Goal: Task Accomplishment & Management: Complete application form

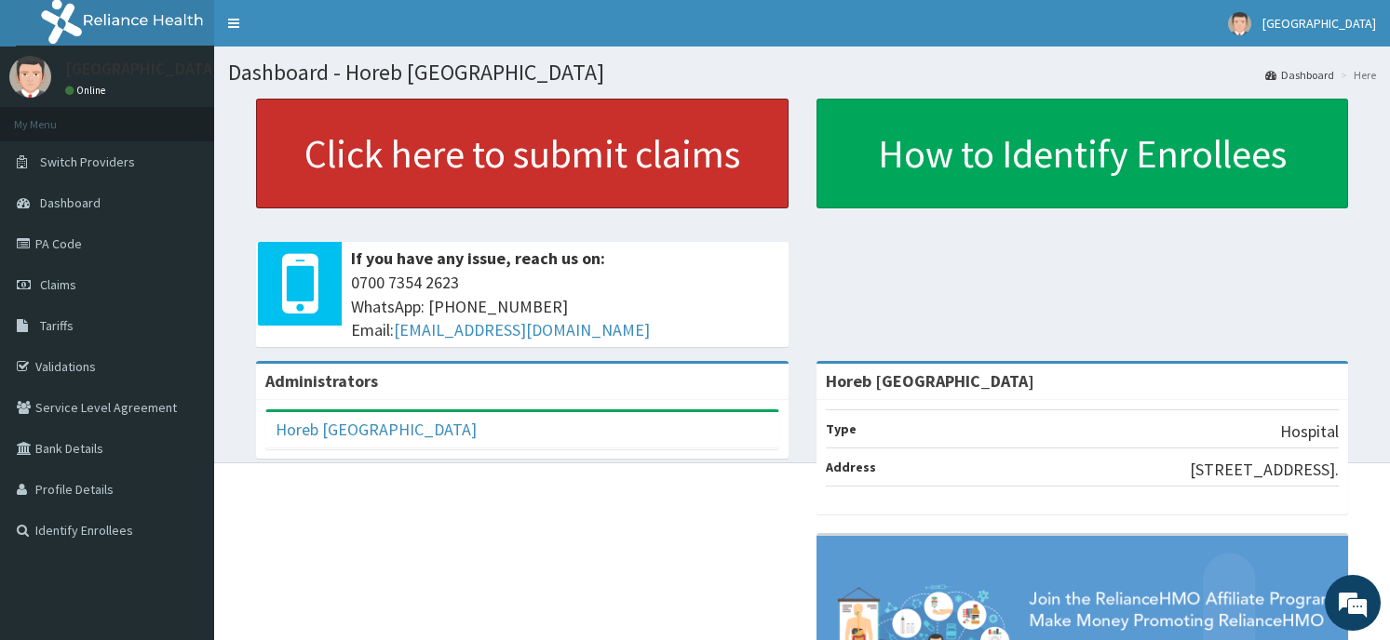
click at [605, 171] on link "Click here to submit claims" at bounding box center [522, 154] width 532 height 110
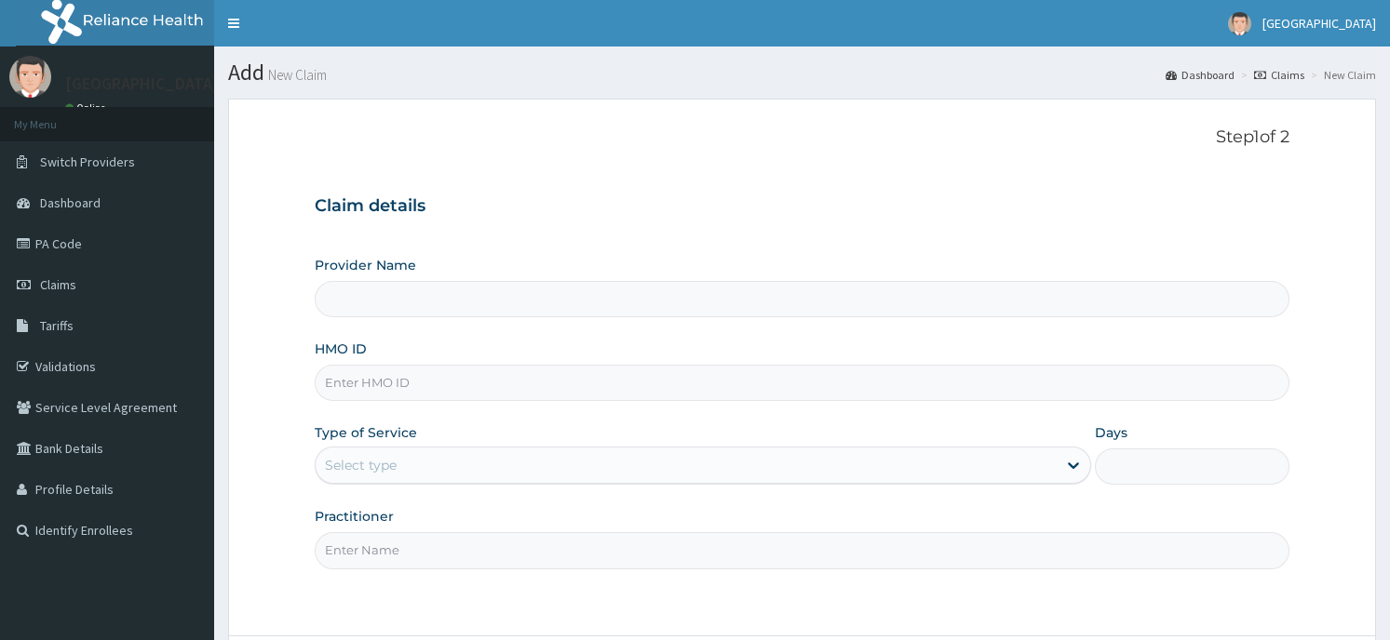
type input "Horeb [GEOGRAPHIC_DATA]"
click at [514, 392] on input "HMO ID" at bounding box center [802, 383] width 974 height 36
type input "NIG/10193/A"
click at [450, 469] on div "Select type" at bounding box center [686, 465] width 741 height 30
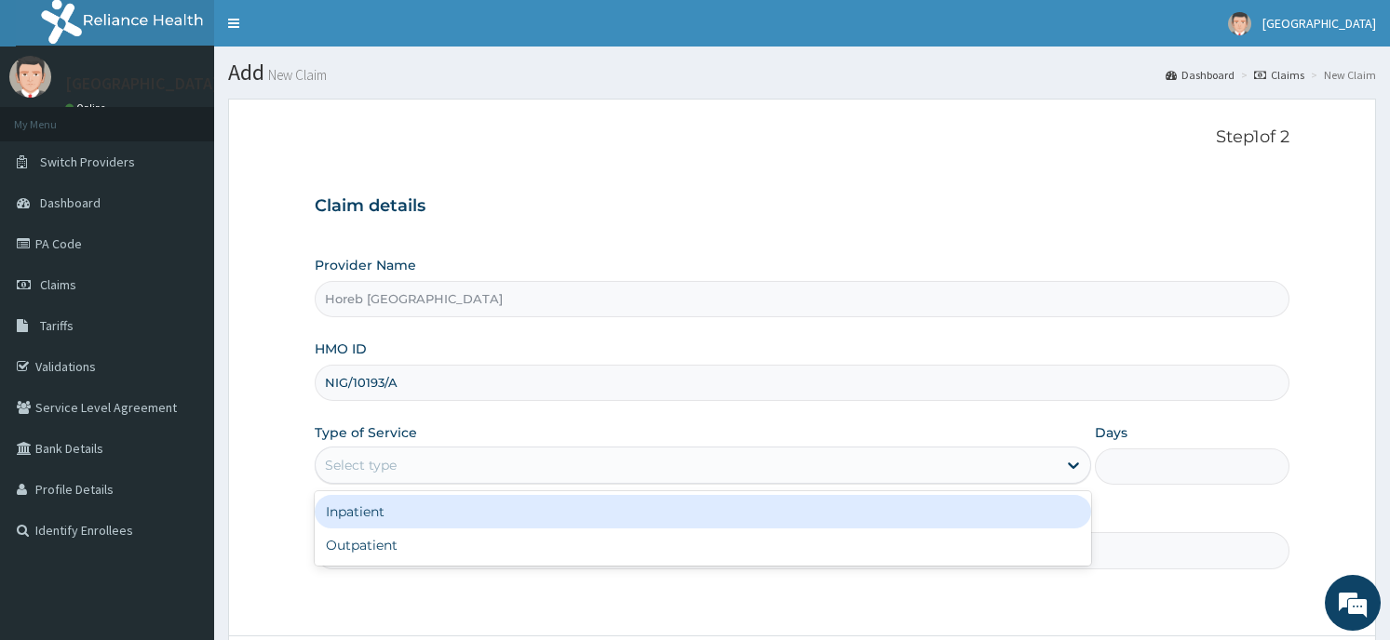
click at [448, 524] on div "Inpatient" at bounding box center [703, 512] width 776 height 34
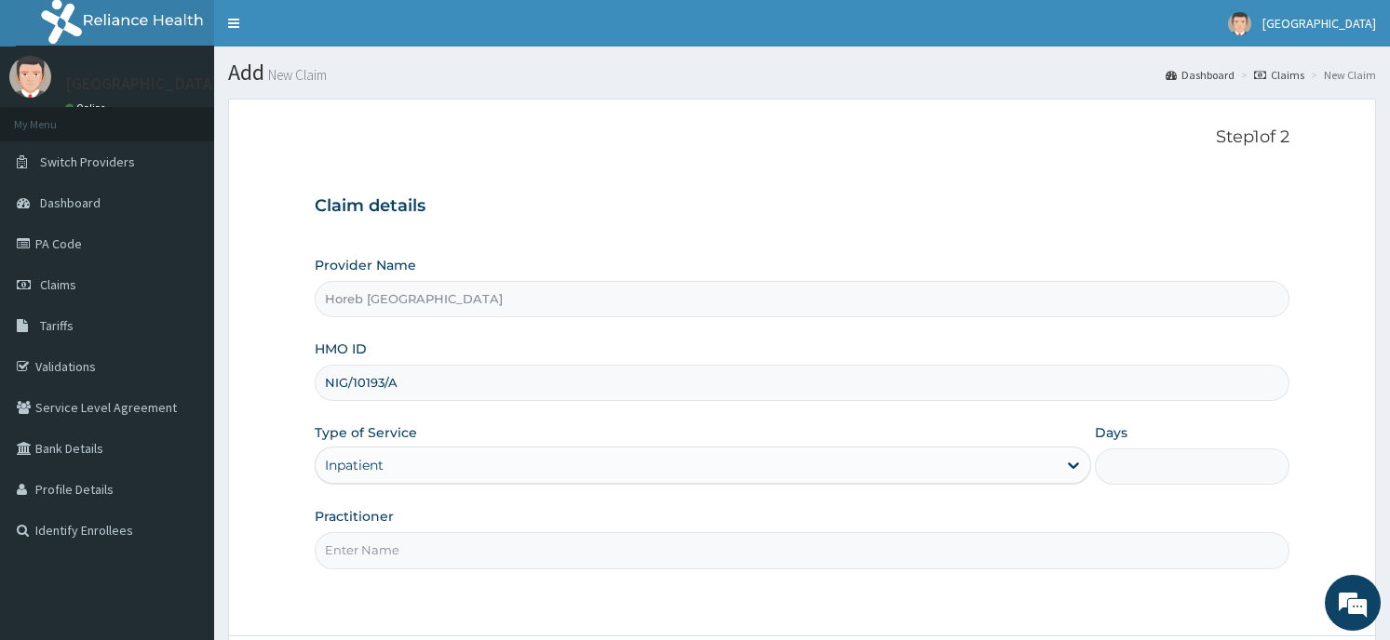
click at [450, 470] on div "Inpatient" at bounding box center [686, 465] width 741 height 30
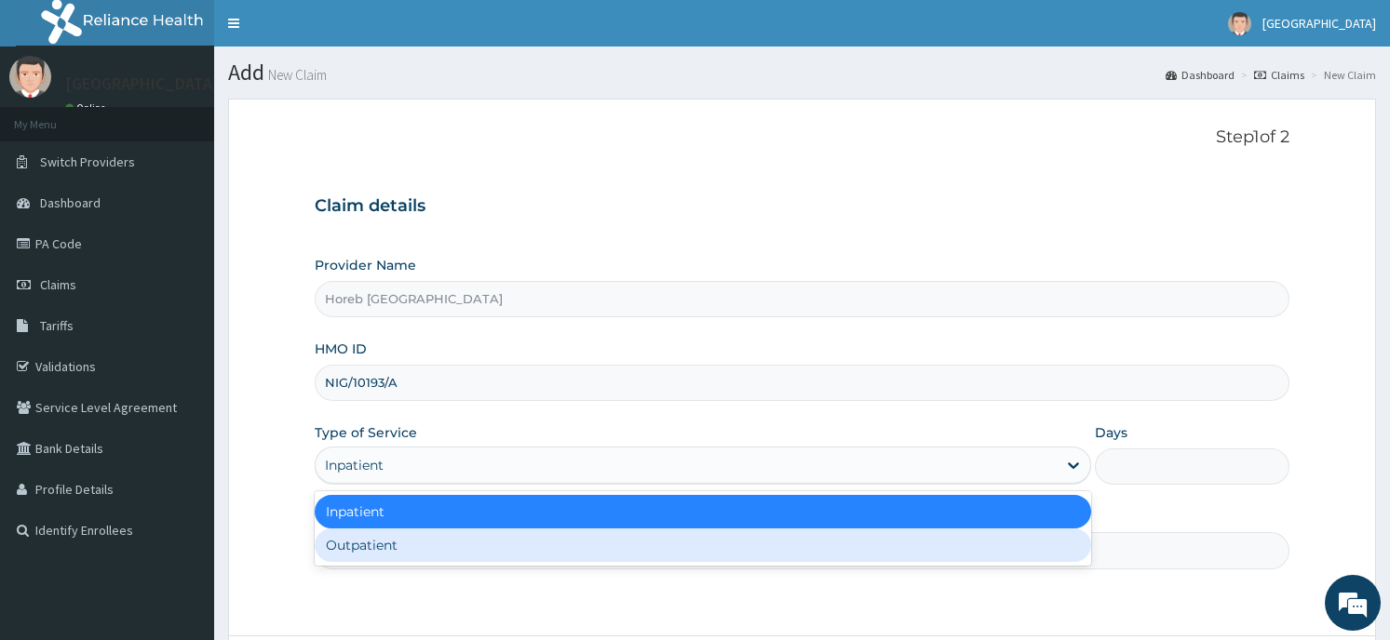
click at [442, 551] on div "Outpatient" at bounding box center [703, 546] width 776 height 34
type input "1"
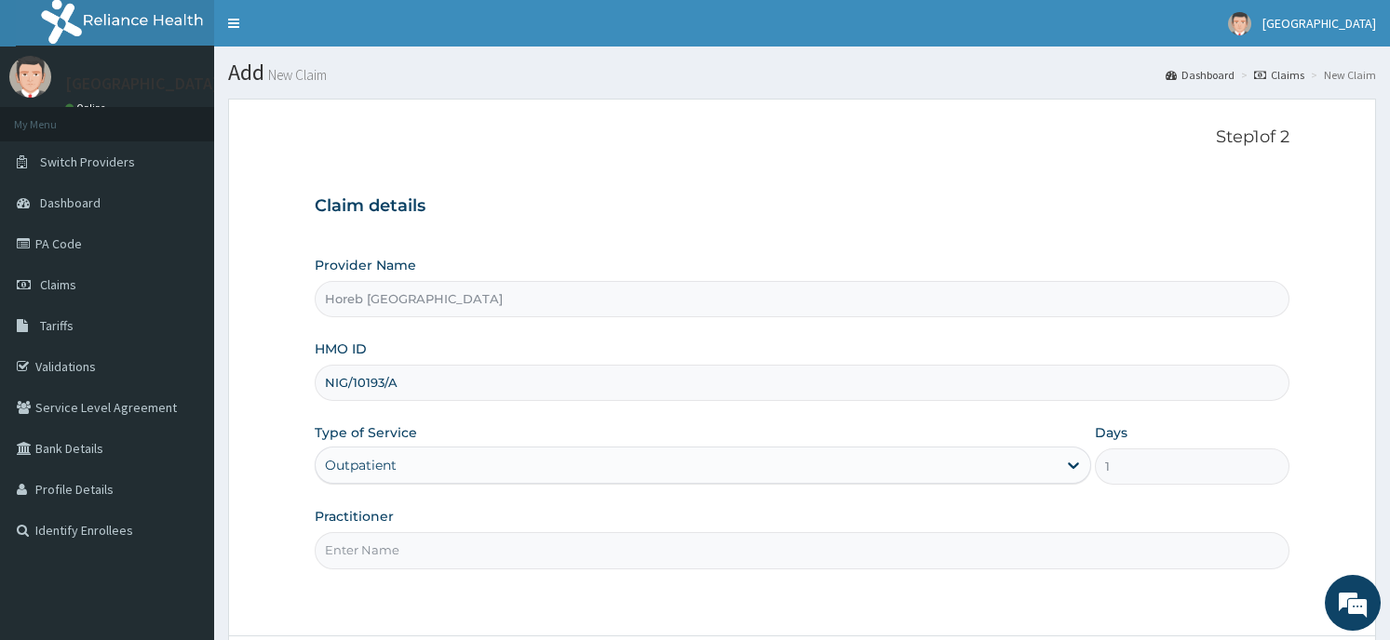
click at [447, 550] on input "Practitioner" at bounding box center [802, 550] width 974 height 36
type input "GENERAL"
click at [1165, 600] on div "Step 1 of 2 Claim details Provider Name Horeb Consult Hospital HMO ID NIG/10193…" at bounding box center [802, 368] width 974 height 480
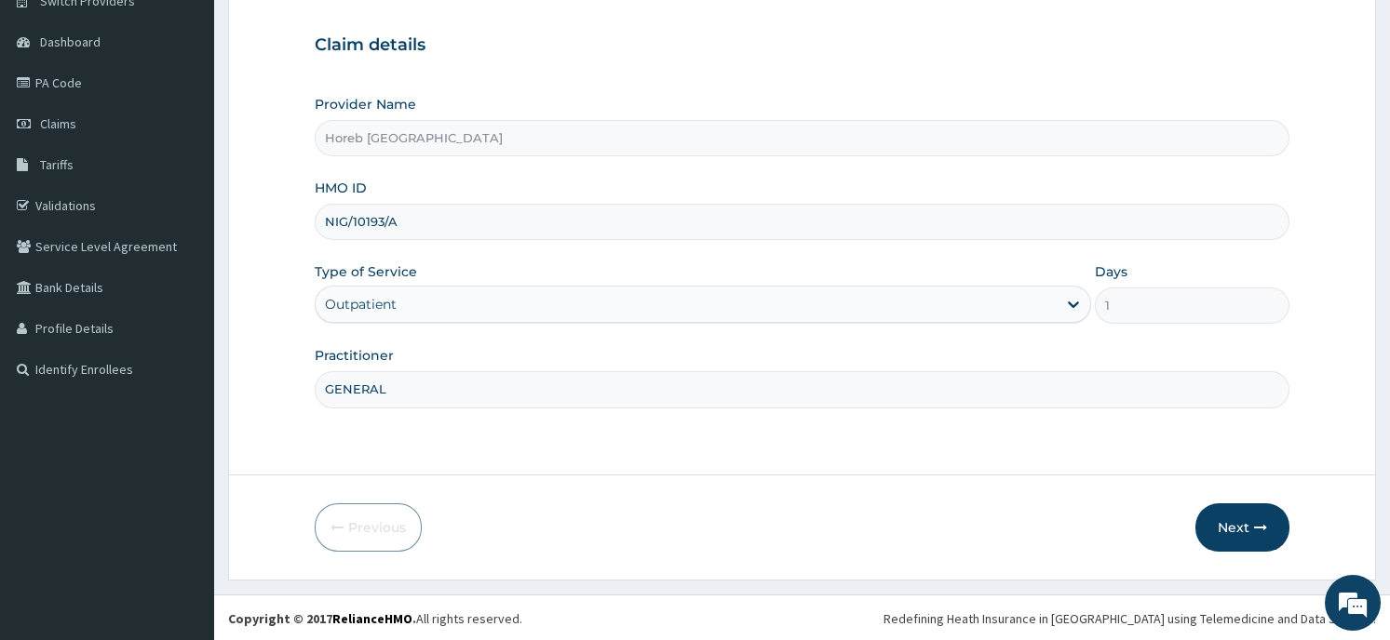
scroll to position [163, 0]
click at [1247, 511] on button "Next" at bounding box center [1242, 526] width 94 height 48
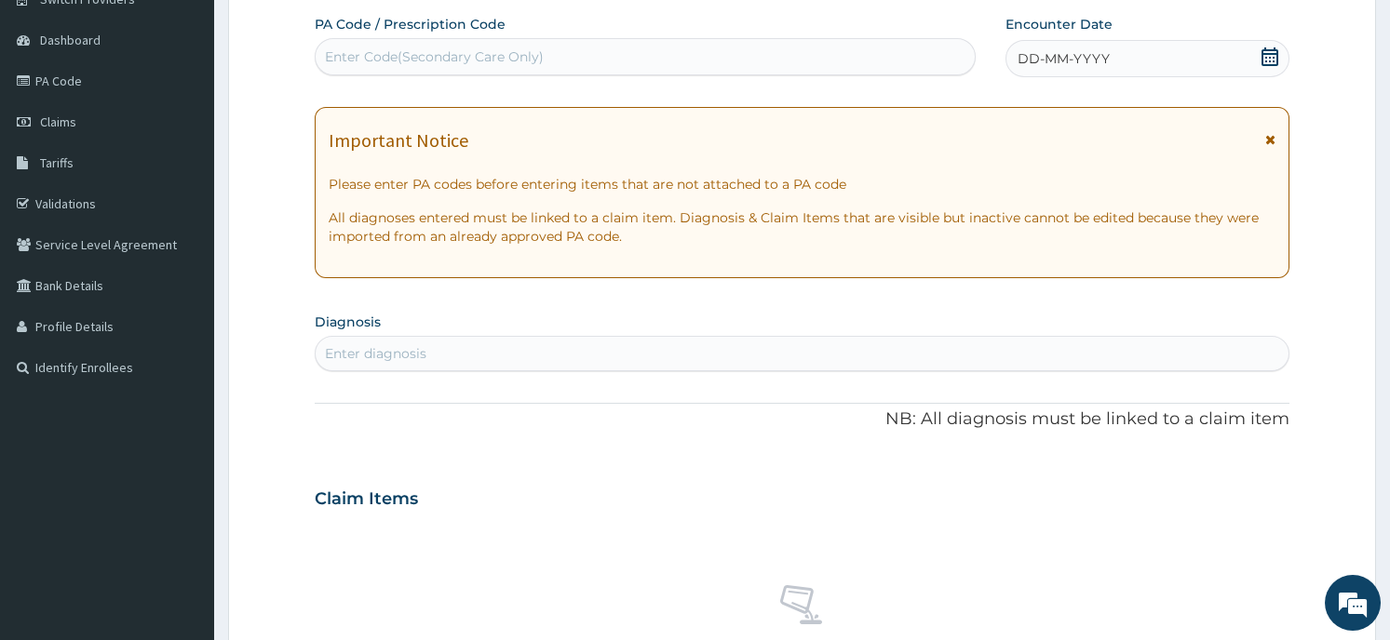
click at [1067, 65] on span "DD-MM-YYYY" at bounding box center [1063, 58] width 92 height 19
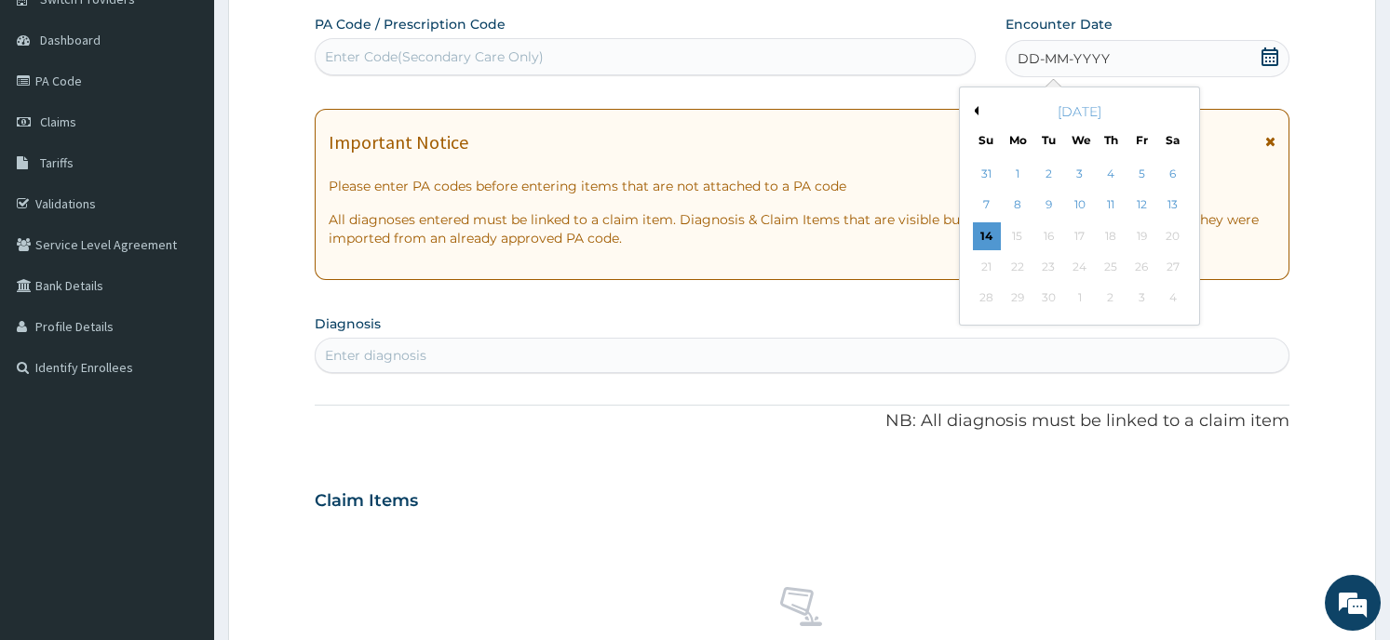
click at [971, 108] on button "Previous Month" at bounding box center [973, 110] width 9 height 9
click at [1108, 302] on div "31" at bounding box center [1110, 299] width 28 height 28
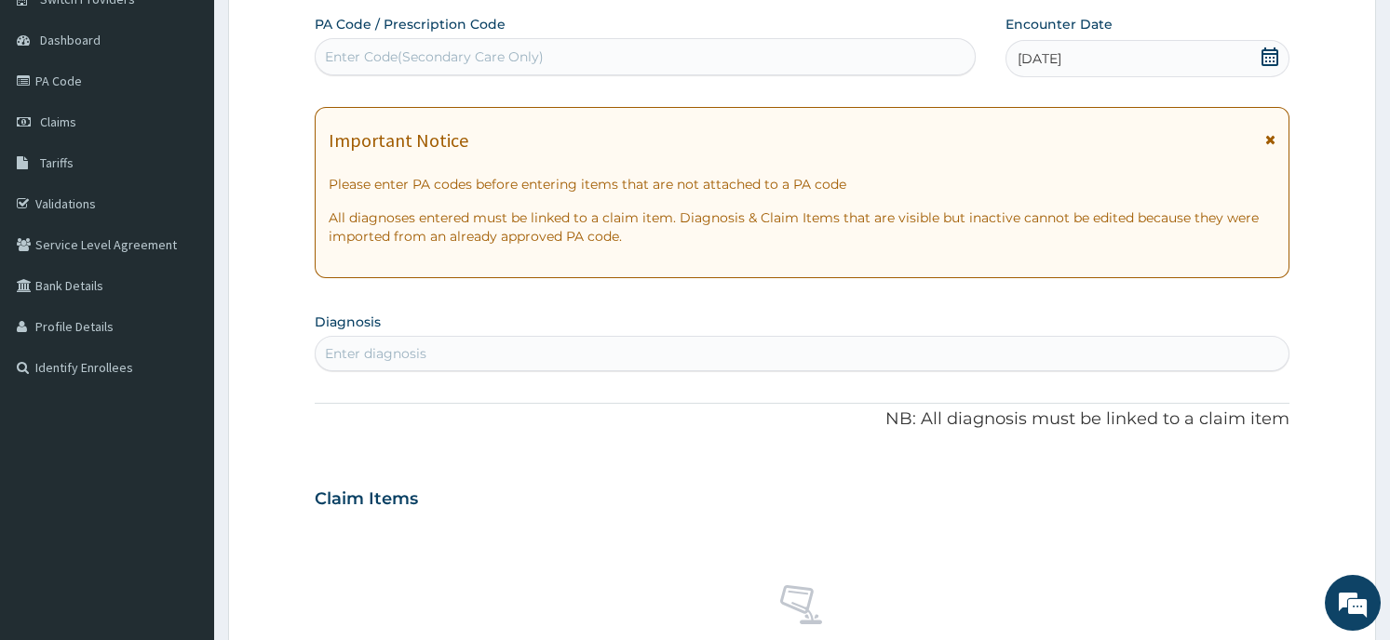
click at [447, 350] on div "Enter diagnosis" at bounding box center [802, 354] width 972 height 30
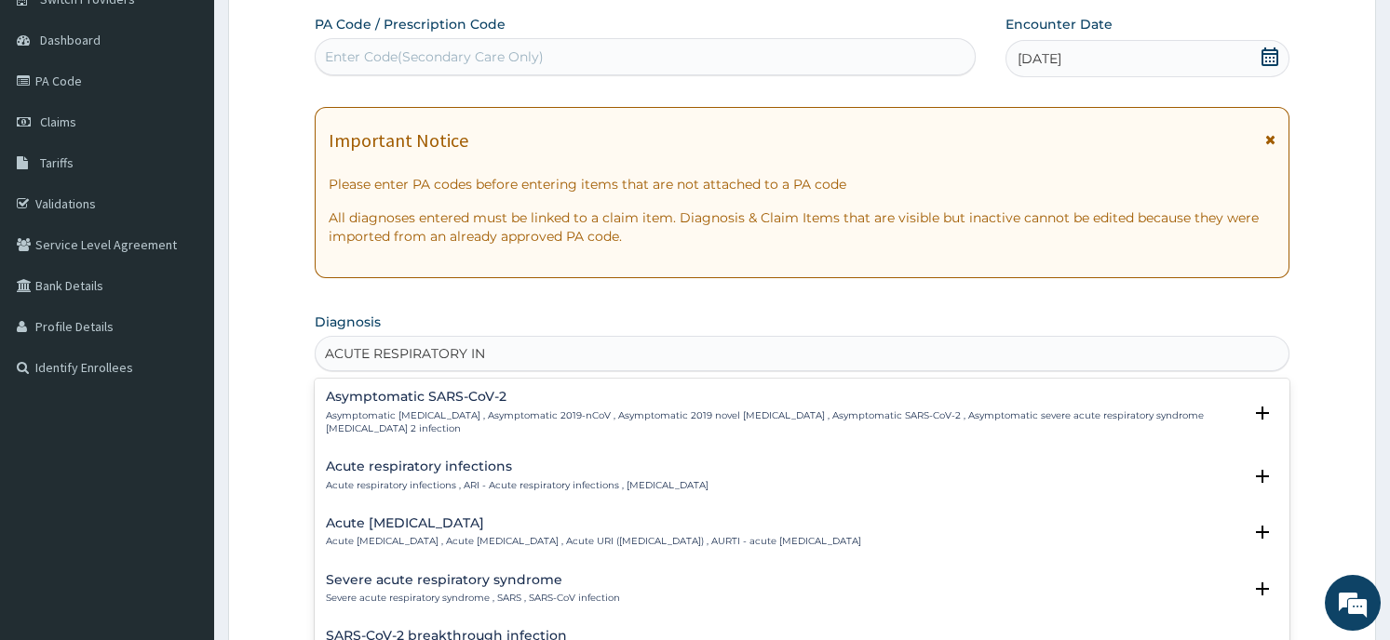
type input "ACUTE RESPIRATORY INF"
click at [410, 471] on h4 "Acute respiratory infections" at bounding box center [517, 467] width 383 height 14
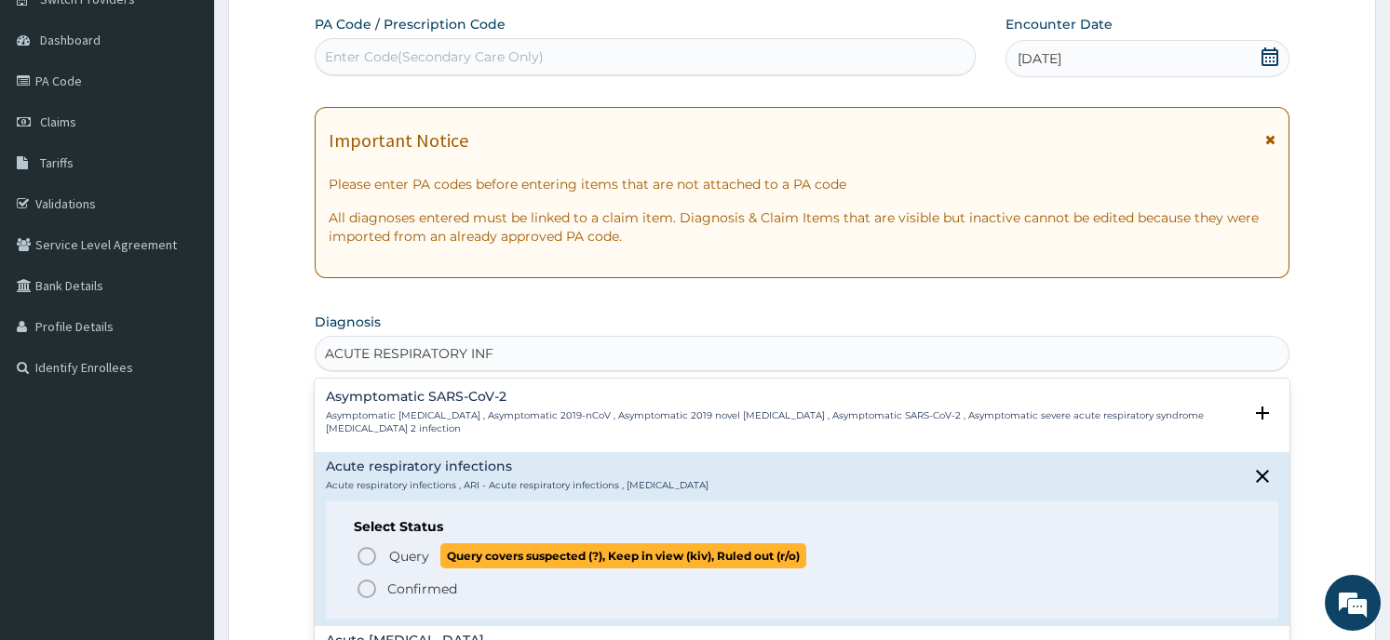
click at [434, 554] on p "Query Query covers suspected (?), Keep in view (kiv), Ruled out (r/o)" at bounding box center [596, 556] width 419 height 25
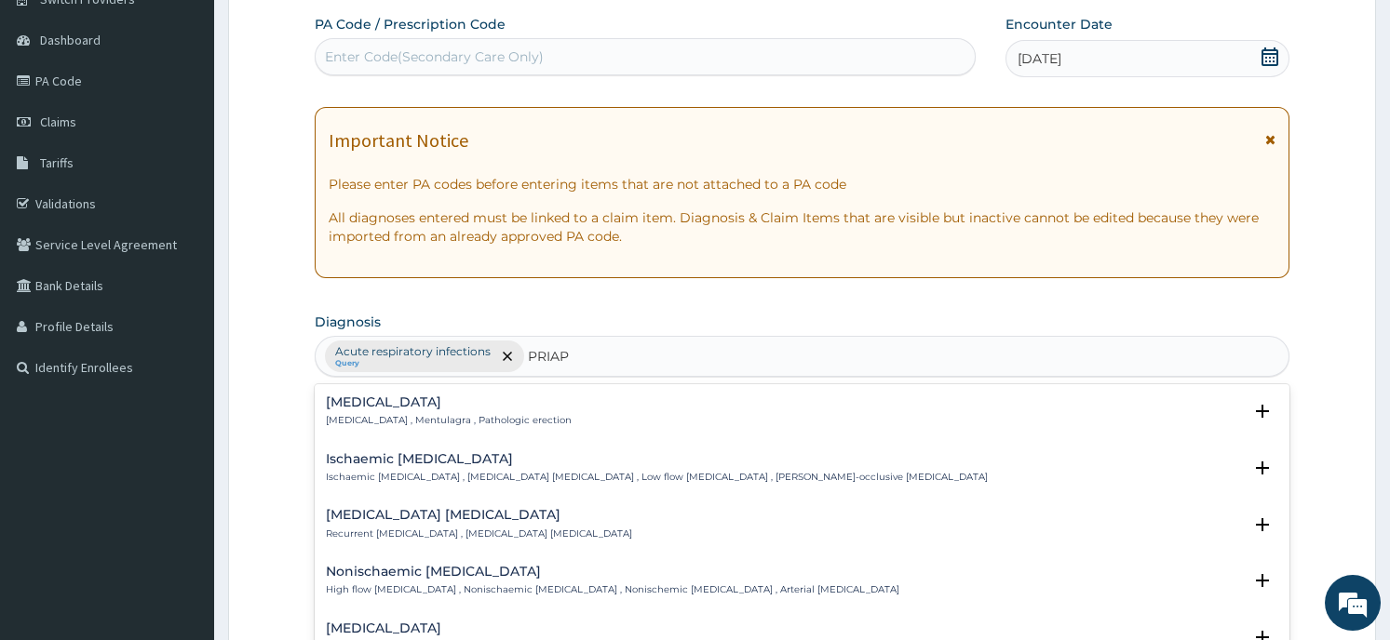
type input "PRIAPI"
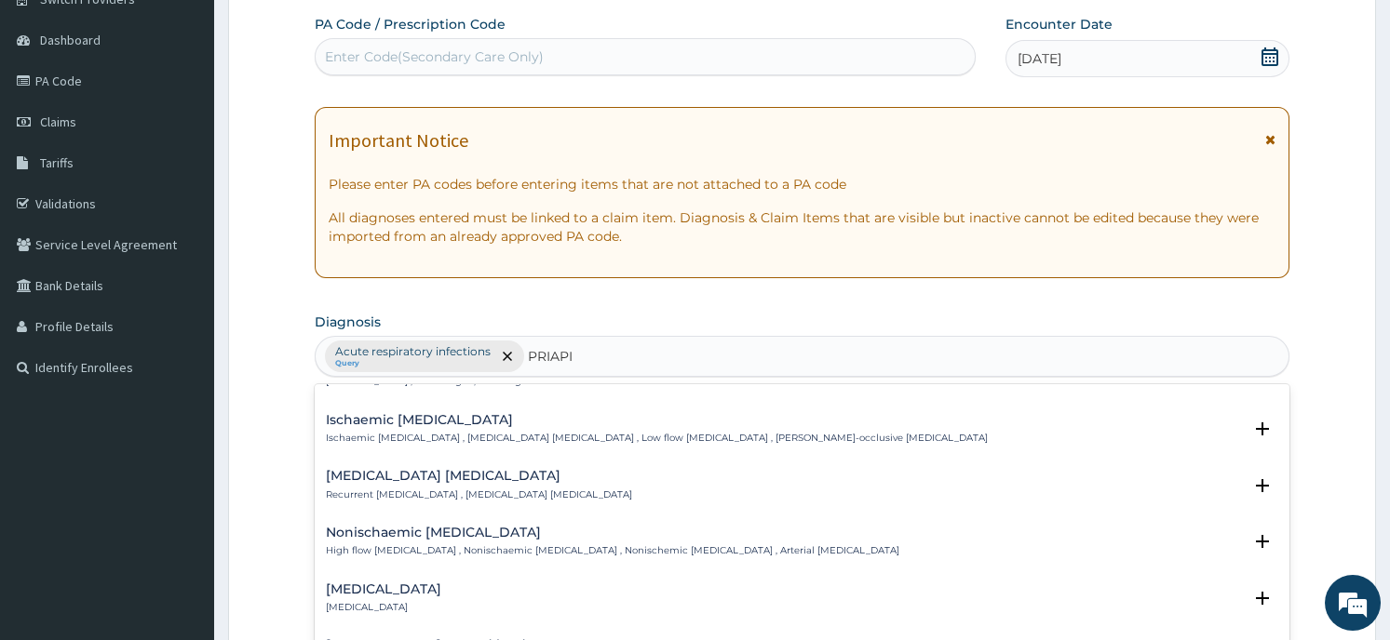
scroll to position [0, 0]
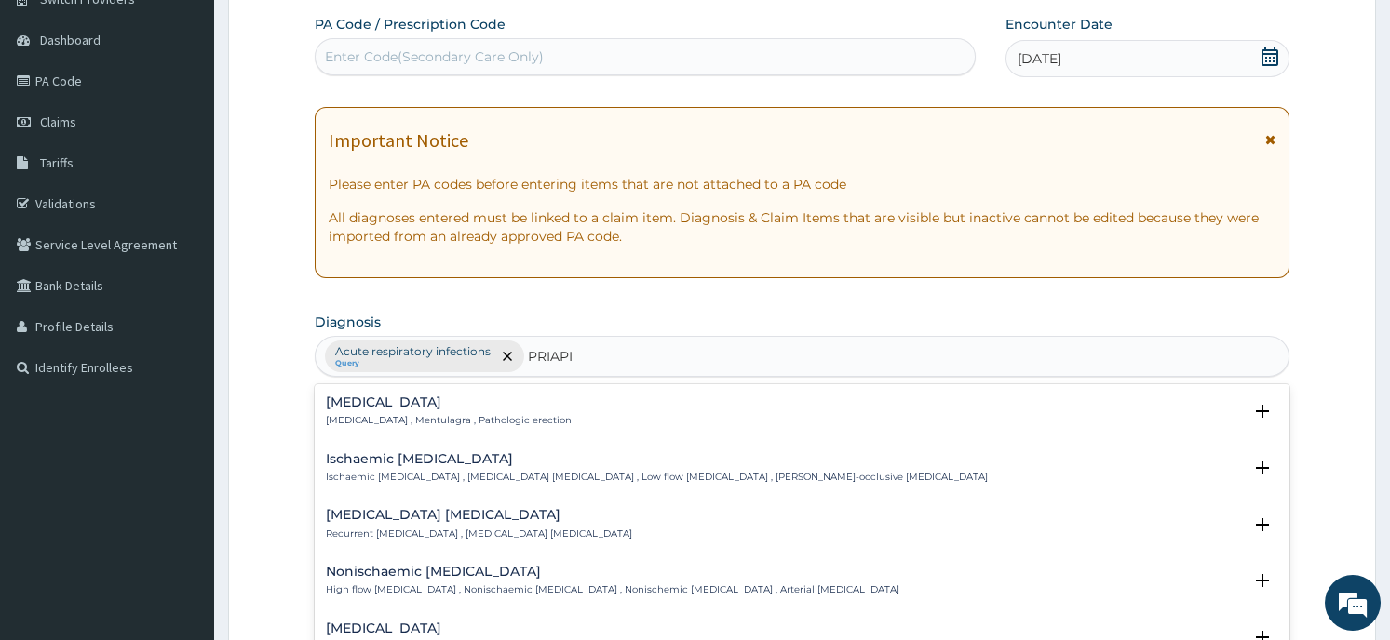
click at [607, 401] on div "Priapism Priapism , Mentulagra , Pathologic erection" at bounding box center [801, 412] width 951 height 33
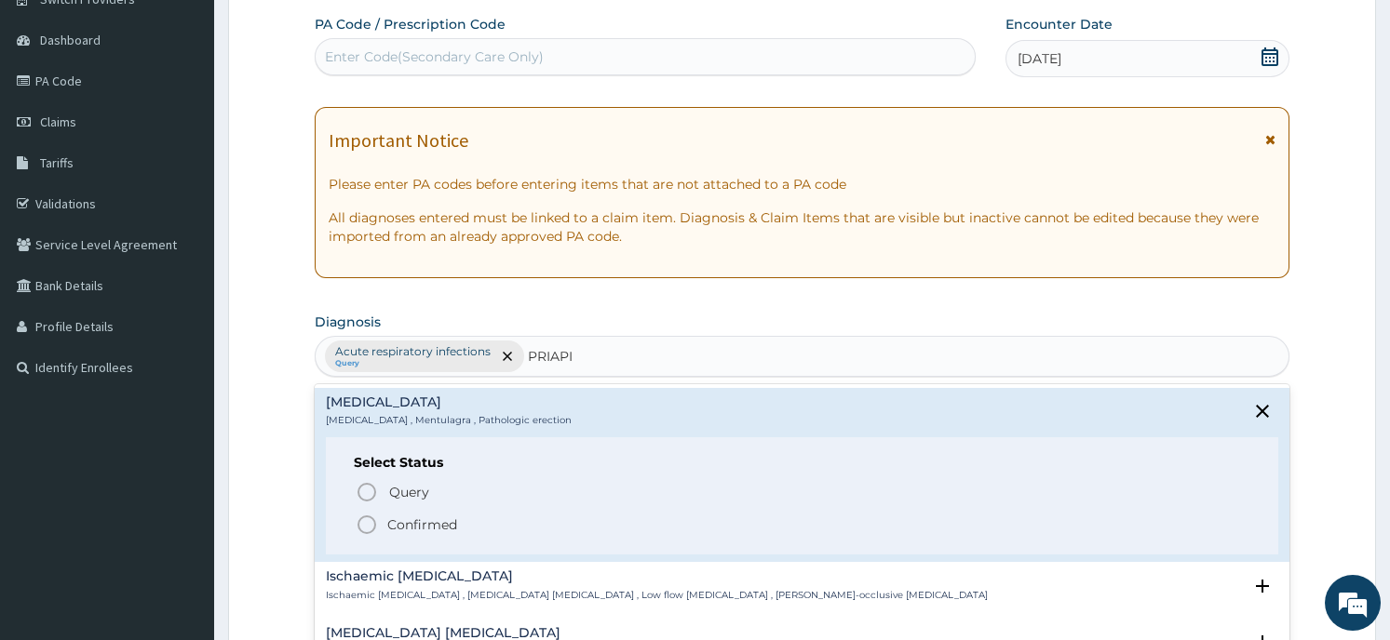
click at [542, 524] on span "Confirmed" at bounding box center [803, 525] width 894 height 22
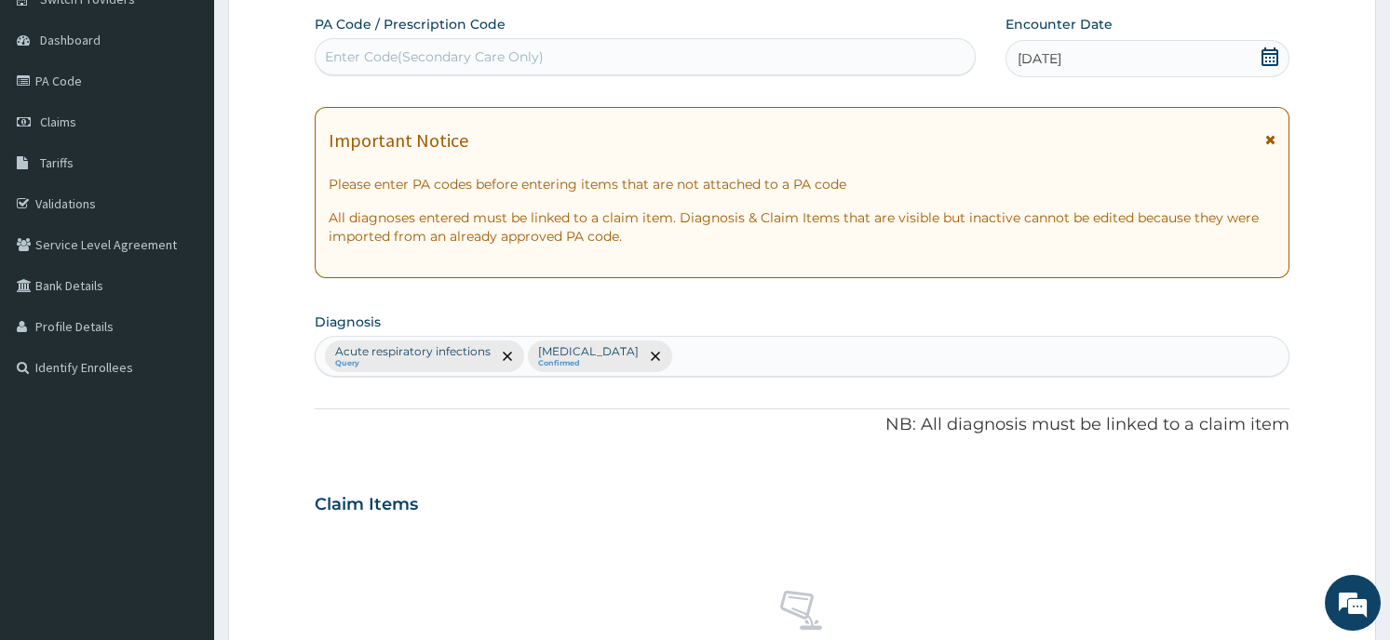
click at [620, 473] on div "PA Code / Prescription Code Enter Code(Secondary Care Only) Encounter Date 31-0…" at bounding box center [802, 499] width 974 height 969
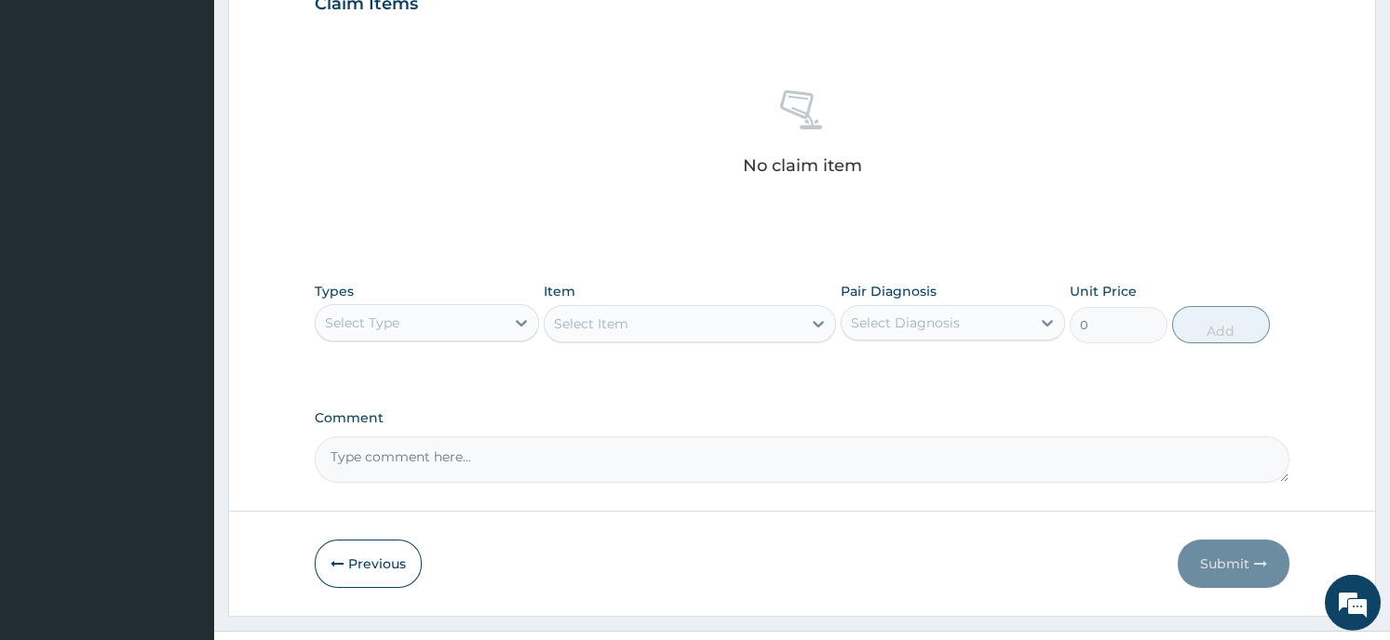
scroll to position [702, 0]
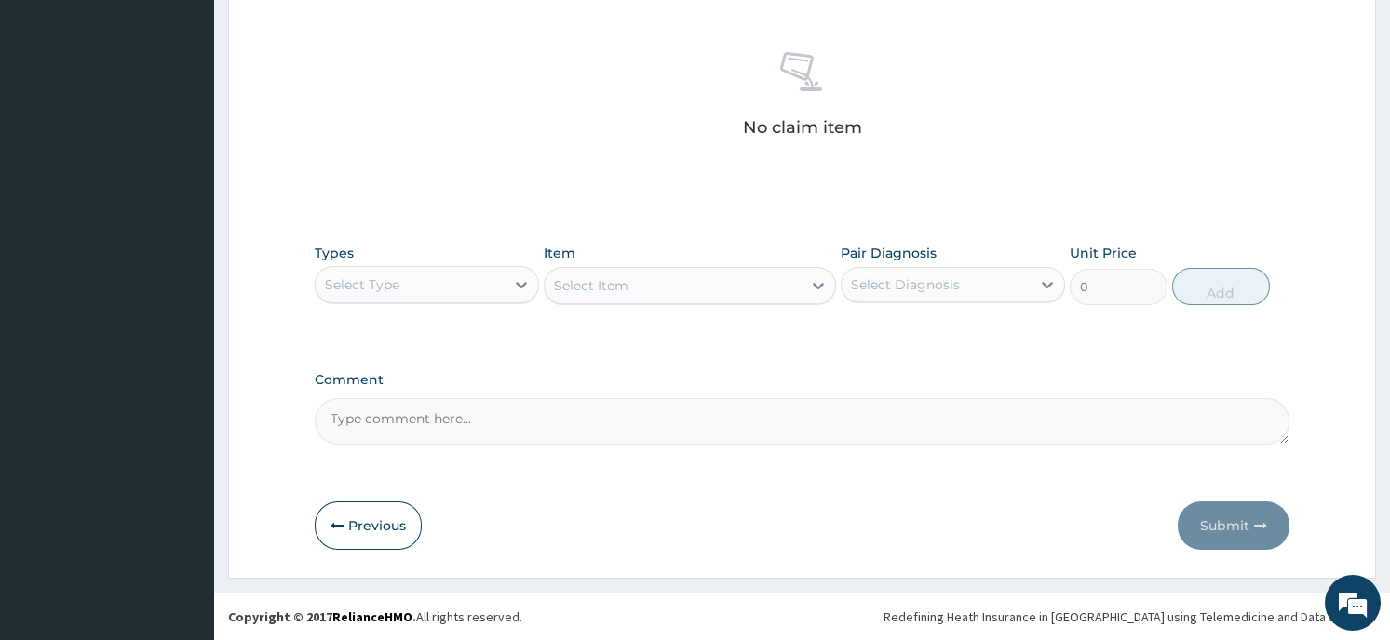
click at [404, 278] on div "Select Type" at bounding box center [410, 285] width 189 height 30
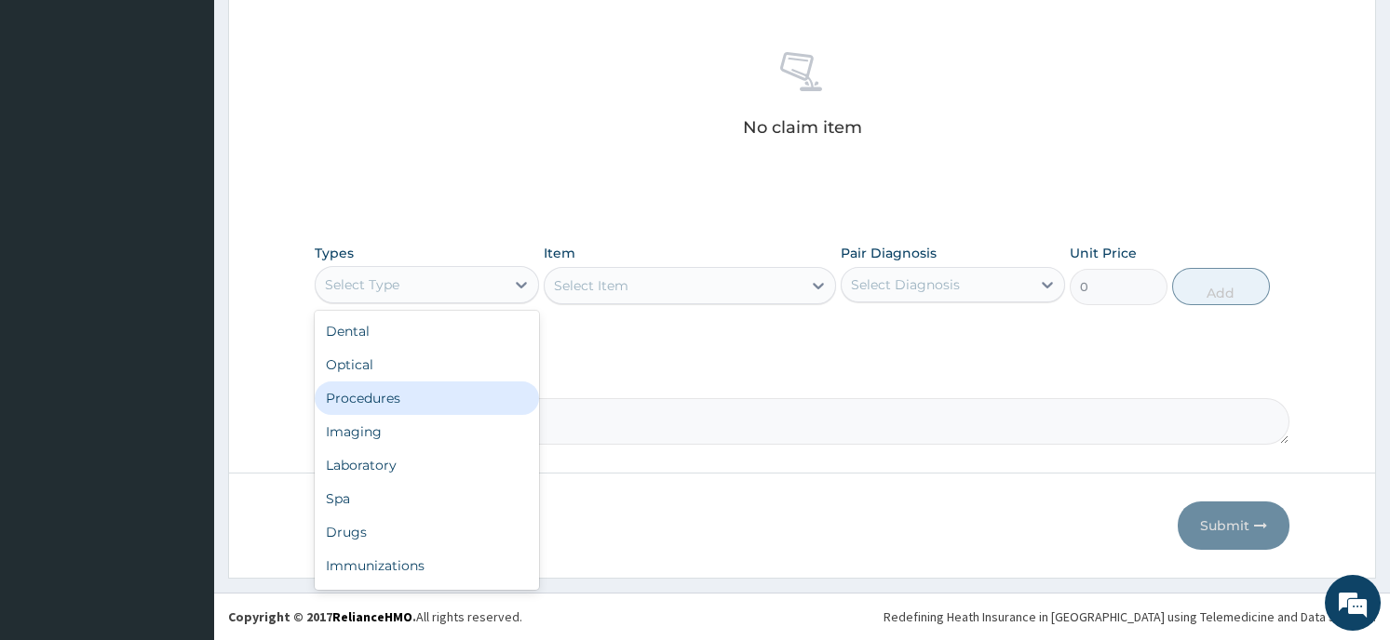
click at [406, 389] on div "Procedures" at bounding box center [427, 399] width 224 height 34
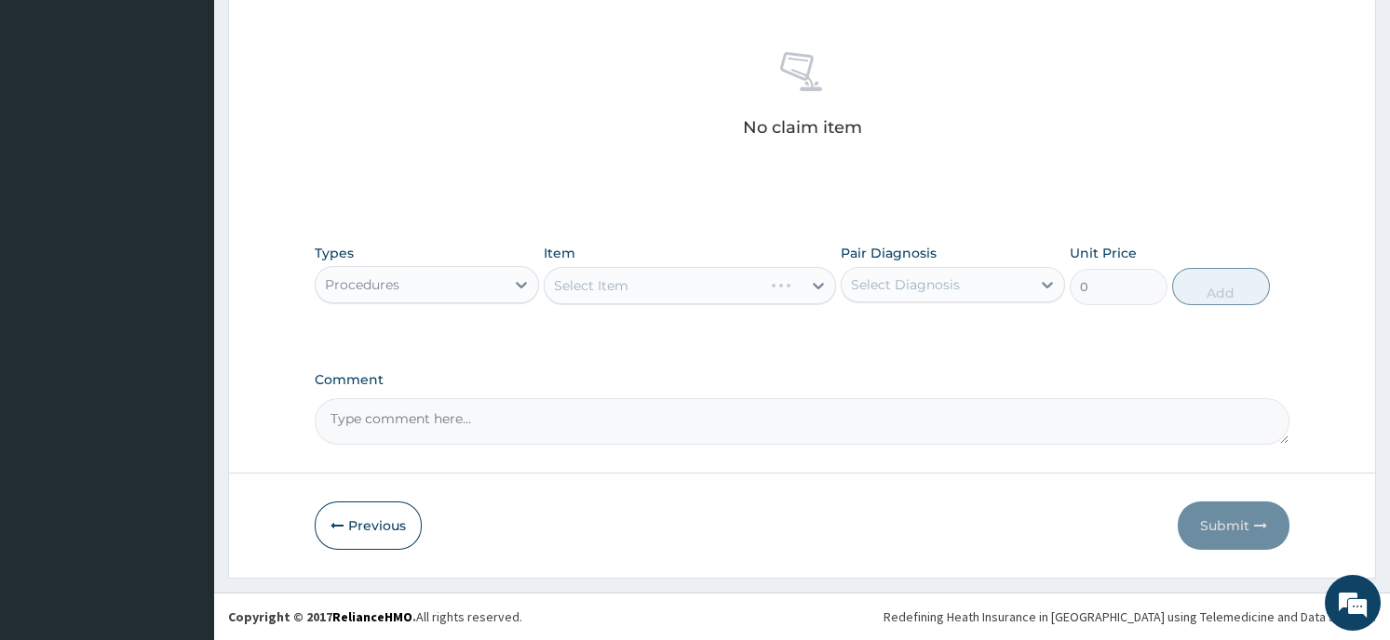
click at [789, 297] on div "Select Item" at bounding box center [690, 285] width 292 height 37
click at [790, 290] on div "Select Item" at bounding box center [690, 285] width 292 height 37
click at [812, 285] on icon at bounding box center [818, 285] width 19 height 19
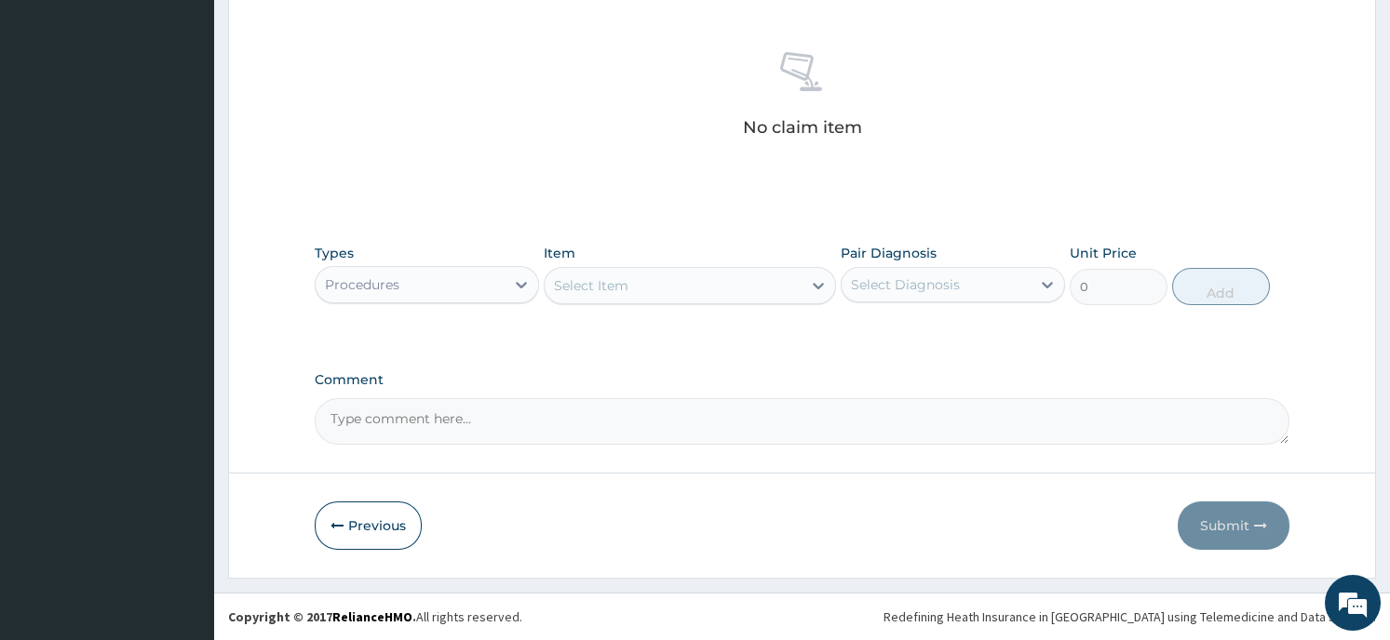
click at [812, 286] on icon at bounding box center [818, 285] width 19 height 19
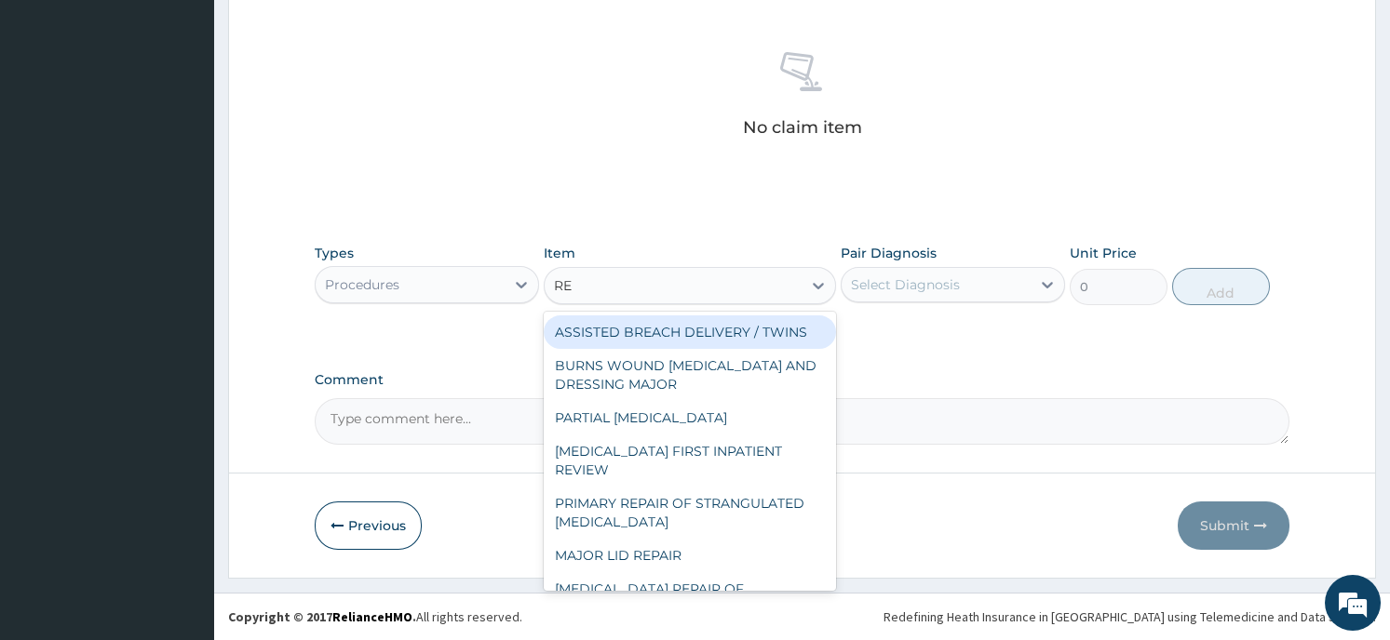
type input "REG"
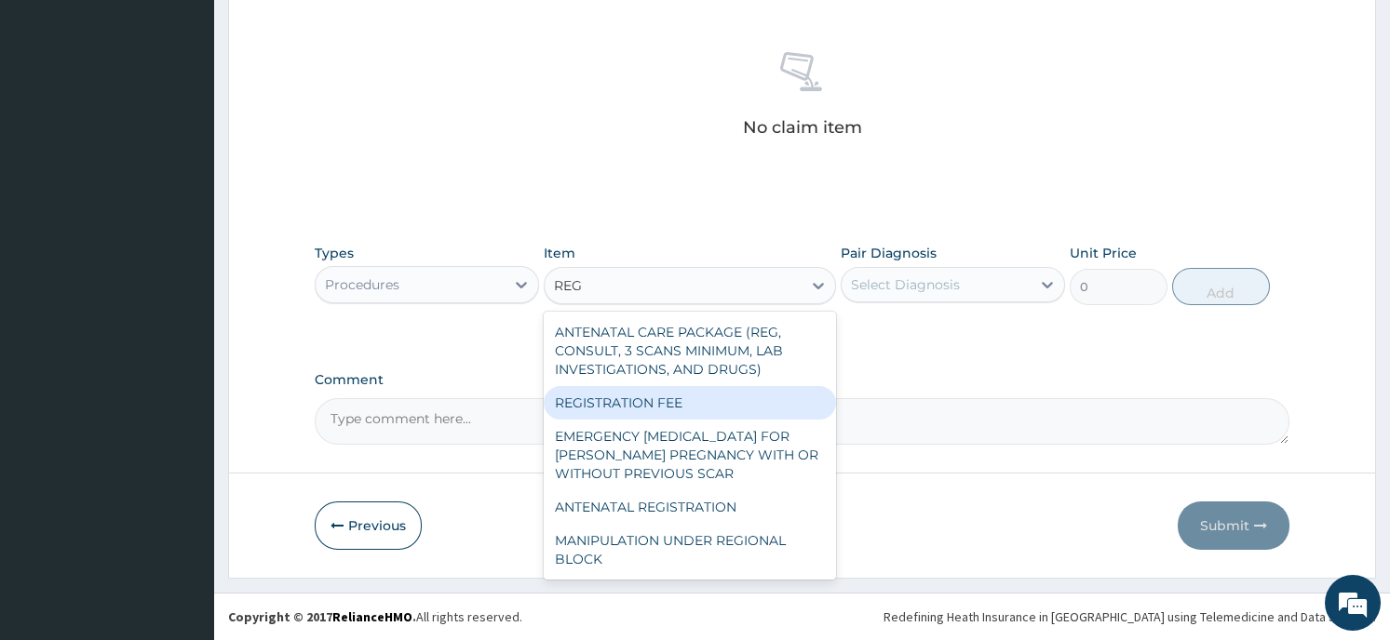
click at [695, 406] on div "REGISTRATION FEE" at bounding box center [690, 403] width 292 height 34
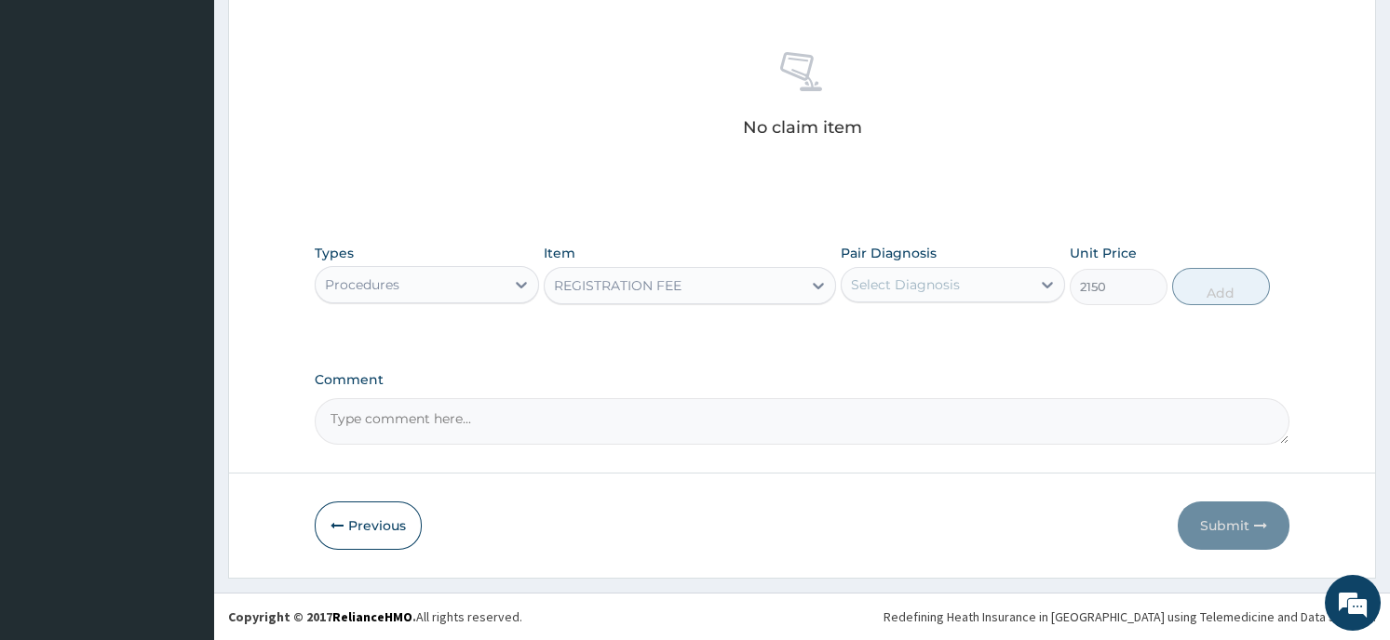
type input "2150"
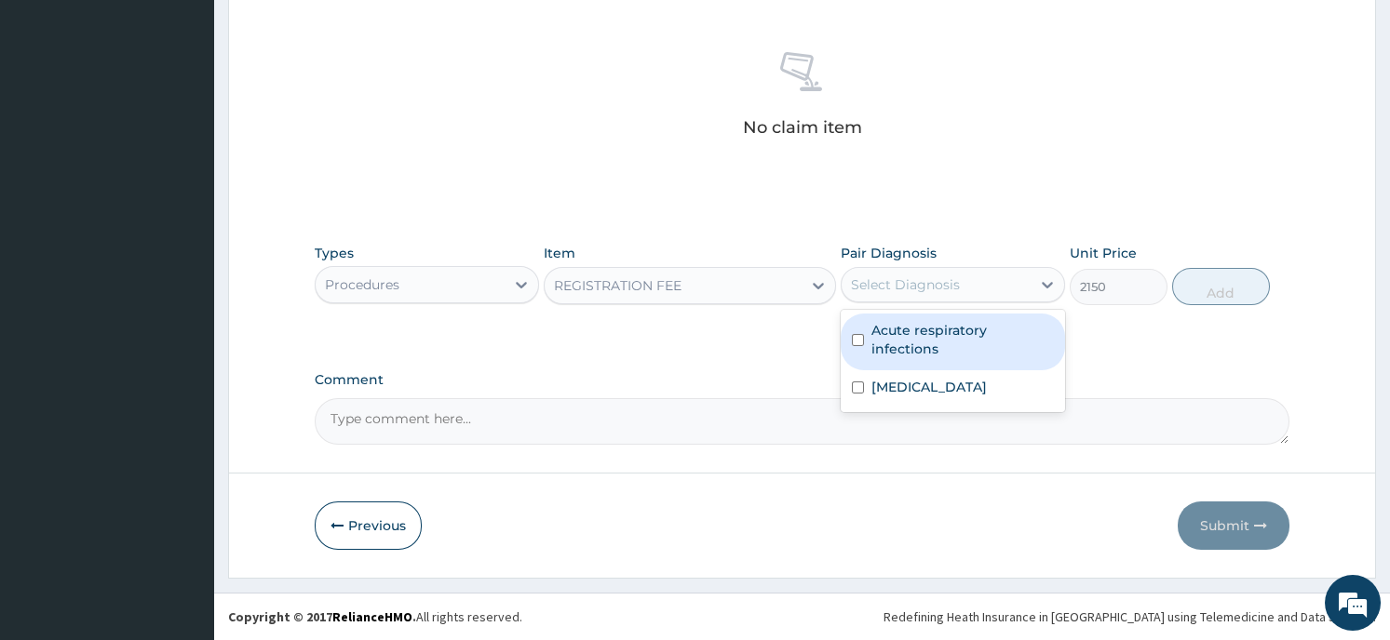
click at [945, 277] on div "Select Diagnosis" at bounding box center [905, 284] width 109 height 19
click at [961, 331] on label "Acute respiratory infections" at bounding box center [962, 339] width 182 height 37
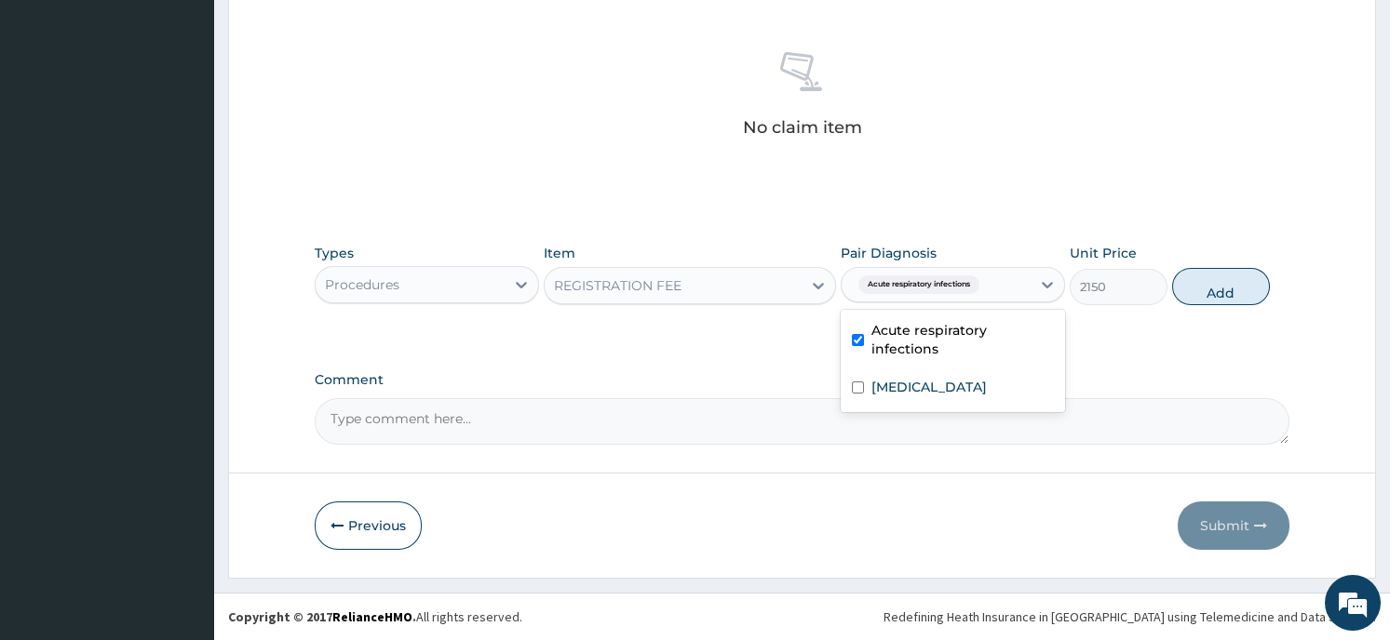
checkbox input "true"
click at [1216, 286] on button "Add" at bounding box center [1221, 286] width 98 height 37
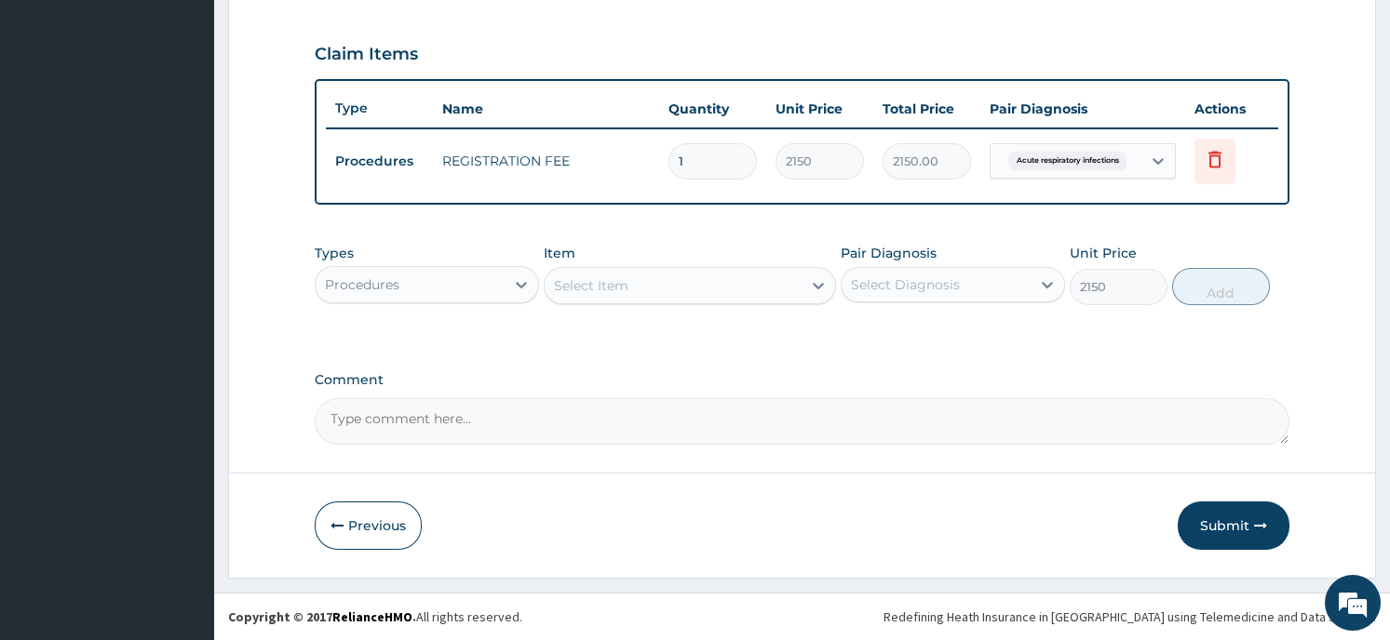
type input "0"
click at [465, 285] on div "Procedures" at bounding box center [410, 287] width 189 height 30
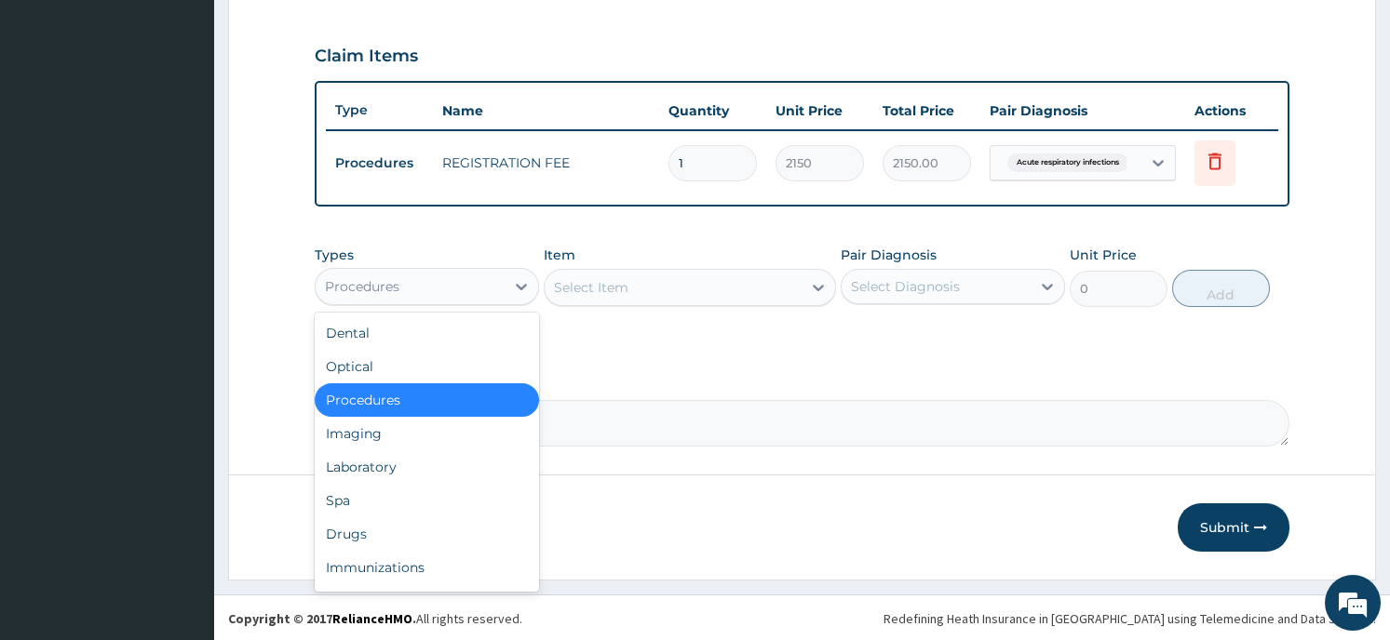
click at [659, 281] on div "Select Item" at bounding box center [672, 288] width 257 height 30
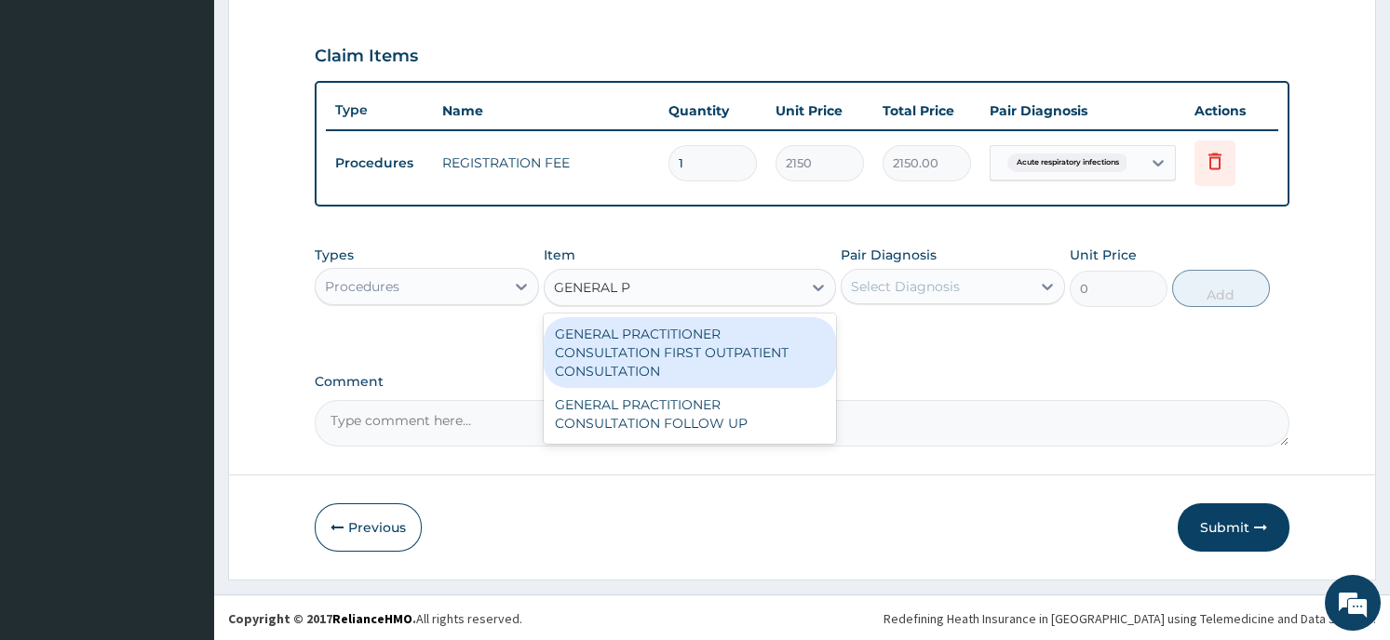
type input "GENERAL PR"
click at [665, 341] on div "GENERAL PRACTITIONER CONSULTATION FIRST OUTPATIENT CONSULTATION" at bounding box center [690, 352] width 292 height 71
type input "3547.5"
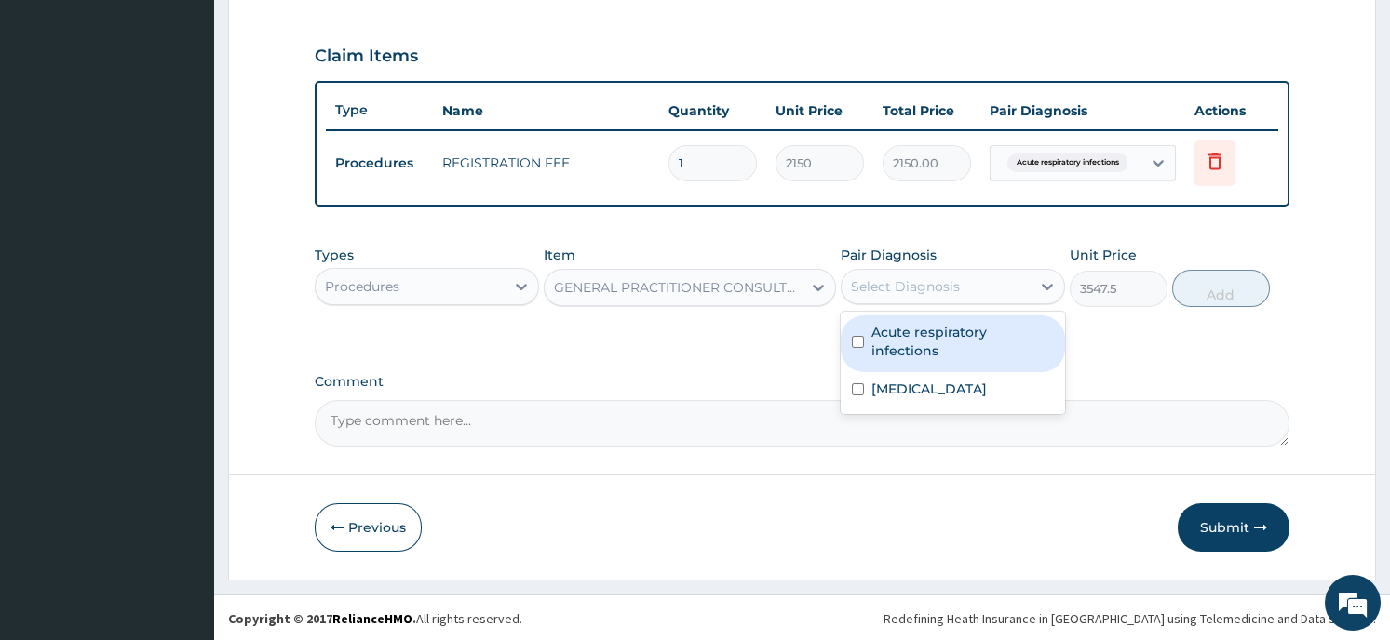
click at [990, 291] on div "Select Diagnosis" at bounding box center [935, 287] width 189 height 30
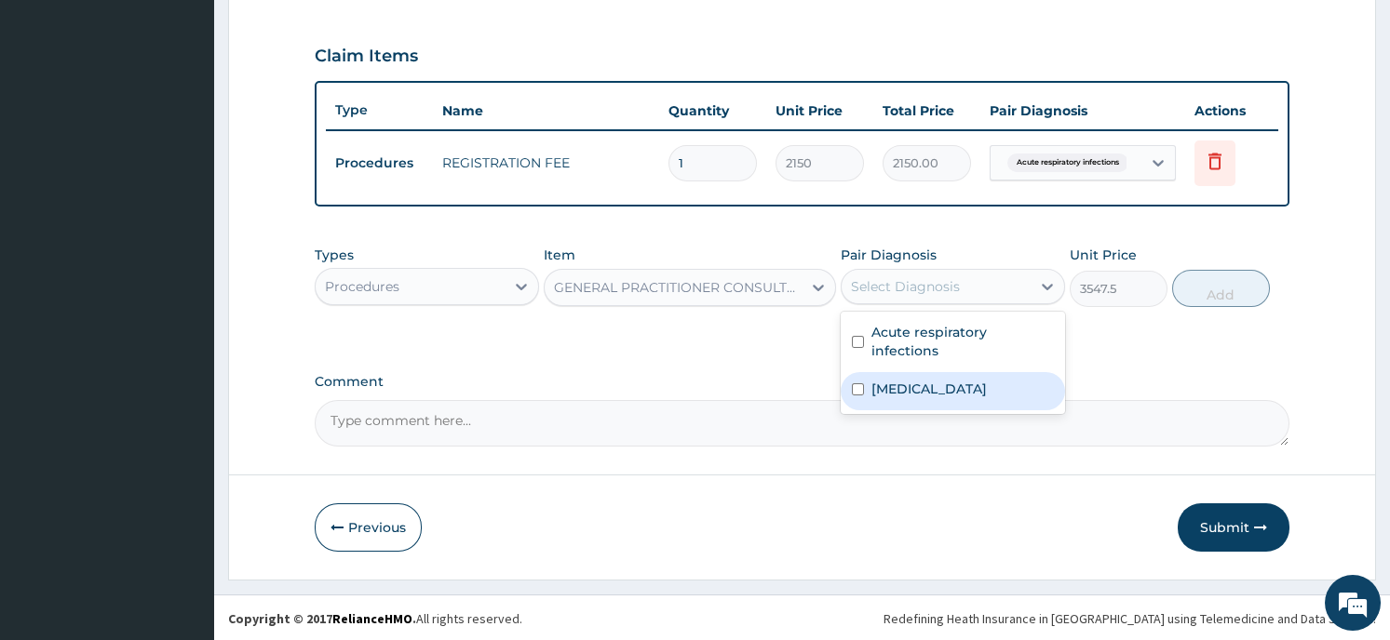
click at [988, 374] on div "Priapism" at bounding box center [952, 391] width 224 height 38
checkbox input "true"
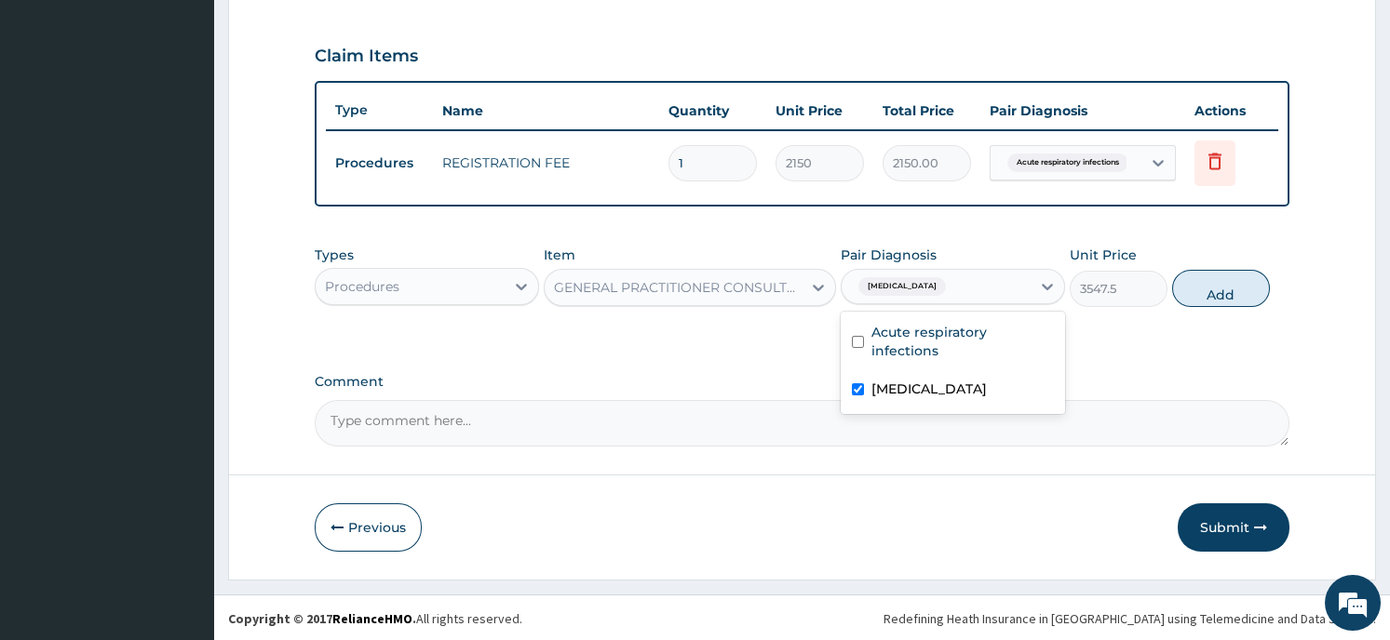
click at [1235, 286] on button "Add" at bounding box center [1221, 288] width 98 height 37
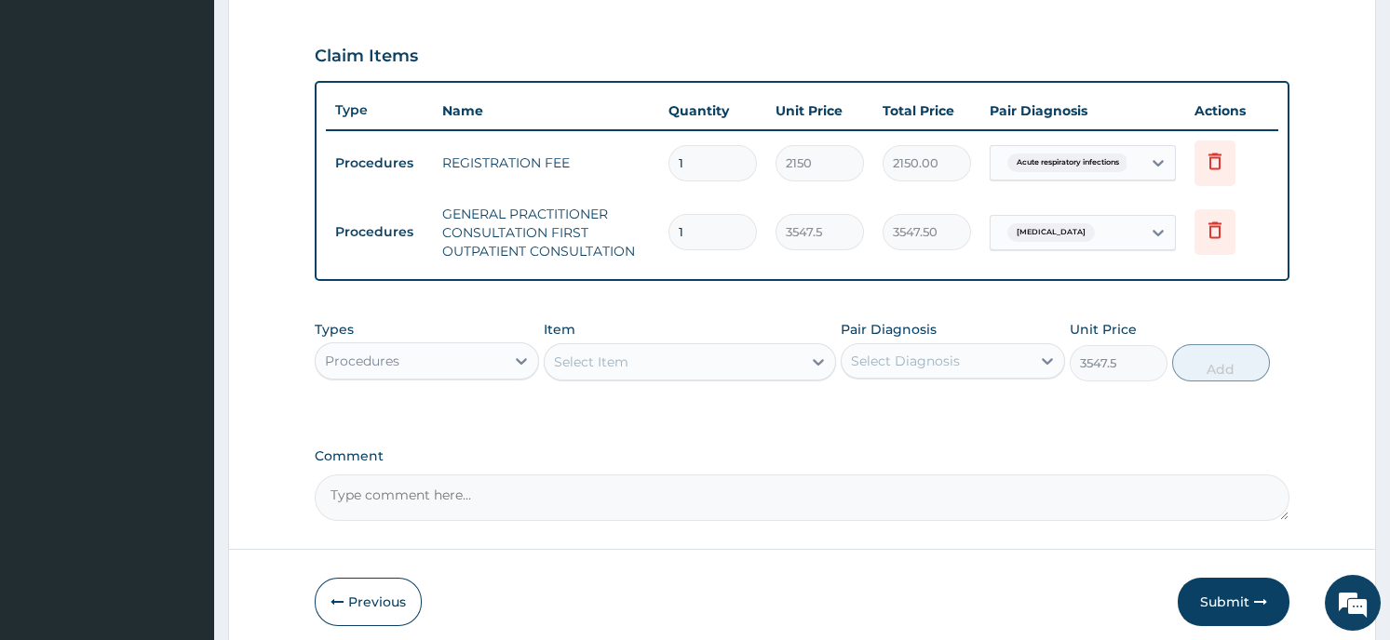
type input "0"
click at [444, 353] on div "Procedures" at bounding box center [410, 361] width 189 height 30
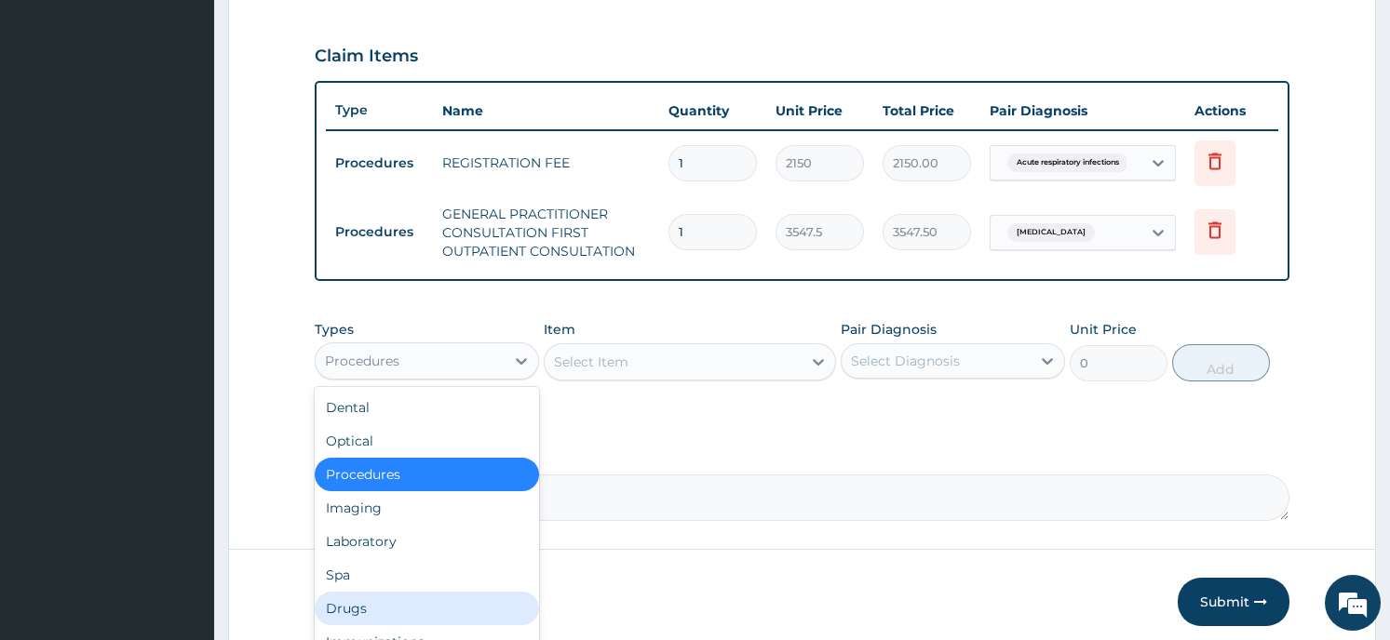
click at [391, 609] on div "Drugs" at bounding box center [427, 609] width 224 height 34
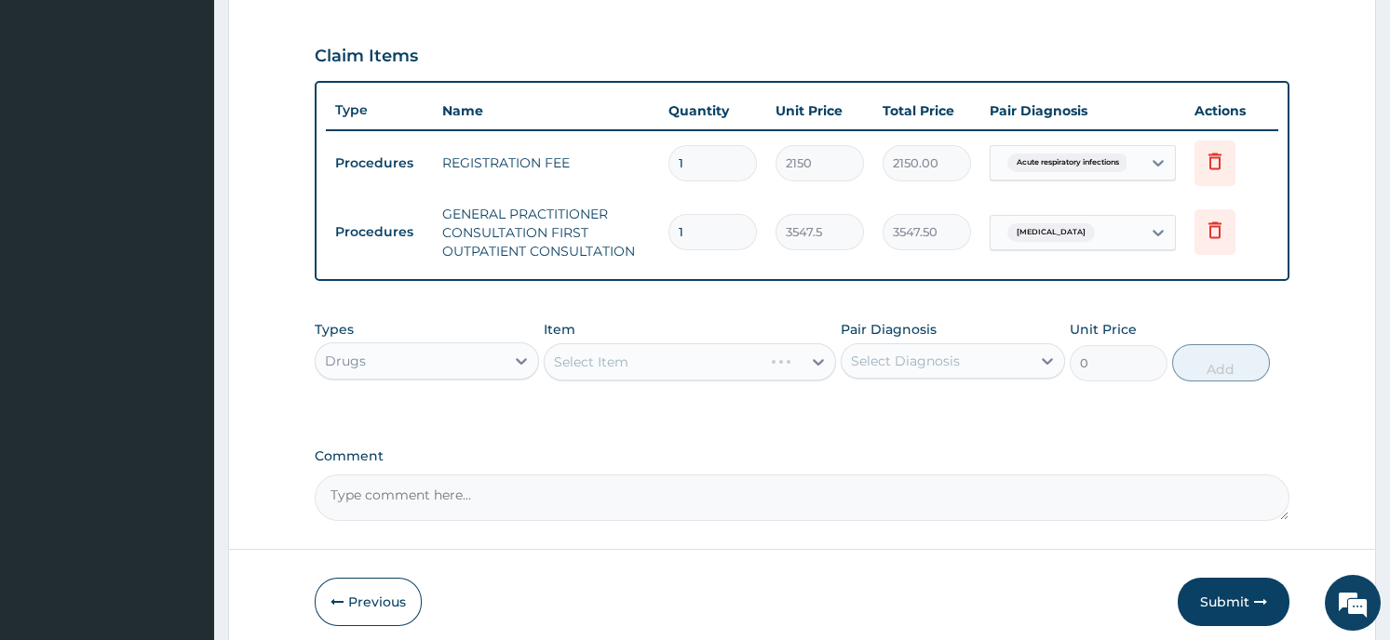
click at [799, 370] on div "Select Item" at bounding box center [690, 361] width 292 height 37
click at [809, 357] on div at bounding box center [818, 362] width 34 height 34
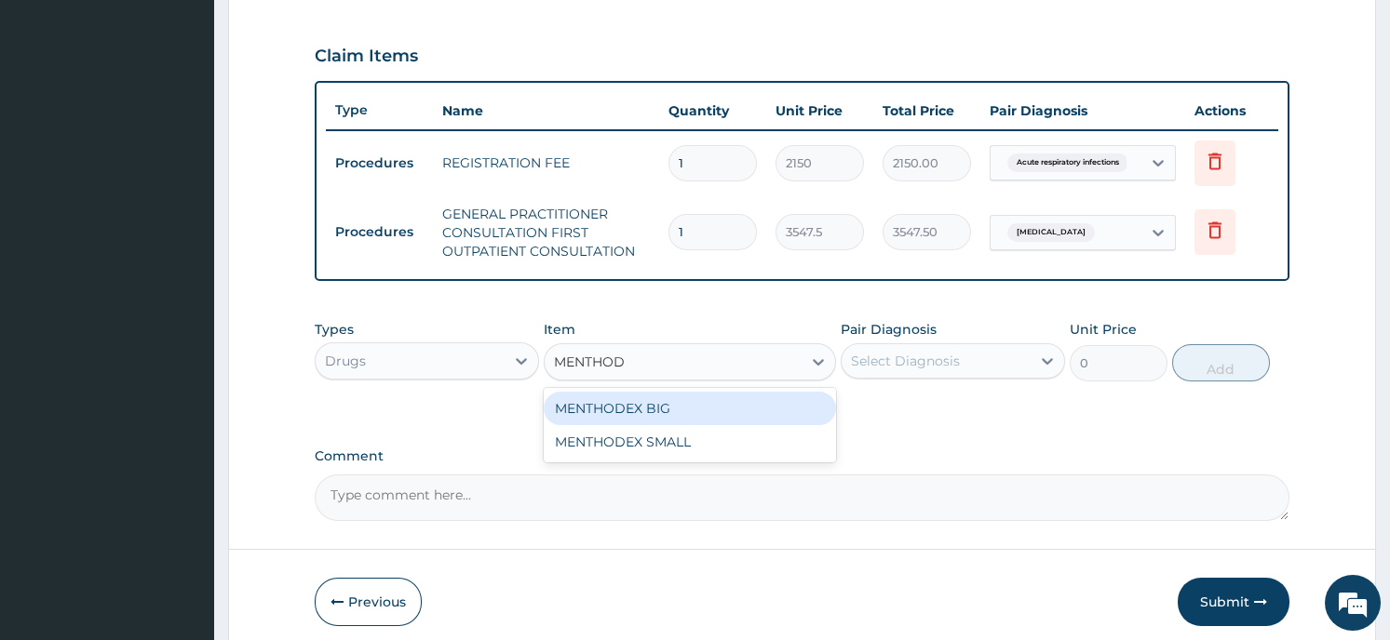
type input "MENTHODE"
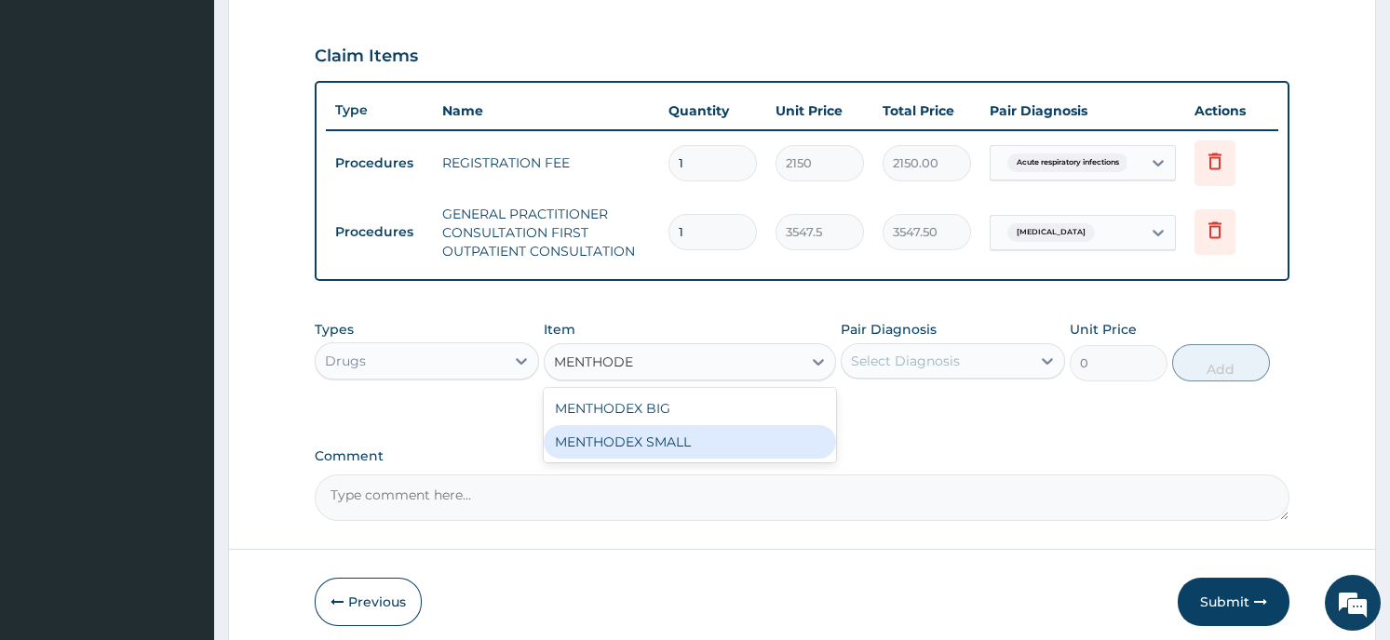
click at [783, 439] on div "MENTHODEX SMALL" at bounding box center [690, 442] width 292 height 34
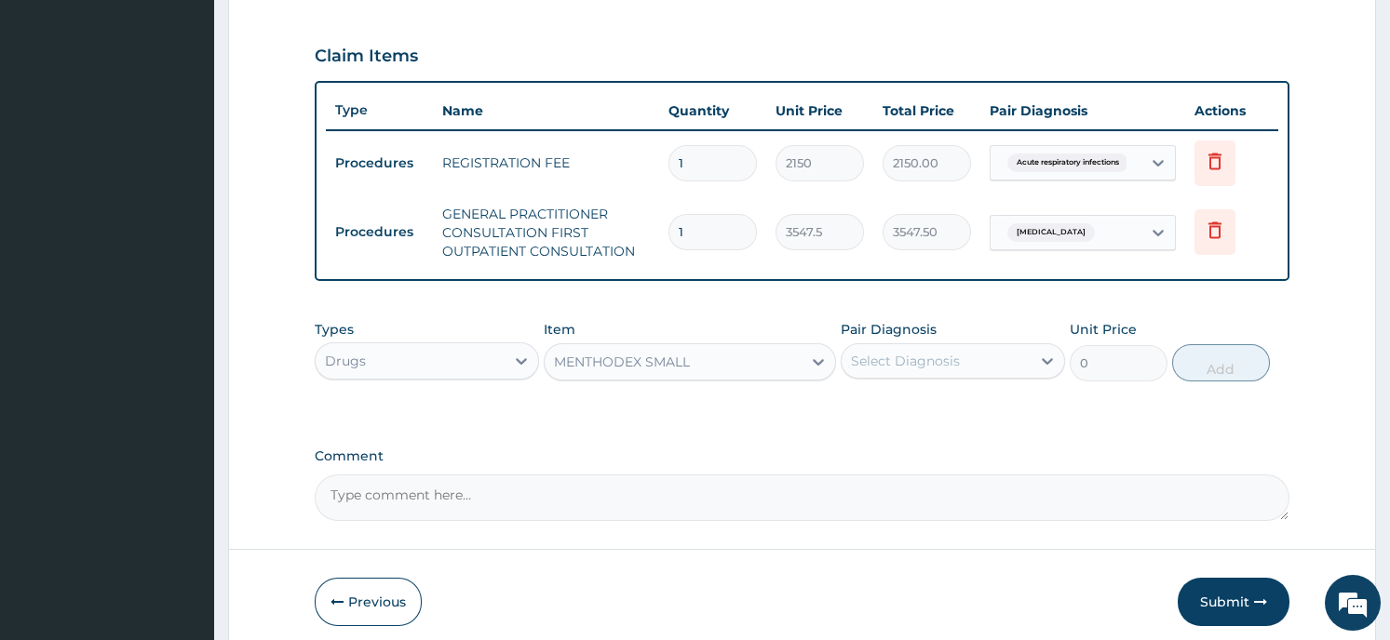
type input "2687.5"
click at [954, 369] on div "Select Diagnosis" at bounding box center [935, 361] width 189 height 30
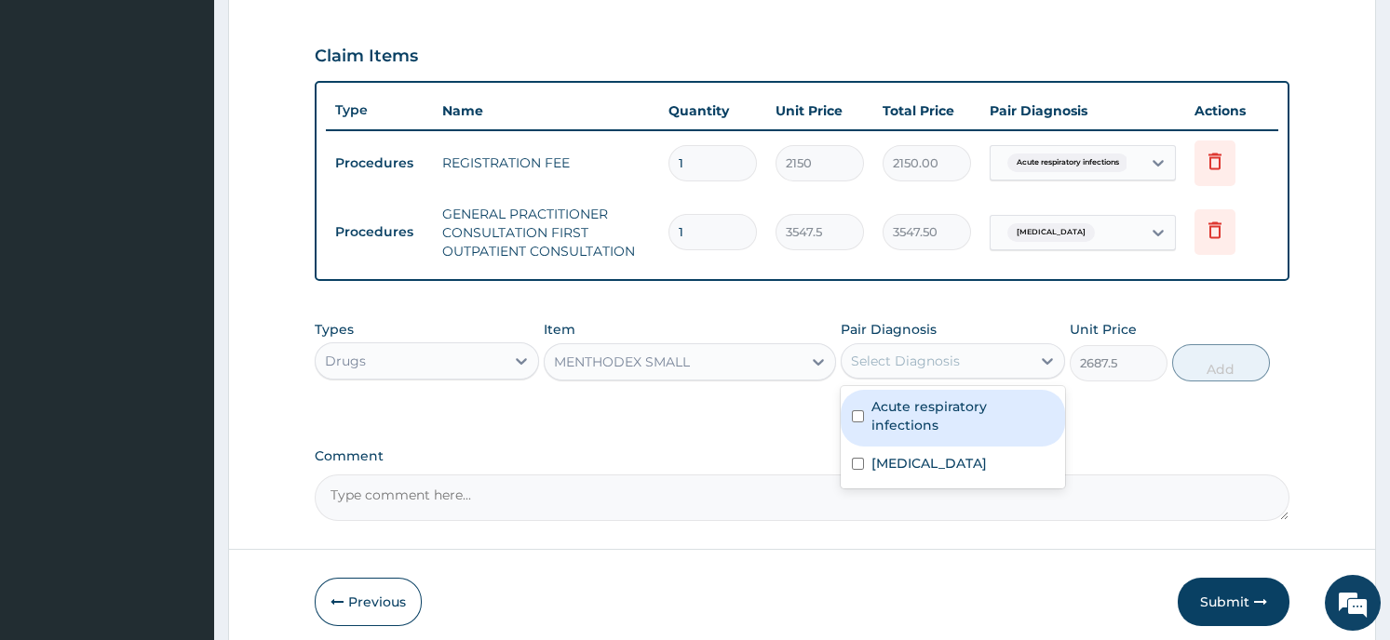
click at [956, 411] on label "Acute respiratory infections" at bounding box center [962, 415] width 182 height 37
checkbox input "true"
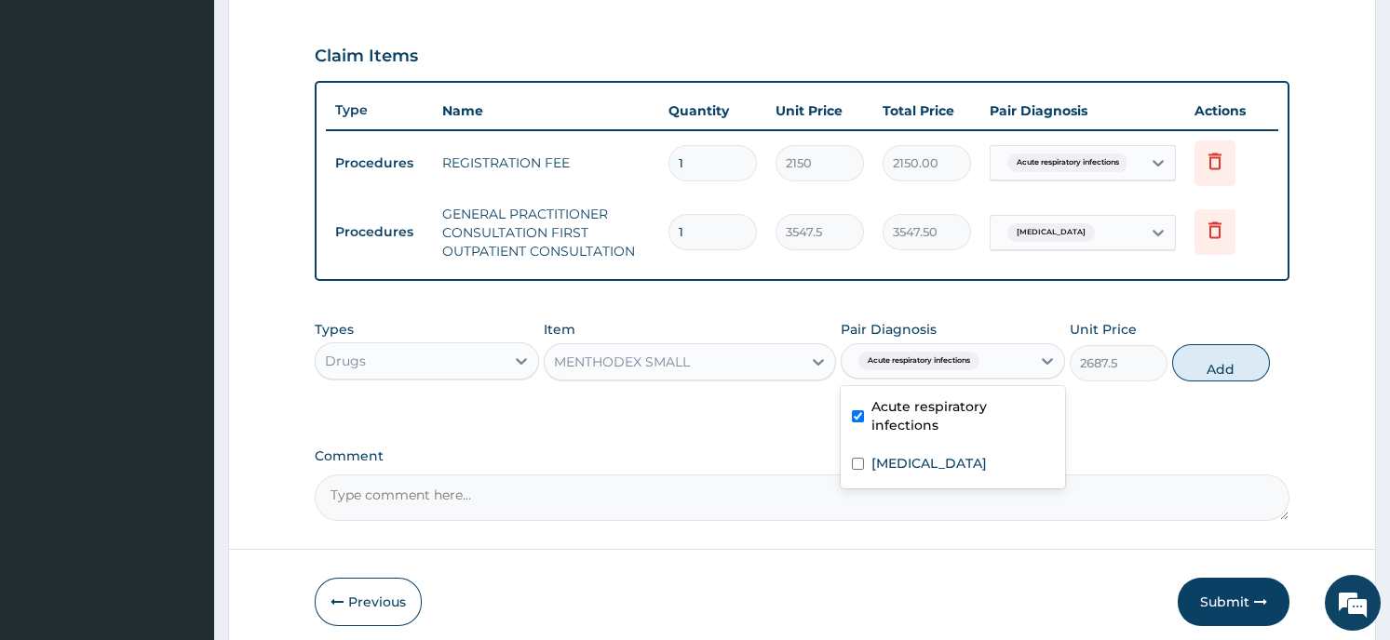
click at [1212, 366] on button "Add" at bounding box center [1221, 362] width 98 height 37
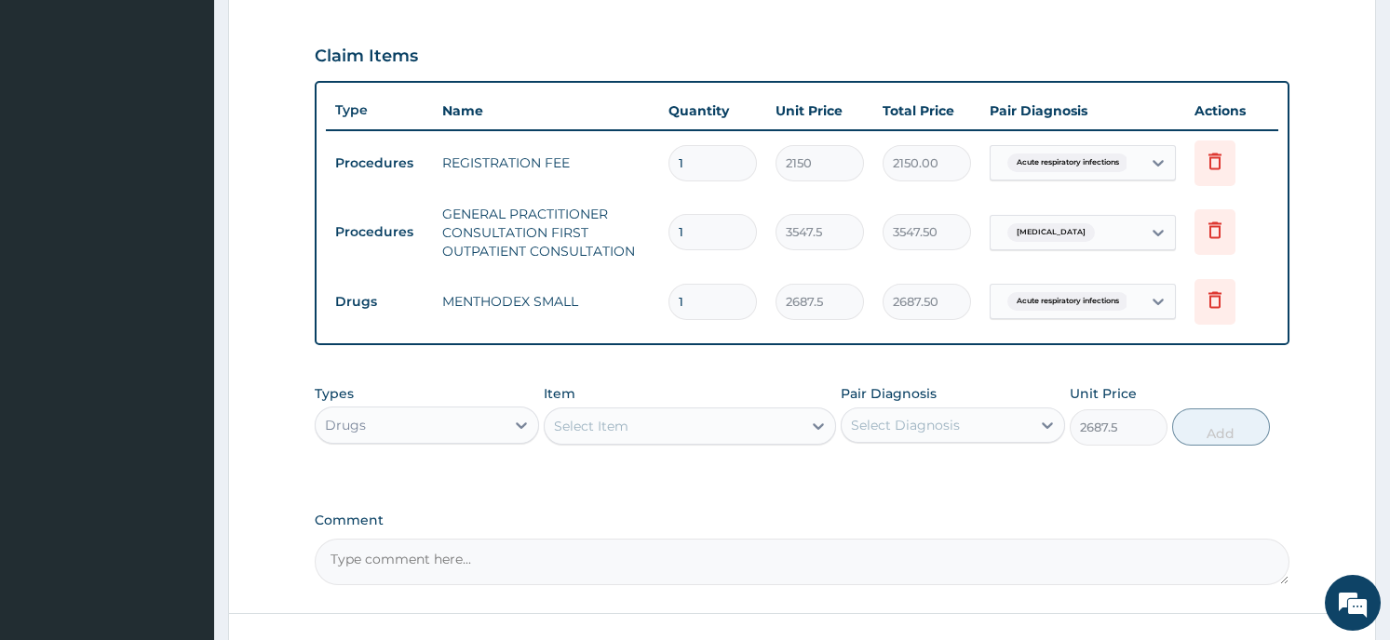
type input "0"
click at [614, 424] on div "Select Item" at bounding box center [591, 426] width 74 height 19
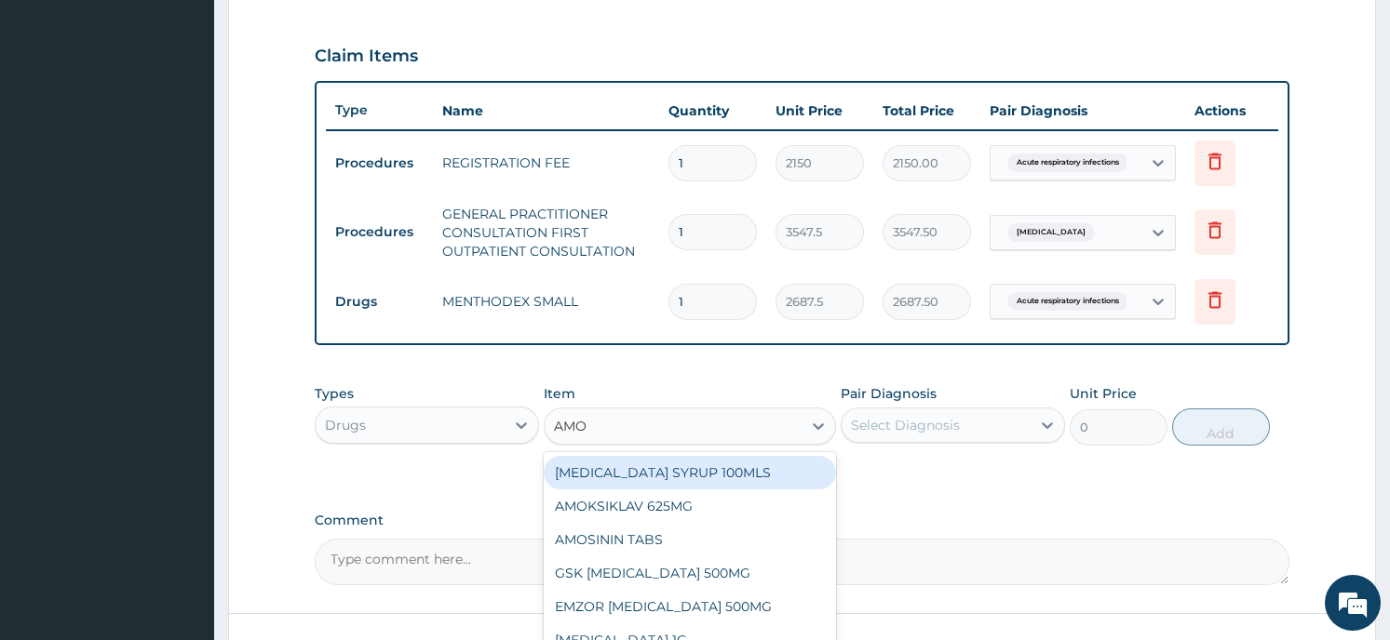
type input "AMOX"
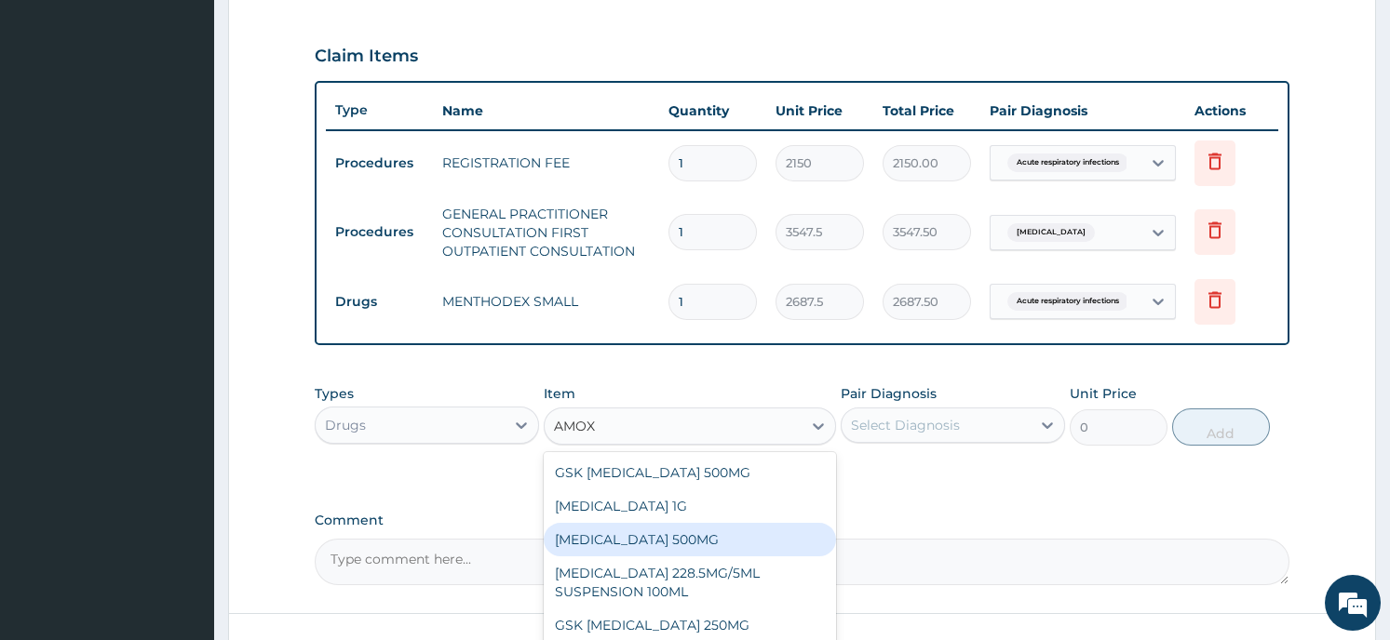
click at [662, 536] on div "[MEDICAL_DATA] 500MG" at bounding box center [690, 540] width 292 height 34
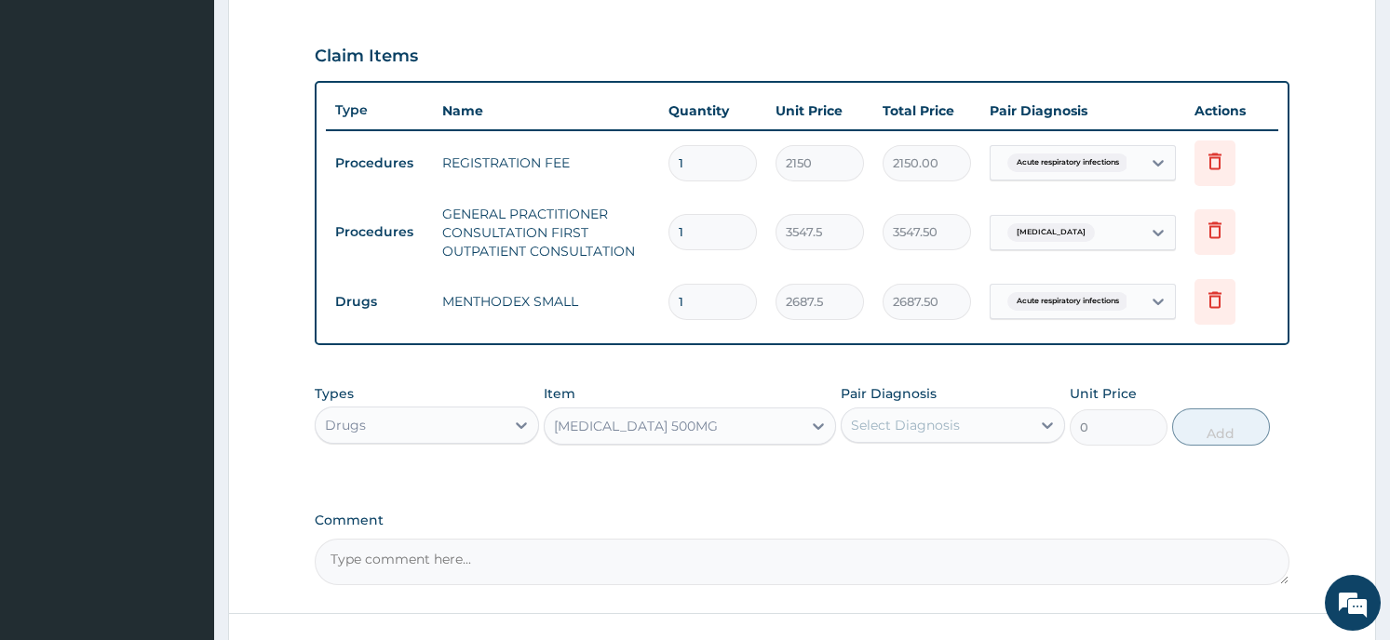
type input "64.5"
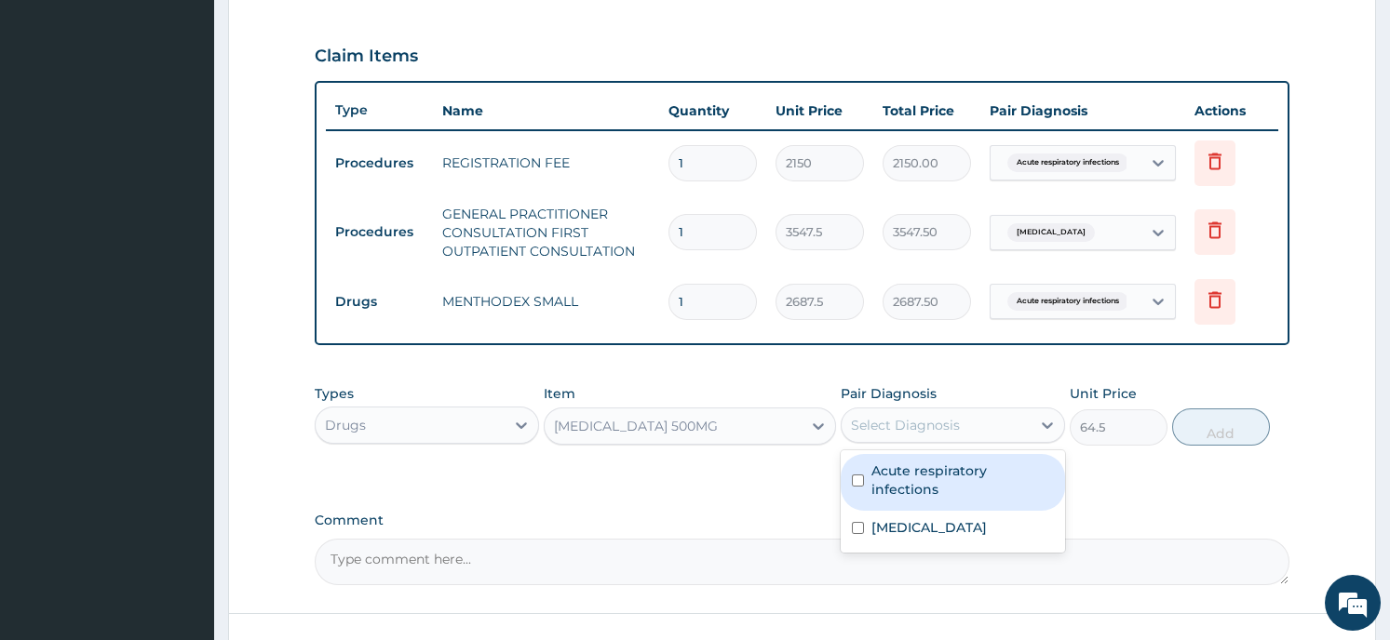
click at [1014, 426] on div "Select Diagnosis" at bounding box center [935, 425] width 189 height 30
click at [1005, 477] on label "Acute respiratory infections" at bounding box center [962, 480] width 182 height 37
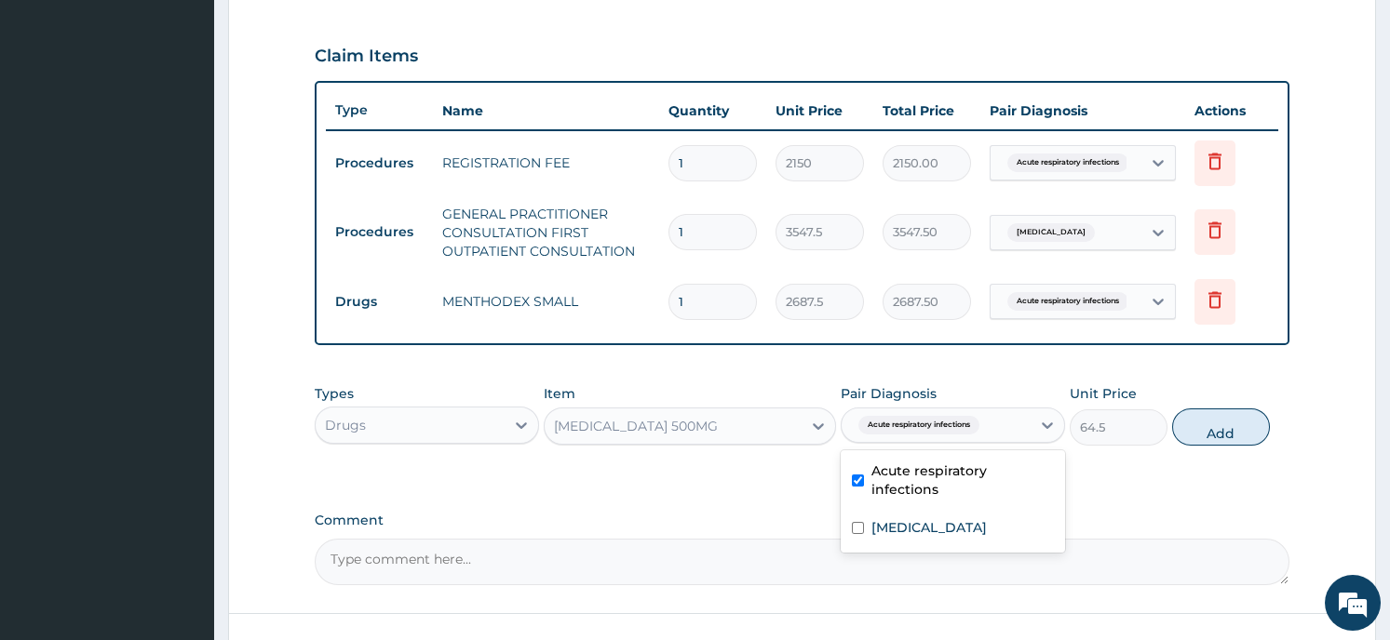
checkbox input "true"
click at [1226, 423] on button "Add" at bounding box center [1221, 427] width 98 height 37
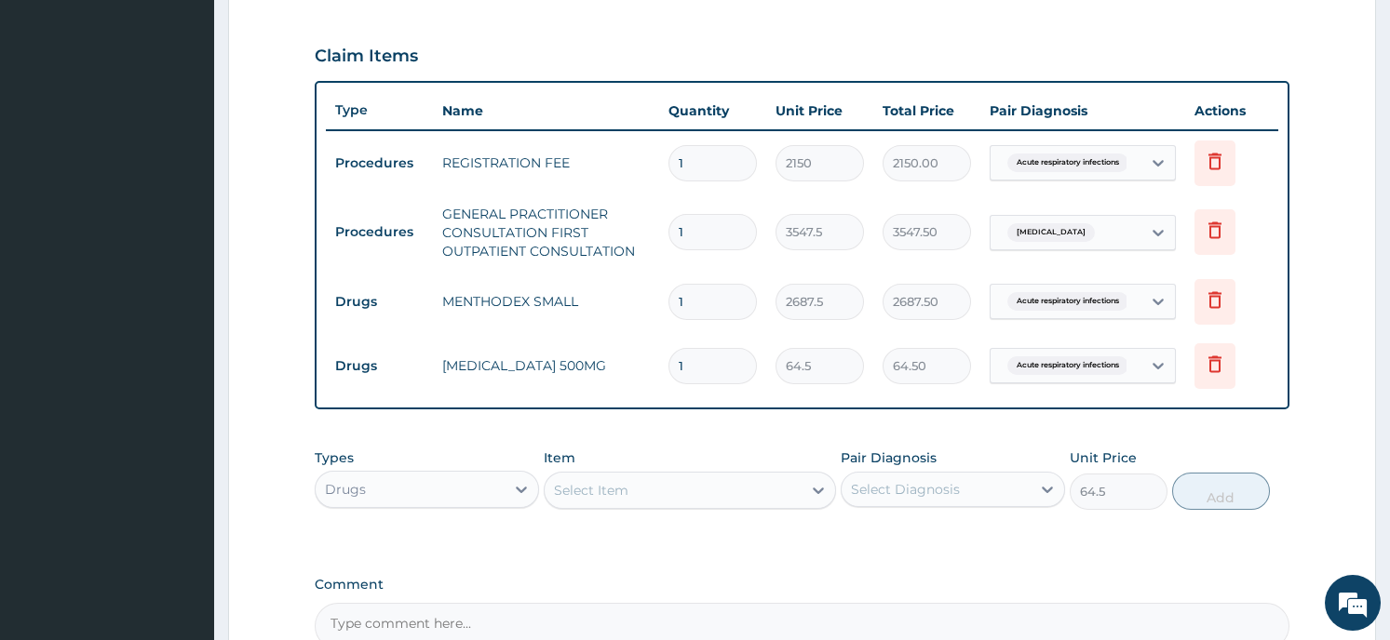
type input "0"
type input "15"
type input "967.50"
type input "15"
click at [647, 495] on div "Select Item" at bounding box center [672, 491] width 257 height 30
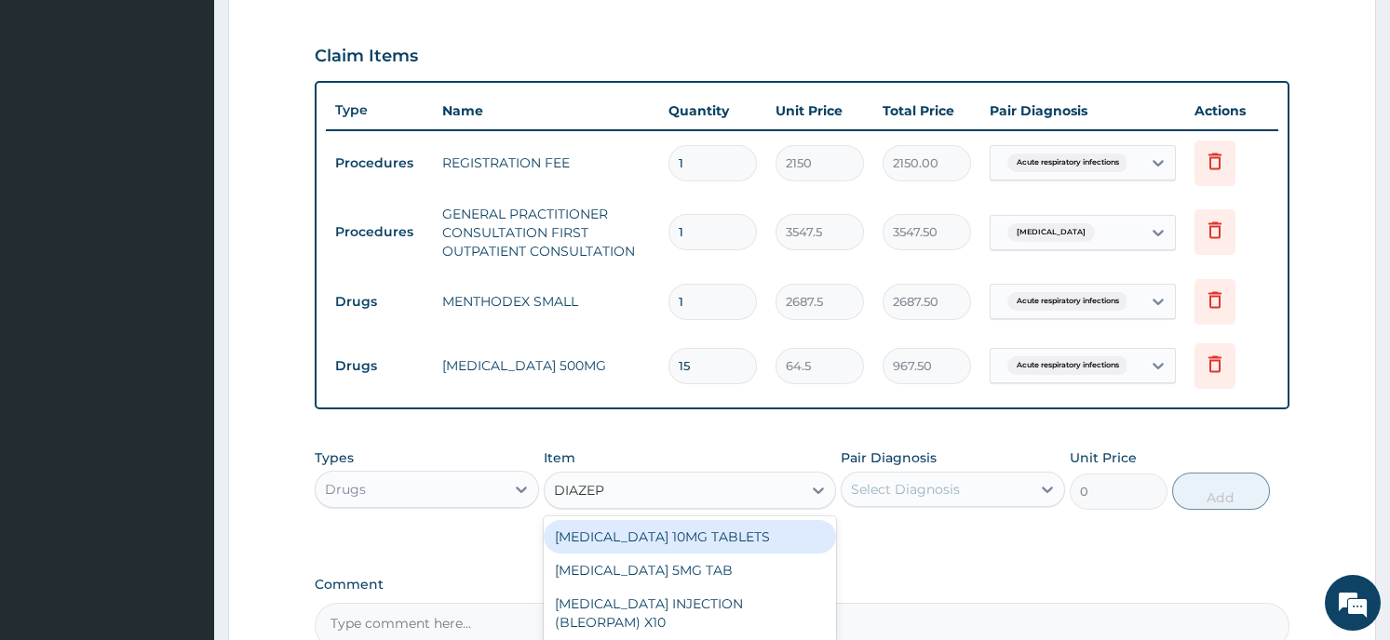
type input "DIAZEPA"
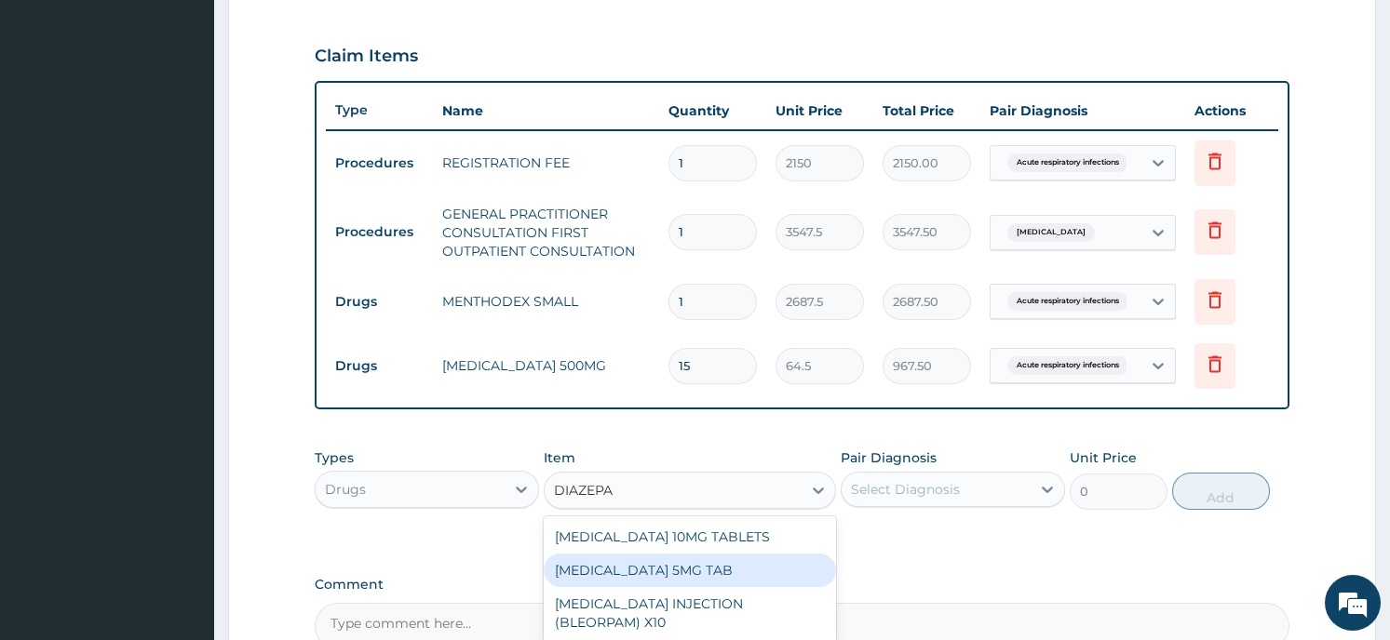
click at [676, 565] on div "[MEDICAL_DATA] 5MG TAB" at bounding box center [690, 571] width 292 height 34
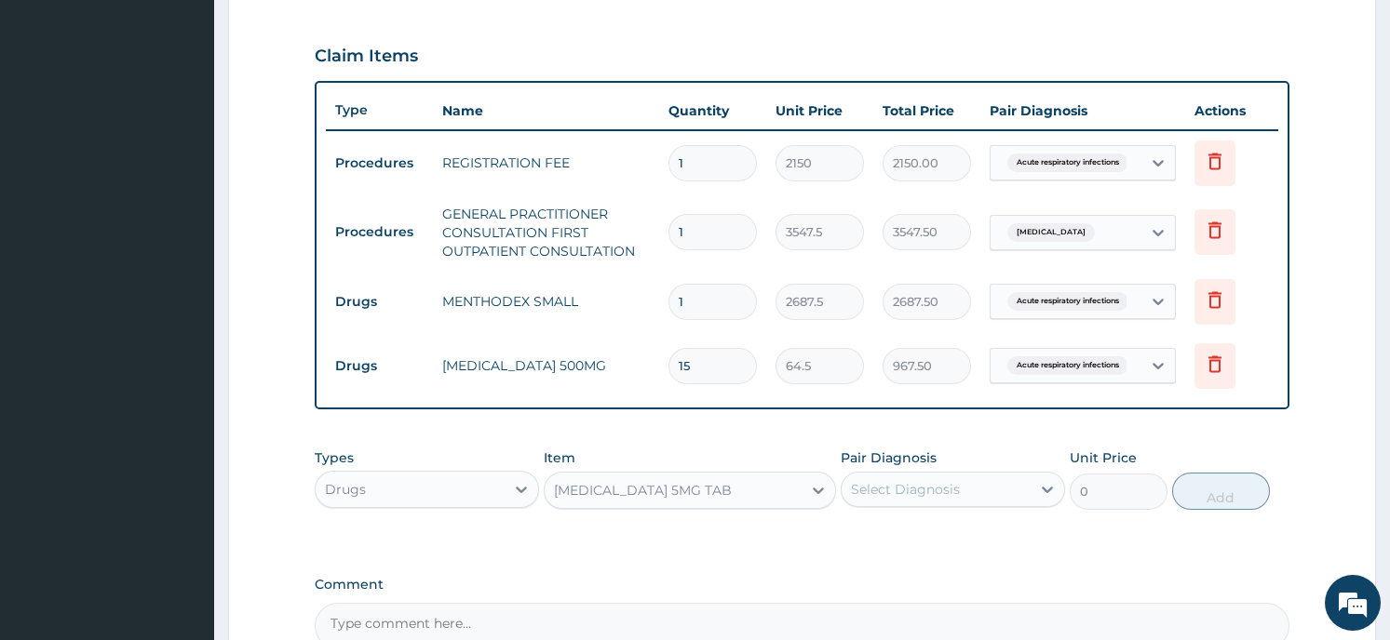
type input "21.5"
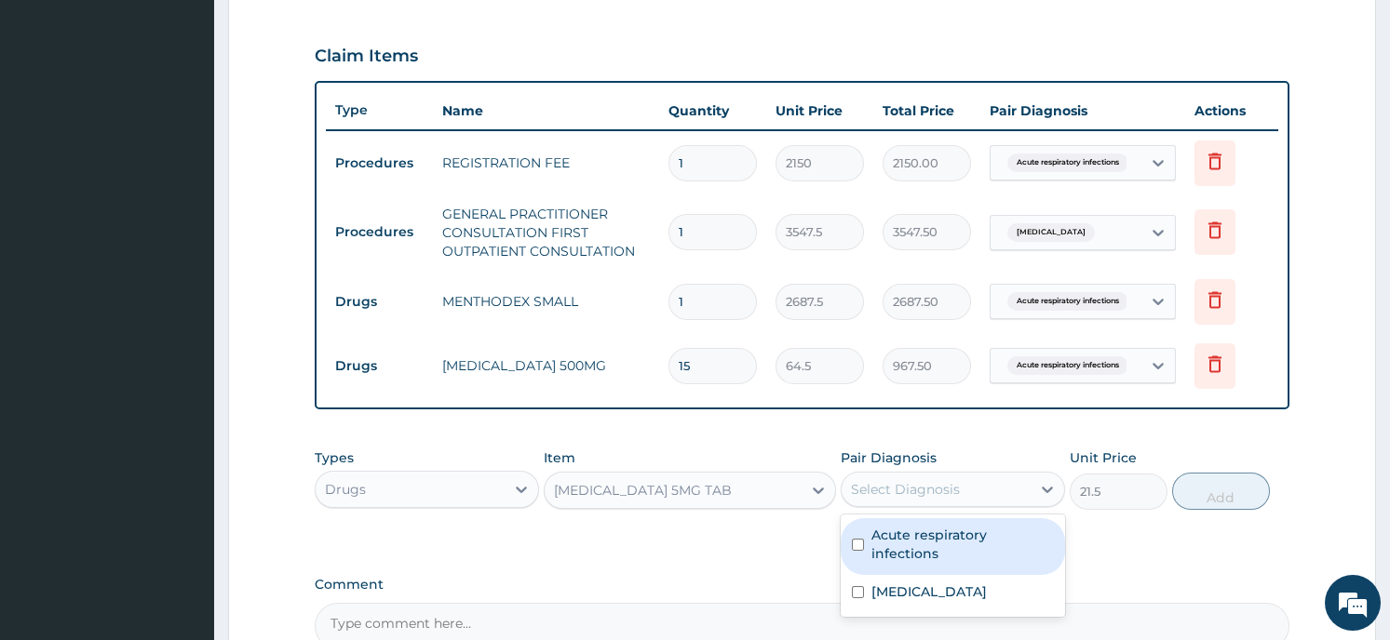
click at [1013, 487] on div "Select Diagnosis" at bounding box center [935, 490] width 189 height 30
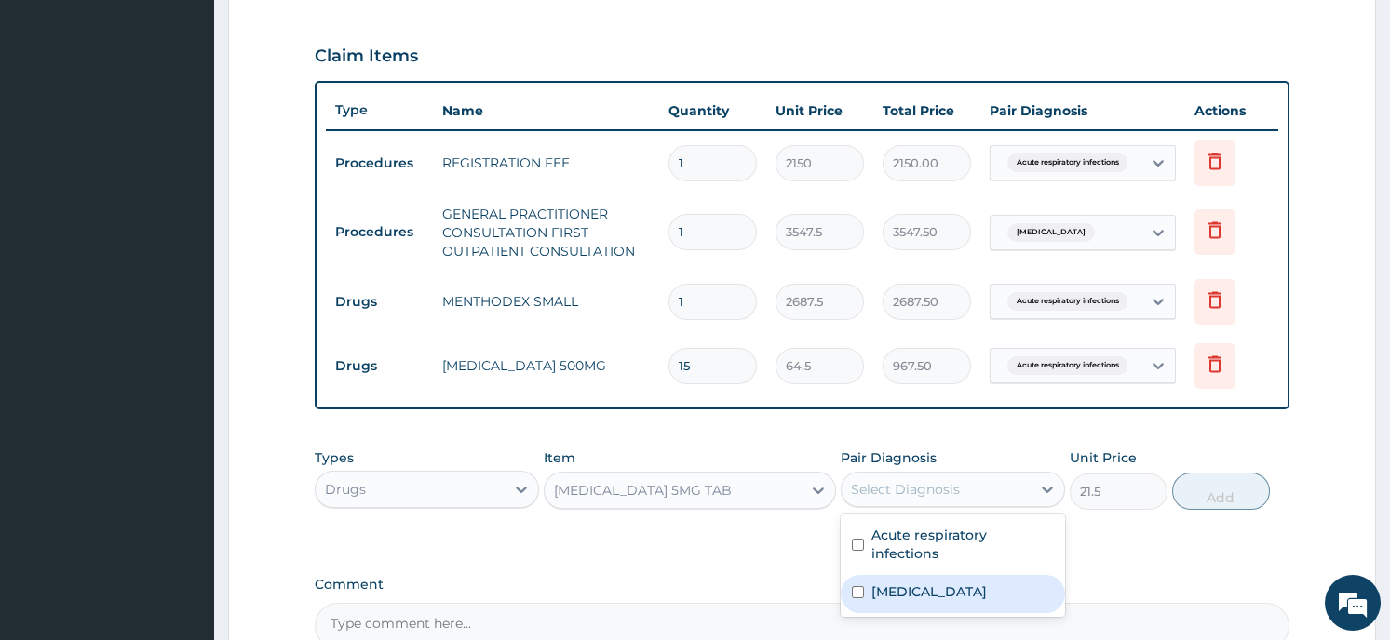
click at [951, 575] on div "Priapism" at bounding box center [952, 594] width 224 height 38
checkbox input "true"
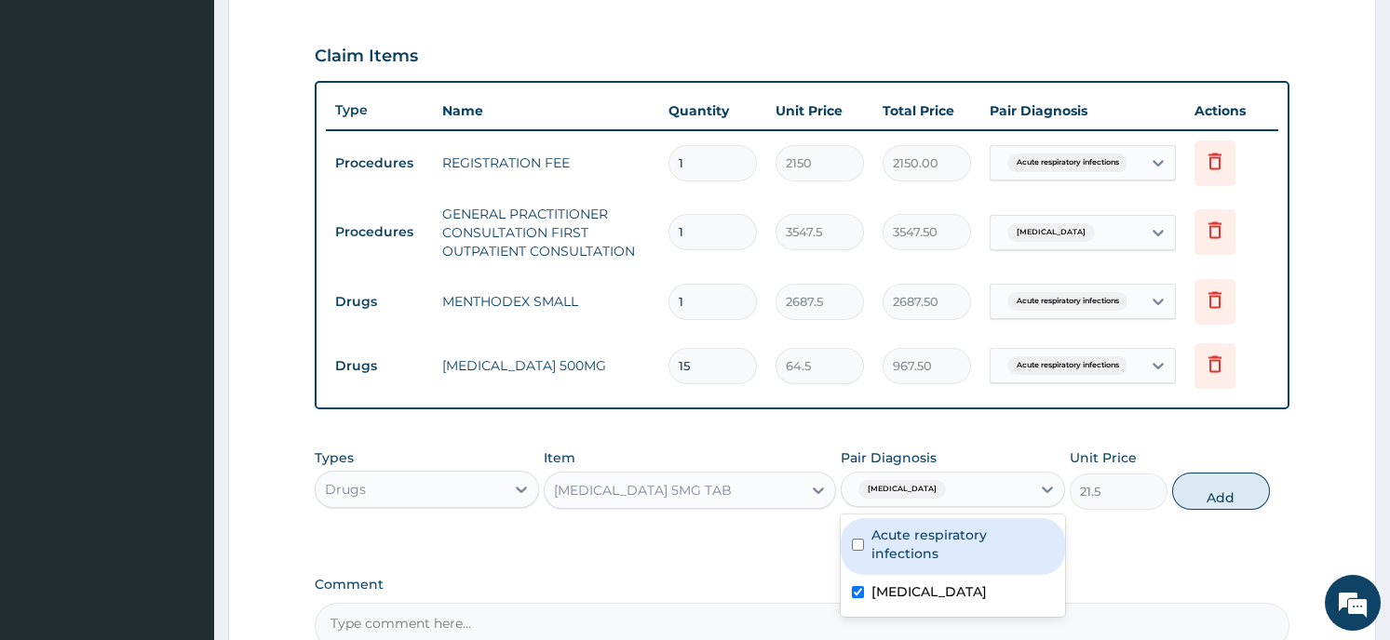
click at [1203, 484] on button "Add" at bounding box center [1221, 491] width 98 height 37
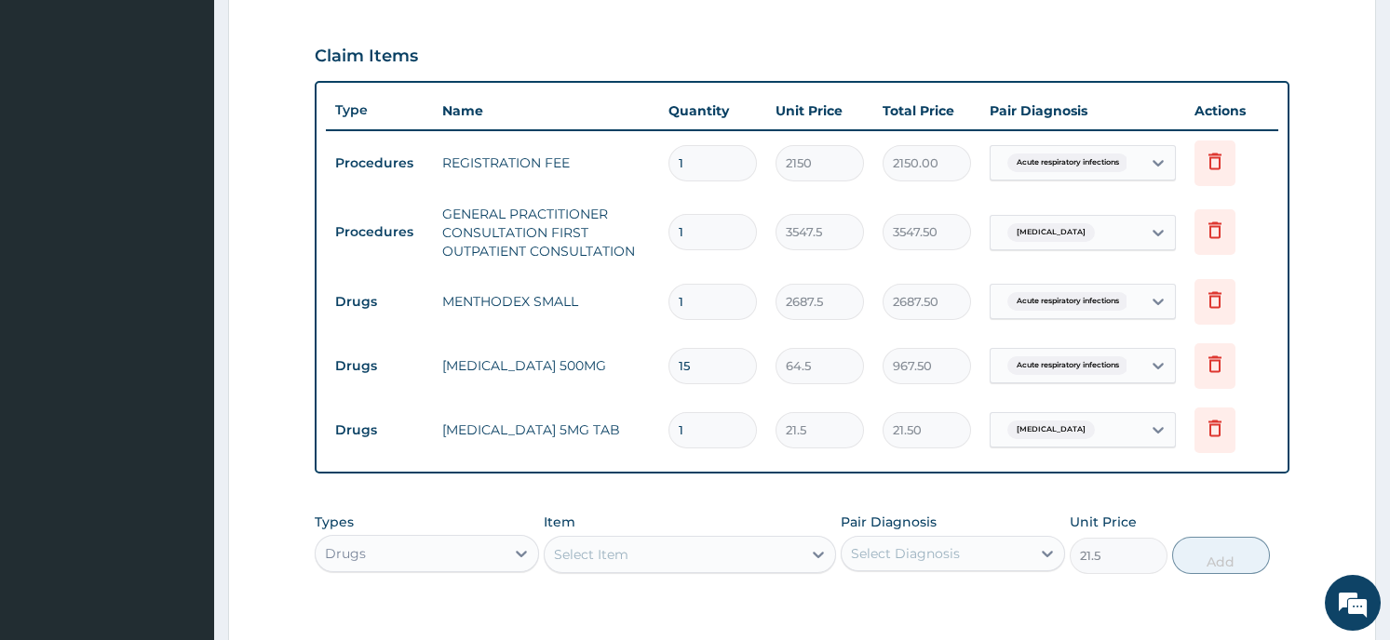
type input "0"
type input "10"
type input "215.00"
type input "10"
click at [1344, 489] on form "Step 2 of 2 PA Code / Prescription Code Enter Code(Secondary Care Only) Encount…" at bounding box center [802, 167] width 1148 height 1360
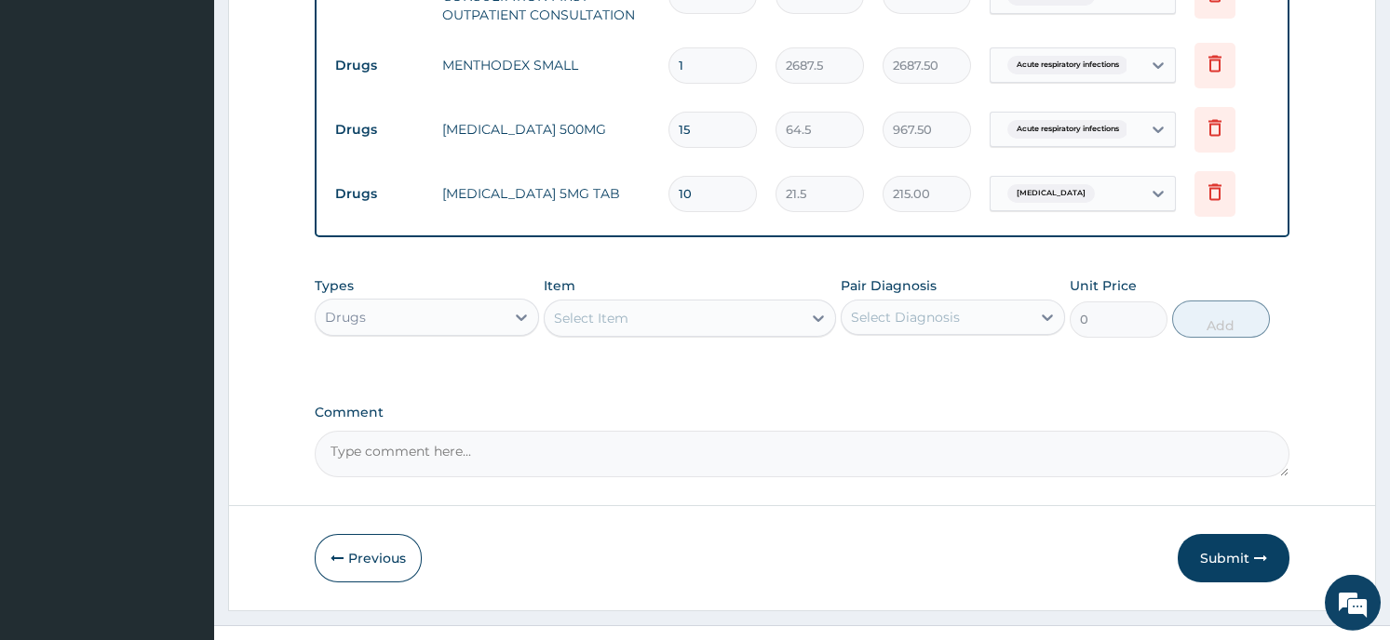
scroll to position [879, 0]
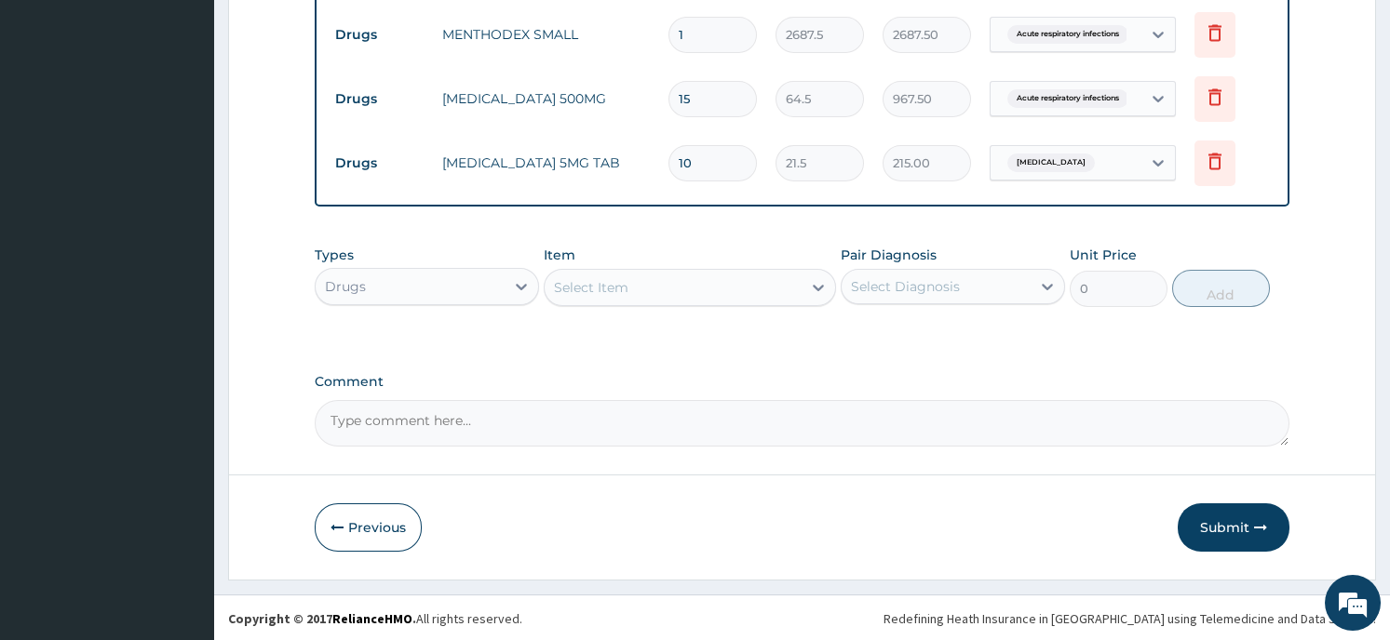
click at [1261, 516] on button "Submit" at bounding box center [1233, 528] width 112 height 48
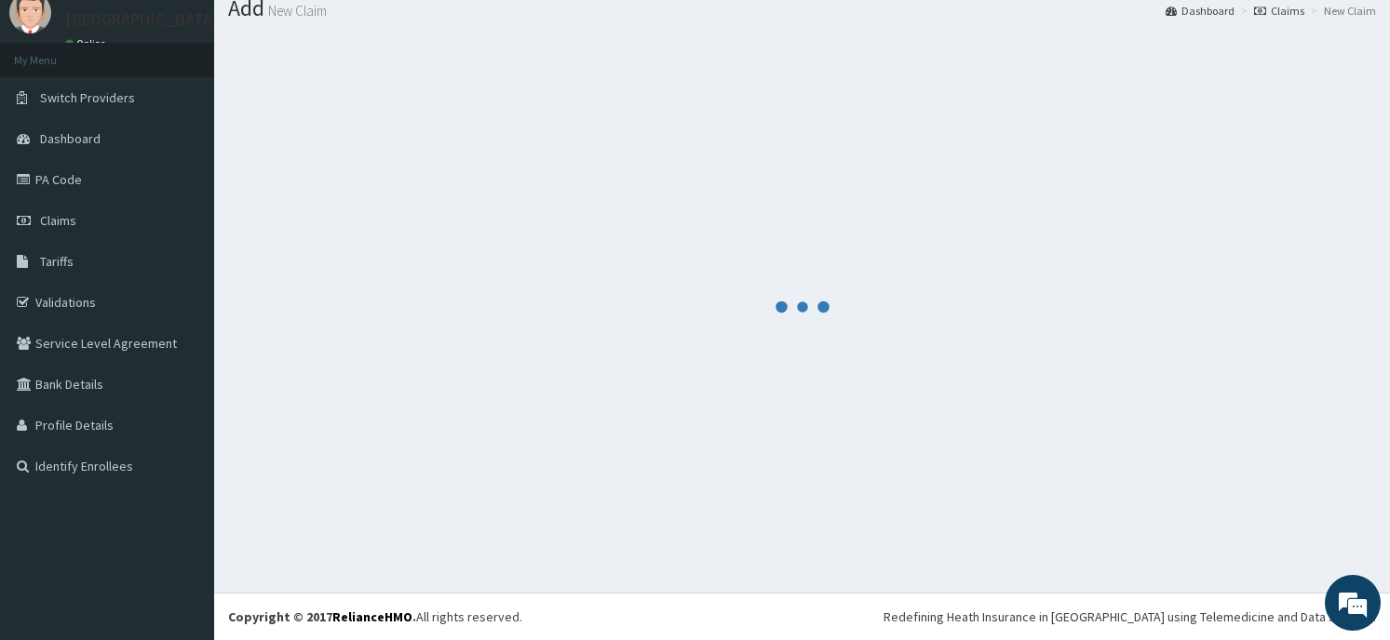
scroll to position [64, 0]
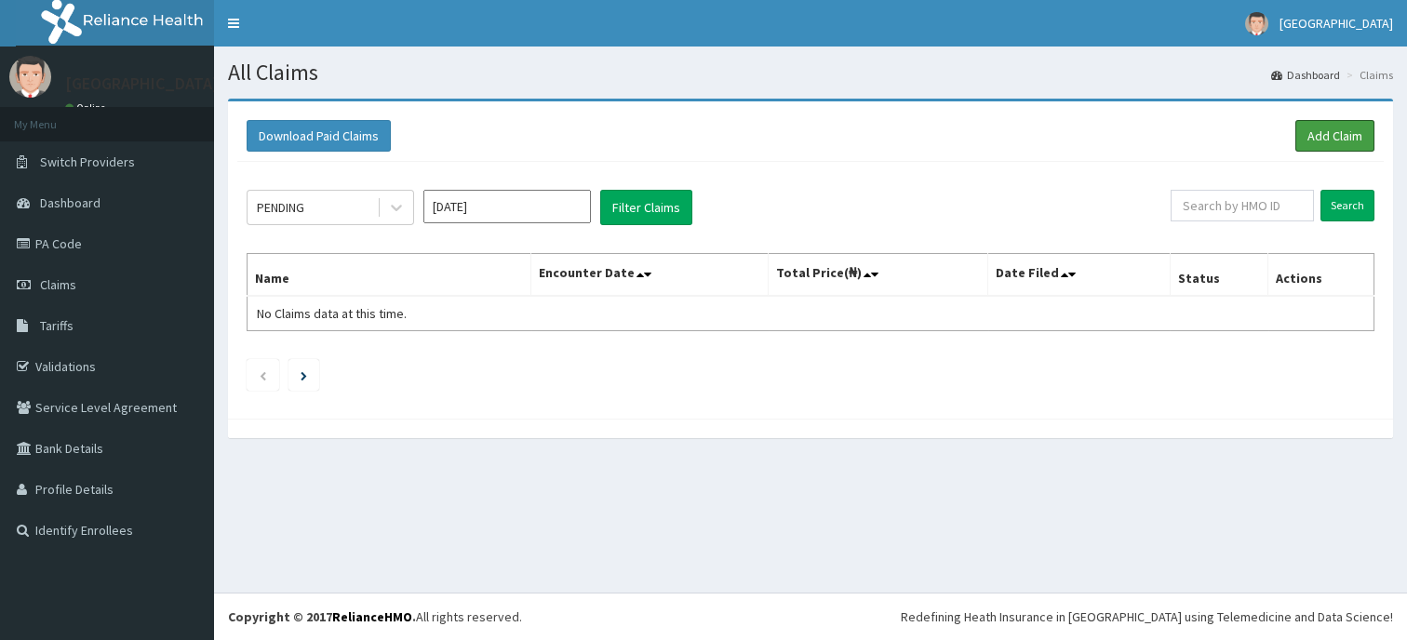
click at [1327, 128] on link "Add Claim" at bounding box center [1335, 136] width 79 height 32
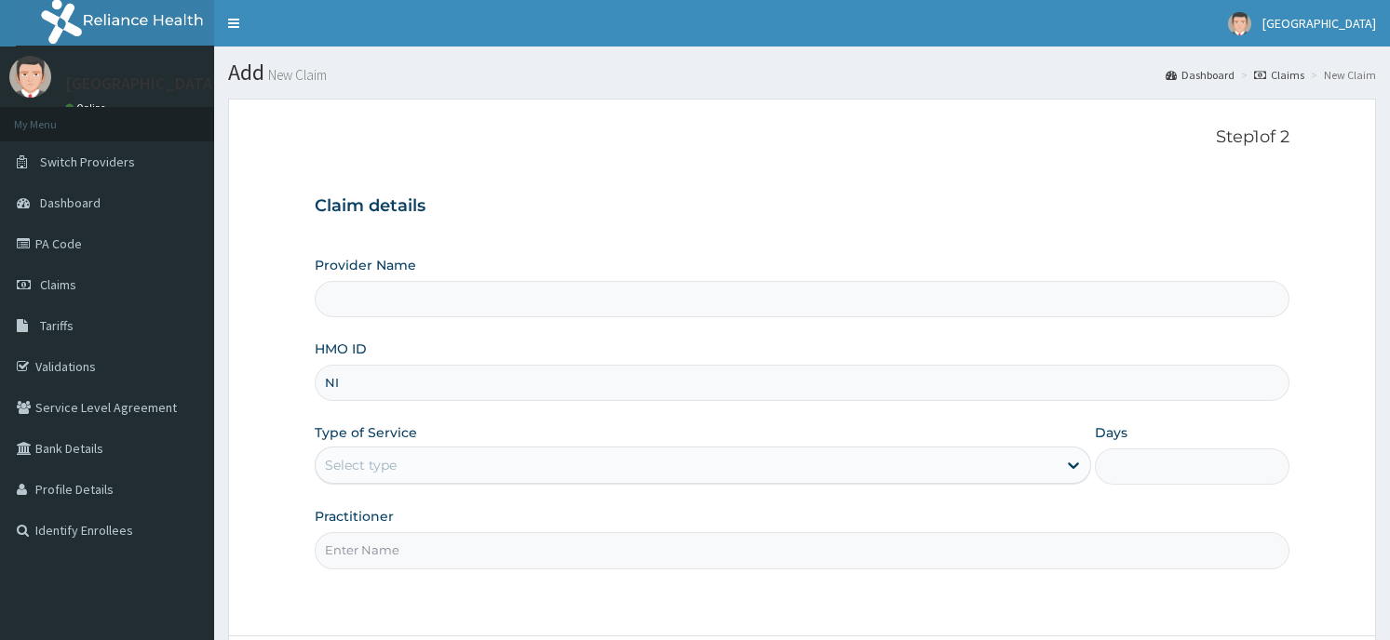
type input "NIG"
type input "Horeb [GEOGRAPHIC_DATA]"
type input "NIG/10193/A"
click at [510, 466] on div "Select type" at bounding box center [686, 465] width 741 height 30
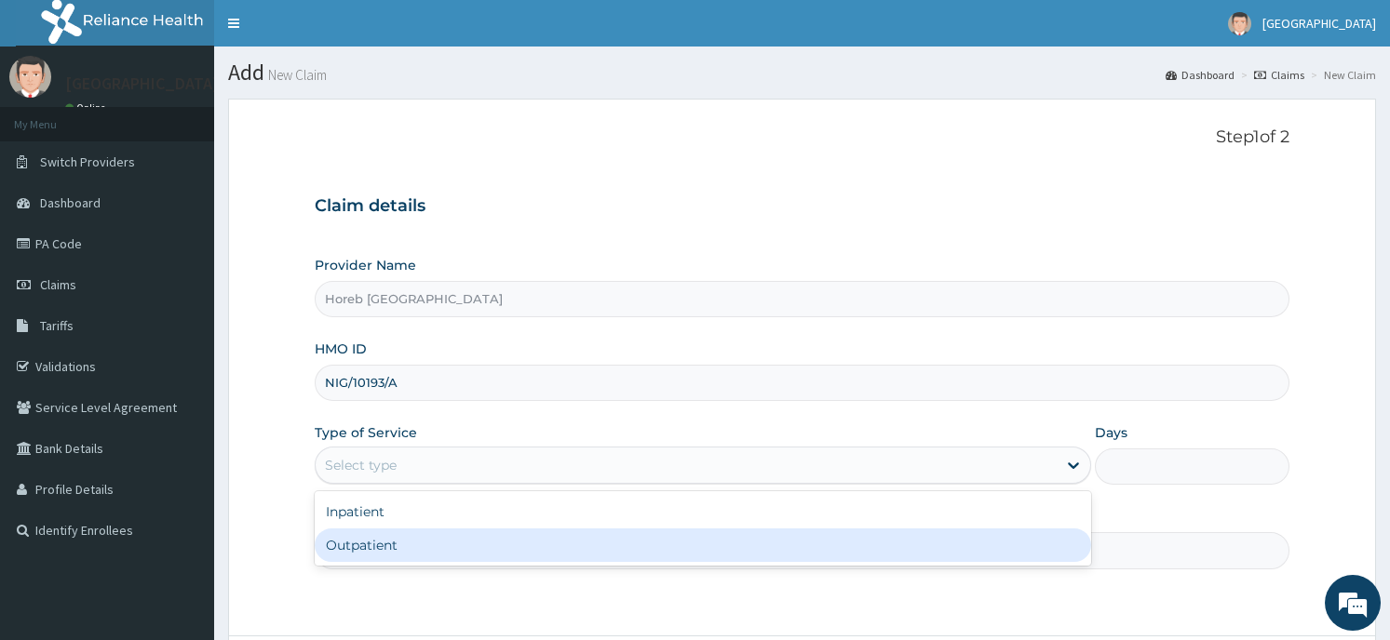
click at [468, 558] on div "Outpatient" at bounding box center [703, 546] width 776 height 34
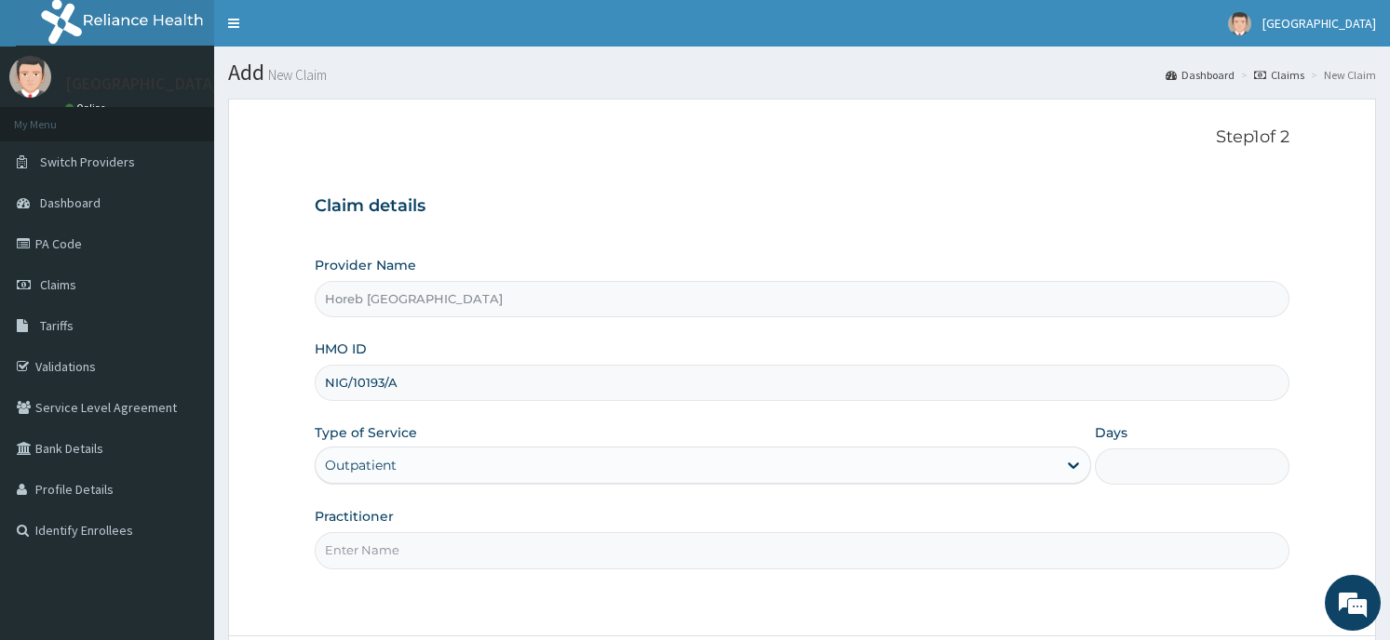
type input "1"
click at [590, 553] on input "Practitioner" at bounding box center [802, 550] width 974 height 36
type input "GENERAL"
click at [1152, 596] on div "Step 1 of 2 Claim details Provider Name Horeb Consult Hospital HMO ID NIG/10193…" at bounding box center [802, 368] width 974 height 480
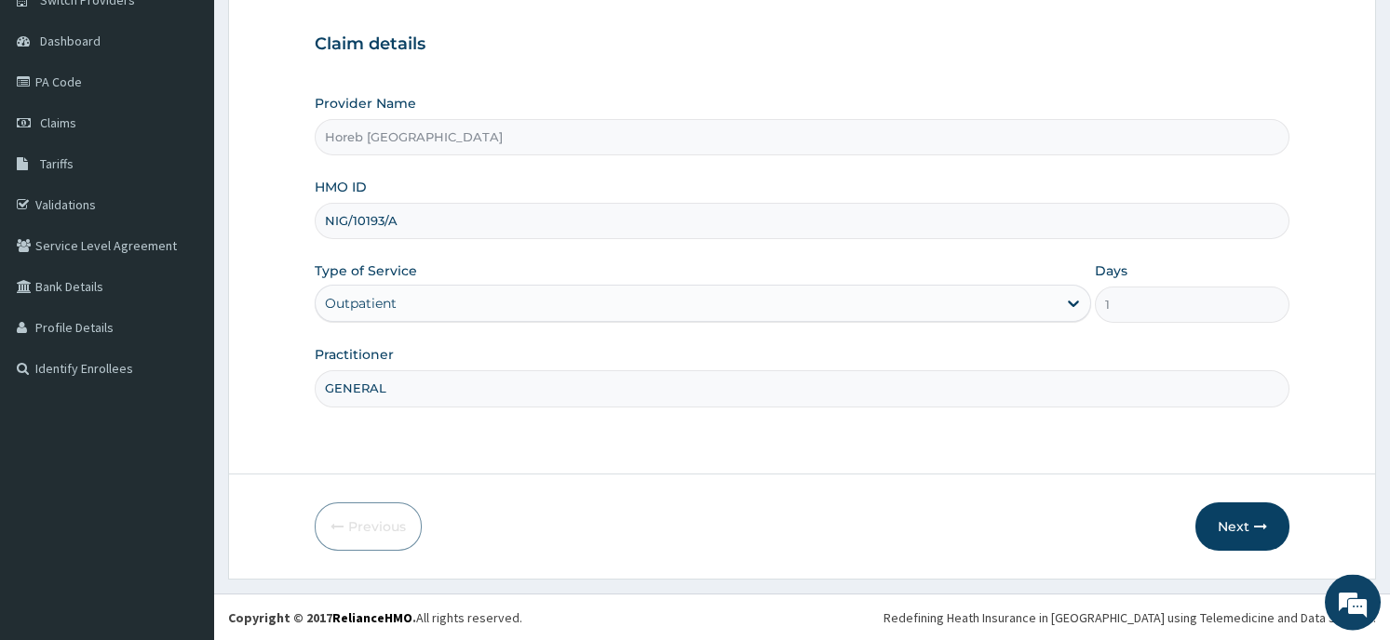
scroll to position [163, 0]
click at [1247, 524] on button "Next" at bounding box center [1242, 526] width 94 height 48
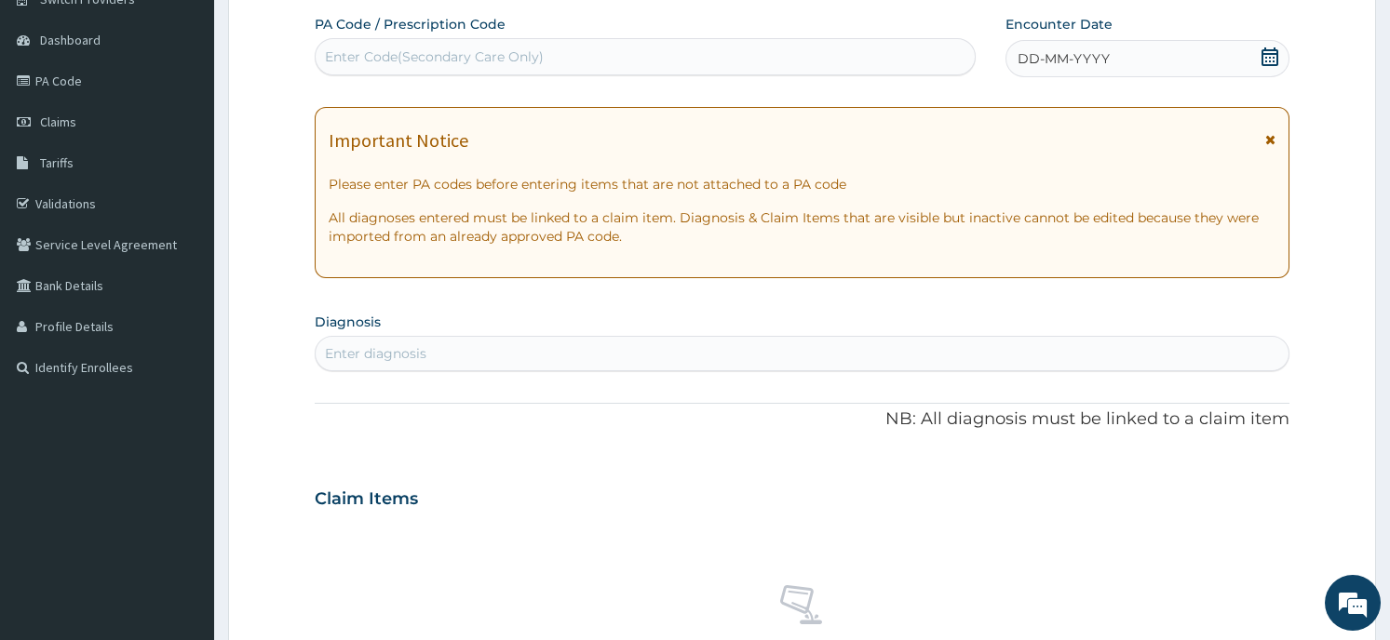
click at [1258, 55] on div "DD-MM-YYYY" at bounding box center [1146, 58] width 283 height 37
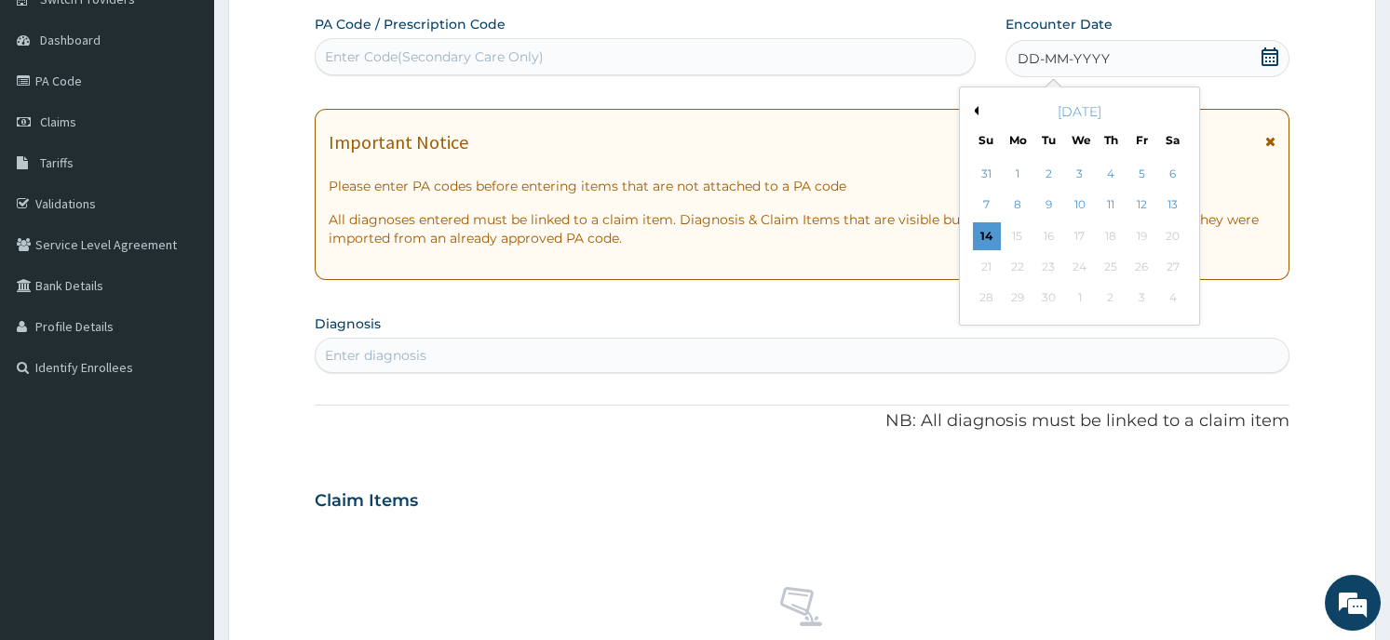
click at [972, 107] on button "Previous Month" at bounding box center [973, 110] width 9 height 9
click at [1084, 293] on div "27" at bounding box center [1080, 299] width 28 height 28
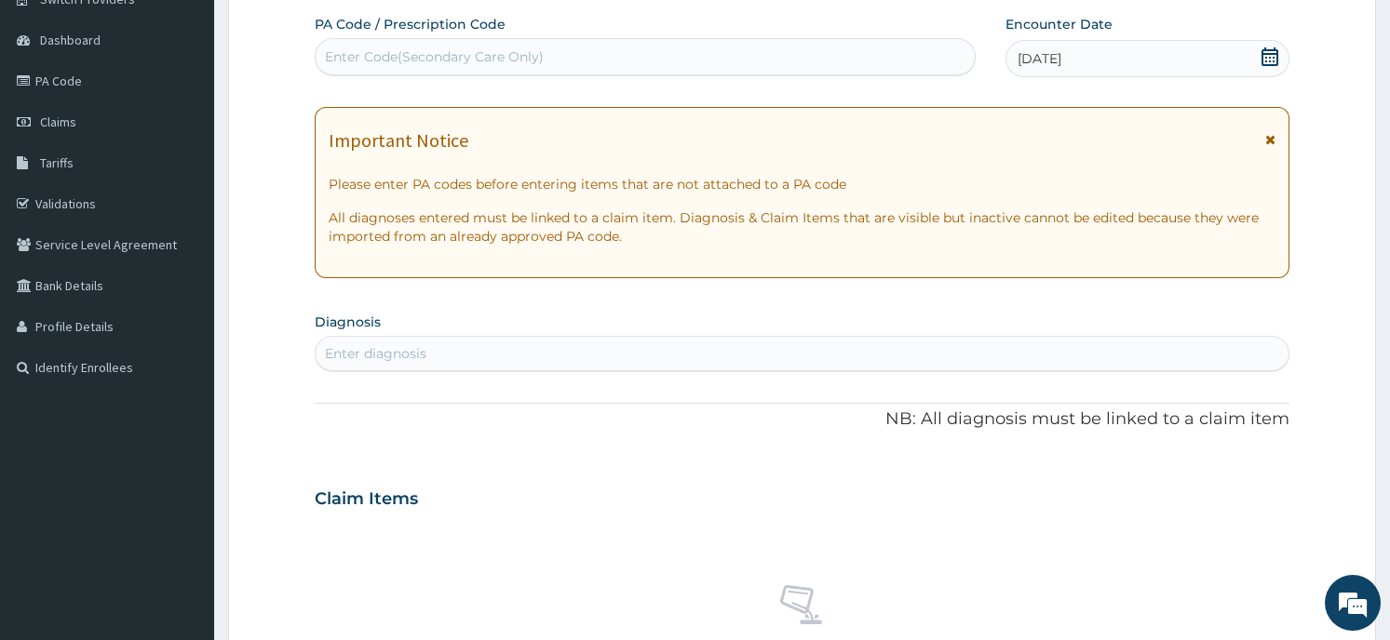
click at [447, 346] on div "Enter diagnosis" at bounding box center [802, 354] width 972 height 30
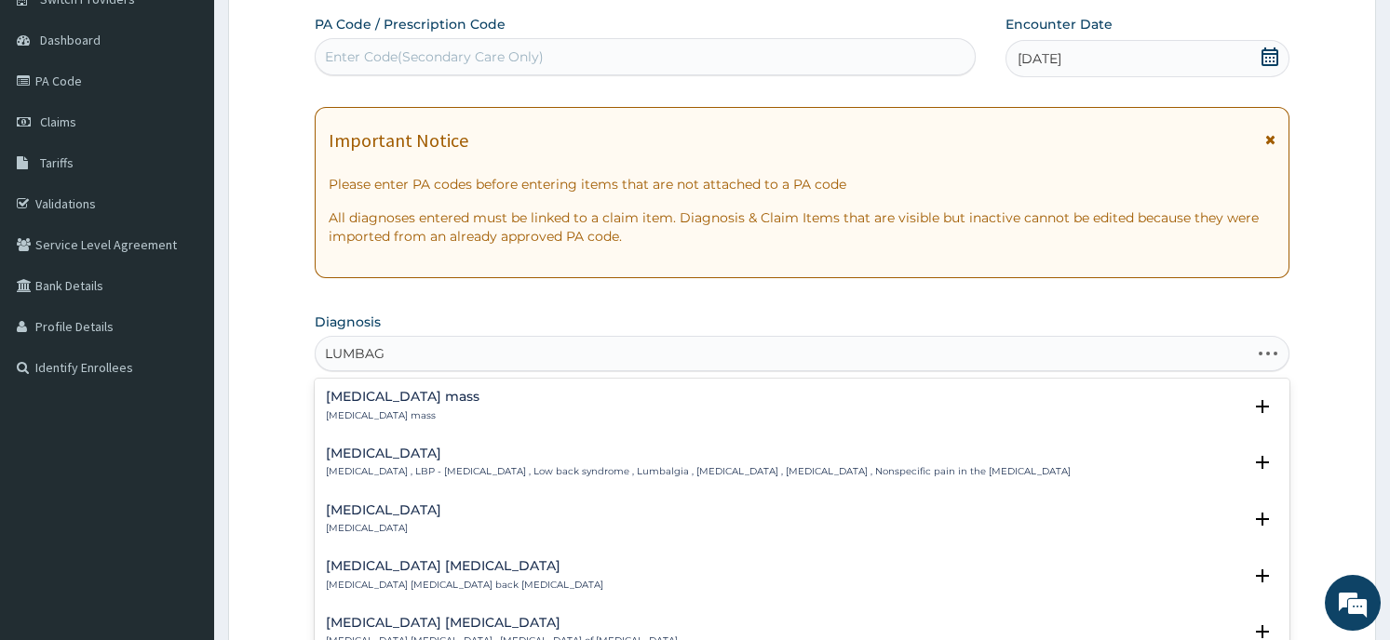
type input "LUMBAGO"
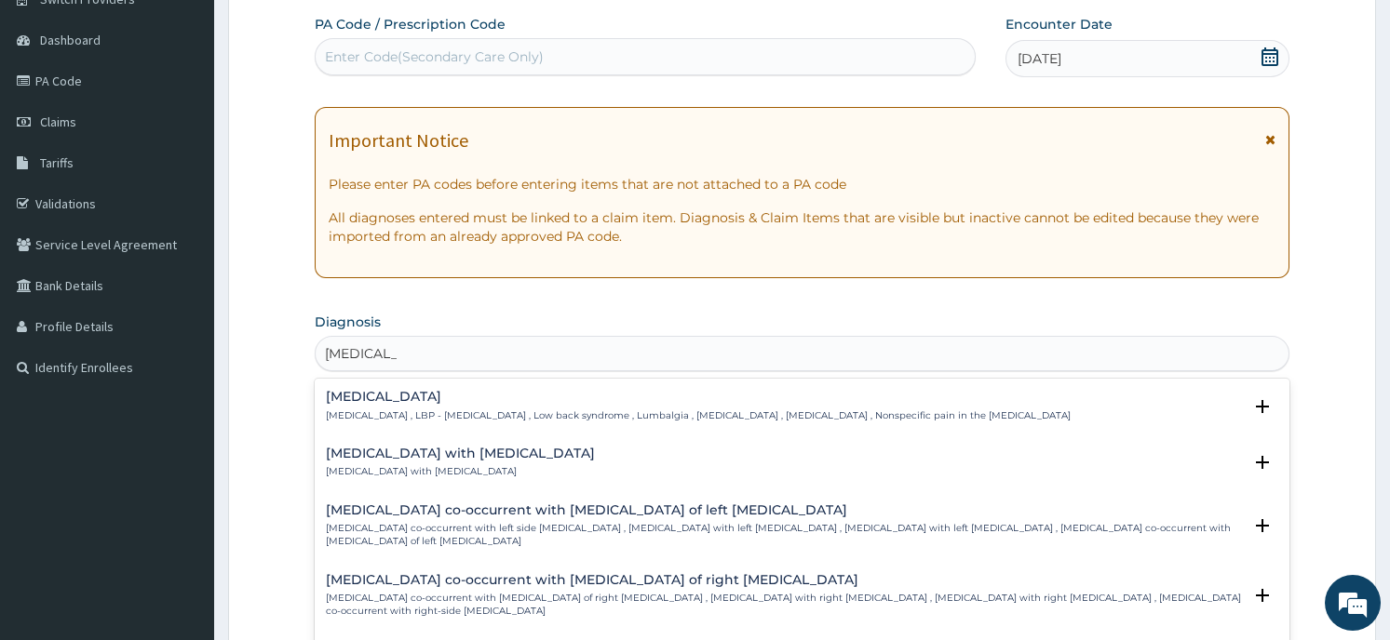
click at [423, 399] on h4 "Low back pain" at bounding box center [698, 397] width 745 height 14
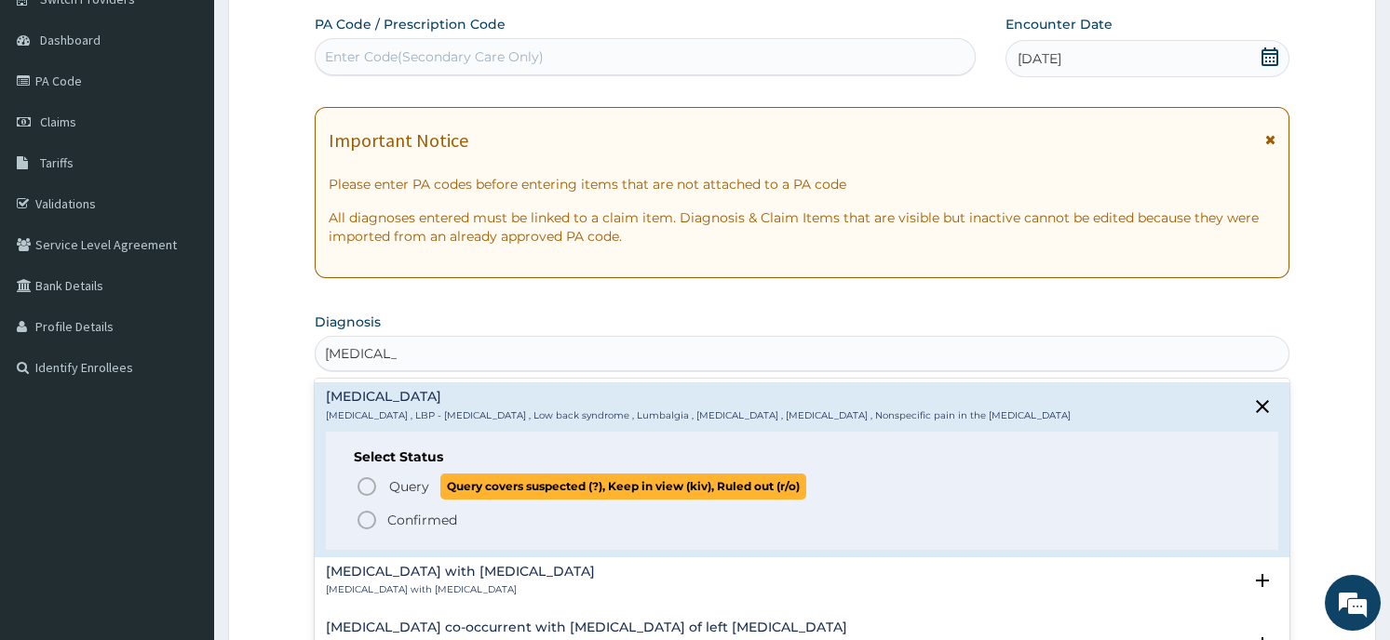
click at [420, 499] on p "Query Query covers suspected (?), Keep in view (kiv), Ruled out (r/o)" at bounding box center [596, 486] width 419 height 25
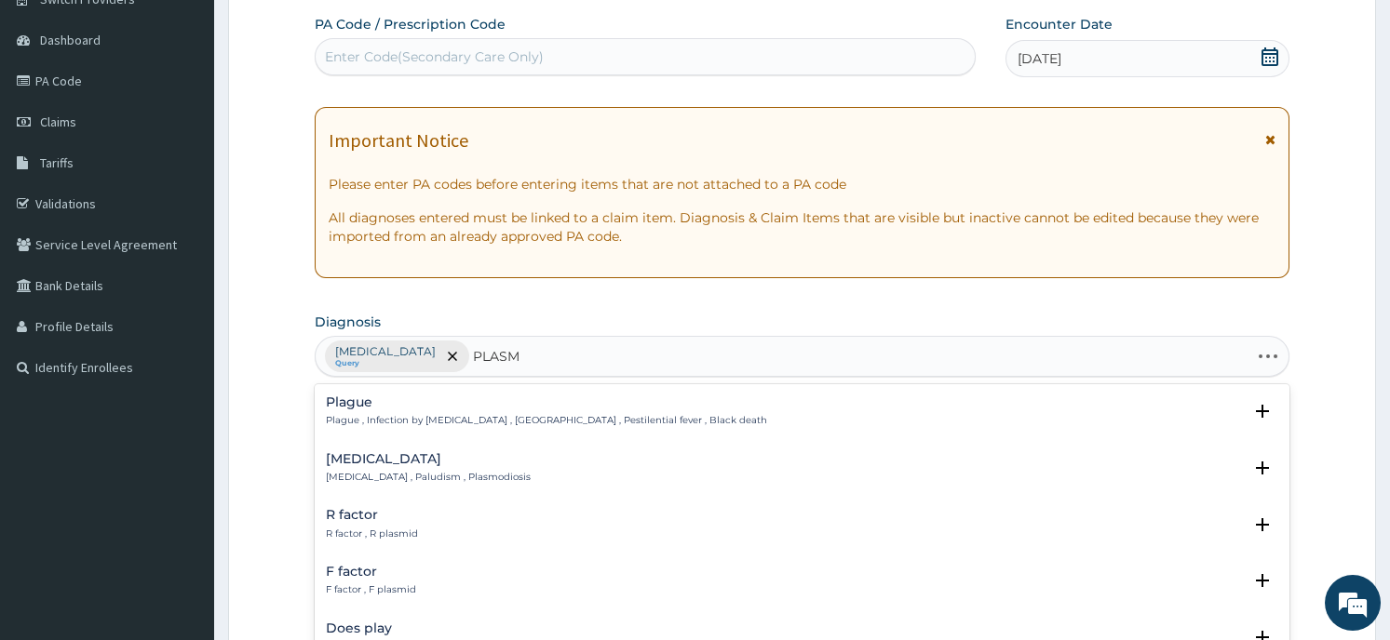
type input "PLASMO"
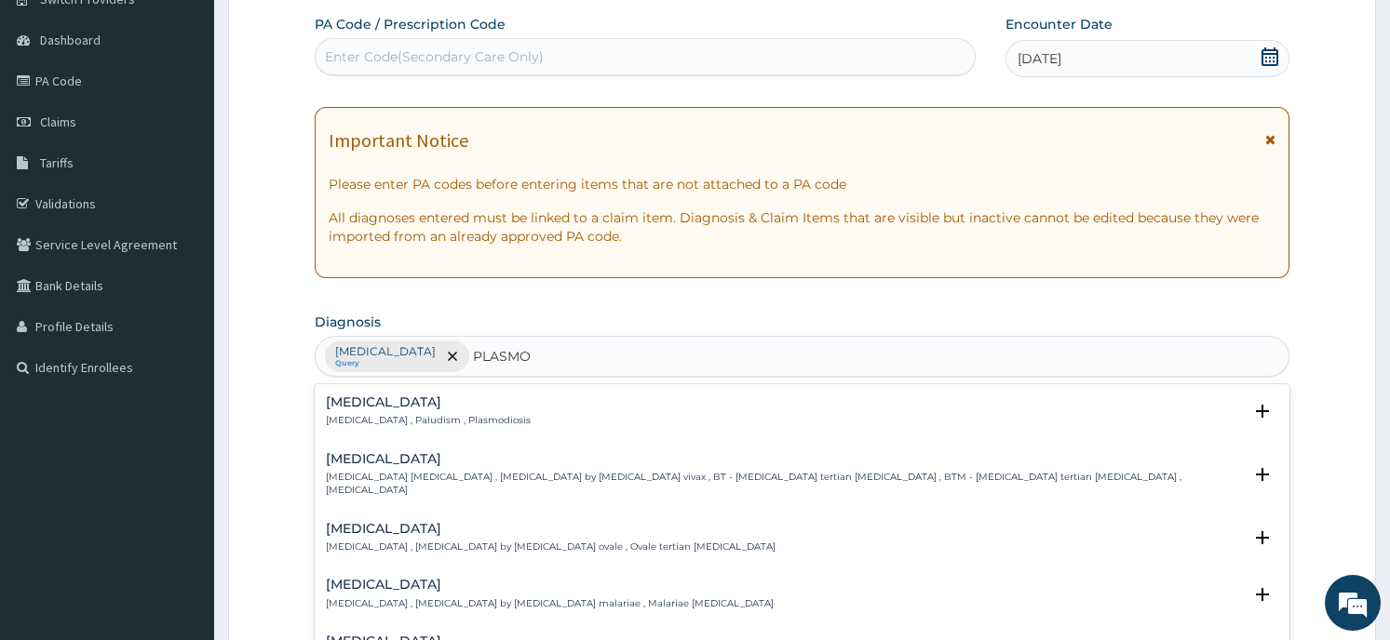
click at [470, 635] on h4 "Falciparum malaria" at bounding box center [783, 642] width 915 height 14
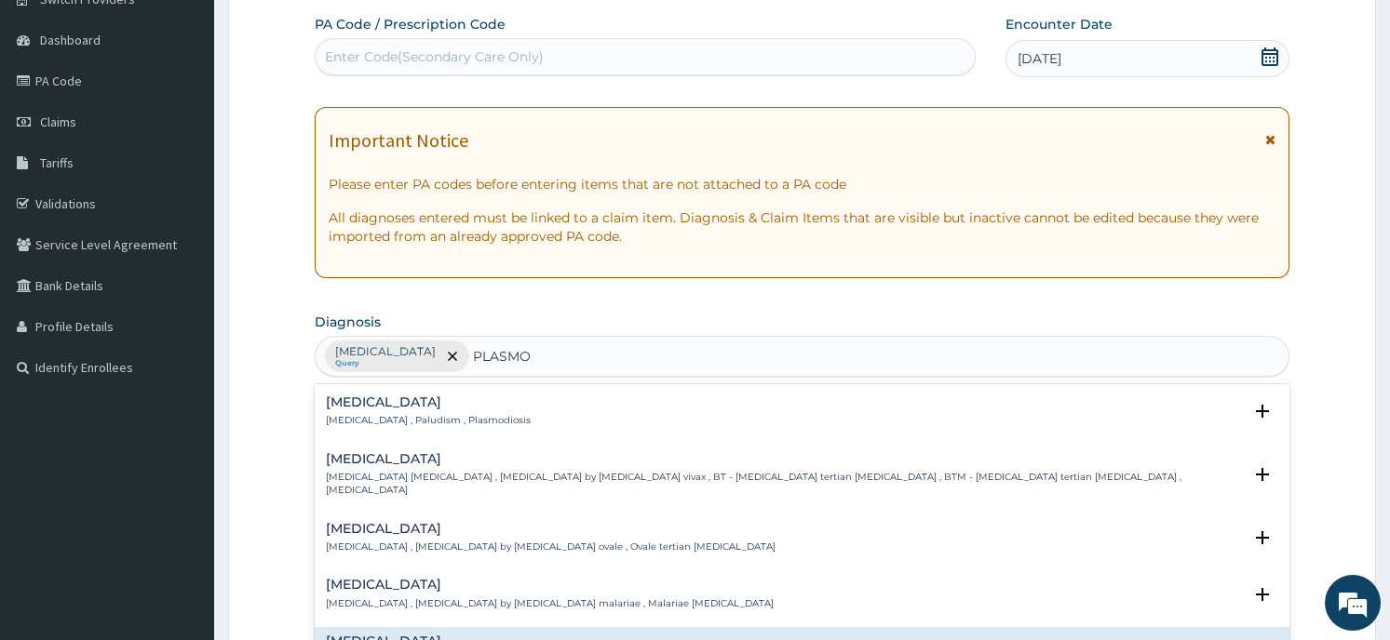
scroll to position [213, 0]
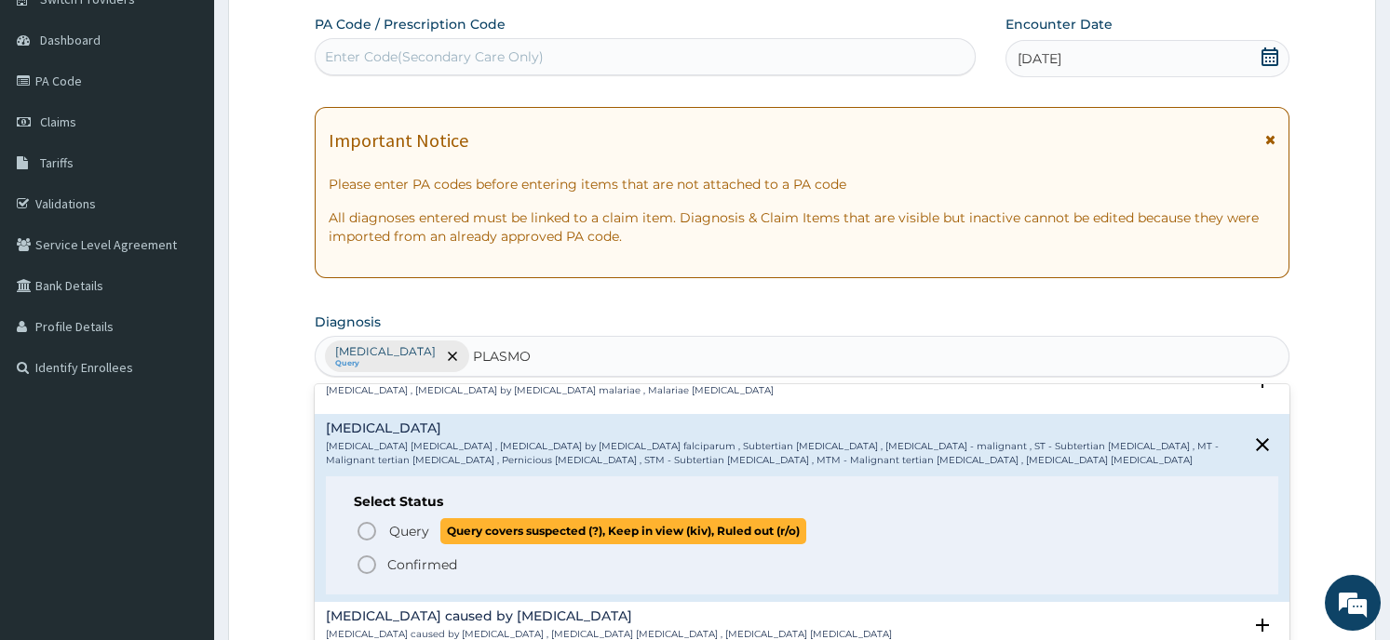
click at [483, 518] on span "Query covers suspected (?), Keep in view (kiv), Ruled out (r/o)" at bounding box center [623, 530] width 366 height 25
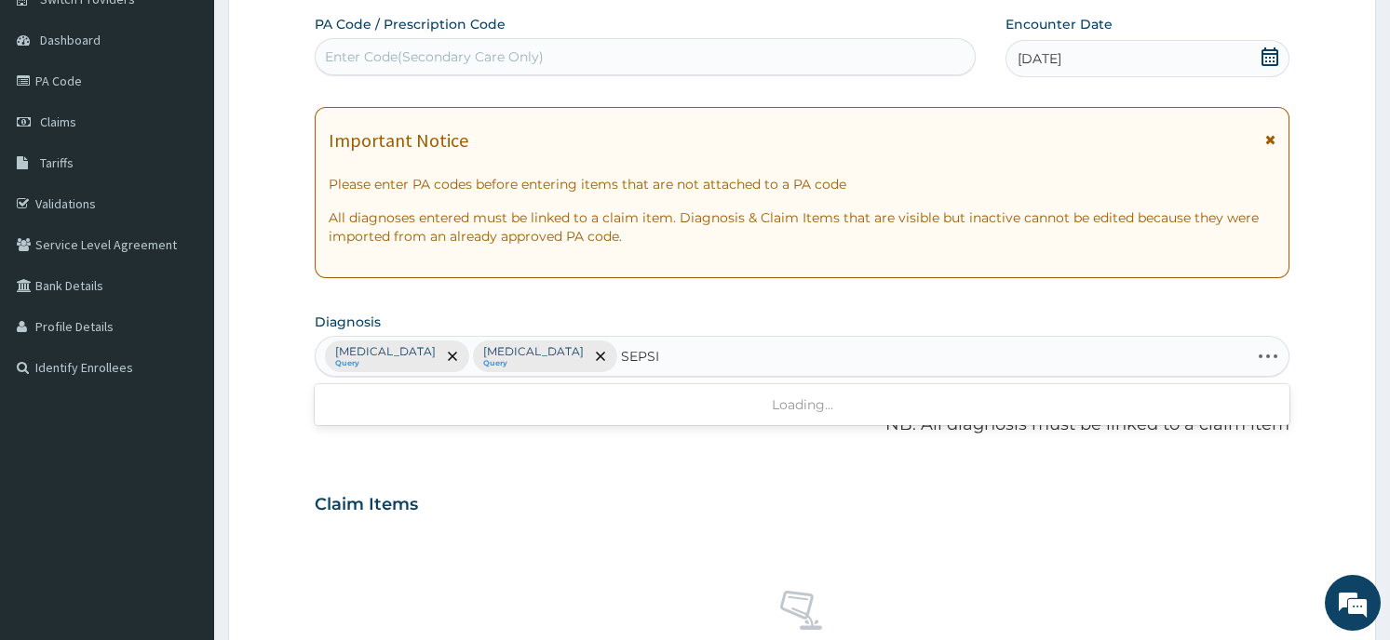
type input "SEPSIS"
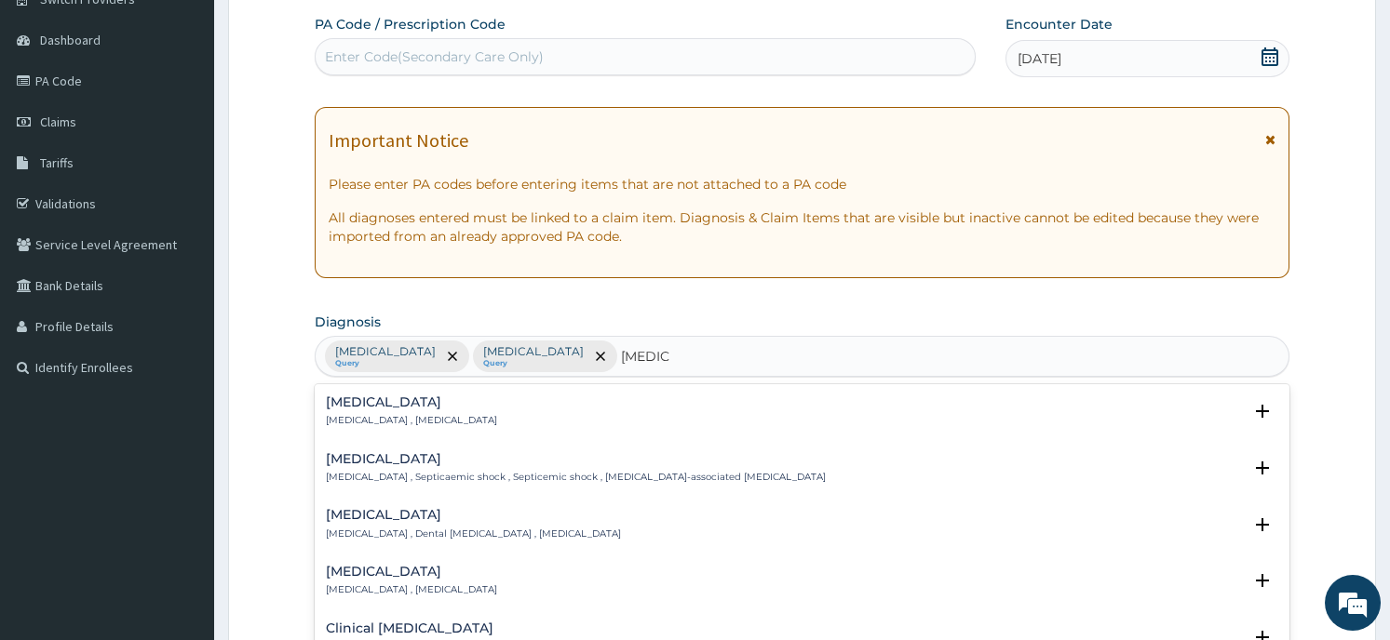
click at [535, 409] on div "Sepsis Systemic infection , Sepsis" at bounding box center [801, 412] width 951 height 33
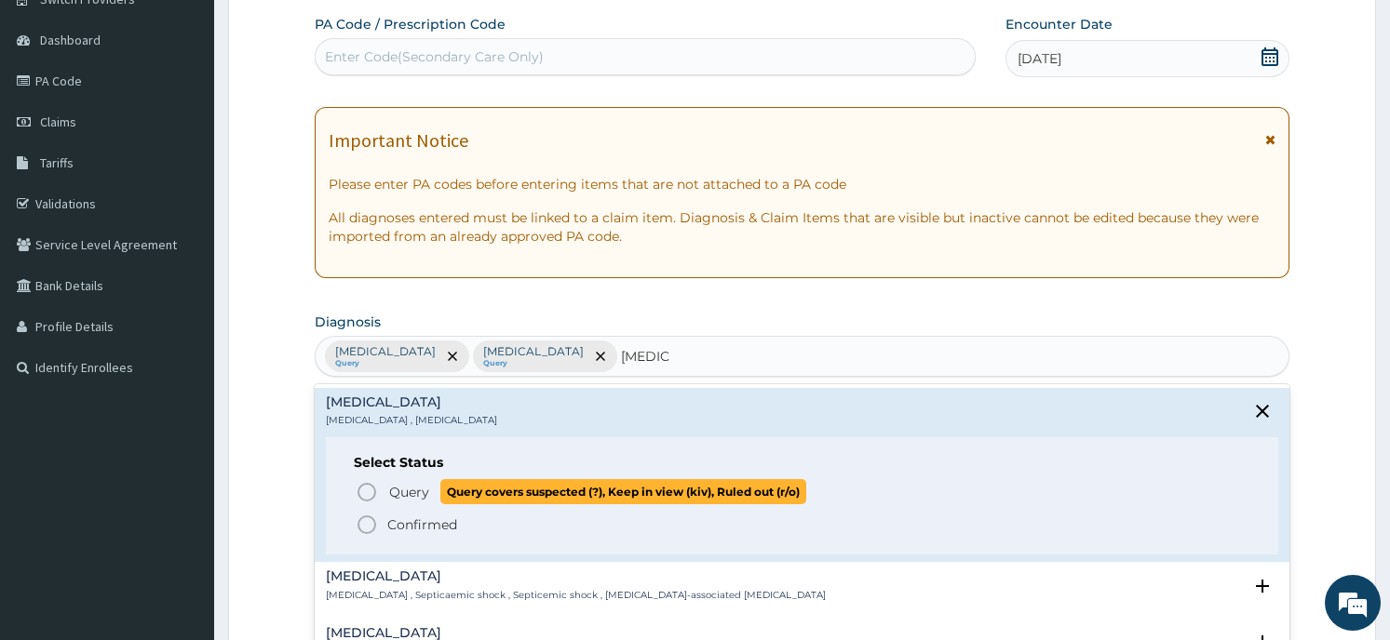
click at [535, 480] on span "Query covers suspected (?), Keep in view (kiv), Ruled out (r/o)" at bounding box center [623, 491] width 366 height 25
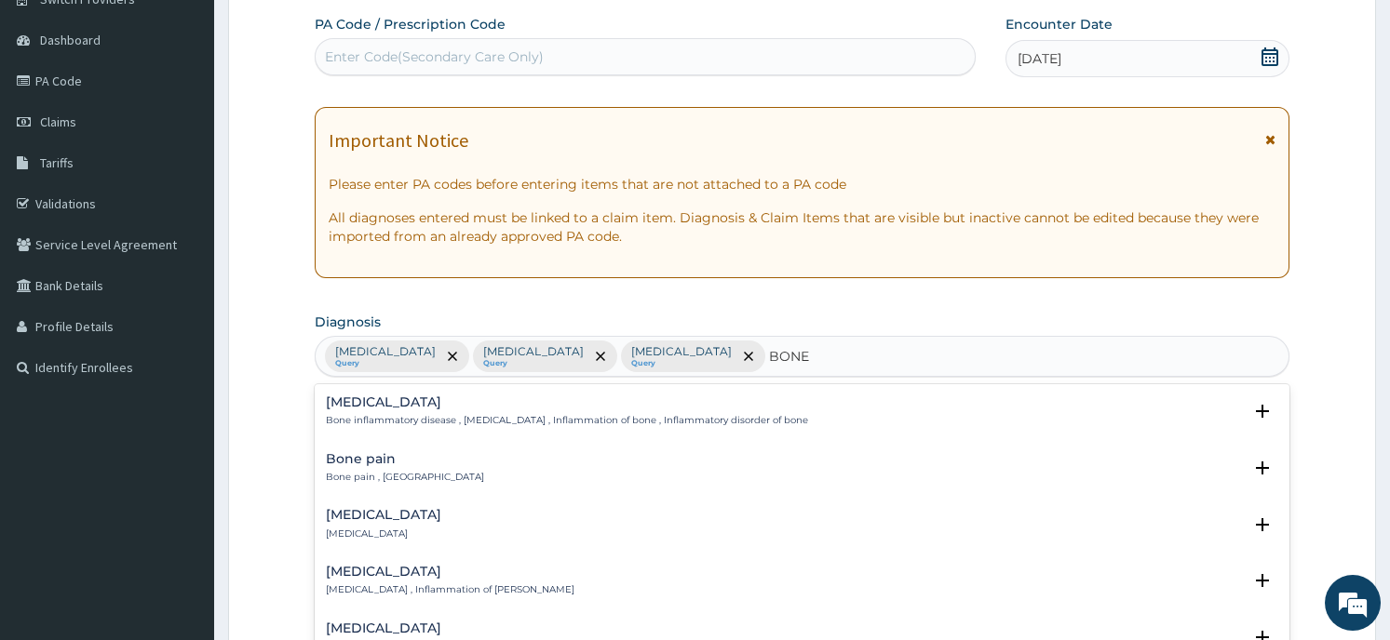
click at [580, 524] on div "Bone cyst Bone cyst" at bounding box center [801, 524] width 951 height 33
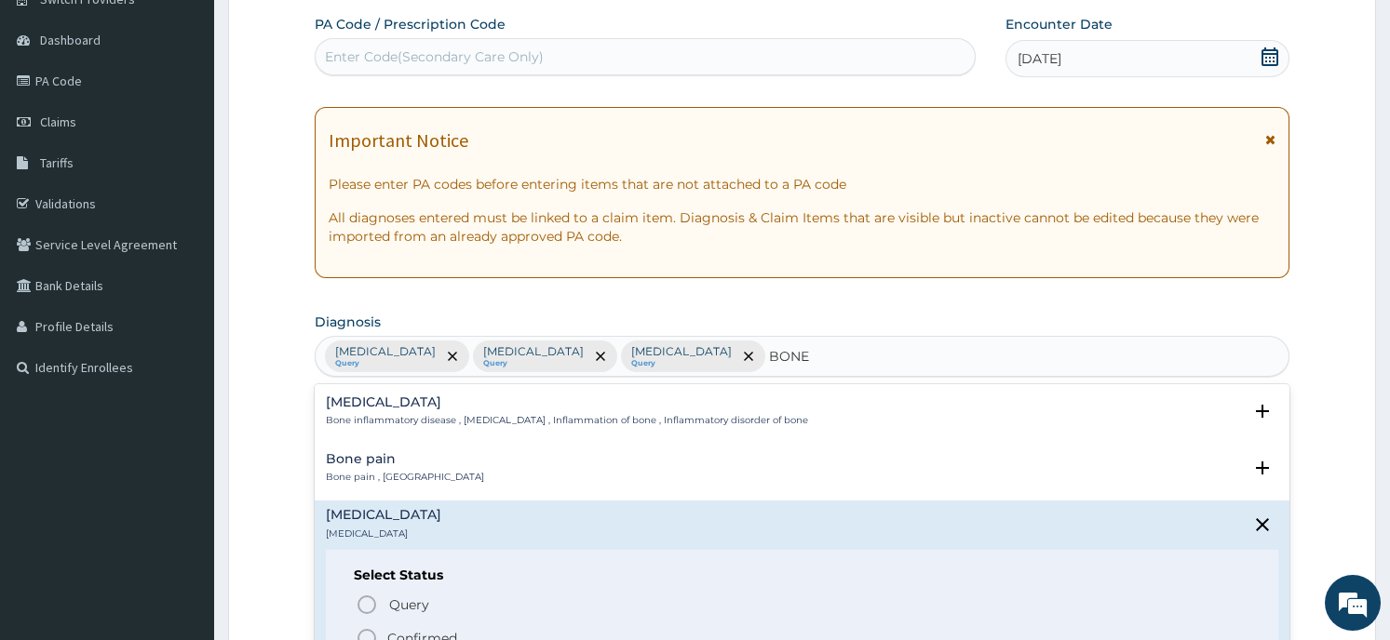
click at [855, 398] on div "Osteitis Bone inflammatory disease , Osteitis , Inflammation of bone , Inflamma…" at bounding box center [801, 412] width 951 height 33
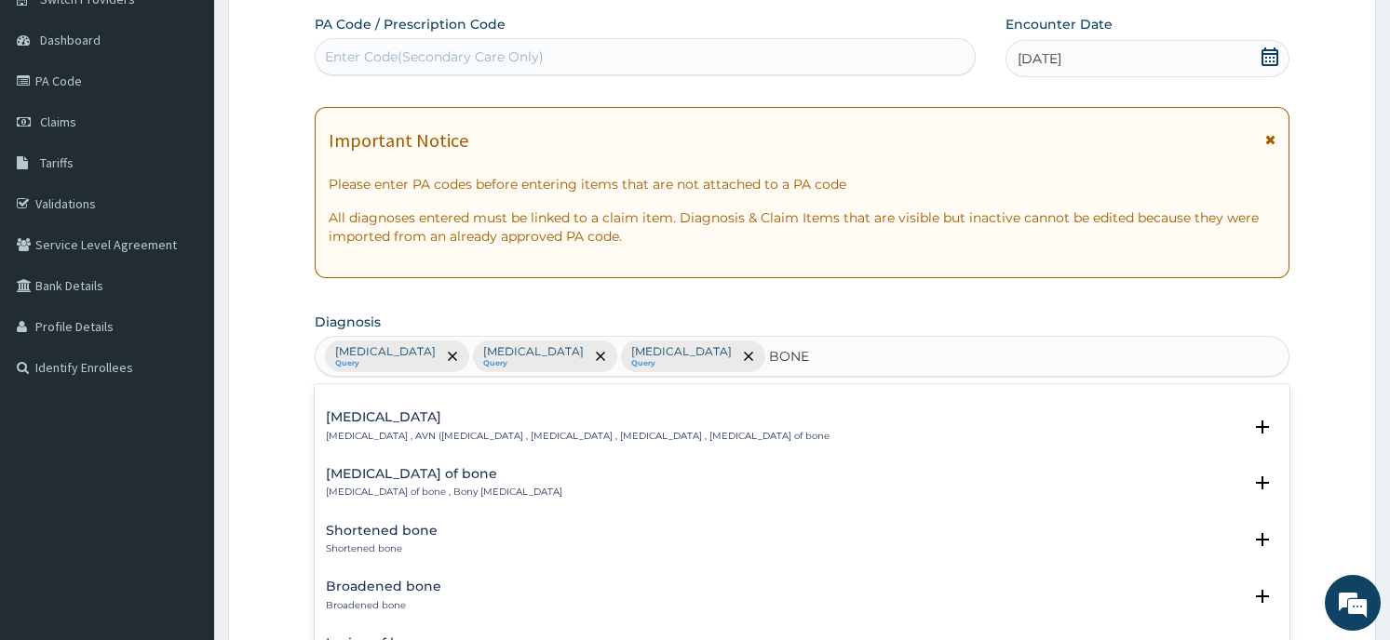
scroll to position [911, 0]
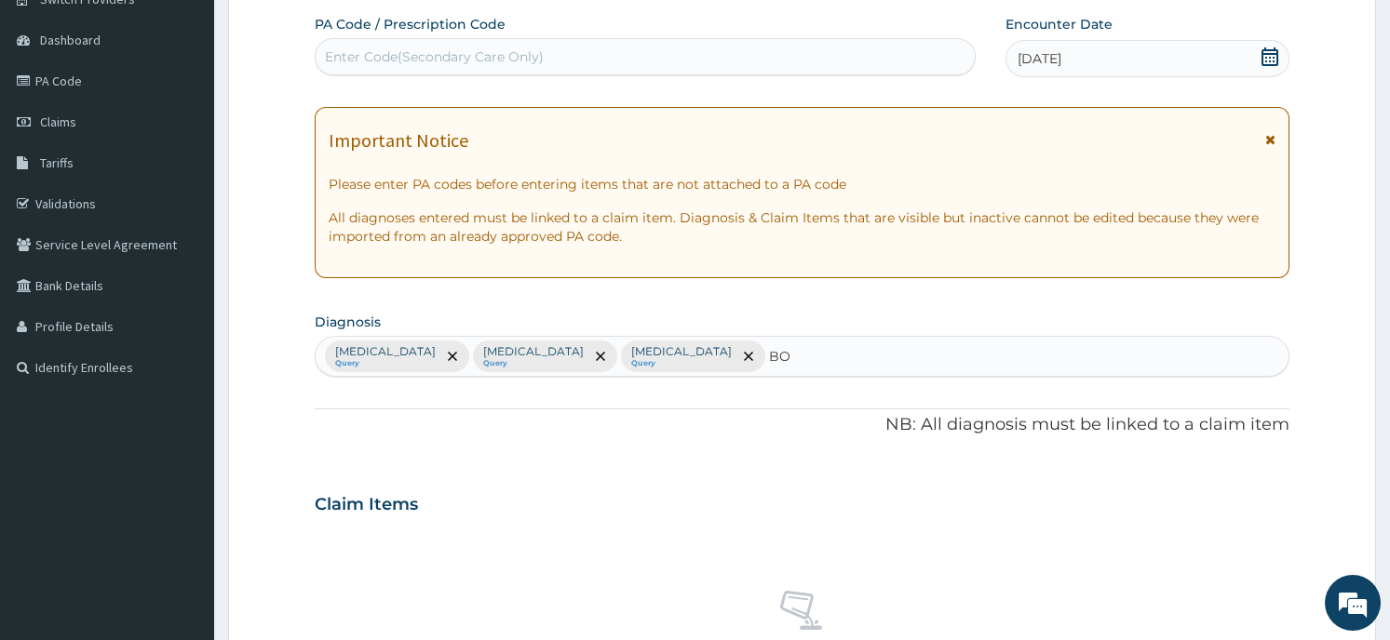
type input "B"
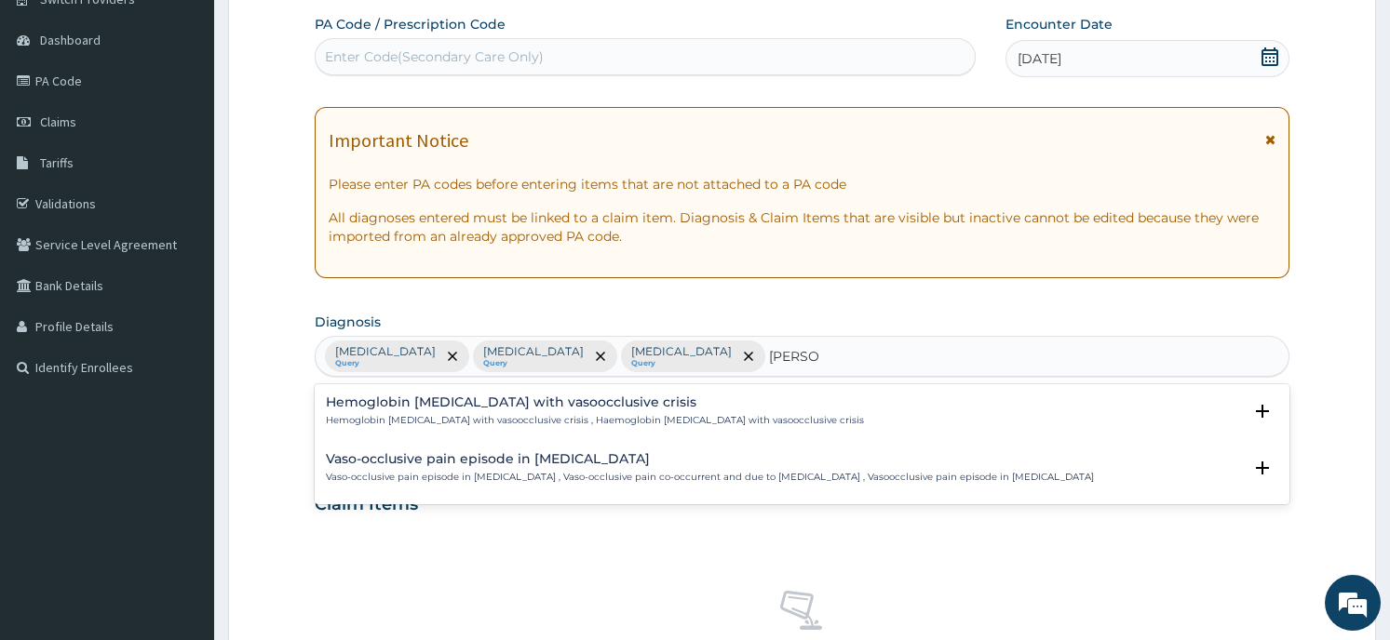
type input "VASOOC"
click at [651, 407] on h4 "Hemoglobin SS disease with vasoocclusive crisis" at bounding box center [595, 403] width 538 height 14
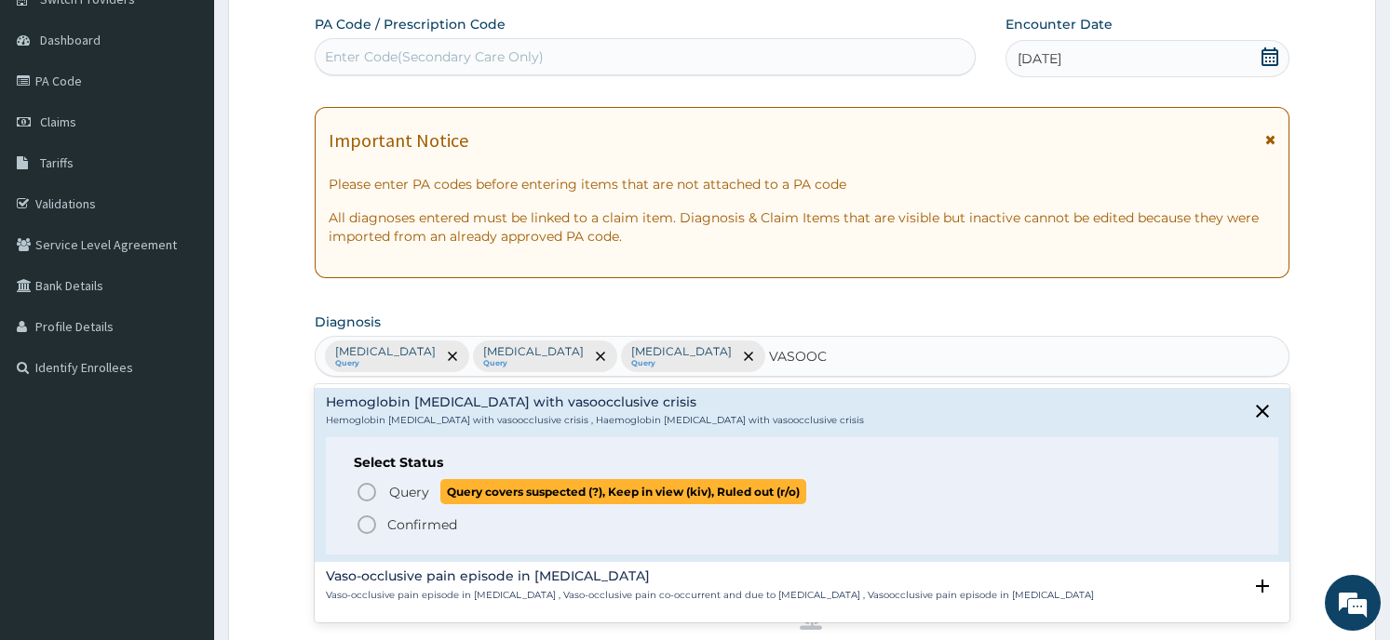
click at [517, 483] on span "Query covers suspected (?), Keep in view (kiv), Ruled out (r/o)" at bounding box center [623, 491] width 366 height 25
click at [517, 483] on div "Claim Items" at bounding box center [802, 501] width 974 height 48
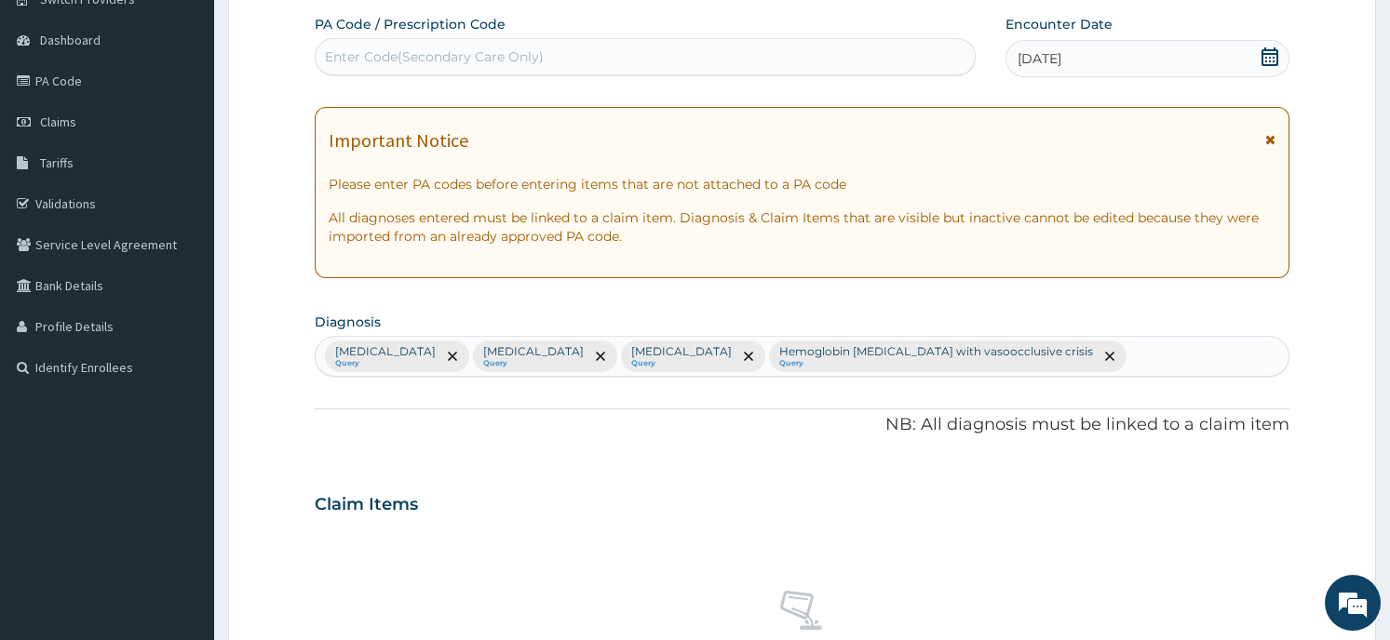
click at [591, 475] on div "PA Code / Prescription Code Enter Code(Secondary Care Only) Encounter Date 27-0…" at bounding box center [802, 499] width 974 height 969
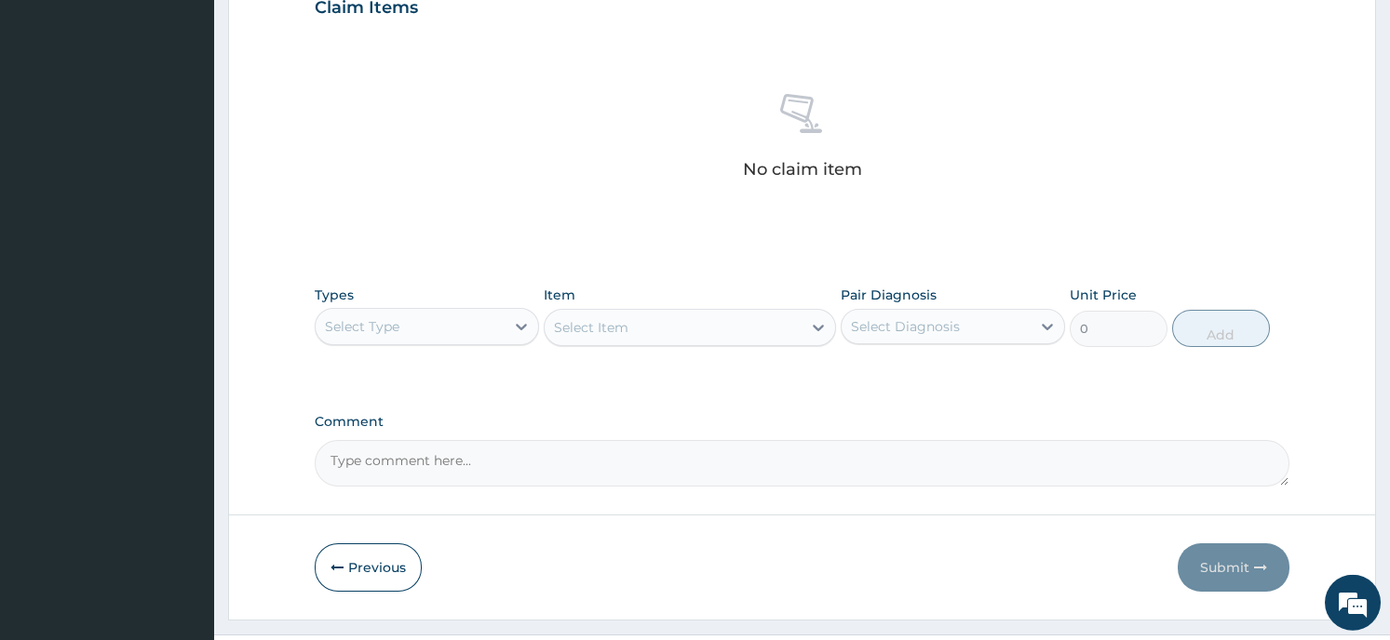
scroll to position [702, 0]
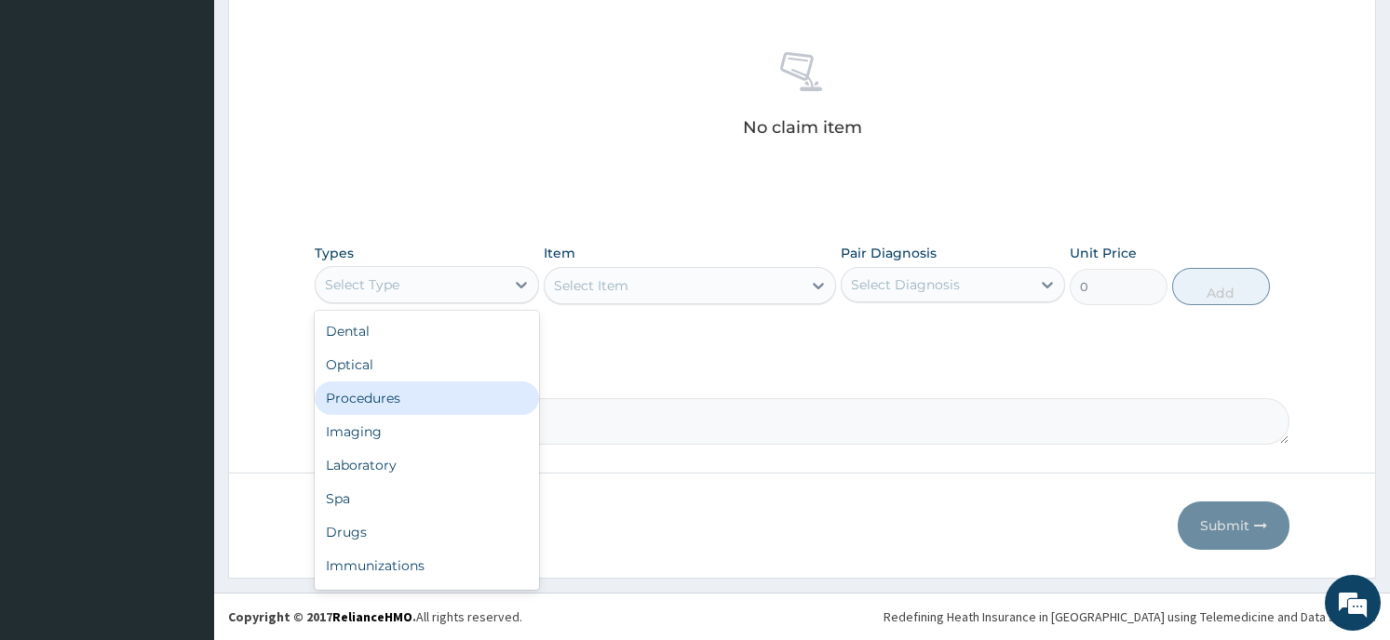
drag, startPoint x: 452, startPoint y: 282, endPoint x: 390, endPoint y: 396, distance: 129.5
click at [390, 303] on div "option Procedures focused, 3 of 10. 10 results available. Use Up and Down to ch…" at bounding box center [427, 284] width 224 height 37
click at [390, 396] on div "Procedures" at bounding box center [427, 399] width 224 height 34
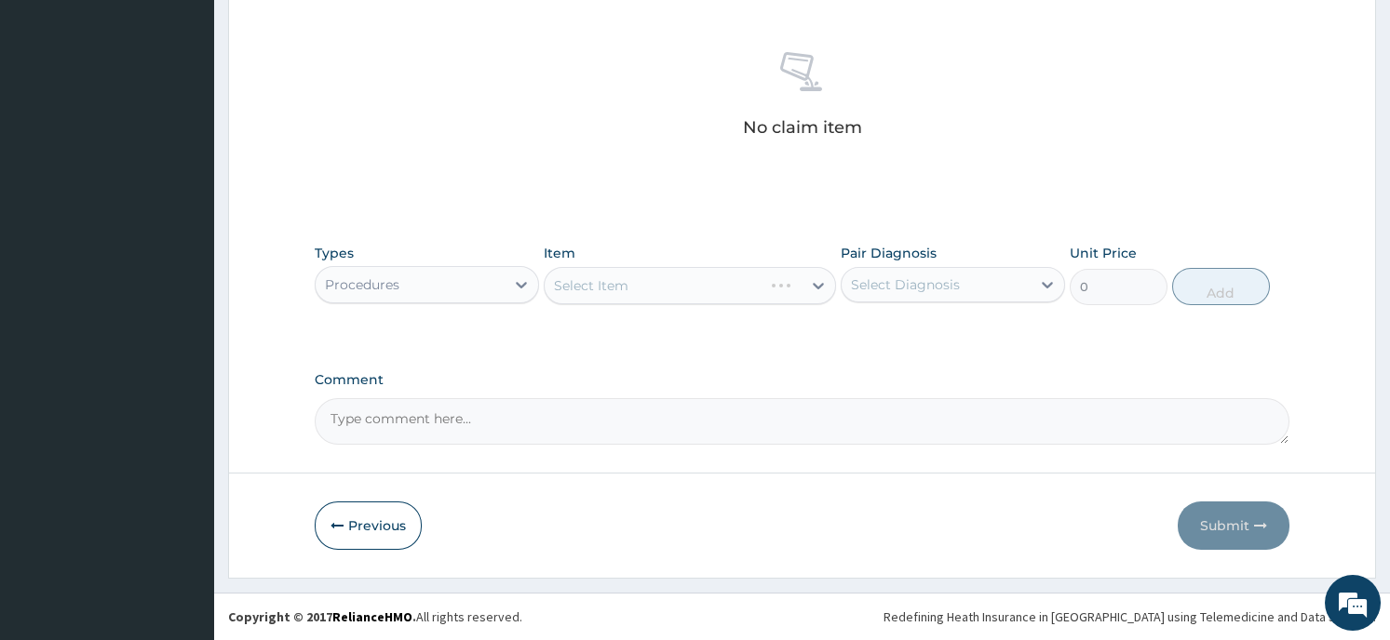
click at [685, 295] on div "Select Item" at bounding box center [690, 285] width 292 height 37
click at [812, 285] on div "Select Item" at bounding box center [690, 285] width 292 height 37
click at [808, 284] on div "Select Item" at bounding box center [690, 285] width 292 height 37
click at [814, 290] on div "Select Item" at bounding box center [690, 285] width 292 height 37
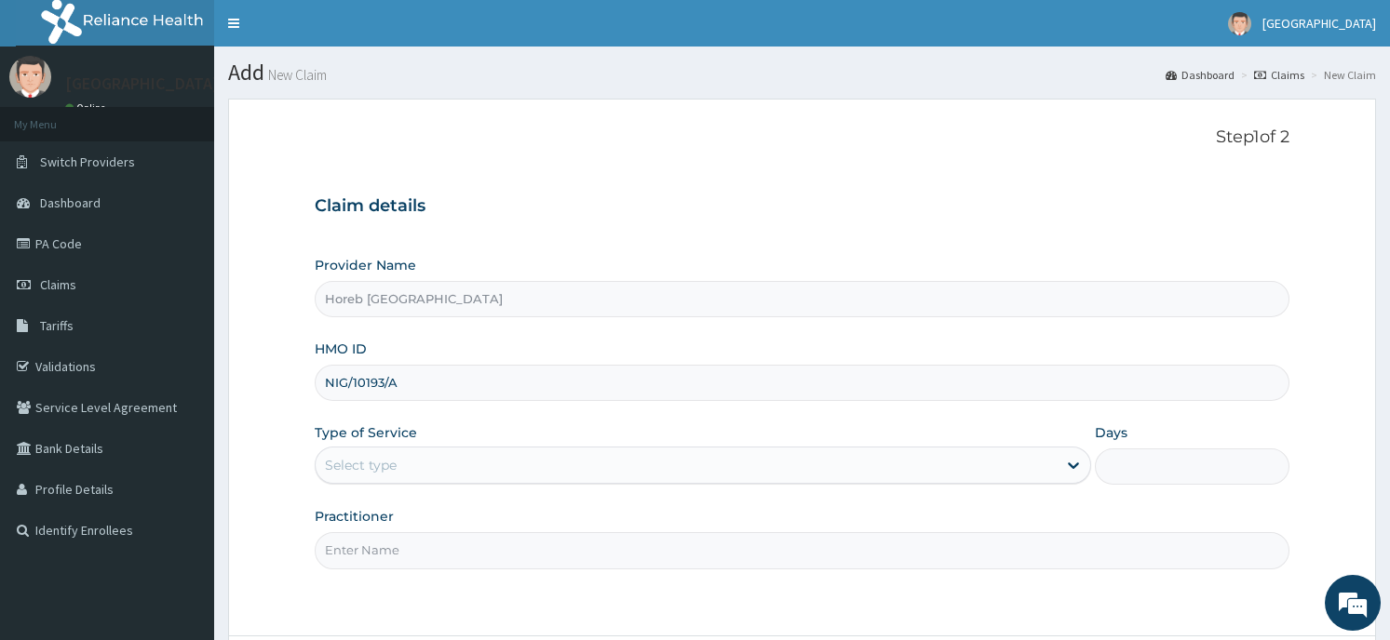
type input "NIG/10193/A"
click at [383, 457] on div "Select type" at bounding box center [686, 465] width 741 height 30
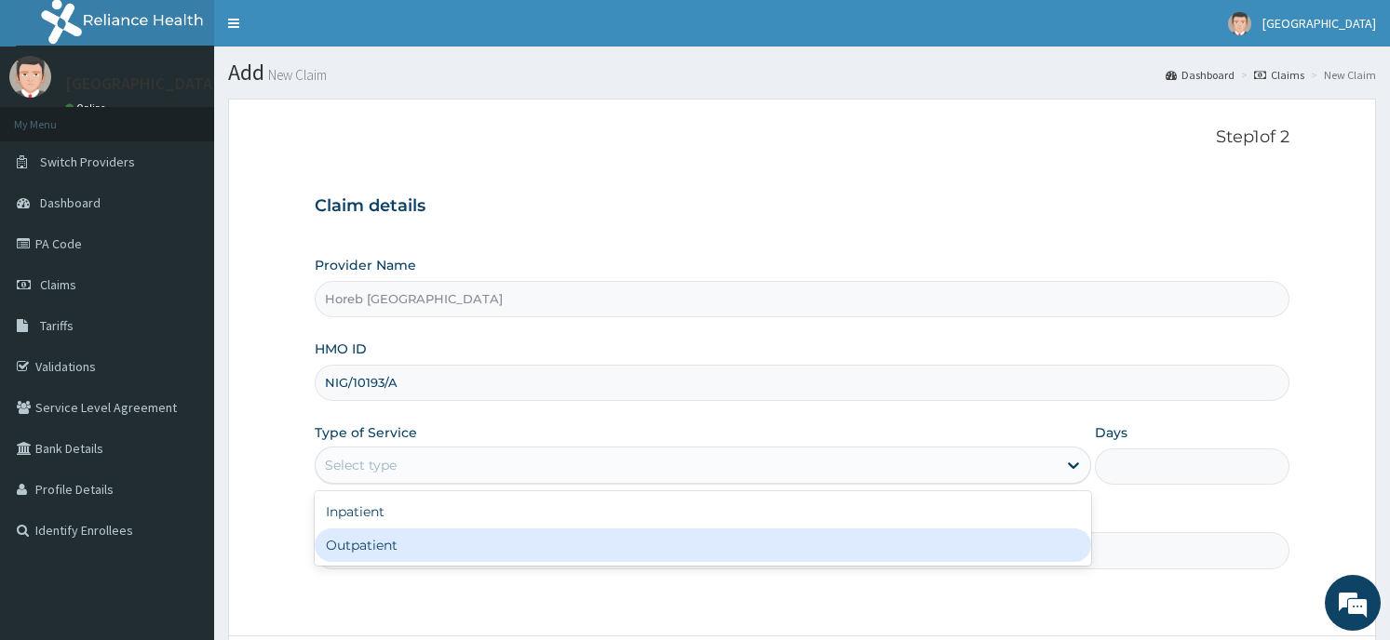
click at [395, 546] on div "Outpatient" at bounding box center [703, 546] width 776 height 34
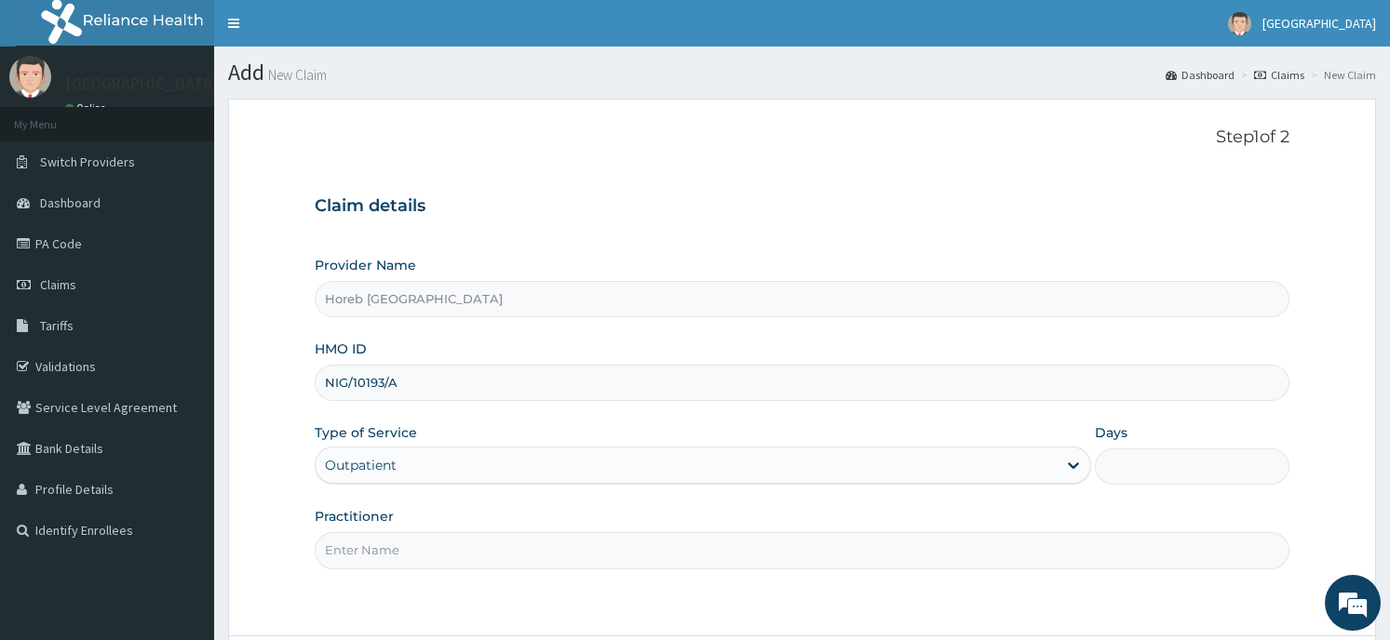
type input "1"
click at [410, 568] on input "Practitioner" at bounding box center [802, 550] width 974 height 36
type input "GENERAL"
click at [1206, 585] on div "Step 1 of 2 Claim details Provider Name Horeb Consult Hospital HMO ID NIG/10193…" at bounding box center [802, 368] width 974 height 480
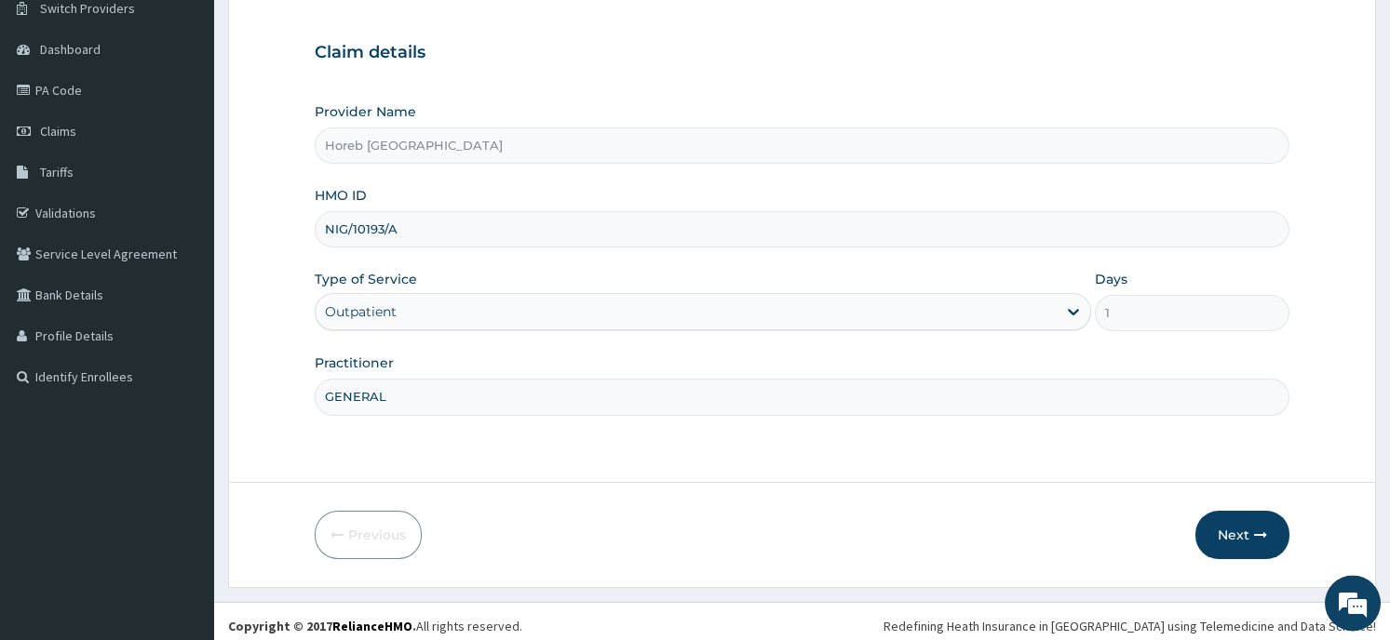
scroll to position [163, 0]
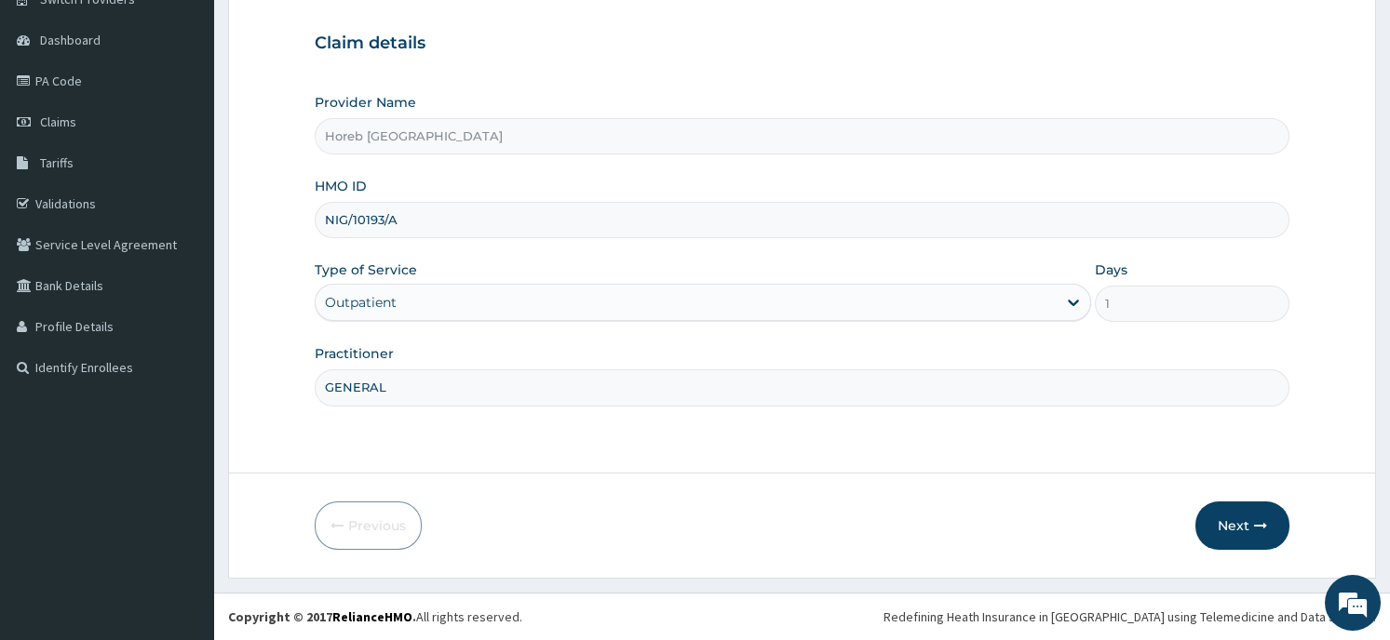
click at [1240, 522] on button "Next" at bounding box center [1242, 526] width 94 height 48
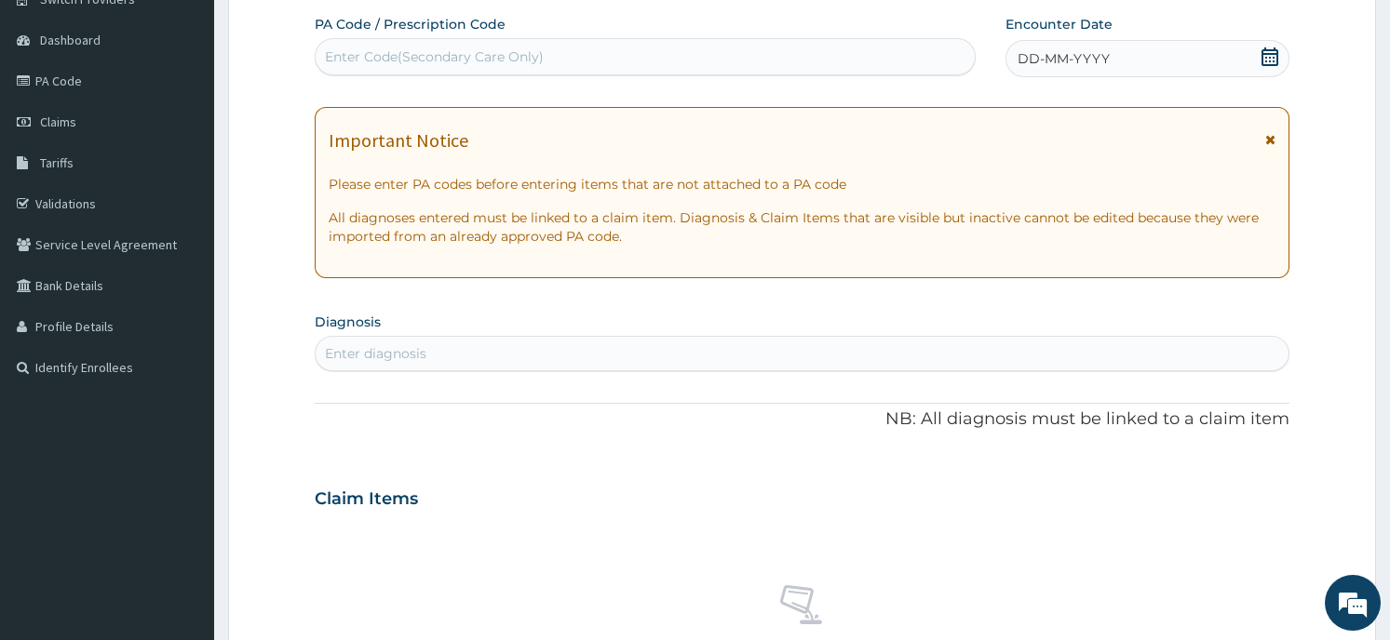
click at [1265, 62] on icon at bounding box center [1269, 56] width 19 height 19
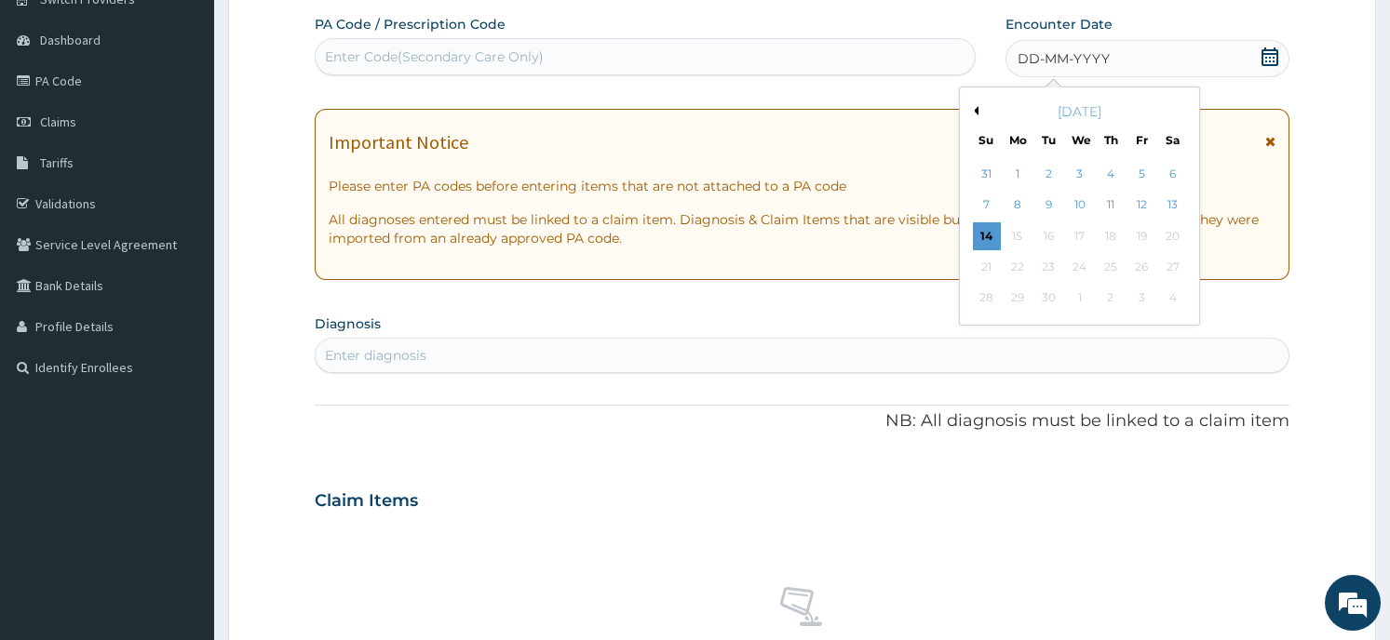
click at [969, 114] on div "[DATE]" at bounding box center [1079, 111] width 224 height 19
click at [974, 111] on button "Previous Month" at bounding box center [973, 110] width 9 height 9
click at [1084, 301] on div "27" at bounding box center [1080, 299] width 28 height 28
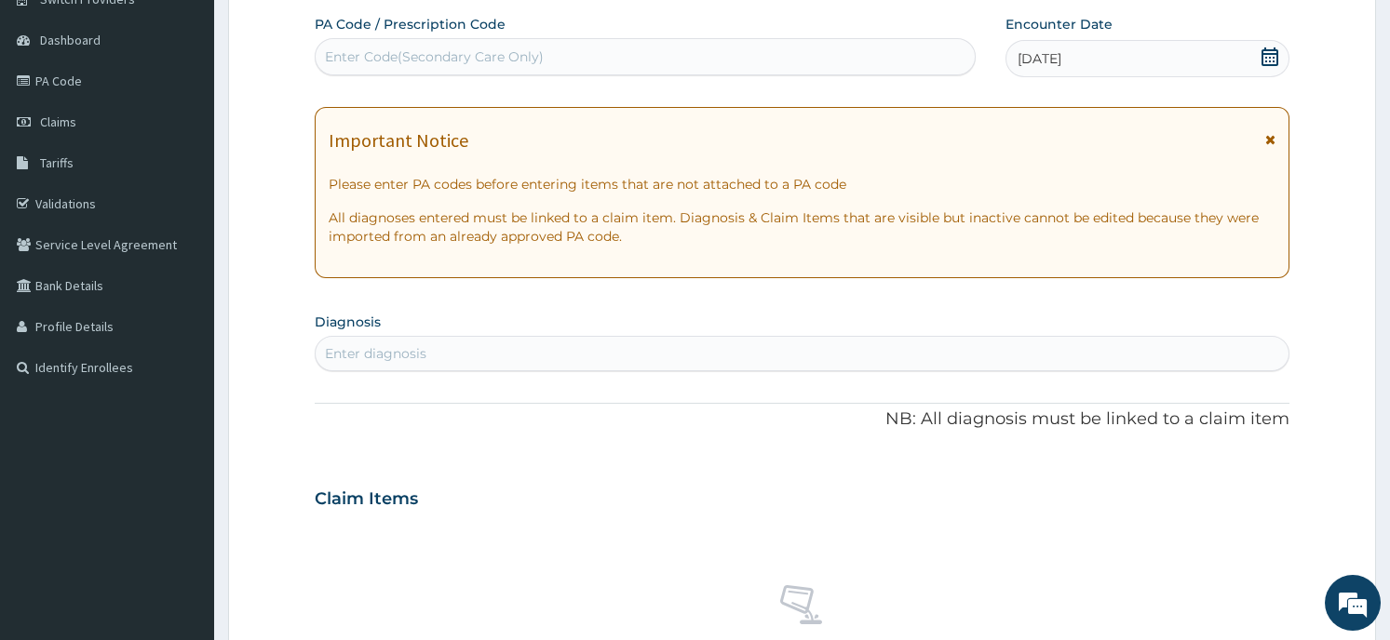
click at [445, 343] on div "Enter diagnosis" at bounding box center [802, 354] width 972 height 30
type input "[MEDICAL_DATA]"
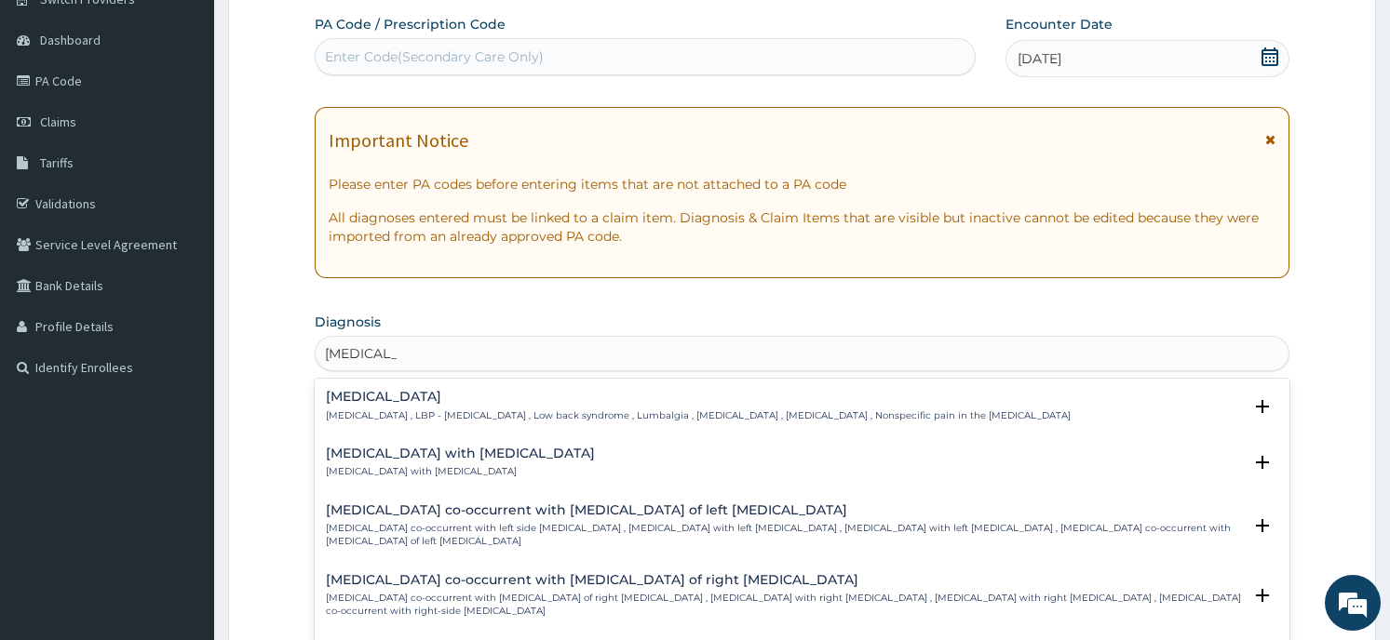
click at [394, 396] on h4 "[MEDICAL_DATA]" at bounding box center [698, 397] width 745 height 14
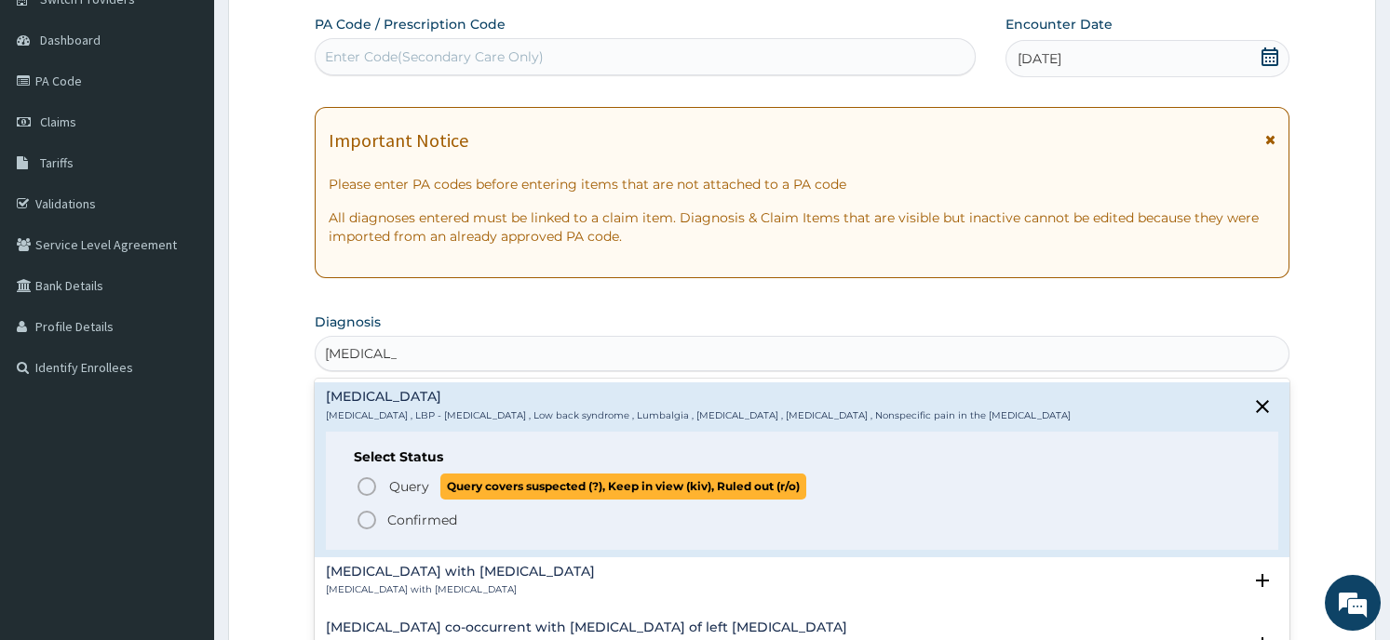
click at [442, 485] on span "Query covers suspected (?), Keep in view (kiv), Ruled out (r/o)" at bounding box center [623, 486] width 366 height 25
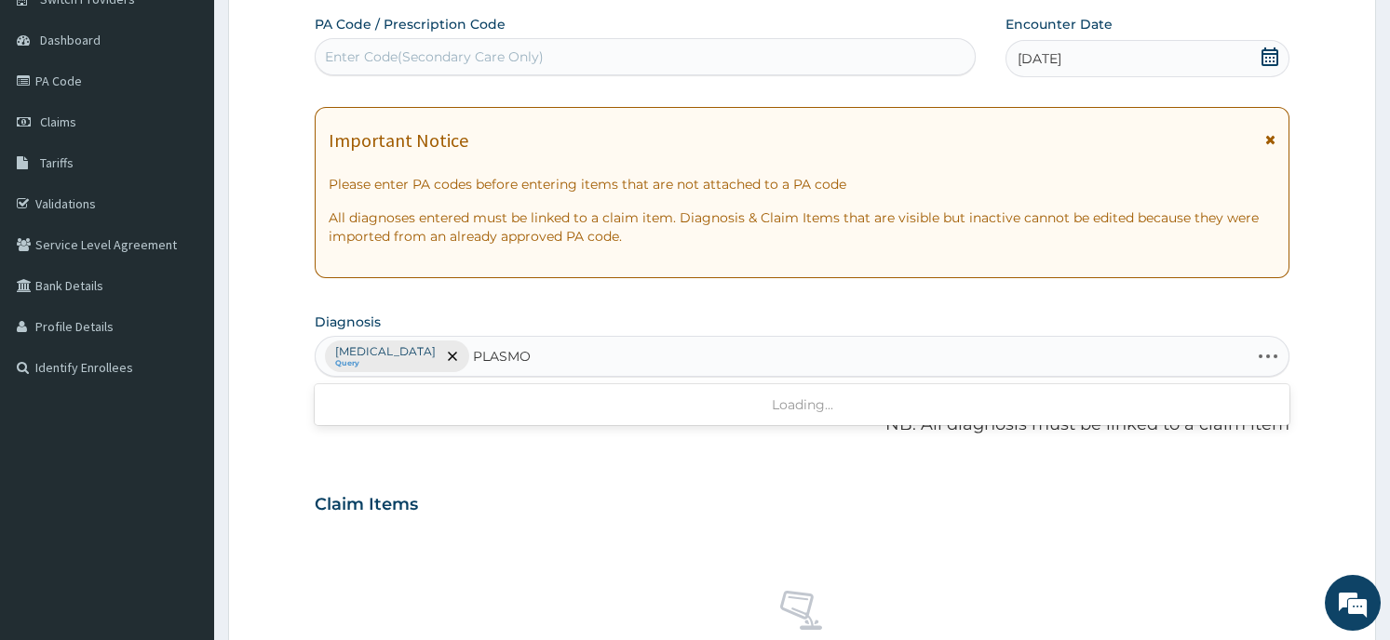
type input "PLASMOD"
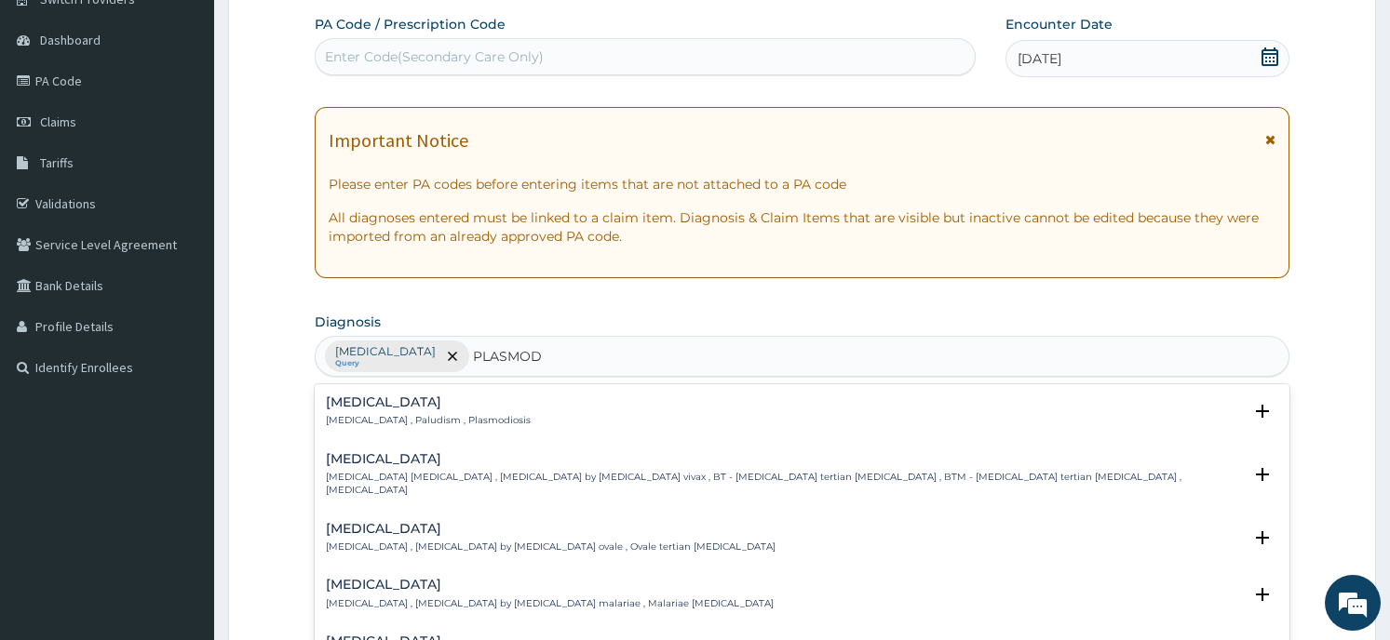
click at [516, 635] on h4 "Falciparum malaria" at bounding box center [783, 642] width 915 height 14
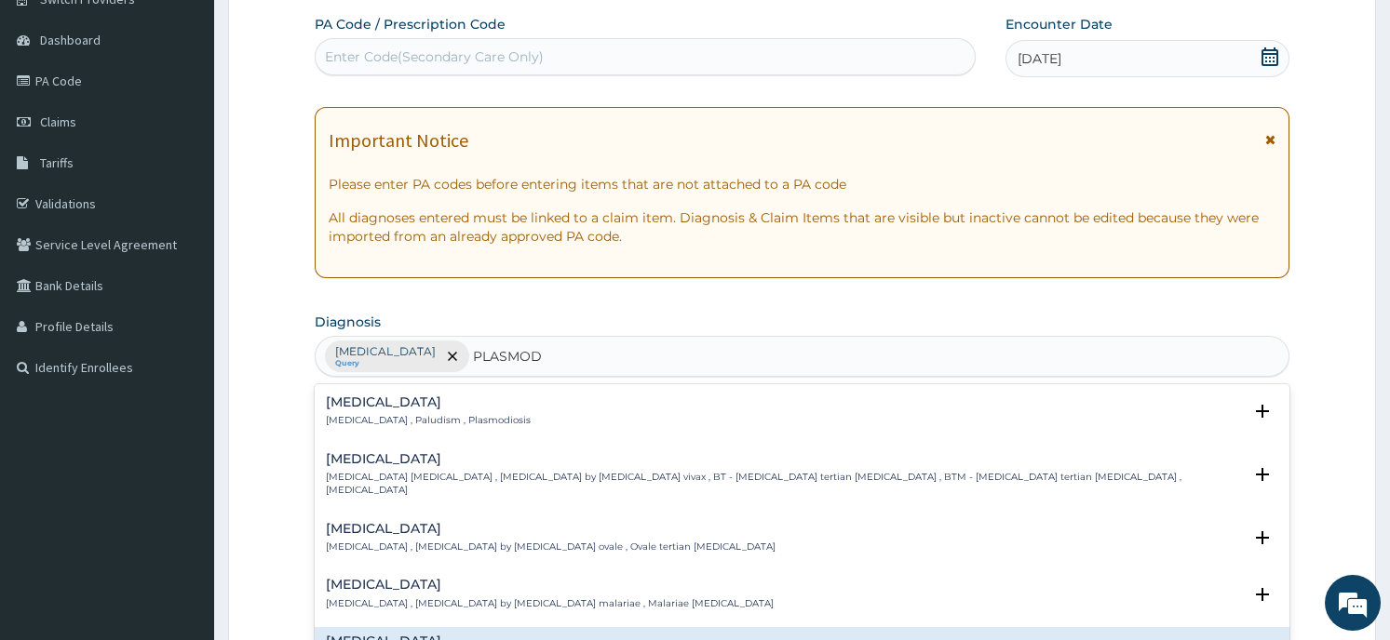
scroll to position [213, 0]
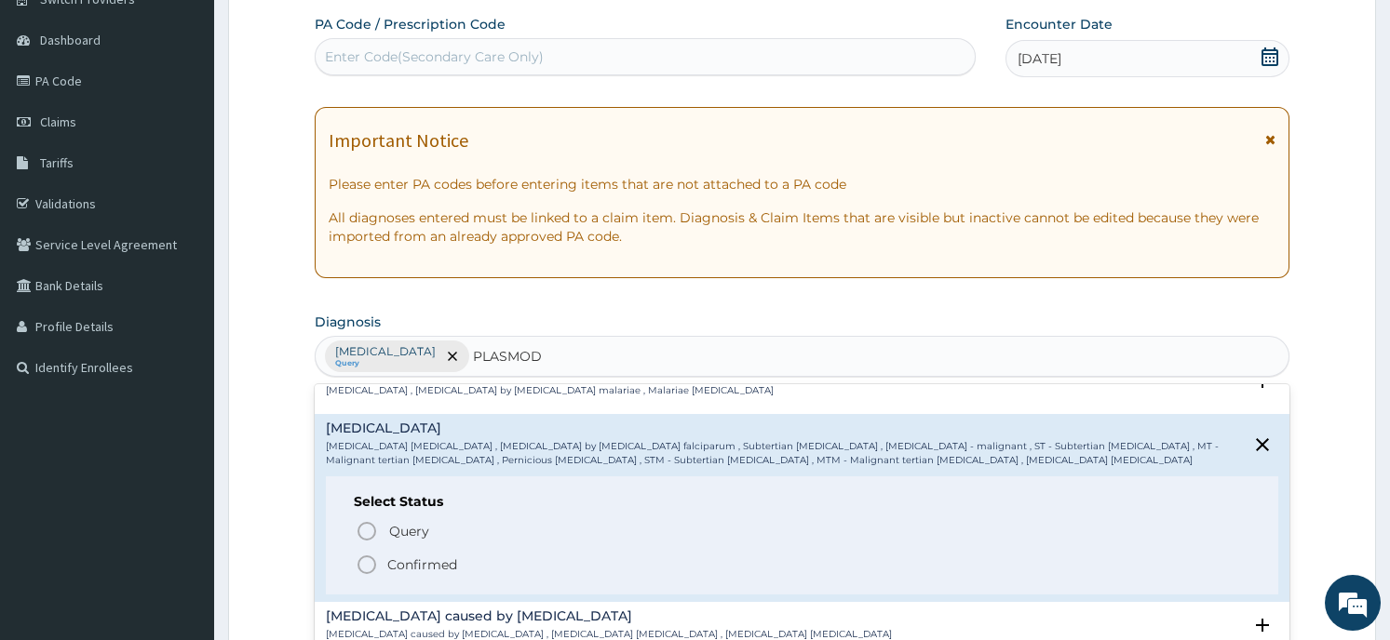
click at [500, 554] on span "Confirmed" at bounding box center [803, 565] width 894 height 22
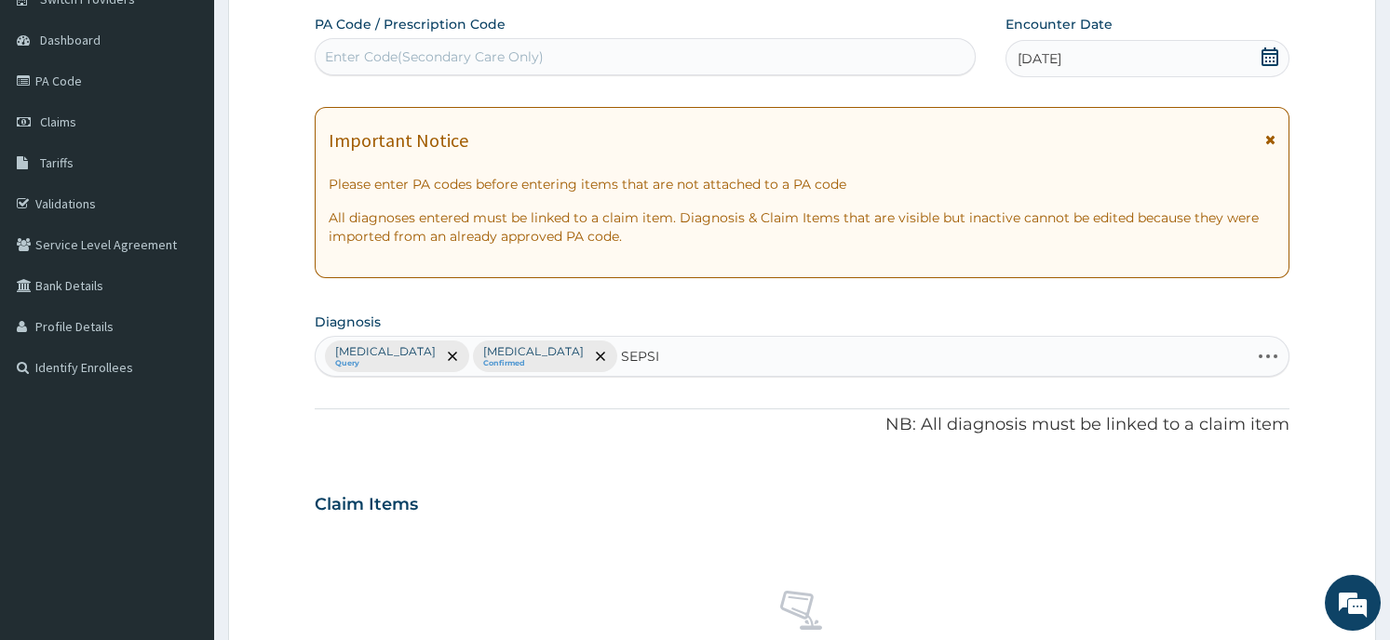
type input "SEPSIS"
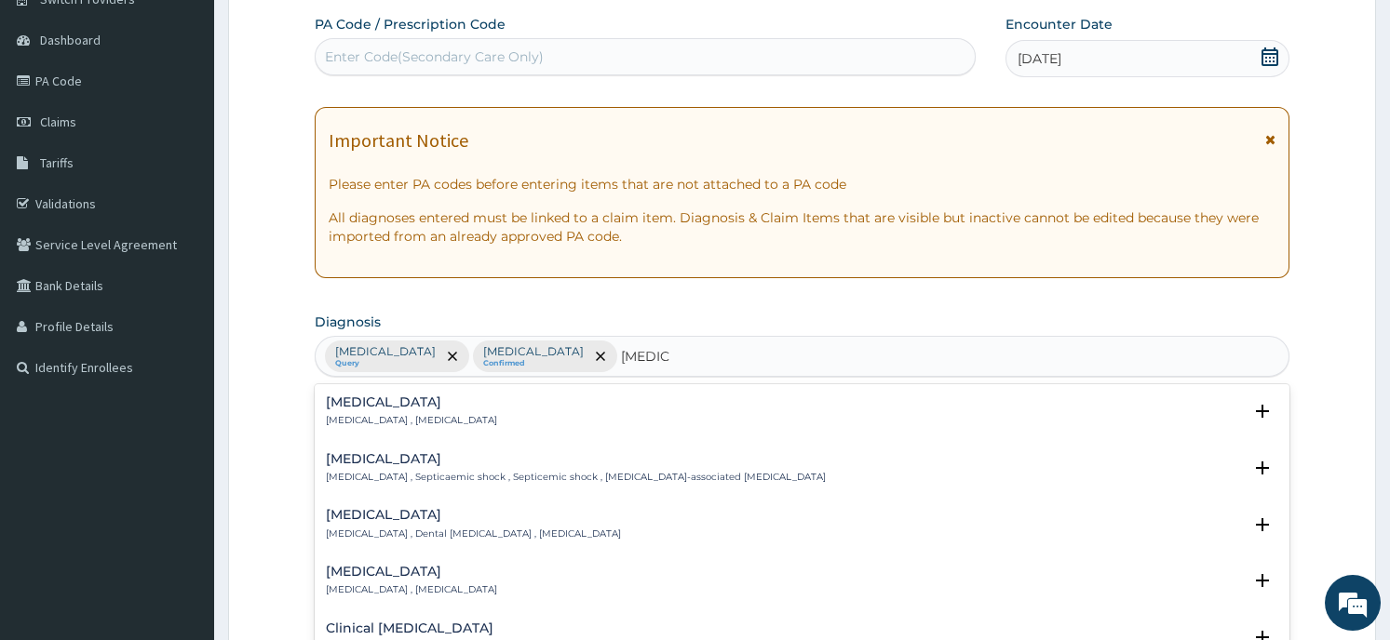
click at [536, 406] on div "Sepsis Systemic infection , Sepsis" at bounding box center [801, 412] width 951 height 33
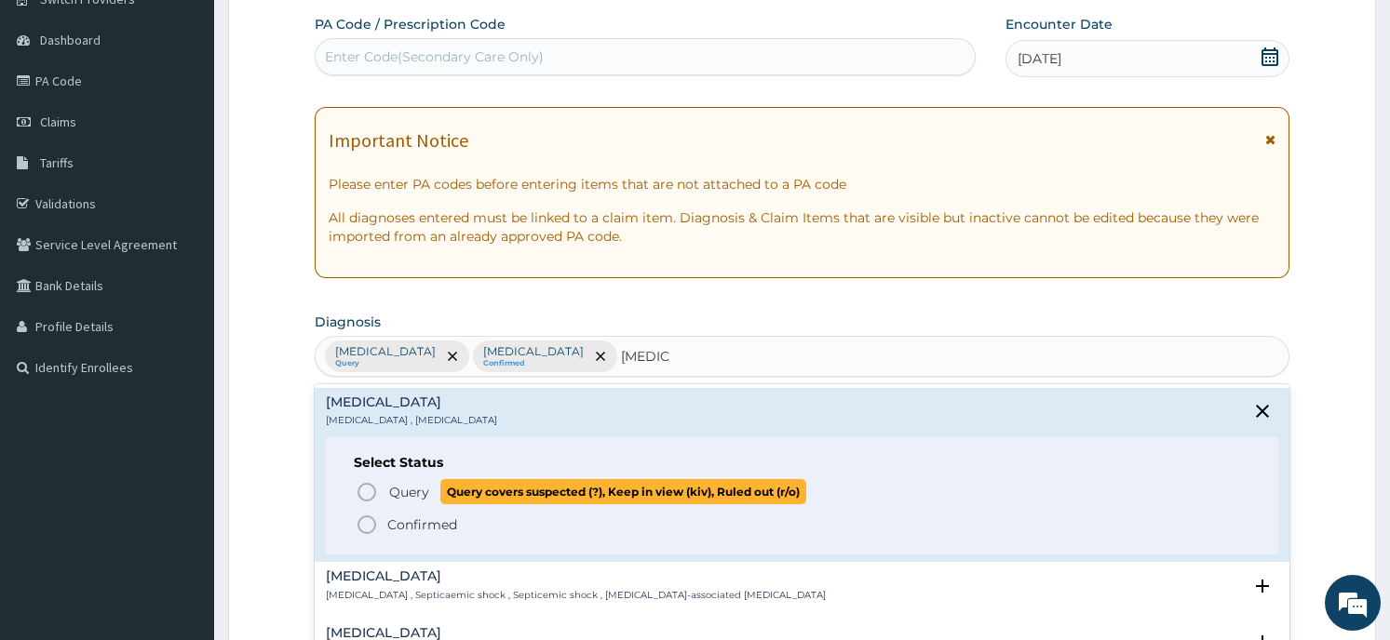
click at [523, 500] on span "Query covers suspected (?), Keep in view (kiv), Ruled out (r/o)" at bounding box center [623, 491] width 366 height 25
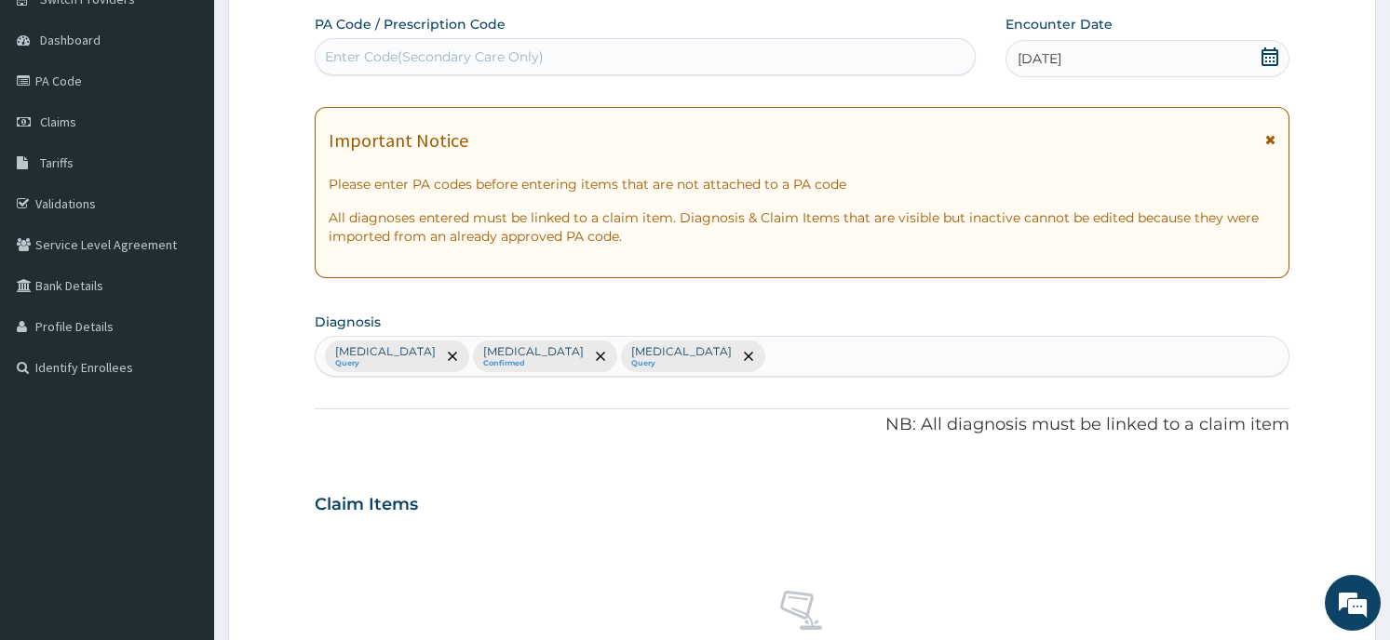
click at [630, 488] on div "Claim Items" at bounding box center [802, 501] width 974 height 48
click at [719, 351] on div "Low back pain Query Falciparum malaria Confirmed Sepsis Query" at bounding box center [802, 356] width 972 height 39
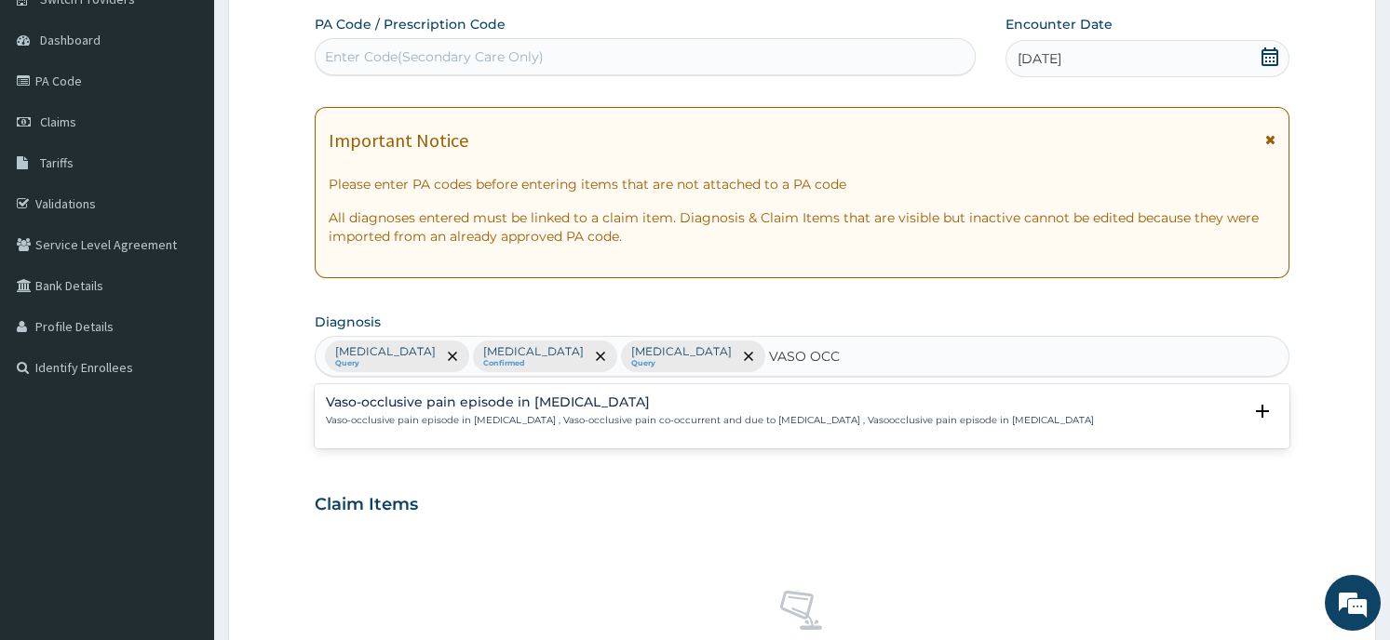
type input "VASO OCCL"
click at [520, 398] on h4 "Vaso-occlusive pain episode in sickle cell disease" at bounding box center [710, 403] width 768 height 14
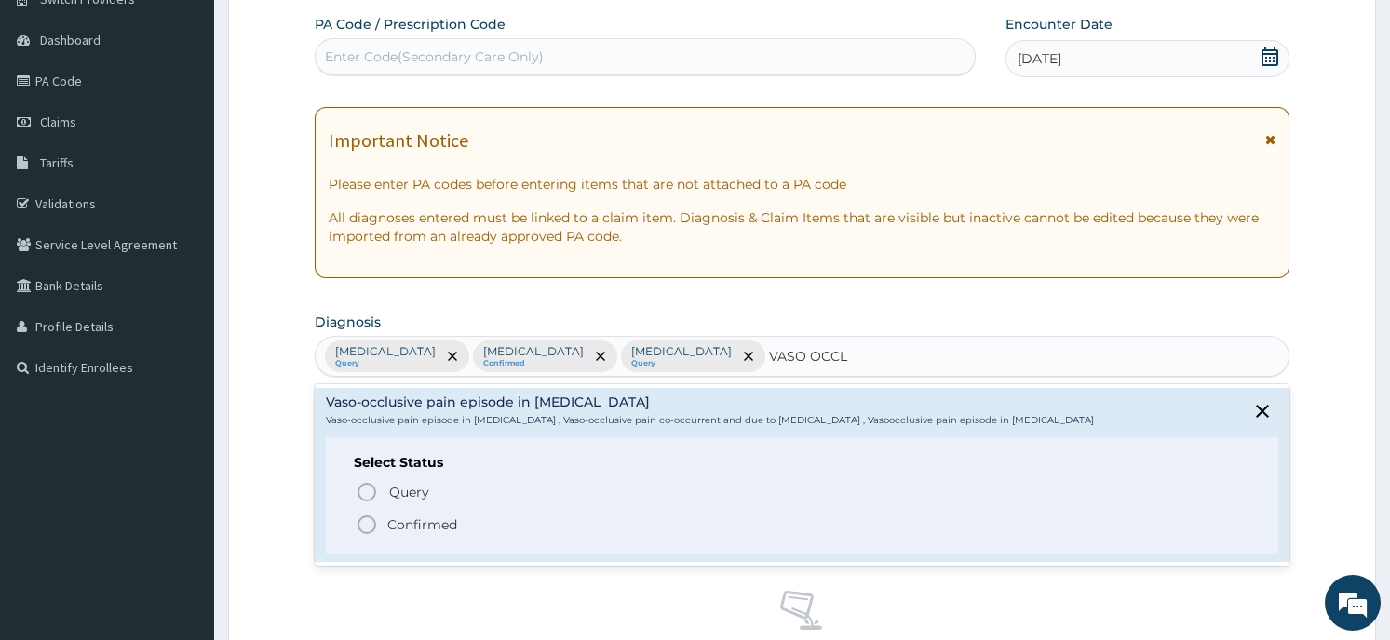
click at [484, 524] on span "Confirmed" at bounding box center [803, 525] width 894 height 22
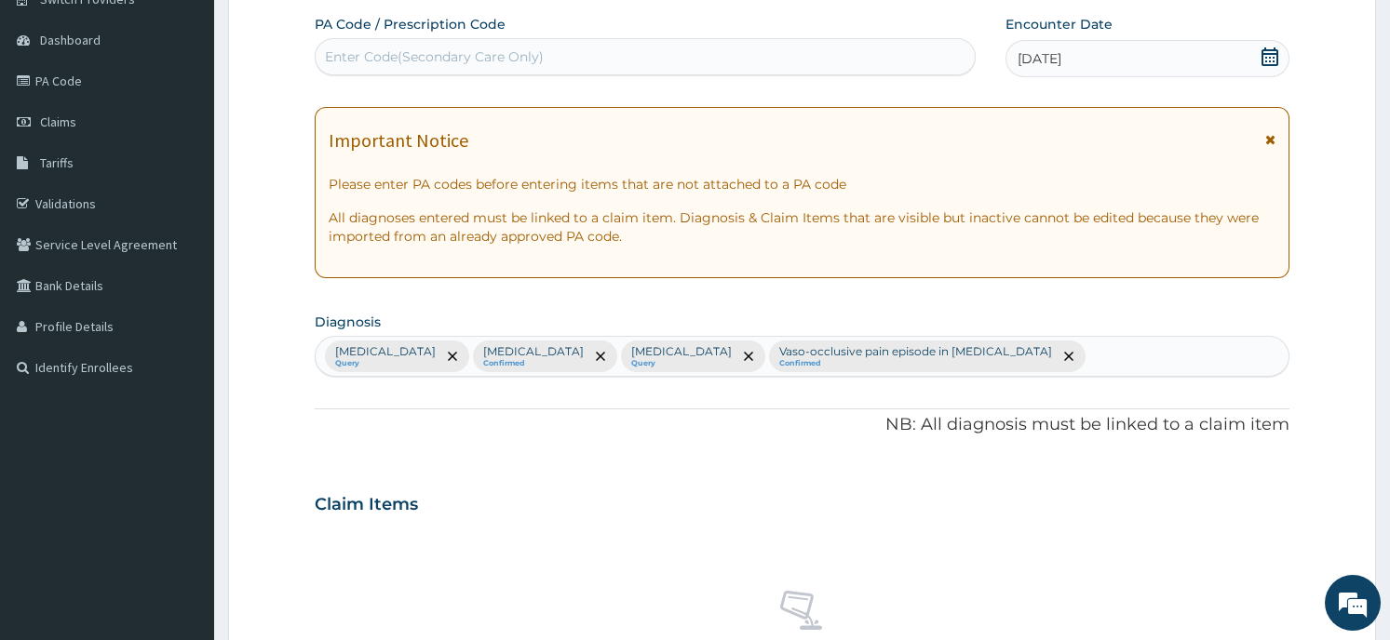
click at [544, 464] on div "PA Code / Prescription Code Enter Code(Secondary Care Only) Encounter Date 27-0…" at bounding box center [802, 499] width 974 height 969
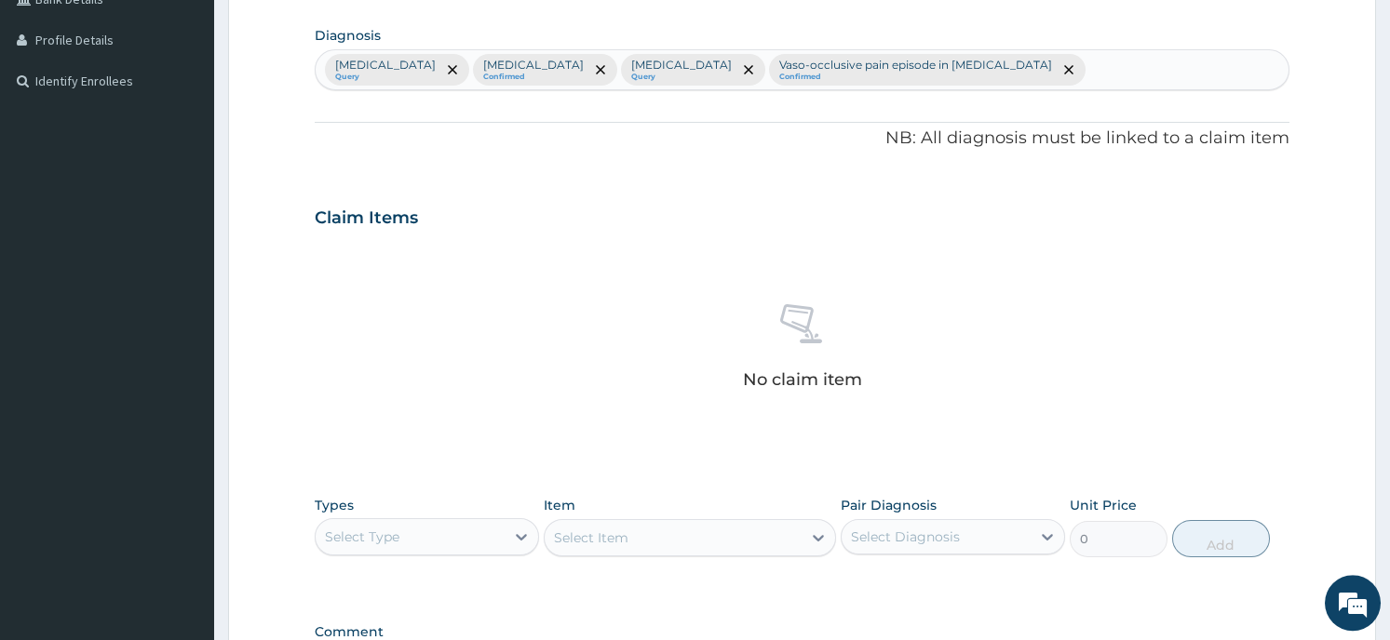
scroll to position [702, 0]
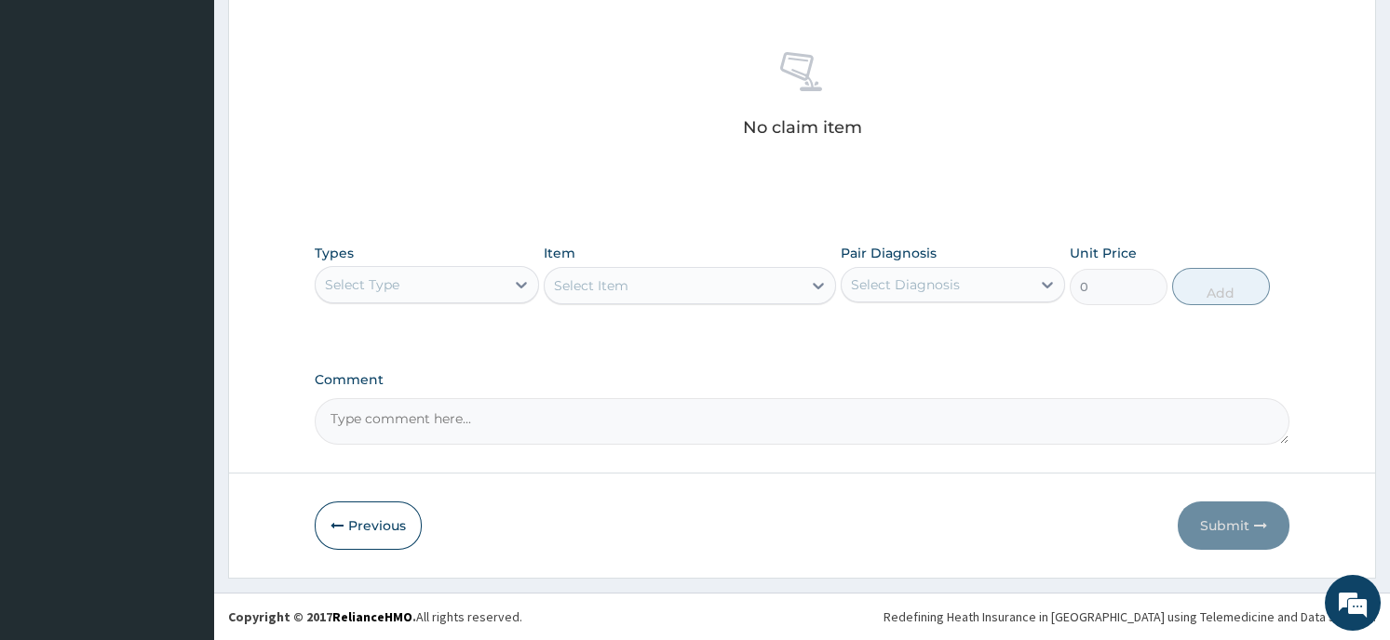
click at [423, 279] on div "Select Type" at bounding box center [410, 285] width 189 height 30
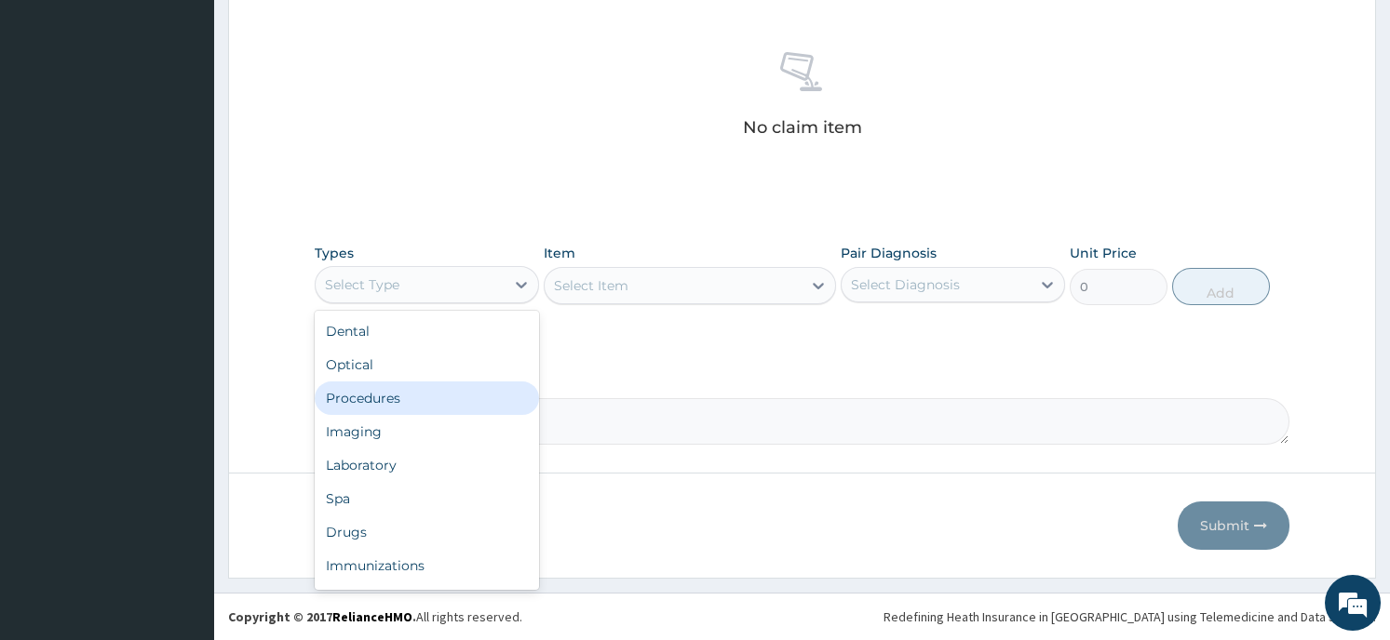
click at [415, 399] on div "Procedures" at bounding box center [427, 399] width 224 height 34
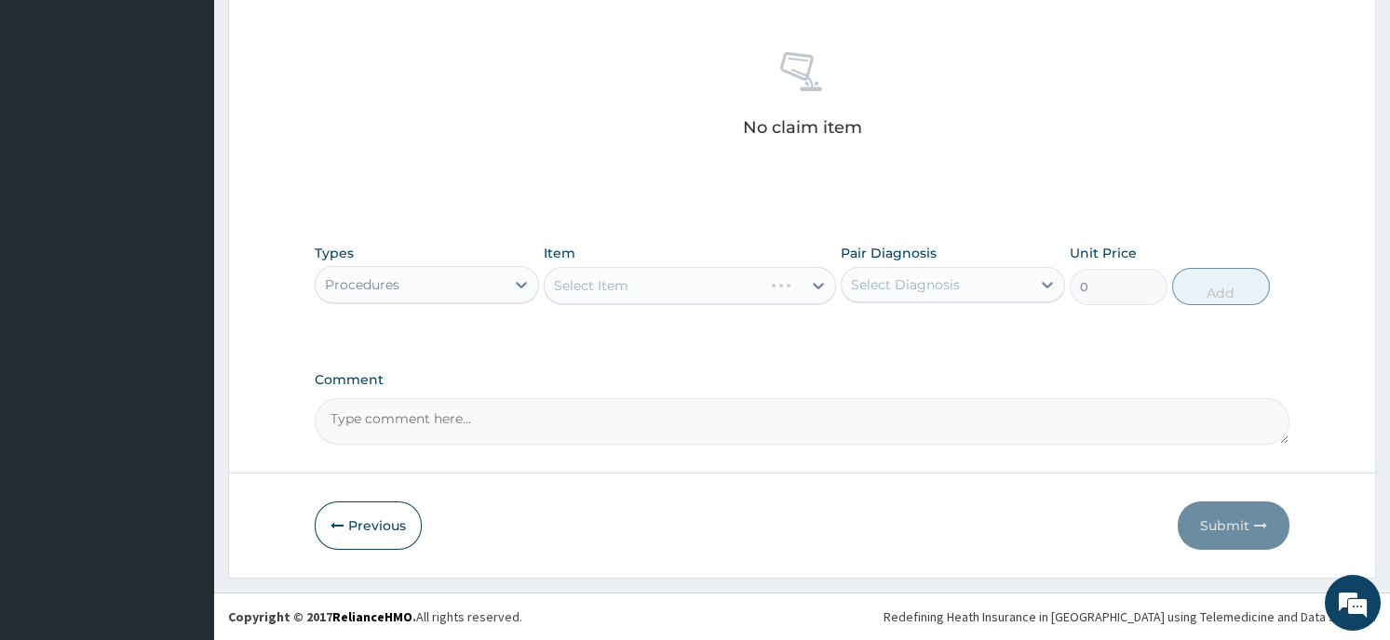
click at [704, 274] on div "Select Item" at bounding box center [690, 285] width 292 height 37
click at [818, 283] on div "Select Item" at bounding box center [690, 285] width 292 height 37
click at [807, 279] on div "Select Item" at bounding box center [690, 285] width 292 height 37
click at [800, 279] on div "Select Item" at bounding box center [690, 285] width 292 height 37
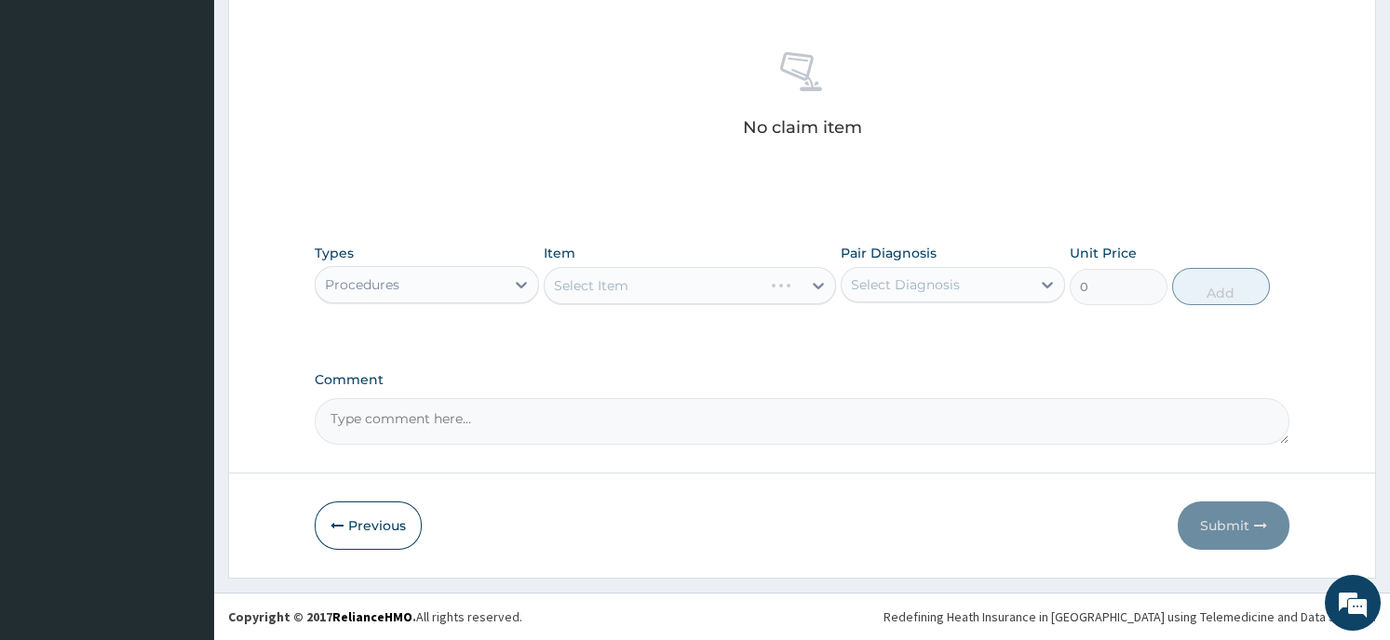
click at [800, 279] on div "Select Item" at bounding box center [690, 285] width 292 height 37
click at [807, 288] on div "Select Item" at bounding box center [690, 285] width 292 height 37
click at [781, 287] on div "Select Item" at bounding box center [672, 286] width 257 height 30
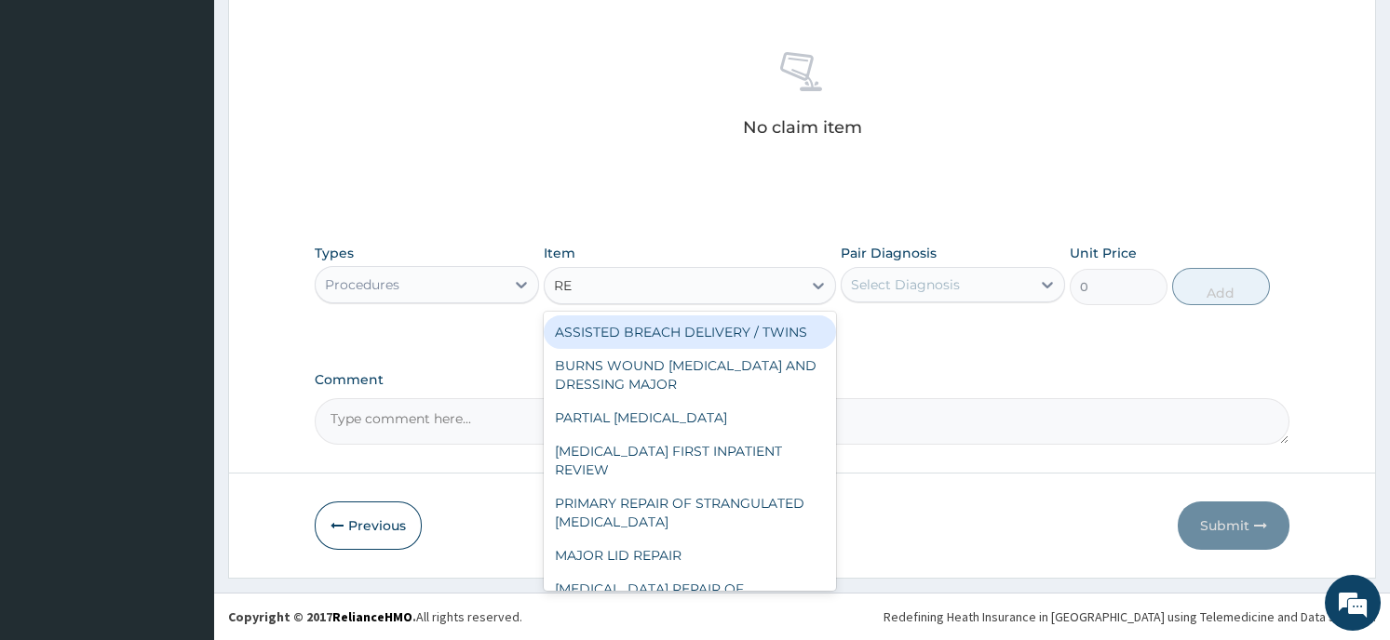
type input "REG"
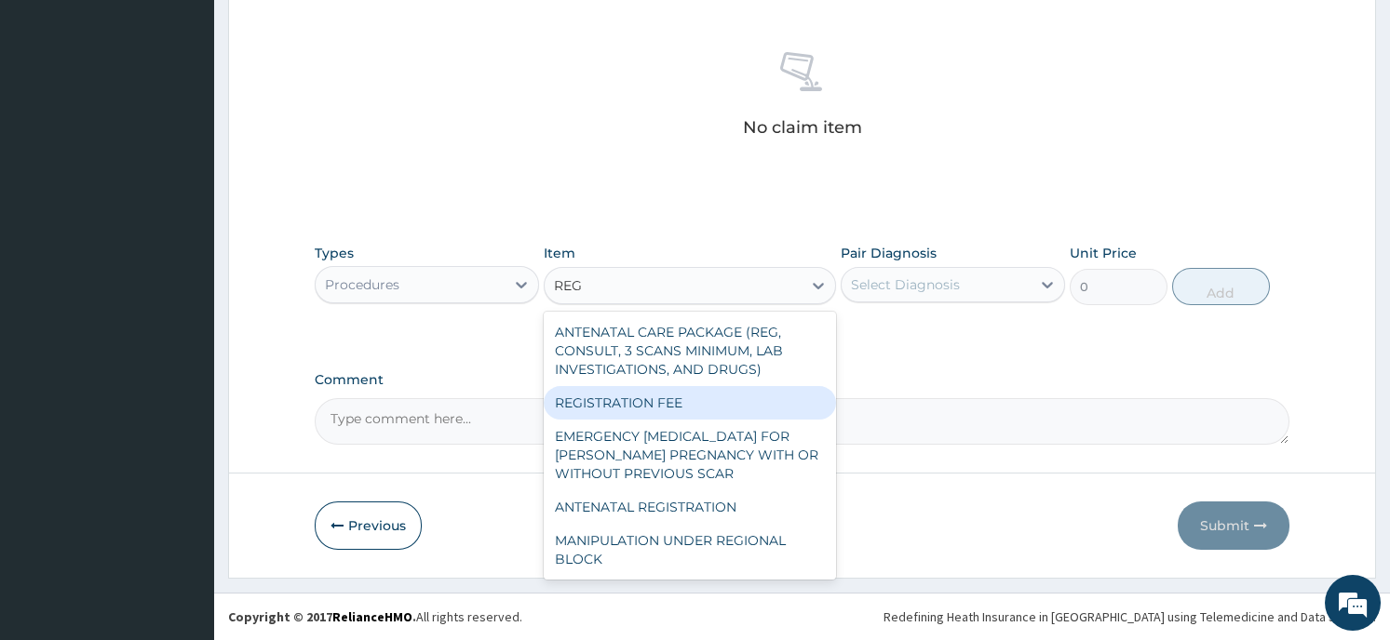
click at [741, 393] on div "REGISTRATION FEE" at bounding box center [690, 403] width 292 height 34
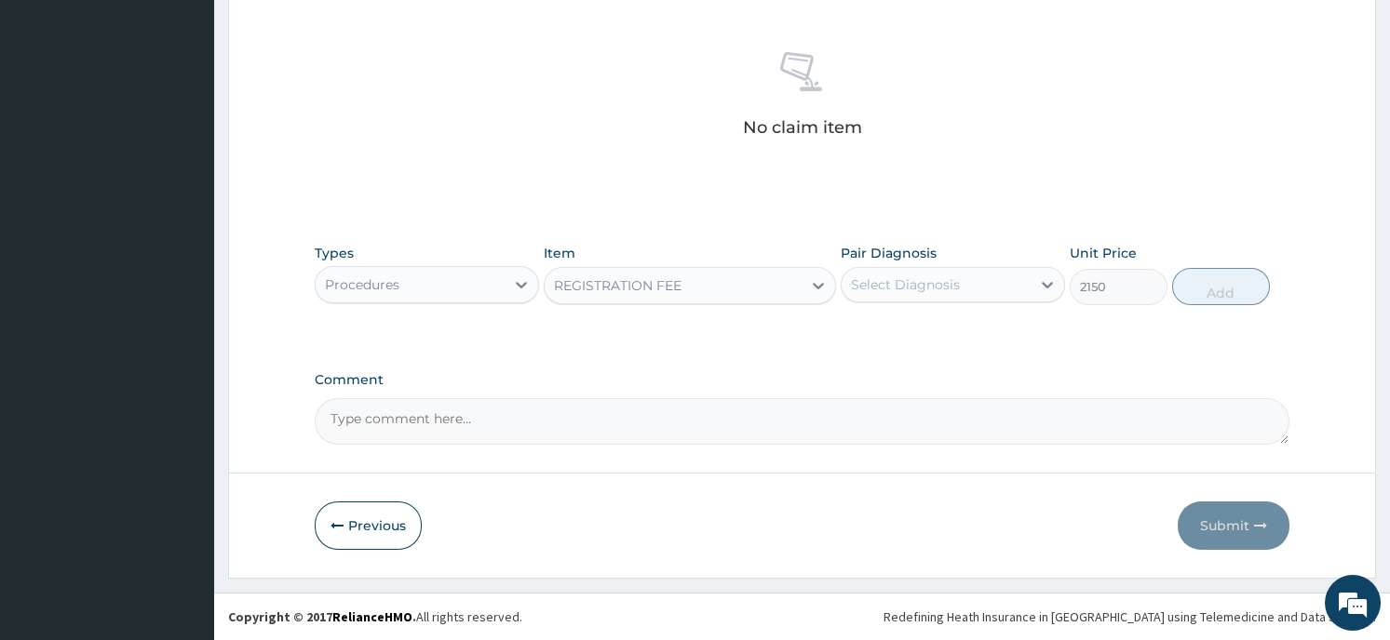
type input "2150"
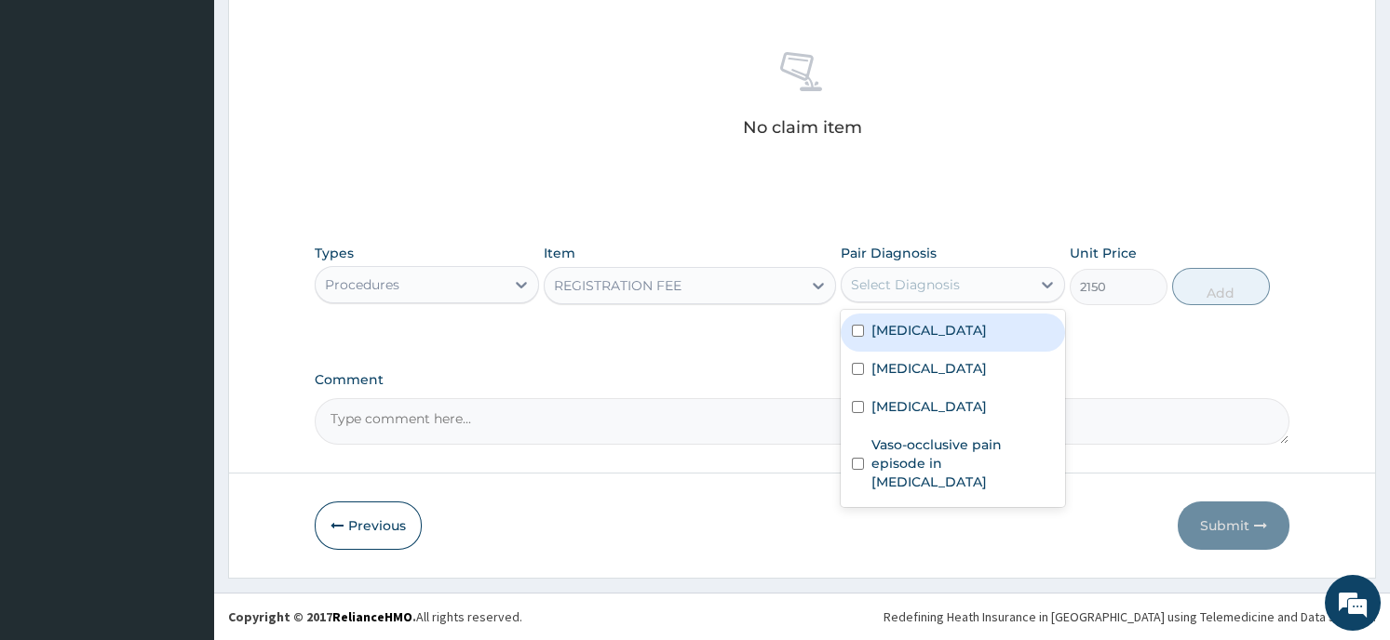
click at [987, 275] on div "Select Diagnosis" at bounding box center [935, 285] width 189 height 30
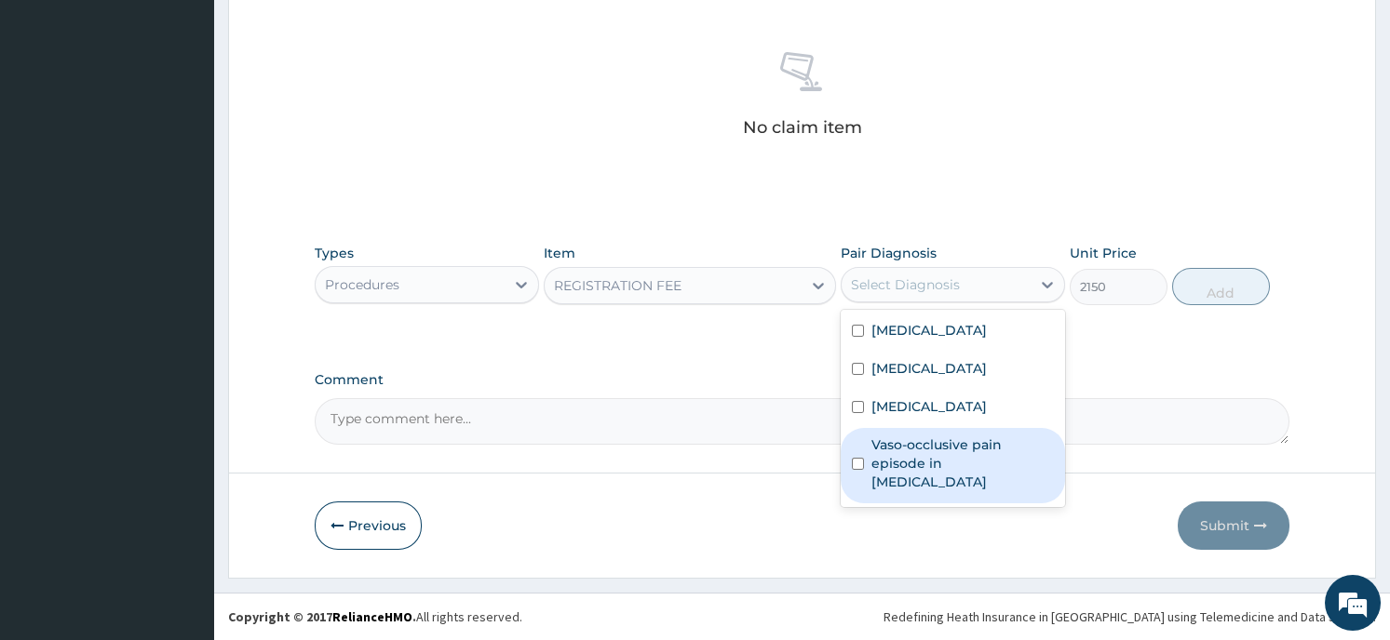
click at [964, 448] on label "Vaso-occlusive pain episode in sickle cell disease" at bounding box center [962, 464] width 182 height 56
checkbox input "true"
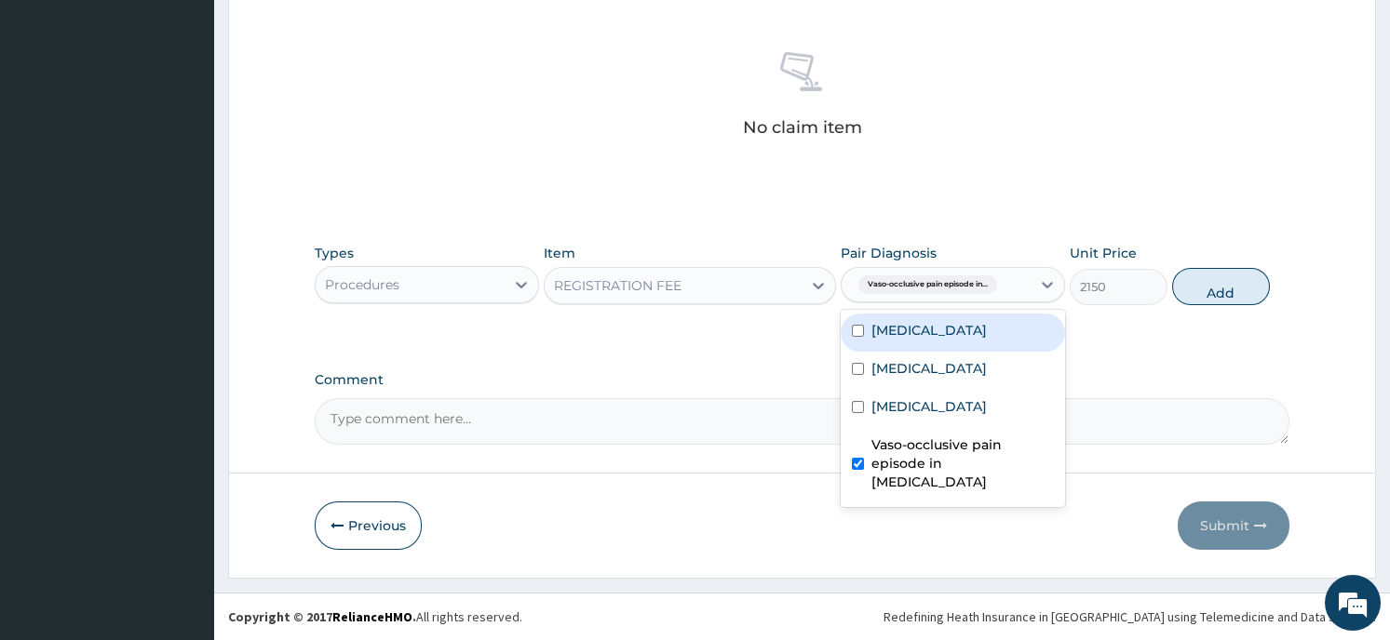
click at [946, 331] on label "Low back pain" at bounding box center [928, 330] width 115 height 19
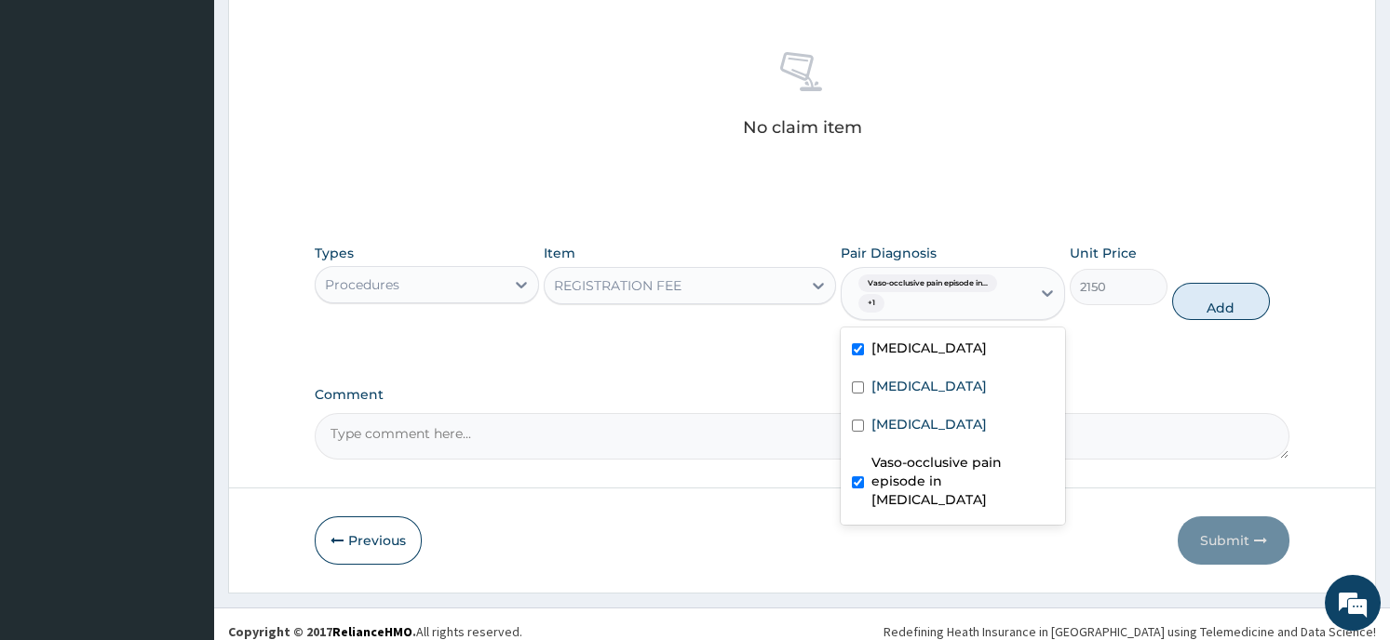
checkbox input "true"
click at [1210, 302] on button "Add" at bounding box center [1221, 301] width 98 height 37
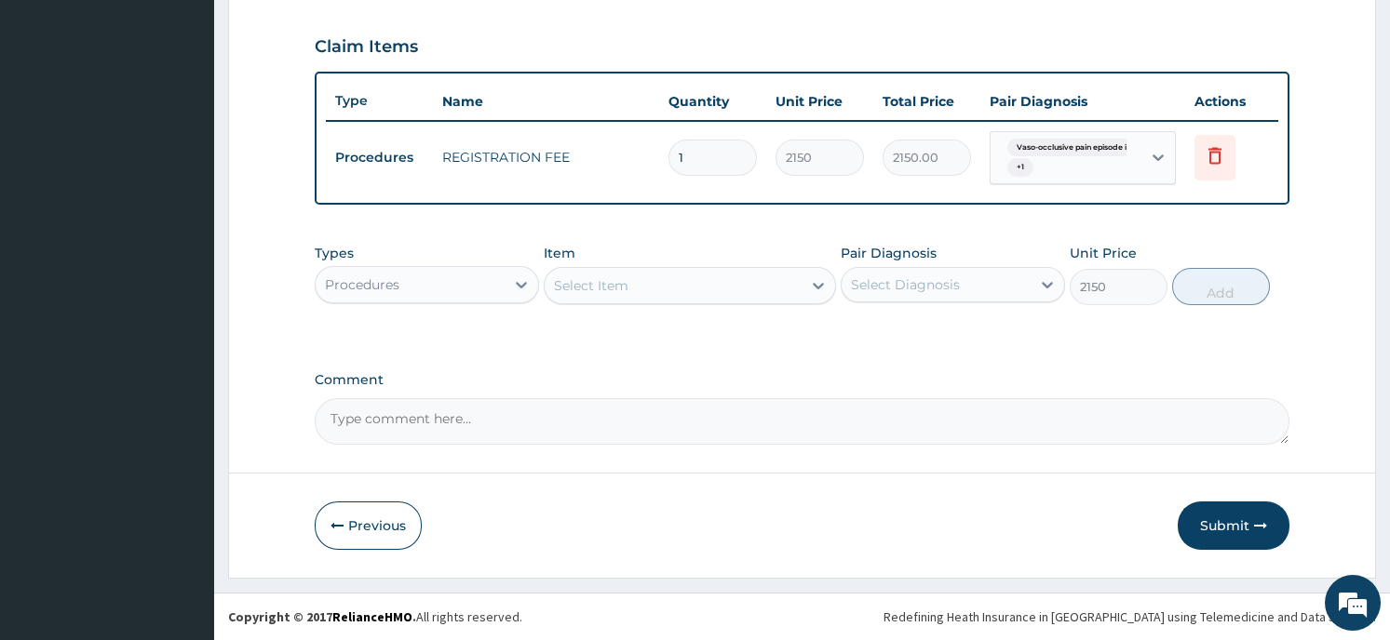
type input "0"
click at [625, 281] on div "Select Item" at bounding box center [591, 286] width 74 height 19
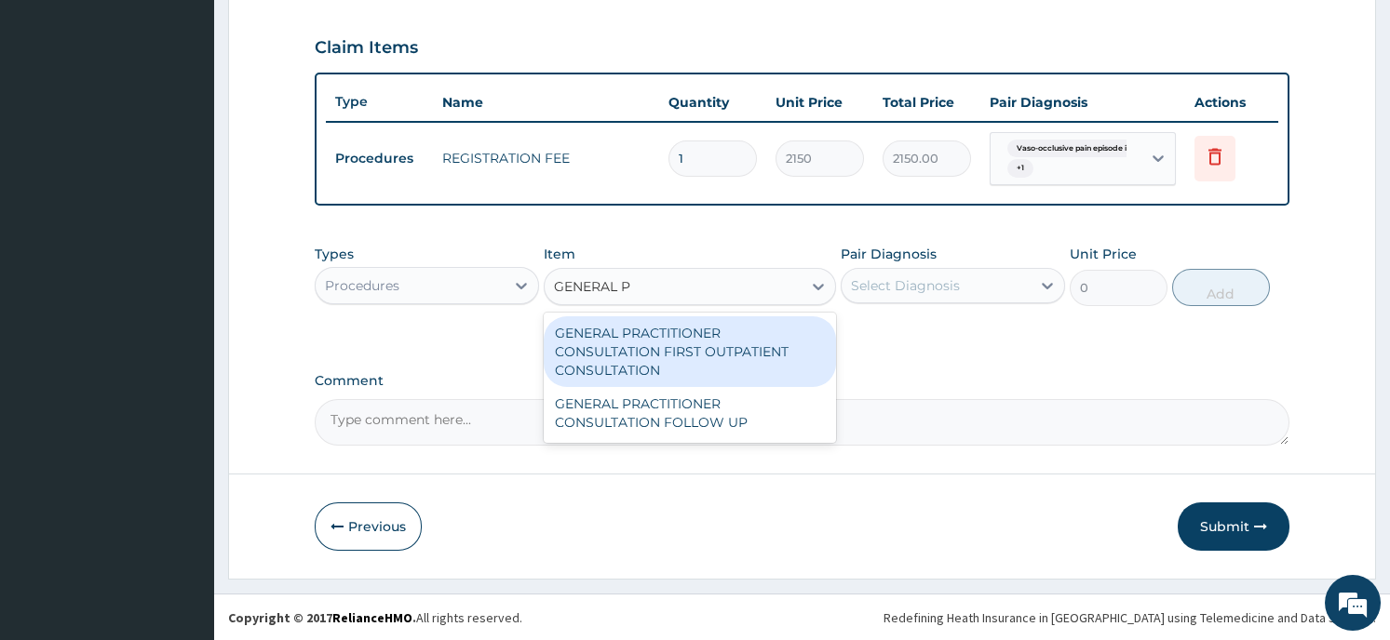
type input "GENERAL PR"
click at [668, 339] on div "GENERAL PRACTITIONER CONSULTATION FIRST OUTPATIENT CONSULTATION" at bounding box center [690, 351] width 292 height 71
type input "3547.5"
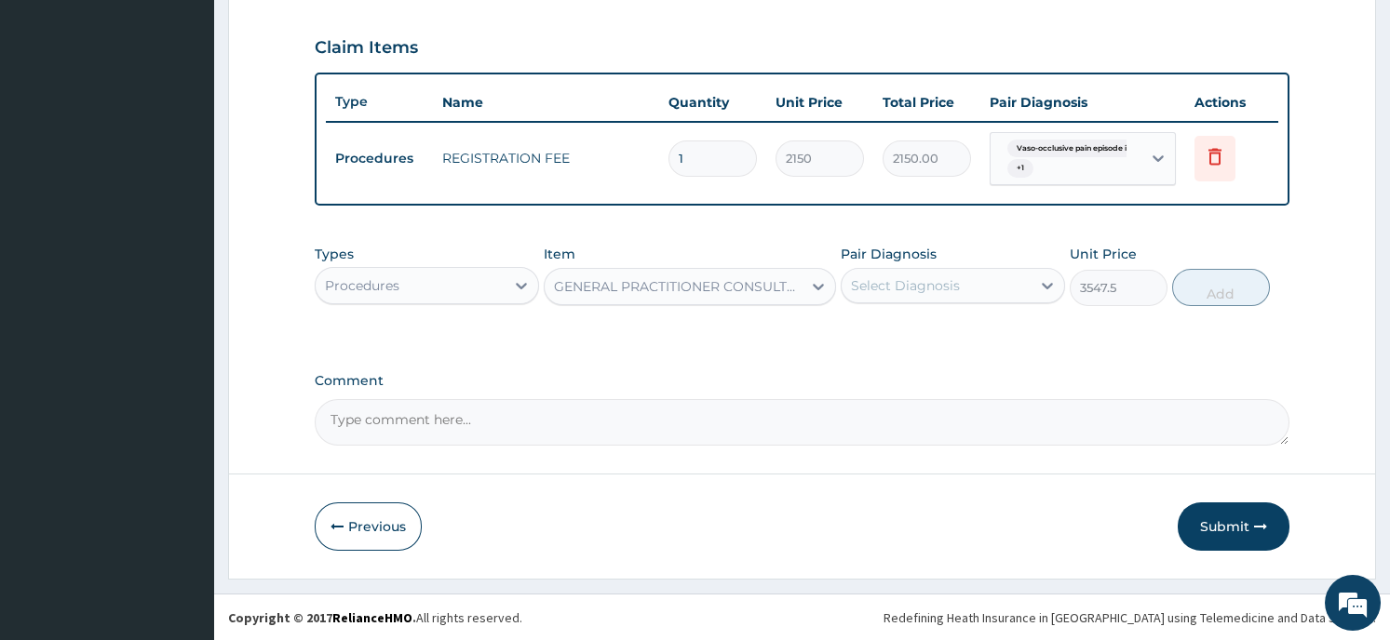
click at [1041, 277] on icon at bounding box center [1047, 285] width 19 height 19
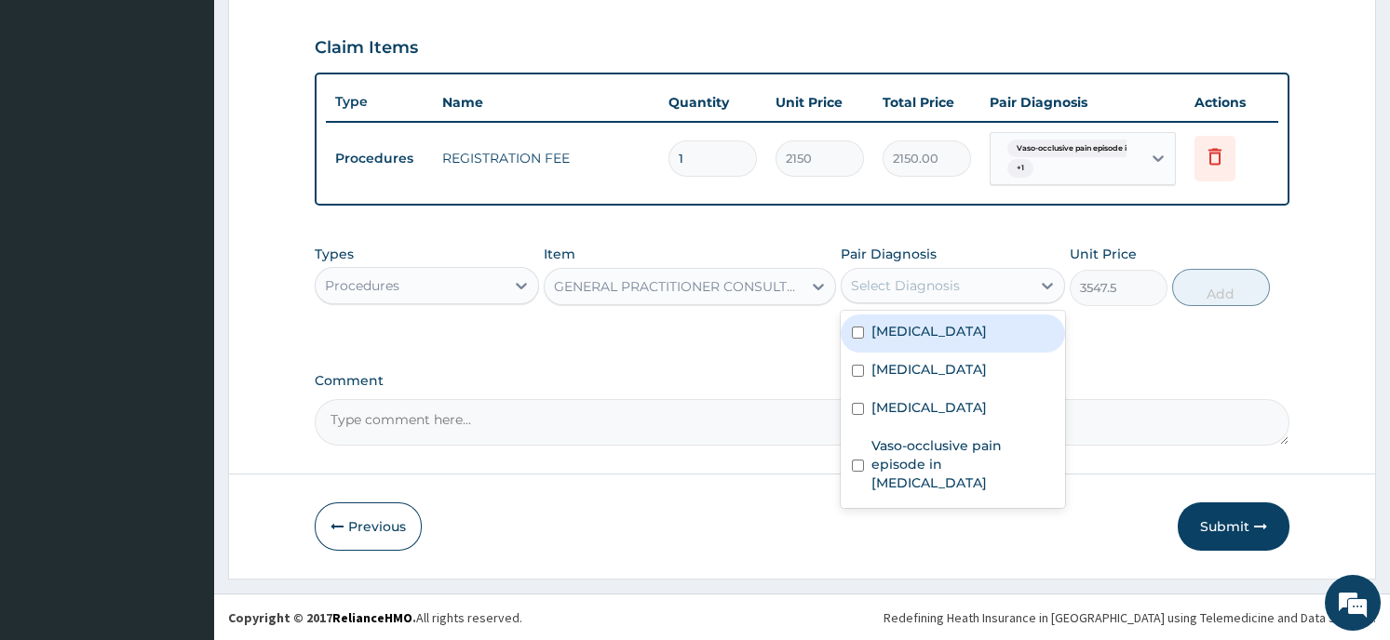
click at [959, 336] on label "Low back pain" at bounding box center [928, 331] width 115 height 19
checkbox input "true"
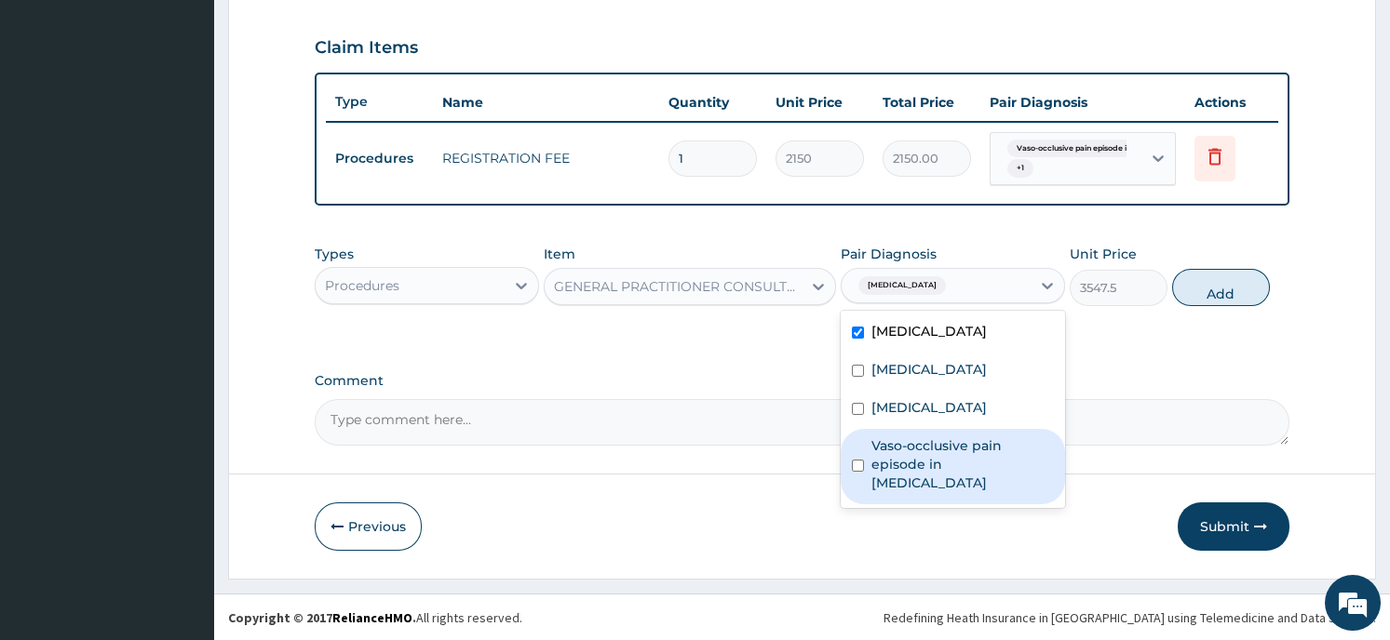
click at [919, 465] on label "Vaso-occlusive pain episode in sickle cell disease" at bounding box center [962, 465] width 182 height 56
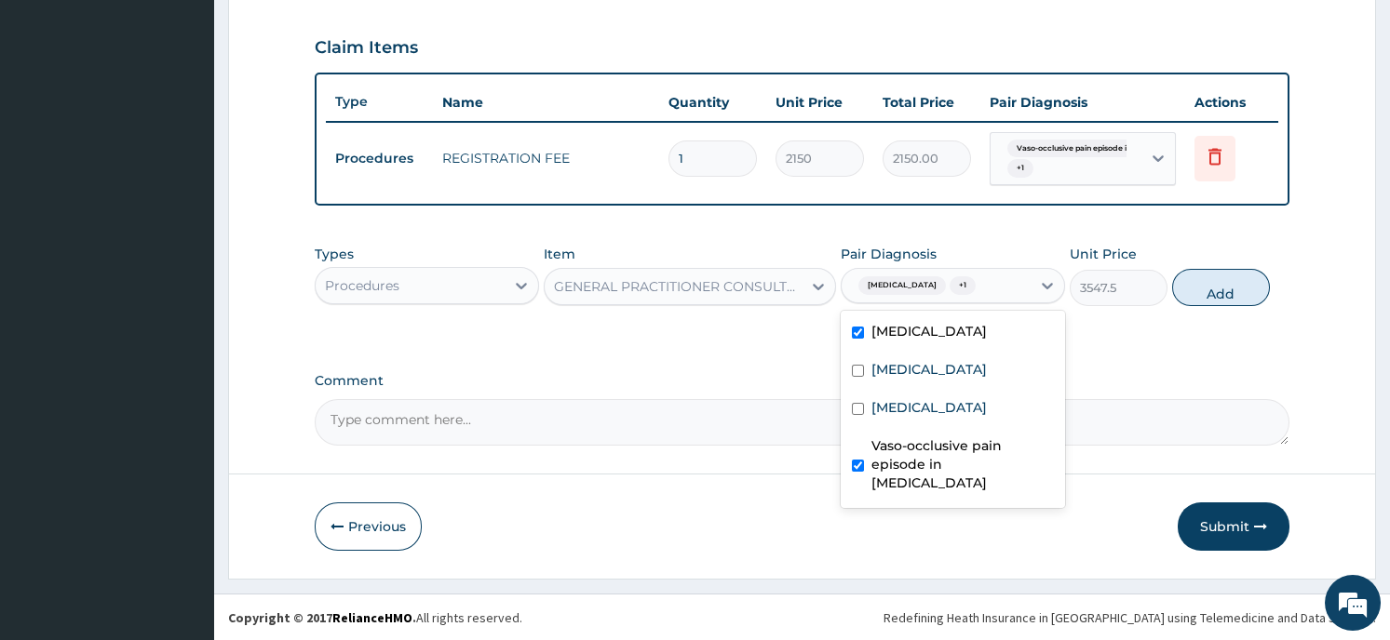
checkbox input "true"
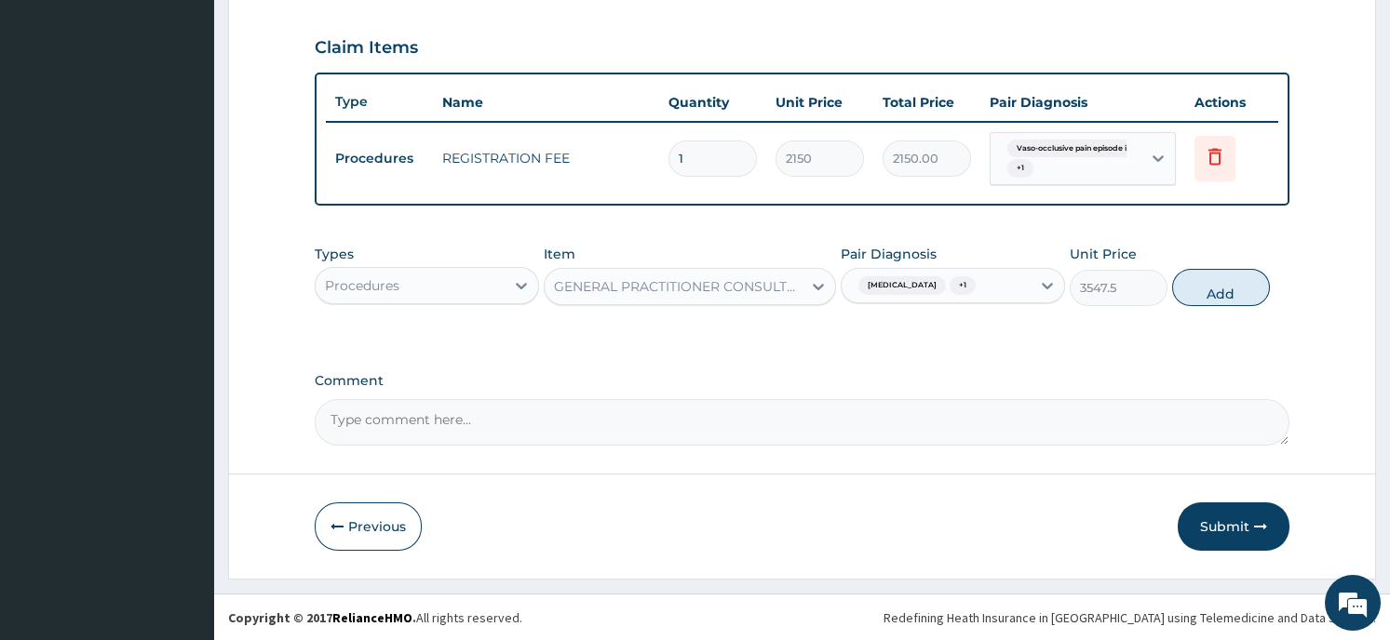
click at [1209, 284] on button "Add" at bounding box center [1221, 287] width 98 height 37
type input "0"
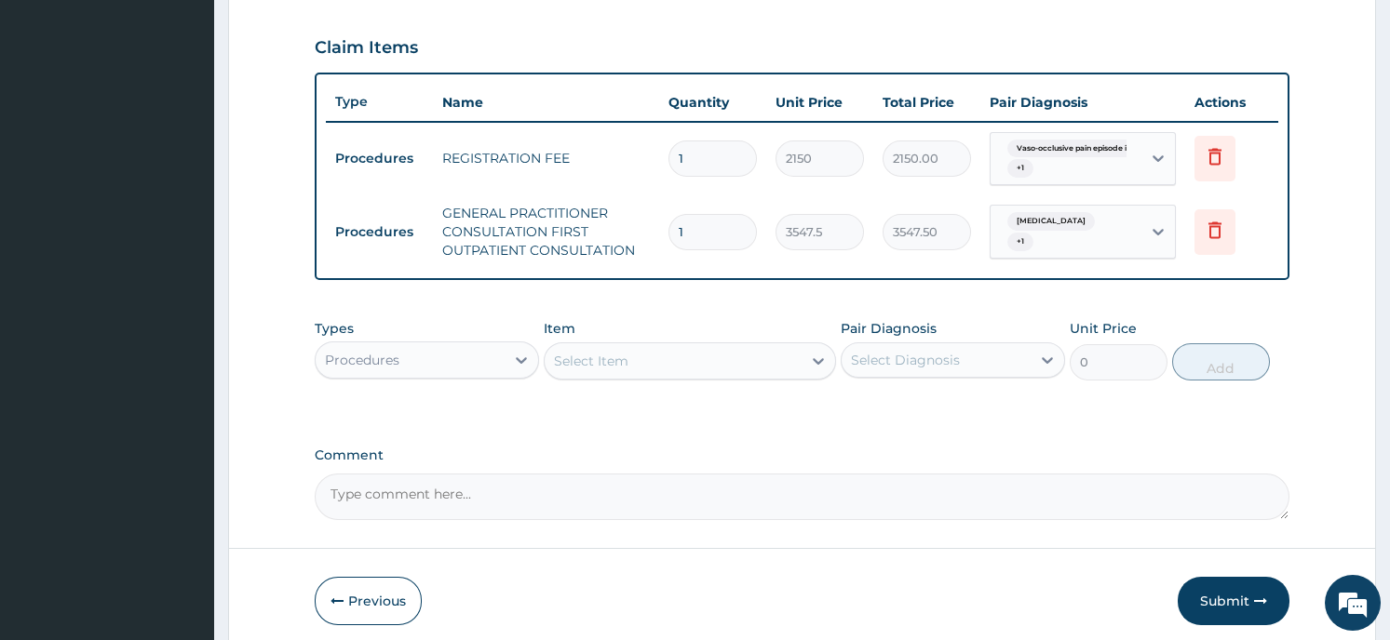
click at [1205, 151] on icon at bounding box center [1214, 156] width 22 height 22
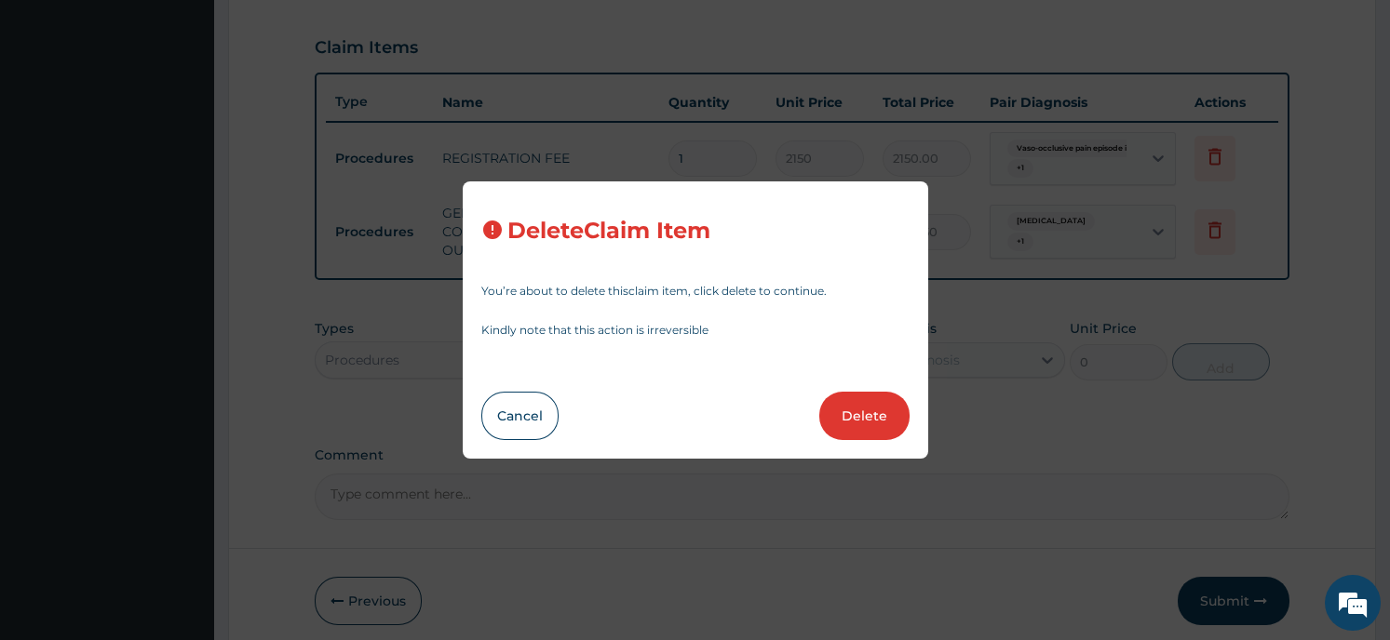
click at [881, 402] on button "Delete" at bounding box center [864, 416] width 90 height 48
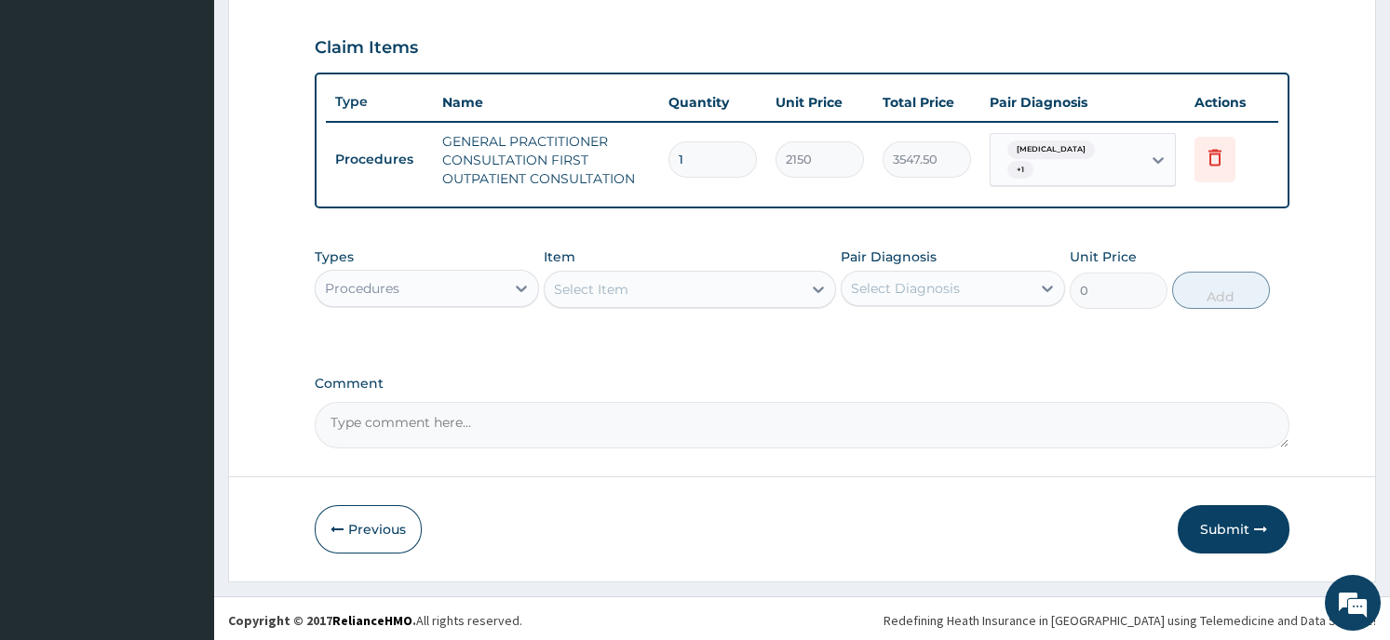
type input "3547.5"
type input "3547.50"
click at [464, 279] on div "Procedures" at bounding box center [410, 289] width 189 height 30
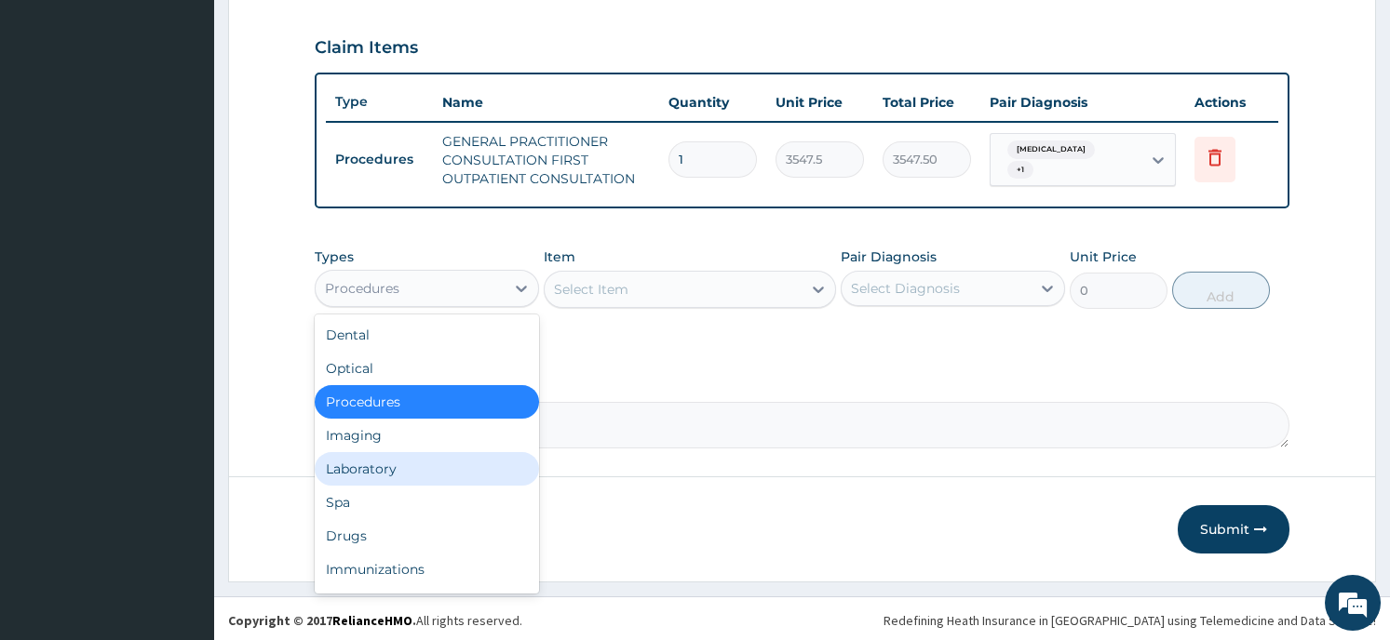
click at [437, 471] on div "Laboratory" at bounding box center [427, 469] width 224 height 34
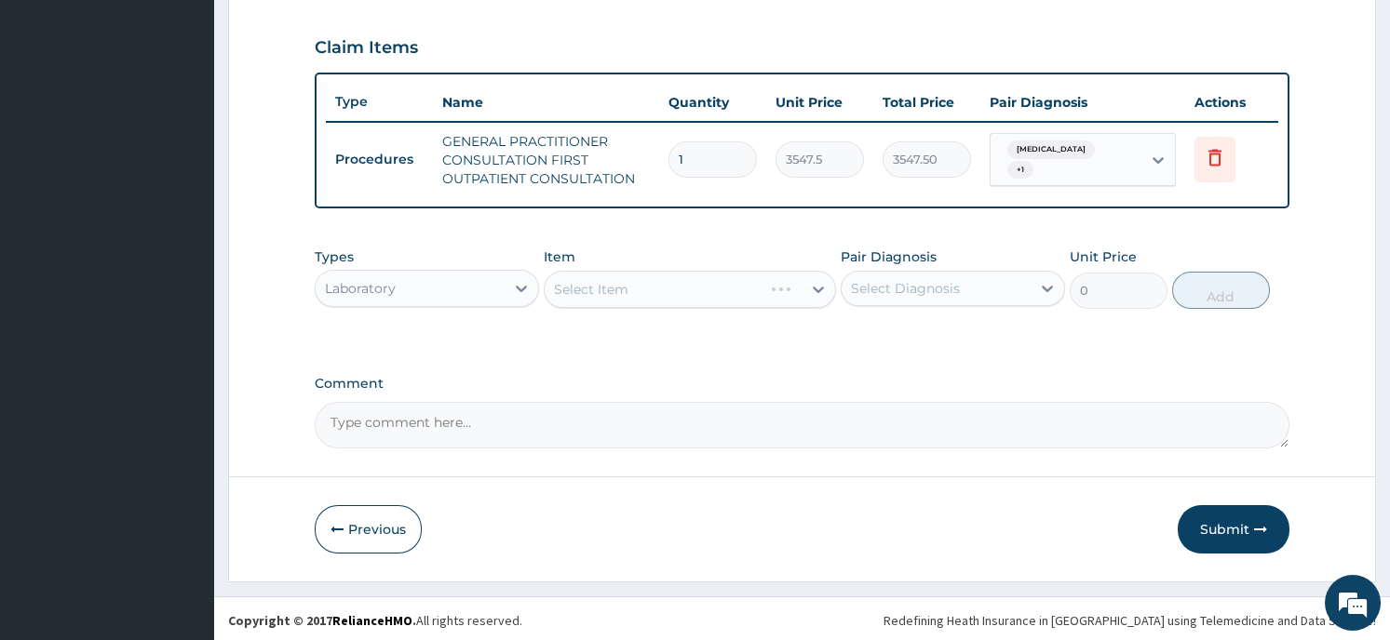
click at [652, 291] on div "Select Item" at bounding box center [690, 289] width 292 height 37
click at [789, 288] on div "Select Item" at bounding box center [690, 289] width 292 height 37
click at [803, 286] on div at bounding box center [818, 290] width 34 height 34
click at [811, 286] on icon at bounding box center [818, 289] width 19 height 19
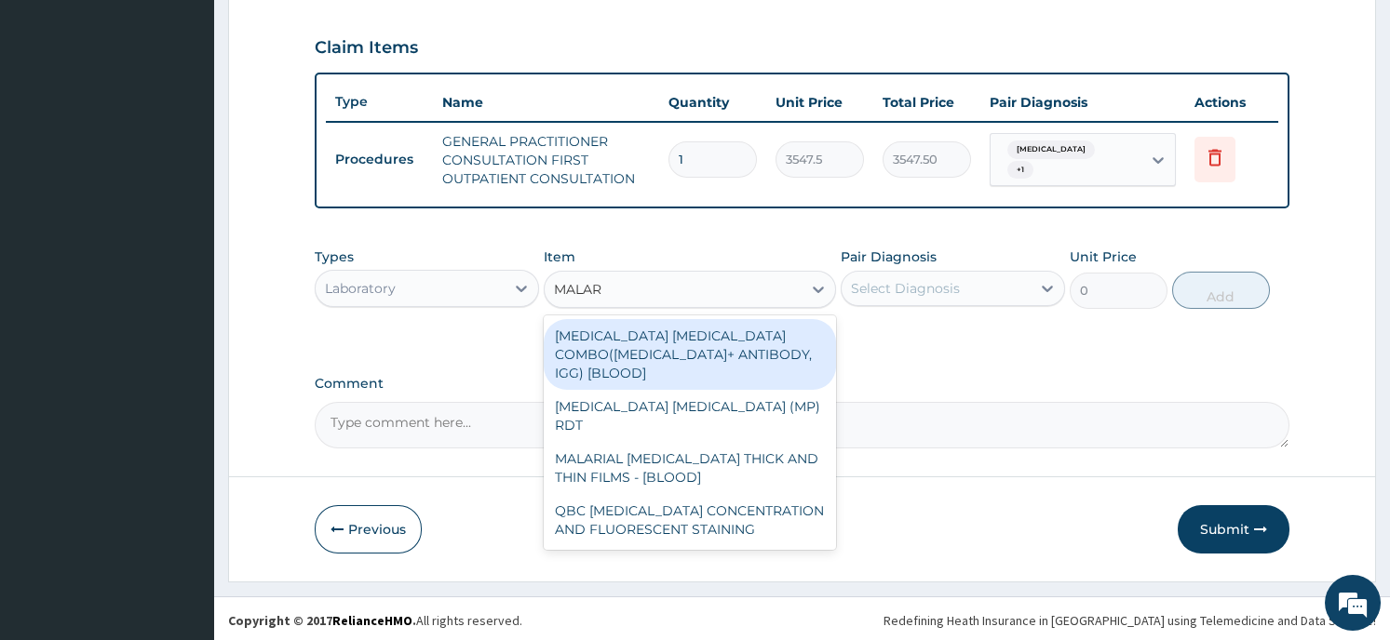
type input "MALARI"
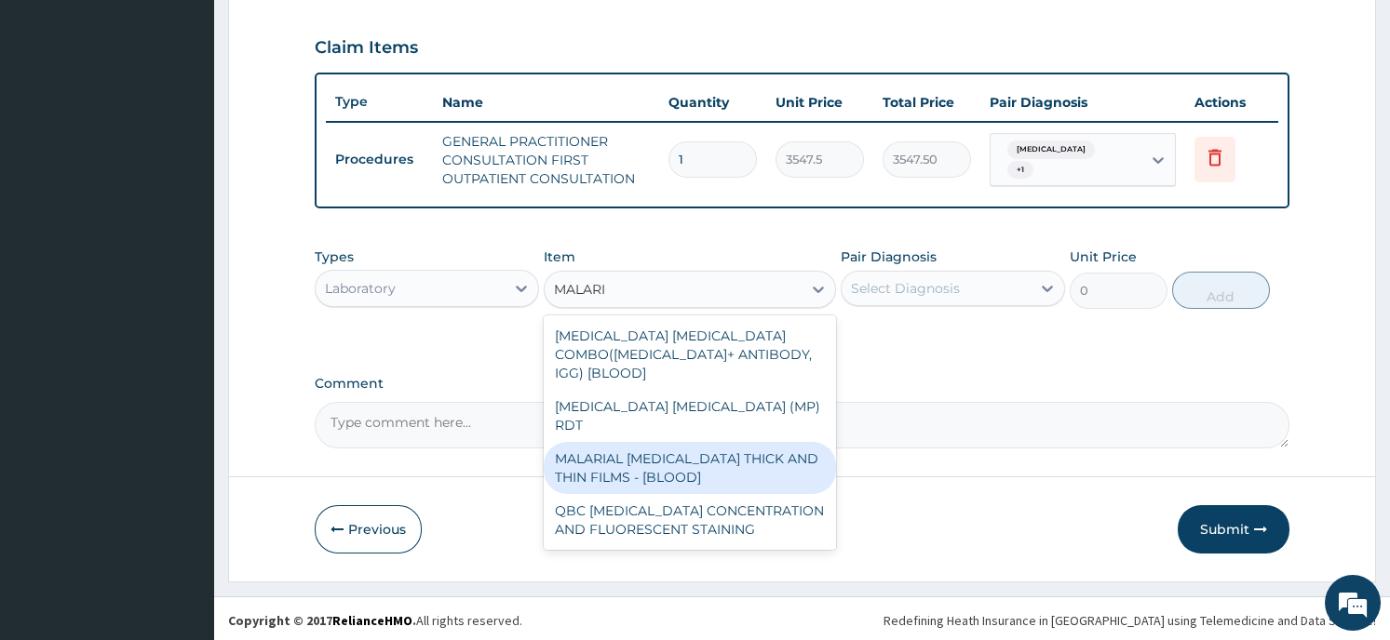
click at [770, 442] on div "MALARIAL [MEDICAL_DATA] THICK AND THIN FILMS - [BLOOD]" at bounding box center [690, 468] width 292 height 52
type input "1612.5"
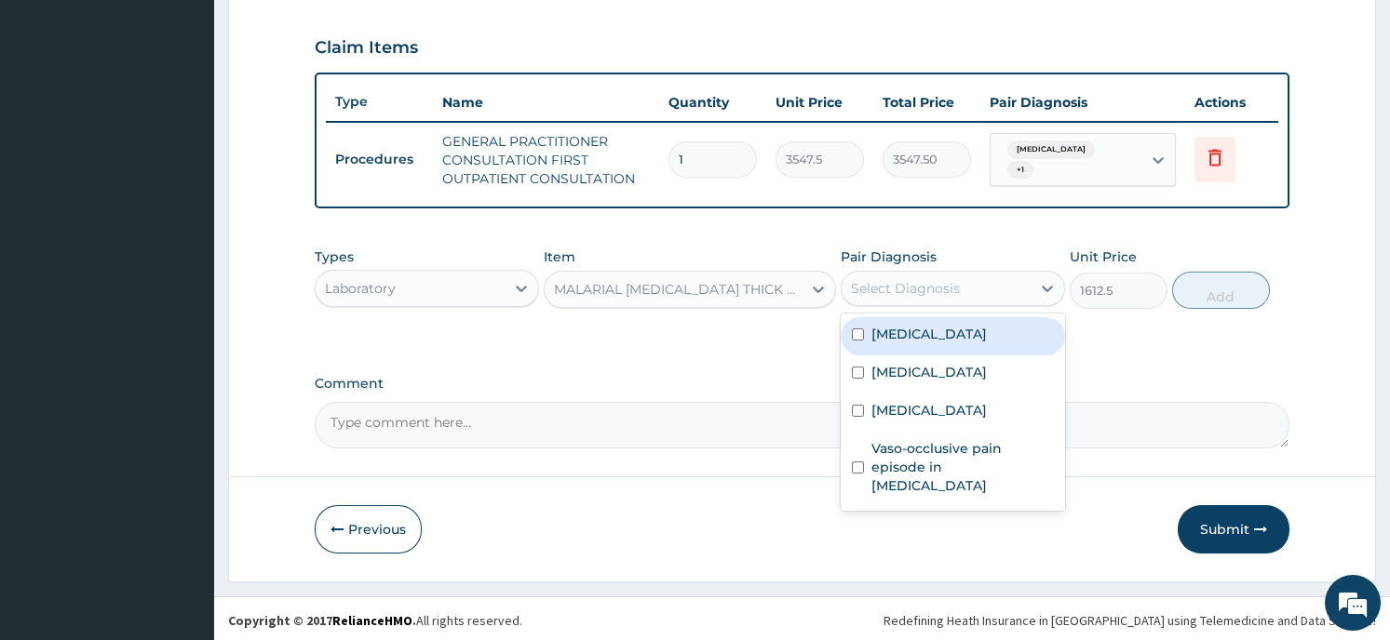
click at [1039, 283] on icon at bounding box center [1047, 288] width 19 height 19
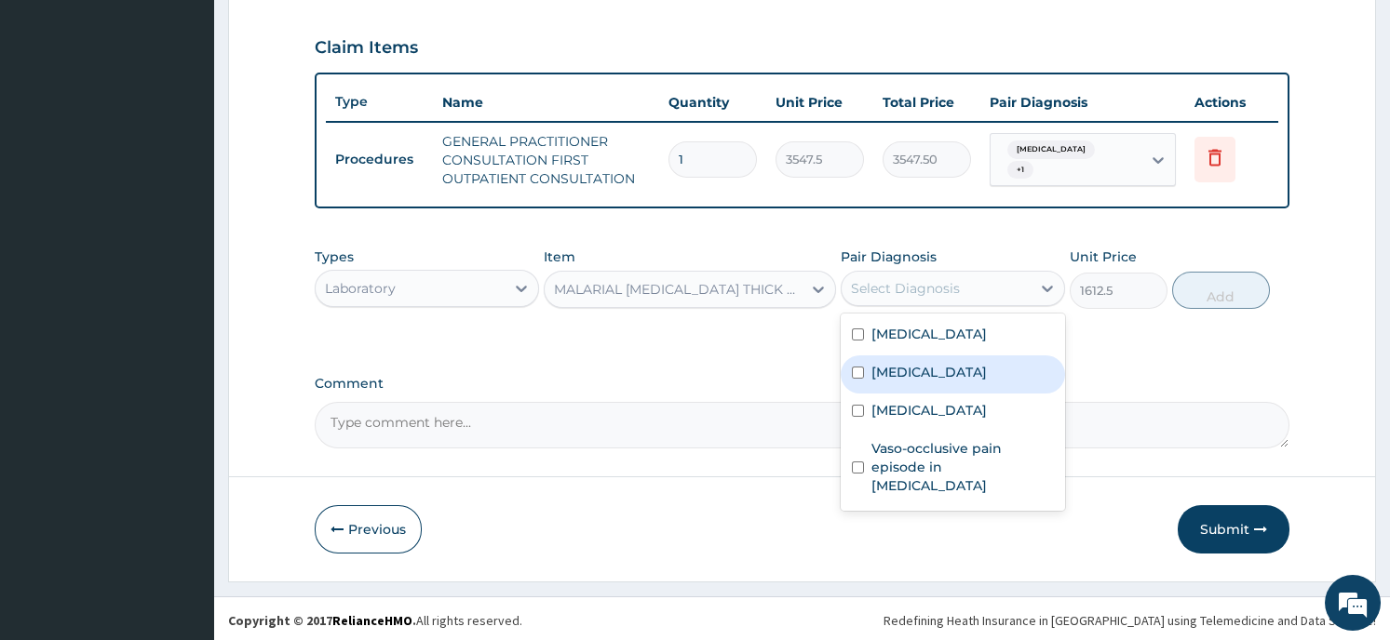
click at [994, 389] on div "[MEDICAL_DATA]" at bounding box center [952, 375] width 224 height 38
checkbox input "true"
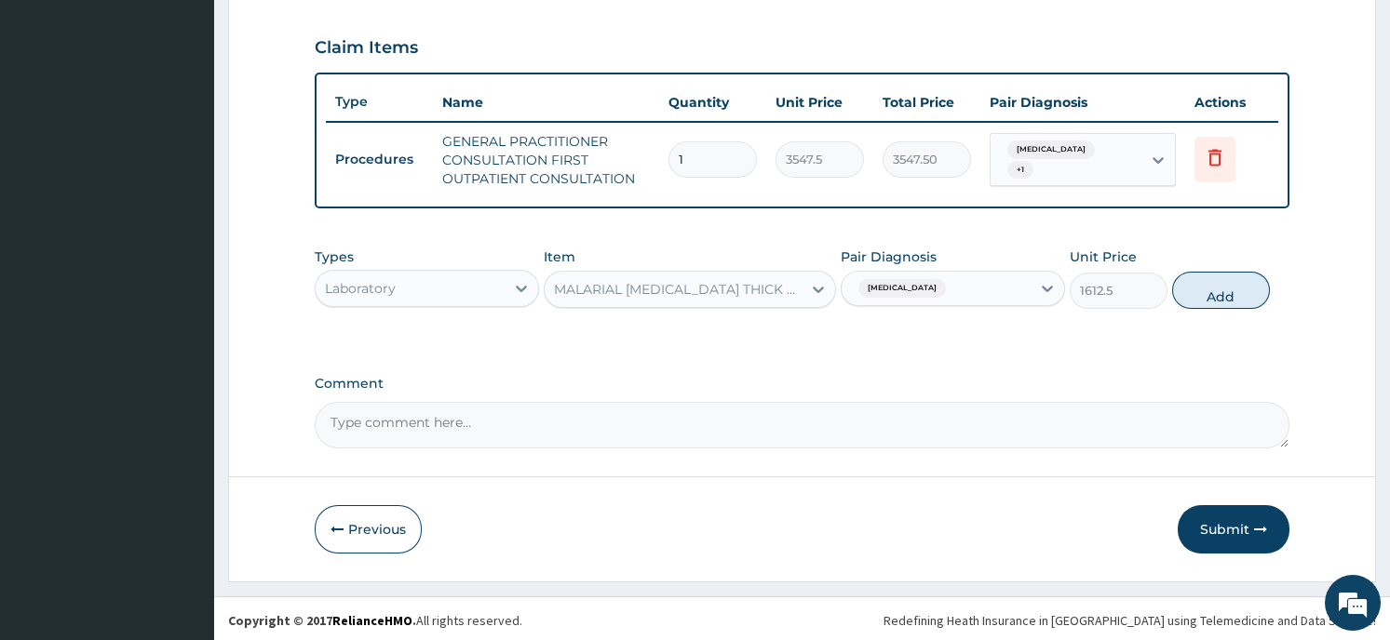
click at [1206, 288] on button "Add" at bounding box center [1221, 290] width 98 height 37
type input "0"
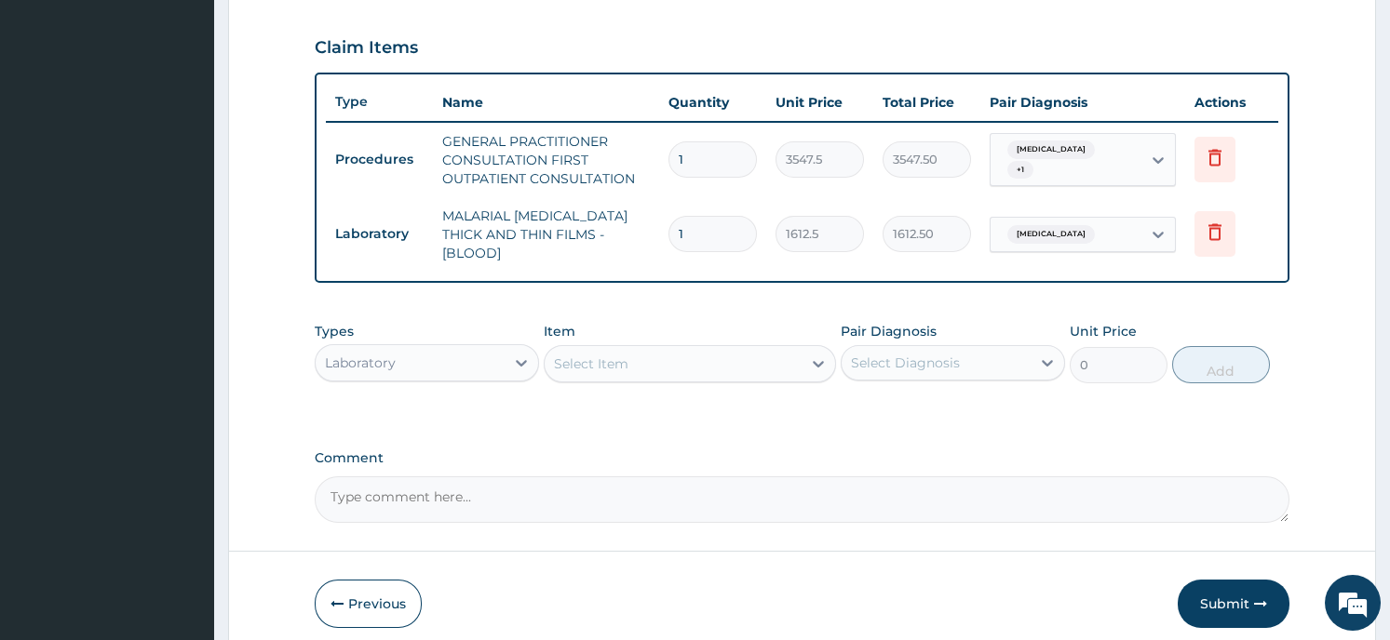
click at [575, 355] on div "Select Item" at bounding box center [591, 364] width 74 height 19
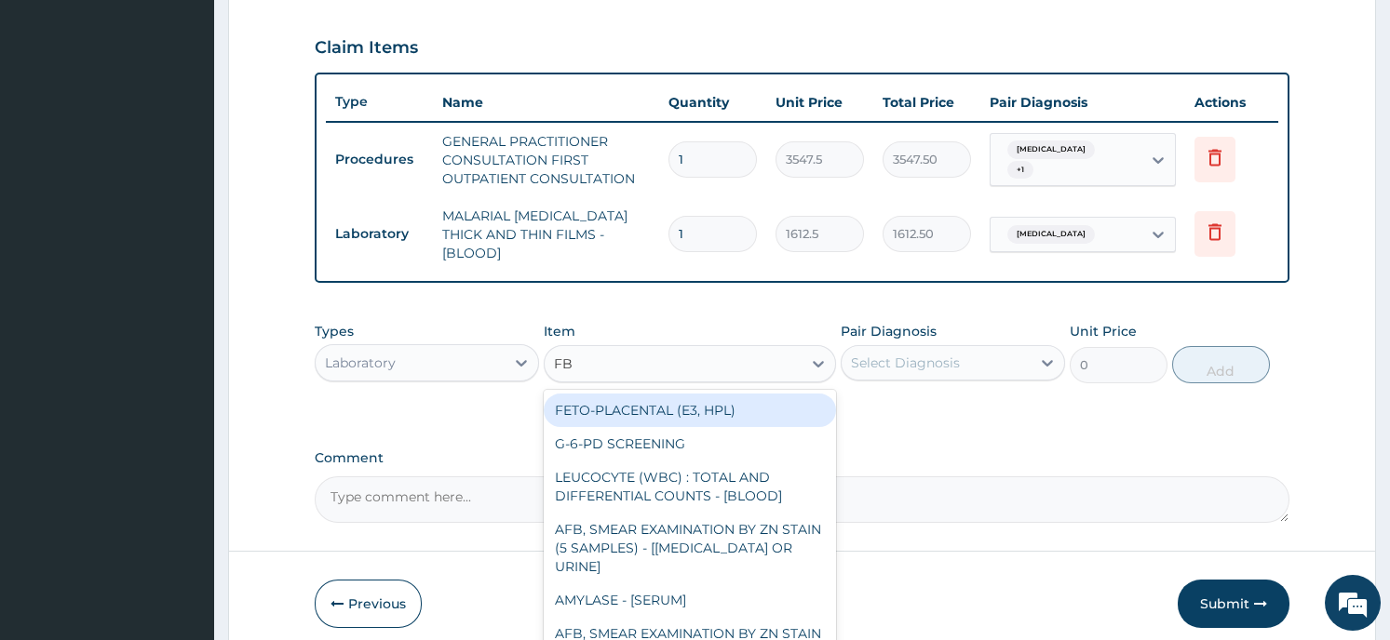
type input "FBC"
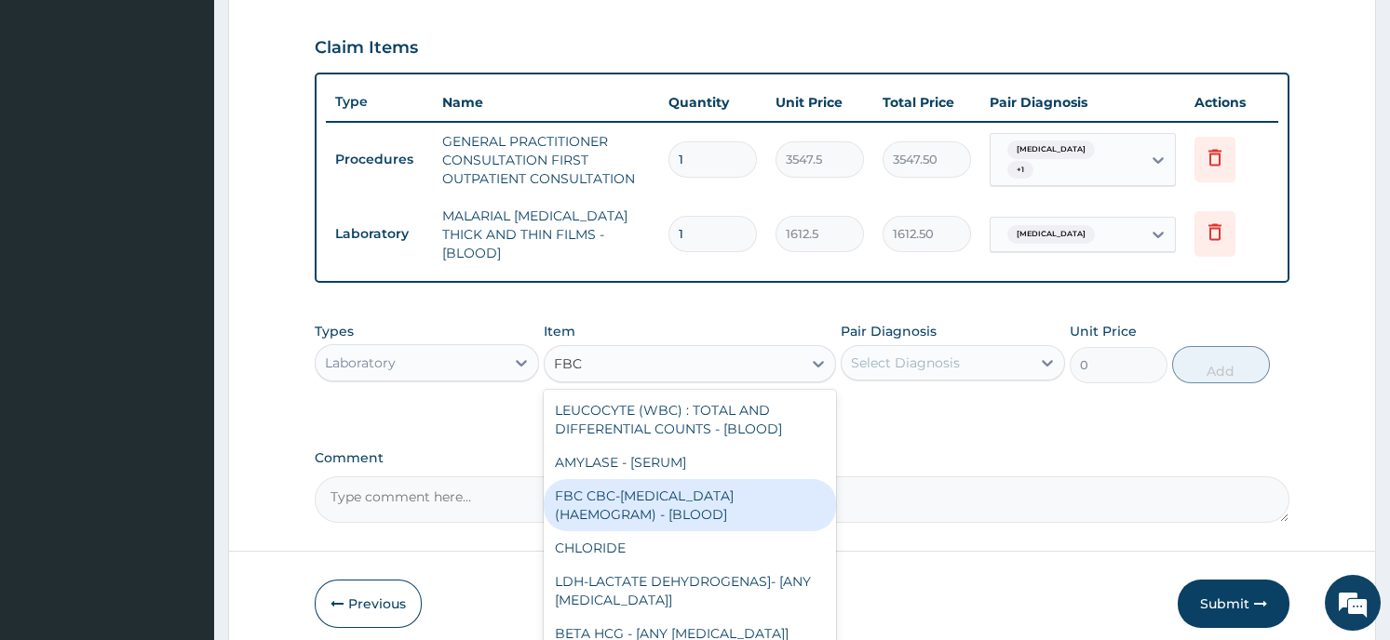
click at [698, 488] on div "FBC CBC-[MEDICAL_DATA] (HAEMOGRAM) - [BLOOD]" at bounding box center [690, 505] width 292 height 52
type input "4300"
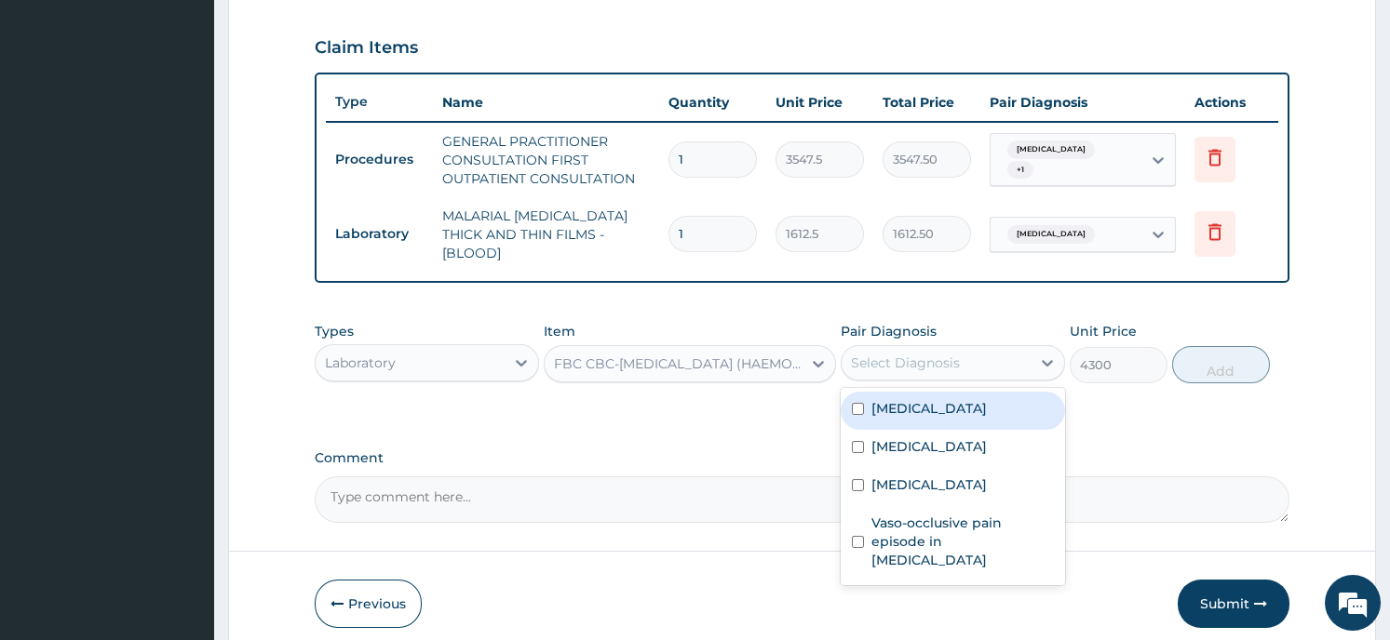
click at [935, 356] on div "Select Diagnosis" at bounding box center [905, 363] width 109 height 19
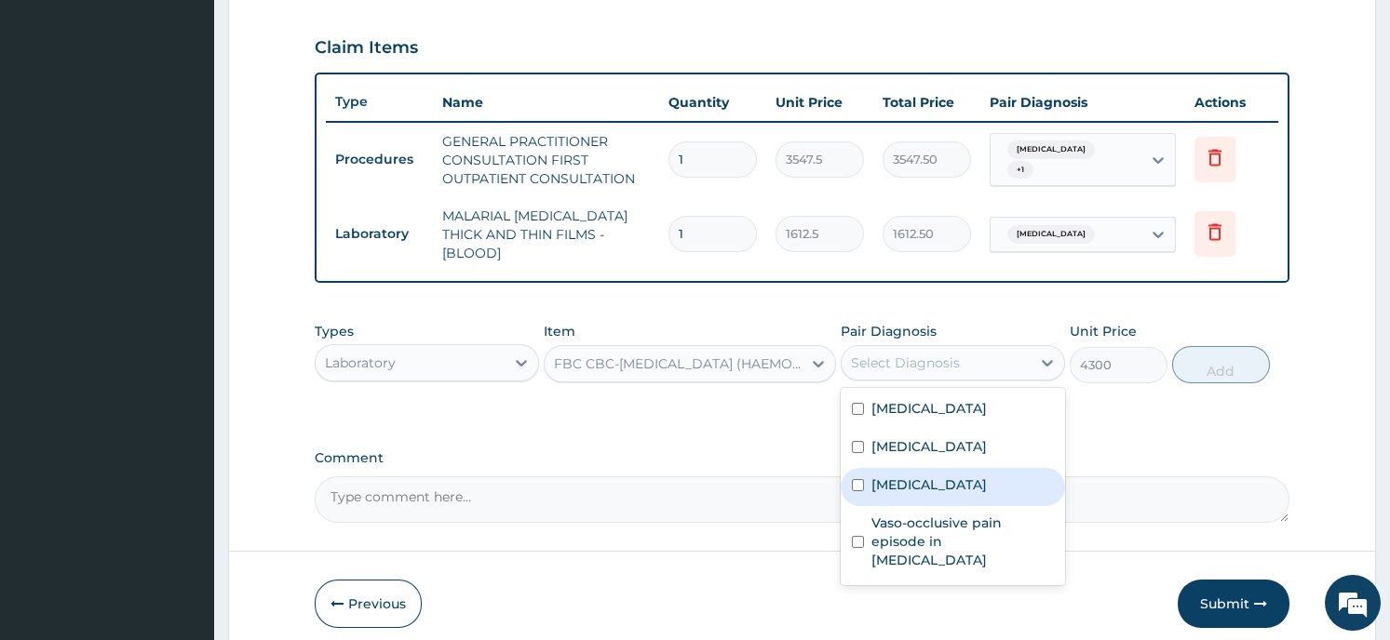
click at [923, 468] on div "[MEDICAL_DATA]" at bounding box center [952, 487] width 224 height 38
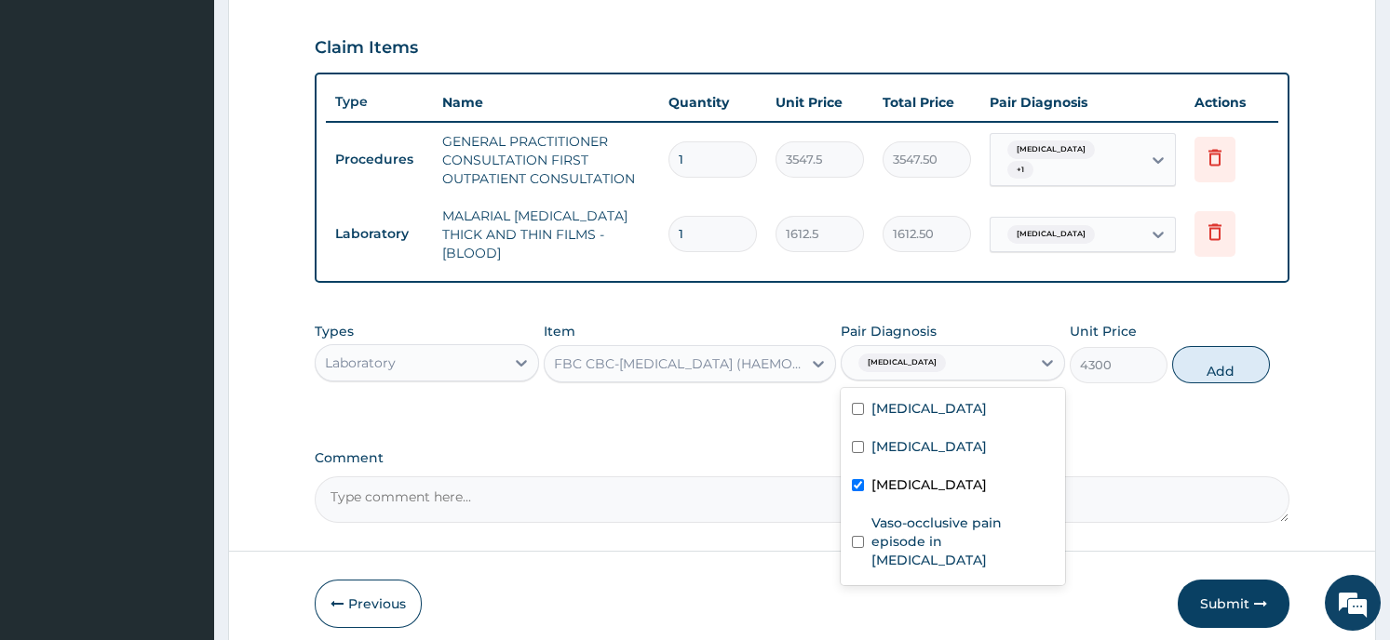
checkbox input "true"
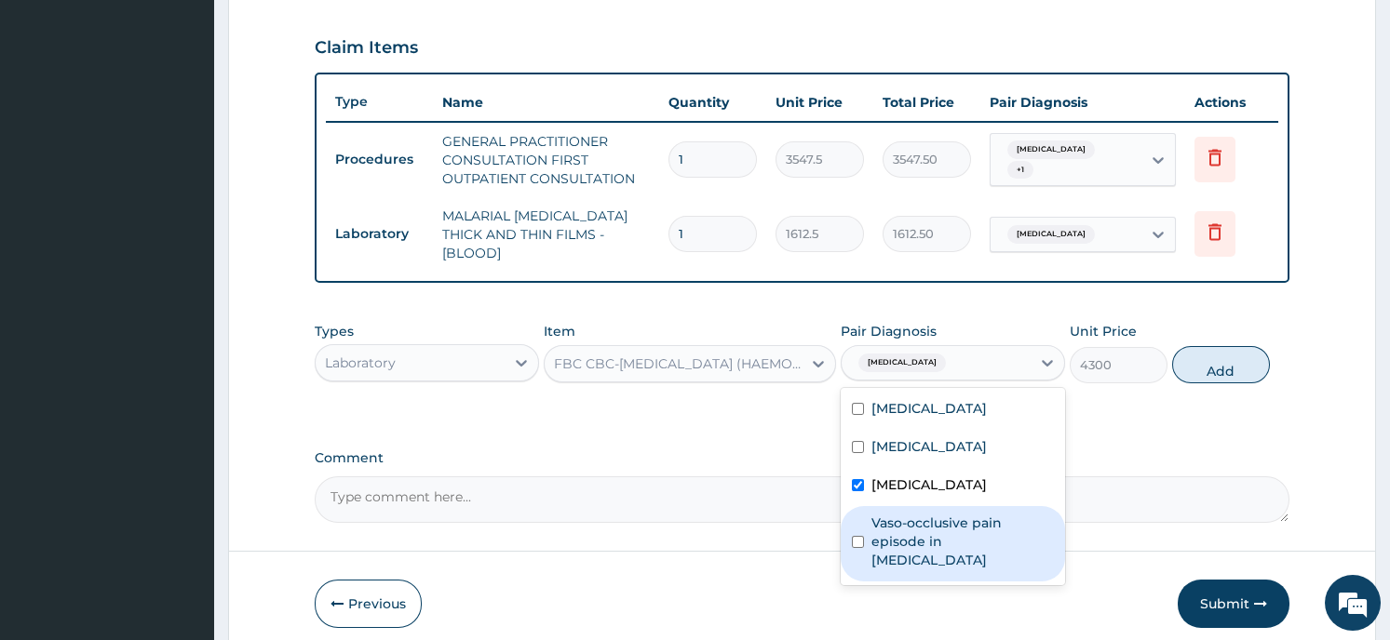
click at [857, 536] on input "checkbox" at bounding box center [858, 542] width 12 height 12
checkbox input "true"
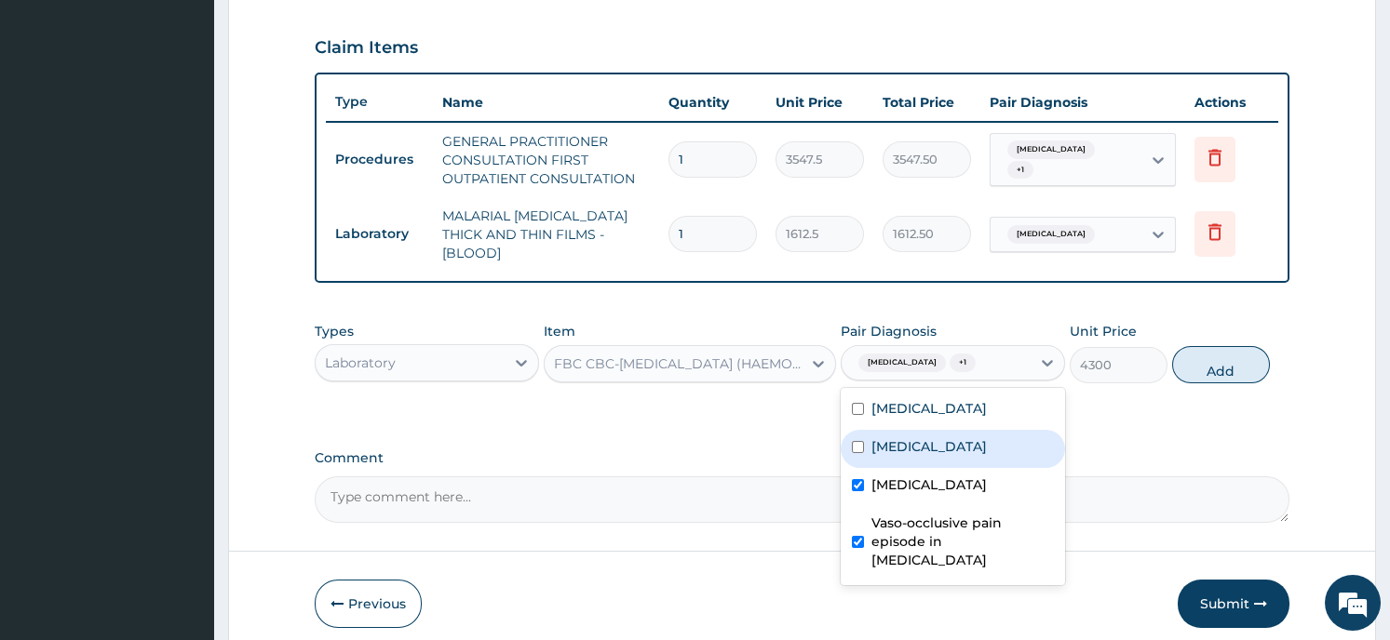
click at [1203, 353] on button "Add" at bounding box center [1221, 364] width 98 height 37
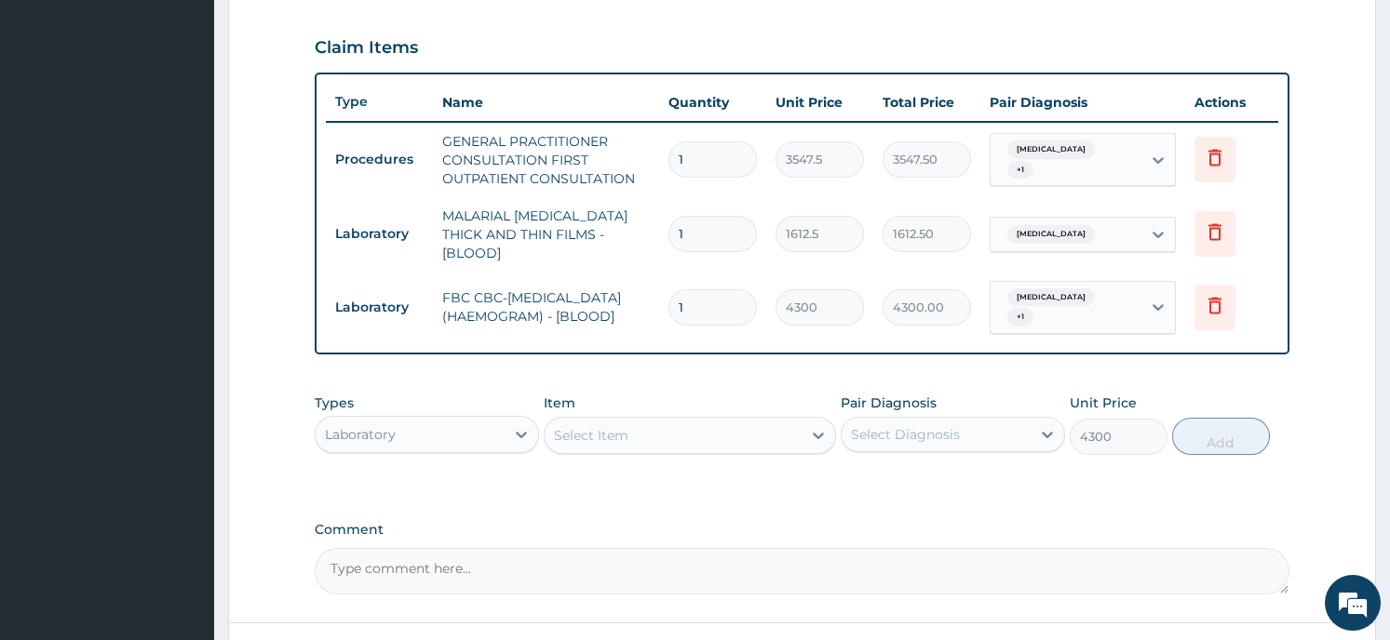
type input "0"
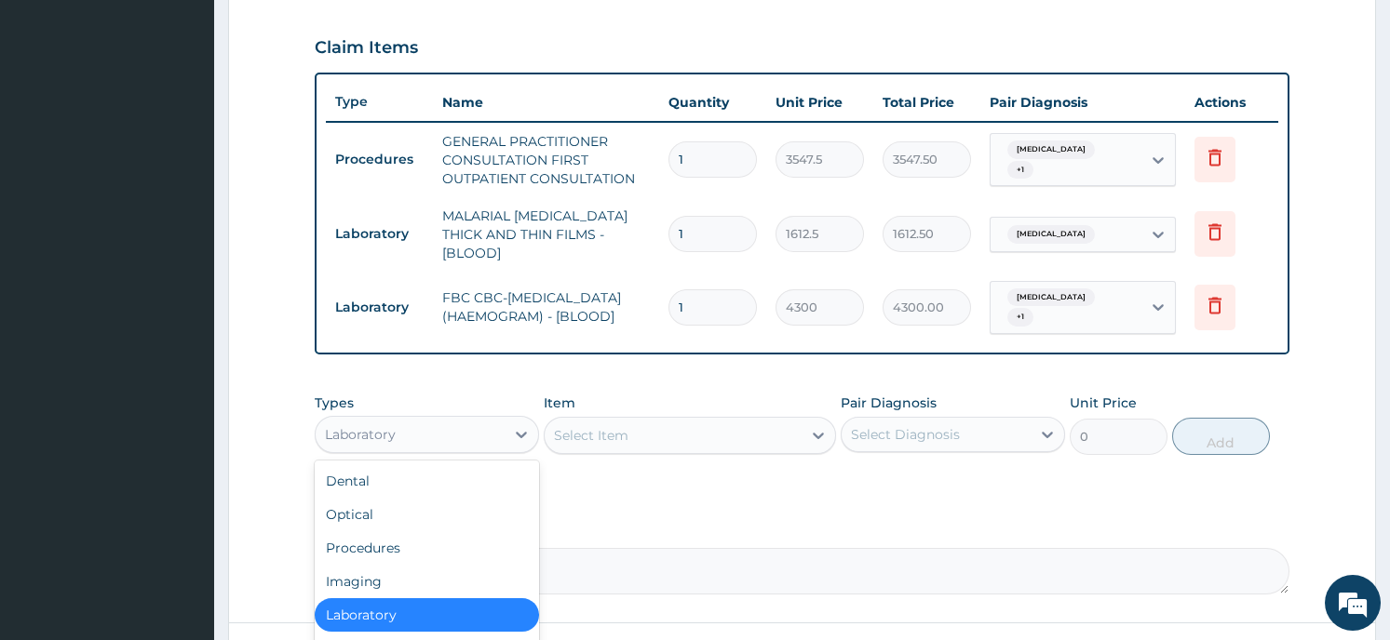
click at [445, 426] on div "Laboratory" at bounding box center [410, 435] width 189 height 30
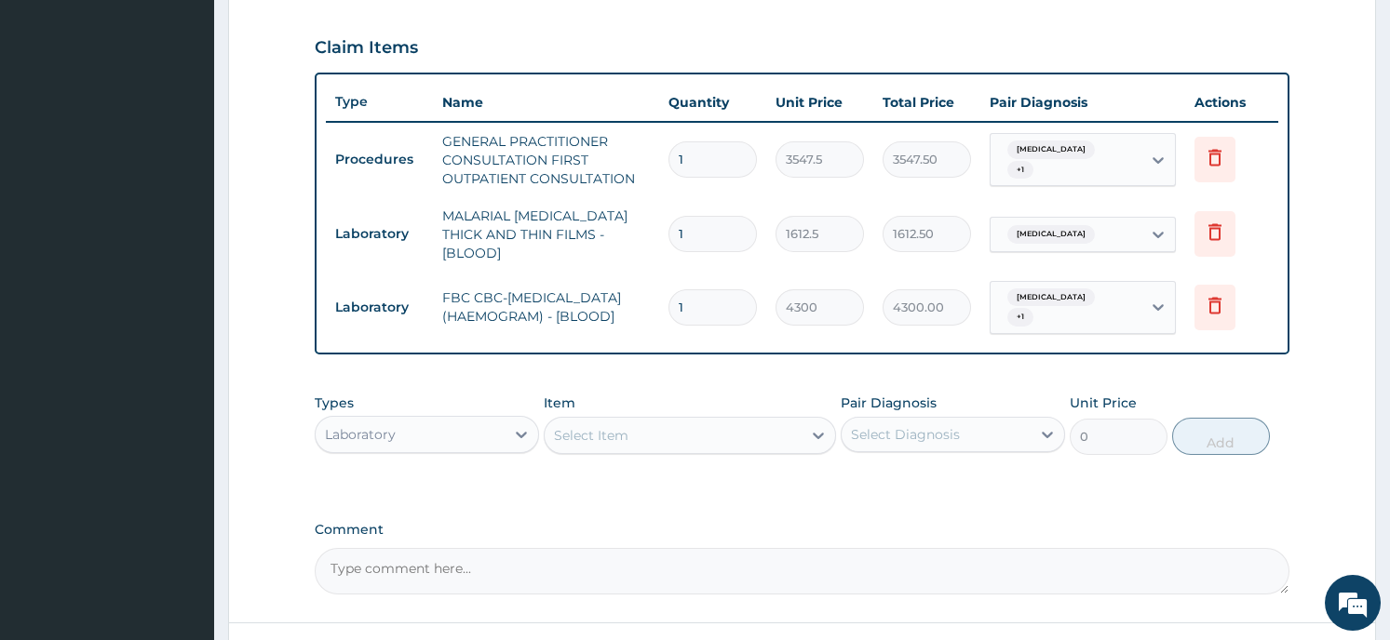
click at [268, 568] on form "Step 2 of 2 PA Code / Prescription Code Enter Code(Secondary Care Only) Encount…" at bounding box center [802, 104] width 1148 height 1250
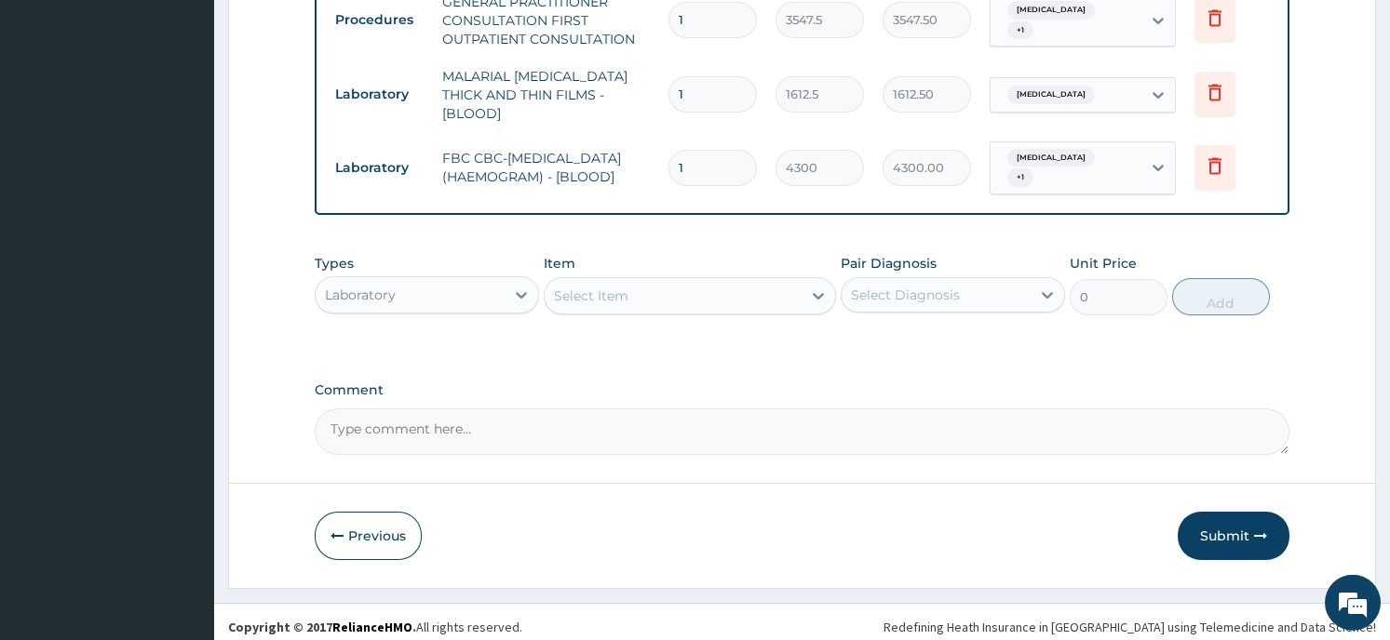
scroll to position [760, 0]
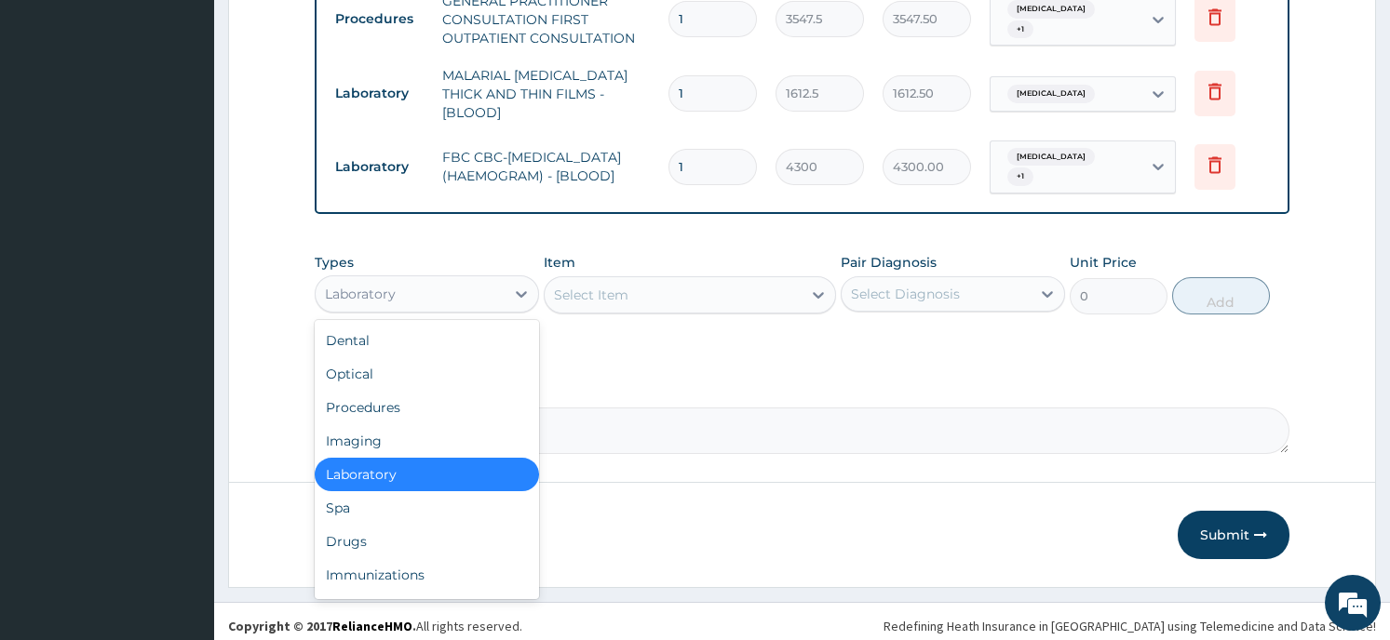
click at [399, 283] on div "Laboratory" at bounding box center [410, 294] width 189 height 30
click at [392, 525] on div "Drugs" at bounding box center [427, 542] width 224 height 34
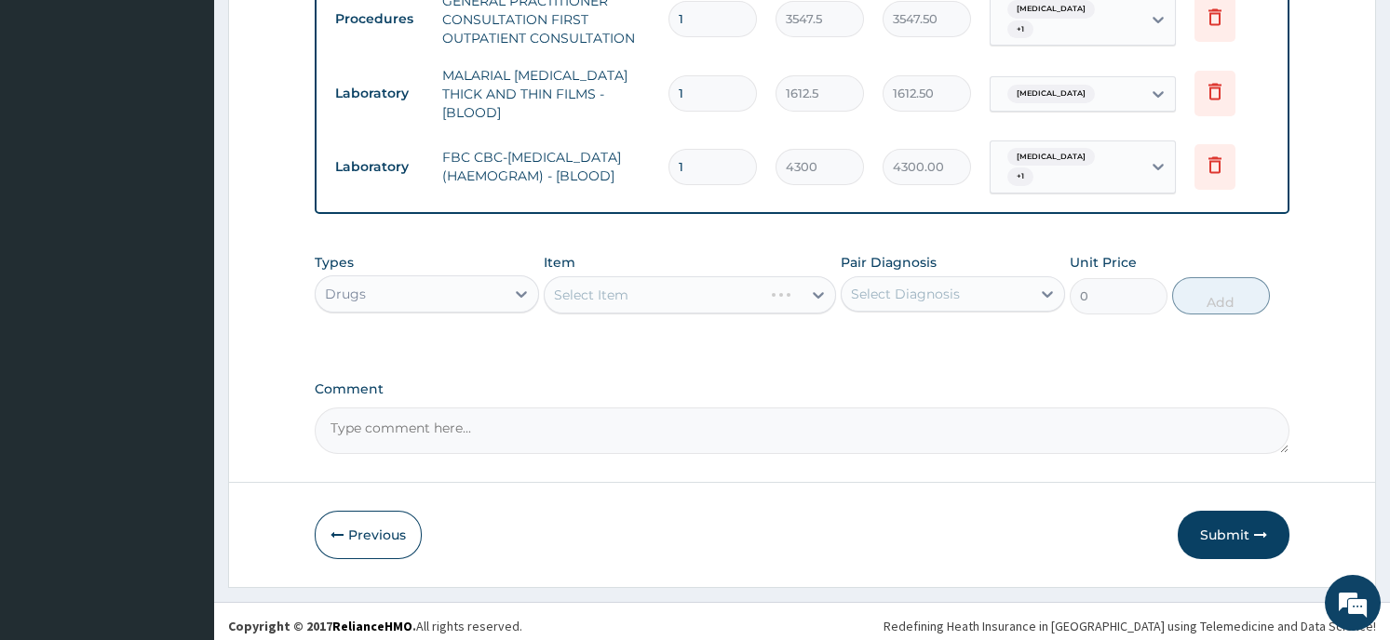
click at [676, 282] on div "Select Item" at bounding box center [690, 294] width 292 height 37
click at [802, 282] on div "Select Item" at bounding box center [690, 294] width 292 height 37
click at [816, 286] on icon at bounding box center [818, 295] width 19 height 19
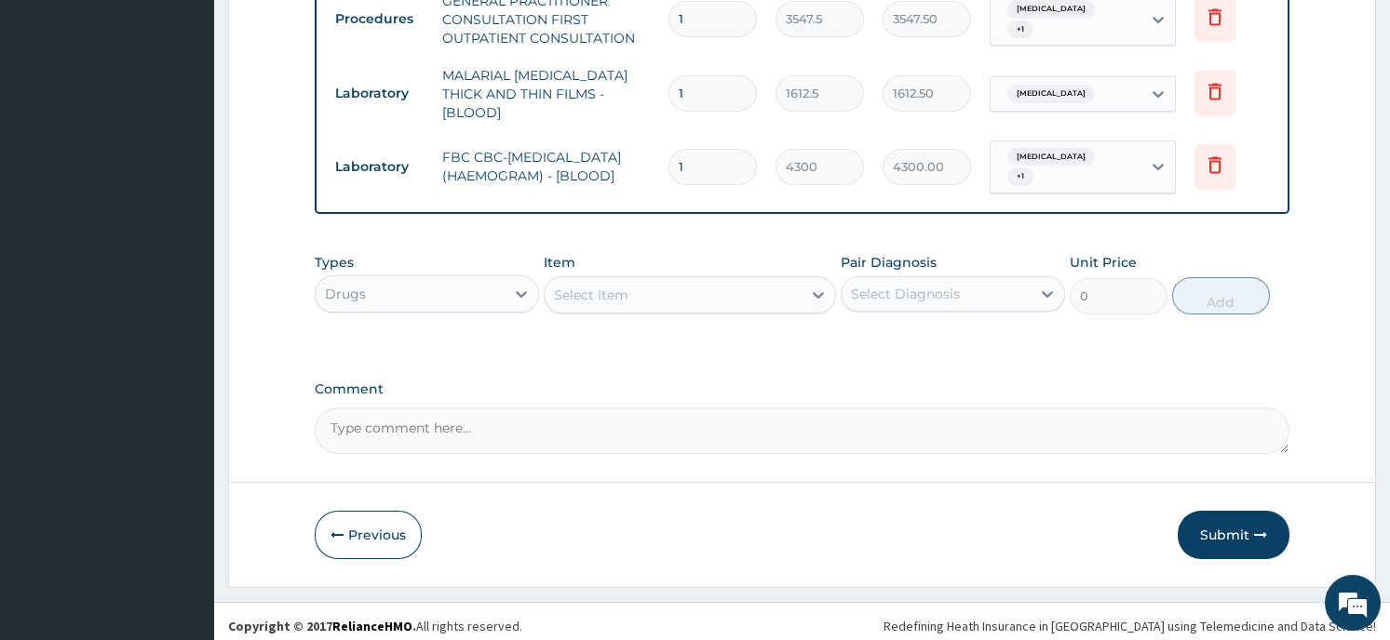
click at [816, 286] on icon at bounding box center [818, 295] width 19 height 19
type input "IBU"
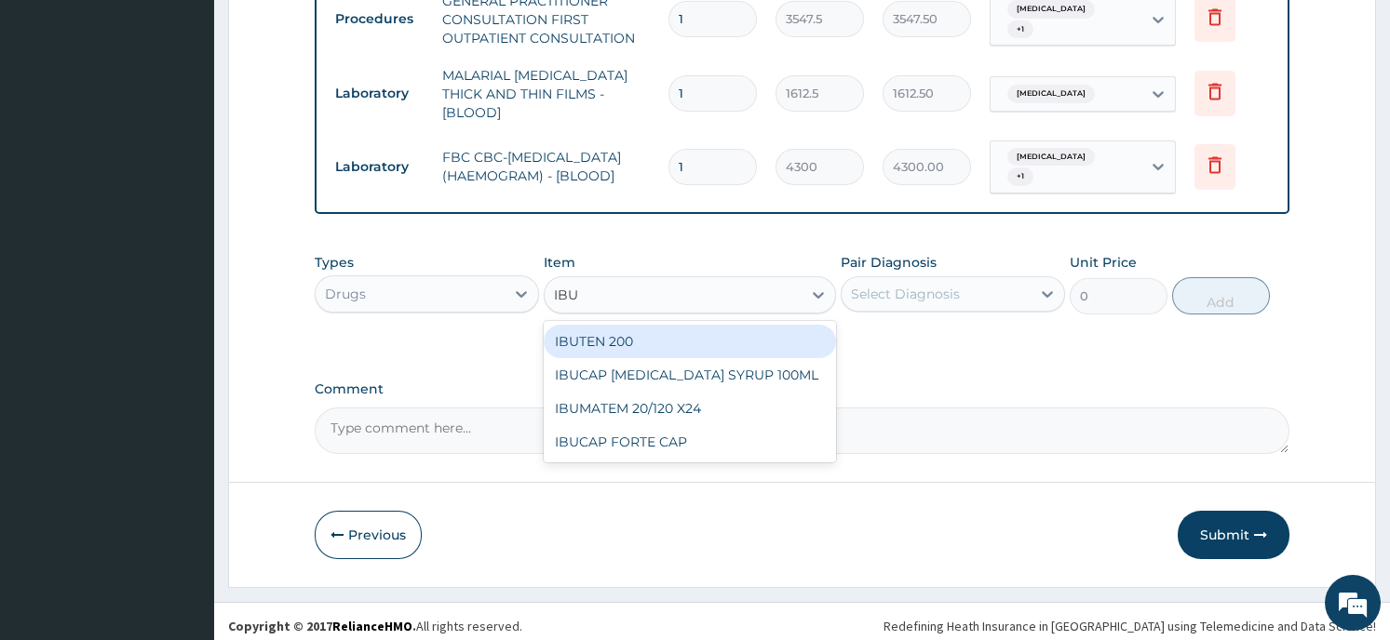
click at [623, 330] on div "IBUTEN 200" at bounding box center [690, 342] width 292 height 34
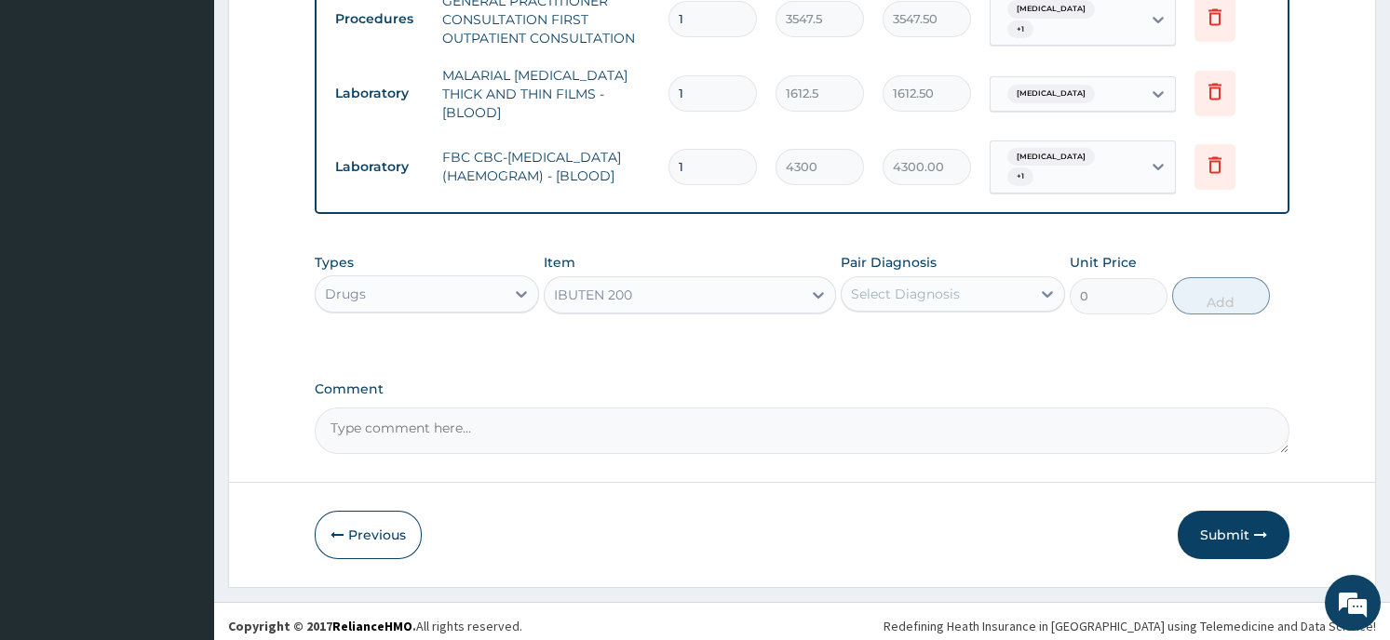
type input "75.25"
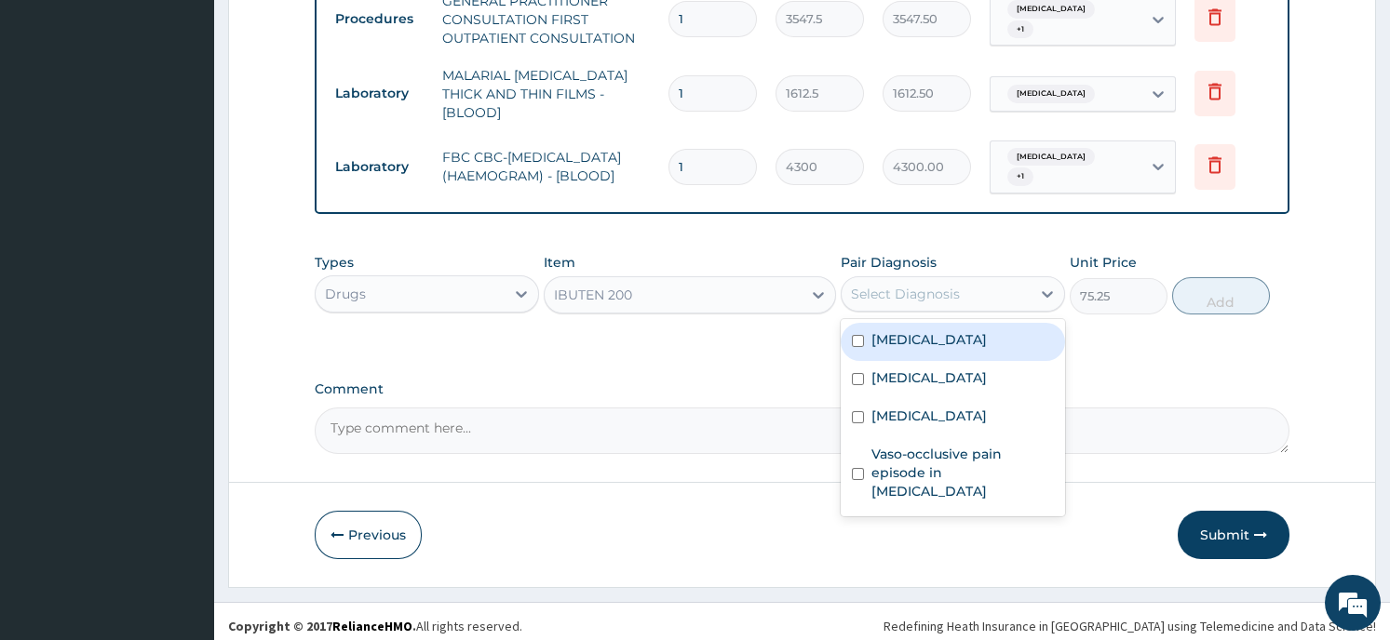
click at [945, 285] on div "Select Diagnosis" at bounding box center [905, 294] width 109 height 19
click at [939, 330] on label "Low back pain" at bounding box center [928, 339] width 115 height 19
checkbox input "true"
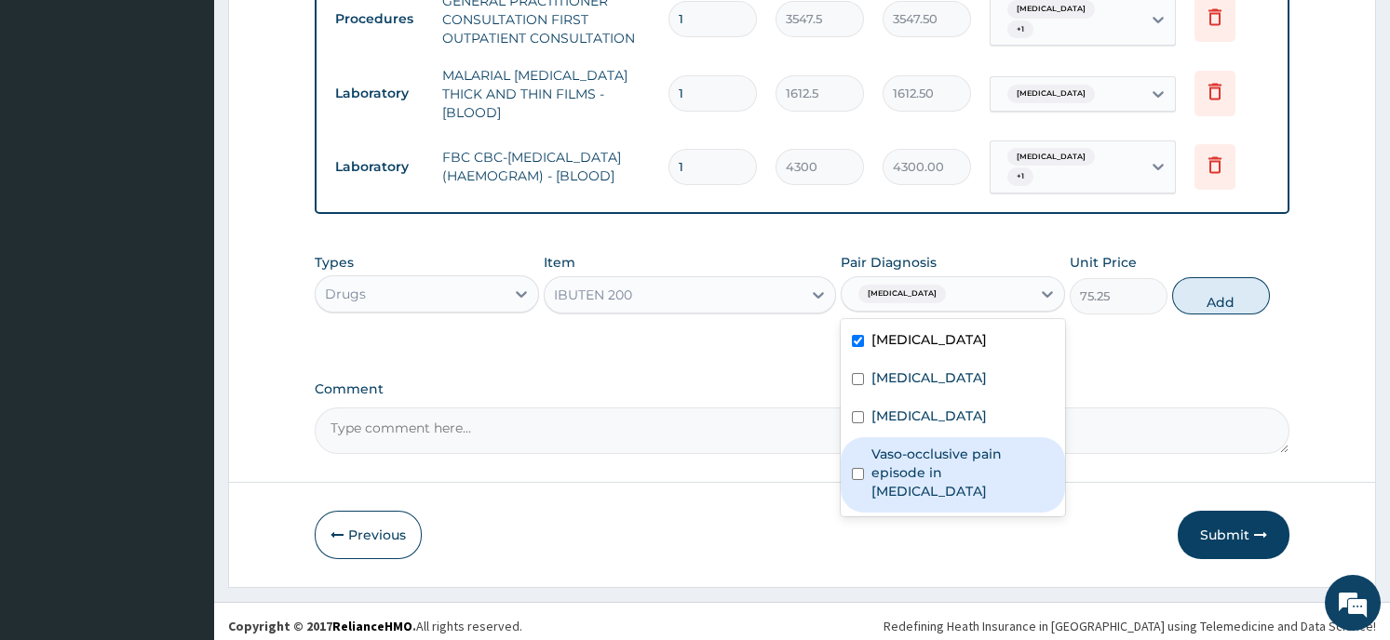
click at [856, 468] on input "checkbox" at bounding box center [858, 474] width 12 height 12
checkbox input "true"
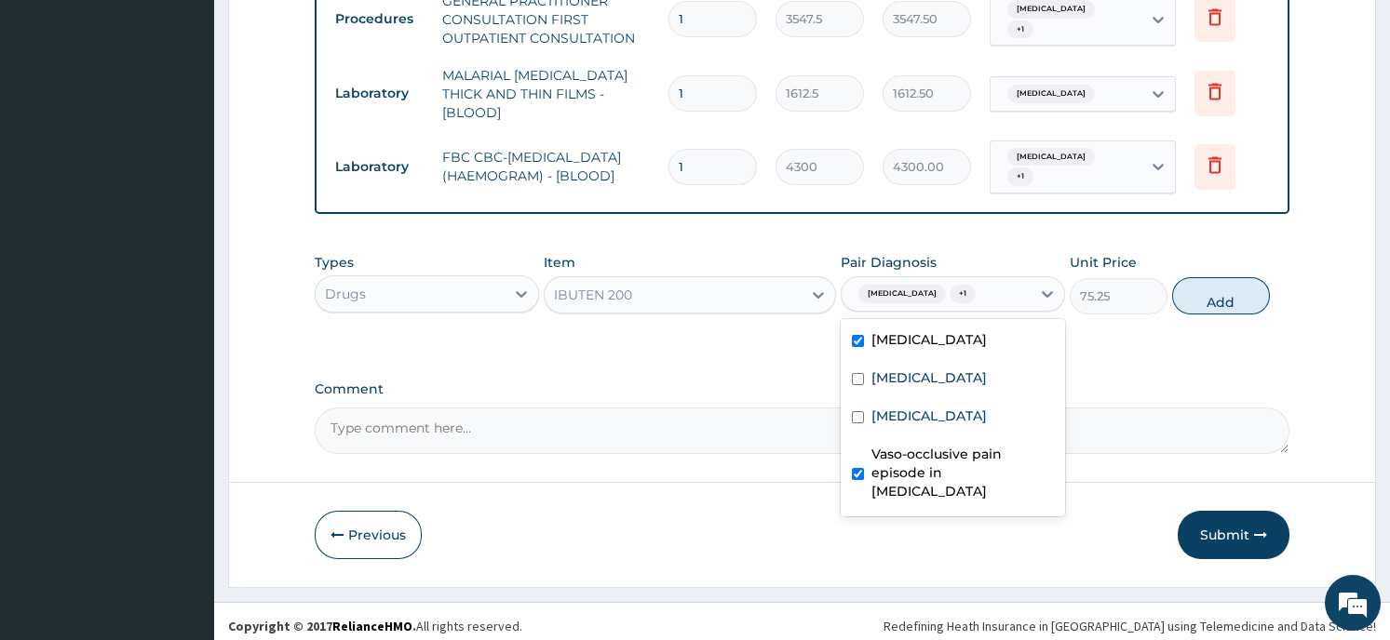
click at [1238, 279] on button "Add" at bounding box center [1221, 295] width 98 height 37
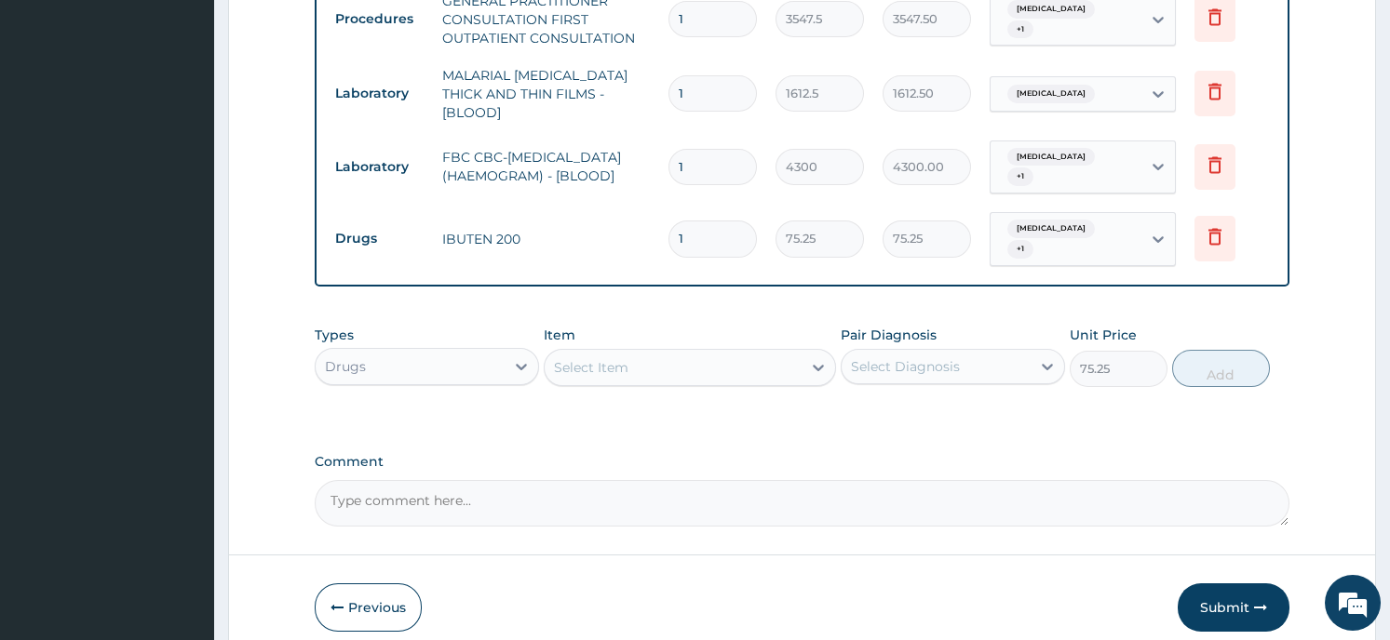
type input "0"
click at [718, 248] on td "1" at bounding box center [712, 238] width 107 height 55
click at [685, 222] on input "1" at bounding box center [712, 239] width 88 height 36
type input "0.00"
type input "2"
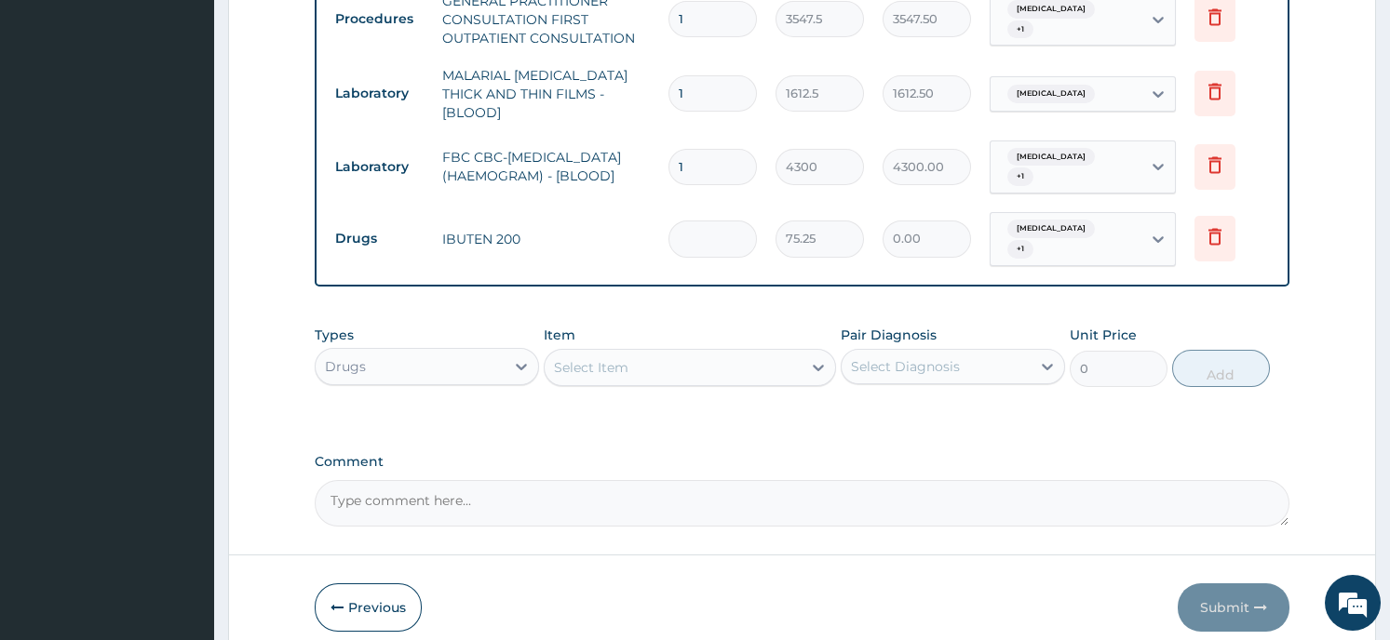
type input "150.50"
type input "28"
type input "2107.00"
type input "28"
click at [759, 353] on div "Select Item" at bounding box center [672, 368] width 257 height 30
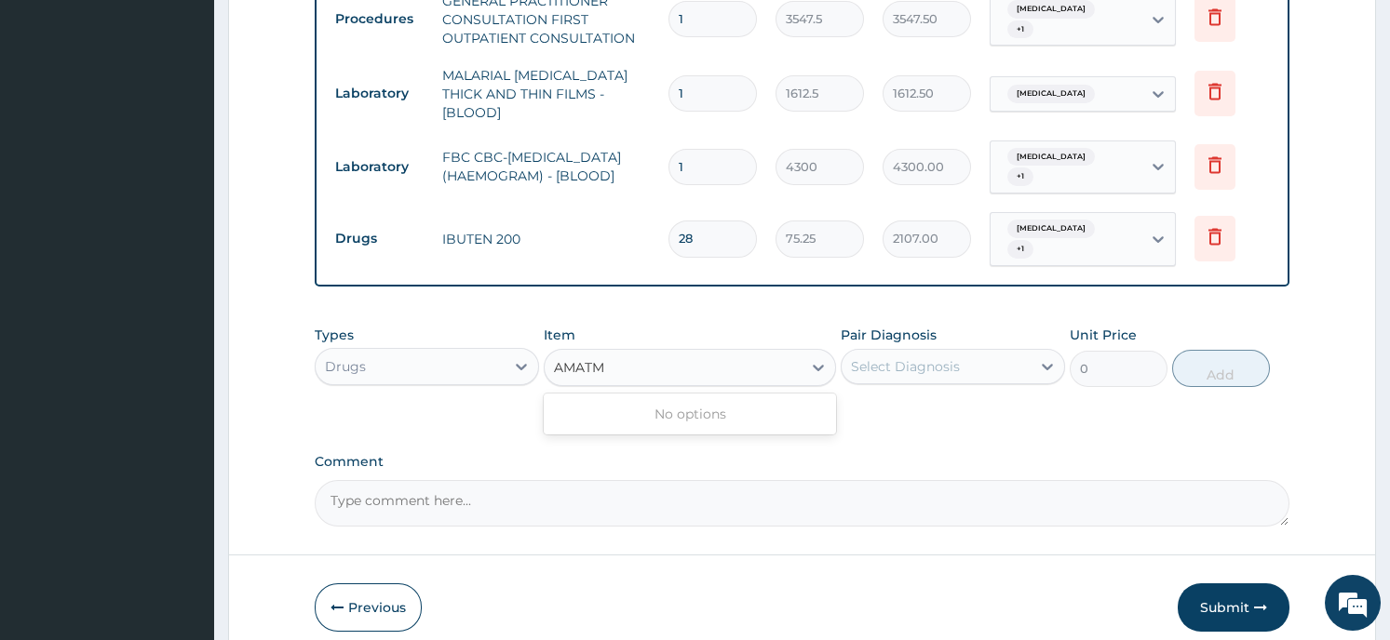
type input "AMATEM"
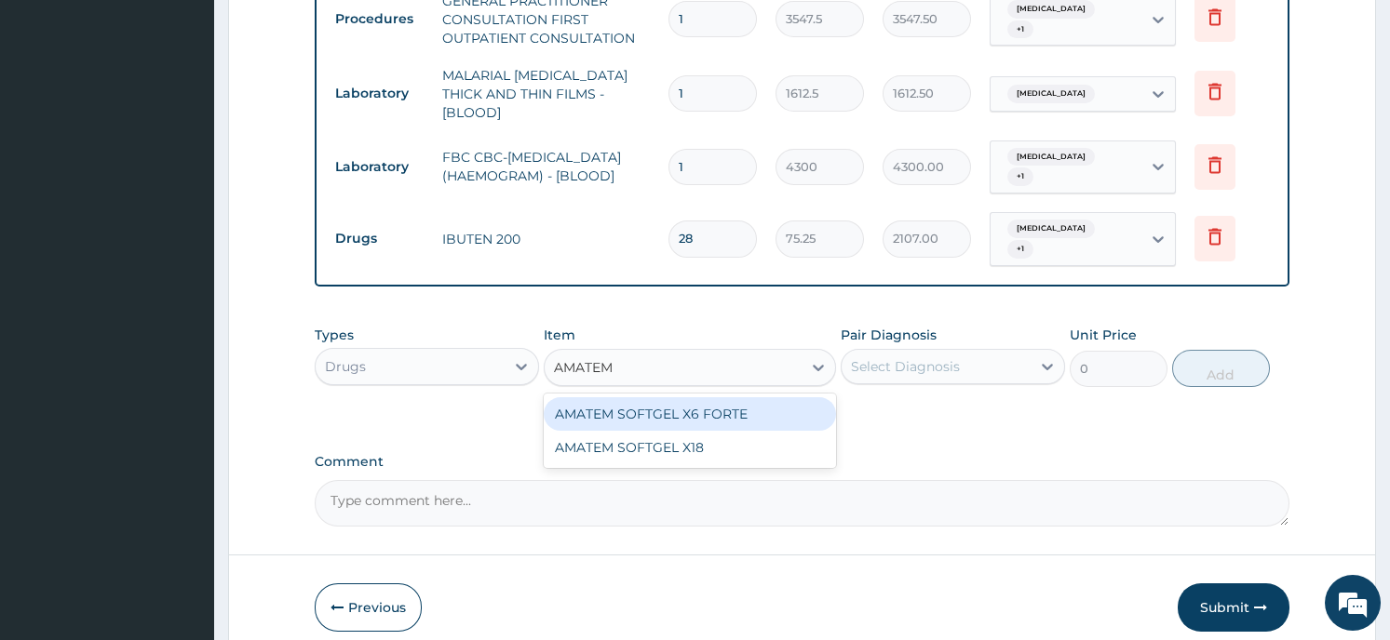
click at [745, 397] on div "AMATEM SOFTGEL X6 FORTE" at bounding box center [690, 414] width 292 height 34
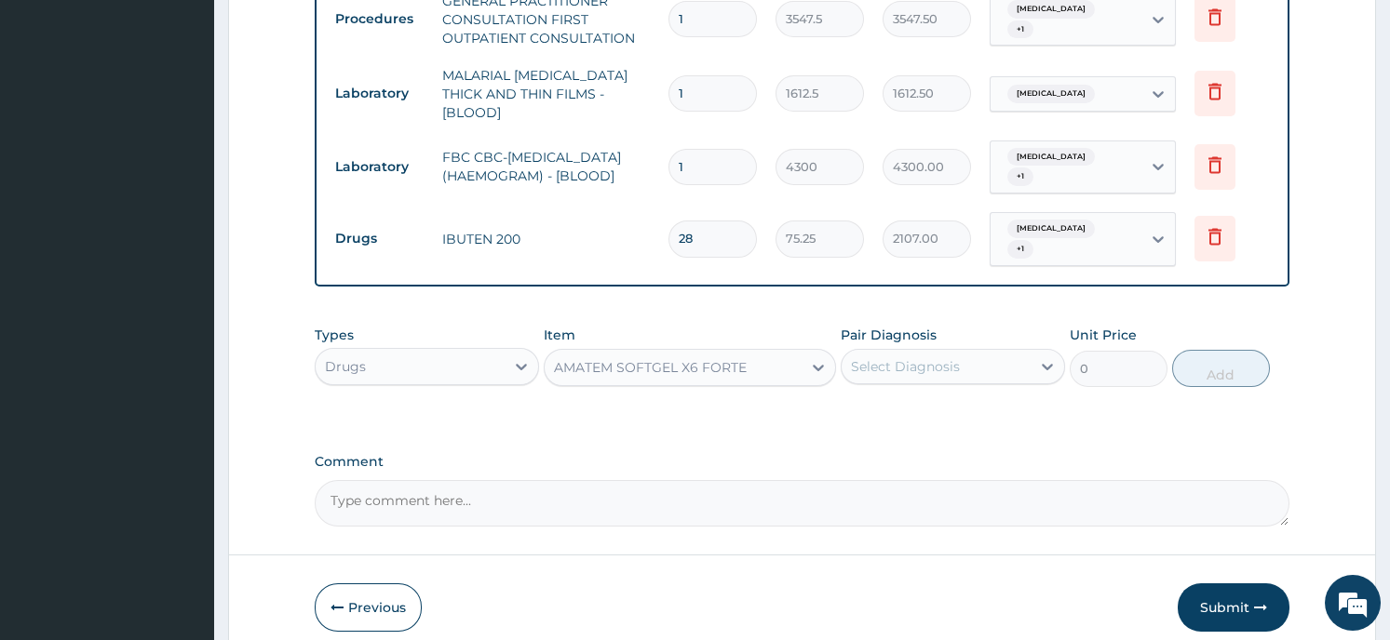
type input "430"
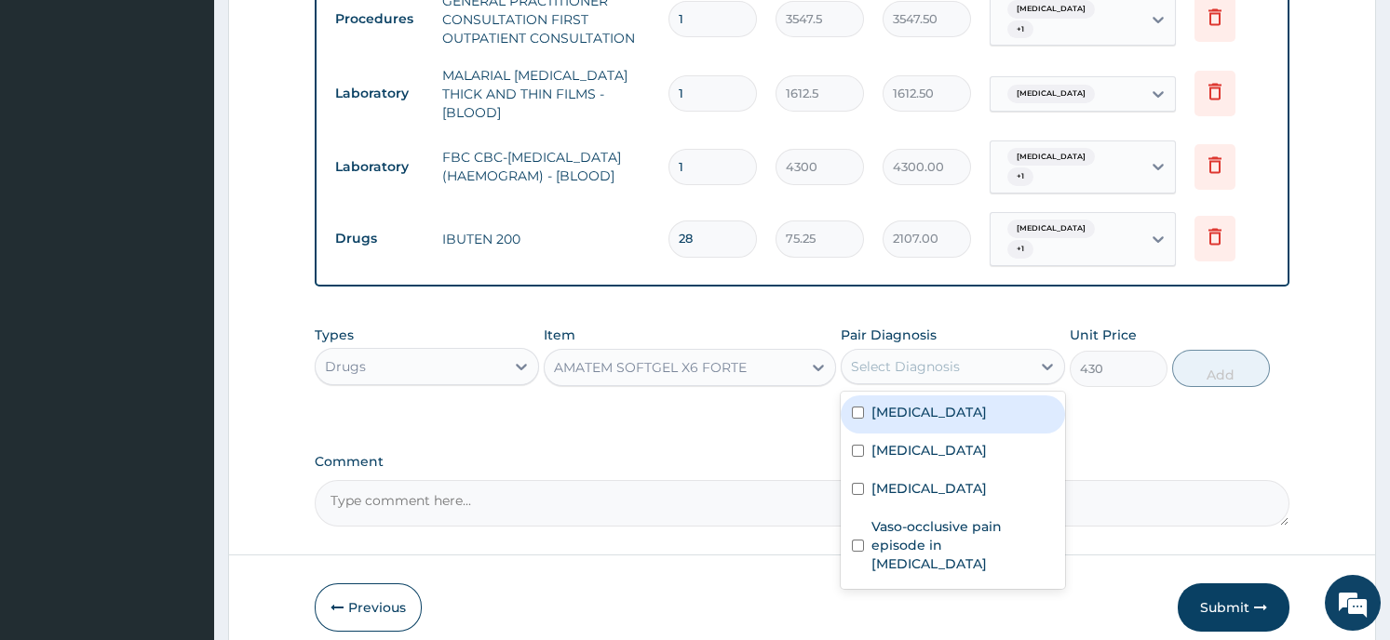
click at [939, 357] on div "Select Diagnosis" at bounding box center [905, 366] width 109 height 19
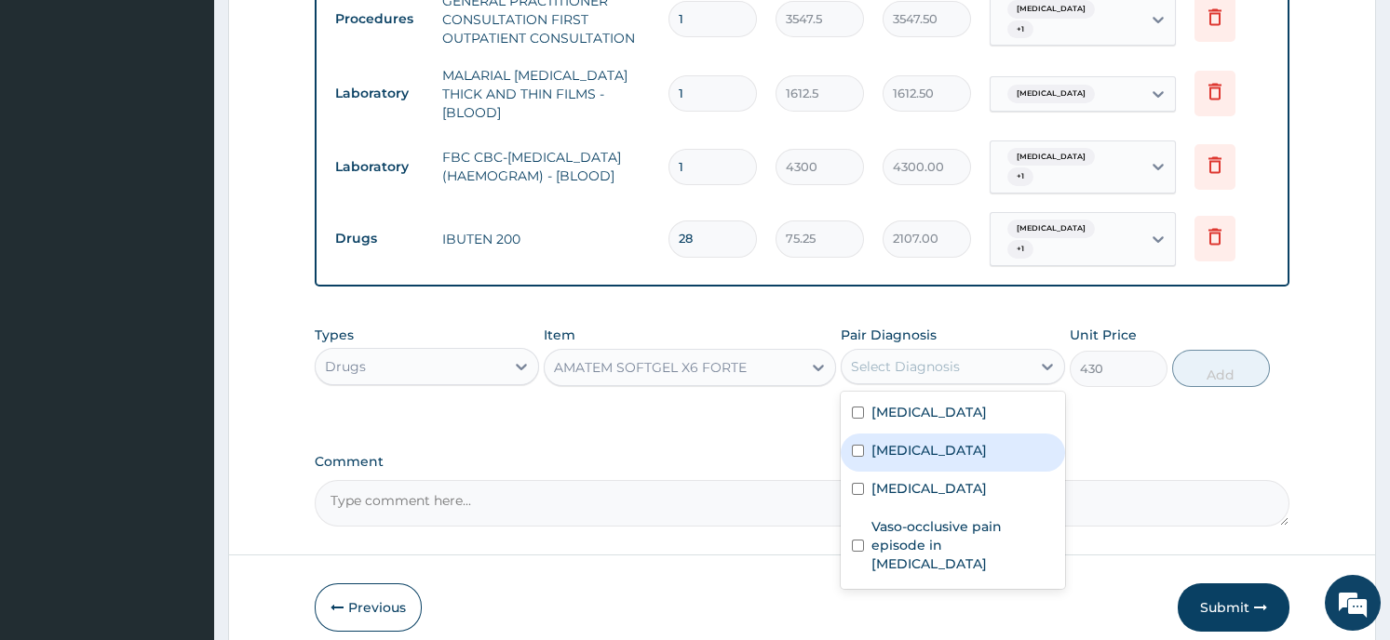
click at [945, 441] on label "[MEDICAL_DATA]" at bounding box center [928, 450] width 115 height 19
checkbox input "true"
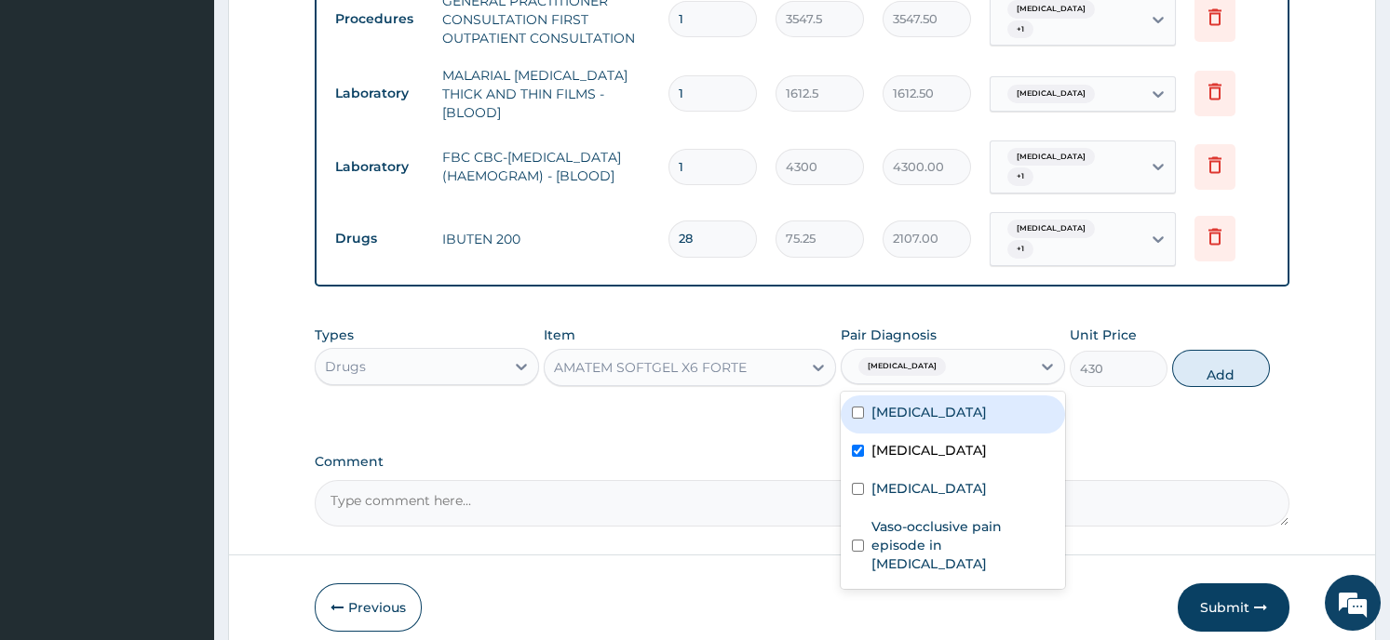
click at [1224, 355] on button "Add" at bounding box center [1221, 368] width 98 height 37
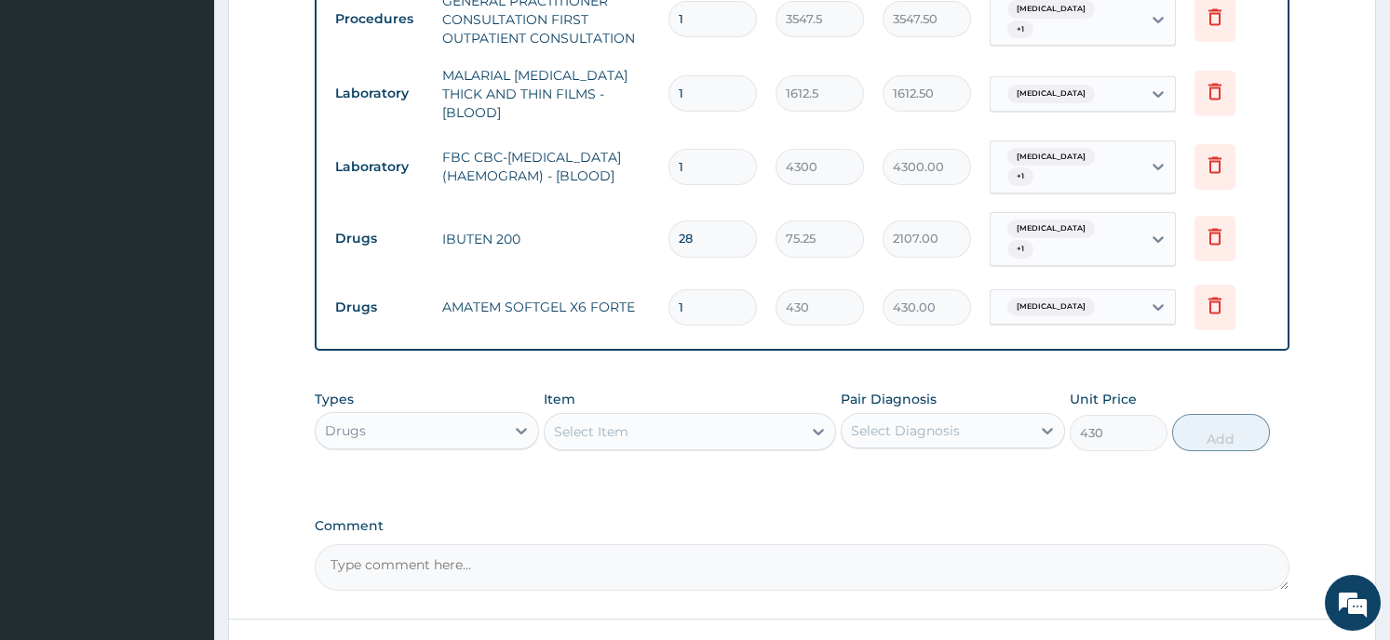
type input "0"
type input "0.00"
type input "6"
type input "2580.00"
type input "6"
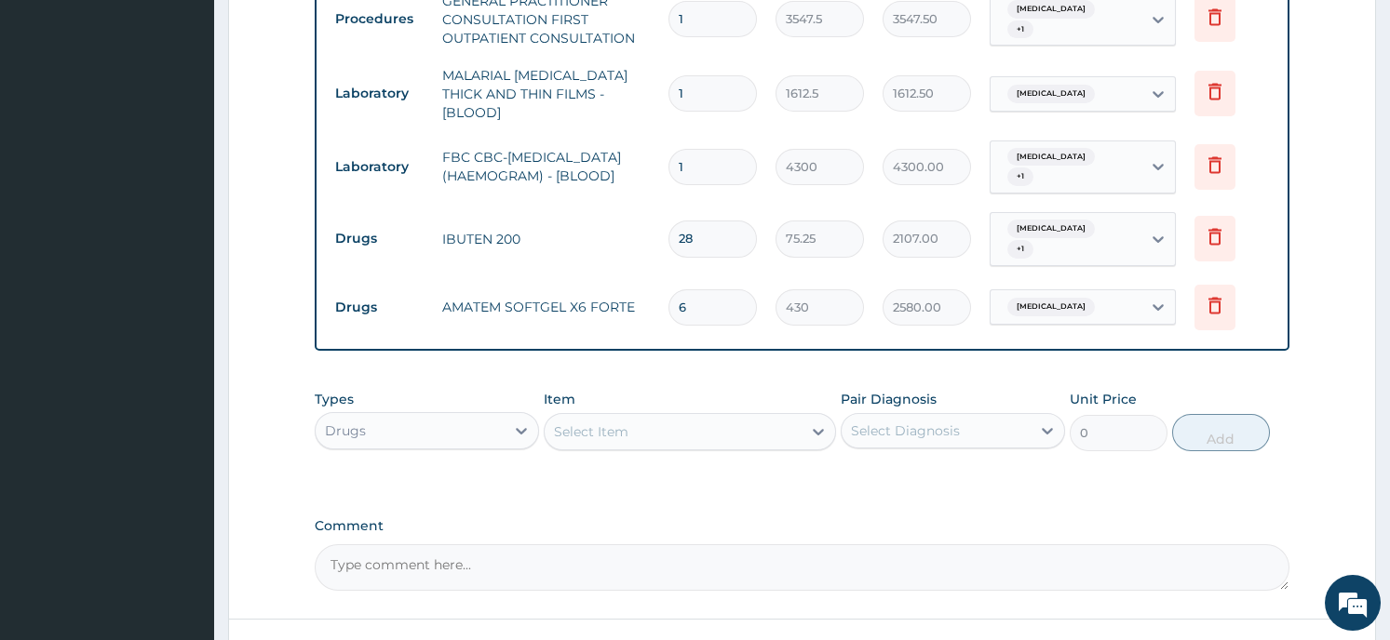
click at [1013, 478] on div "PA Code / Prescription Code Enter Code(Secondary Care Only) Encounter Date 27-0…" at bounding box center [802, 4] width 974 height 1174
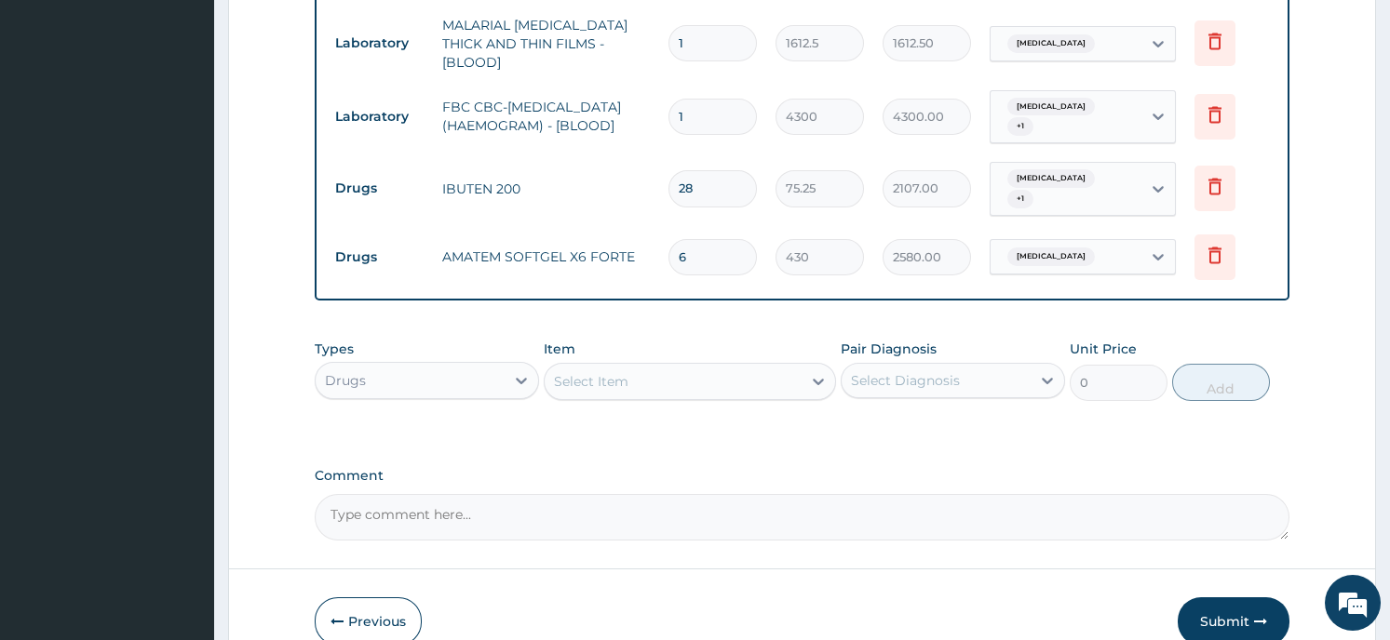
scroll to position [889, 0]
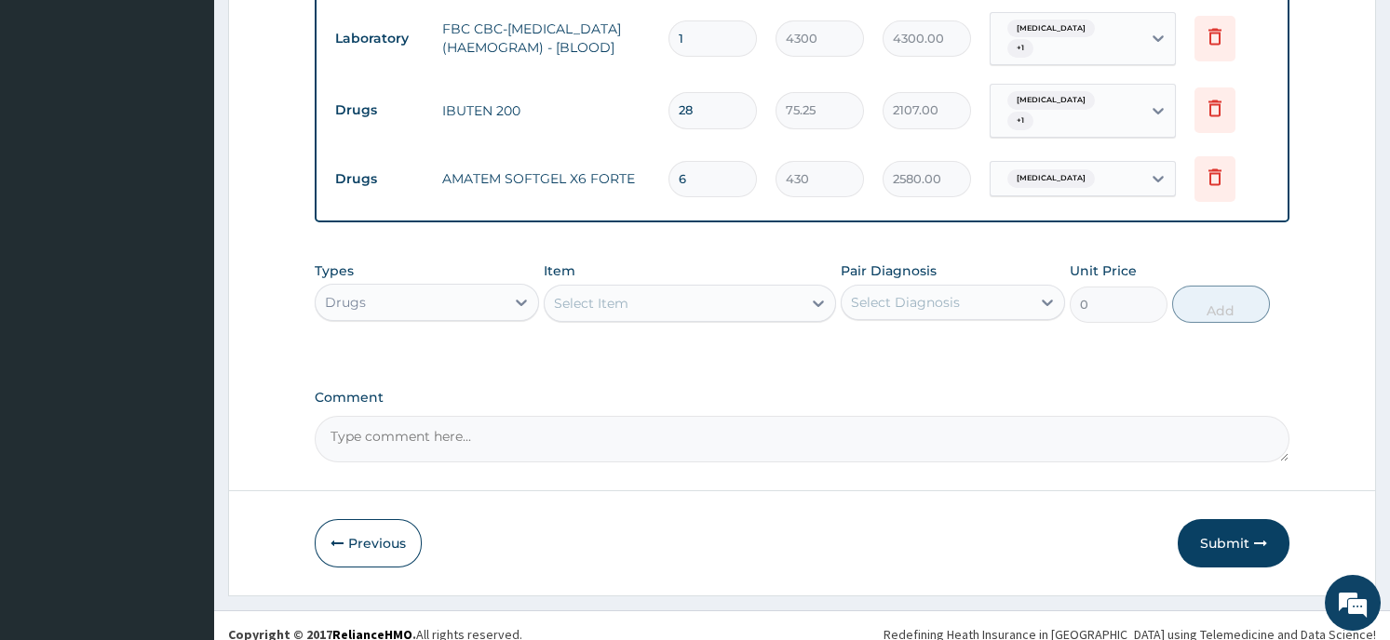
click at [1230, 519] on button "Submit" at bounding box center [1233, 543] width 112 height 48
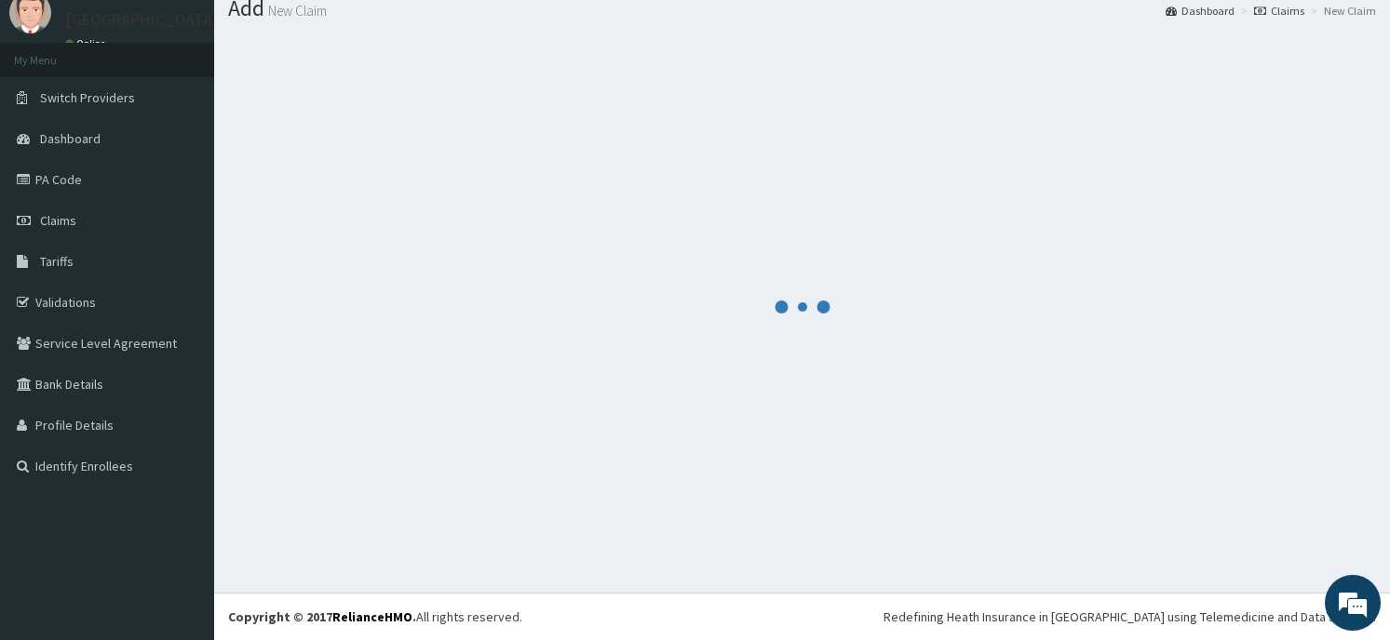
scroll to position [64, 0]
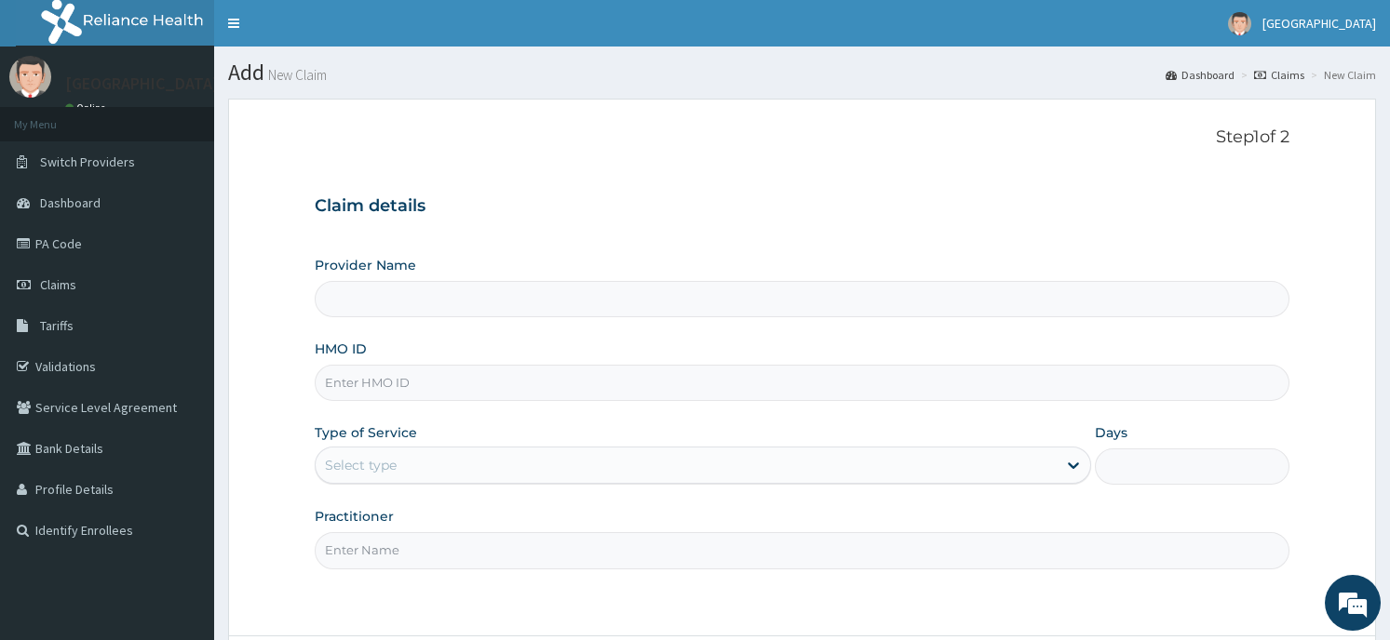
type input "Horeb [GEOGRAPHIC_DATA]"
type input "NIG/10193/A"
click at [421, 451] on div "Select type" at bounding box center [703, 465] width 776 height 37
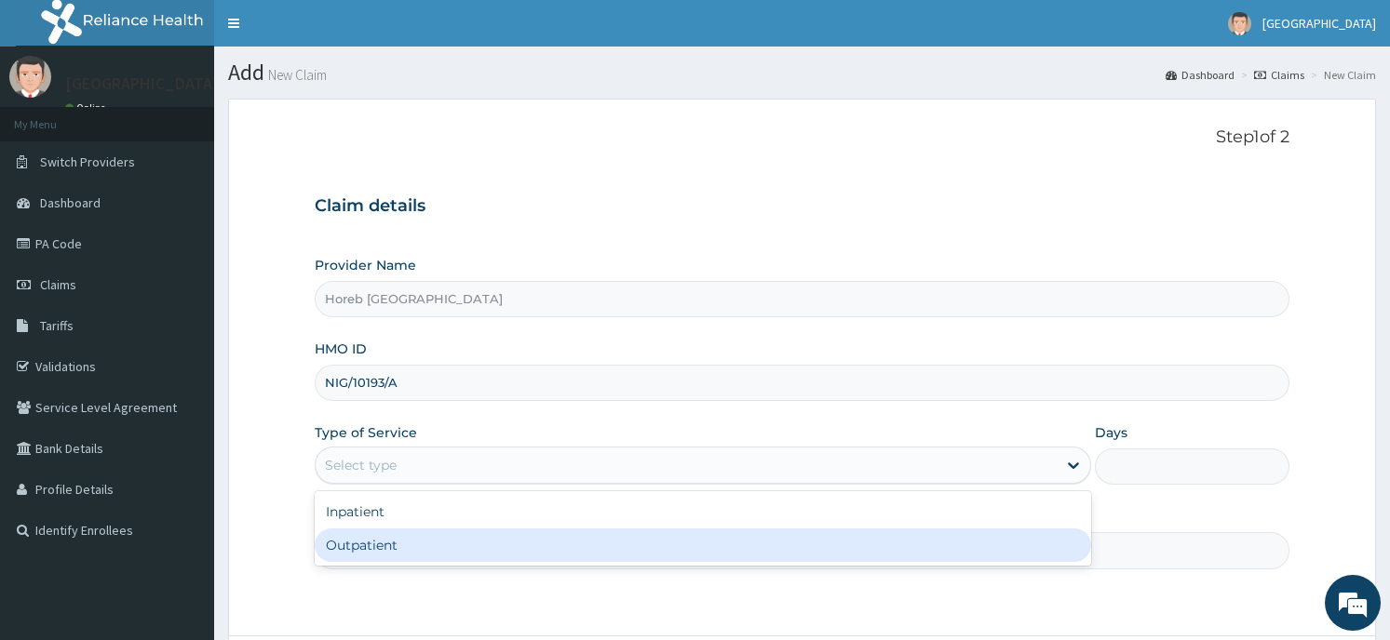
click at [443, 546] on div "Outpatient" at bounding box center [703, 546] width 776 height 34
type input "1"
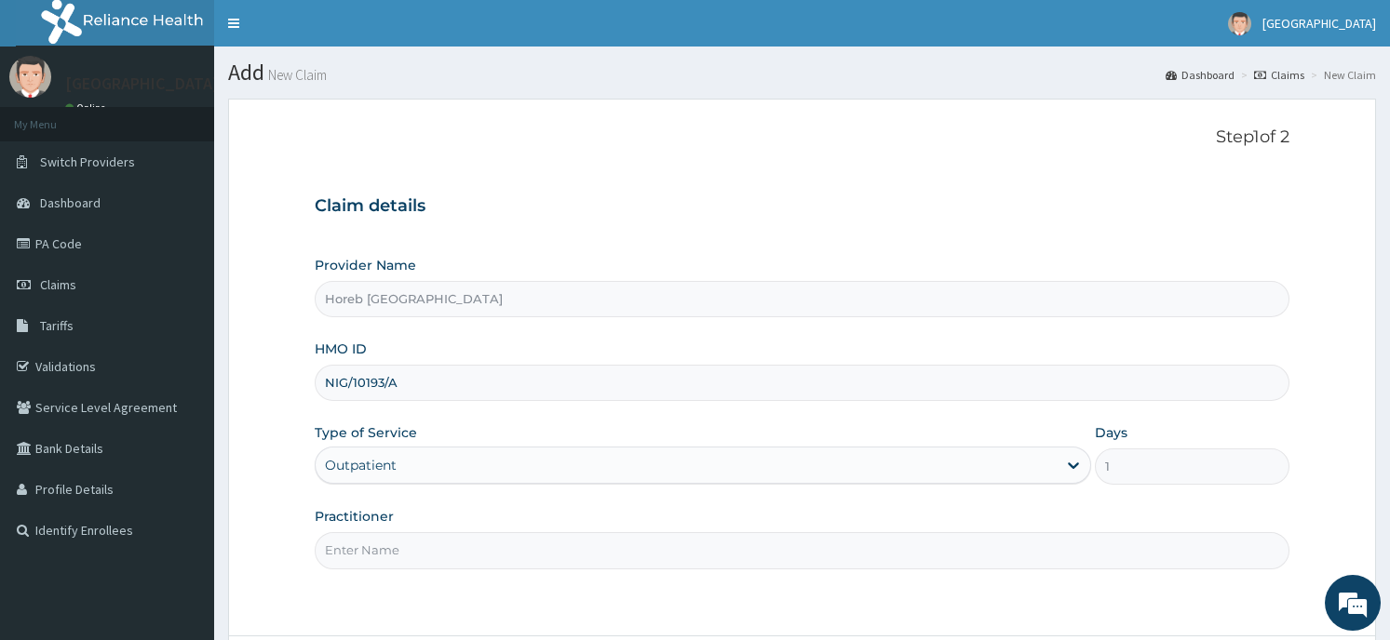
click at [532, 558] on input "Practitioner" at bounding box center [802, 550] width 974 height 36
type input "GENERAL"
click at [987, 599] on div "Step 1 of 2 Claim details Provider Name Horeb Consult Hospital HMO ID NIG/10193…" at bounding box center [802, 368] width 974 height 480
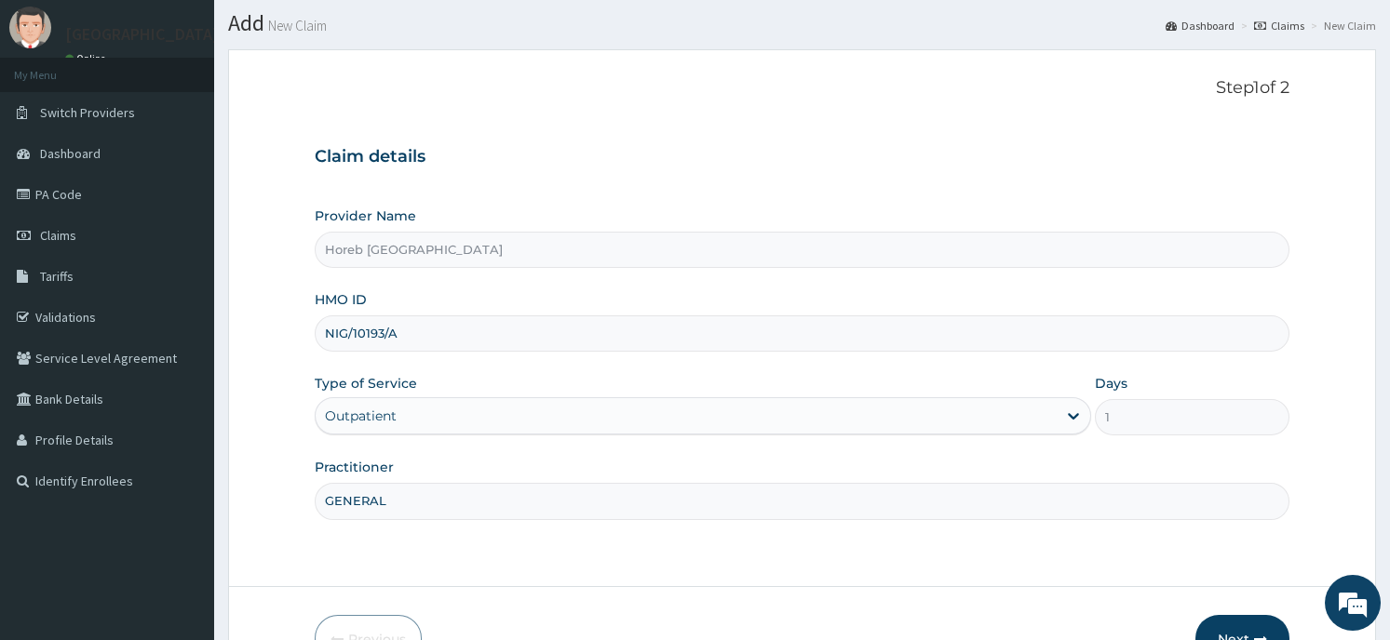
scroll to position [163, 0]
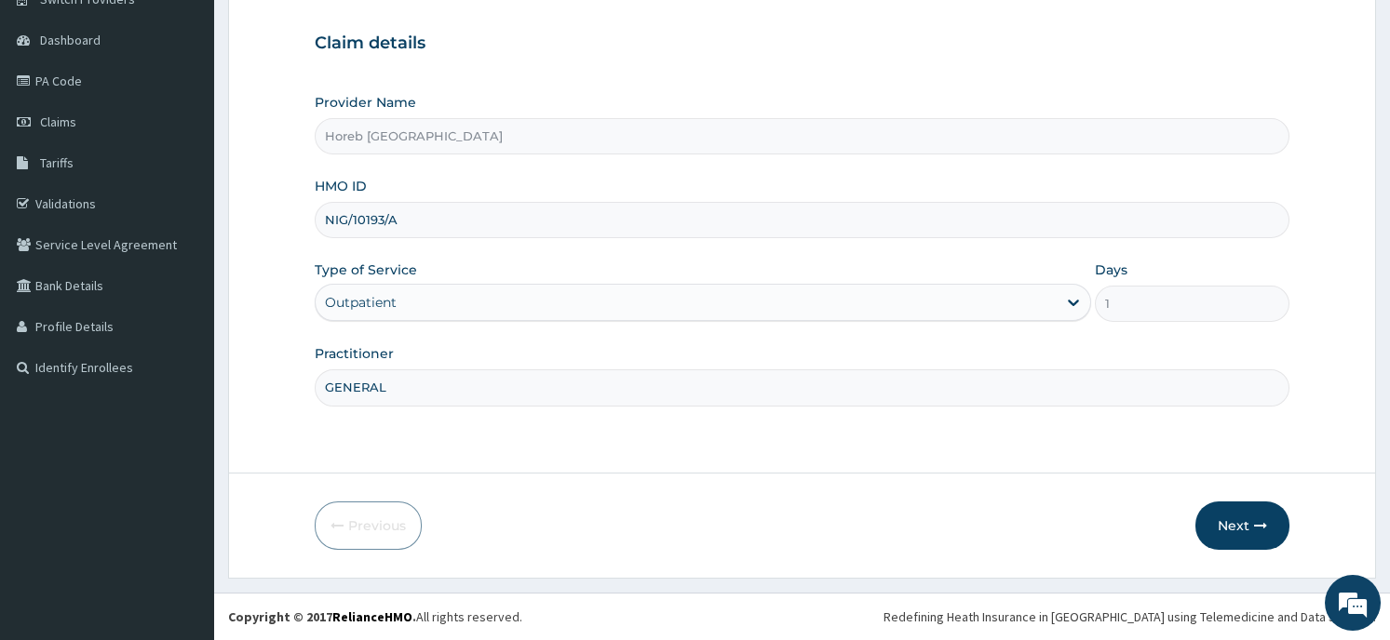
click at [1274, 517] on button "Next" at bounding box center [1242, 526] width 94 height 48
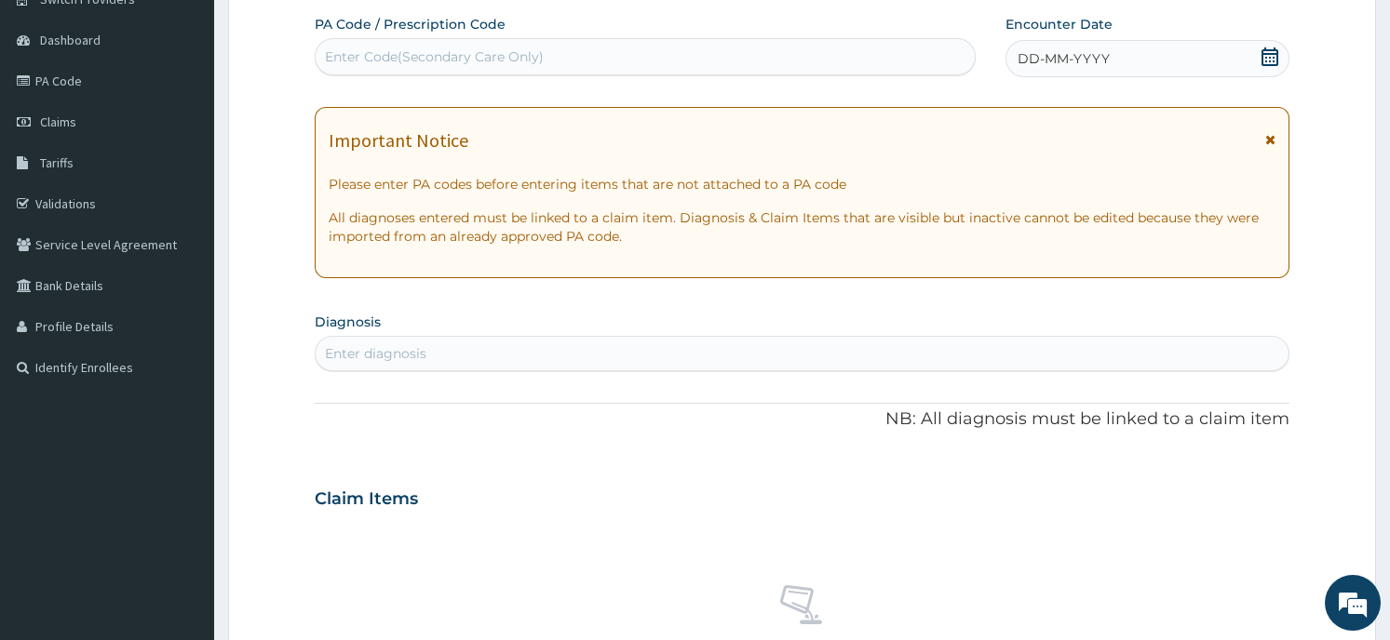
click at [1265, 56] on icon at bounding box center [1269, 56] width 17 height 19
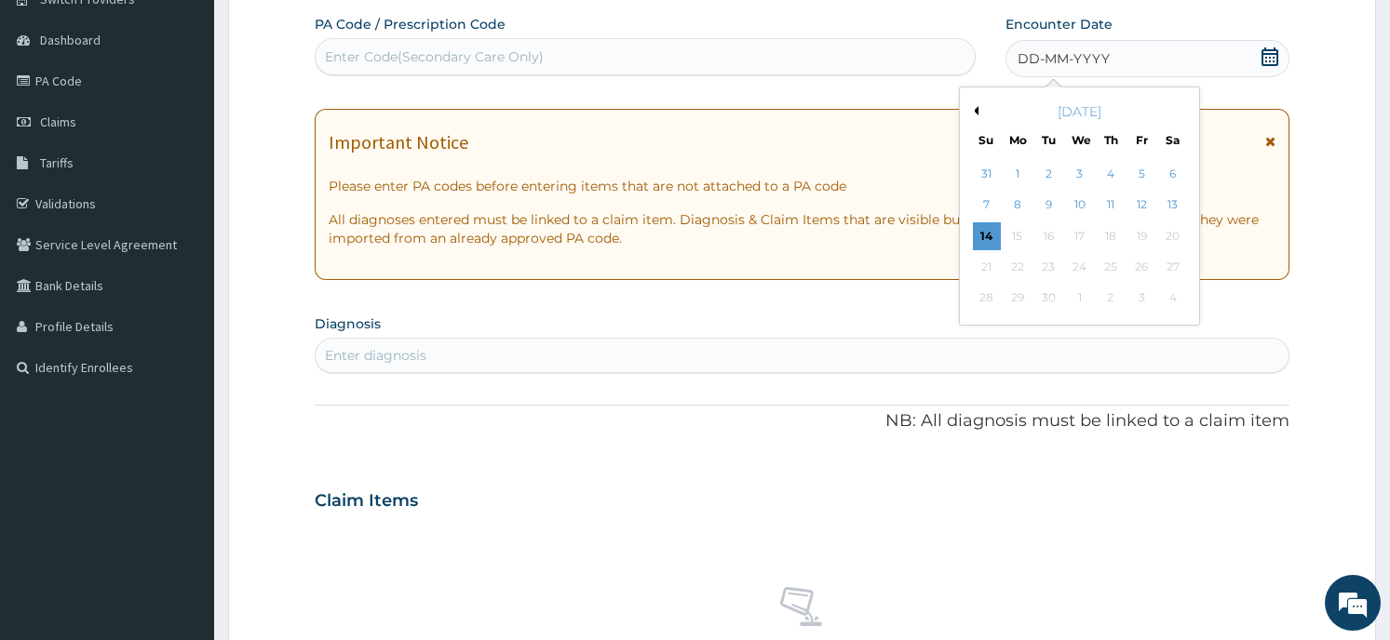
click at [971, 107] on button "Previous Month" at bounding box center [973, 110] width 9 height 9
click at [1110, 298] on div "28" at bounding box center [1110, 299] width 28 height 28
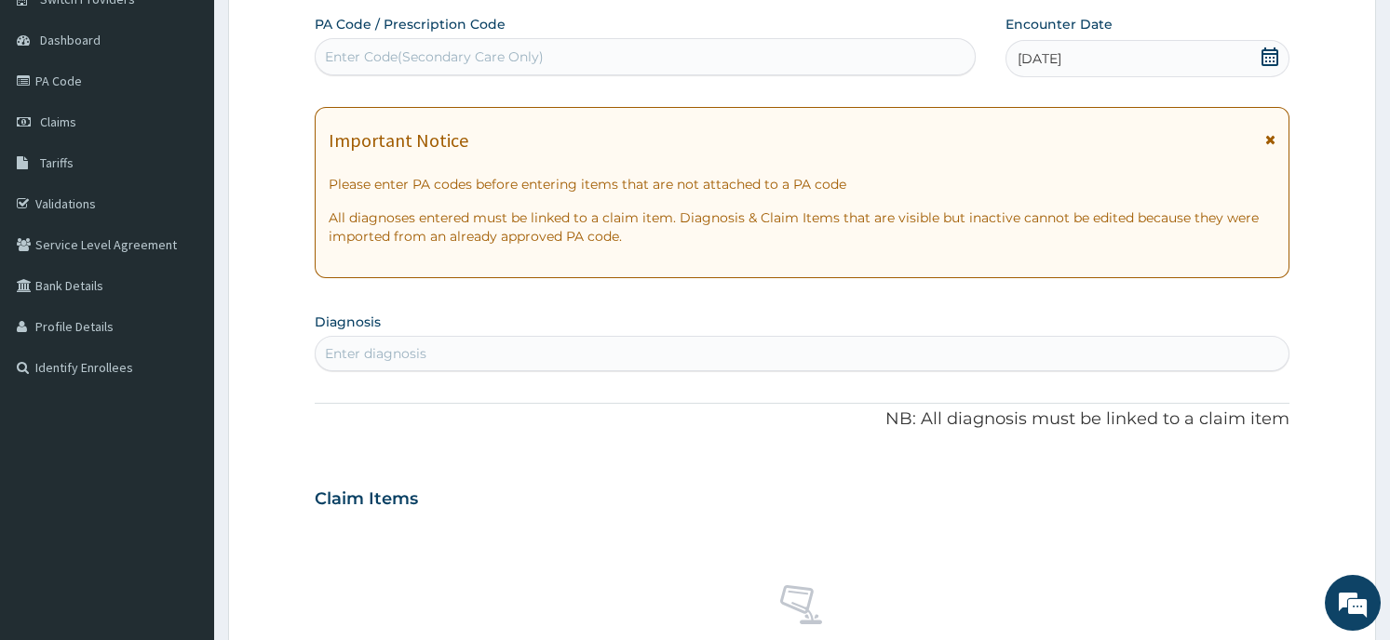
click at [564, 354] on div "Enter diagnosis" at bounding box center [802, 354] width 972 height 30
type input "H"
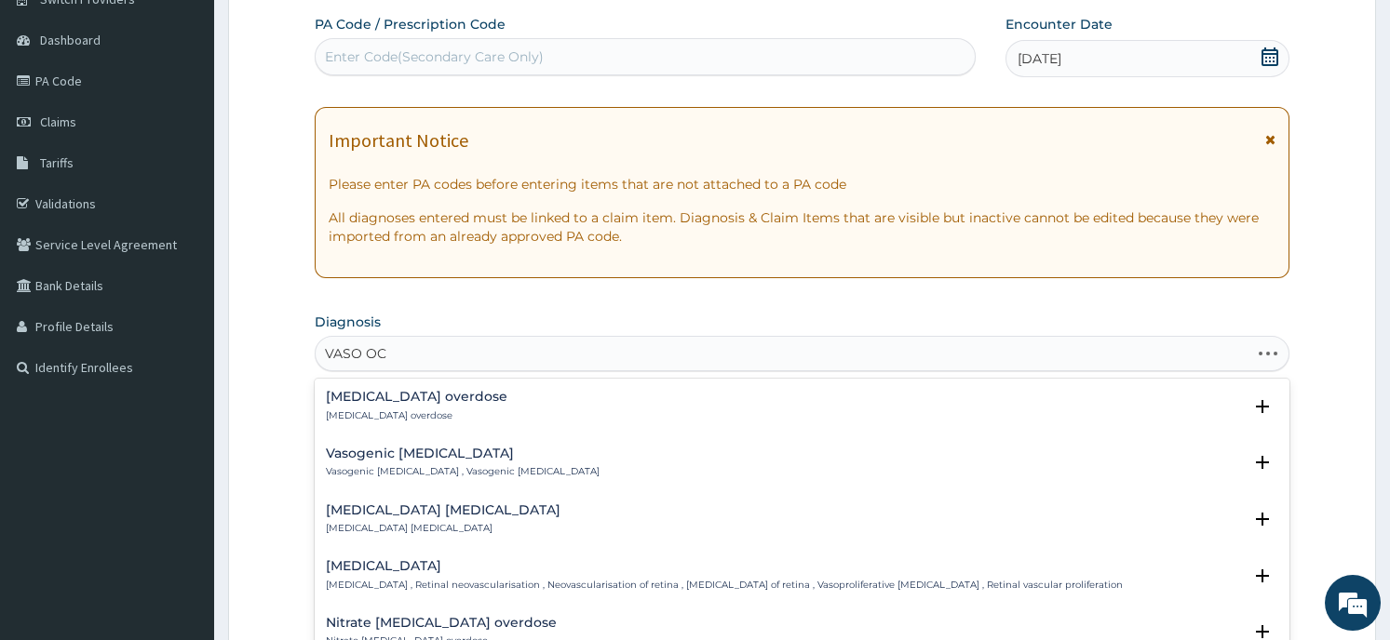
type input "VASO OCC"
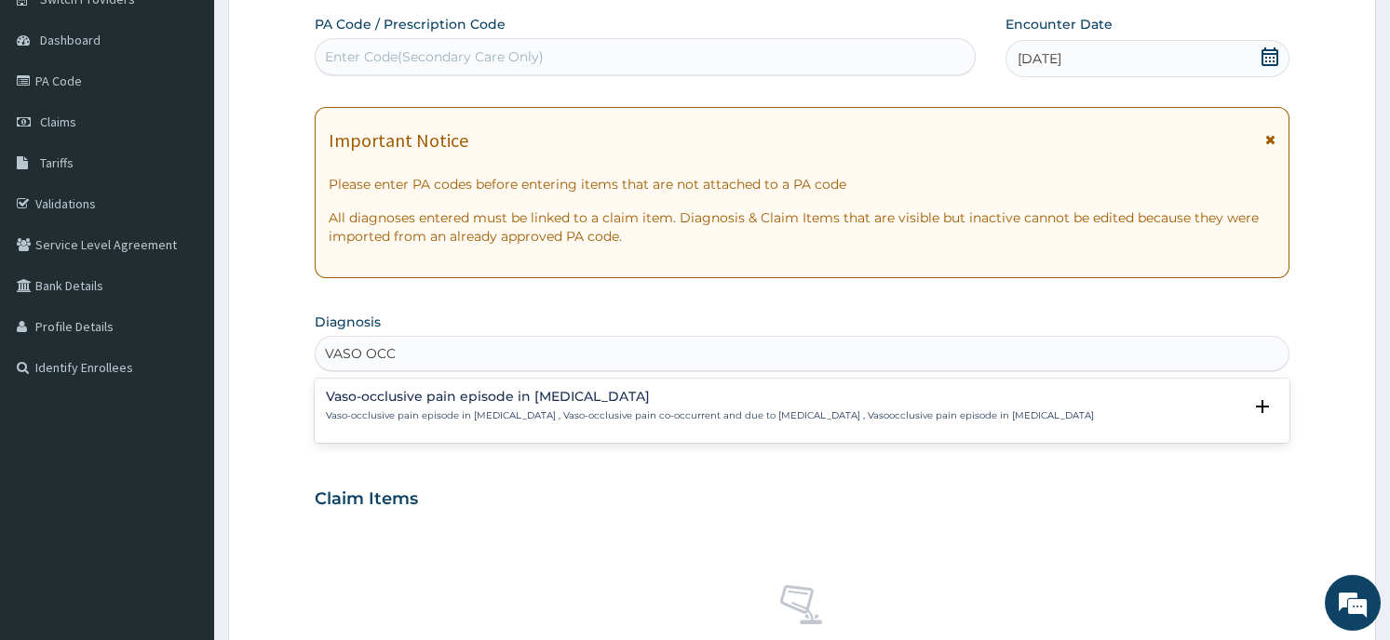
click at [450, 407] on div "Vaso-occlusive pain episode in sickle cell disease Vaso-occlusive pain episode …" at bounding box center [710, 406] width 768 height 33
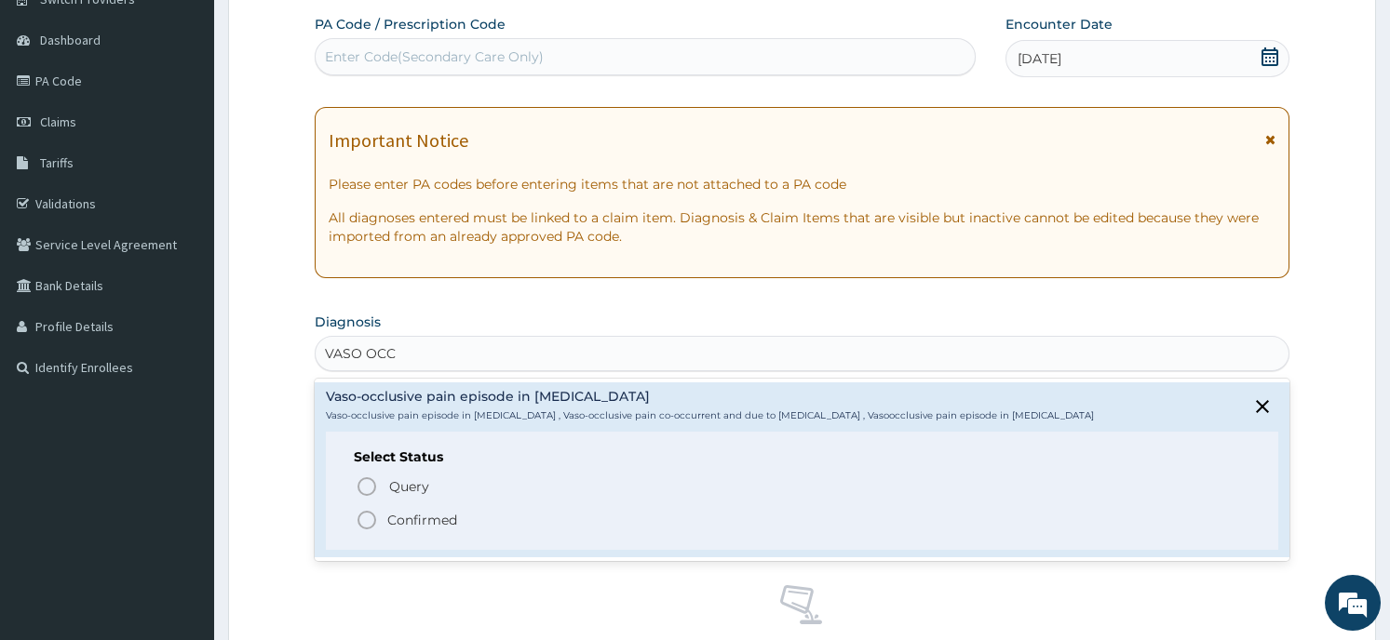
click at [469, 514] on span "Confirmed" at bounding box center [803, 520] width 894 height 22
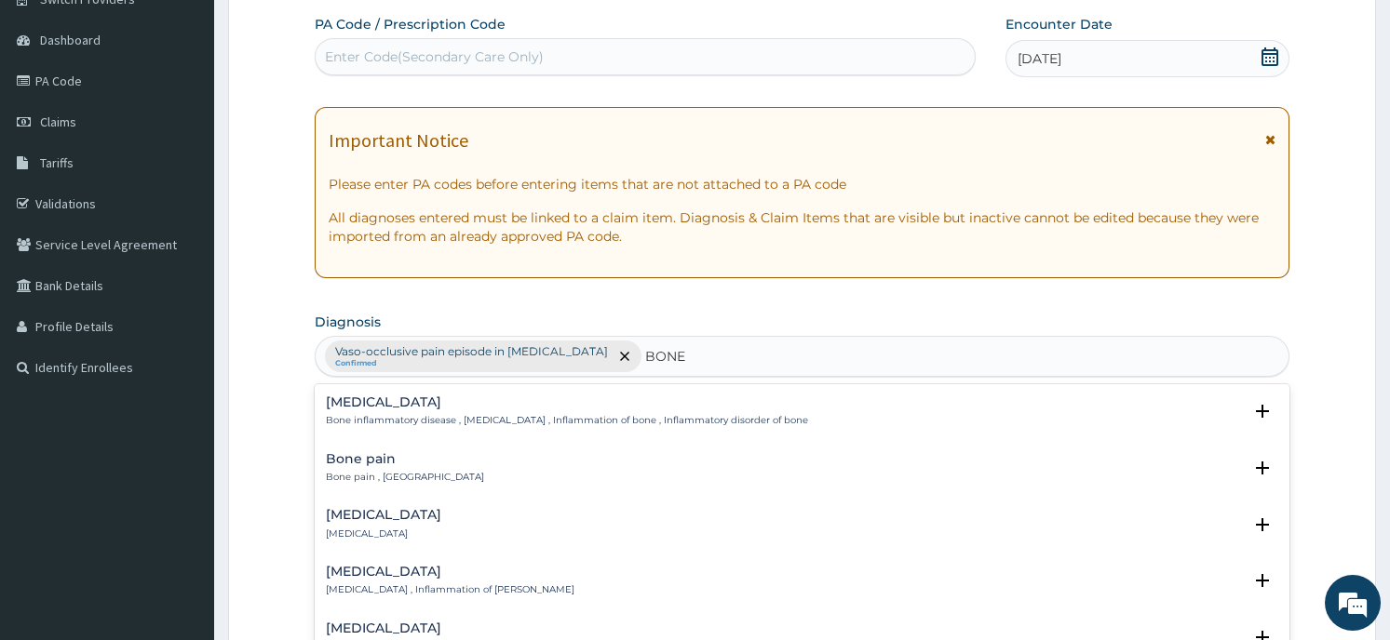
type input "BONE"
click at [402, 473] on p "Bone pain , [GEOGRAPHIC_DATA]" at bounding box center [405, 477] width 158 height 13
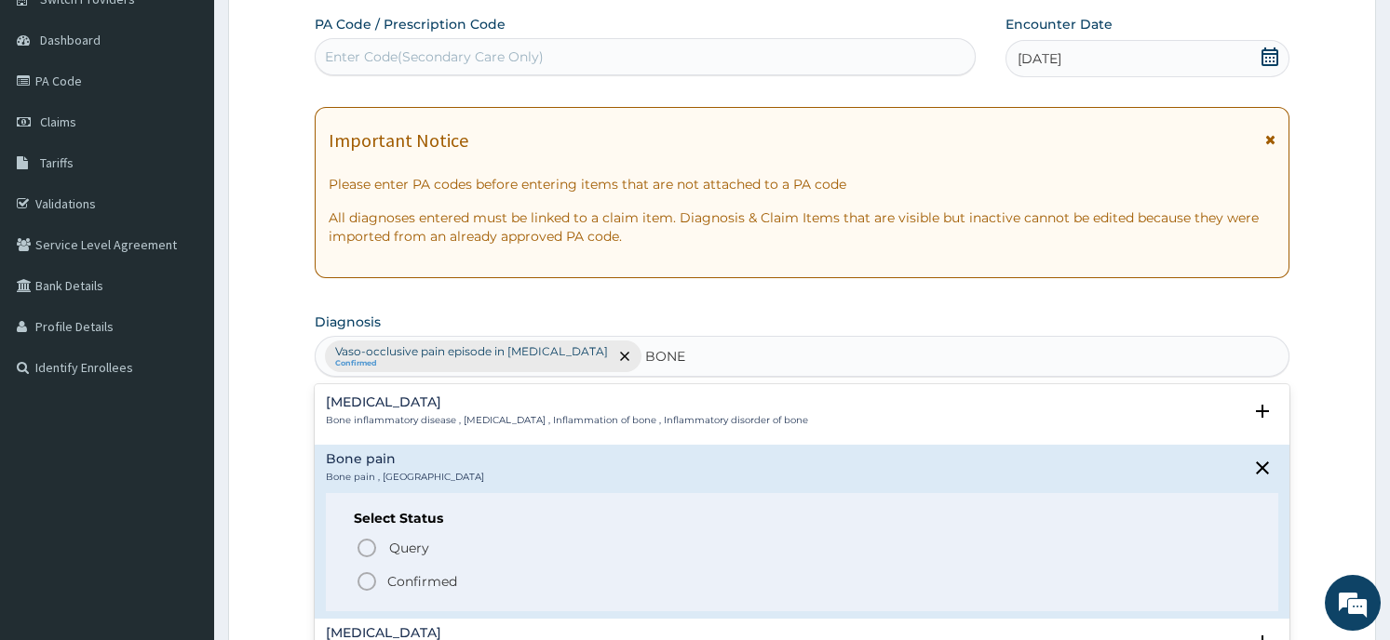
click at [502, 577] on span "Confirmed" at bounding box center [803, 582] width 894 height 22
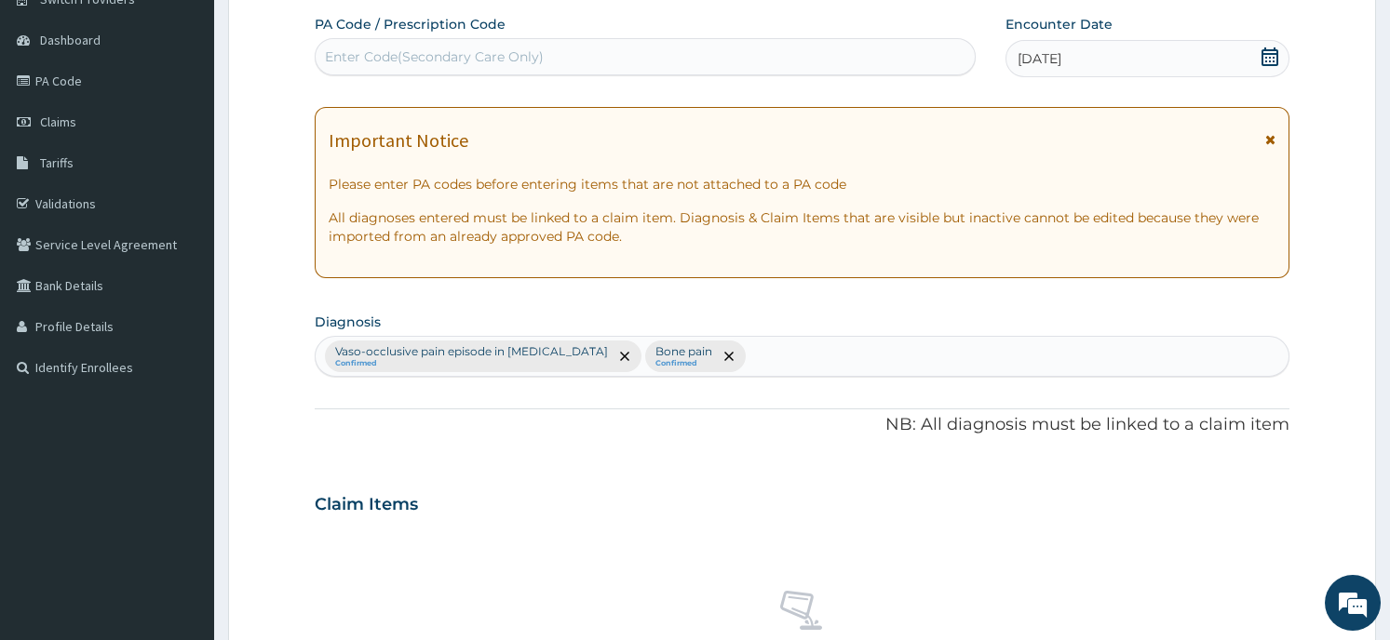
click at [532, 442] on div "PA Code / Prescription Code Enter Code(Secondary Care Only) Encounter Date 28-0…" at bounding box center [802, 499] width 974 height 969
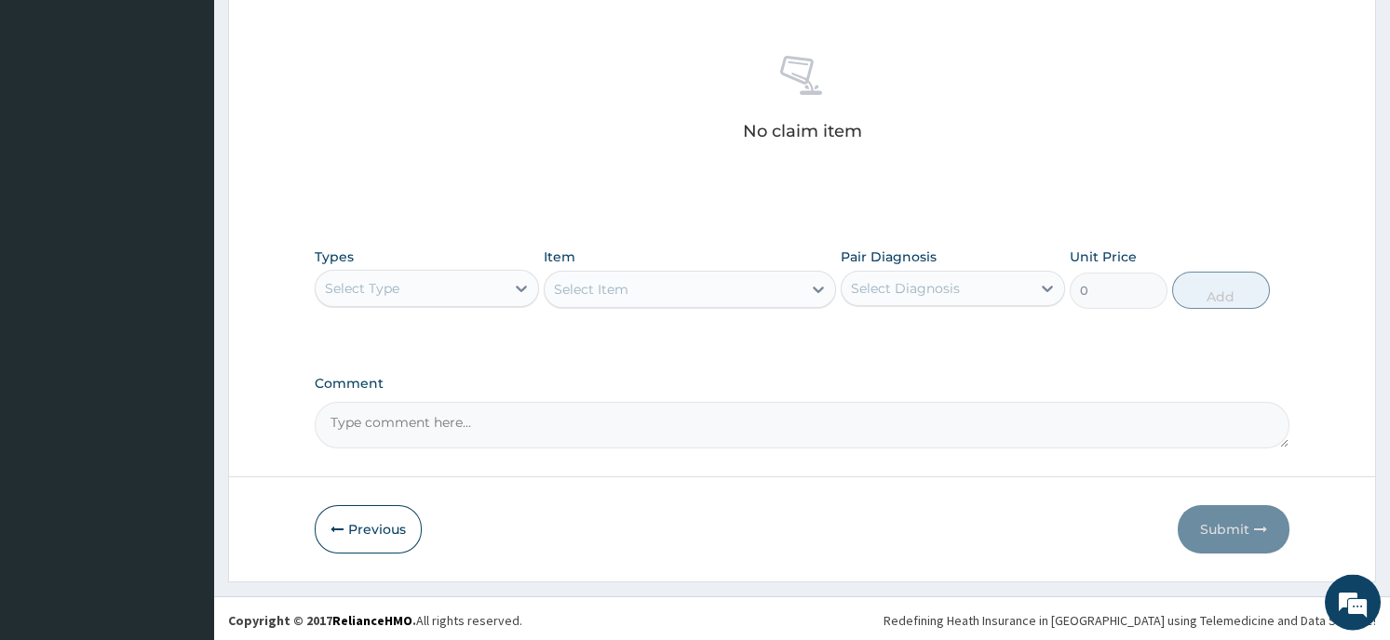
scroll to position [702, 0]
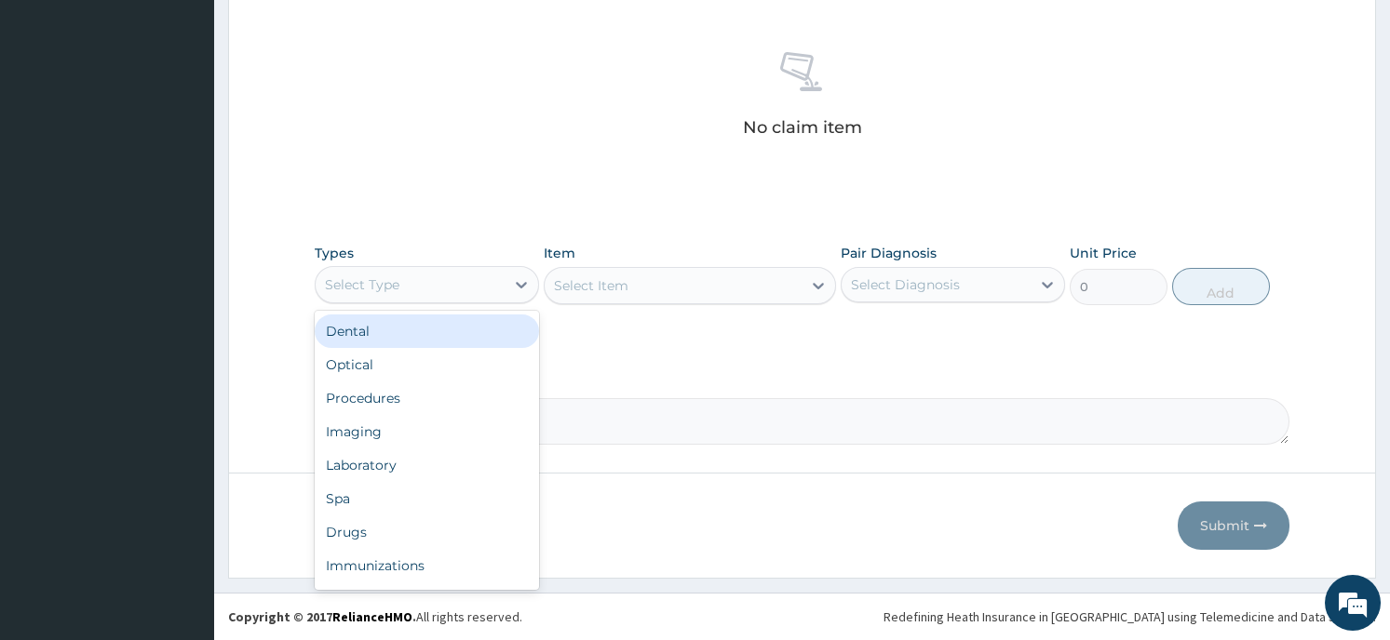
click at [428, 275] on div "Select Type" at bounding box center [410, 285] width 189 height 30
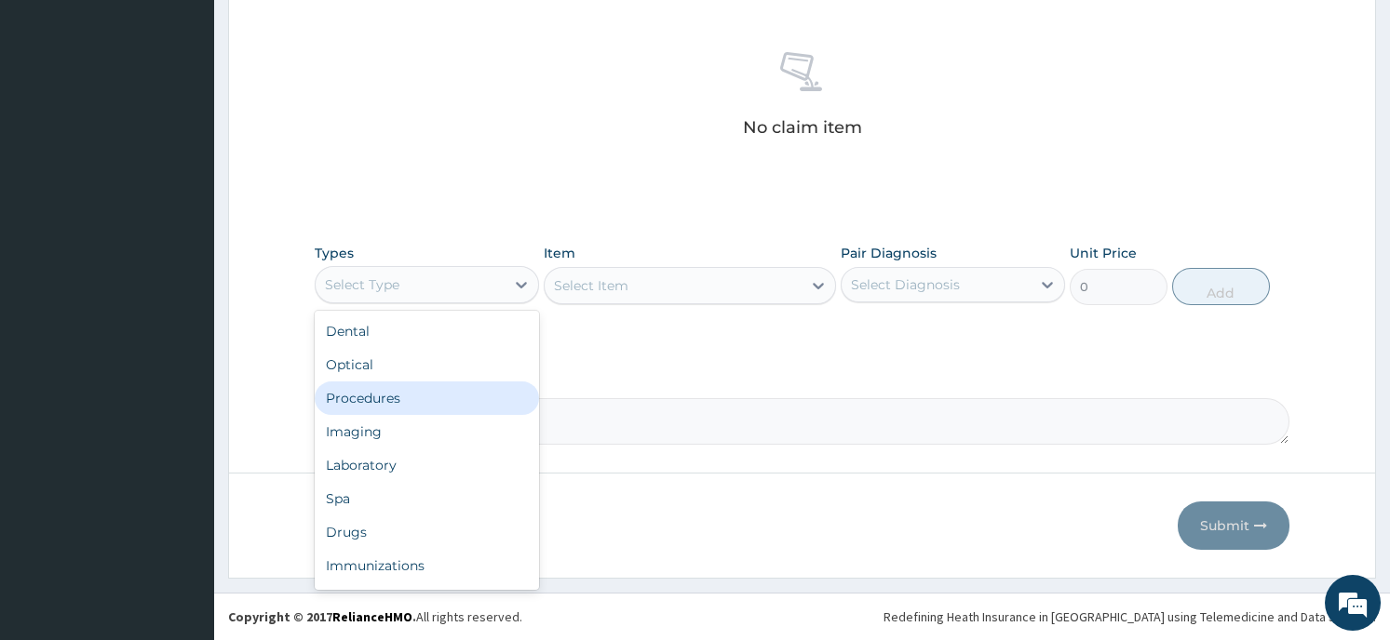
click at [406, 394] on div "Procedures" at bounding box center [427, 399] width 224 height 34
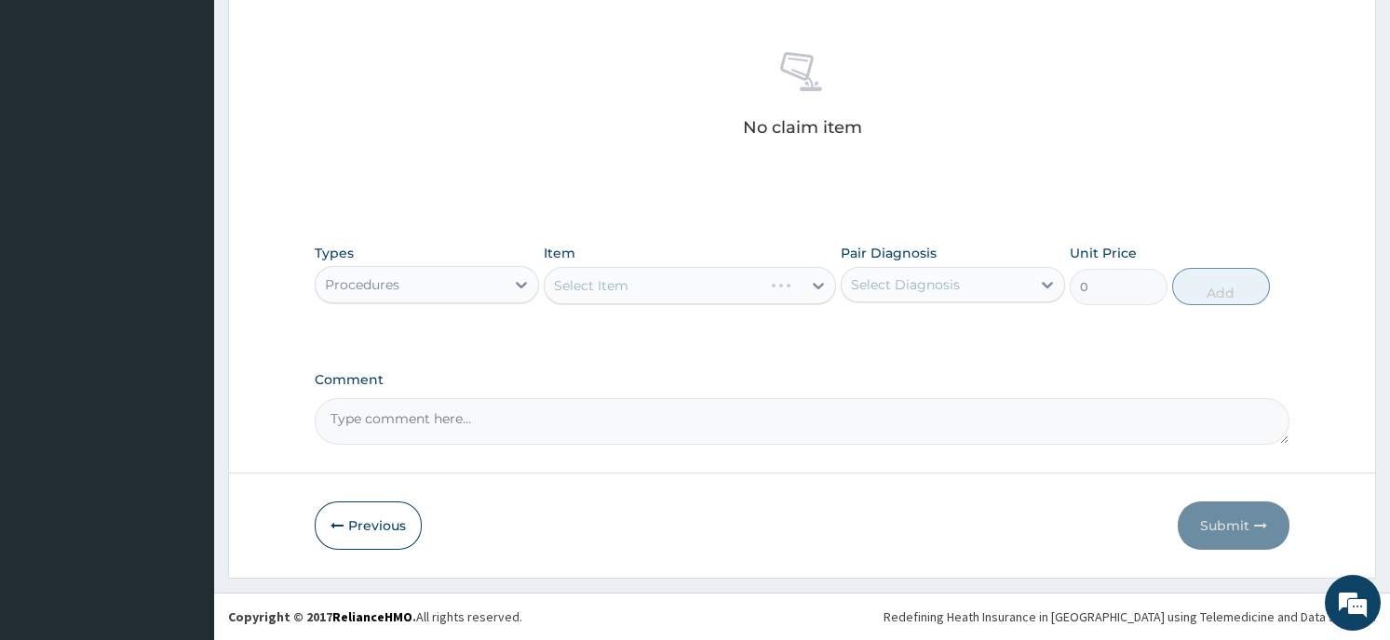
click at [693, 291] on div "Select Item" at bounding box center [690, 285] width 292 height 37
click at [803, 281] on div "Select Item" at bounding box center [690, 285] width 292 height 37
click at [810, 278] on icon at bounding box center [818, 285] width 19 height 19
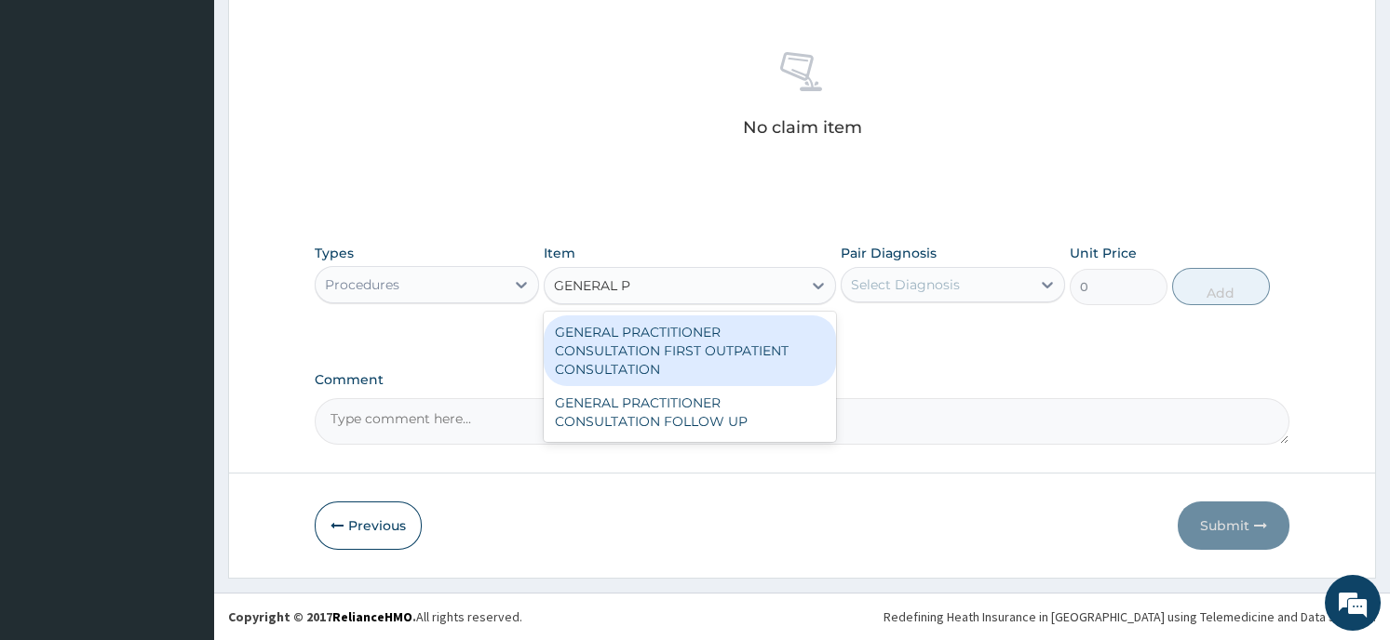
type input "GENERAL PR"
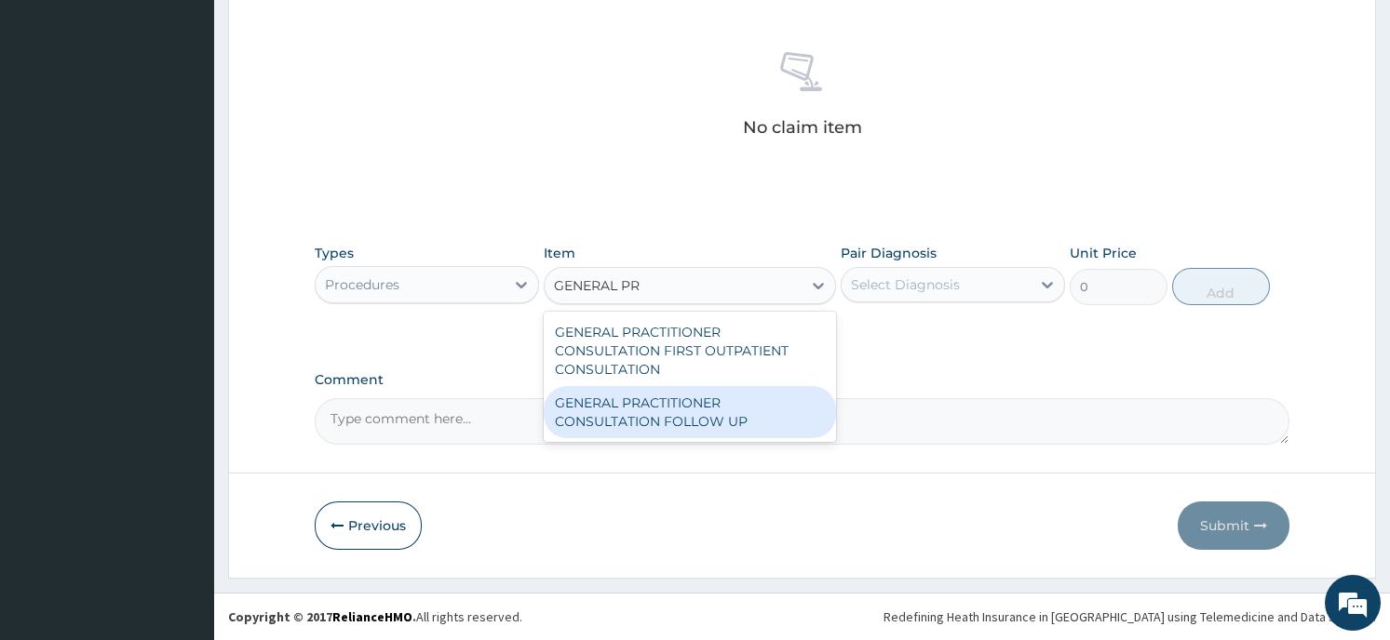
click at [715, 413] on div "GENERAL PRACTITIONER CONSULTATION FOLLOW UP" at bounding box center [690, 412] width 292 height 52
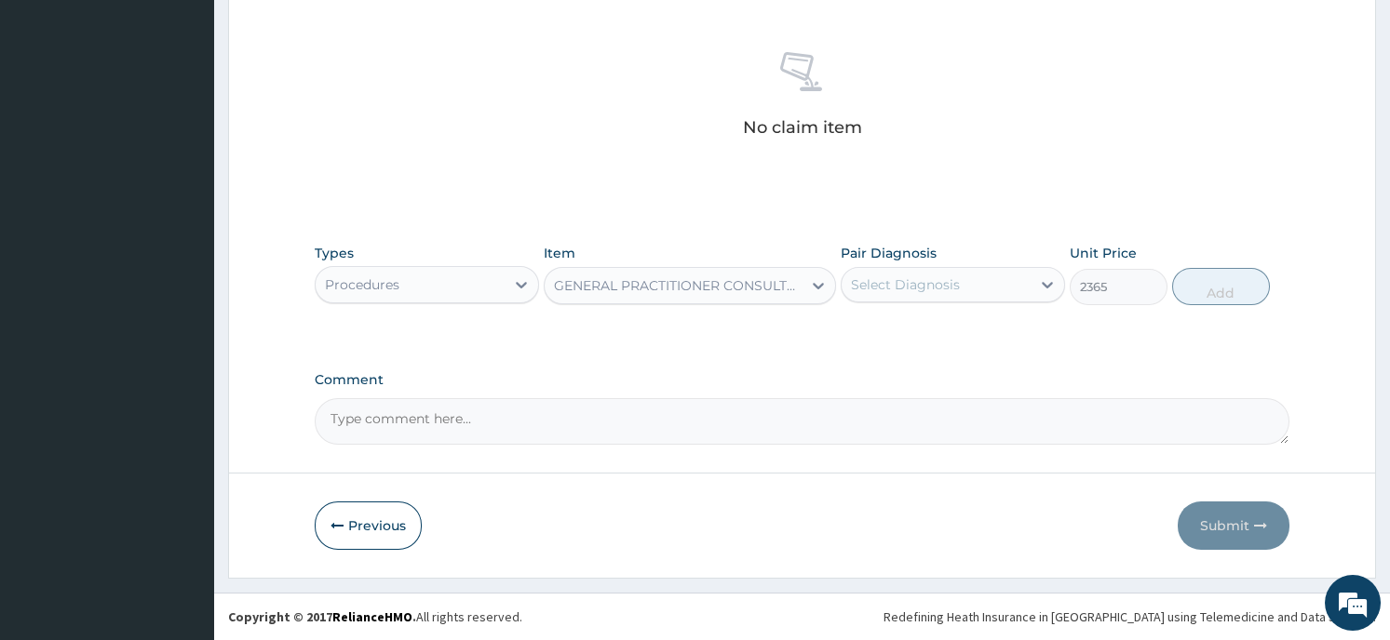
type input "2365"
click at [928, 283] on div "Select Diagnosis" at bounding box center [905, 284] width 109 height 19
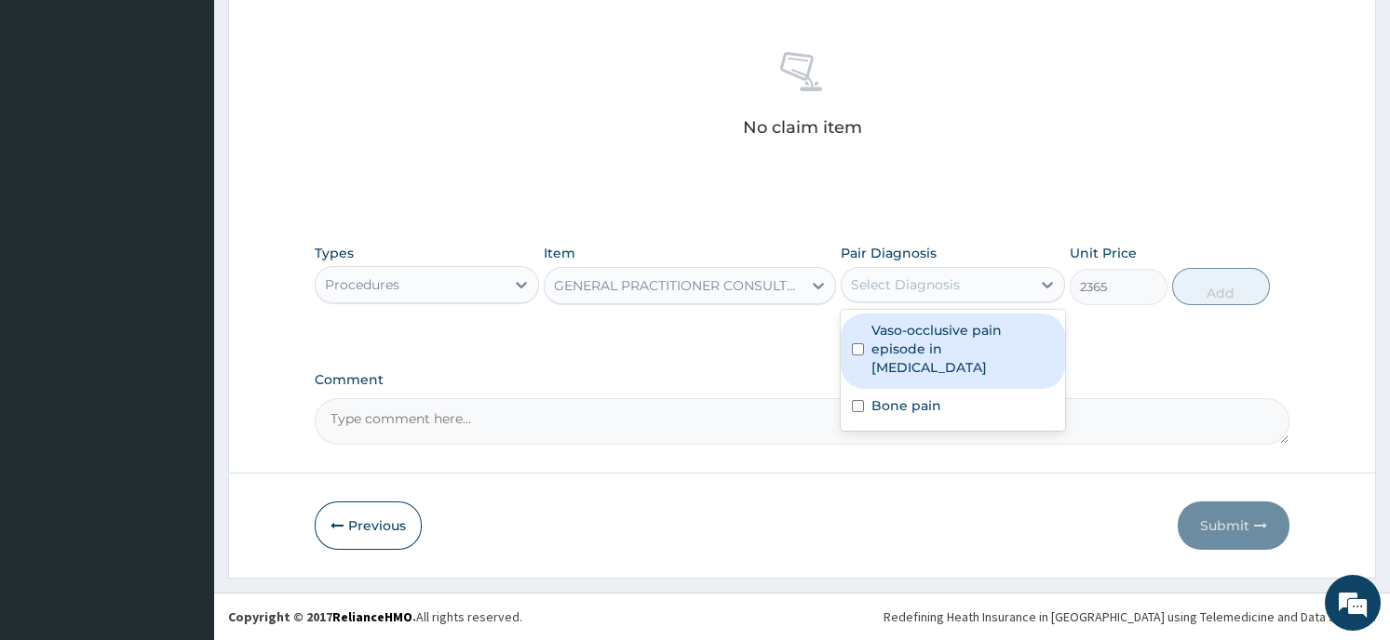
click at [932, 356] on label "Vaso-occlusive pain episode in sickle cell disease" at bounding box center [962, 349] width 182 height 56
checkbox input "true"
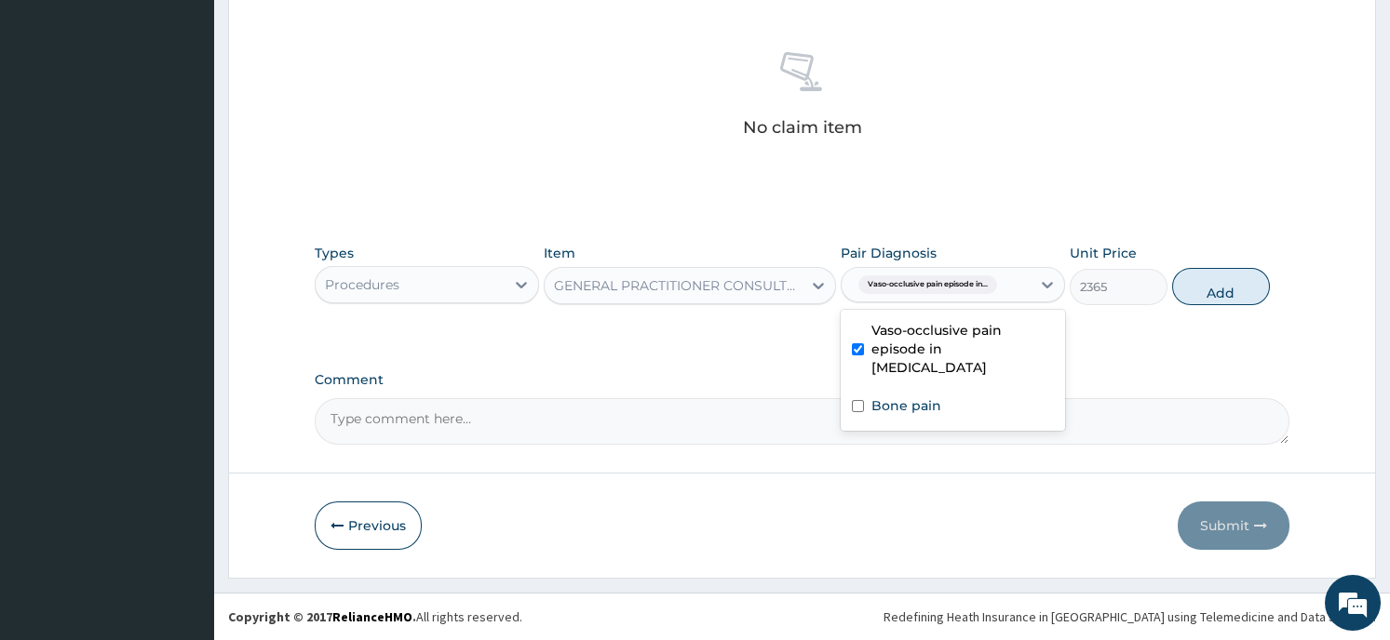
click at [1217, 286] on button "Add" at bounding box center [1221, 286] width 98 height 37
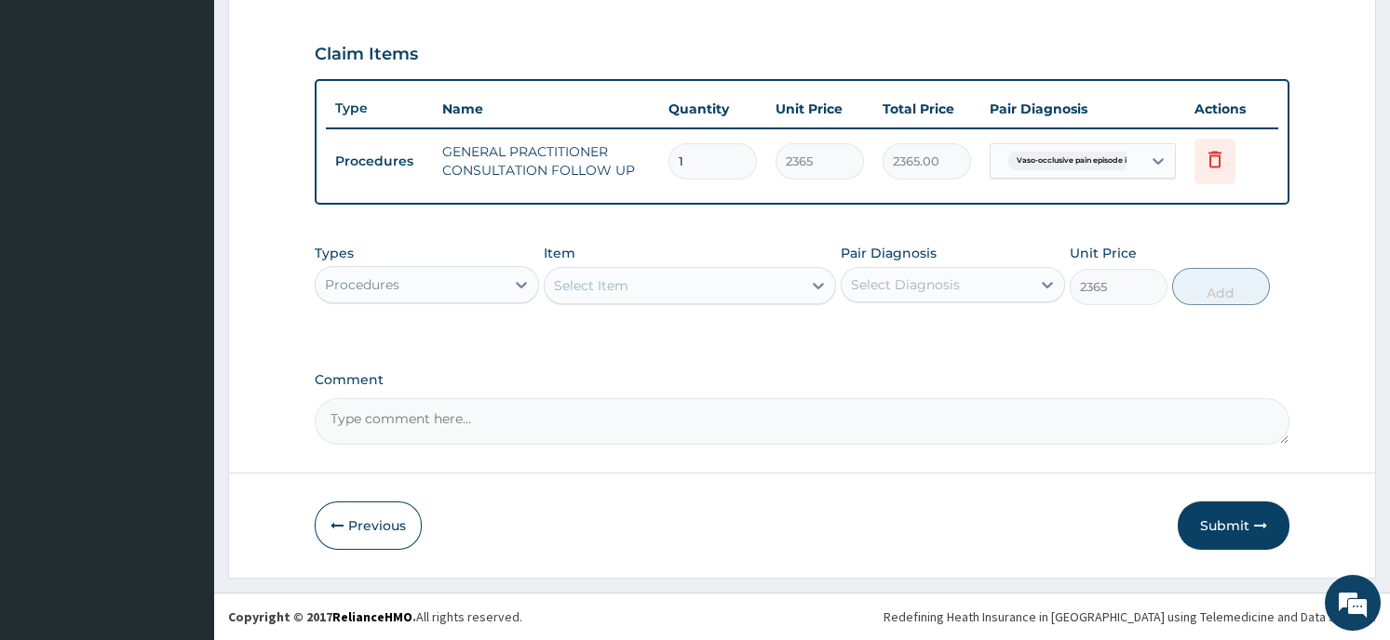
type input "0"
click at [451, 284] on div "Procedures" at bounding box center [410, 287] width 189 height 30
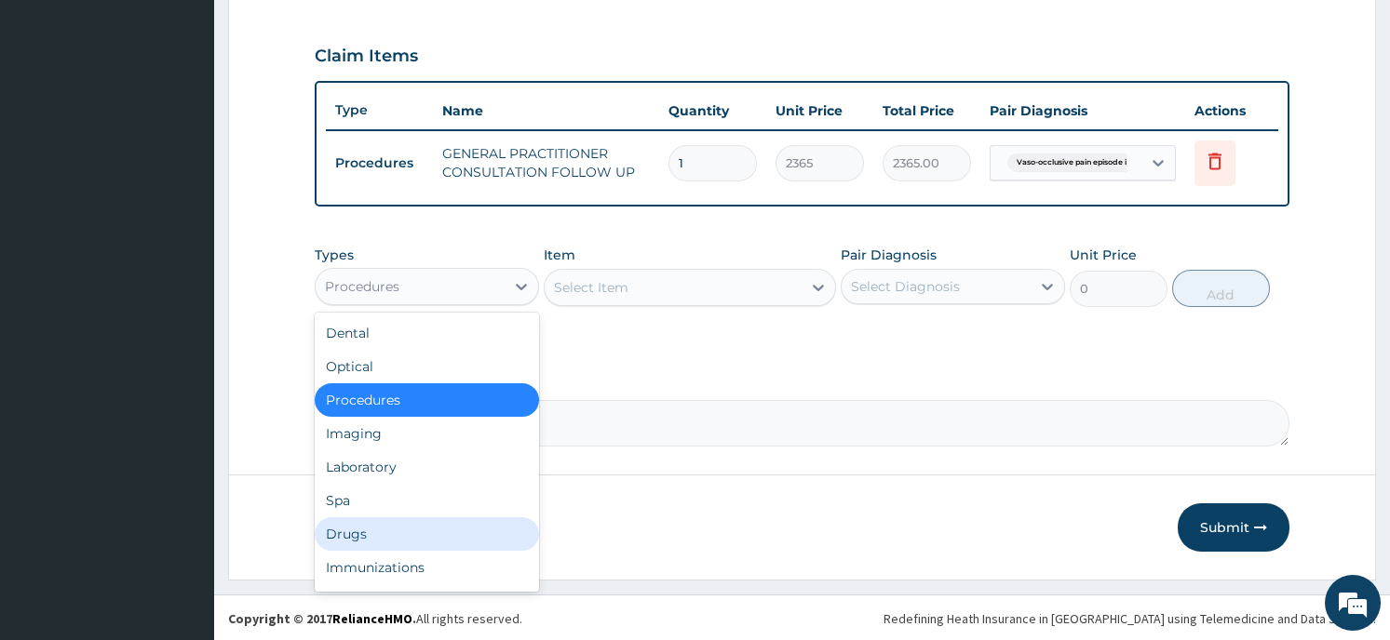
click at [418, 529] on div "Drugs" at bounding box center [427, 534] width 224 height 34
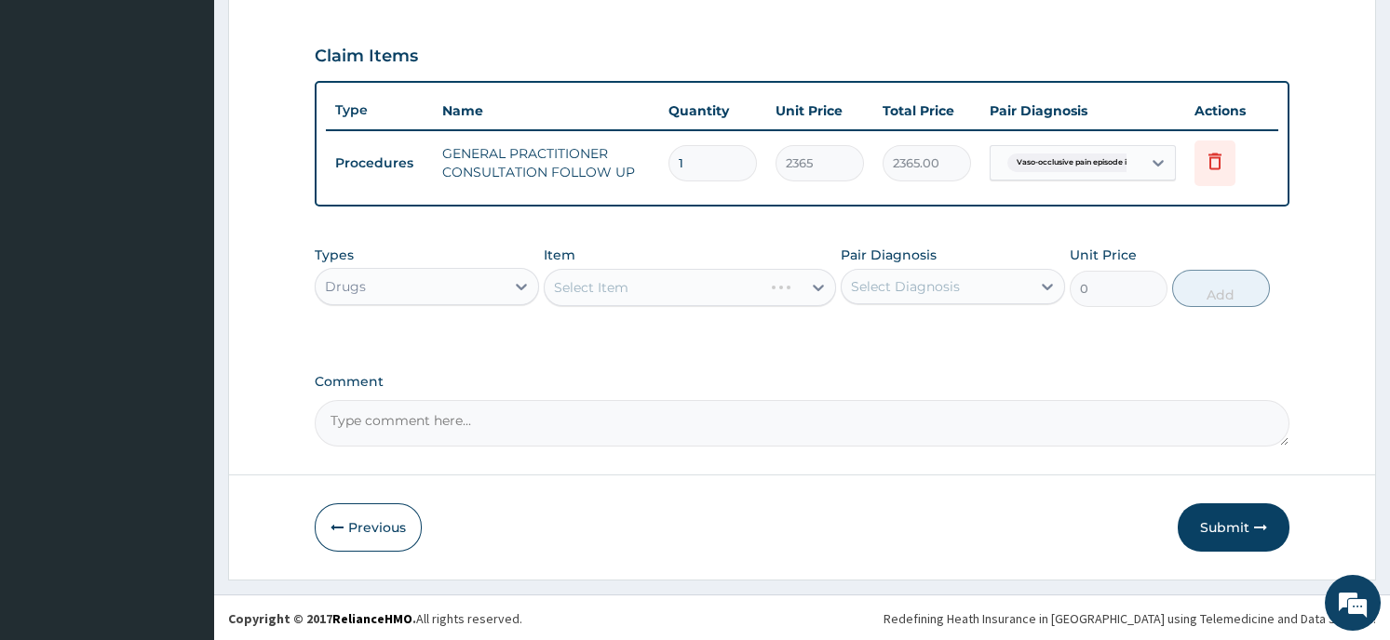
click at [805, 286] on div "Select Item" at bounding box center [690, 287] width 292 height 37
click at [810, 277] on div "Select Item" at bounding box center [690, 287] width 292 height 37
click at [801, 277] on div at bounding box center [818, 288] width 34 height 34
click at [818, 284] on icon at bounding box center [818, 287] width 19 height 19
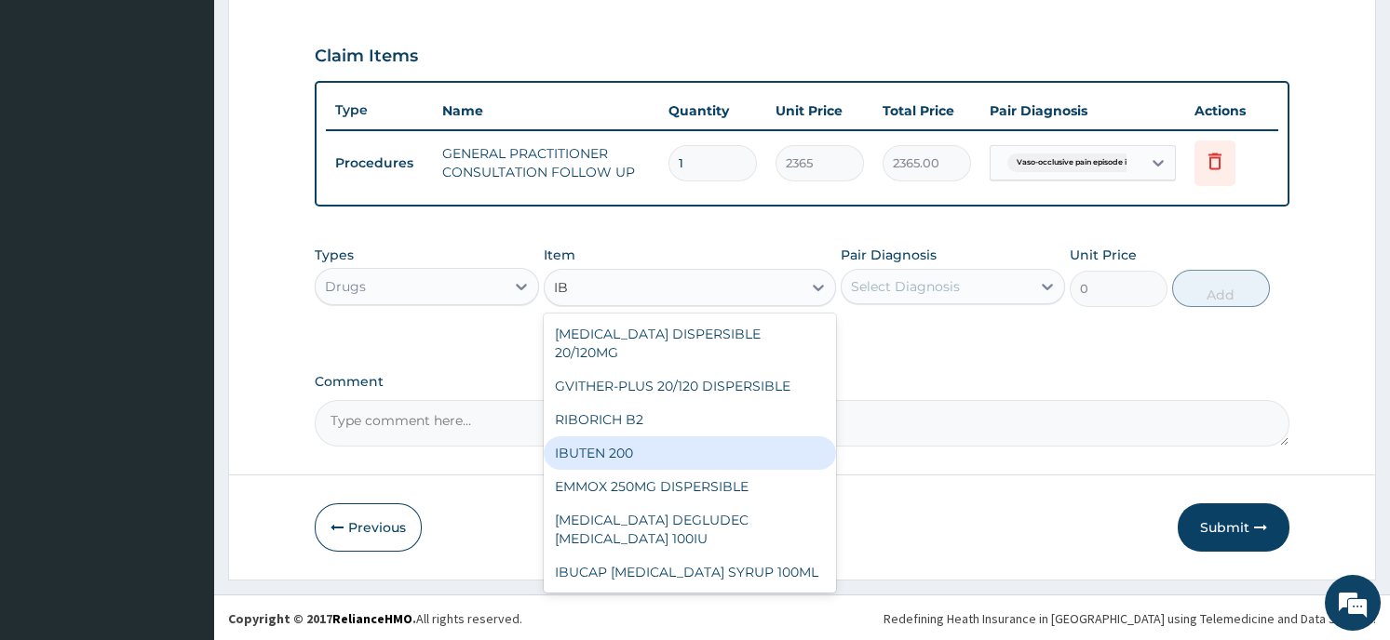
type input "I"
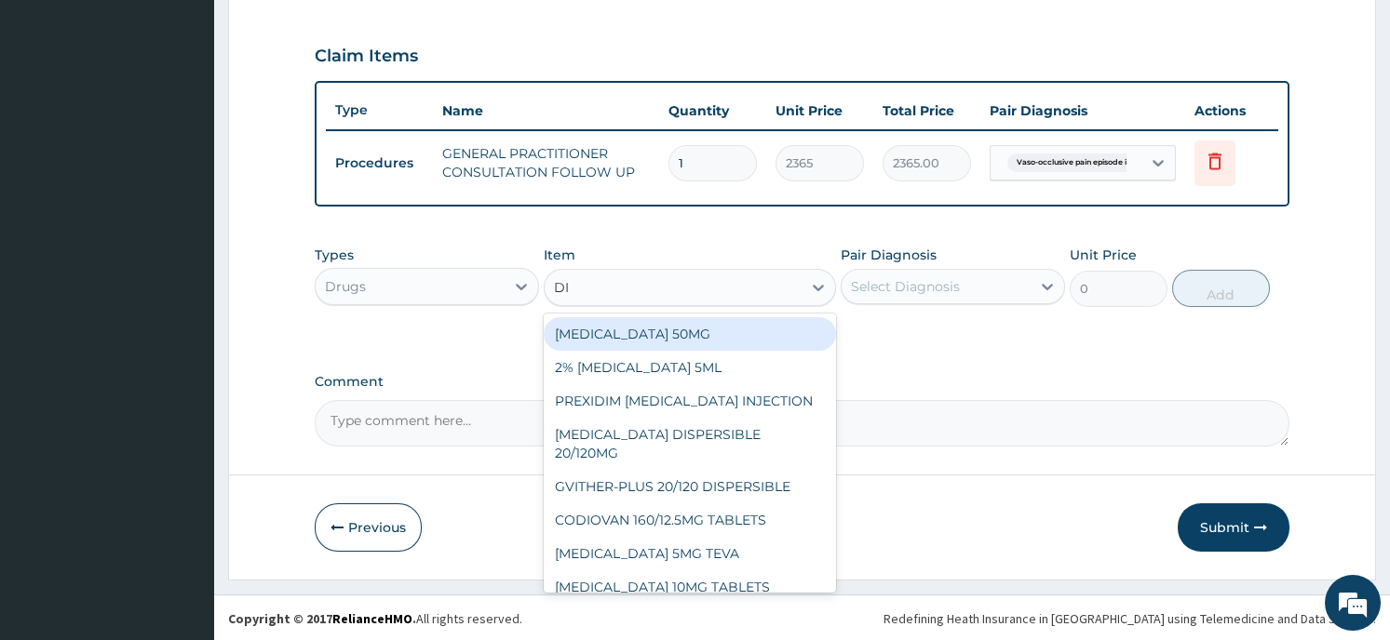
type input "DIC"
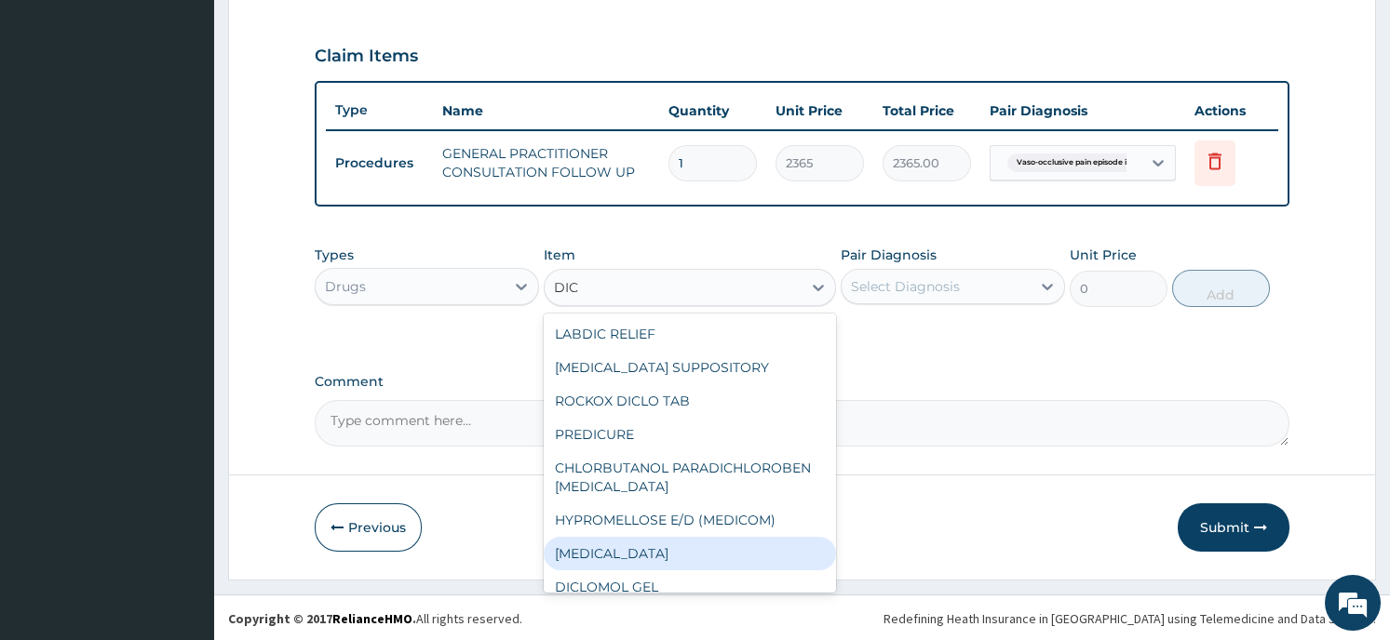
click at [596, 551] on div "[MEDICAL_DATA]" at bounding box center [690, 554] width 292 height 34
type input "322.5"
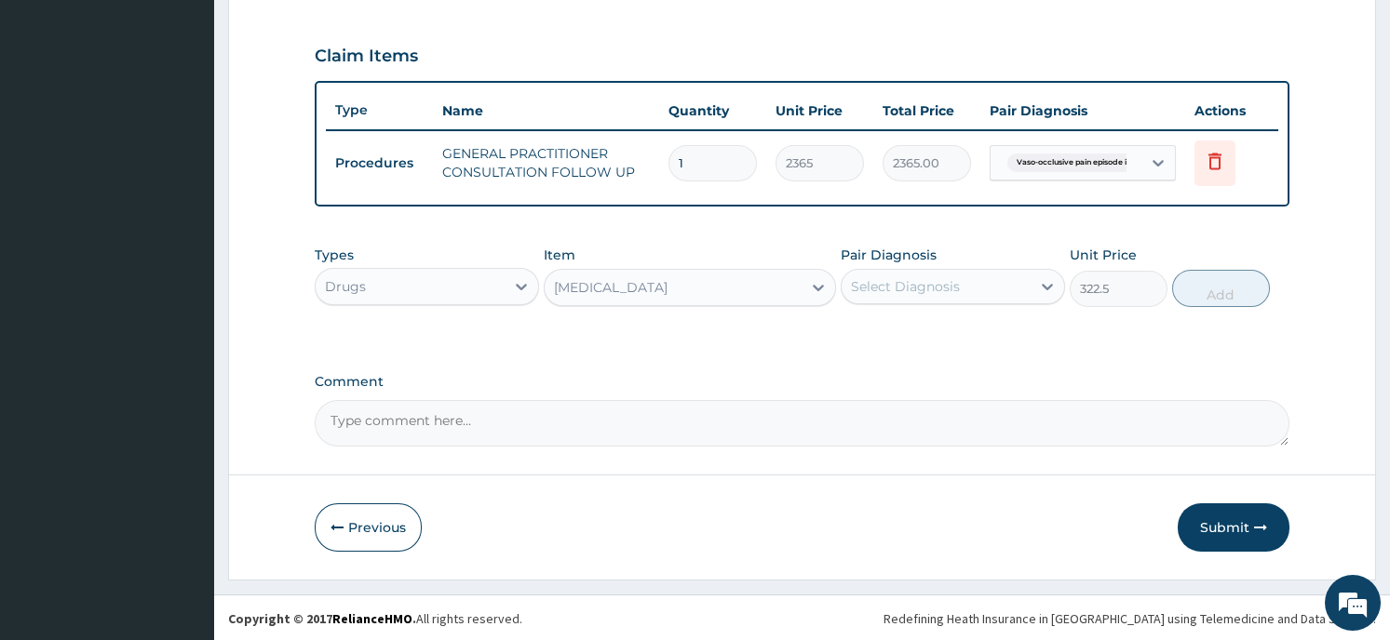
click at [1037, 284] on div at bounding box center [1047, 287] width 34 height 34
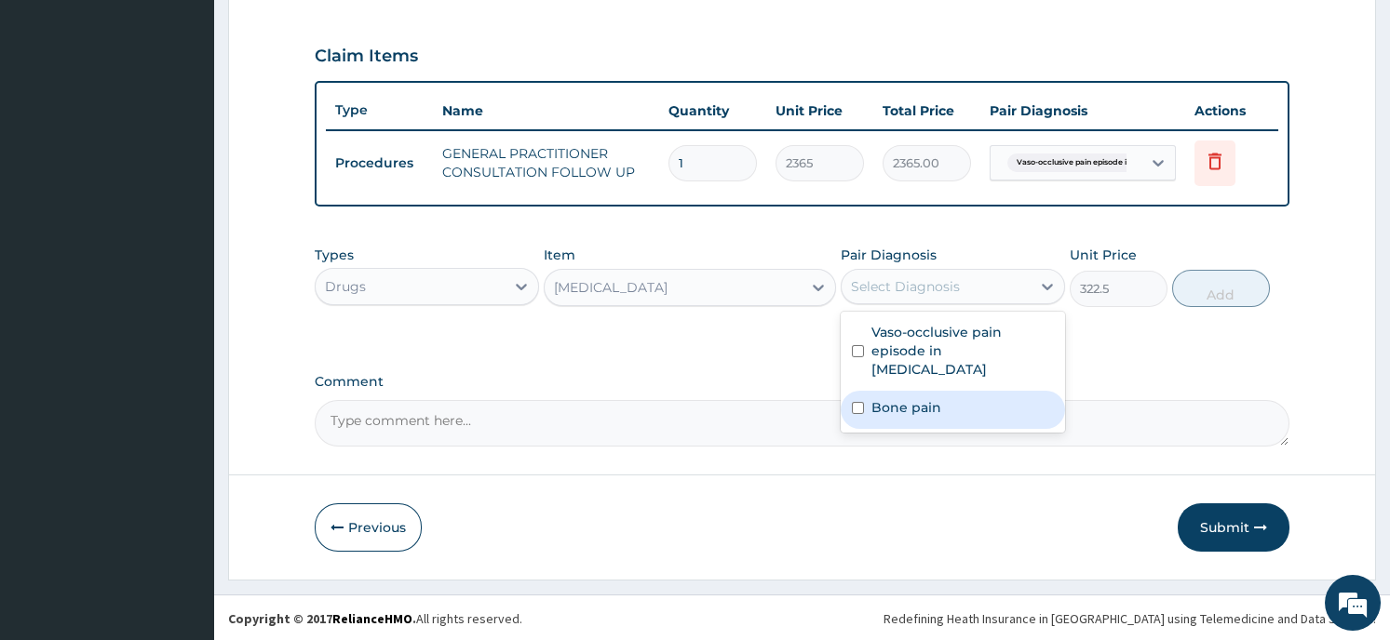
click at [944, 406] on div "Bone pain" at bounding box center [952, 410] width 224 height 38
checkbox input "true"
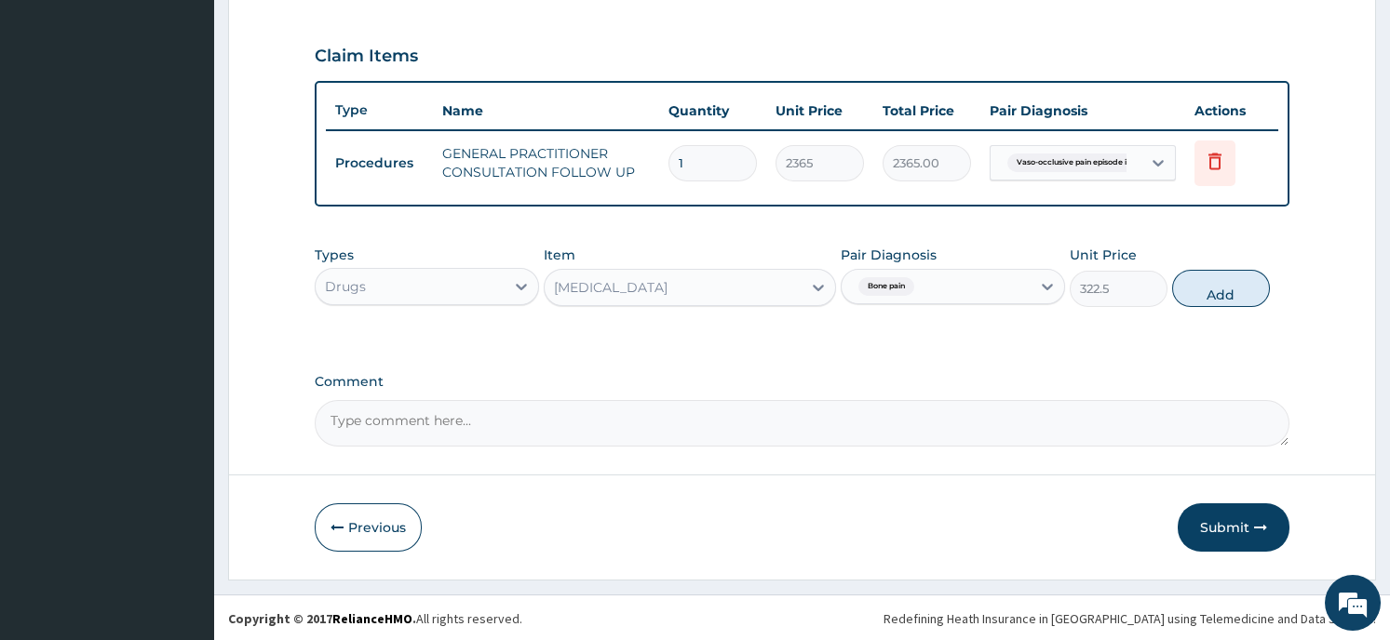
click at [1215, 284] on button "Add" at bounding box center [1221, 288] width 98 height 37
type input "0"
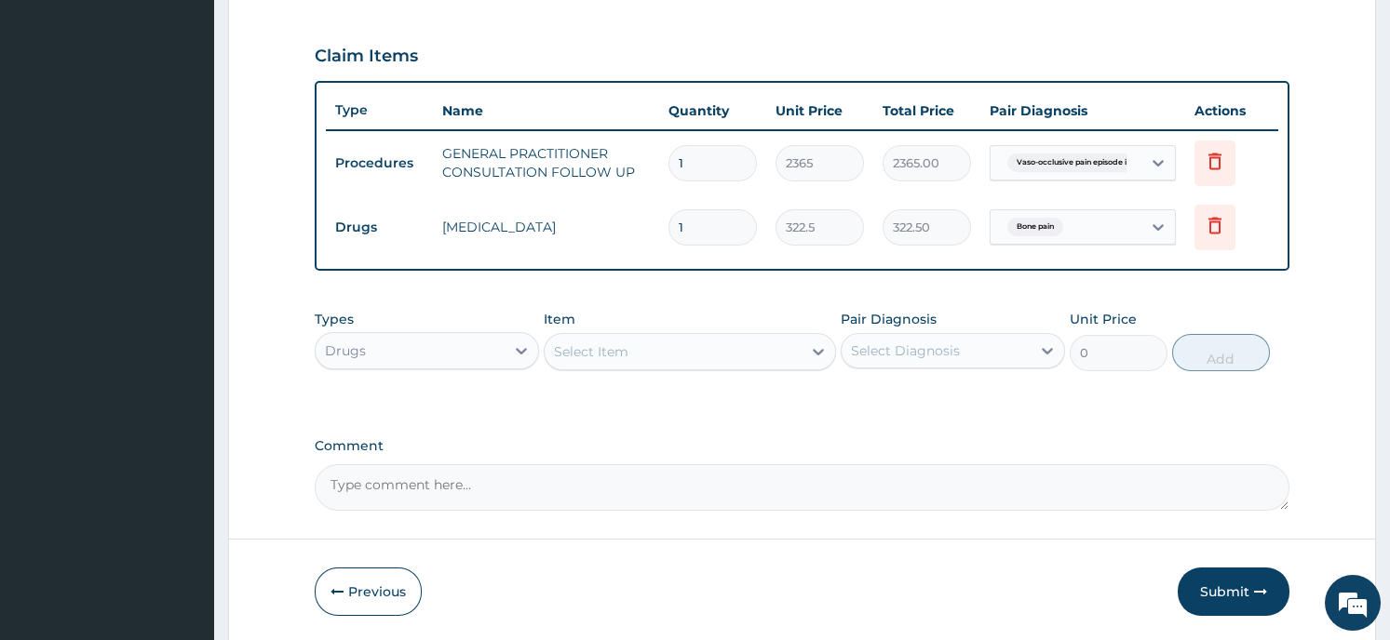
click at [598, 420] on div "PA Code / Prescription Code Enter Code(Secondary Care Only) Encounter Date 28-0…" at bounding box center [802, 38] width 974 height 945
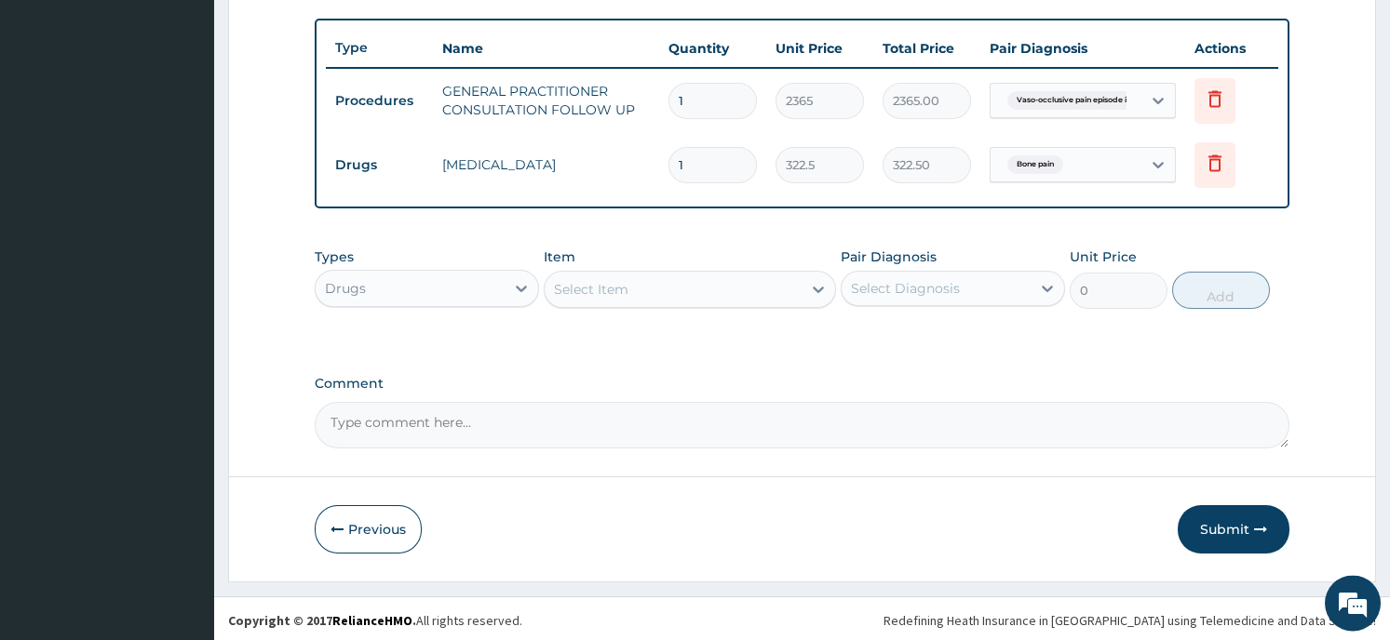
scroll to position [675, 0]
click at [695, 525] on div "Previous Submit" at bounding box center [802, 528] width 974 height 48
click at [1228, 529] on button "Submit" at bounding box center [1233, 528] width 112 height 48
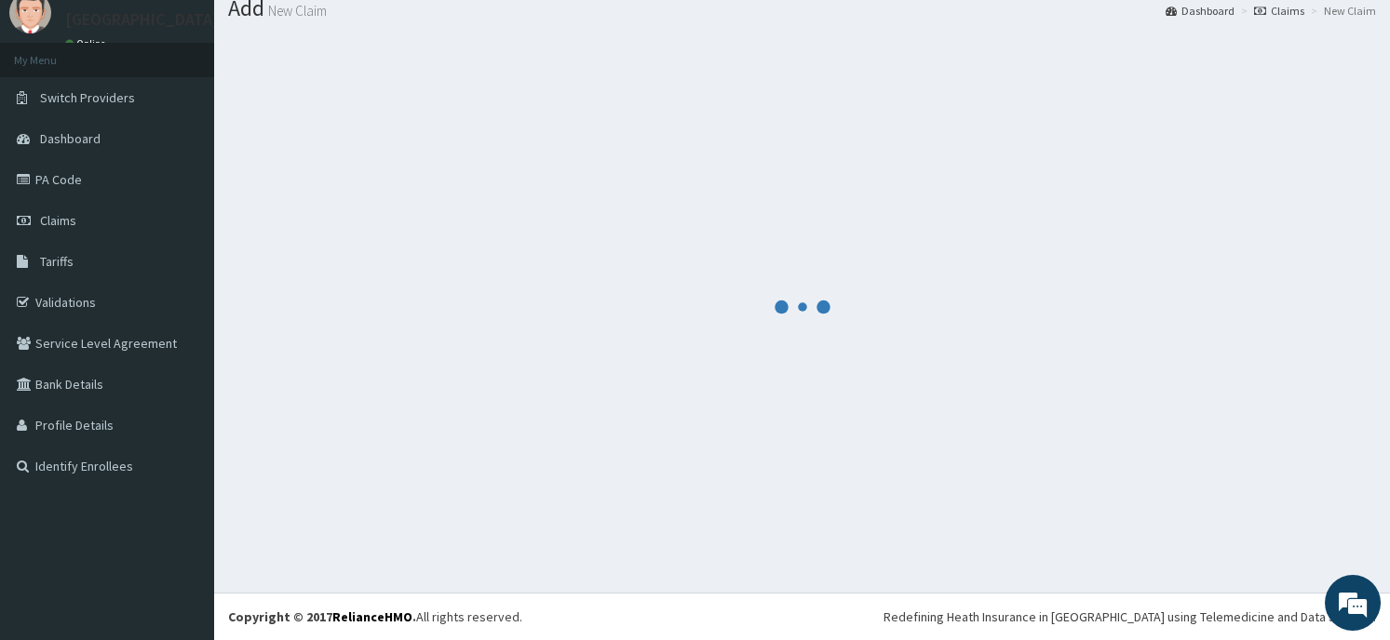
scroll to position [64, 0]
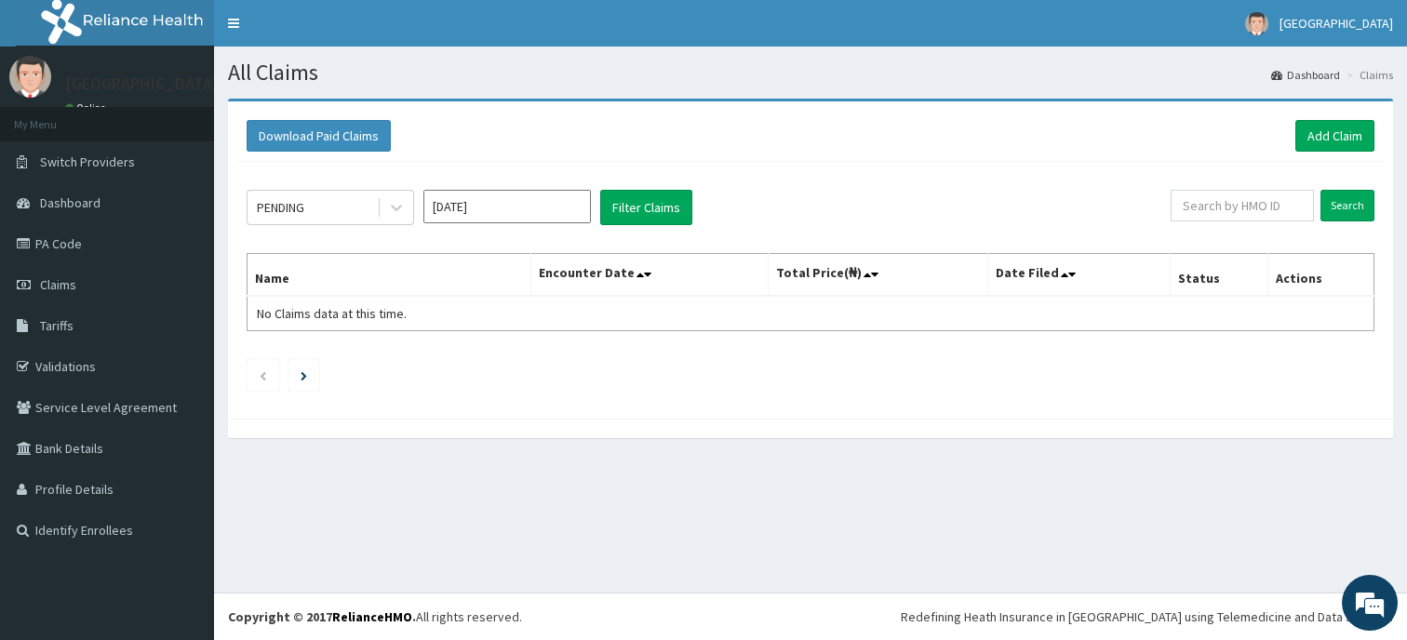
drag, startPoint x: 1324, startPoint y: 498, endPoint x: 1341, endPoint y: 496, distance: 17.8
click at [1341, 496] on div "All Claims Dashboard Claims Download Paid Claims Add Claim × Note you can only …" at bounding box center [810, 320] width 1193 height 546
click at [1331, 124] on link "Add Claim" at bounding box center [1335, 136] width 79 height 32
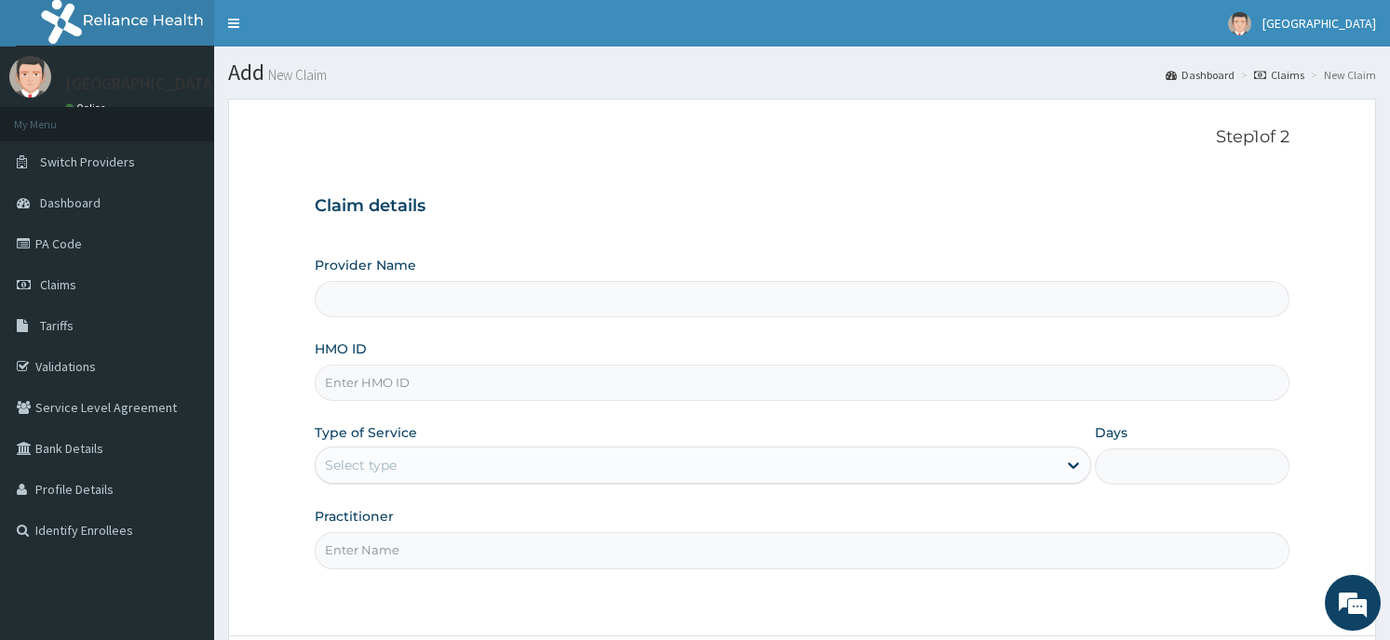
type input "Horeb [GEOGRAPHIC_DATA]"
click at [625, 388] on input "HMO ID" at bounding box center [802, 383] width 974 height 36
type input "KAT/10031/A"
click at [438, 466] on div "Select type" at bounding box center [686, 465] width 741 height 30
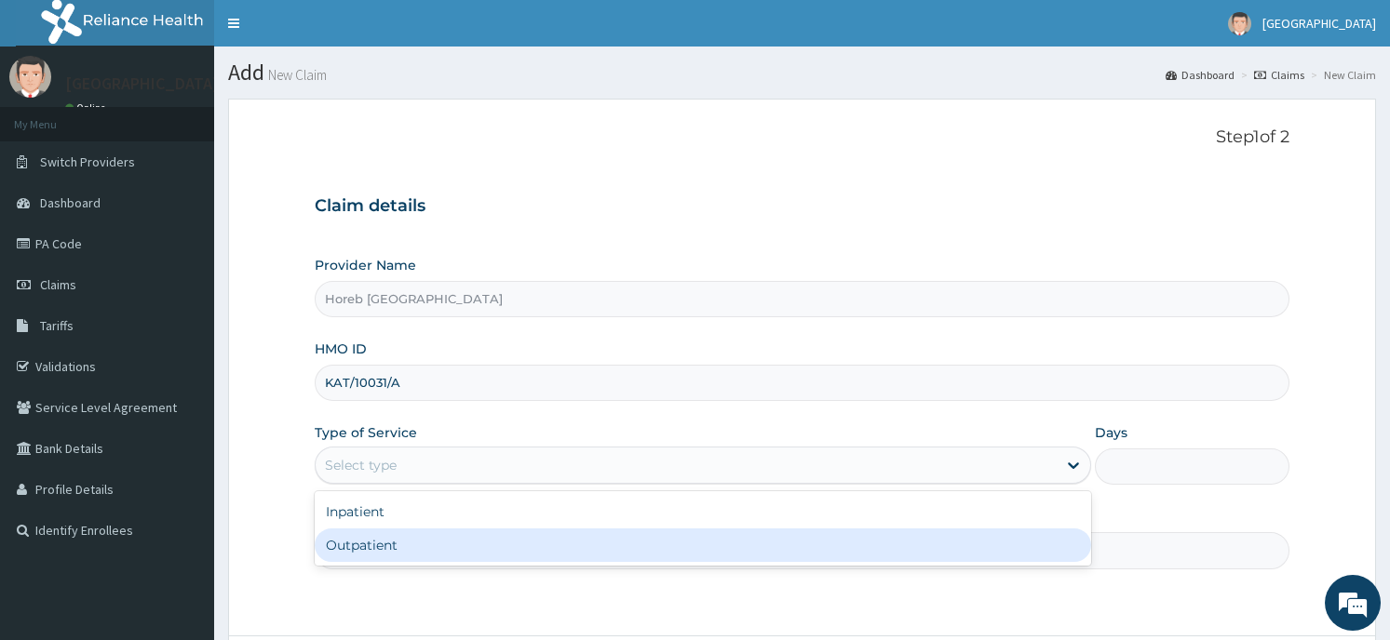
click at [439, 540] on div "Outpatient" at bounding box center [703, 546] width 776 height 34
type input "1"
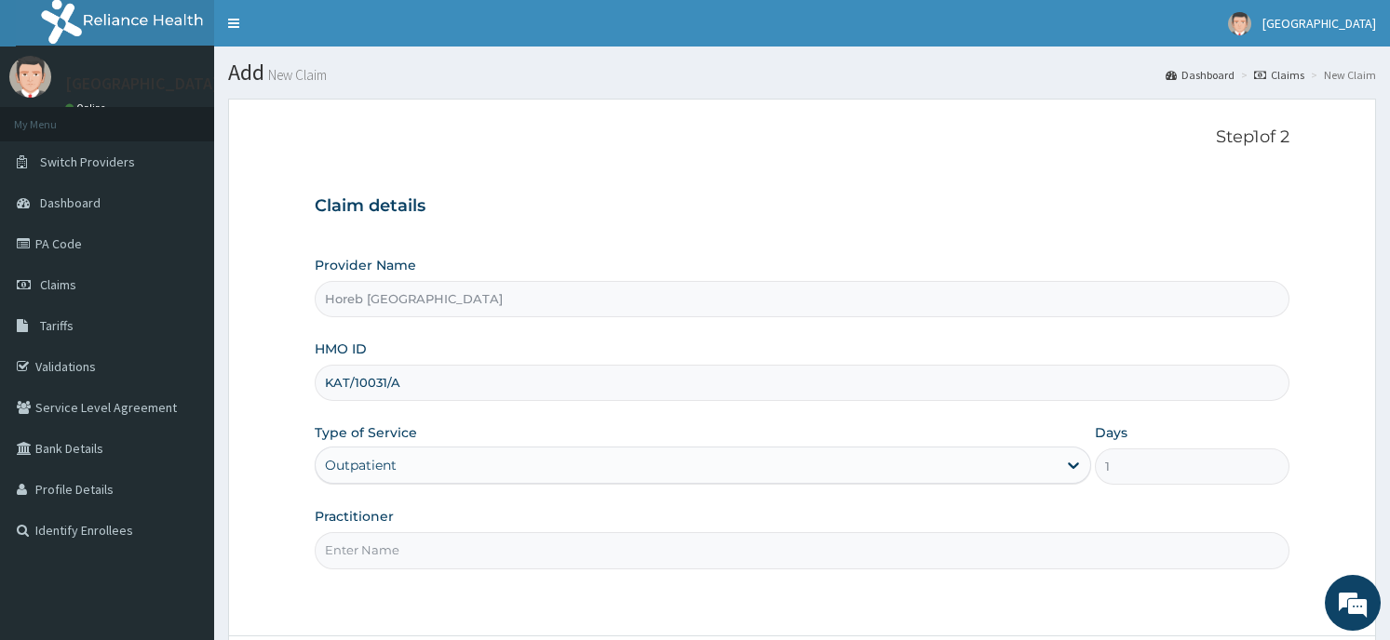
click at [439, 547] on input "Practitioner" at bounding box center [802, 550] width 974 height 36
type input "GENERAL"
click at [1158, 612] on form "Step 1 of 2 Claim details Provider Name Horeb Consult Hospital HMO ID KAT/10031…" at bounding box center [802, 420] width 1148 height 643
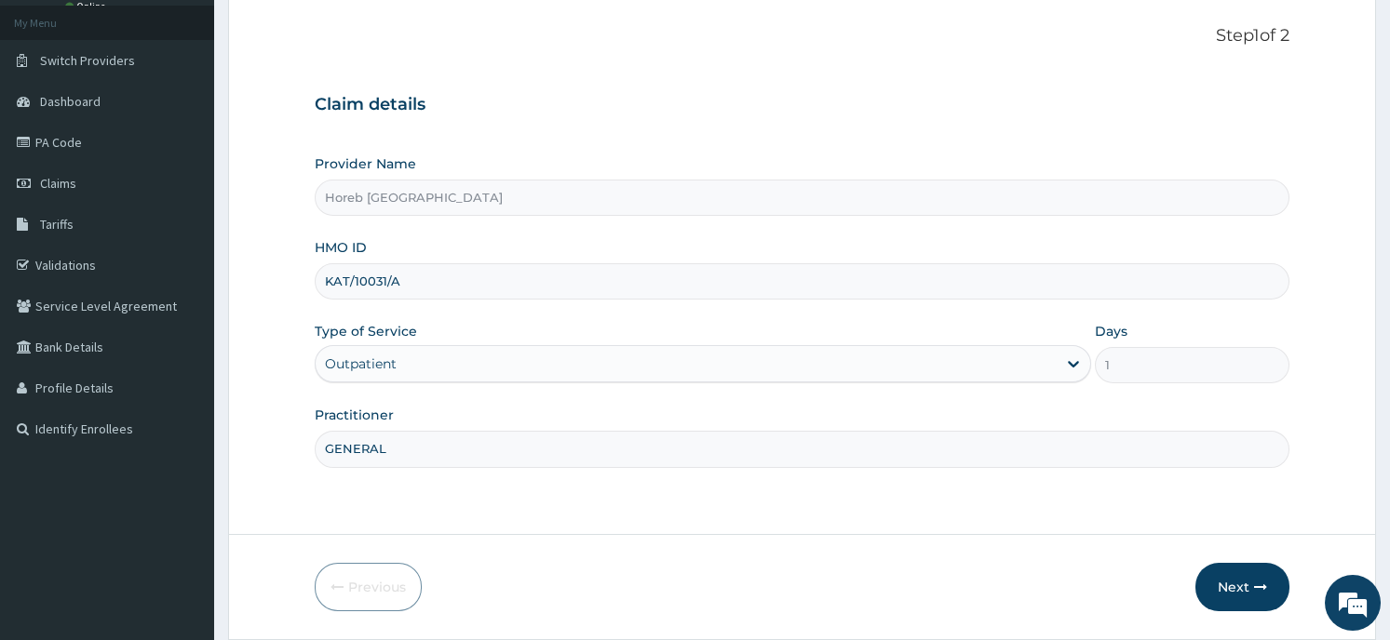
scroll to position [163, 0]
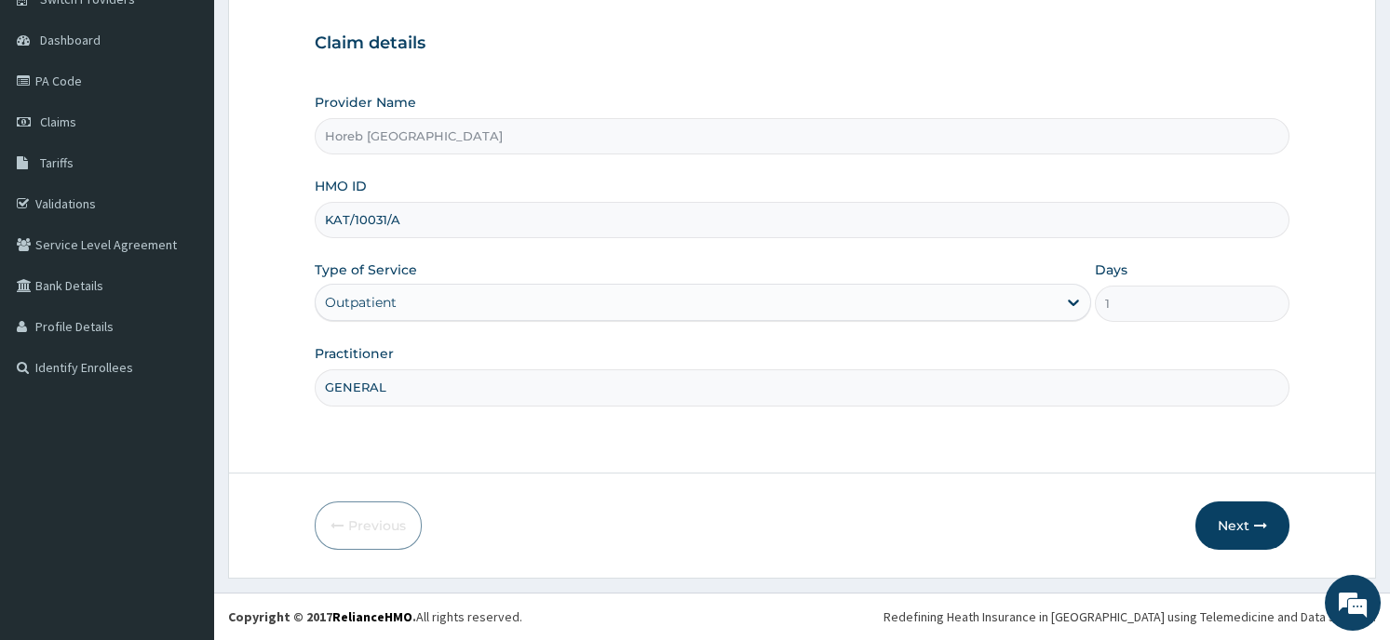
click at [1243, 518] on button "Next" at bounding box center [1242, 526] width 94 height 48
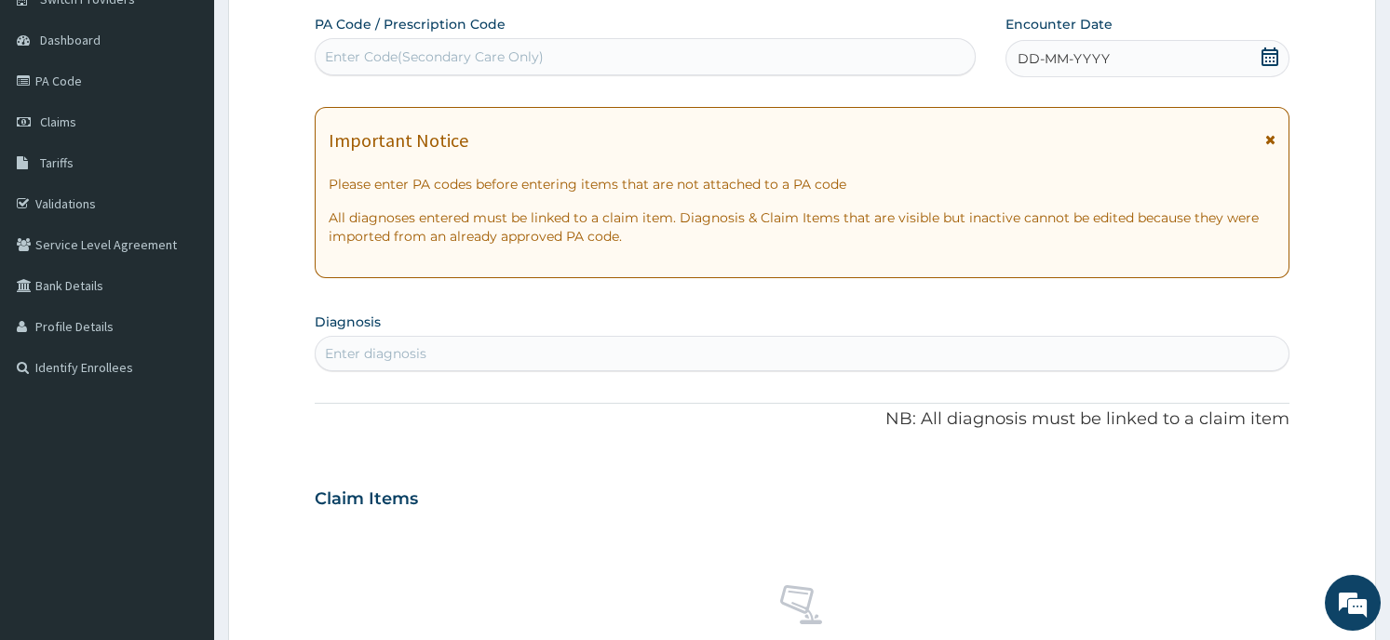
click at [1258, 55] on div "DD-MM-YYYY" at bounding box center [1146, 58] width 283 height 37
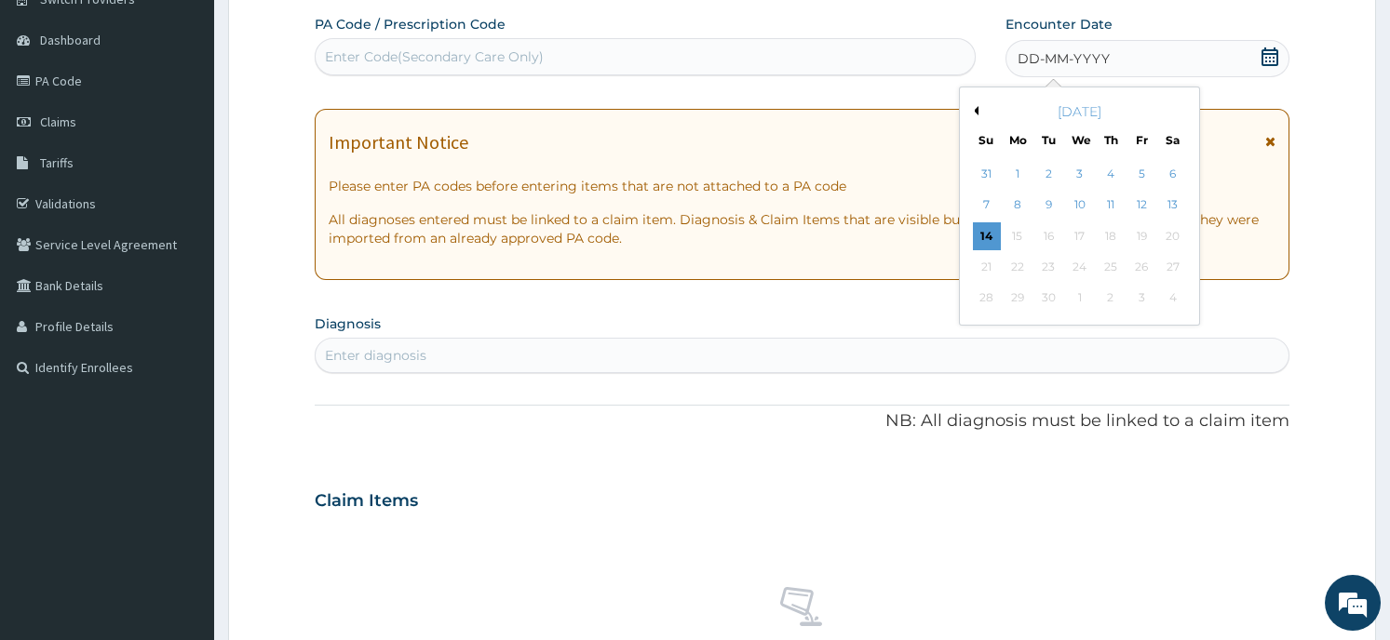
click at [971, 108] on button "Previous Month" at bounding box center [973, 110] width 9 height 9
click at [1014, 238] on div "11" at bounding box center [1017, 236] width 28 height 28
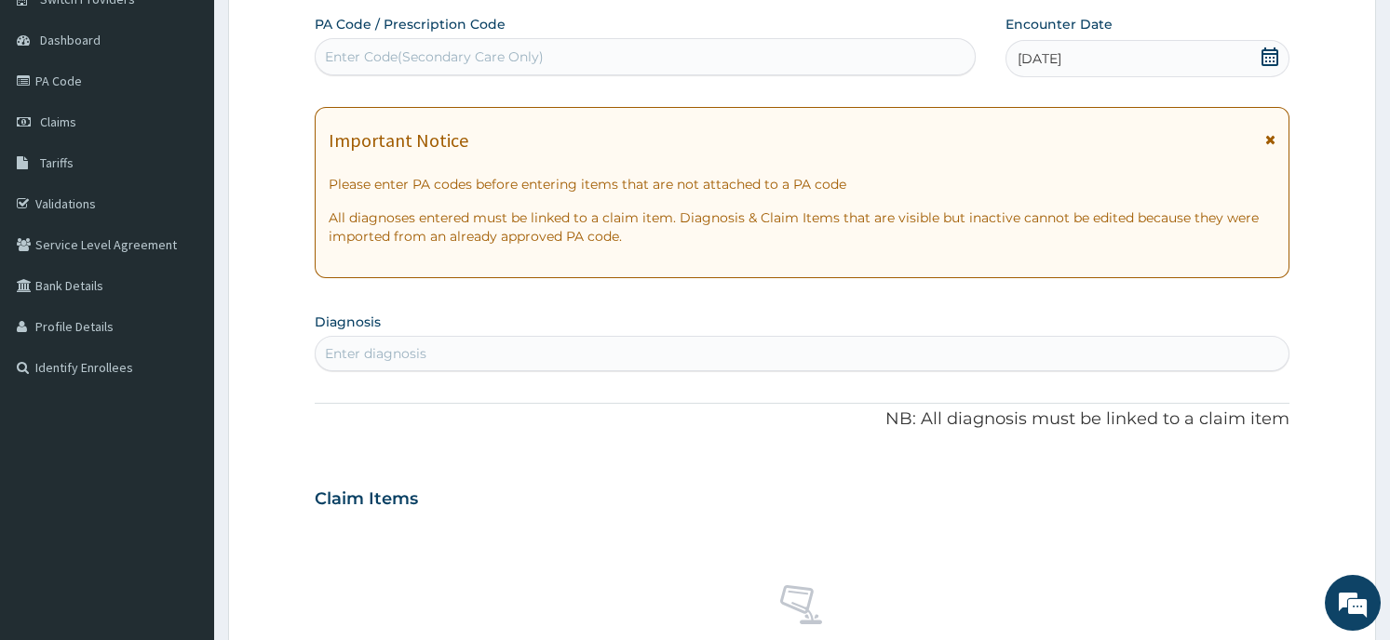
click at [596, 353] on div "Enter diagnosis" at bounding box center [802, 354] width 972 height 30
type input "PLASMOD"
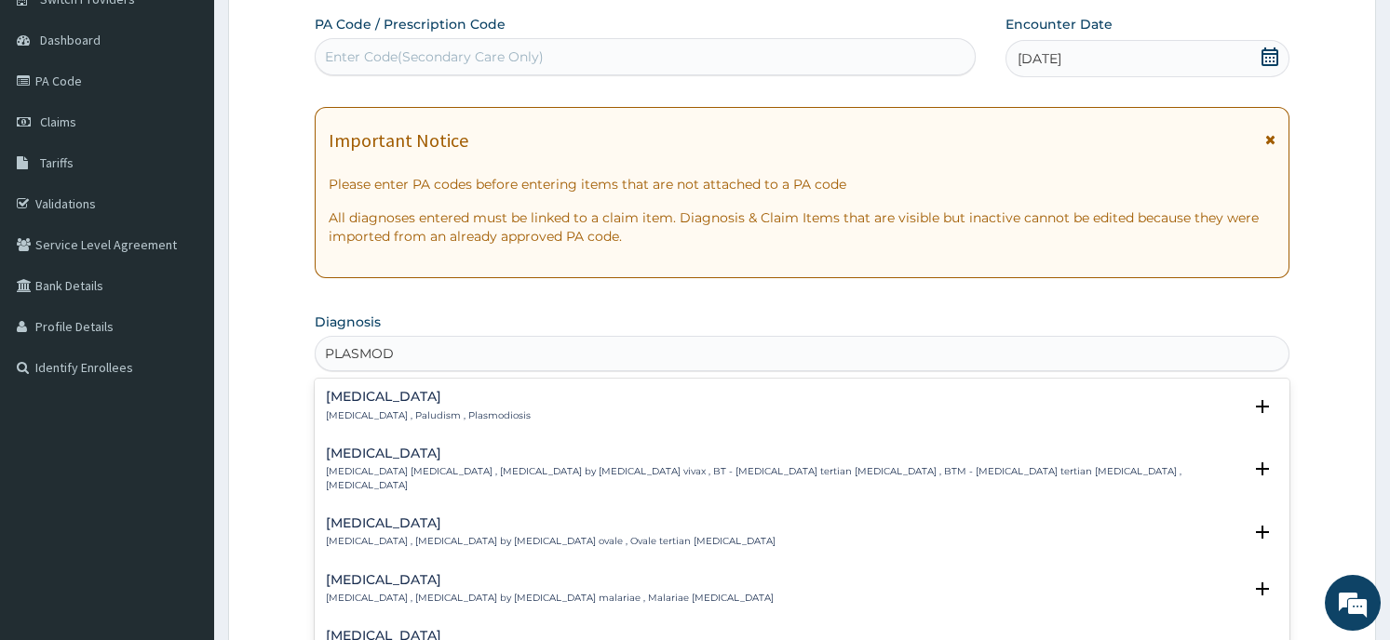
click at [529, 417] on div "[MEDICAL_DATA] [MEDICAL_DATA] , Paludism , Plasmodiosis" at bounding box center [801, 406] width 951 height 33
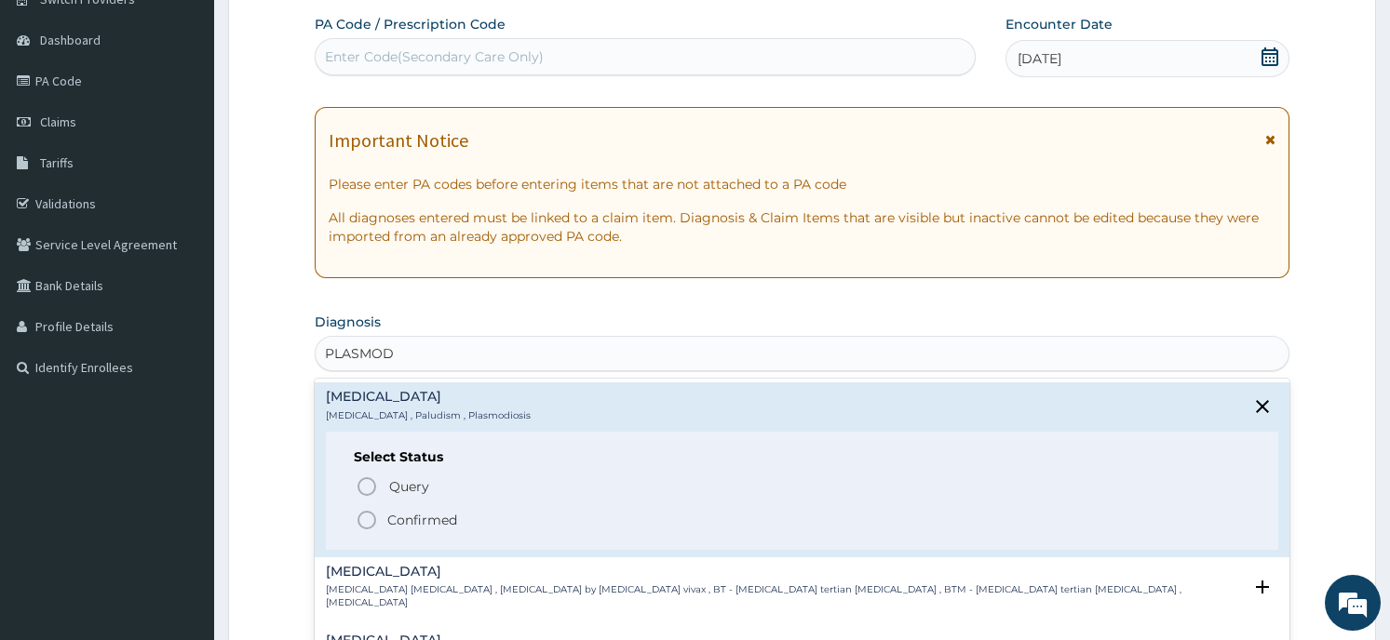
click at [534, 473] on div "Select Status Query Query covers suspected (?), Keep in view (kiv), Ruled out (…" at bounding box center [801, 491] width 951 height 118
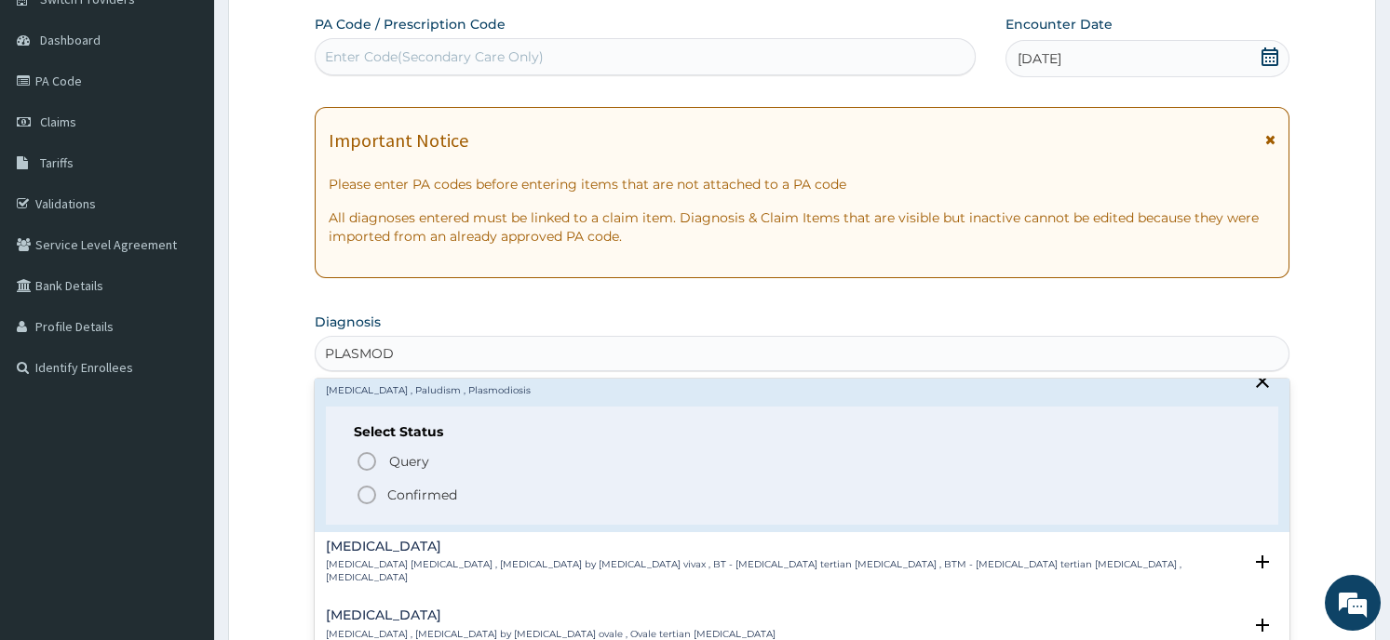
scroll to position [34, 0]
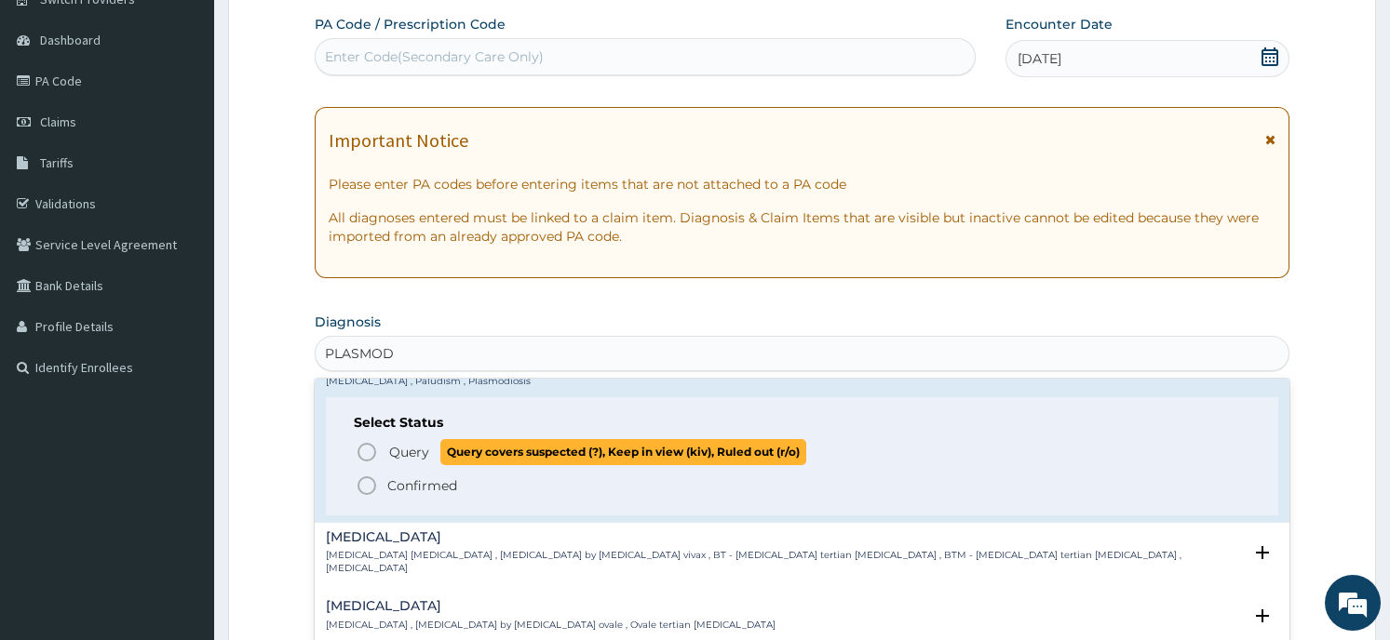
click at [517, 454] on span "Query covers suspected (?), Keep in view (kiv), Ruled out (r/o)" at bounding box center [623, 451] width 366 height 25
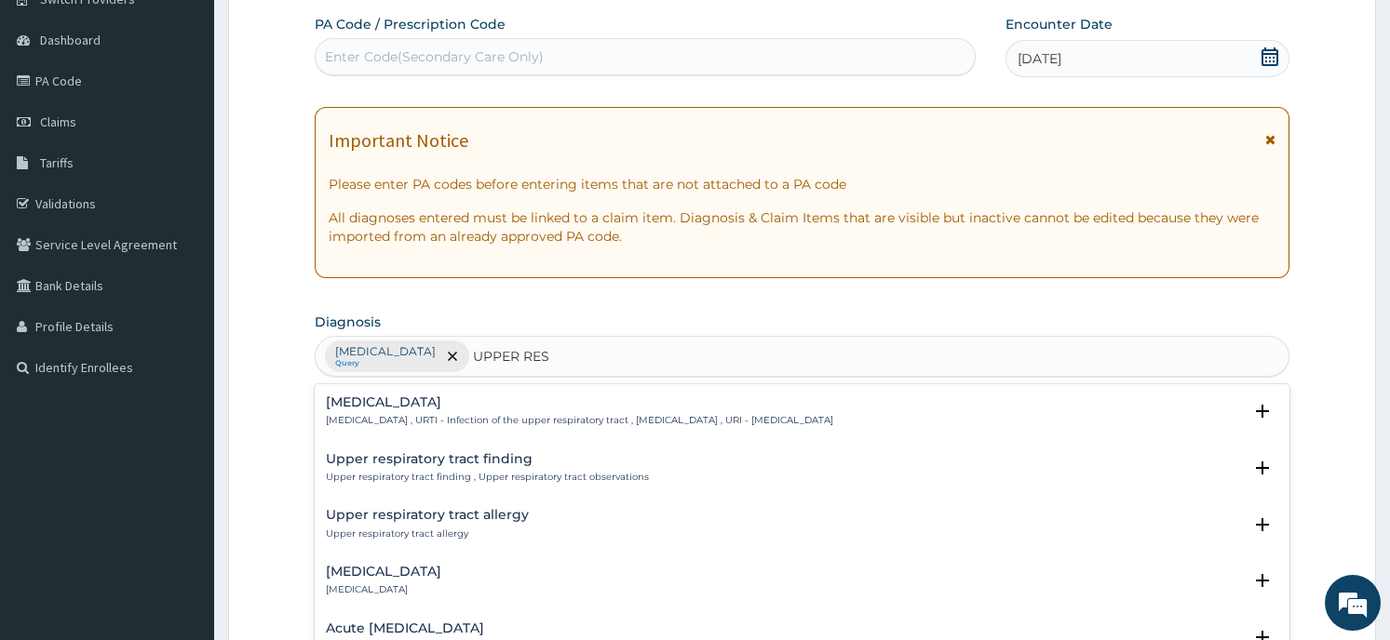
type input "UPPER RESP"
click at [492, 399] on h4 "[MEDICAL_DATA]" at bounding box center [579, 403] width 507 height 14
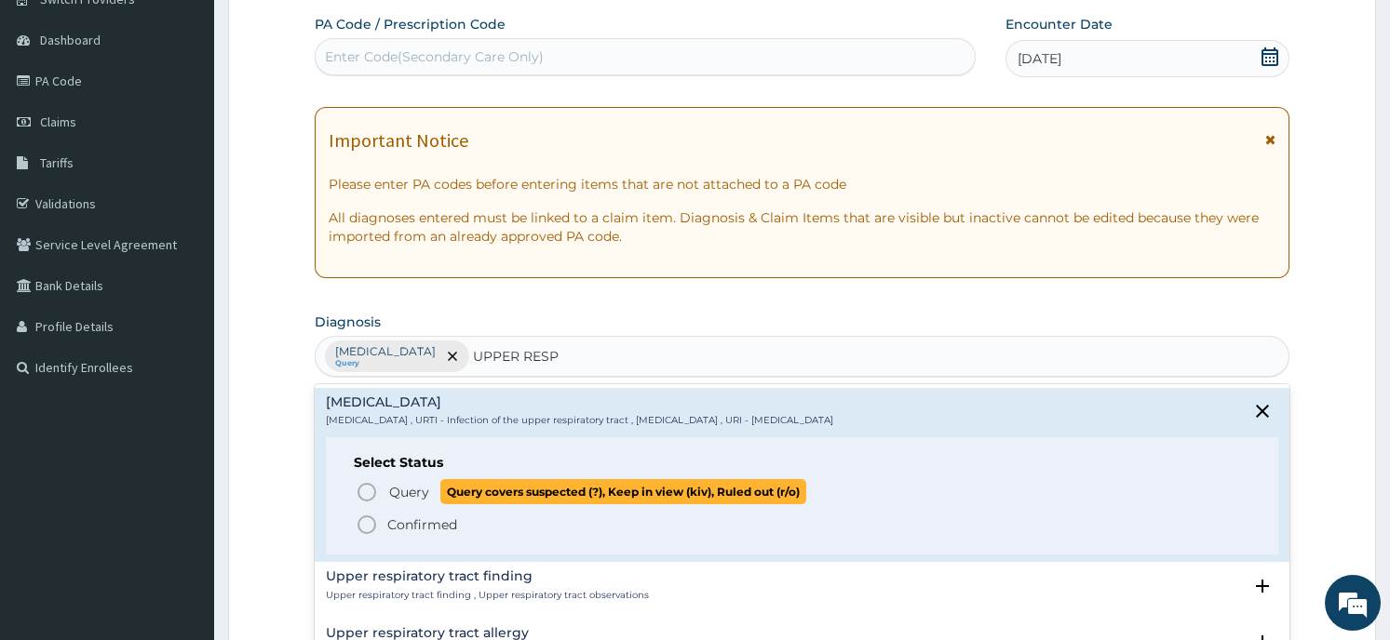
click at [505, 500] on span "Query covers suspected (?), Keep in view (kiv), Ruled out (r/o)" at bounding box center [623, 491] width 366 height 25
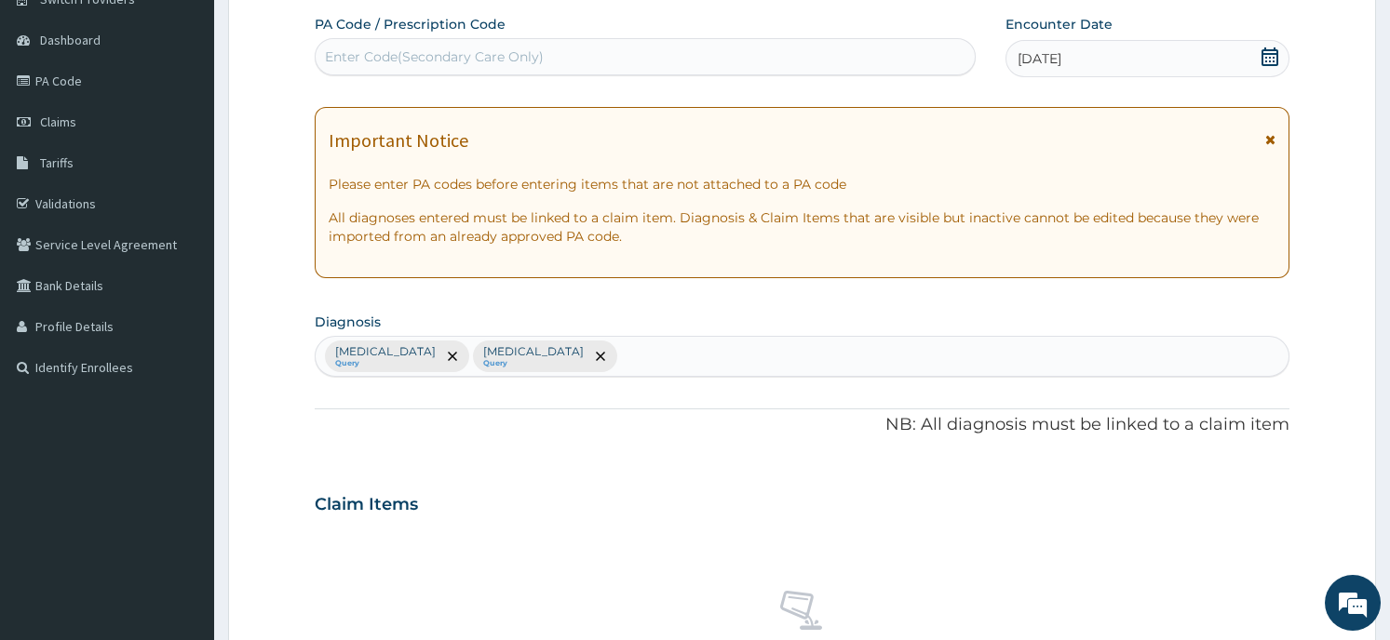
click at [660, 356] on div "[MEDICAL_DATA] Query [MEDICAL_DATA] Query" at bounding box center [802, 356] width 972 height 39
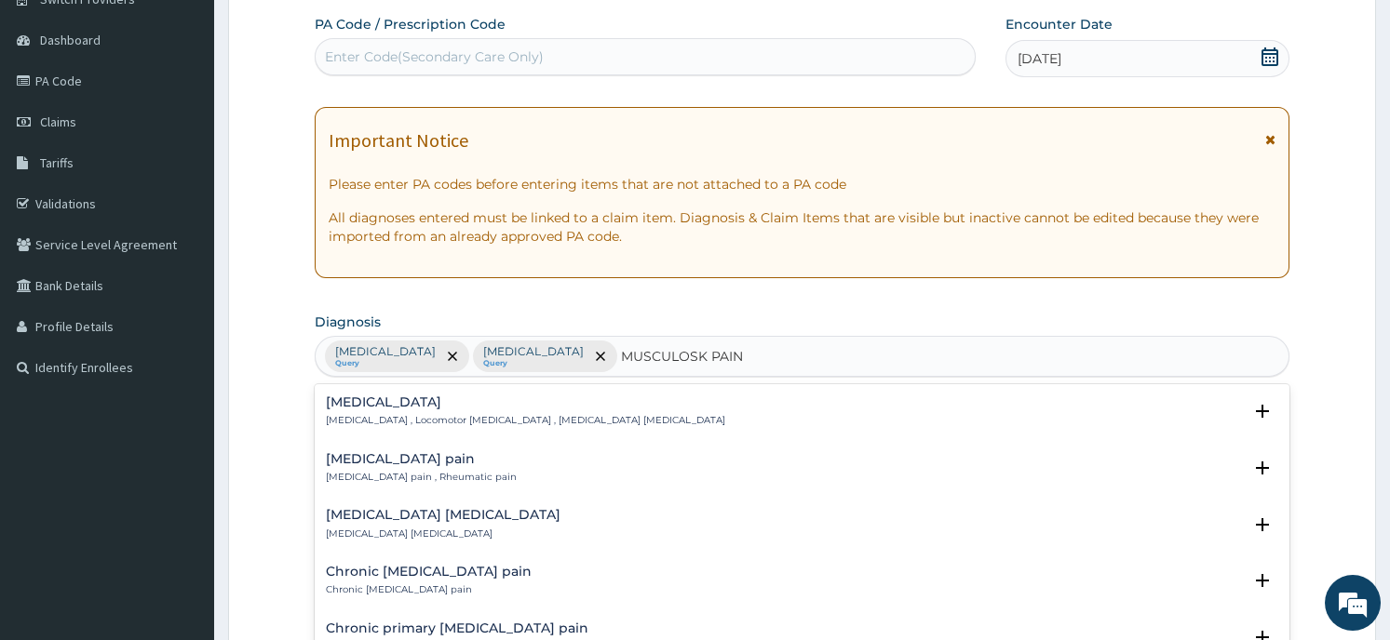
type input "MUSCULOSKE PAIN"
click at [364, 464] on h4 "[MEDICAL_DATA] pain" at bounding box center [421, 459] width 191 height 14
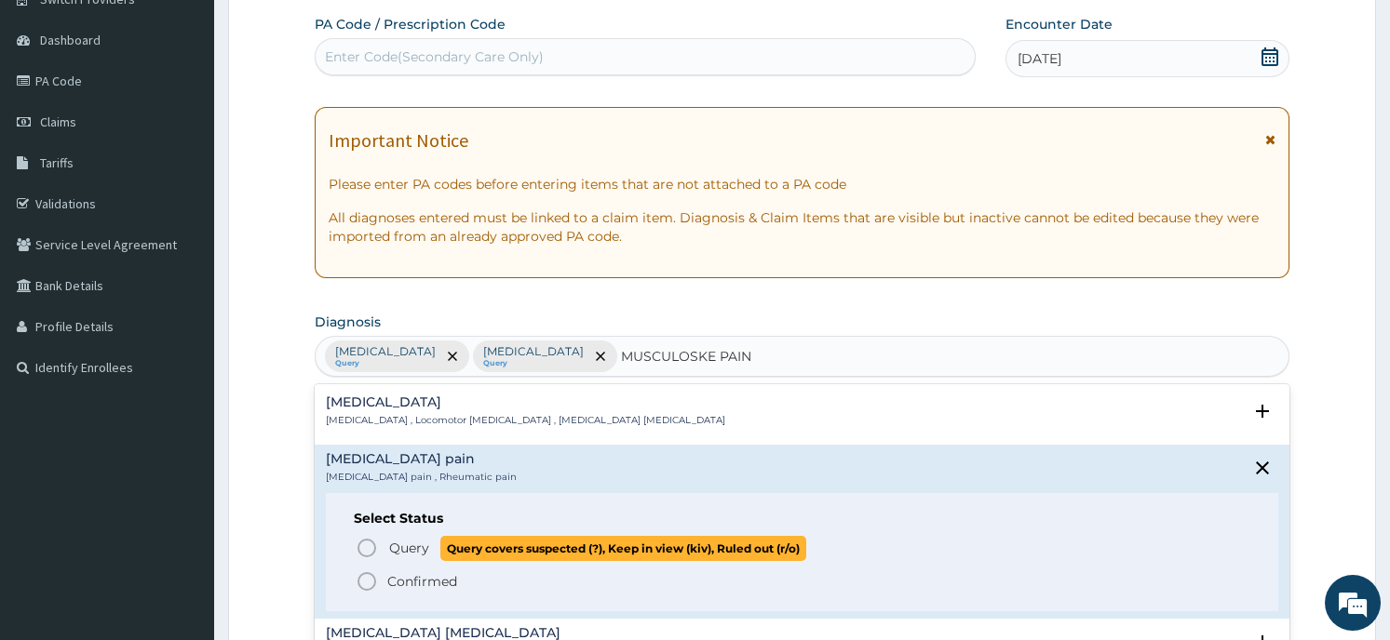
click at [411, 556] on span "Query" at bounding box center [409, 548] width 40 height 19
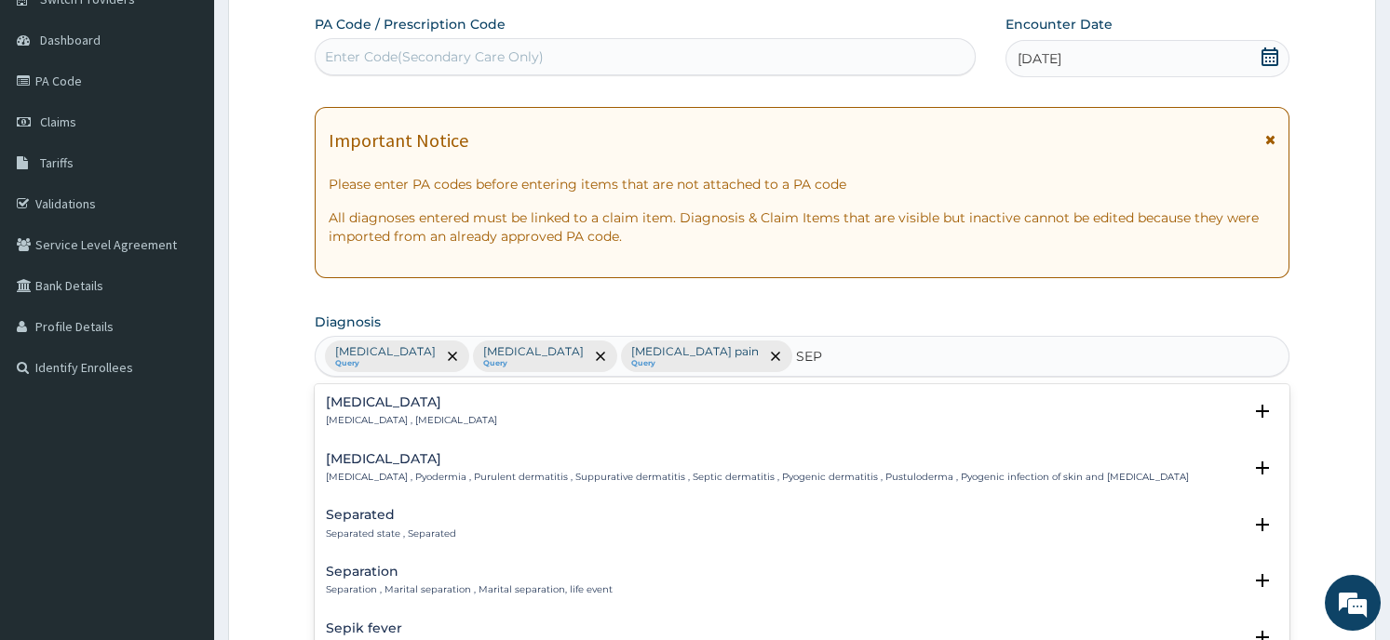
type input "SEPS"
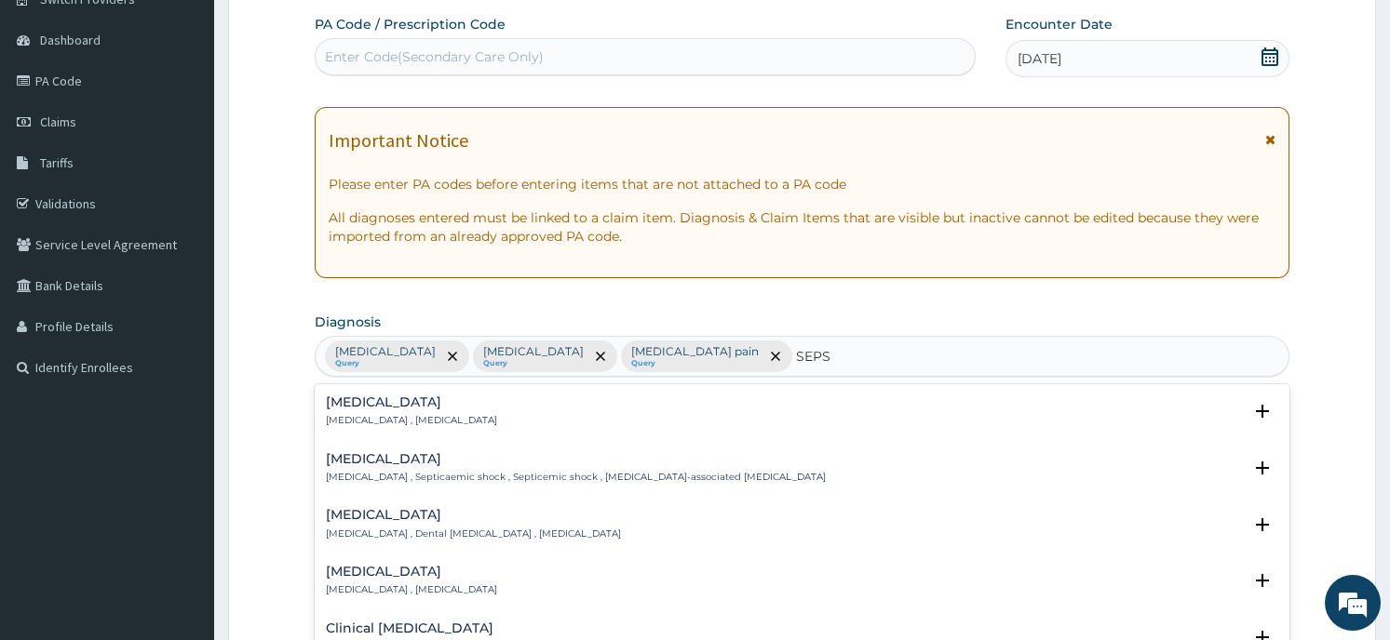
click at [718, 416] on div "[MEDICAL_DATA] [MEDICAL_DATA] , [MEDICAL_DATA]" at bounding box center [801, 412] width 951 height 33
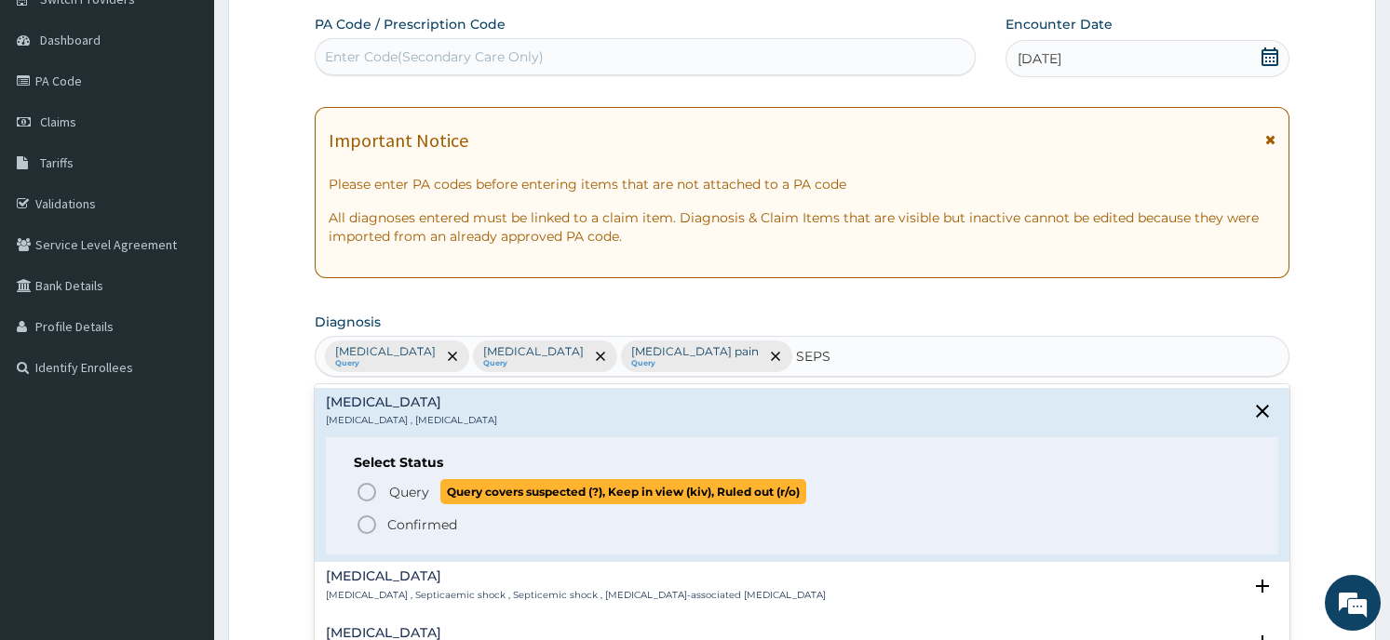
click at [715, 483] on span "Query covers suspected (?), Keep in view (kiv), Ruled out (r/o)" at bounding box center [623, 491] width 366 height 25
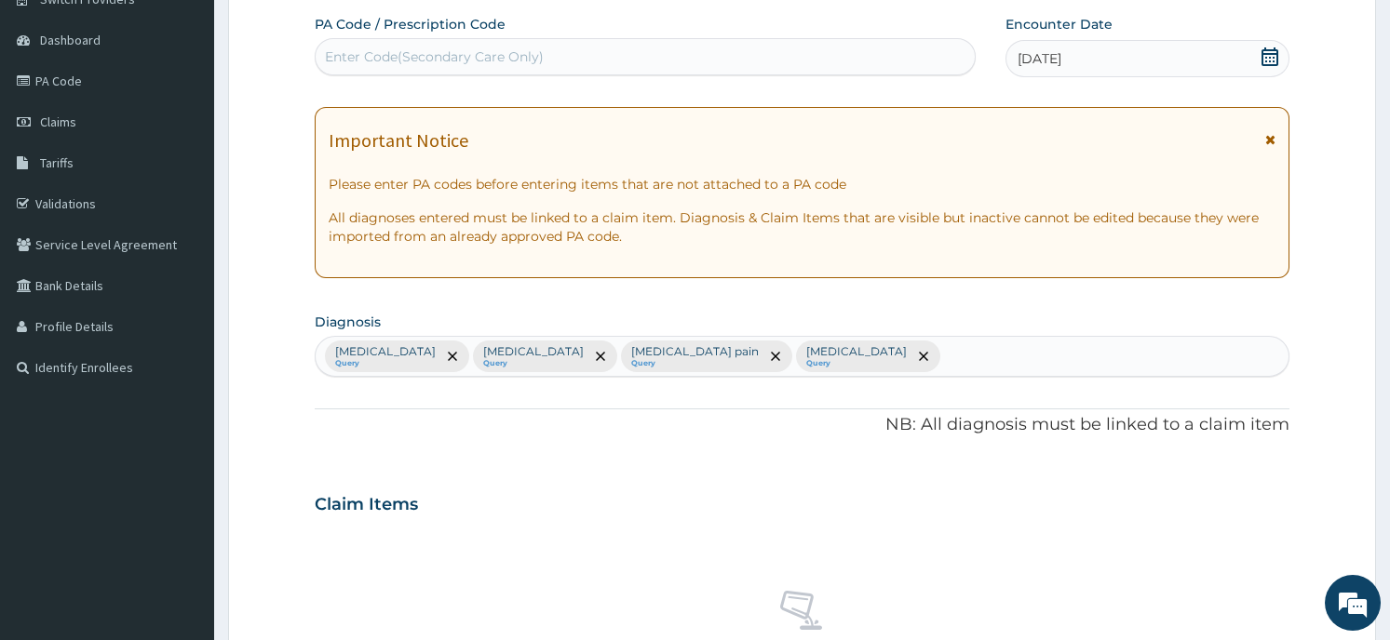
click at [529, 526] on div "Claim Items No claim item" at bounding box center [802, 610] width 974 height 267
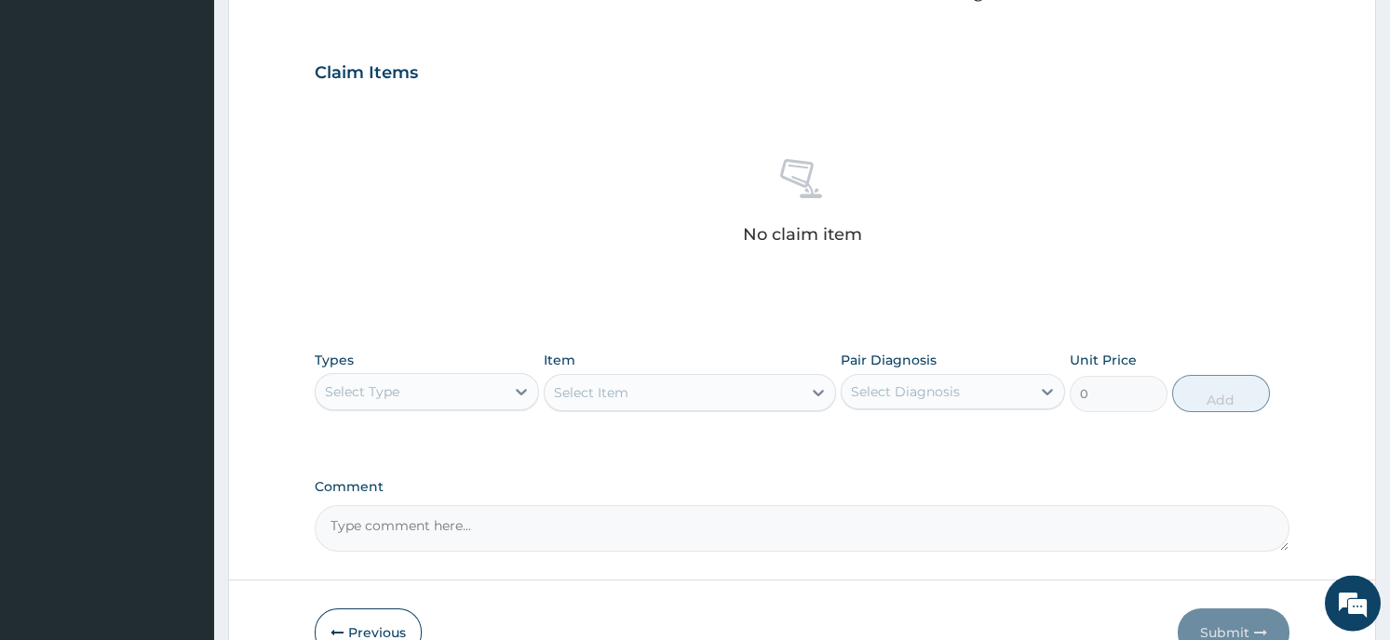
scroll to position [702, 0]
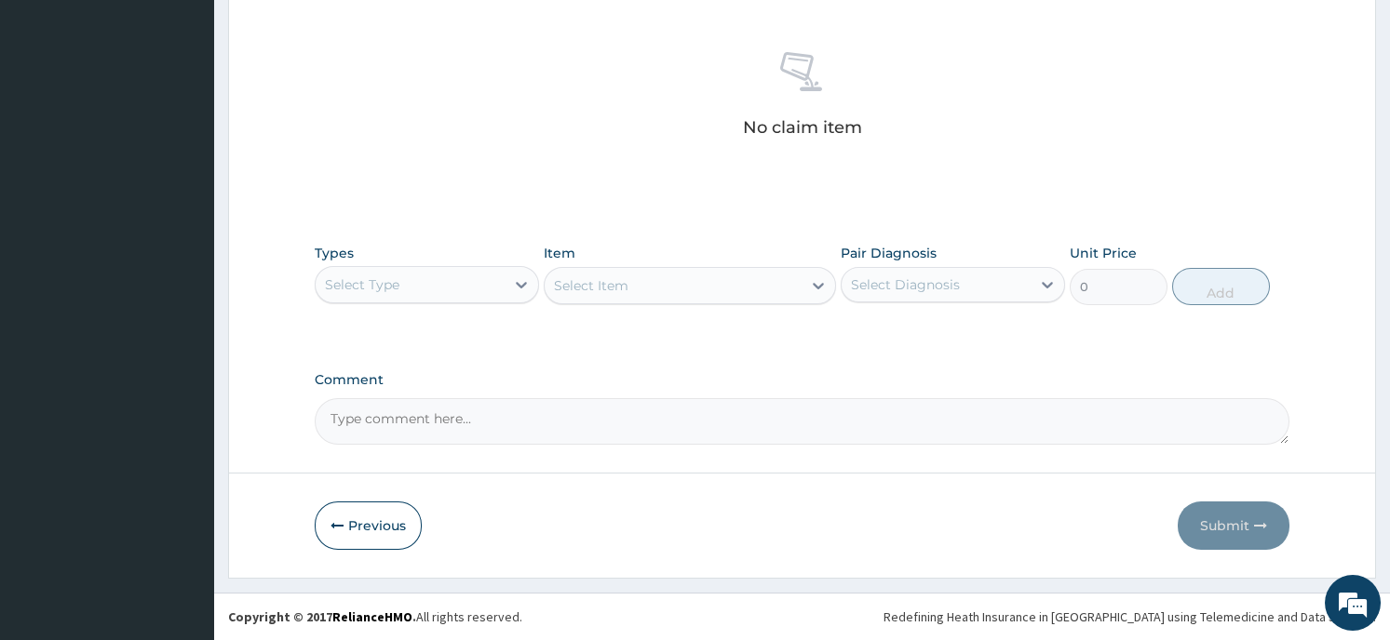
click at [429, 290] on div "Select Type" at bounding box center [410, 285] width 189 height 30
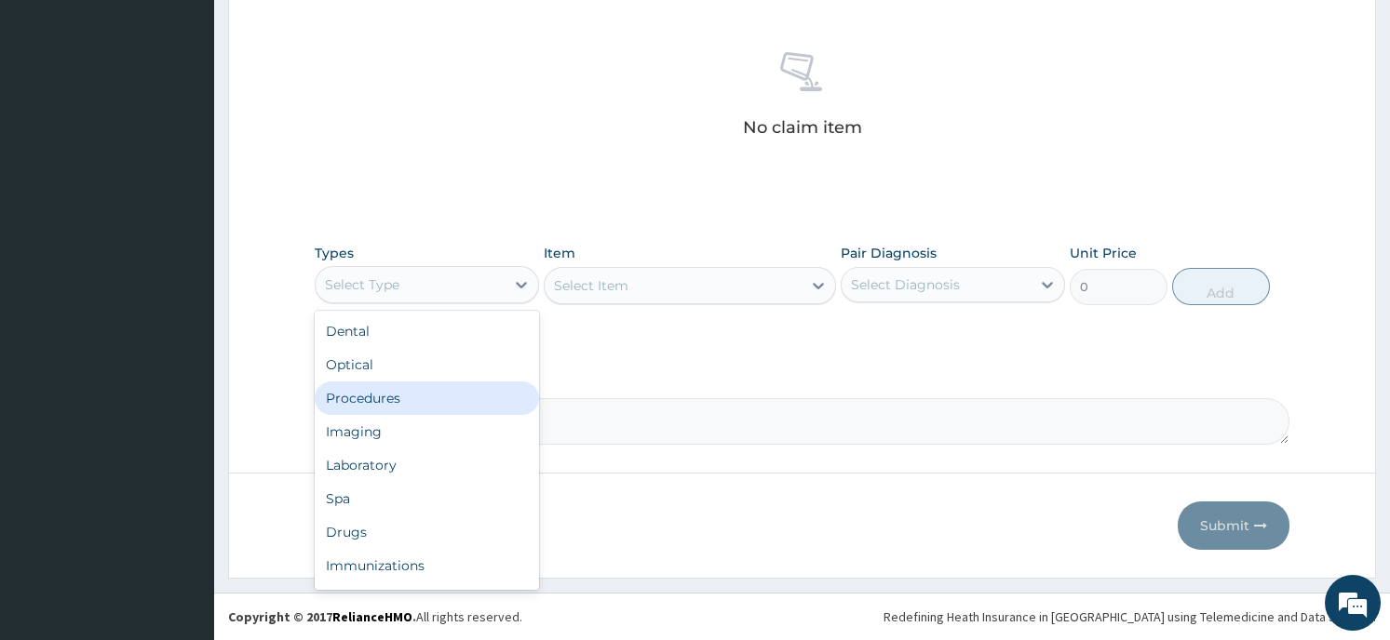
click at [426, 410] on div "Procedures" at bounding box center [427, 399] width 224 height 34
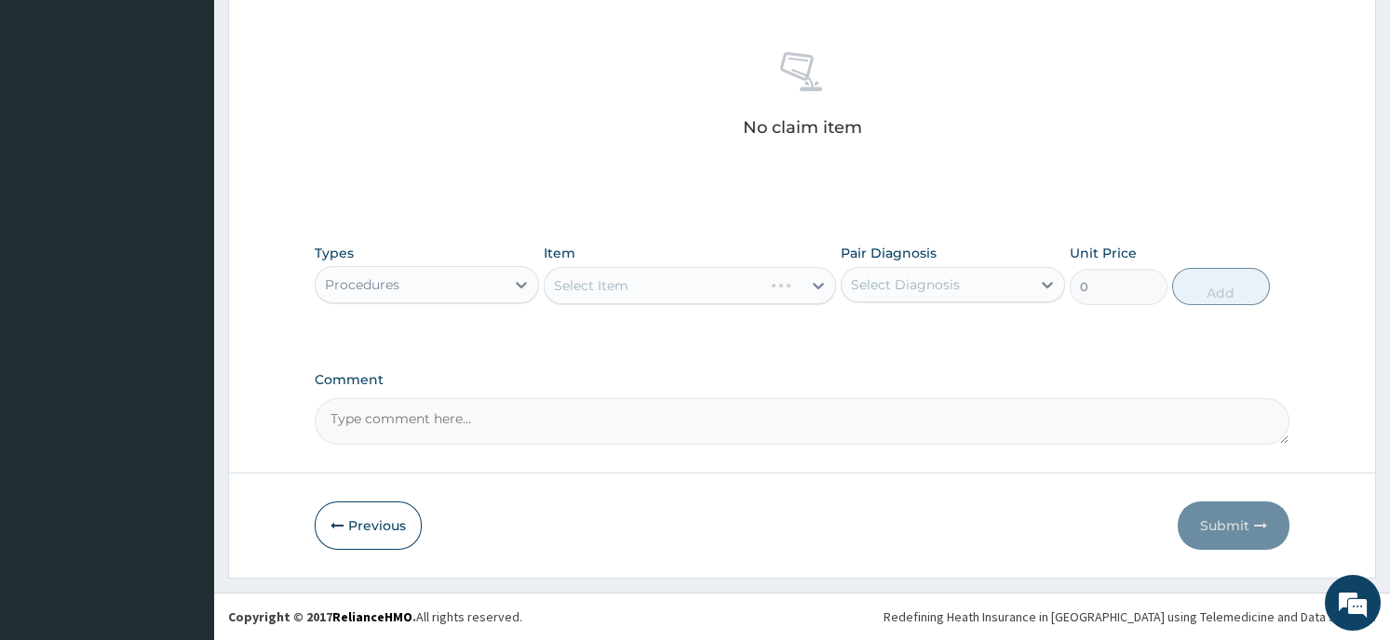
click at [655, 289] on div "Select Item" at bounding box center [690, 285] width 292 height 37
click at [810, 286] on div "Select Item" at bounding box center [690, 285] width 292 height 37
click at [801, 282] on div at bounding box center [818, 286] width 34 height 34
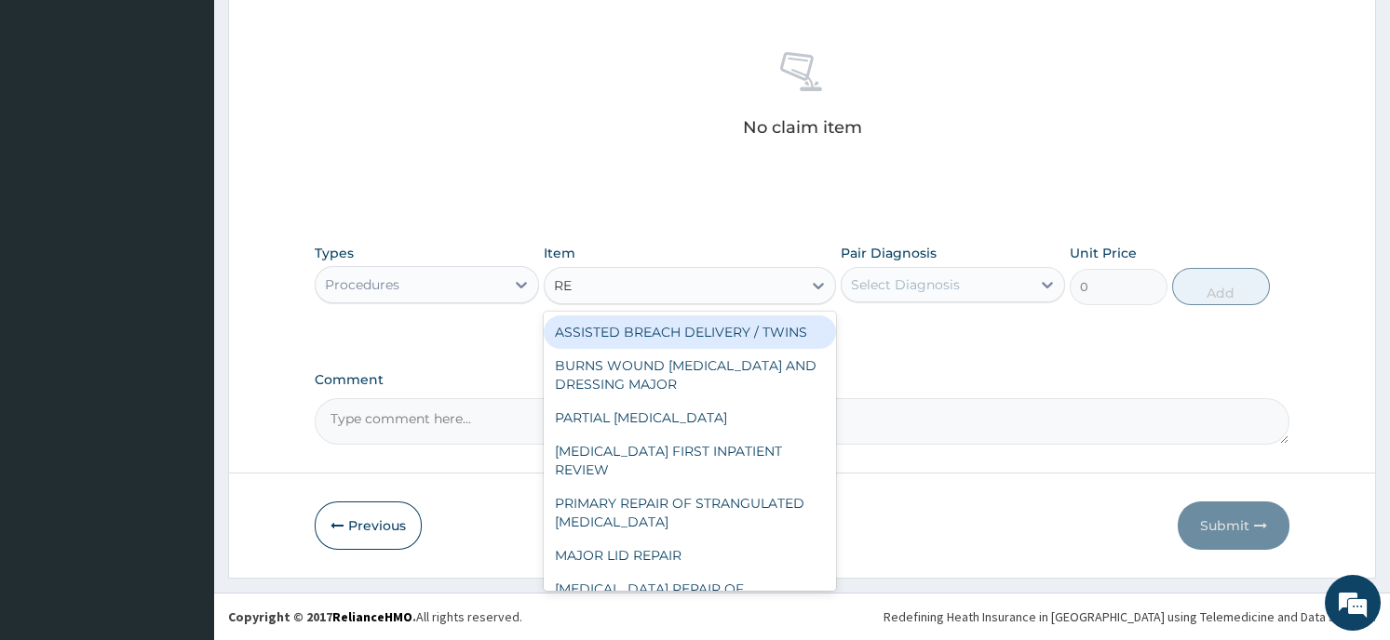
type input "REG"
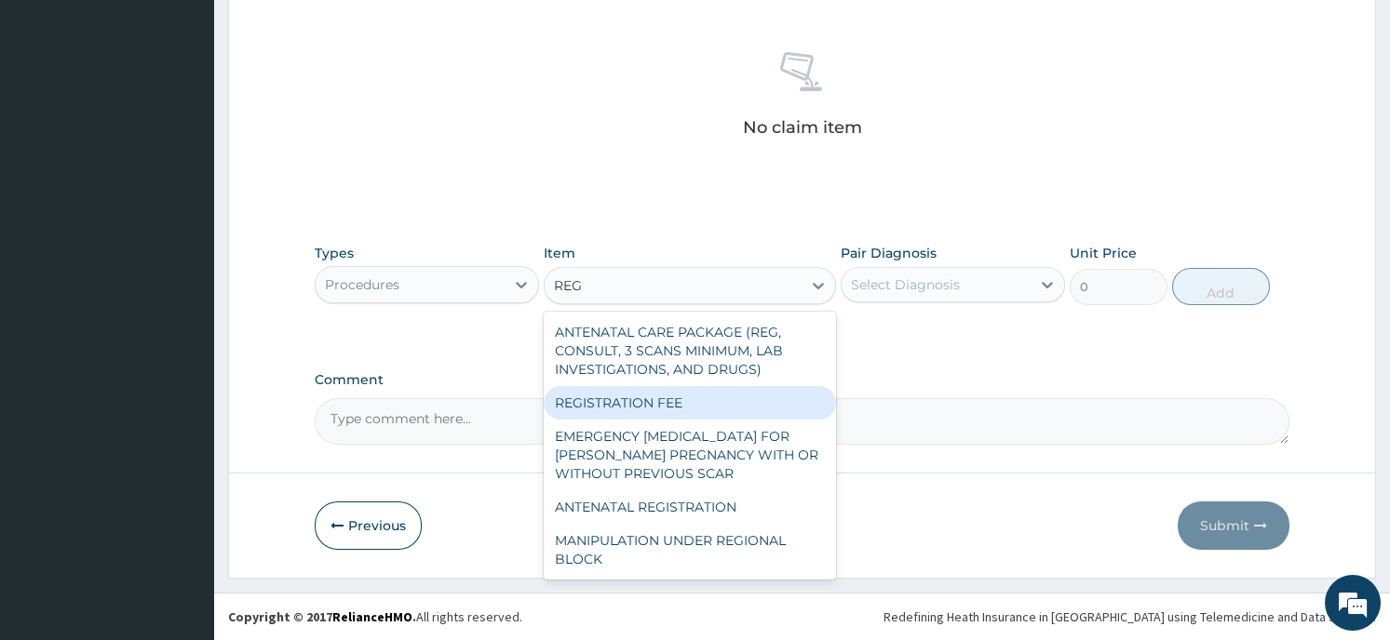
click at [732, 398] on div "REGISTRATION FEE" at bounding box center [690, 403] width 292 height 34
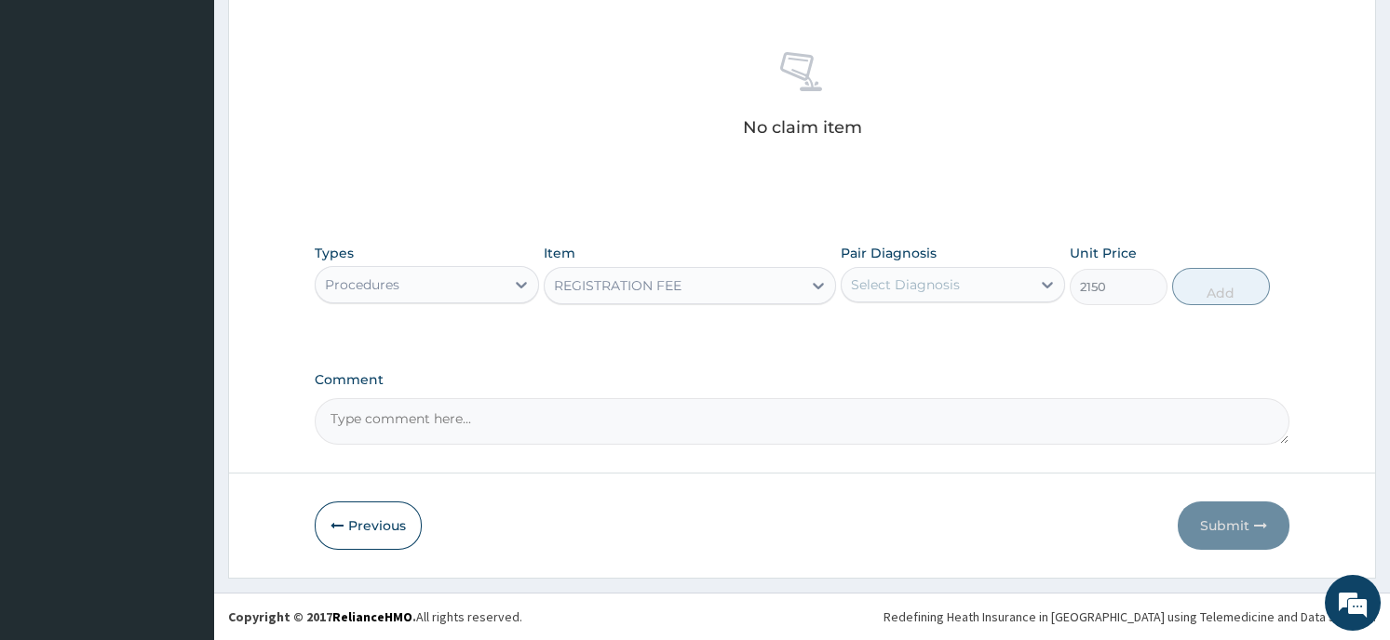
type input "2150"
click at [903, 296] on div "Select Diagnosis" at bounding box center [935, 285] width 189 height 30
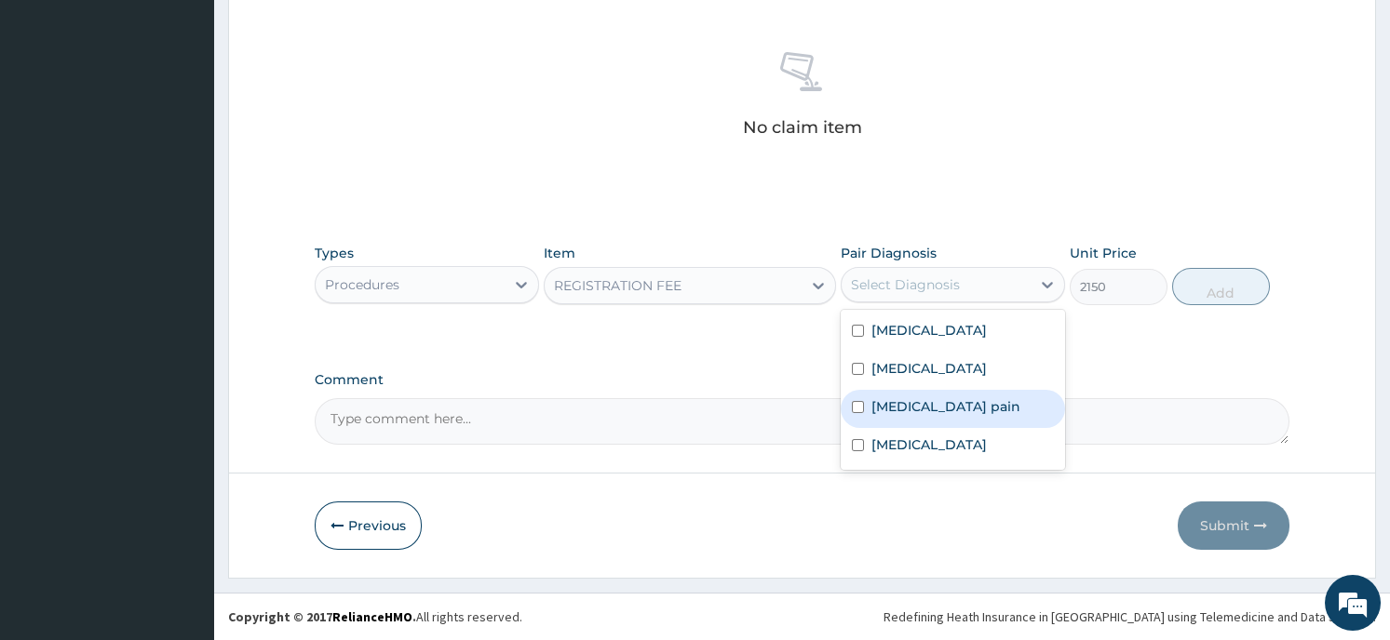
click at [905, 402] on label "[MEDICAL_DATA] pain" at bounding box center [945, 406] width 149 height 19
checkbox input "true"
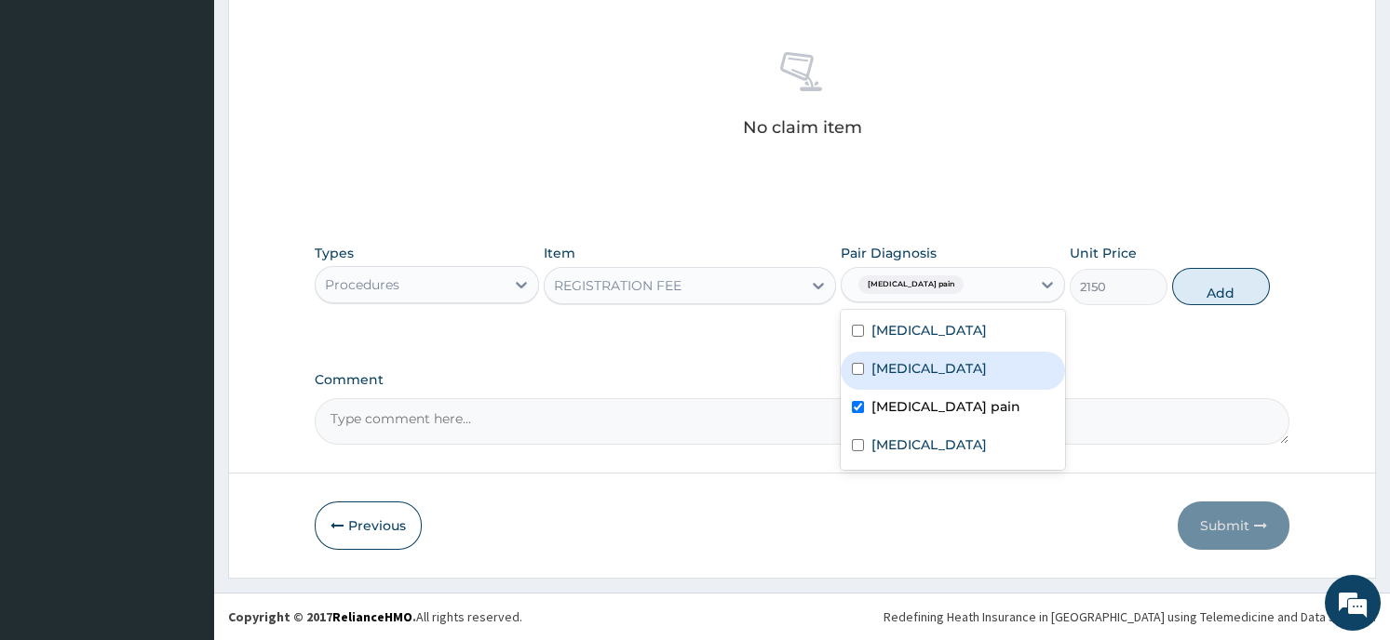
click at [861, 369] on input "checkbox" at bounding box center [858, 369] width 12 height 12
checkbox input "true"
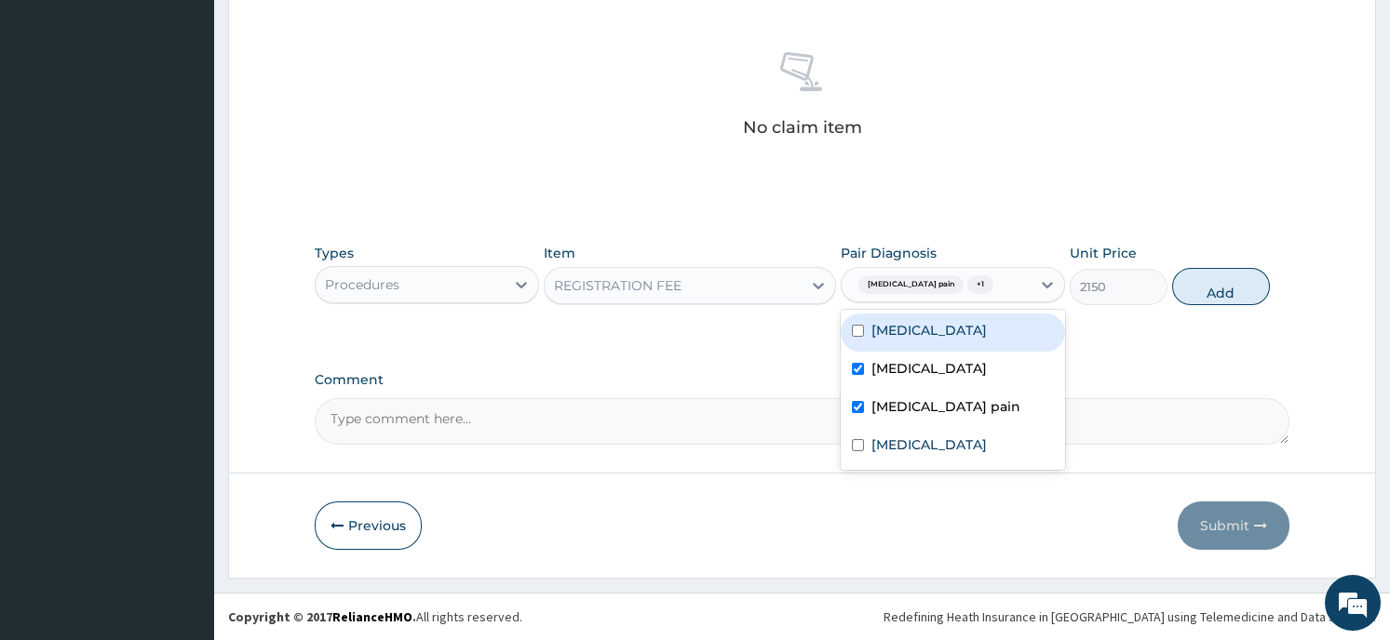
click at [1221, 286] on button "Add" at bounding box center [1221, 286] width 98 height 37
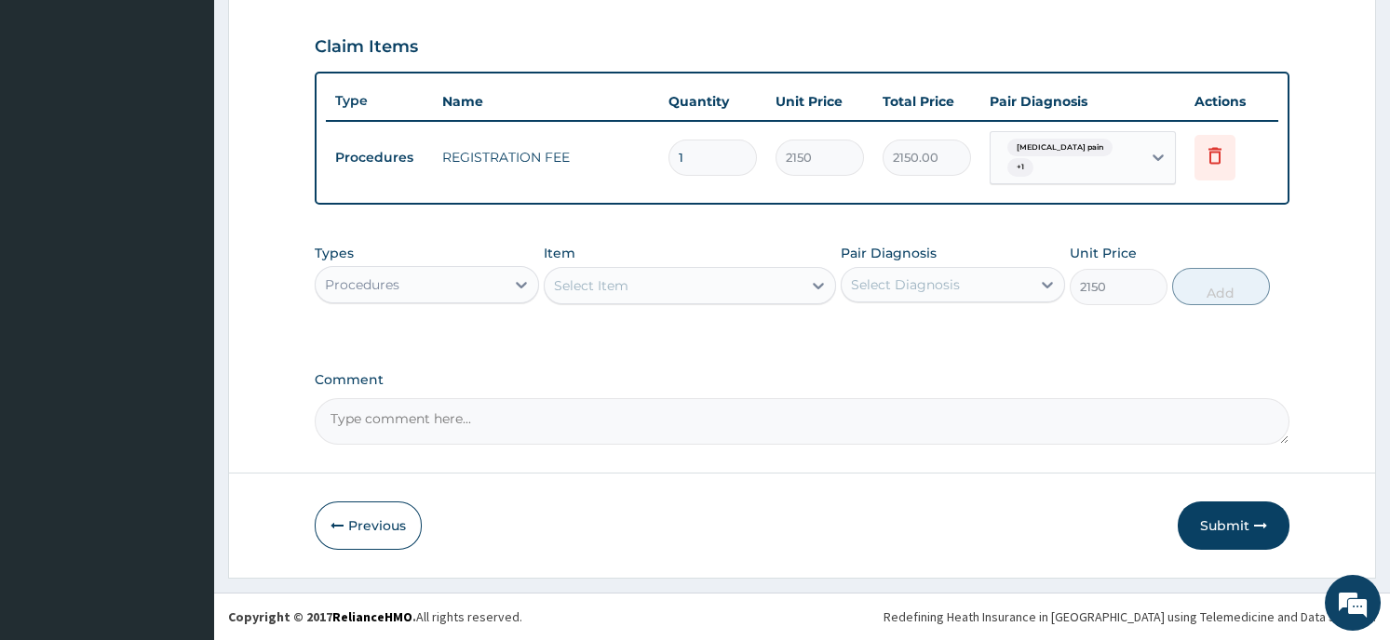
type input "0"
click at [572, 285] on div "Select Item" at bounding box center [591, 286] width 74 height 19
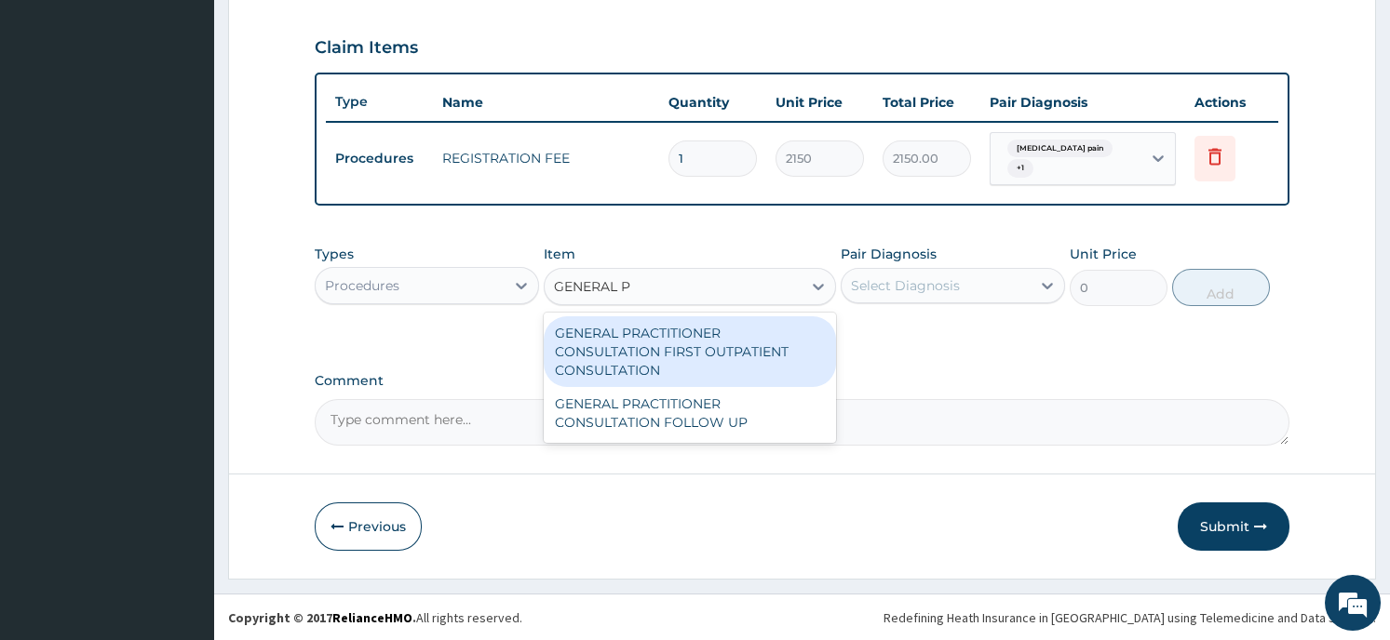
type input "GENERAL PR"
click at [558, 382] on div "GENERAL PRACTITIONER CONSULTATION FIRST OUTPATIENT CONSULTATION" at bounding box center [690, 351] width 292 height 71
type input "3547.5"
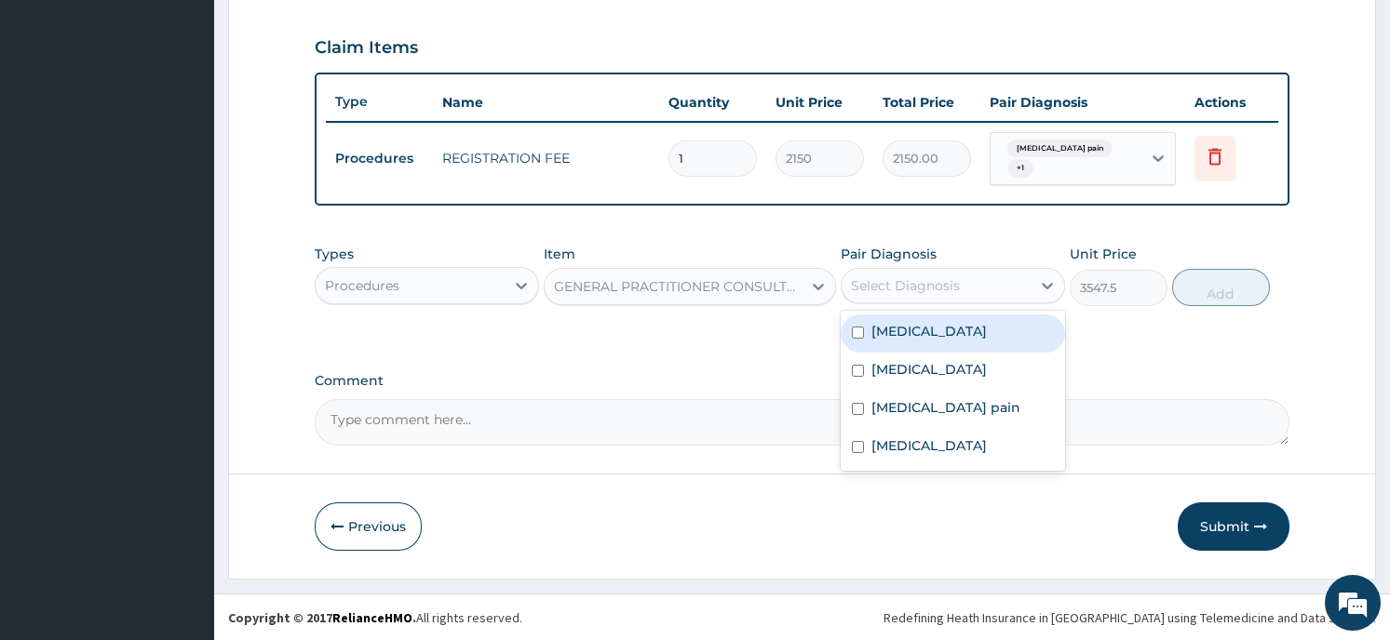
click at [971, 277] on div "Select Diagnosis" at bounding box center [935, 286] width 189 height 30
drag, startPoint x: 859, startPoint y: 339, endPoint x: 856, endPoint y: 327, distance: 12.4
click at [856, 327] on input "checkbox" at bounding box center [858, 333] width 12 height 12
checkbox input "true"
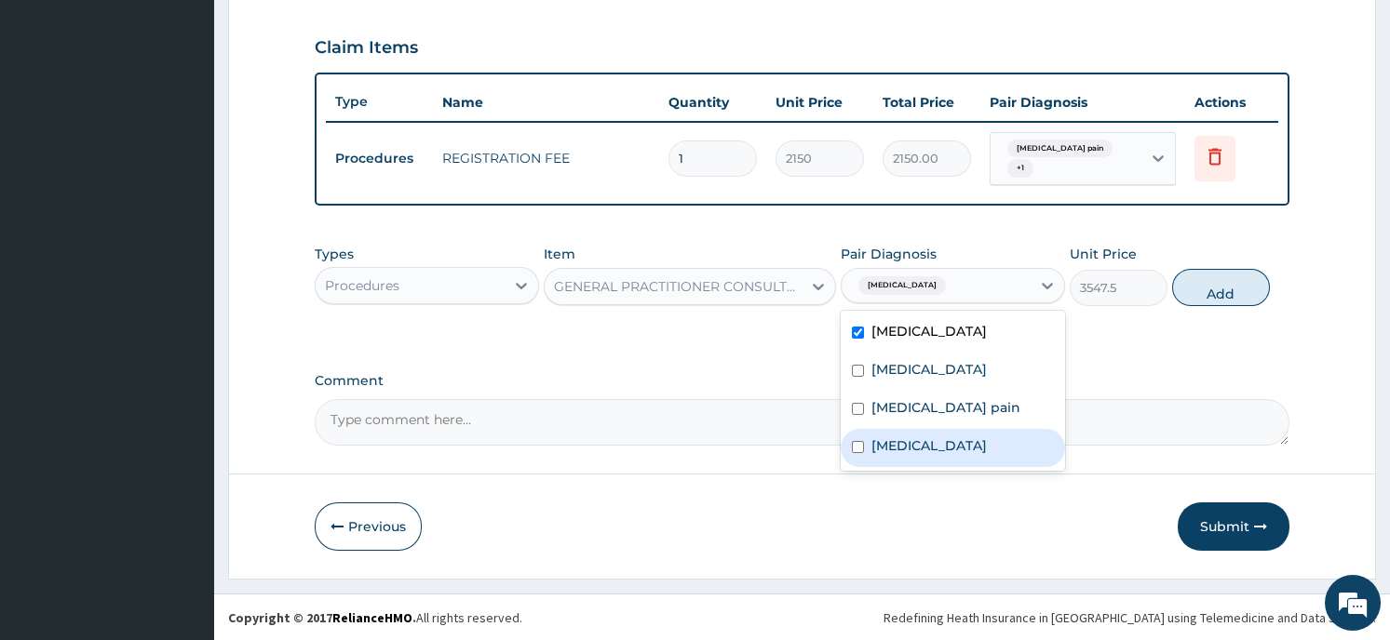
click at [856, 442] on input "checkbox" at bounding box center [858, 447] width 12 height 12
checkbox input "true"
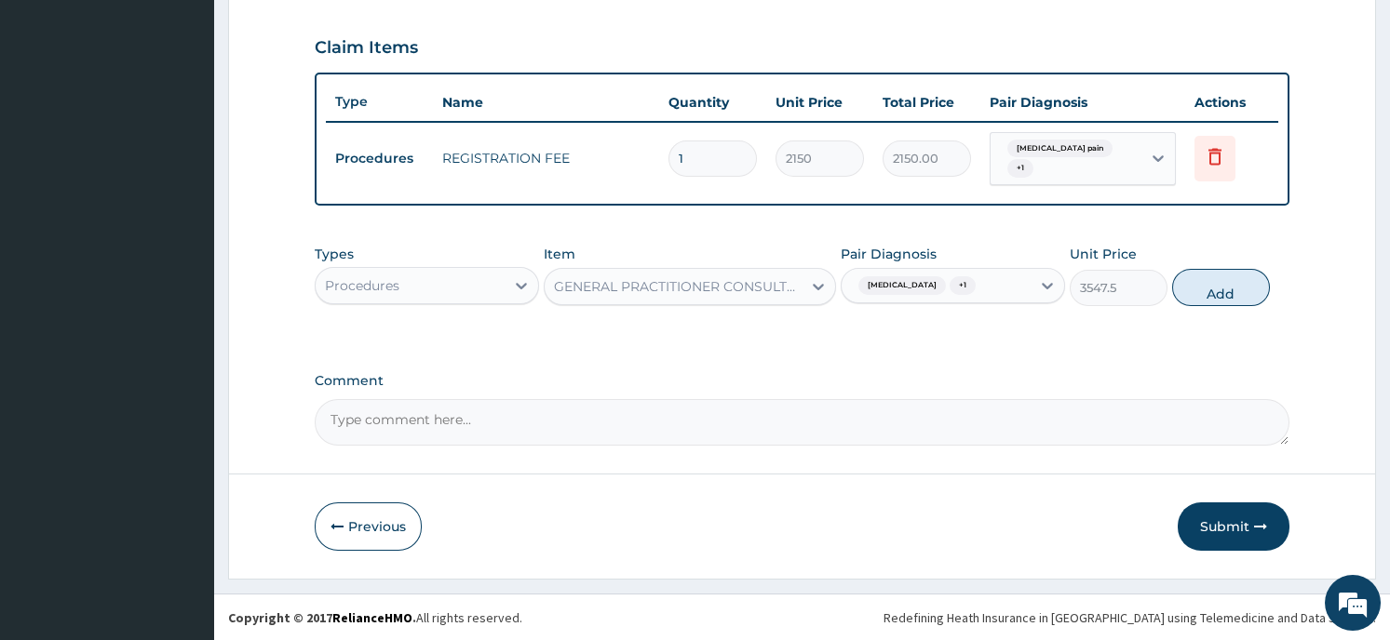
click at [1238, 282] on button "Add" at bounding box center [1221, 287] width 98 height 37
type input "0"
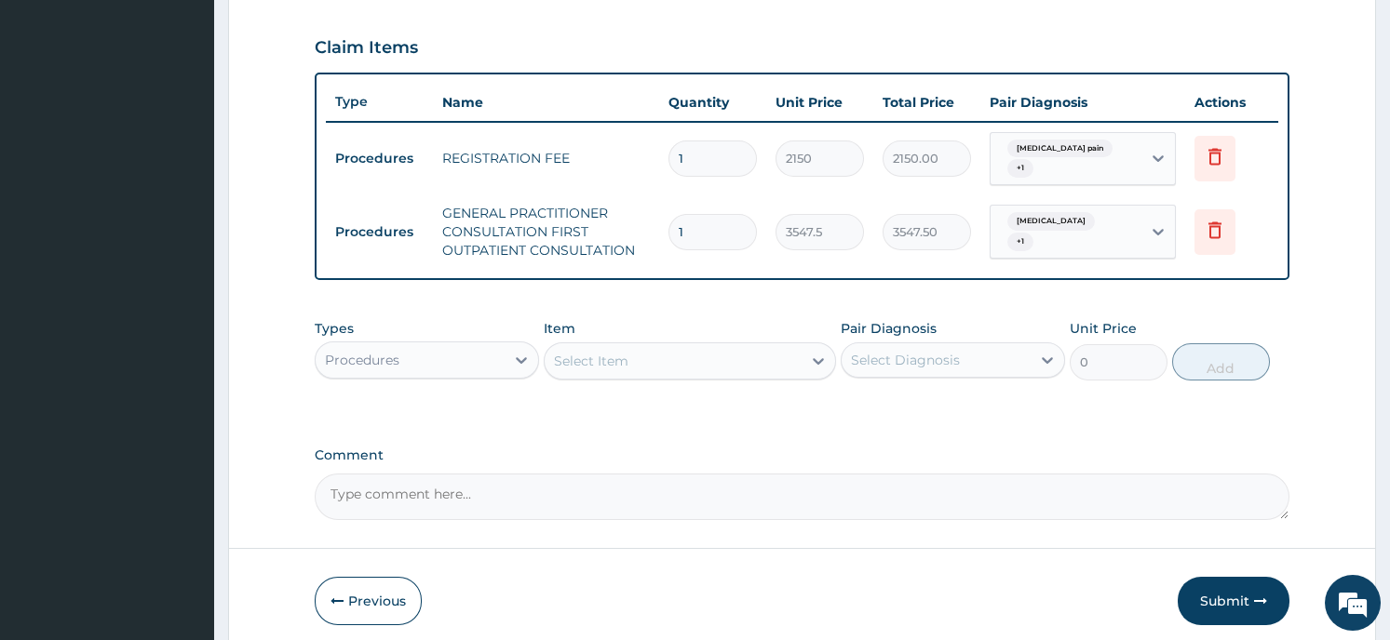
click at [616, 357] on div "Select Item" at bounding box center [591, 361] width 74 height 19
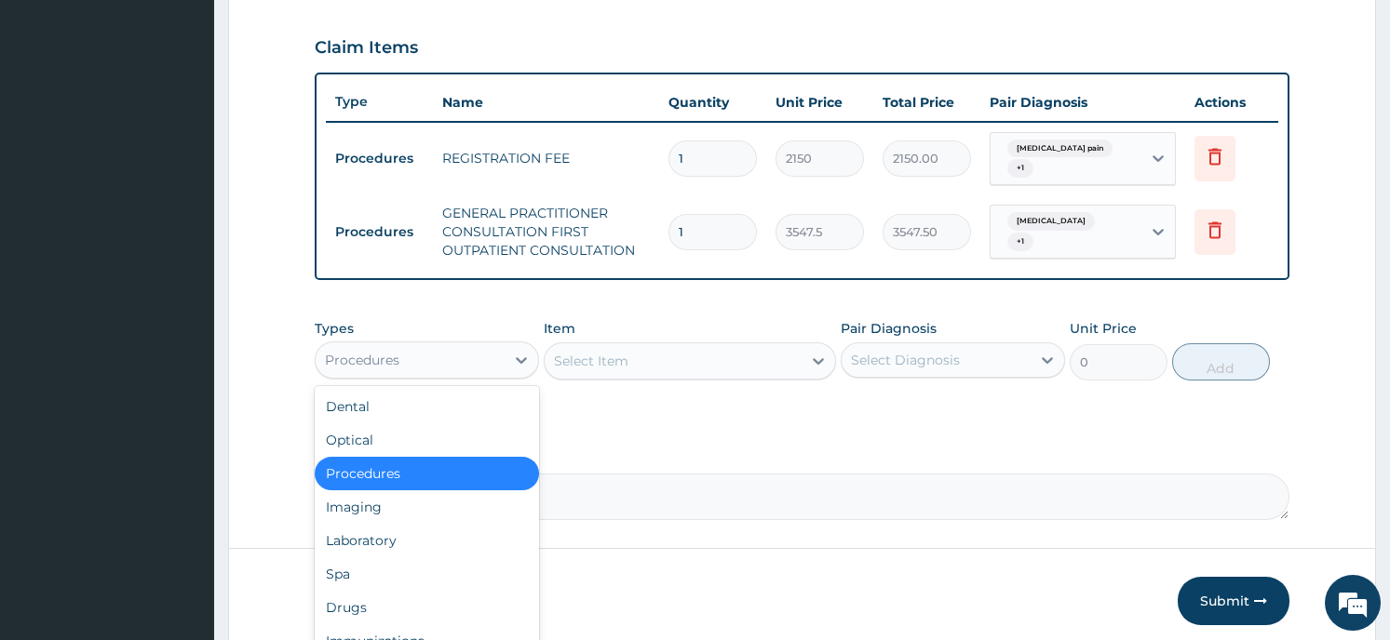
click at [428, 362] on div "Procedures" at bounding box center [410, 360] width 189 height 30
click at [378, 553] on div "Laboratory" at bounding box center [427, 541] width 224 height 34
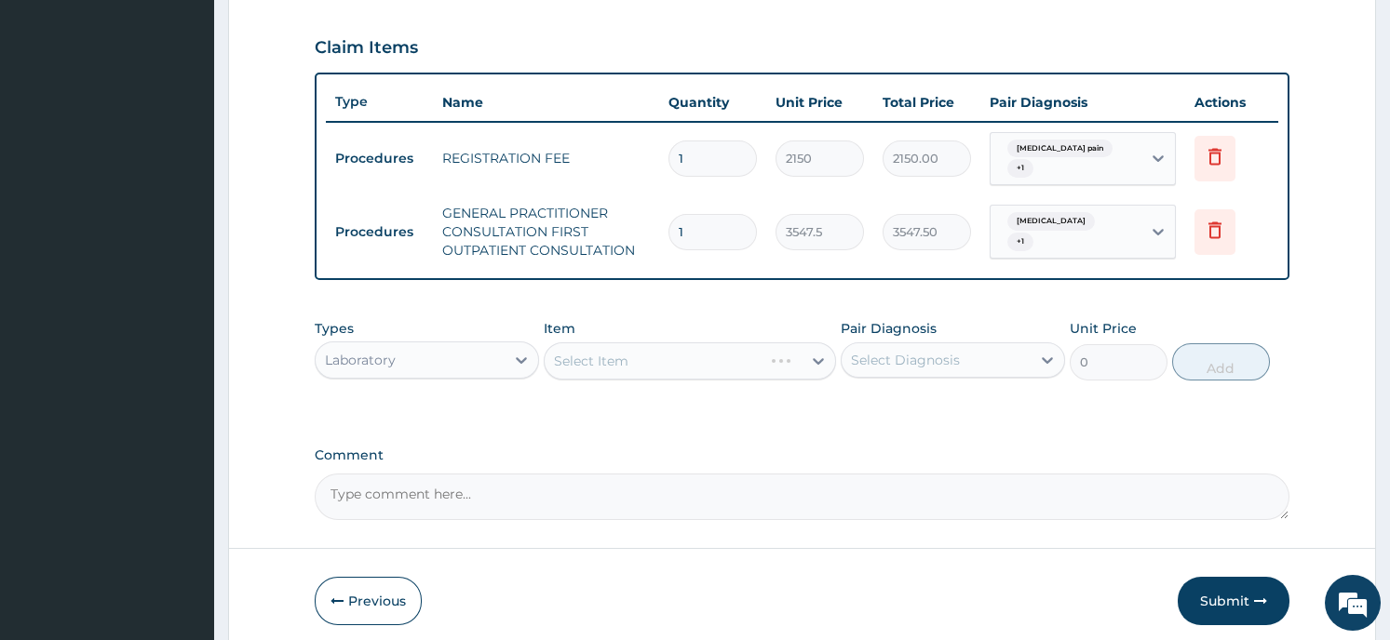
click at [800, 362] on div "Select Item" at bounding box center [690, 361] width 292 height 37
click at [811, 355] on icon at bounding box center [818, 361] width 19 height 19
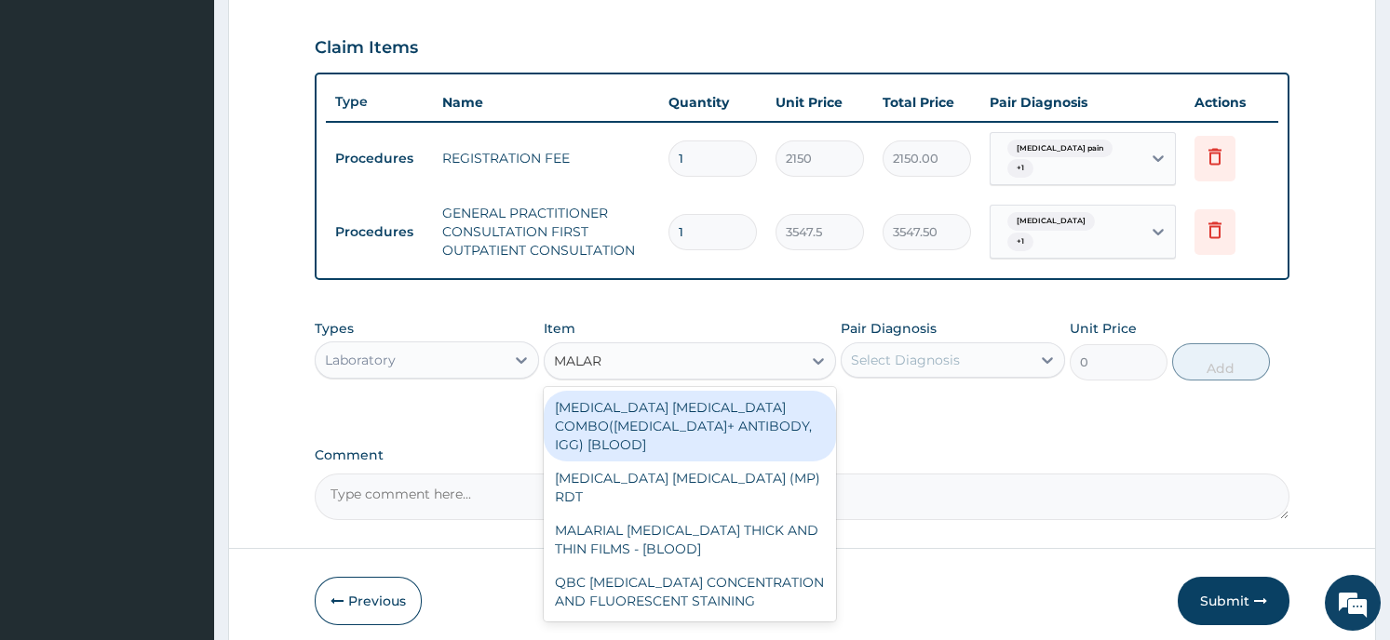
type input "MALARI"
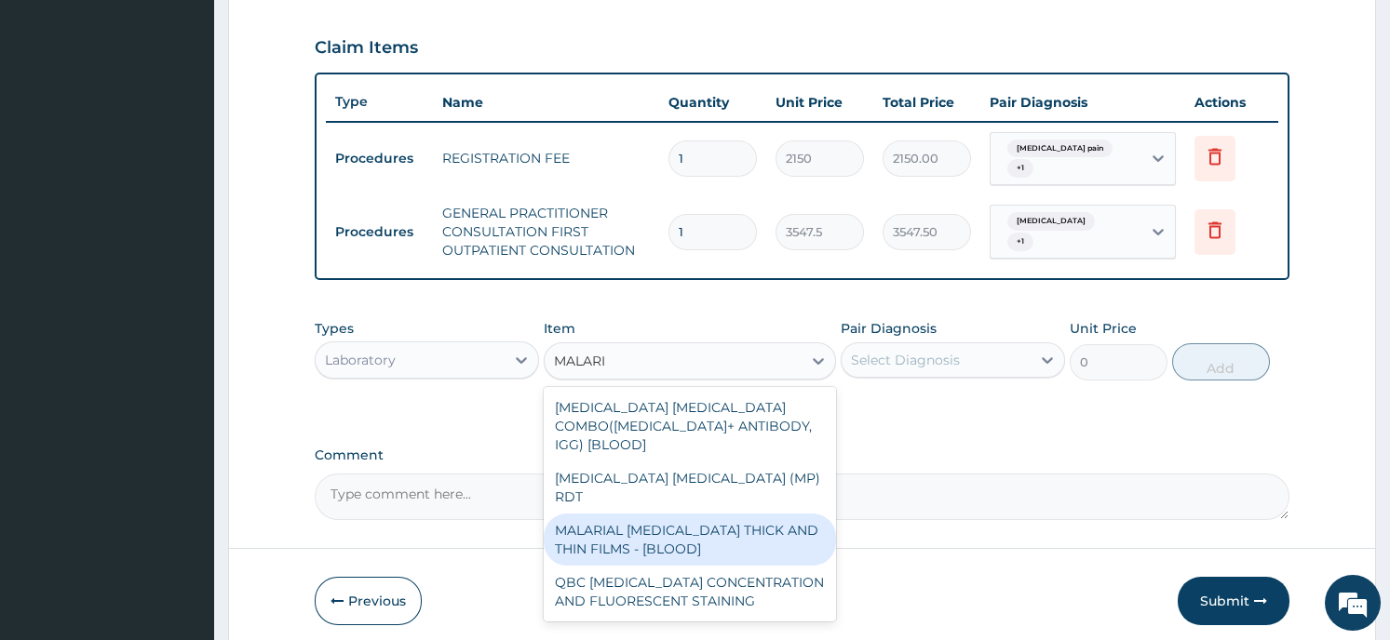
click at [737, 514] on div "MALARIAL [MEDICAL_DATA] THICK AND THIN FILMS - [BLOOD]" at bounding box center [690, 540] width 292 height 52
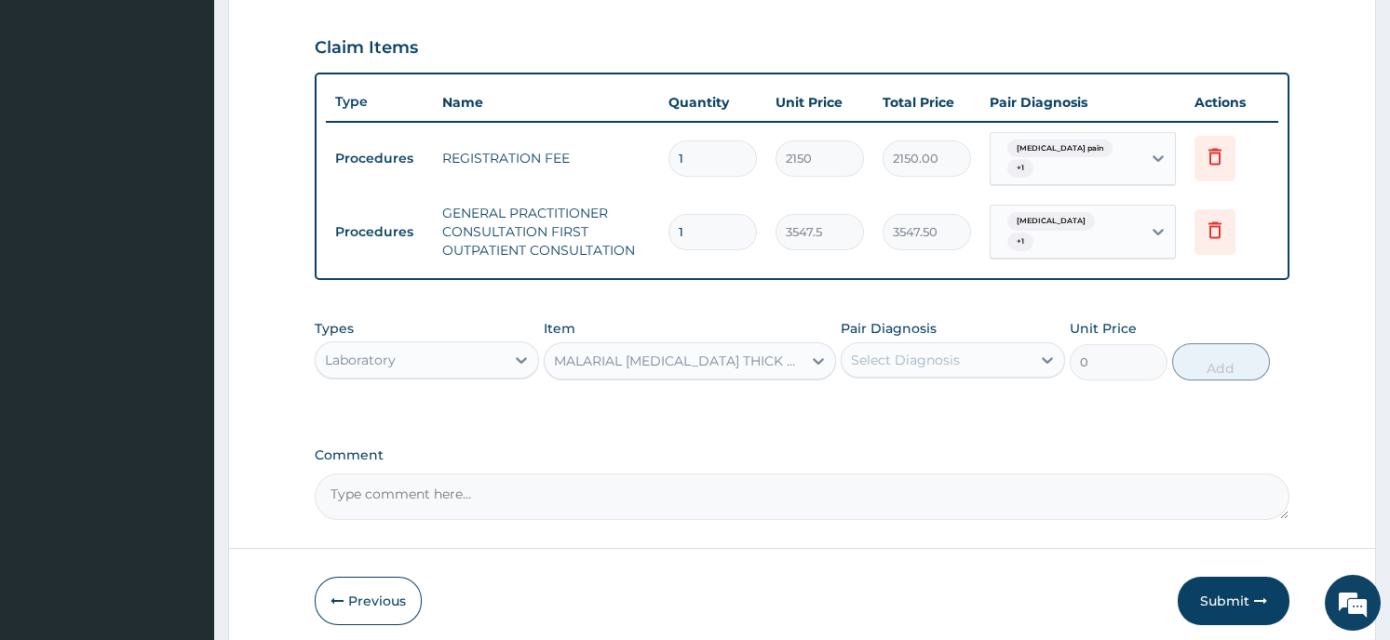
type input "1612.5"
click at [1004, 355] on div "Select Diagnosis" at bounding box center [935, 360] width 189 height 30
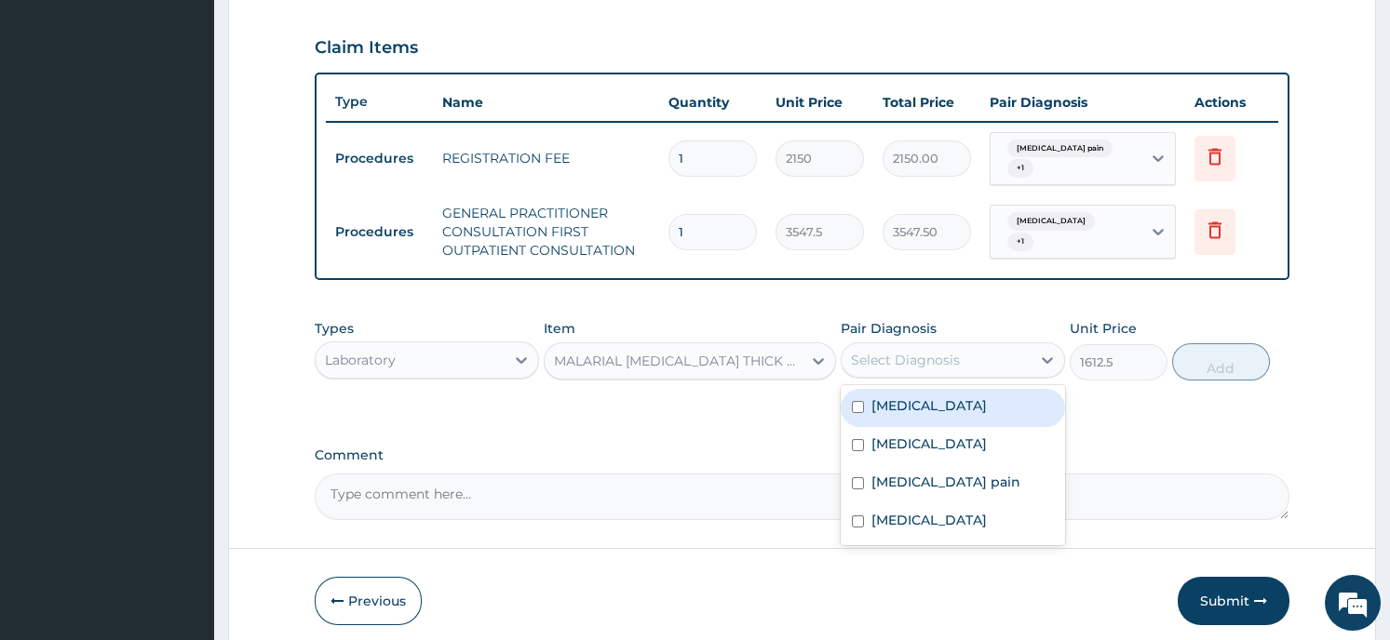
click at [941, 411] on div "[MEDICAL_DATA]" at bounding box center [952, 408] width 224 height 38
checkbox input "true"
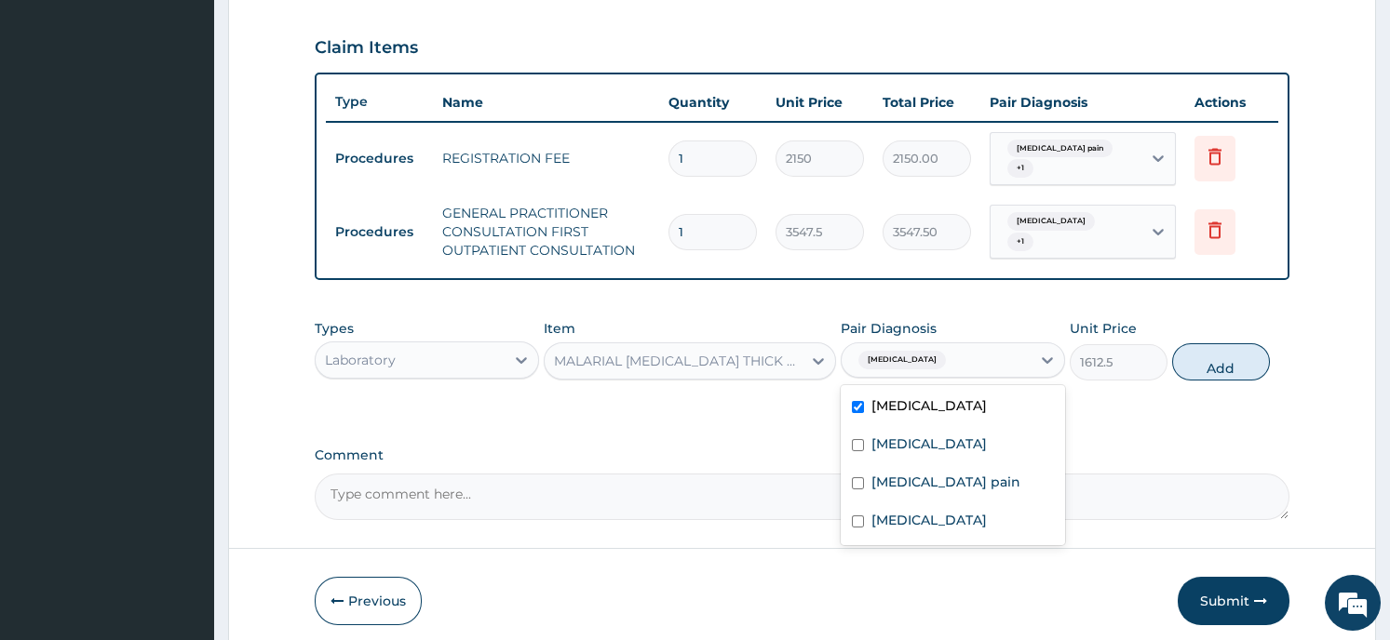
click at [1197, 362] on button "Add" at bounding box center [1221, 361] width 98 height 37
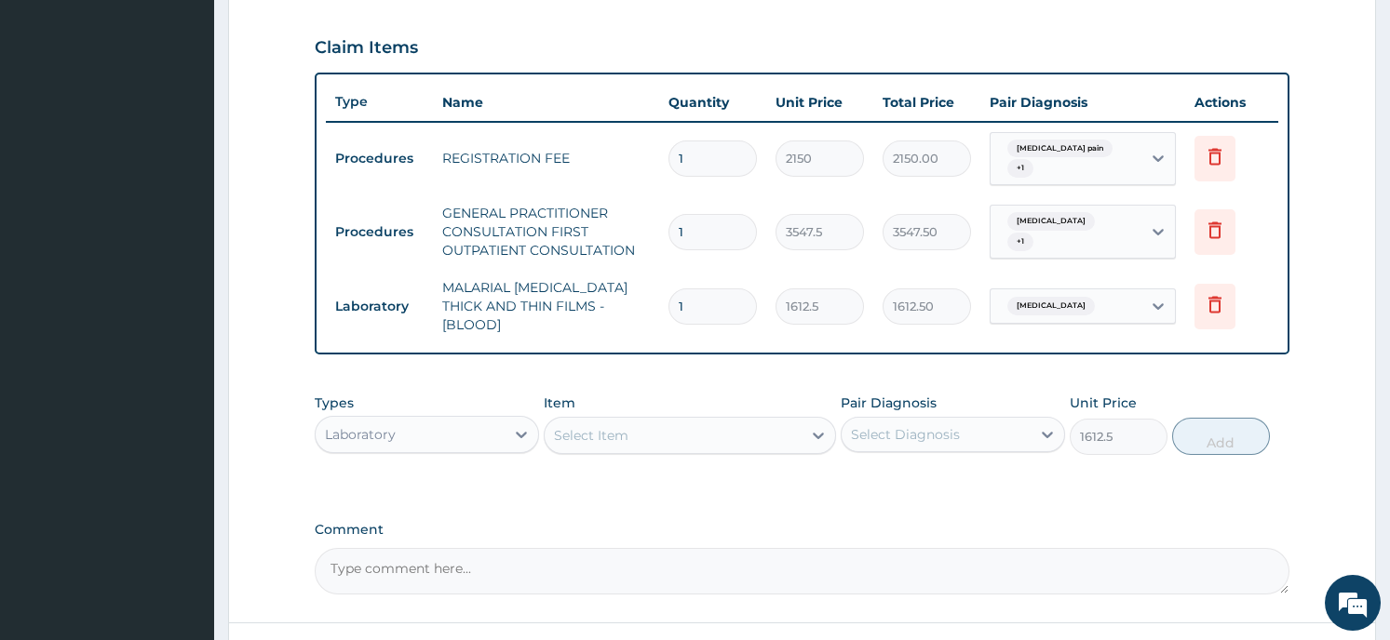
type input "0"
click at [613, 426] on div "Select Item" at bounding box center [591, 435] width 74 height 19
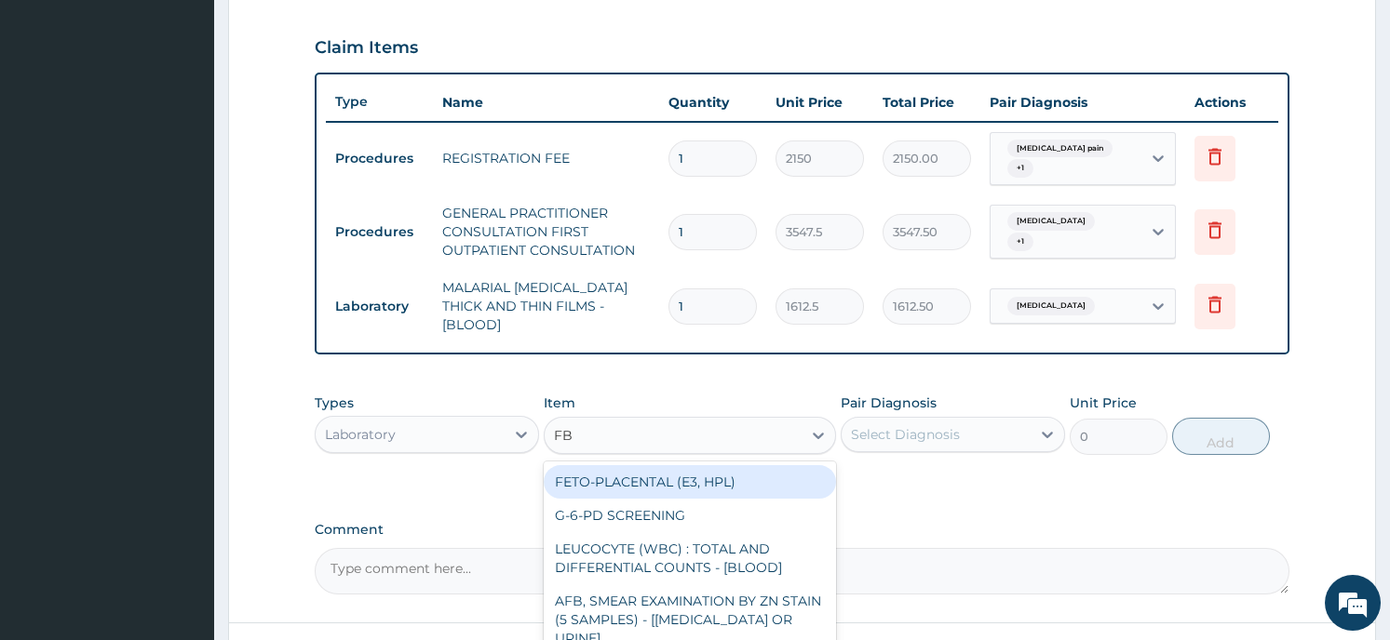
type input "FBC"
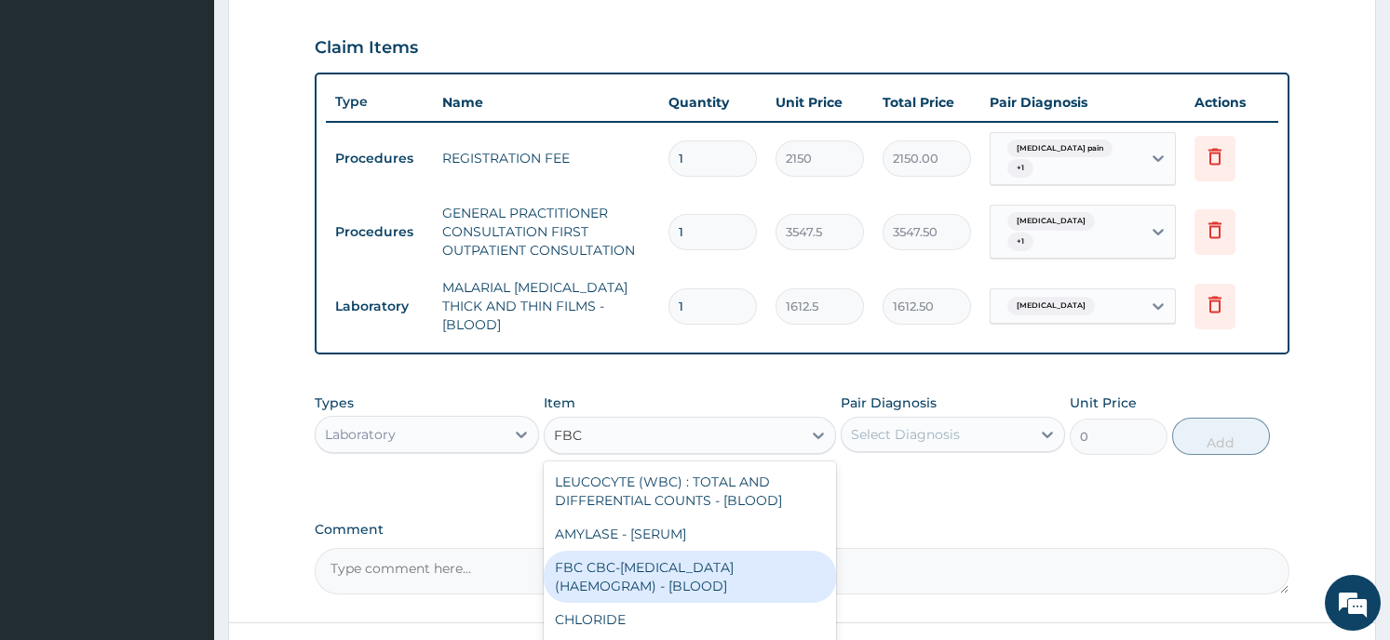
click at [612, 563] on div "FBC CBC-[MEDICAL_DATA] (HAEMOGRAM) - [BLOOD]" at bounding box center [690, 577] width 292 height 52
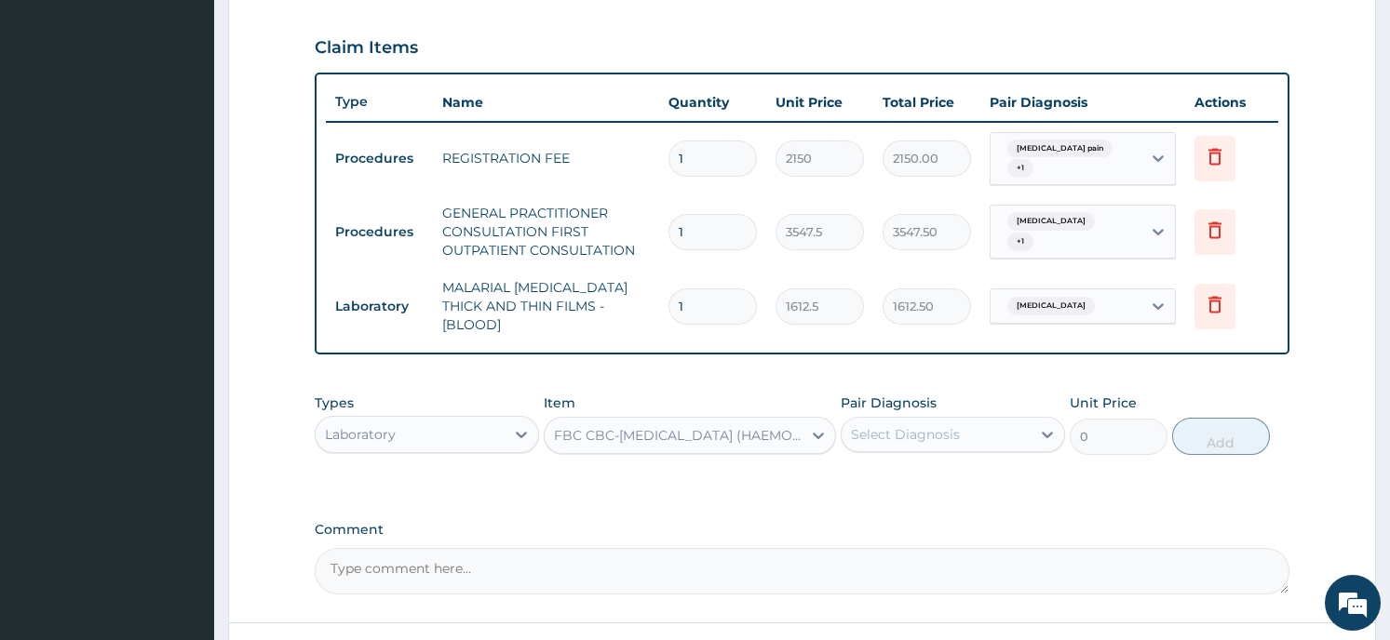
type input "4300"
click at [1012, 426] on div "Select Diagnosis" at bounding box center [935, 435] width 189 height 30
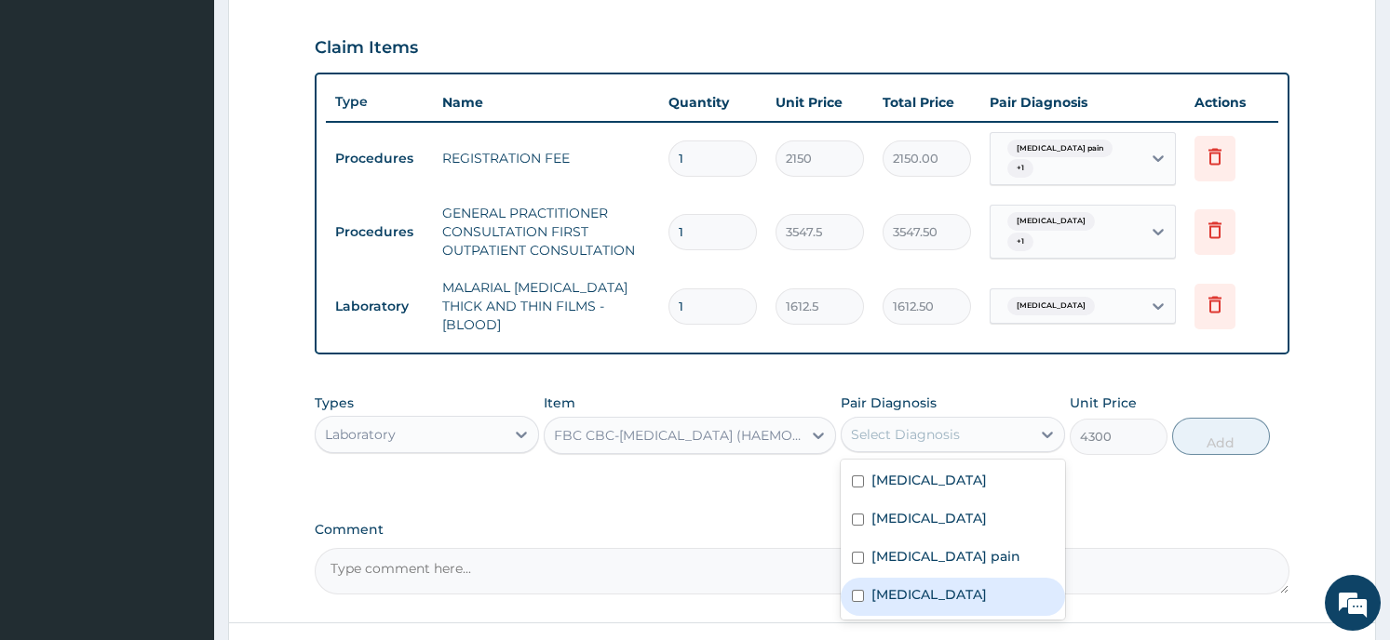
click at [898, 591] on label "[MEDICAL_DATA]" at bounding box center [928, 594] width 115 height 19
checkbox input "true"
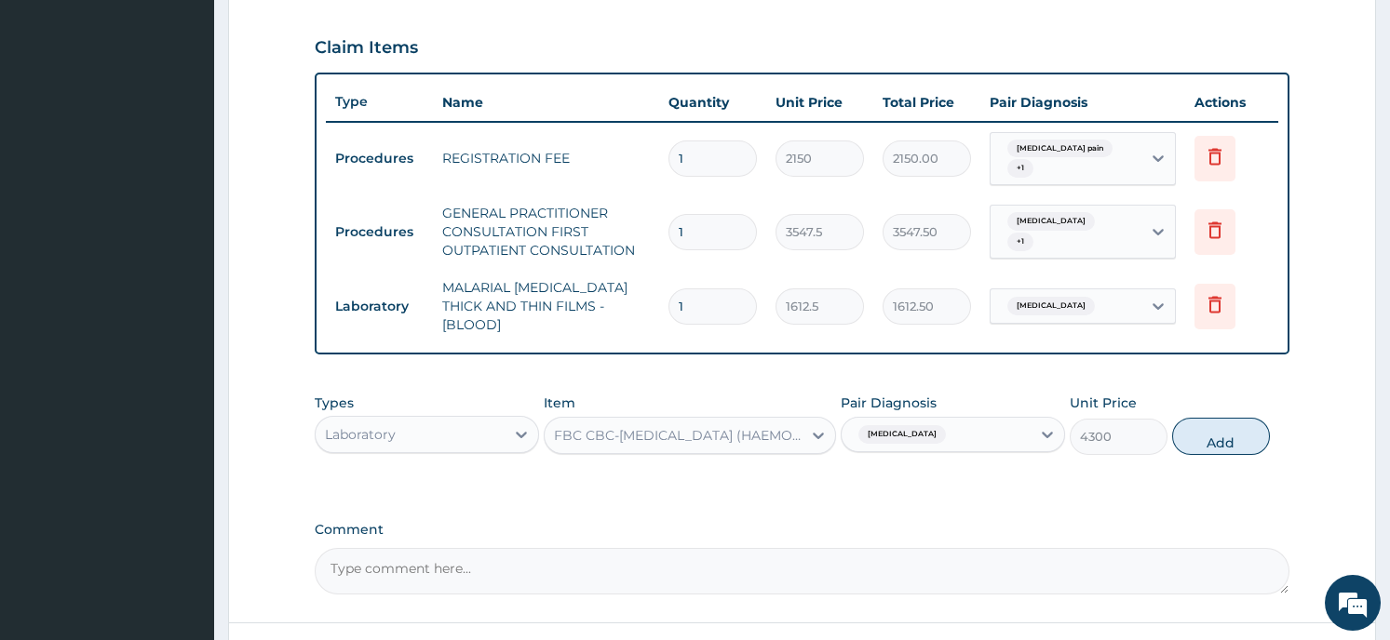
click at [1229, 422] on button "Add" at bounding box center [1221, 436] width 98 height 37
type input "0"
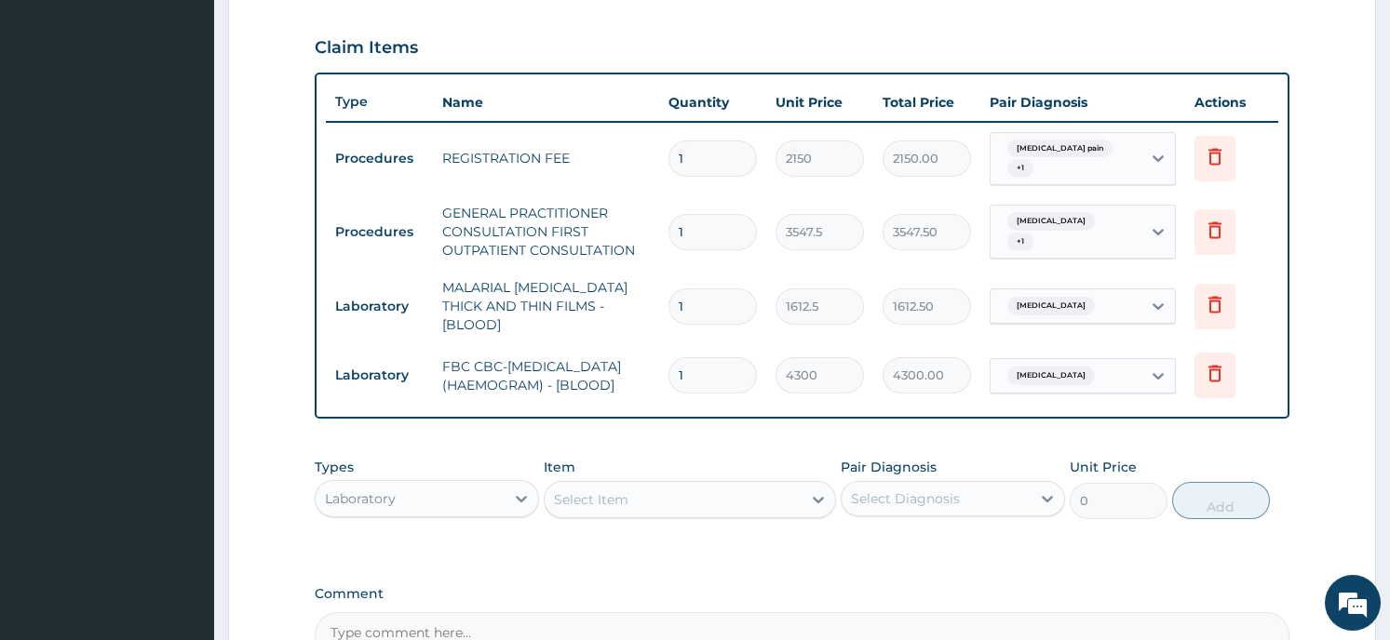
click at [274, 492] on form "Step 2 of 2 PA Code / Prescription Code Enter Code(Secondary Care Only) Encount…" at bounding box center [802, 136] width 1148 height 1314
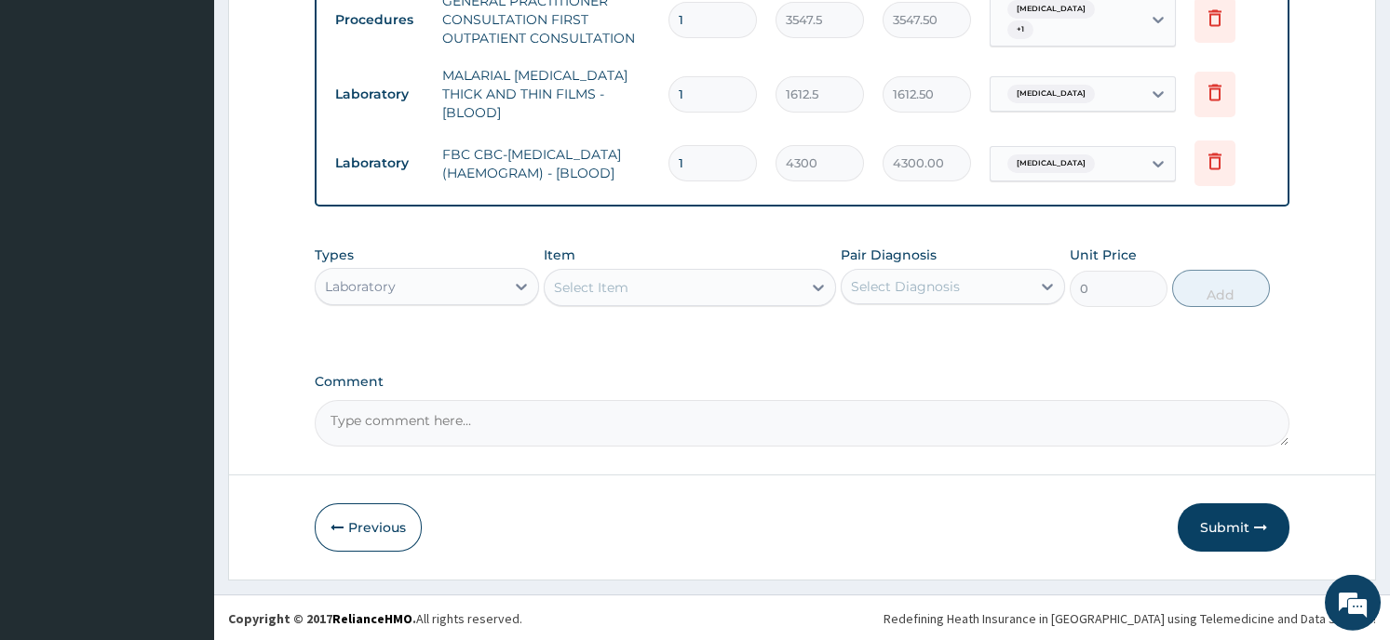
scroll to position [833, 0]
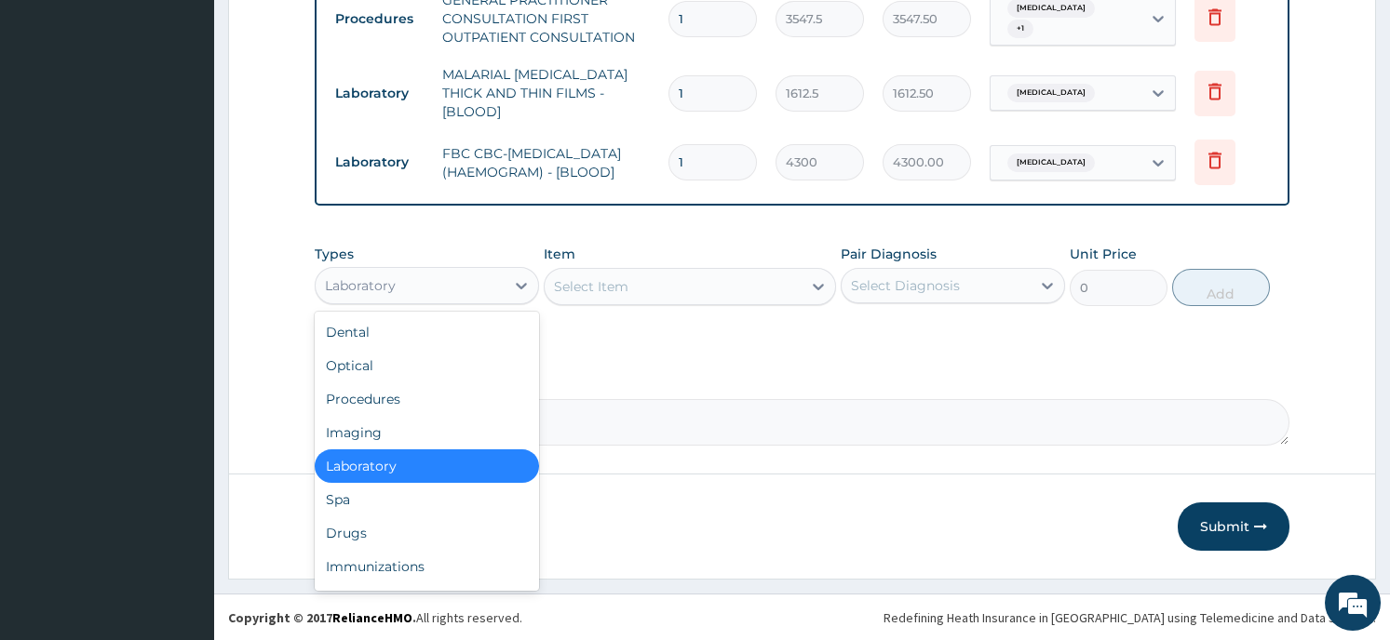
click at [484, 273] on div "Laboratory" at bounding box center [410, 286] width 189 height 30
click at [393, 531] on div "Drugs" at bounding box center [427, 534] width 224 height 34
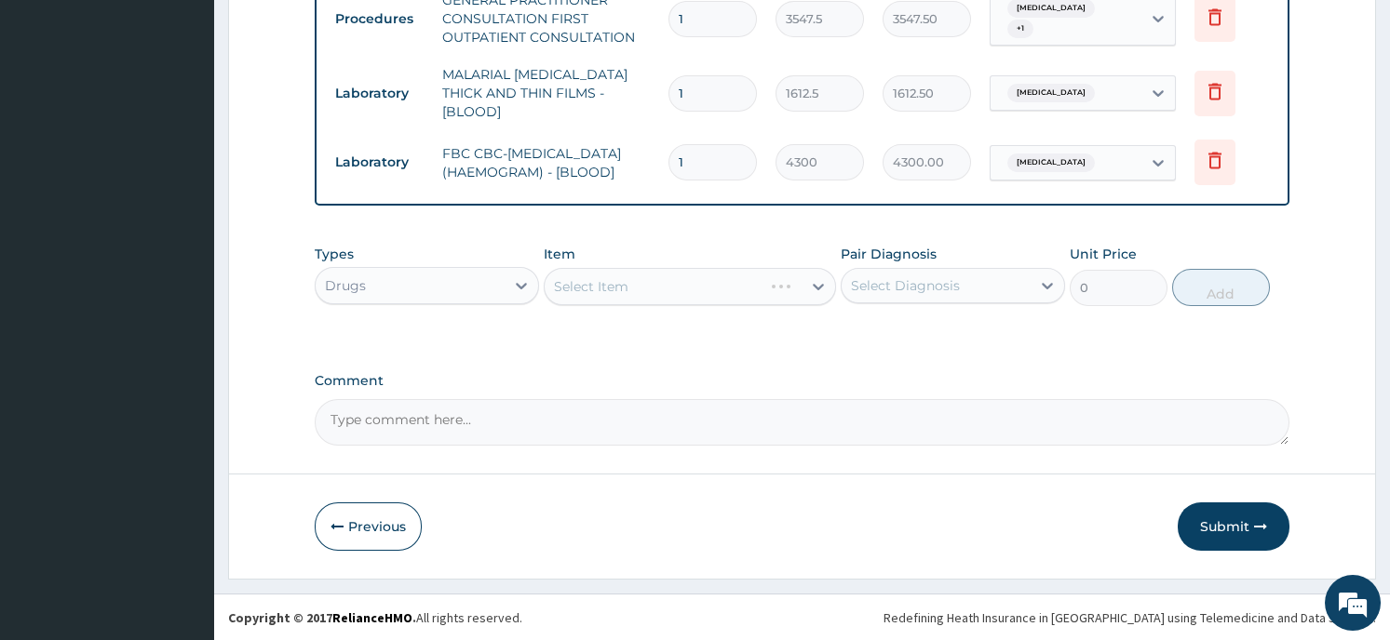
click at [768, 278] on div "Select Item" at bounding box center [690, 286] width 292 height 37
click at [800, 279] on div "Select Item" at bounding box center [690, 286] width 292 height 37
click at [800, 279] on div "Select Item" at bounding box center [672, 287] width 257 height 30
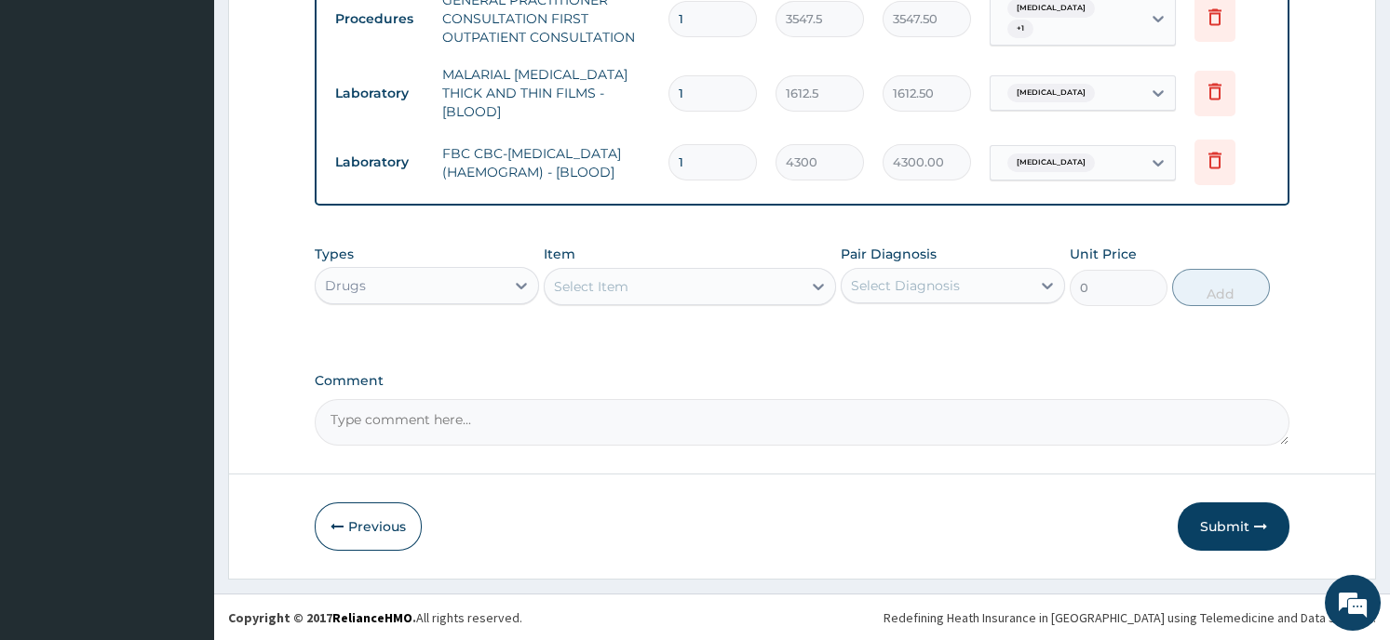
click at [800, 279] on div "Select Item" at bounding box center [672, 287] width 257 height 30
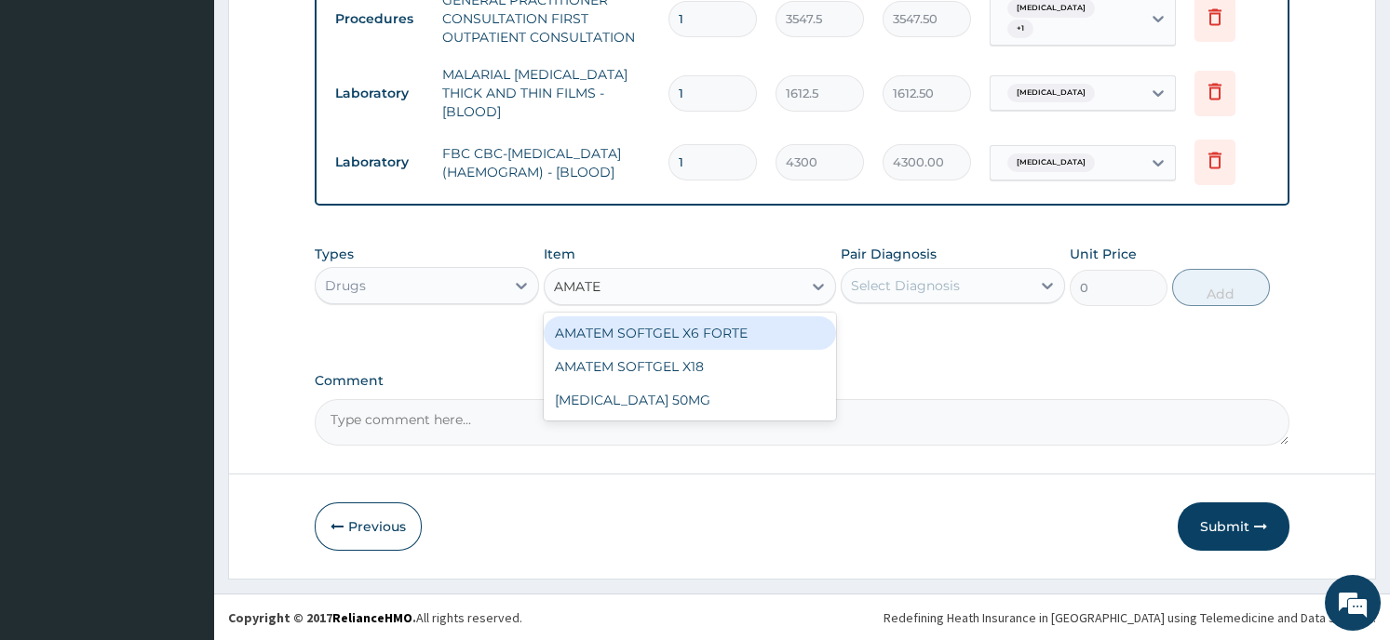
type input "AMATEM"
click at [754, 328] on div "AMATEM SOFTGEL X6 FORTE" at bounding box center [690, 333] width 292 height 34
type input "430"
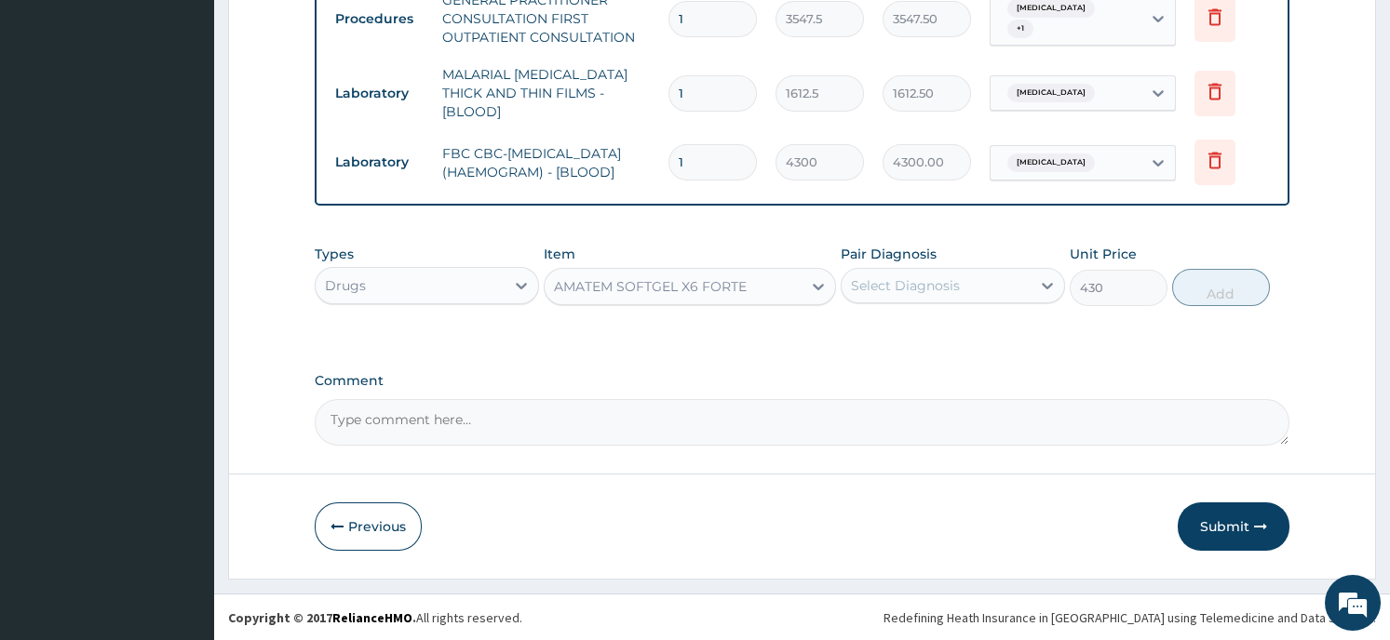
click at [1010, 289] on div "Select Diagnosis" at bounding box center [935, 286] width 189 height 30
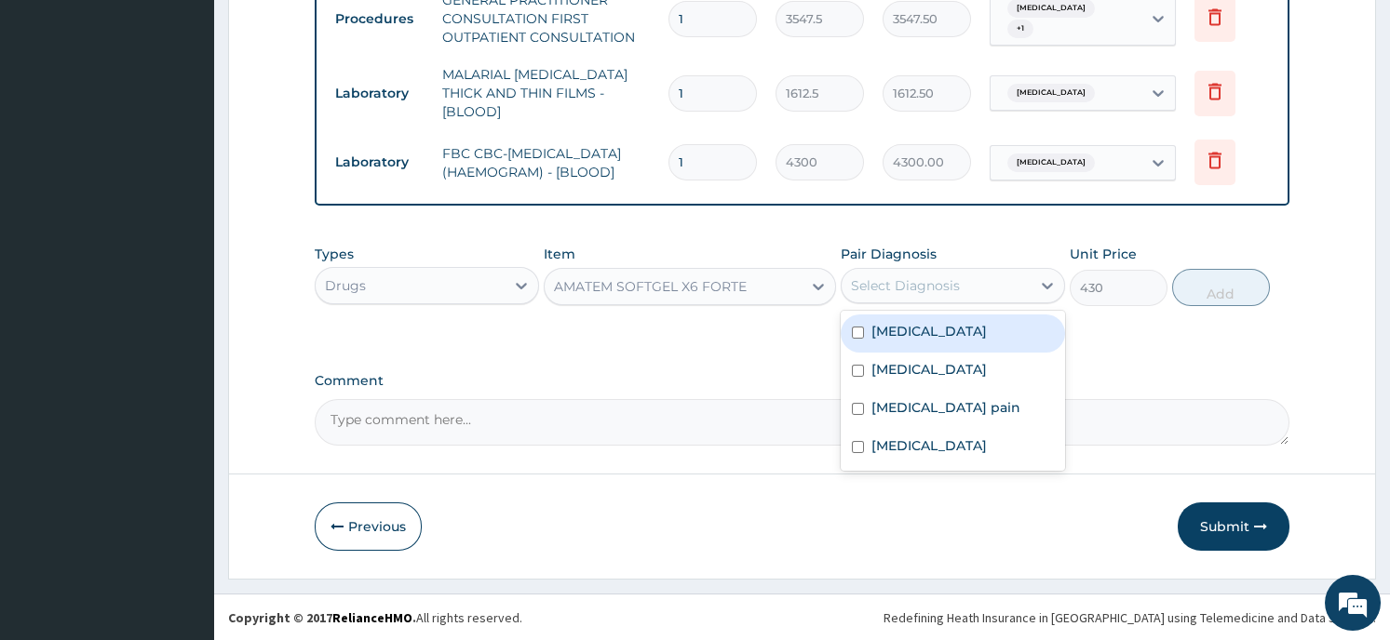
click at [1004, 336] on div "[MEDICAL_DATA]" at bounding box center [952, 334] width 224 height 38
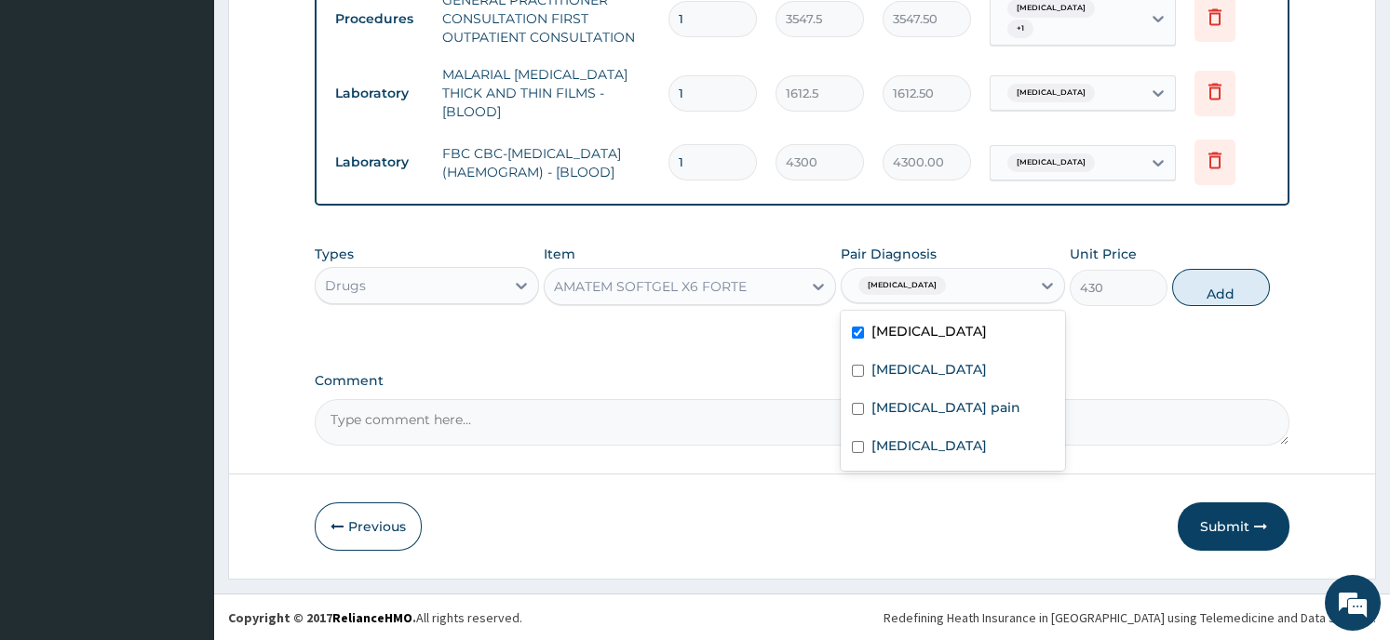
checkbox input "true"
click at [1235, 286] on button "Add" at bounding box center [1221, 287] width 98 height 37
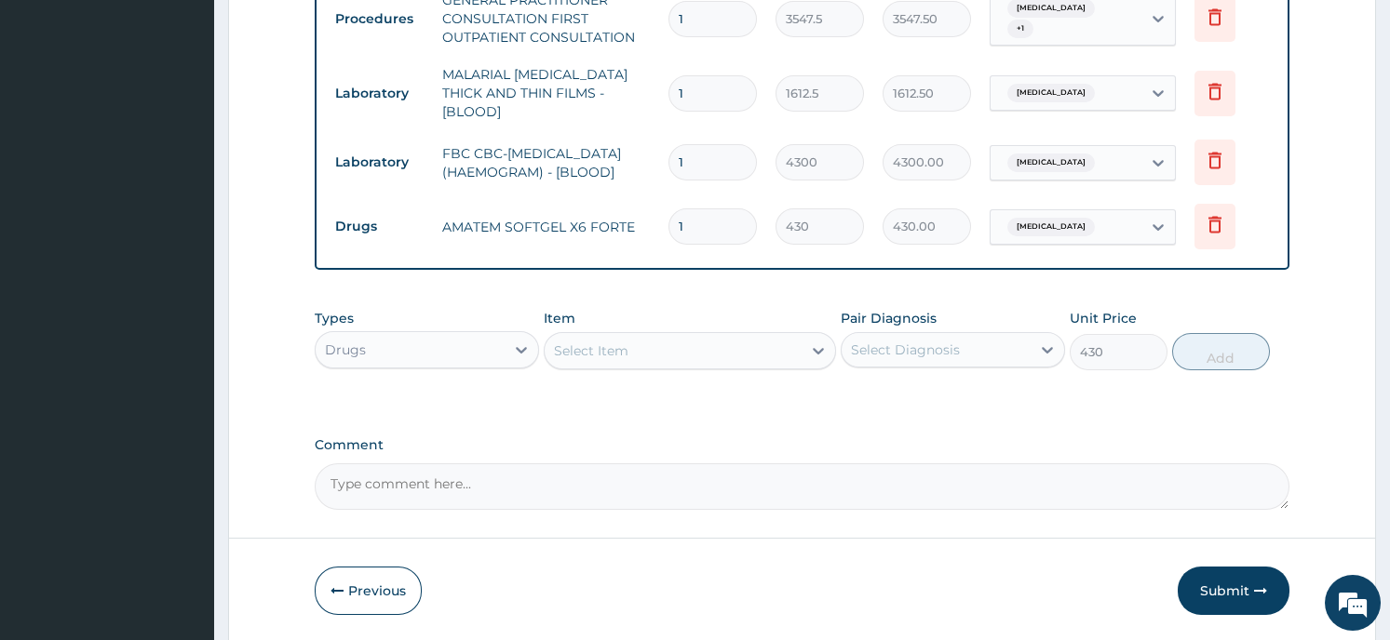
type input "0"
type input "0.00"
type input "6"
type input "2580.00"
type input "6"
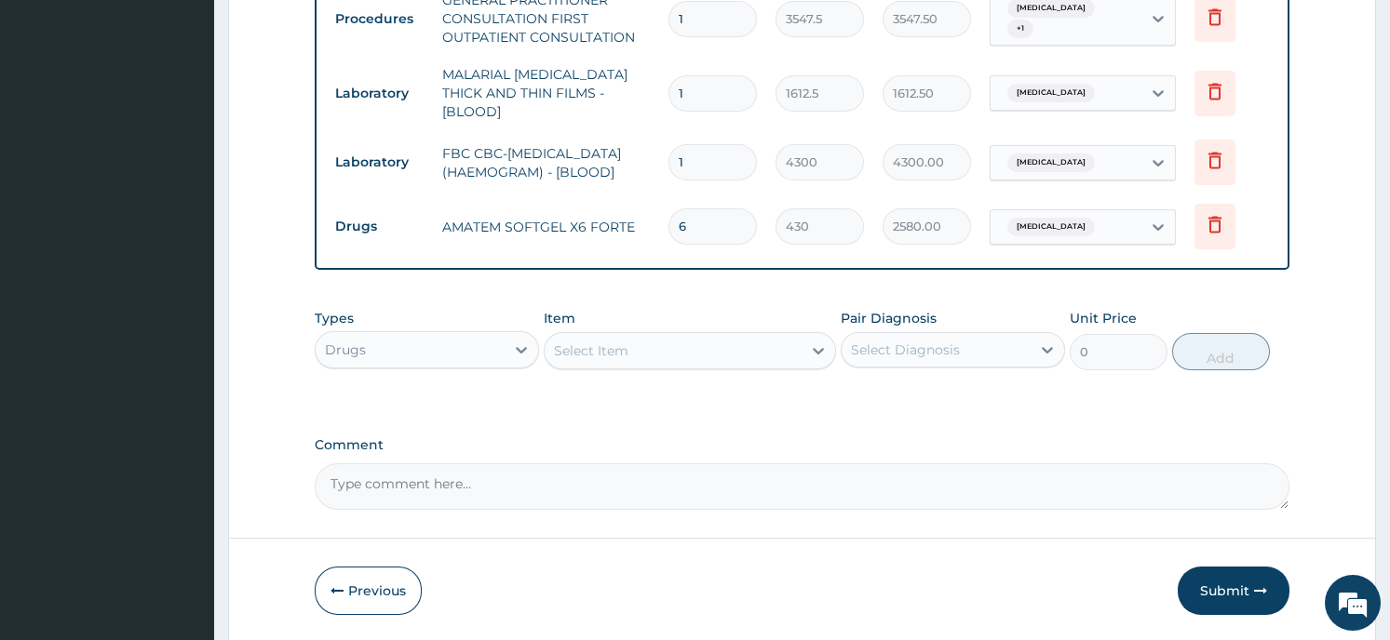
click at [719, 354] on div "Select Item" at bounding box center [672, 351] width 257 height 30
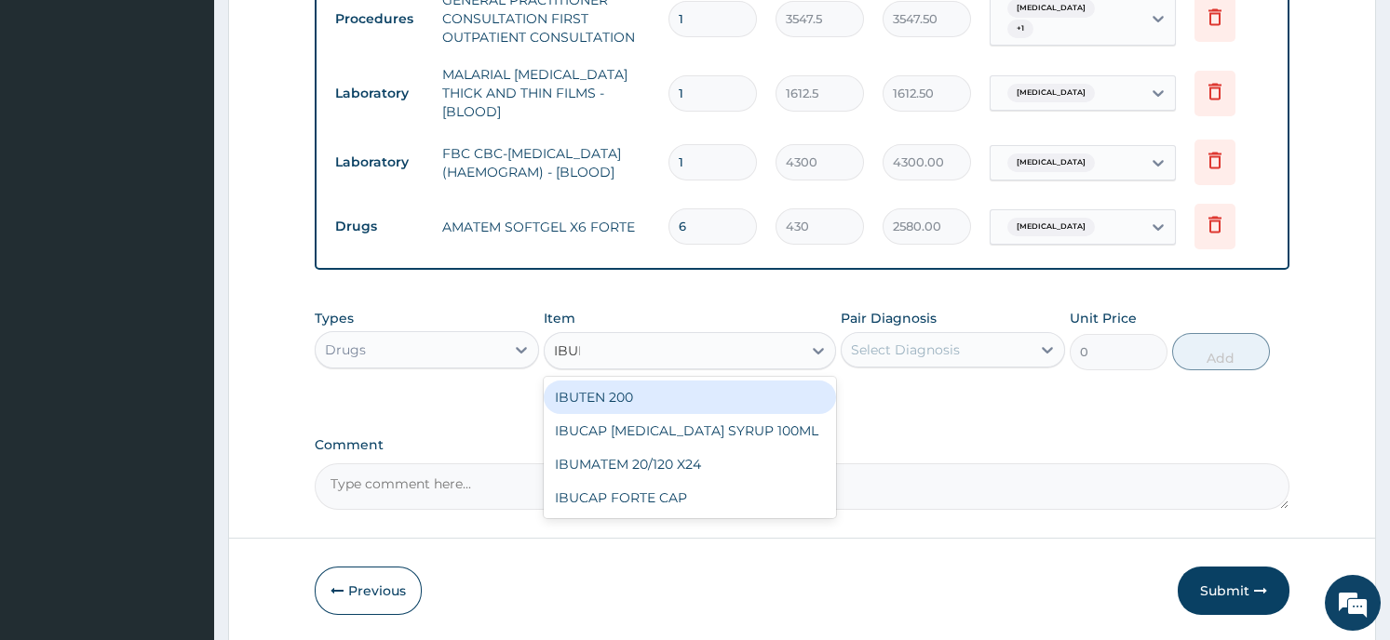
type input "IBU"
click at [600, 396] on div "IBUTEN 200" at bounding box center [690, 398] width 292 height 34
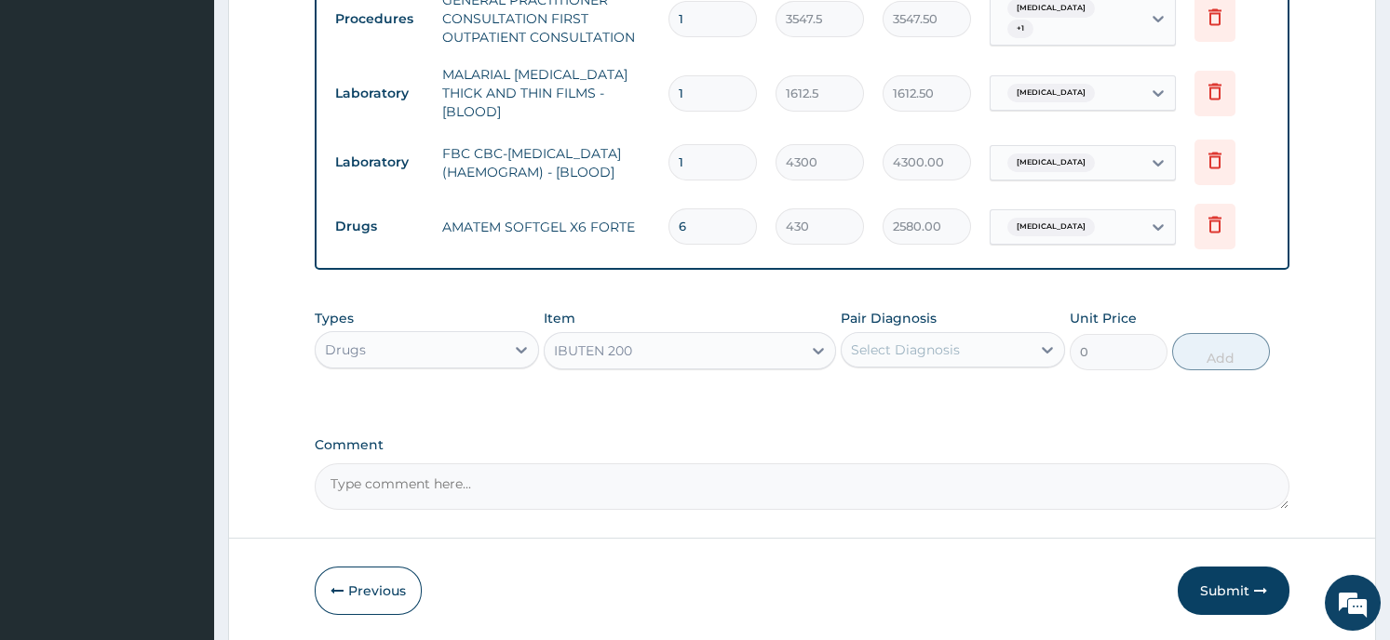
type input "75.25"
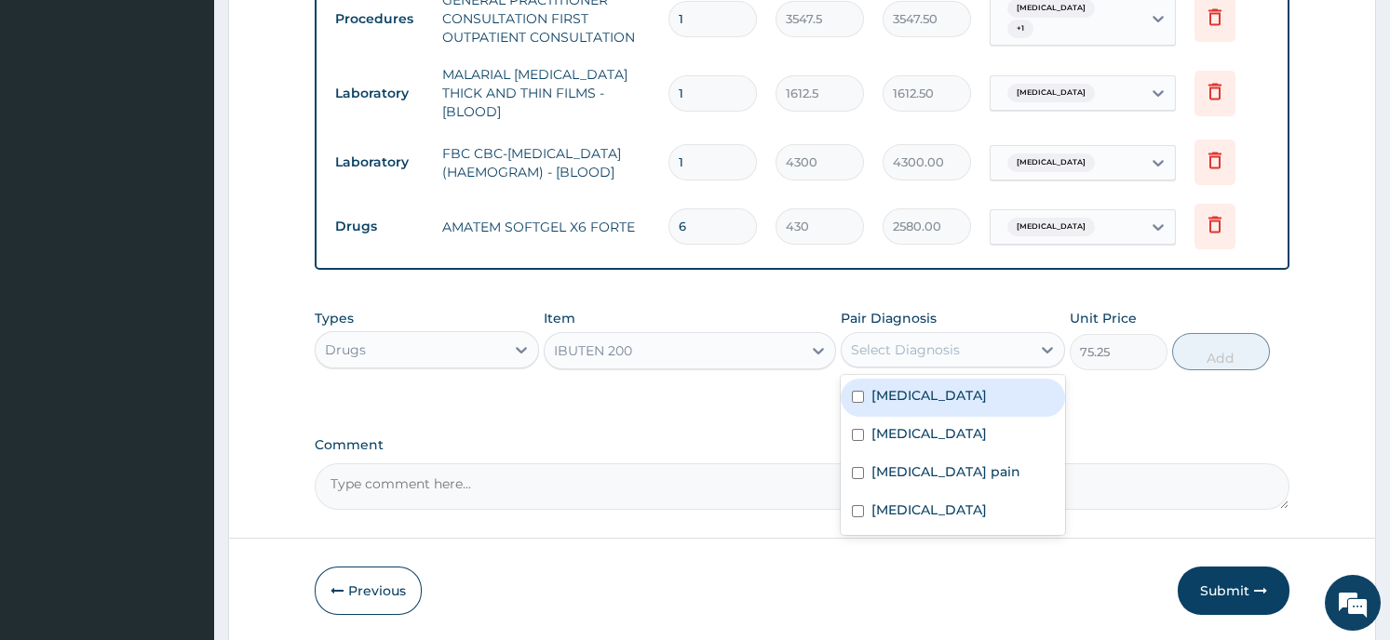
click at [890, 350] on div "Select Diagnosis" at bounding box center [905, 350] width 109 height 19
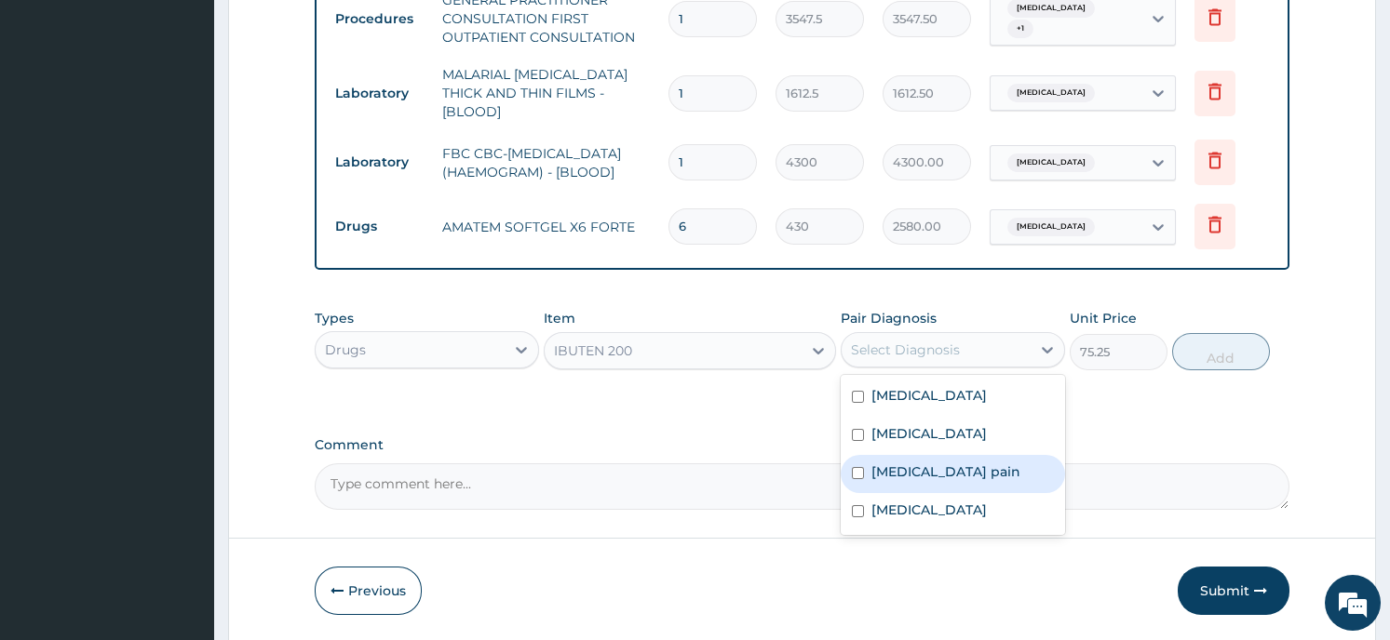
click at [880, 474] on label "Musculoskeletal pain" at bounding box center [945, 472] width 149 height 19
checkbox input "true"
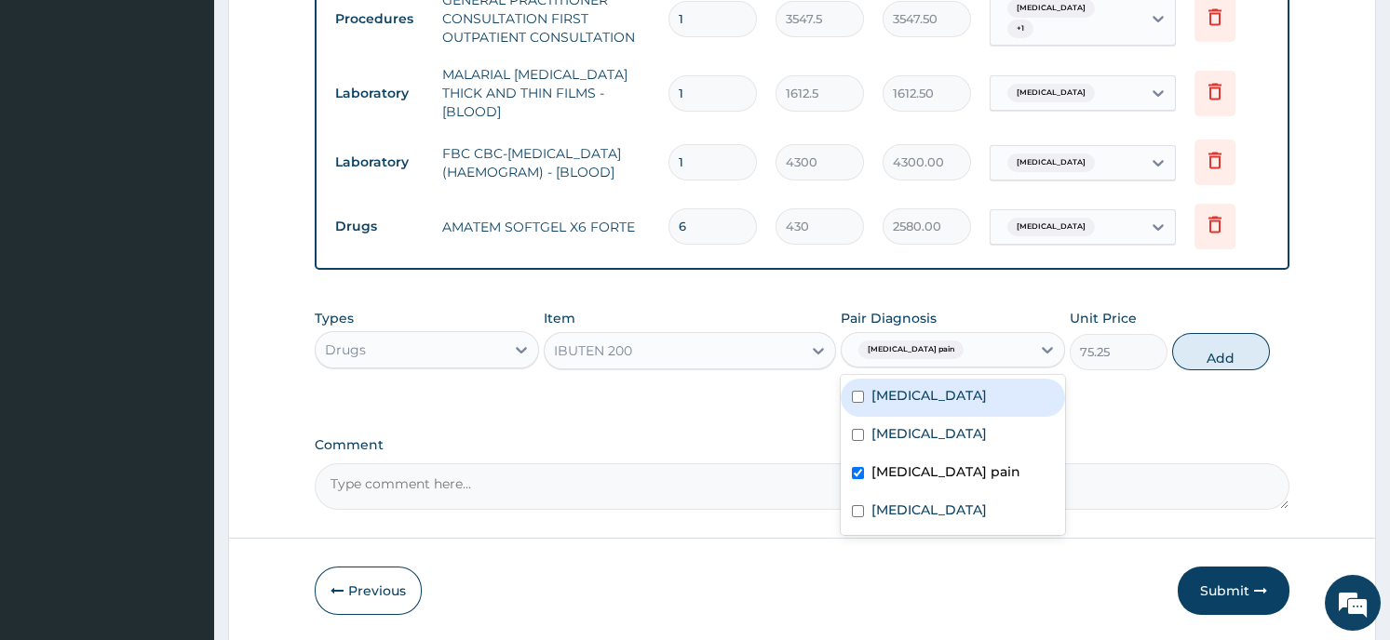
click at [882, 397] on label "Malaria" at bounding box center [928, 395] width 115 height 19
checkbox input "true"
click at [1228, 350] on button "Add" at bounding box center [1221, 351] width 98 height 37
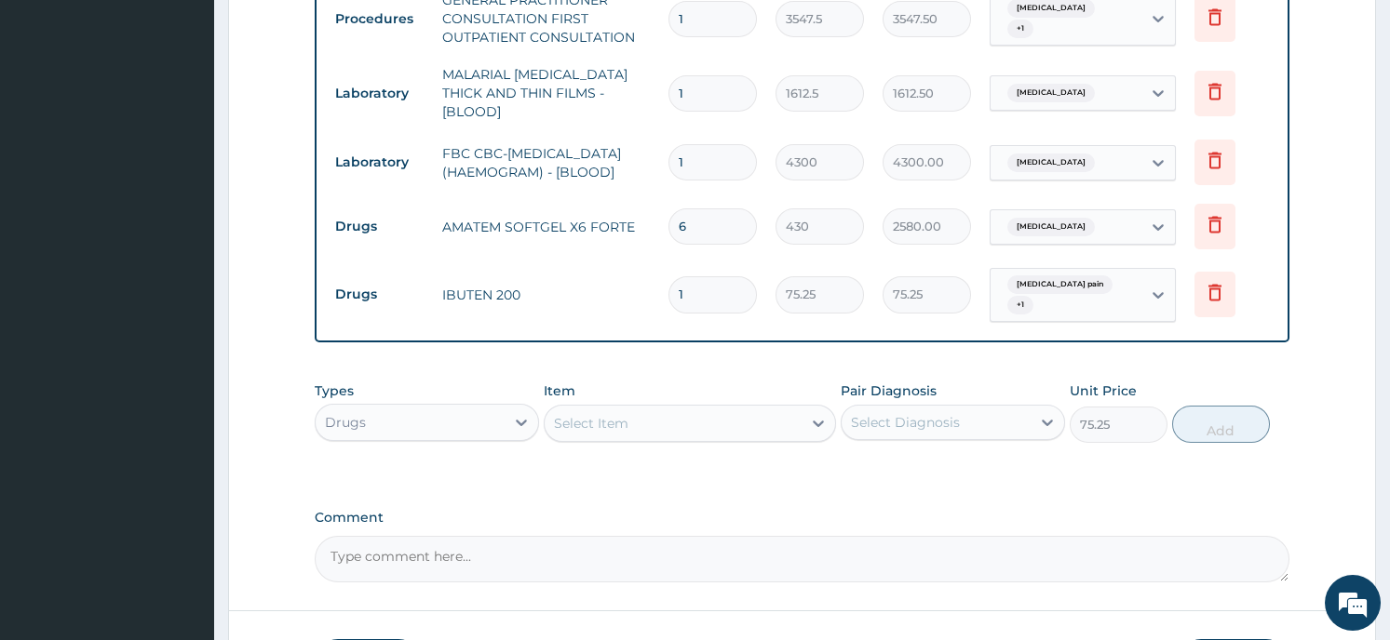
type input "0"
type input "0.00"
type input "2"
type input "150.50"
type input "28"
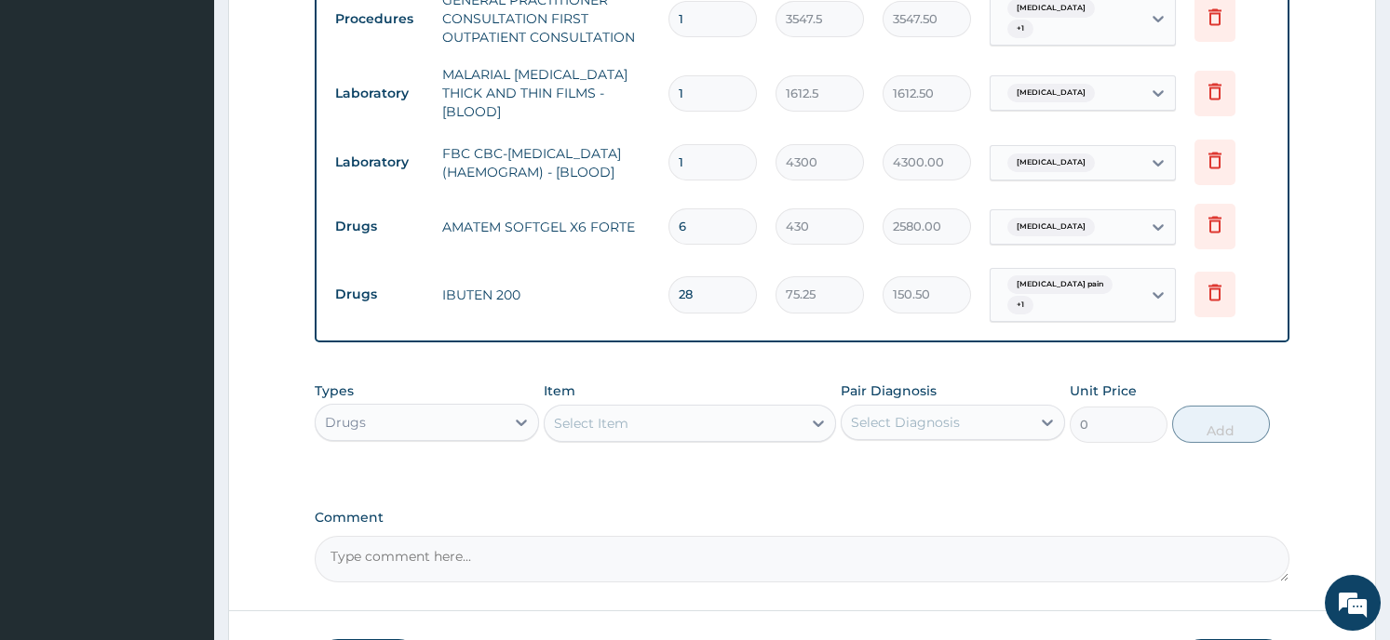
type input "2107.00"
type input "28"
click at [630, 419] on div "Select Item" at bounding box center [672, 424] width 257 height 30
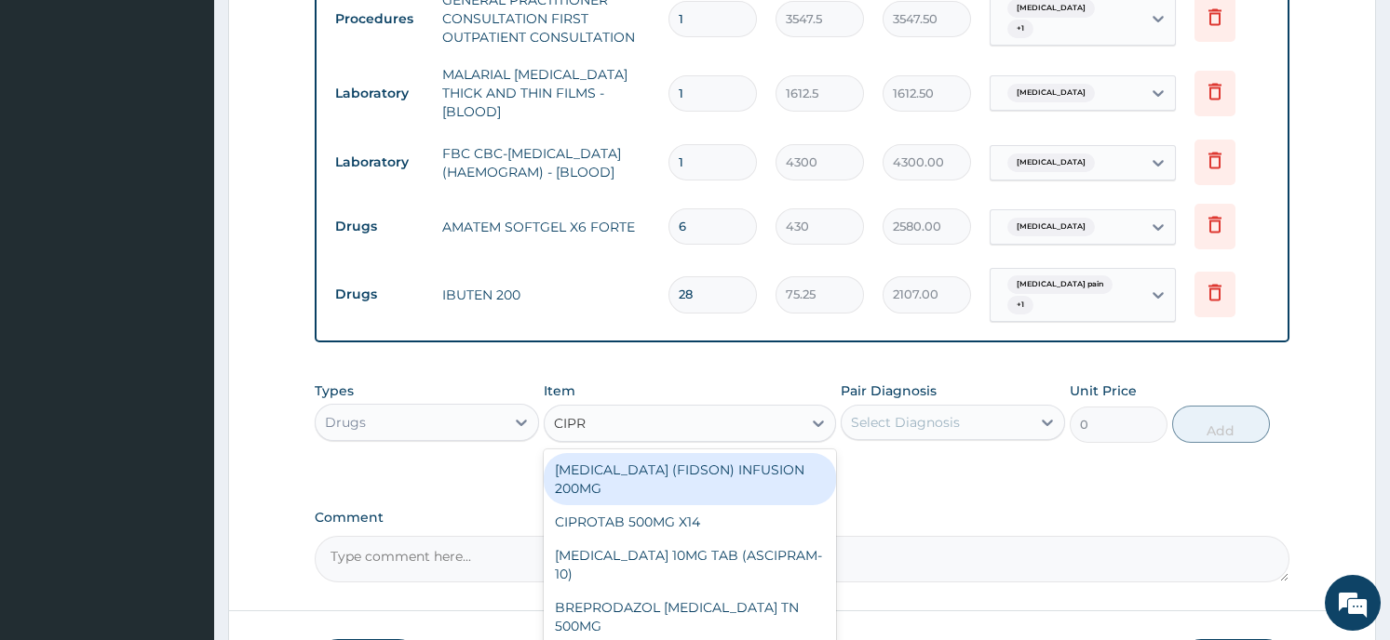
type input "[MEDICAL_DATA]"
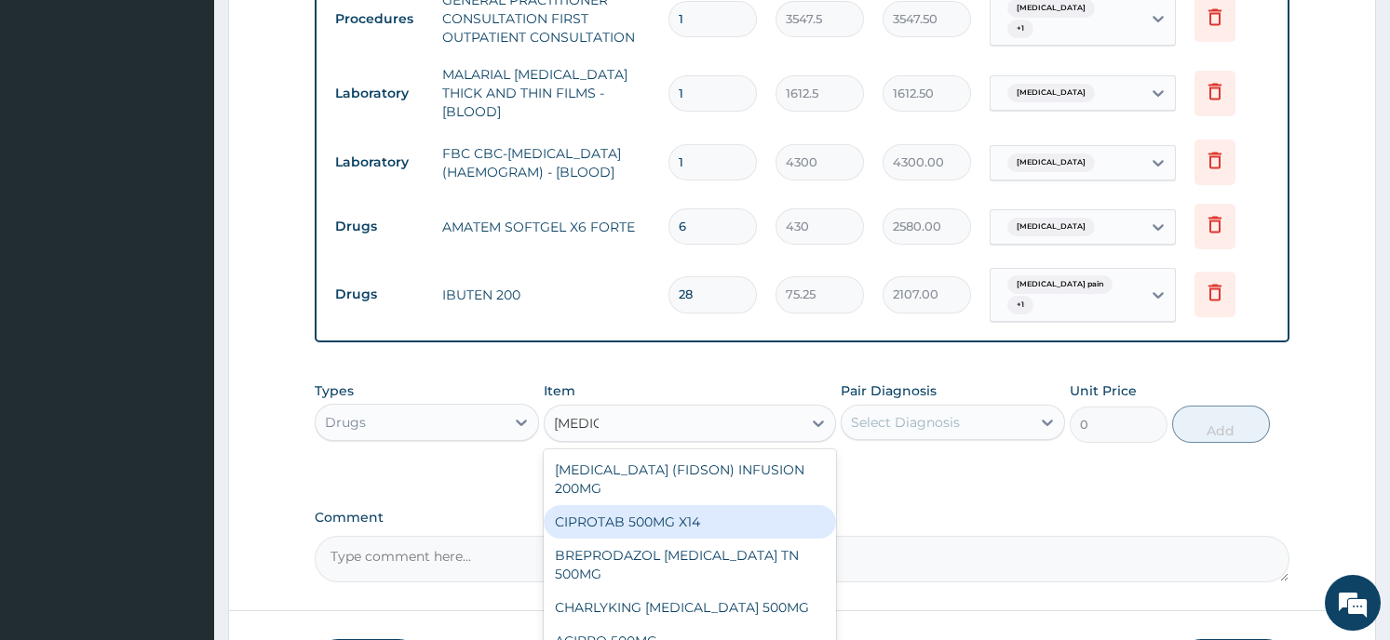
click at [613, 505] on div "CIPROTAB 500MG X14" at bounding box center [690, 522] width 292 height 34
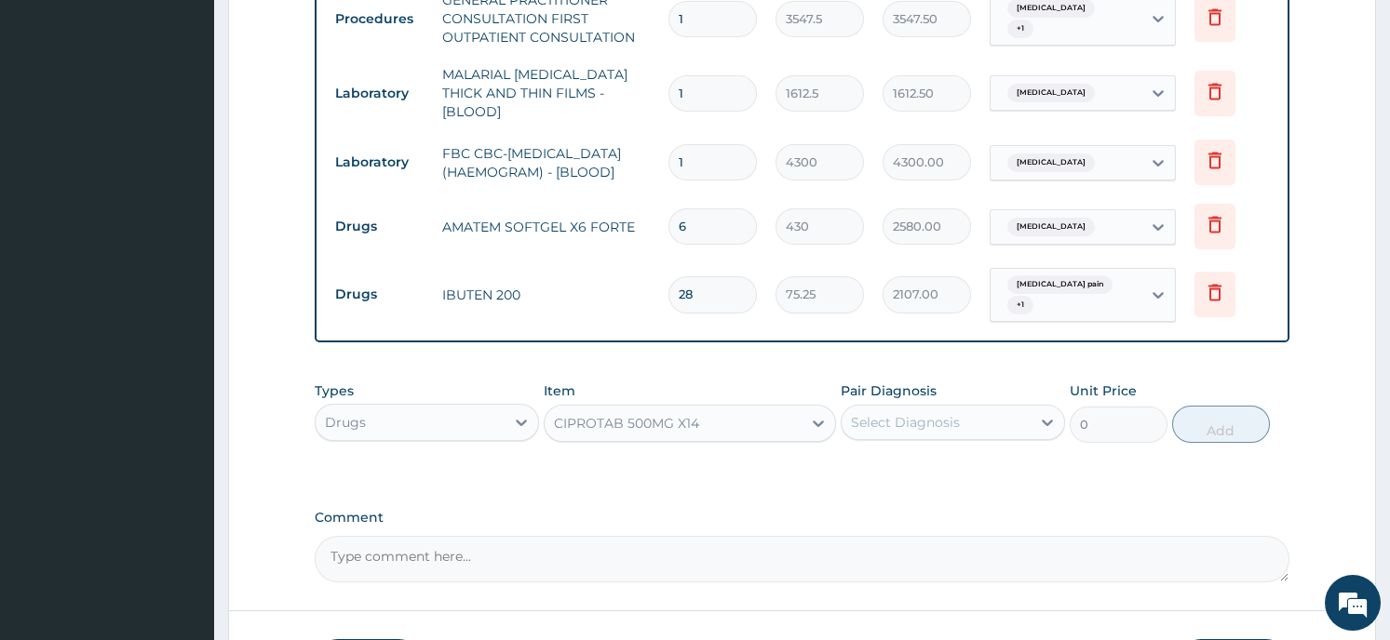
type input "290.25"
click at [976, 423] on div "Select Diagnosis" at bounding box center [935, 423] width 189 height 30
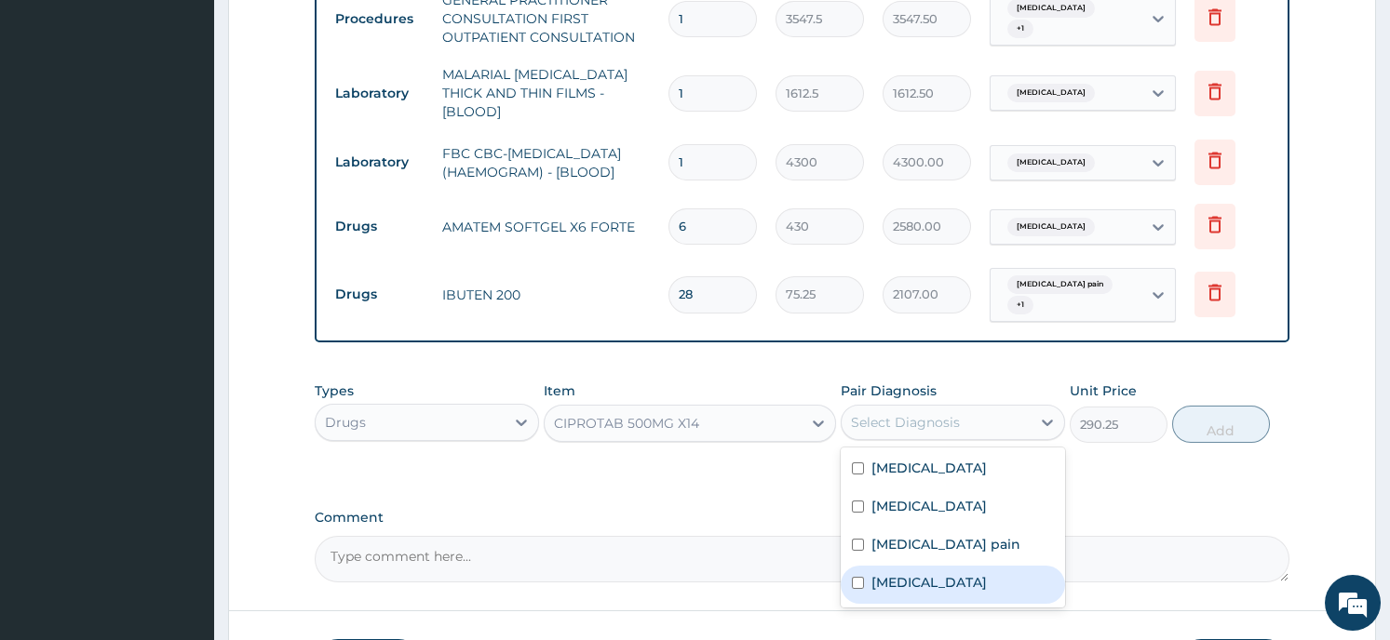
click at [855, 581] on input "checkbox" at bounding box center [858, 583] width 12 height 12
checkbox input "true"
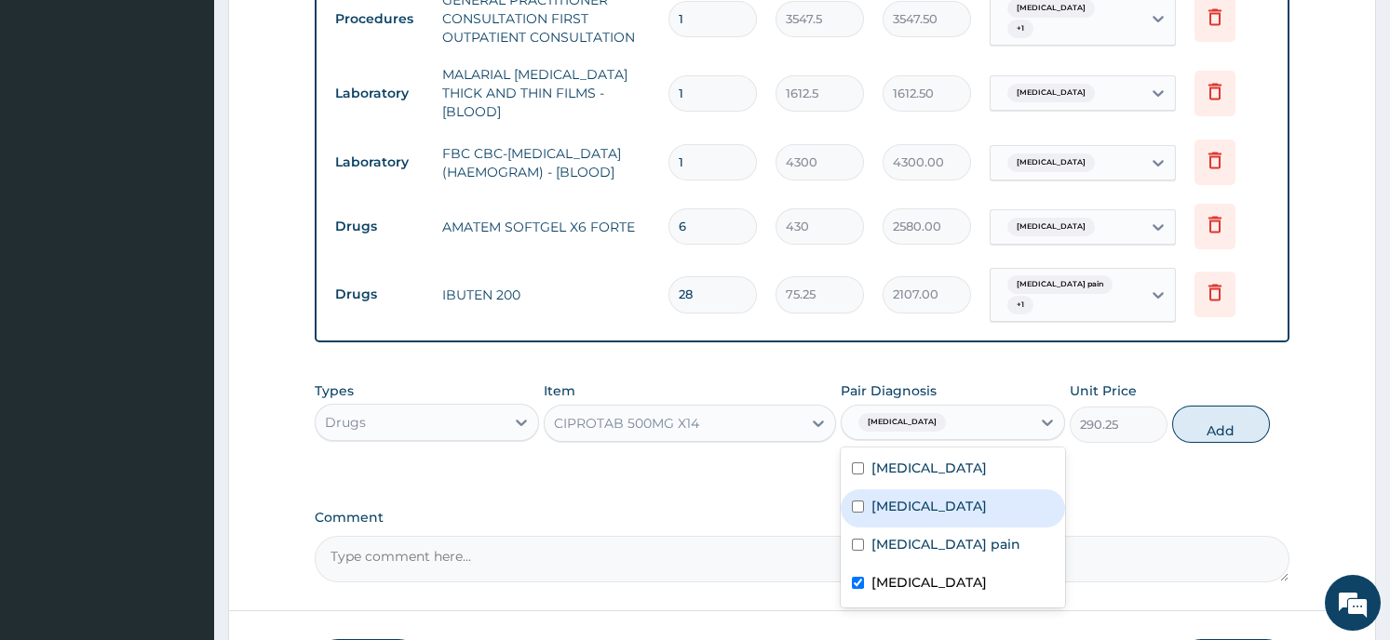
click at [1221, 416] on button "Add" at bounding box center [1221, 424] width 98 height 37
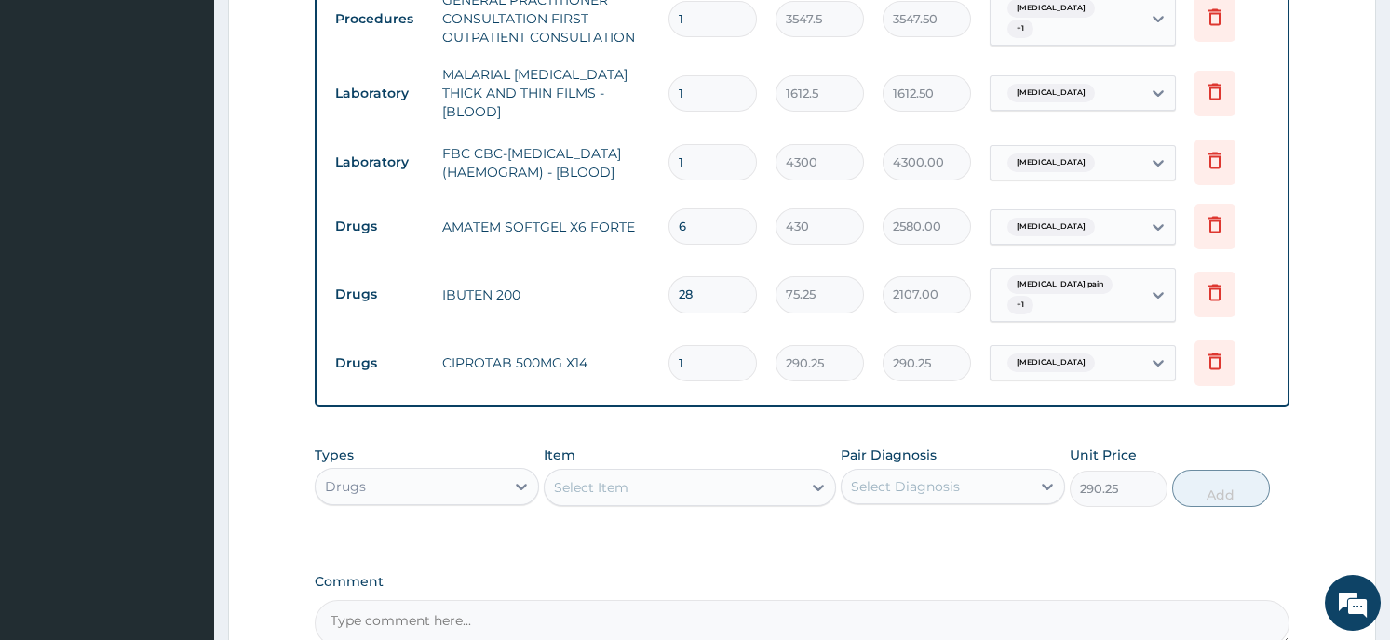
type input "0"
type input "10"
type input "2902.50"
type input "10"
click at [661, 492] on div "Select Item" at bounding box center [672, 488] width 257 height 30
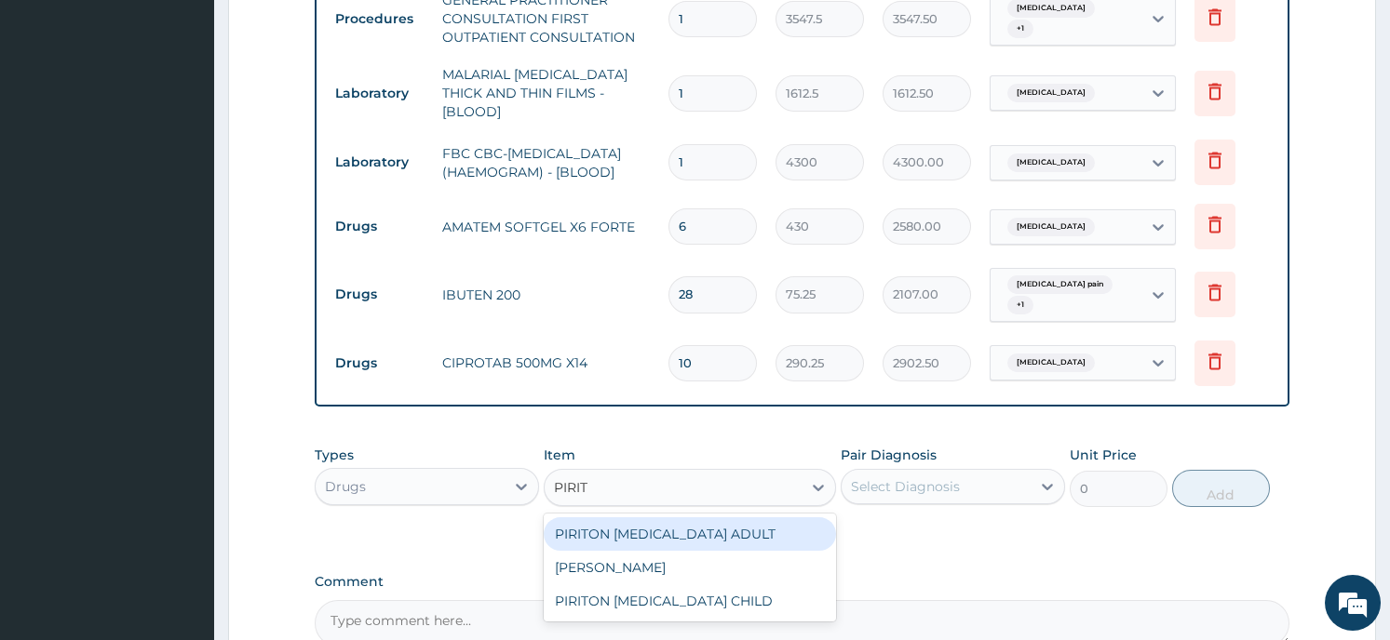
type input "PIRITO"
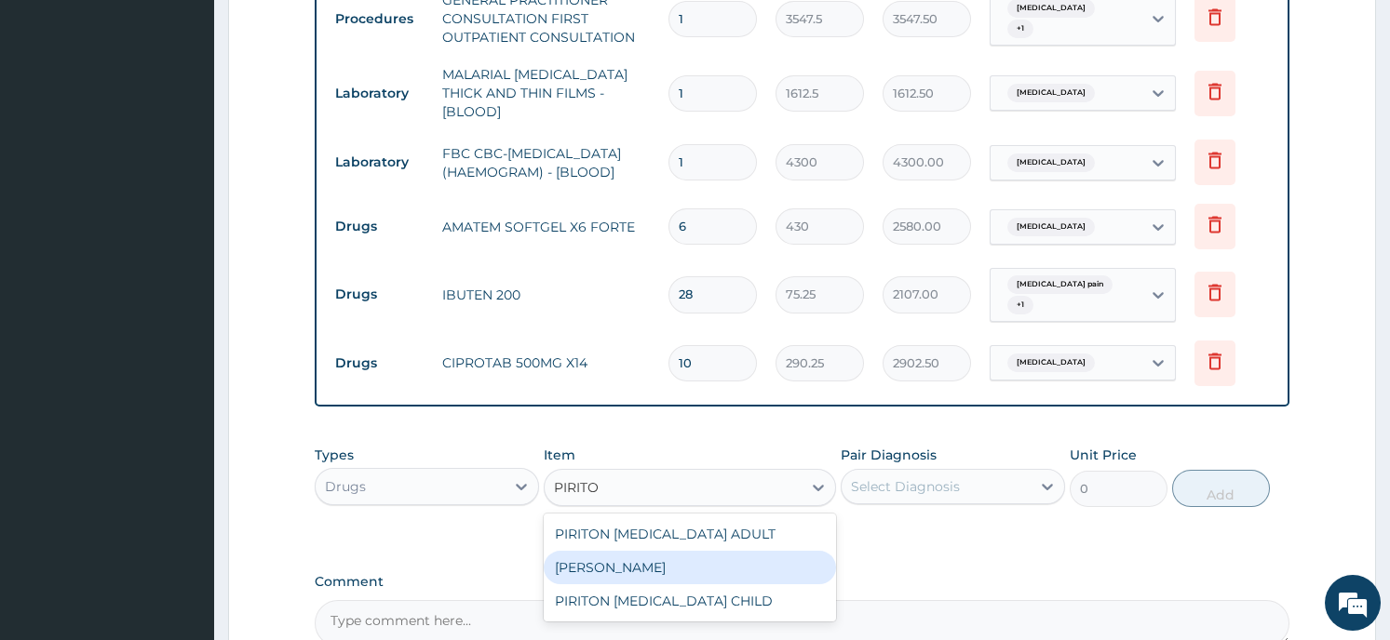
click at [631, 569] on div "[PERSON_NAME]" at bounding box center [690, 568] width 292 height 34
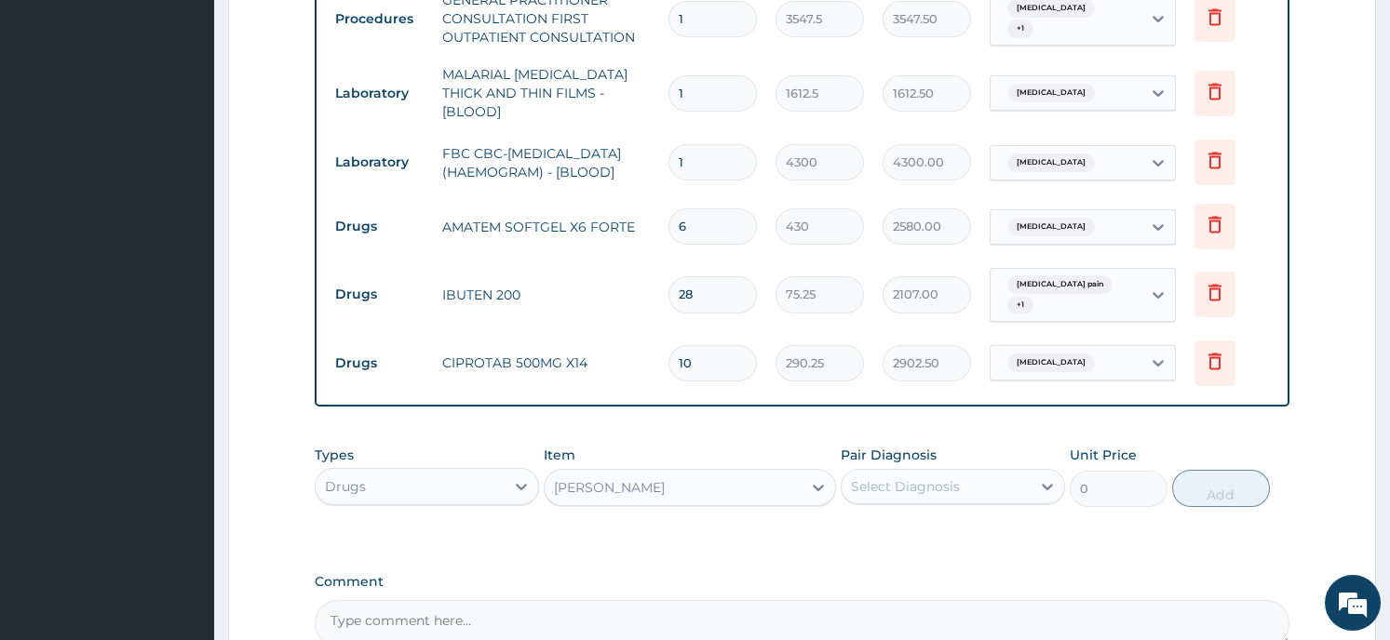
type input "21.5"
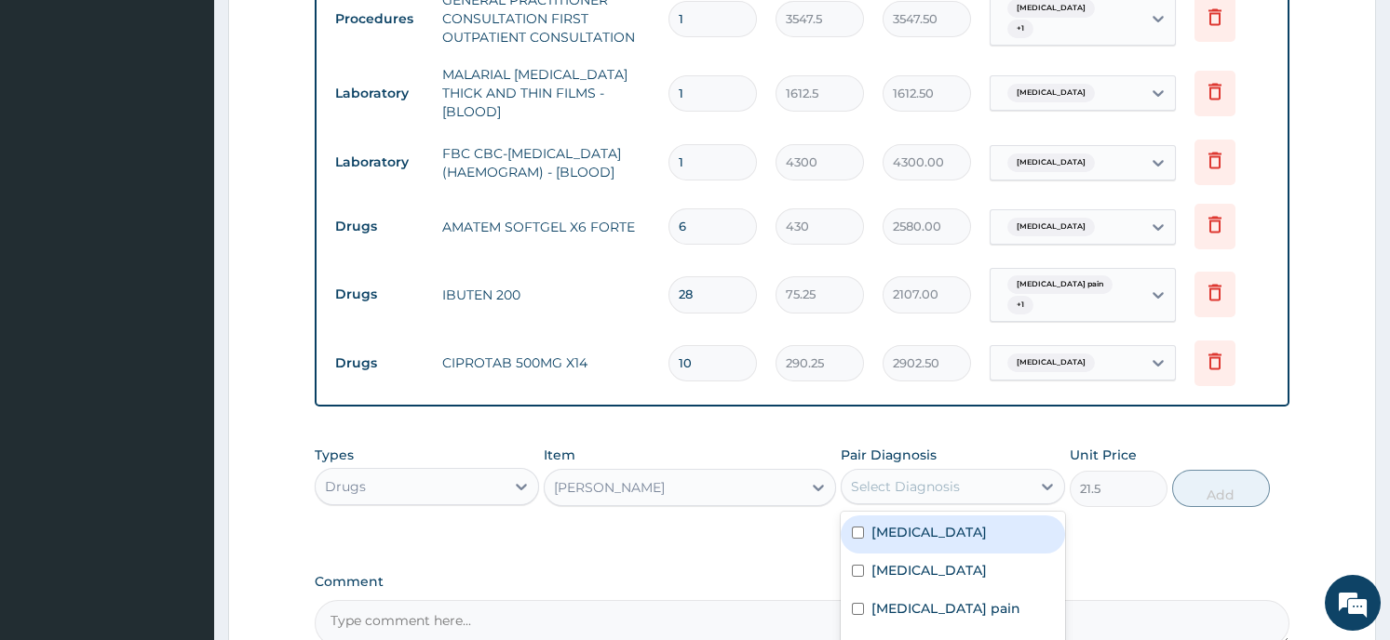
click at [936, 489] on div "Select Diagnosis" at bounding box center [905, 486] width 109 height 19
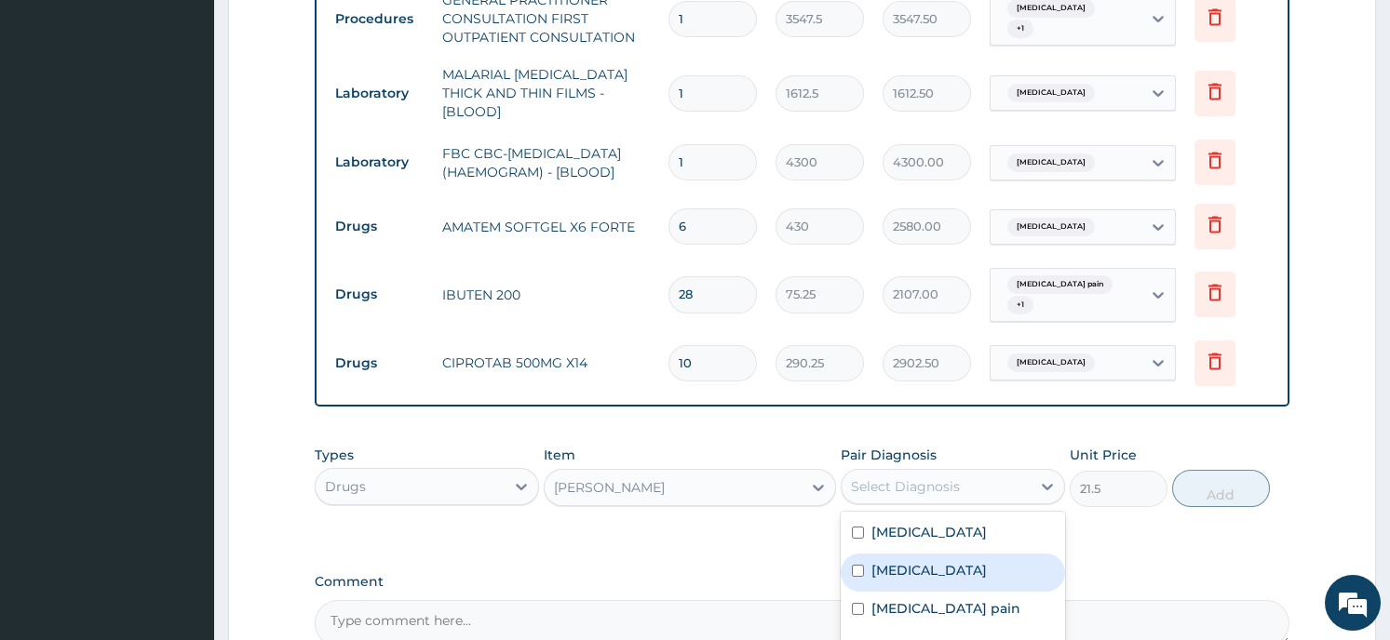
click at [903, 573] on label "Upper respiratory infection" at bounding box center [928, 570] width 115 height 19
checkbox input "true"
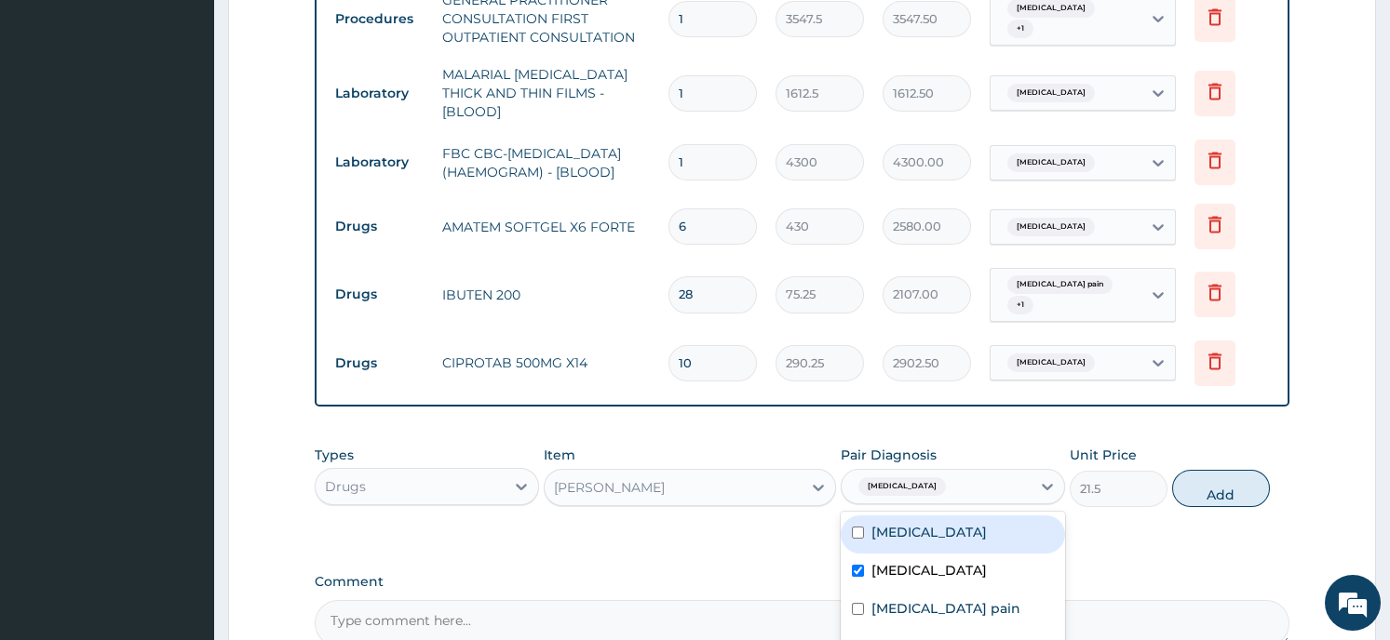
click at [1218, 482] on button "Add" at bounding box center [1221, 488] width 98 height 37
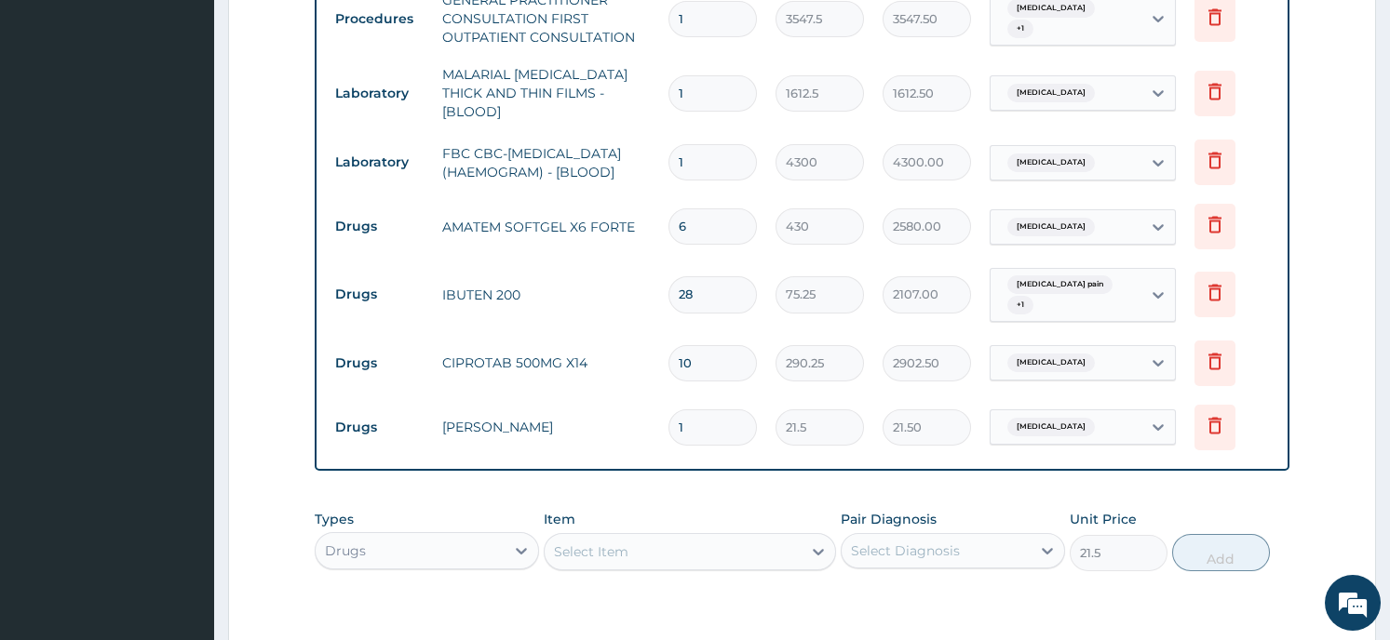
type input "0"
click at [692, 426] on input "1" at bounding box center [712, 428] width 88 height 36
type input "0.00"
type input "1"
type input "21.50"
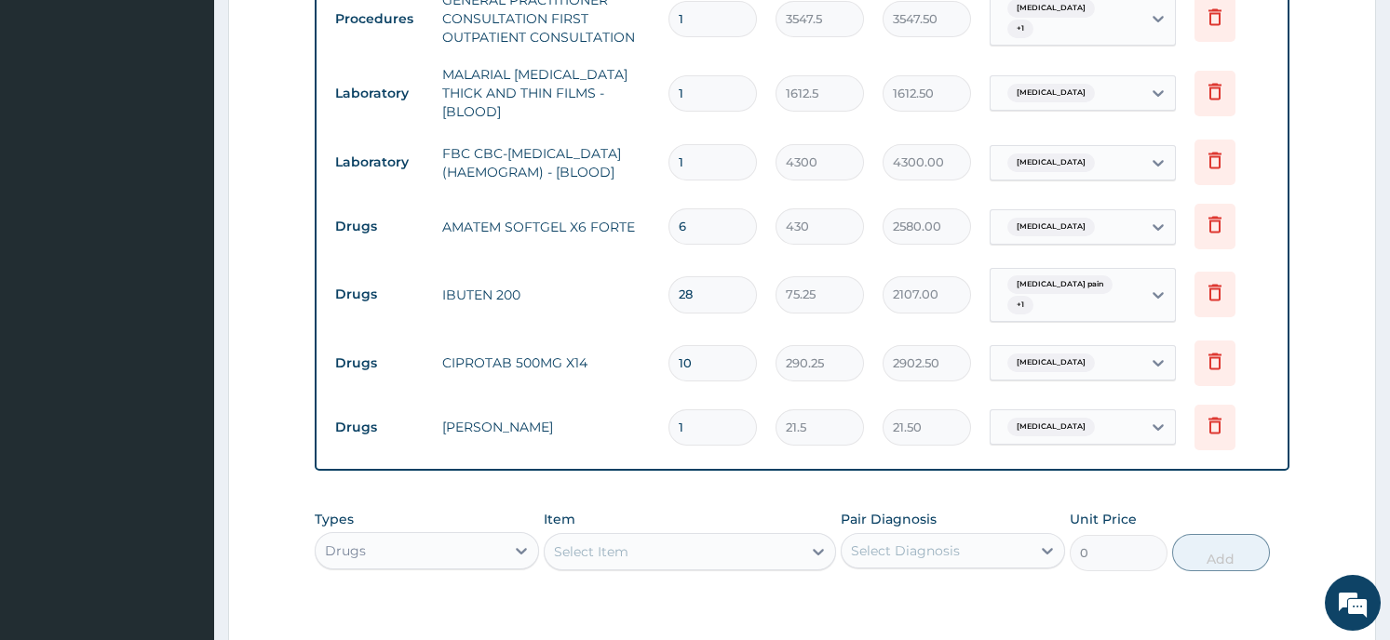
type input "10"
type input "215.00"
type input "10"
click at [656, 544] on div "Select Item" at bounding box center [672, 552] width 257 height 30
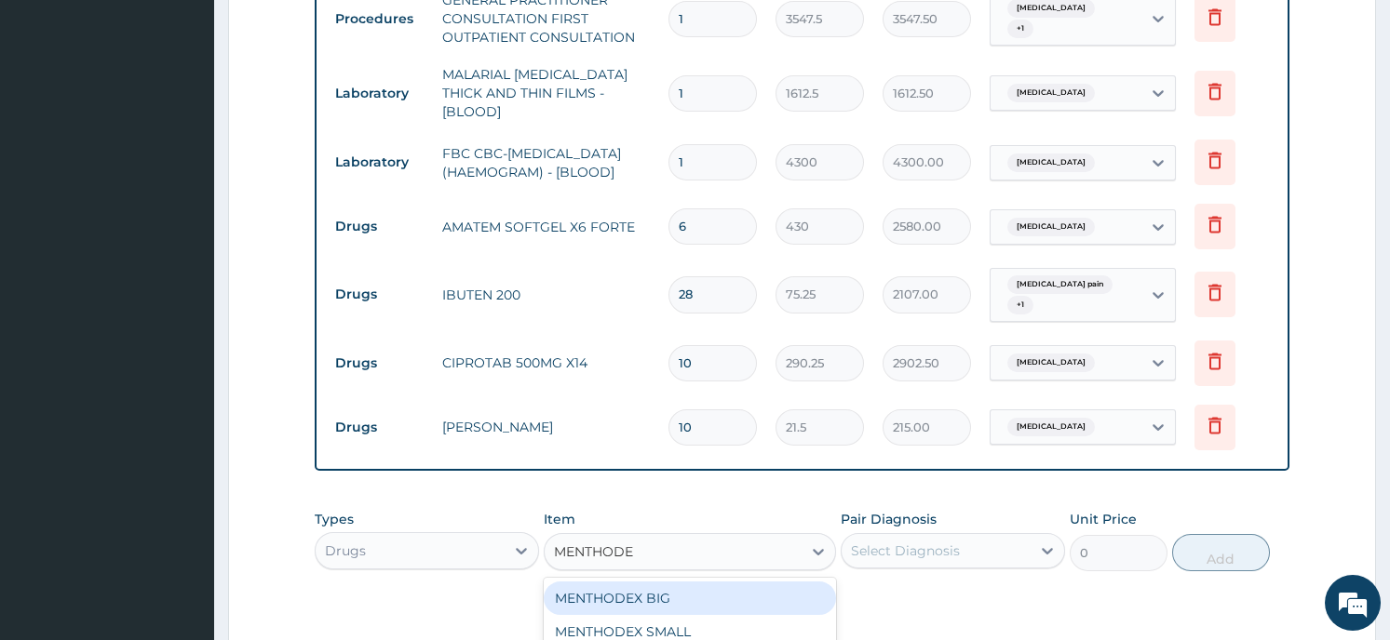
type input "MENTHODEX"
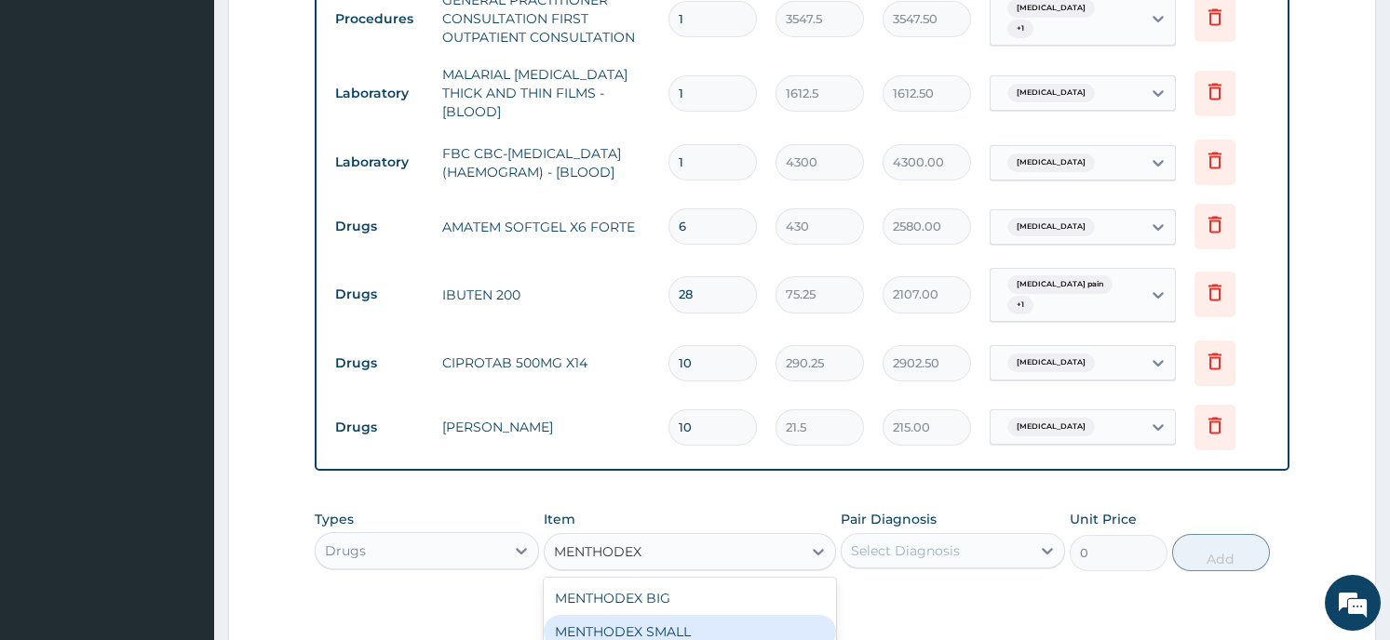
click at [675, 621] on div "MENTHODEX SMALL" at bounding box center [690, 632] width 292 height 34
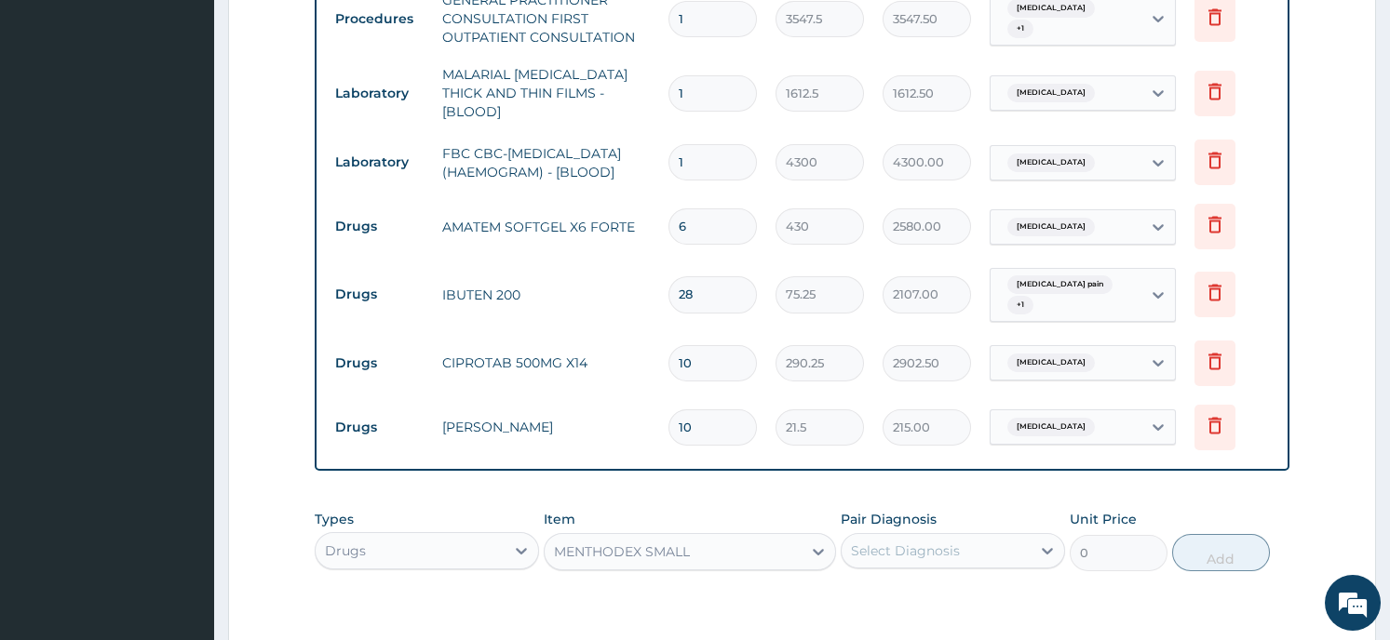
type input "2687.5"
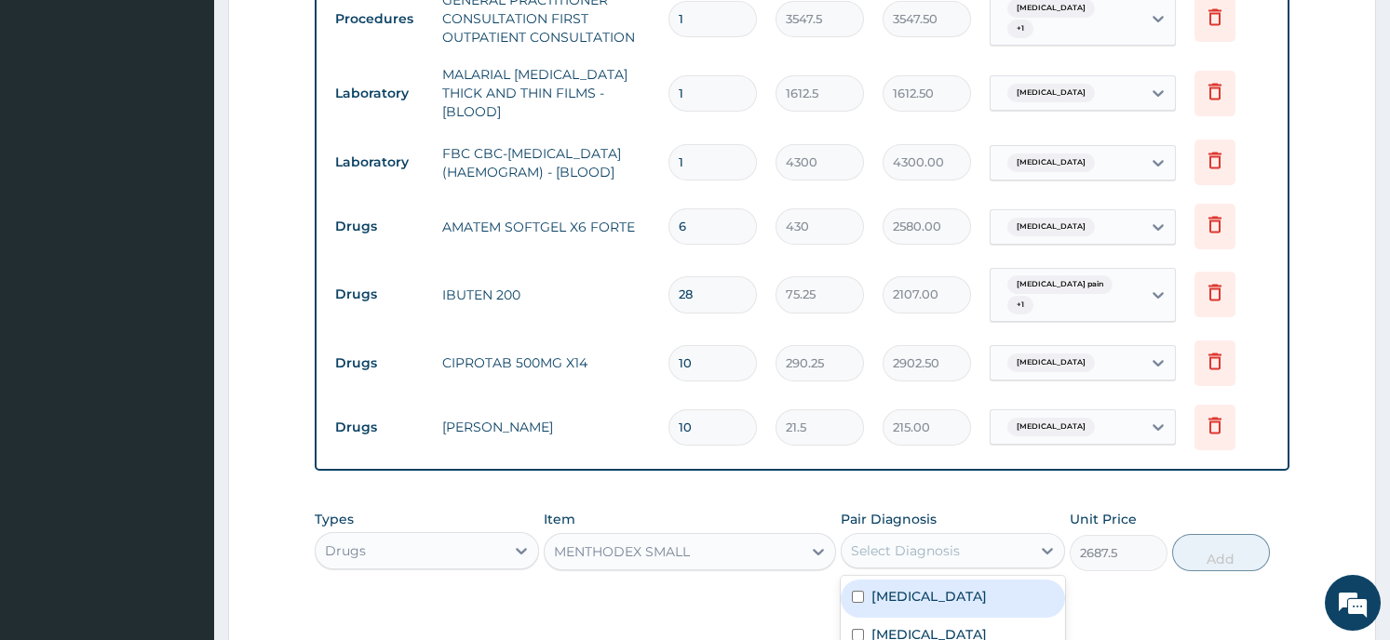
click at [1036, 555] on div at bounding box center [1047, 551] width 34 height 34
click at [974, 630] on label "Upper respiratory infection" at bounding box center [928, 634] width 115 height 19
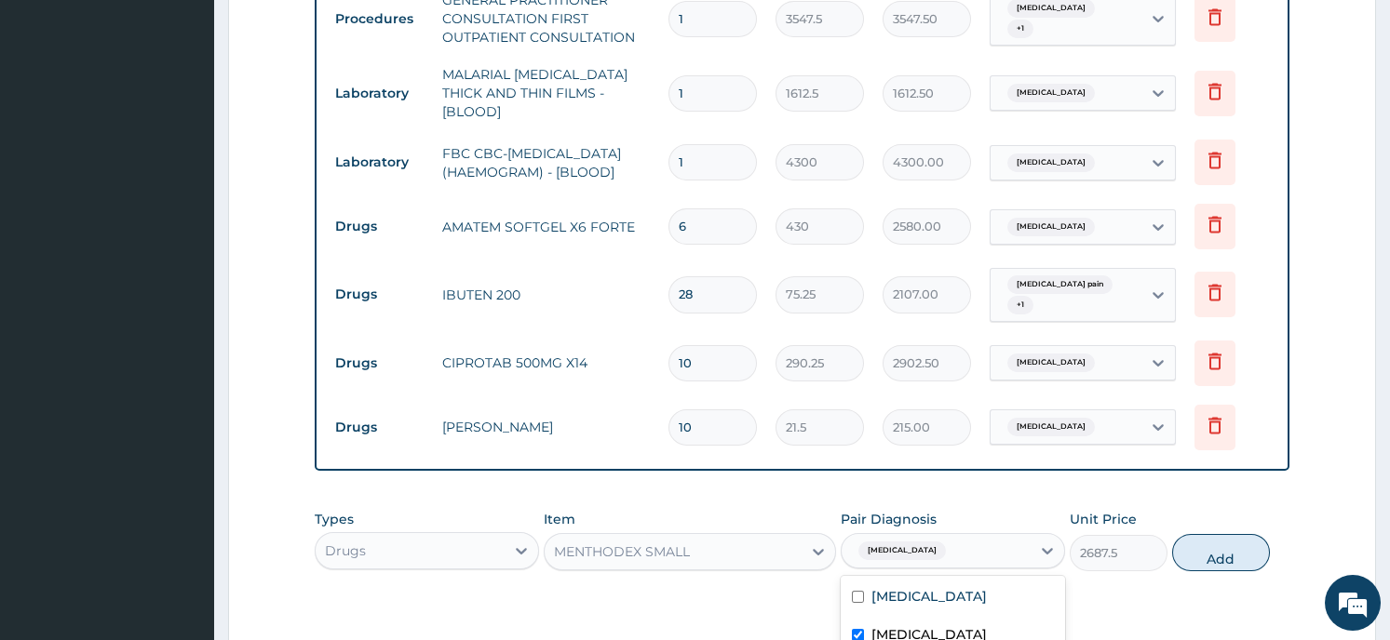
checkbox input "true"
click at [1211, 554] on button "Add" at bounding box center [1221, 552] width 98 height 37
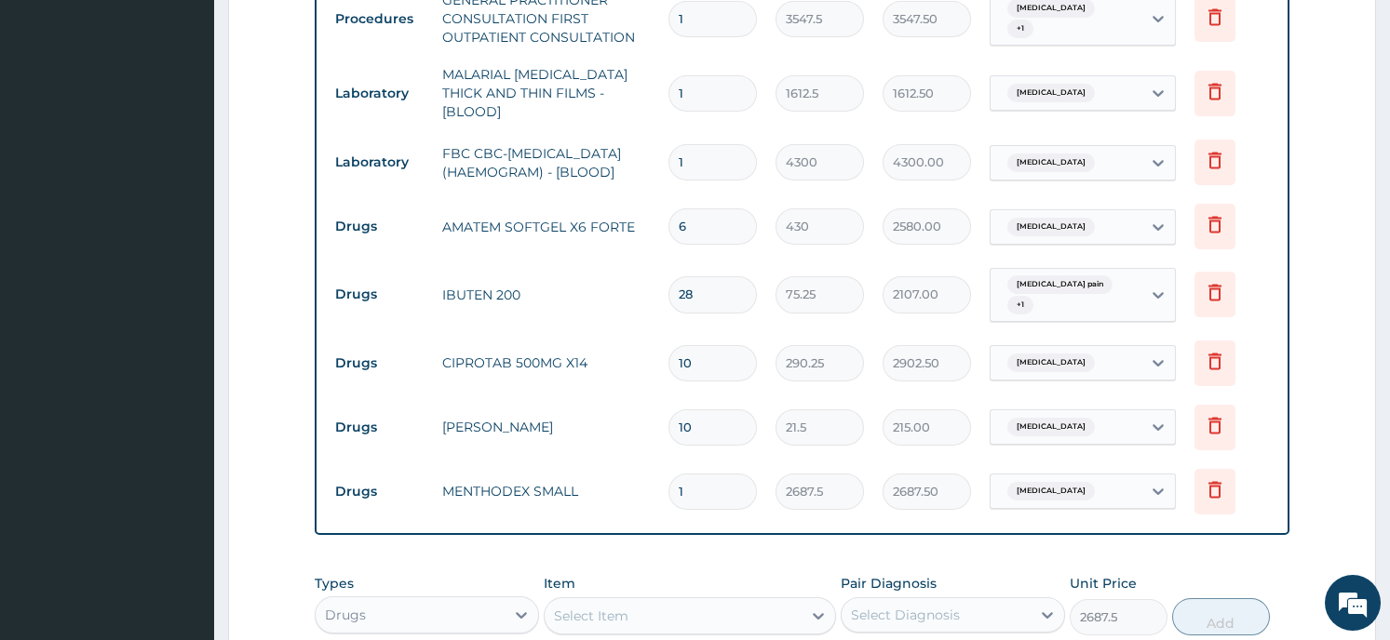
type input "0"
type input "0.00"
type input "1"
type input "2687.50"
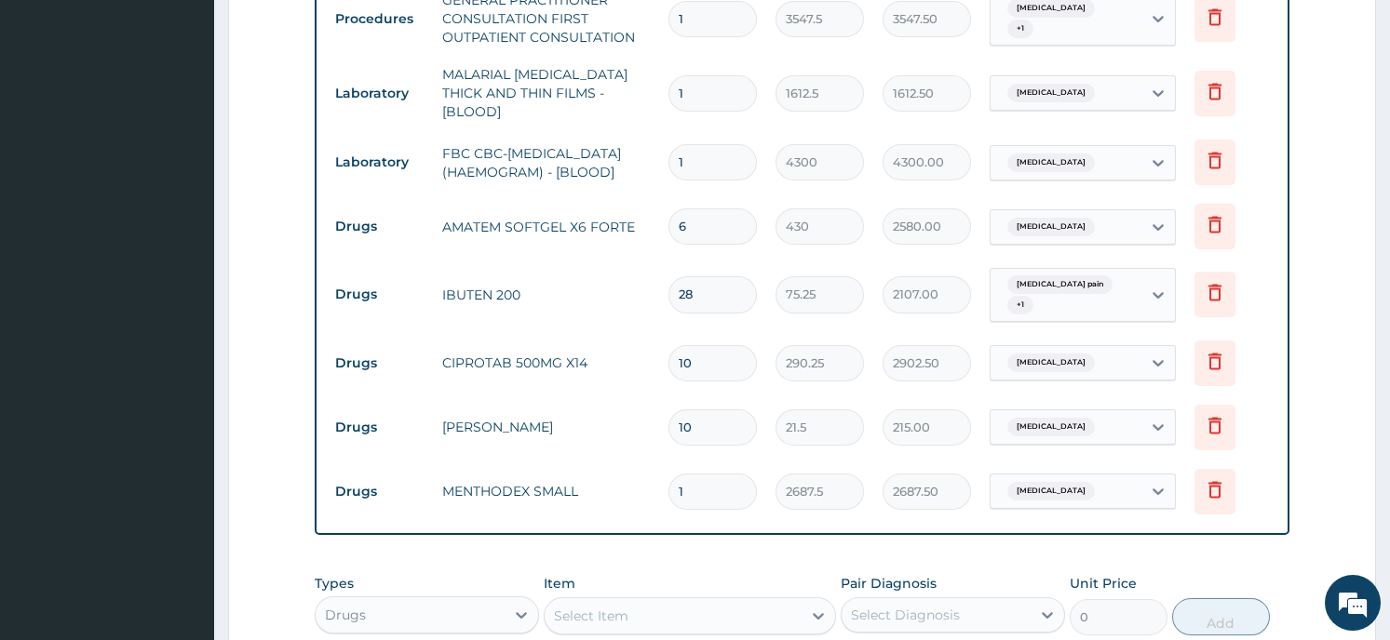
type input "0"
type input "0.00"
type input "0"
type input "0.00"
type input "1"
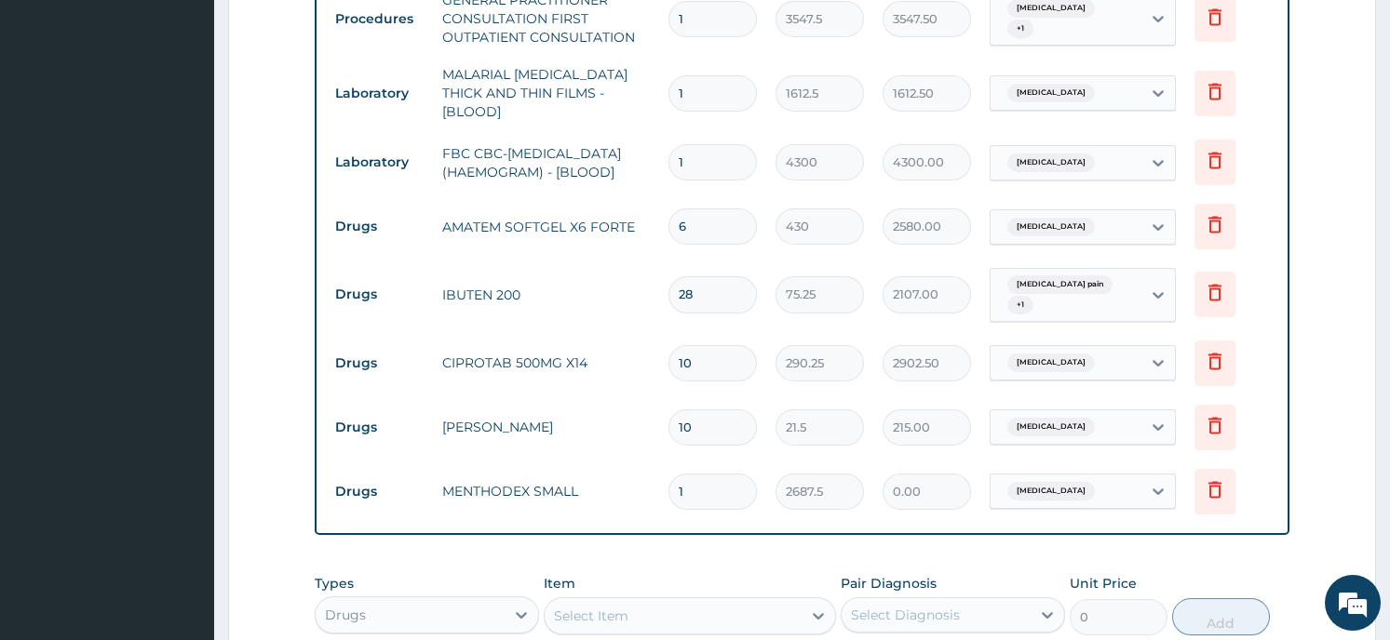
type input "2687.50"
type input "0"
type input "0.00"
type input "1"
type input "2687.50"
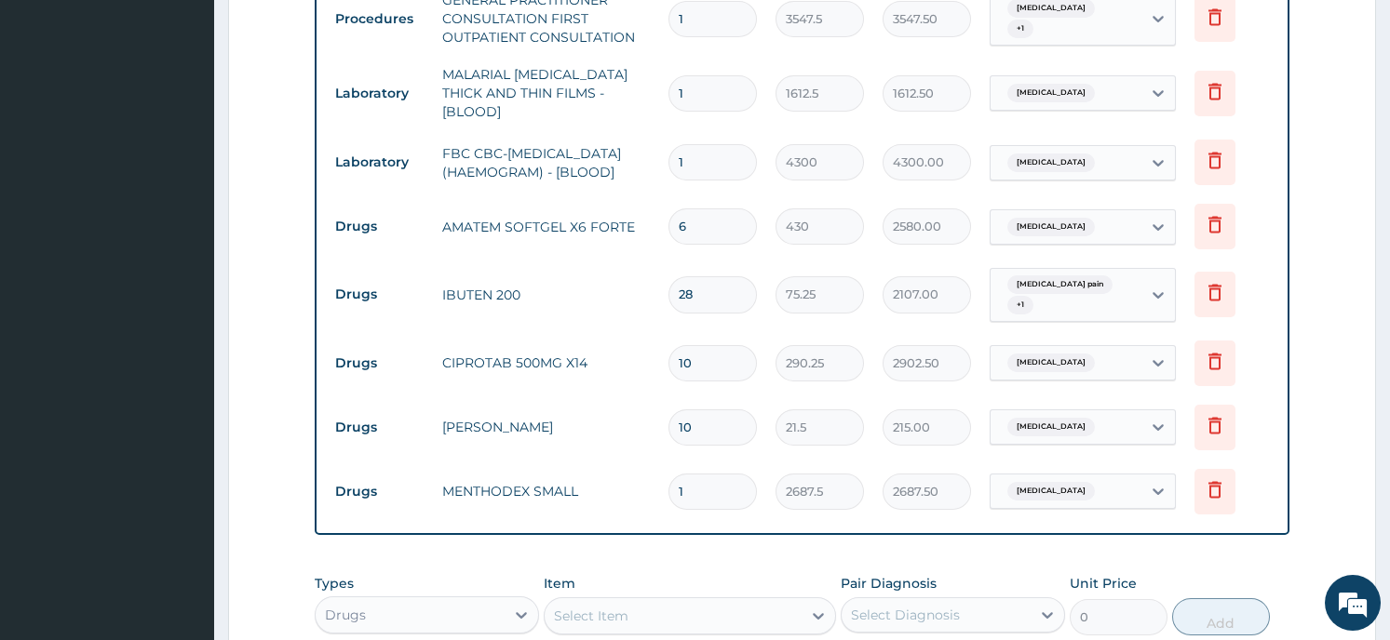
type input "0"
type input "0.00"
type input "1"
type input "2687.50"
type input "0"
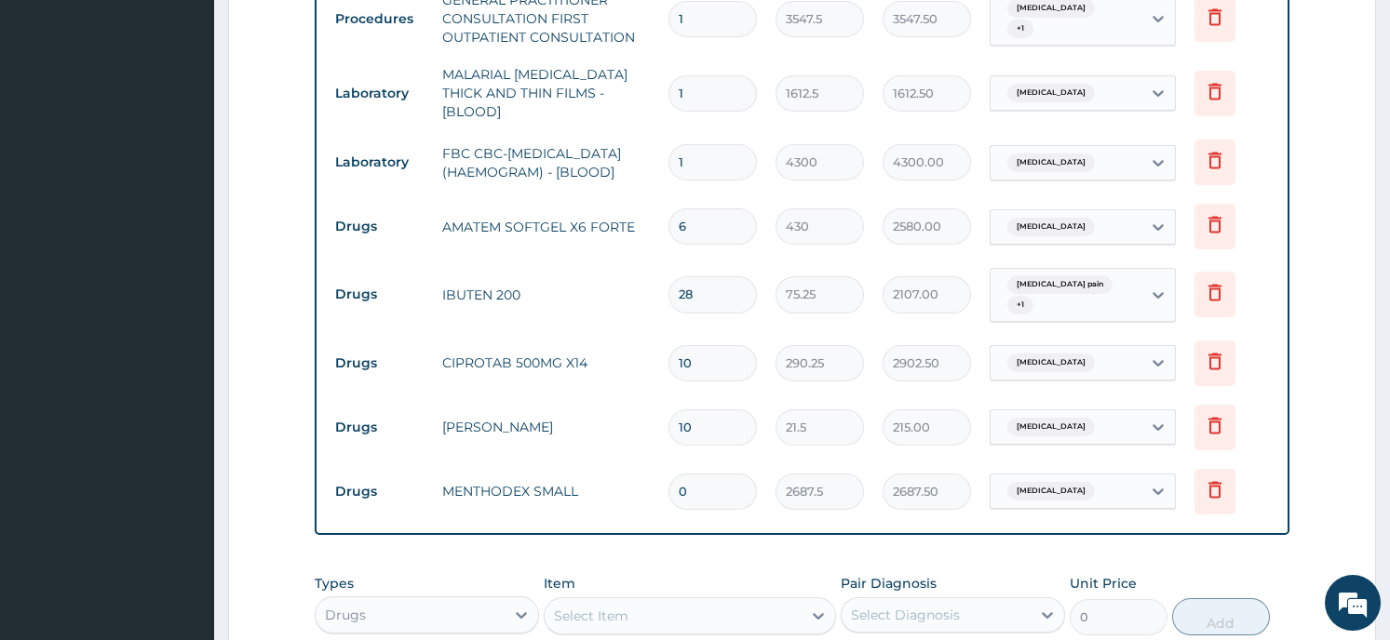
type input "0.00"
type input "1"
type input "2687.50"
type input "0"
type input "0.00"
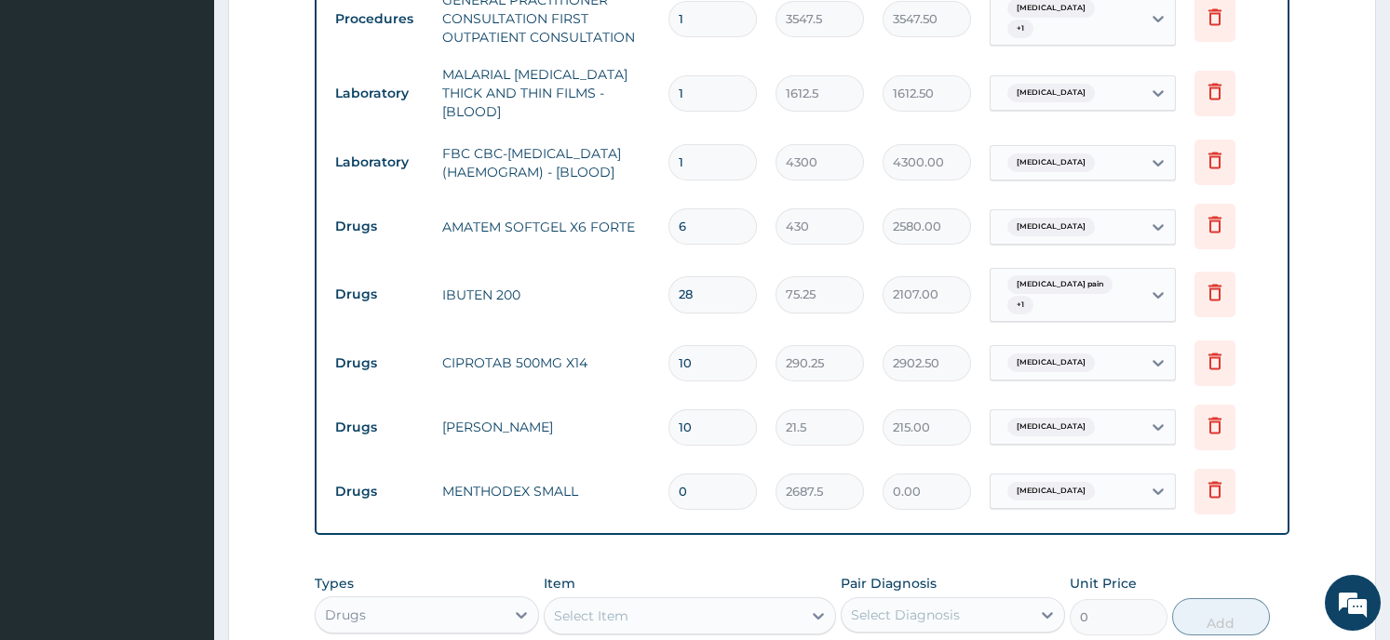
type input "1"
type input "2687.50"
type input "0"
type input "0.00"
type input "1"
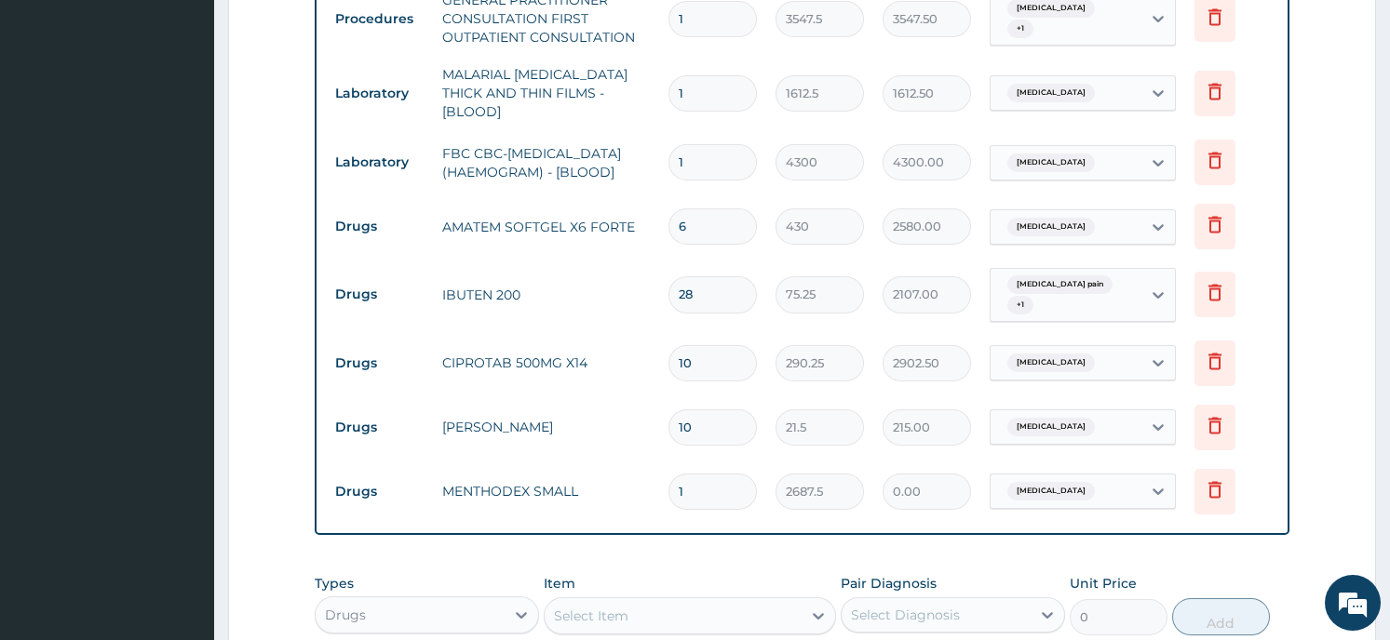
type input "2687.50"
type input "0"
type input "0.00"
type input "1"
type input "2687.50"
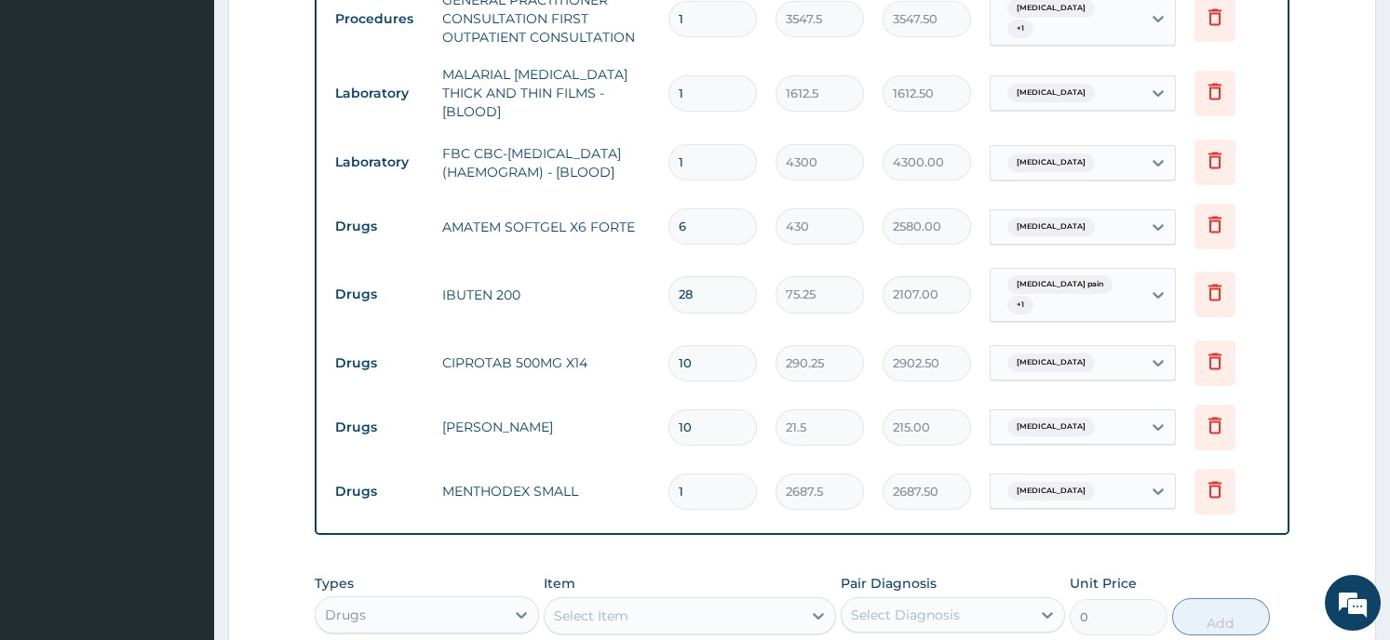
type input "0"
type input "0.00"
type input "1"
type input "2687.50"
type input "0"
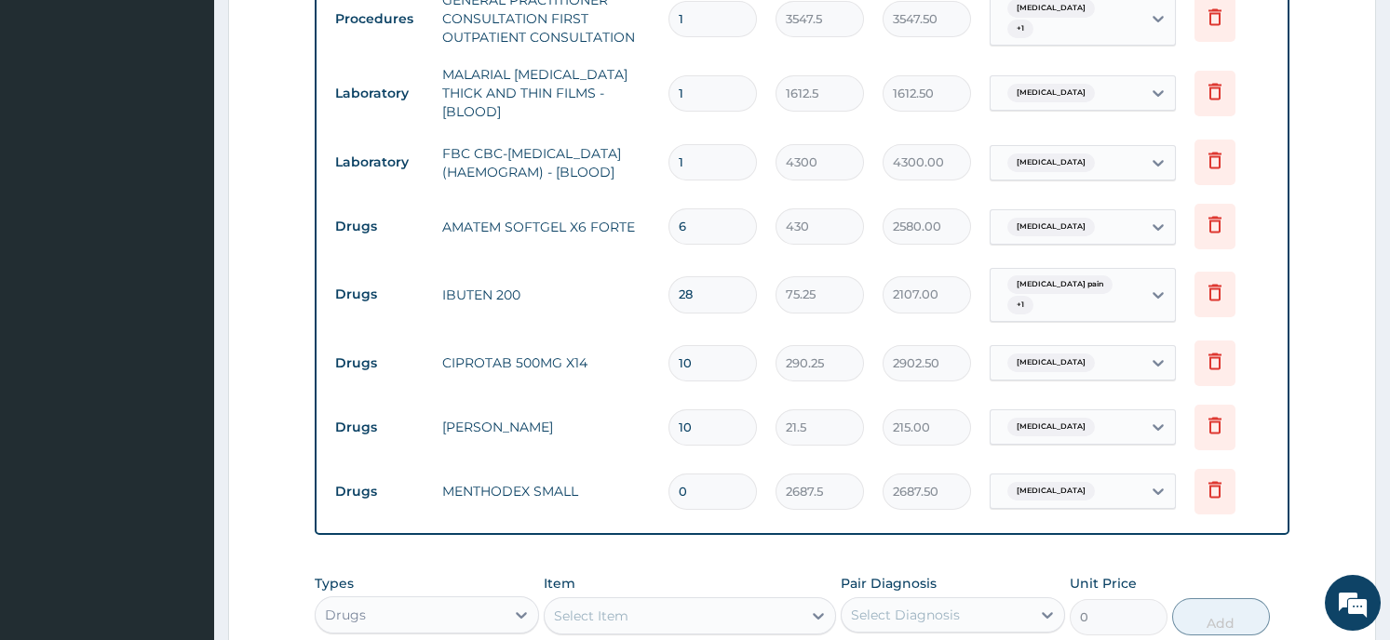
type input "0.00"
type input "1"
type input "2687.50"
type input "0"
type input "0.00"
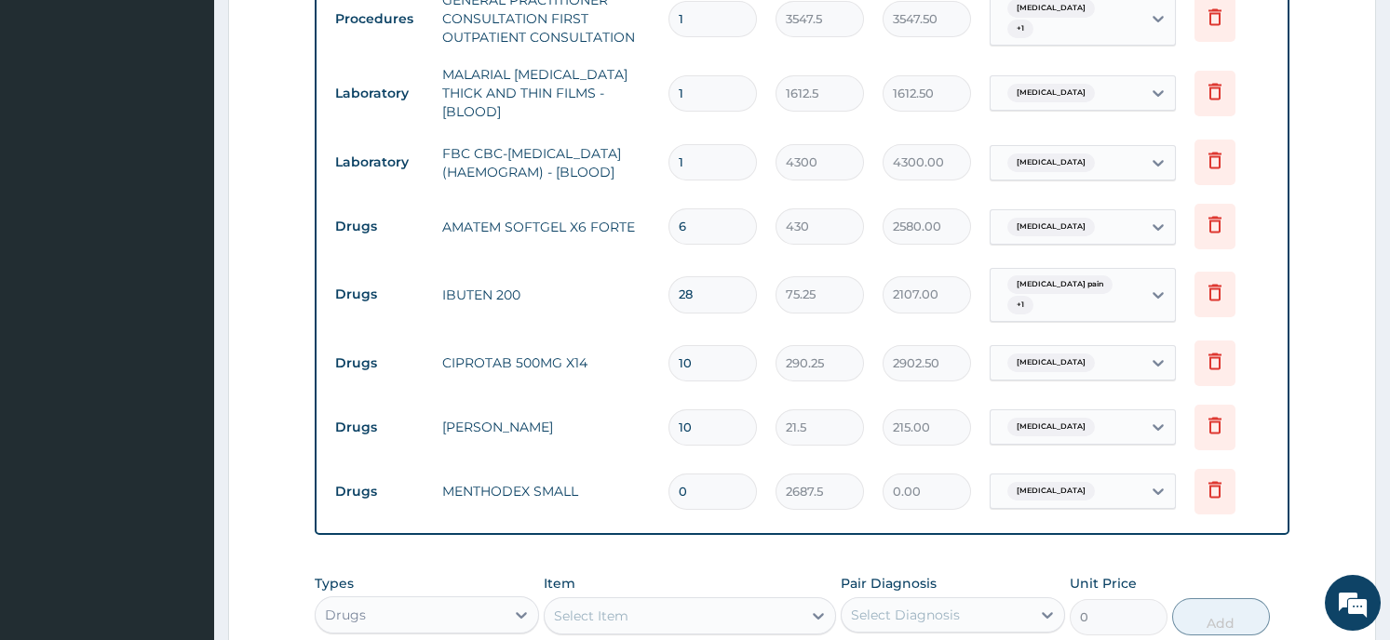
type input "1"
type input "2687.50"
type input "0"
type input "0.00"
type input "1"
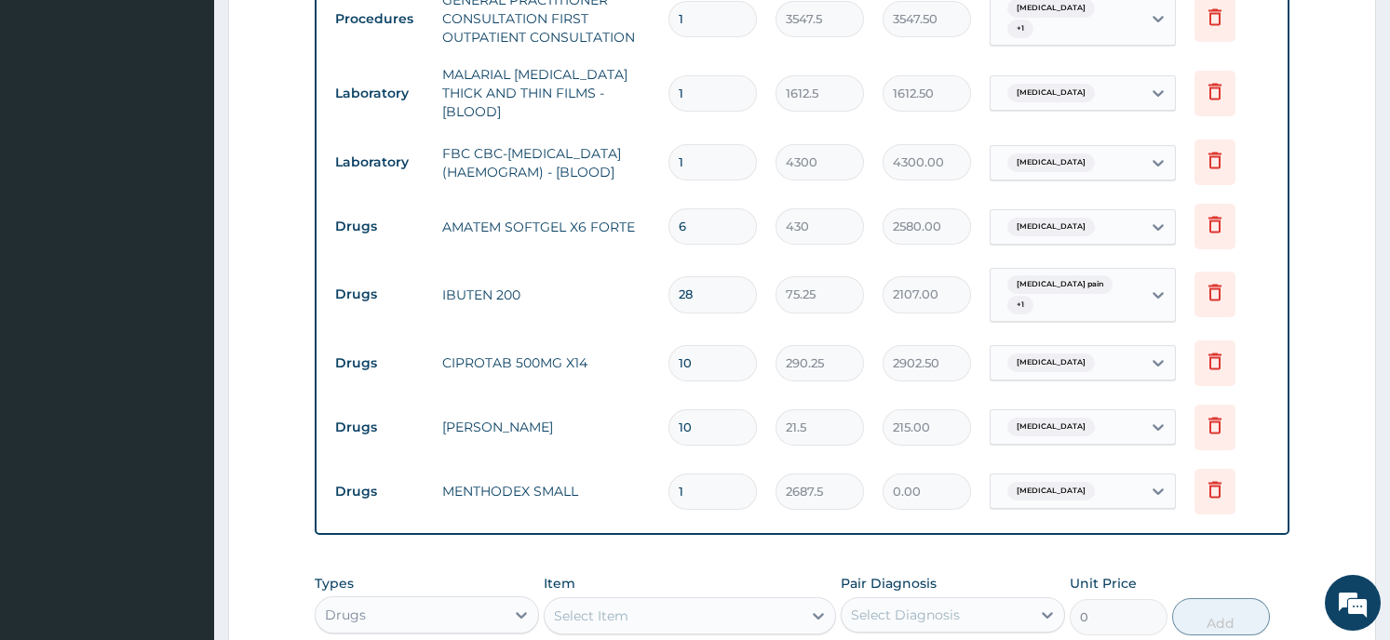
type input "2687.50"
type input "0"
type input "0.00"
type input "1"
type input "2687.50"
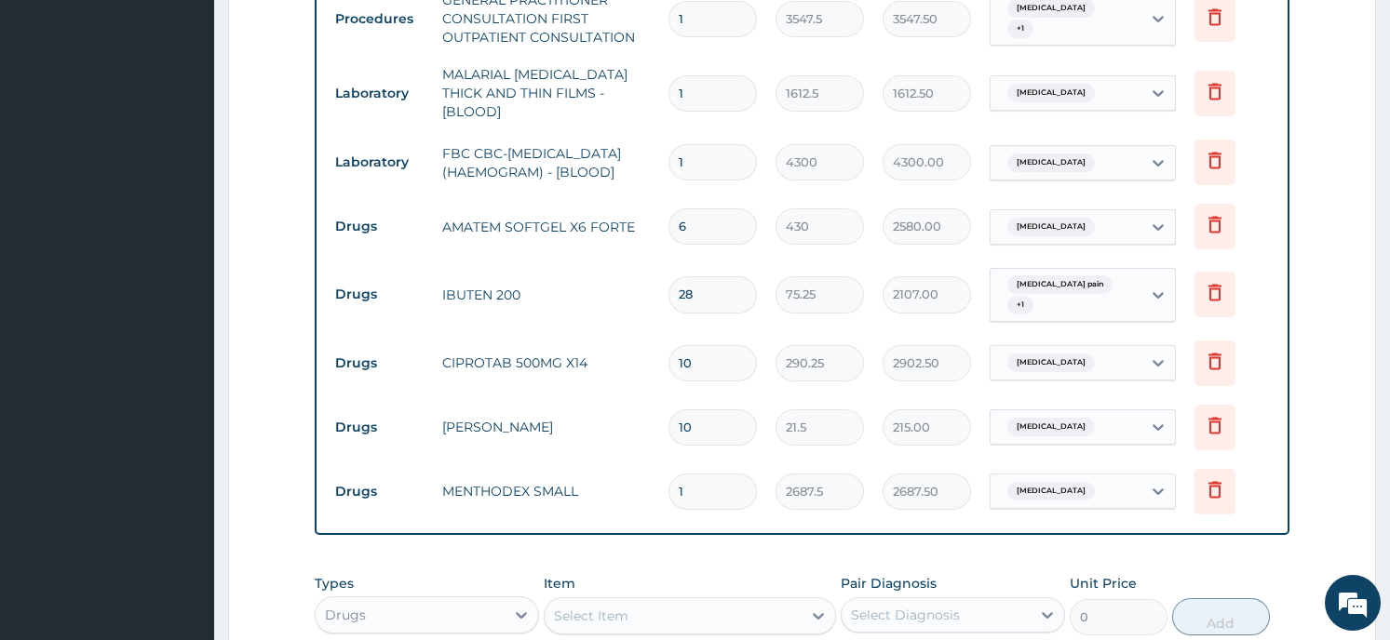
type input "0"
type input "0.00"
type input "1"
type input "2687.50"
type input "0"
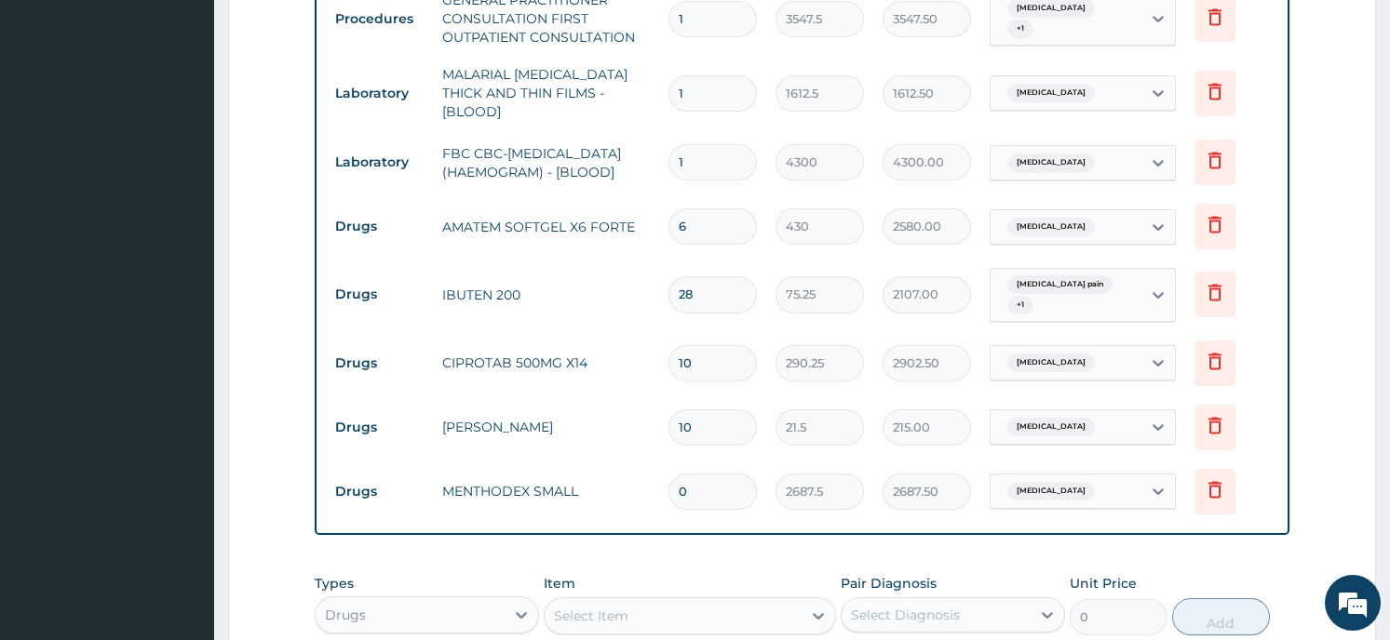
type input "0.00"
type input "1"
type input "2687.50"
type input "0"
type input "0.00"
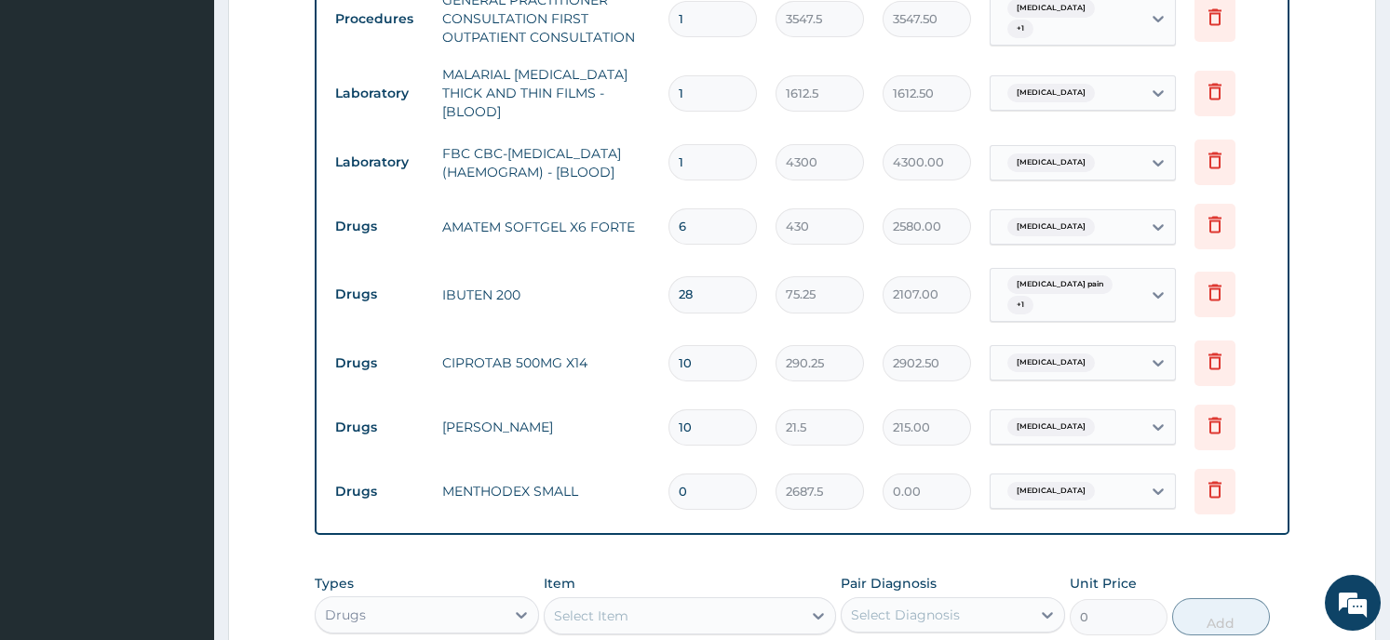
type input "1"
type input "2687.50"
click at [1328, 492] on form "Step 2 of 2 PA Code / Prescription Code Enter Code(Secondary Care Only) Encount…" at bounding box center [802, 87] width 1148 height 1643
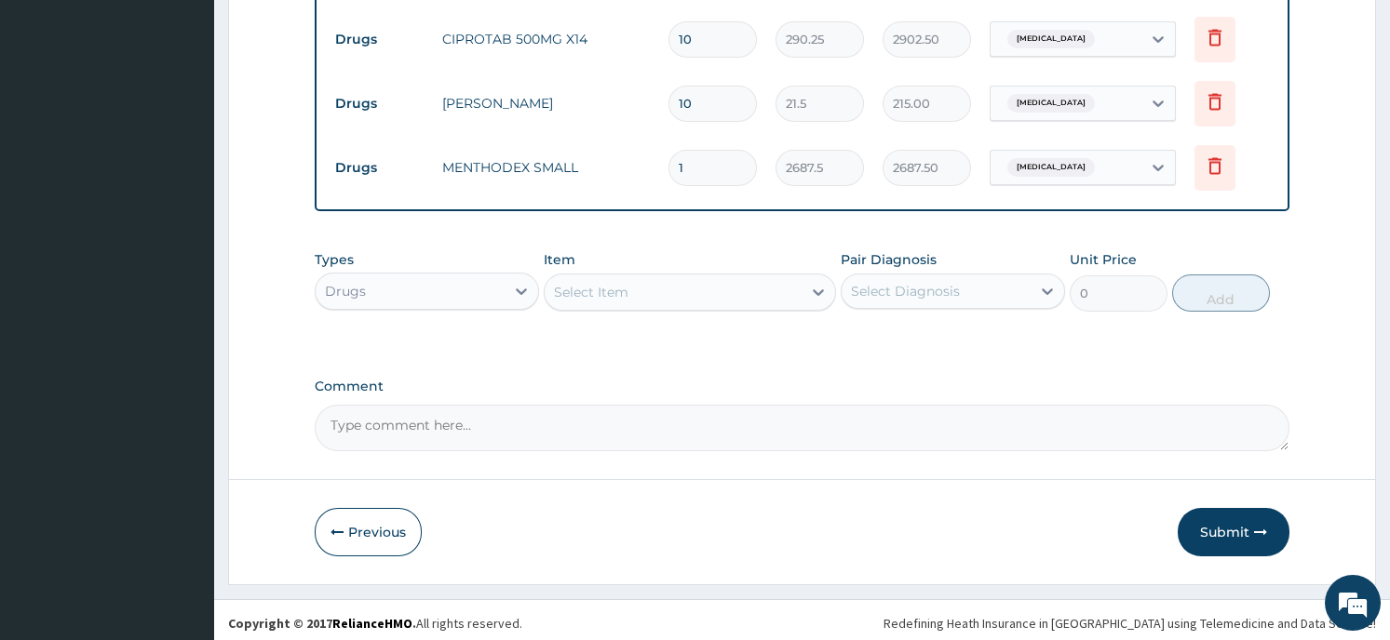
scroll to position [1162, 0]
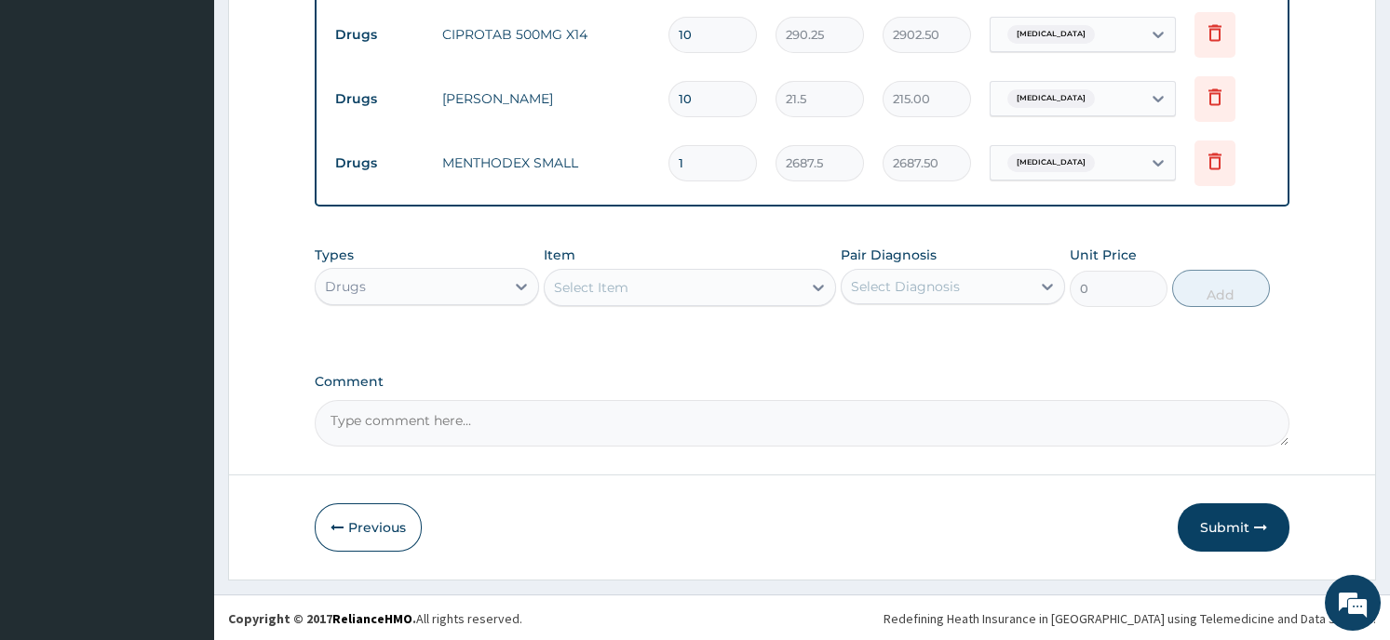
click at [1247, 522] on button "Submit" at bounding box center [1233, 528] width 112 height 48
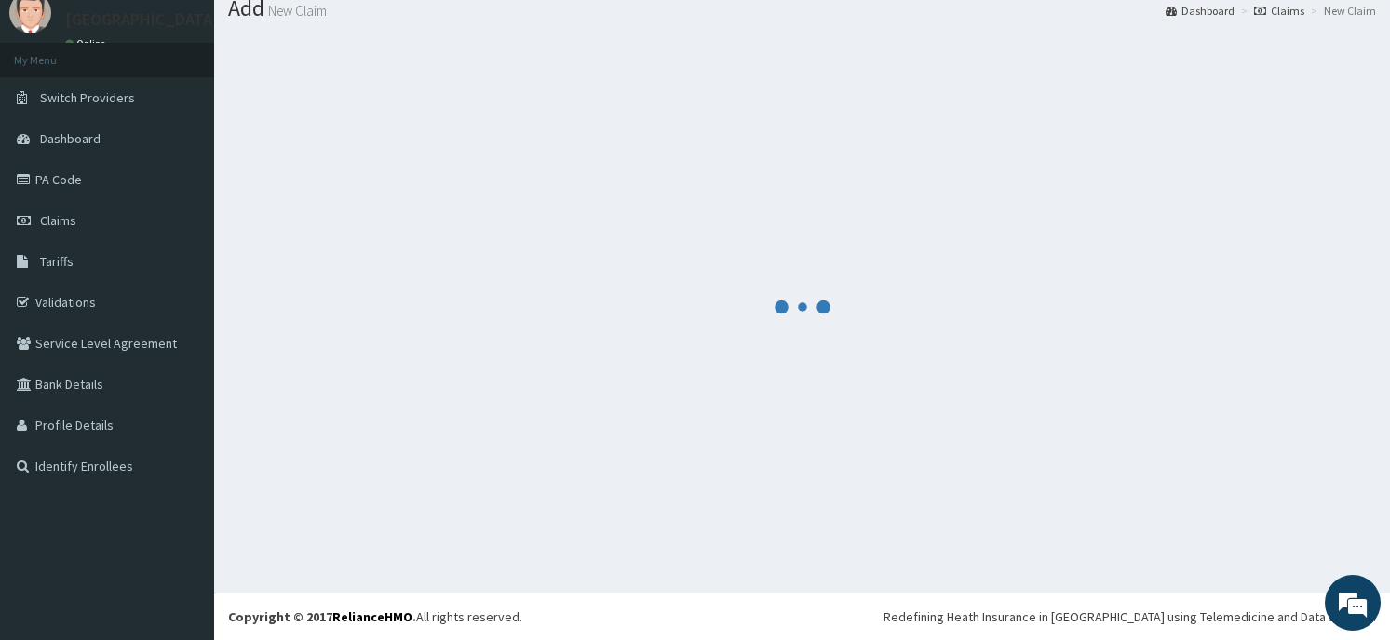
scroll to position [64, 0]
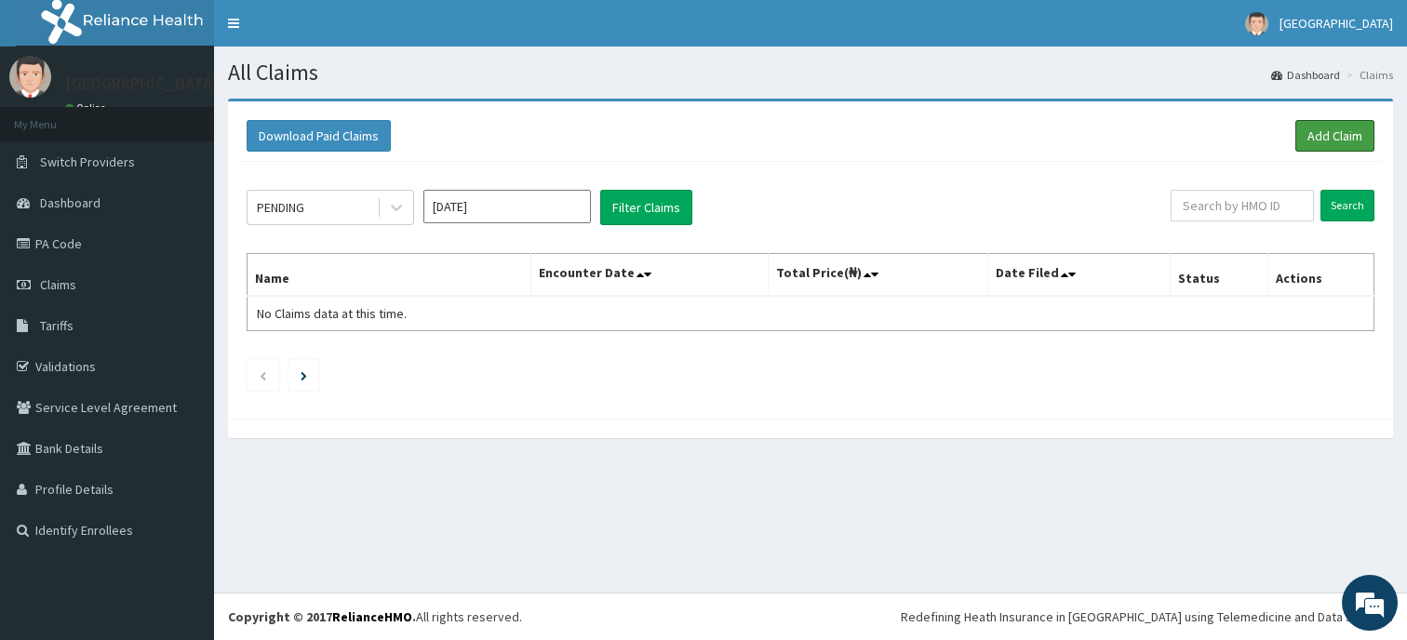
click at [1329, 139] on link "Add Claim" at bounding box center [1335, 136] width 79 height 32
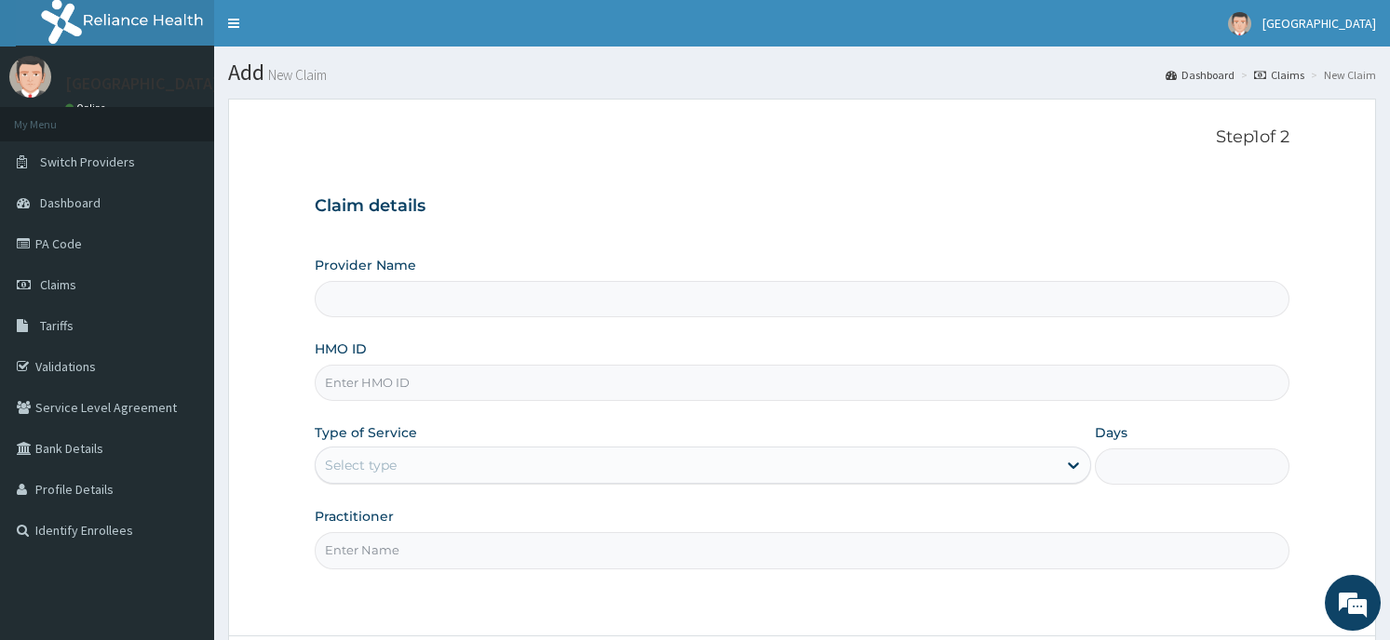
type input "Horeb [GEOGRAPHIC_DATA]"
click at [506, 383] on input "HMO ID" at bounding box center [802, 383] width 974 height 36
type input "SUV/10201/A"
click at [534, 469] on div "Select type" at bounding box center [686, 465] width 741 height 30
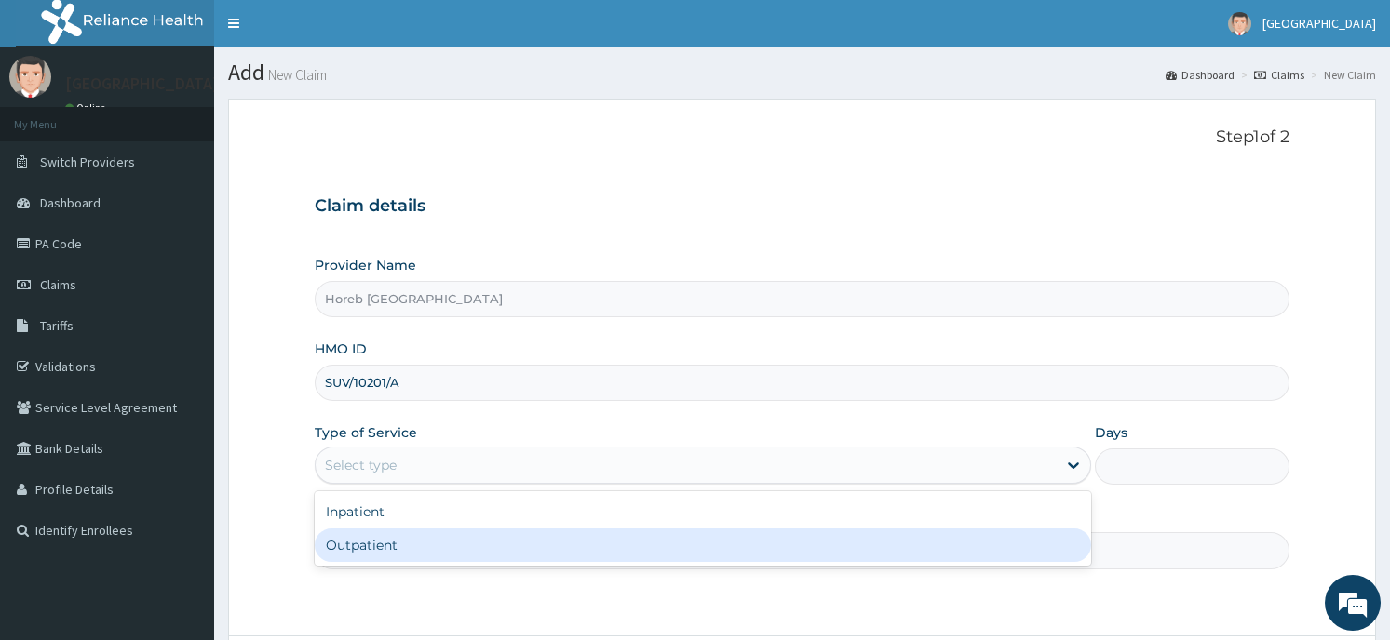
click at [505, 549] on div "Outpatient" at bounding box center [703, 546] width 776 height 34
type input "1"
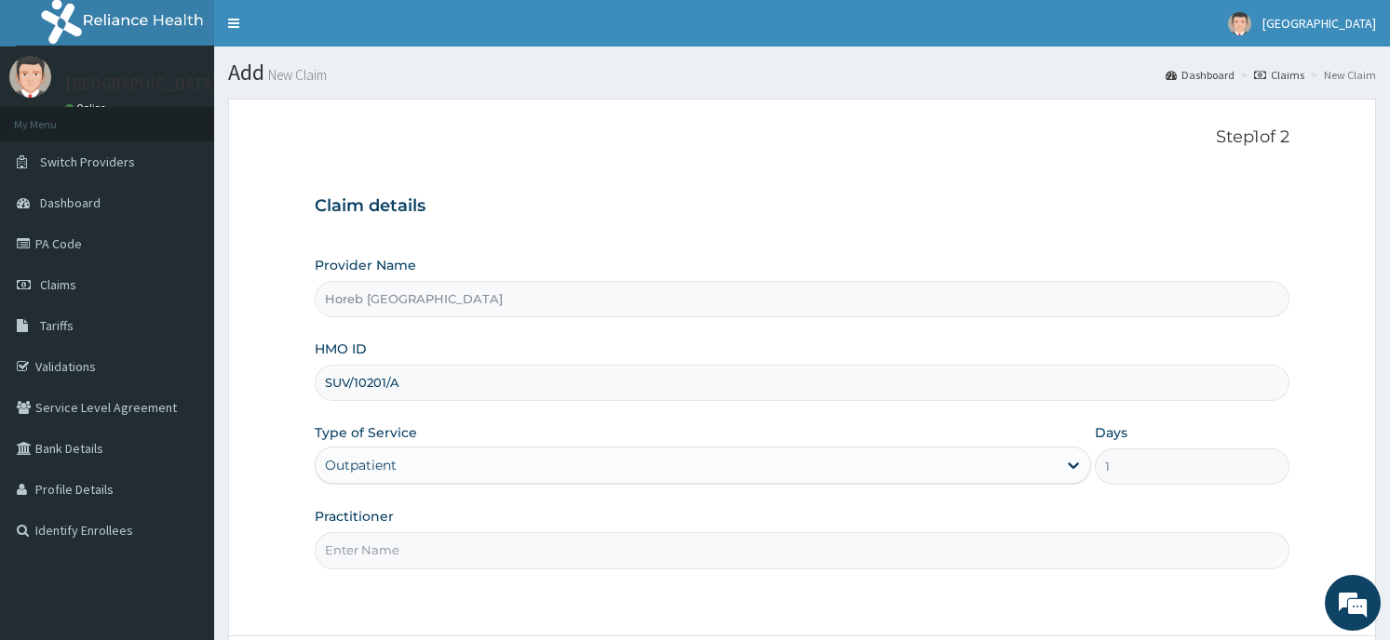
click at [444, 542] on input "Practitioner" at bounding box center [802, 550] width 974 height 36
type input "GENERAL"
click at [602, 591] on div "Step 1 of 2 Claim details Provider Name Horeb Consult Hospital HMO ID SUV/10201…" at bounding box center [802, 368] width 974 height 480
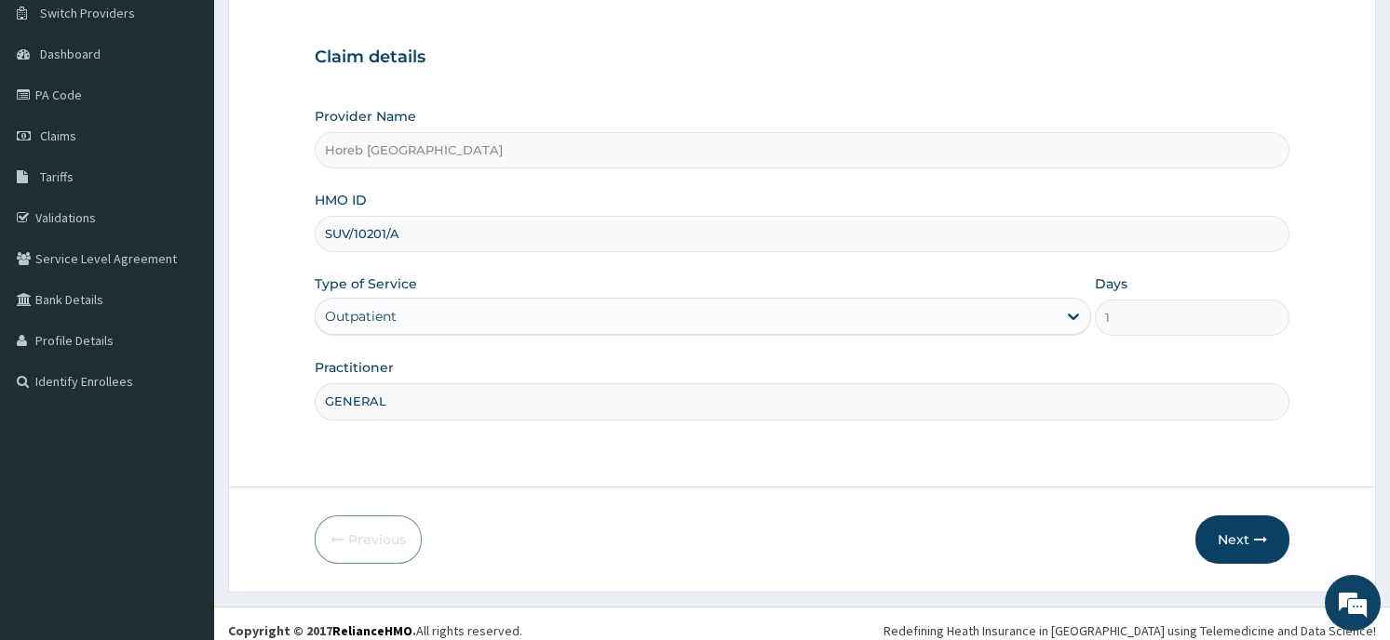
scroll to position [163, 0]
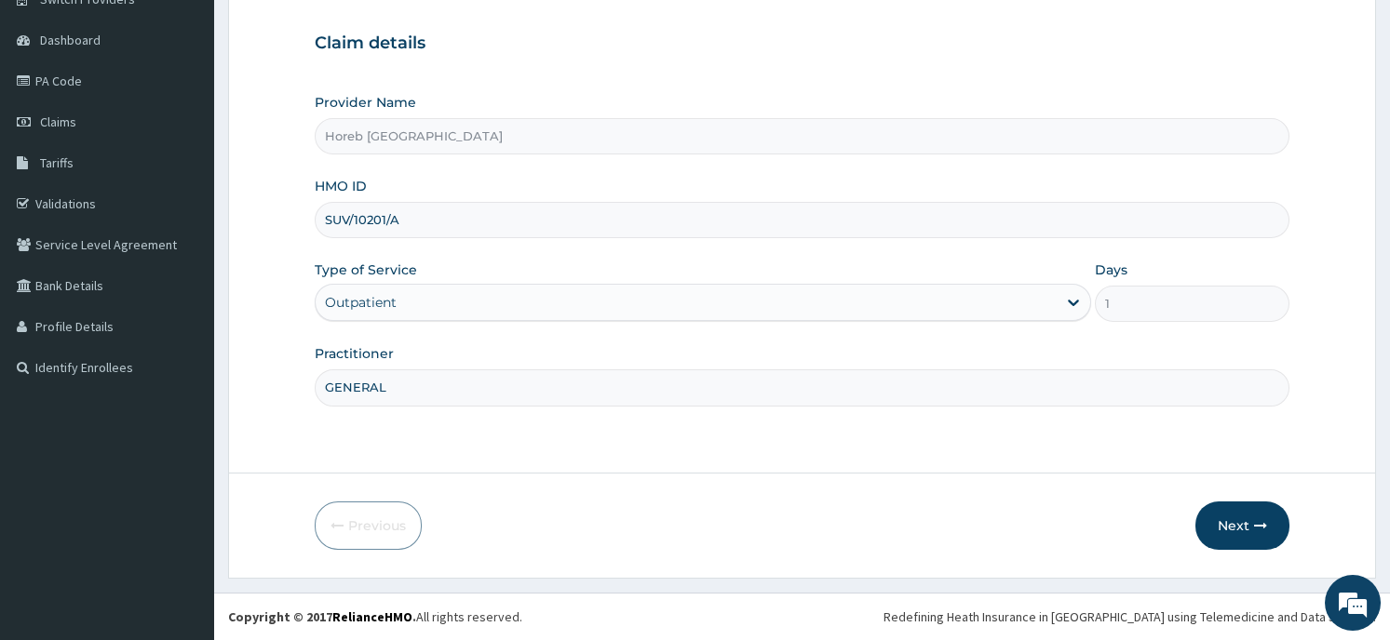
click at [1238, 511] on button "Next" at bounding box center [1242, 526] width 94 height 48
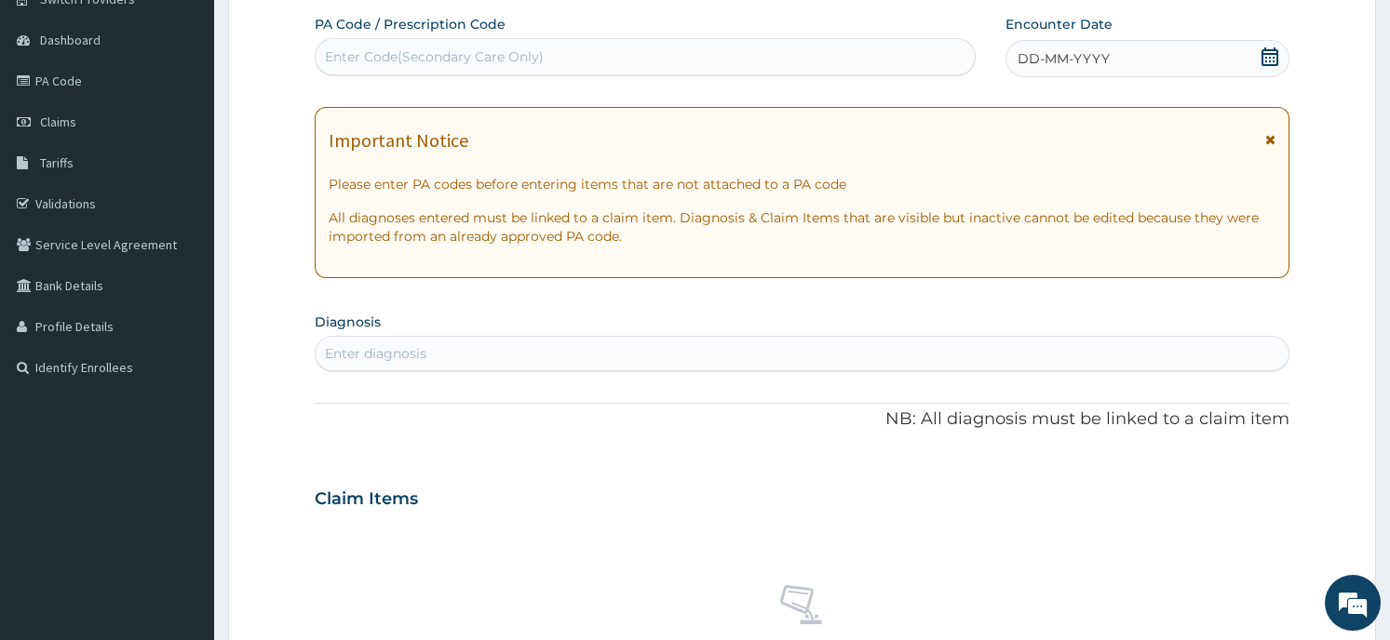
click at [510, 63] on div "Enter Code(Secondary Care Only)" at bounding box center [434, 56] width 219 height 19
type input "PA/D80D26"
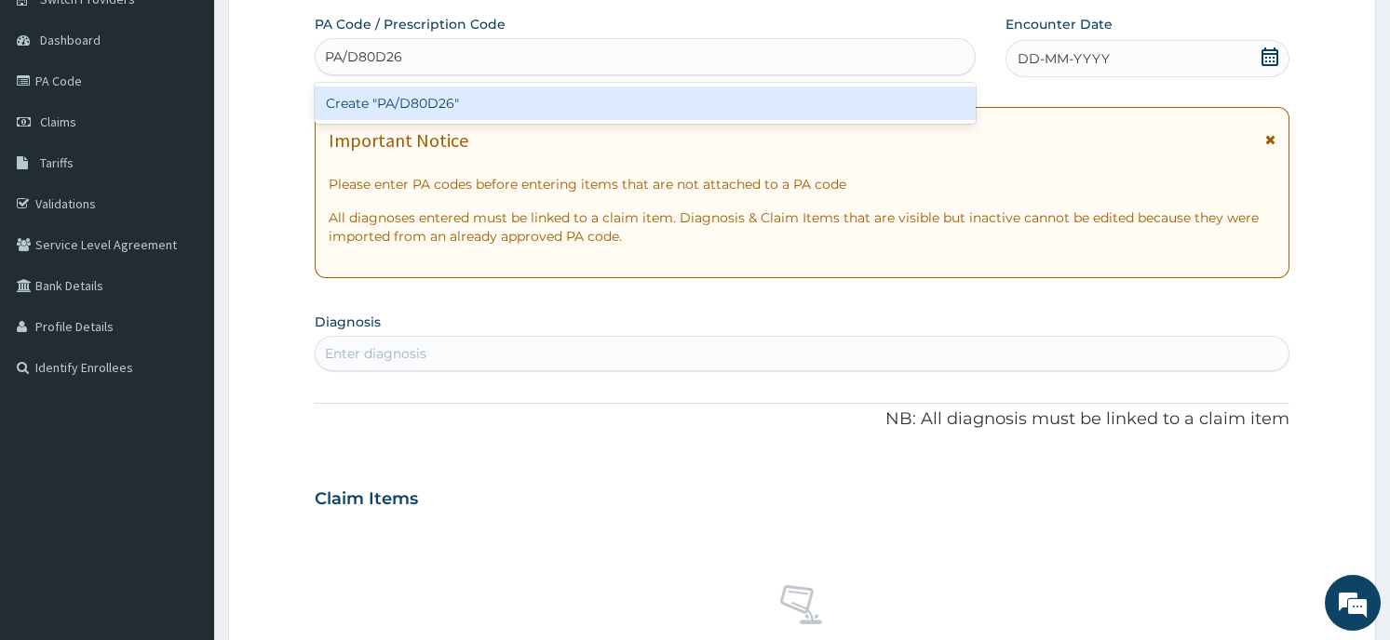
click at [488, 105] on div "Create "PA/D80D26"" at bounding box center [645, 104] width 661 height 34
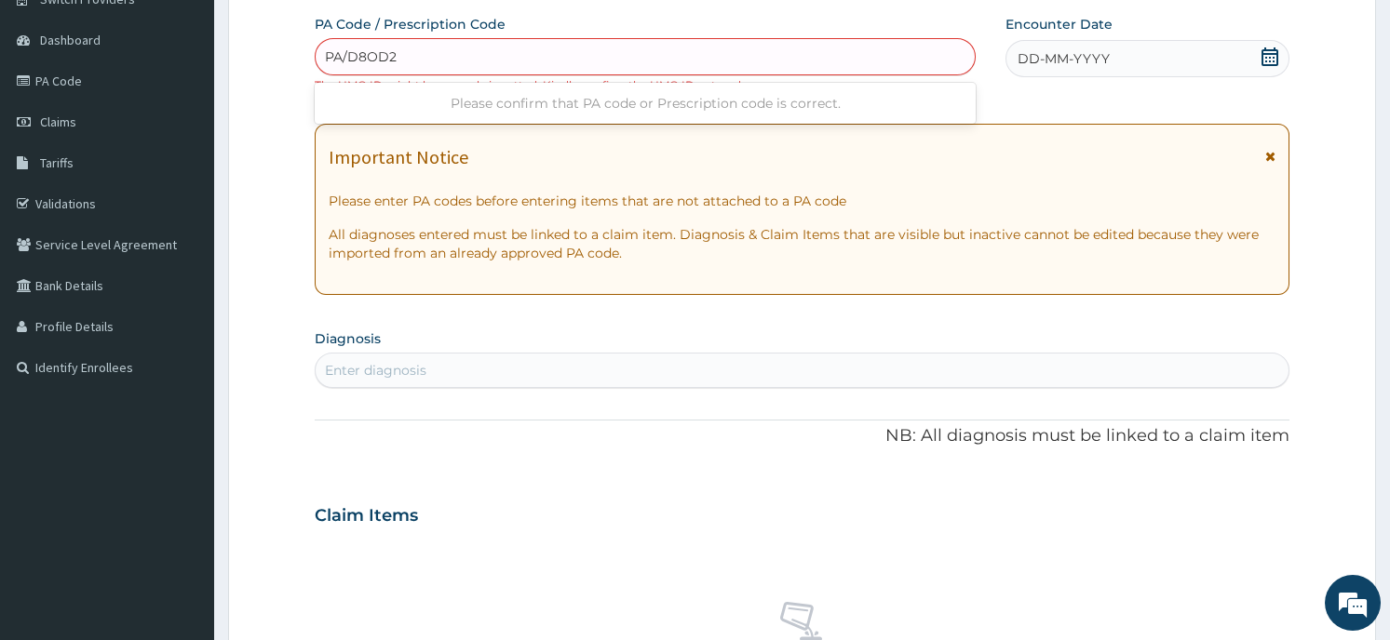
type input "PA/D8OD26"
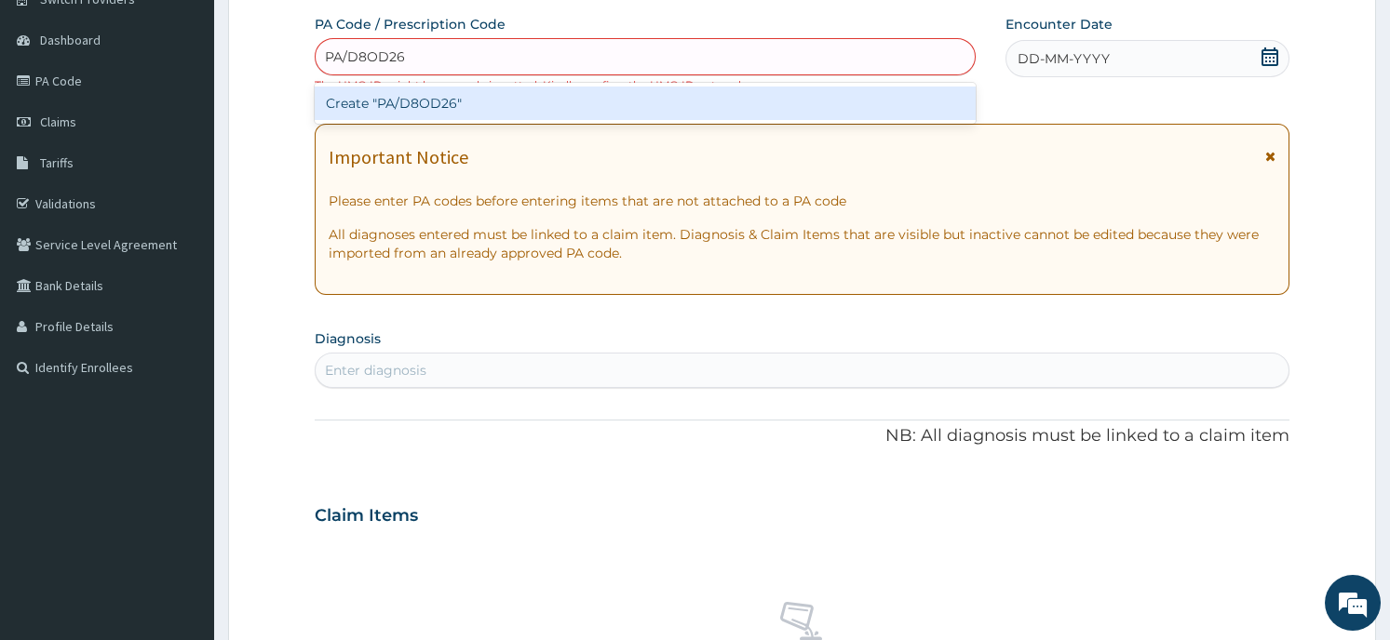
click at [468, 114] on div "Create "PA/D8OD26"" at bounding box center [645, 104] width 661 height 34
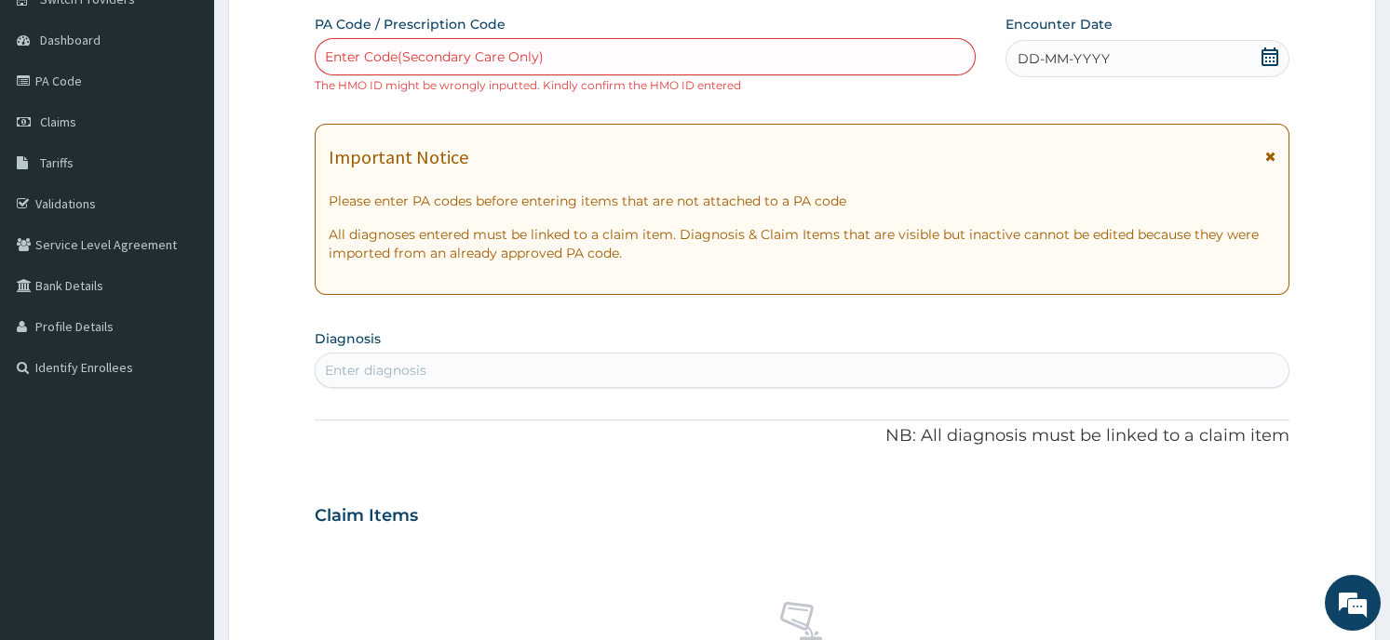
click at [393, 445] on p "NB: All diagnosis must be linked to a claim item" at bounding box center [802, 436] width 974 height 24
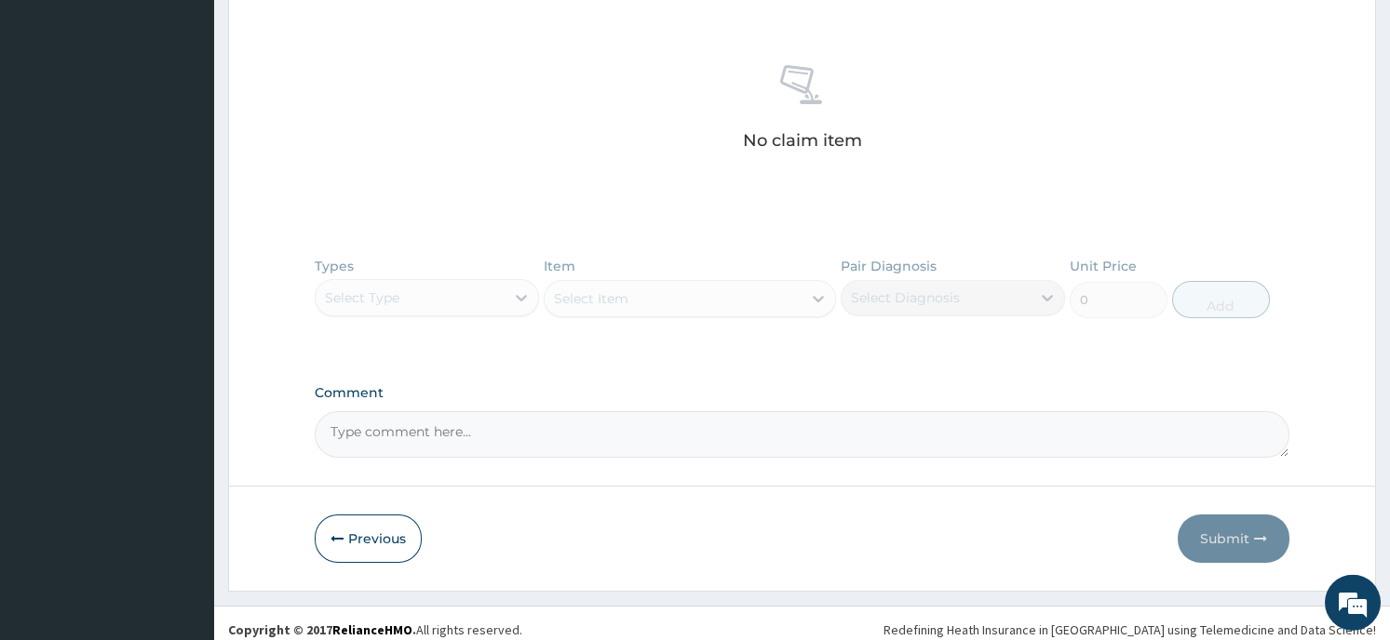
scroll to position [714, 0]
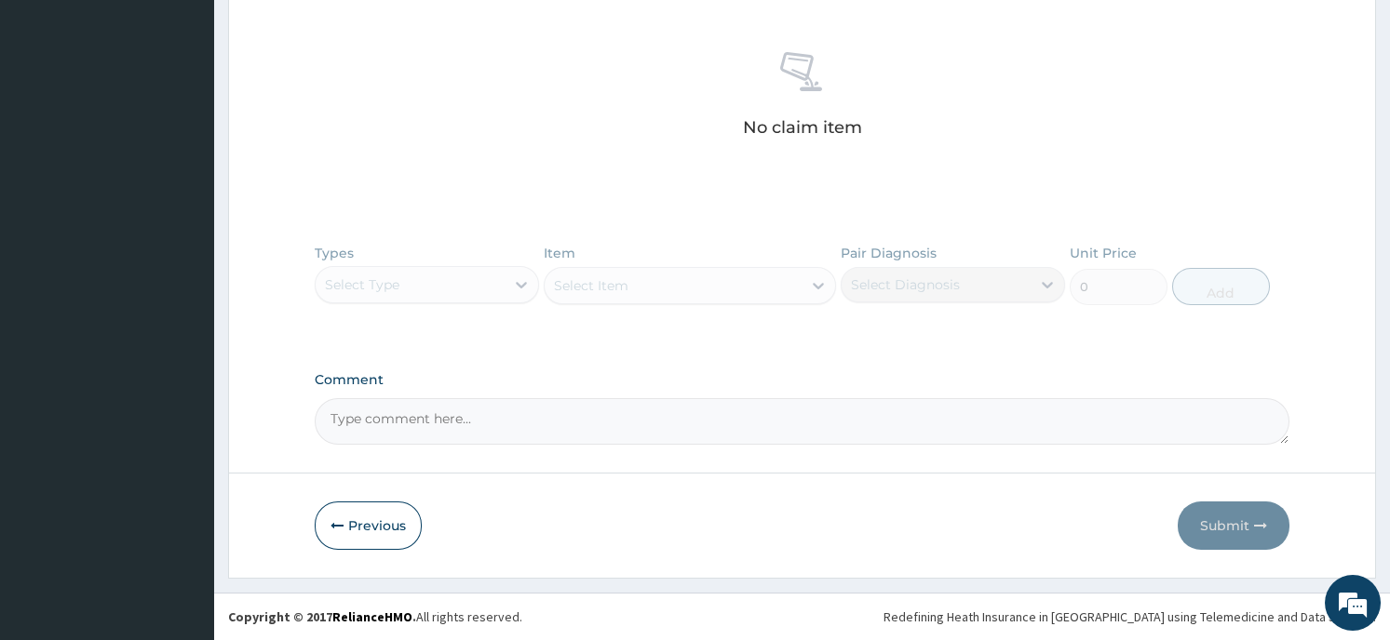
click at [383, 518] on button "Previous" at bounding box center [368, 526] width 107 height 48
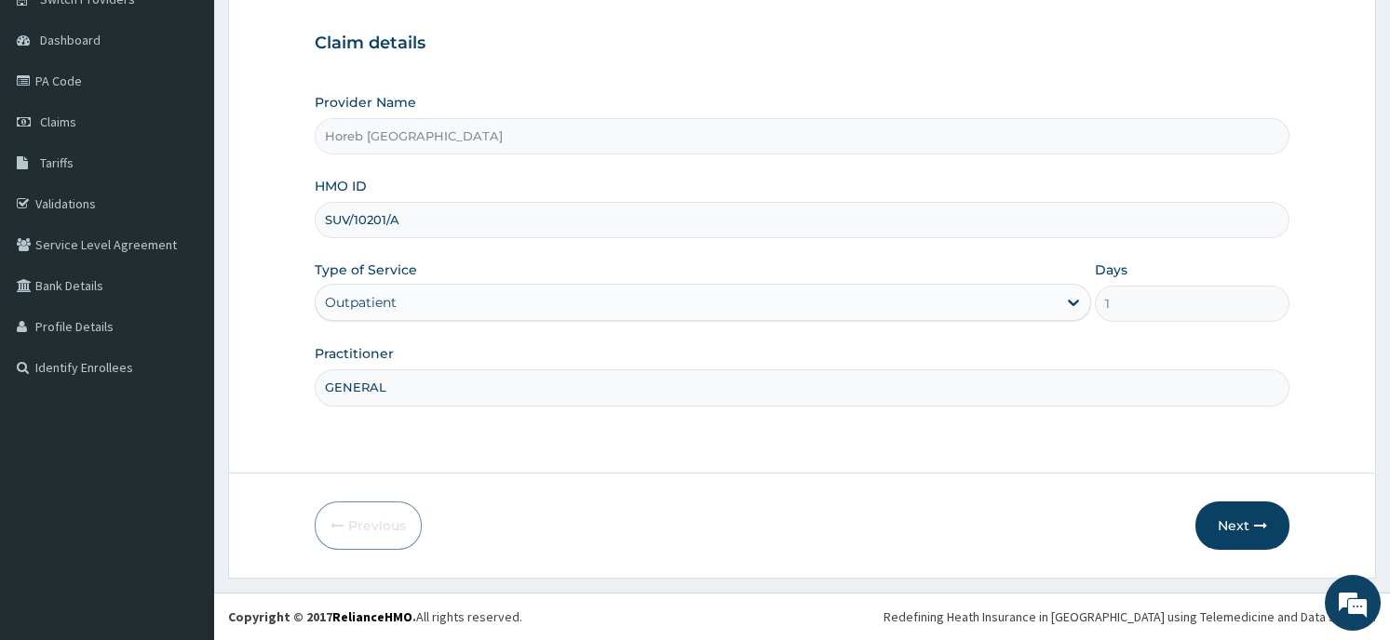
scroll to position [163, 0]
click at [353, 220] on input "SUV/10201/A" at bounding box center [802, 220] width 974 height 36
type input "SUU/10201/A"
click at [1229, 529] on button "Next" at bounding box center [1242, 526] width 94 height 48
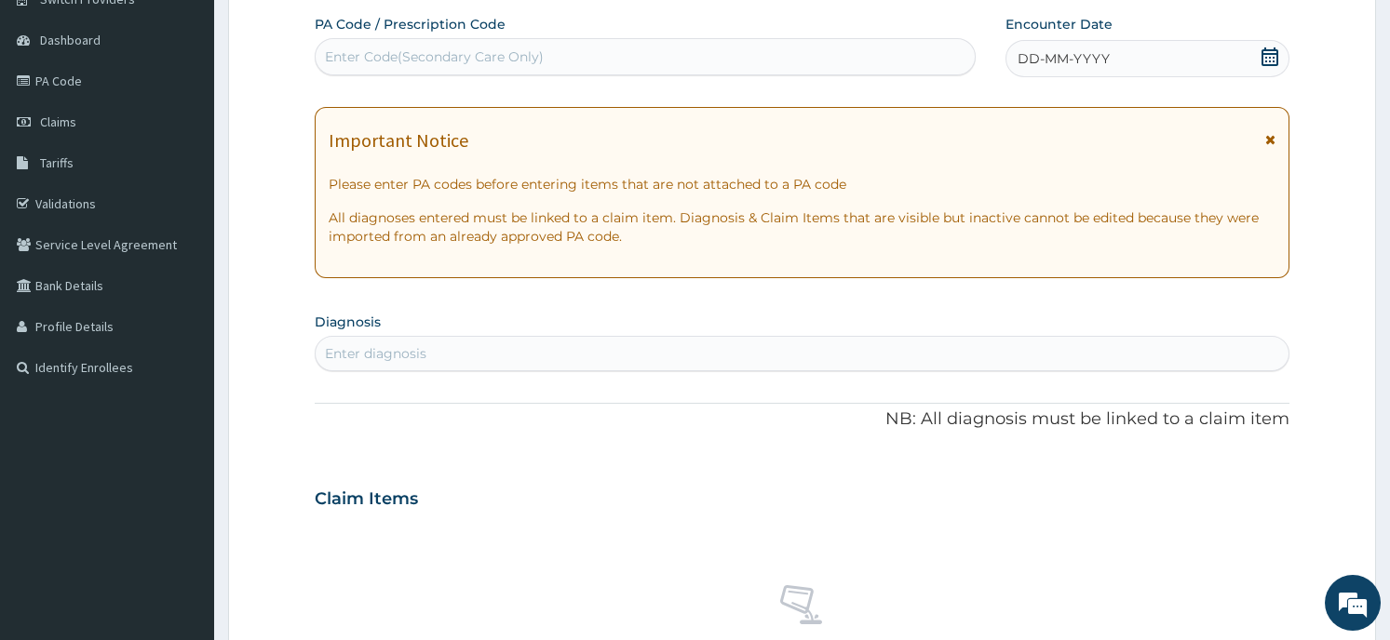
click at [417, 51] on div "Enter Code(Secondary Care Only)" at bounding box center [434, 56] width 219 height 19
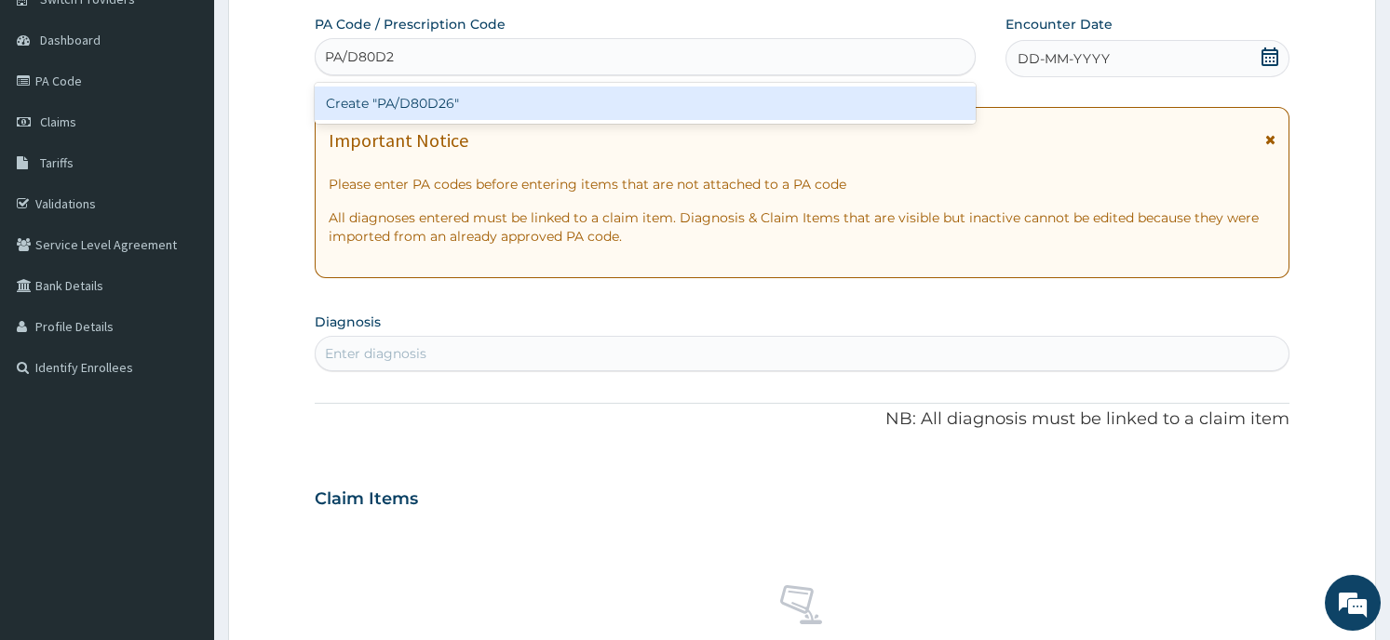
type input "PA/D80D26"
click at [487, 106] on div "Create "PA/D80D26"" at bounding box center [645, 104] width 661 height 34
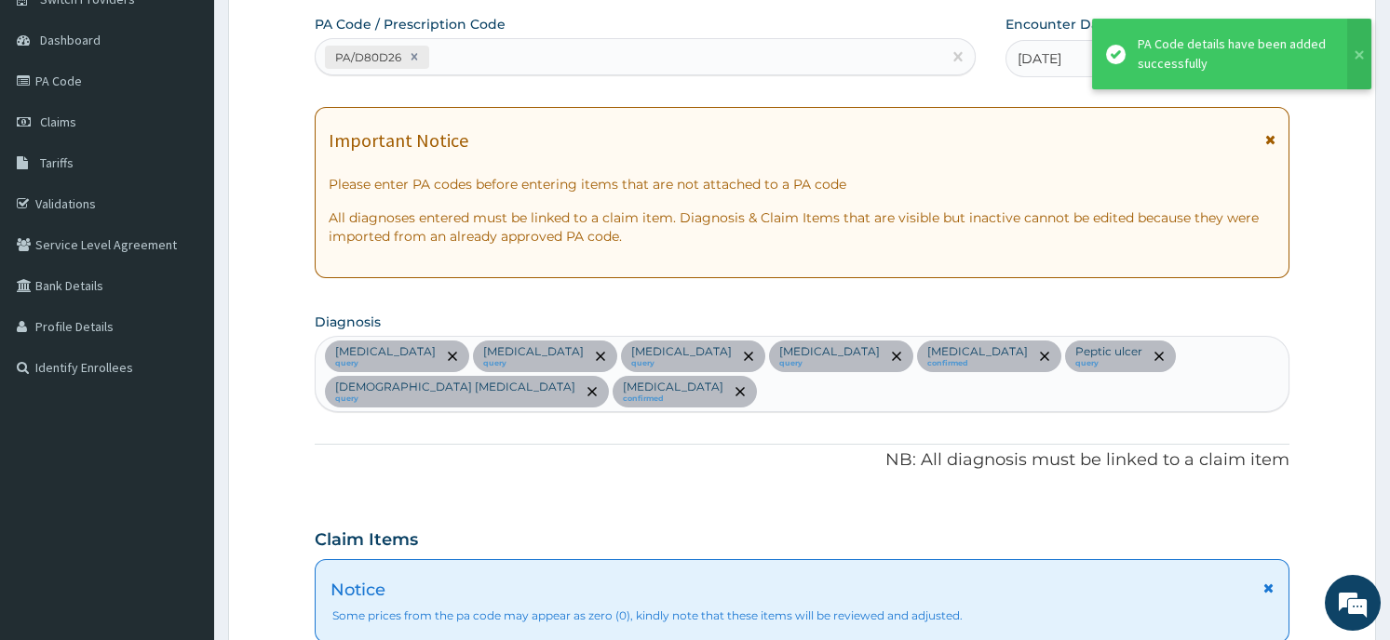
scroll to position [535, 0]
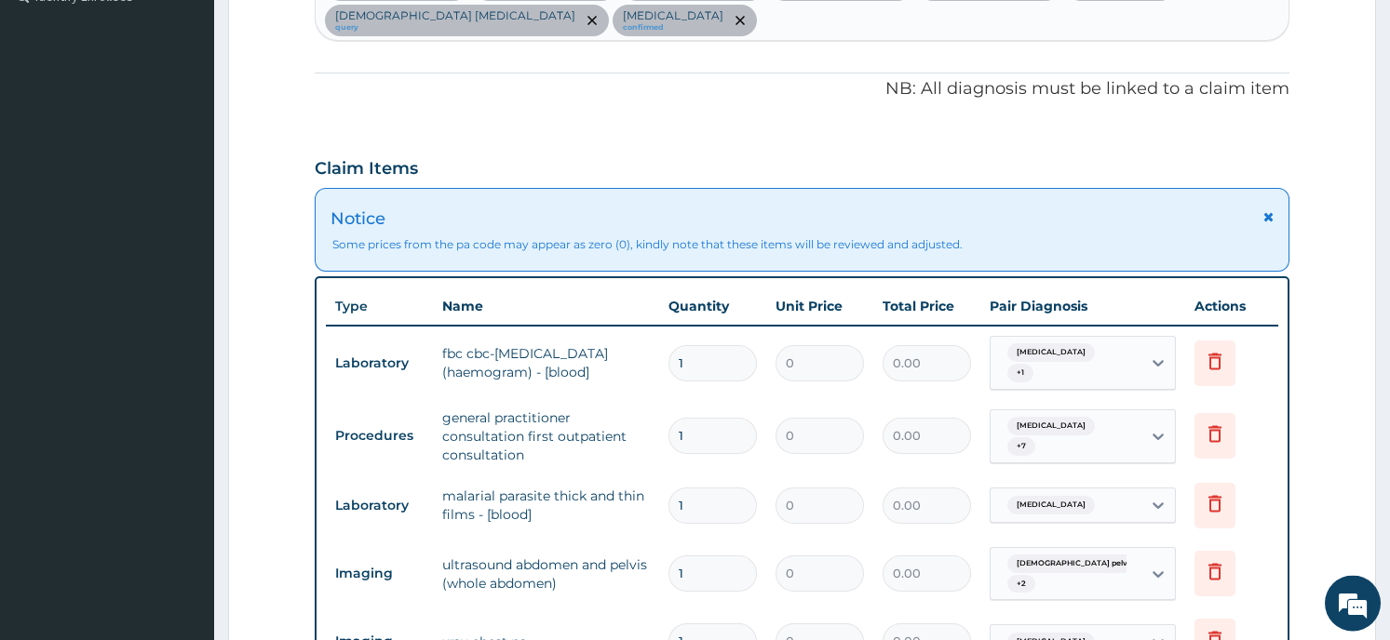
click at [1320, 352] on form "Step 2 of 2 PA Code / Prescription Code PA/D80D26 Encounter Date 12-08-2025 Imp…" at bounding box center [802, 310] width 1148 height 1495
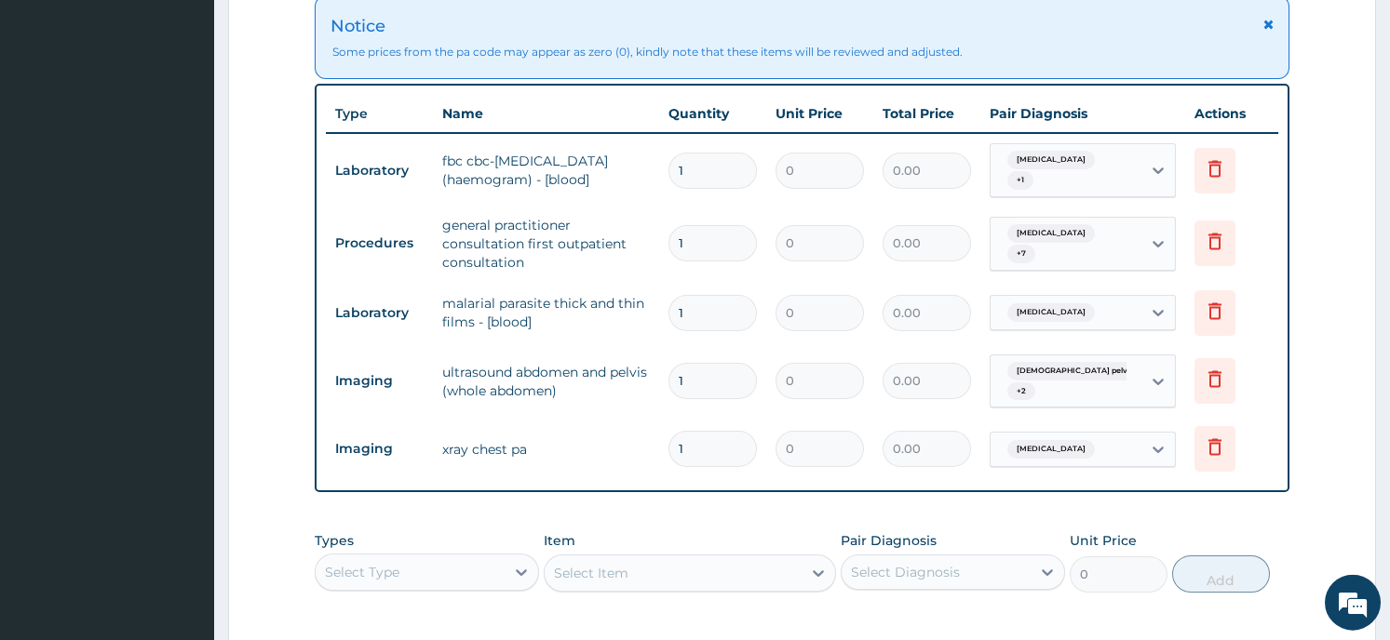
scroll to position [734, 0]
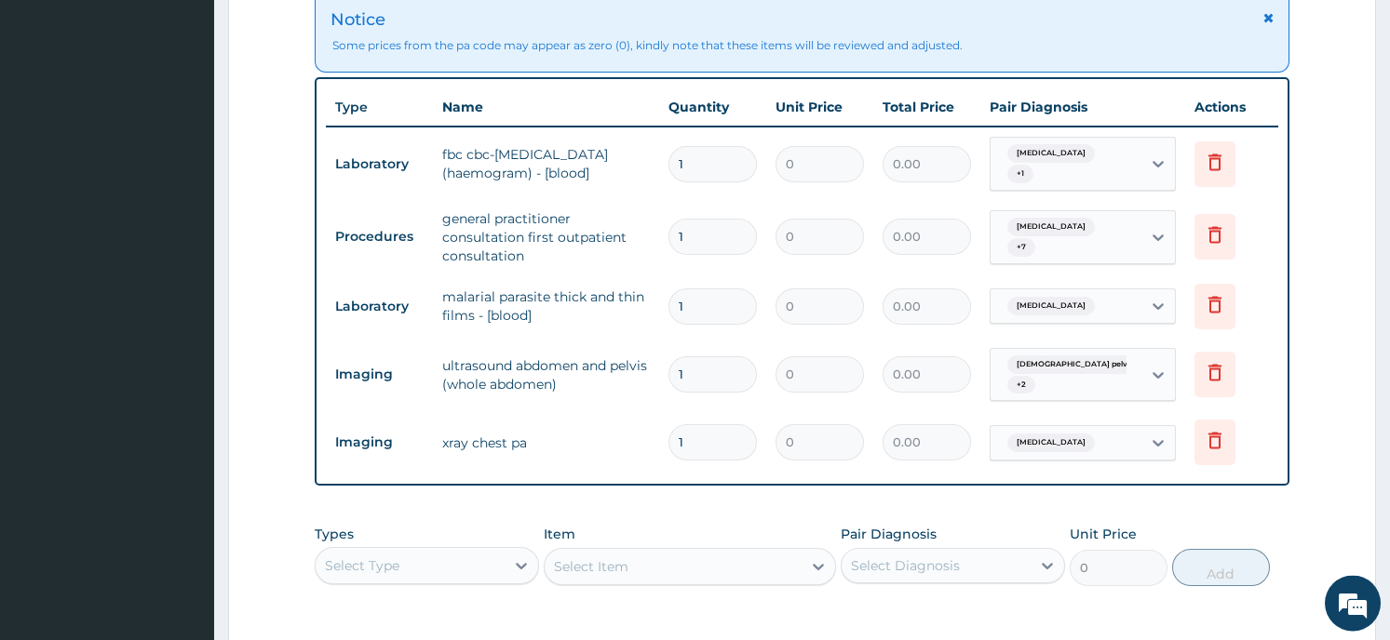
click at [448, 559] on div "Select Type" at bounding box center [410, 565] width 189 height 30
click at [214, 551] on section "Step 2 of 2 PA Code / Prescription Code PA/D80D26 Encounter Date 12-08-2025 Imp…" at bounding box center [802, 111] width 1176 height 1523
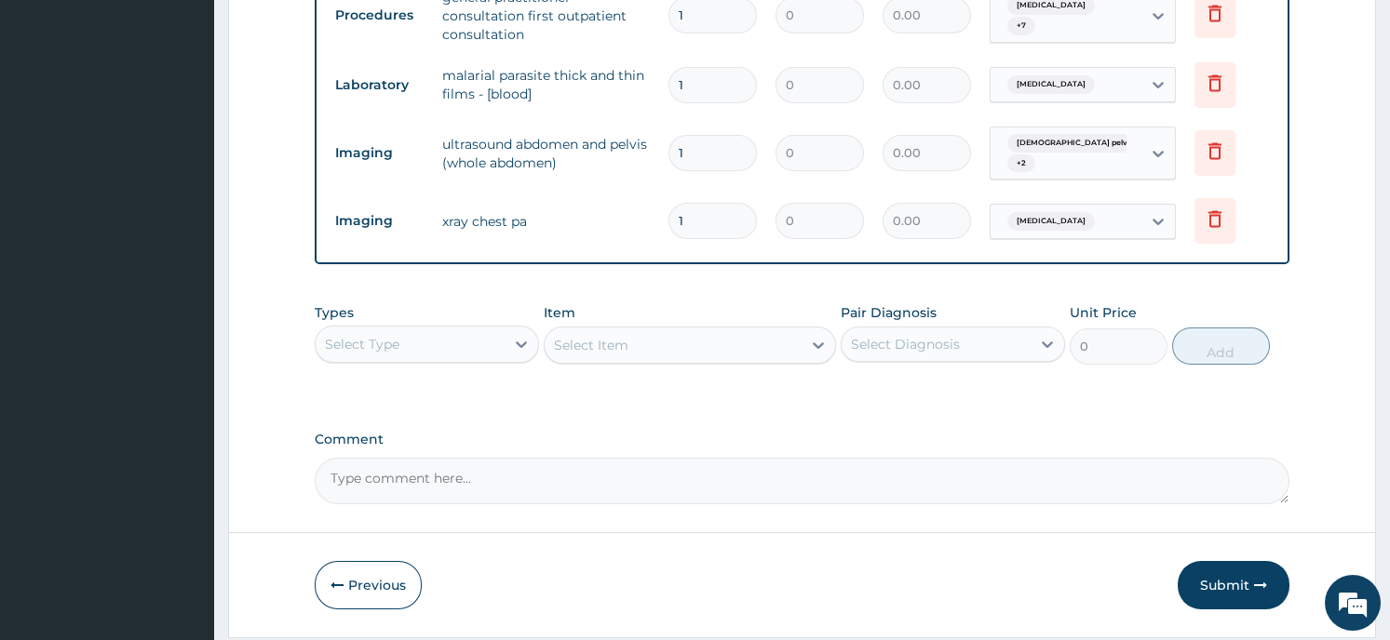
scroll to position [1005, 0]
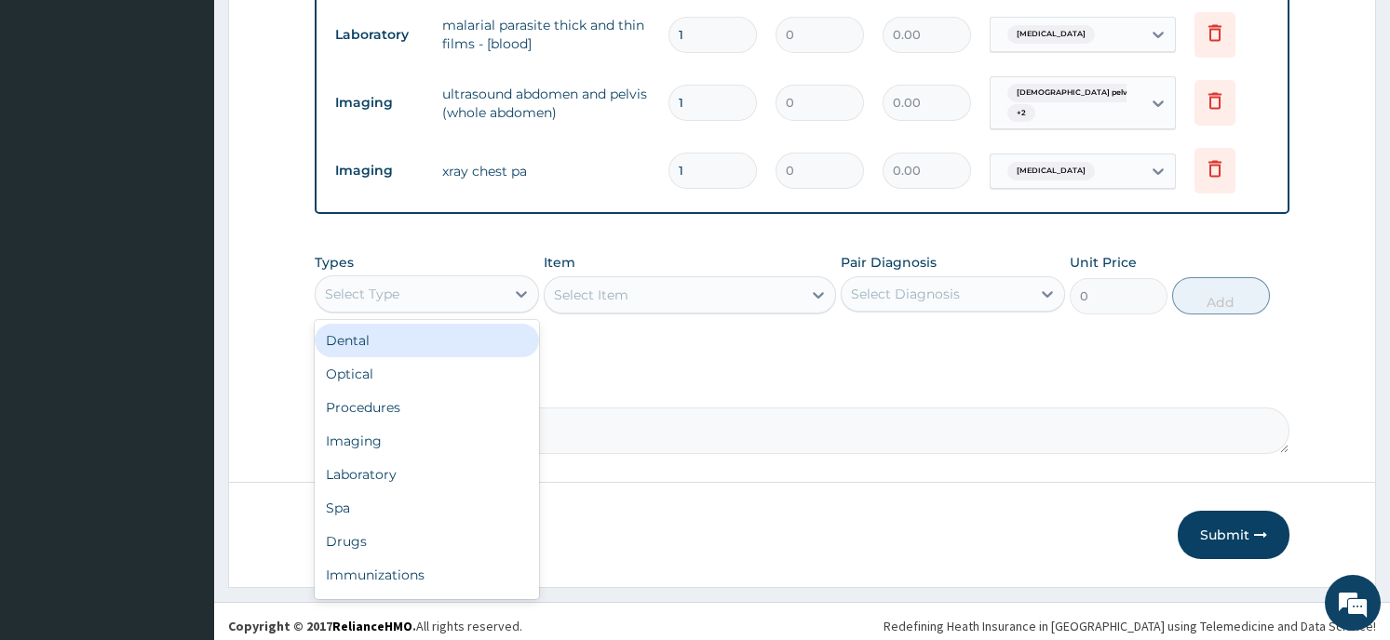
click at [519, 292] on icon at bounding box center [521, 295] width 11 height 7
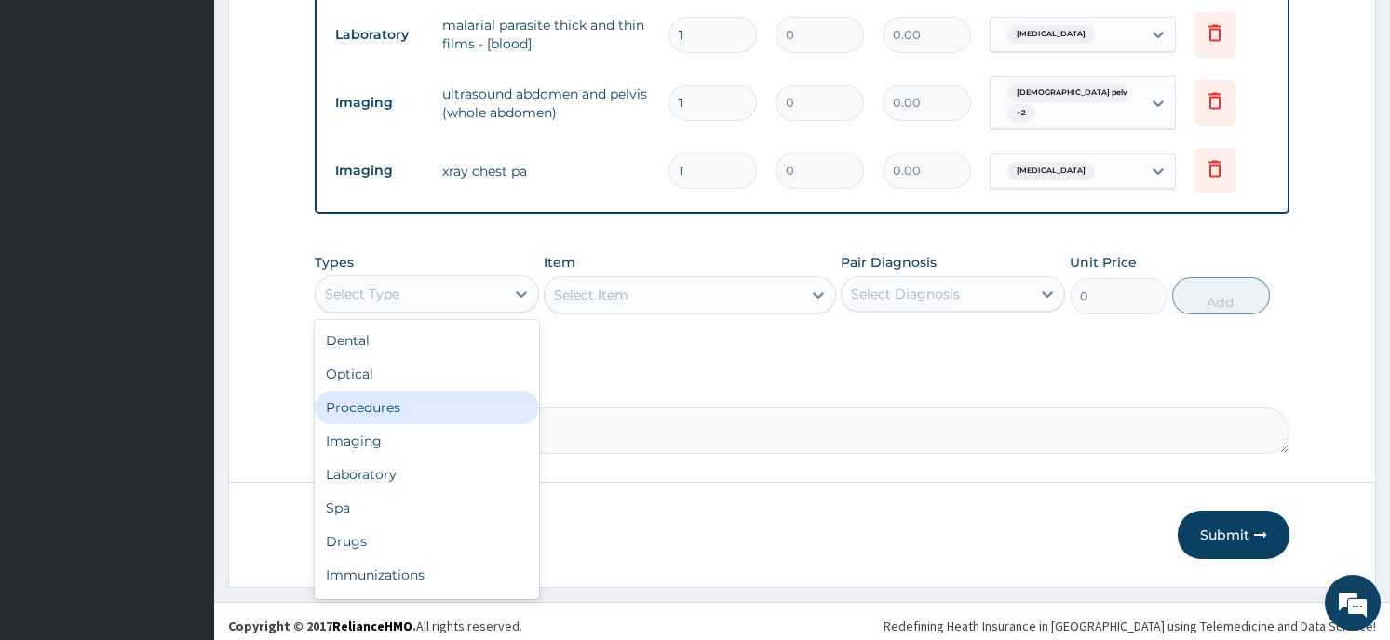
click at [422, 395] on div "Procedures" at bounding box center [427, 408] width 224 height 34
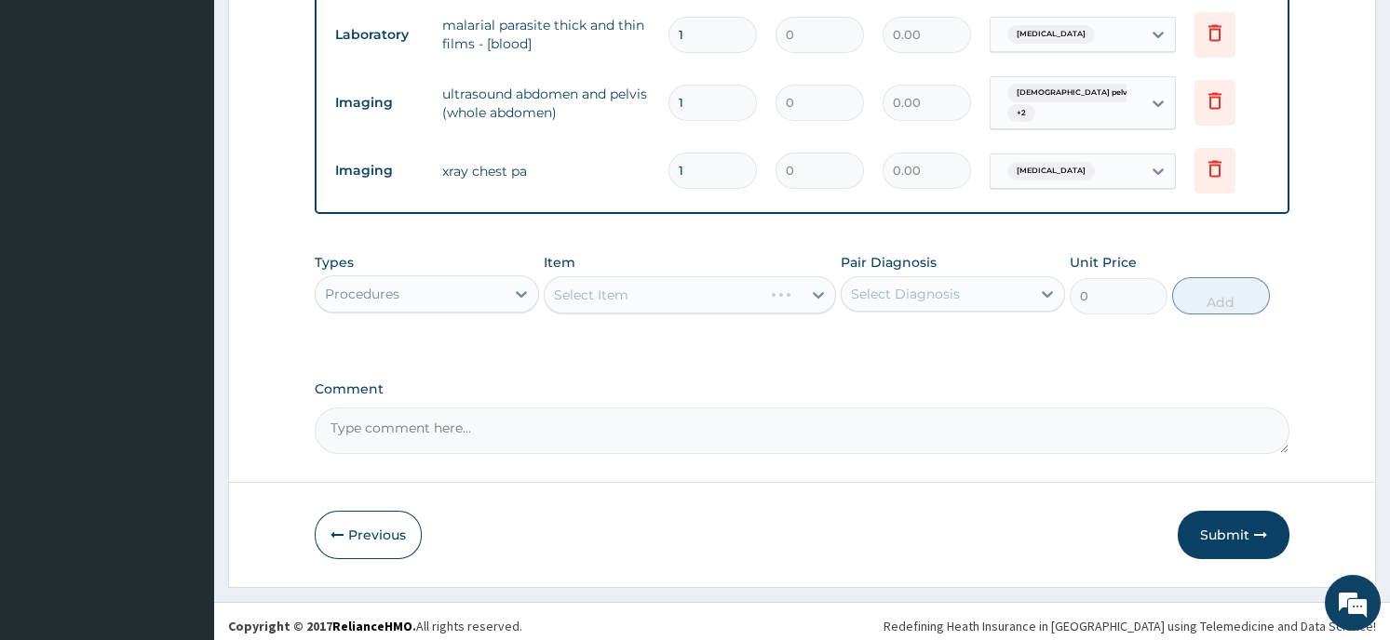
click at [641, 294] on div "Select Item" at bounding box center [690, 294] width 292 height 37
click at [804, 278] on div "Select Item" at bounding box center [690, 294] width 292 height 37
click at [808, 288] on div at bounding box center [818, 295] width 34 height 34
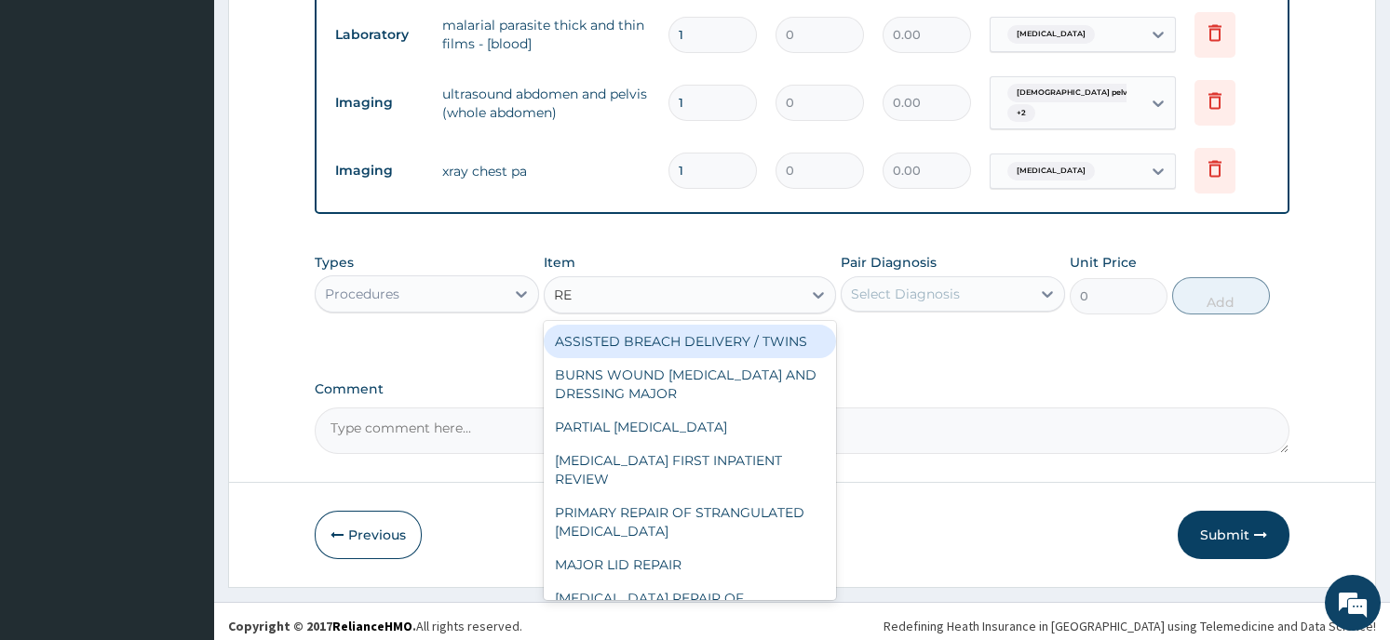
type input "REG"
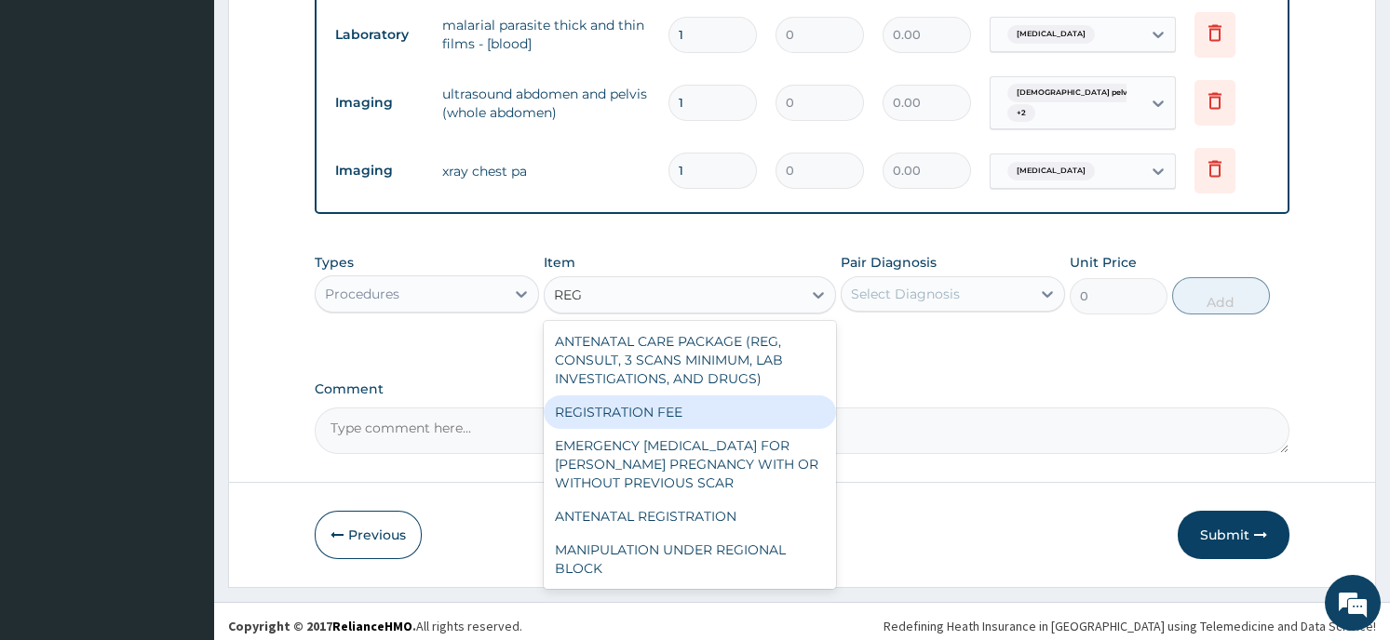
click at [710, 396] on div "REGISTRATION FEE" at bounding box center [690, 413] width 292 height 34
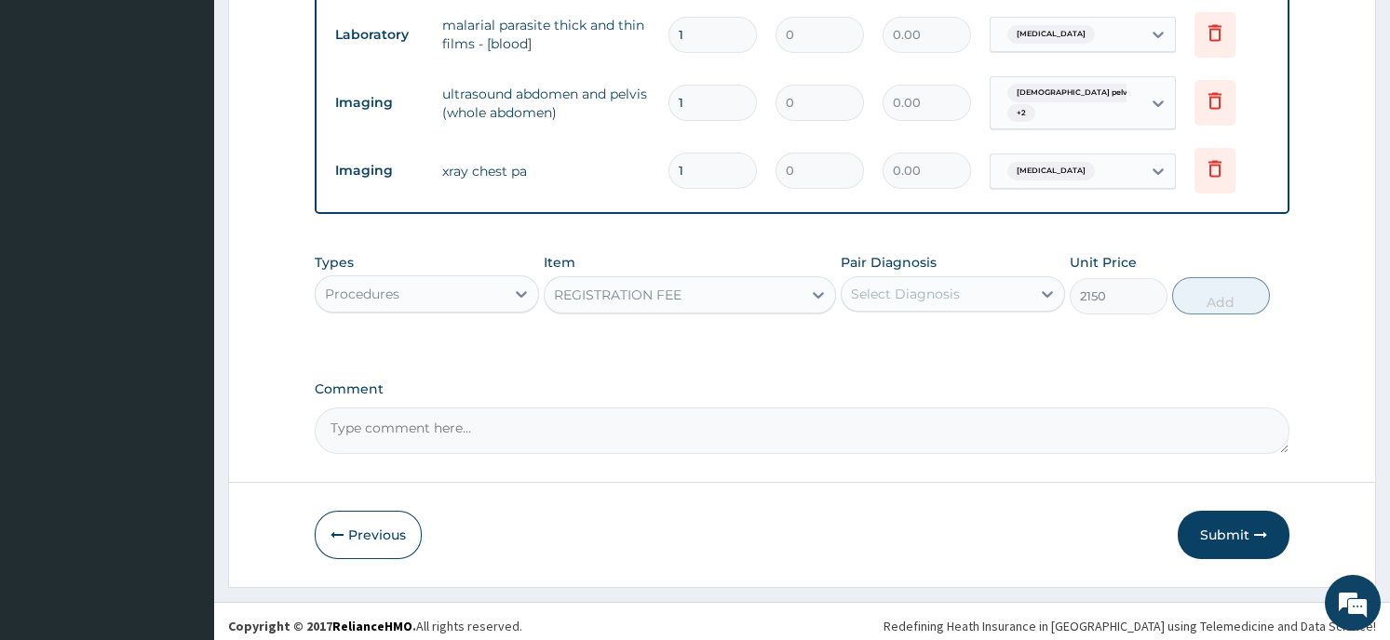
type input "2150"
click at [999, 287] on div "Select Diagnosis" at bounding box center [935, 294] width 189 height 30
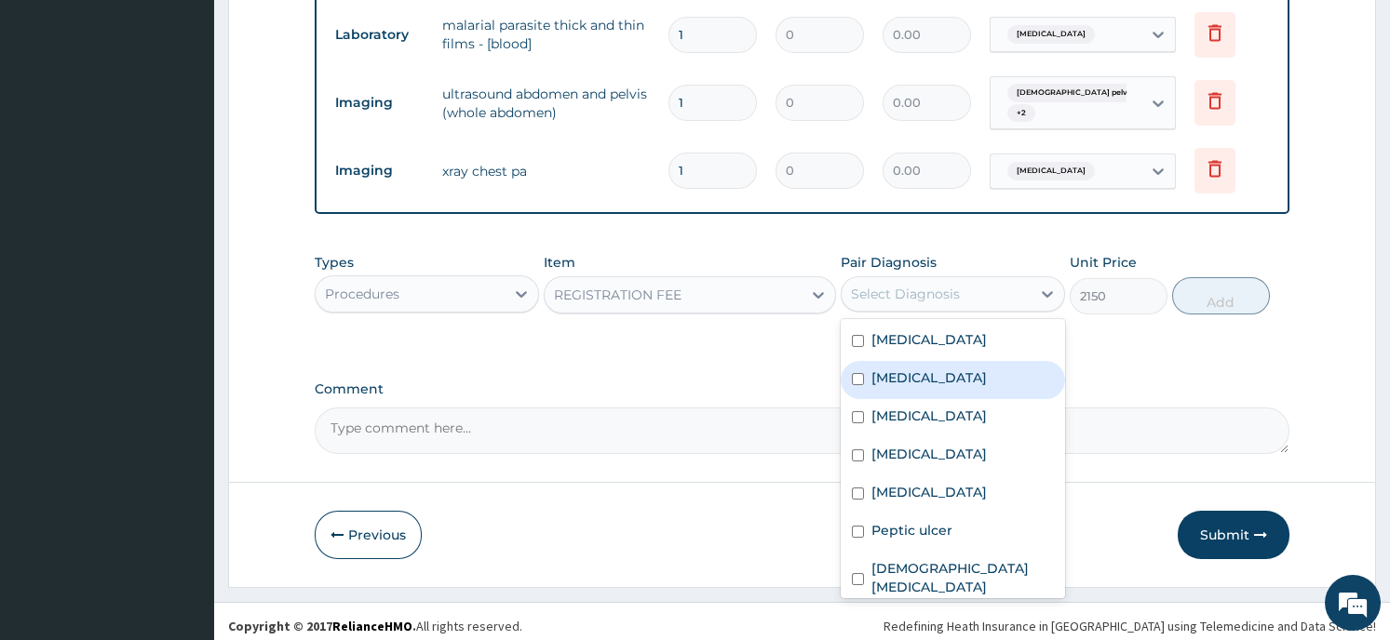
click at [855, 373] on input "checkbox" at bounding box center [858, 379] width 12 height 12
checkbox input "true"
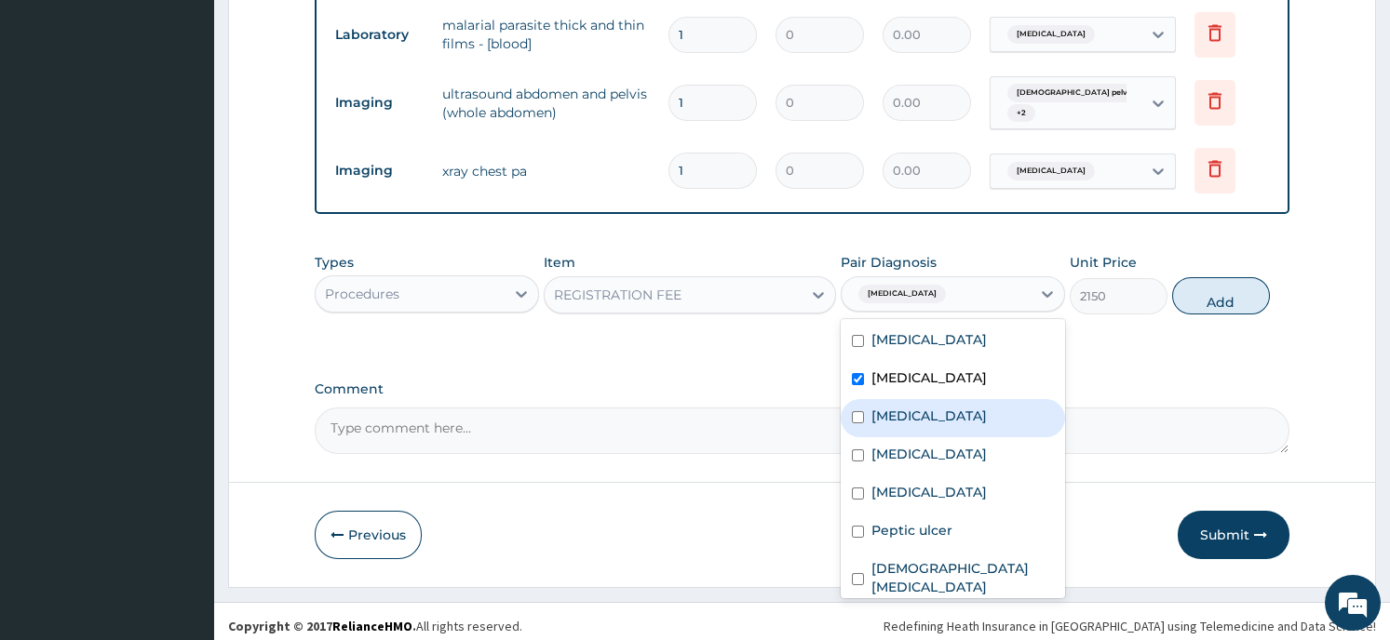
click at [856, 411] on input "checkbox" at bounding box center [858, 417] width 12 height 12
checkbox input "true"
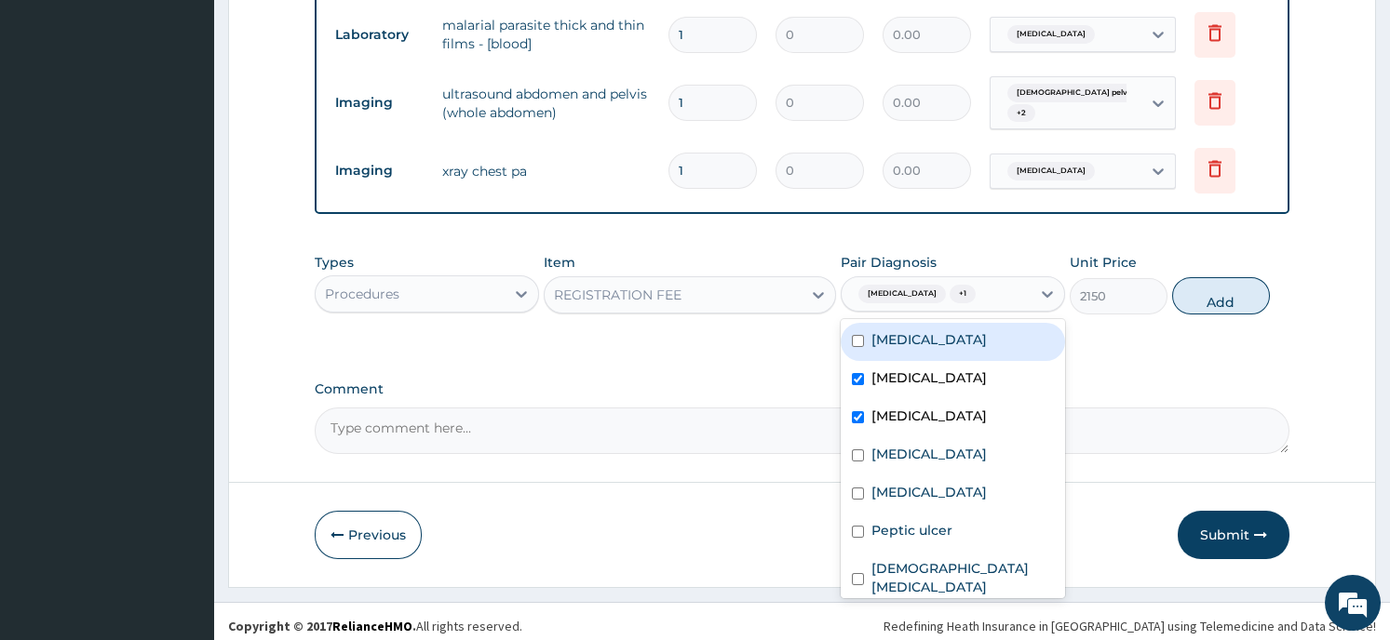
click at [1212, 295] on button "Add" at bounding box center [1221, 295] width 98 height 37
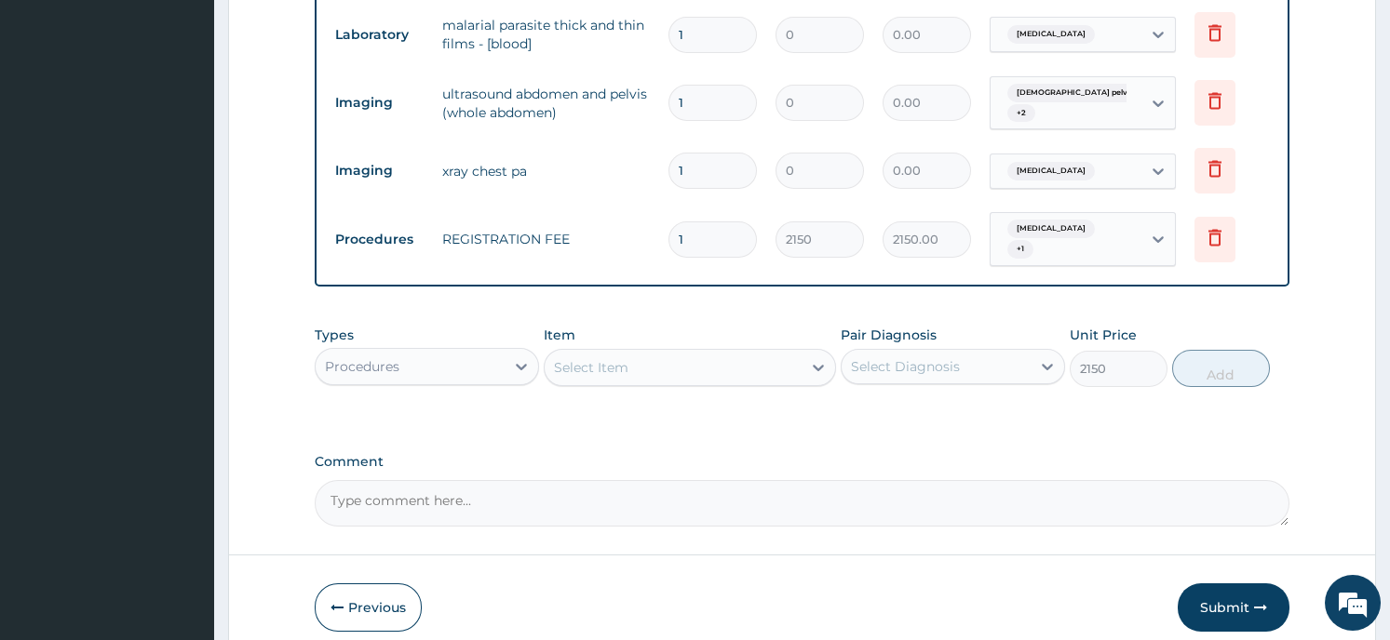
type input "0"
click at [718, 353] on div "Select Item" at bounding box center [672, 368] width 257 height 30
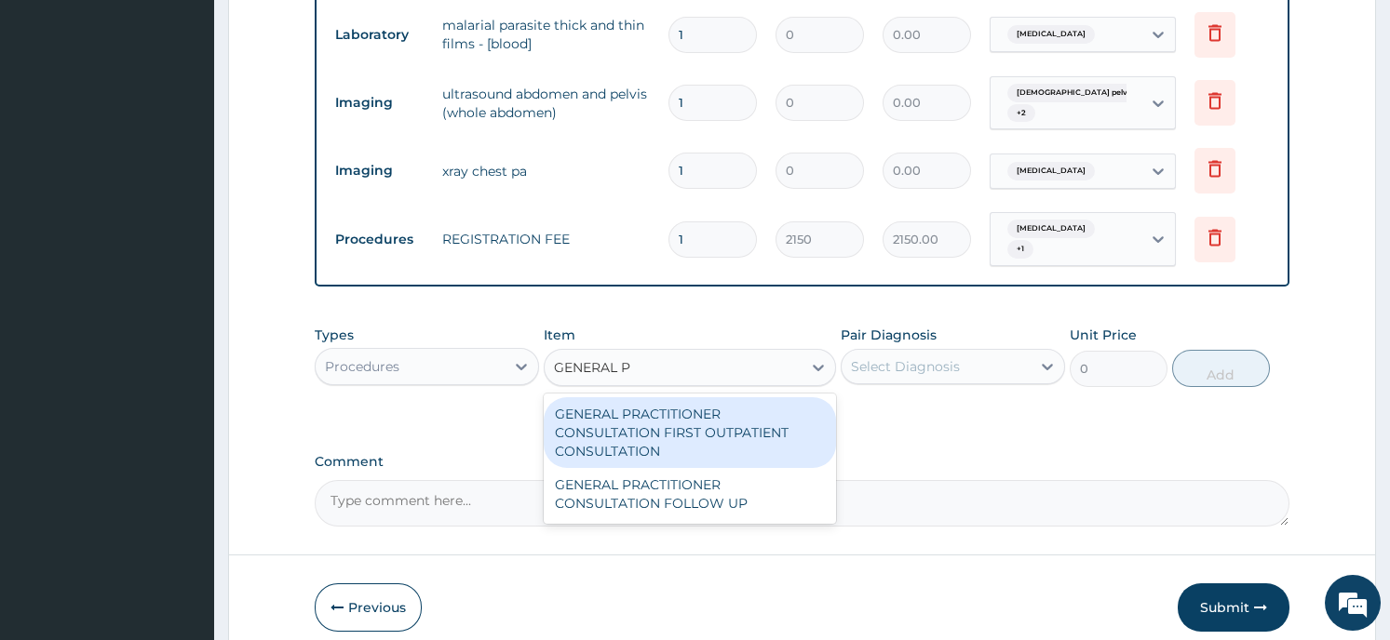
type input "GENERAL PR"
drag, startPoint x: 665, startPoint y: 455, endPoint x: 678, endPoint y: 437, distance: 21.4
click at [678, 437] on div "GENERAL PRACTITIONER CONSULTATION FIRST OUTPATIENT CONSULTATION" at bounding box center [690, 432] width 292 height 71
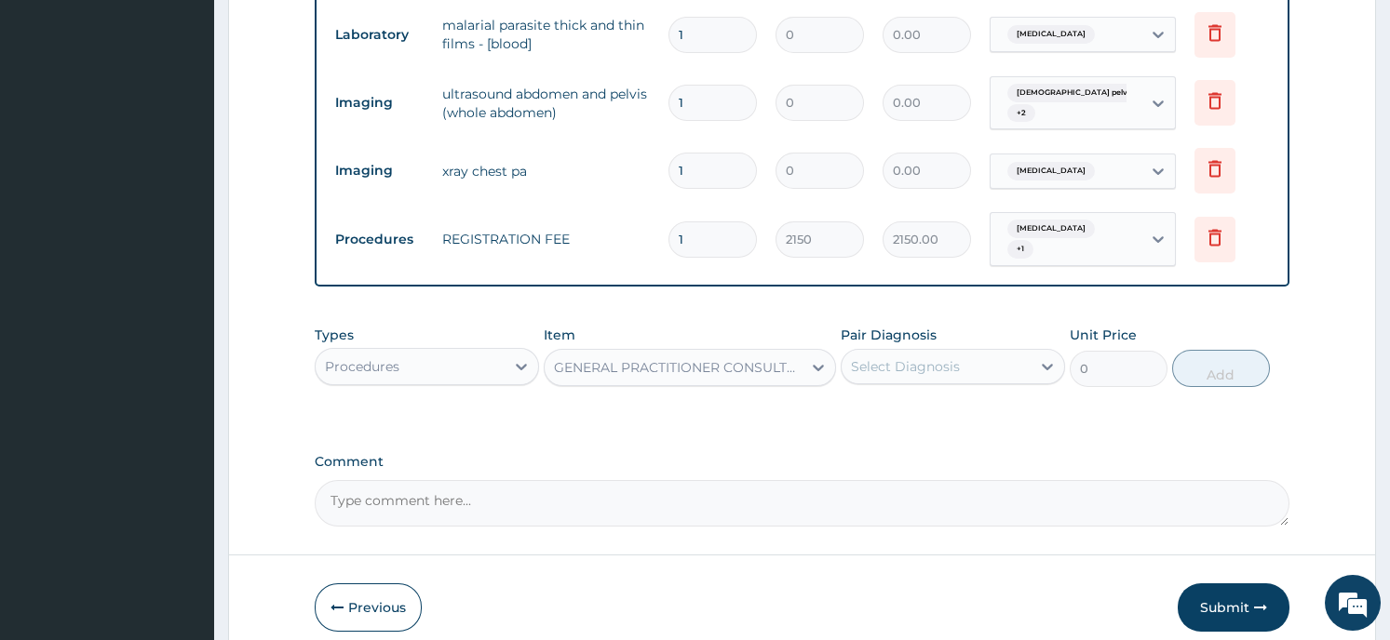
type input "3547.5"
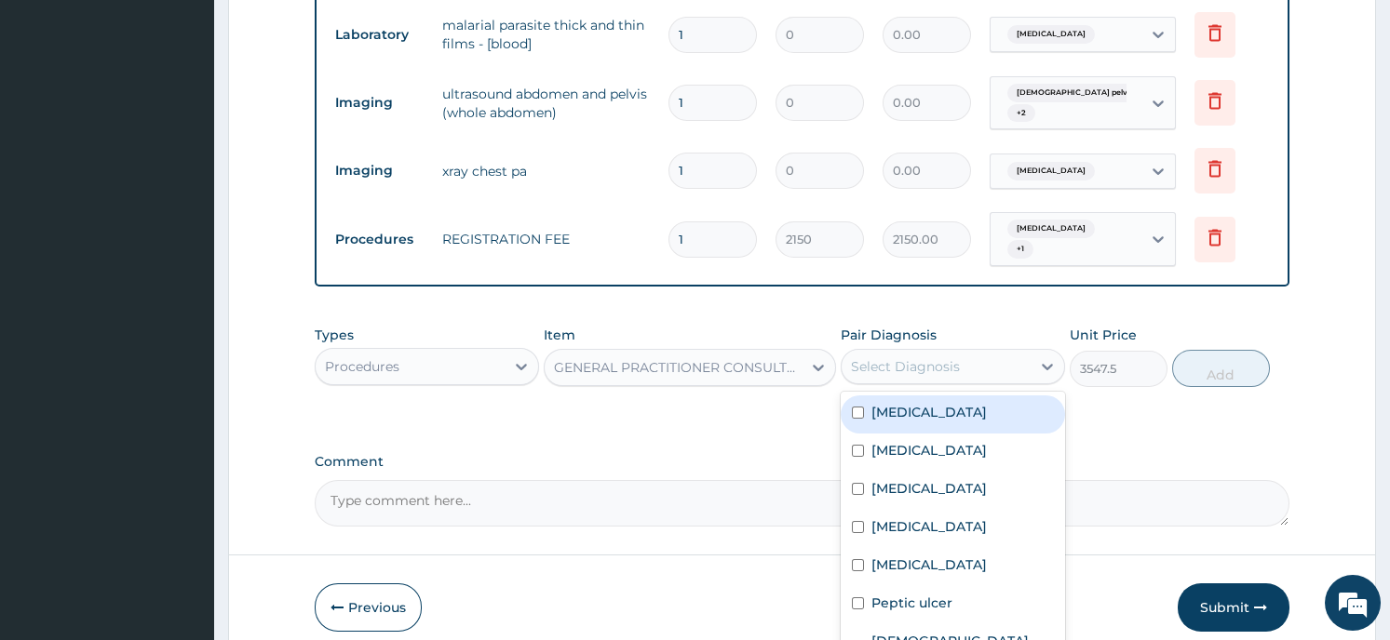
click at [1021, 363] on div "Select Diagnosis" at bounding box center [935, 367] width 189 height 30
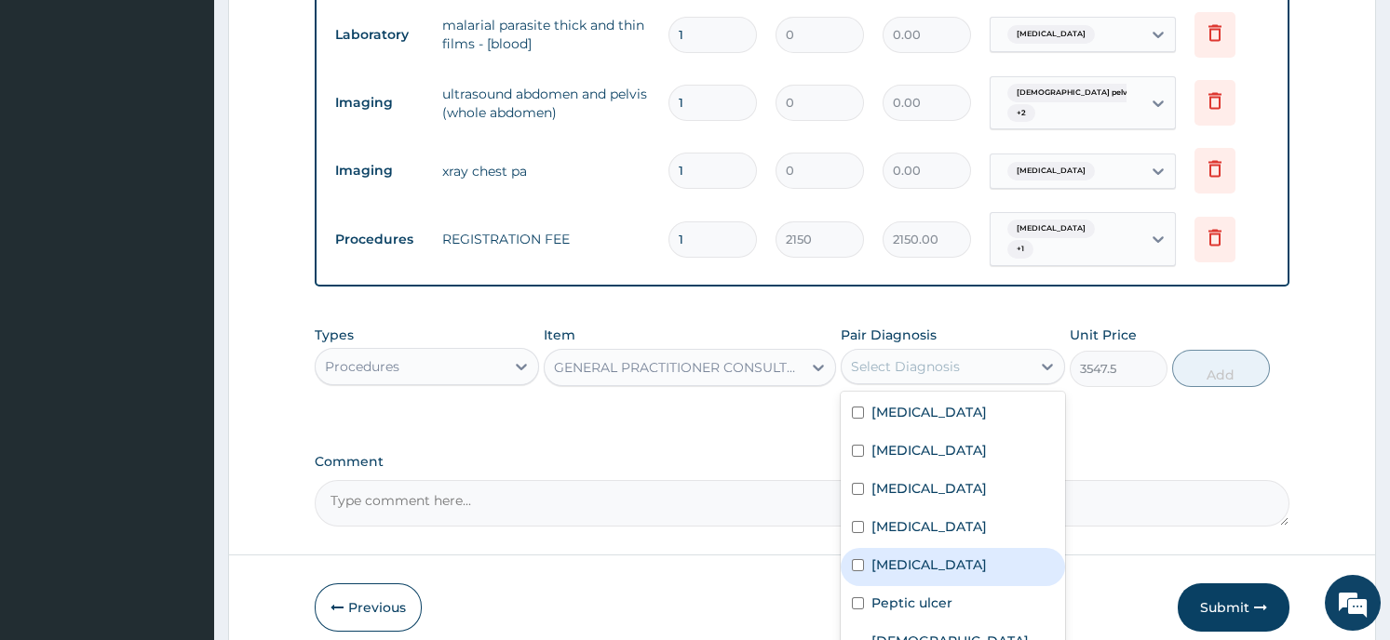
click at [857, 559] on input "checkbox" at bounding box center [858, 565] width 12 height 12
checkbox input "true"
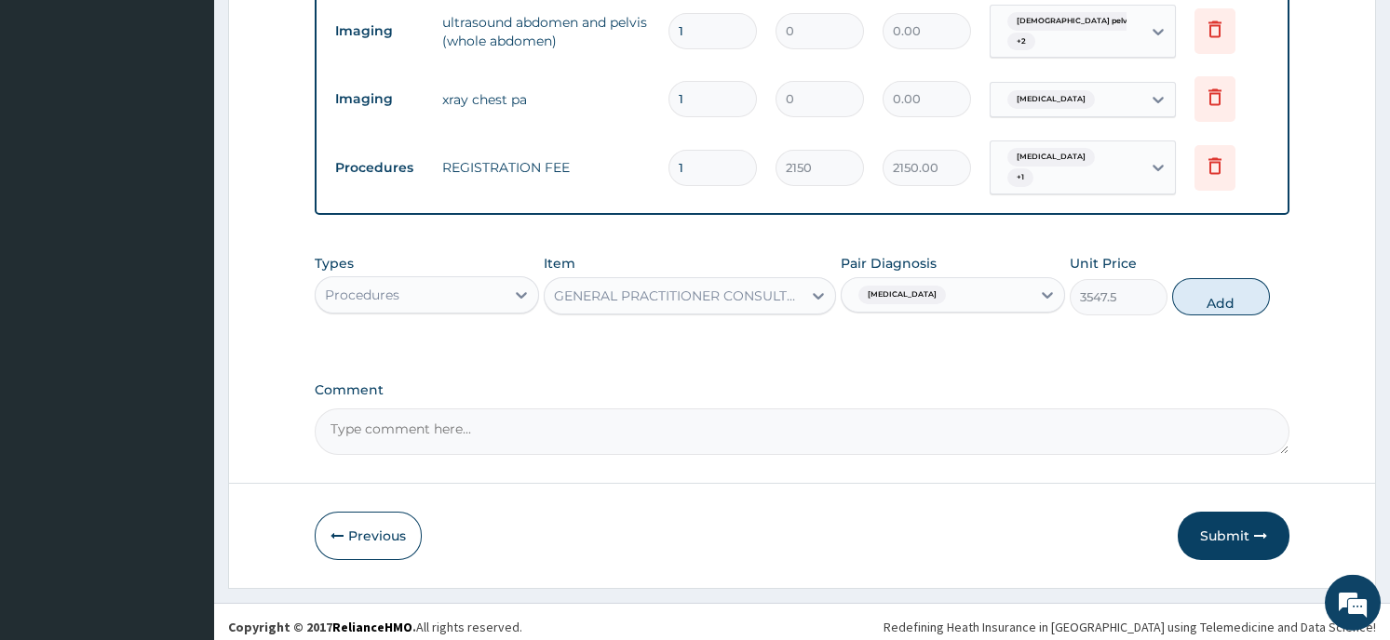
scroll to position [1079, 0]
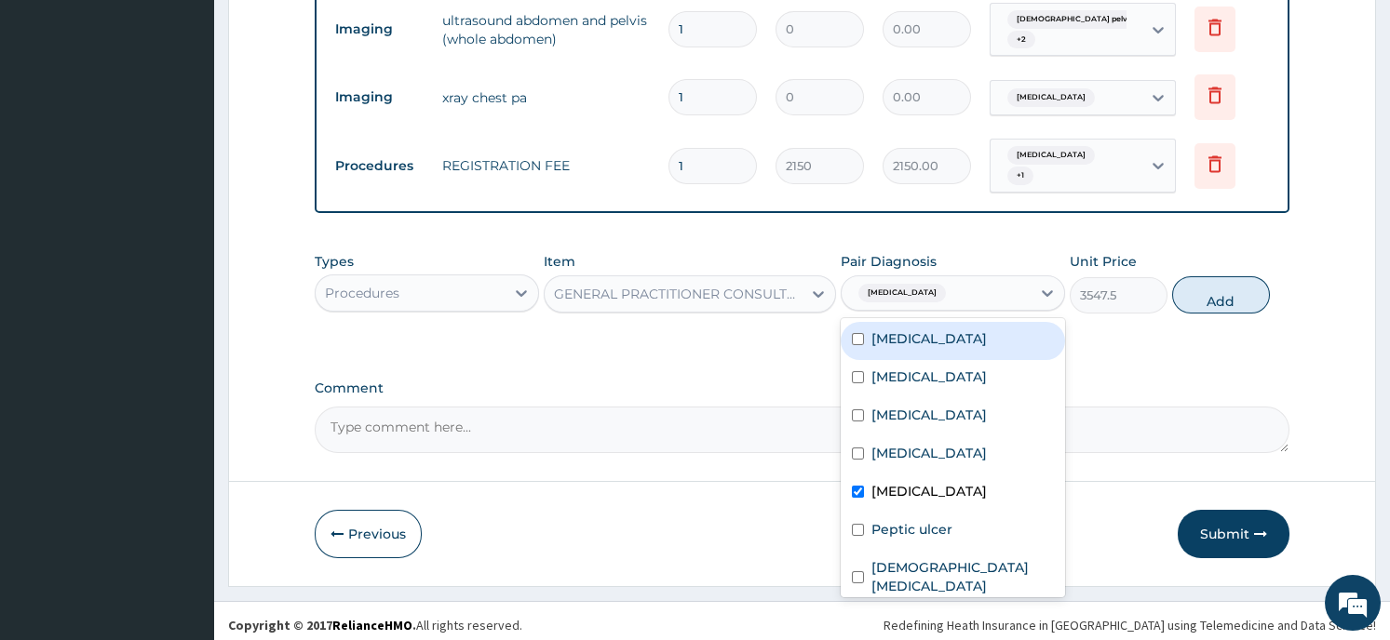
click at [951, 283] on div "Acute abdomen" at bounding box center [935, 293] width 189 height 32
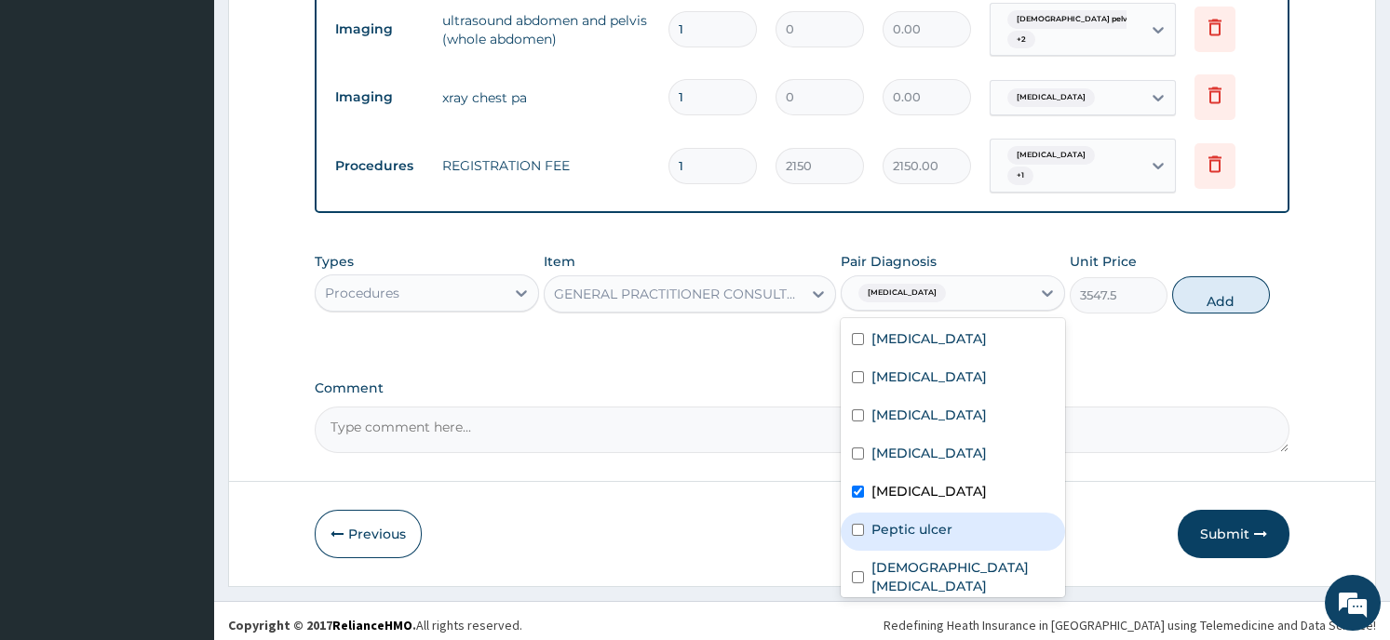
click at [857, 524] on input "checkbox" at bounding box center [858, 530] width 12 height 12
checkbox input "true"
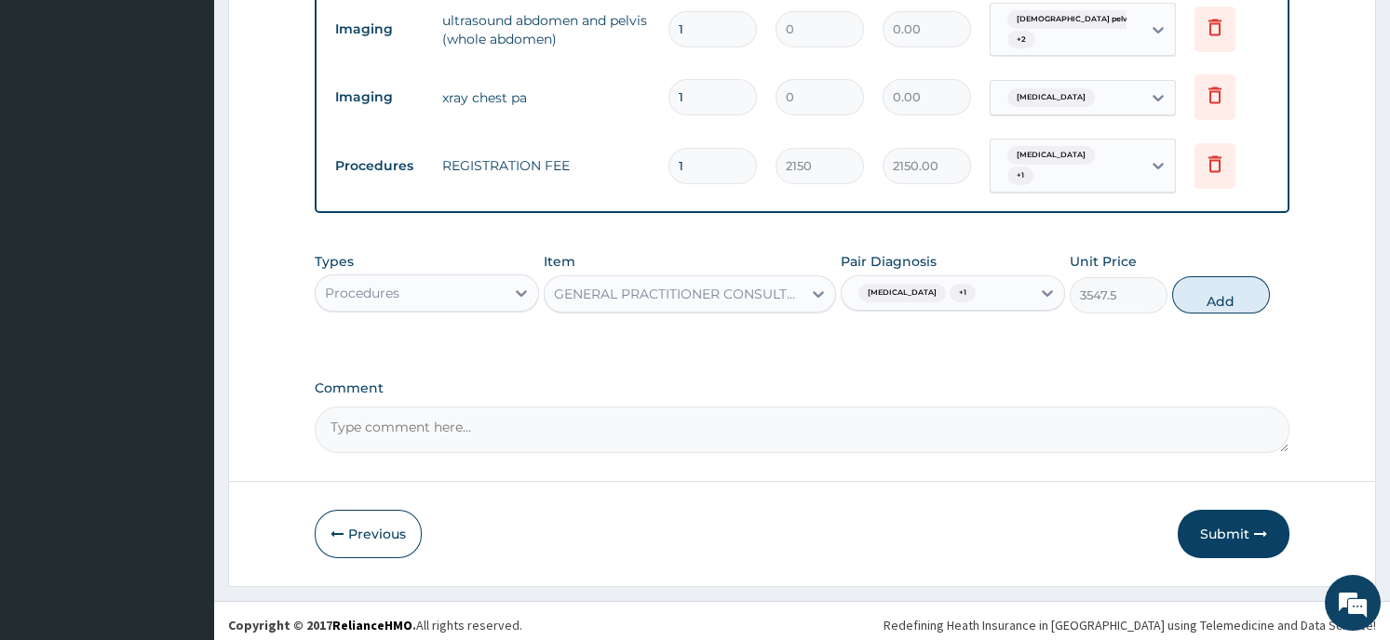
click at [1232, 292] on button "Add" at bounding box center [1221, 294] width 98 height 37
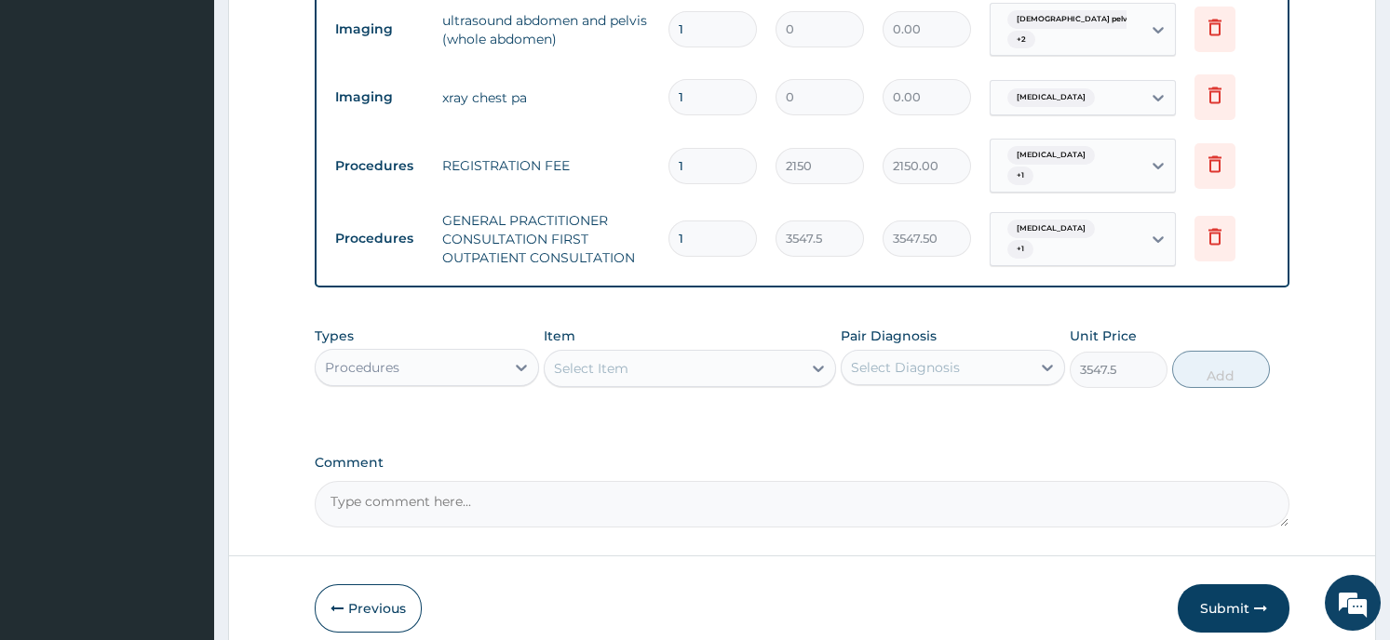
type input "0"
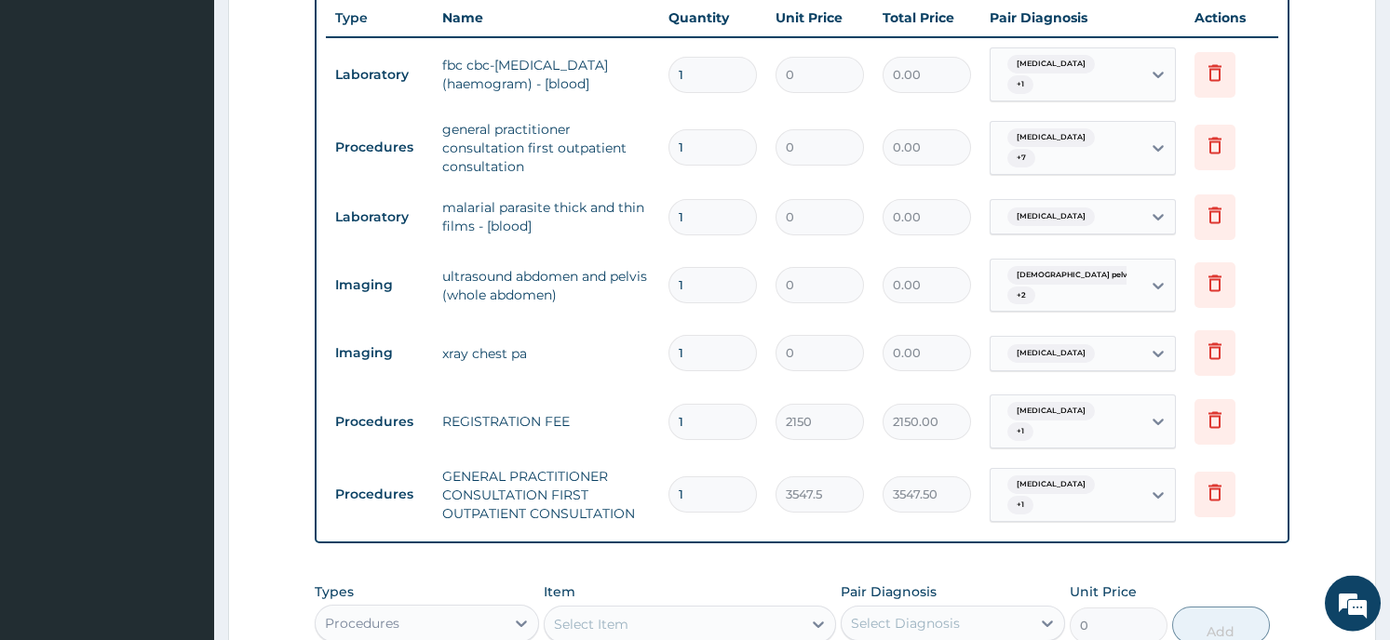
scroll to position [829, 0]
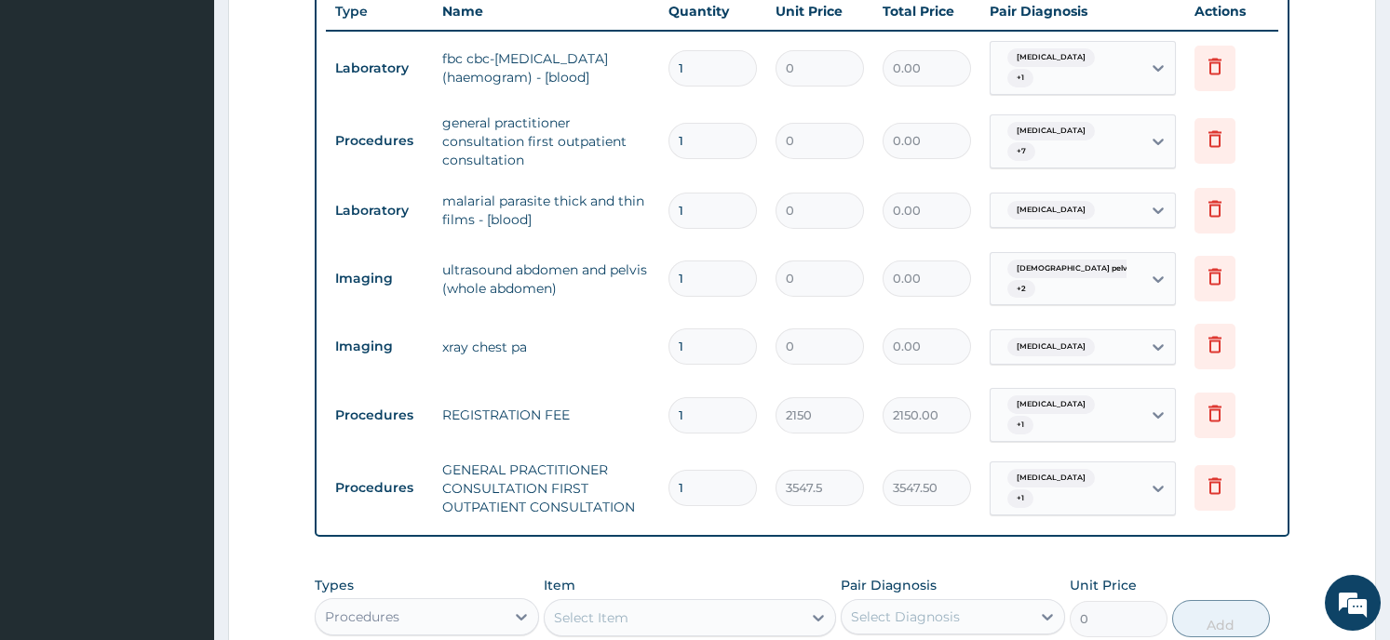
click at [1214, 479] on icon at bounding box center [1214, 486] width 22 height 22
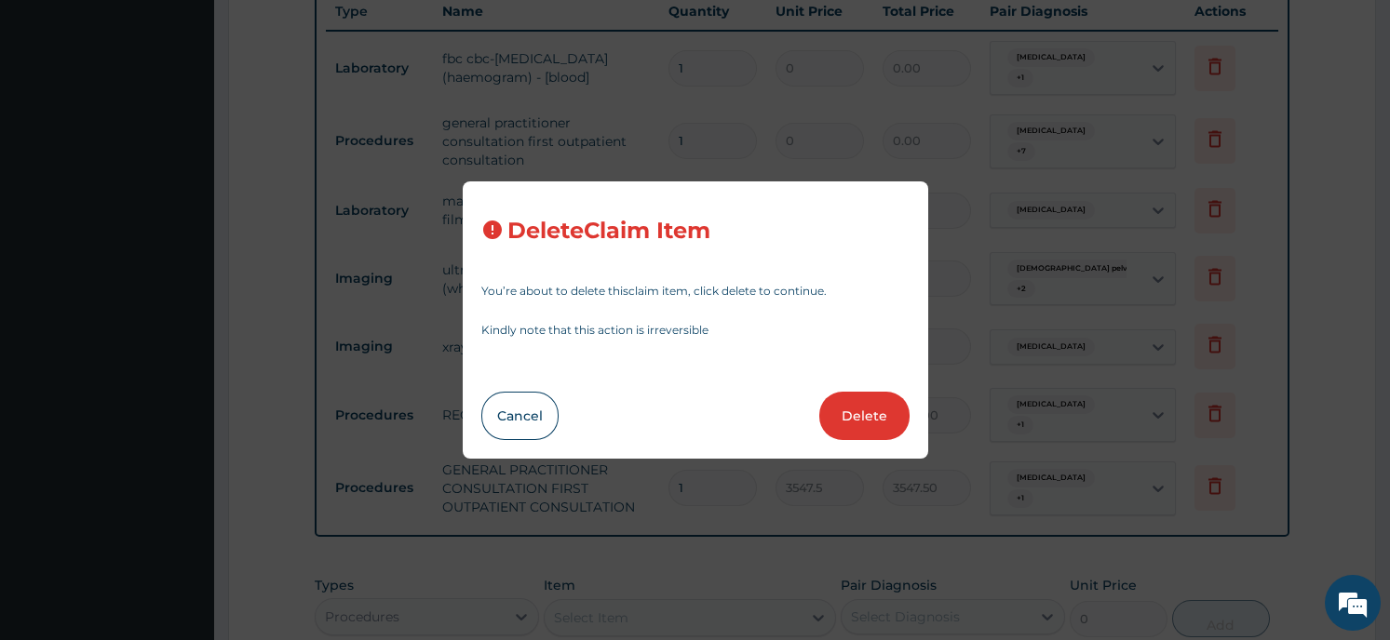
click at [866, 407] on button "Delete" at bounding box center [864, 416] width 90 height 48
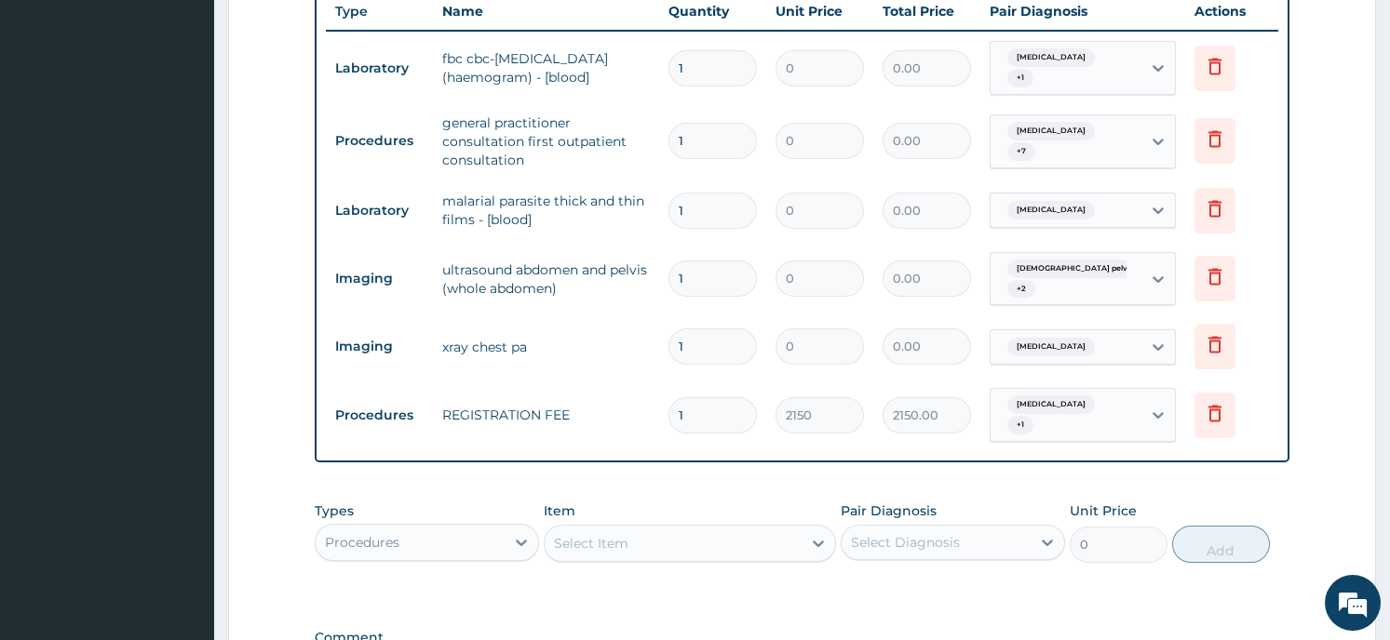
click at [1159, 61] on icon at bounding box center [1158, 68] width 19 height 19
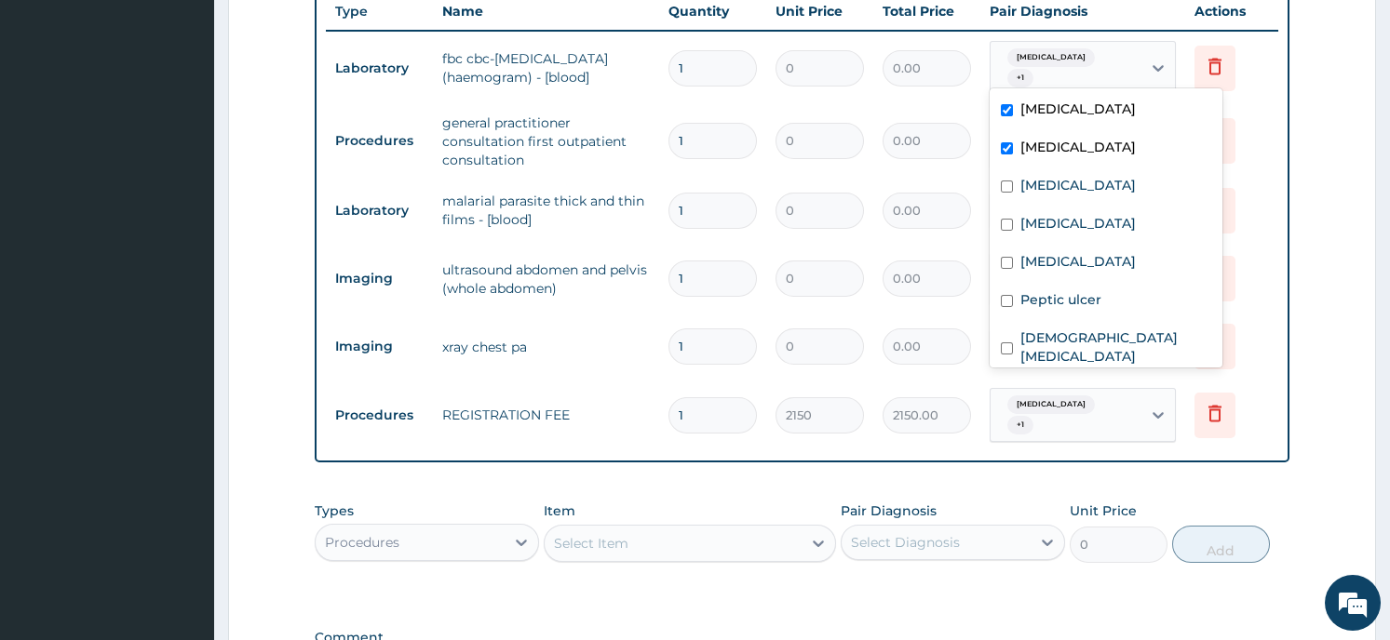
click at [1336, 51] on form "Step 2 of 2 PA Code / Prescription Code PA/D80D26 Encounter Date 12-08-2025 Imp…" at bounding box center [802, 52] width 1148 height 1567
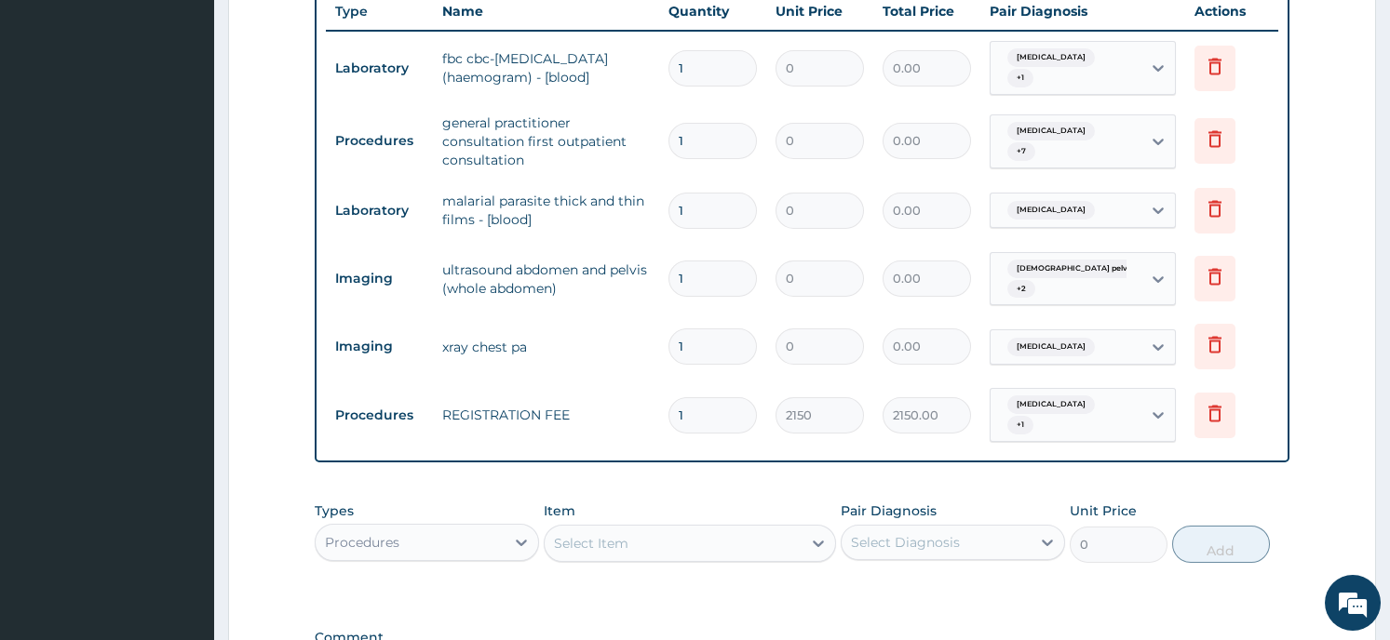
click at [689, 61] on input "1" at bounding box center [712, 68] width 88 height 36
type input "1"
click at [1310, 498] on form "Step 2 of 2 PA Code / Prescription Code PA/D80D26 Encounter Date 12-08-2025 Imp…" at bounding box center [802, 52] width 1148 height 1567
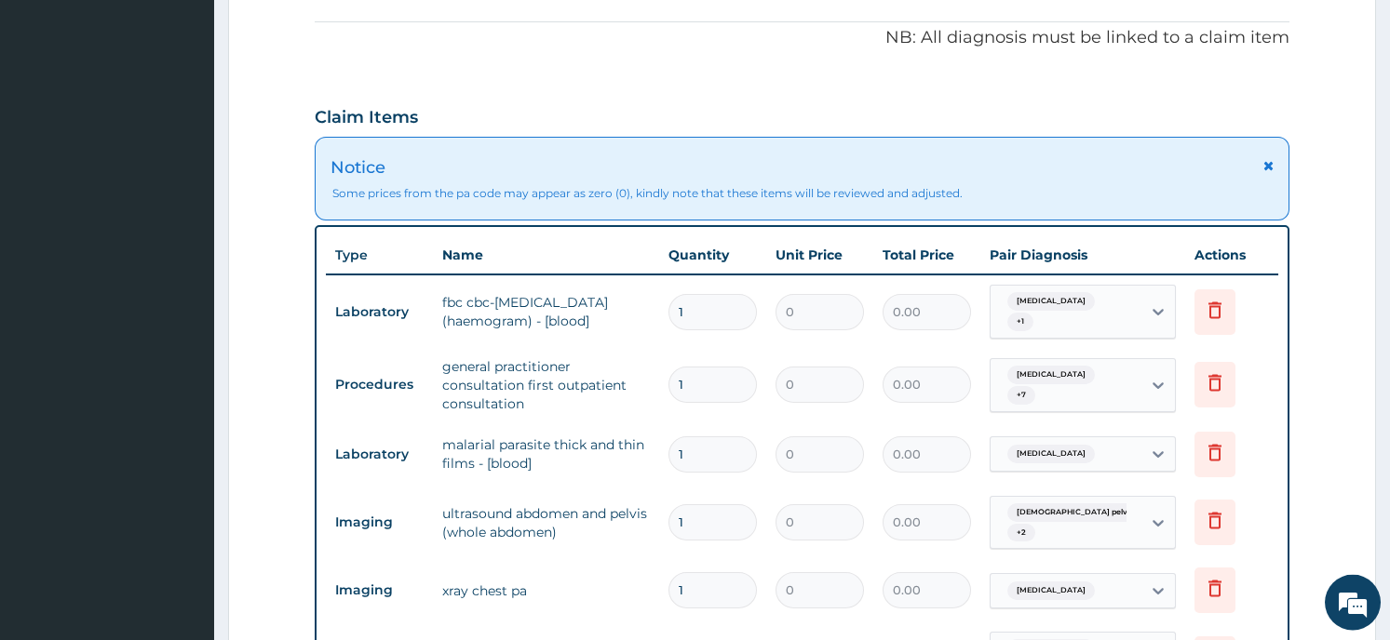
scroll to position [580, 0]
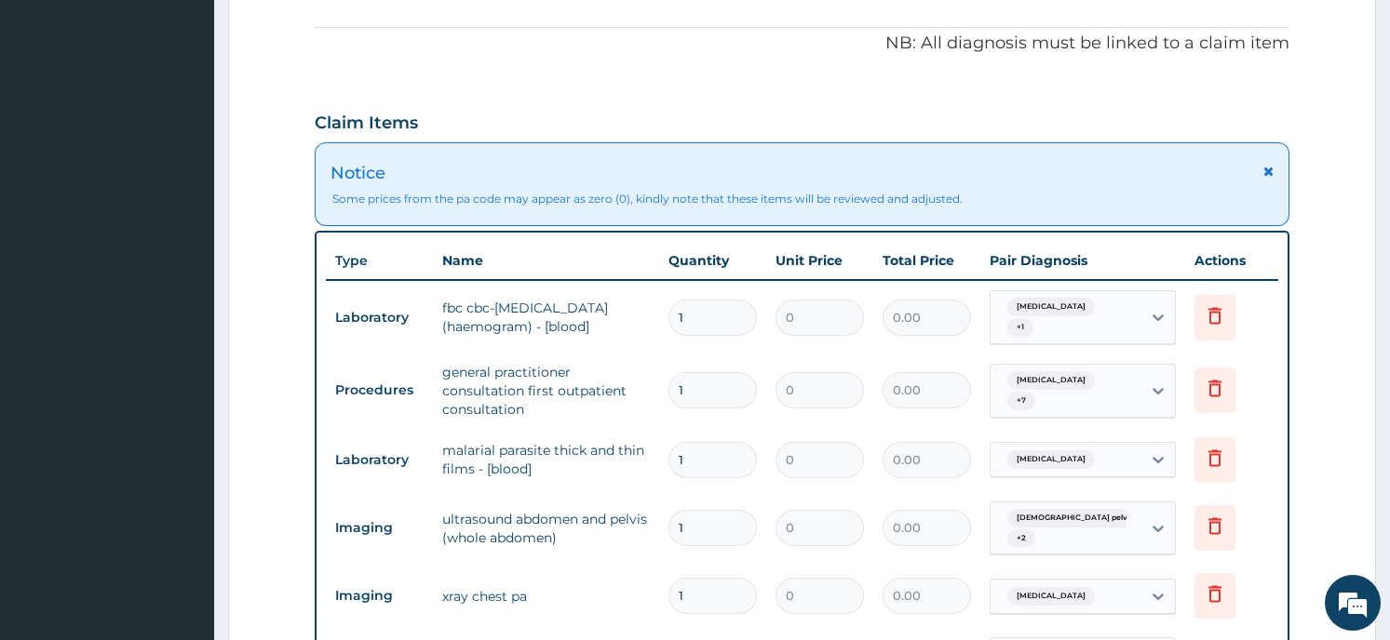
click at [1265, 177] on icon at bounding box center [1268, 171] width 10 height 13
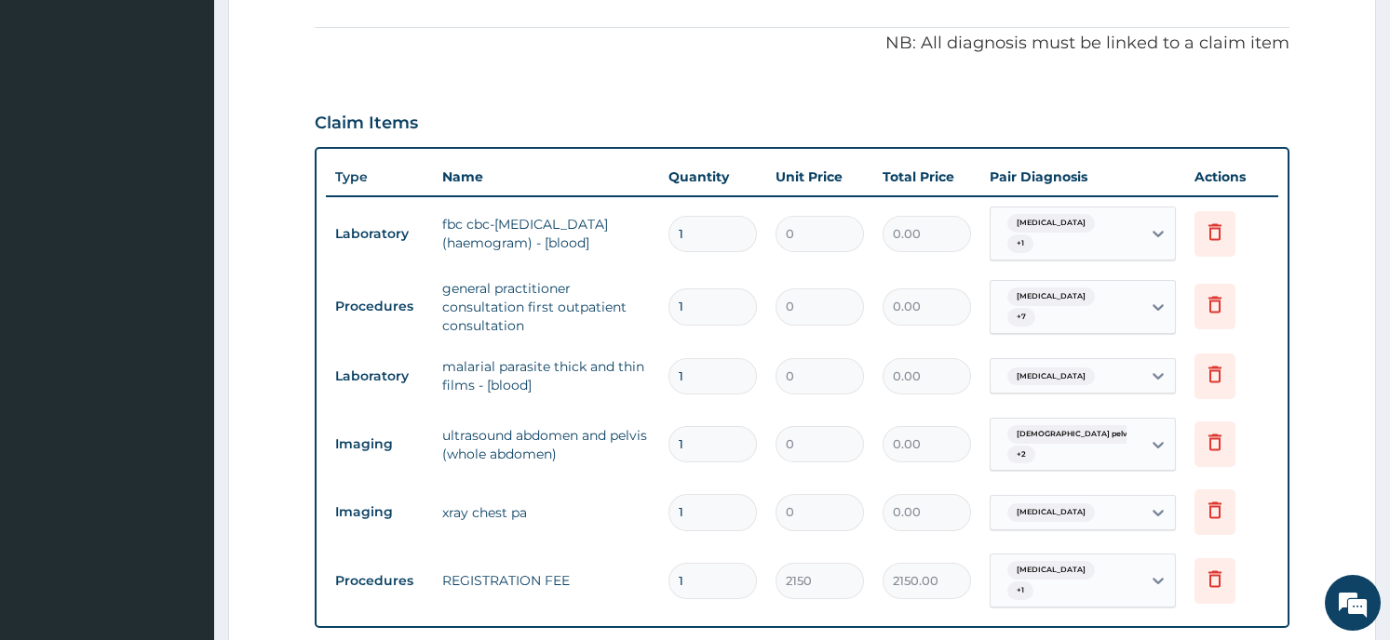
click at [1166, 105] on div "Claim Items" at bounding box center [802, 119] width 974 height 48
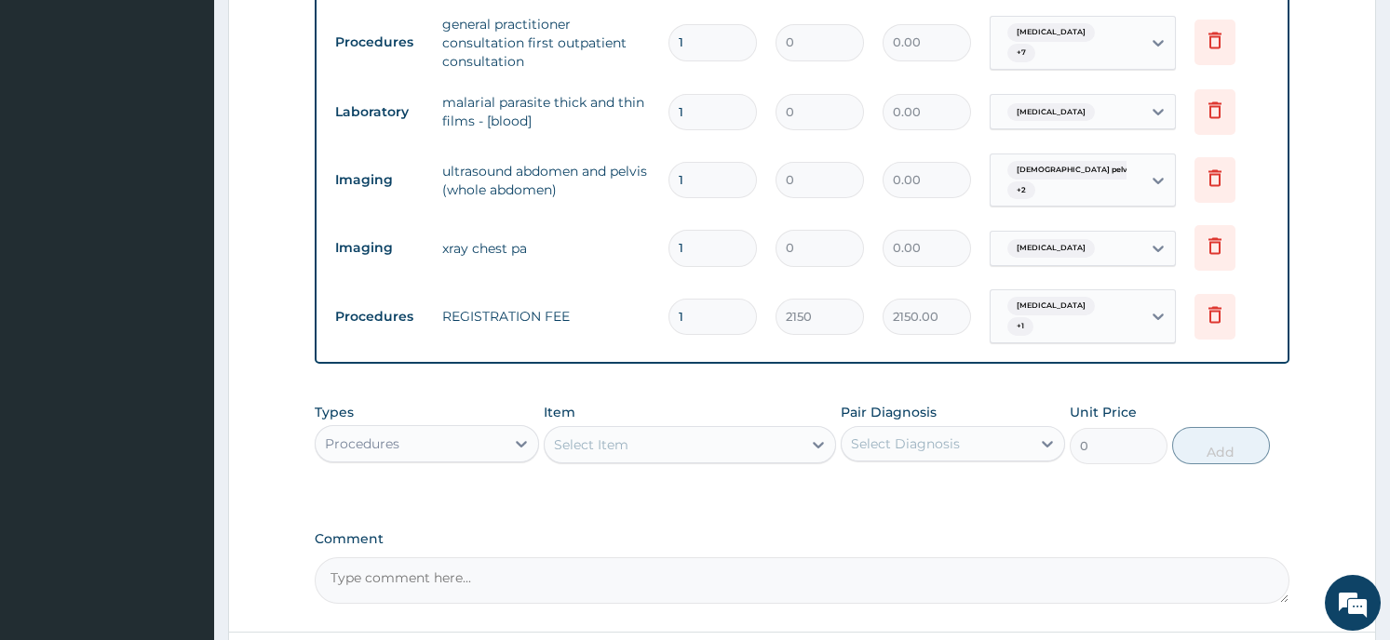
scroll to position [894, 0]
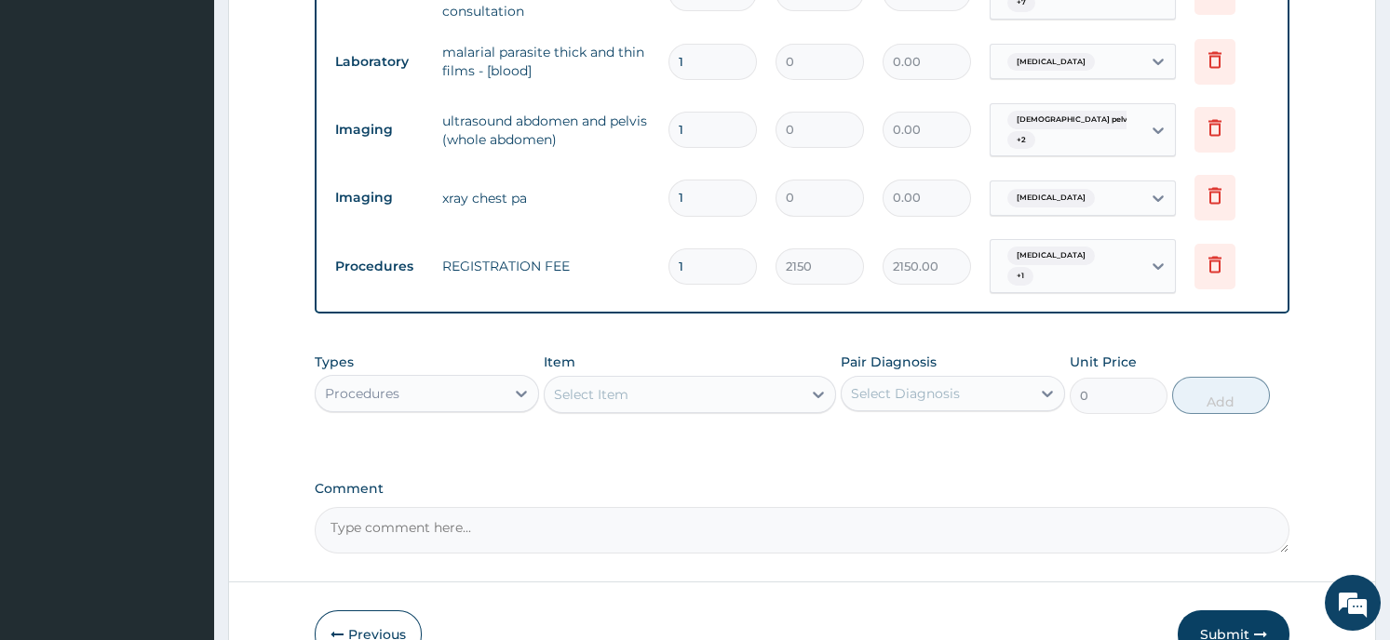
click at [464, 380] on div "Procedures" at bounding box center [410, 394] width 189 height 30
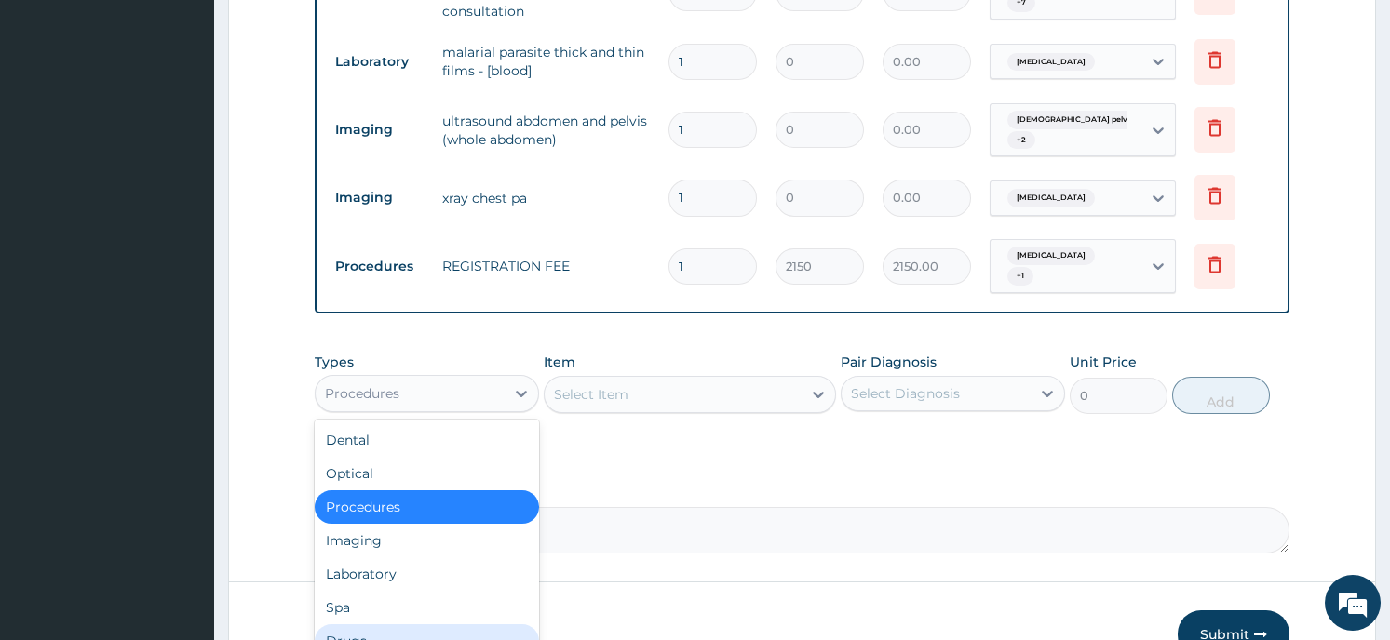
click at [380, 625] on div "Drugs" at bounding box center [427, 642] width 224 height 34
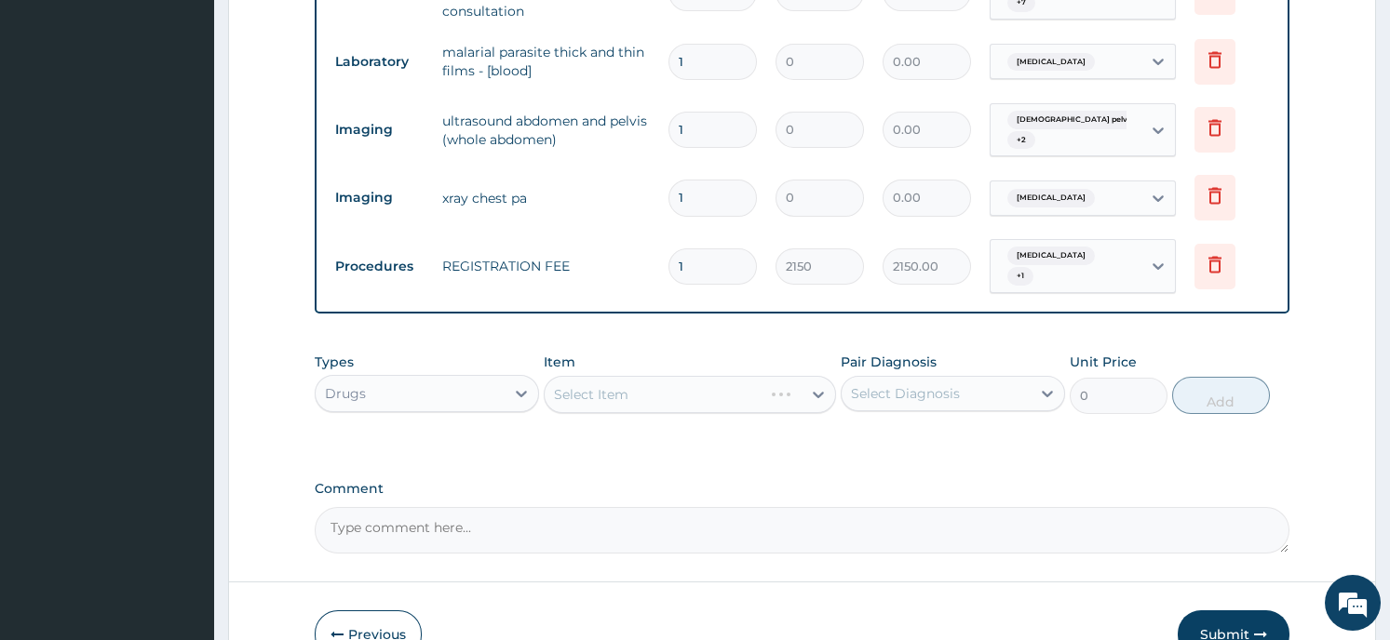
click at [623, 376] on div "Select Item" at bounding box center [690, 394] width 292 height 37
click at [797, 380] on div "Select Item" at bounding box center [690, 394] width 292 height 37
click at [813, 385] on div "Select Item" at bounding box center [690, 394] width 292 height 37
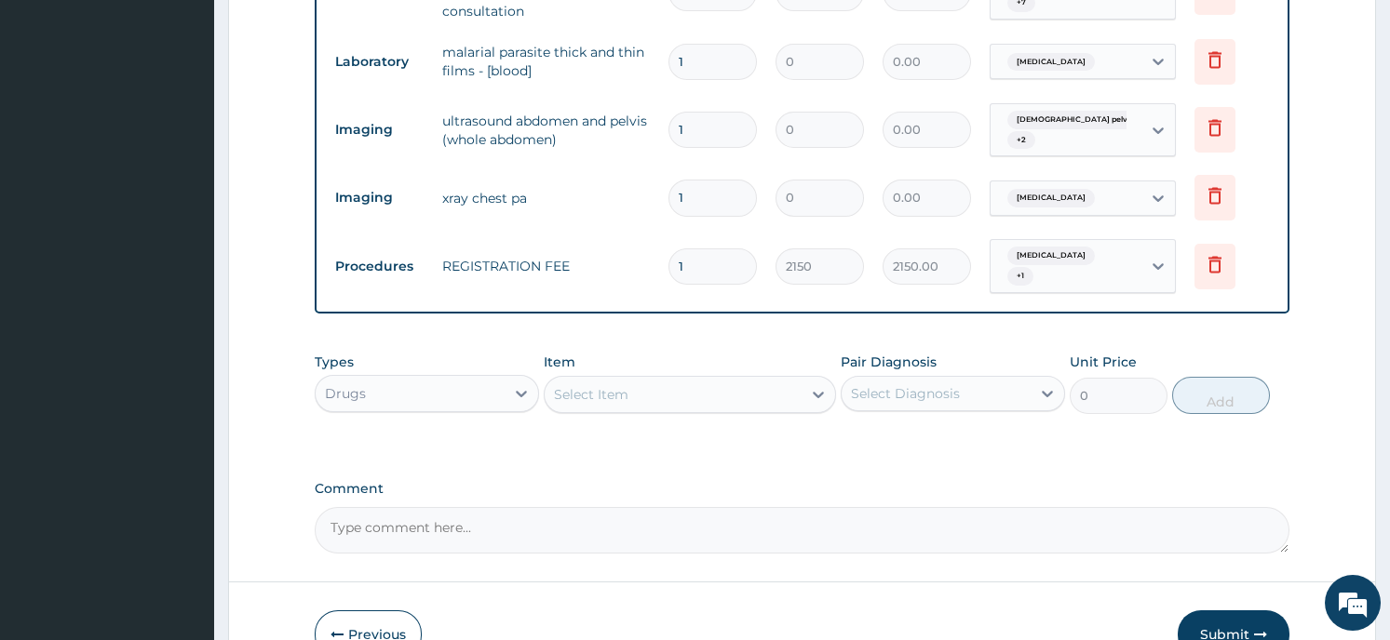
click at [810, 385] on icon at bounding box center [818, 394] width 19 height 19
click at [799, 381] on div "Select Item" at bounding box center [672, 395] width 257 height 30
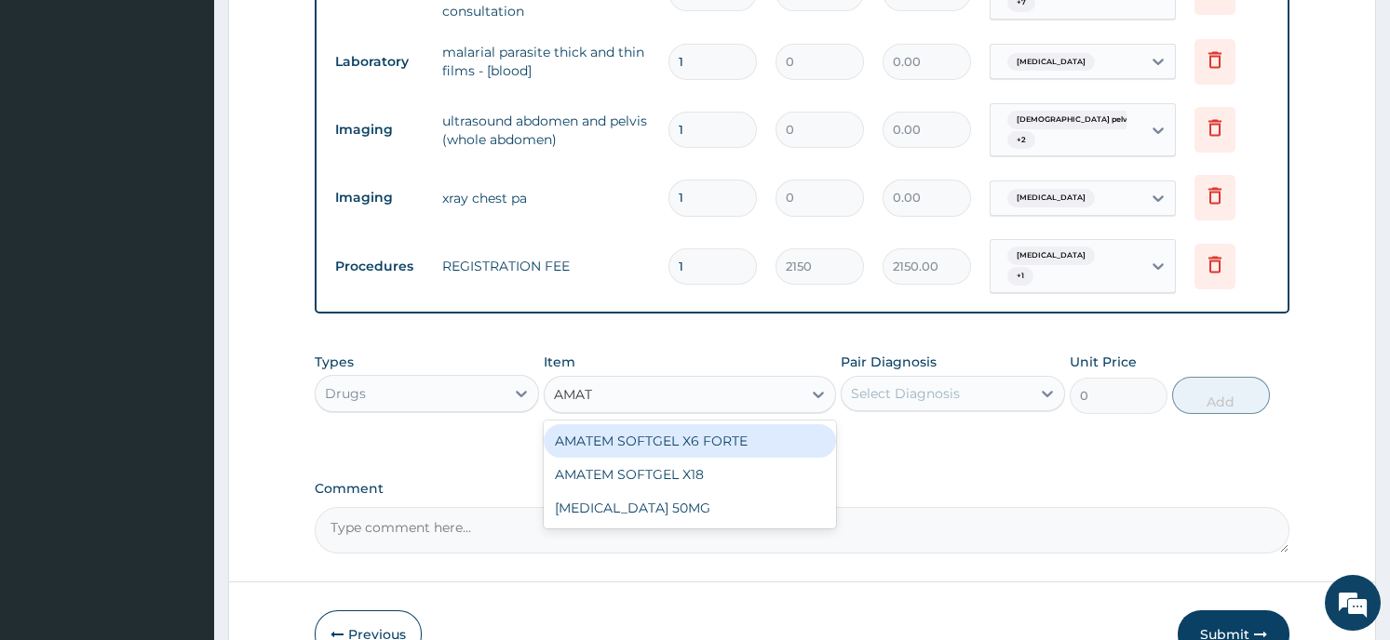
type input "AMATE"
click at [803, 436] on div "AMATEM SOFTGEL X6 FORTE" at bounding box center [690, 441] width 292 height 34
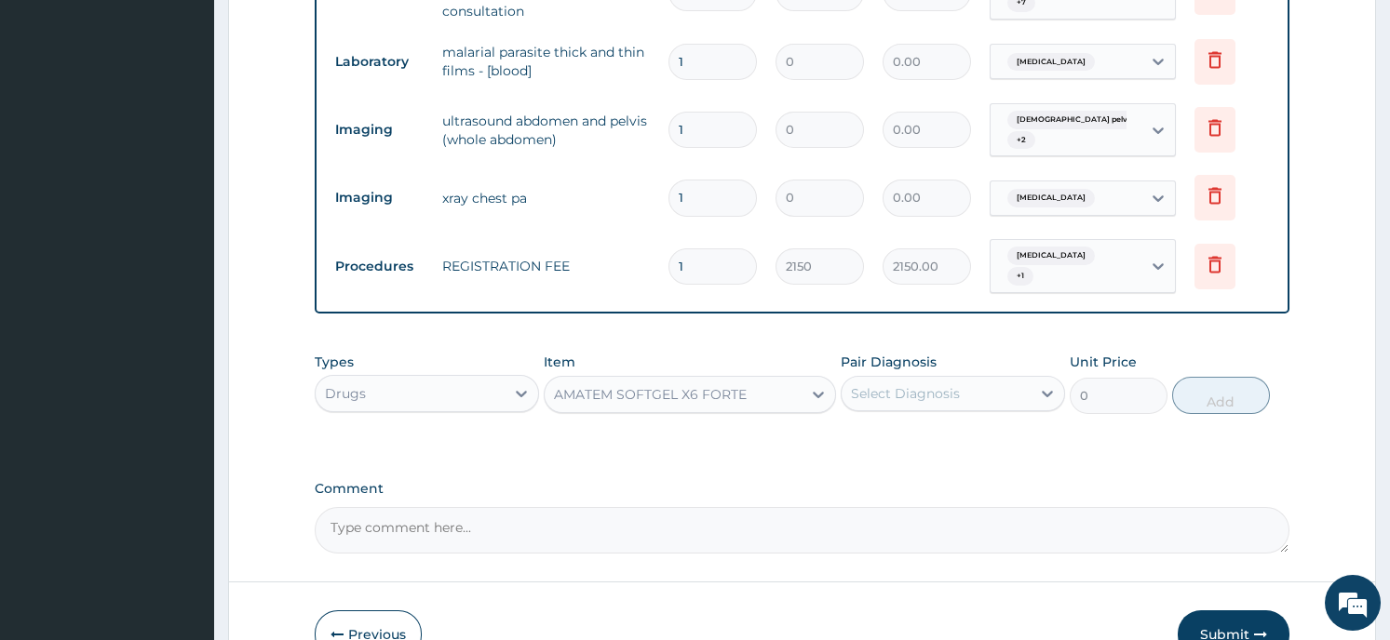
type input "430"
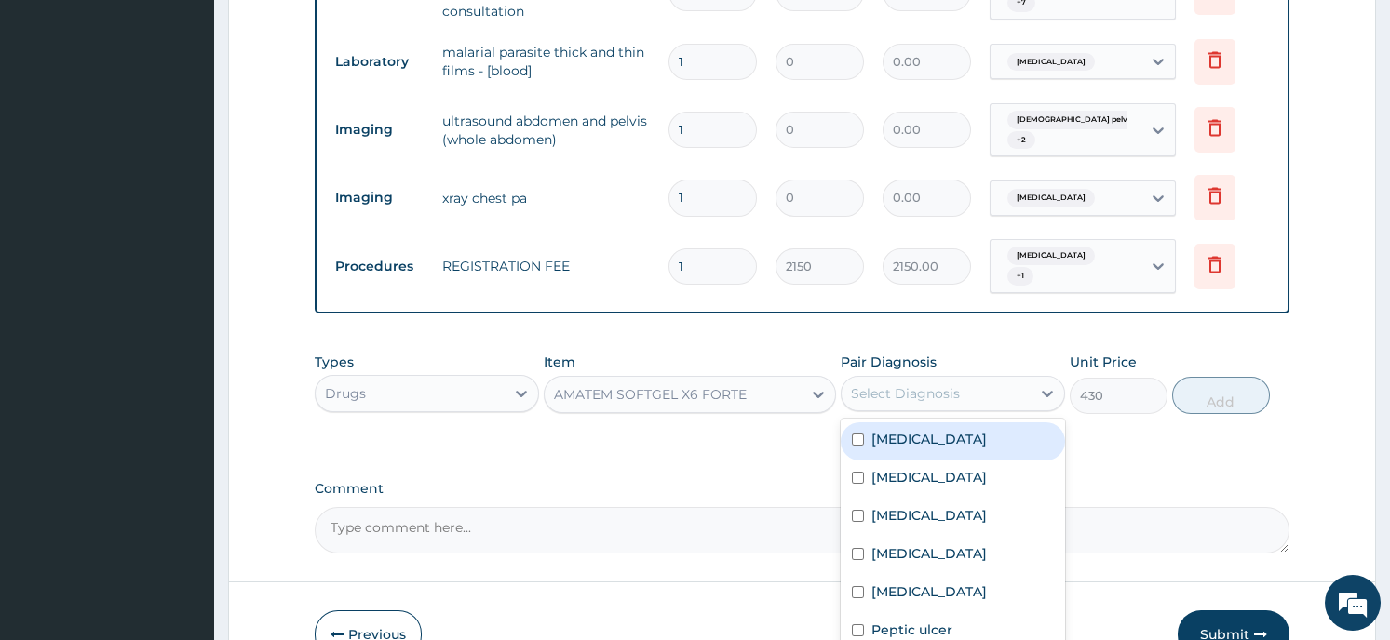
click at [1008, 380] on div "Select Diagnosis" at bounding box center [935, 394] width 189 height 30
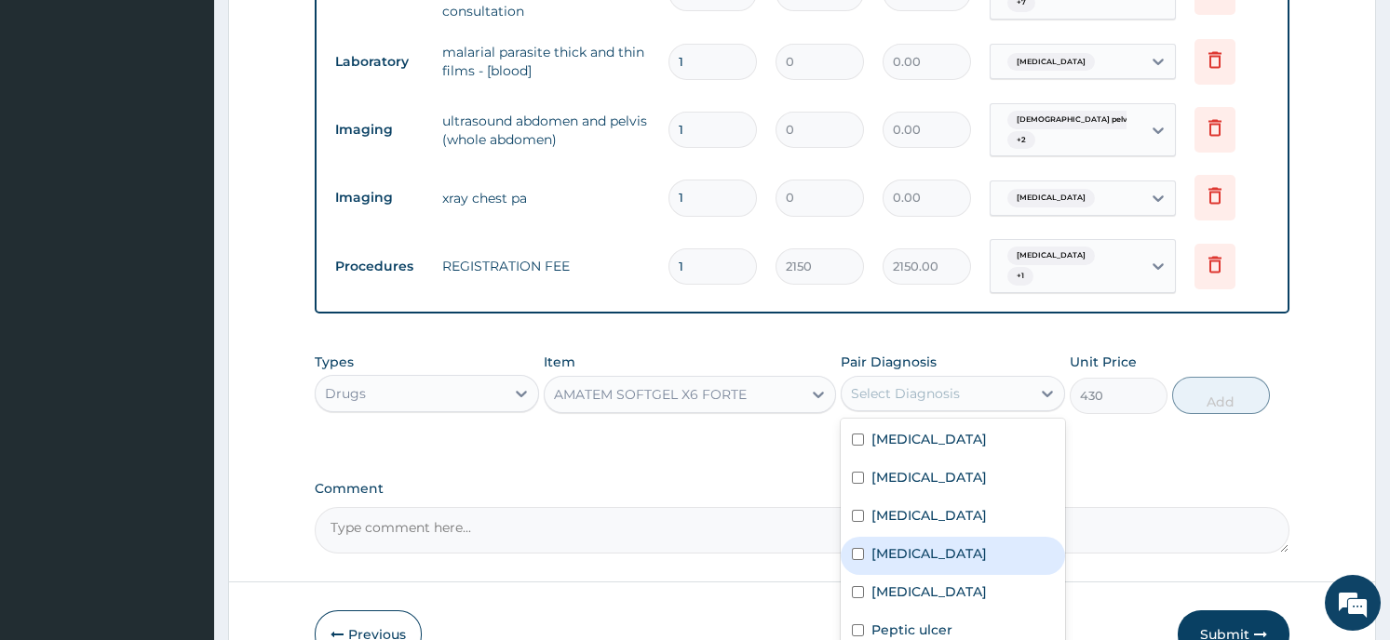
scroll to position [52, 0]
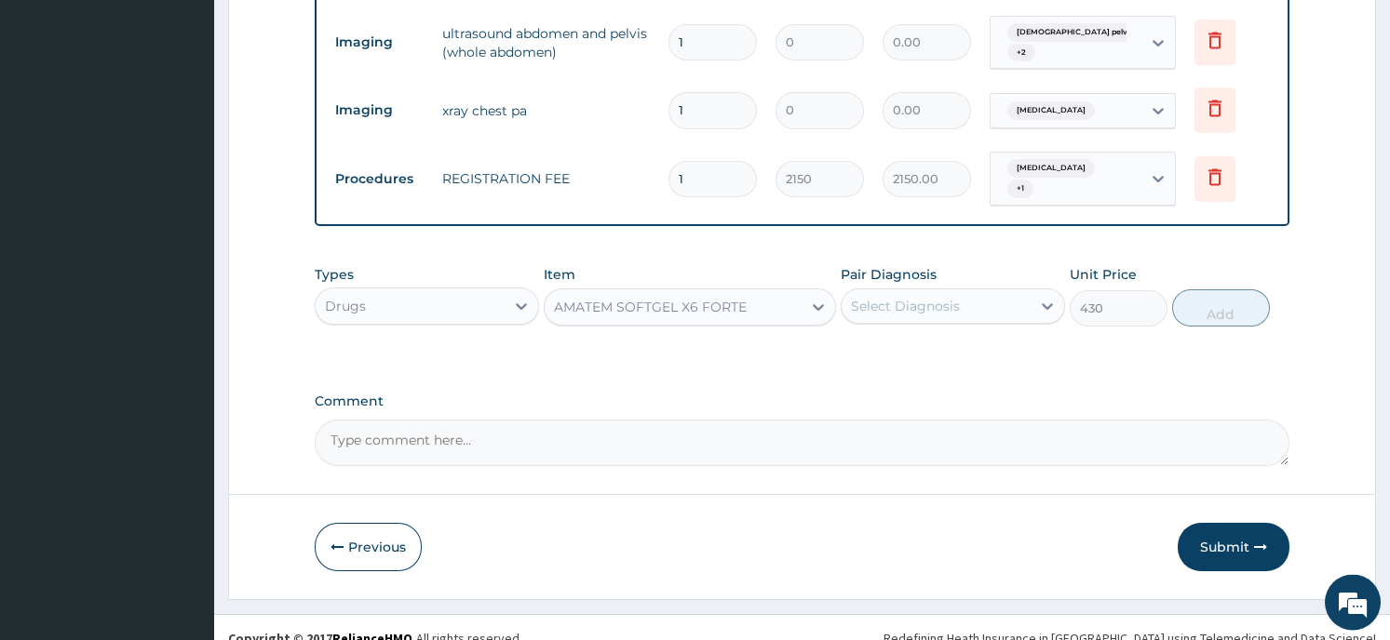
scroll to position [994, 0]
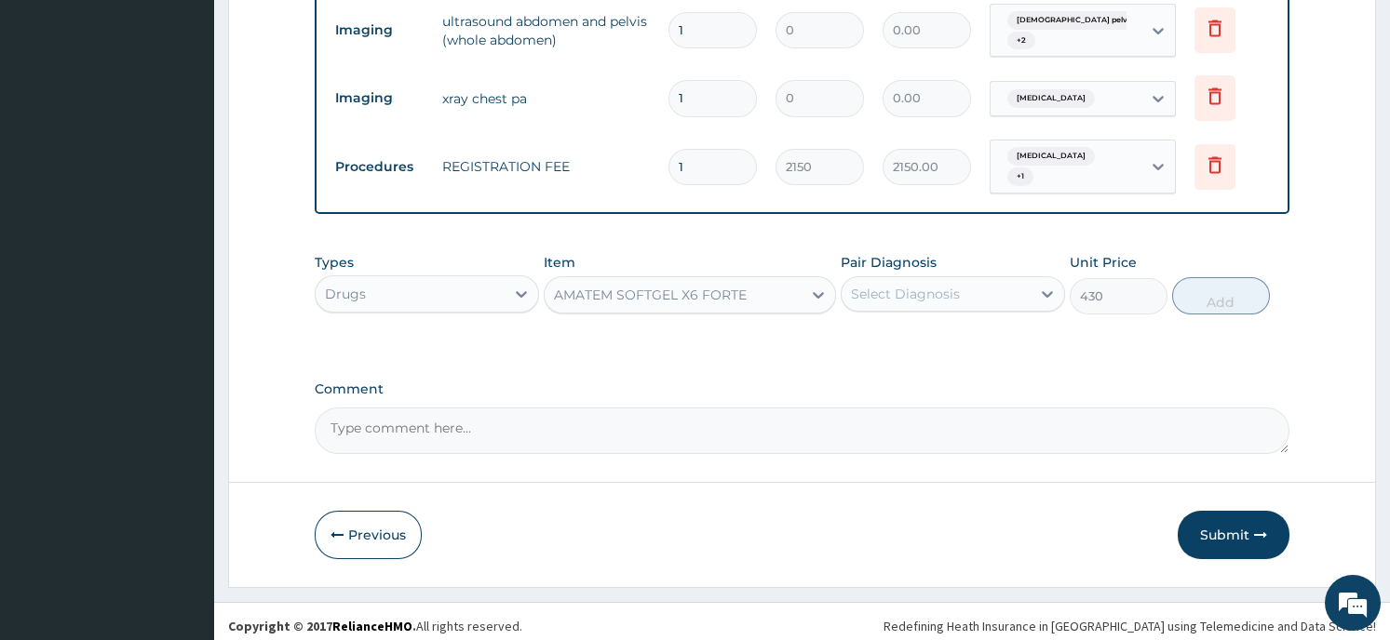
click at [1015, 287] on div "Select Diagnosis" at bounding box center [935, 294] width 189 height 30
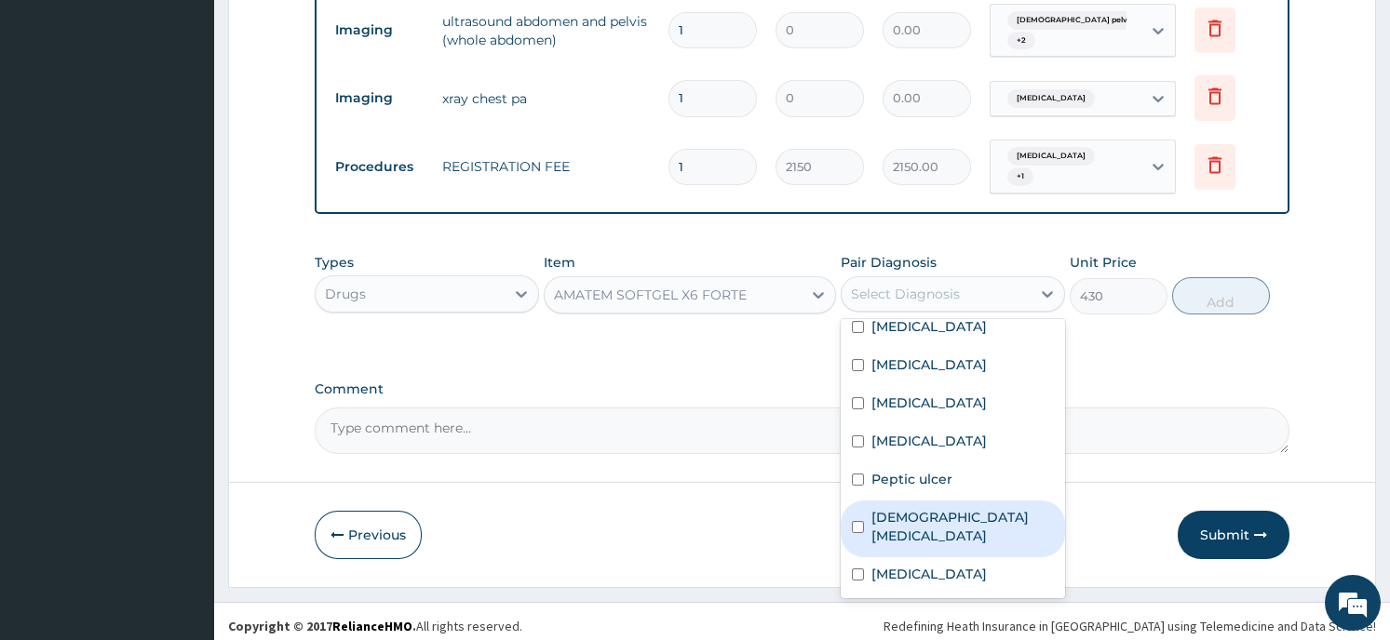
scroll to position [52, 0]
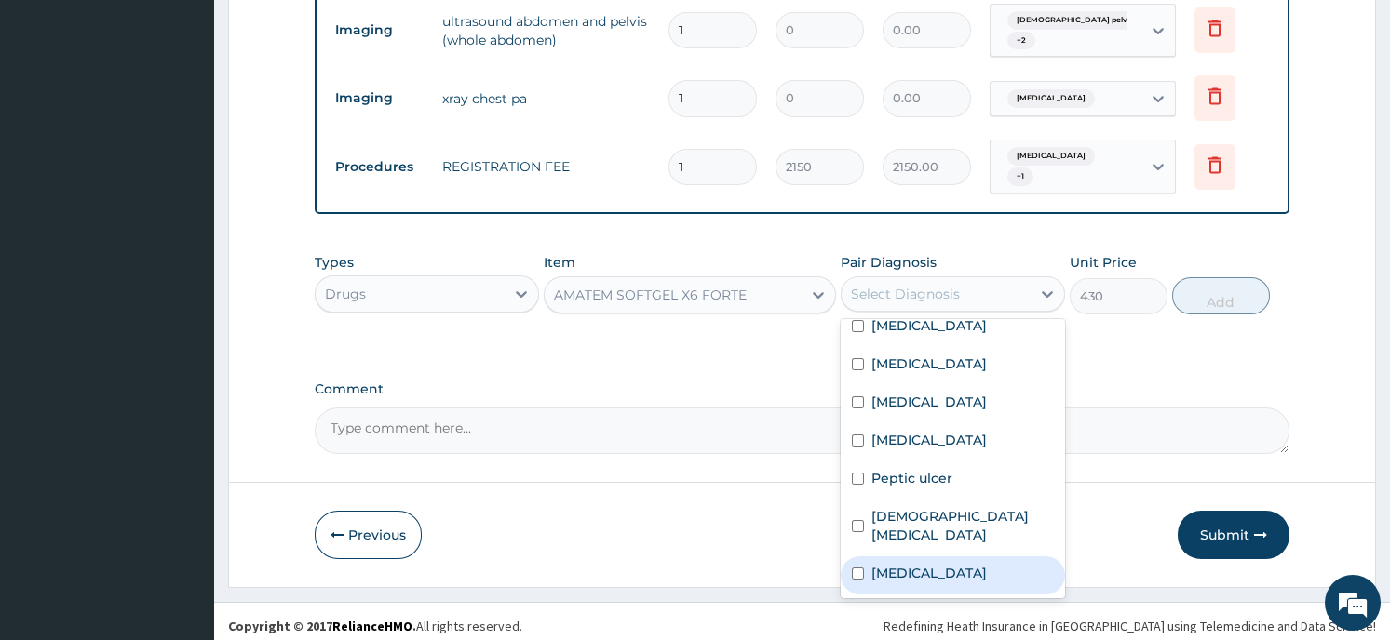
click at [979, 564] on label "Falciparum malaria" at bounding box center [928, 573] width 115 height 19
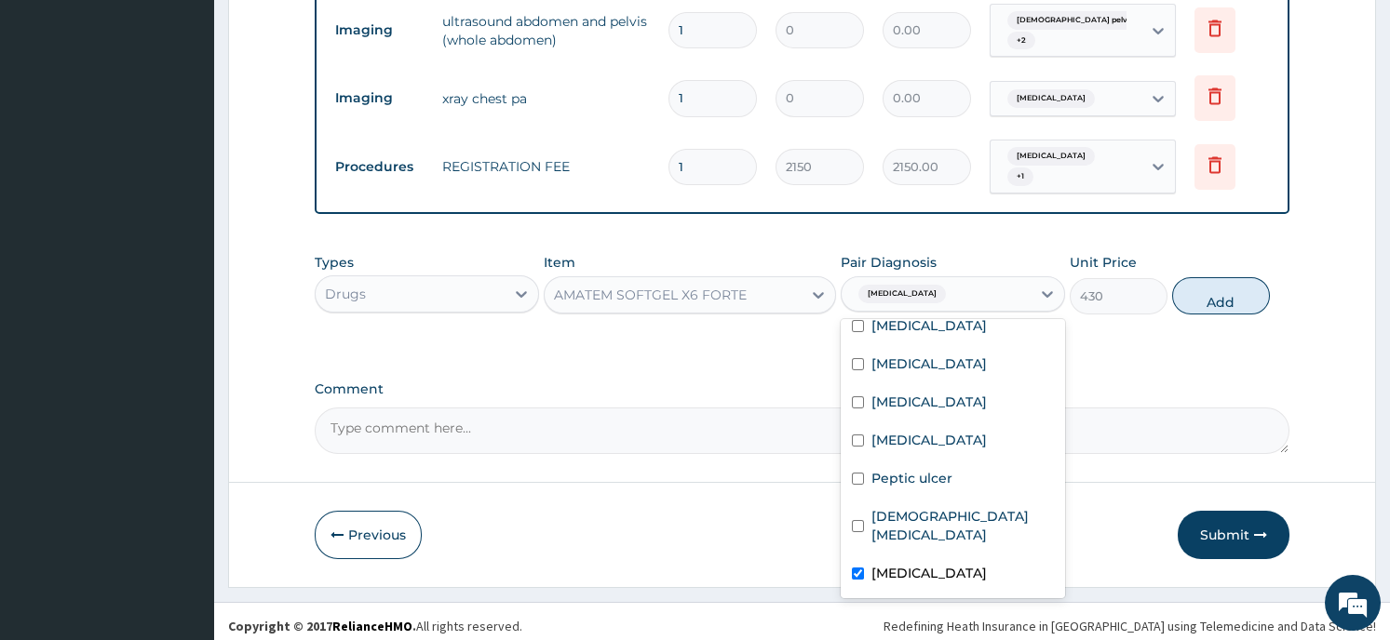
checkbox input "true"
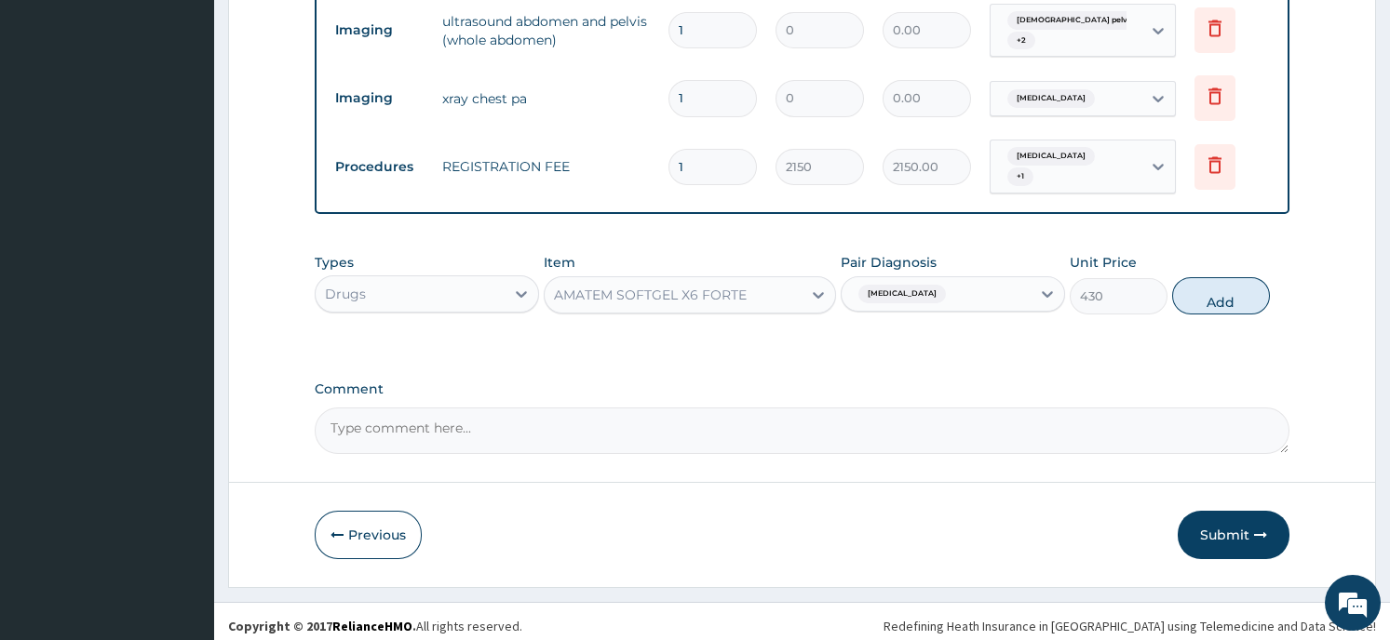
click at [1226, 279] on button "Add" at bounding box center [1221, 295] width 98 height 37
type input "0"
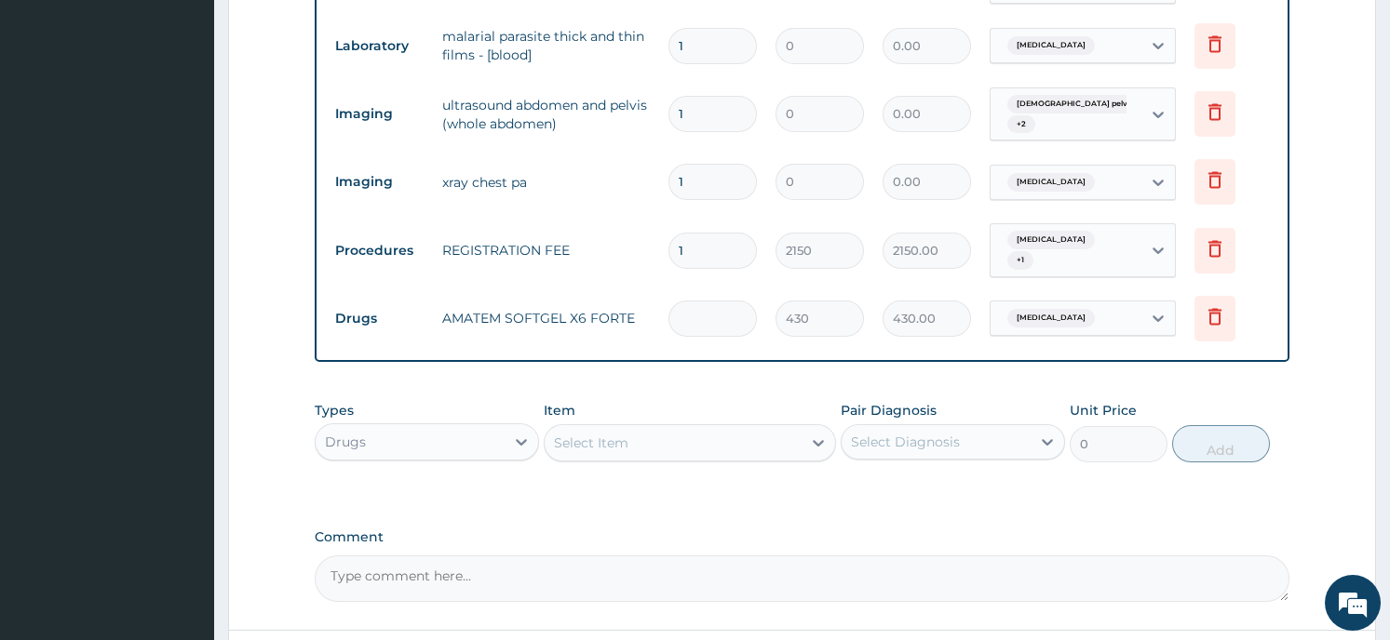
type input "0.00"
type input "6"
type input "2580.00"
type input "6"
click at [644, 446] on div "Select Item" at bounding box center [672, 443] width 257 height 30
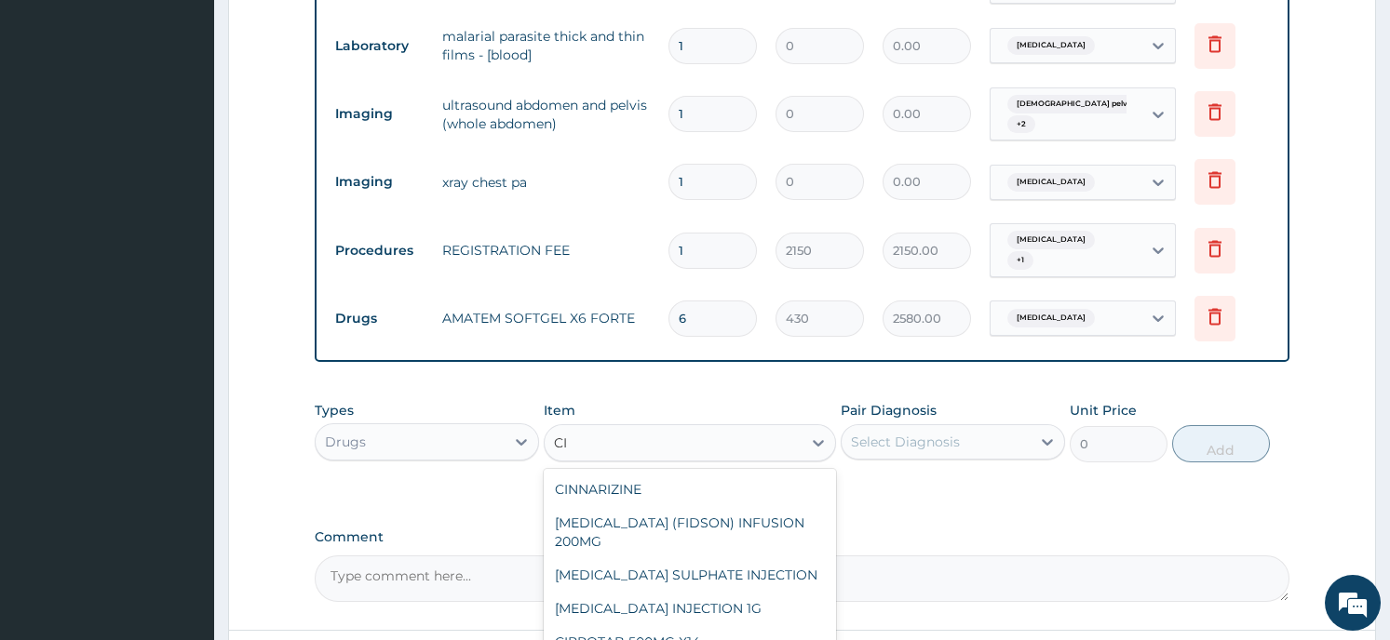
type input "C"
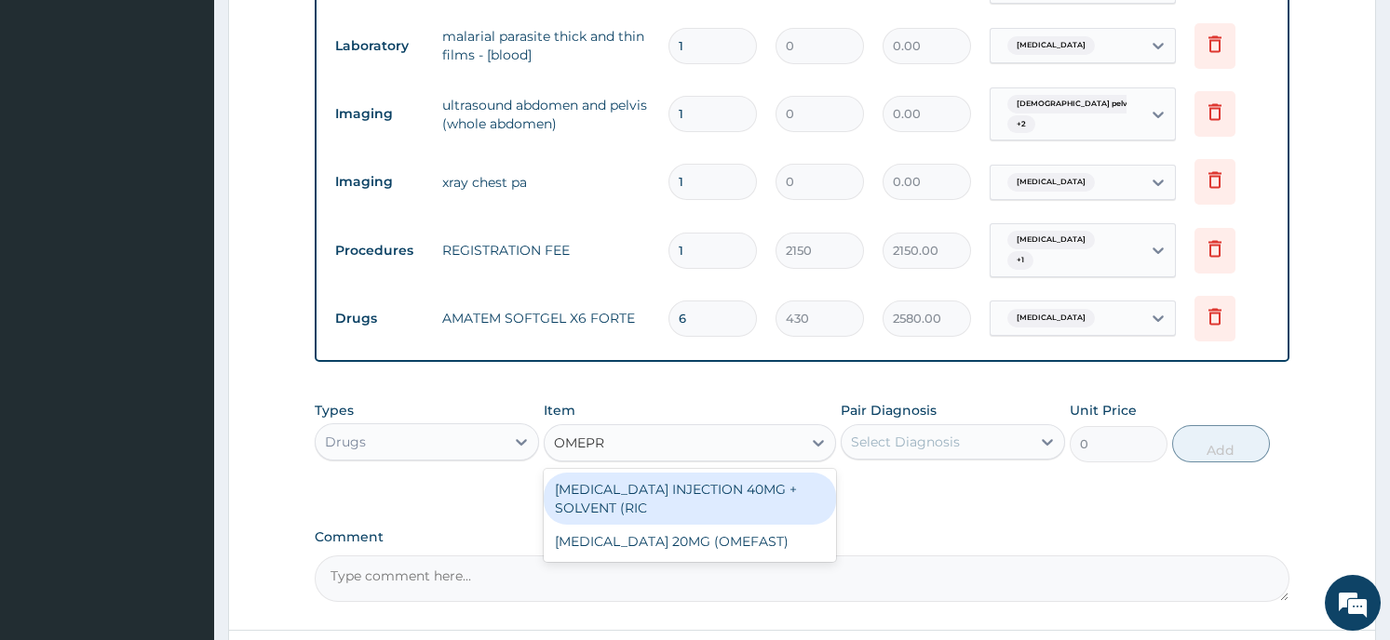
type input "OMEPRA"
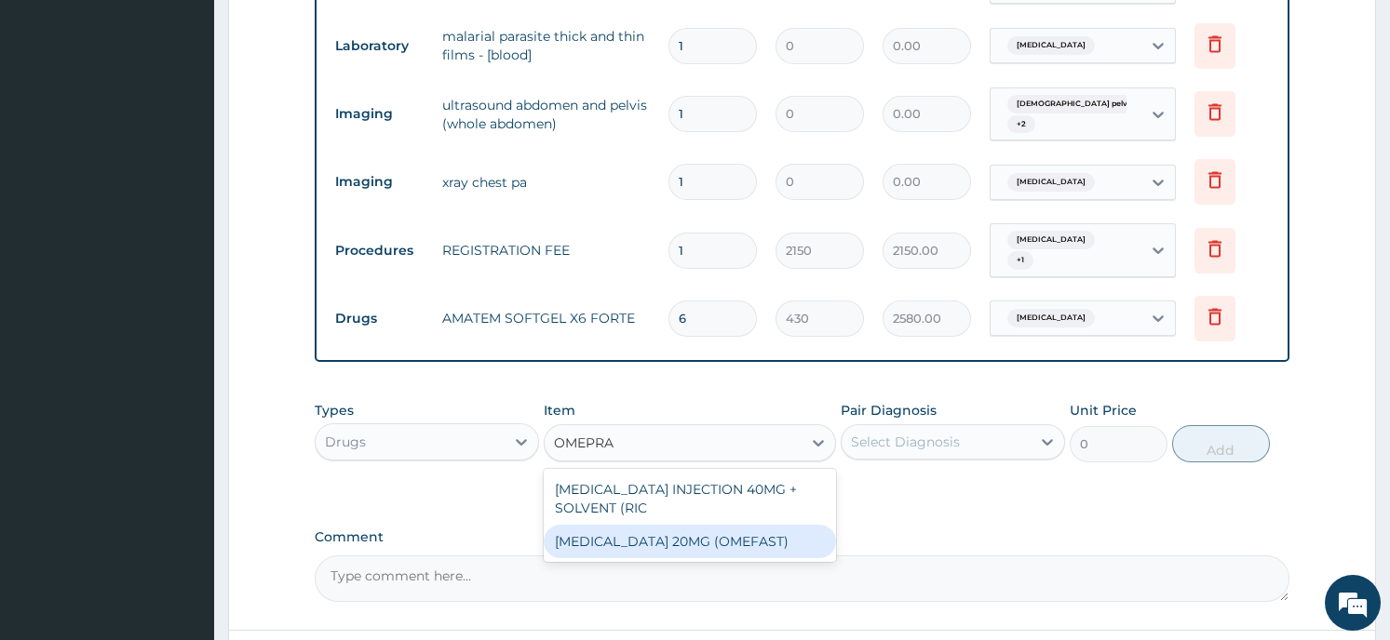
click at [607, 532] on div "OMEPRAZOLE 20MG (OMEFAST)" at bounding box center [690, 542] width 292 height 34
type input "75.25"
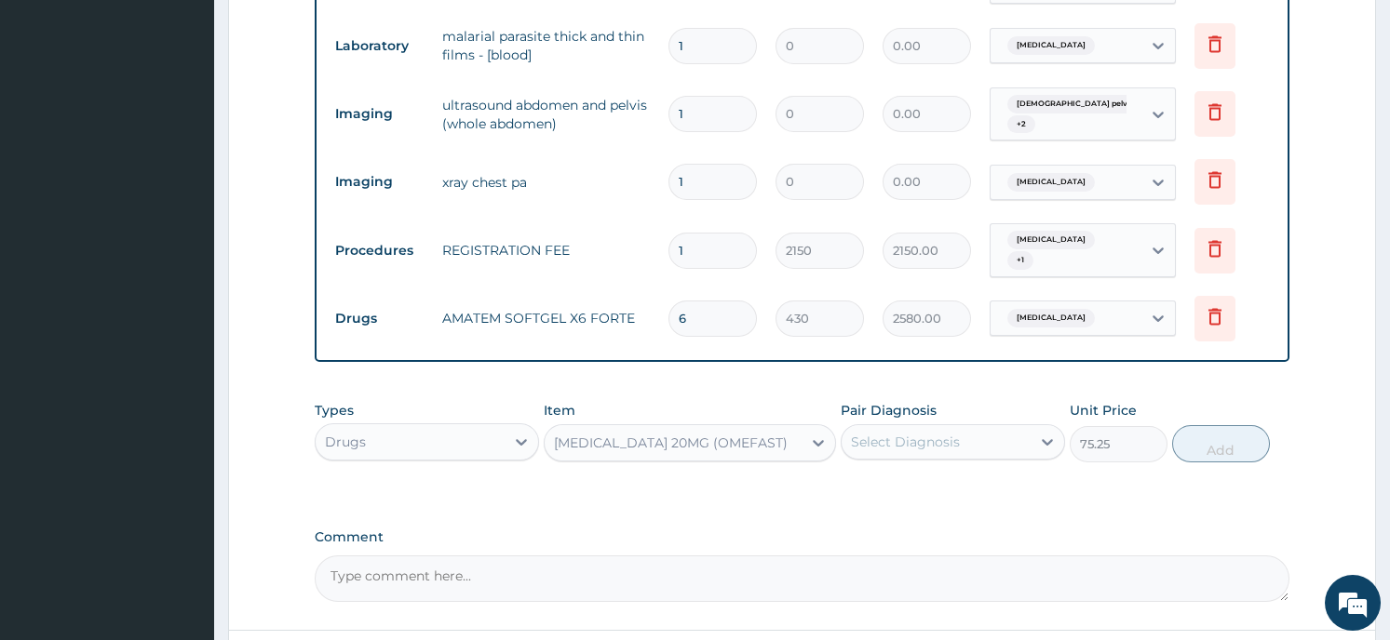
click at [943, 433] on div "Select Diagnosis" at bounding box center [905, 442] width 109 height 19
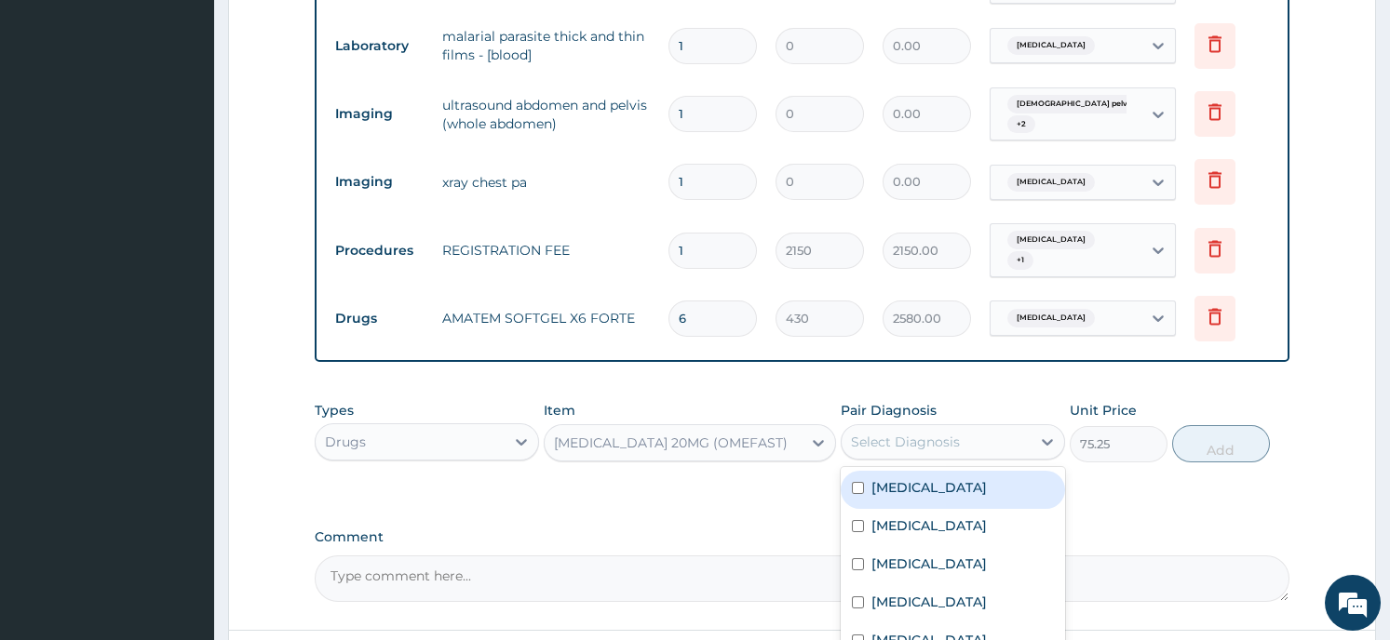
click at [943, 433] on div "Select Diagnosis" at bounding box center [905, 442] width 109 height 19
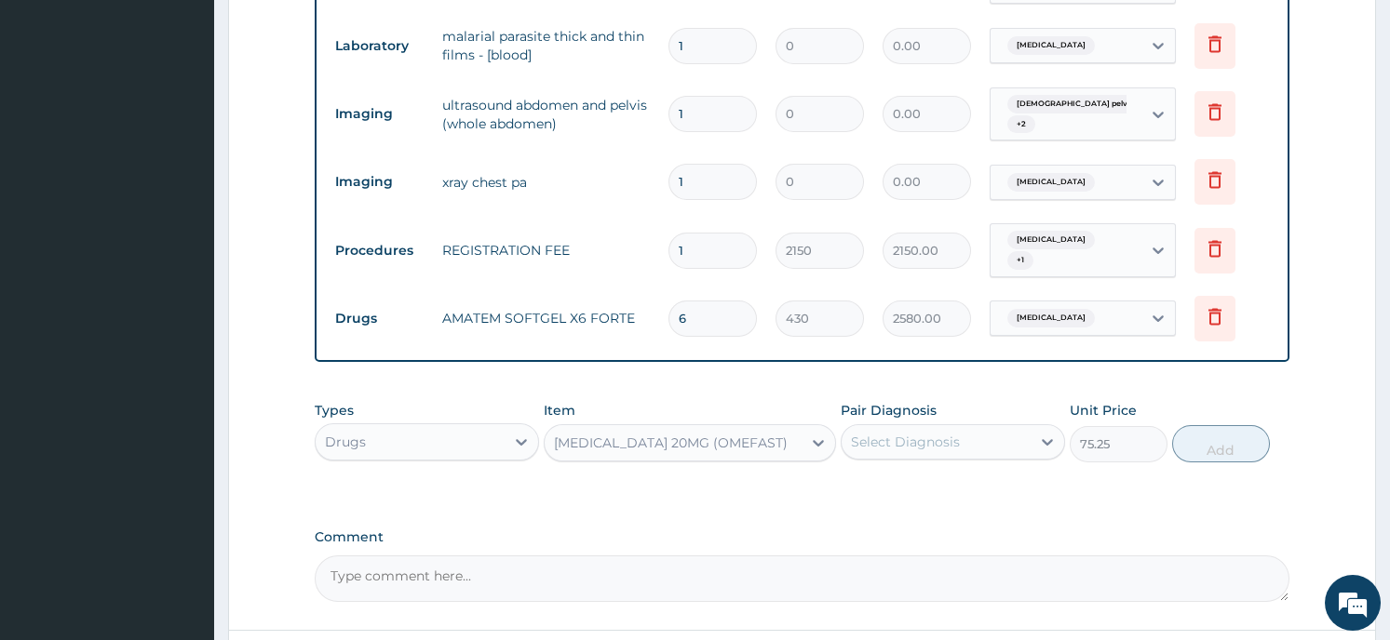
drag, startPoint x: 943, startPoint y: 427, endPoint x: 950, endPoint y: 438, distance: 13.4
click at [950, 438] on div "Select Diagnosis" at bounding box center [905, 442] width 109 height 19
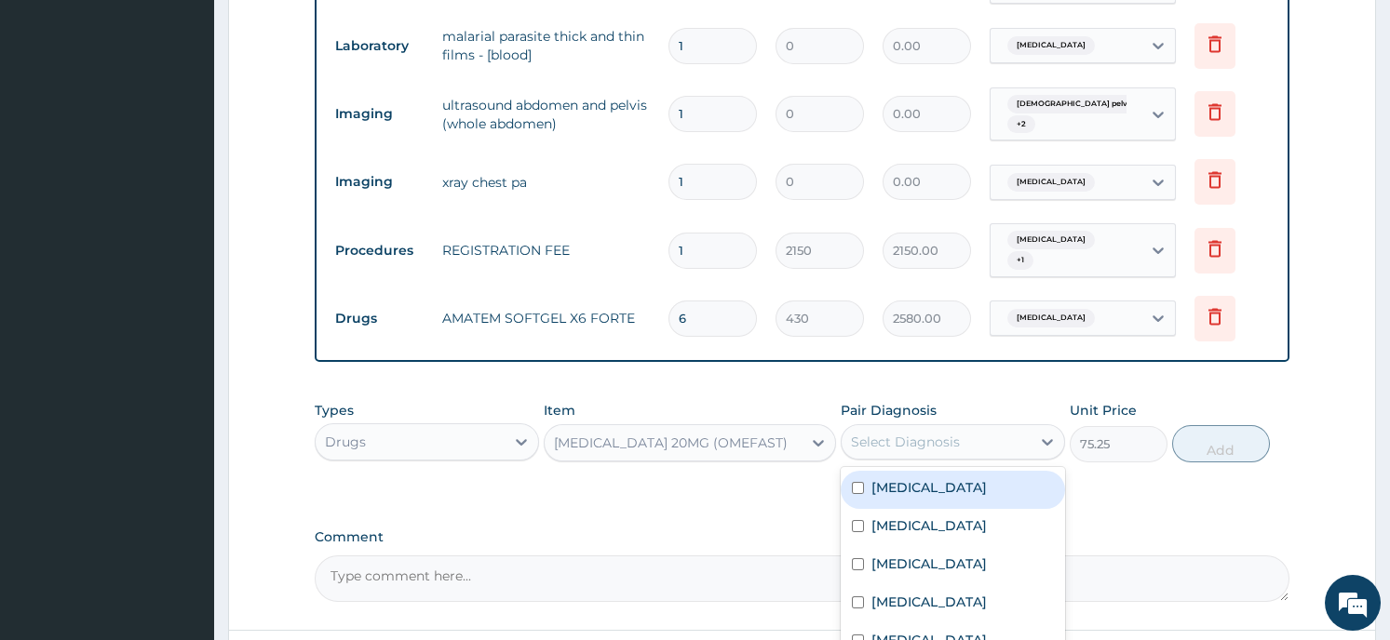
click at [950, 438] on div "Select Diagnosis" at bounding box center [905, 442] width 109 height 19
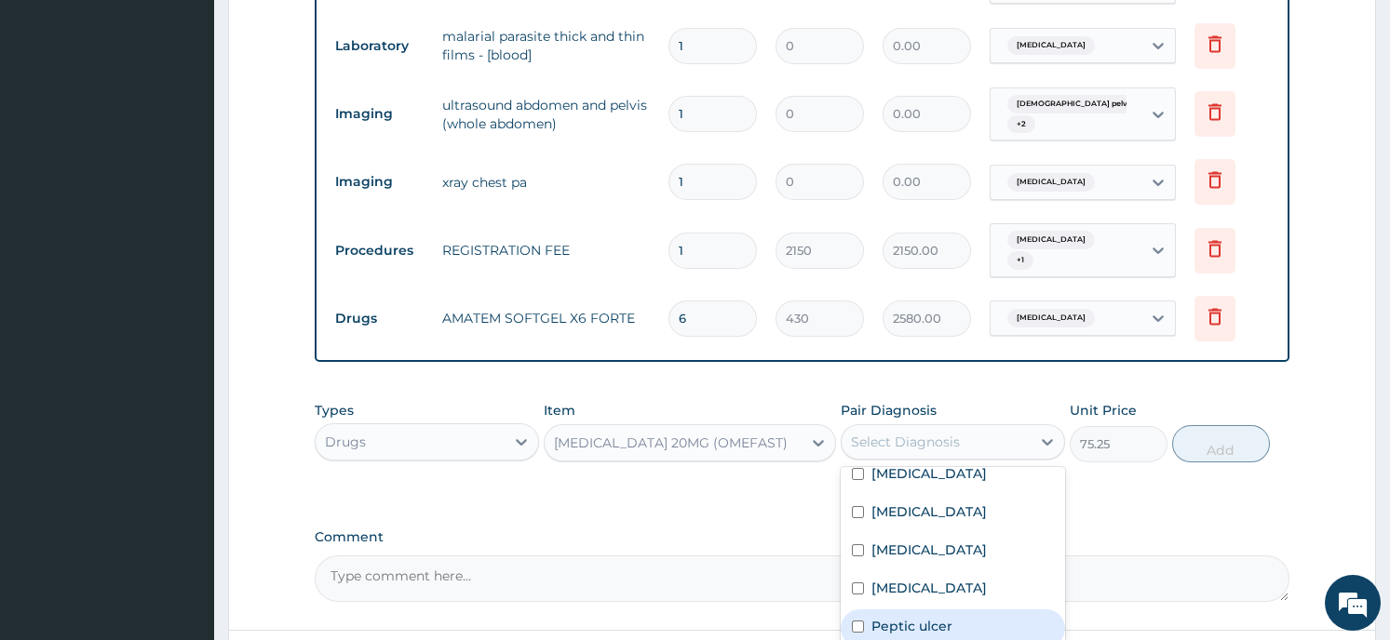
click at [949, 626] on div "Peptic ulcer" at bounding box center [952, 629] width 224 height 38
checkbox input "true"
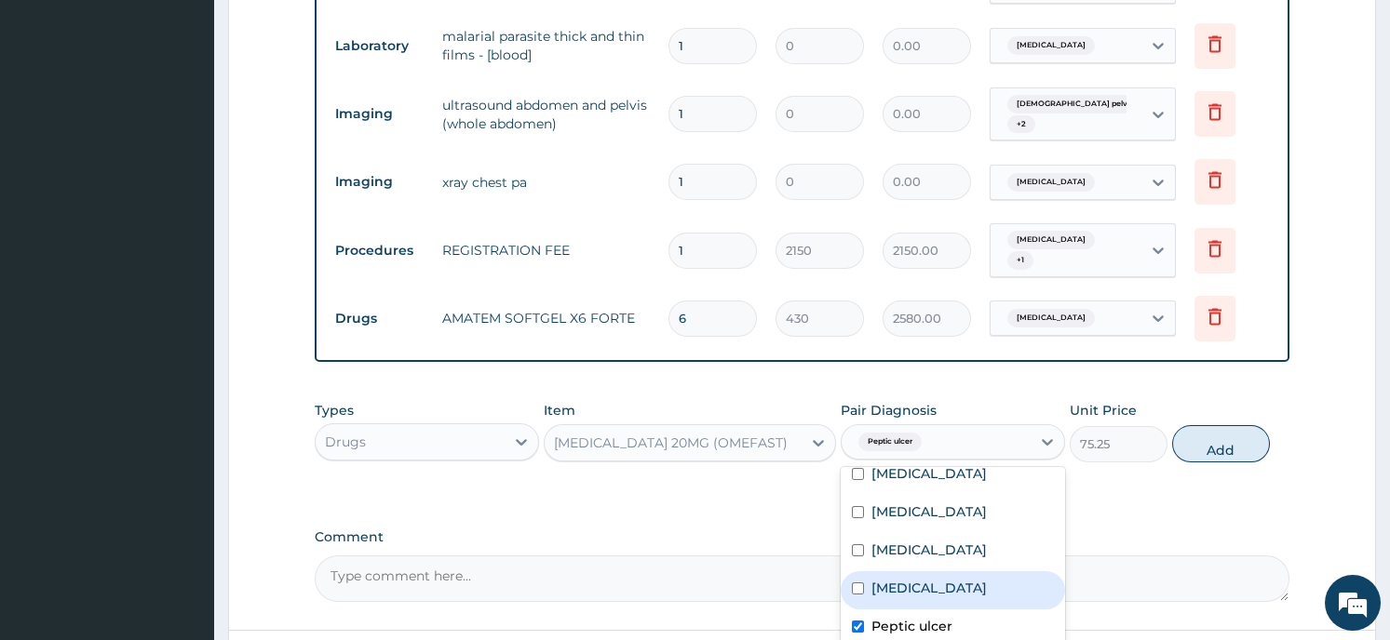
click at [856, 585] on input "checkbox" at bounding box center [858, 589] width 12 height 12
checkbox input "true"
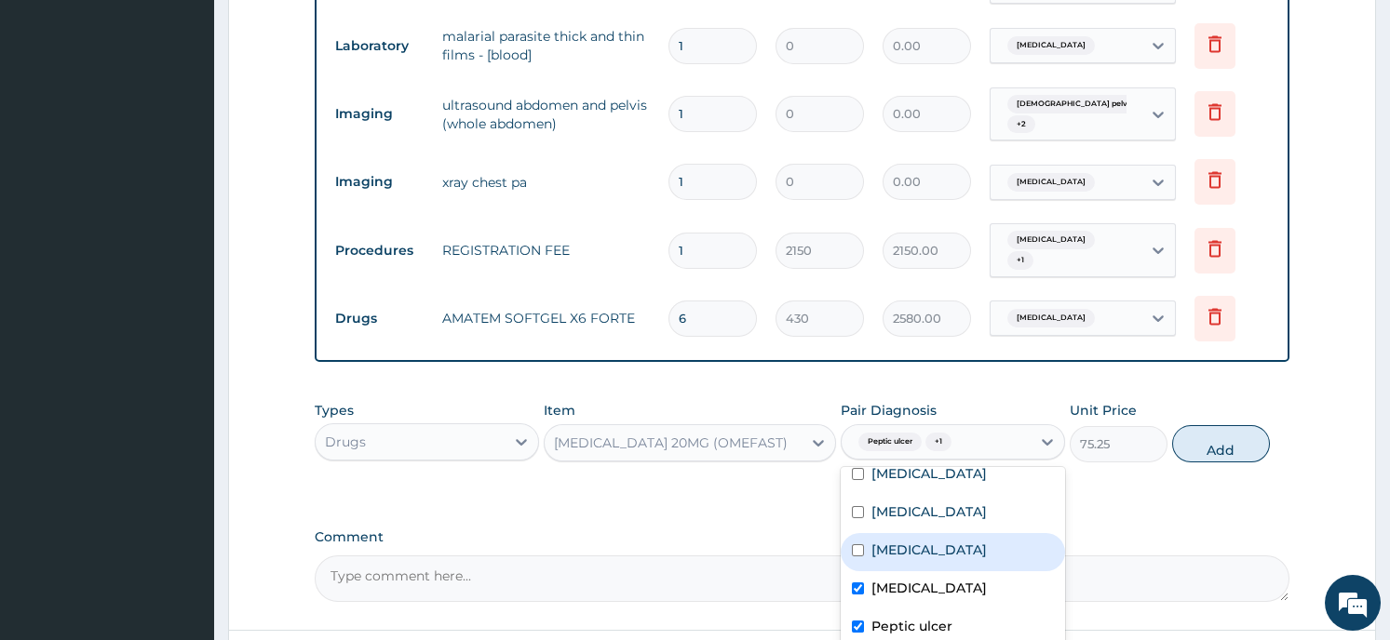
click at [1206, 437] on button "Add" at bounding box center [1221, 443] width 98 height 37
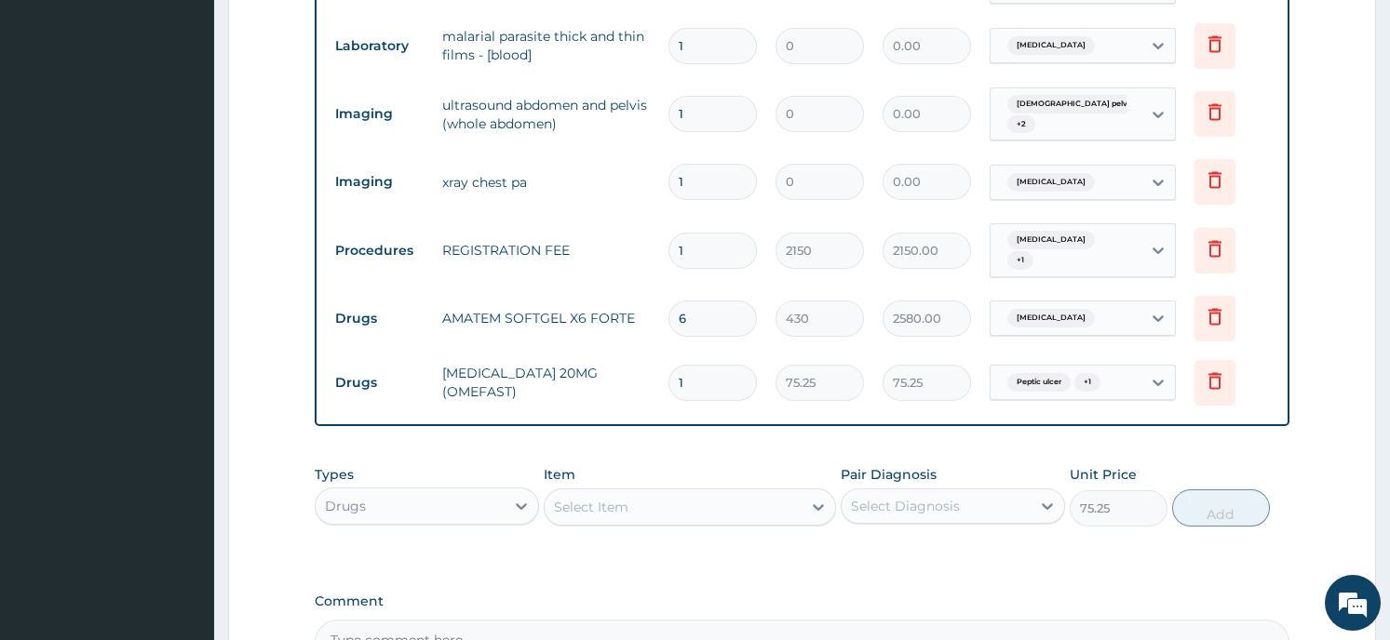
type input "0"
type input "14"
type input "1053.50"
type input "14"
click at [624, 498] on div "Select Item" at bounding box center [591, 507] width 74 height 19
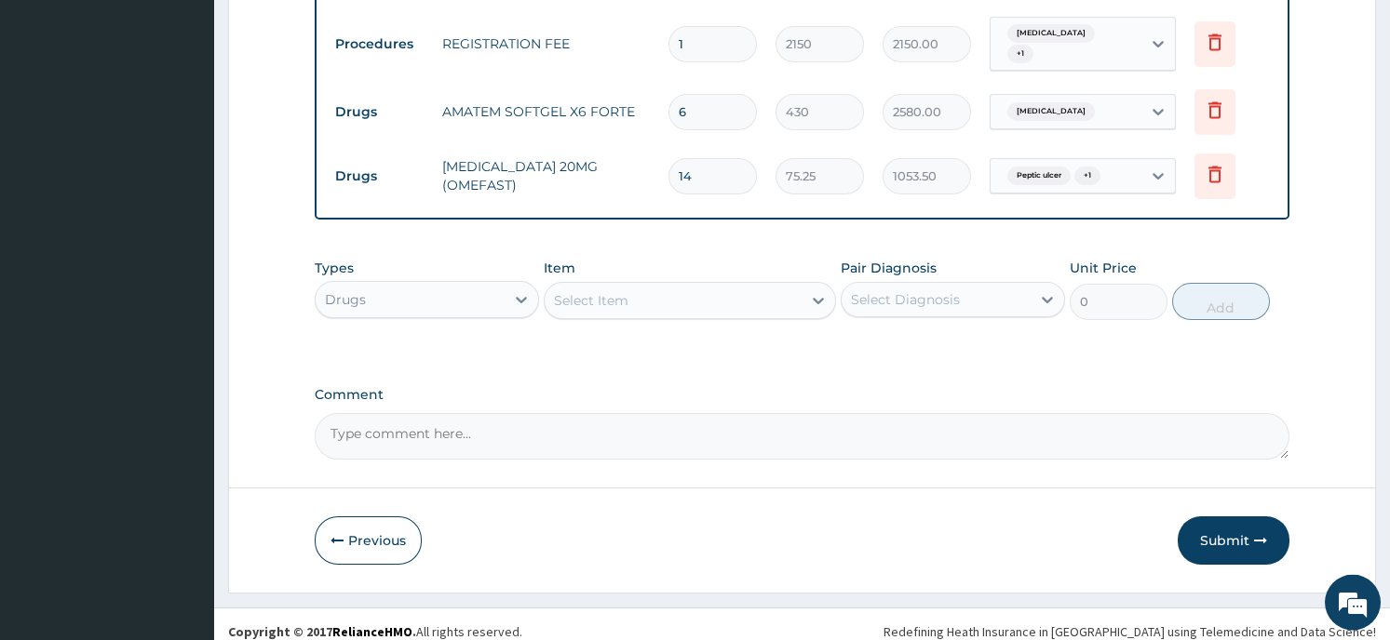
scroll to position [1206, 0]
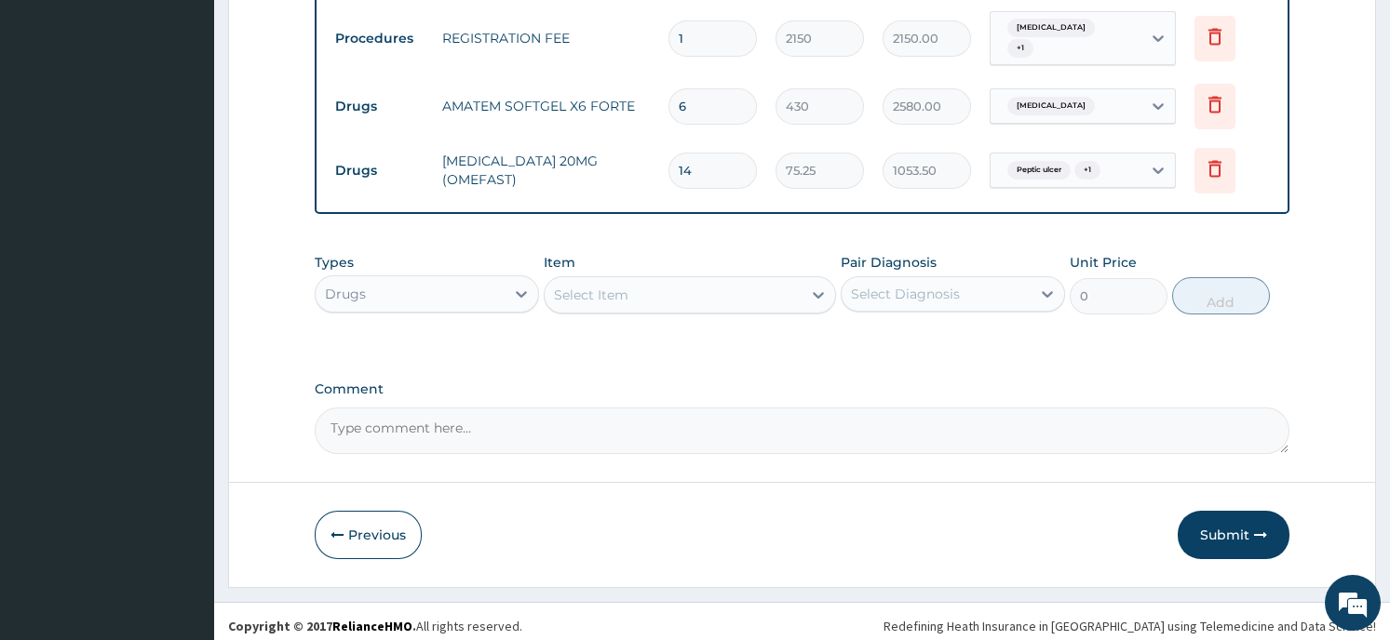
click at [675, 280] on div "Select Item" at bounding box center [672, 295] width 257 height 30
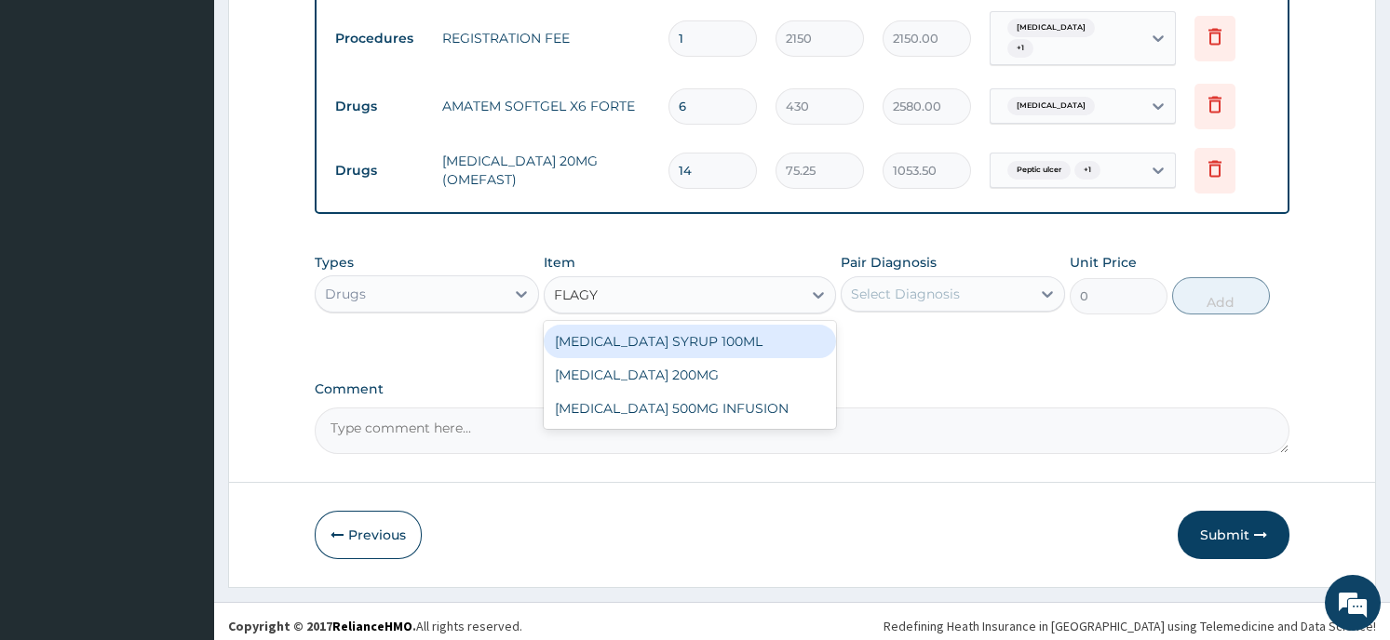
type input "FLAGYL"
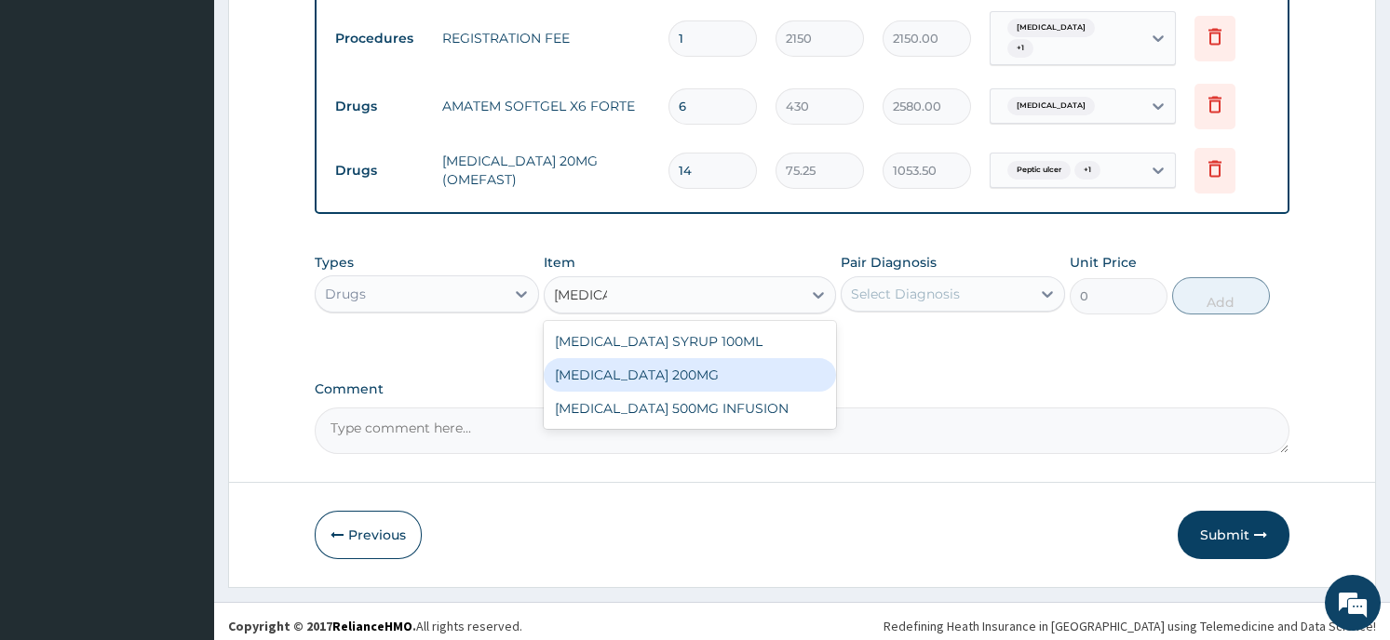
click at [653, 358] on div "FLAGYL 200MG" at bounding box center [690, 375] width 292 height 34
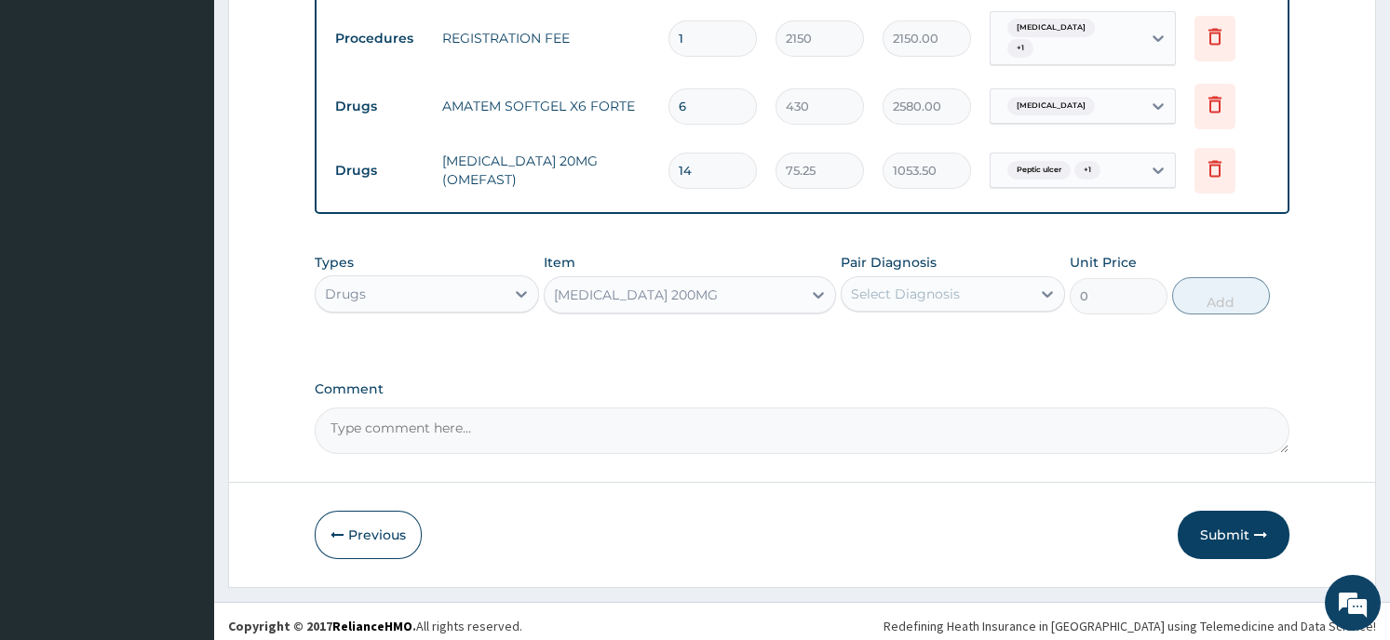
type input "43"
click at [1034, 285] on div at bounding box center [1047, 294] width 34 height 34
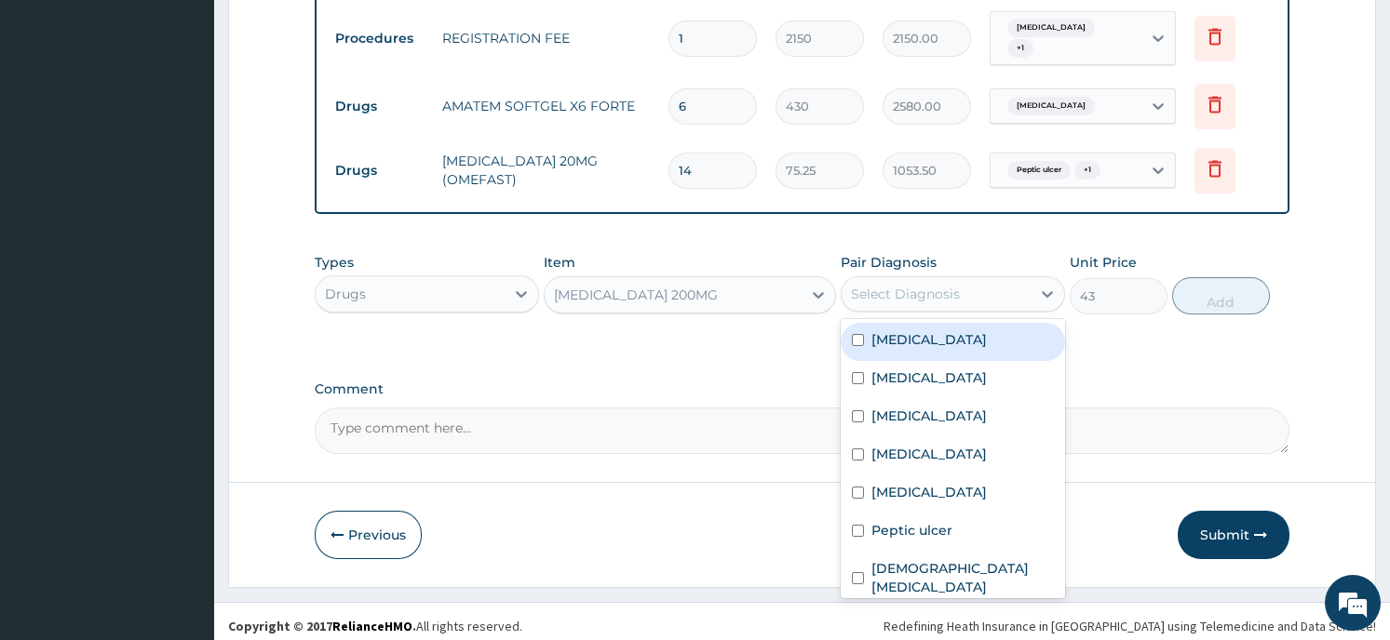
click at [854, 334] on input "checkbox" at bounding box center [858, 340] width 12 height 12
checkbox input "true"
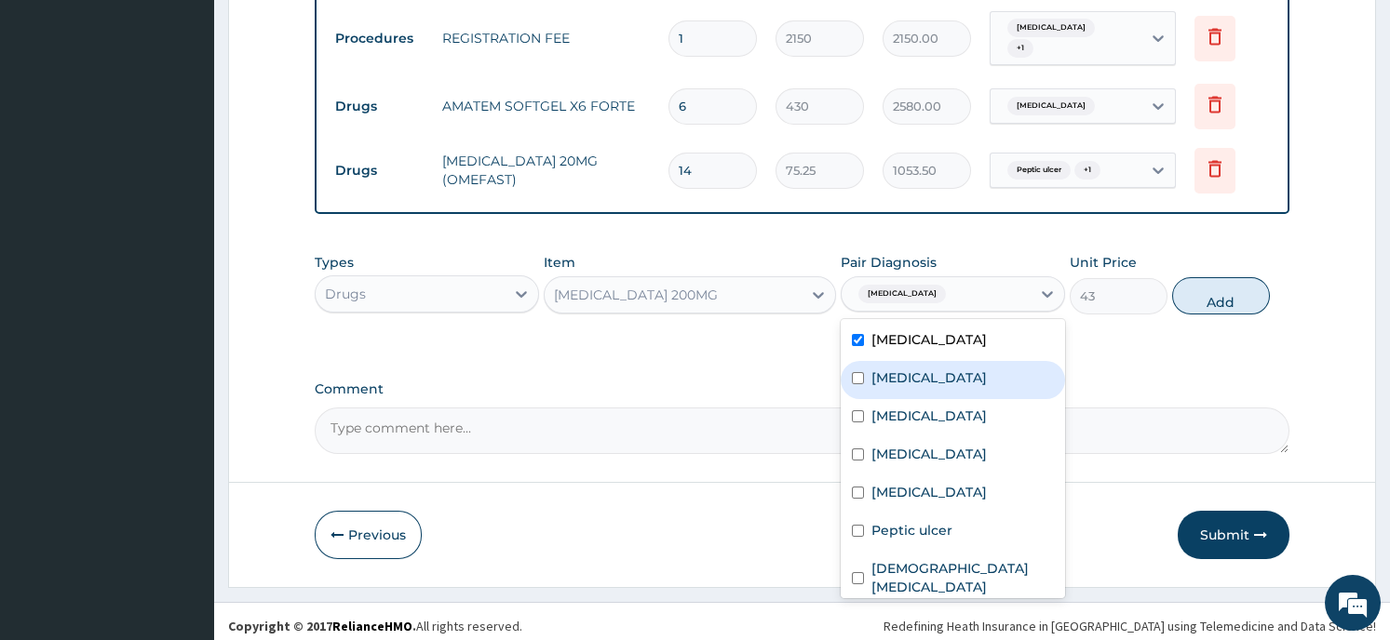
click at [857, 372] on input "checkbox" at bounding box center [858, 378] width 12 height 12
checkbox input "true"
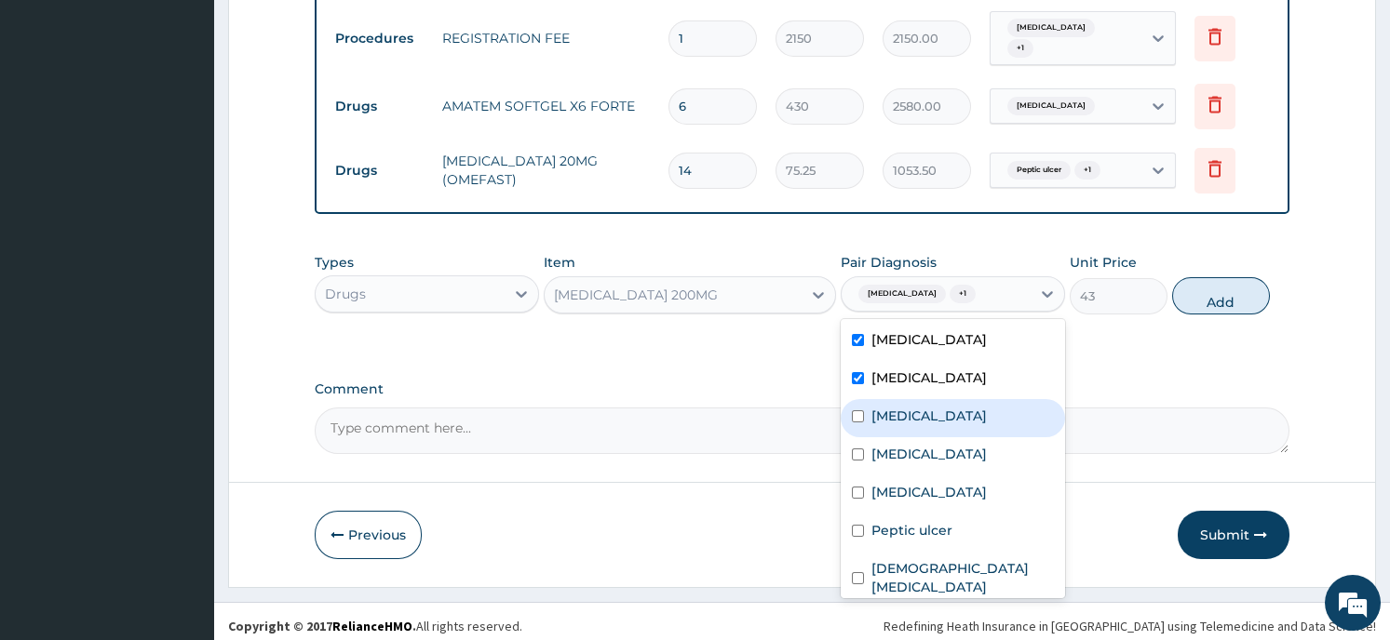
click at [856, 410] on input "checkbox" at bounding box center [858, 416] width 12 height 12
checkbox input "true"
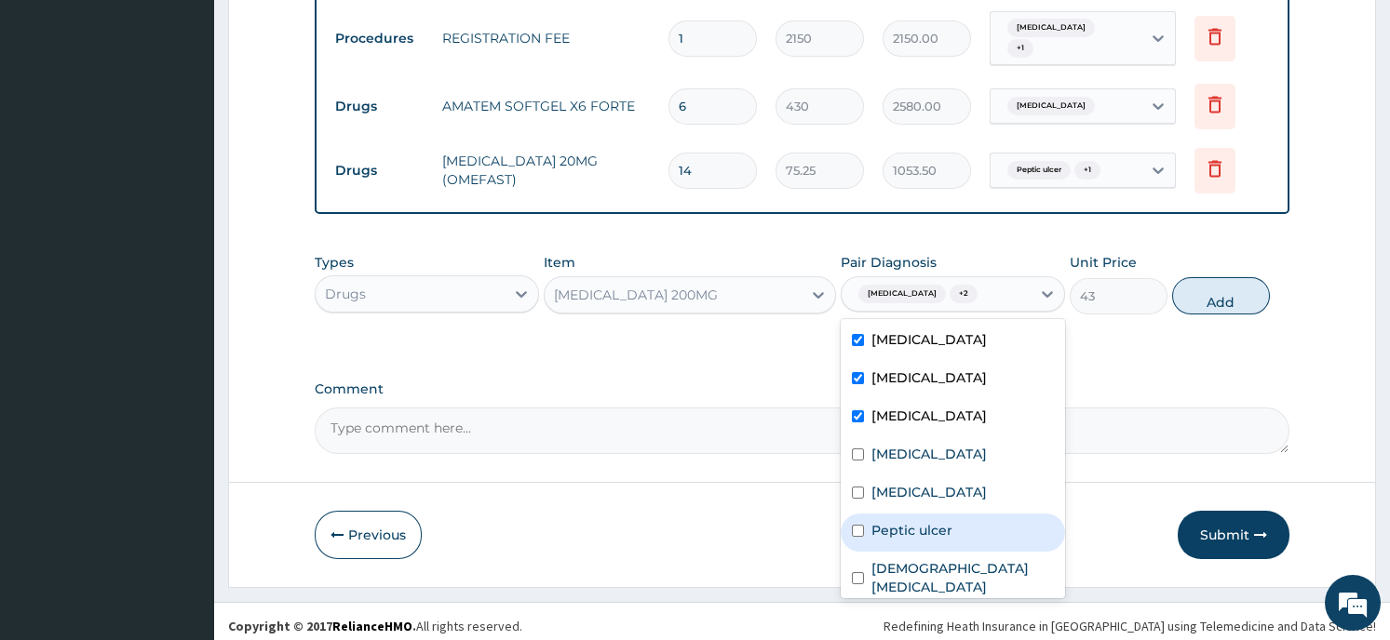
click at [857, 525] on input "checkbox" at bounding box center [858, 531] width 12 height 12
checkbox input "true"
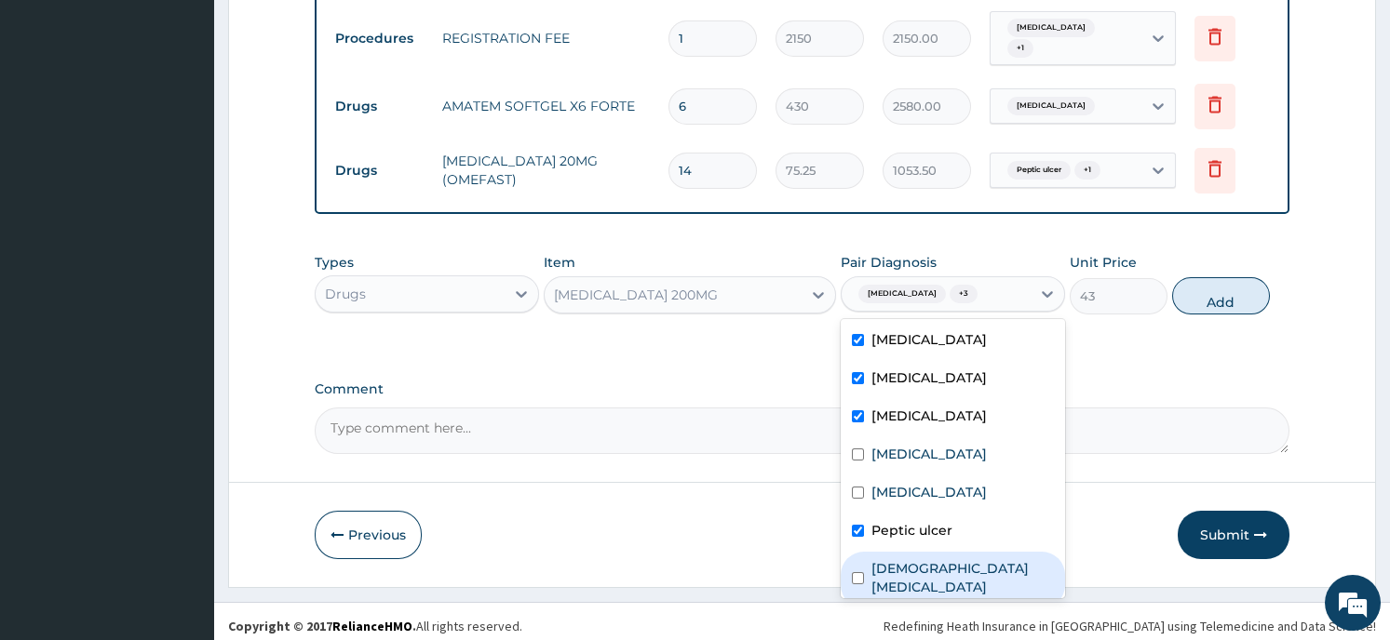
click at [857, 572] on input "checkbox" at bounding box center [858, 578] width 12 height 12
checkbox input "true"
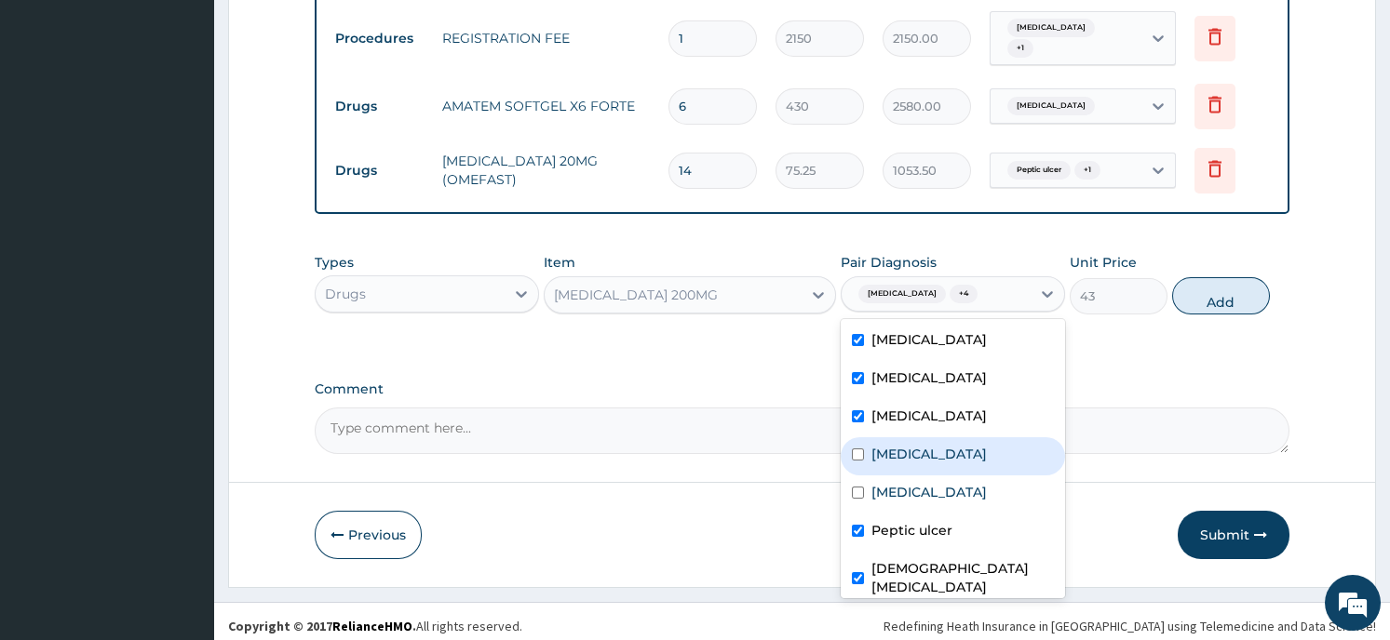
click at [1220, 282] on button "Add" at bounding box center [1221, 295] width 98 height 37
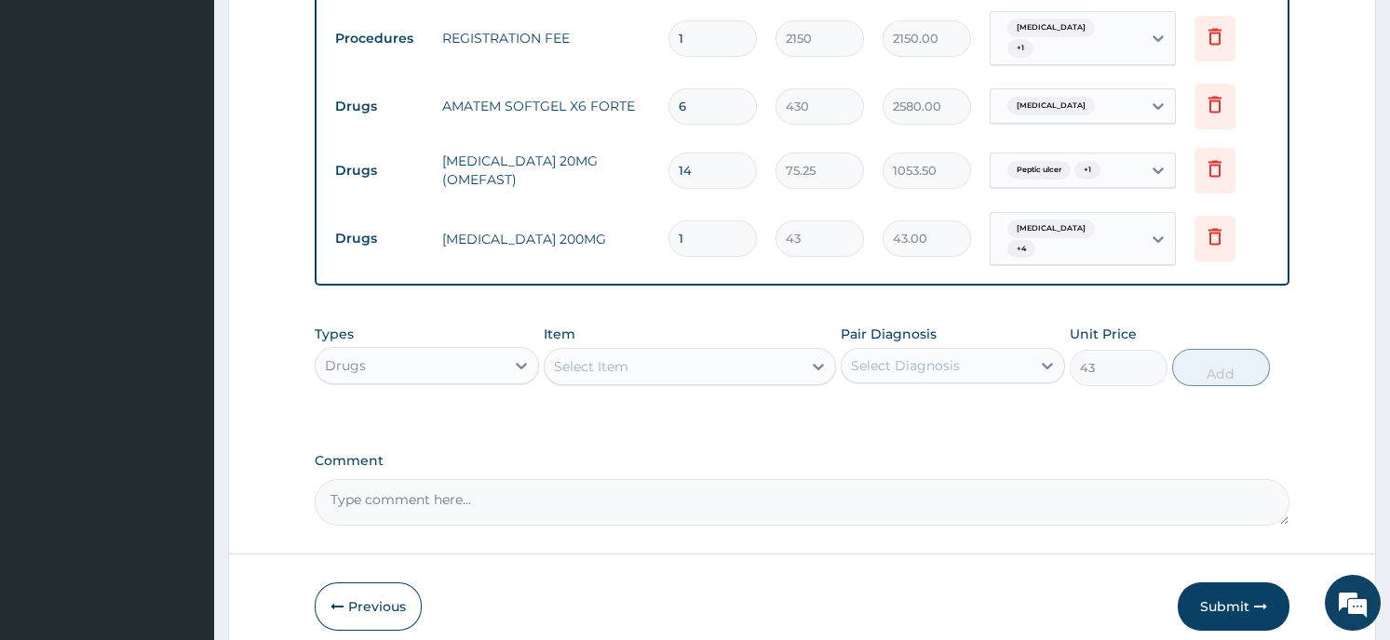
type input "0"
type input "0.00"
type input "3"
type input "129.00"
type input "30"
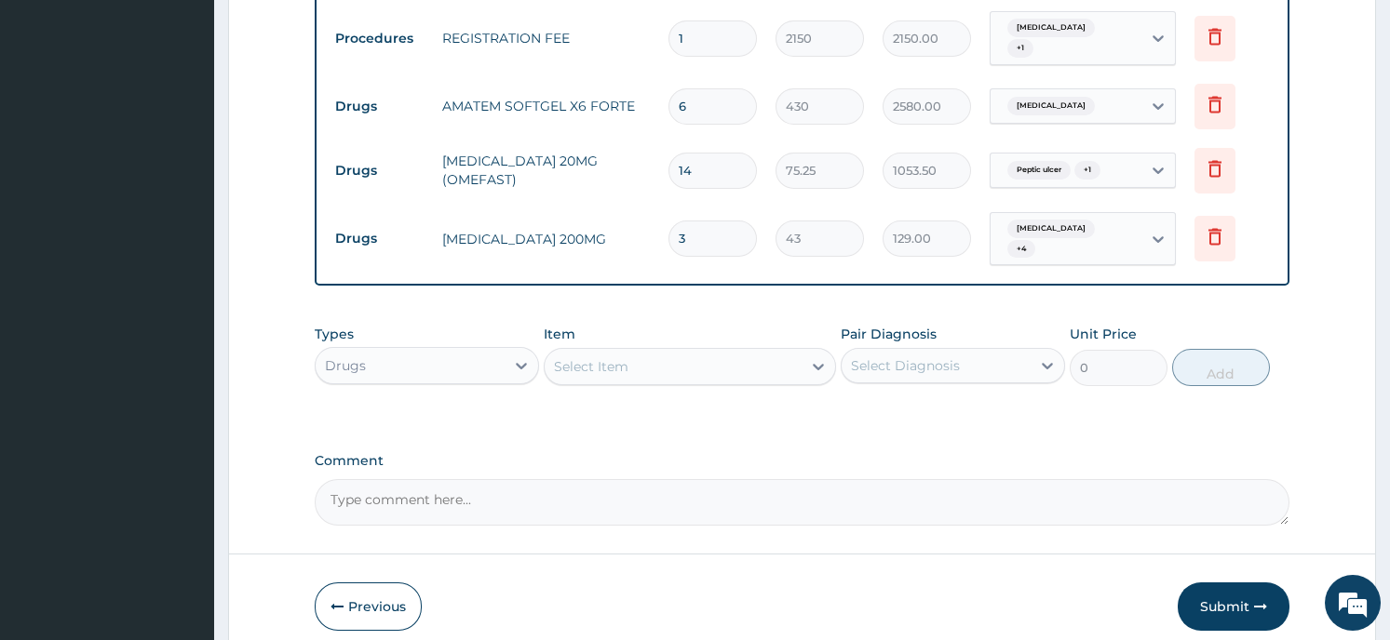
type input "1290.00"
type input "30"
click at [641, 353] on div "Select Item" at bounding box center [672, 367] width 257 height 30
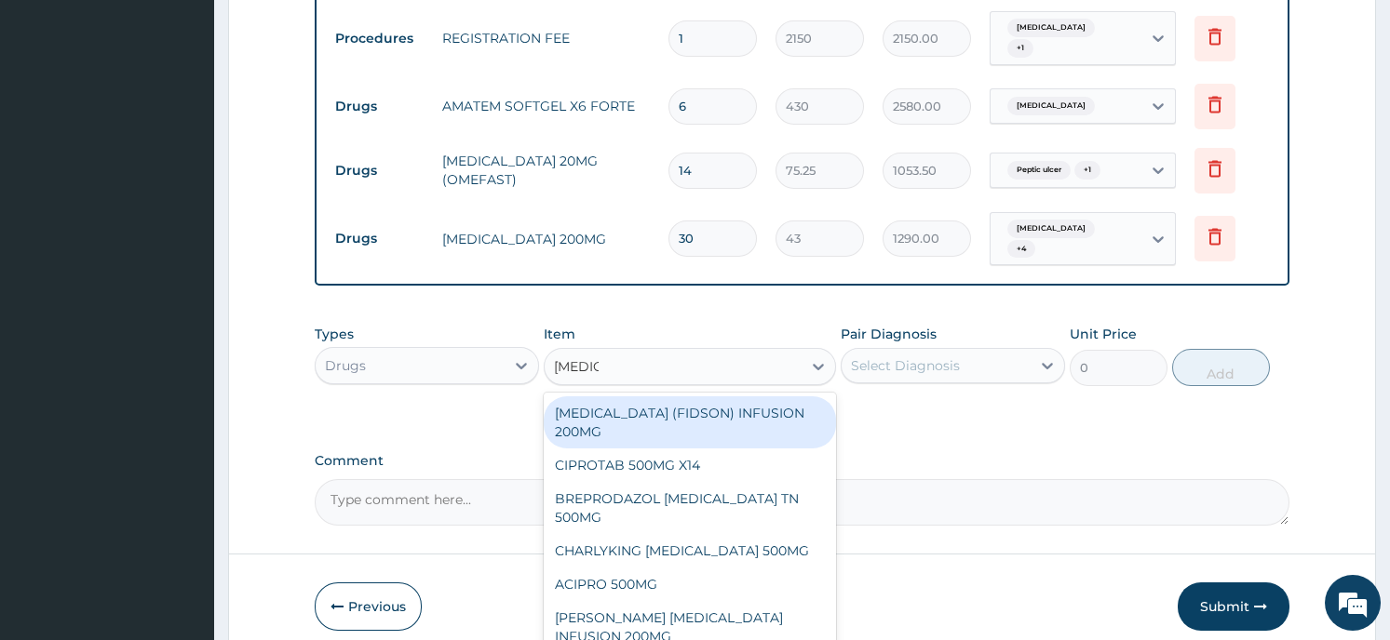
type input "CIPROT"
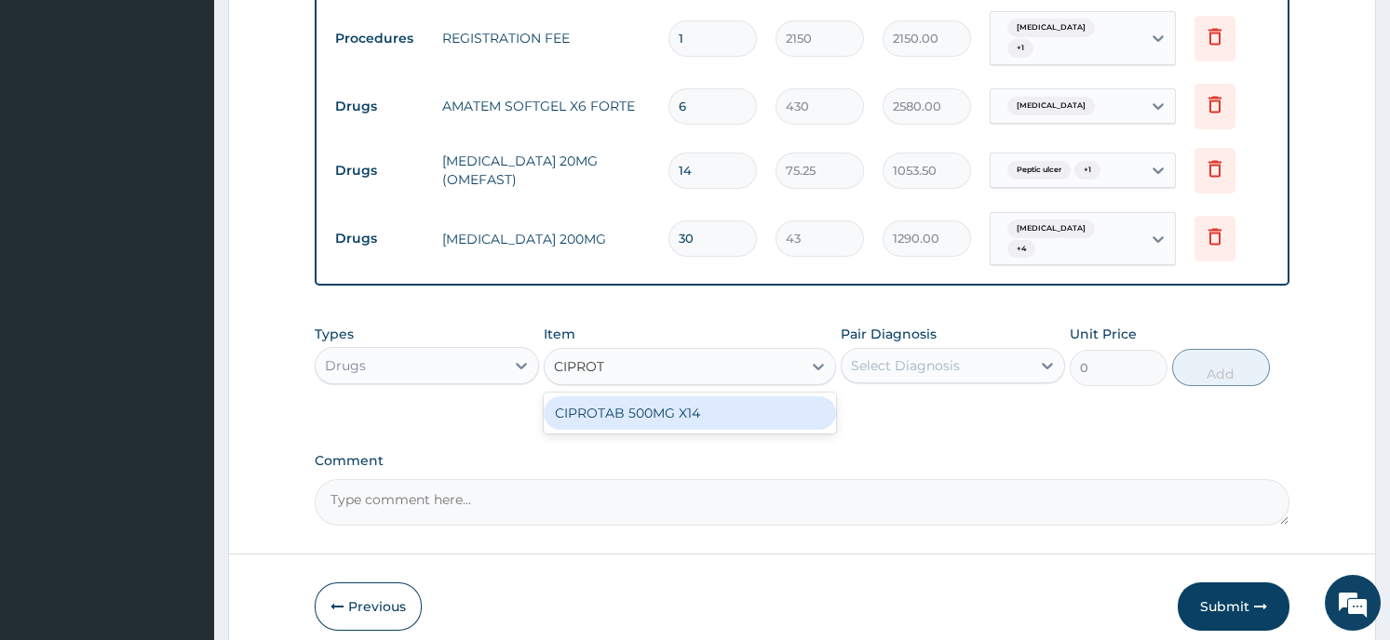
click at [612, 399] on div "CIPROTAB 500MG X14" at bounding box center [690, 413] width 292 height 34
type input "290.25"
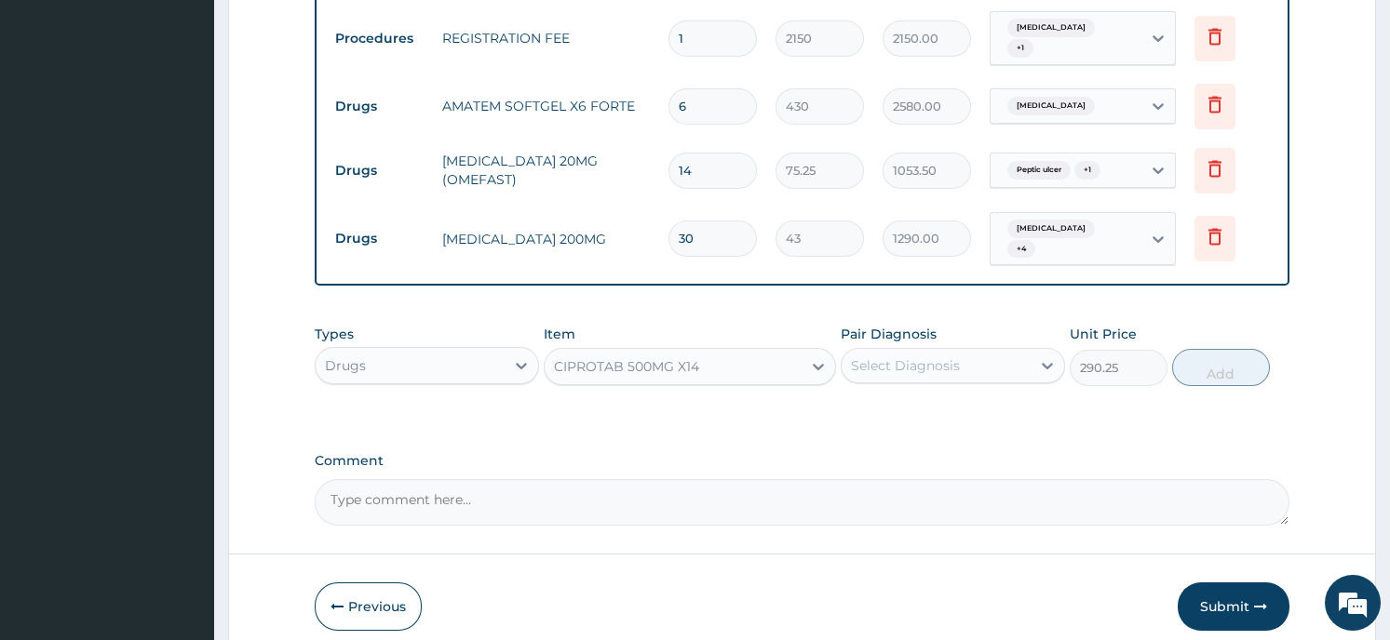
click at [957, 358] on div "Select Diagnosis" at bounding box center [935, 366] width 189 height 30
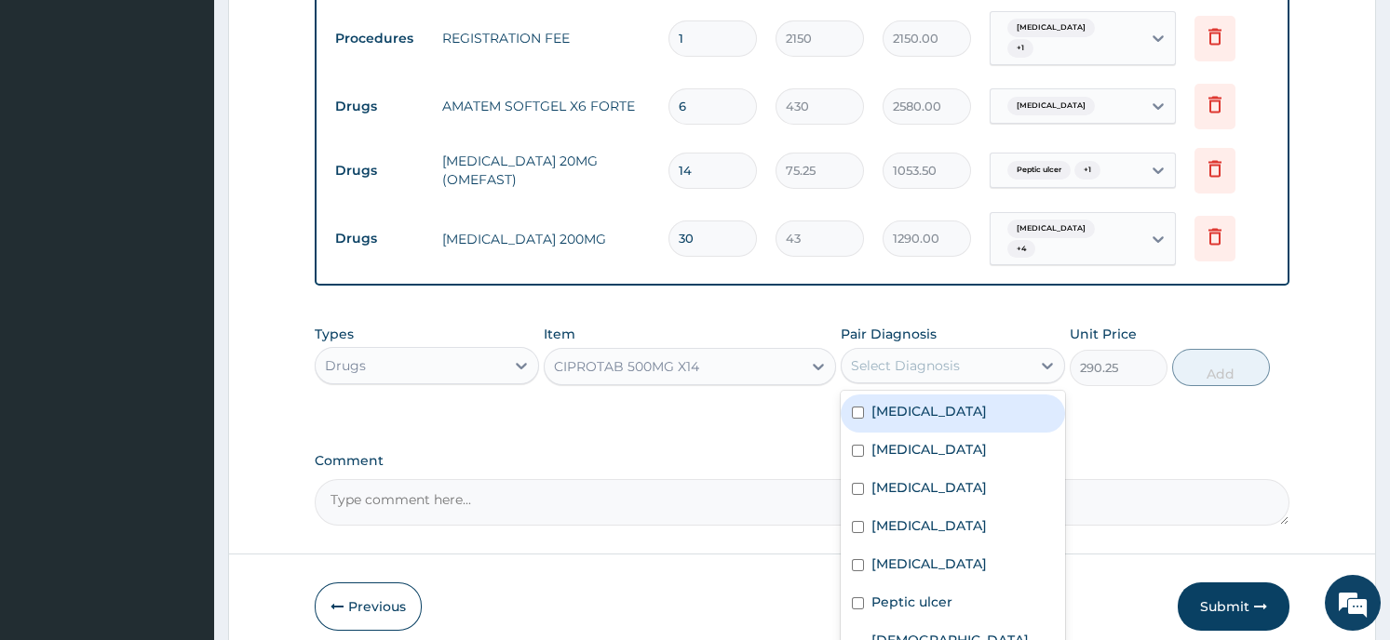
click at [857, 407] on input "checkbox" at bounding box center [858, 413] width 12 height 12
checkbox input "true"
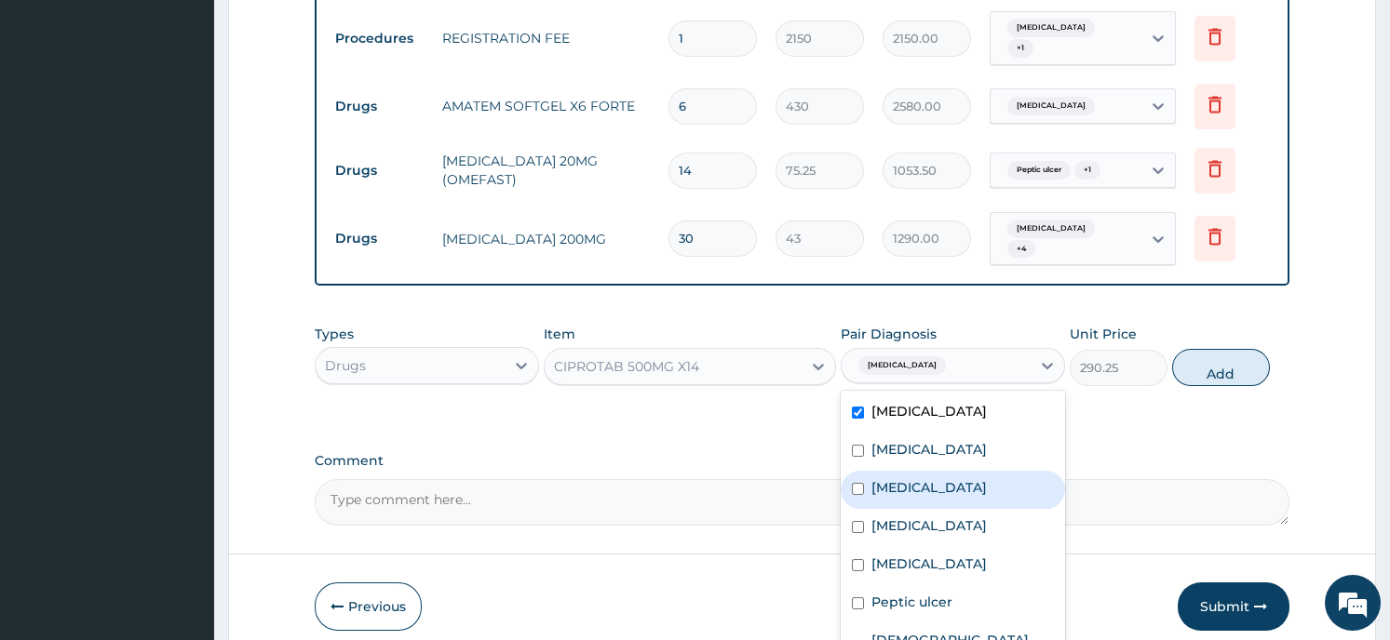
click at [859, 483] on input "checkbox" at bounding box center [858, 489] width 12 height 12
checkbox input "true"
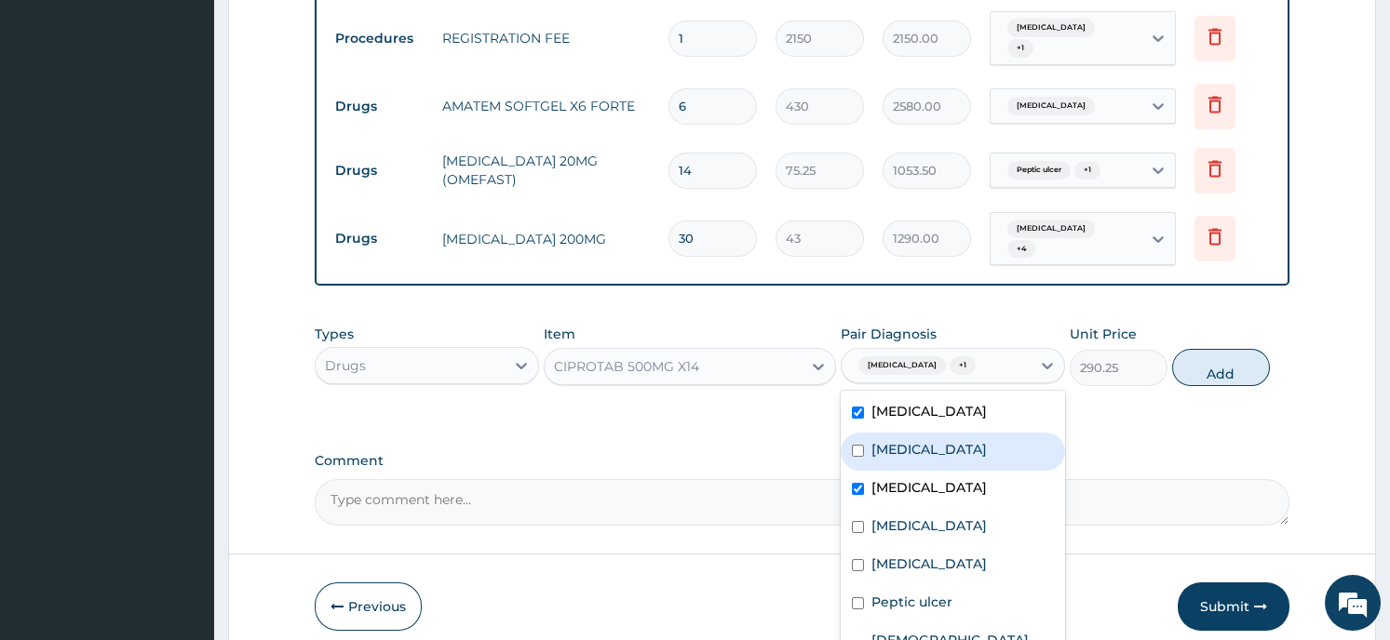
click at [858, 433] on div "Acute gastroenteritis" at bounding box center [952, 452] width 224 height 38
checkbox input "true"
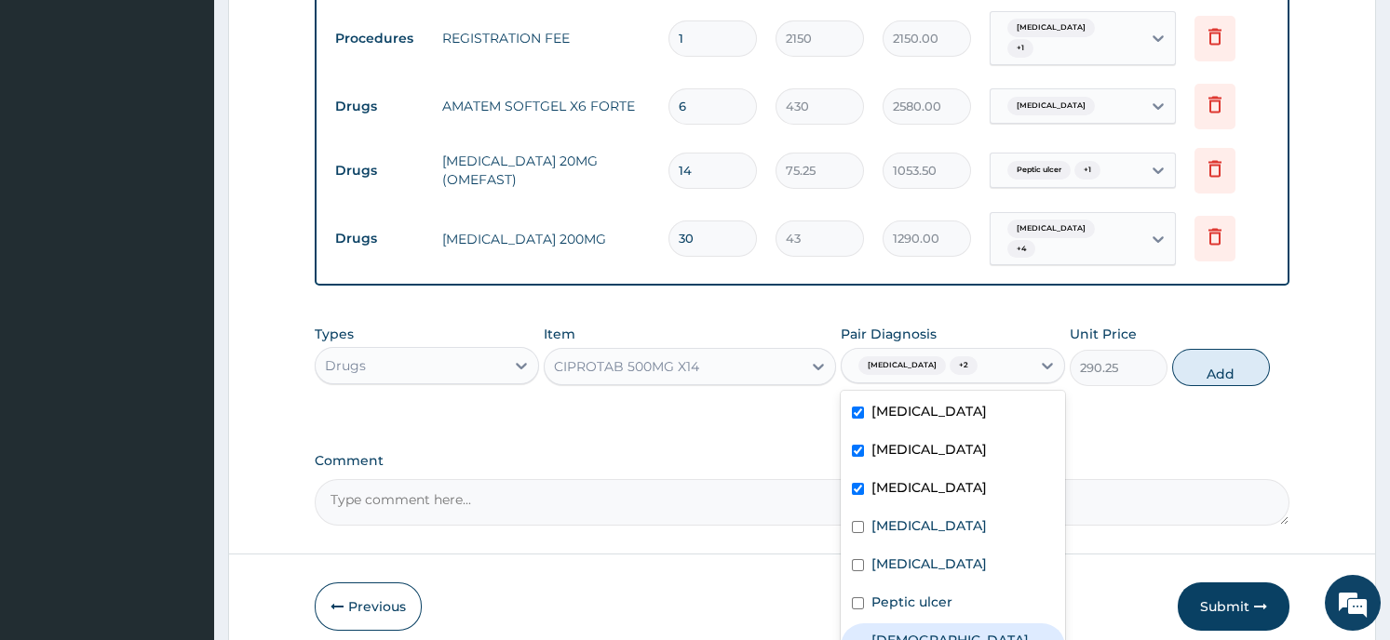
click at [858, 639] on input "checkbox" at bounding box center [858, 651] width 12 height 12
checkbox input "true"
click at [1205, 349] on button "Add" at bounding box center [1221, 367] width 98 height 37
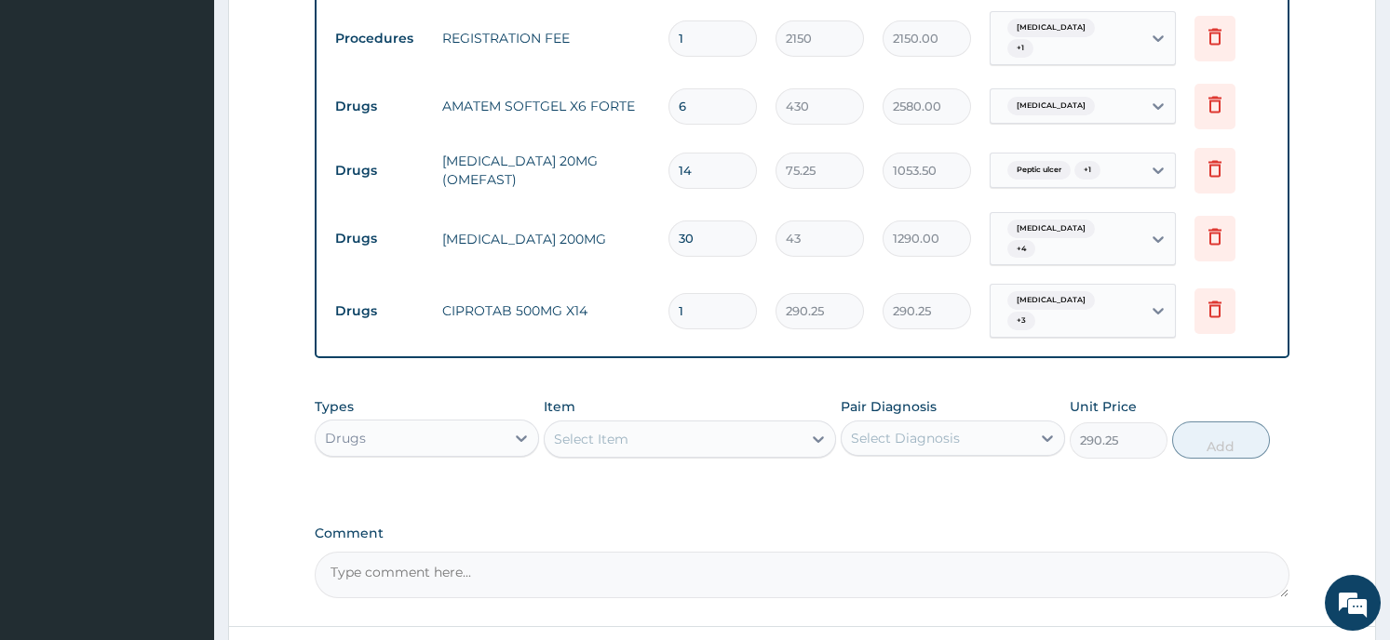
type input "0"
type input "14"
type input "4063.50"
type input "14"
click at [701, 424] on div "Select Item" at bounding box center [672, 439] width 257 height 30
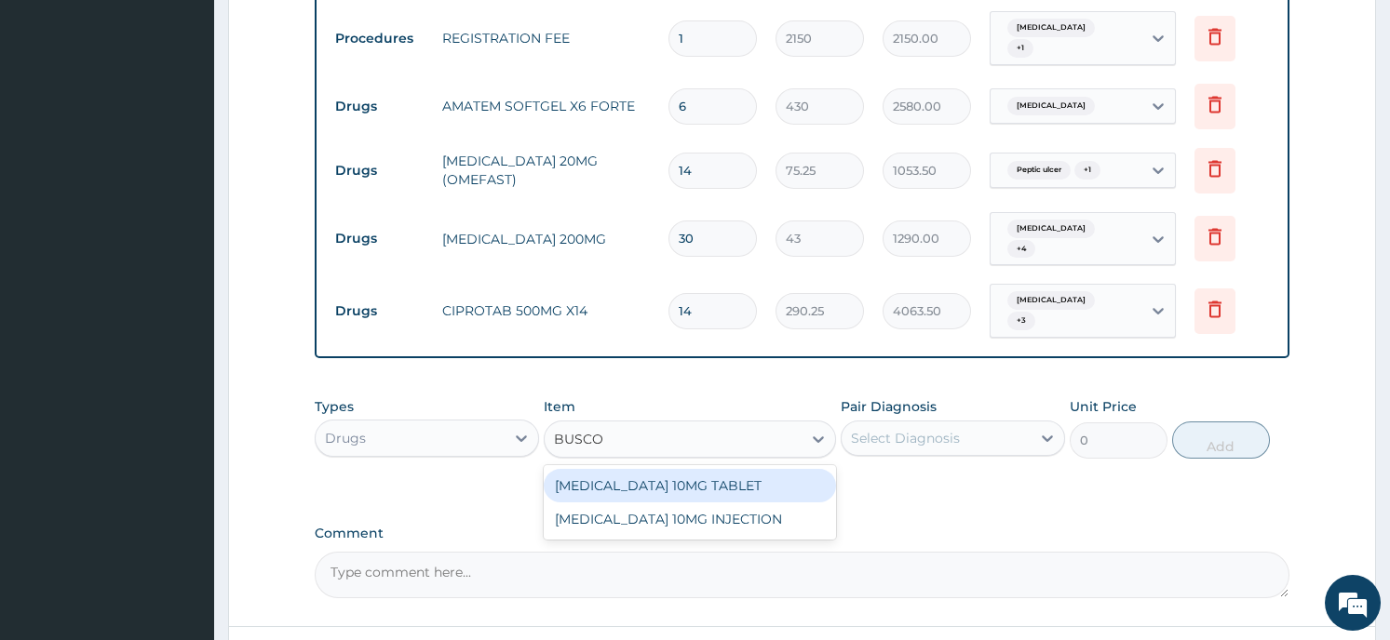
type input "BUSCOP"
click at [665, 469] on div "BUSCOPAN 10MG TABLET" at bounding box center [690, 486] width 292 height 34
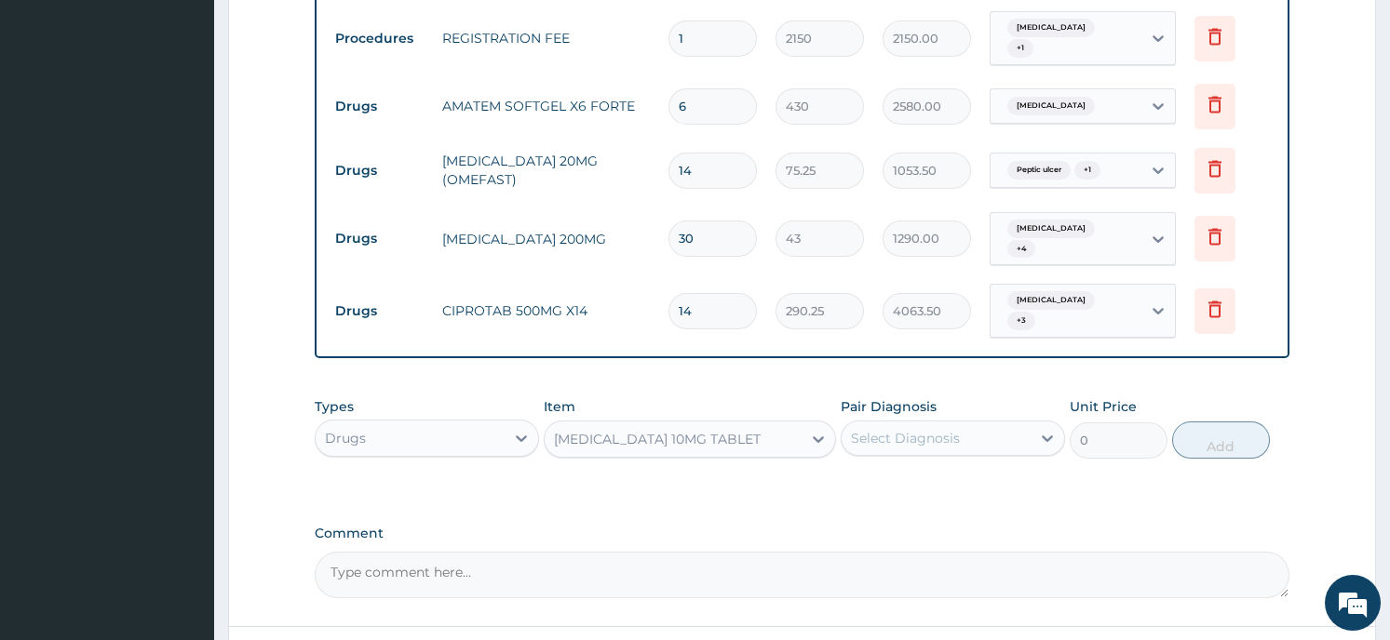
type input "37.625"
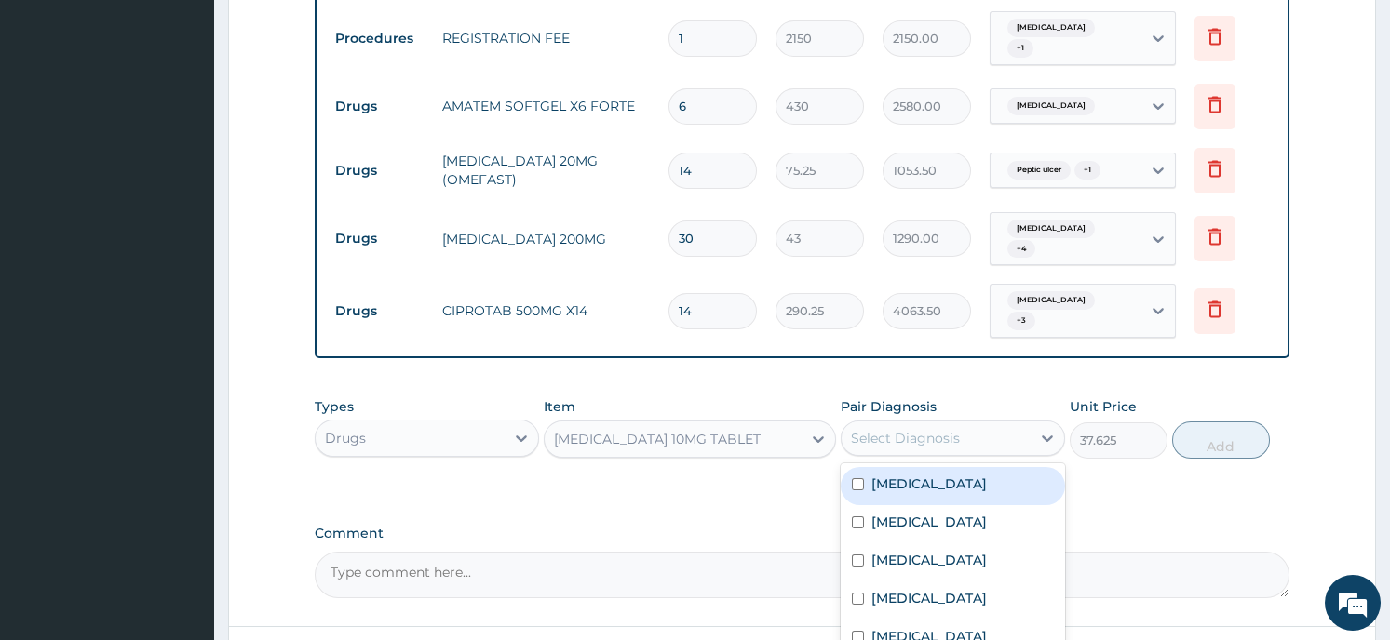
click at [960, 423] on div "Select Diagnosis" at bounding box center [935, 438] width 189 height 30
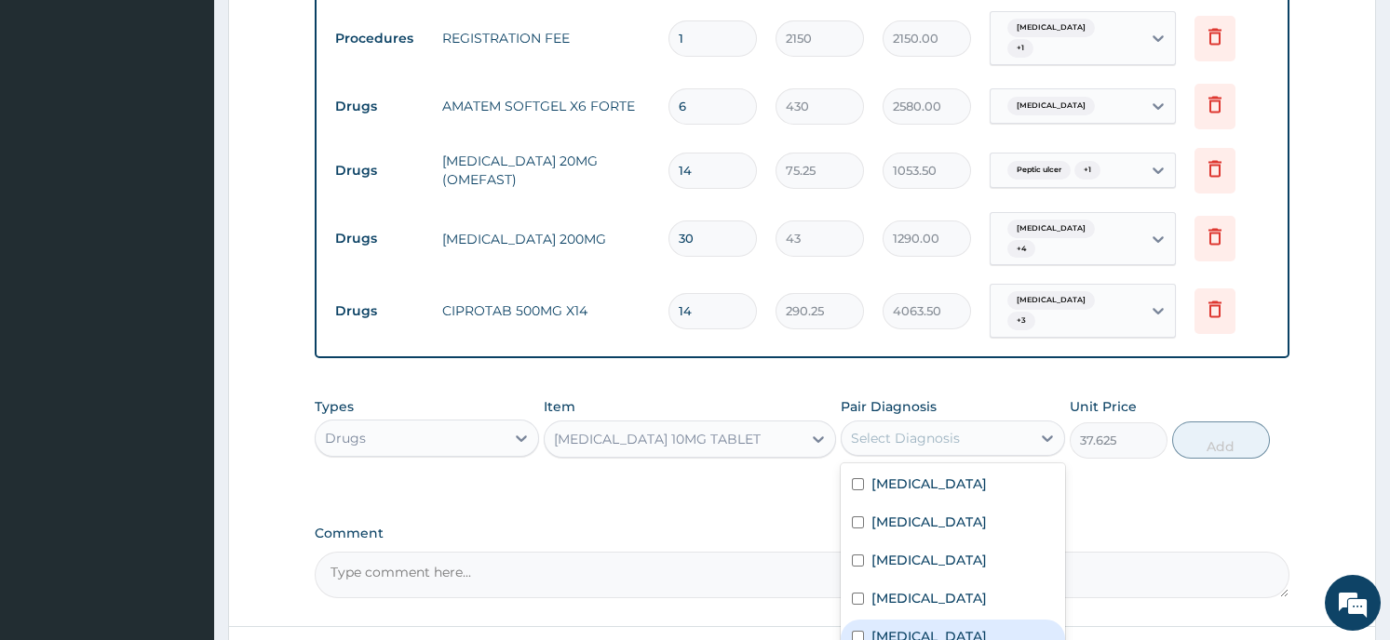
click at [855, 631] on input "checkbox" at bounding box center [858, 637] width 12 height 12
checkbox input "true"
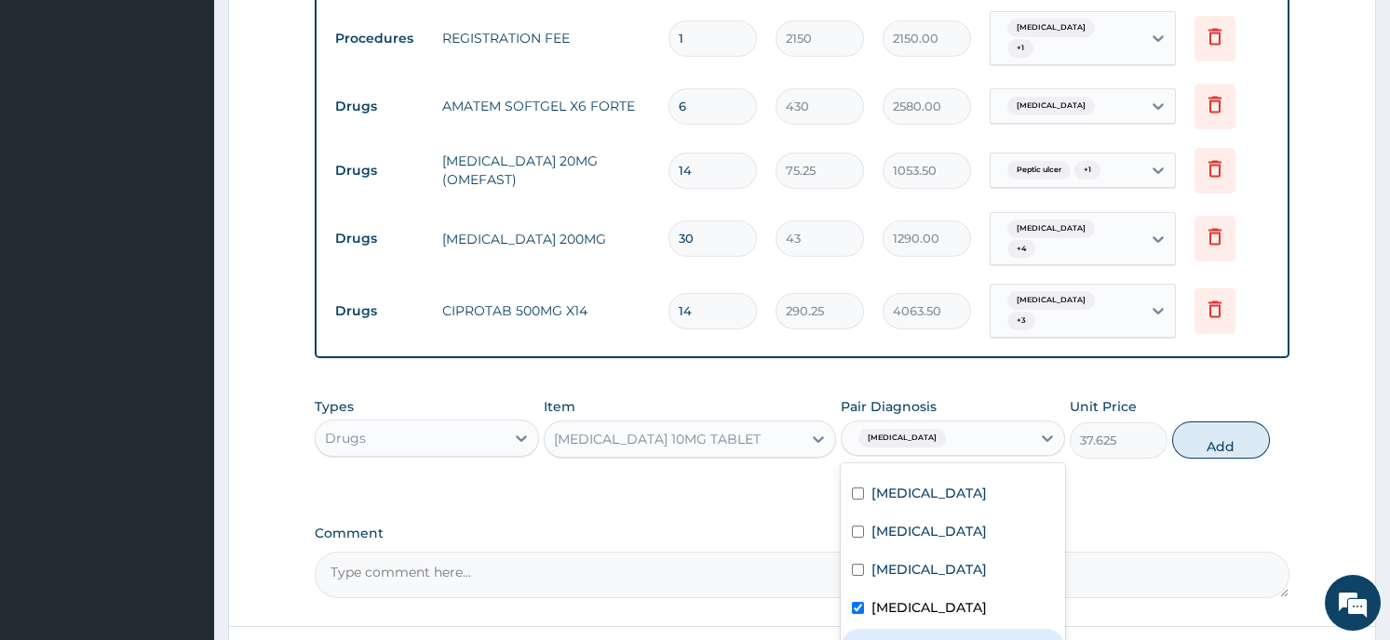
click at [855, 639] on input "checkbox" at bounding box center [858, 646] width 12 height 12
checkbox input "true"
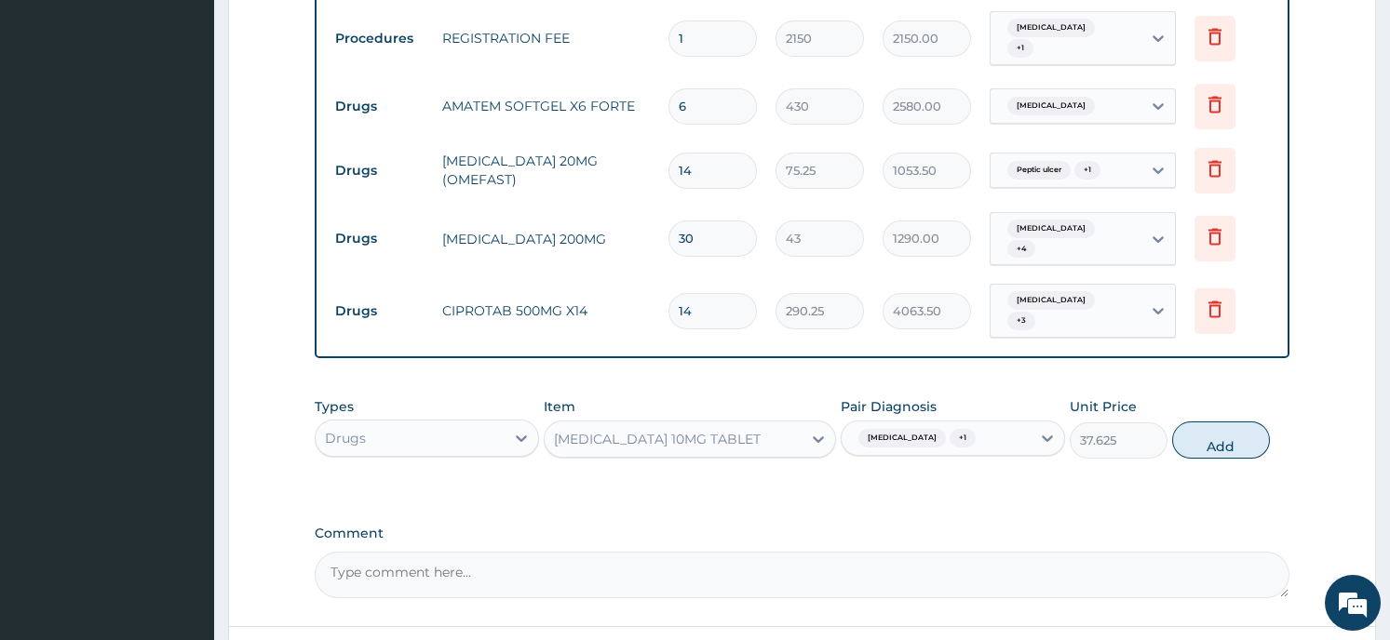
click at [1216, 422] on button "Add" at bounding box center [1221, 440] width 98 height 37
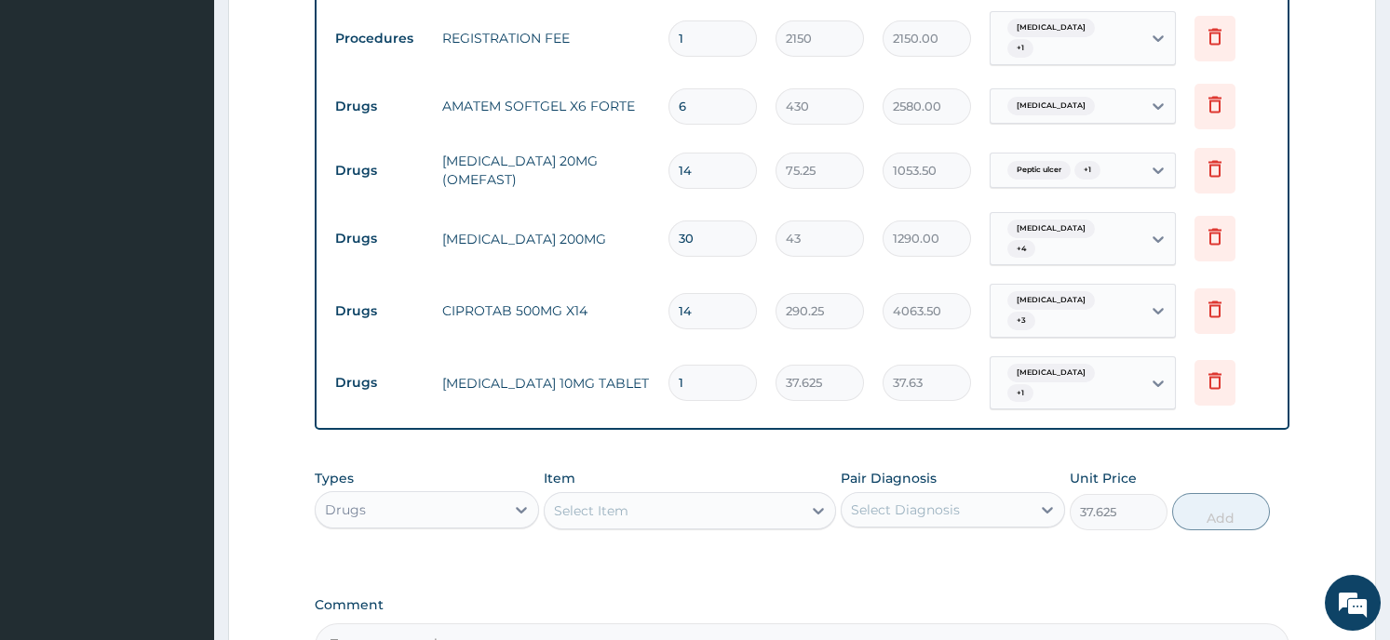
type input "0"
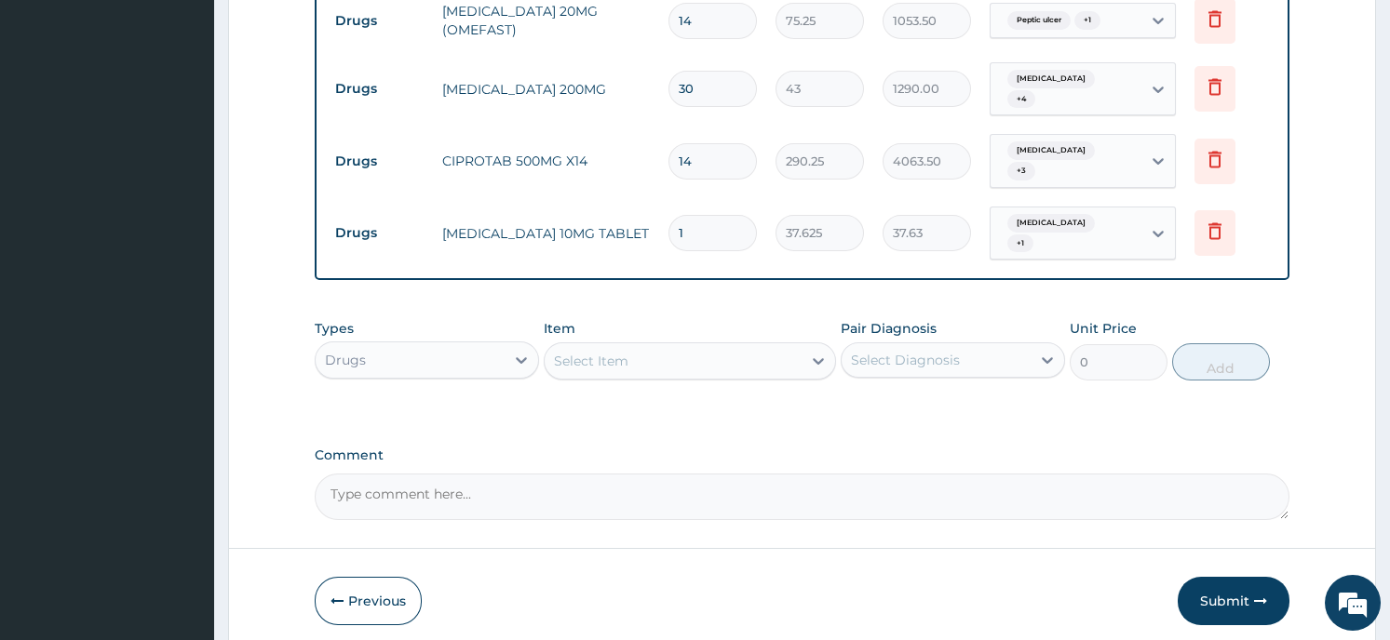
scroll to position [1399, 0]
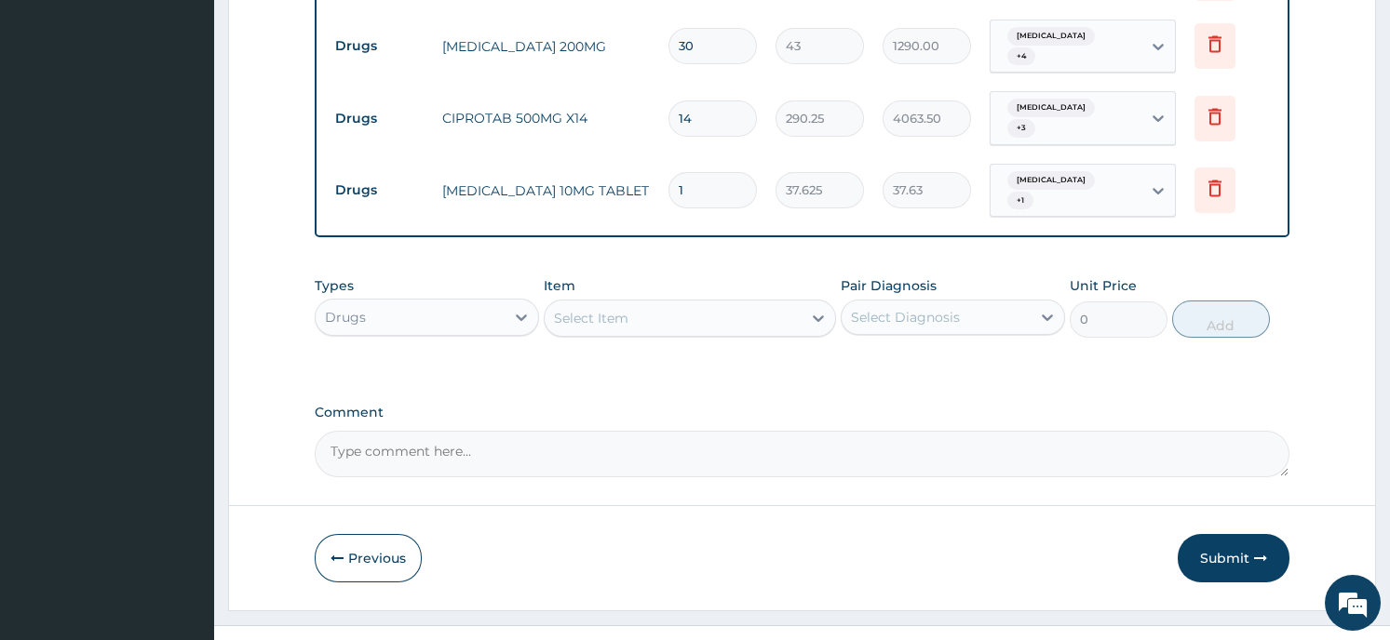
click at [675, 303] on div "Select Item" at bounding box center [672, 318] width 257 height 30
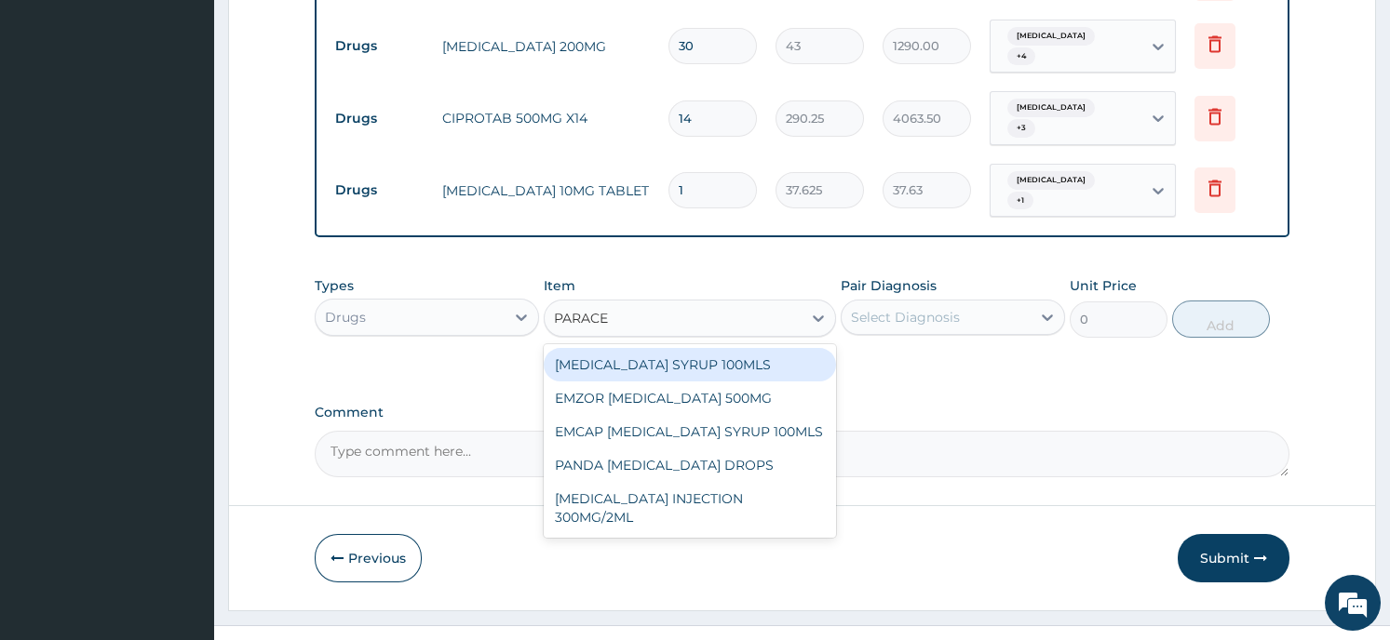
type input "PARACET"
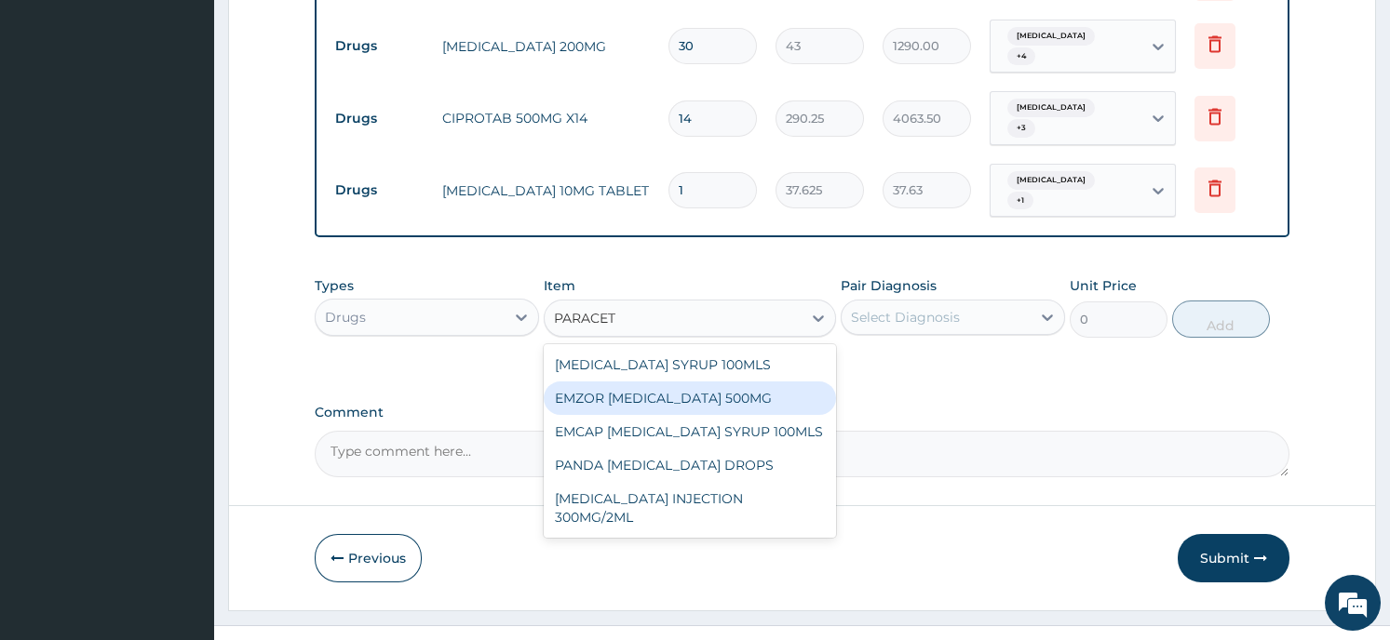
click at [639, 382] on div "EMZOR PARACETAMOL 500MG" at bounding box center [690, 399] width 292 height 34
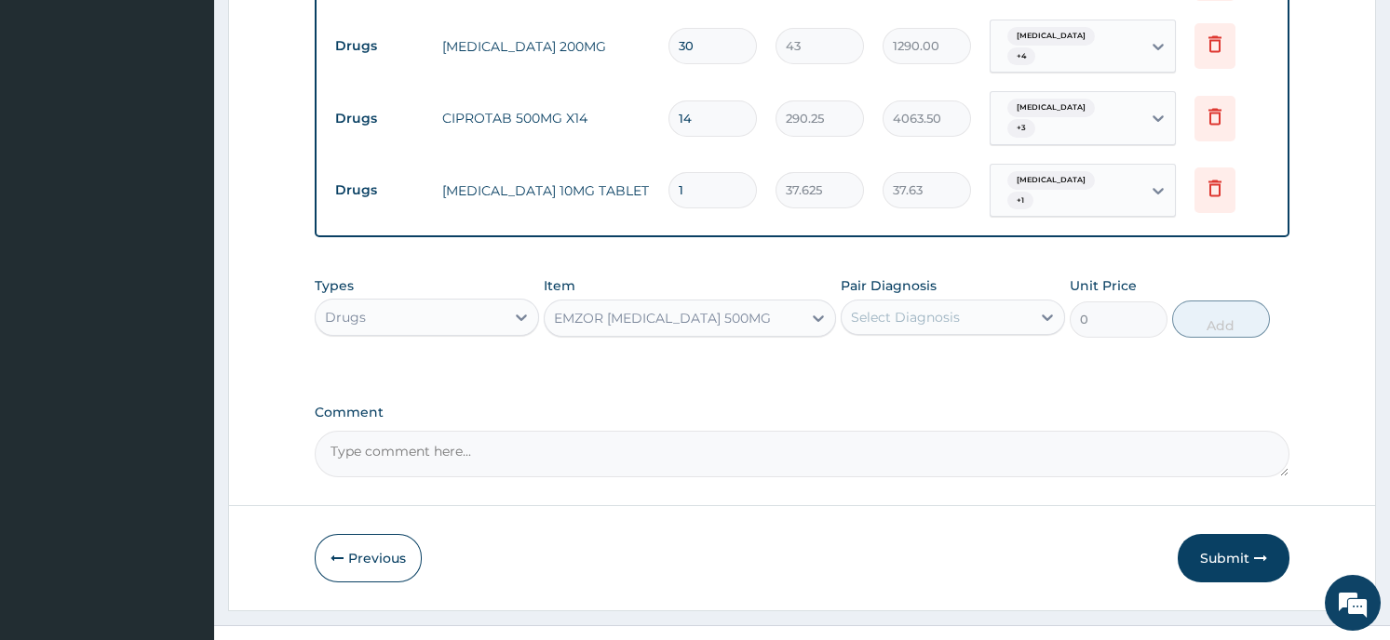
type input "21.5"
click at [947, 302] on div "Select Diagnosis" at bounding box center [935, 317] width 189 height 30
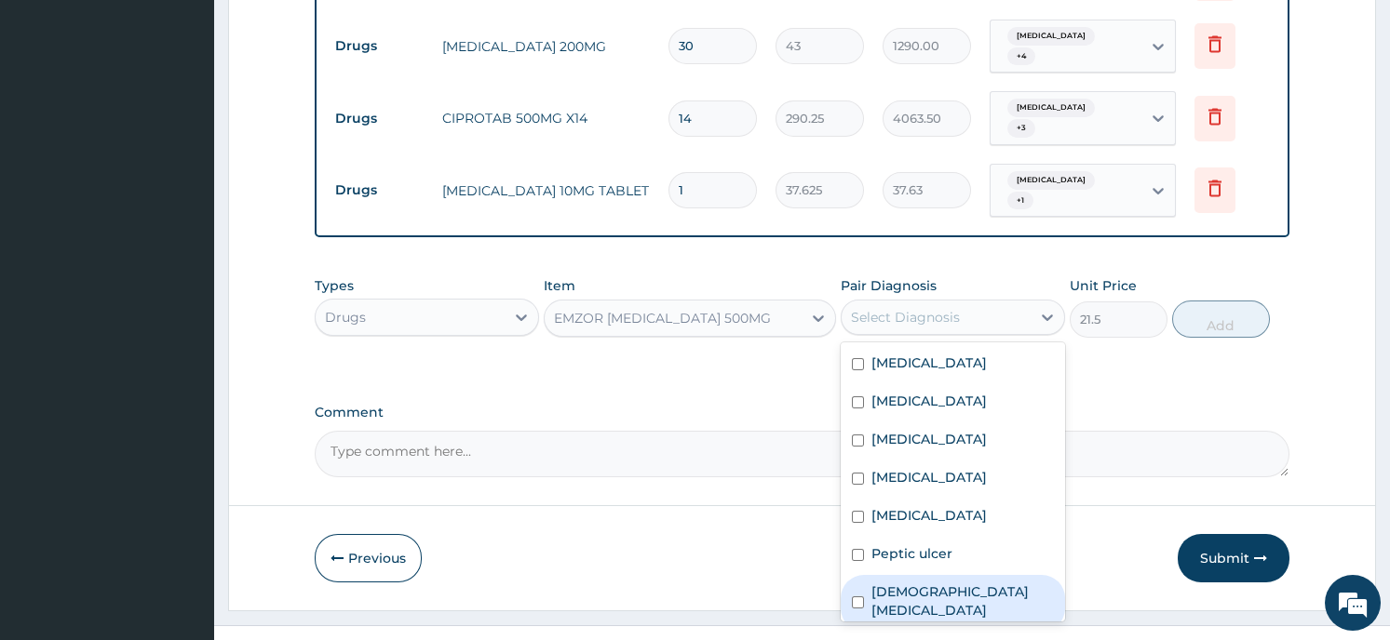
scroll to position [47, 0]
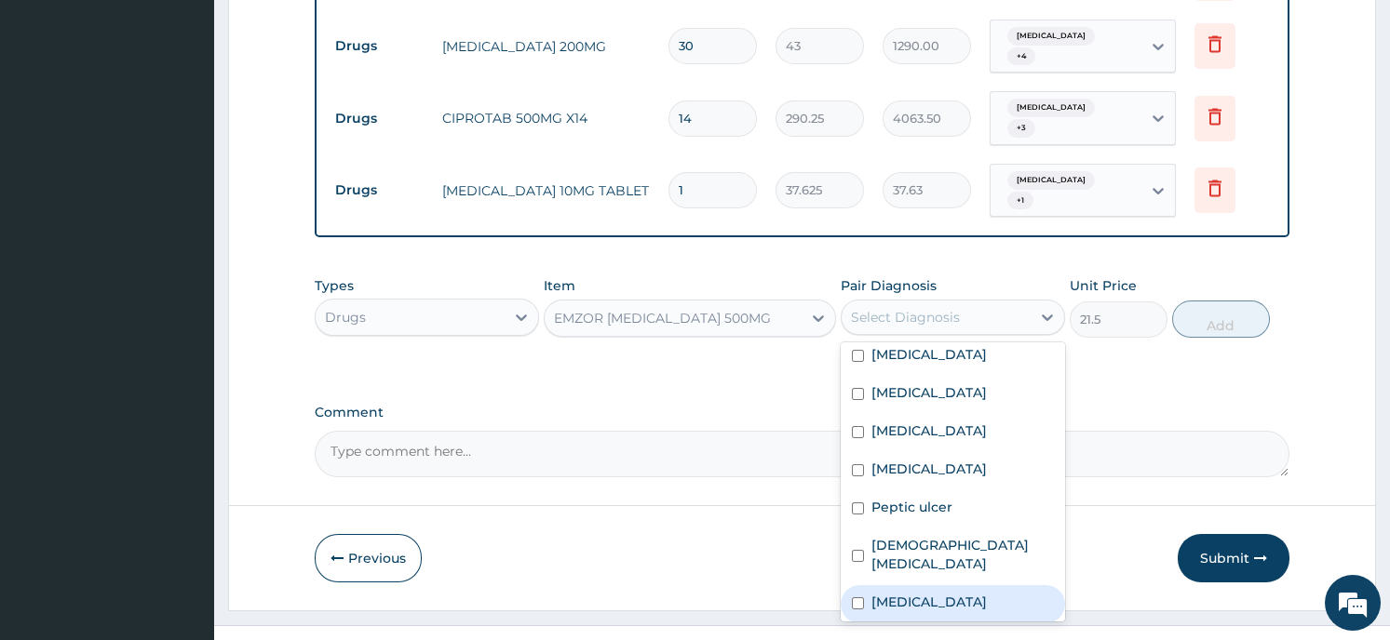
click at [970, 593] on label "Falciparum malaria" at bounding box center [928, 602] width 115 height 19
checkbox input "true"
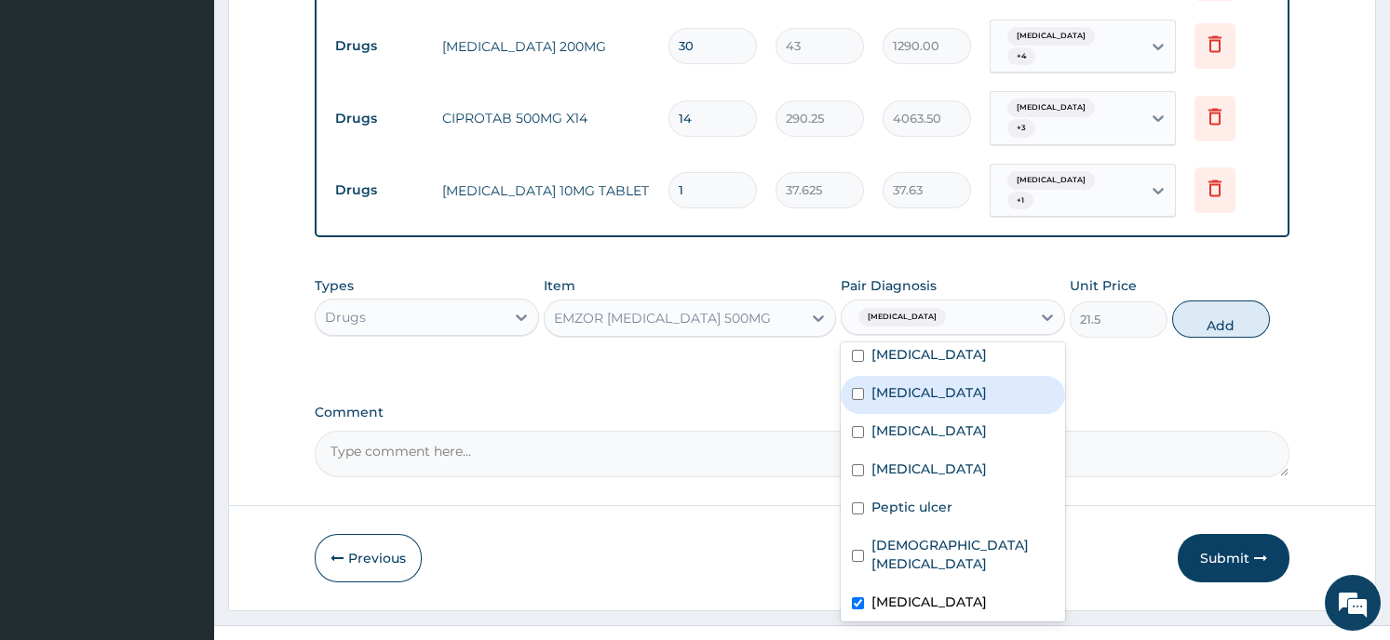
click at [861, 388] on input "checkbox" at bounding box center [858, 394] width 12 height 12
checkbox input "true"
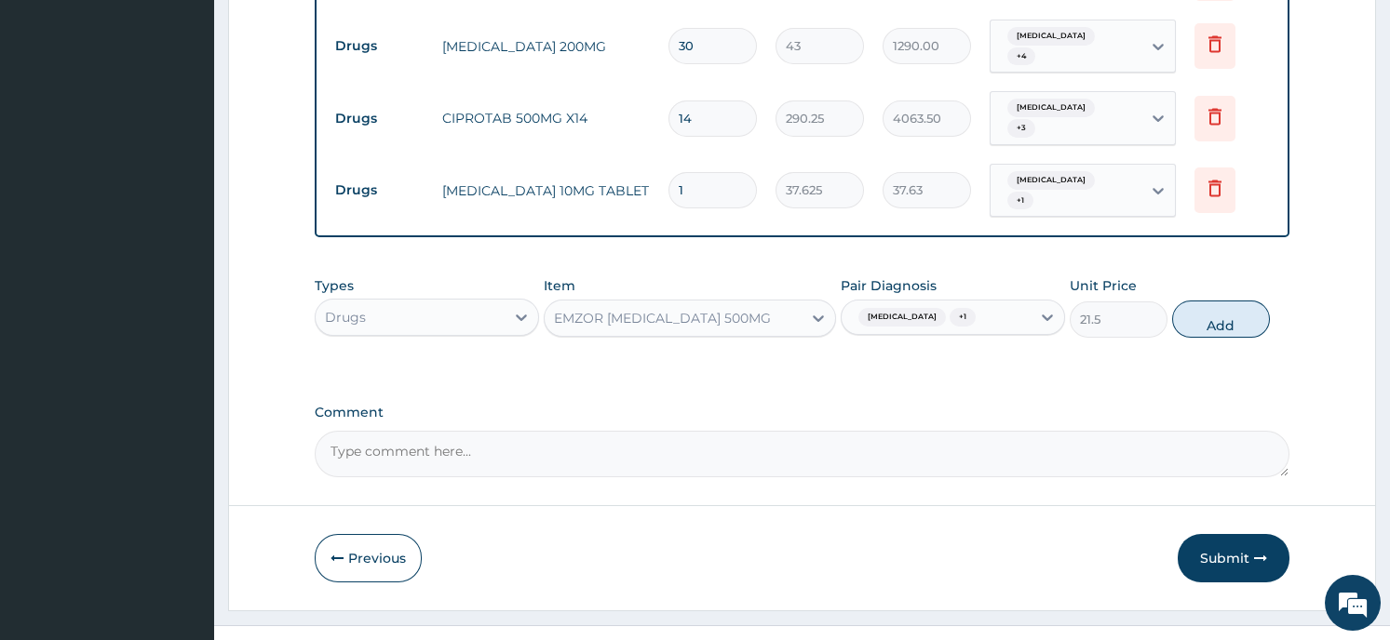
click at [1223, 301] on button "Add" at bounding box center [1221, 319] width 98 height 37
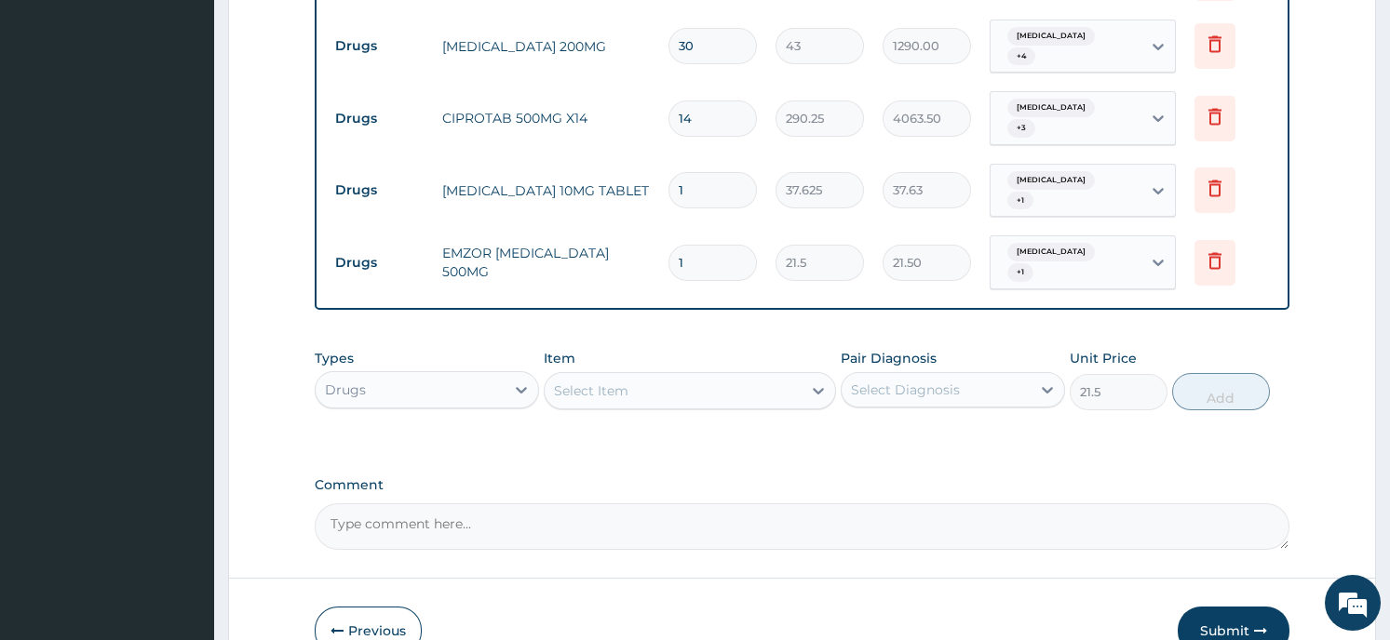
type input "0"
click at [974, 408] on div "Types Drugs Item Select Item Pair Diagnosis Select Diagnosis Unit Price 0 Add" at bounding box center [802, 394] width 974 height 108
click at [685, 245] on input "1" at bounding box center [712, 263] width 88 height 36
type input "0.00"
type input "3"
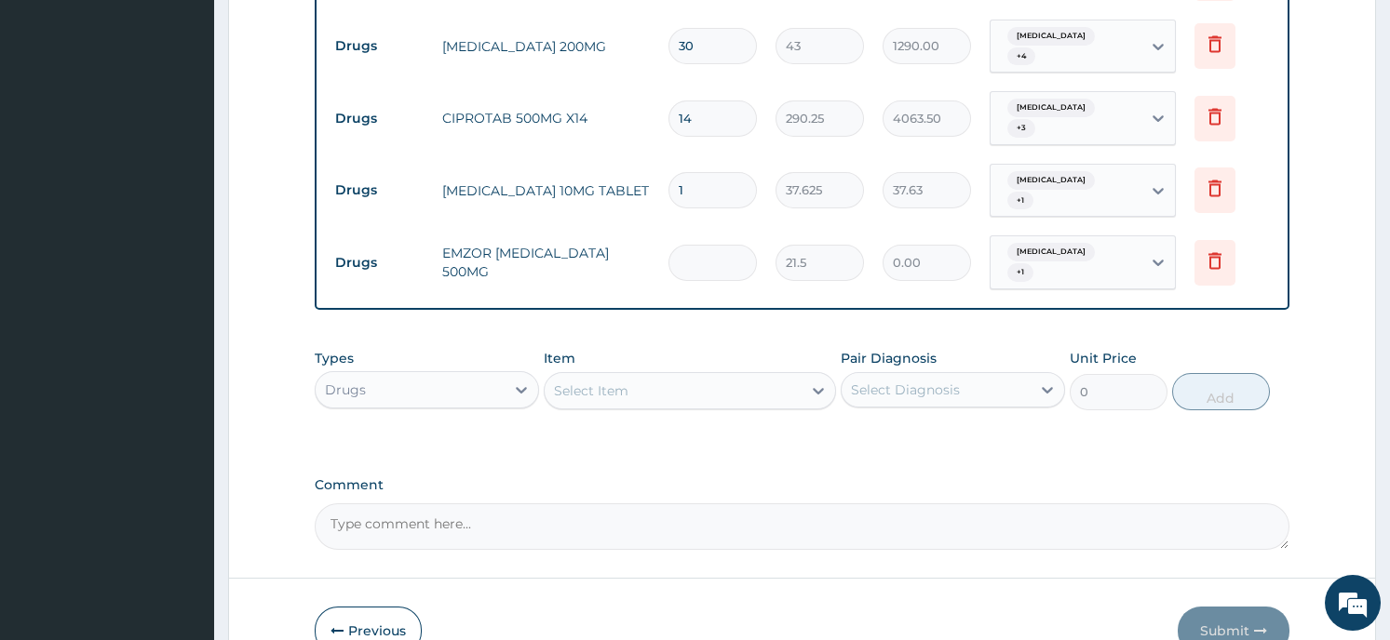
type input "64.50"
type input "30"
type input "645.00"
type input "30"
click at [688, 172] on input "1" at bounding box center [712, 190] width 88 height 36
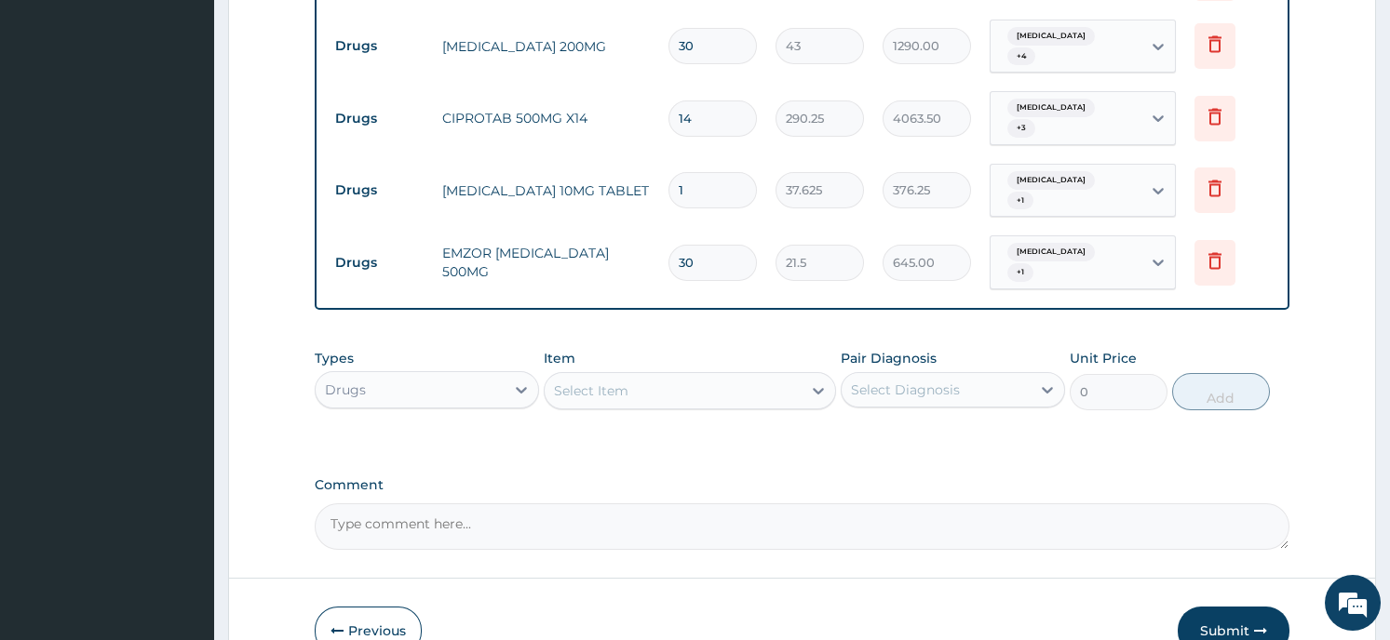
type input "10"
type input "376.25"
type input "10"
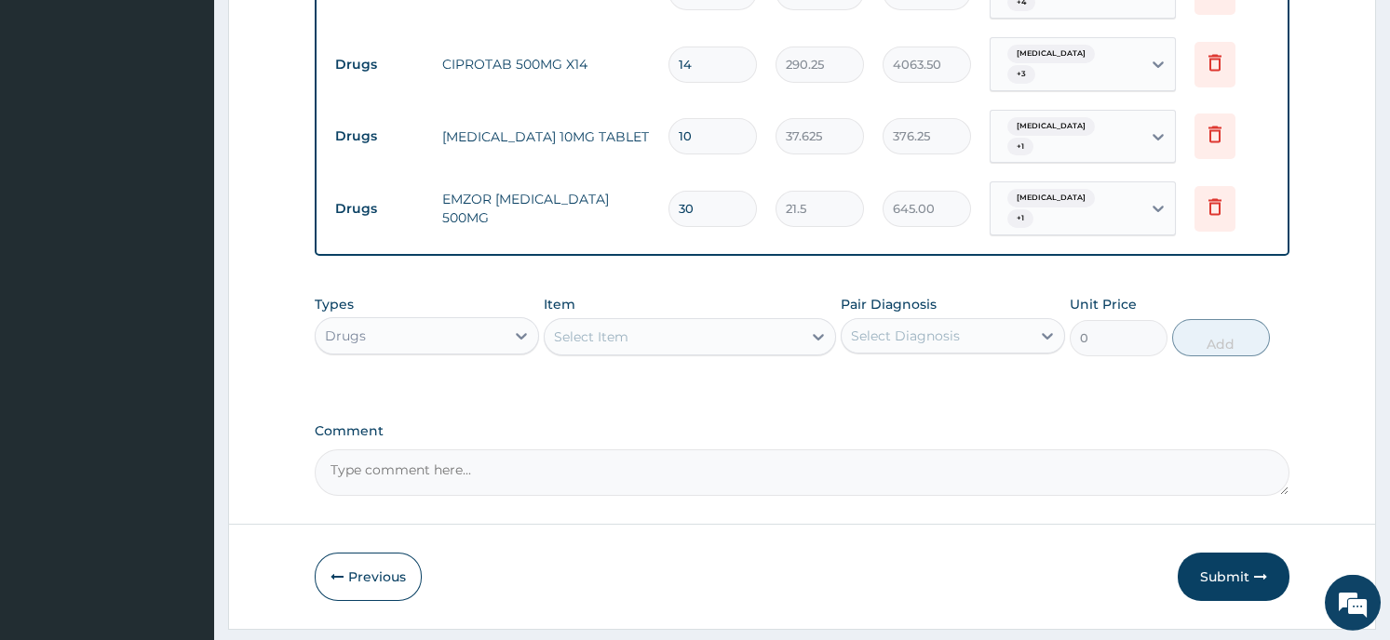
scroll to position [1471, 0]
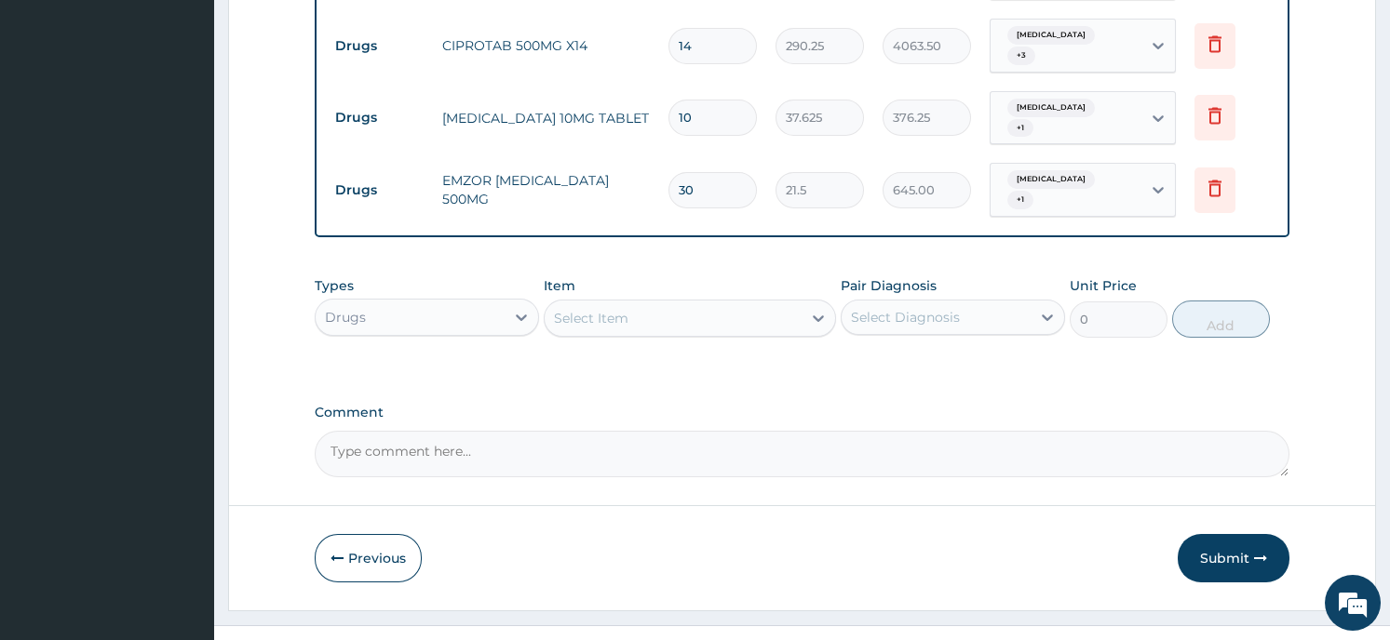
click at [679, 303] on div "Select Item" at bounding box center [672, 318] width 257 height 30
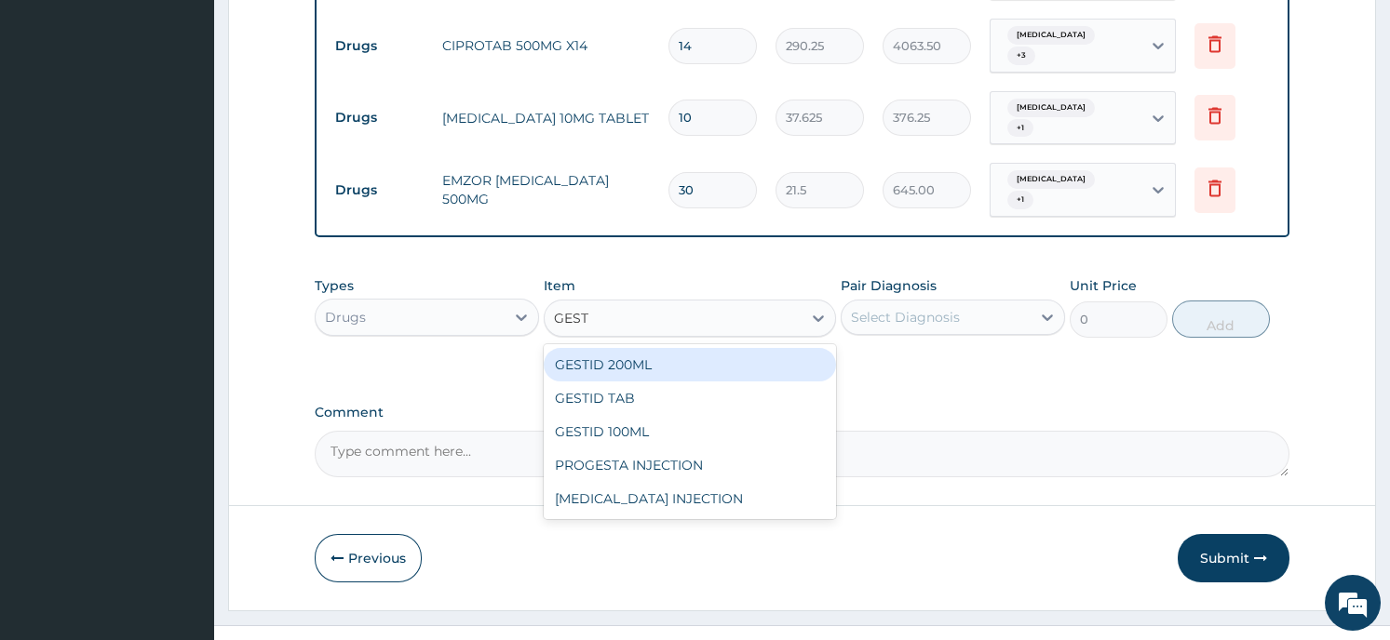
type input "GESTI"
click at [678, 348] on div "GESTID 200ML" at bounding box center [690, 365] width 292 height 34
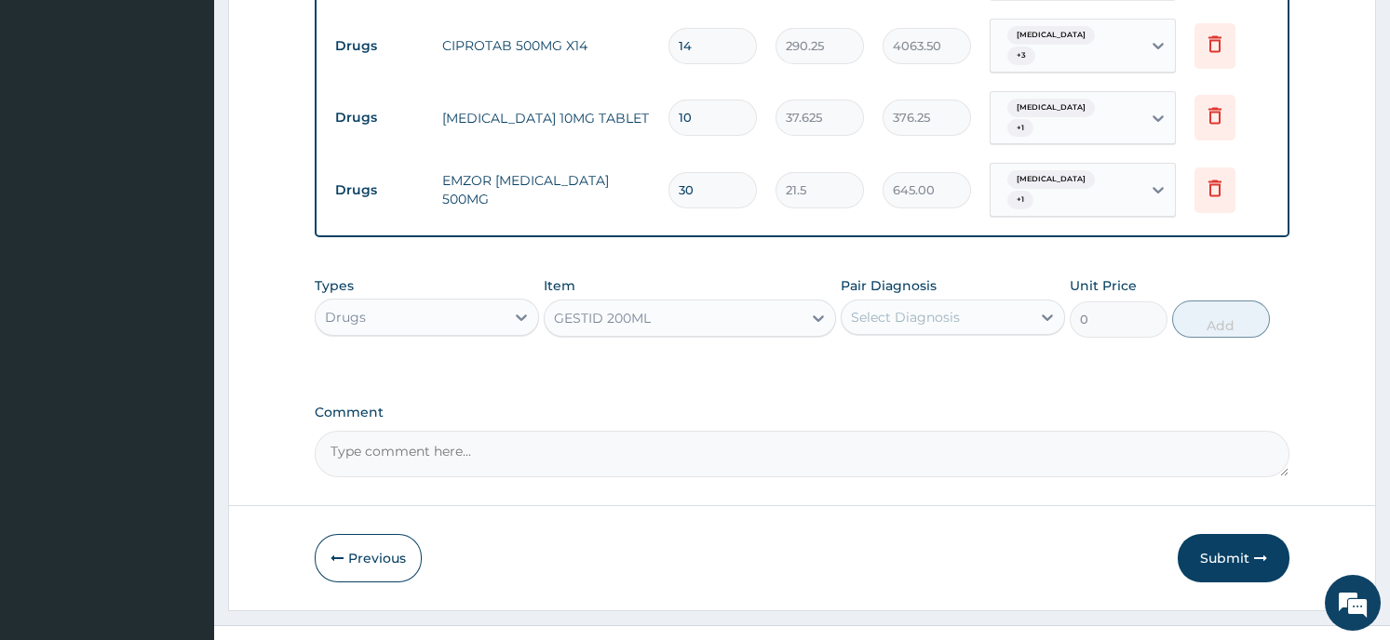
type input "967.5"
click at [953, 308] on div "Select Diagnosis" at bounding box center [905, 317] width 109 height 19
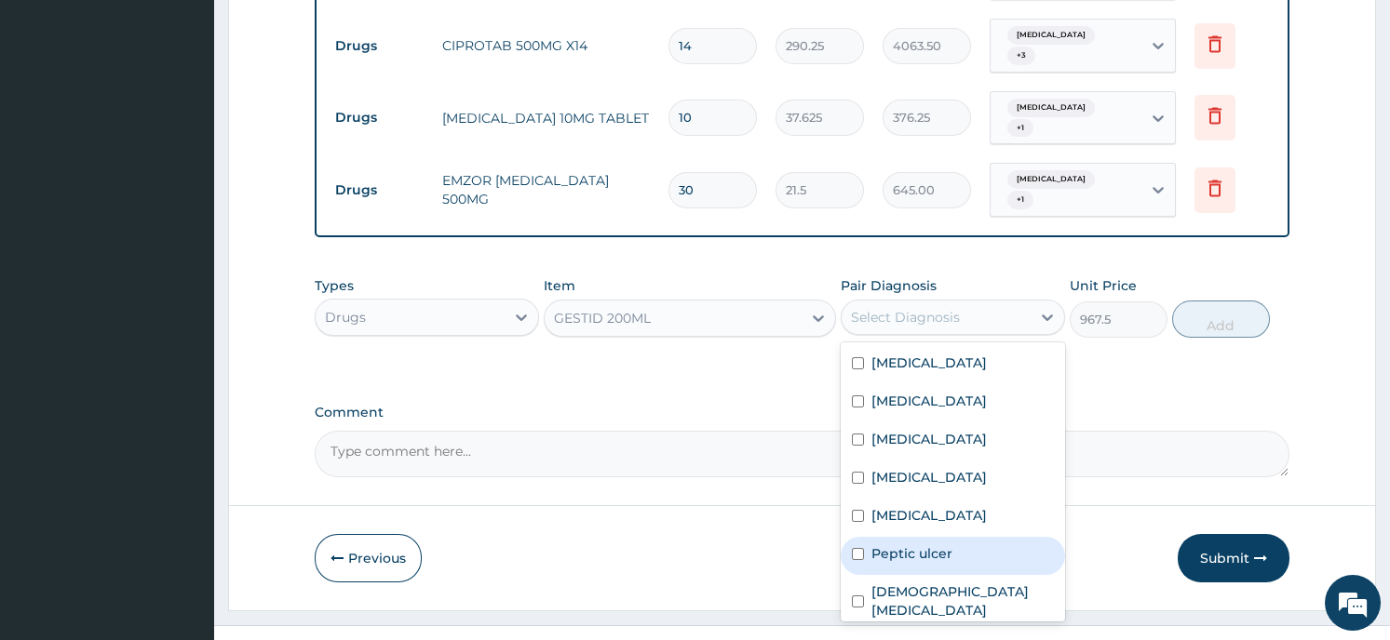
click at [855, 548] on input "checkbox" at bounding box center [858, 554] width 12 height 12
checkbox input "true"
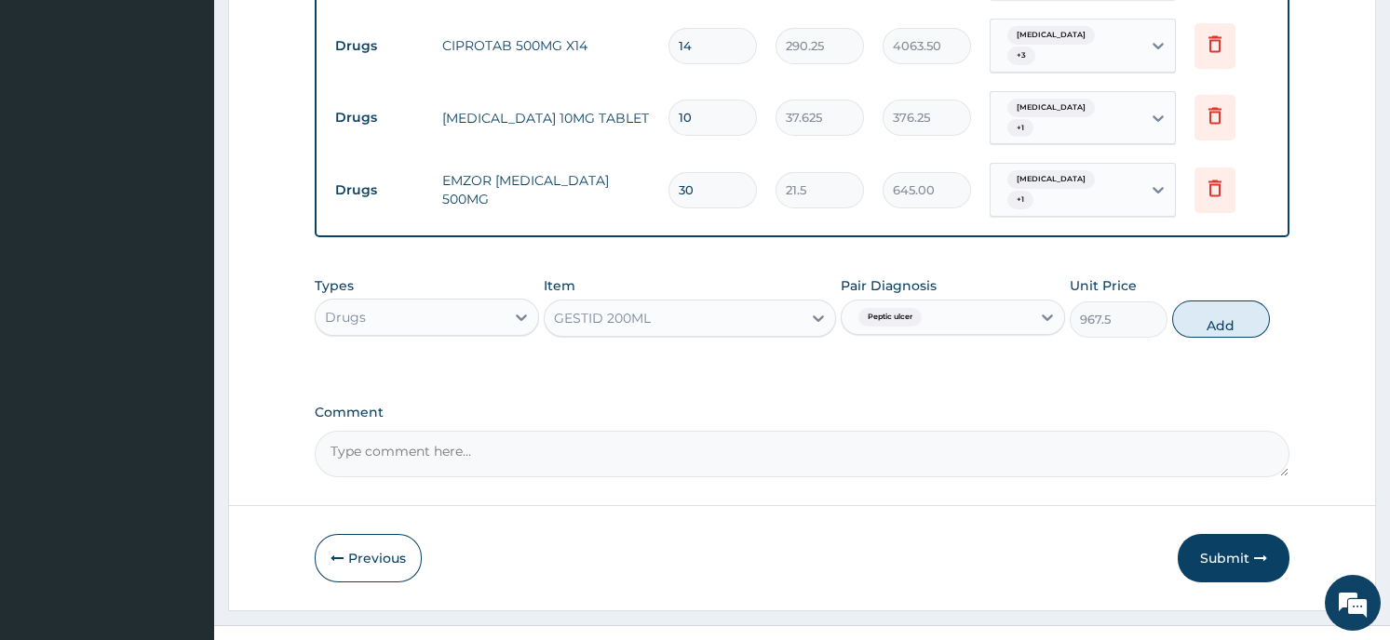
click at [1221, 301] on button "Add" at bounding box center [1221, 319] width 98 height 37
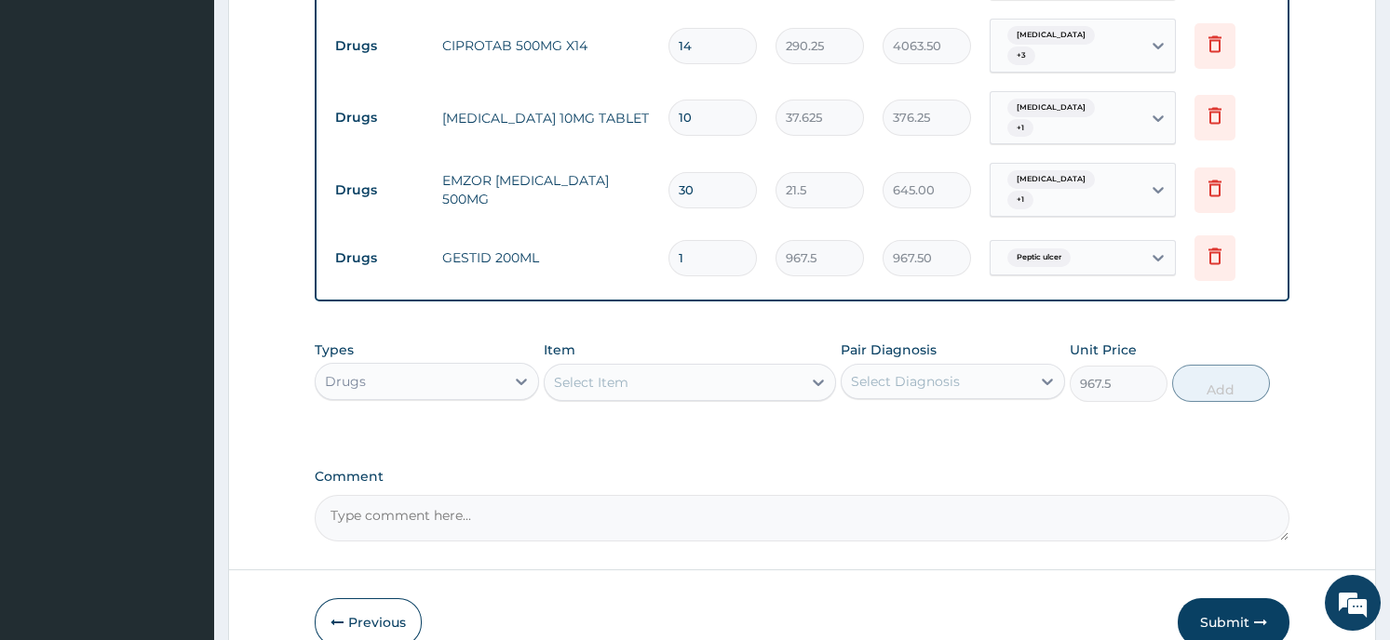
type input "0"
click at [650, 368] on div "Select Item" at bounding box center [672, 383] width 257 height 30
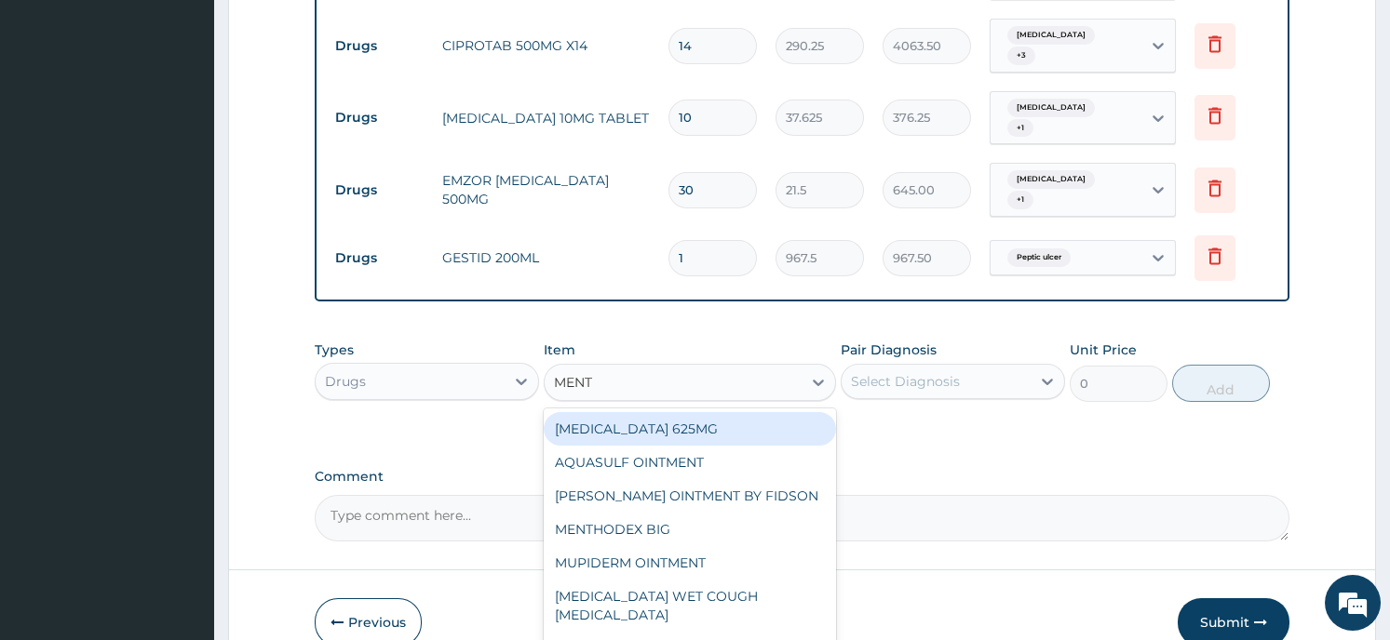
type input "MENTH"
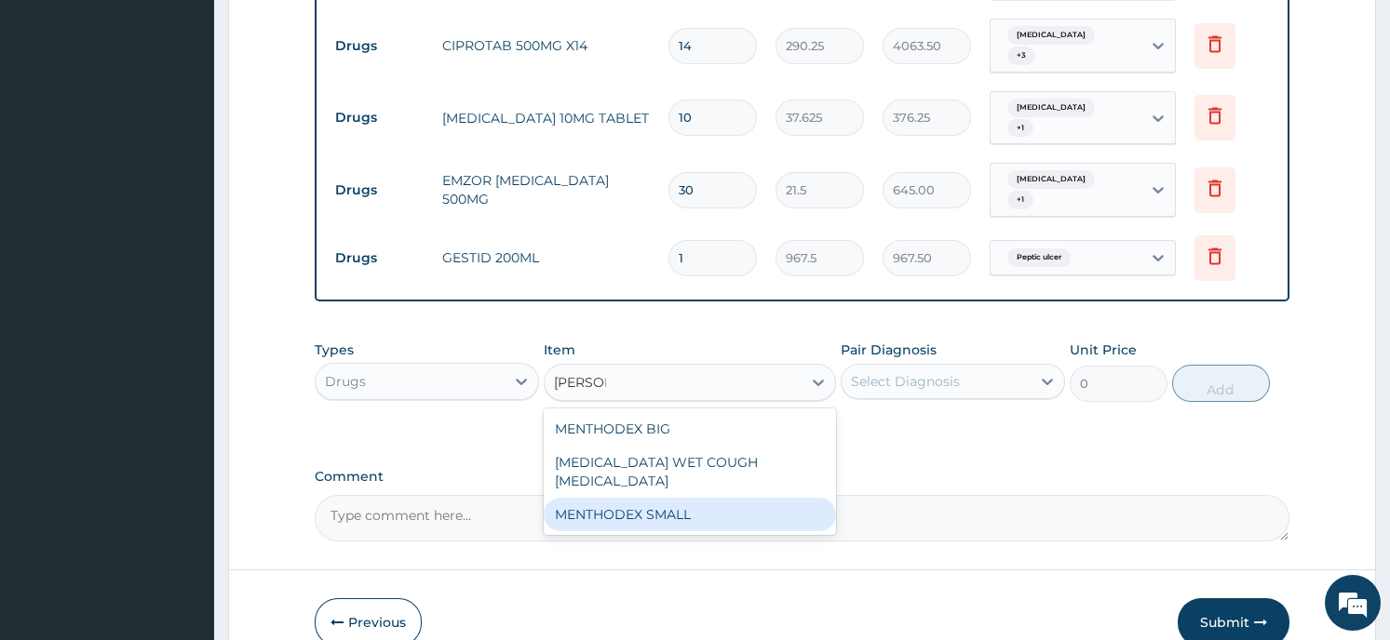
click at [623, 498] on div "MENTHODEX SMALL" at bounding box center [690, 515] width 292 height 34
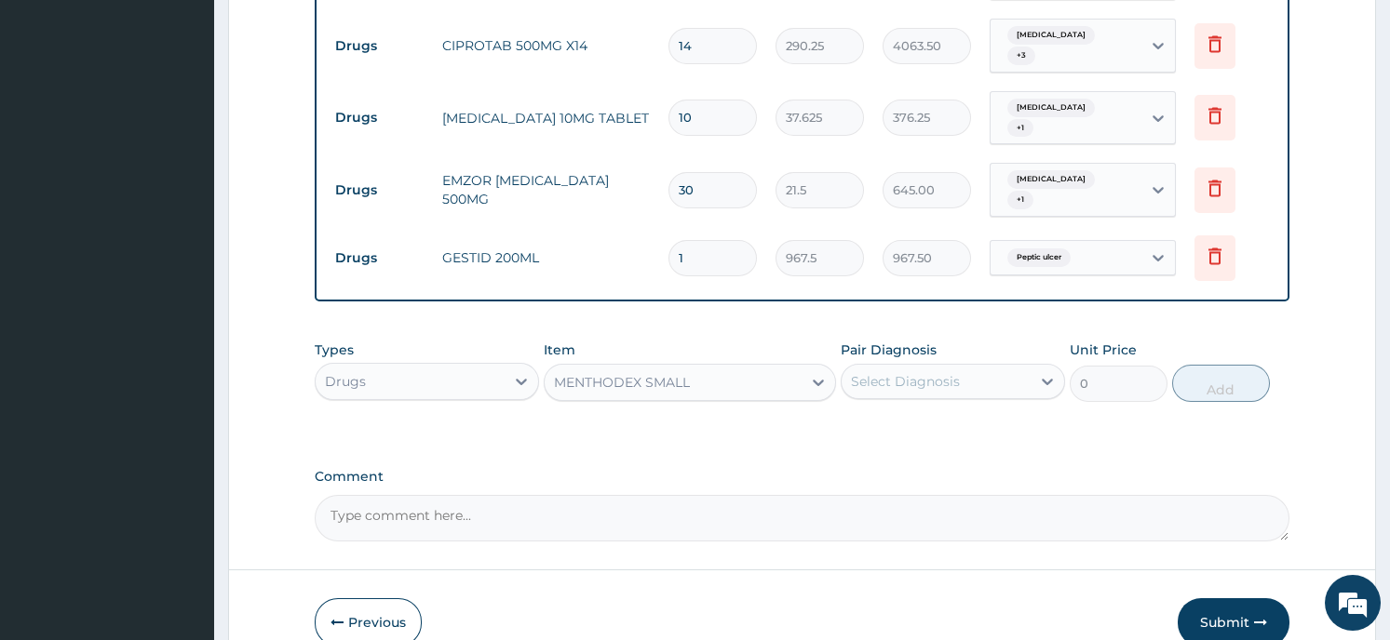
type input "2687.5"
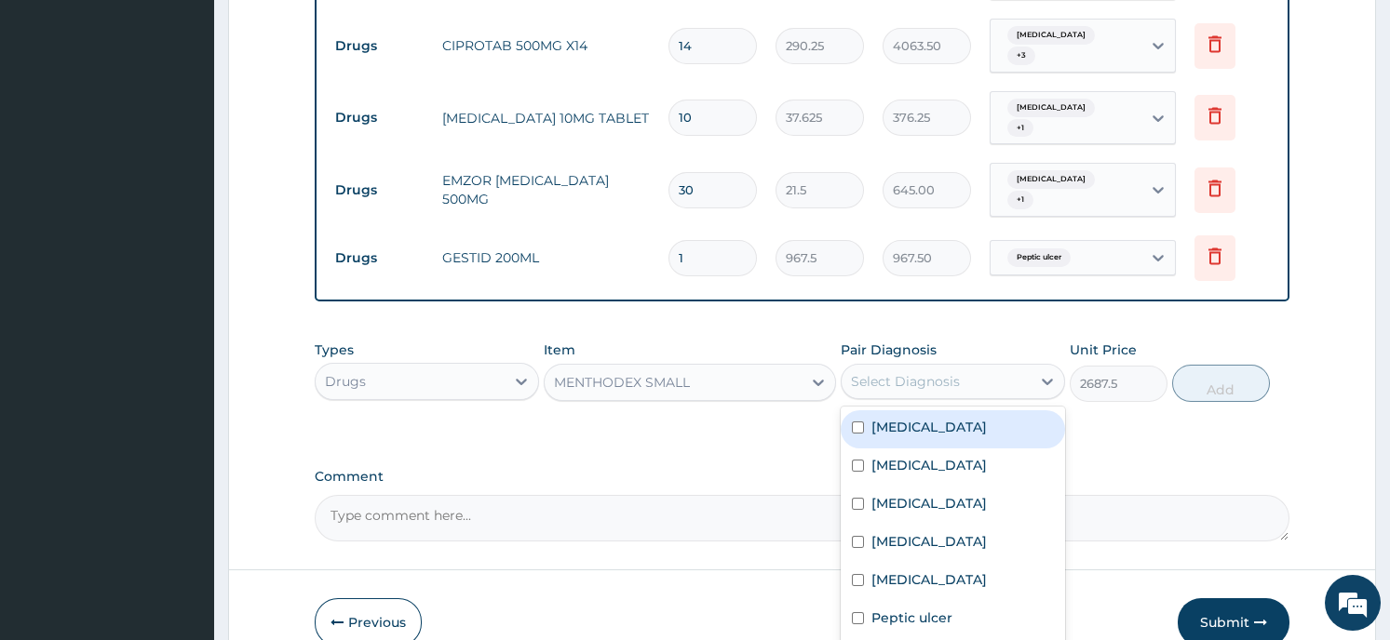
click at [981, 367] on div "Select Diagnosis" at bounding box center [935, 382] width 189 height 30
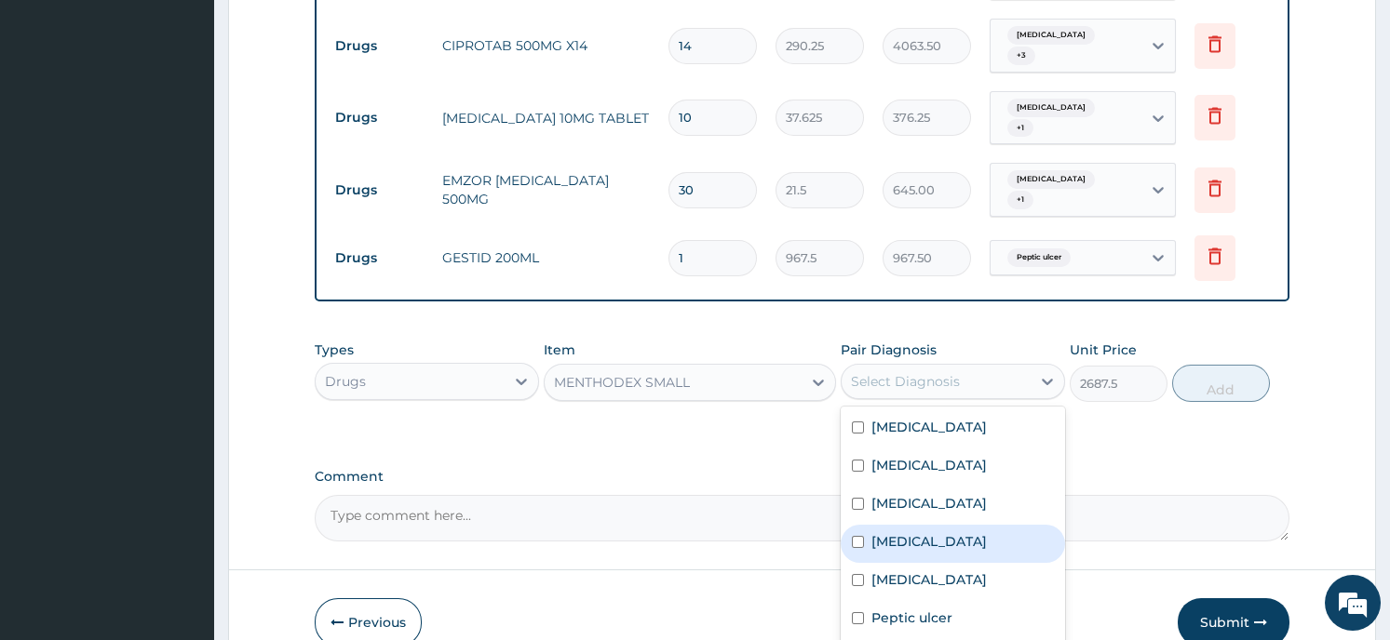
click at [908, 532] on label "Bronchopneumonia" at bounding box center [928, 541] width 115 height 19
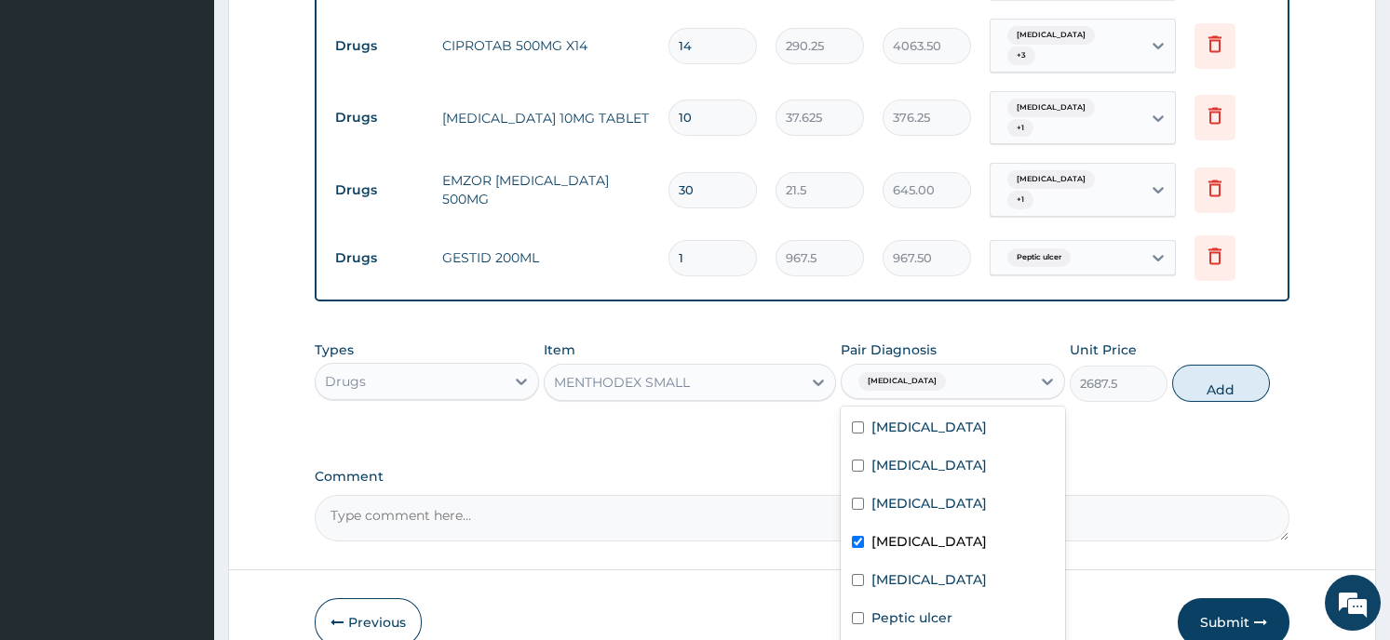
checkbox input "true"
click at [1187, 383] on div "Types Drugs Item MENTHODEX SMALL Pair Diagnosis option Bronchopneumonia, select…" at bounding box center [802, 385] width 974 height 108
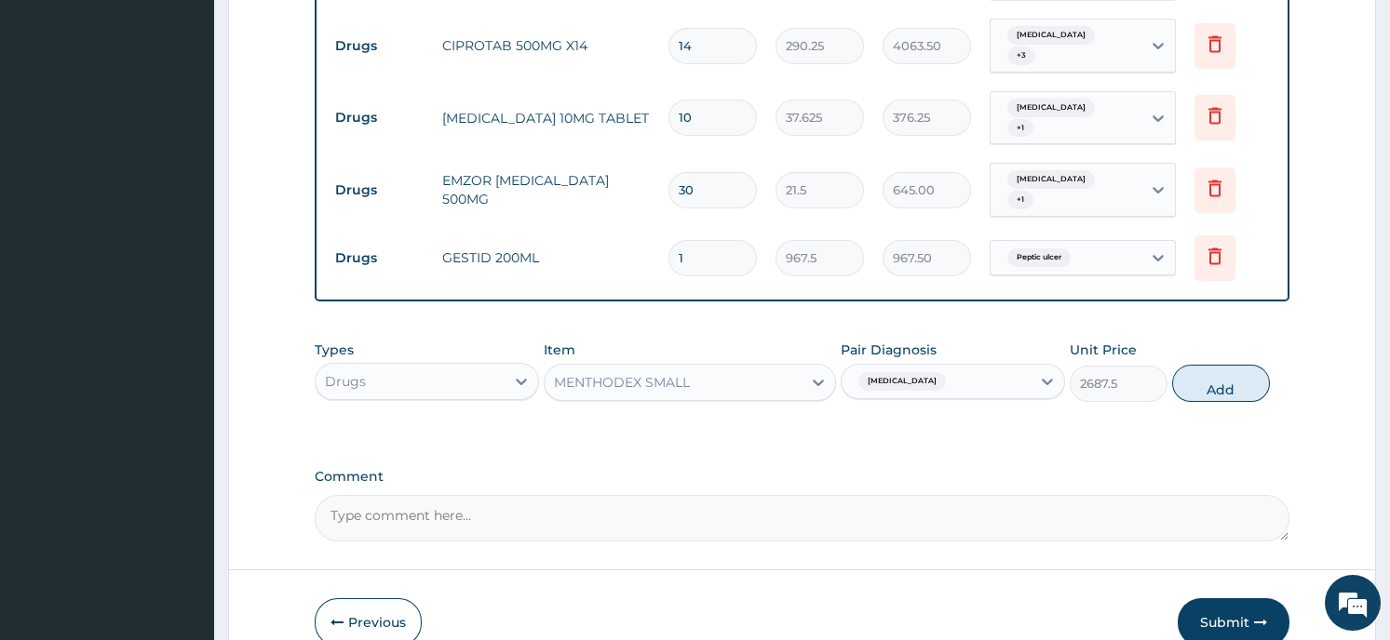
click at [1224, 365] on button "Add" at bounding box center [1221, 383] width 98 height 37
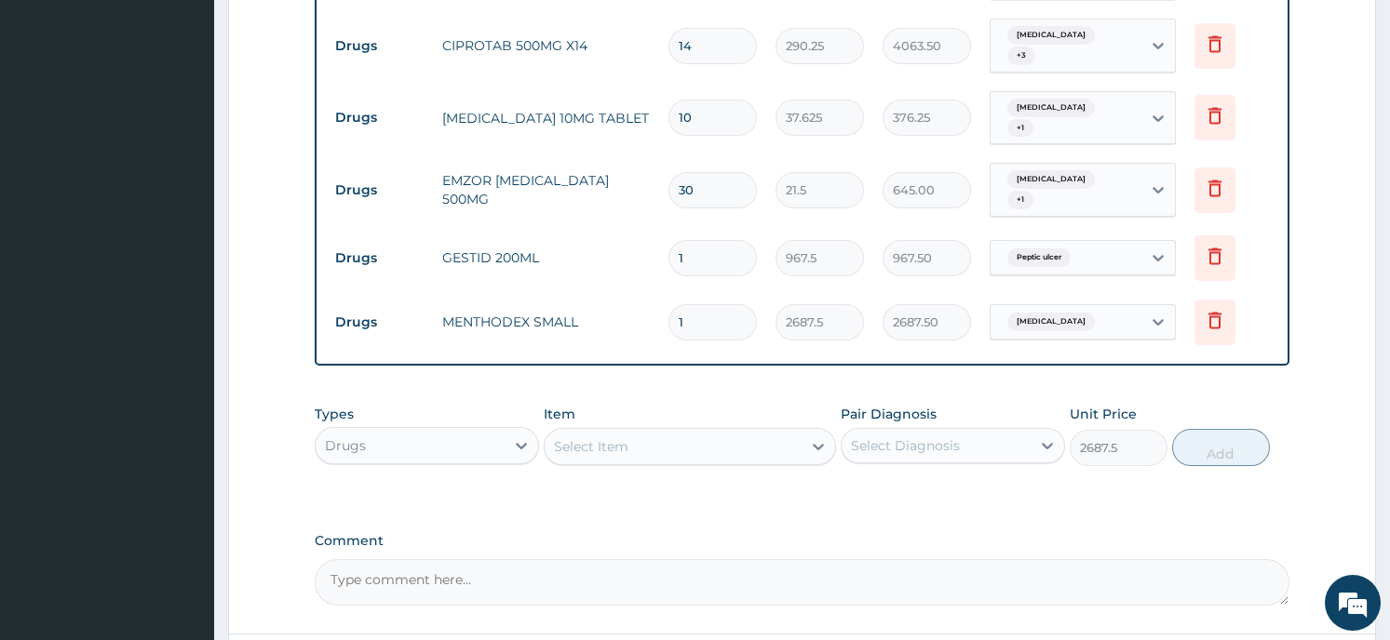
type input "0"
type input "0.00"
type input "0"
type input "0.00"
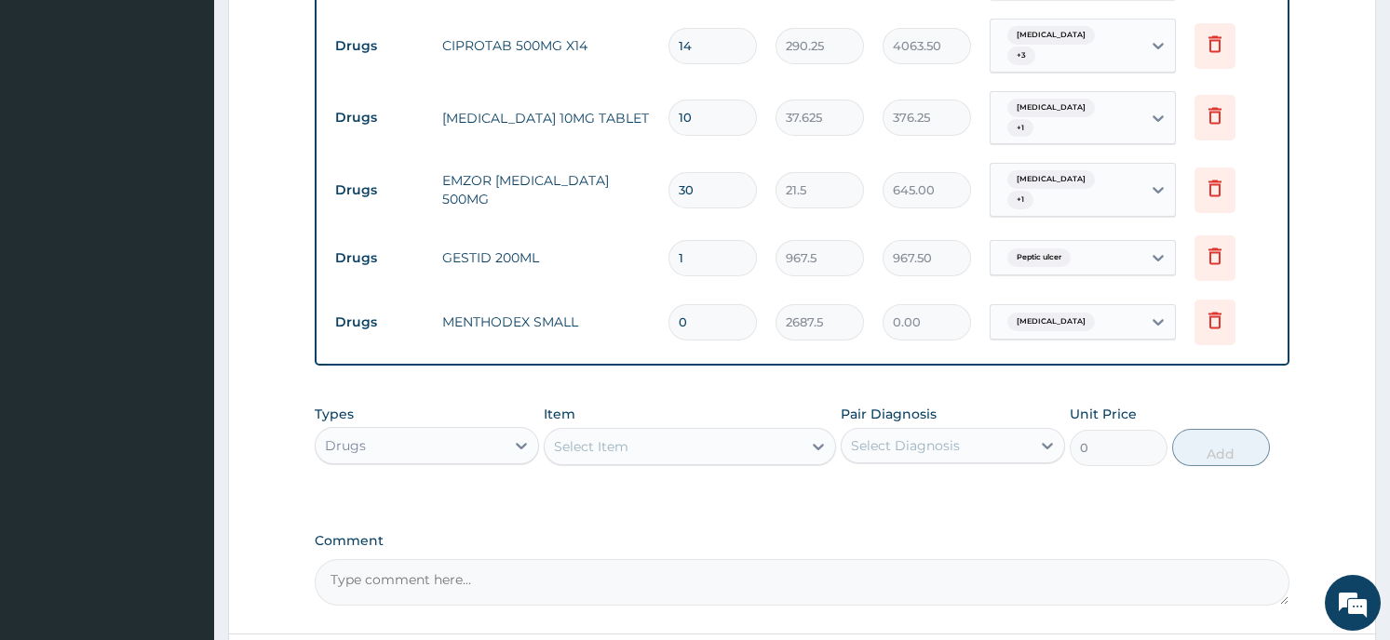
type input "1"
type input "2687.50"
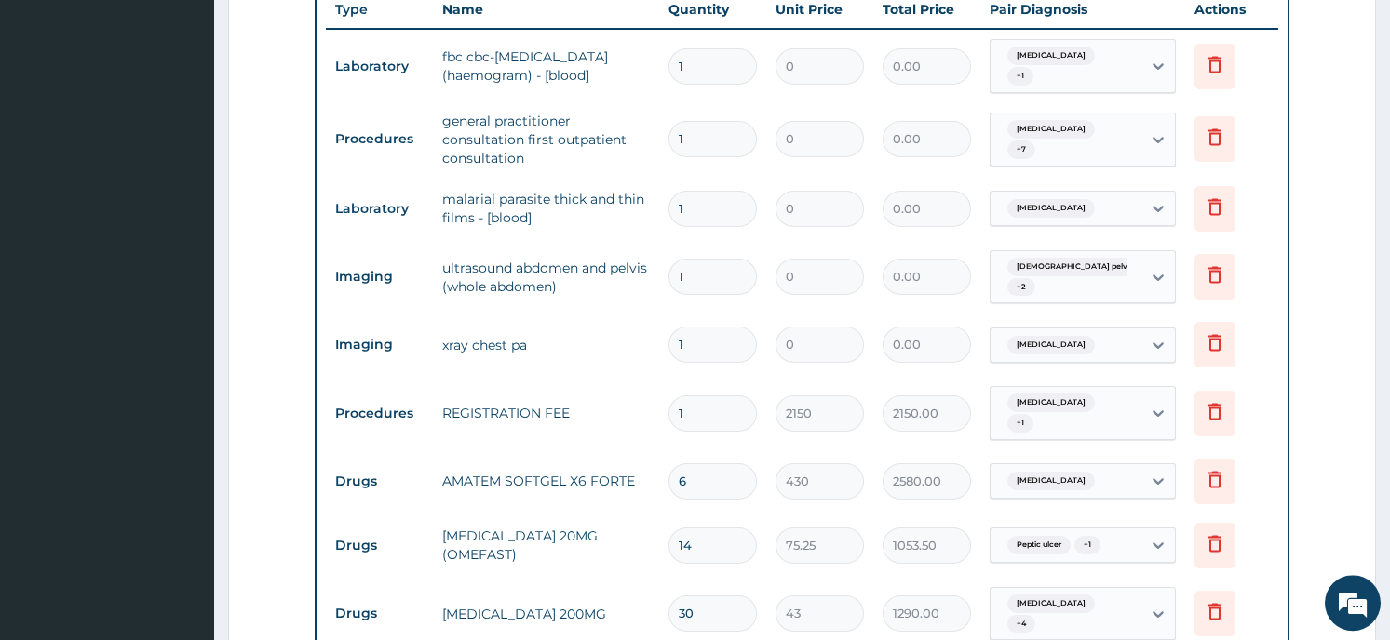
scroll to position [773, 0]
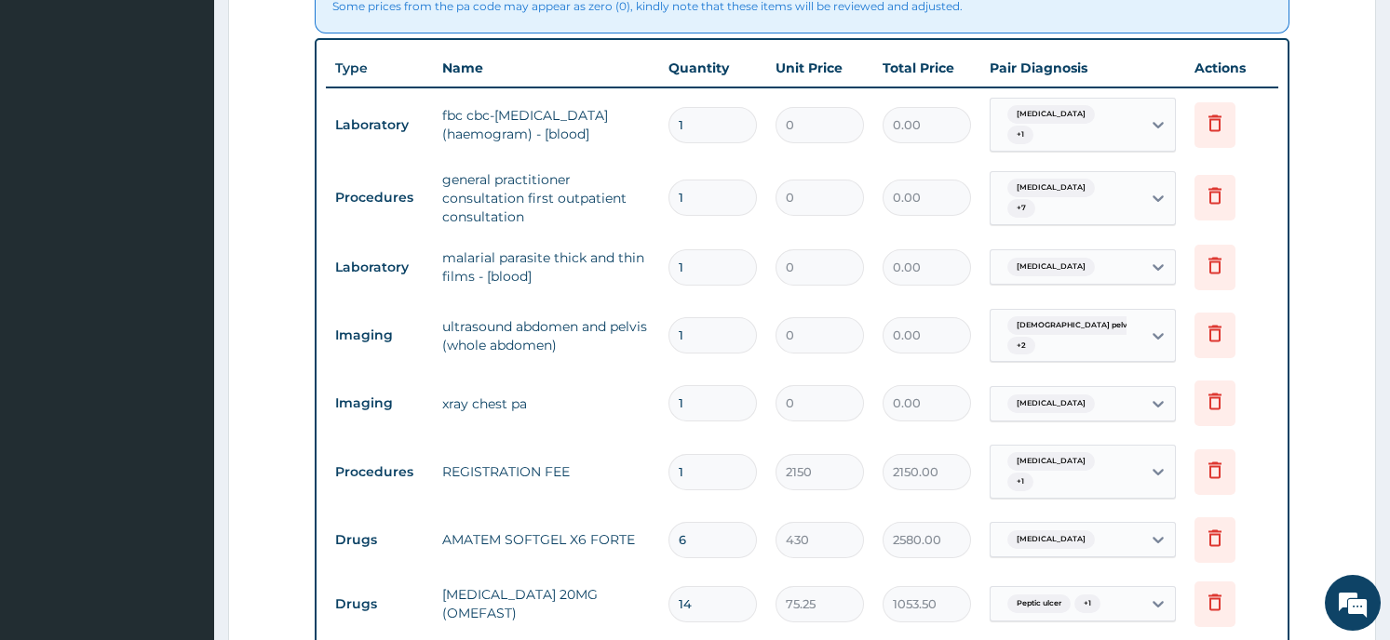
click at [1308, 348] on form "Step 2 of 2 PA Code / Prescription Code PA/D80D26 Encounter Date 12-08-2025 Imp…" at bounding box center [802, 382] width 1148 height 2113
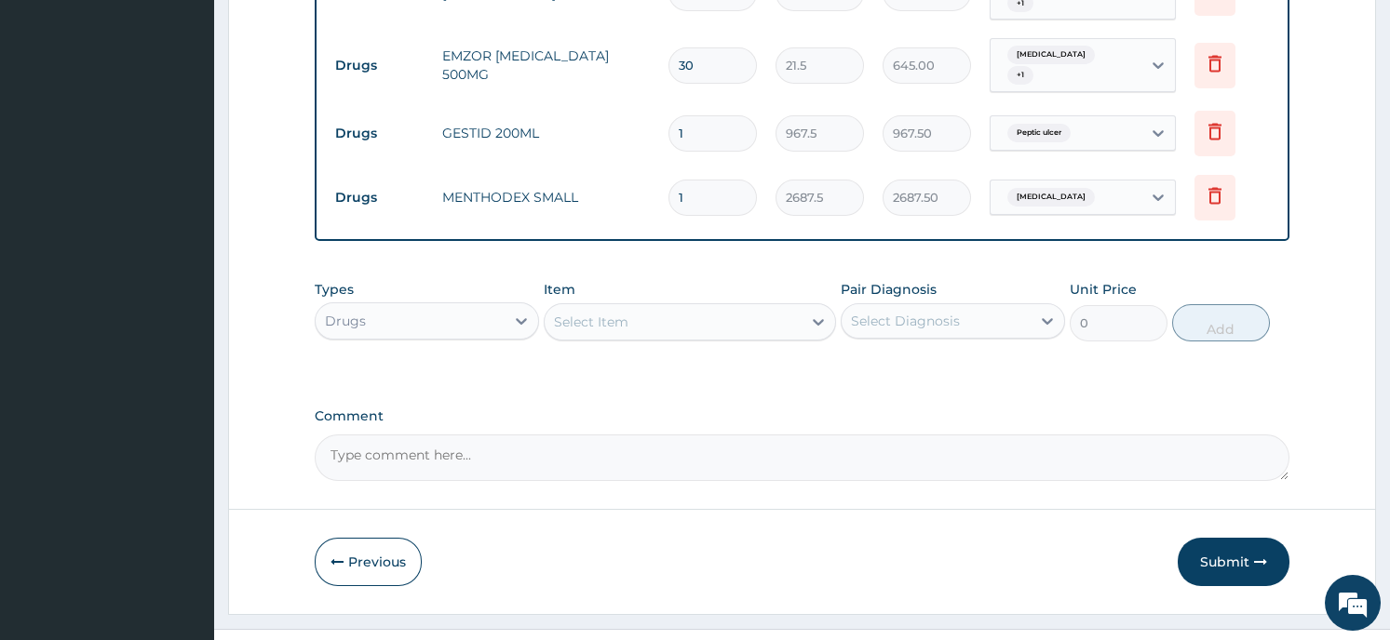
scroll to position [1600, 0]
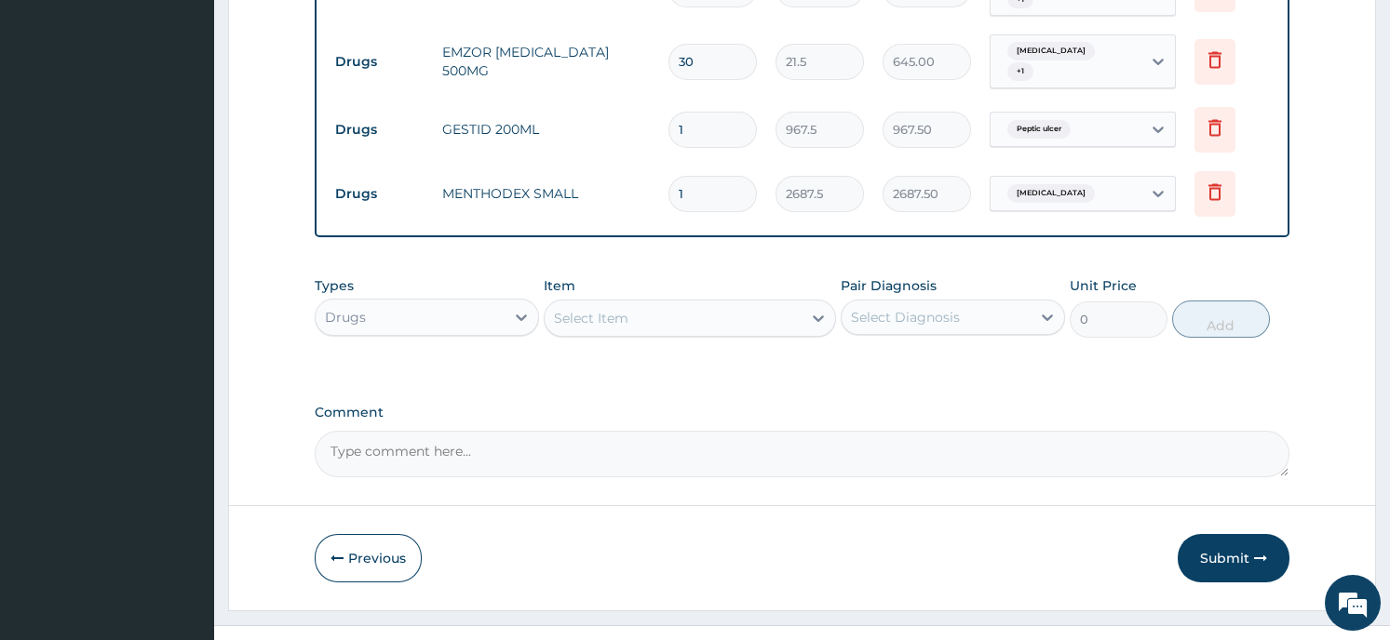
click at [370, 431] on textarea "Comment" at bounding box center [802, 454] width 974 height 47
click at [468, 431] on textarea "PLEASE REVIEW THECODED CLAIMS" at bounding box center [802, 454] width 974 height 47
click at [576, 431] on textarea "PLEASE REVIEW THE CODED CLAIMS" at bounding box center [802, 454] width 974 height 47
click at [597, 431] on textarea "PLEASE REVIEW THE CODED CLAIMS ASSTATED ABOVE" at bounding box center [802, 454] width 974 height 47
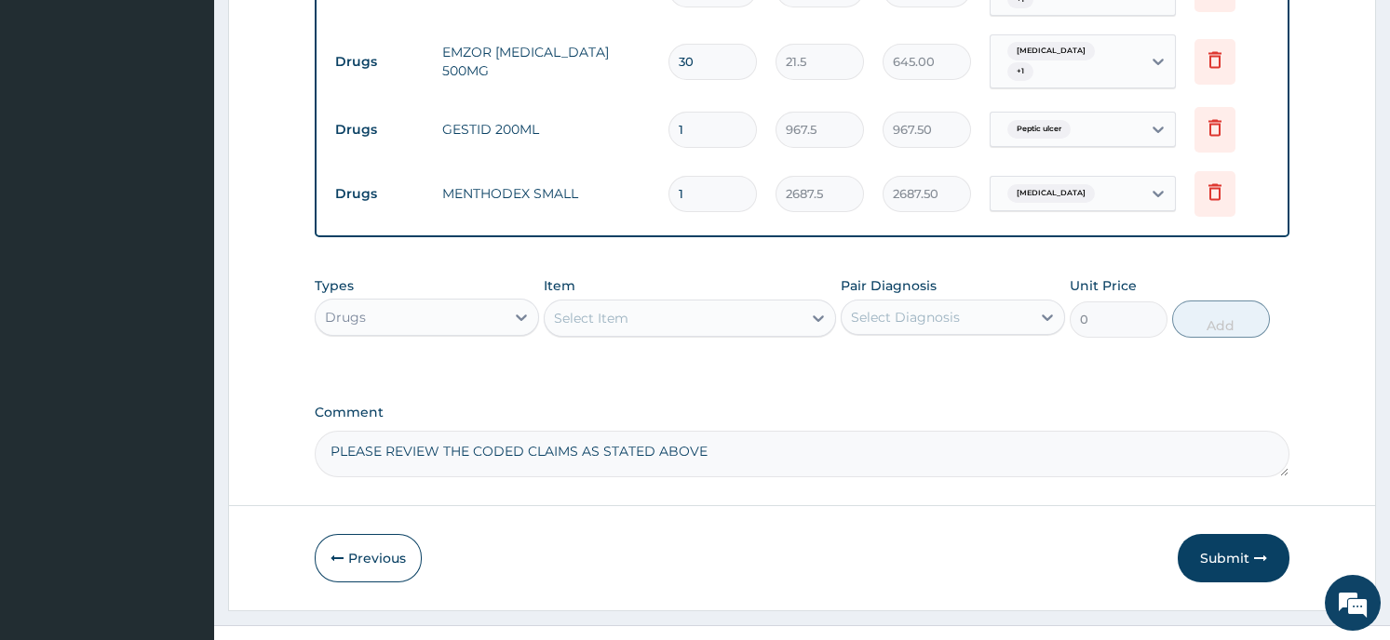
click at [719, 431] on textarea "PLEASE REVIEW THE CODED CLAIMS AS STATED ABOVE" at bounding box center [802, 454] width 974 height 47
type textarea "PLEASE REVIEW THE CODED CLAIMS AS STATED ABOVE ."
click at [1221, 534] on button "Submit" at bounding box center [1233, 558] width 112 height 48
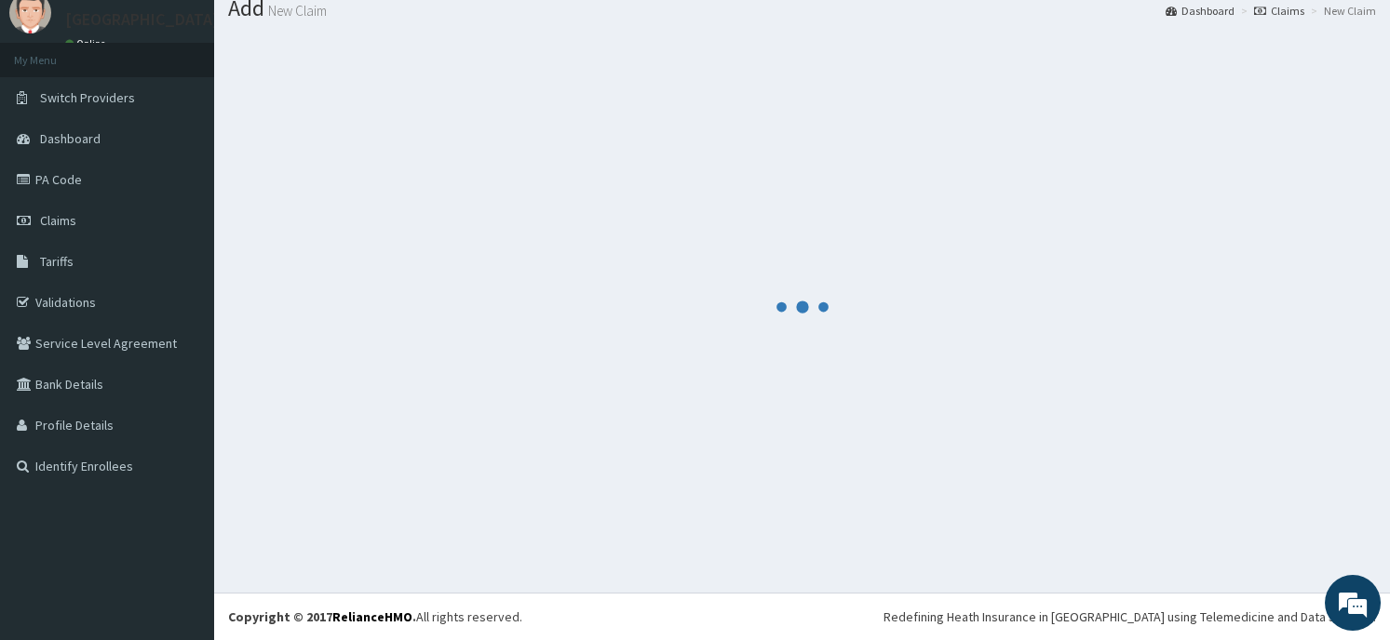
scroll to position [64, 0]
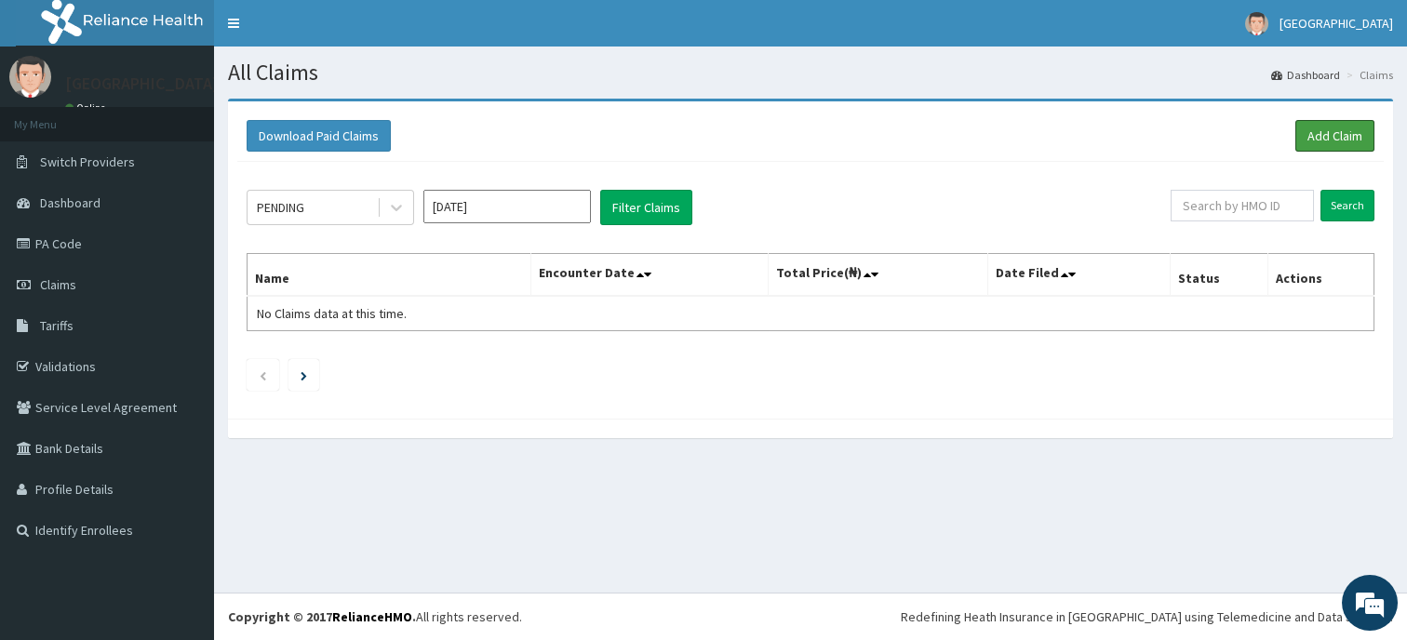
click at [1336, 130] on link "Add Claim" at bounding box center [1335, 136] width 79 height 32
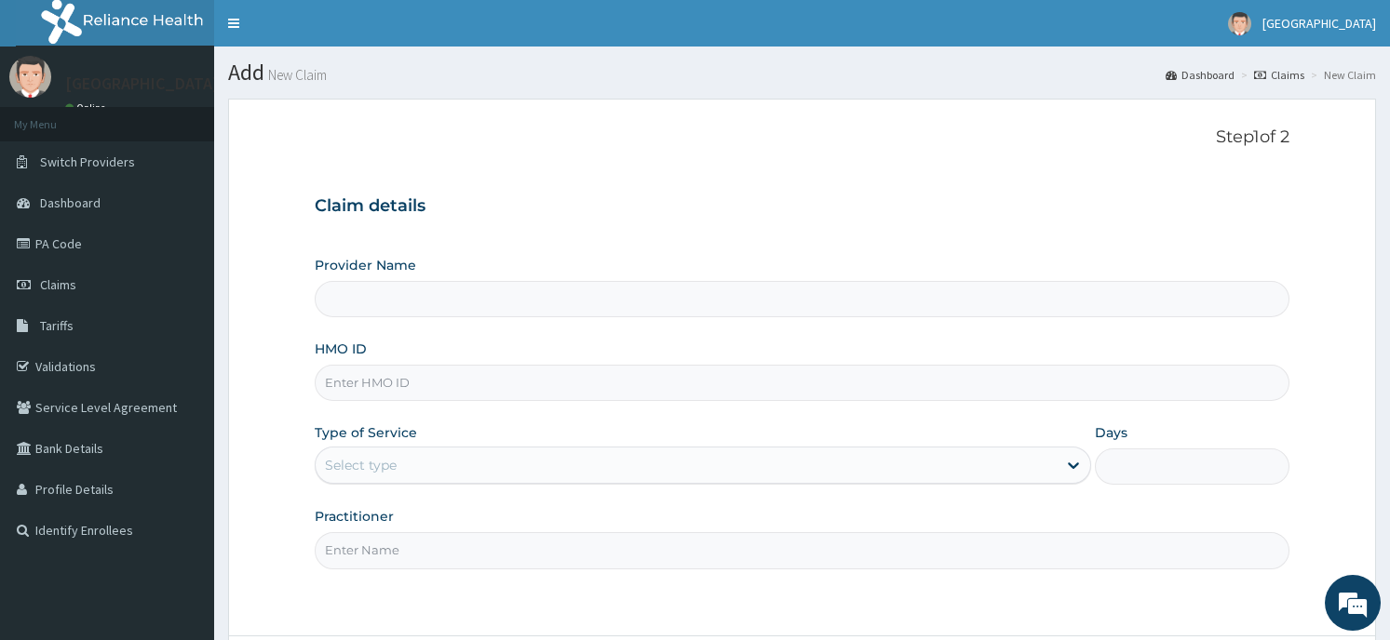
type input "Horeb [GEOGRAPHIC_DATA]"
click at [505, 386] on input "HMO ID" at bounding box center [802, 383] width 974 height 36
type input "REF/10189/A"
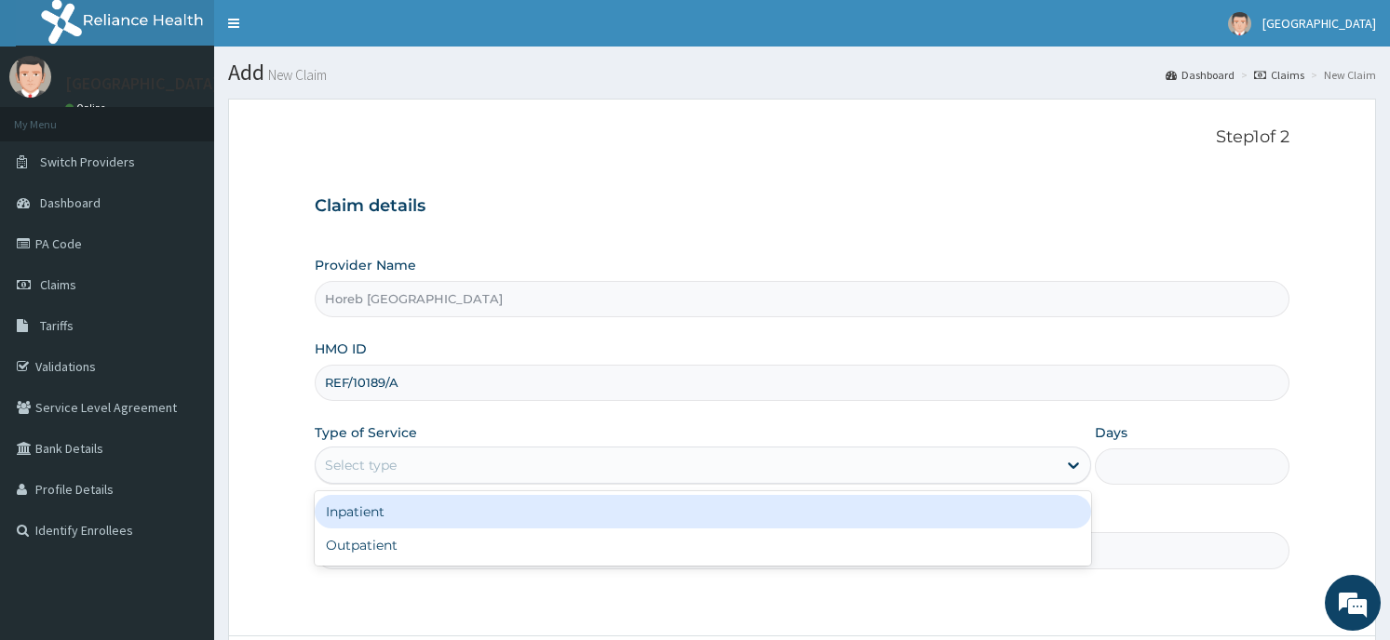
click at [528, 474] on div "Select type" at bounding box center [686, 465] width 741 height 30
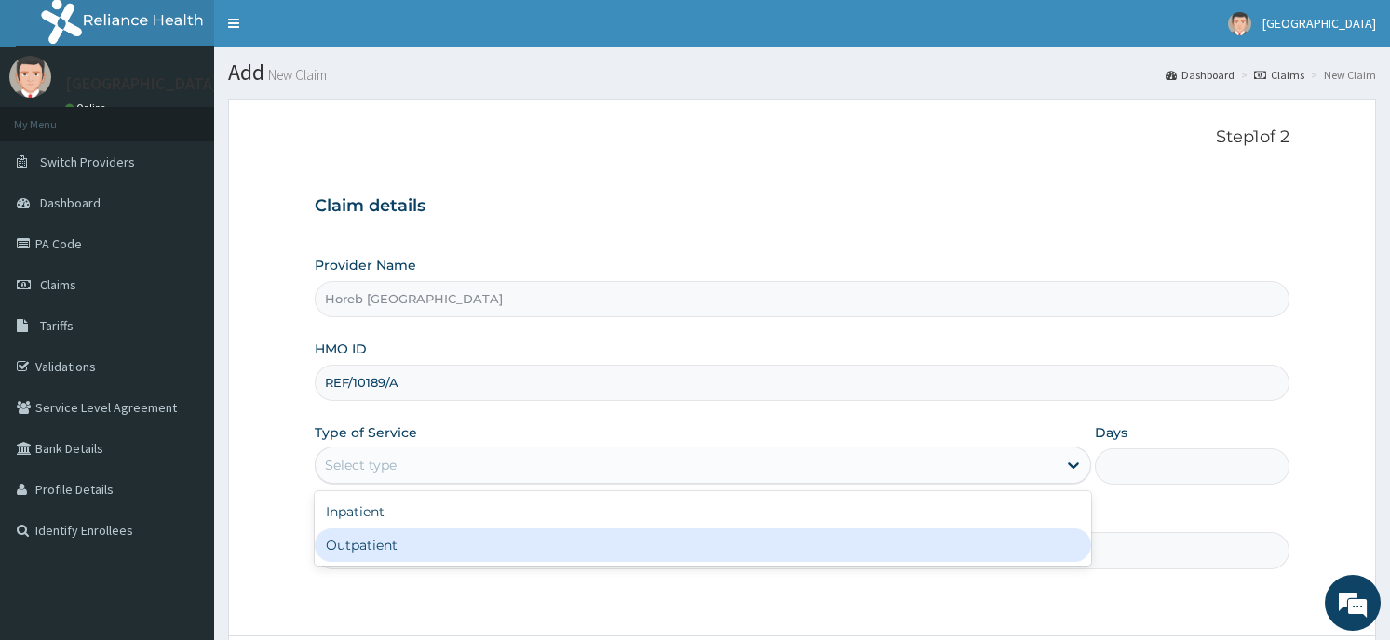
click at [481, 566] on div "Inpatient Outpatient" at bounding box center [703, 528] width 776 height 74
click at [481, 551] on div "Outpatient" at bounding box center [703, 546] width 776 height 34
type input "1"
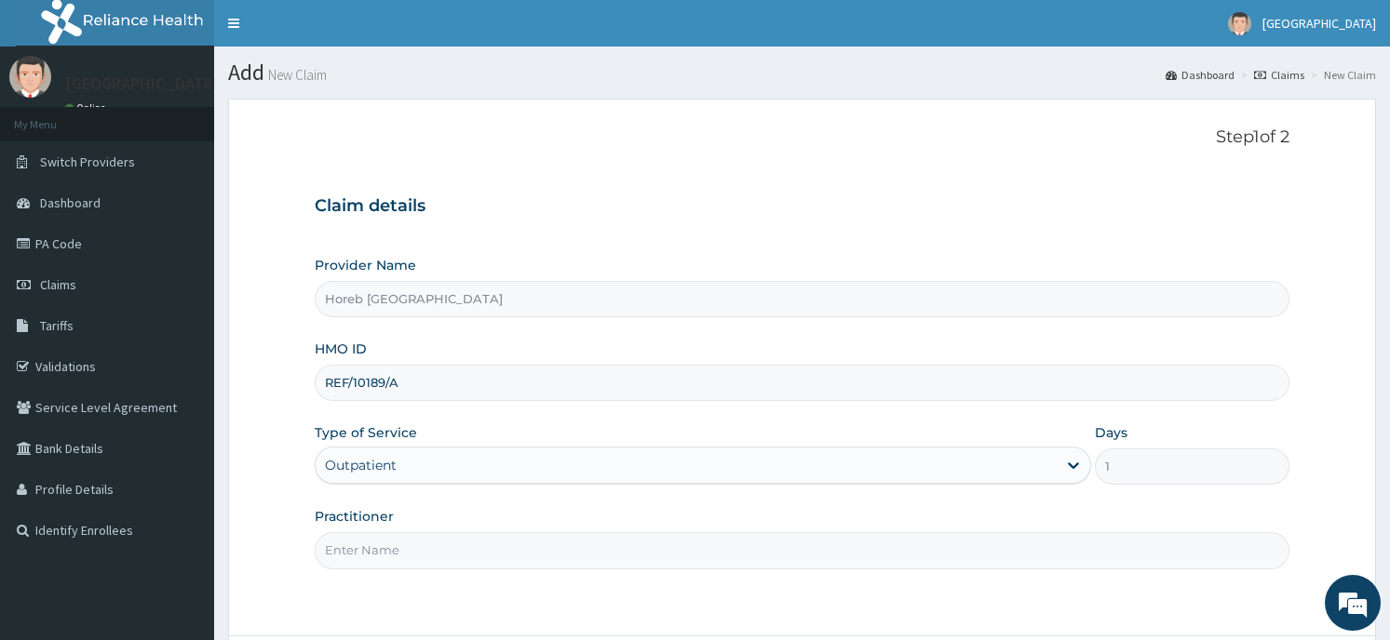
click at [478, 550] on input "Practitioner" at bounding box center [802, 550] width 974 height 36
type input "GENERAL"
click at [799, 597] on div "Step 1 of 2 Claim details Provider Name Horeb Consult Hospital HMO ID REF/10189…" at bounding box center [802, 368] width 974 height 480
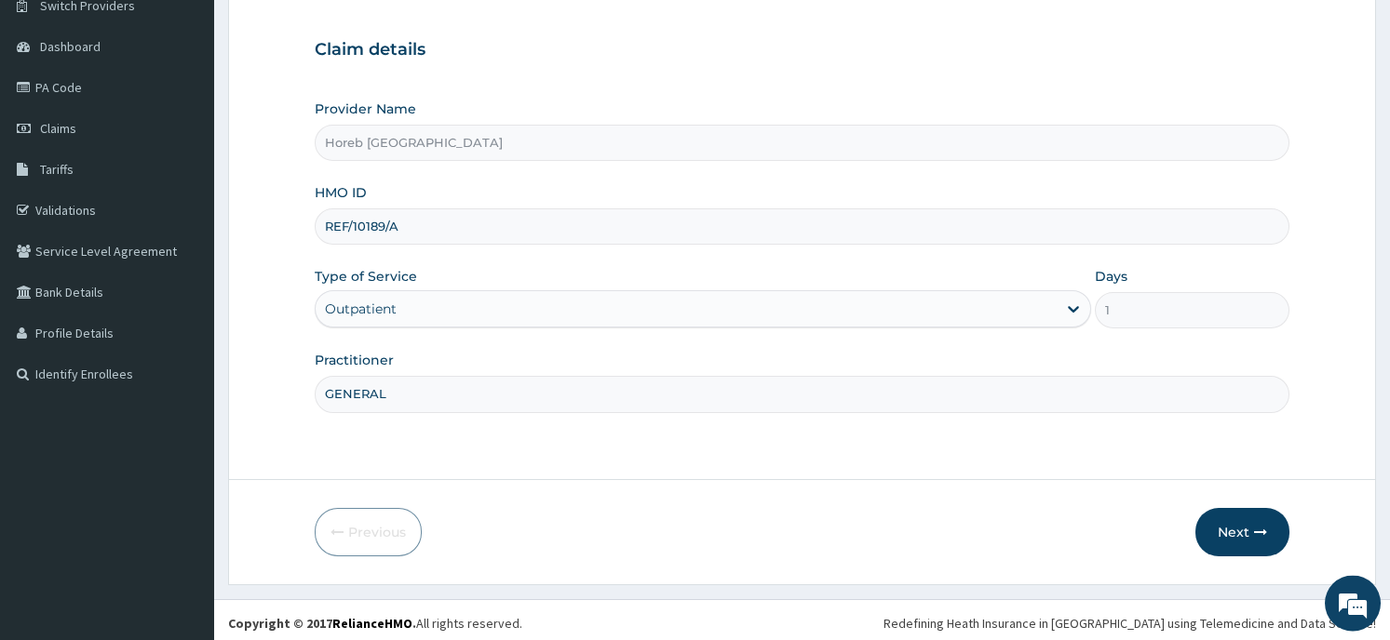
scroll to position [163, 0]
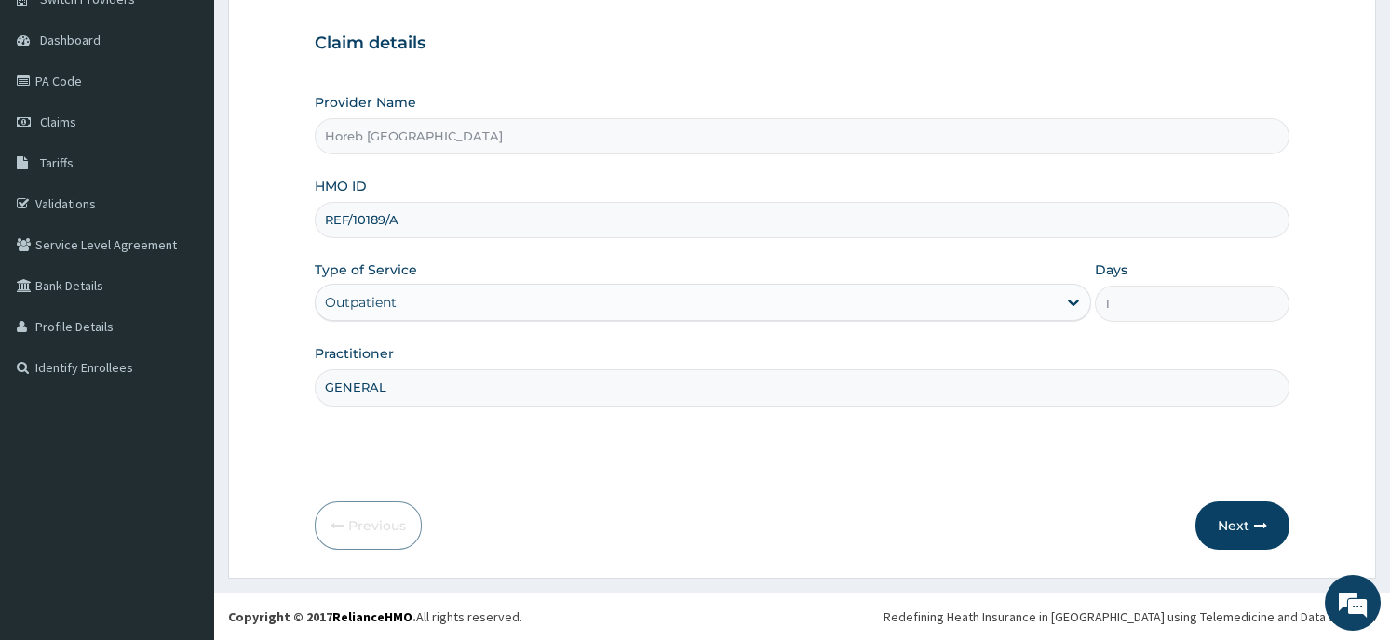
click at [1259, 526] on icon "button" at bounding box center [1260, 525] width 13 height 13
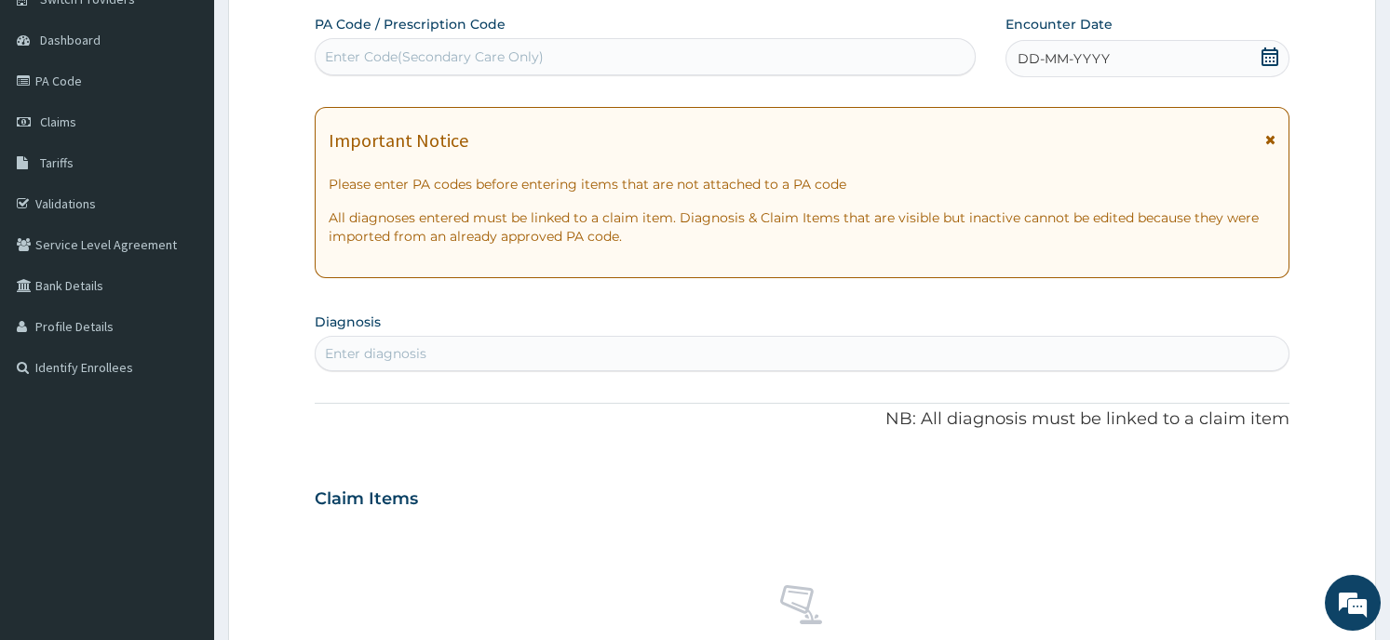
click at [1263, 56] on icon at bounding box center [1269, 56] width 19 height 19
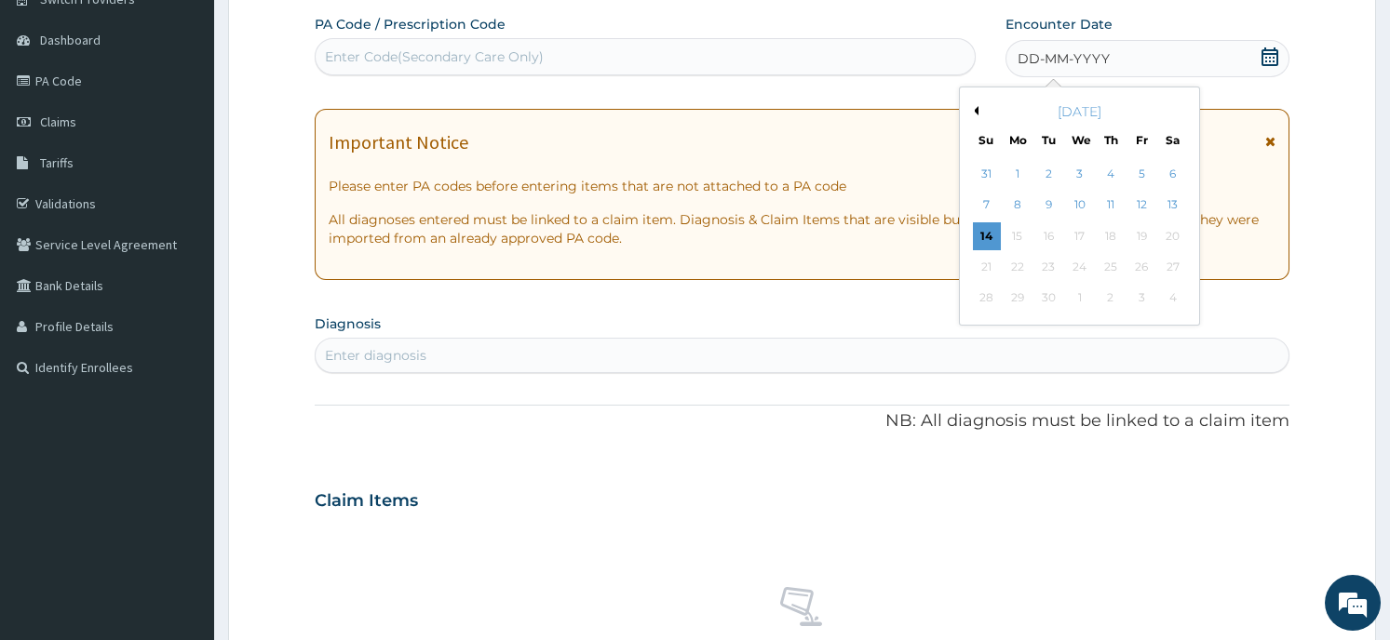
click at [964, 109] on div "Previous Month [DATE] Su Mo Tu We Th Fr Sa 31 1 2 3 4 5 6 7 8 9 10 11 12 13 14 …" at bounding box center [1079, 206] width 241 height 239
click at [970, 108] on button "Previous Month" at bounding box center [973, 110] width 9 height 9
click at [1013, 229] on div "11" at bounding box center [1017, 236] width 28 height 28
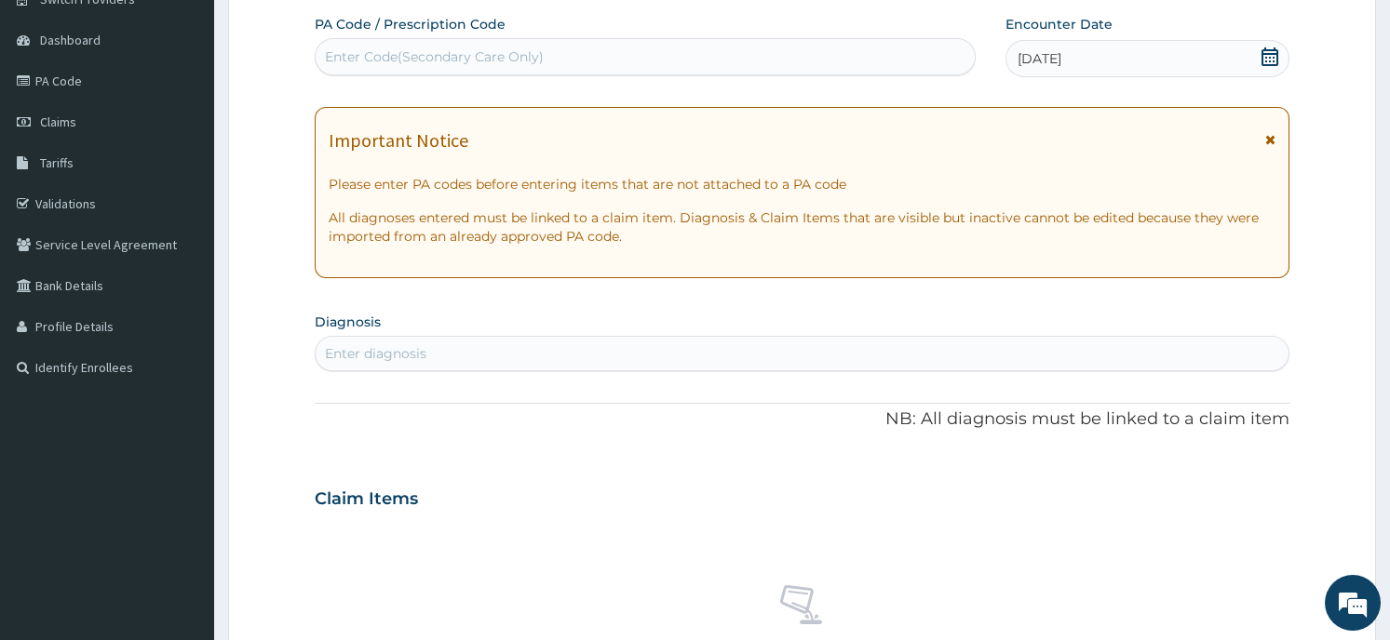
click at [448, 343] on div "Enter diagnosis" at bounding box center [802, 354] width 972 height 30
click at [595, 45] on div "Enter Code(Secondary Care Only)" at bounding box center [645, 57] width 659 height 30
type input "PA/99CFEE"
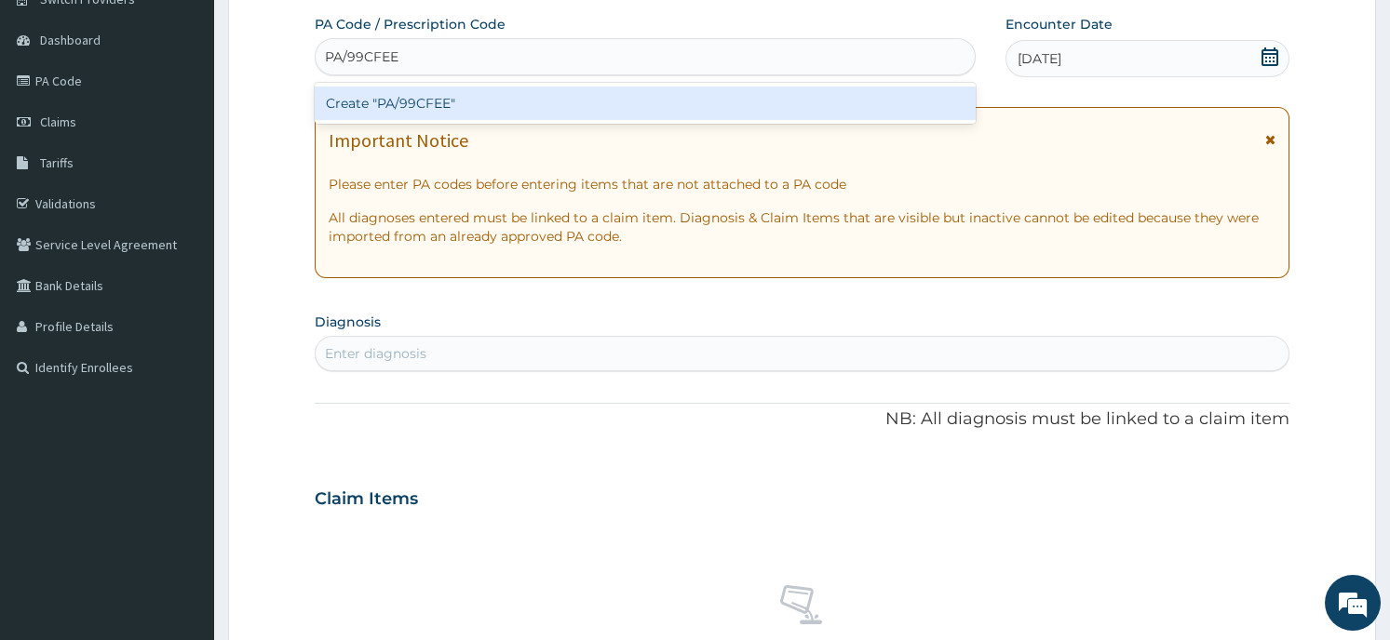
click at [509, 106] on div "Create "PA/99CFEE"" at bounding box center [645, 104] width 661 height 34
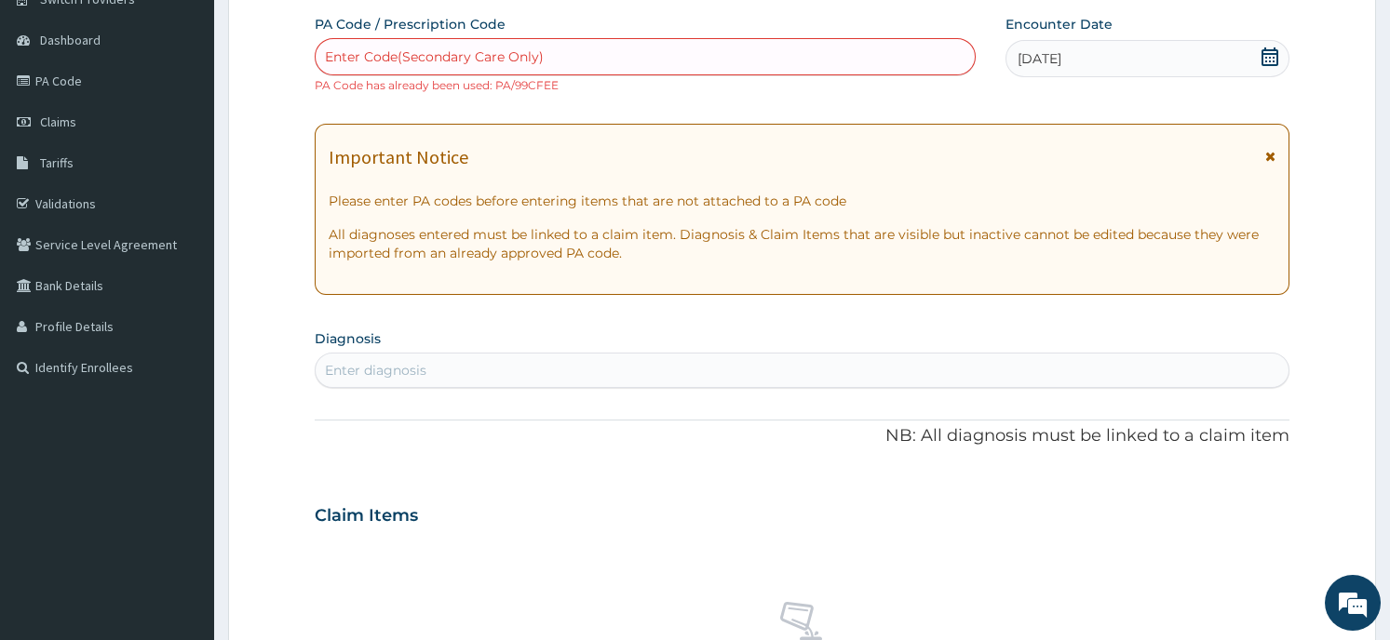
click at [79, 118] on link "Claims" at bounding box center [107, 121] width 214 height 41
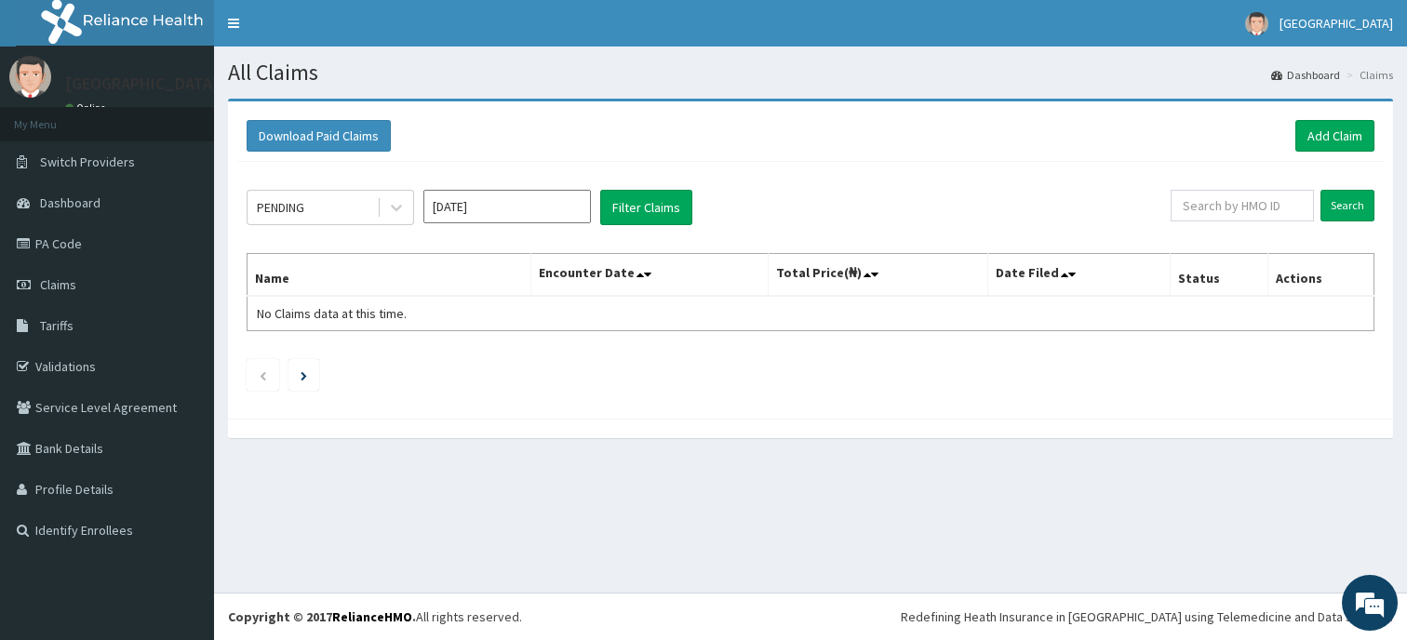
click at [90, 284] on link "Claims" at bounding box center [107, 284] width 214 height 41
click at [453, 211] on input "[DATE]" at bounding box center [507, 207] width 168 height 34
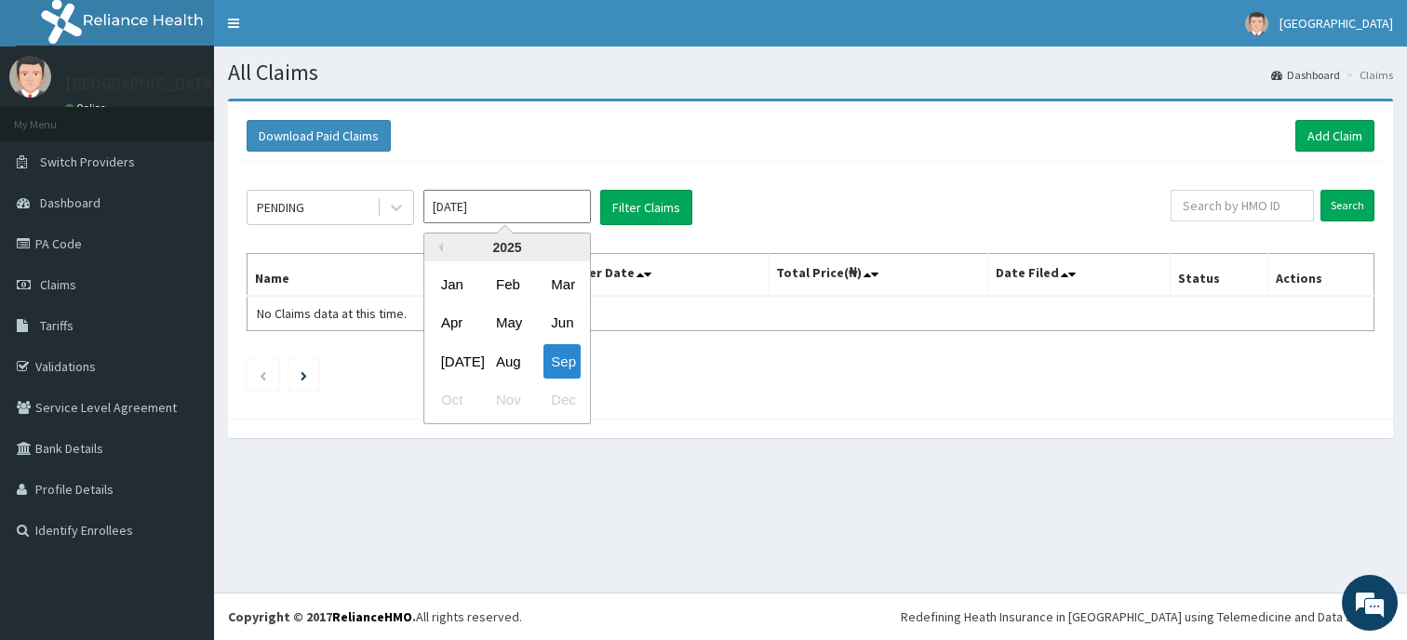
click at [504, 354] on div "Aug" at bounding box center [507, 361] width 37 height 34
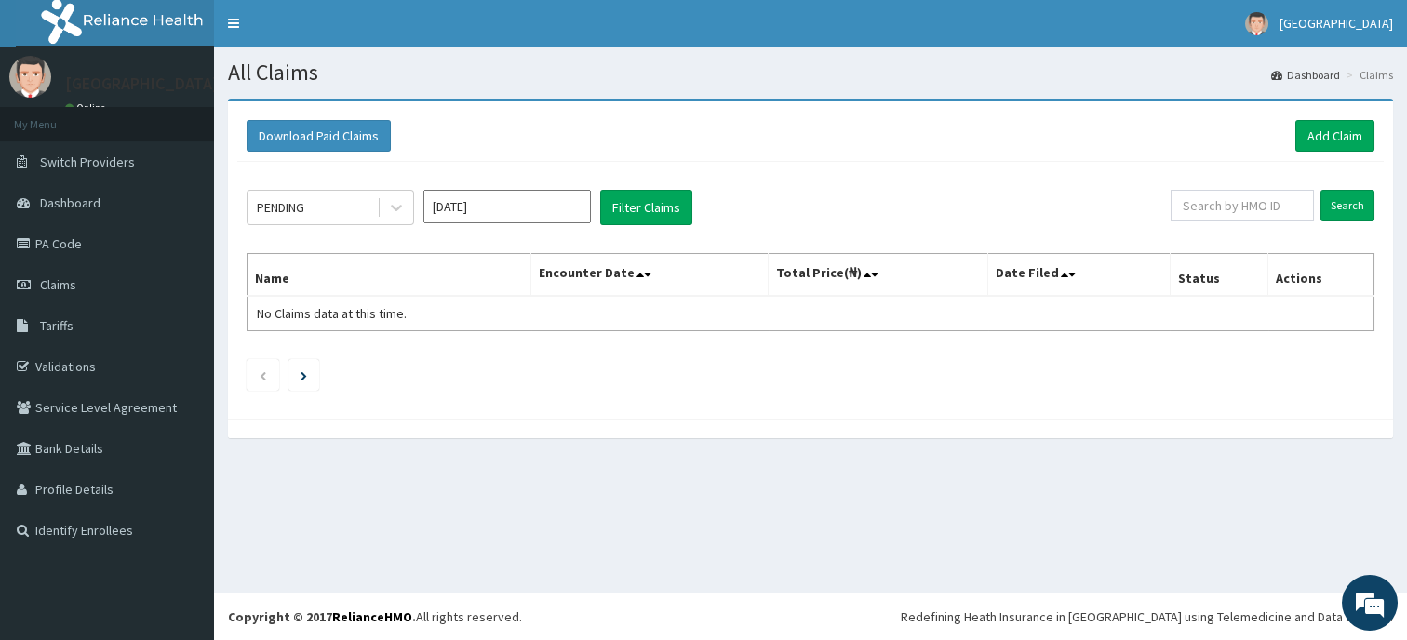
type input "[DATE]"
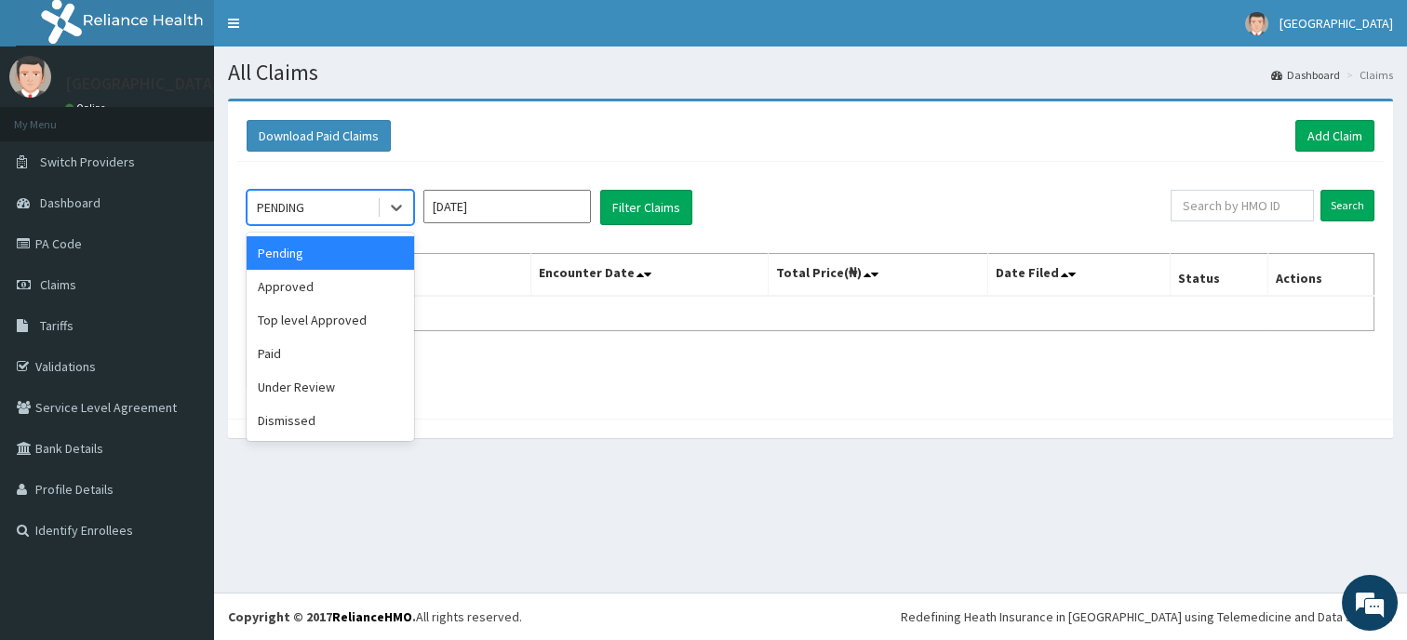
click at [391, 208] on icon at bounding box center [396, 207] width 19 height 19
click at [363, 284] on div "Approved" at bounding box center [331, 287] width 168 height 34
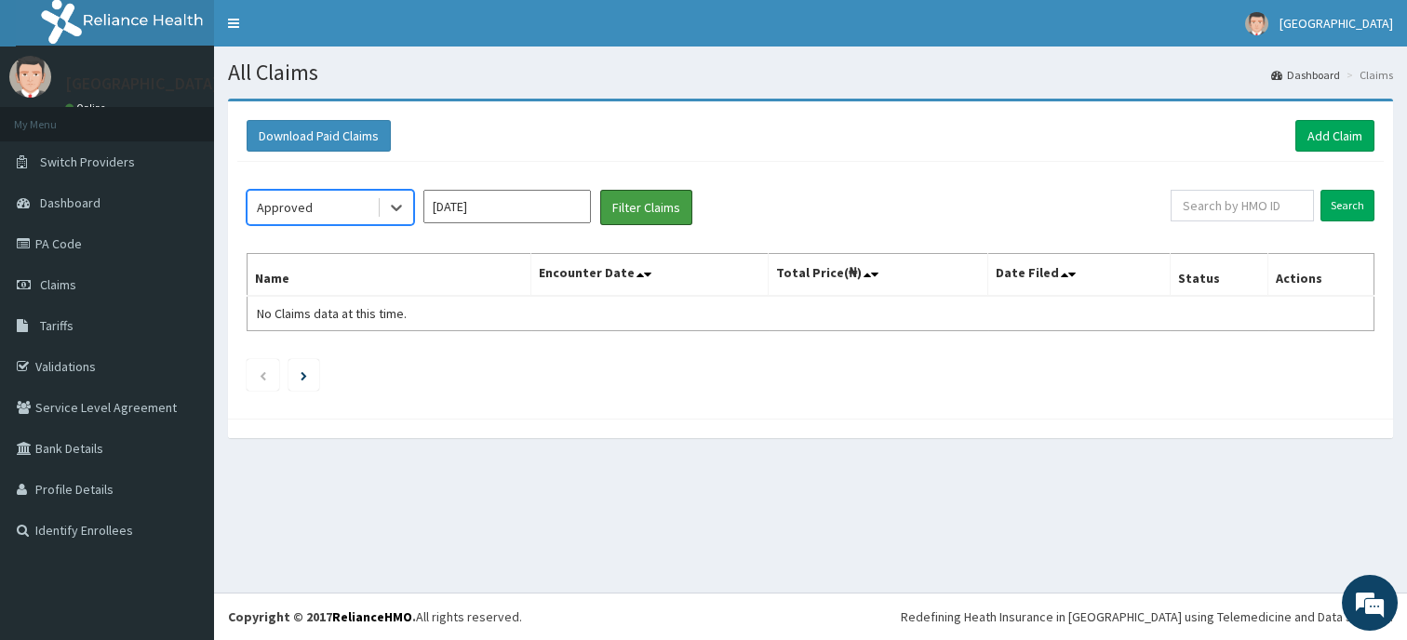
click at [642, 208] on button "Filter Claims" at bounding box center [646, 207] width 92 height 35
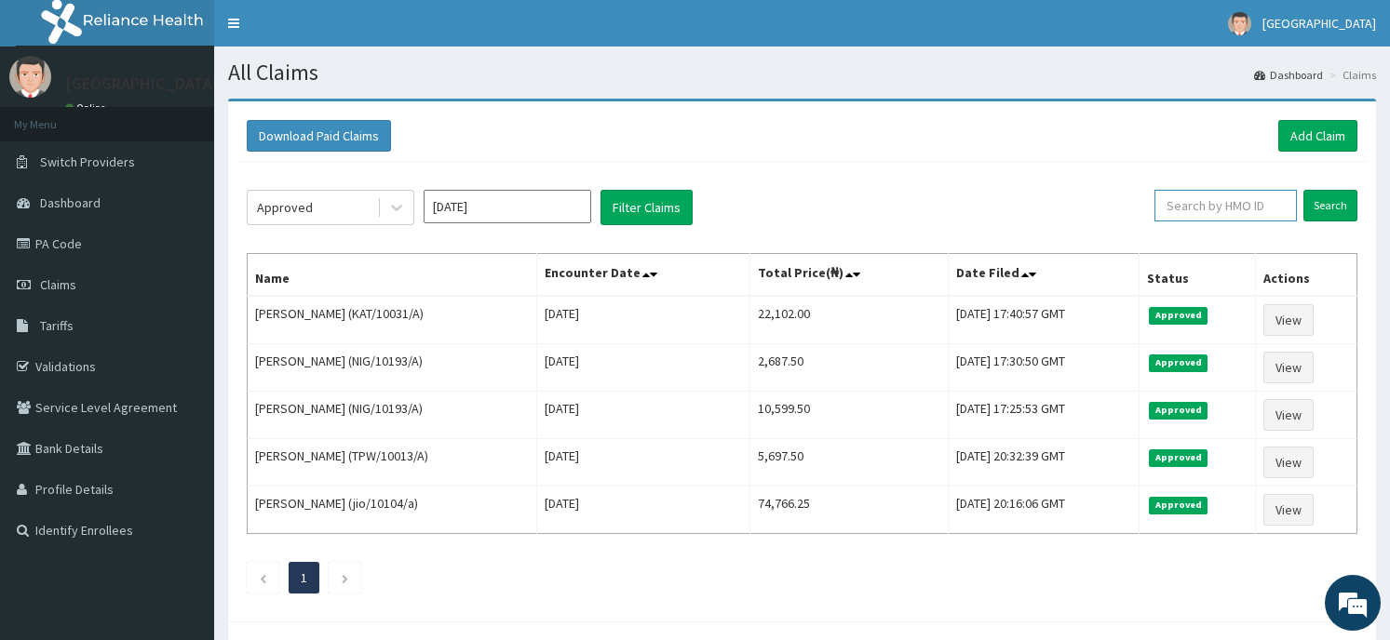
click at [1170, 208] on input "text" at bounding box center [1225, 206] width 142 height 32
type input "REF/10189/A"
click at [1327, 198] on input "Search" at bounding box center [1330, 206] width 54 height 32
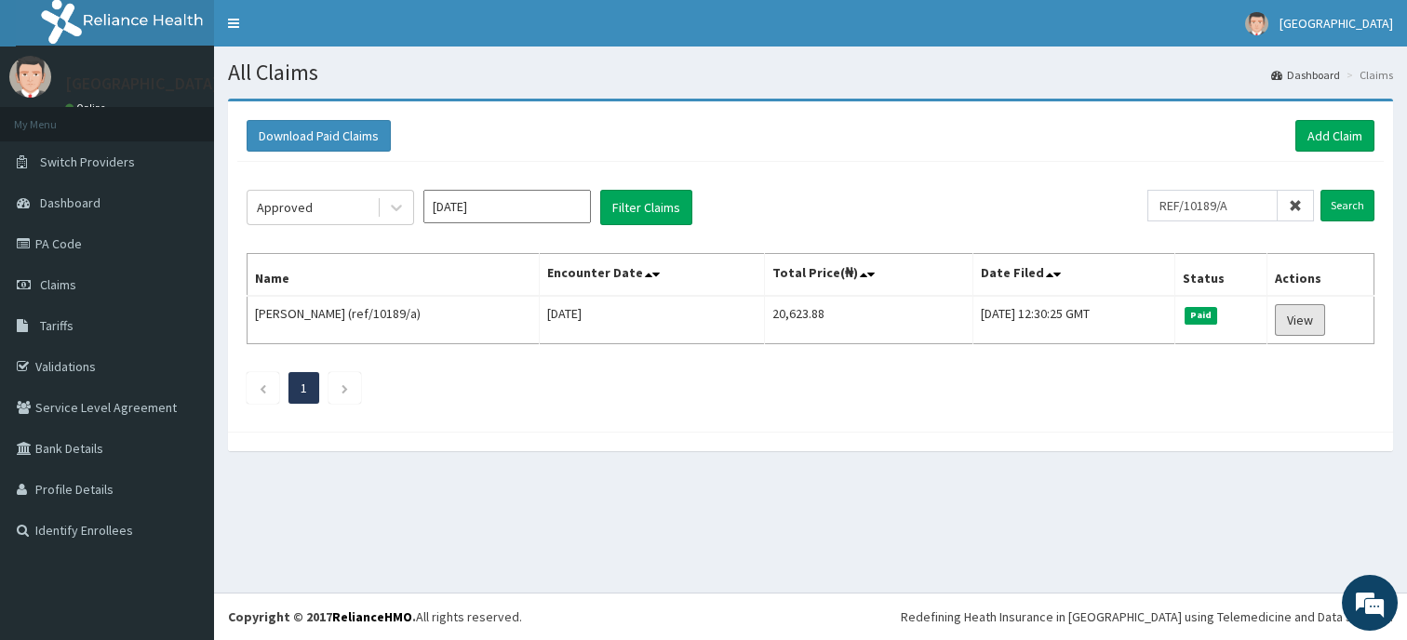
click at [1309, 322] on link "View" at bounding box center [1300, 320] width 50 height 32
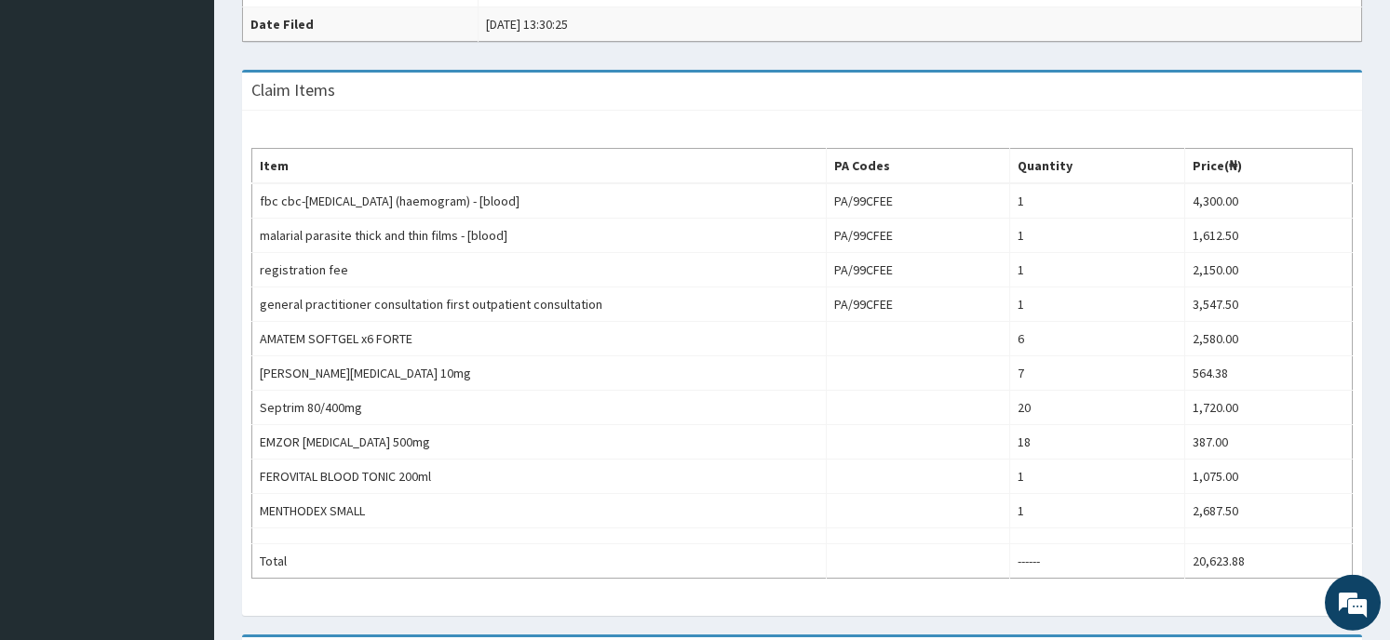
scroll to position [548, 0]
click at [1292, 89] on div "Claim Items" at bounding box center [802, 89] width 1120 height 38
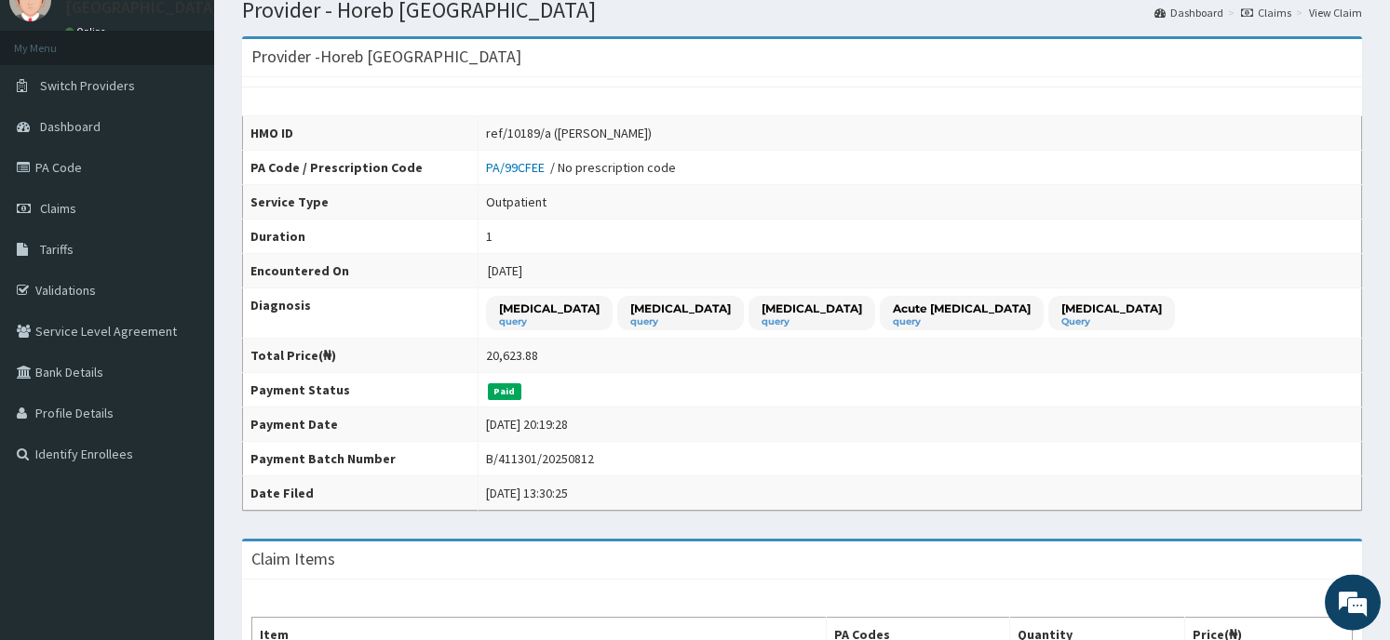
scroll to position [0, 0]
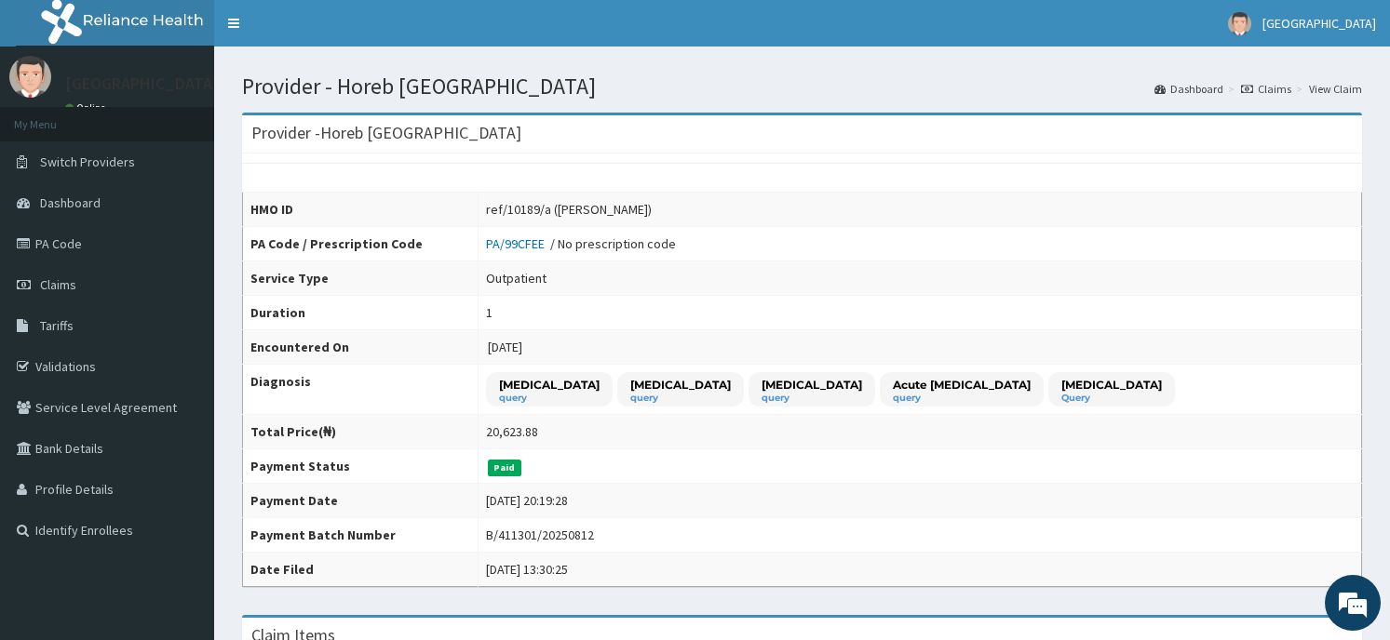
click at [91, 279] on link "Claims" at bounding box center [107, 284] width 214 height 41
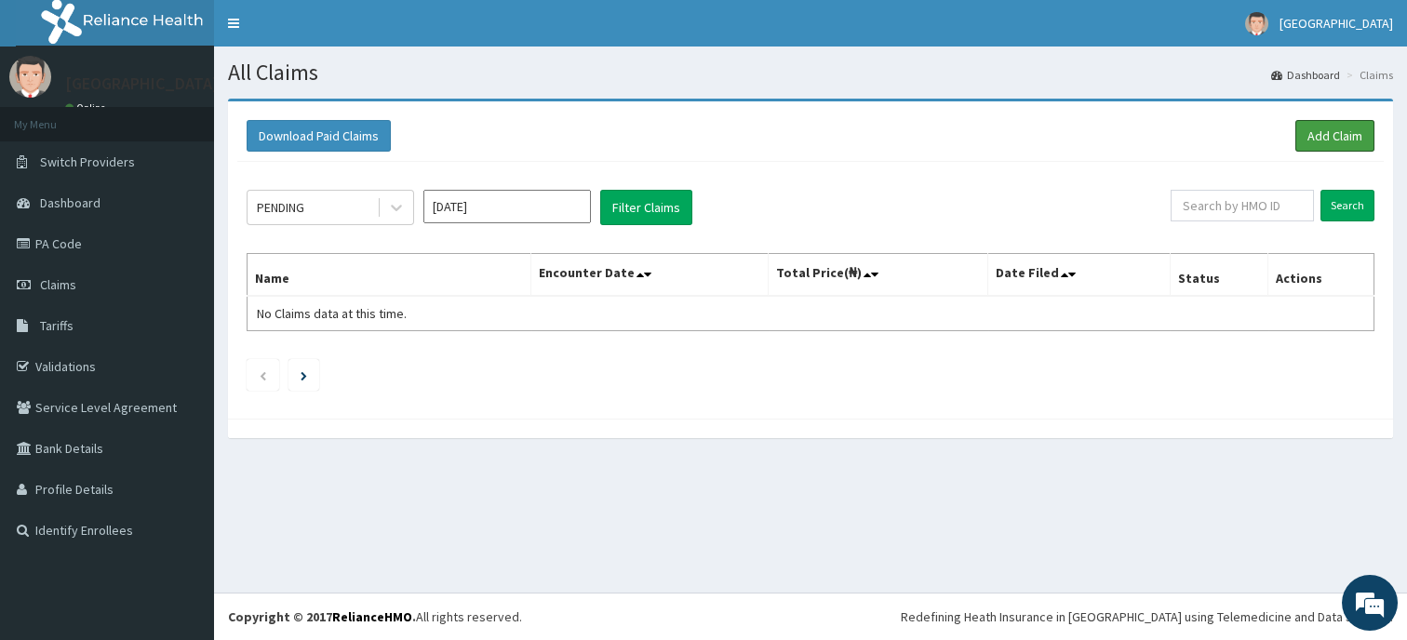
click at [1331, 128] on link "Add Claim" at bounding box center [1335, 136] width 79 height 32
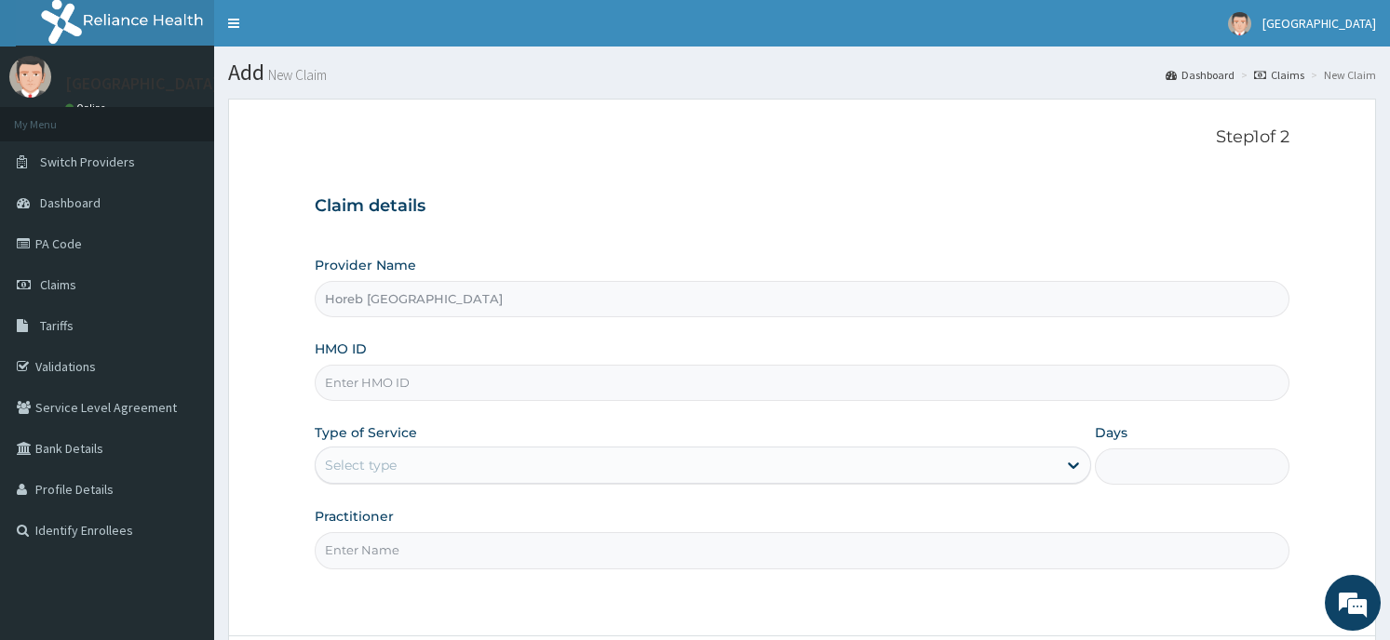
click at [488, 385] on input "HMO ID" at bounding box center [802, 383] width 974 height 36
type input "REF/10189/A"
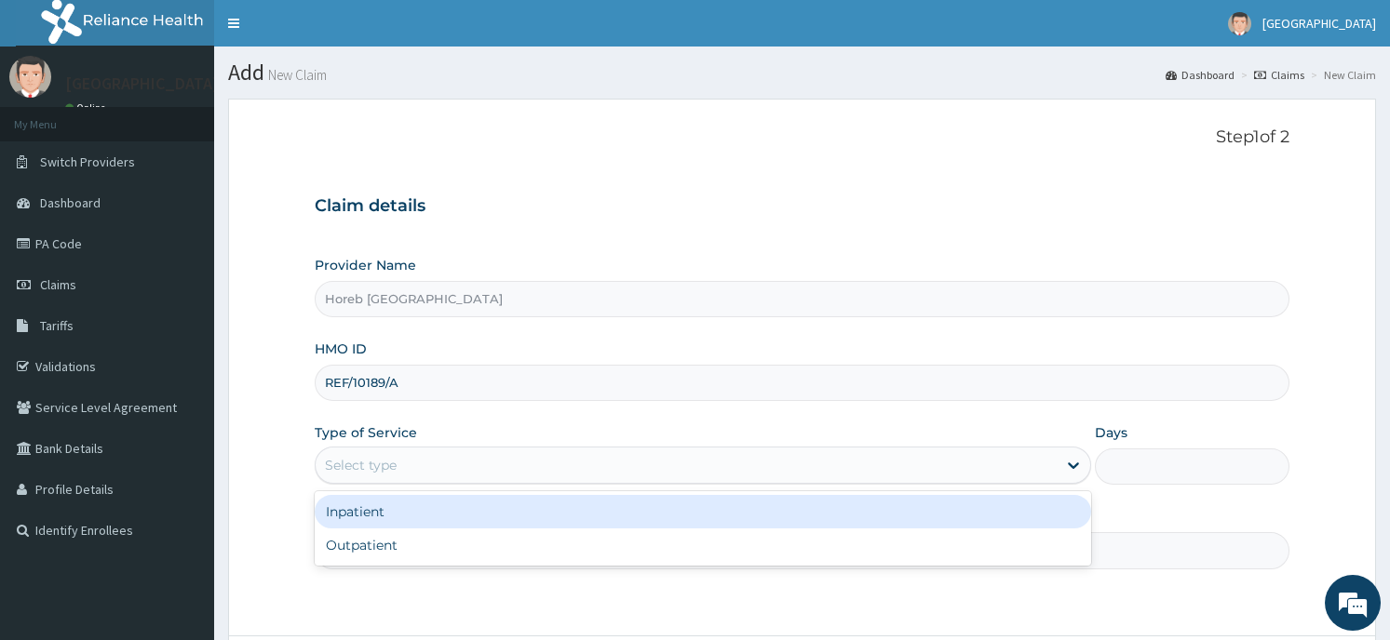
click at [447, 473] on div "Select type" at bounding box center [686, 465] width 741 height 30
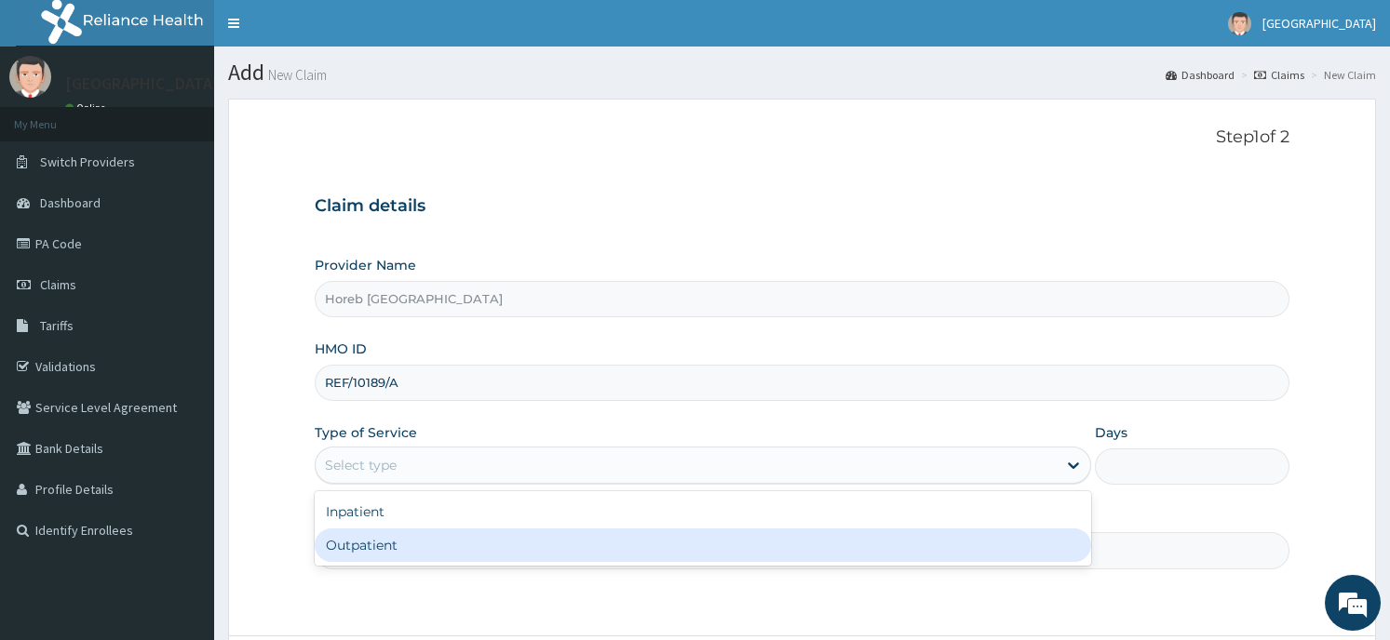
click at [447, 543] on div "Outpatient" at bounding box center [703, 546] width 776 height 34
type input "1"
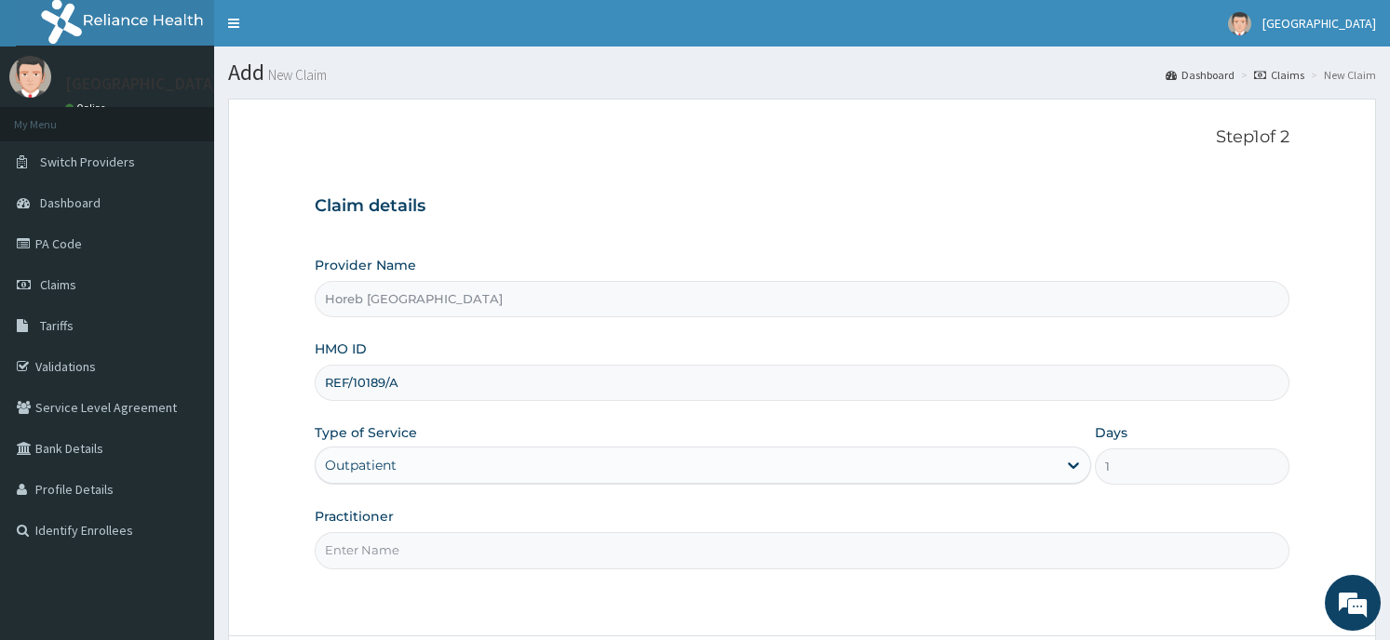
type input "G"
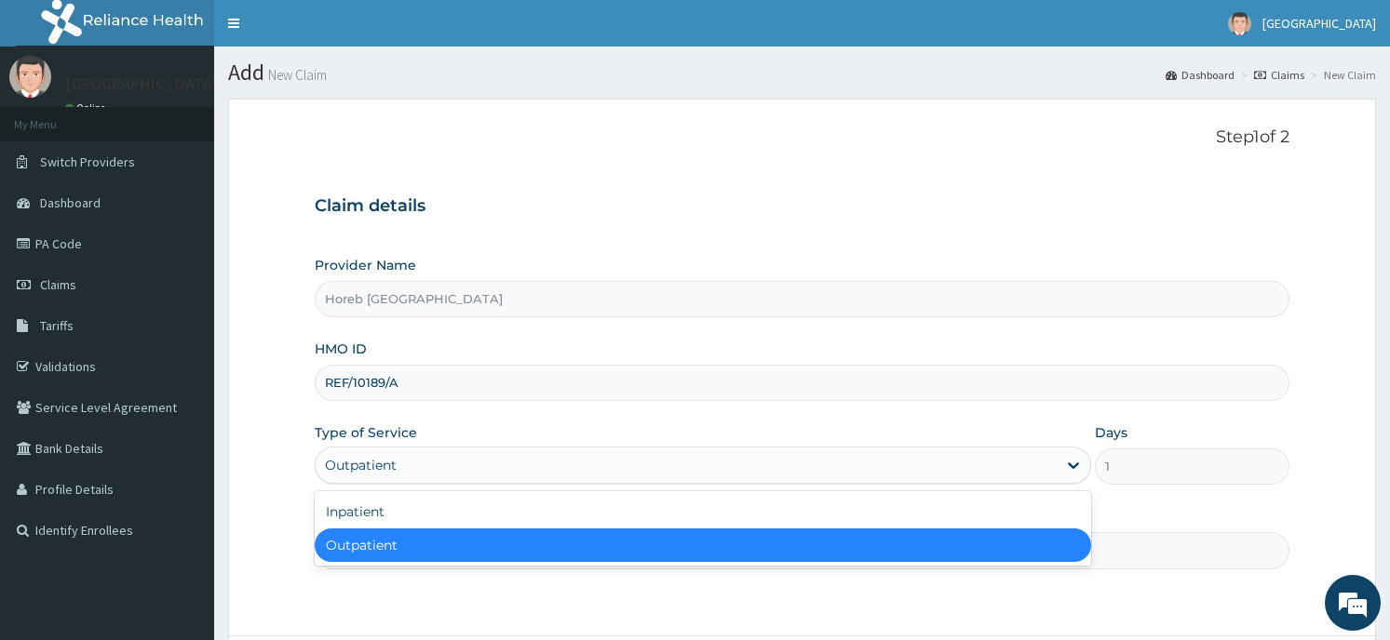
click at [437, 547] on div "Outpatient" at bounding box center [703, 546] width 776 height 34
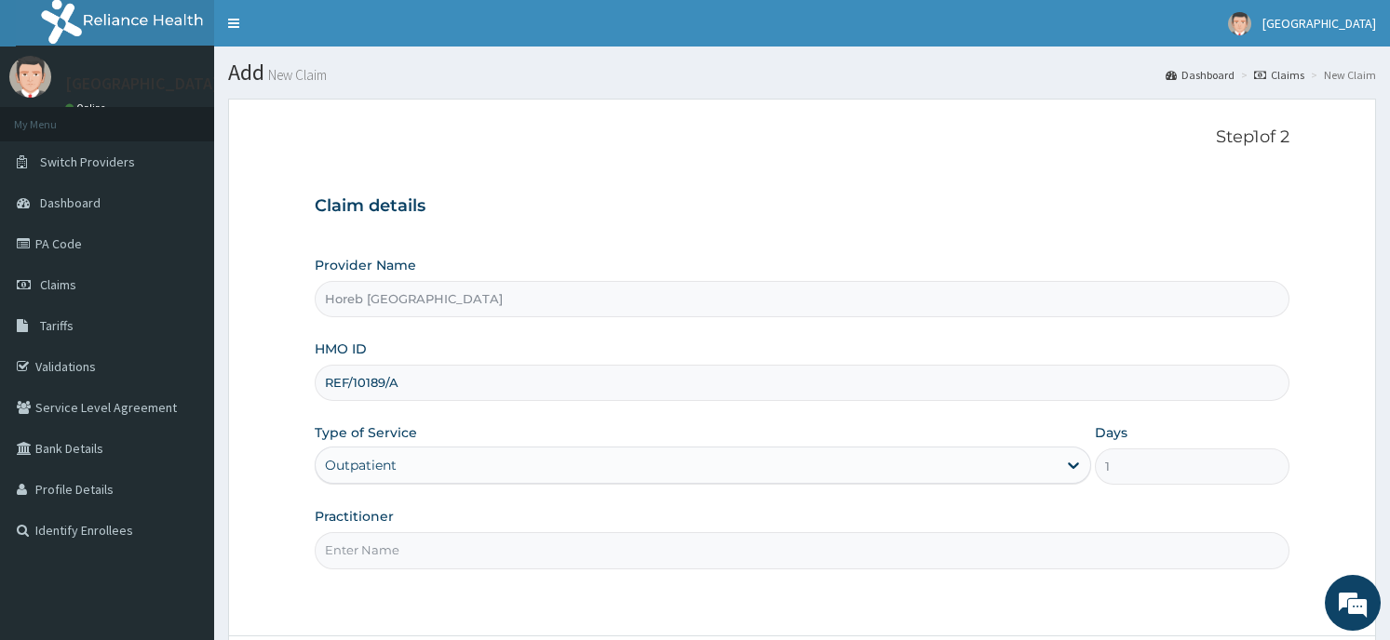
click at [430, 555] on input "Practitioner" at bounding box center [802, 550] width 974 height 36
type input "GENERAL"
click at [683, 615] on form "Step 1 of 2 Claim details Provider Name Horeb Consult Hospital HMO ID REF/10189…" at bounding box center [802, 420] width 1148 height 643
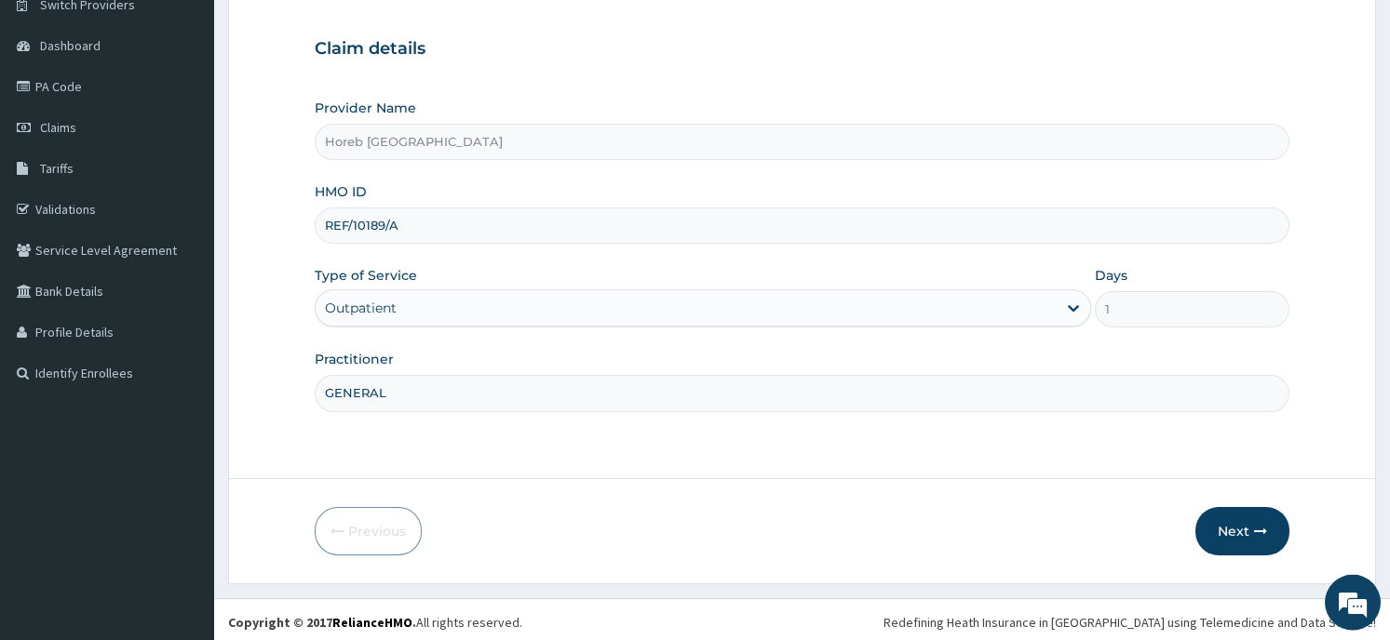
scroll to position [163, 0]
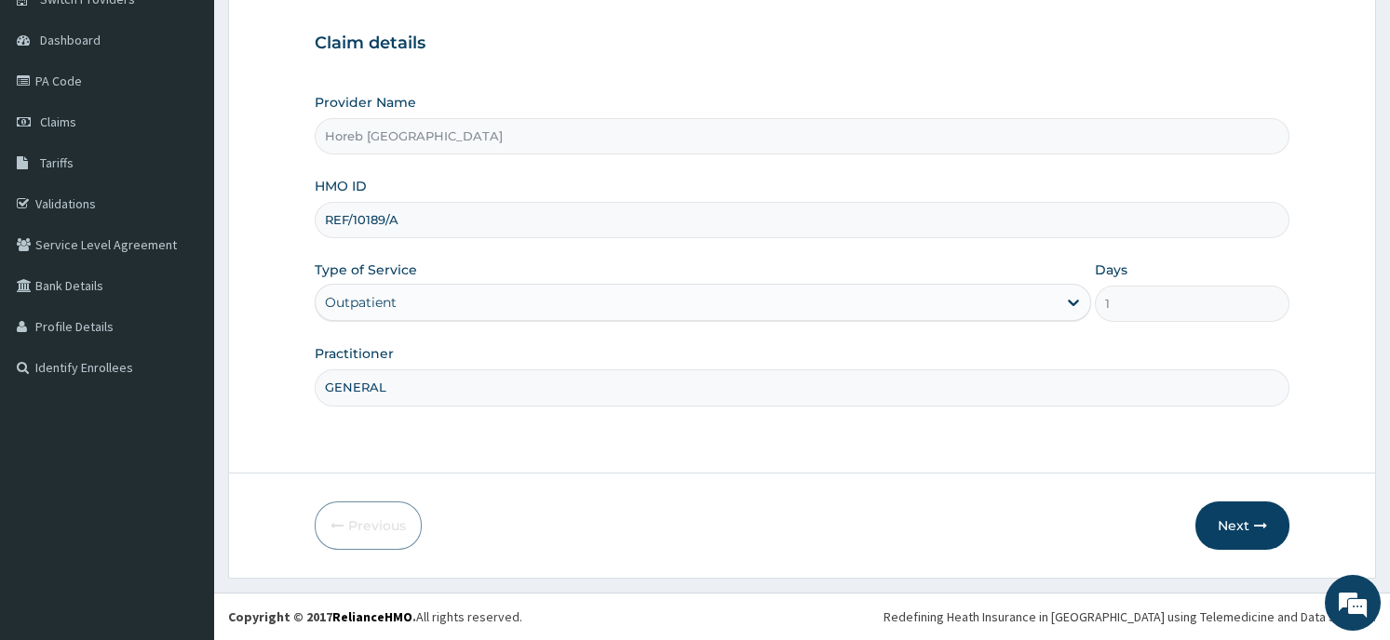
click at [1226, 527] on button "Next" at bounding box center [1242, 526] width 94 height 48
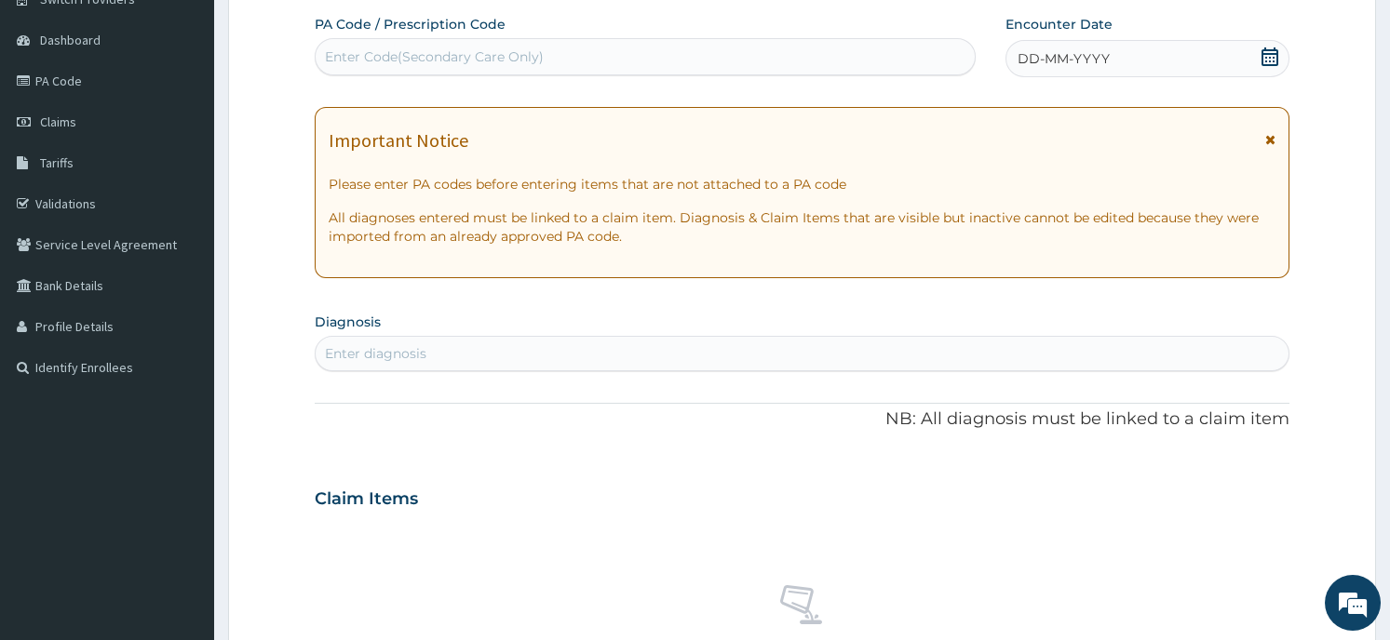
click at [1186, 60] on div "DD-MM-YYYY" at bounding box center [1146, 58] width 283 height 37
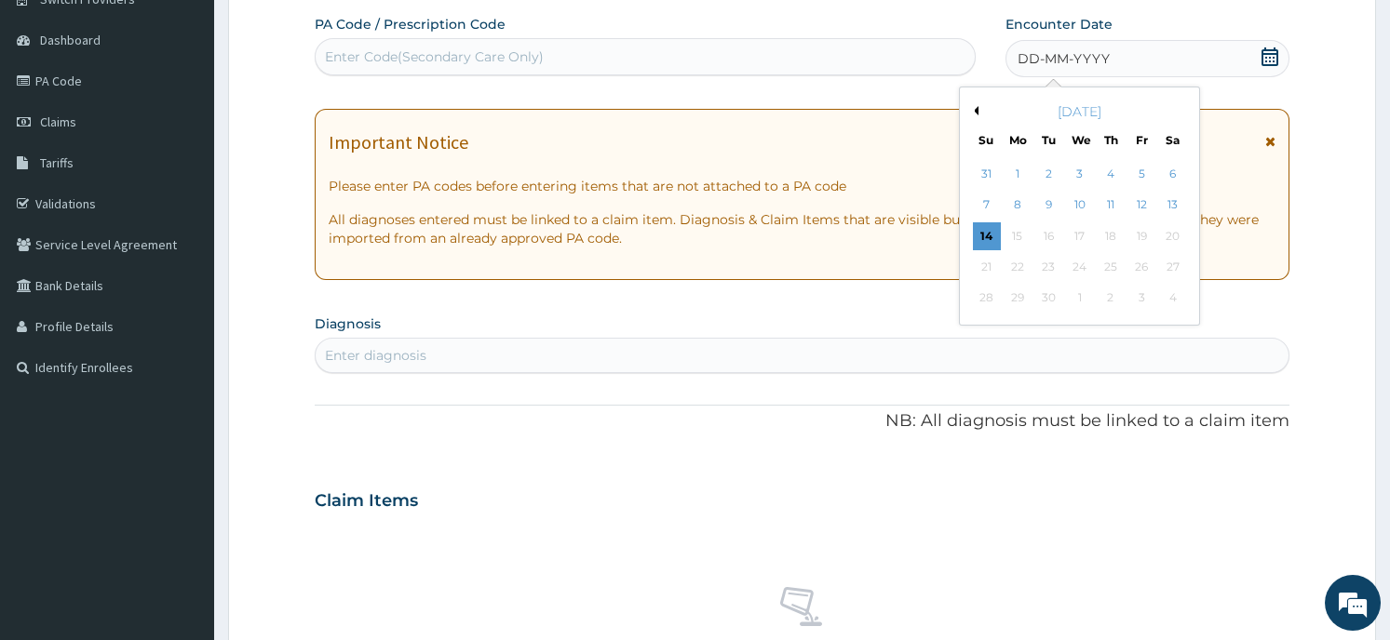
click at [973, 110] on button "Previous Month" at bounding box center [973, 110] width 9 height 9
click at [1187, 106] on button "Next Month" at bounding box center [1185, 110] width 9 height 9
click at [1106, 231] on div "14" at bounding box center [1110, 236] width 28 height 28
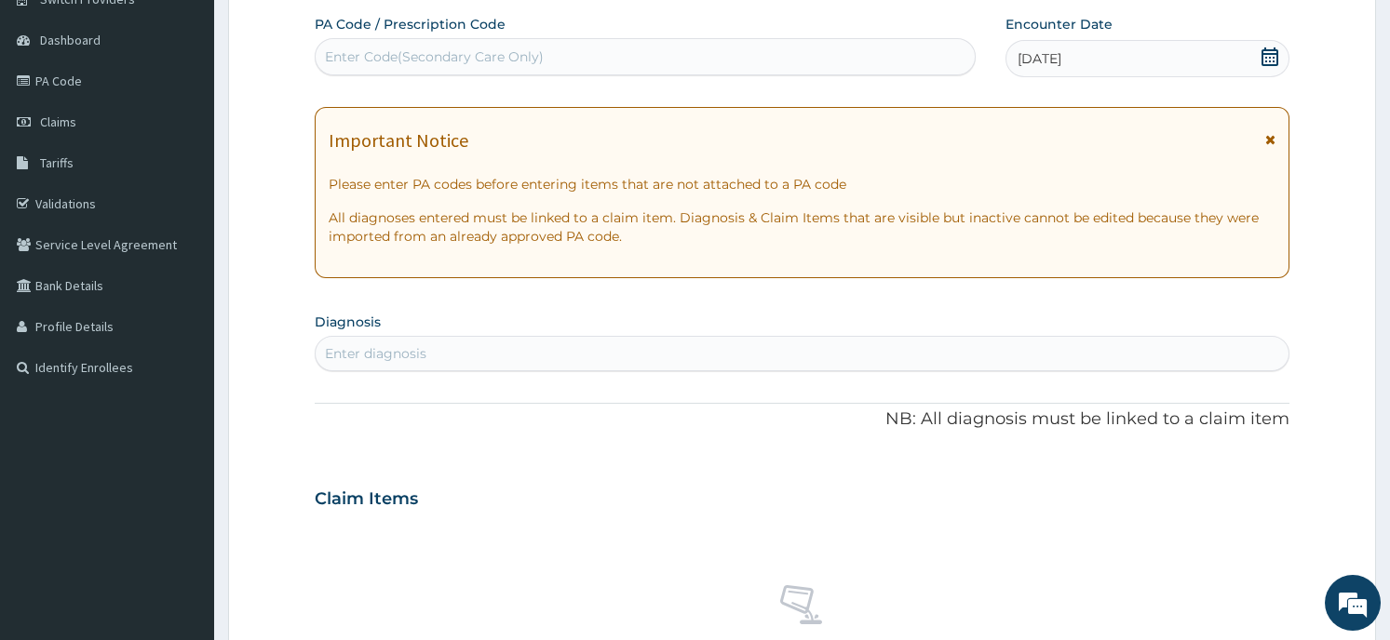
click at [412, 363] on div "Enter diagnosis" at bounding box center [375, 353] width 101 height 19
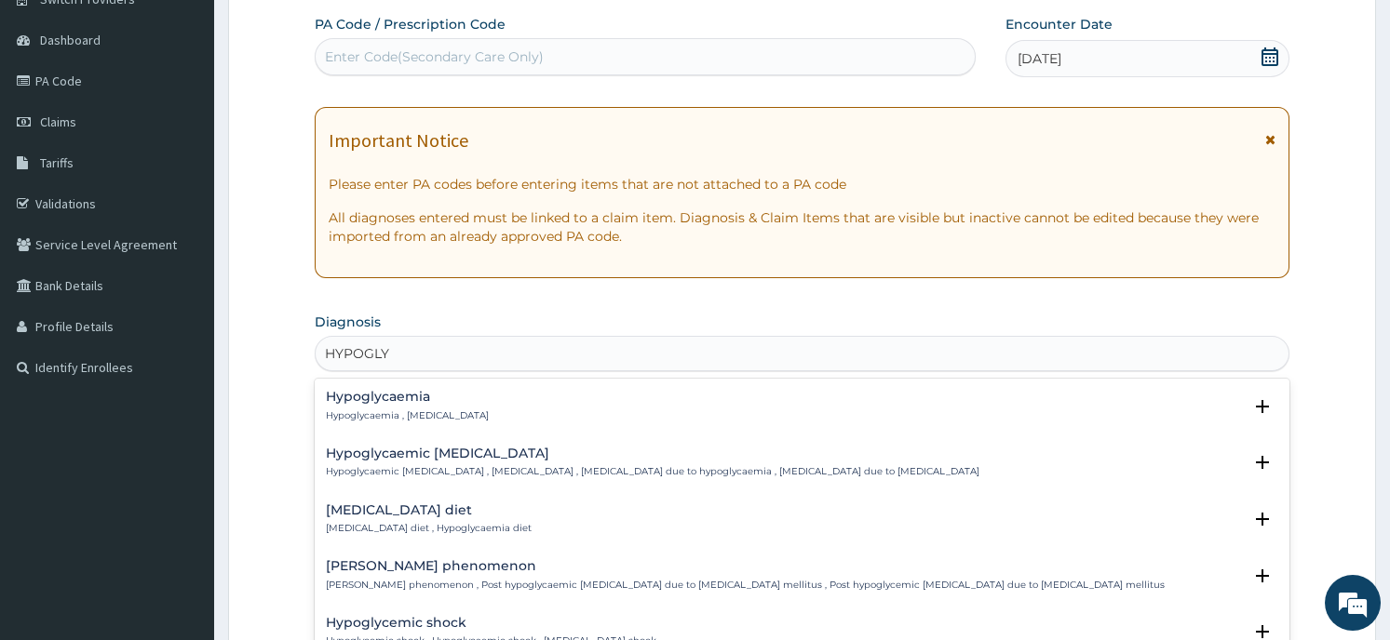
type input "HYPOGLYC"
click at [403, 400] on h4 "Hypoglycaemia" at bounding box center [407, 397] width 163 height 14
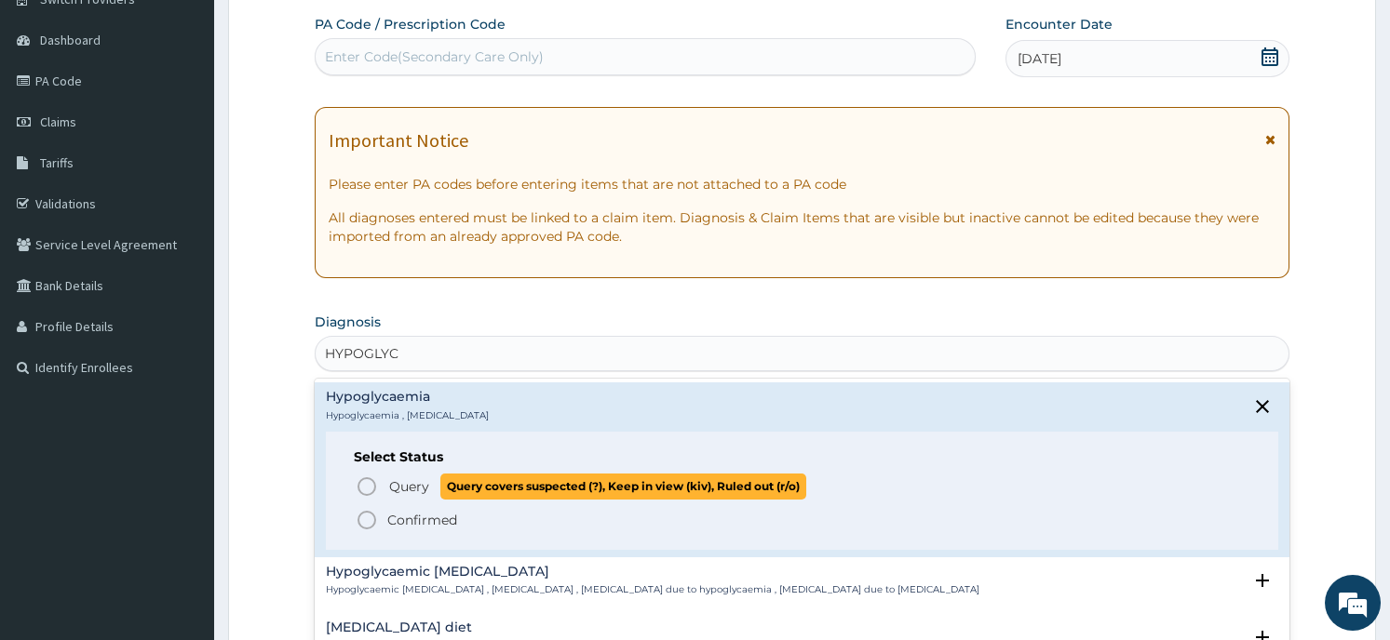
click at [471, 478] on span "Query covers suspected (?), Keep in view (kiv), Ruled out (r/o)" at bounding box center [623, 486] width 366 height 25
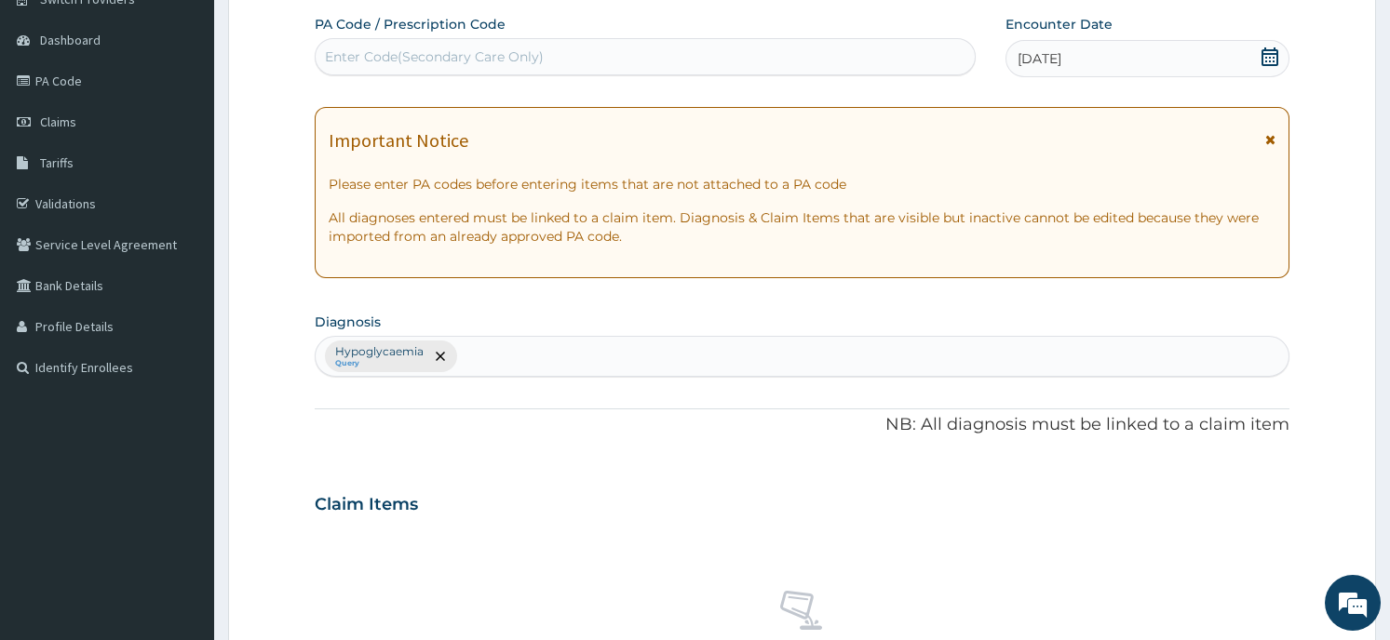
click at [561, 480] on div "Claim Items" at bounding box center [802, 501] width 974 height 48
click at [483, 357] on div "Hypoglycaemia Query" at bounding box center [802, 356] width 972 height 39
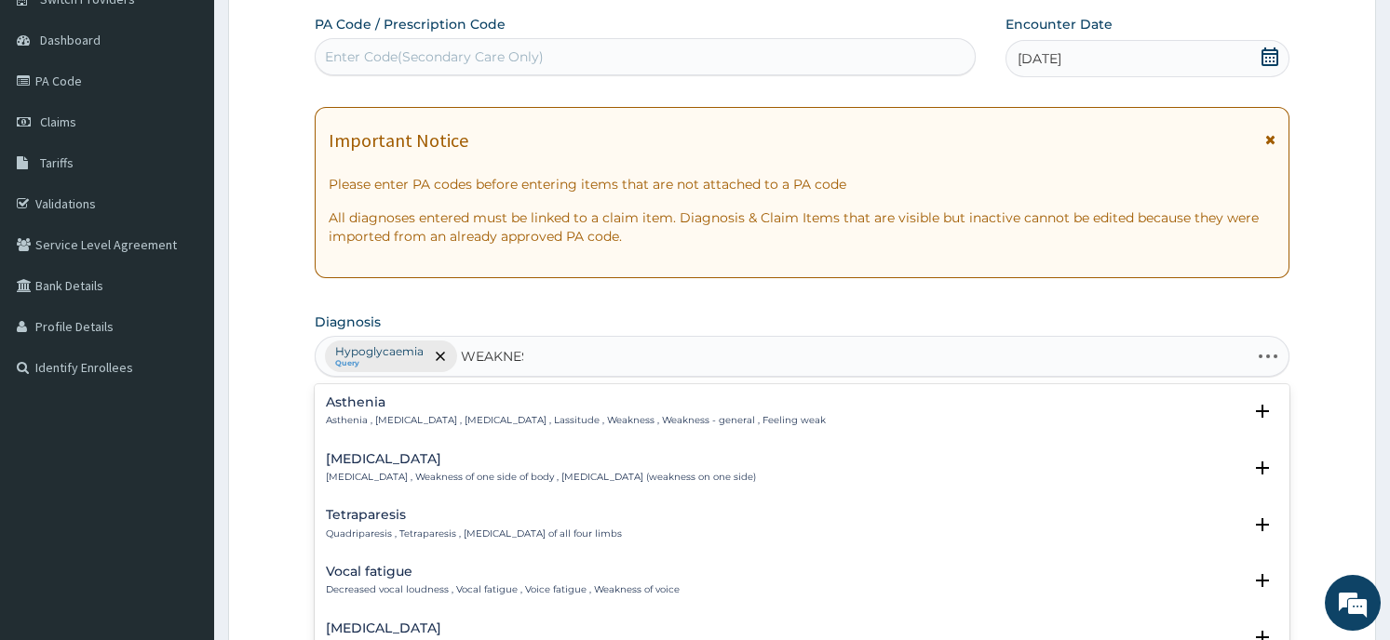
type input "WEAKNESS"
click at [372, 400] on h4 "Asthenia" at bounding box center [576, 403] width 500 height 14
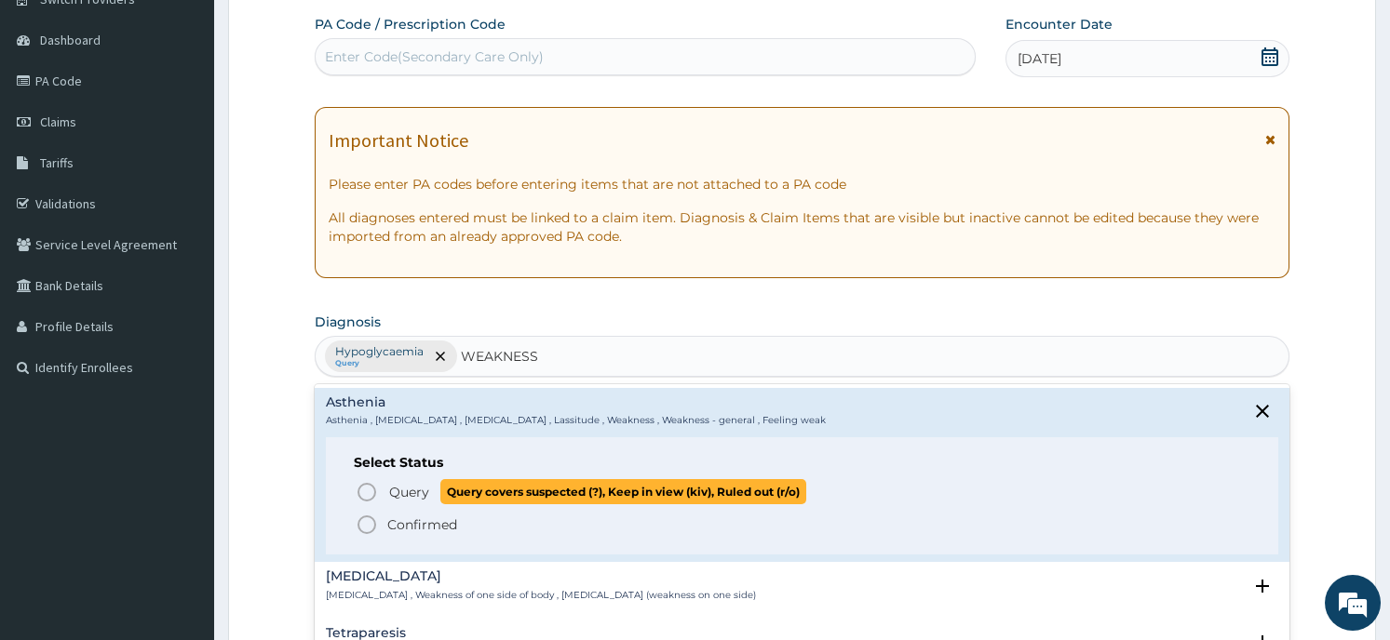
click at [395, 495] on span "Query" at bounding box center [409, 492] width 40 height 19
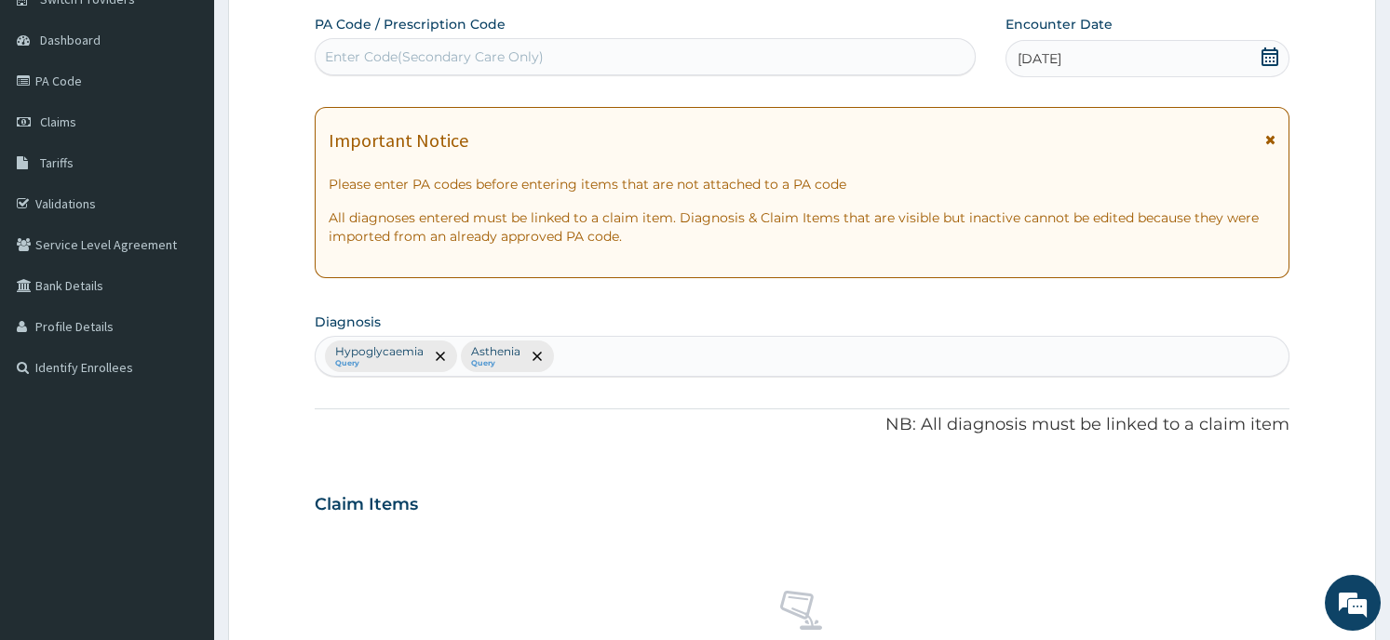
click at [593, 477] on div "Claim Items" at bounding box center [802, 501] width 974 height 48
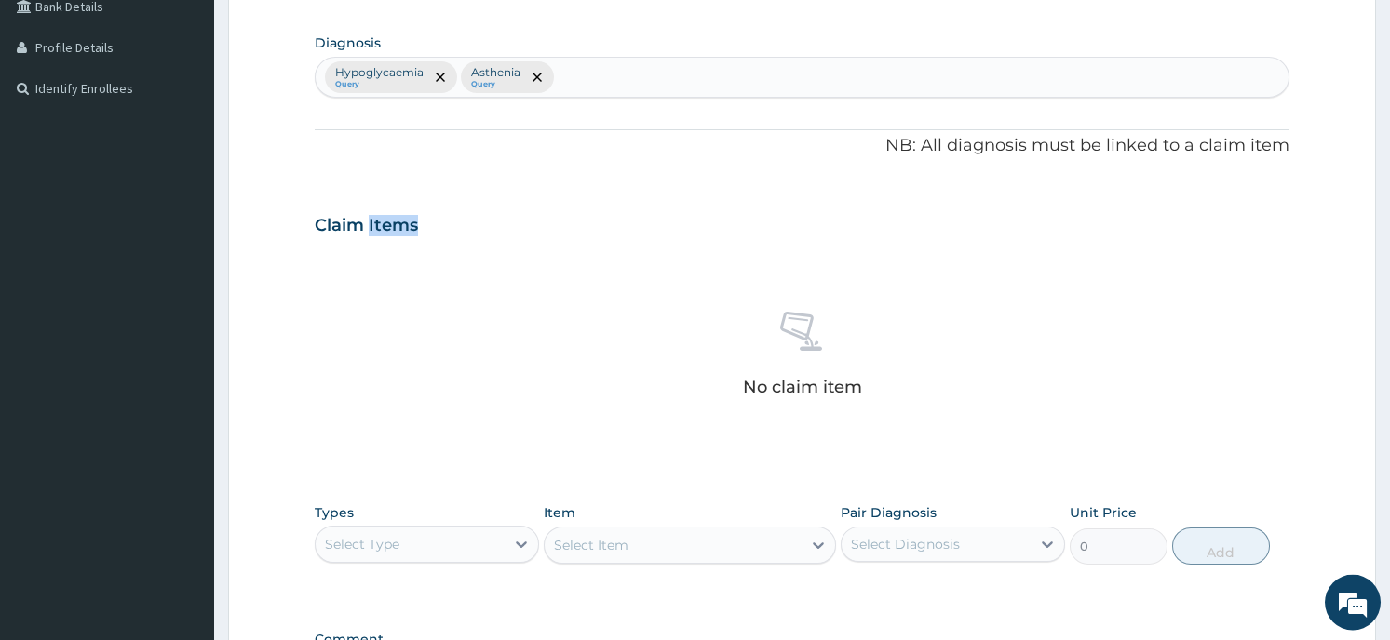
scroll to position [702, 0]
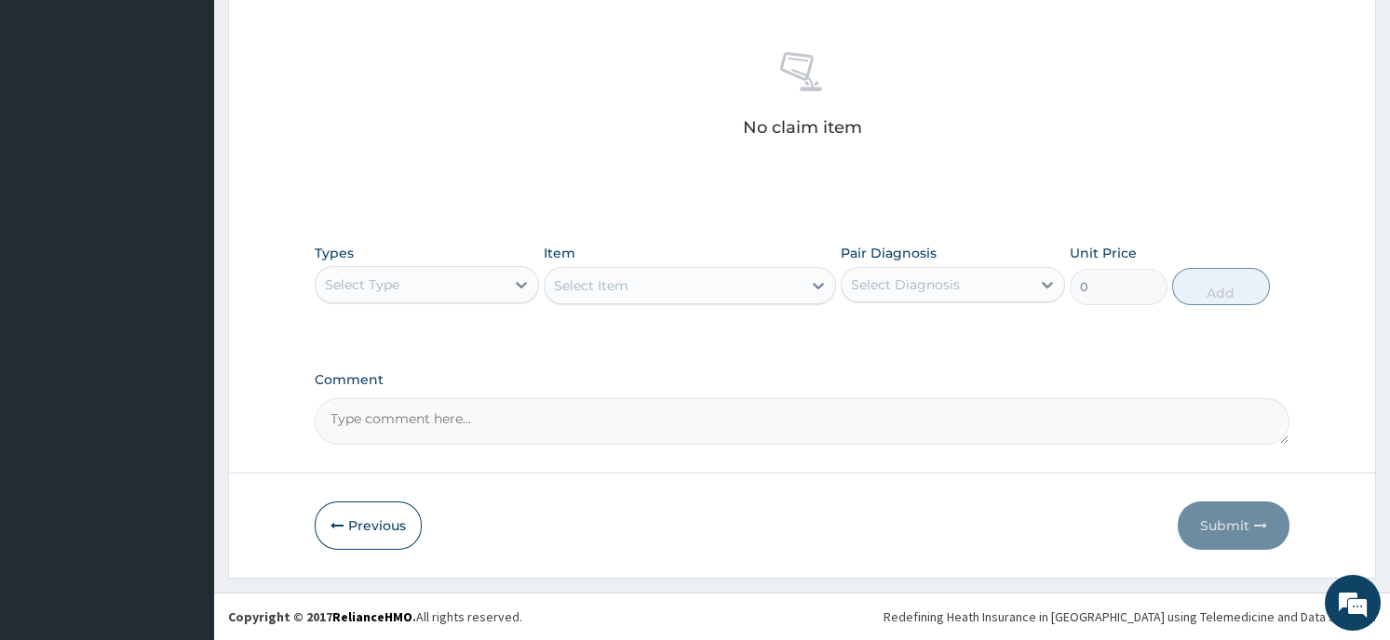
click at [390, 277] on div "Select Type" at bounding box center [362, 284] width 74 height 19
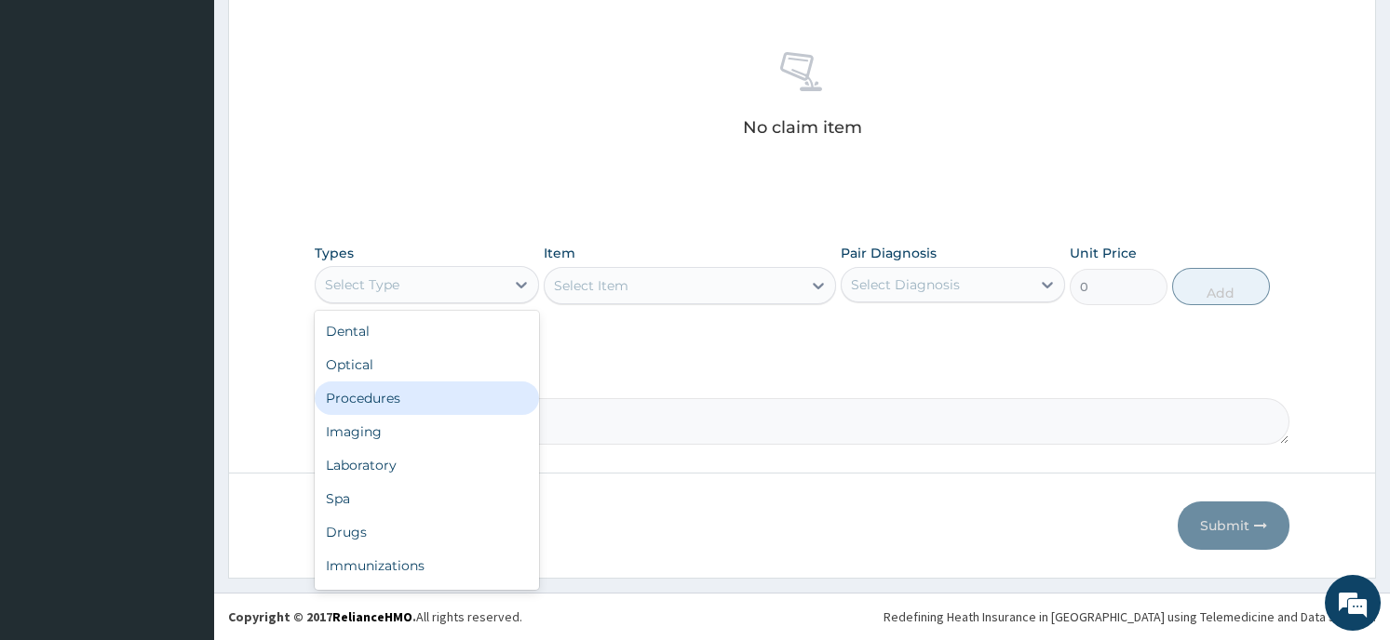
click at [410, 397] on div "Procedures" at bounding box center [427, 399] width 224 height 34
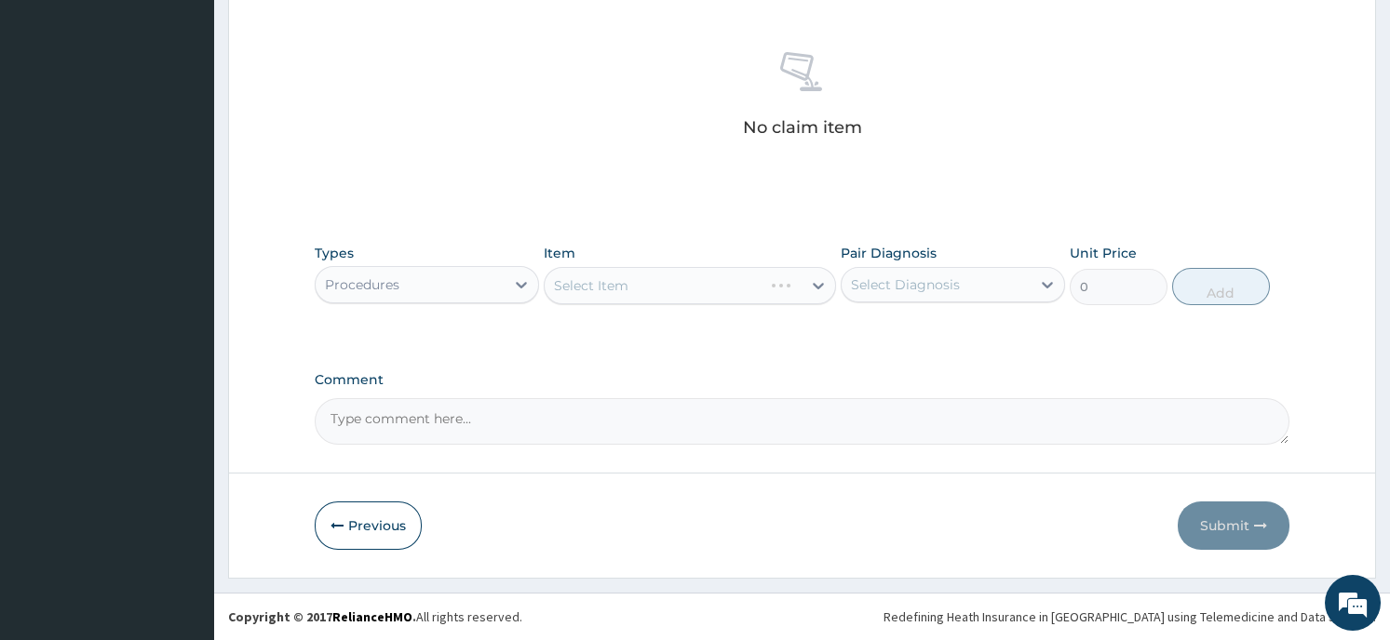
click at [710, 283] on div "Select Item" at bounding box center [690, 285] width 292 height 37
click at [817, 282] on div "Select Item" at bounding box center [690, 285] width 292 height 37
click at [817, 282] on icon at bounding box center [818, 285] width 19 height 19
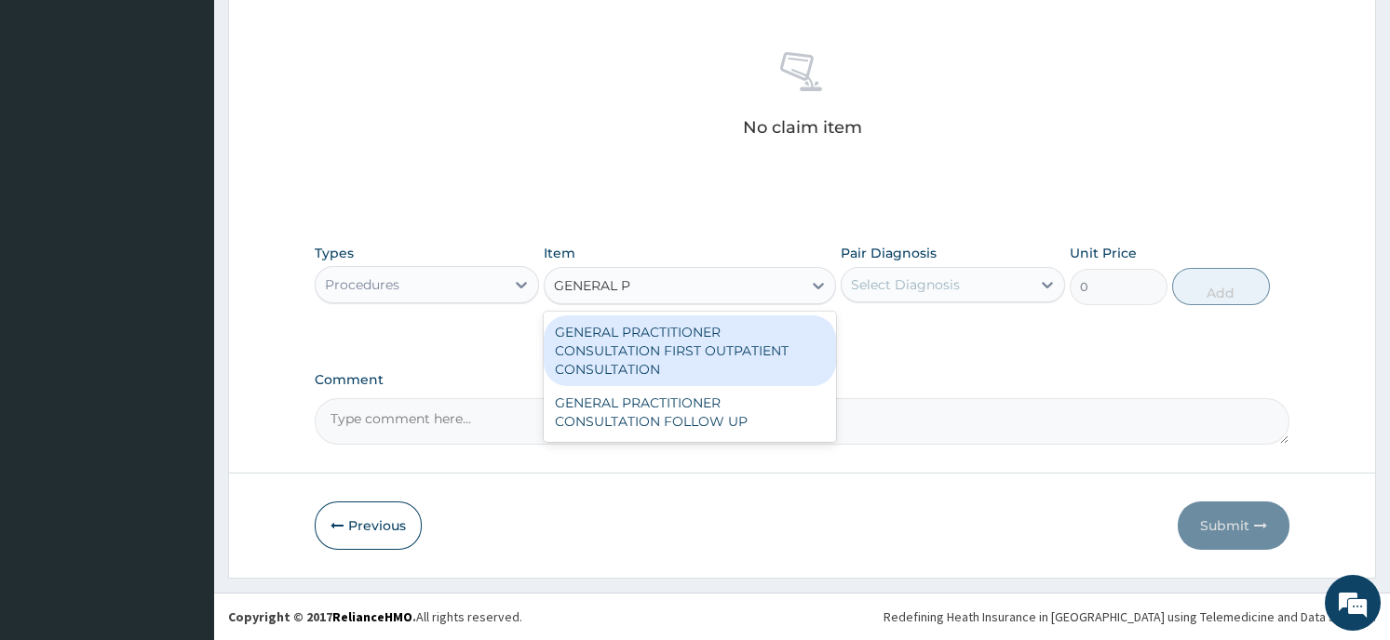
type input "GENERAL PR"
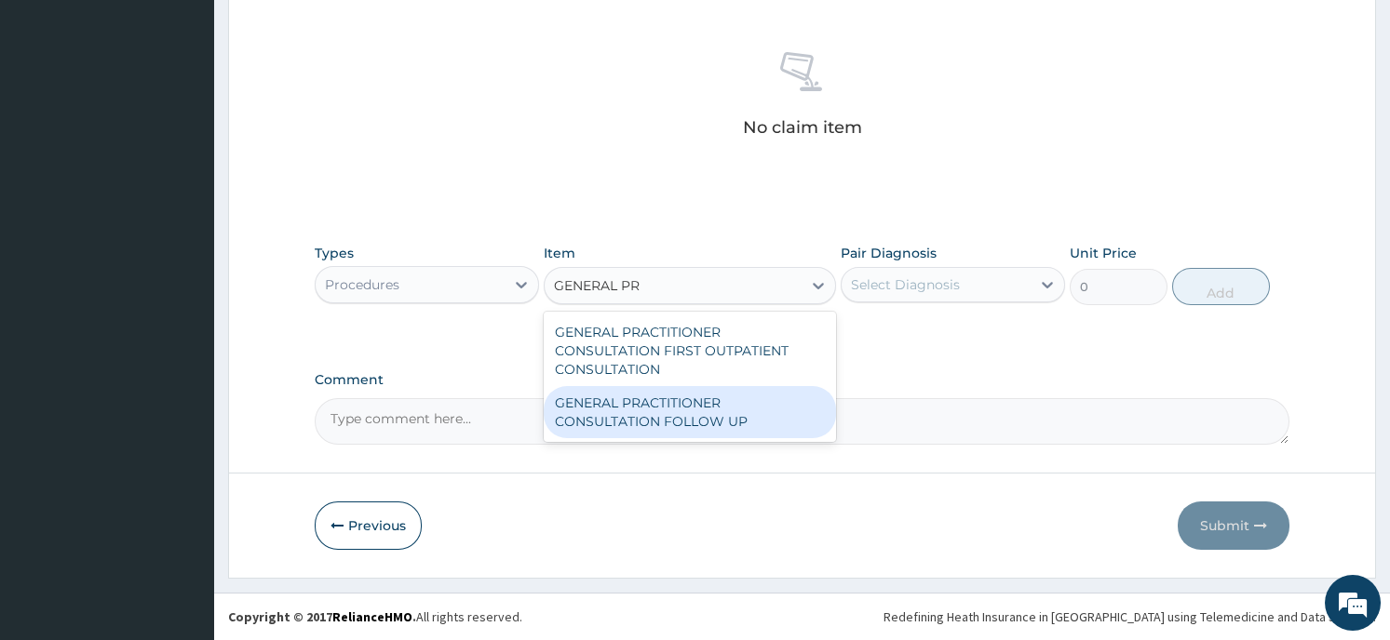
click at [734, 409] on div "GENERAL PRACTITIONER CONSULTATION FOLLOW UP" at bounding box center [690, 412] width 292 height 52
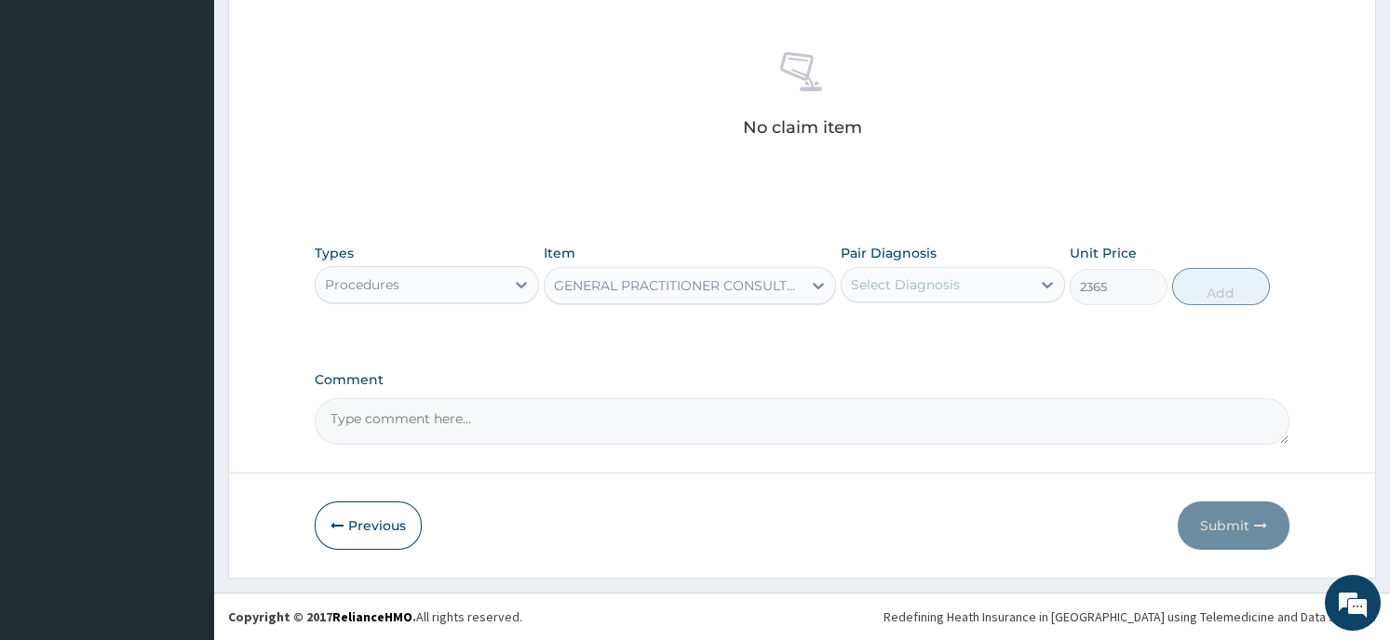
type input "2365"
click at [951, 286] on div "Select Diagnosis" at bounding box center [905, 284] width 109 height 19
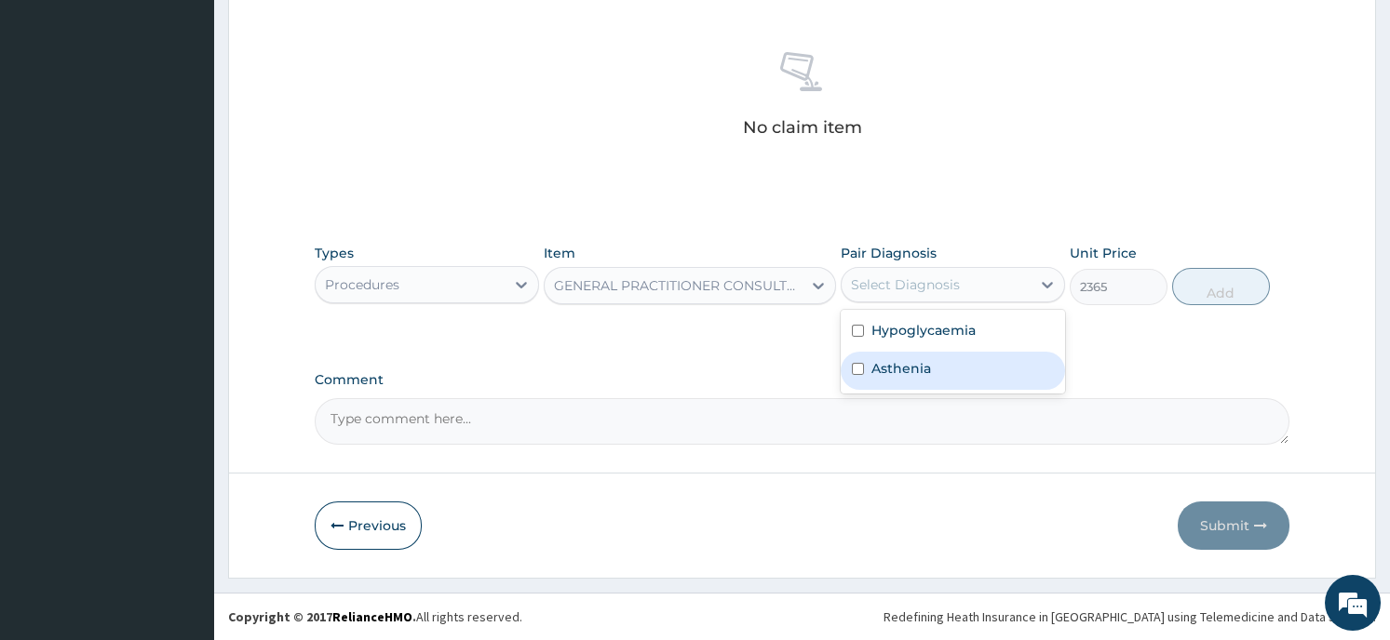
click at [934, 366] on div "Asthenia" at bounding box center [952, 371] width 224 height 38
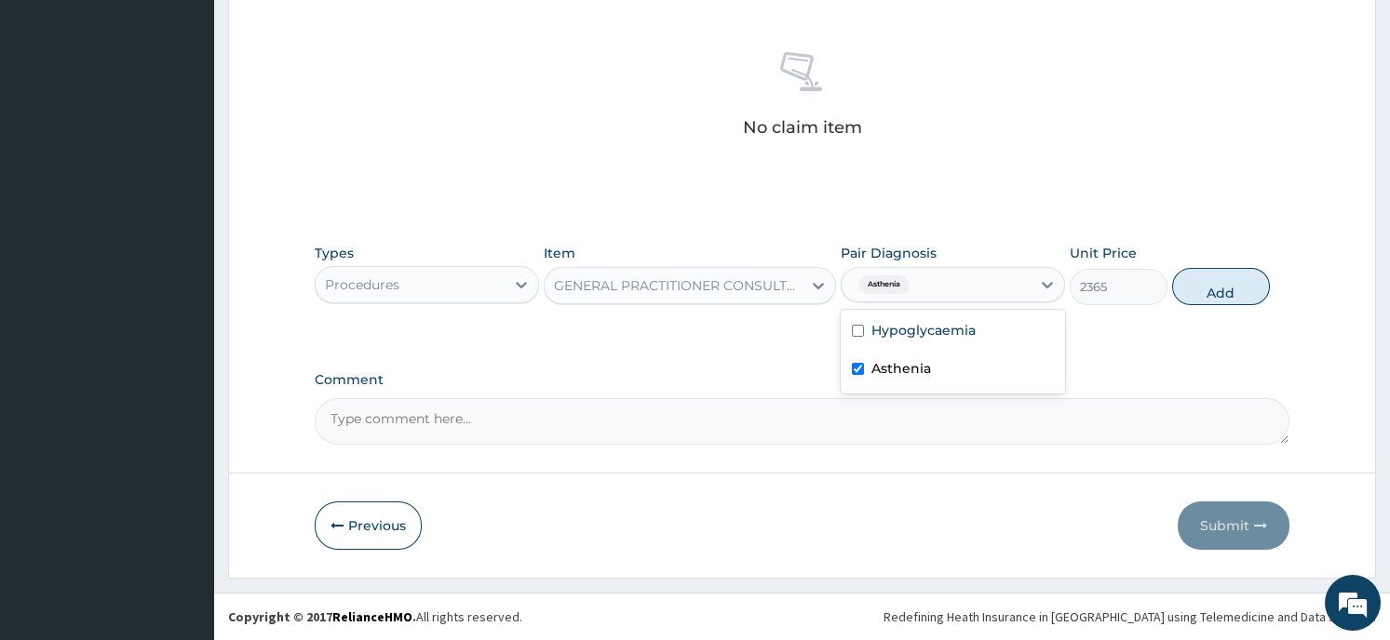
checkbox input "true"
click at [1197, 284] on button "Add" at bounding box center [1221, 286] width 98 height 37
type input "0"
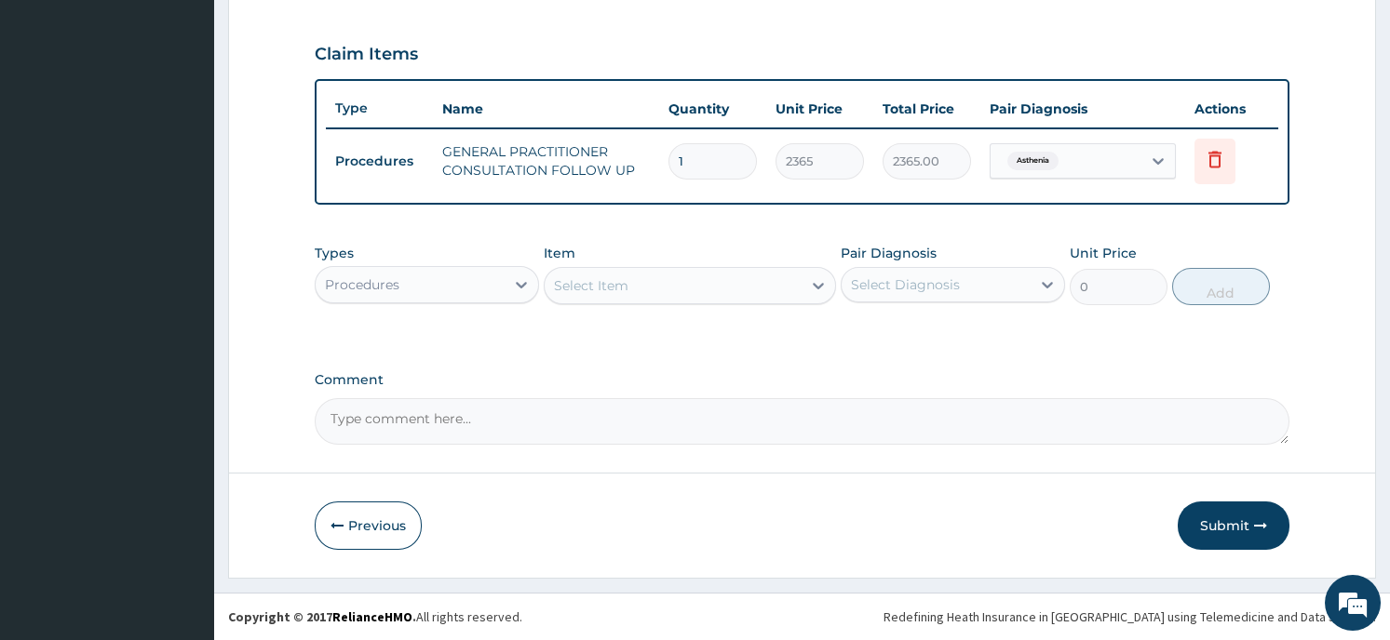
scroll to position [611, 0]
click at [461, 277] on div "Procedures" at bounding box center [410, 287] width 189 height 30
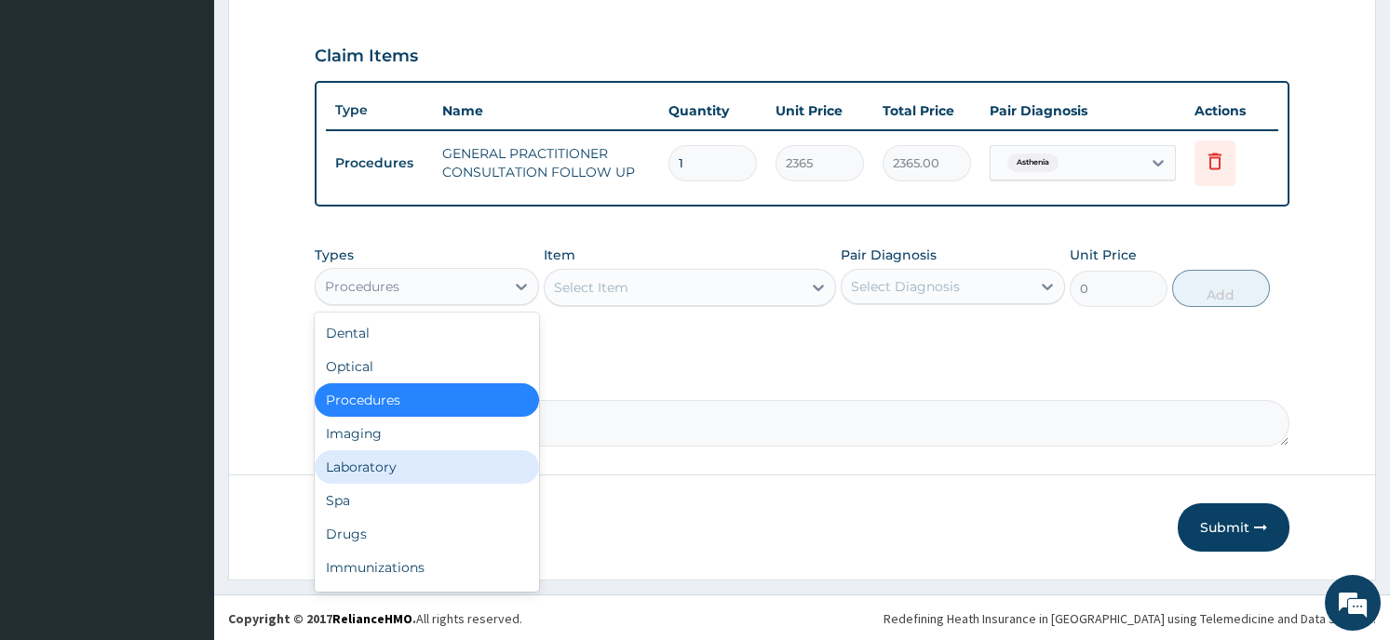
click at [407, 463] on div "Laboratory" at bounding box center [427, 467] width 224 height 34
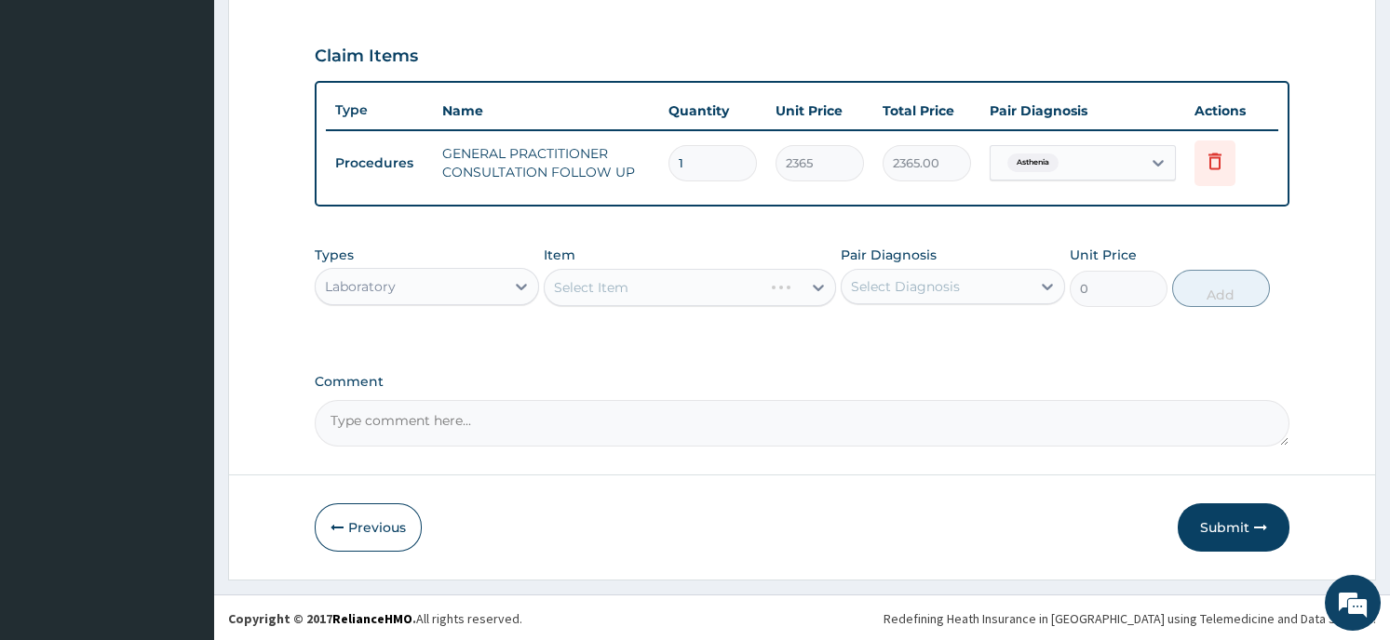
click at [665, 287] on div "Select Item" at bounding box center [690, 287] width 292 height 37
click at [800, 279] on div "Select Item" at bounding box center [672, 288] width 257 height 30
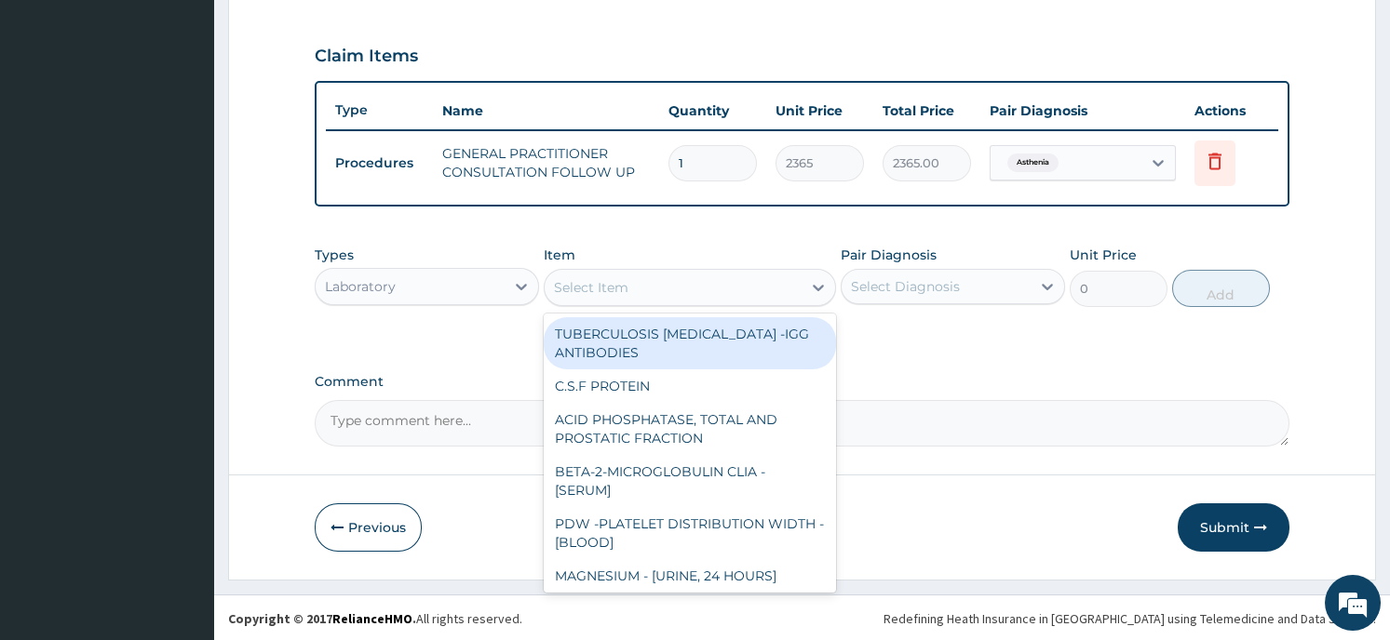
click at [800, 279] on div "Select Item" at bounding box center [672, 288] width 257 height 30
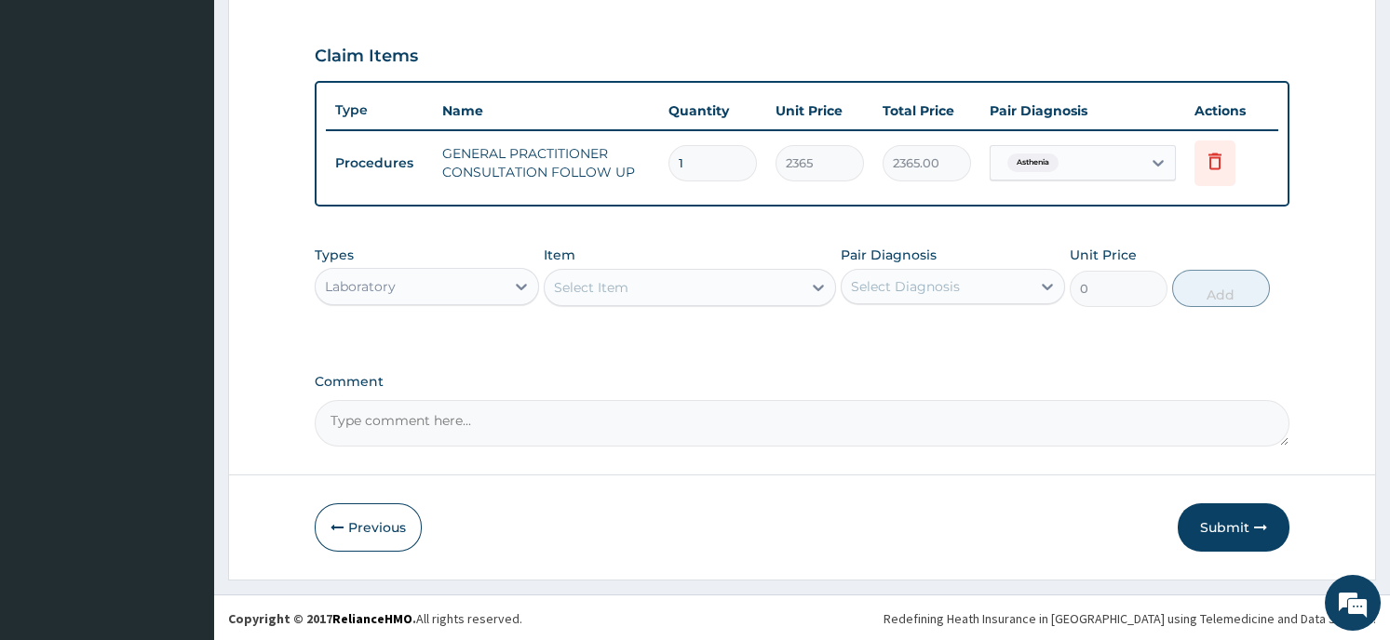
click at [800, 279] on div "Select Item" at bounding box center [672, 288] width 257 height 30
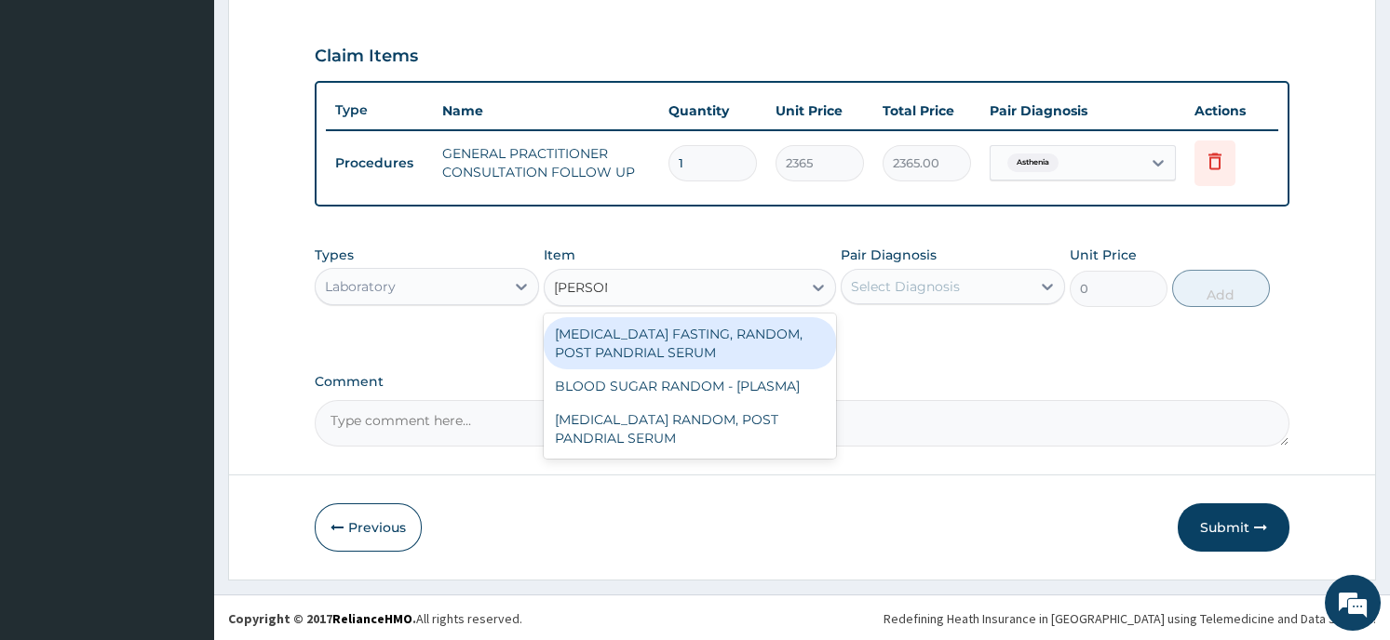
type input "RANDOM"
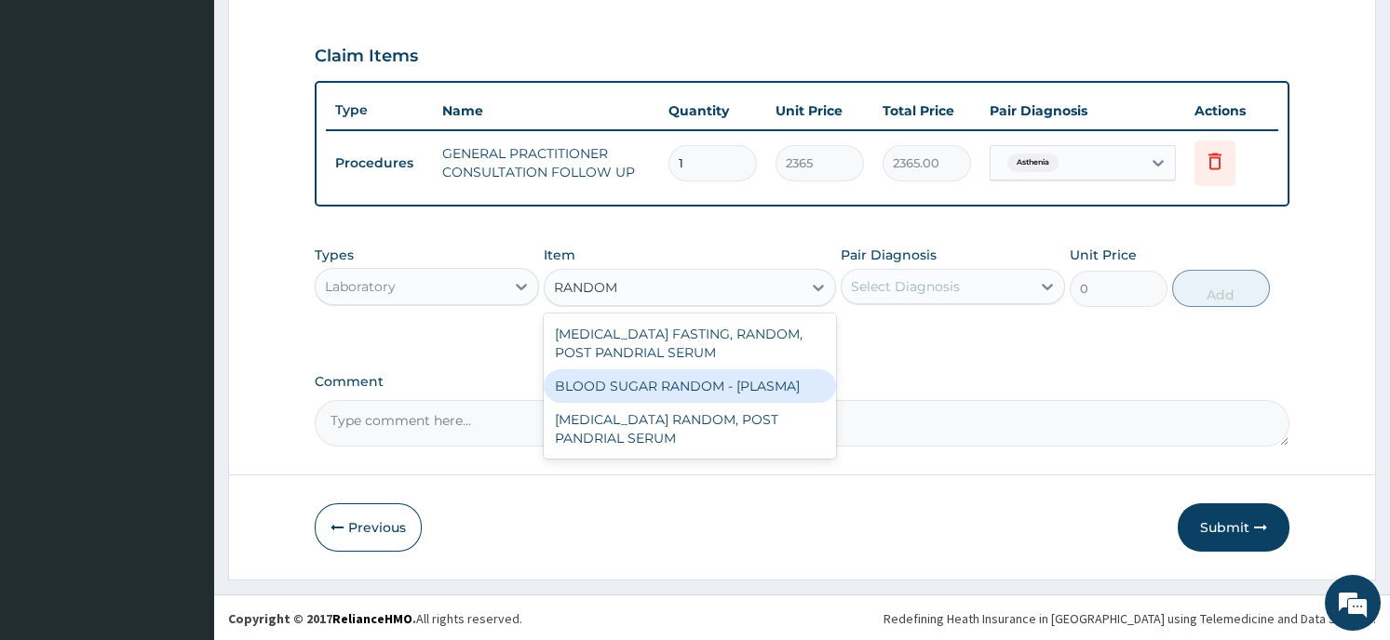
click at [672, 382] on div "BLOOD SUGAR RANDOM - [PLASMA]" at bounding box center [690, 387] width 292 height 34
type input "1290"
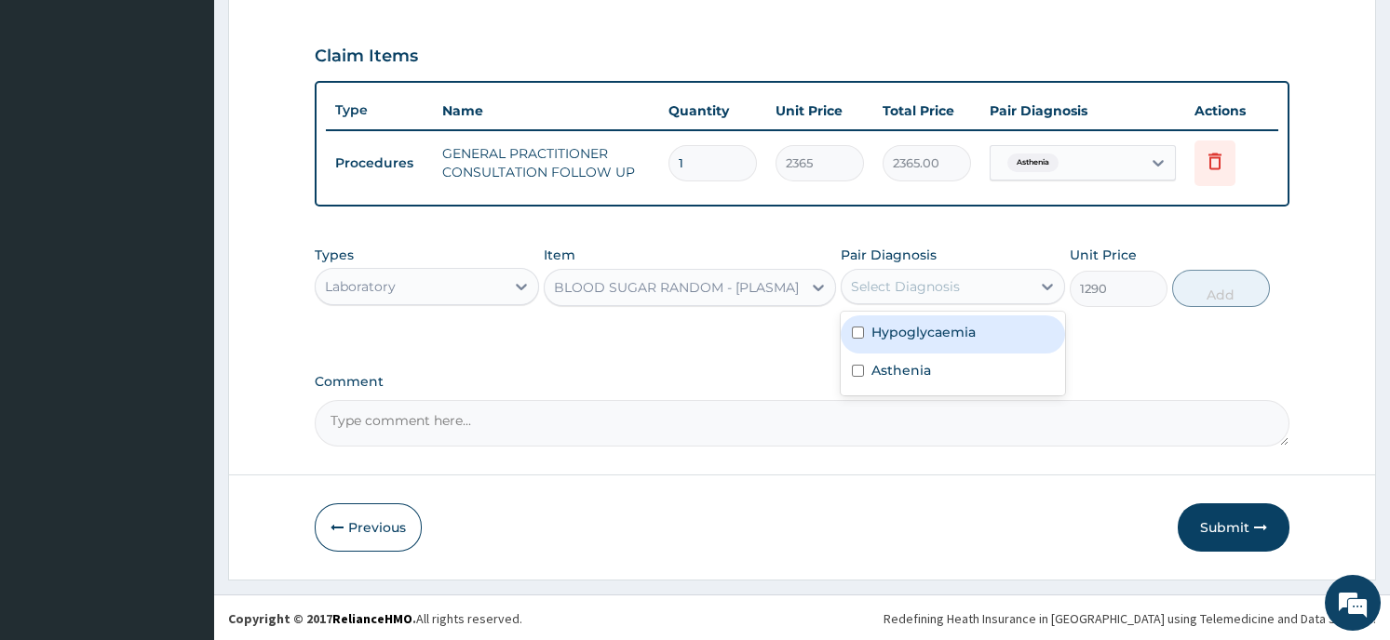
click at [962, 282] on div "Select Diagnosis" at bounding box center [935, 287] width 189 height 30
click at [954, 335] on label "Hypoglycaemia" at bounding box center [923, 332] width 104 height 19
checkbox input "true"
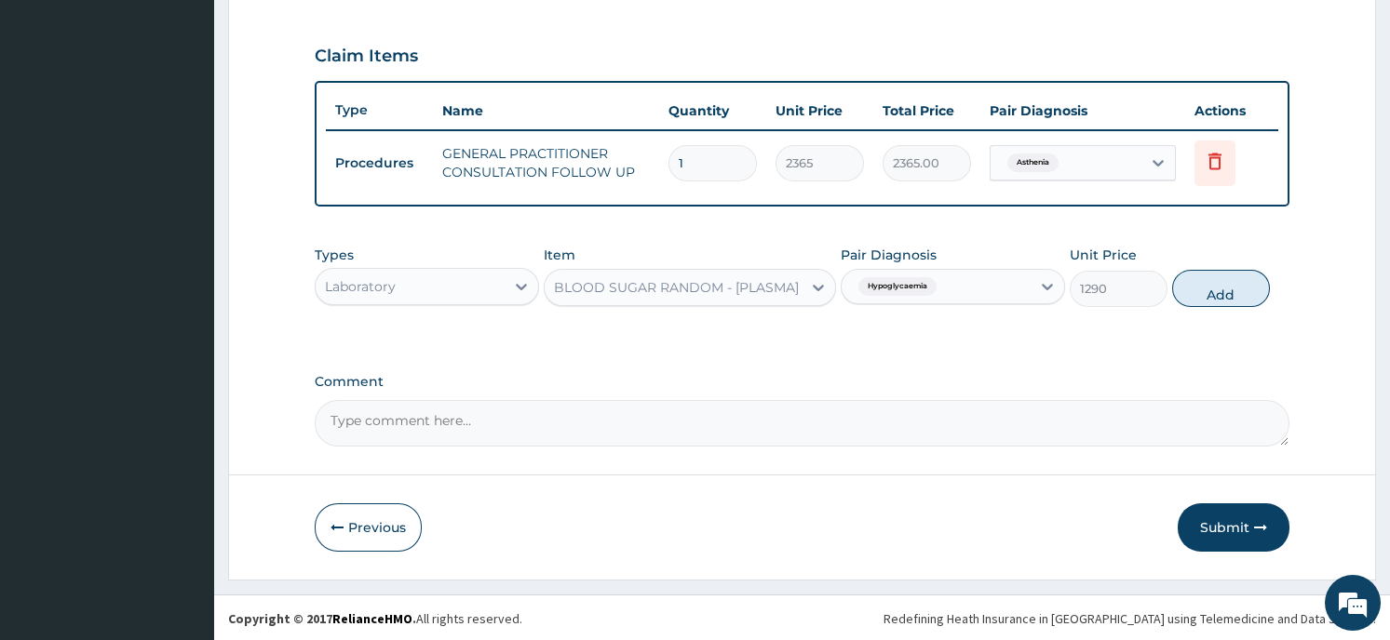
click at [1203, 290] on button "Add" at bounding box center [1221, 288] width 98 height 37
type input "0"
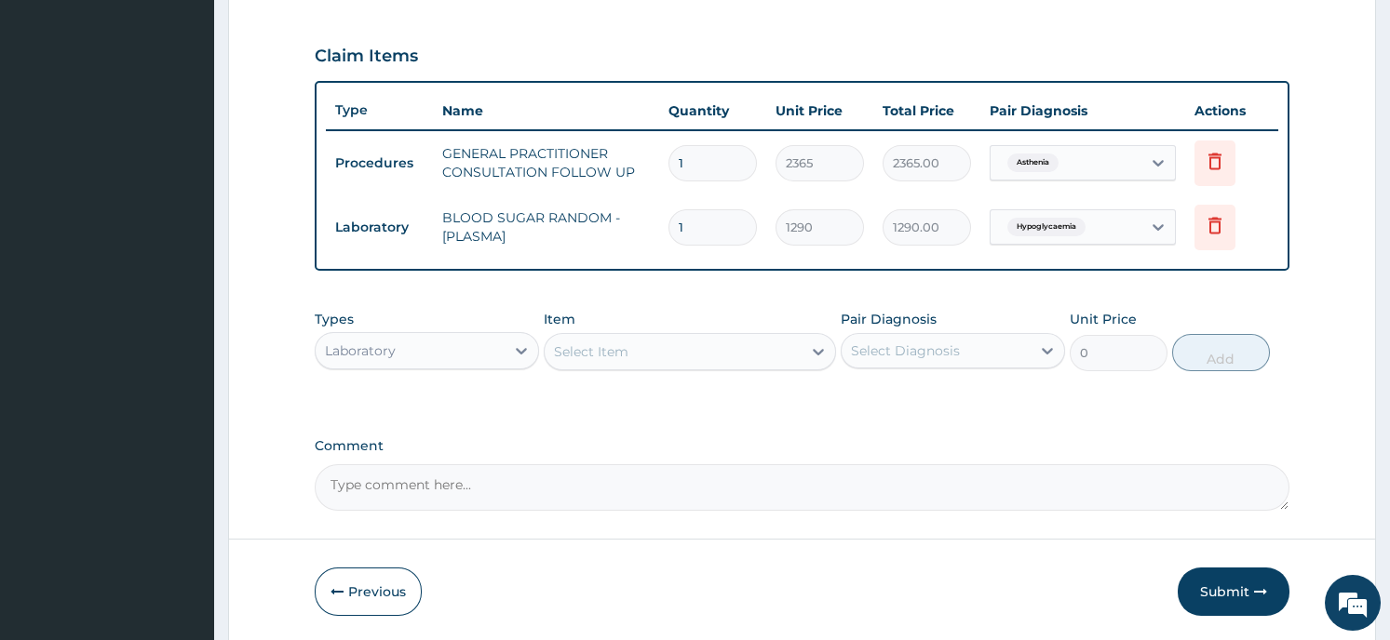
click at [624, 423] on div "PA Code / Prescription Code Enter Code(Secondary Care Only) Encounter Date [DAT…" at bounding box center [802, 38] width 974 height 945
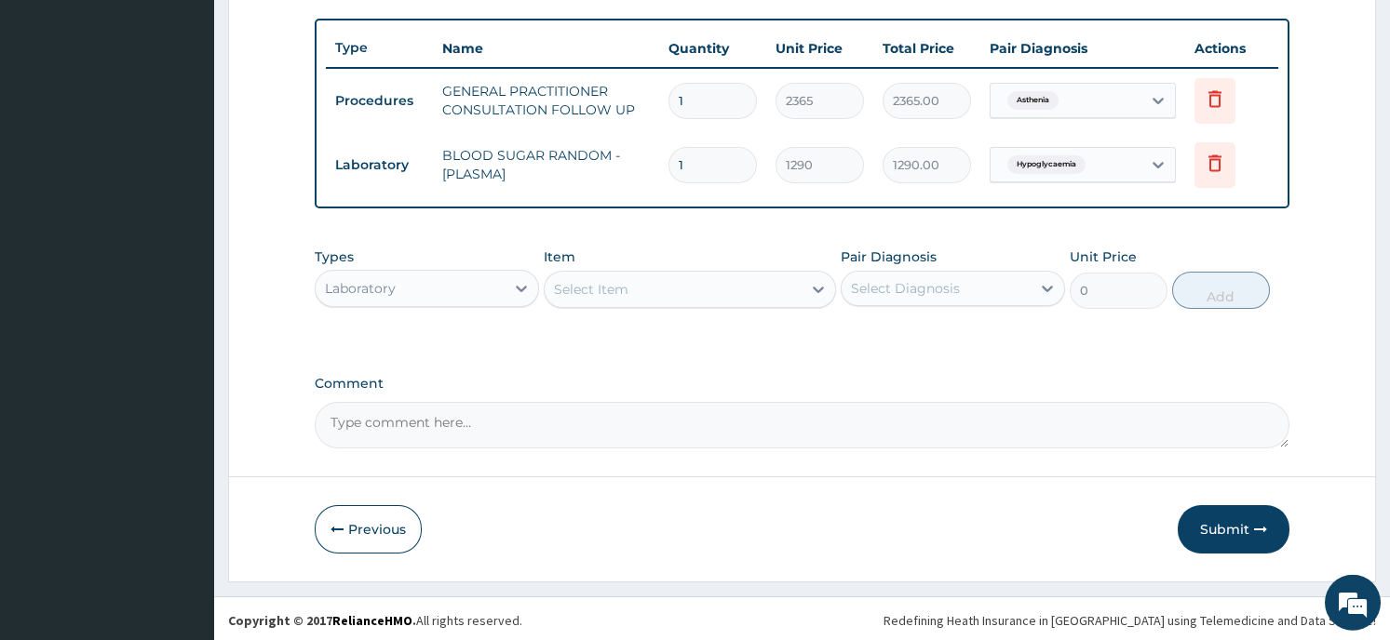
scroll to position [675, 0]
click at [1205, 516] on button "Submit" at bounding box center [1233, 528] width 112 height 48
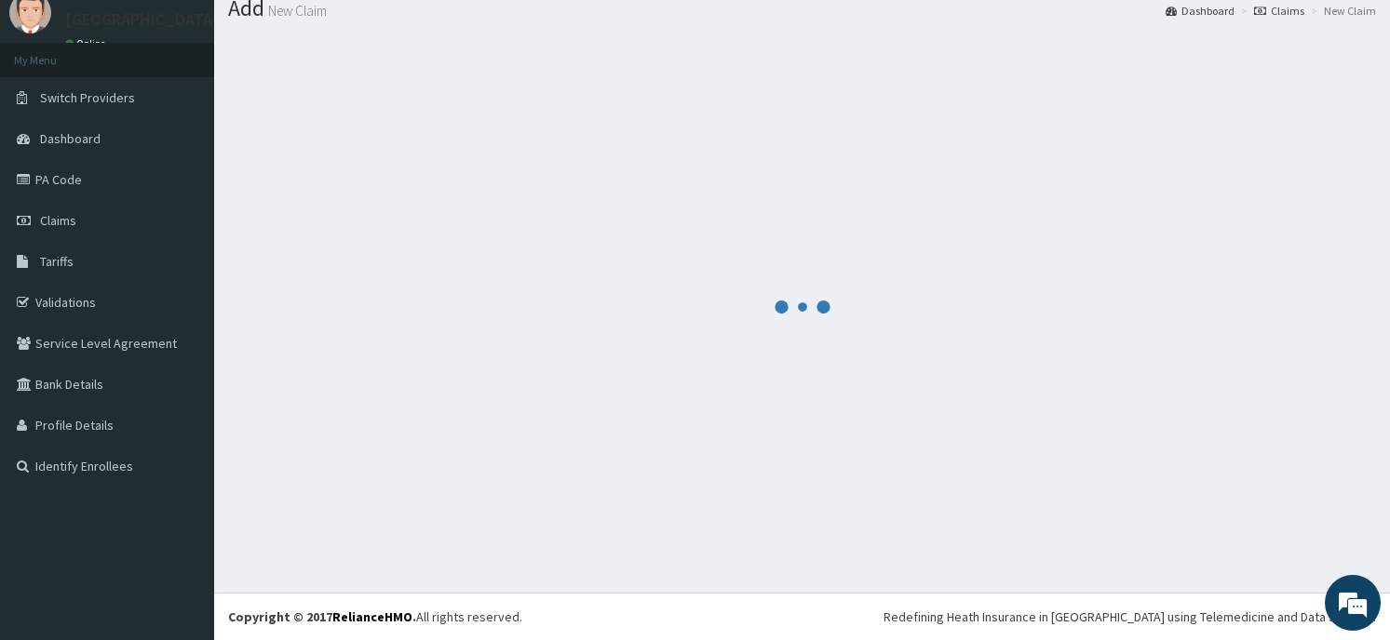
scroll to position [64, 0]
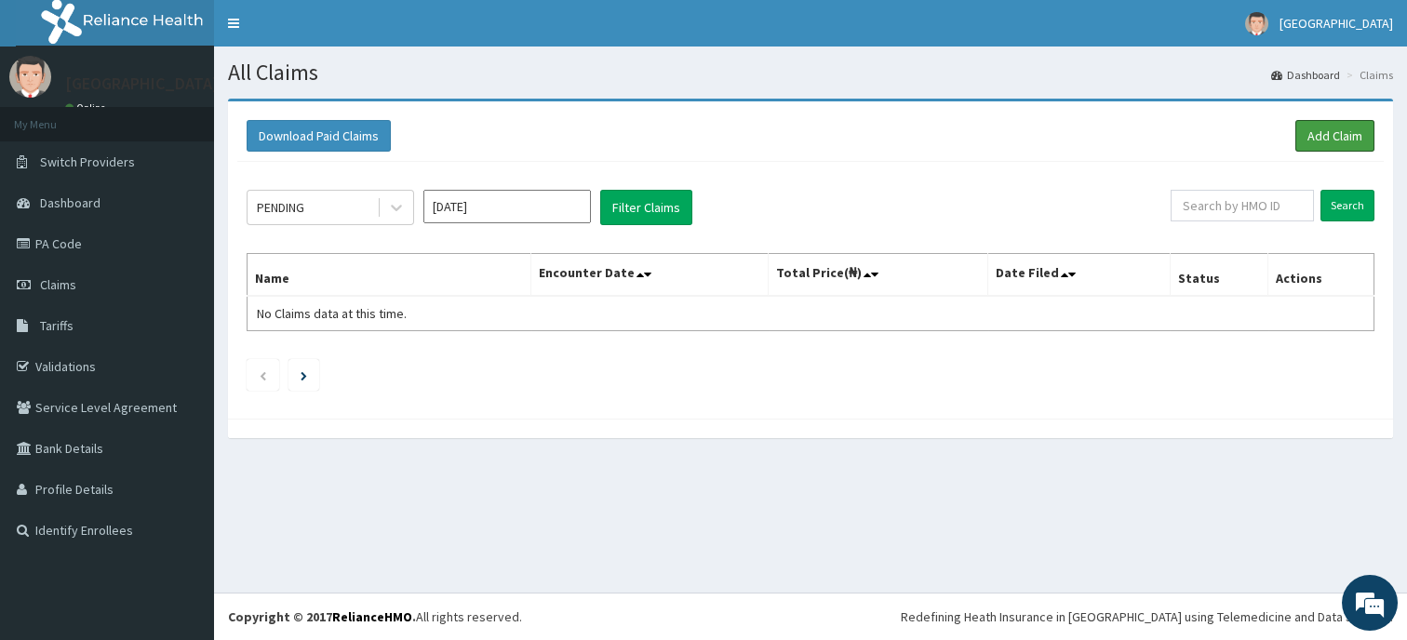
click at [1337, 128] on link "Add Claim" at bounding box center [1335, 136] width 79 height 32
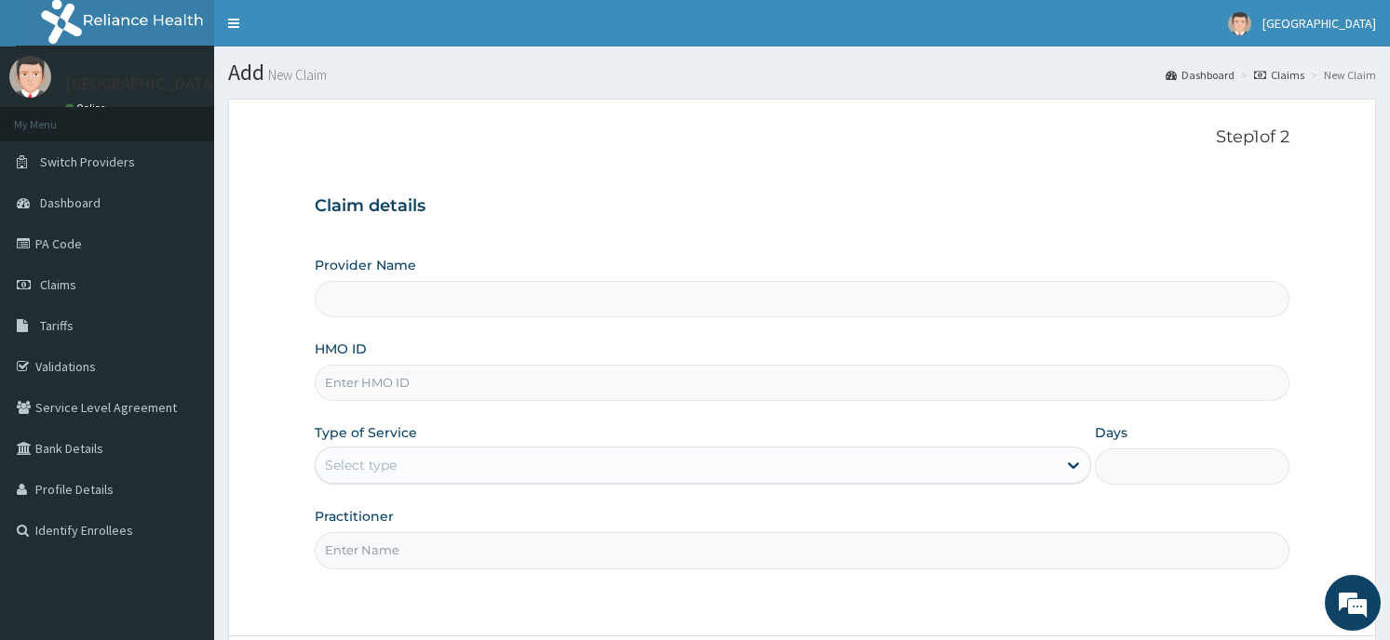
type input "Horeb [GEOGRAPHIC_DATA]"
click at [525, 394] on input "HMO ID" at bounding box center [802, 383] width 974 height 36
click at [524, 394] on input "FLE/1002" at bounding box center [802, 383] width 974 height 36
type input "FLE/10022/A"
click at [455, 477] on div "Select type" at bounding box center [686, 465] width 741 height 30
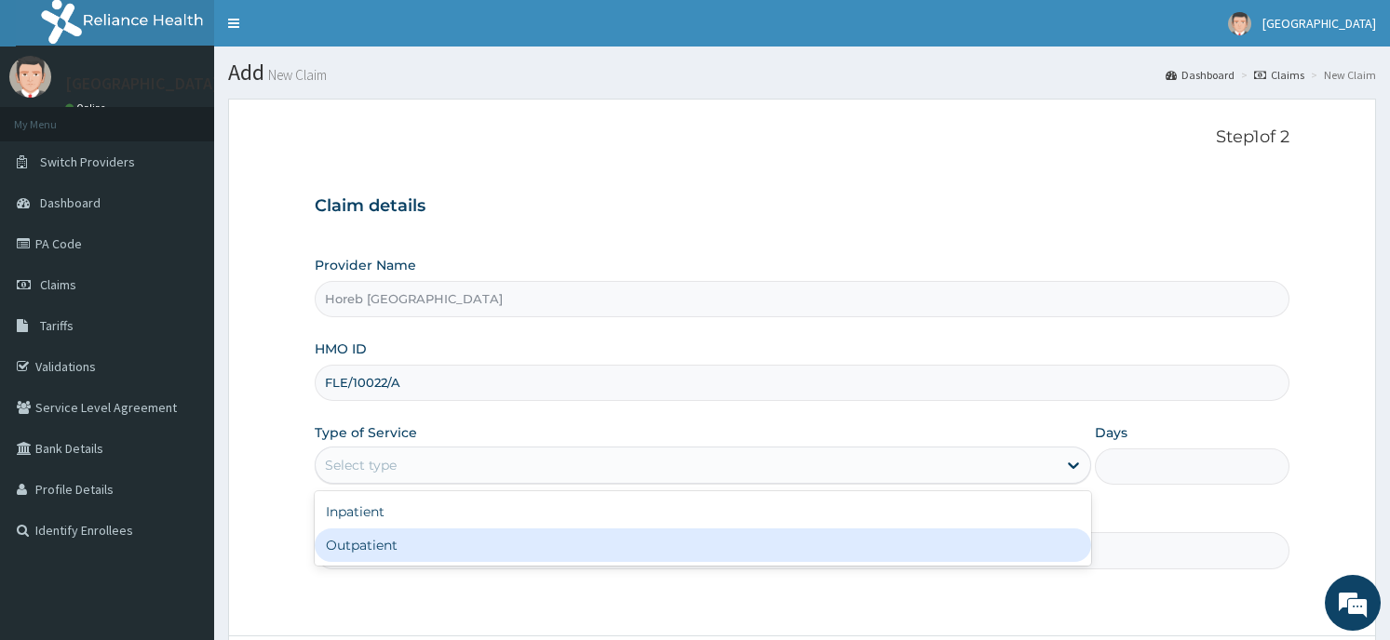
click at [445, 533] on div "Outpatient" at bounding box center [703, 546] width 776 height 34
type input "1"
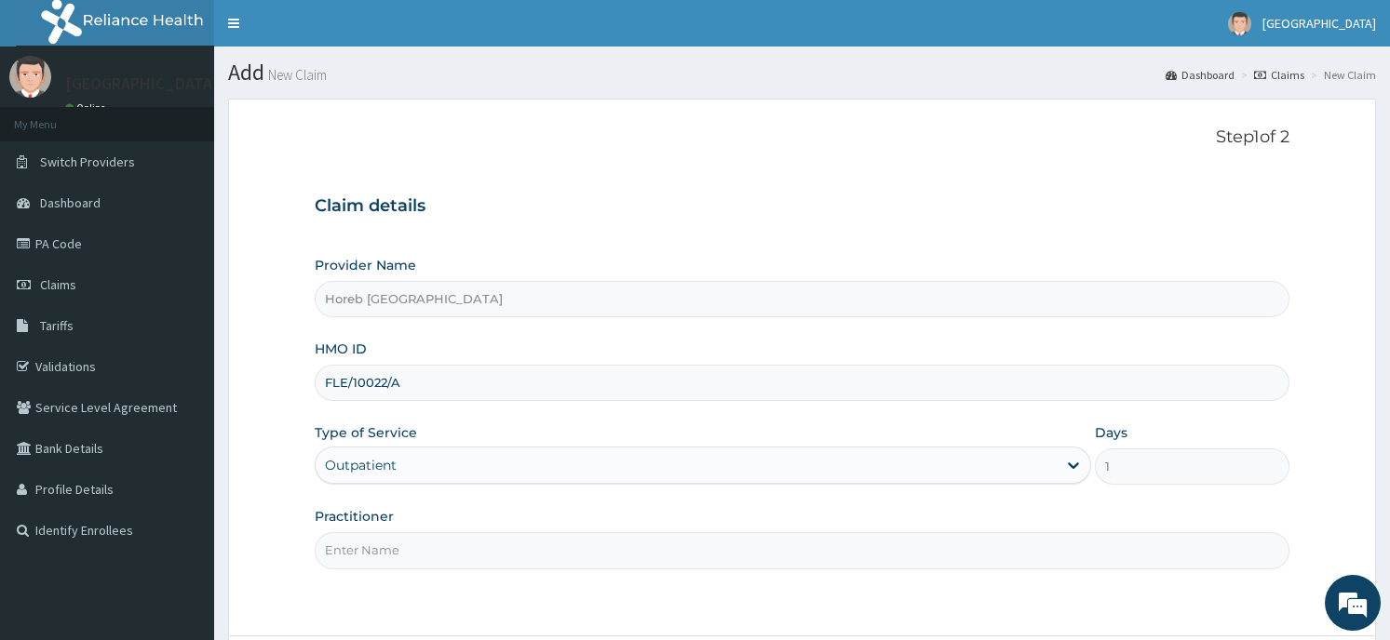
click at [468, 559] on input "Practitioner" at bounding box center [802, 550] width 974 height 36
type input "GENERAL"
click at [877, 596] on div "Step 1 of 2 Claim details Provider Name [GEOGRAPHIC_DATA] HMO ID FLE/10022/A Ty…" at bounding box center [802, 368] width 974 height 480
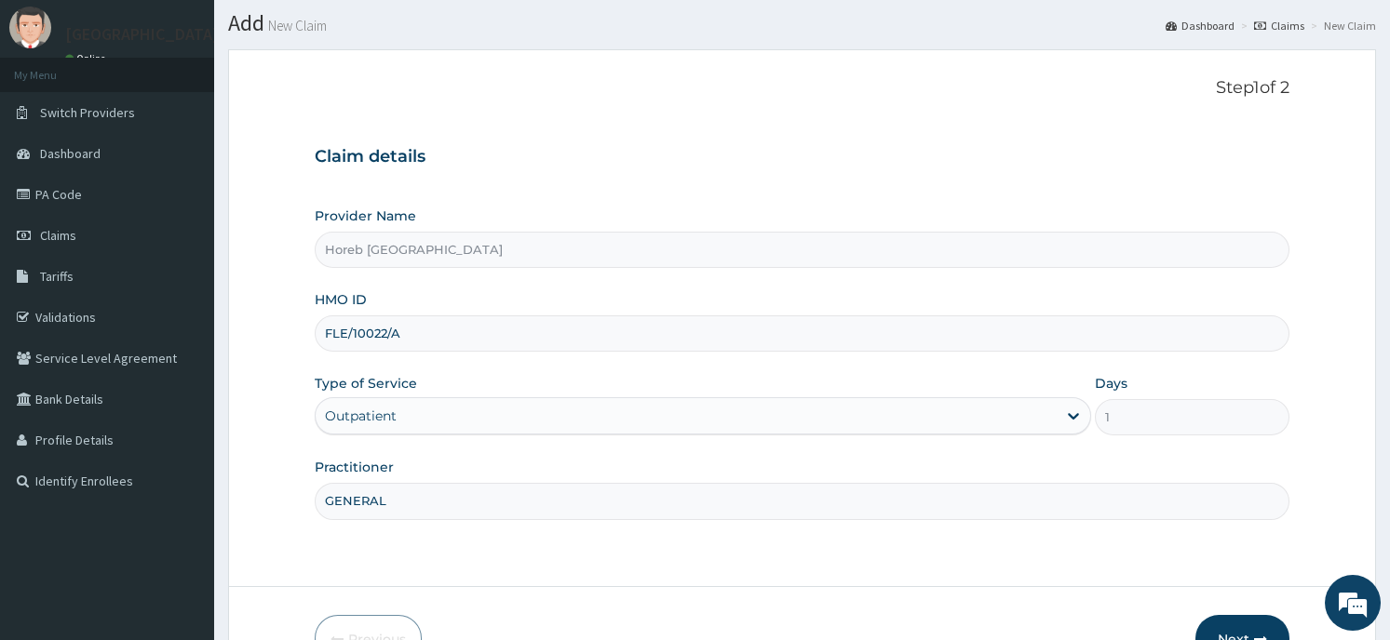
scroll to position [163, 0]
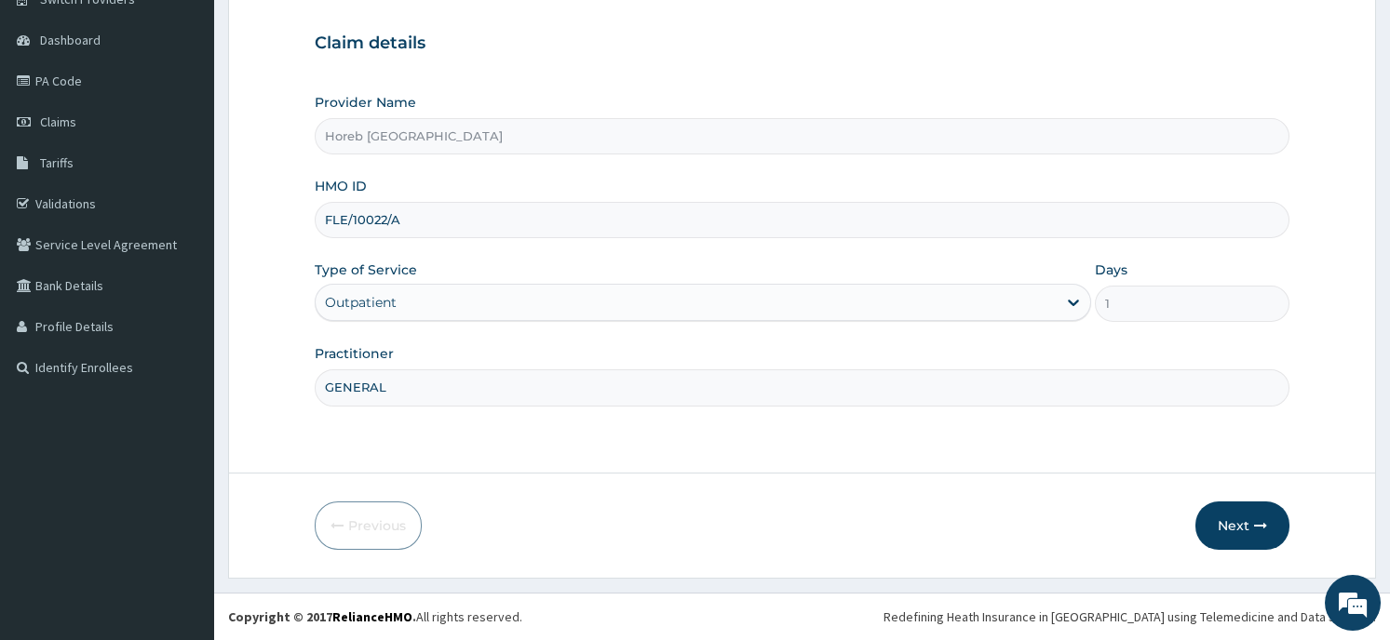
click at [1228, 528] on button "Next" at bounding box center [1242, 526] width 94 height 48
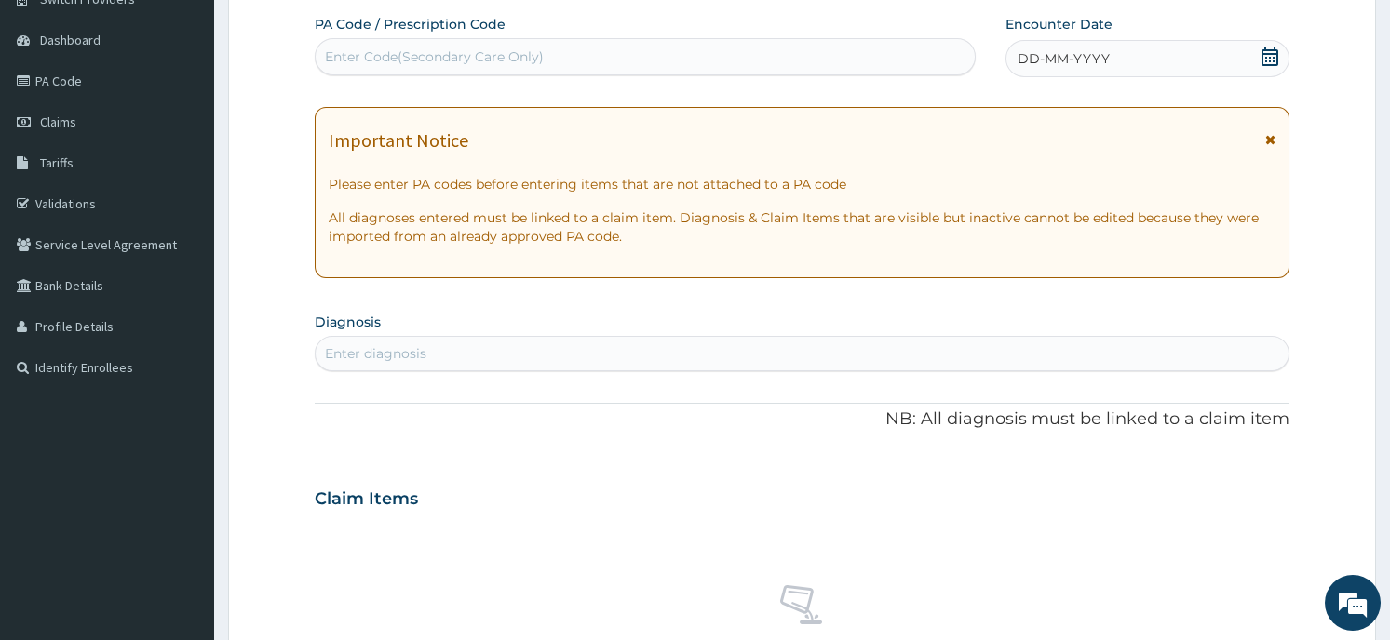
click at [1267, 55] on icon at bounding box center [1269, 56] width 19 height 19
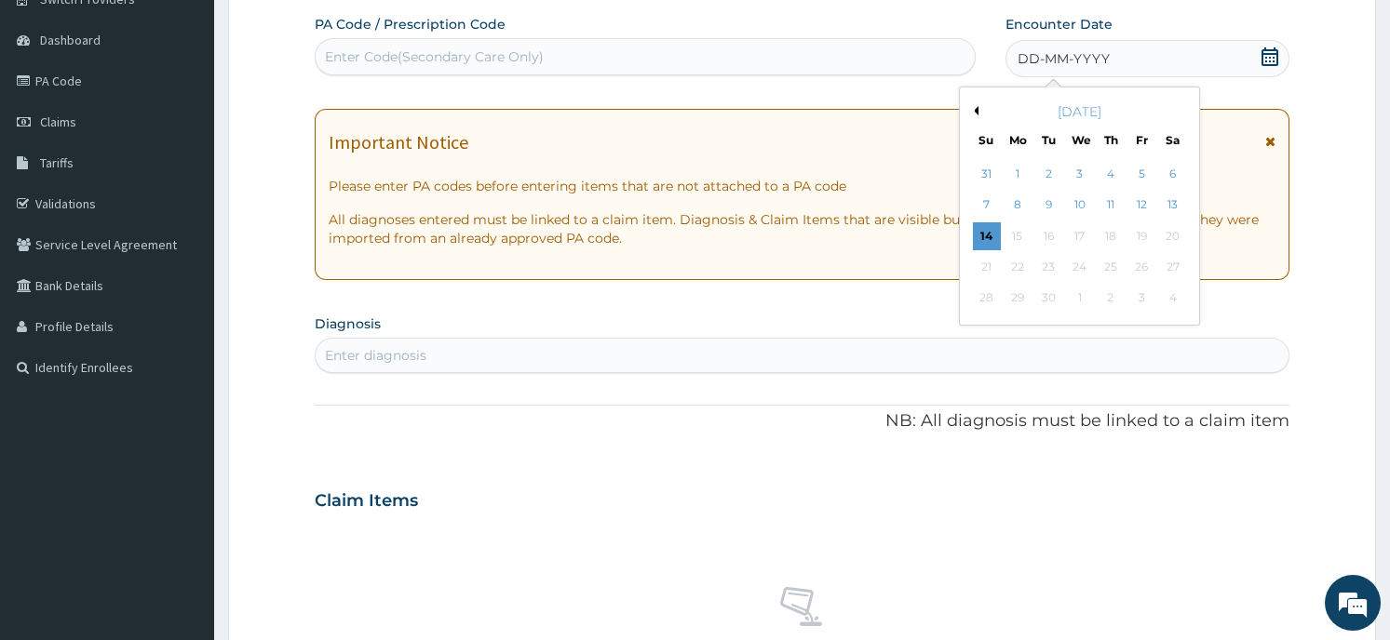
click at [973, 111] on button "Previous Month" at bounding box center [973, 110] width 9 height 9
drag, startPoint x: 1046, startPoint y: 215, endPoint x: 1111, endPoint y: 235, distance: 68.0
click at [1111, 235] on div "27 28 29 30 31 1 2 3 4 5 6 7 8 9 10 11 12 13 14 15 16 17 18 19 20 21 22 23 24 2…" at bounding box center [1079, 252] width 217 height 186
click at [1111, 235] on div "14" at bounding box center [1110, 236] width 28 height 28
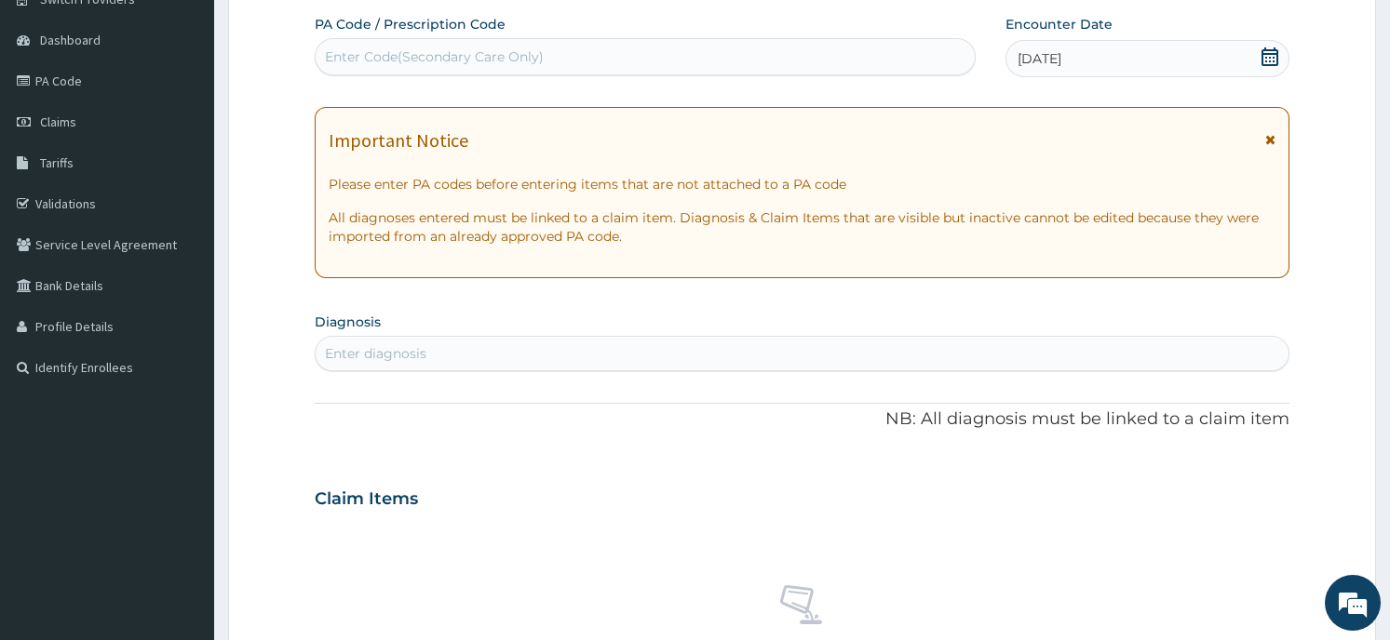
click at [495, 356] on div "Enter diagnosis" at bounding box center [802, 354] width 972 height 30
type input "C"
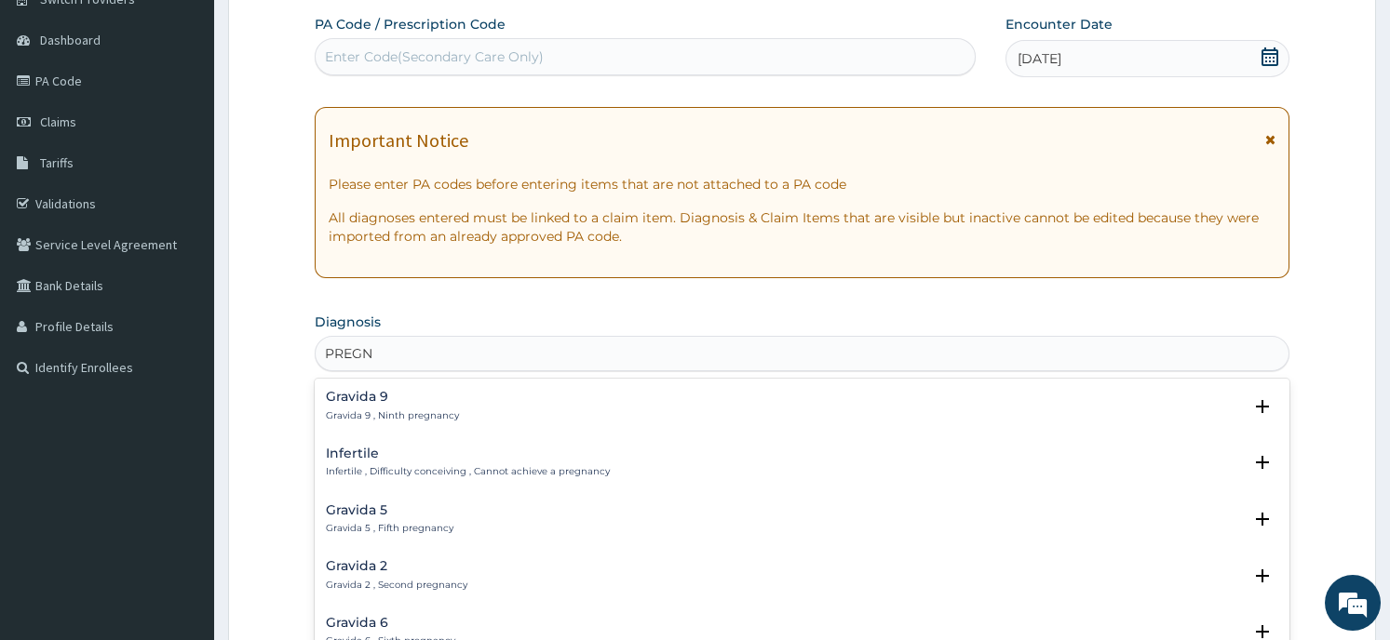
type input "PREGN"
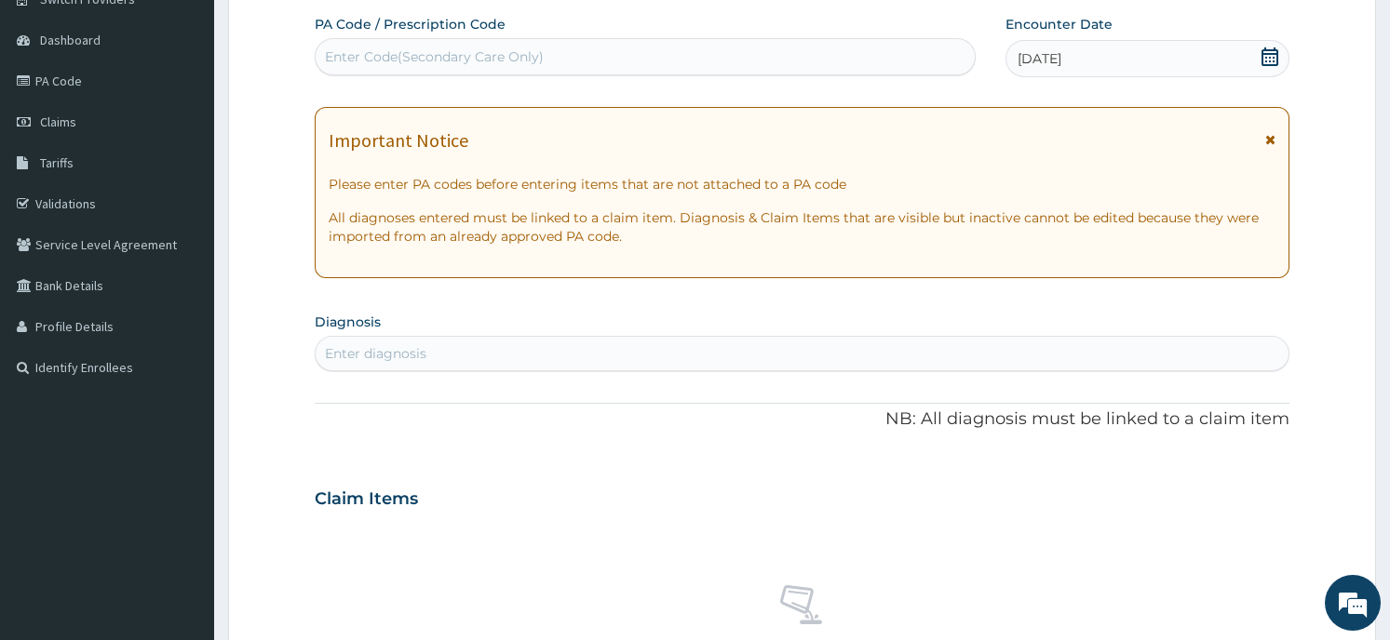
drag, startPoint x: 1294, startPoint y: 344, endPoint x: 1310, endPoint y: 354, distance: 18.4
click at [1310, 354] on form "Step 2 of 2 PA Code / Prescription Code Enter Code(Secondary Care Only) Encount…" at bounding box center [802, 524] width 1148 height 1176
click at [1310, 365] on form "Step 2 of 2 PA Code / Prescription Code Enter Code(Secondary Care Only) Encount…" at bounding box center [802, 524] width 1148 height 1176
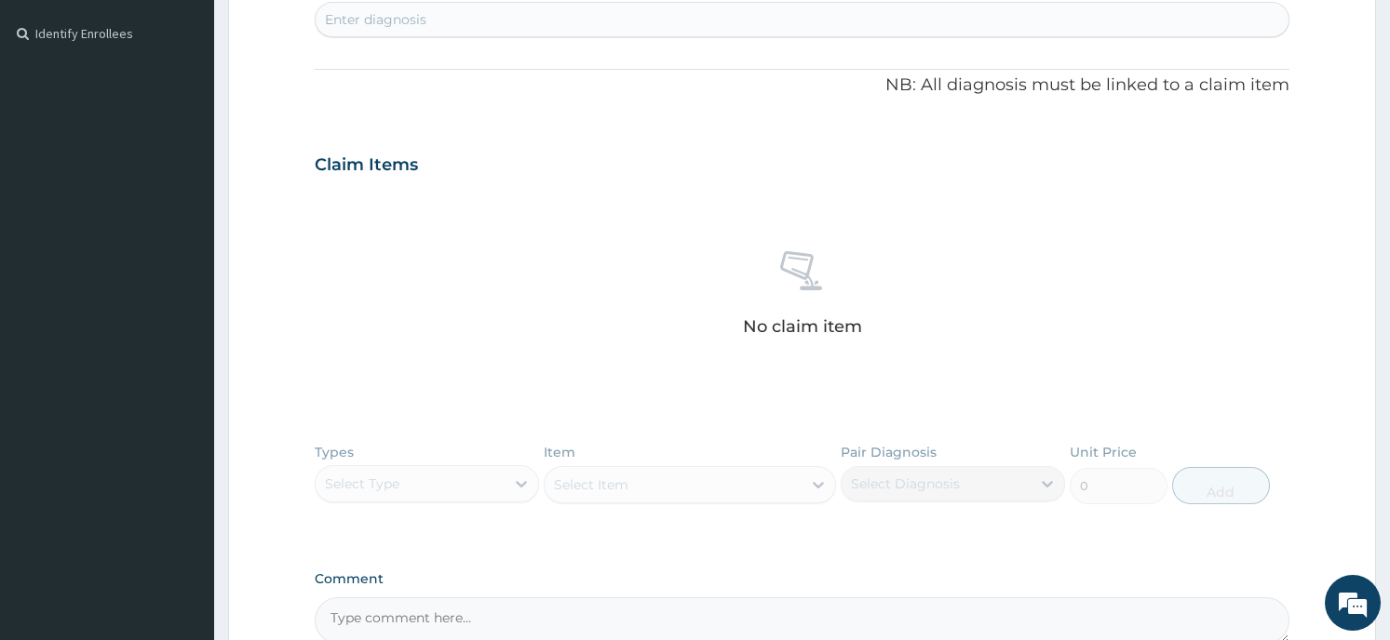
scroll to position [448, 0]
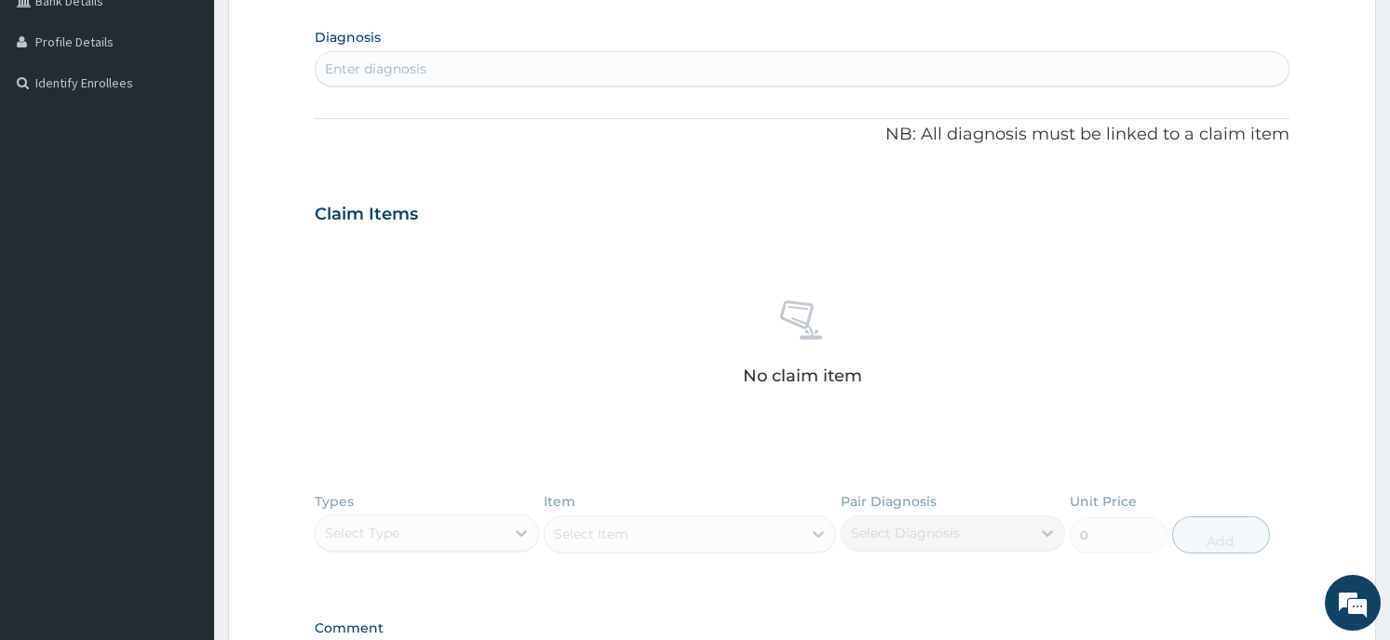
click at [776, 74] on div "Enter diagnosis" at bounding box center [802, 69] width 972 height 30
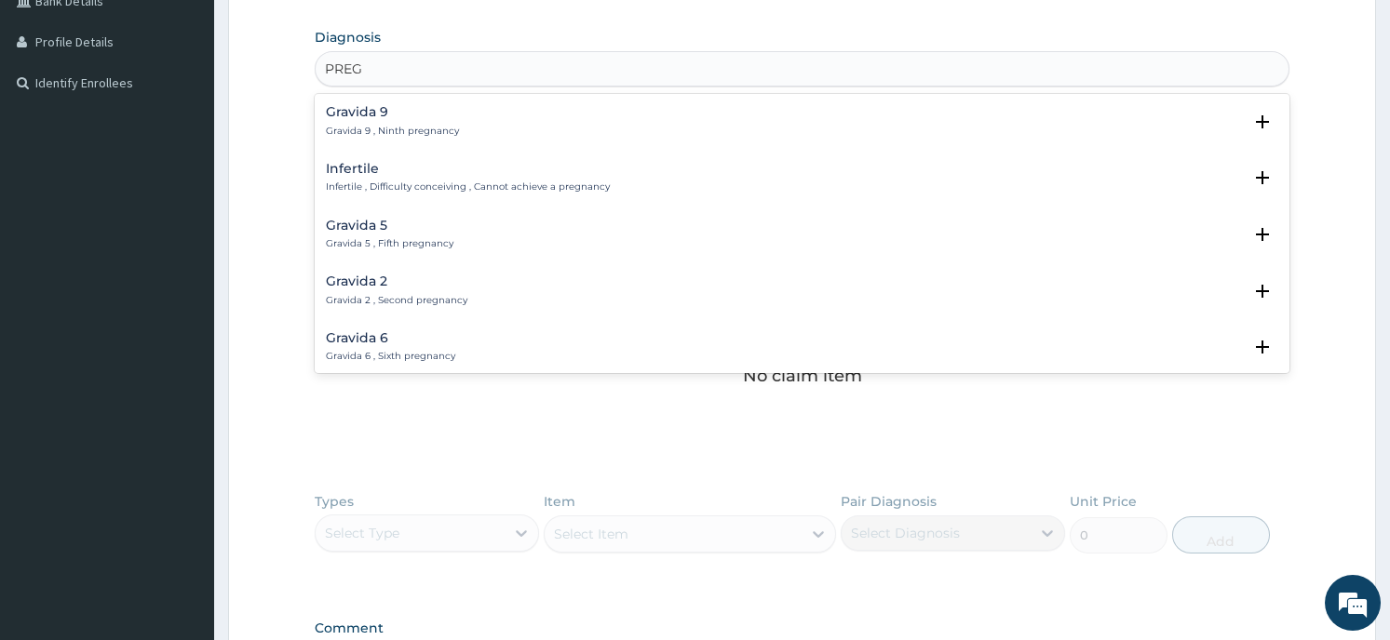
type input "PREGN"
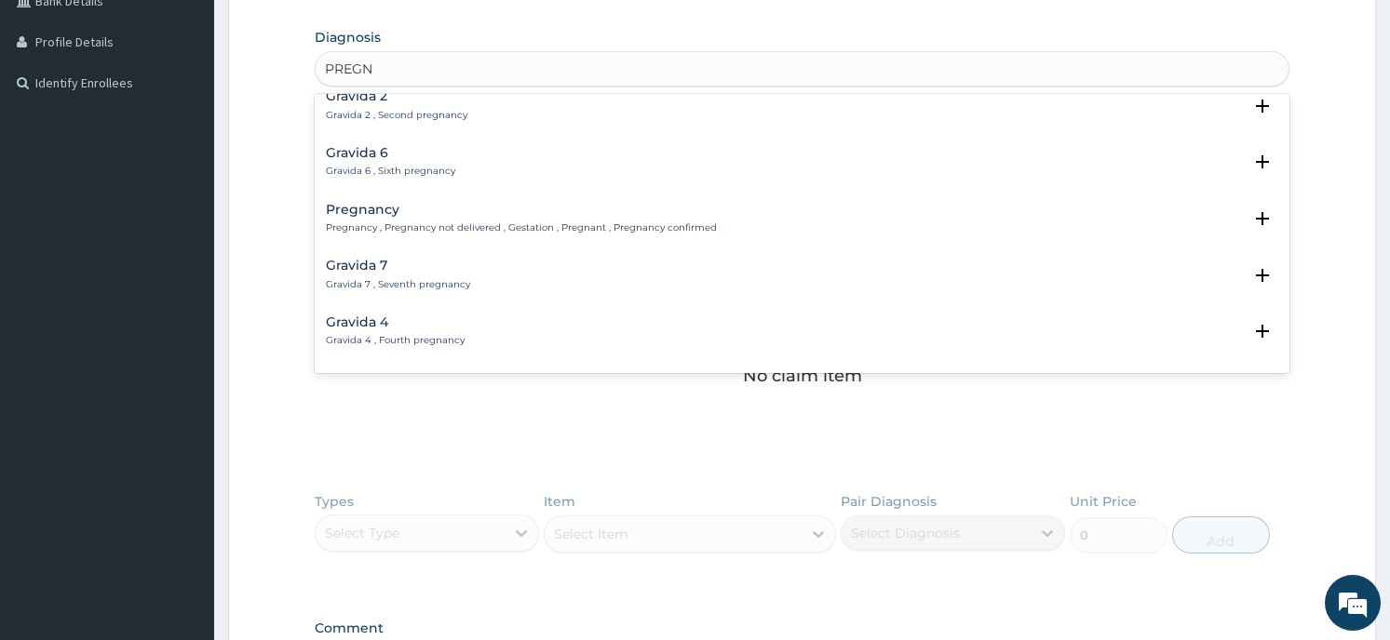
scroll to position [187, 0]
click at [490, 212] on h4 "Pregnancy" at bounding box center [521, 208] width 391 height 14
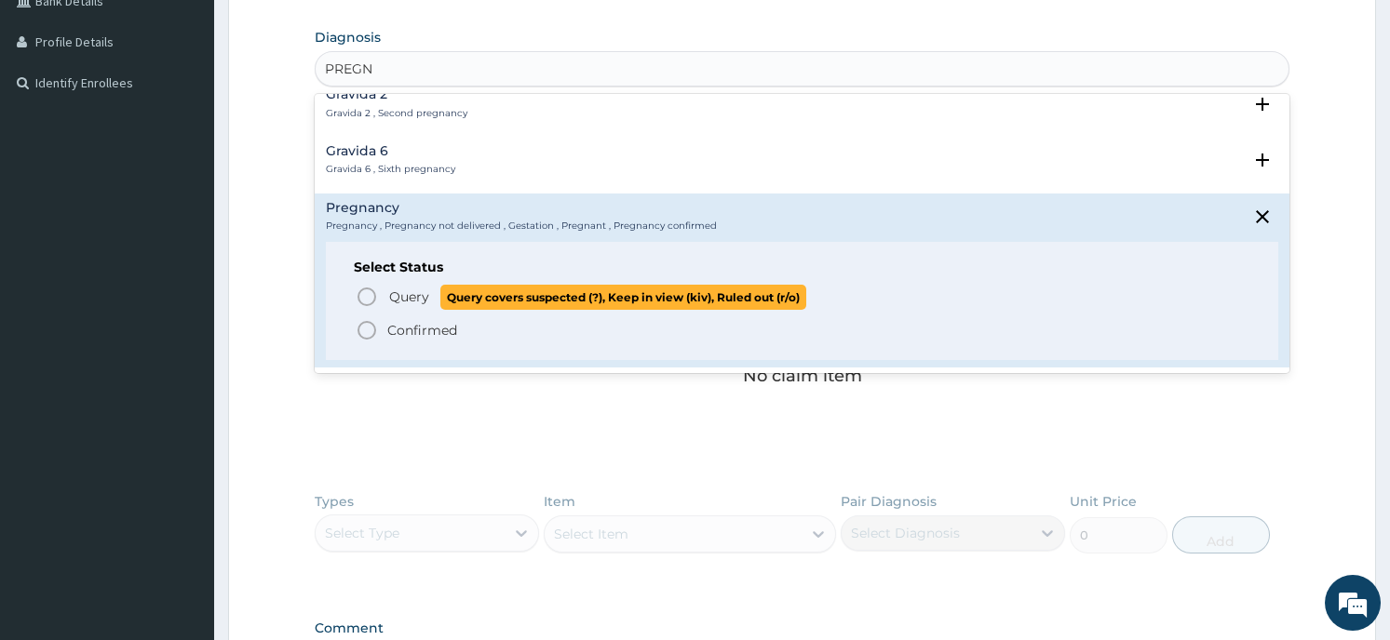
click at [473, 290] on span "Query covers suspected (?), Keep in view (kiv), Ruled out (r/o)" at bounding box center [623, 297] width 366 height 25
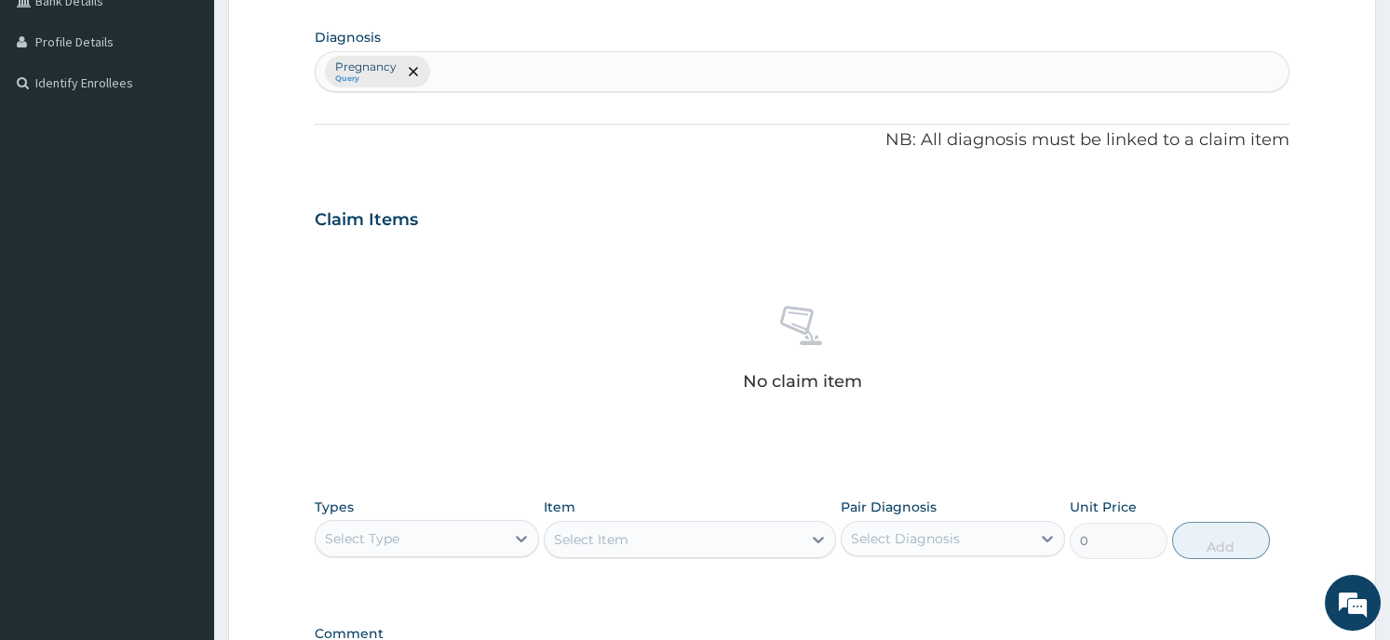
click at [442, 185] on div "PA Code / Prescription Code Enter Code(Secondary Care Only) Encounter Date [DAT…" at bounding box center [802, 214] width 974 height 969
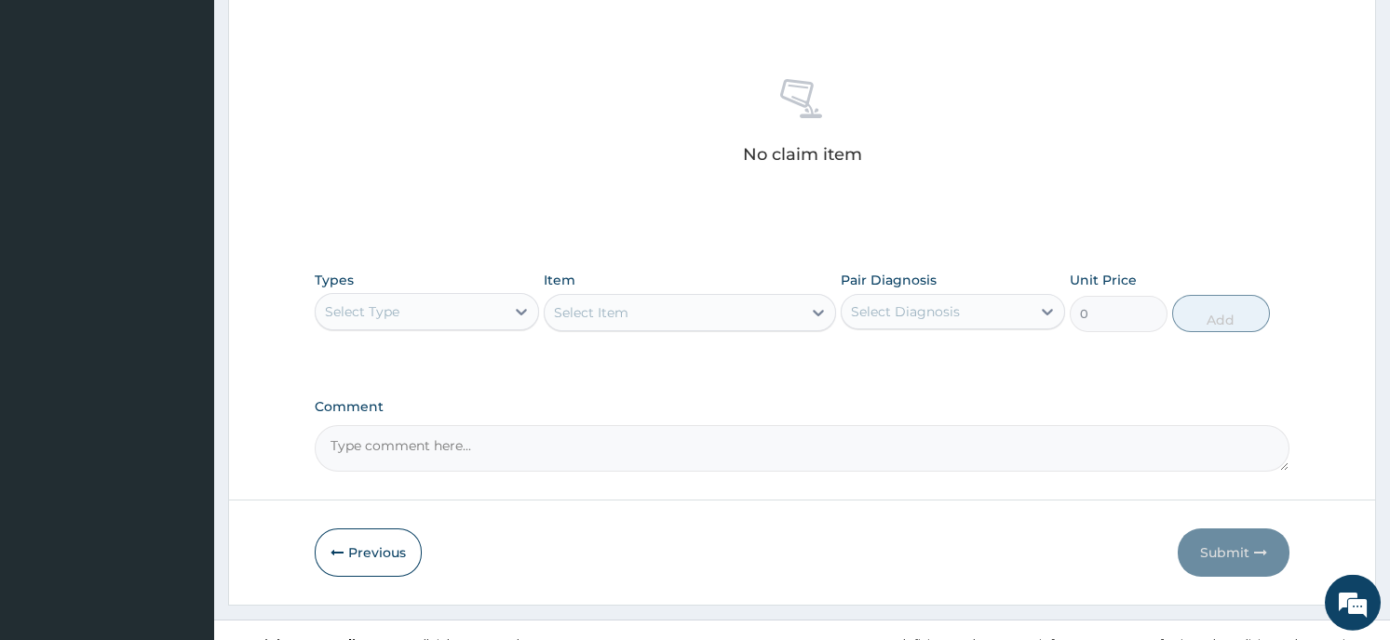
scroll to position [702, 0]
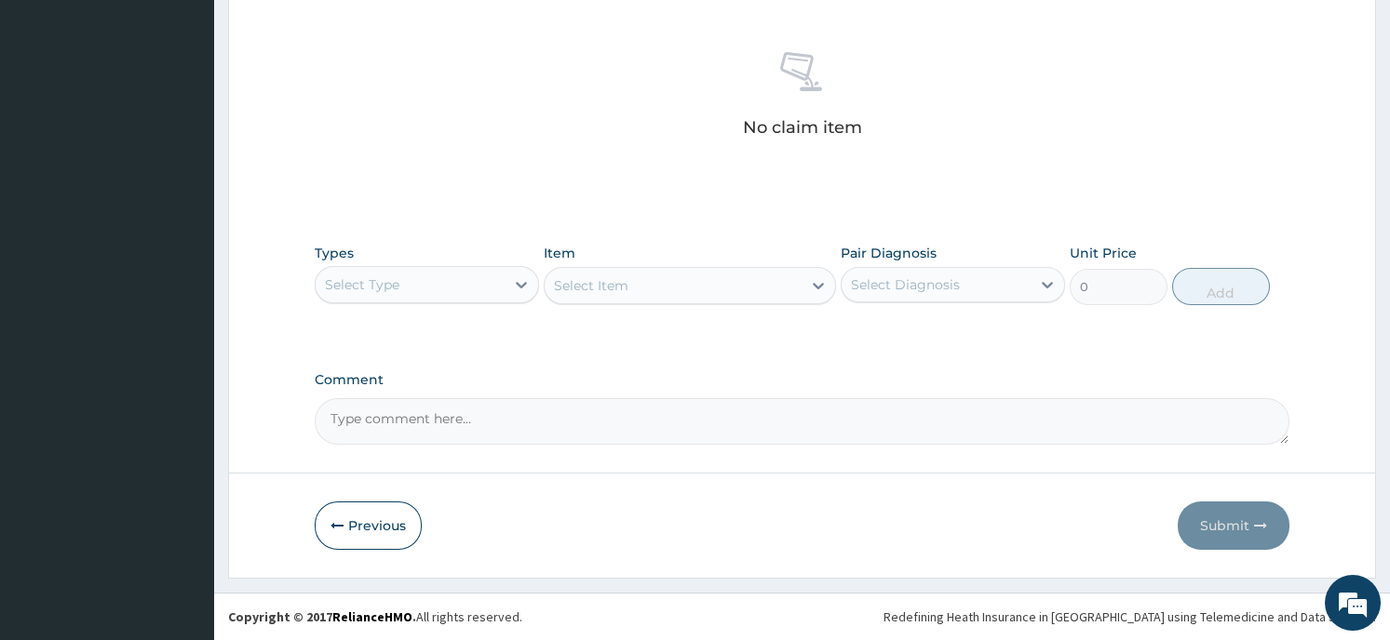
click at [461, 275] on div "Select Type" at bounding box center [410, 285] width 189 height 30
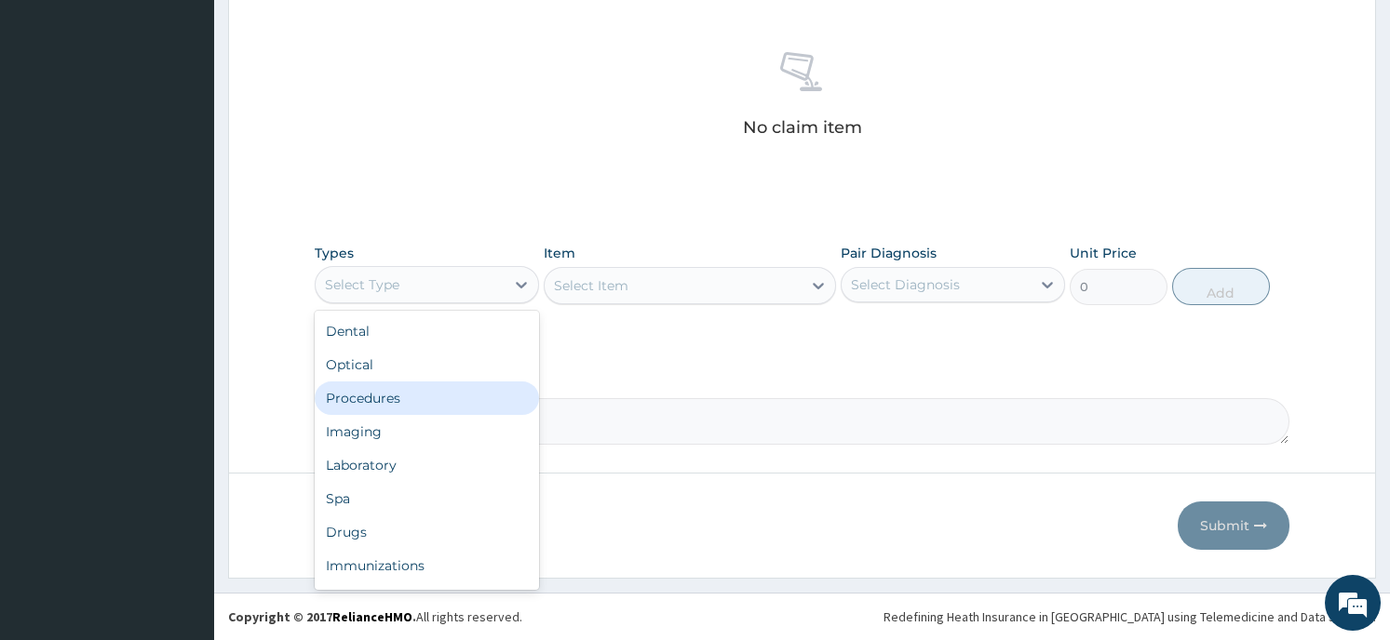
click at [422, 403] on div "Procedures" at bounding box center [427, 399] width 224 height 34
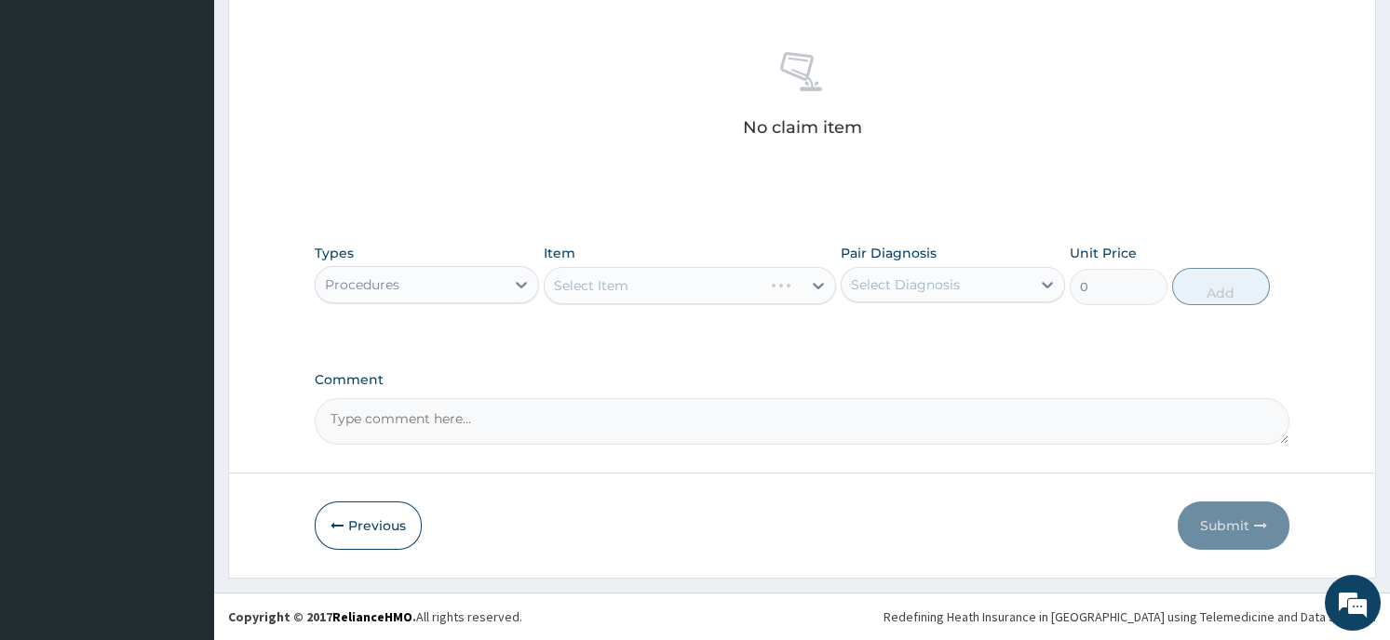
click at [722, 285] on div "Select Item" at bounding box center [690, 285] width 292 height 37
click at [808, 284] on div at bounding box center [818, 286] width 34 height 34
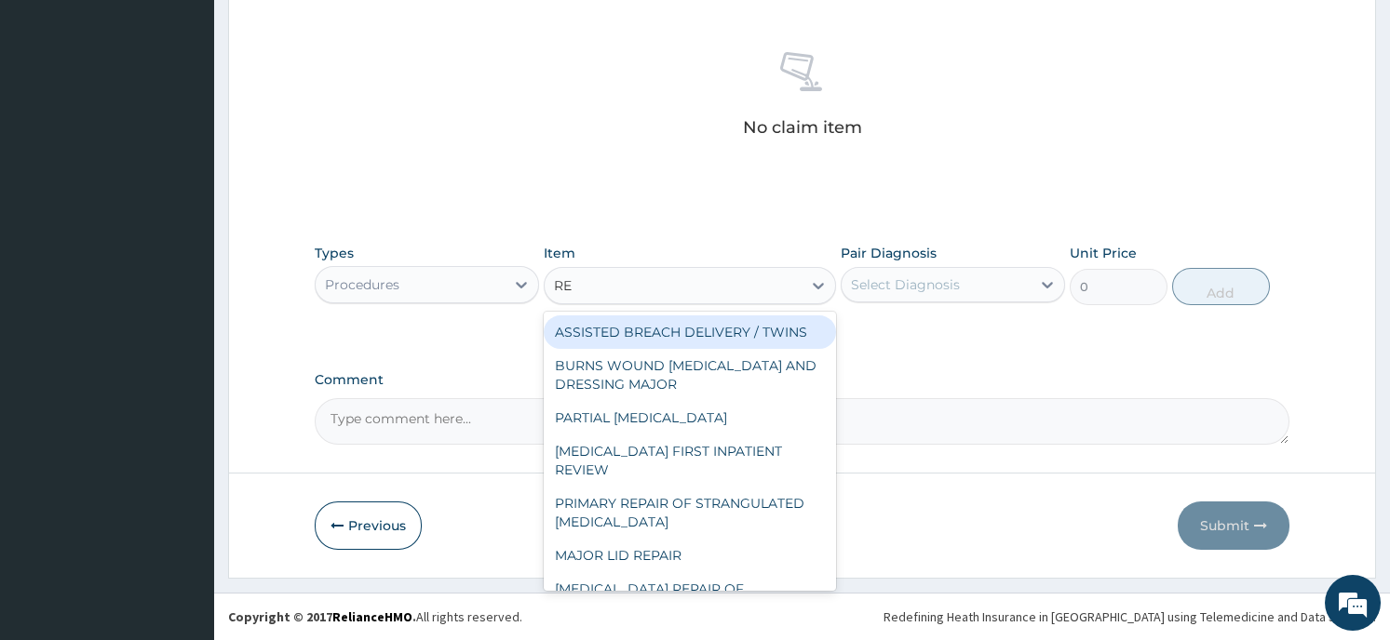
type input "REG"
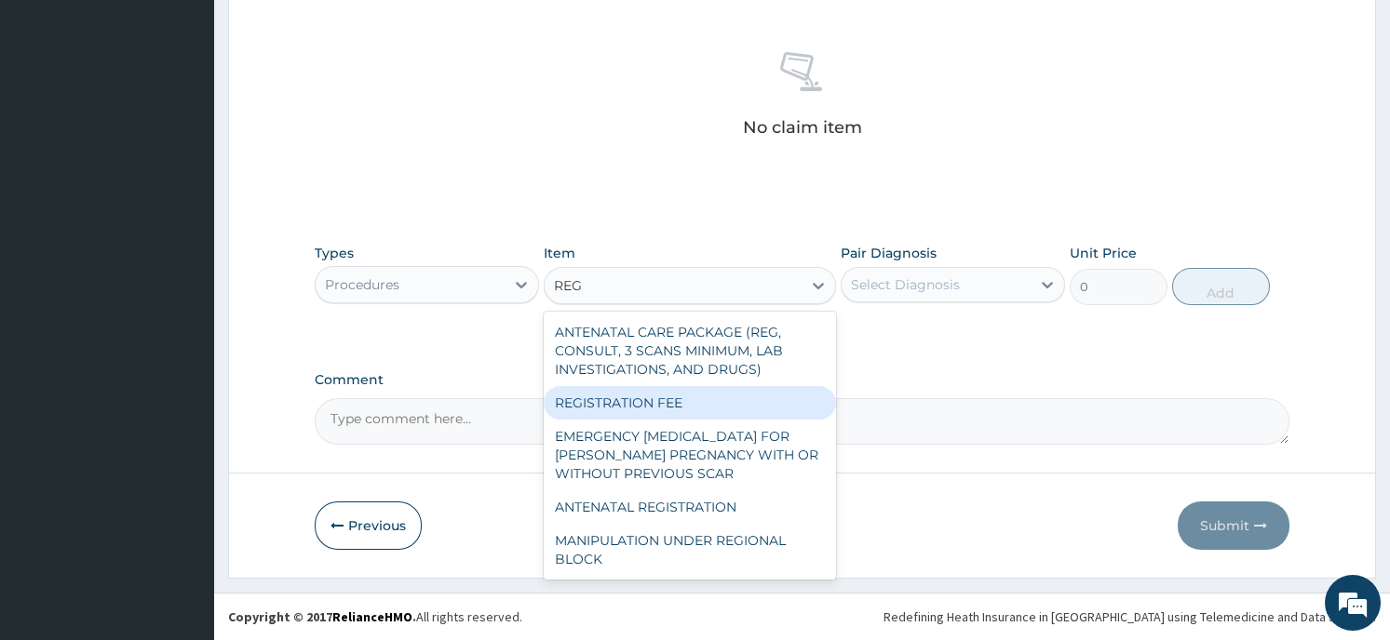
click at [760, 398] on div "REGISTRATION FEE" at bounding box center [690, 403] width 292 height 34
type input "2150"
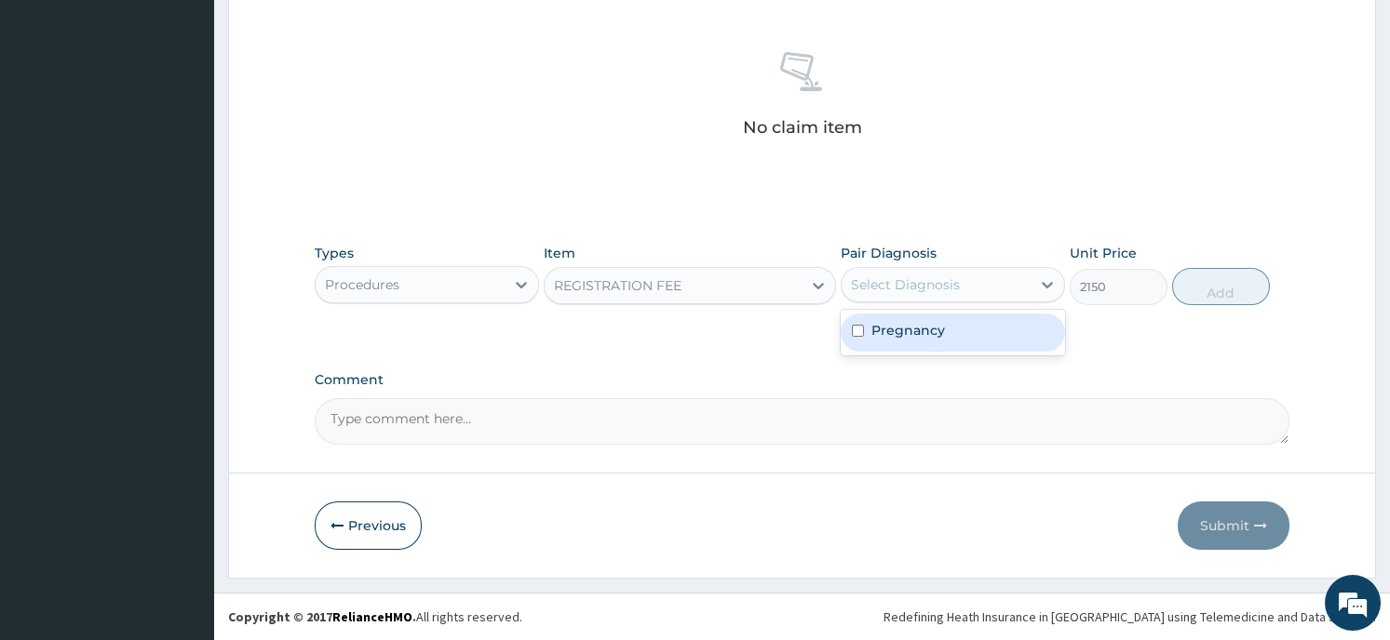
click at [973, 284] on div "Select Diagnosis" at bounding box center [935, 285] width 189 height 30
click at [956, 335] on div "Pregnancy" at bounding box center [952, 333] width 224 height 38
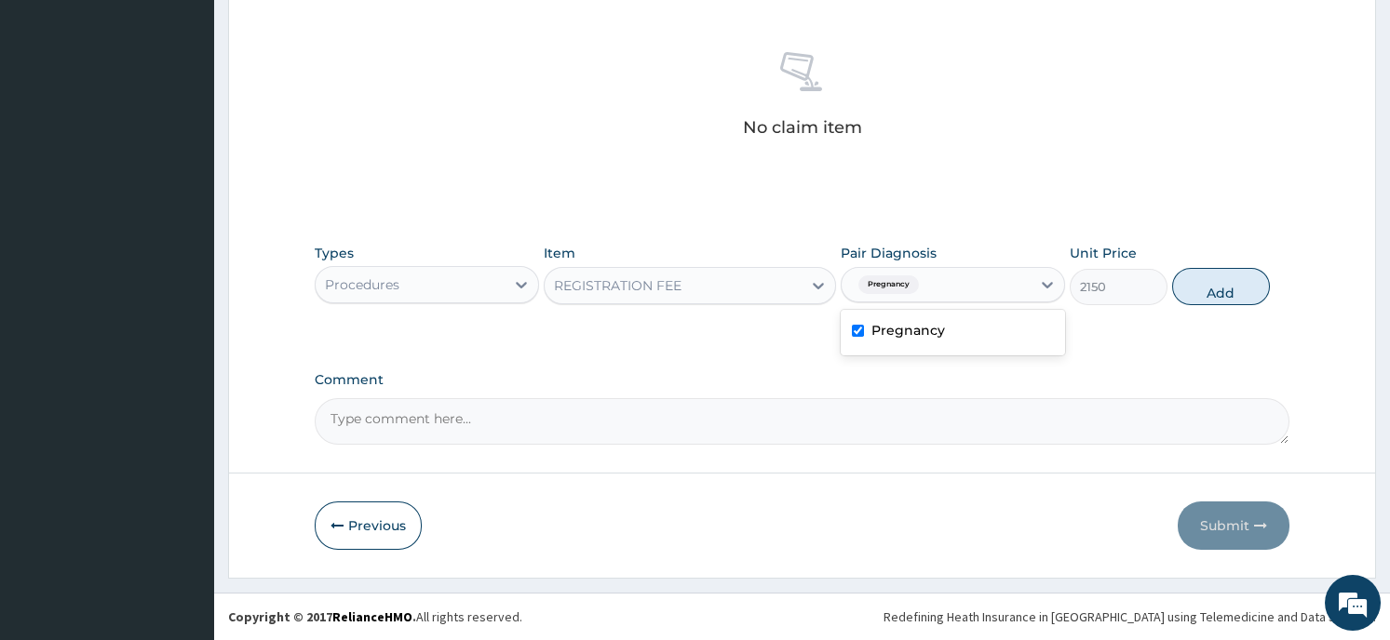
checkbox input "true"
click at [1201, 296] on button "Add" at bounding box center [1221, 286] width 98 height 37
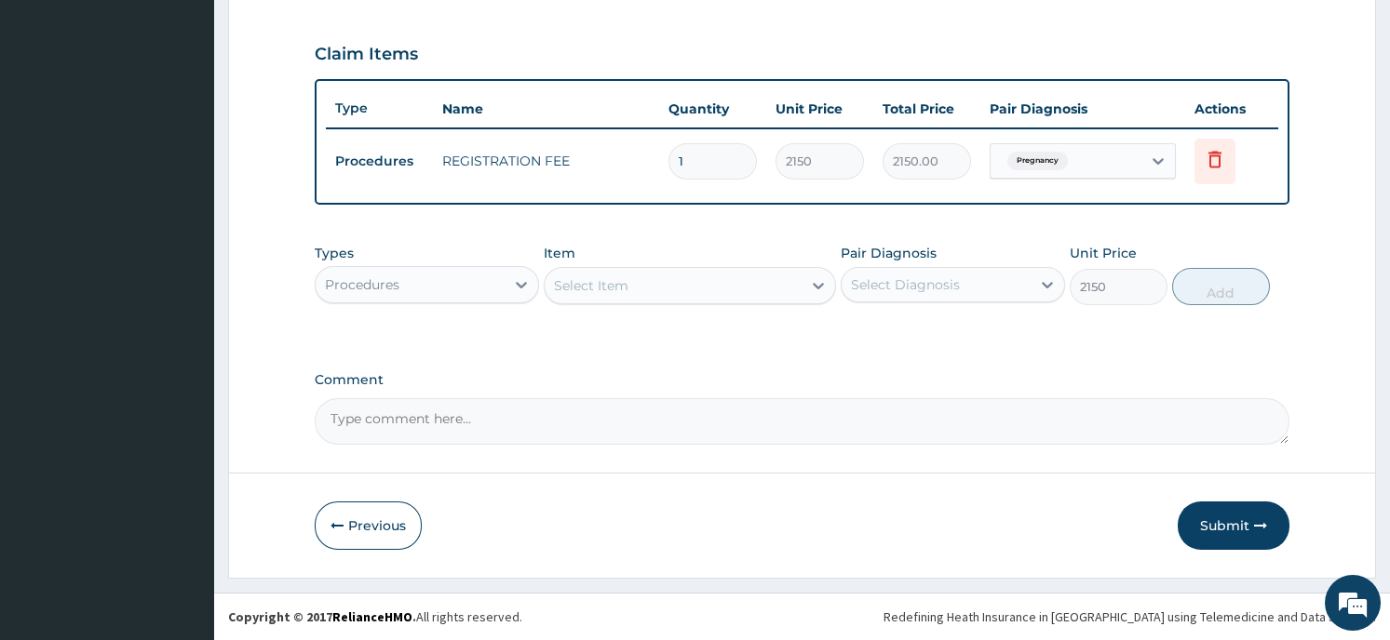
type input "0"
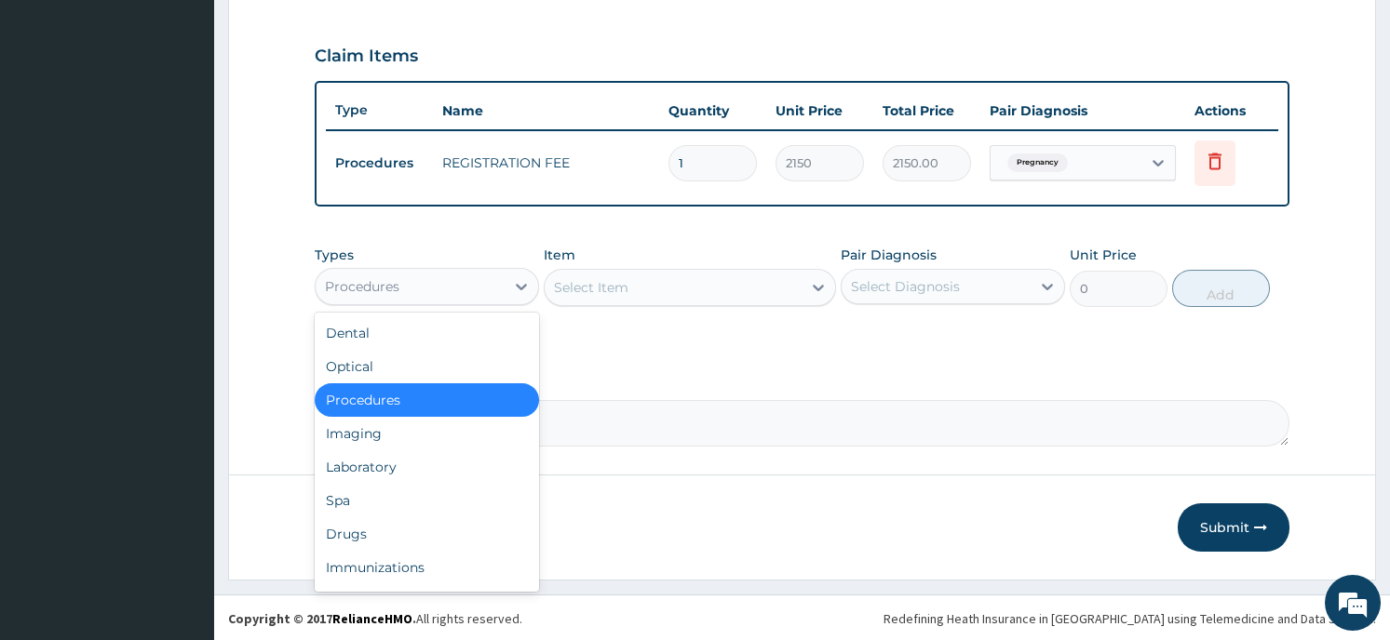
click at [363, 283] on div "Procedures" at bounding box center [362, 286] width 74 height 19
click at [367, 472] on div "Laboratory" at bounding box center [427, 467] width 224 height 34
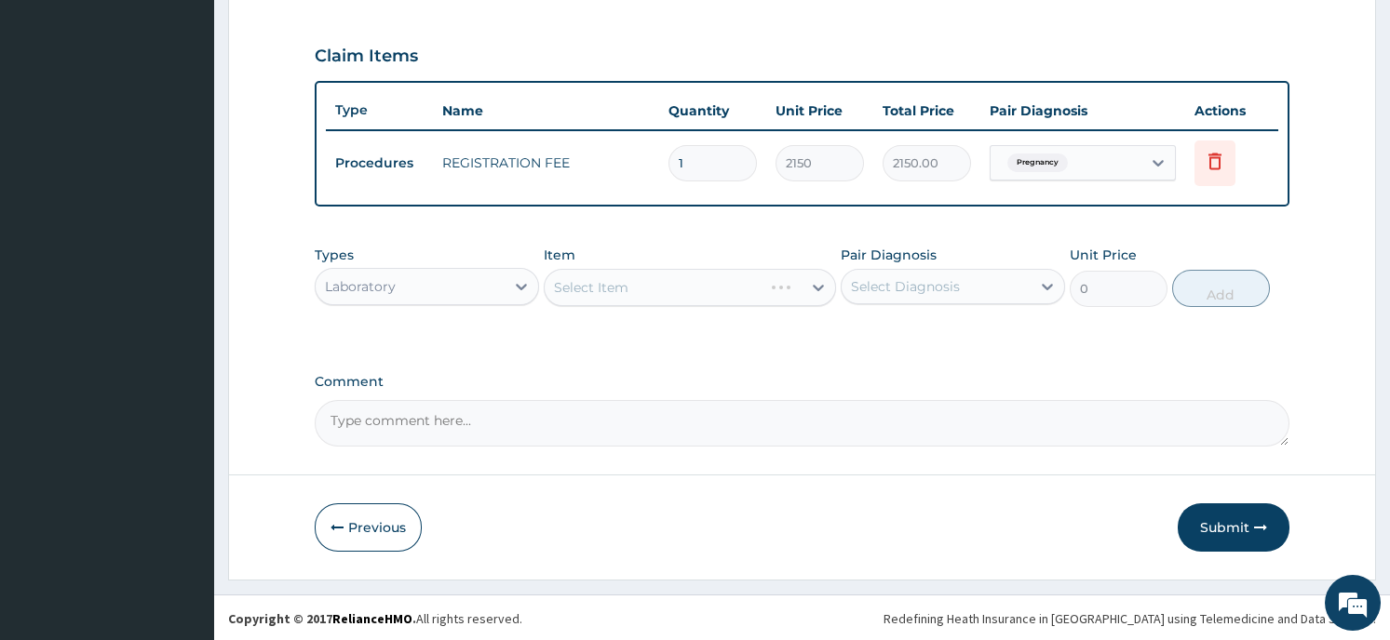
click at [625, 287] on div "Select Item" at bounding box center [690, 287] width 292 height 37
click at [797, 279] on div "Select Item" at bounding box center [672, 288] width 257 height 30
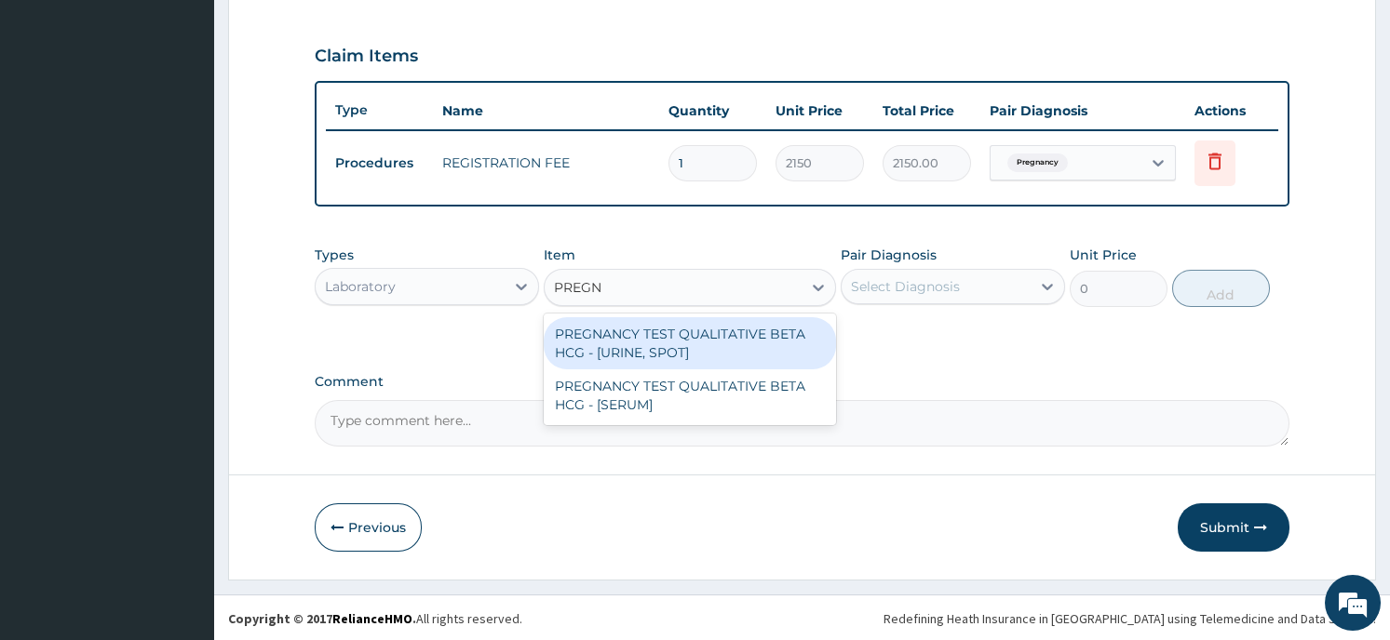
type input "PREGNA"
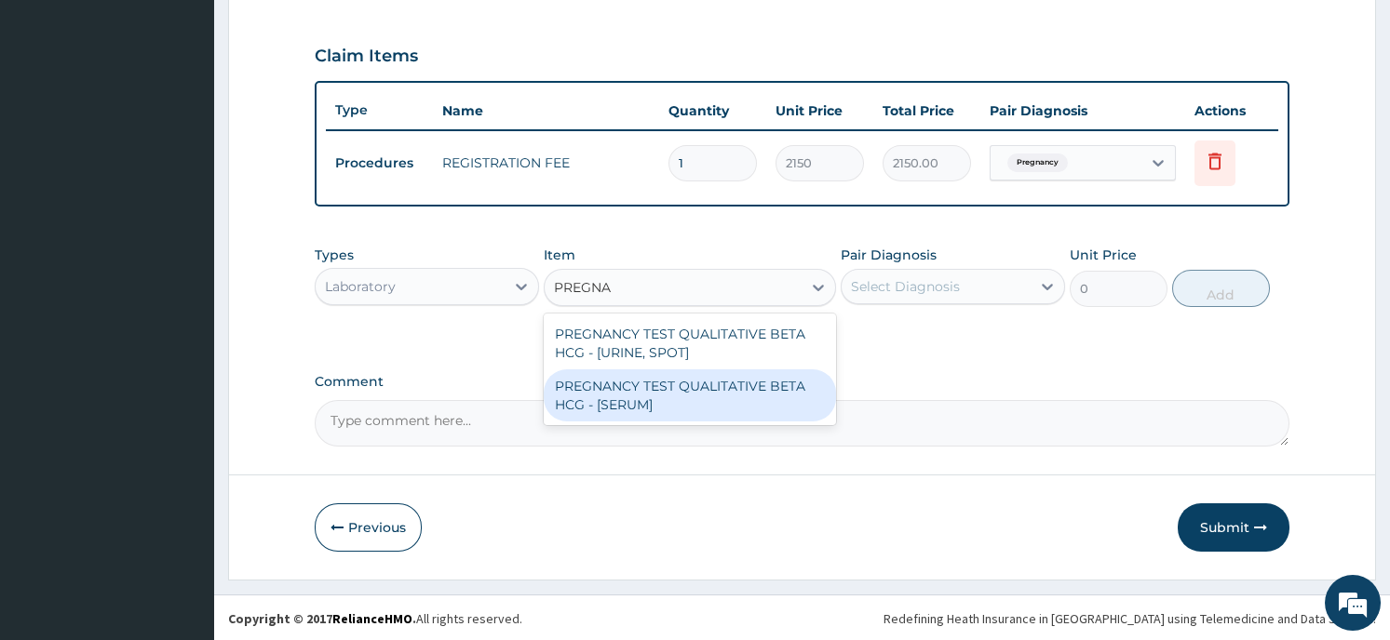
click at [694, 394] on div "PREGNANCY TEST QUALITATIVE BETA HCG - [SERUM]" at bounding box center [690, 396] width 292 height 52
type input "1290"
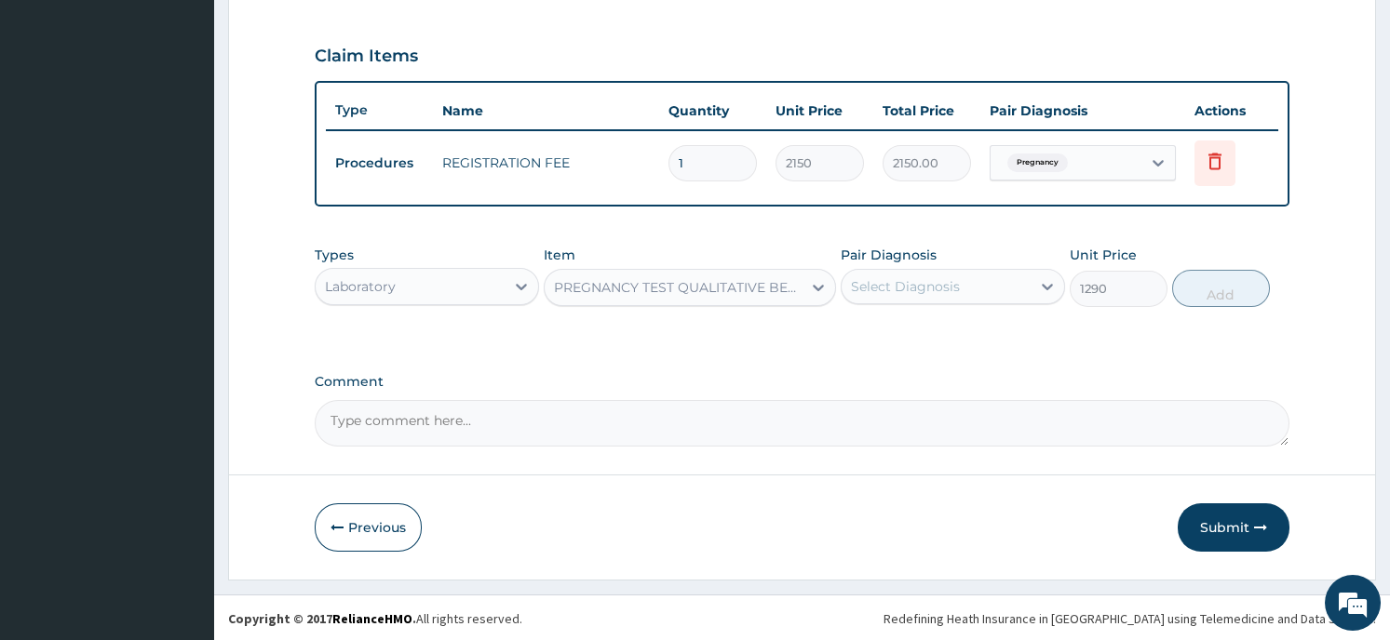
click at [969, 289] on div "Select Diagnosis" at bounding box center [935, 287] width 189 height 30
click at [972, 322] on div "Pregnancy" at bounding box center [952, 335] width 224 height 38
checkbox input "true"
click at [1220, 287] on button "Add" at bounding box center [1221, 288] width 98 height 37
type input "0"
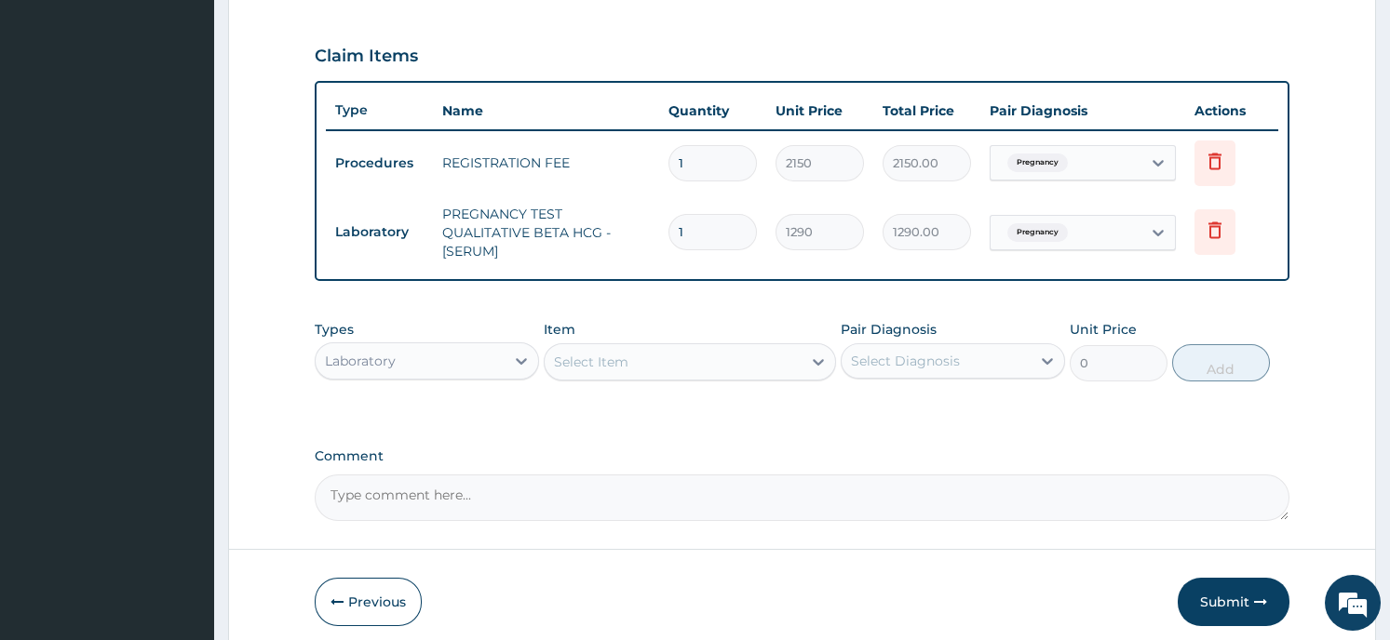
click at [443, 364] on div "Laboratory" at bounding box center [410, 361] width 189 height 30
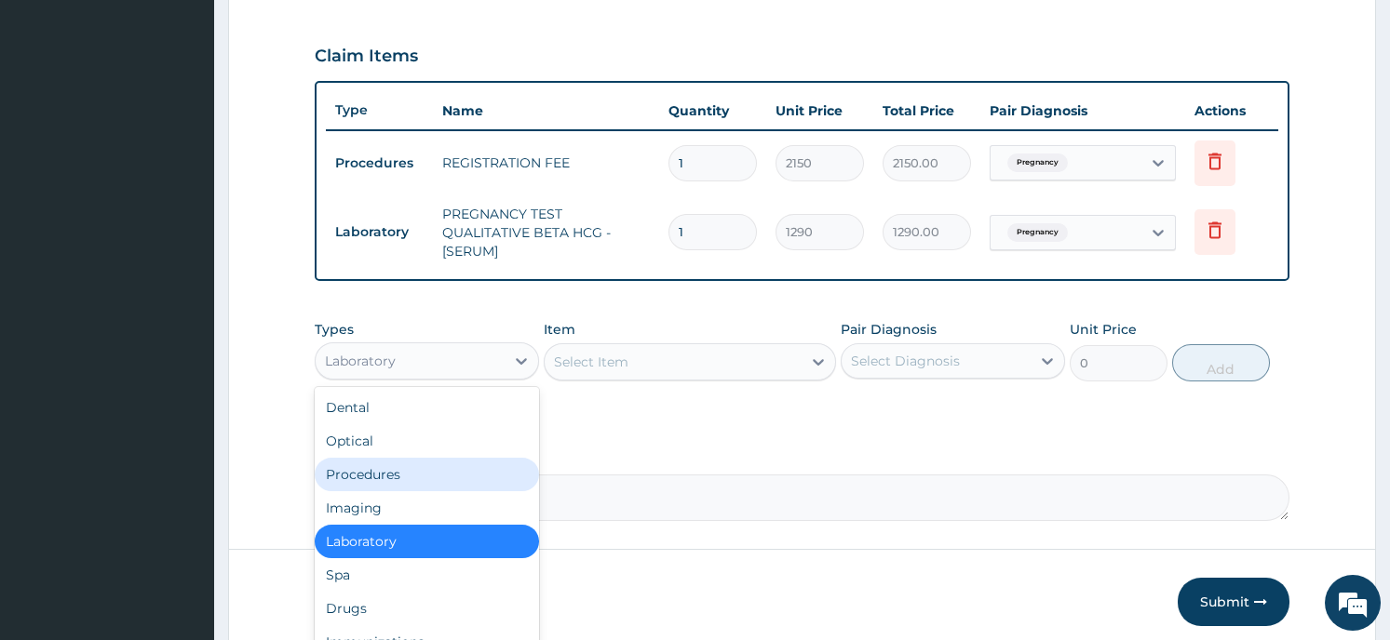
click at [416, 465] on div "Procedures" at bounding box center [427, 475] width 224 height 34
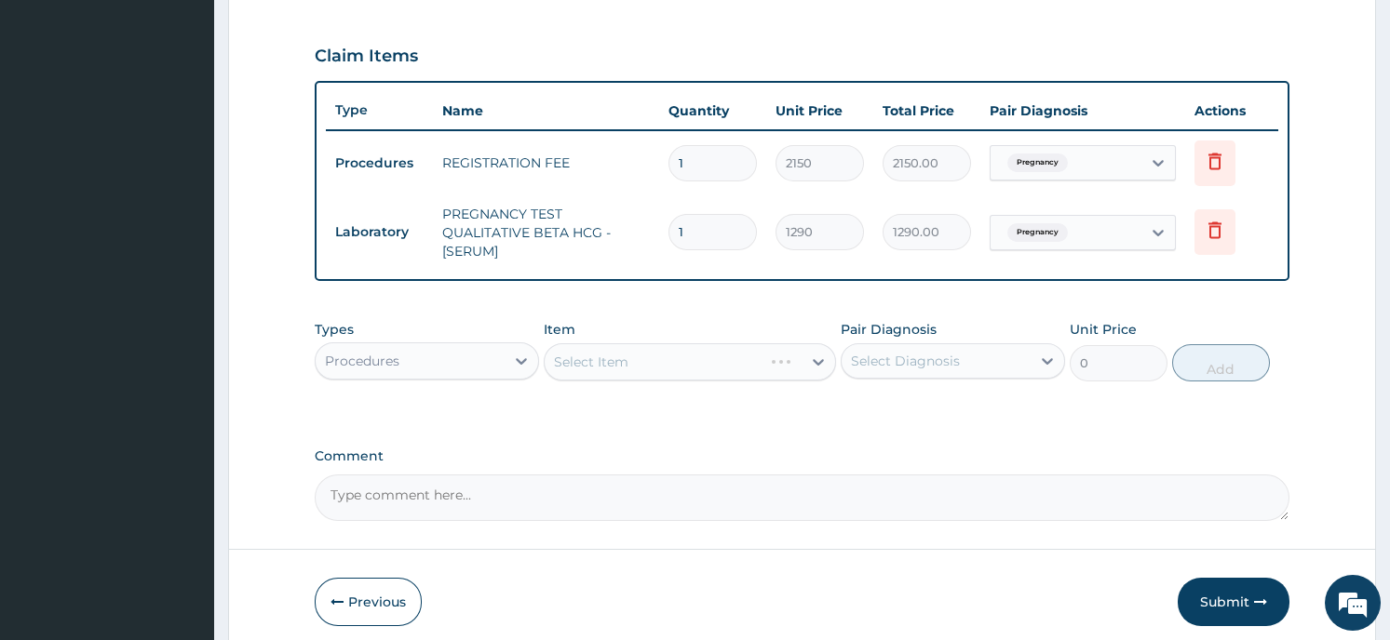
click at [683, 368] on div "Select Item" at bounding box center [690, 361] width 292 height 37
click at [810, 349] on div "Select Item" at bounding box center [690, 361] width 292 height 37
drag, startPoint x: 810, startPoint y: 349, endPoint x: 805, endPoint y: 357, distance: 9.6
click at [805, 357] on div "Select Item" at bounding box center [690, 361] width 292 height 37
click at [805, 357] on div at bounding box center [818, 362] width 34 height 34
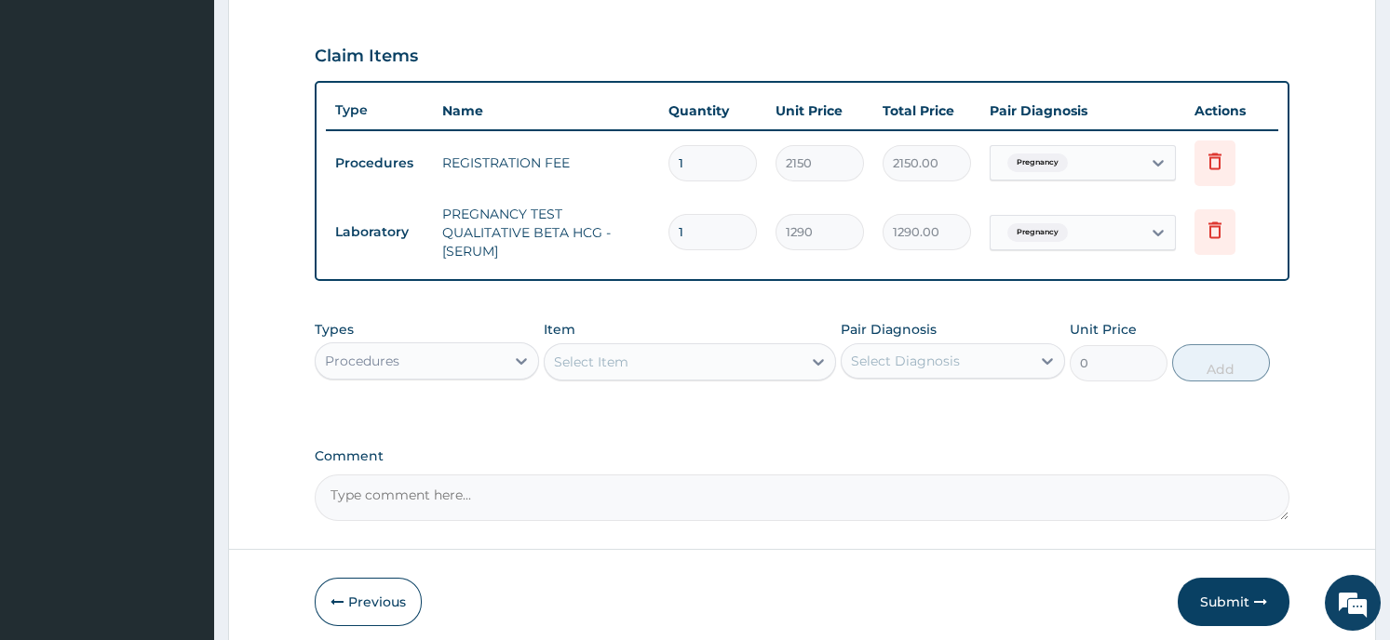
click at [805, 357] on div at bounding box center [818, 362] width 34 height 34
click at [808, 356] on div at bounding box center [818, 362] width 34 height 34
click at [801, 362] on div at bounding box center [818, 362] width 34 height 34
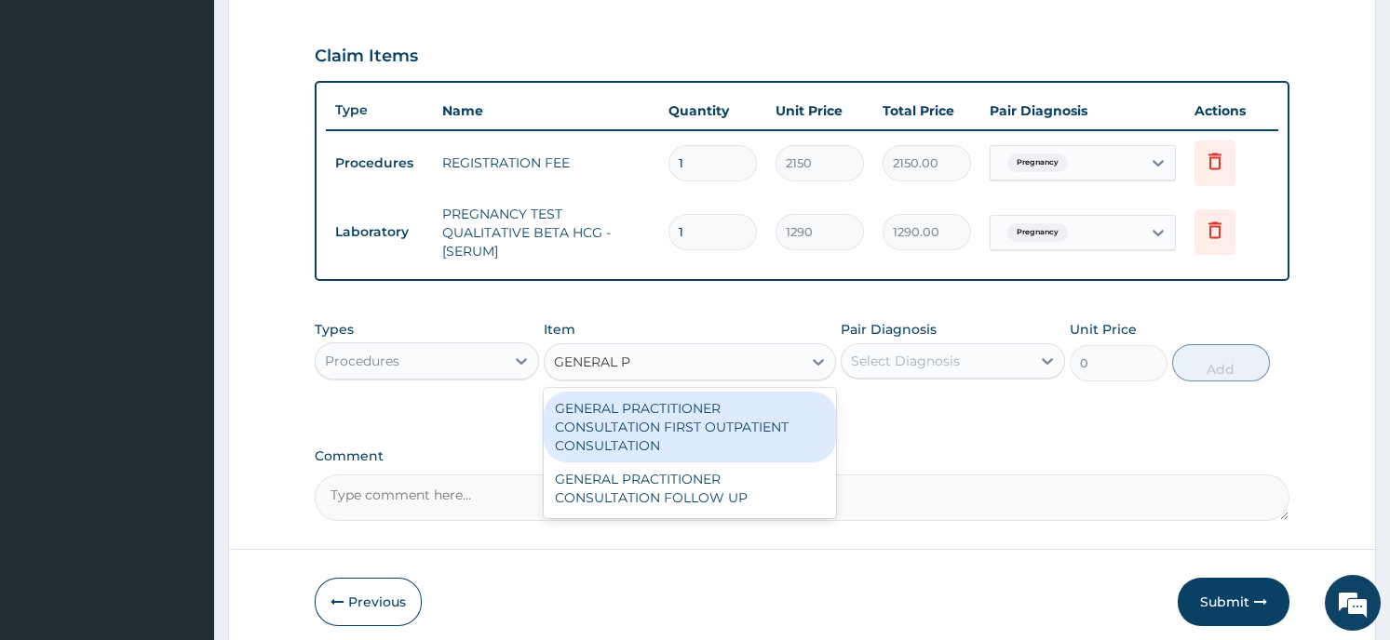
type input "GENERAL PR"
click at [778, 423] on div "GENERAL PRACTITIONER CONSULTATION FIRST OUTPATIENT CONSULTATION" at bounding box center [690, 427] width 292 height 71
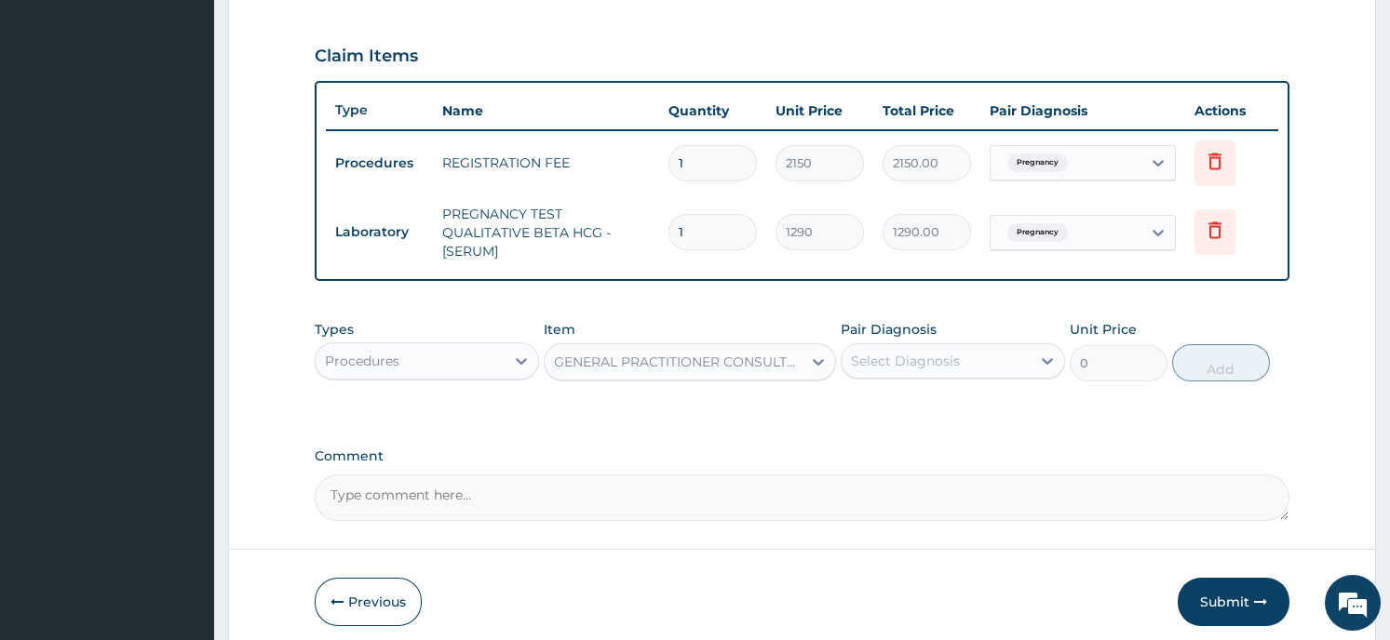
type input "3547.5"
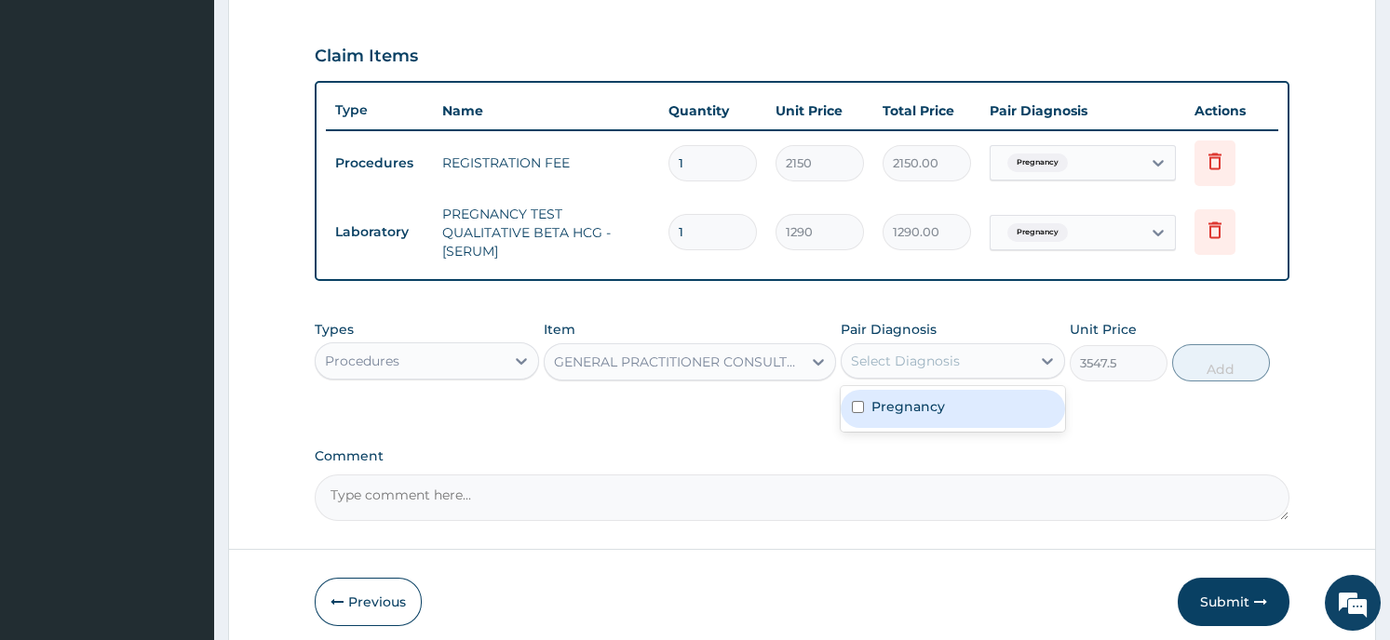
click at [968, 366] on div "Select Diagnosis" at bounding box center [935, 361] width 189 height 30
click at [971, 408] on div "Pregnancy" at bounding box center [952, 409] width 224 height 38
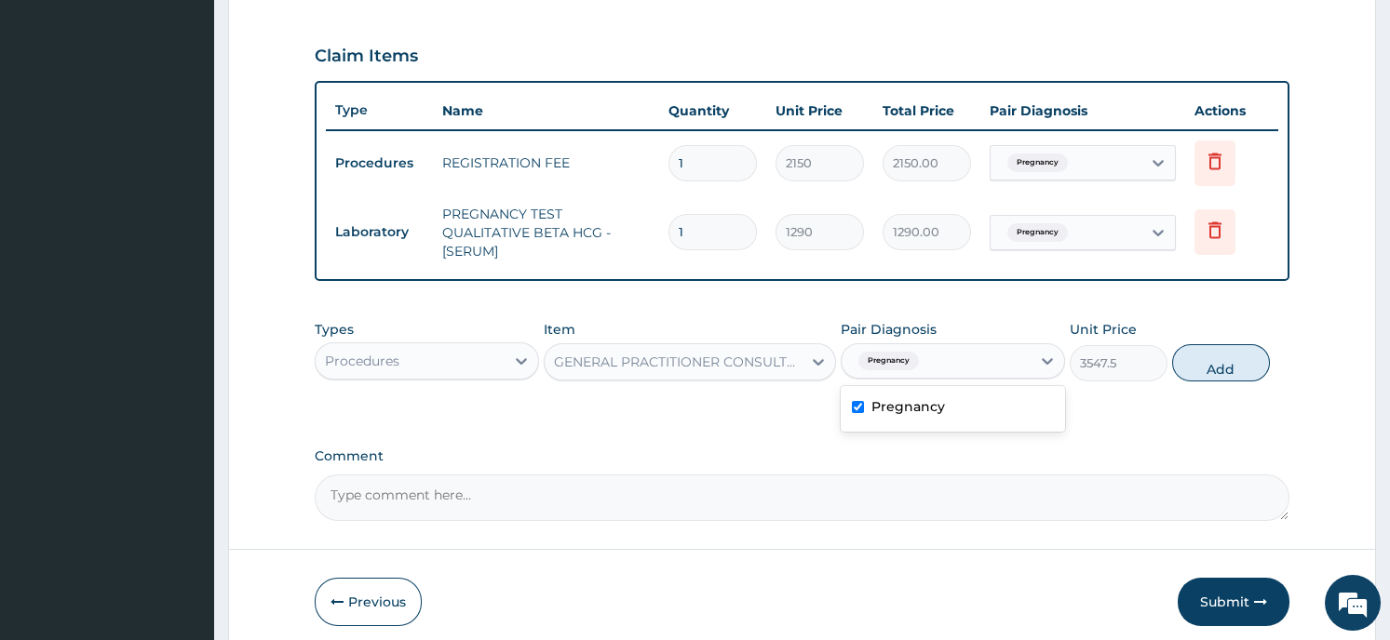
checkbox input "true"
click at [1220, 364] on button "Add" at bounding box center [1221, 362] width 98 height 37
type input "0"
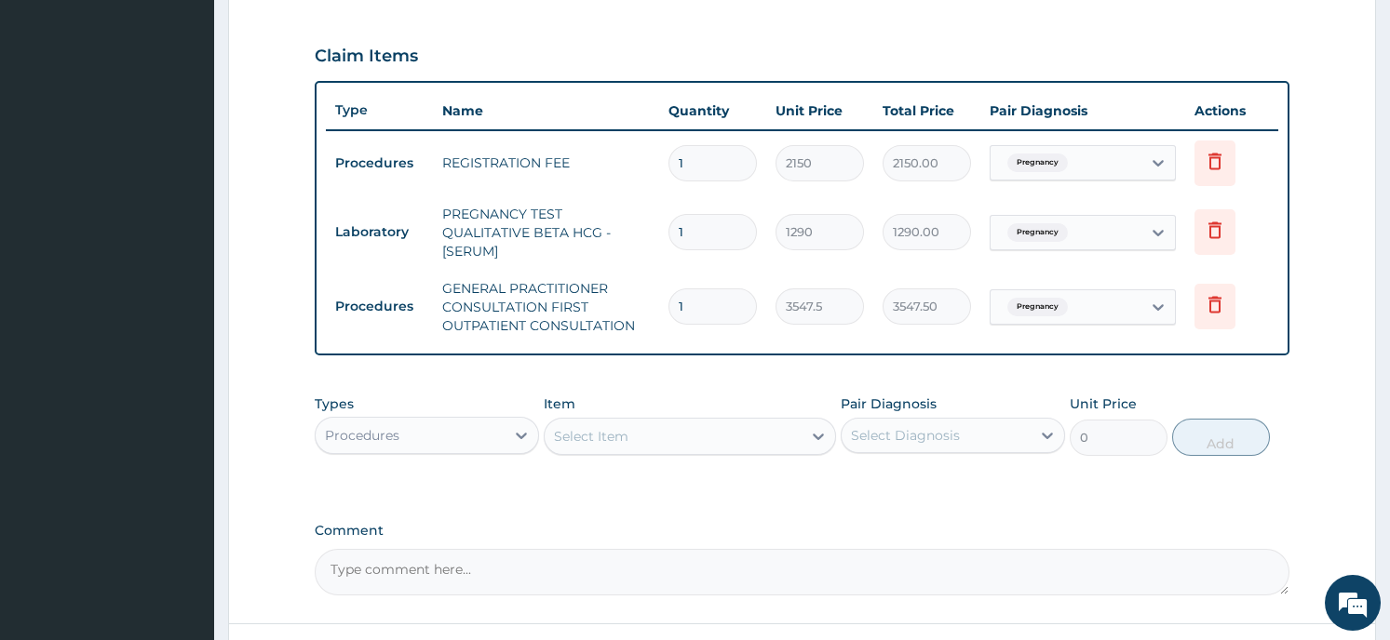
click at [1025, 480] on div "Types Procedures Item Select Item Pair Diagnosis Select Diagnosis Unit Price 0 …" at bounding box center [802, 439] width 974 height 108
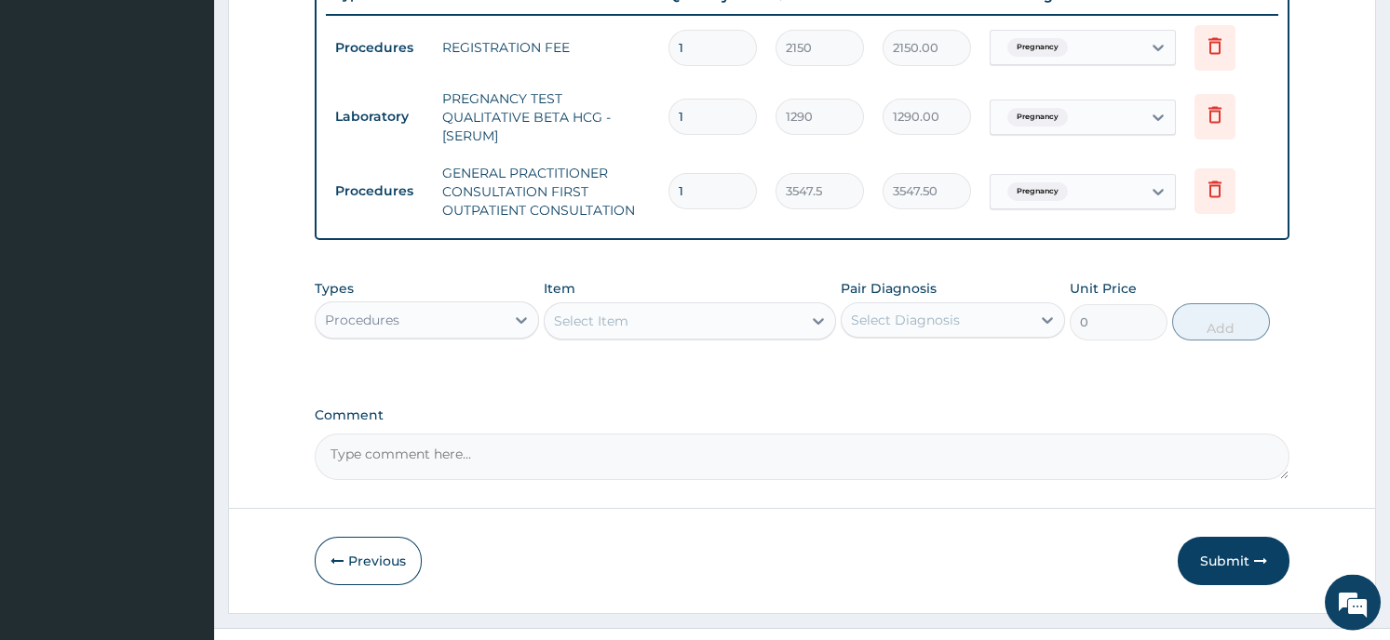
scroll to position [760, 0]
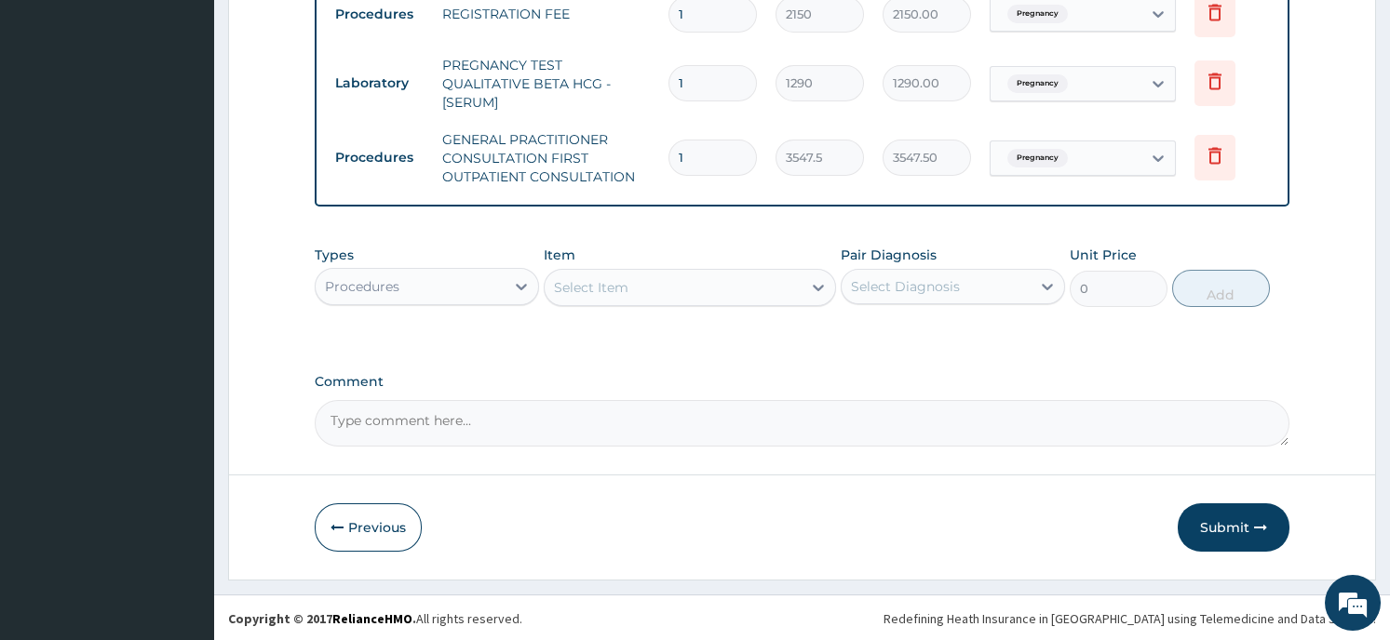
click at [1218, 529] on button "Submit" at bounding box center [1233, 528] width 112 height 48
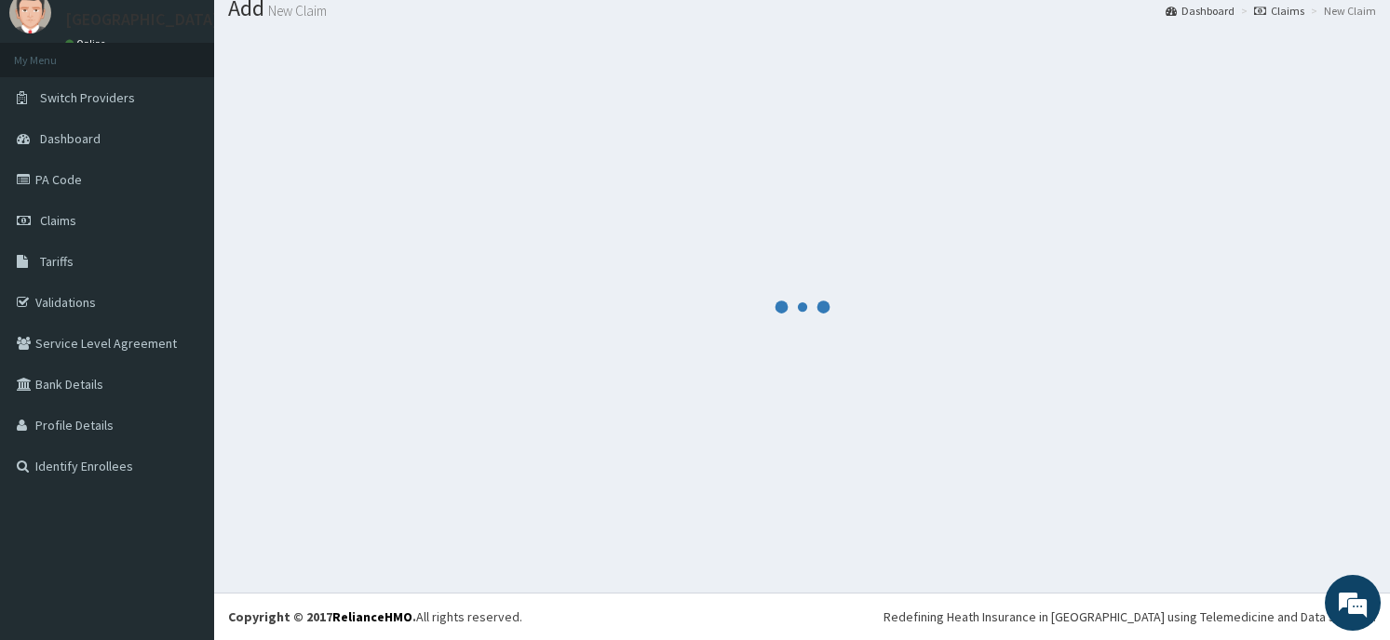
scroll to position [64, 0]
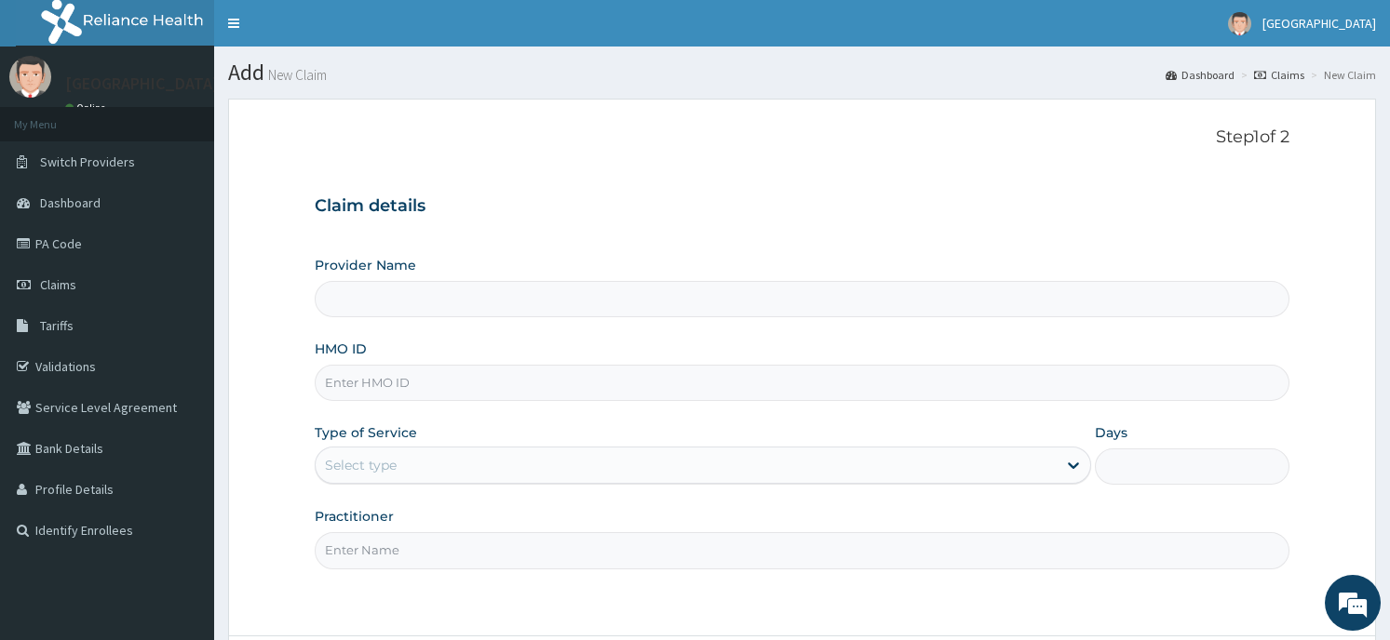
type input "Horeb [GEOGRAPHIC_DATA]"
click at [528, 390] on input "HMO ID" at bounding box center [802, 383] width 974 height 36
click at [460, 383] on input "HMO ID" at bounding box center [802, 383] width 974 height 36
type input "FLE/10022/A"
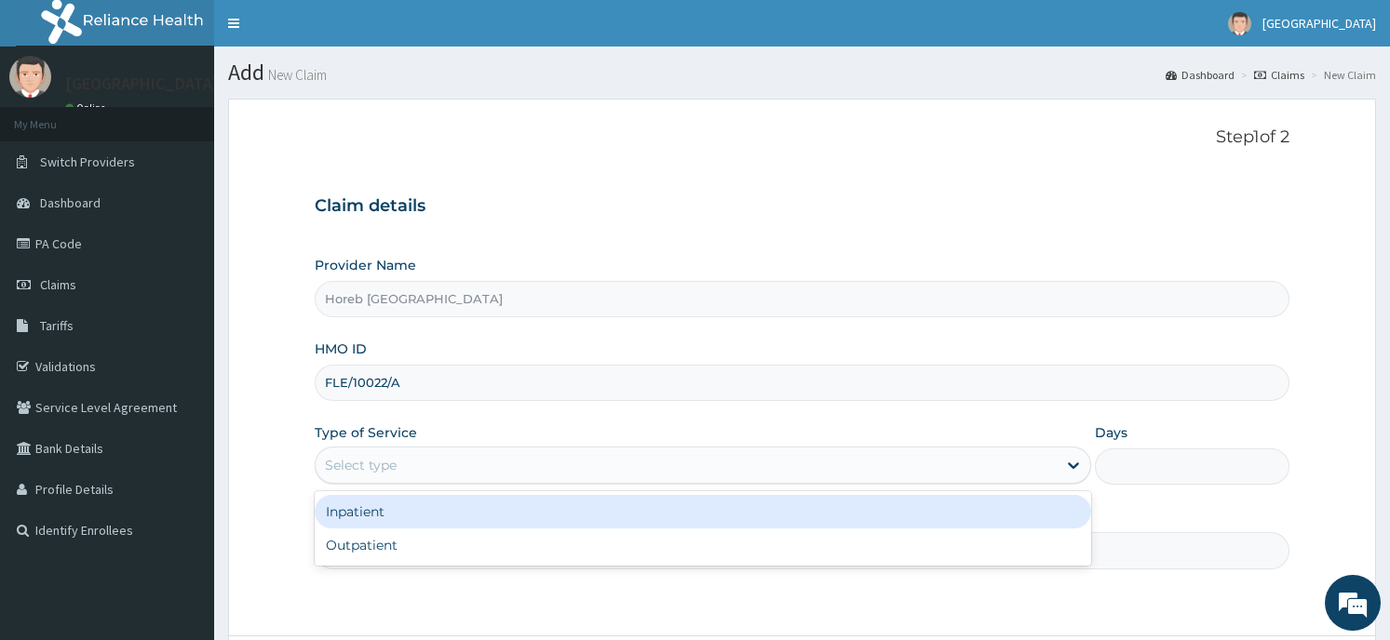
click at [445, 458] on div "Select type" at bounding box center [686, 465] width 741 height 30
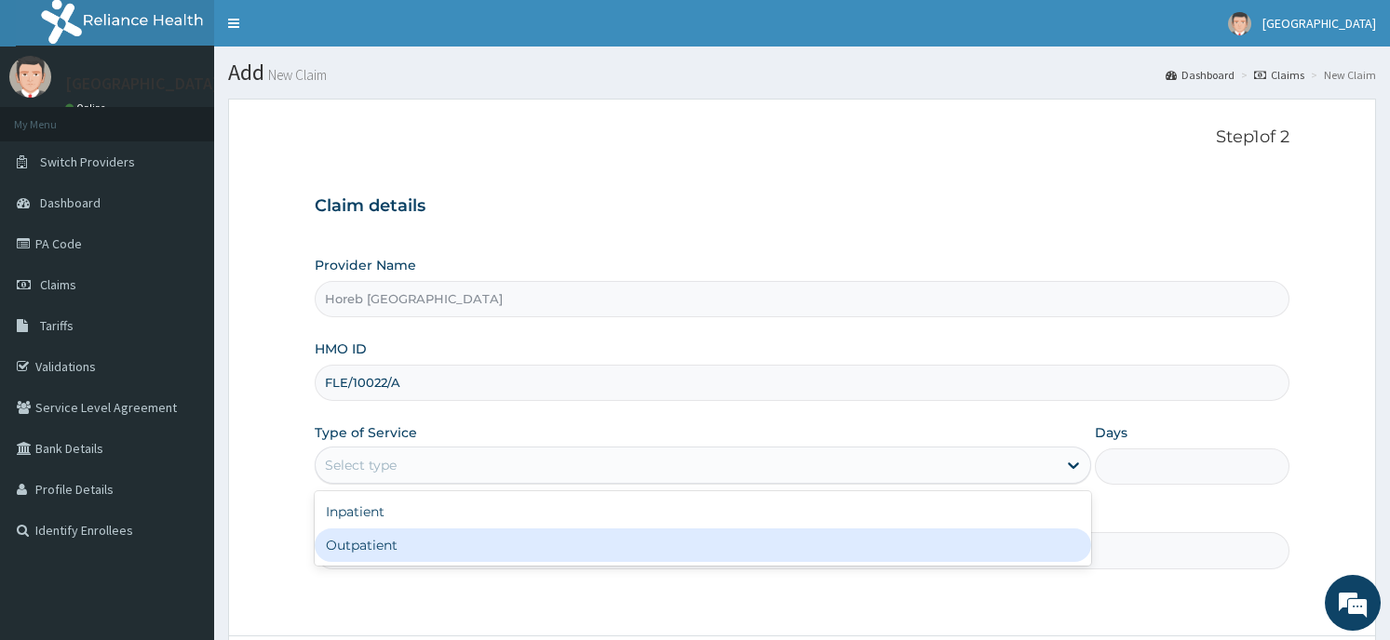
click at [450, 538] on div "Outpatient" at bounding box center [703, 546] width 776 height 34
type input "1"
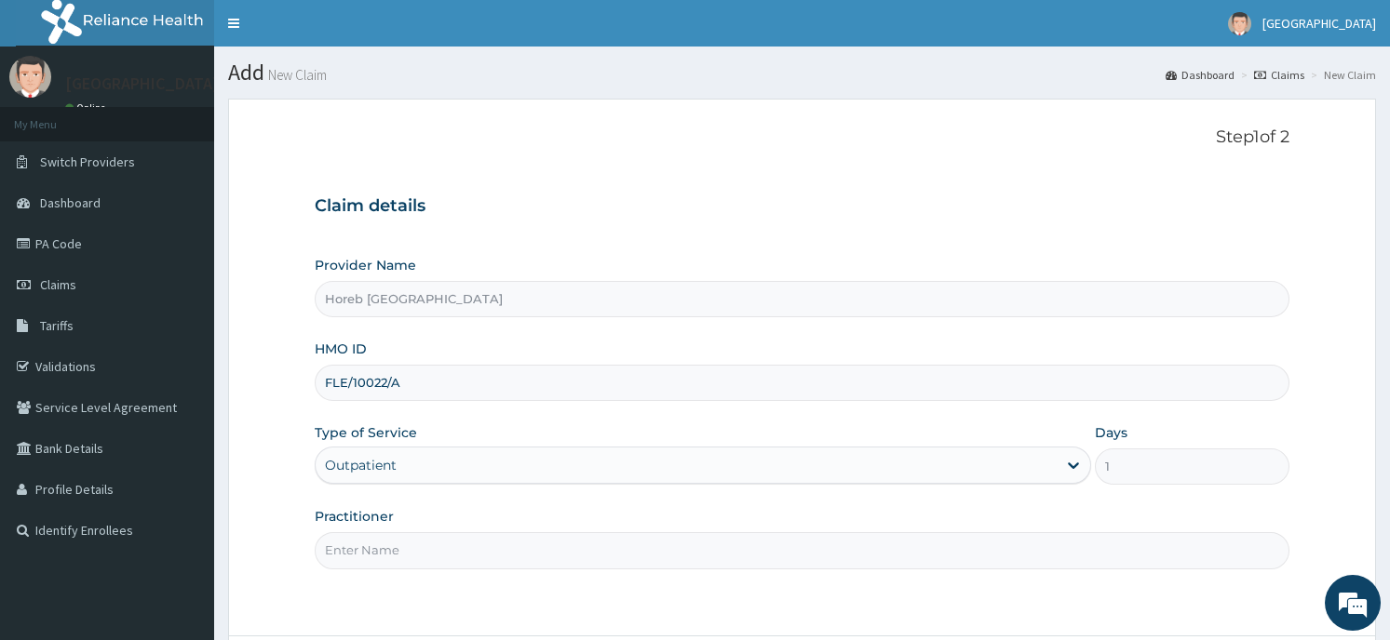
click at [461, 565] on input "Practitioner" at bounding box center [802, 550] width 974 height 36
type input "GENERAL"
click at [1117, 587] on div "Step 1 of 2 Claim details Provider Name [GEOGRAPHIC_DATA] HMO ID FLE/10022/A Ty…" at bounding box center [802, 368] width 974 height 480
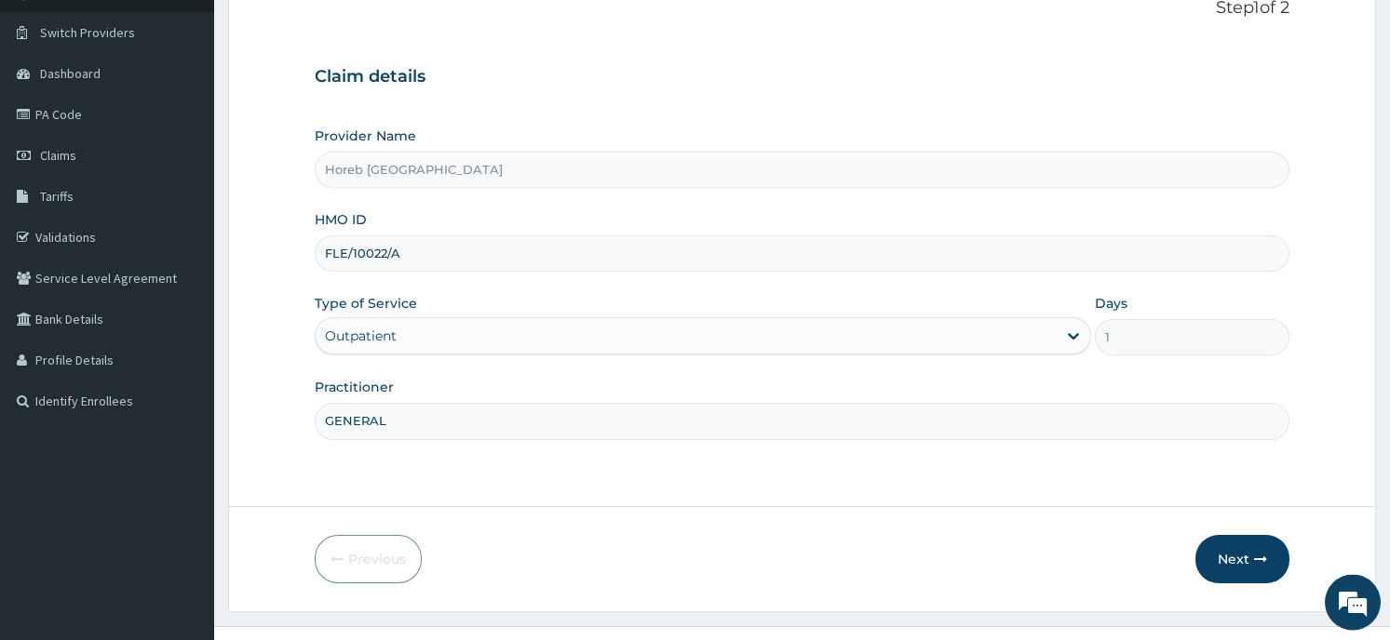
scroll to position [163, 0]
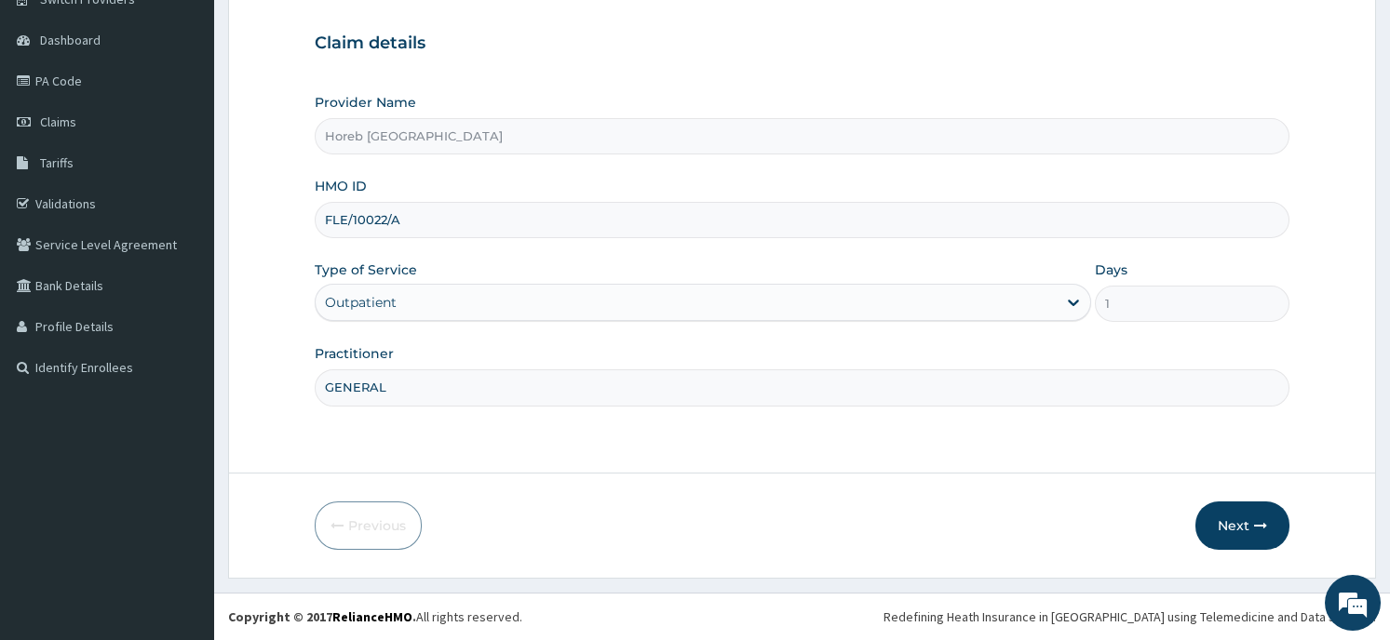
click at [1258, 522] on icon "button" at bounding box center [1260, 525] width 13 height 13
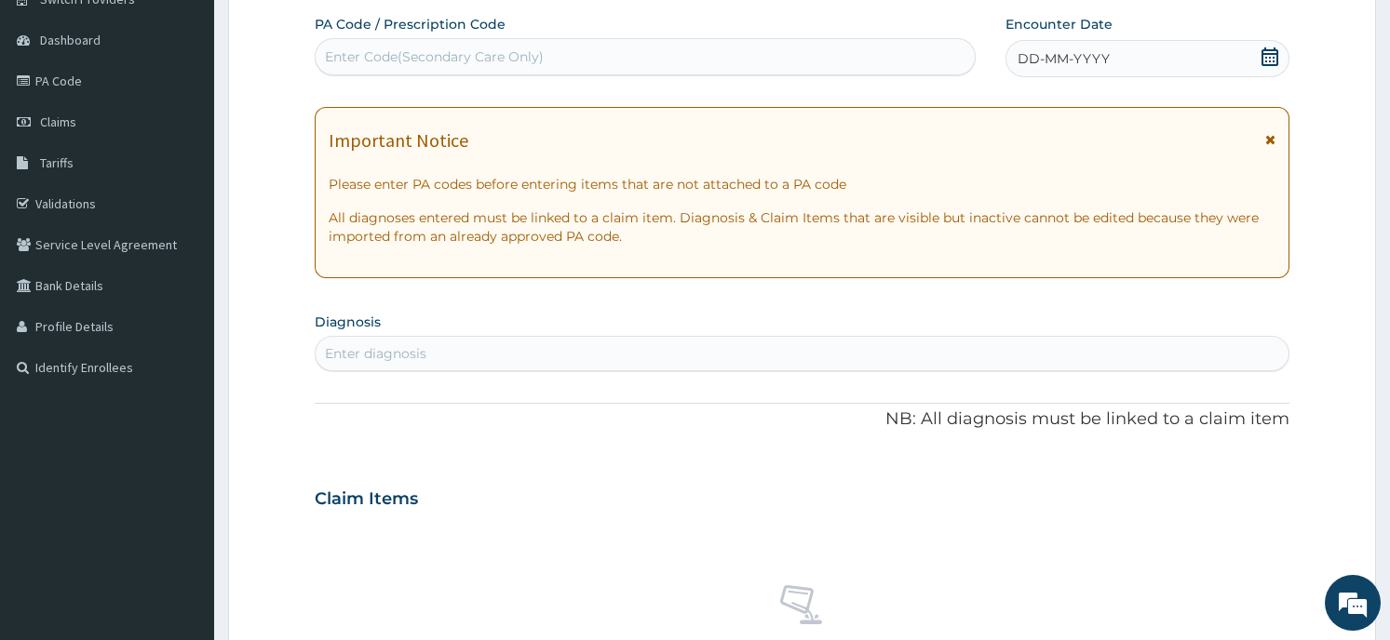
click at [1107, 491] on div "Claim Items" at bounding box center [802, 495] width 974 height 48
click at [1263, 60] on icon at bounding box center [1269, 56] width 19 height 19
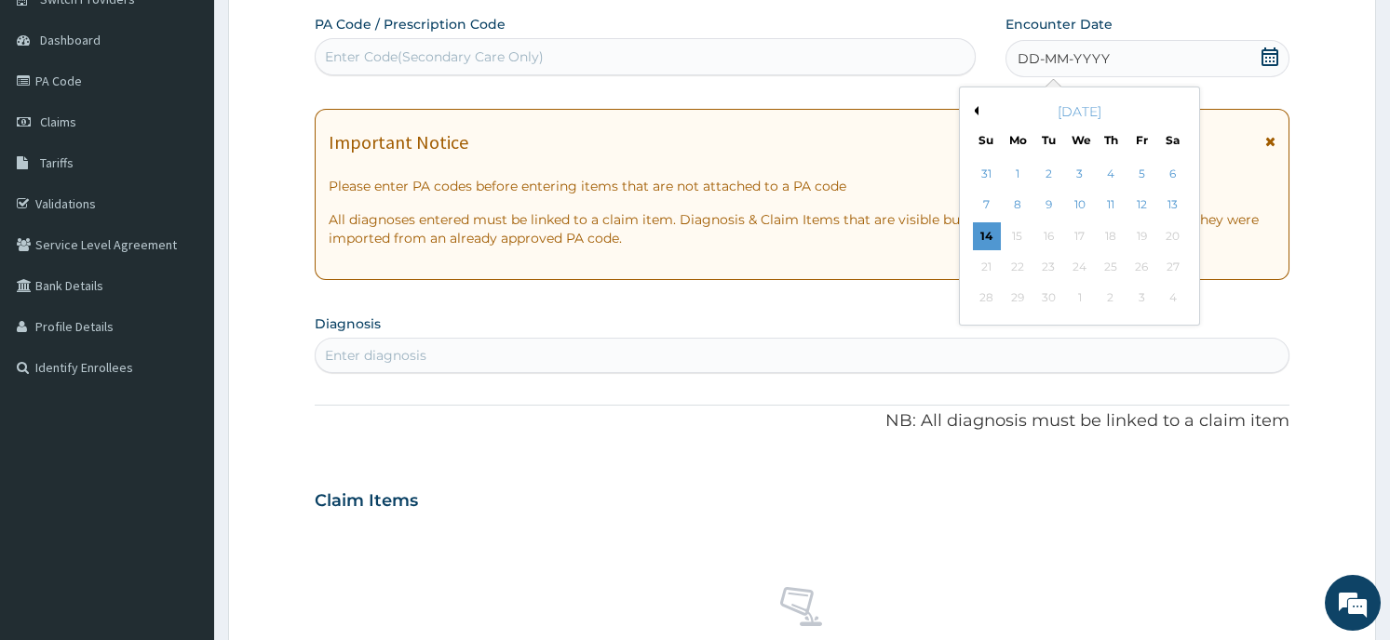
click at [971, 113] on button "Previous Month" at bounding box center [973, 110] width 9 height 9
click at [1141, 230] on div "15" at bounding box center [1142, 236] width 28 height 28
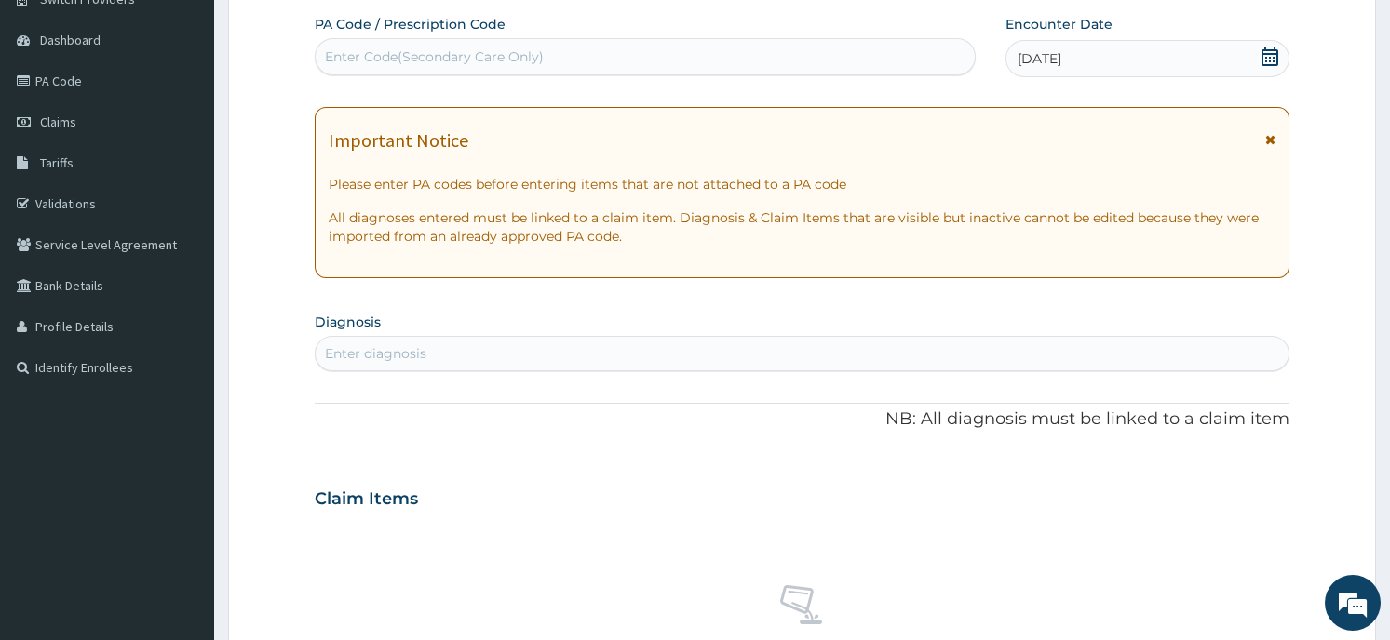
click at [468, 54] on div "Enter Code(Secondary Care Only)" at bounding box center [434, 56] width 219 height 19
type input "PA/FOBFC4"
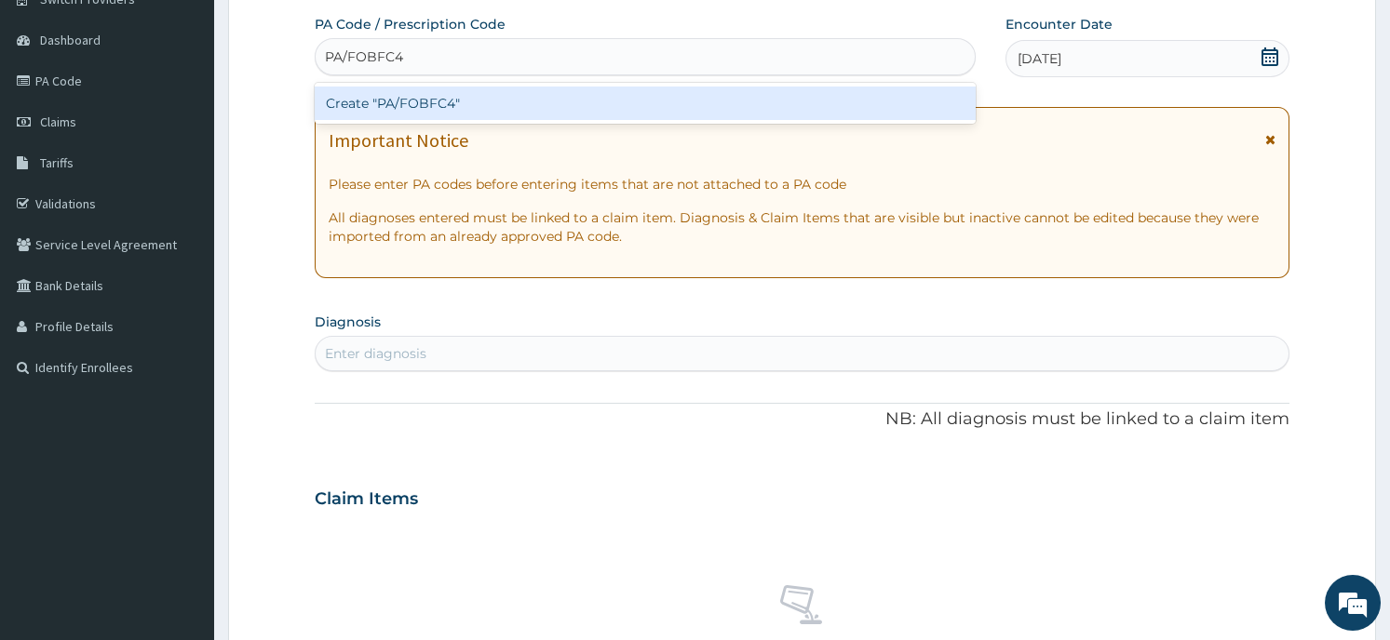
click at [483, 104] on div "Create "PA/FOBFC4"" at bounding box center [645, 104] width 661 height 34
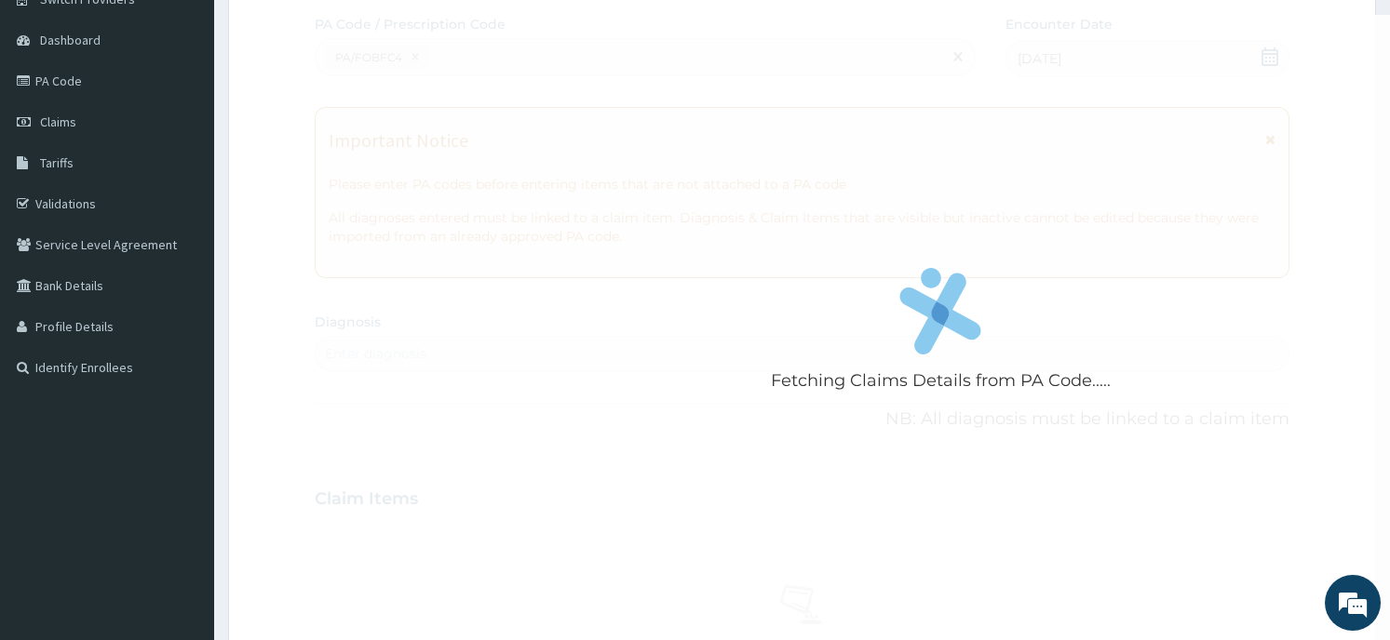
click at [483, 104] on div "Fetching Claims Details from PA Code....." at bounding box center [940, 335] width 1251 height 640
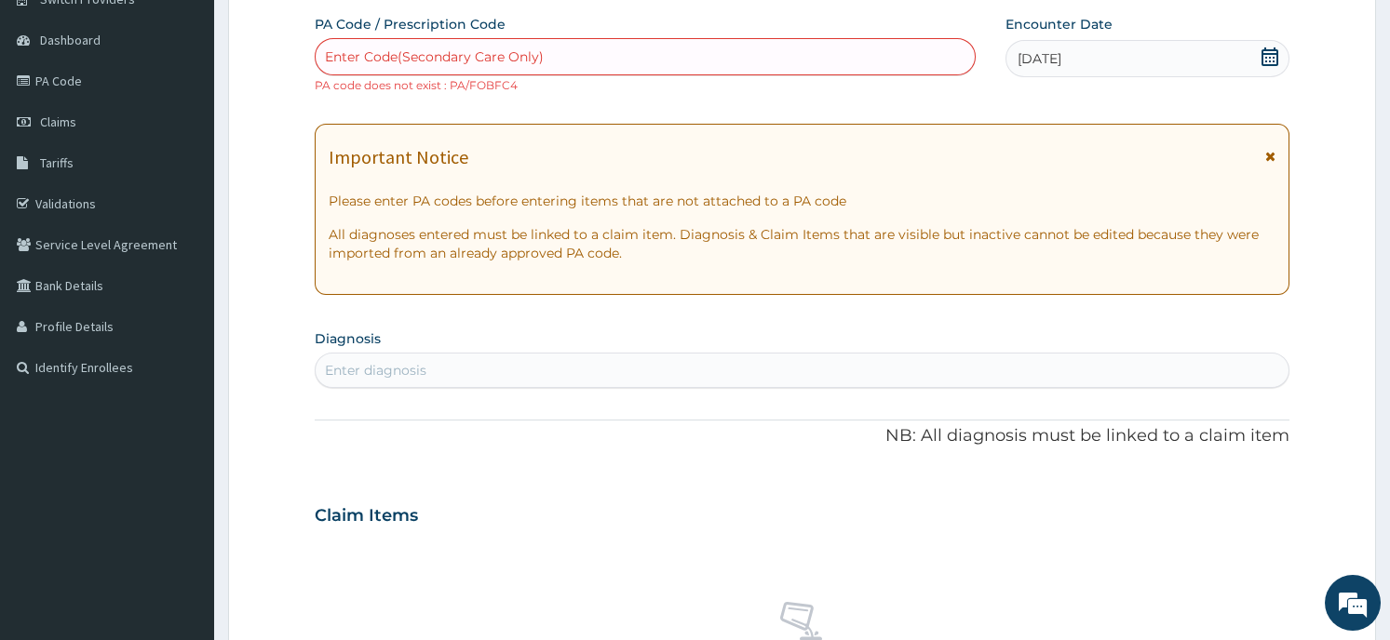
click at [560, 55] on div "Enter Code(Secondary Care Only)" at bounding box center [645, 57] width 659 height 30
type input "PA/F0BFC4"
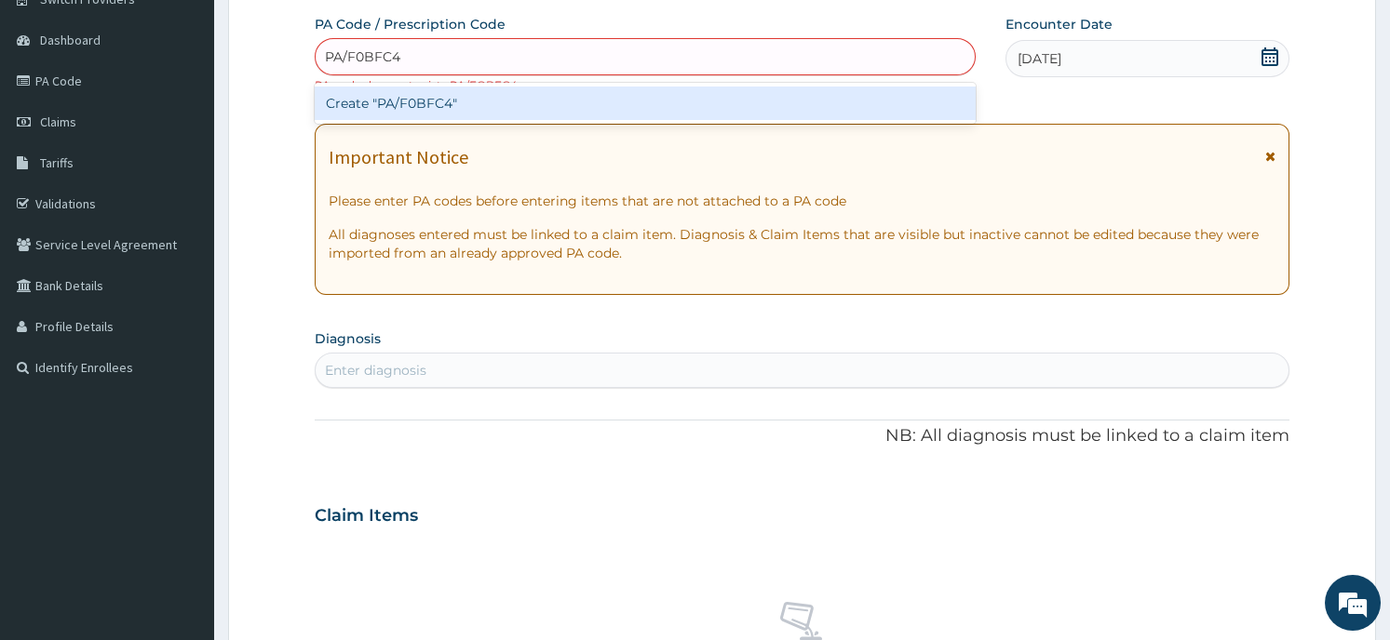
click at [507, 97] on div "Create "PA/F0BFC4"" at bounding box center [645, 104] width 661 height 34
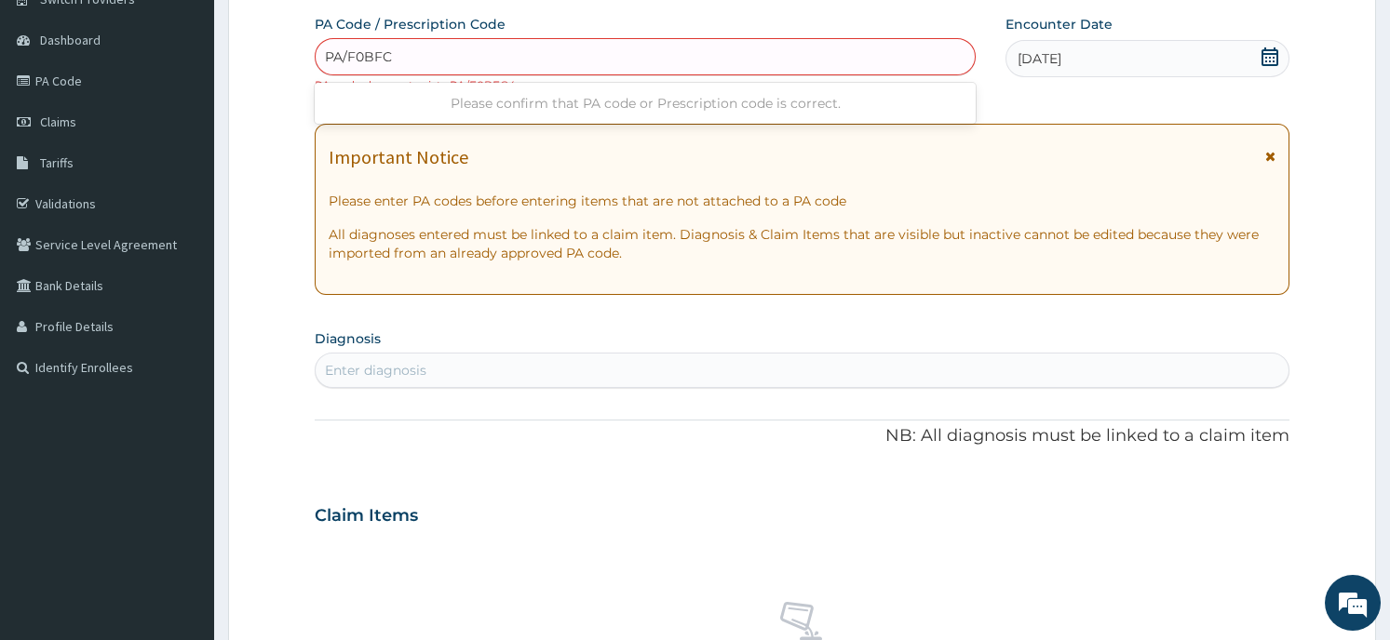
type input "PA/F0BFCL"
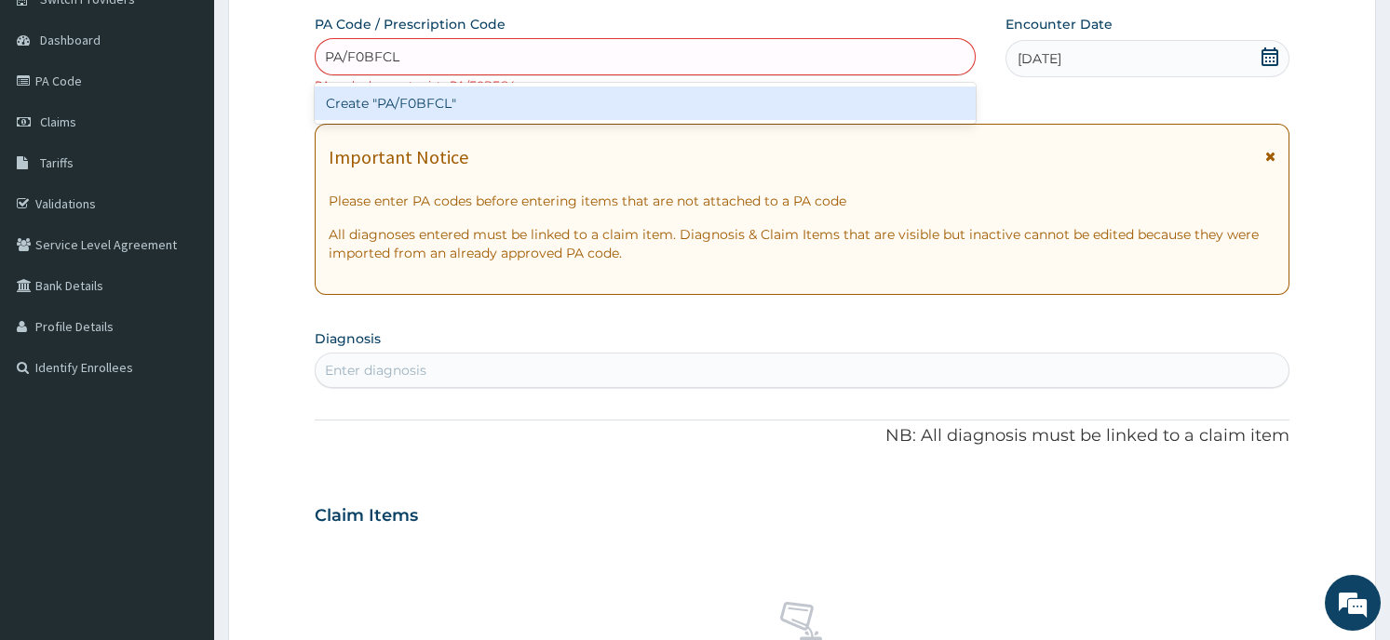
click at [427, 108] on div "Create "PA/F0BFCL"" at bounding box center [645, 104] width 661 height 34
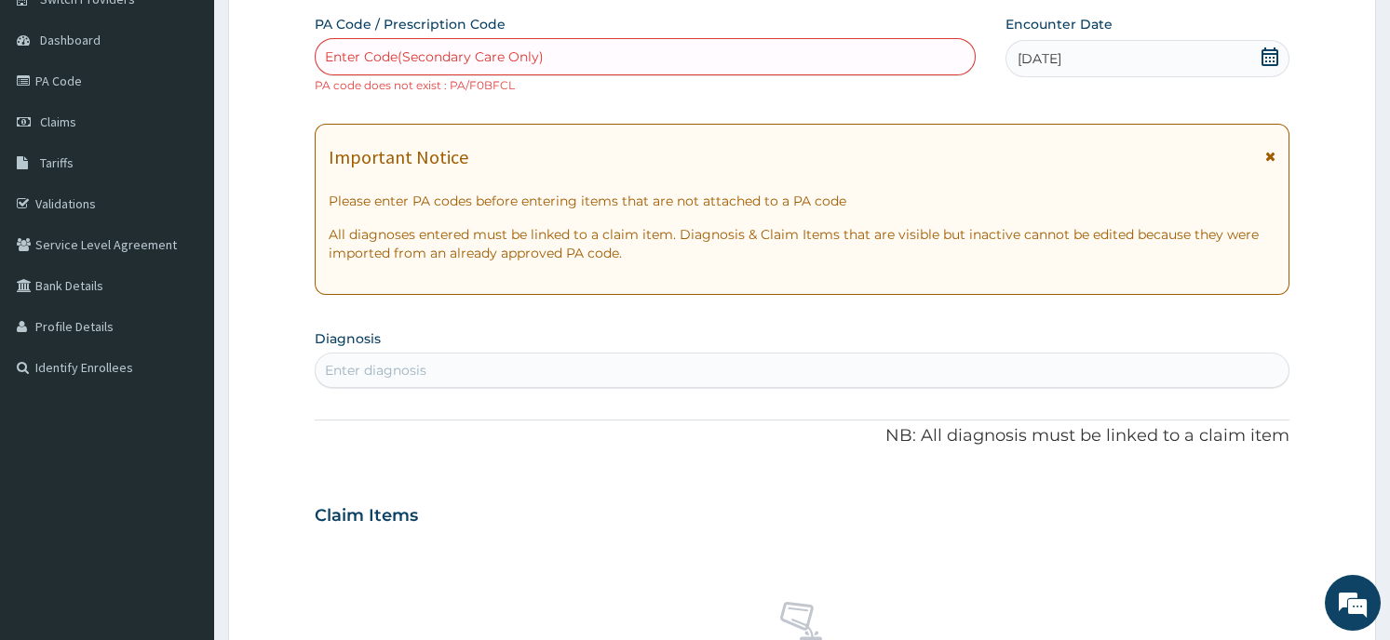
click at [686, 89] on div "option Create "PA/F0BFCL", selected. Select is focused ,type to refine list, pr…" at bounding box center [645, 66] width 661 height 56
click at [460, 358] on div "Enter diagnosis" at bounding box center [802, 371] width 972 height 30
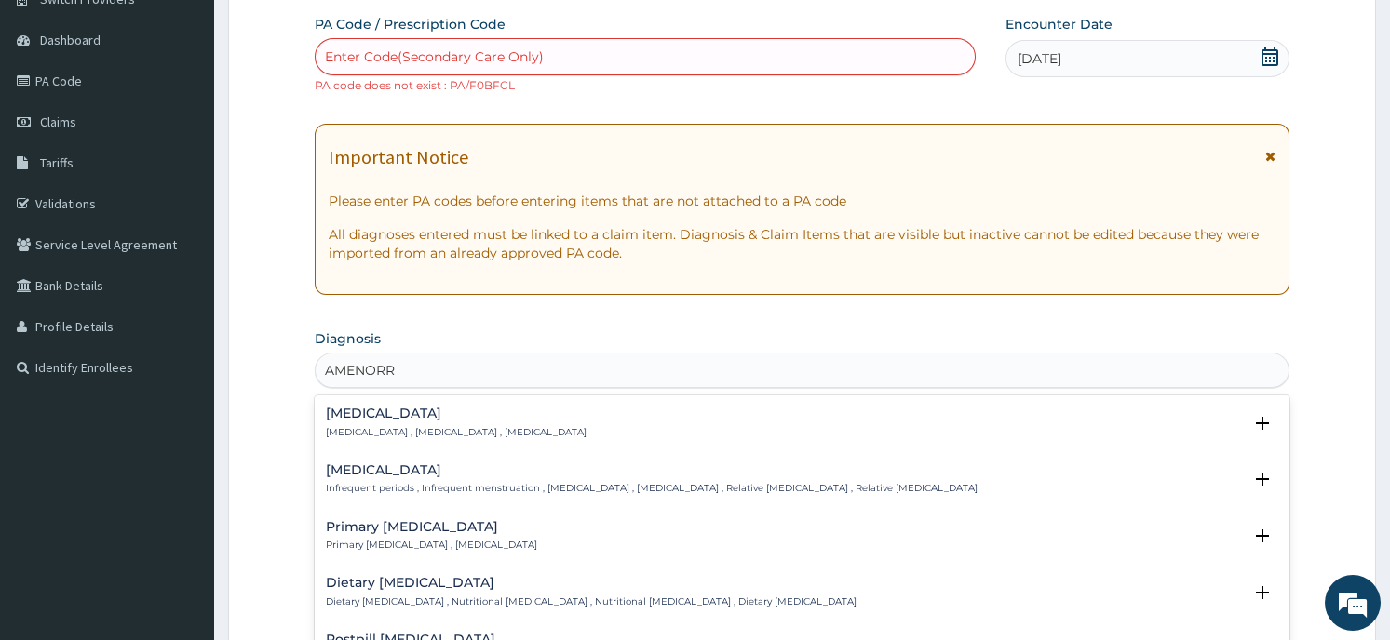
type input "AMENORR"
click at [258, 498] on form "Step 2 of 2 PA Code / Prescription Code Enter Code(Secondary Care Only) PA code…" at bounding box center [802, 532] width 1148 height 1193
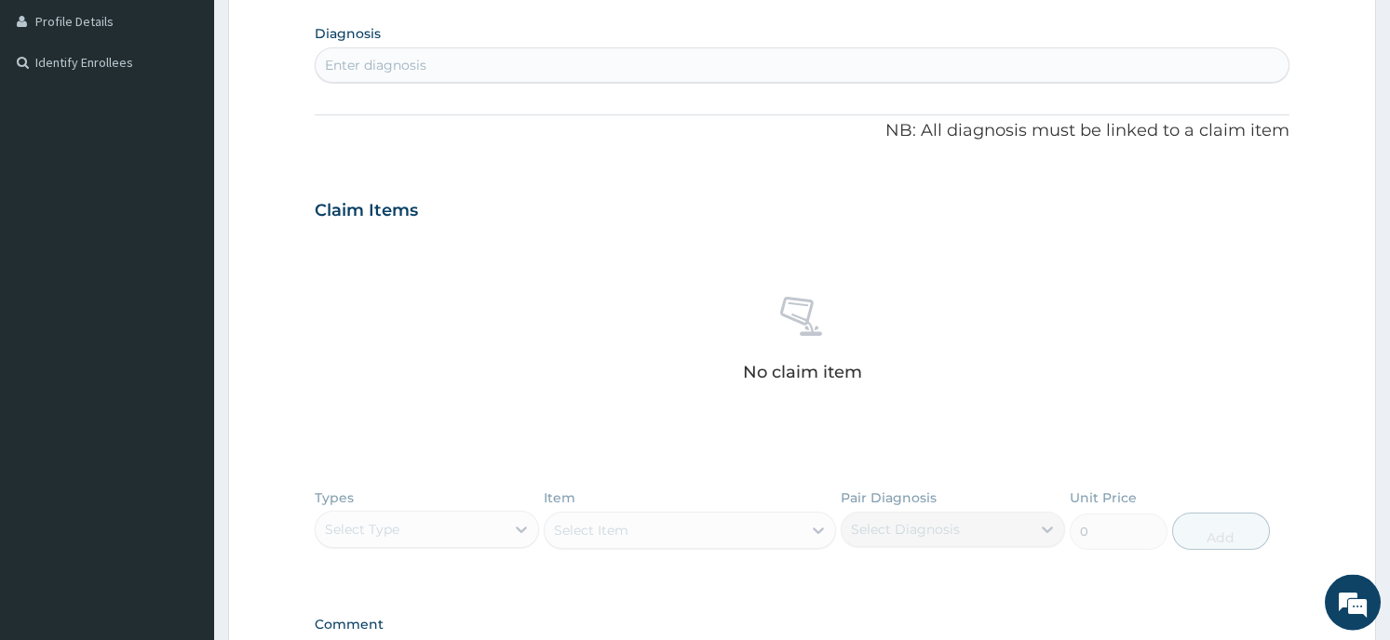
scroll to position [464, 0]
click at [474, 69] on div "Enter diagnosis" at bounding box center [802, 69] width 972 height 30
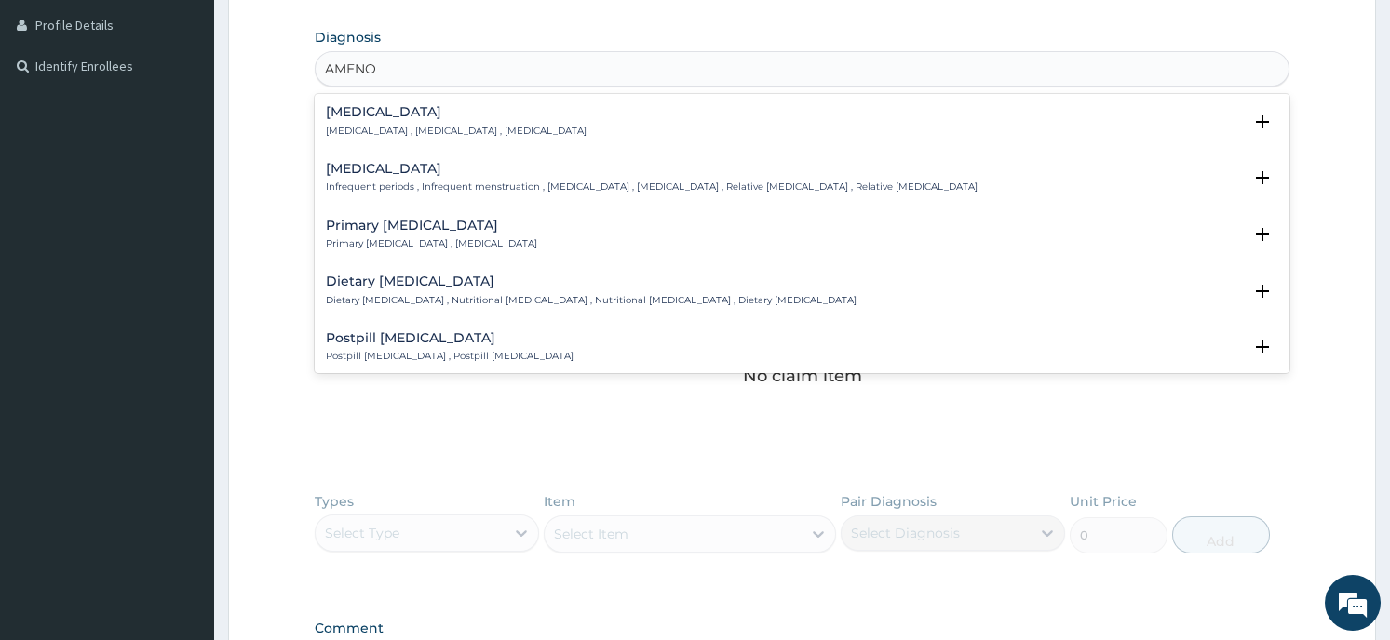
type input "AMENOR"
click at [470, 125] on p "[MEDICAL_DATA] , [MEDICAL_DATA] , [MEDICAL_DATA]" at bounding box center [456, 131] width 261 height 13
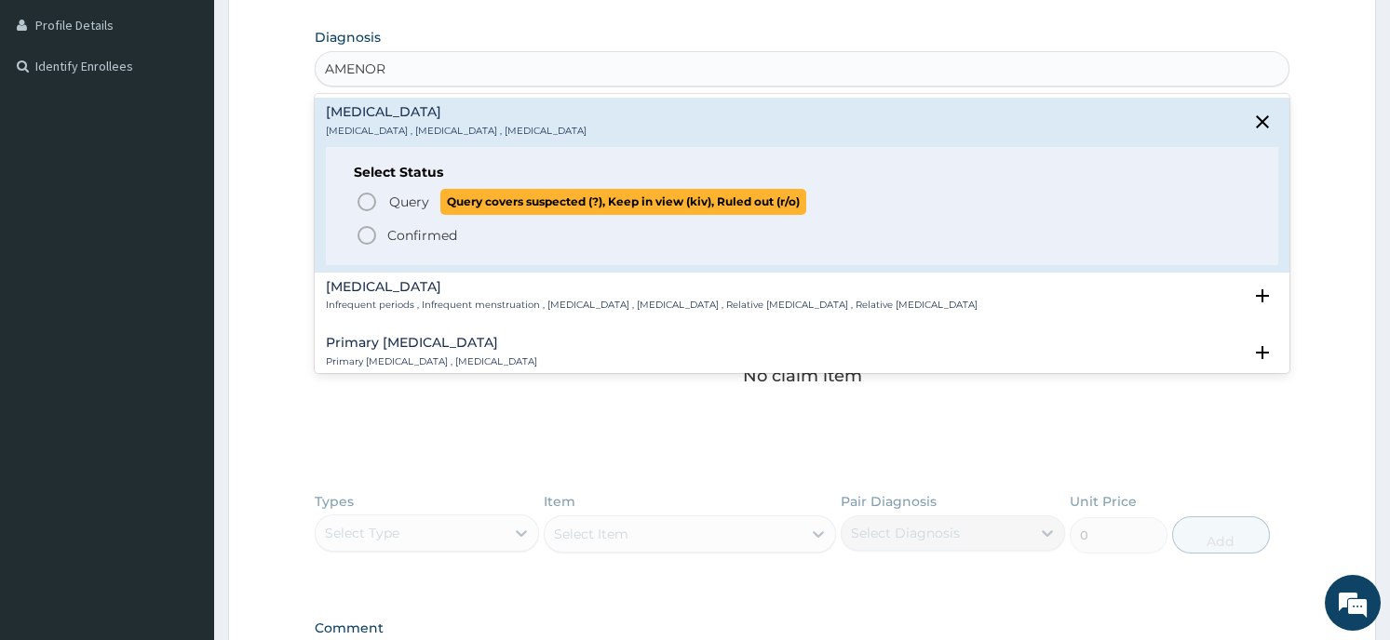
click at [437, 205] on p "Query Query covers suspected (?), Keep in view (kiv), Ruled out (r/o)" at bounding box center [596, 201] width 419 height 25
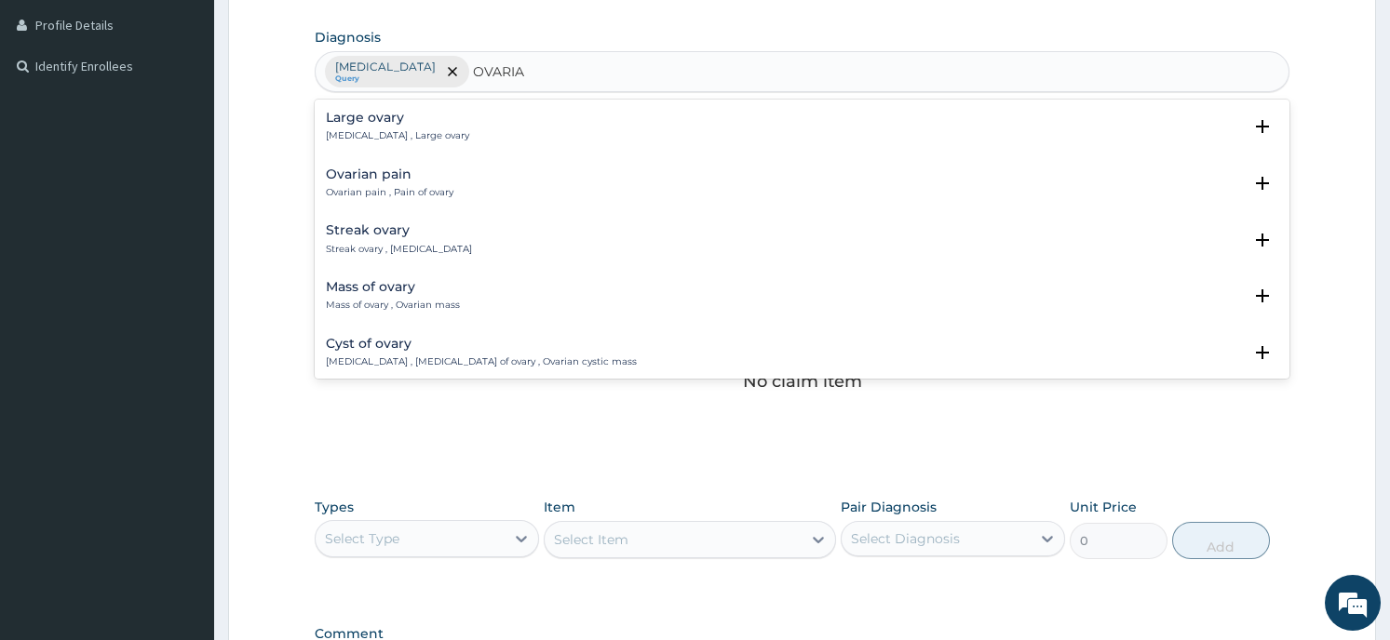
type input "OVARIAN"
click at [443, 339] on h4 "Cyst of ovary" at bounding box center [481, 344] width 311 height 14
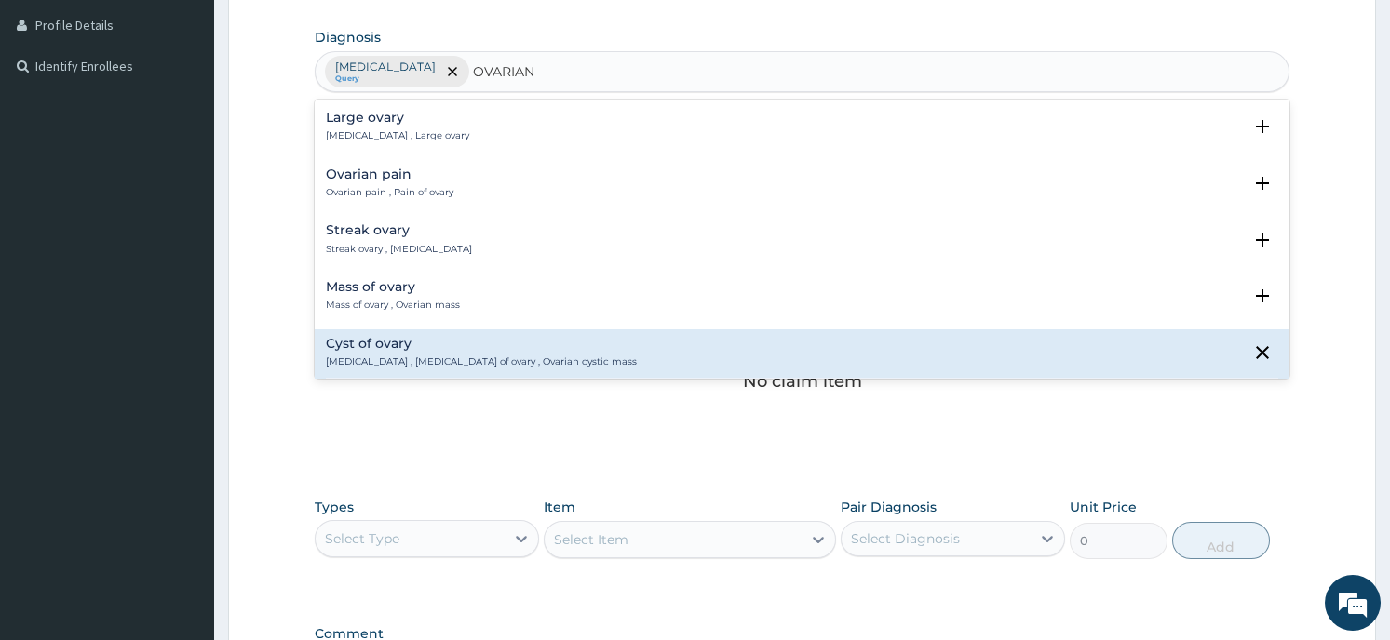
click at [608, 350] on div "[MEDICAL_DATA] of ovary [MEDICAL_DATA] , [MEDICAL_DATA] of ovary , Ovarian cyst…" at bounding box center [801, 353] width 951 height 33
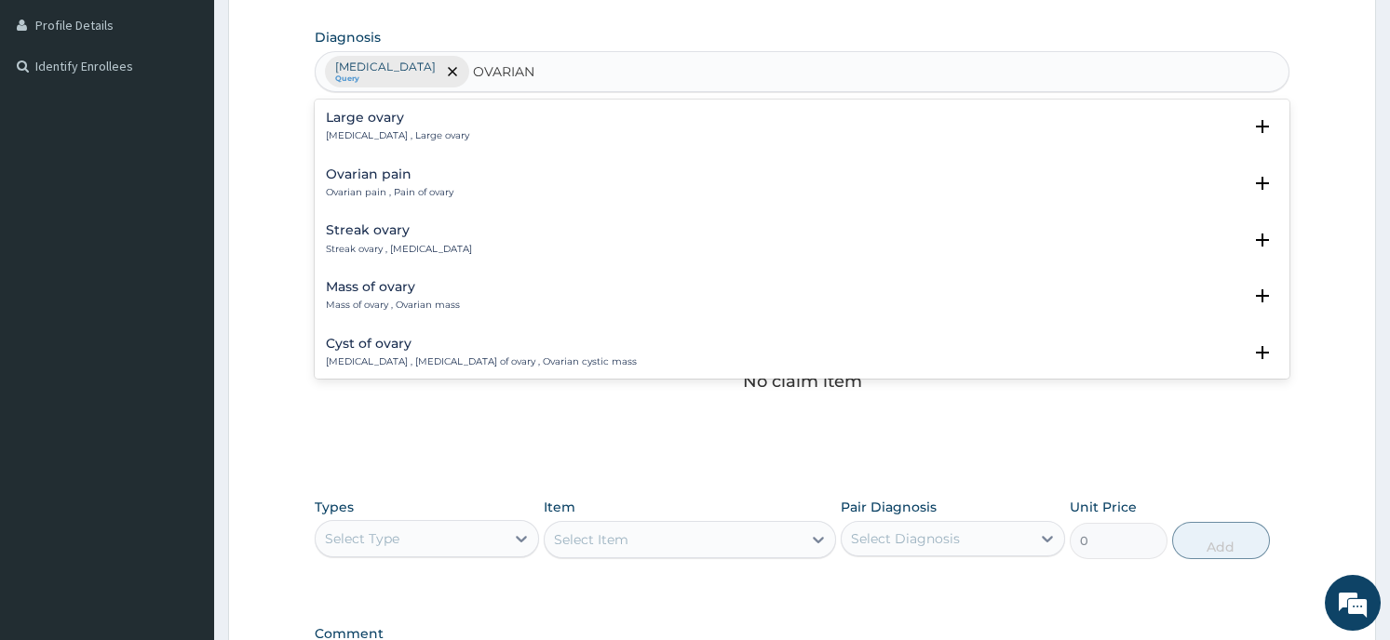
scroll to position [82, 0]
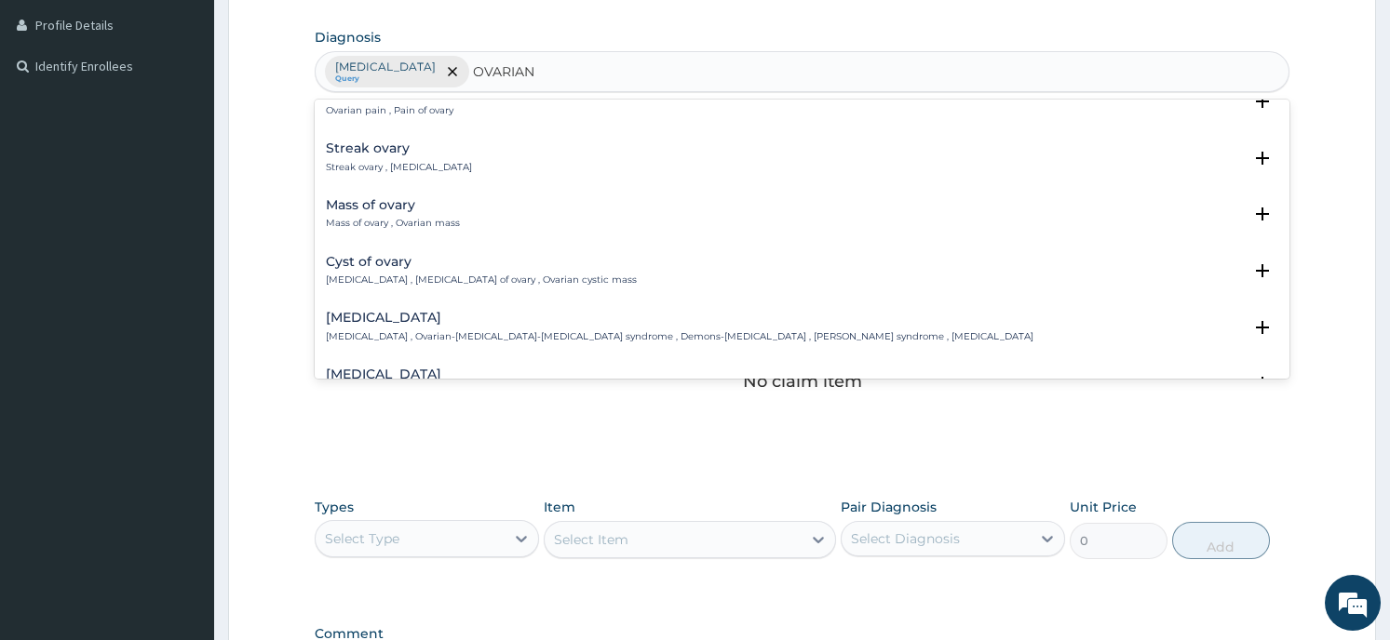
click at [537, 268] on h4 "Cyst of ovary" at bounding box center [481, 262] width 311 height 14
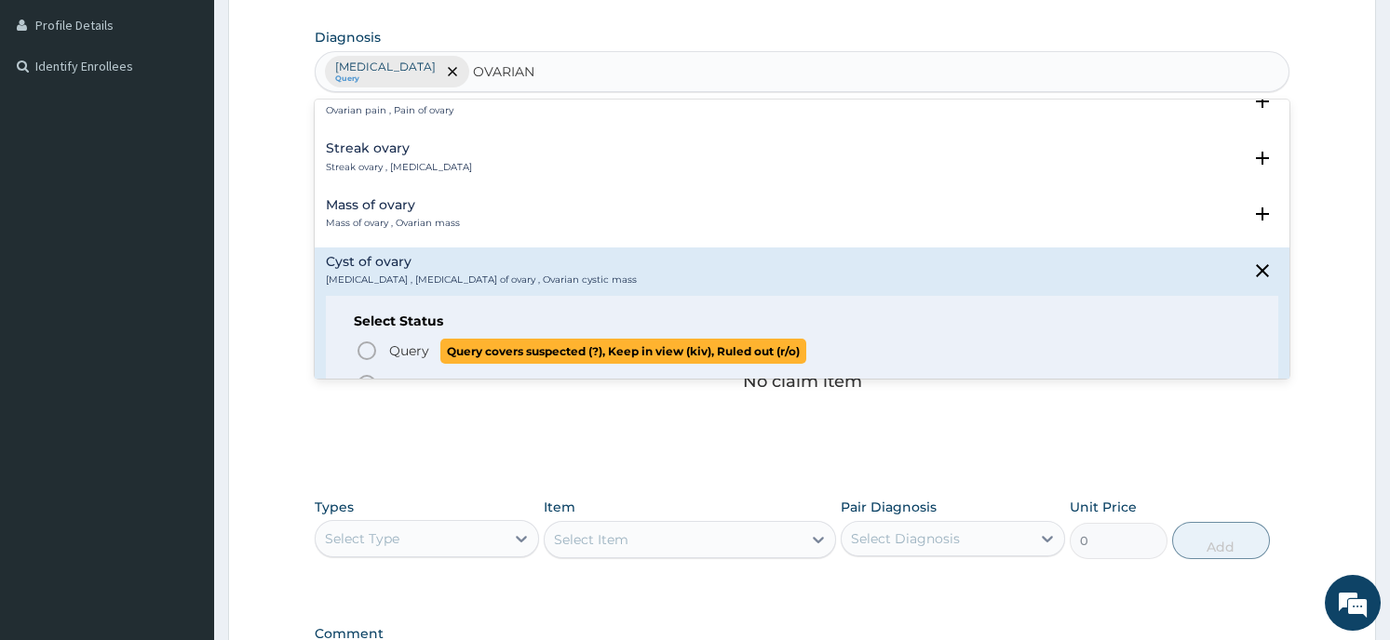
click at [516, 354] on span "Query covers suspected (?), Keep in view (kiv), Ruled out (r/o)" at bounding box center [623, 351] width 366 height 25
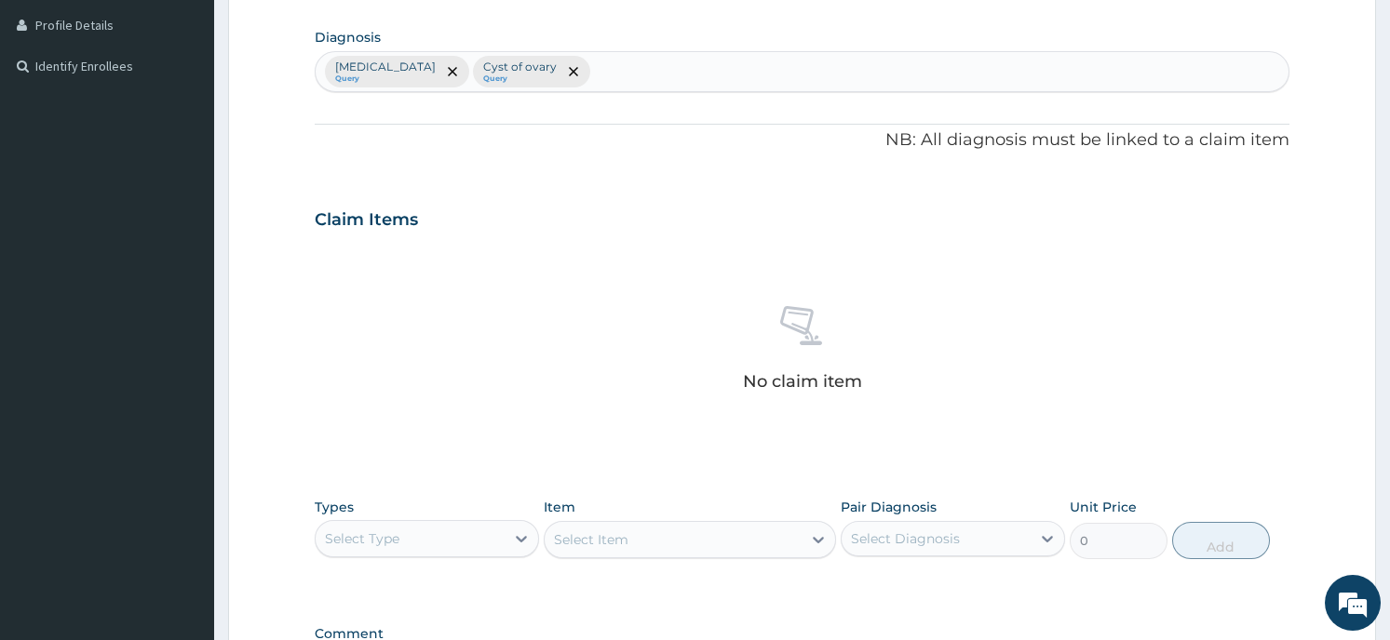
click at [620, 267] on div "No claim item" at bounding box center [802, 352] width 974 height 214
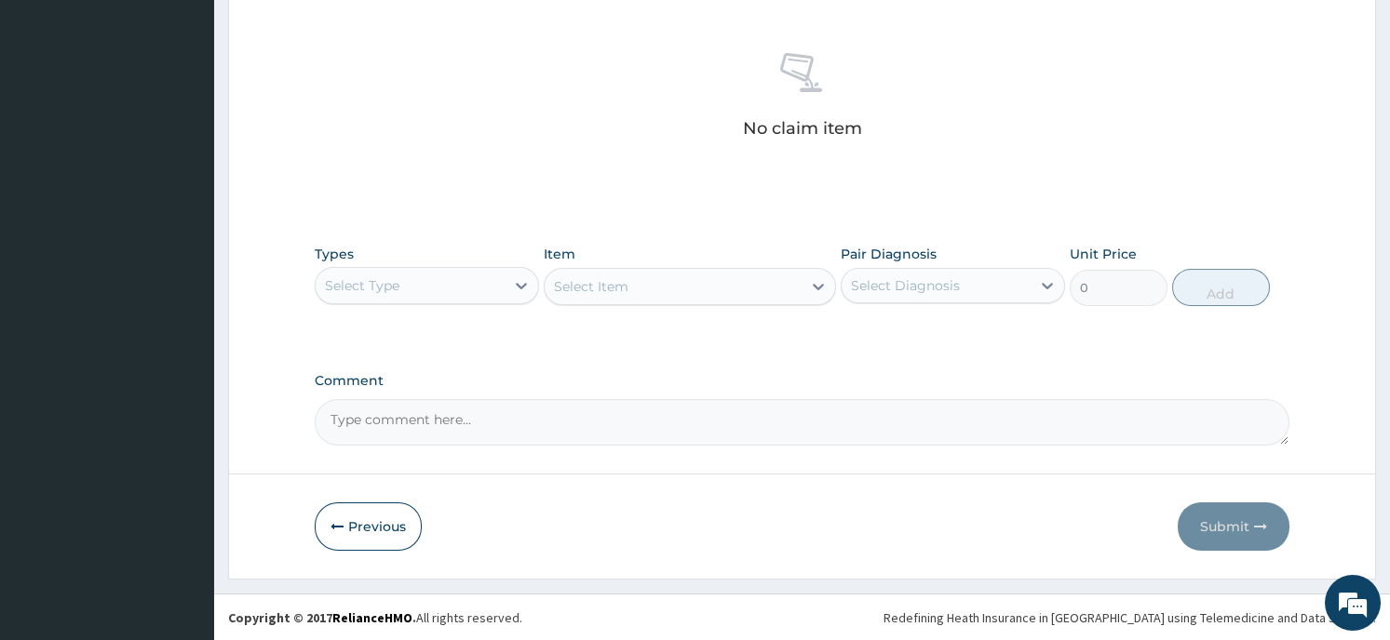
scroll to position [719, 0]
click at [433, 286] on div "Select Type" at bounding box center [410, 285] width 189 height 30
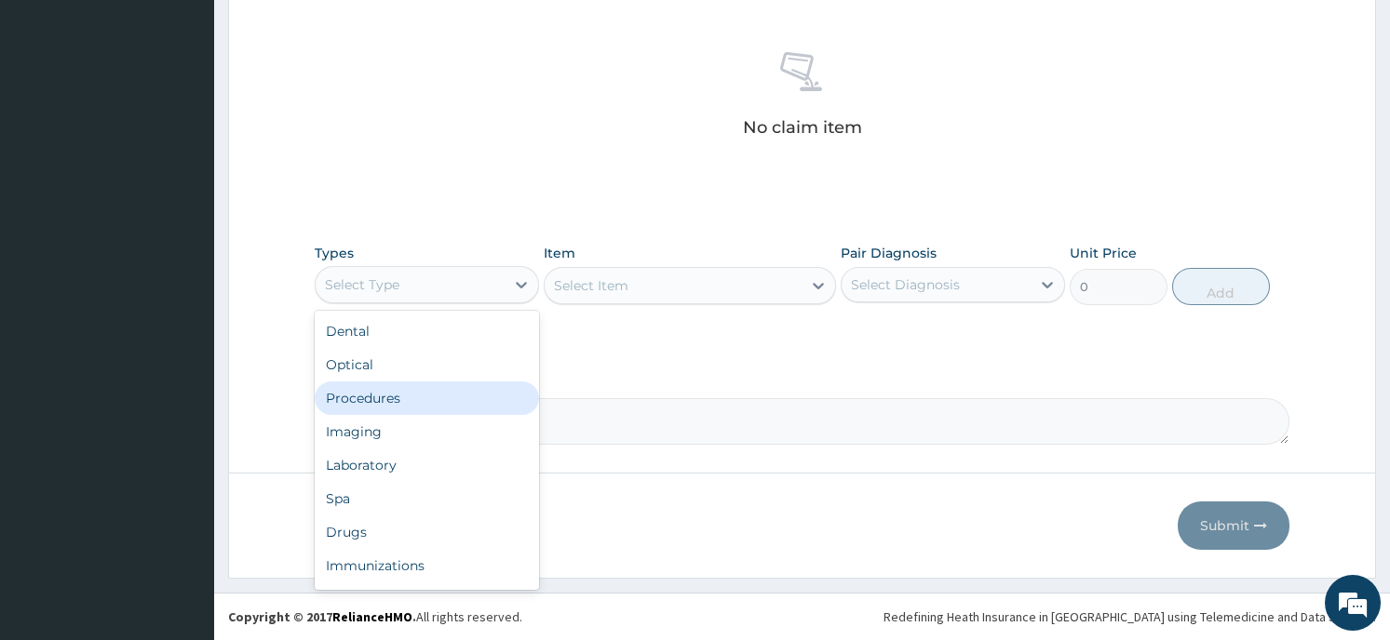
click at [402, 397] on div "Procedures" at bounding box center [427, 399] width 224 height 34
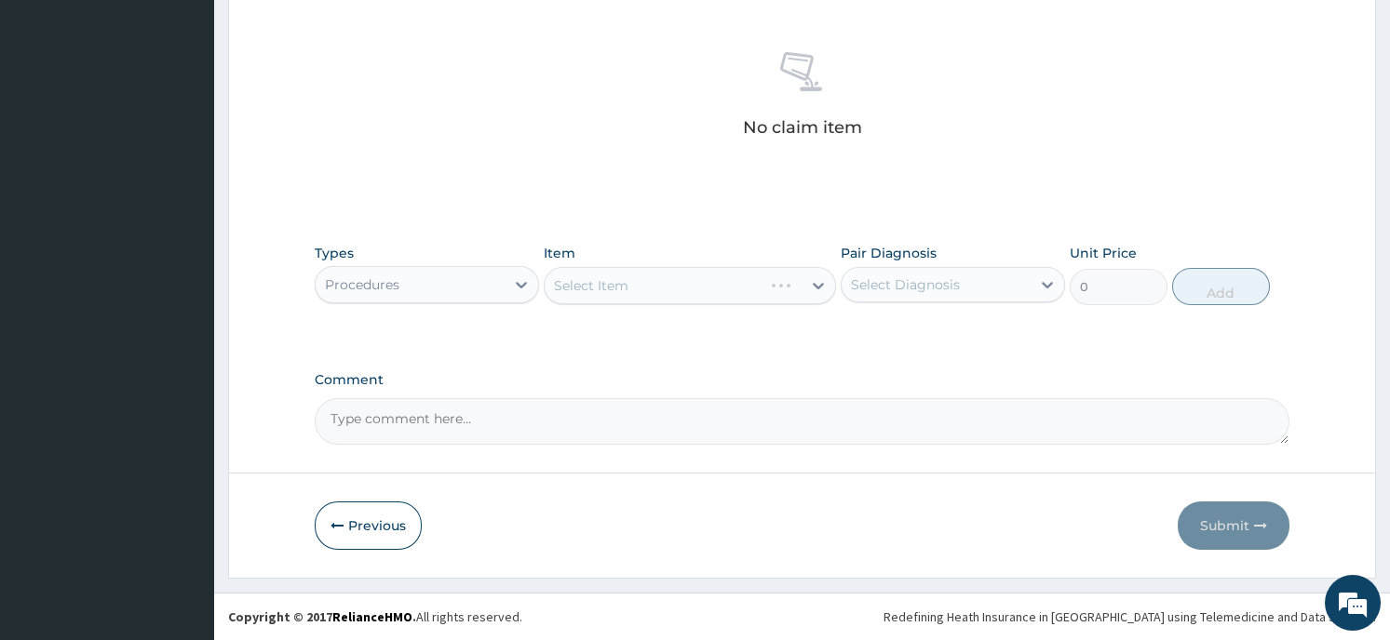
click at [677, 292] on div "Select Item" at bounding box center [690, 285] width 292 height 37
click at [801, 286] on div "Select Item" at bounding box center [690, 285] width 292 height 37
click at [808, 283] on div at bounding box center [818, 286] width 34 height 34
type input "GENERAL PR"
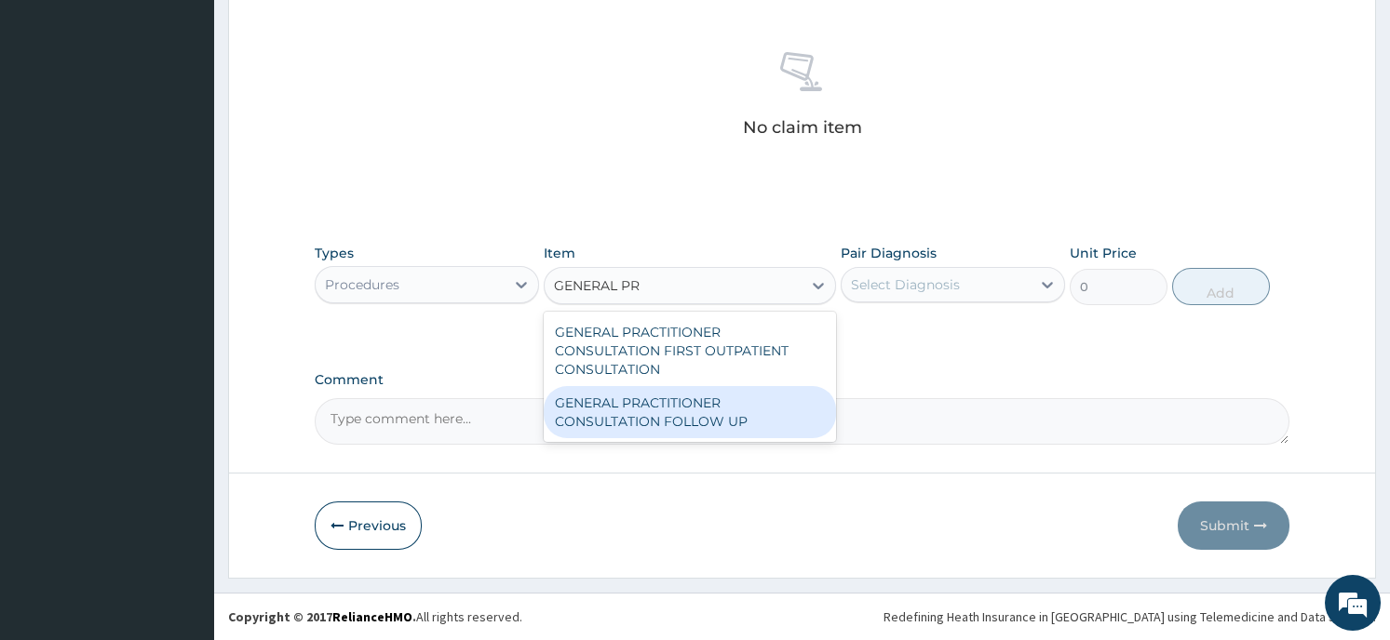
click at [732, 424] on div "GENERAL PRACTITIONER CONSULTATION FOLLOW UP" at bounding box center [690, 412] width 292 height 52
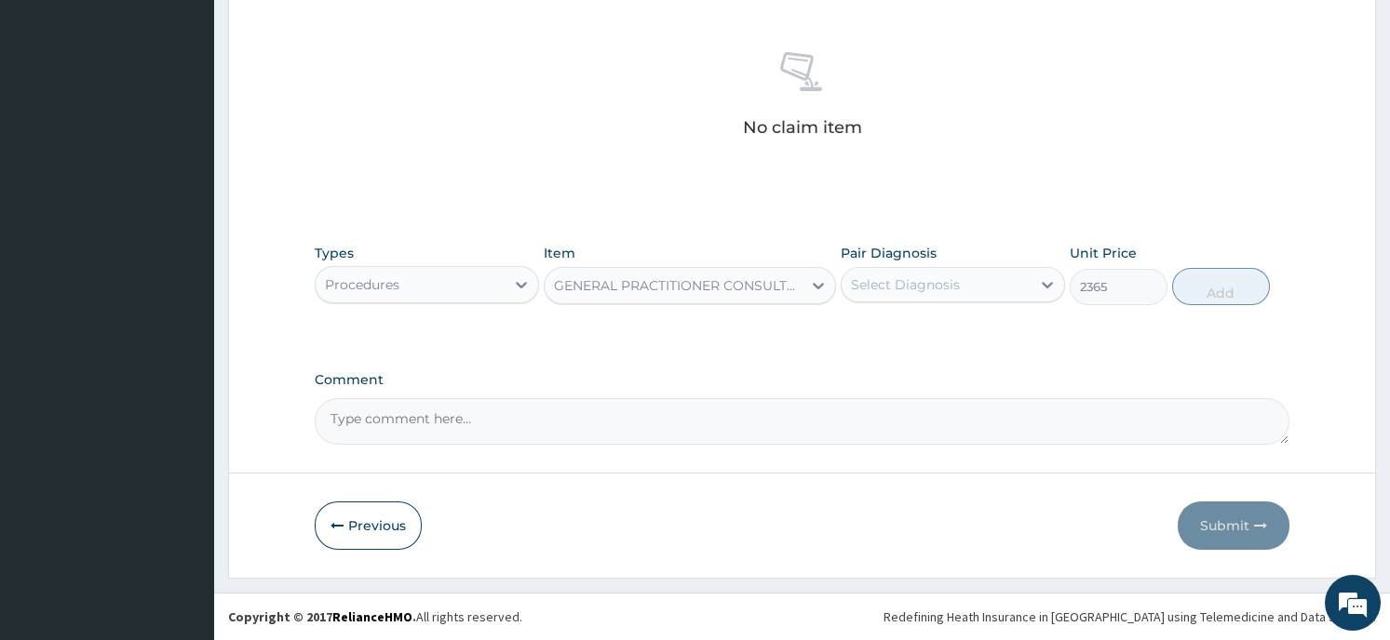
type input "2365"
click at [1000, 283] on div "Select Diagnosis" at bounding box center [935, 285] width 189 height 30
click at [962, 332] on div "[MEDICAL_DATA]" at bounding box center [952, 333] width 224 height 38
checkbox input "true"
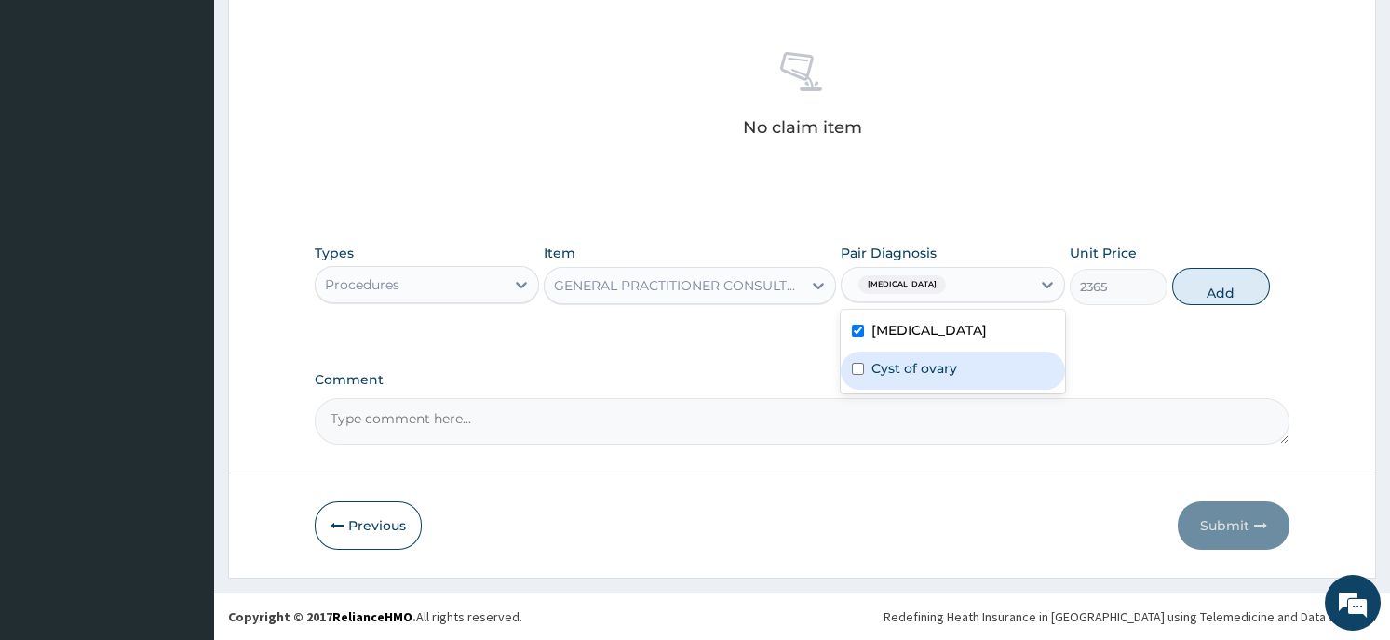
click at [858, 369] on input "checkbox" at bounding box center [858, 369] width 12 height 12
checkbox input "true"
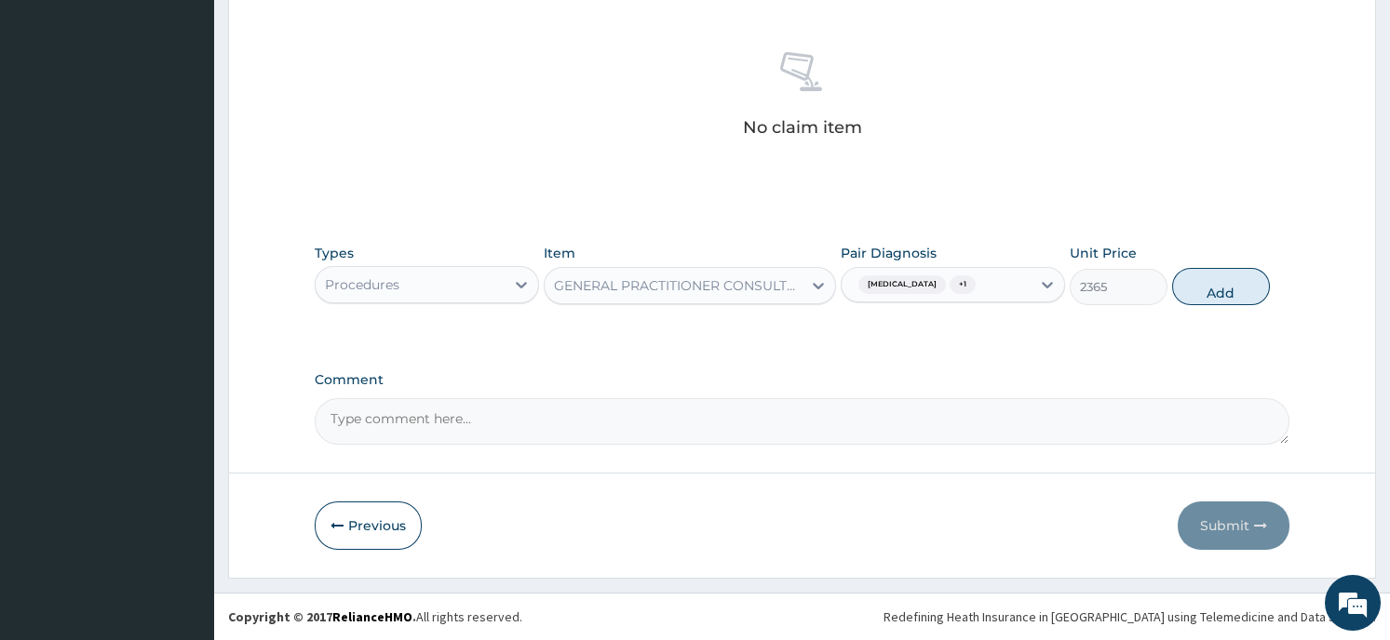
click at [1221, 287] on button "Add" at bounding box center [1221, 286] width 98 height 37
type input "0"
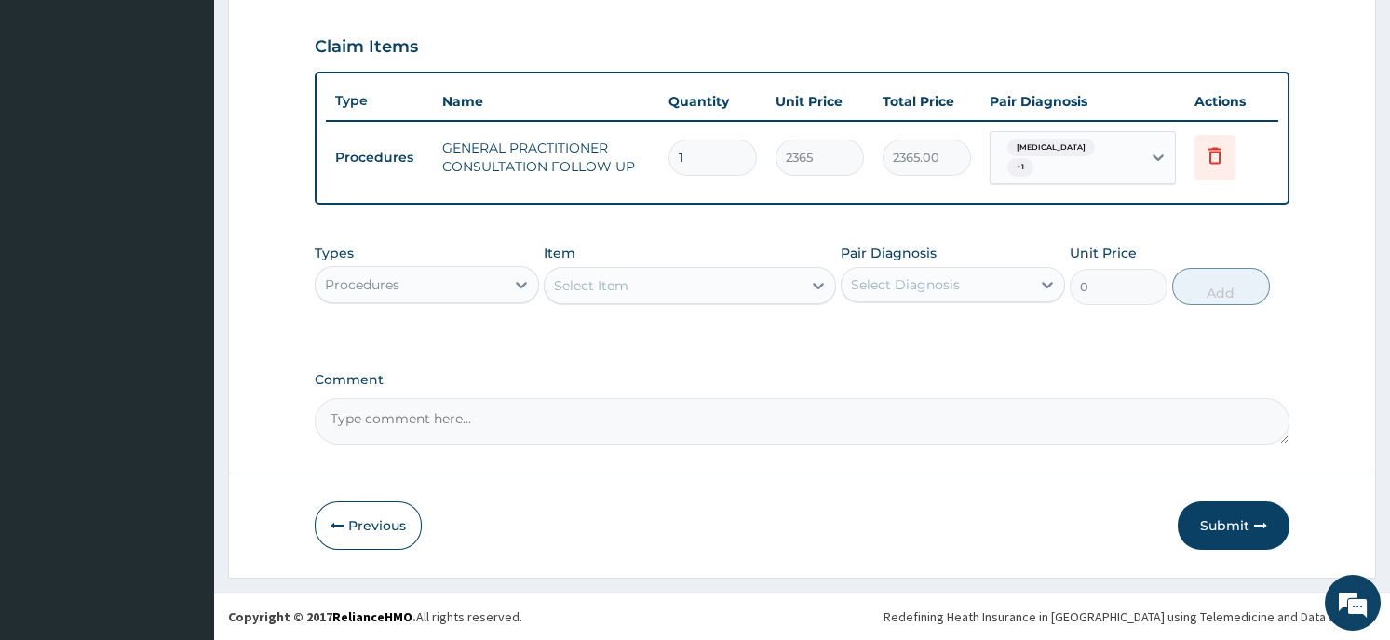
scroll to position [628, 0]
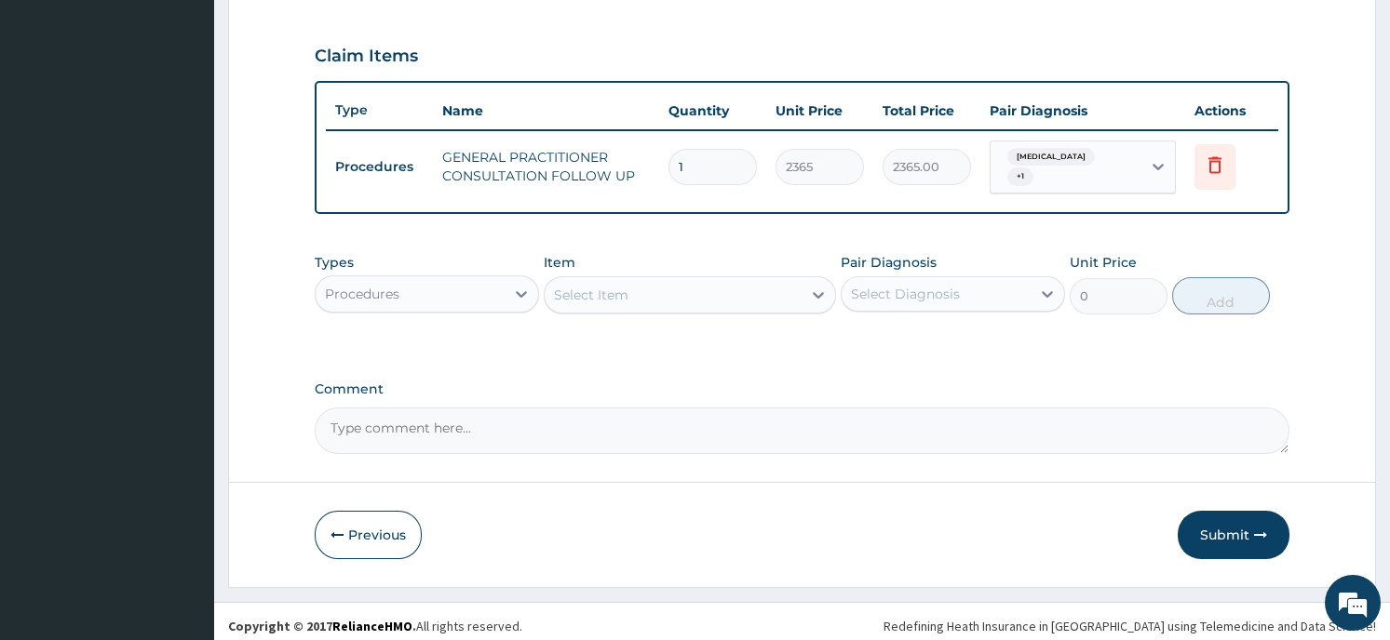
click at [448, 289] on div "Procedures" at bounding box center [410, 294] width 189 height 30
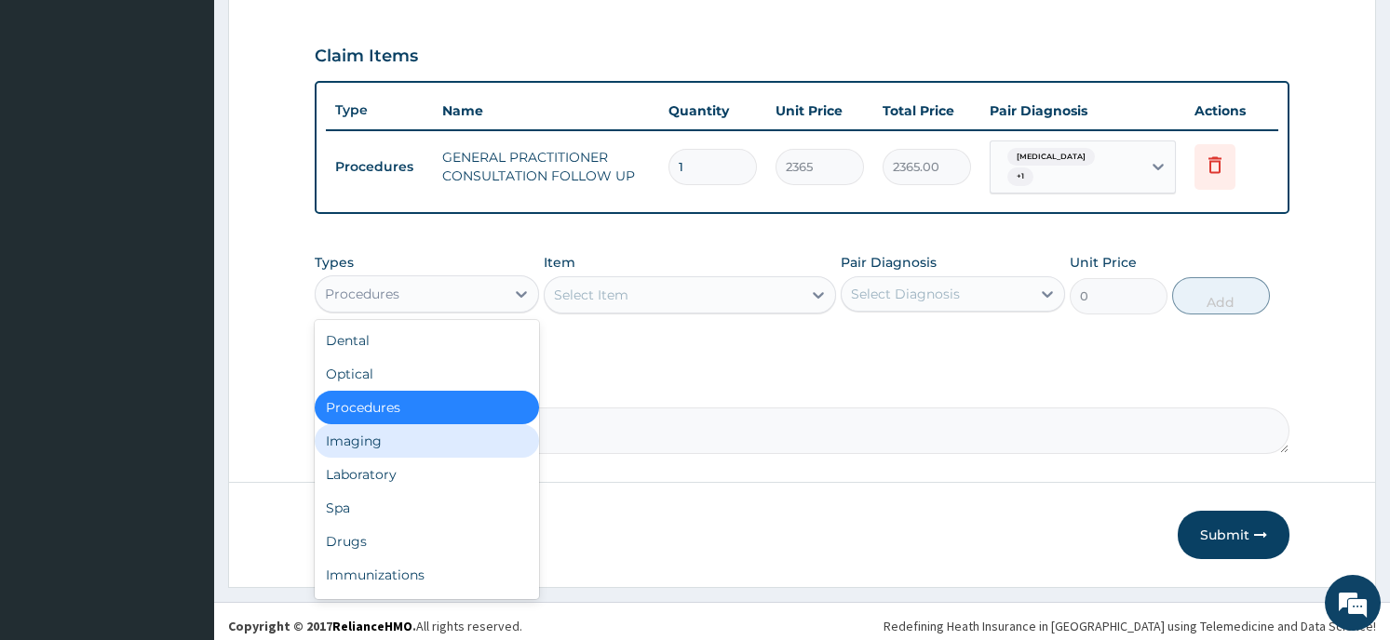
click at [410, 435] on div "Imaging" at bounding box center [427, 441] width 224 height 34
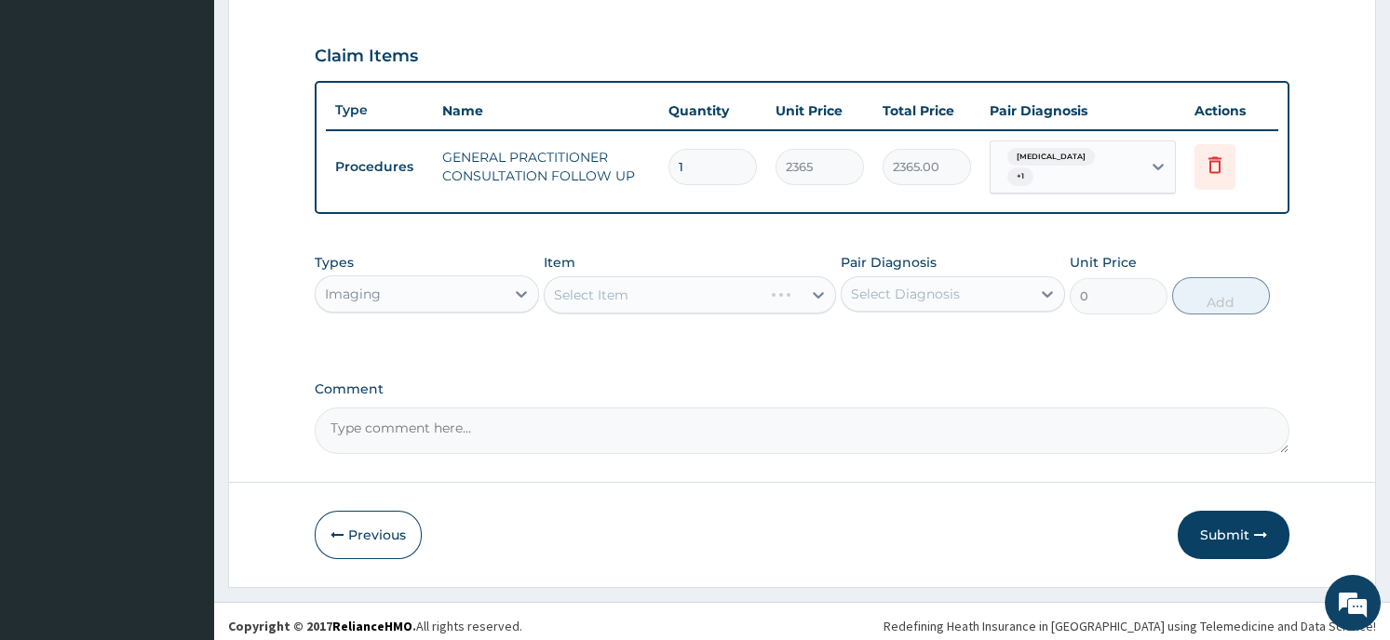
click at [653, 276] on div "Select Item" at bounding box center [690, 294] width 292 height 37
click at [800, 281] on div "Select Item" at bounding box center [690, 294] width 292 height 37
click at [800, 281] on div "Select Item" at bounding box center [672, 295] width 257 height 30
type input "PELVIC"
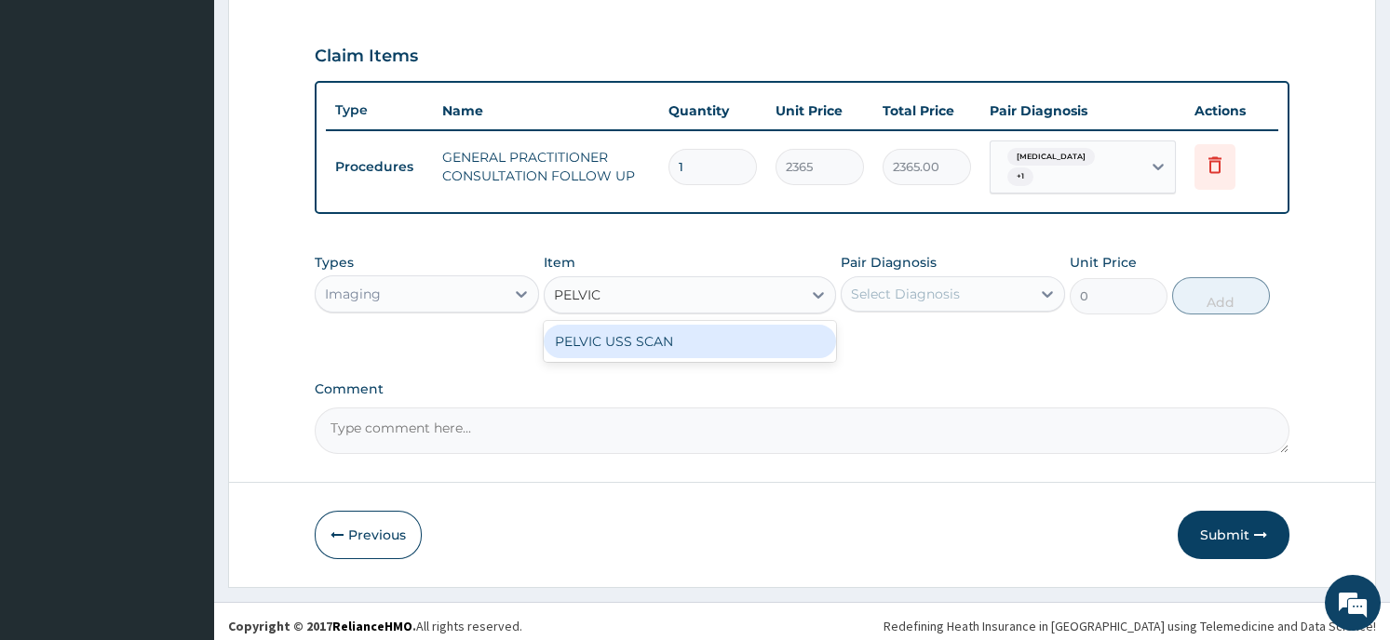
click at [682, 337] on div "PELVIC USS SCAN" at bounding box center [690, 342] width 292 height 34
type input "6000"
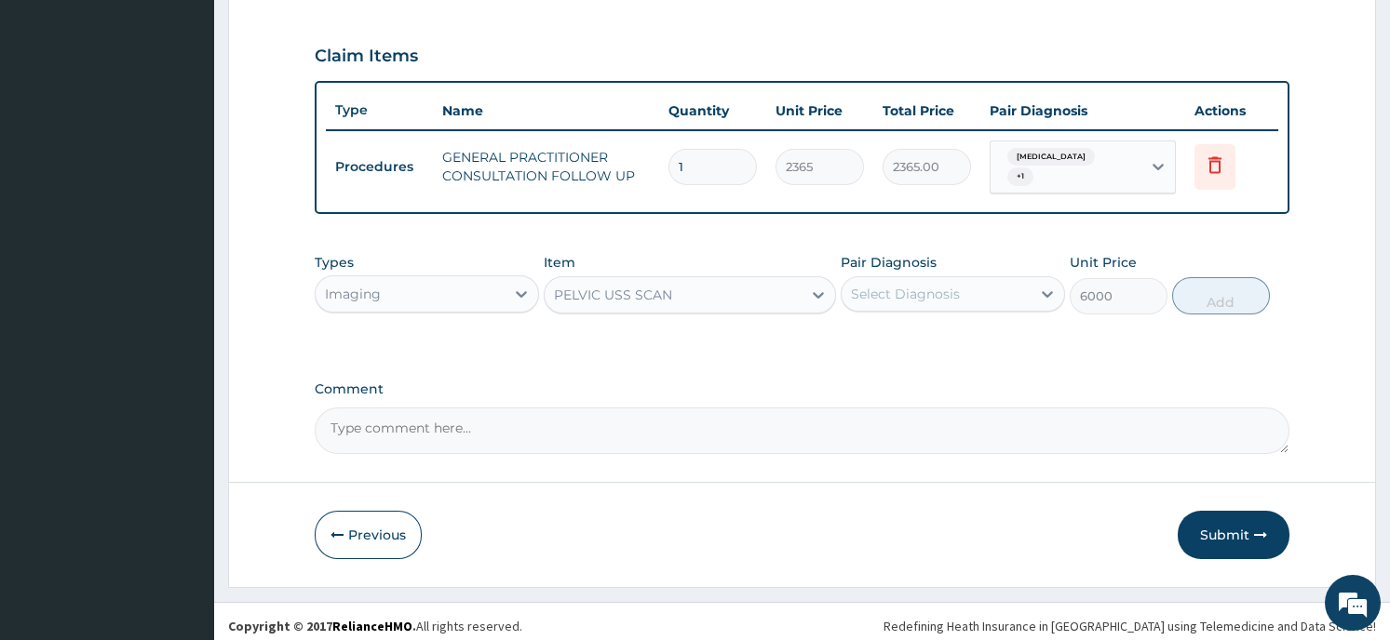
click at [813, 288] on icon at bounding box center [818, 295] width 19 height 19
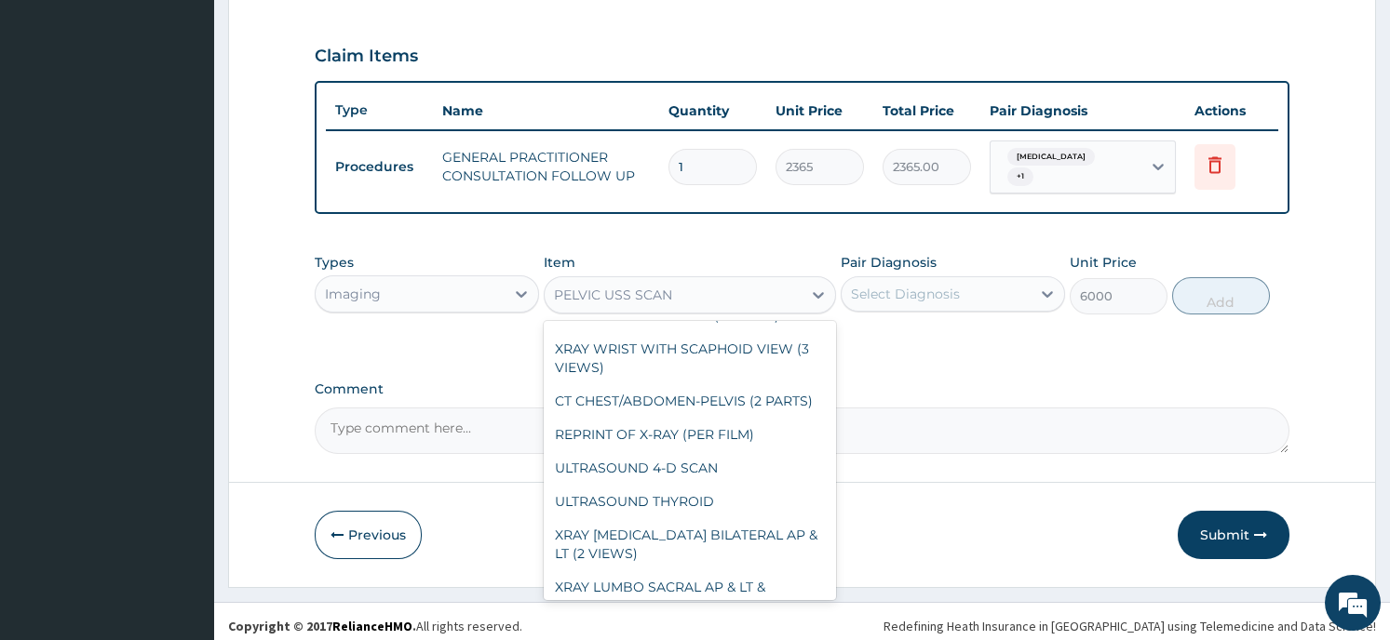
scroll to position [10415, 0]
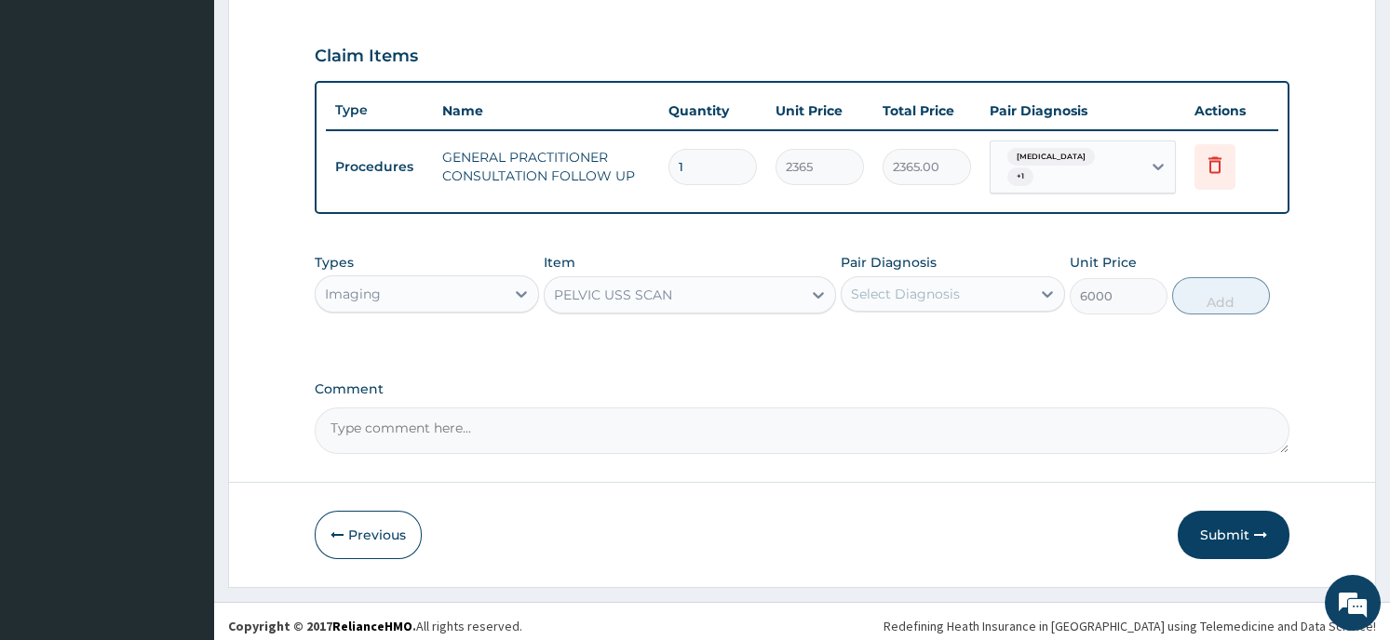
click at [696, 280] on div "PELVIC USS SCAN" at bounding box center [672, 295] width 257 height 30
click at [813, 292] on icon at bounding box center [818, 295] width 11 height 7
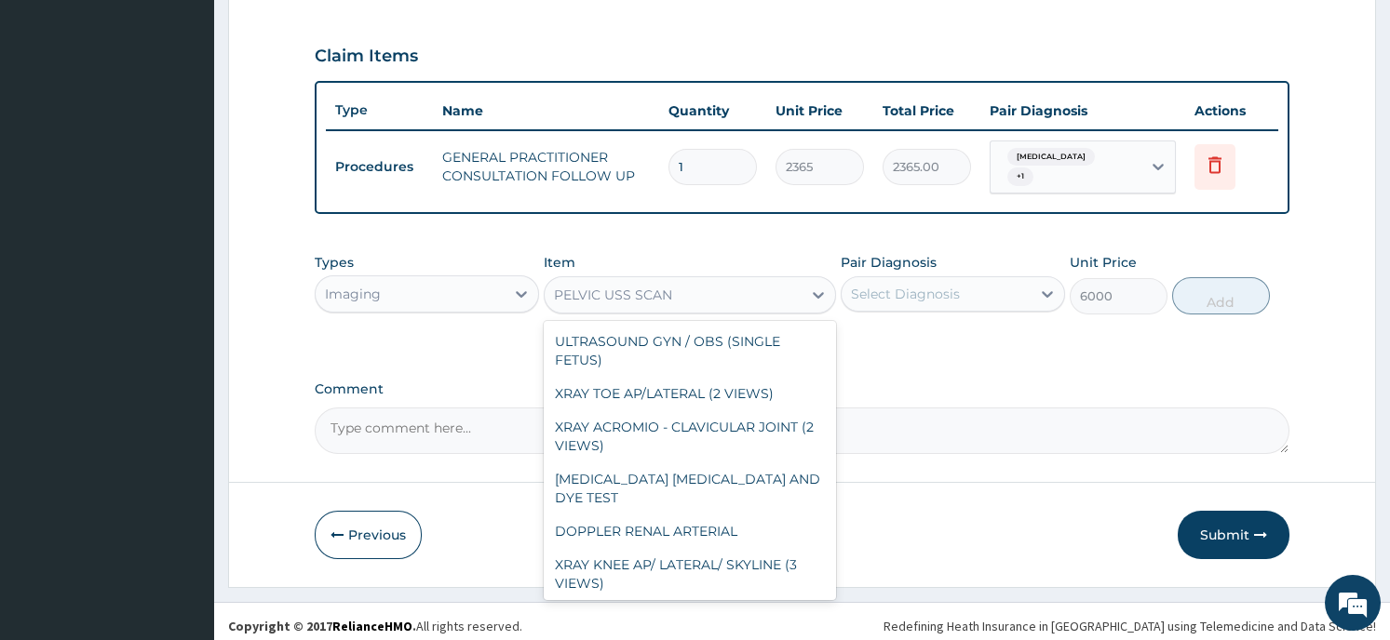
scroll to position [4724, 0]
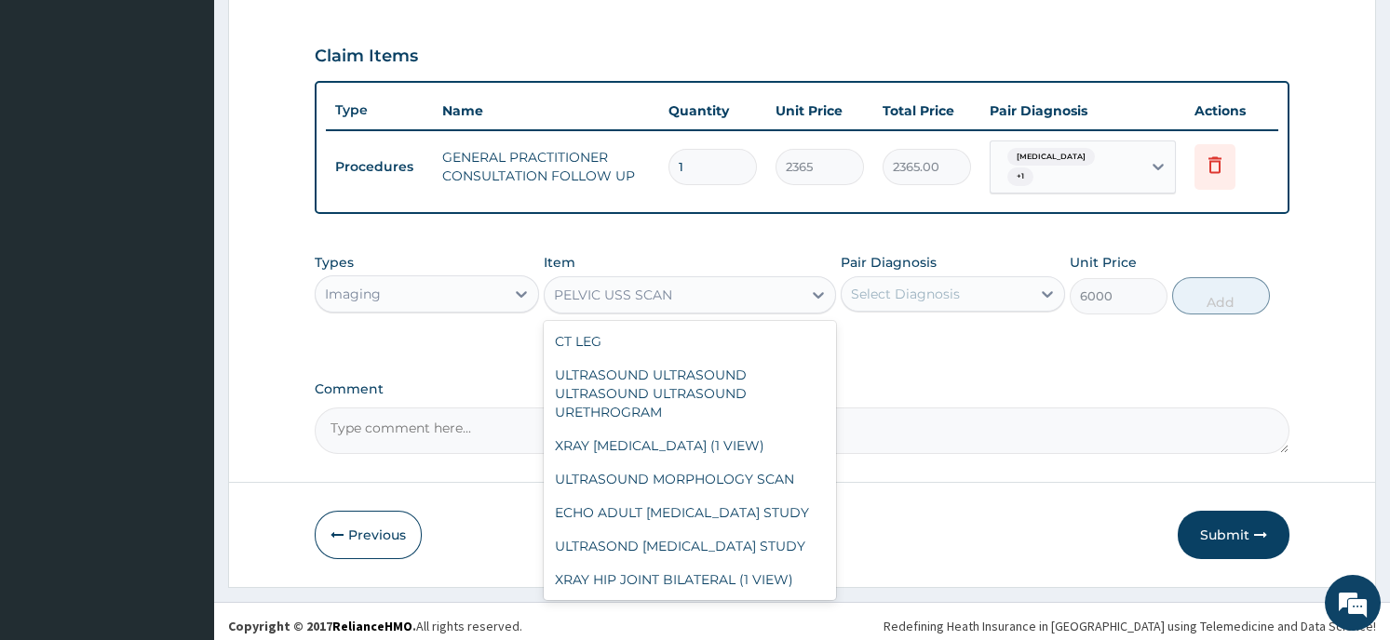
click at [748, 630] on div "PELVIC USS SCAN" at bounding box center [690, 647] width 292 height 34
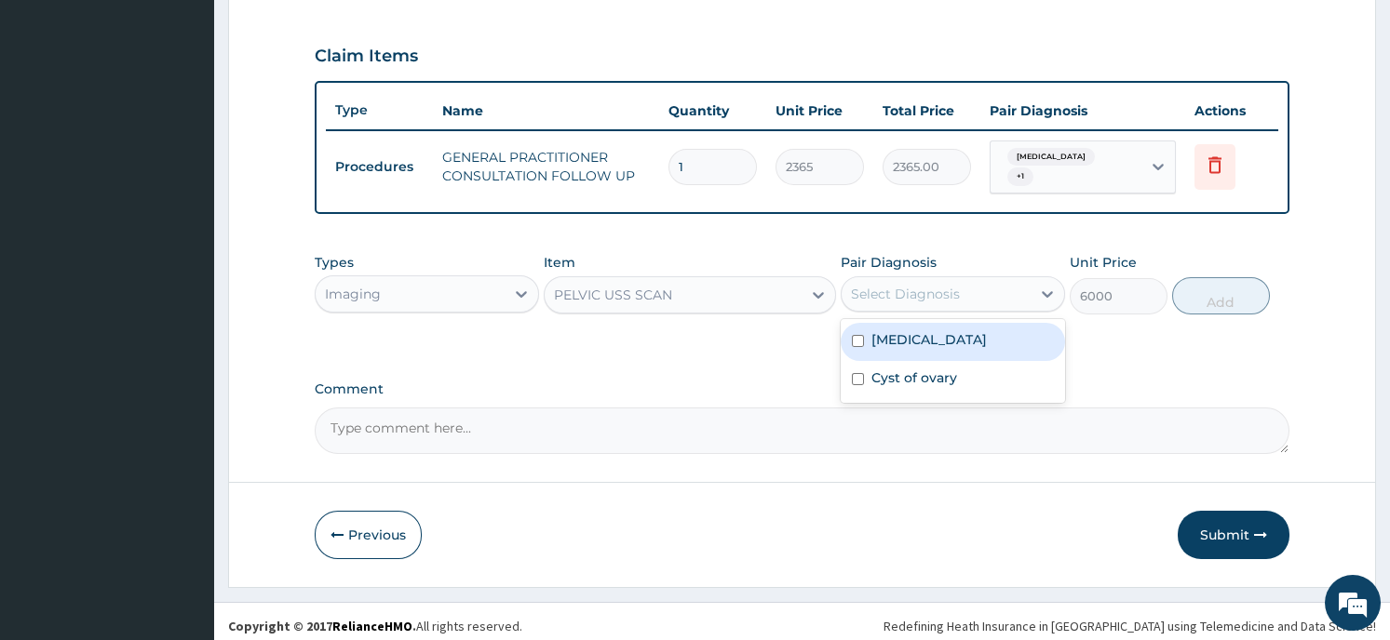
click at [960, 300] on div "Select Diagnosis" at bounding box center [952, 293] width 224 height 35
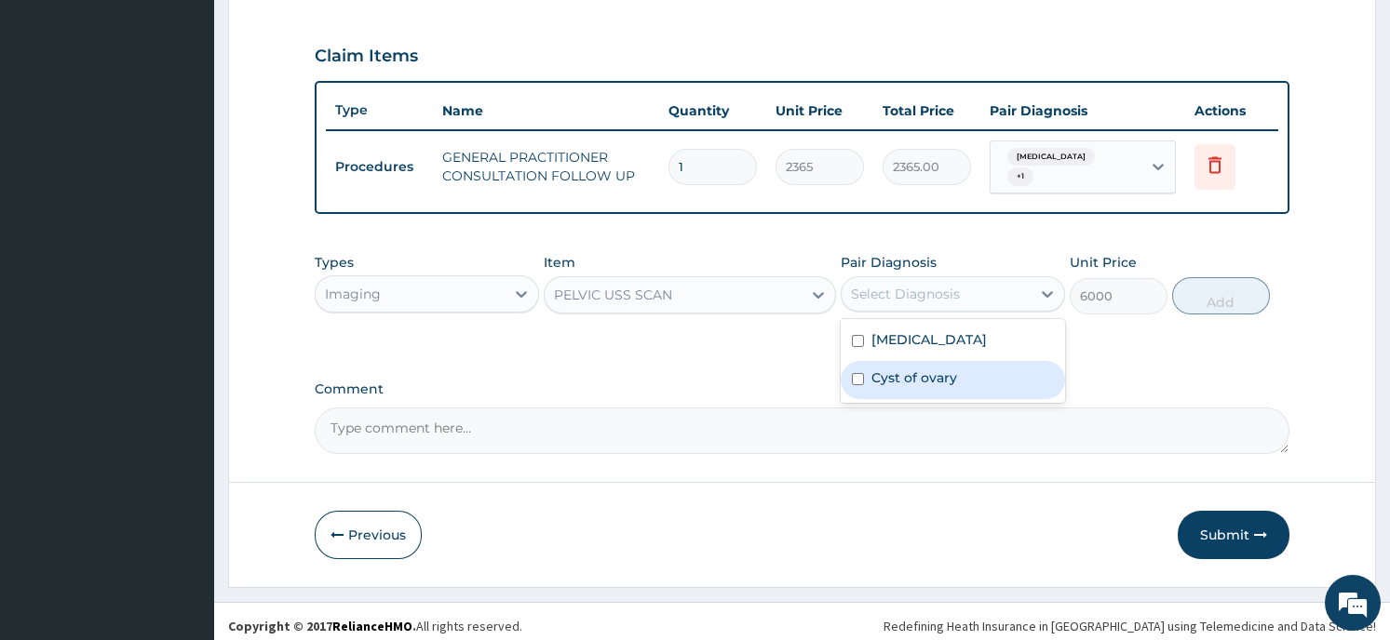
click at [960, 365] on div "Cyst of ovary" at bounding box center [952, 380] width 224 height 38
checkbox input "true"
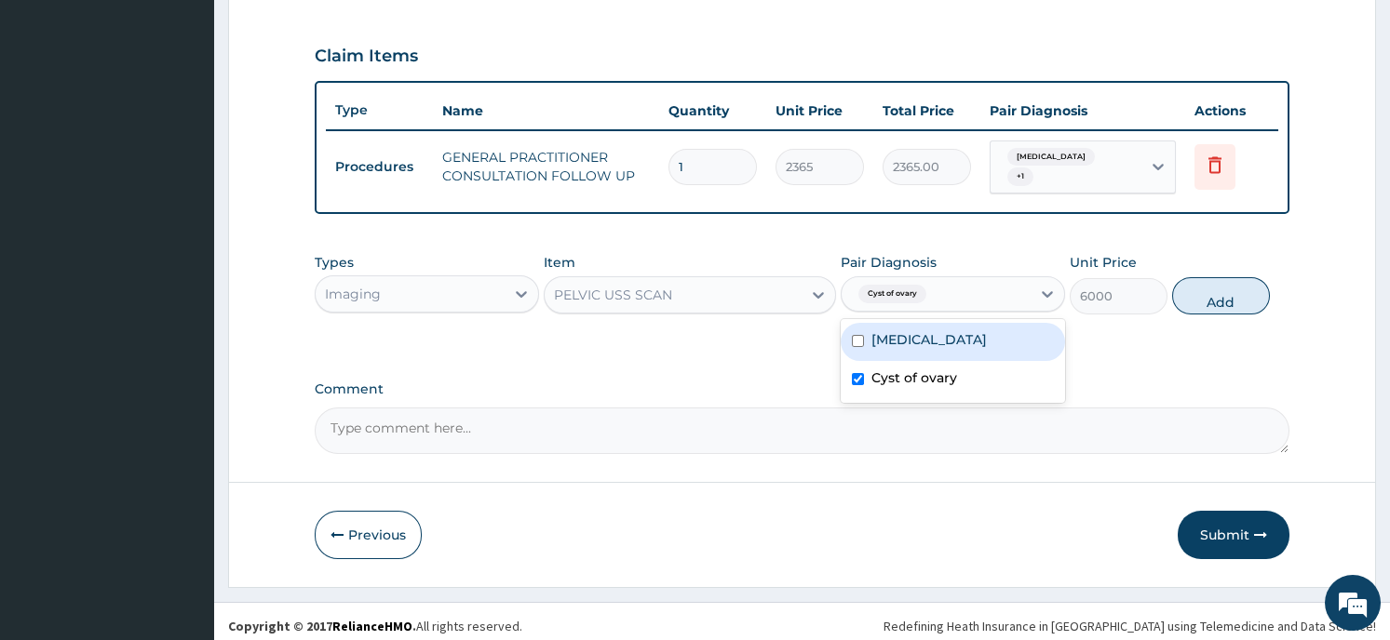
click at [861, 335] on input "checkbox" at bounding box center [858, 341] width 12 height 12
checkbox input "true"
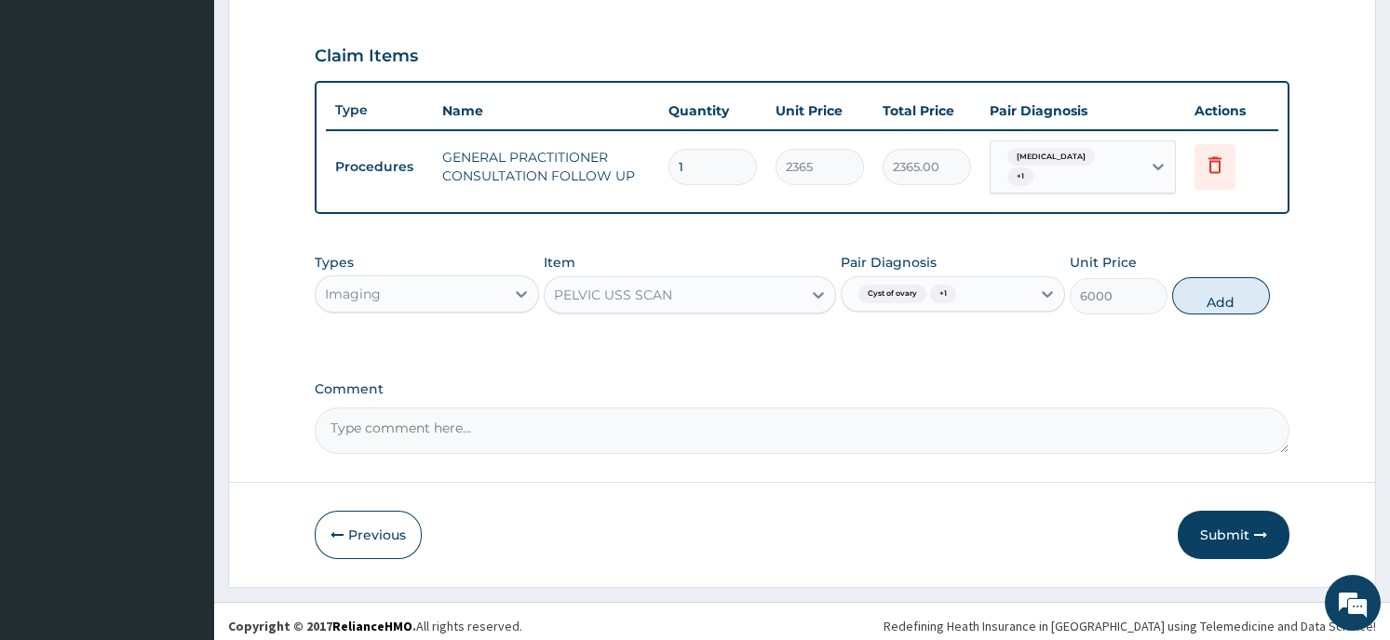
click at [1212, 293] on button "Add" at bounding box center [1221, 295] width 98 height 37
type input "0"
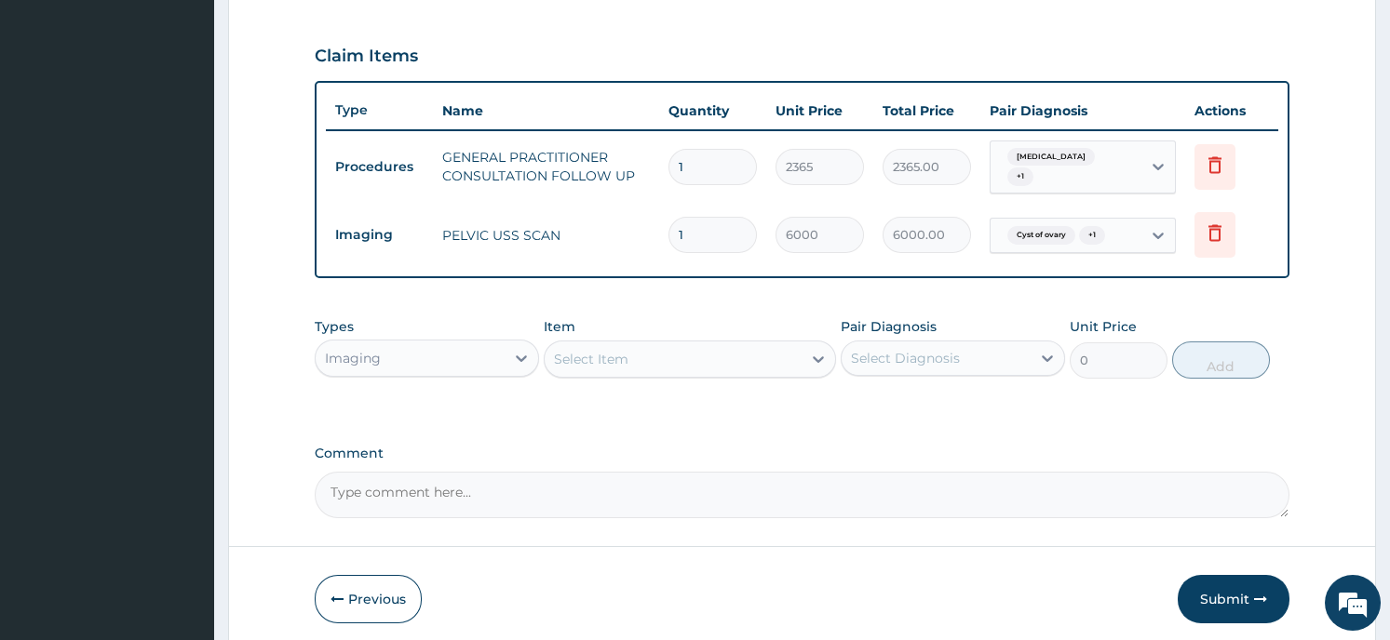
click at [1357, 264] on form "Step 2 of 2 PA Code / Prescription Code Enter Code(Secondary Care Only) PA code…" at bounding box center [802, 61] width 1148 height 1182
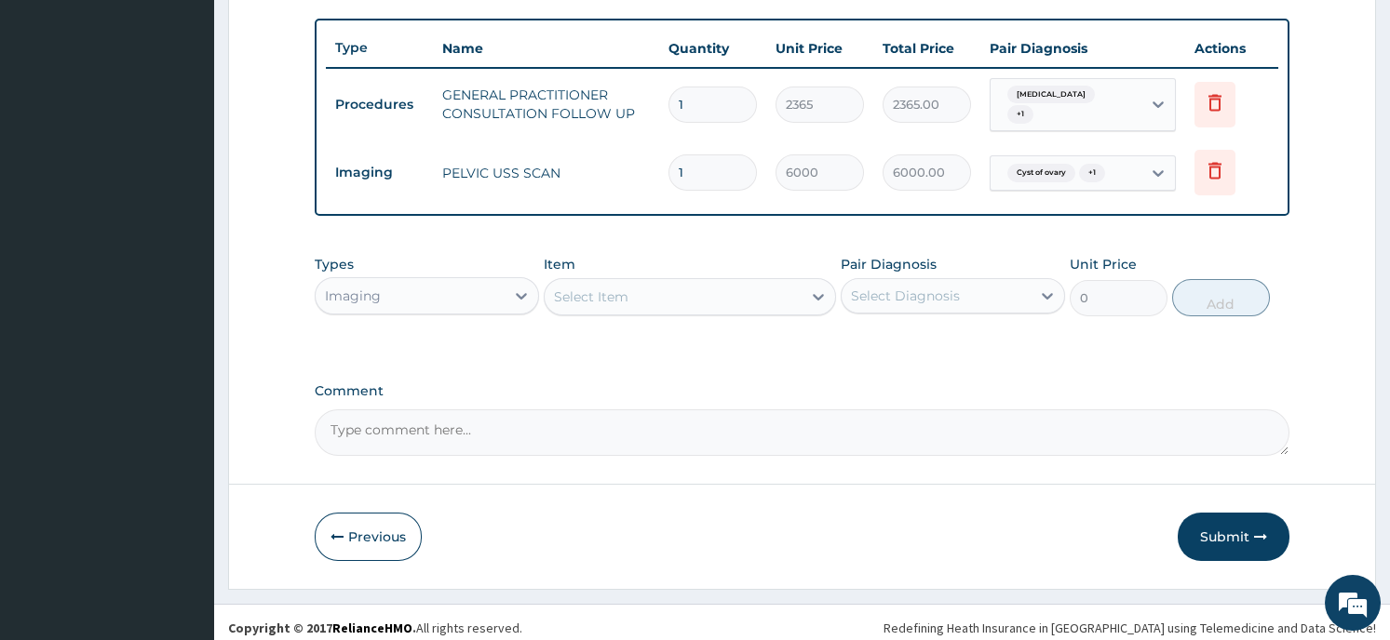
scroll to position [692, 0]
click at [1226, 522] on button "Submit" at bounding box center [1233, 535] width 112 height 48
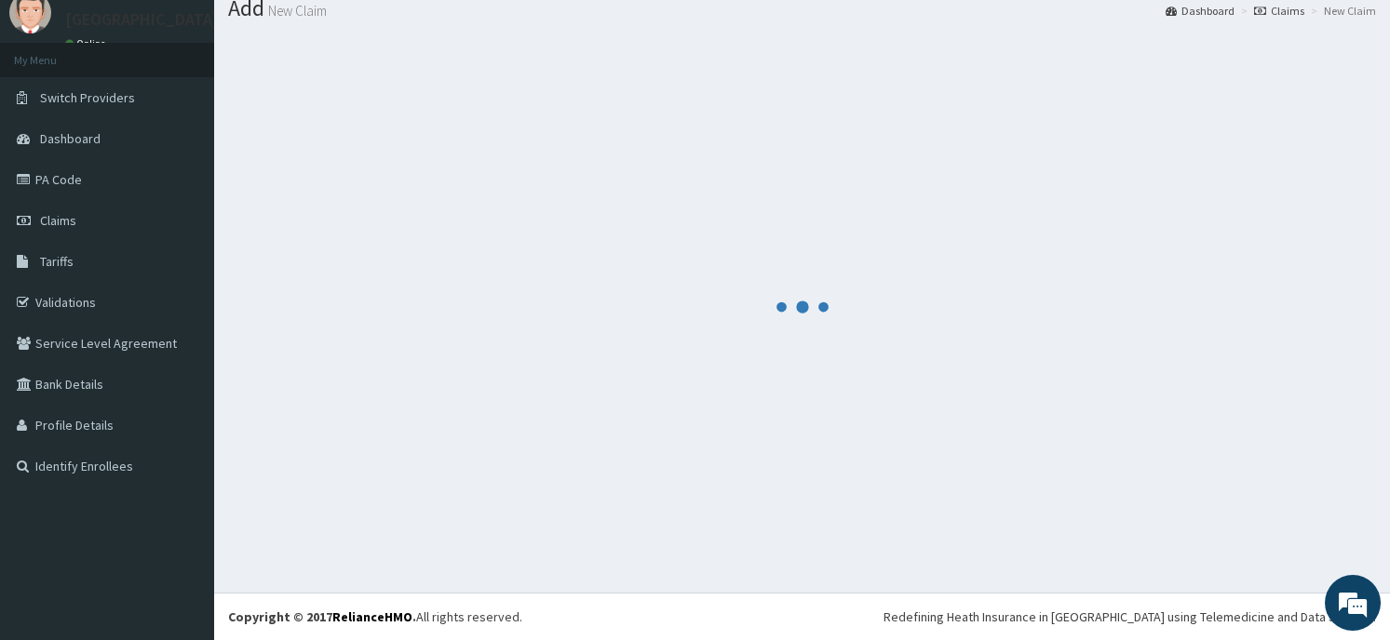
scroll to position [64, 0]
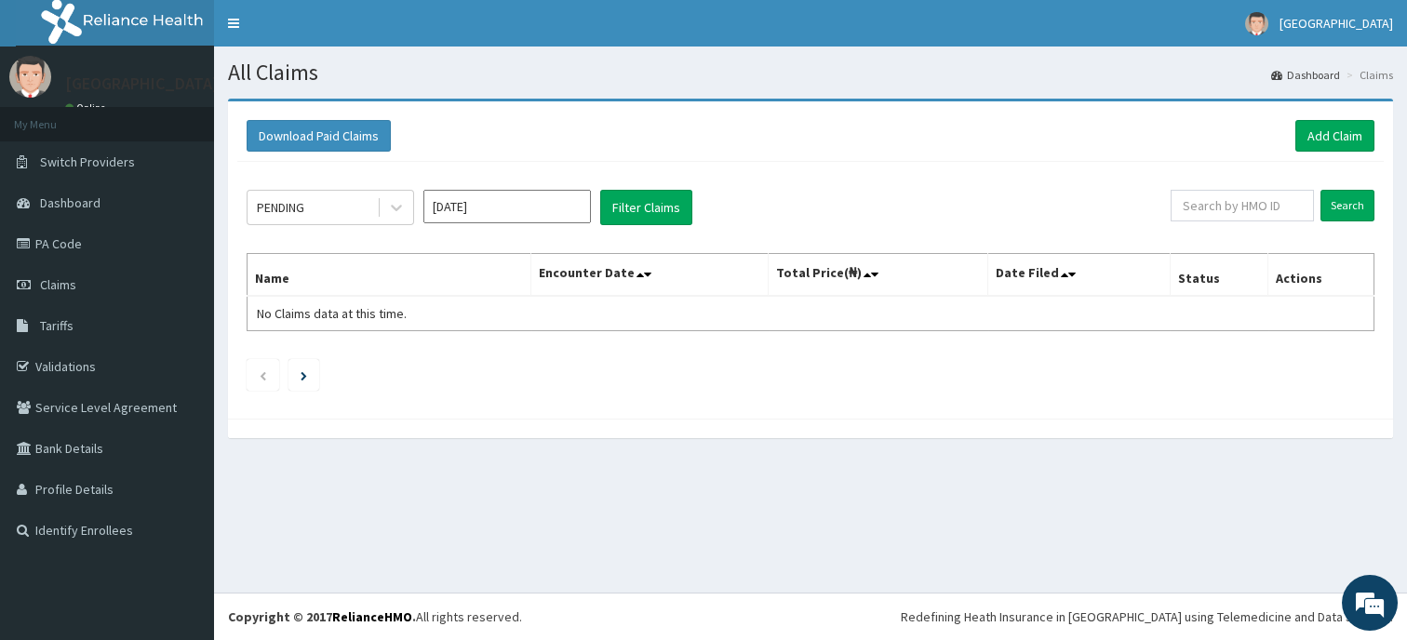
click at [48, 235] on link "PA Code" at bounding box center [107, 243] width 214 height 41
click at [1326, 134] on link "Add Claim" at bounding box center [1335, 136] width 79 height 32
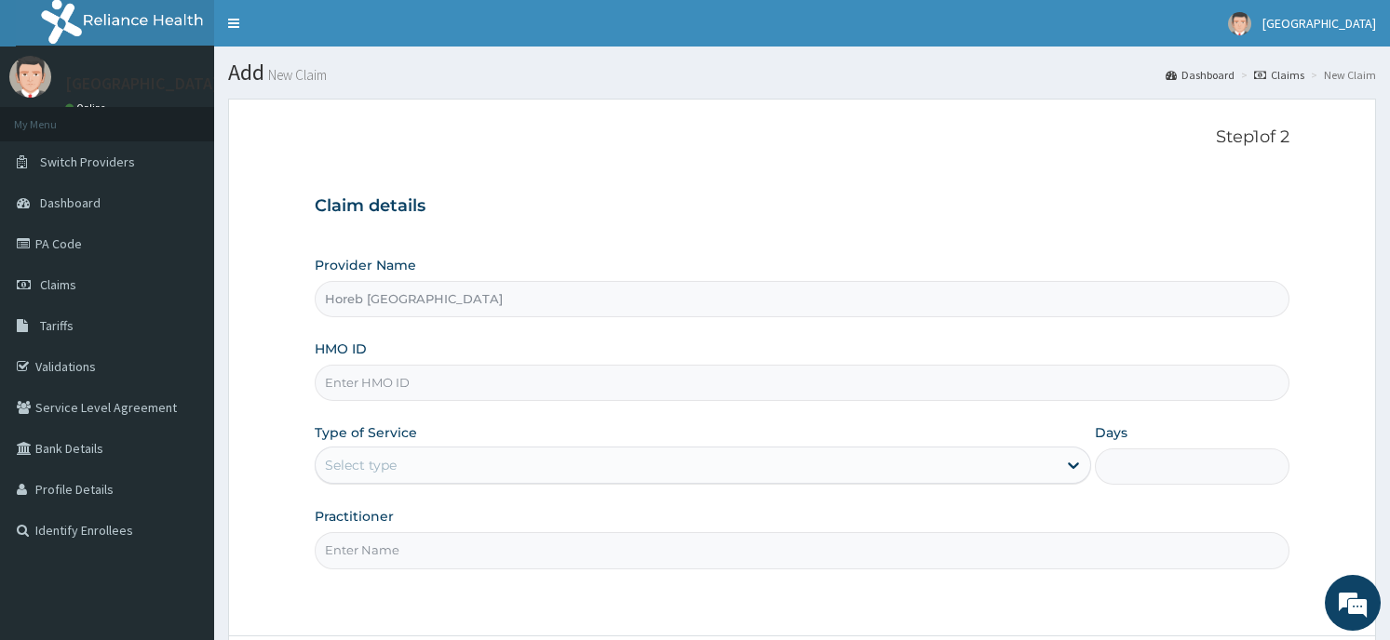
click at [429, 384] on input "HMO ID" at bounding box center [802, 383] width 974 height 36
type input "SSN/10467/A"
click at [519, 463] on div "Select type" at bounding box center [686, 465] width 741 height 30
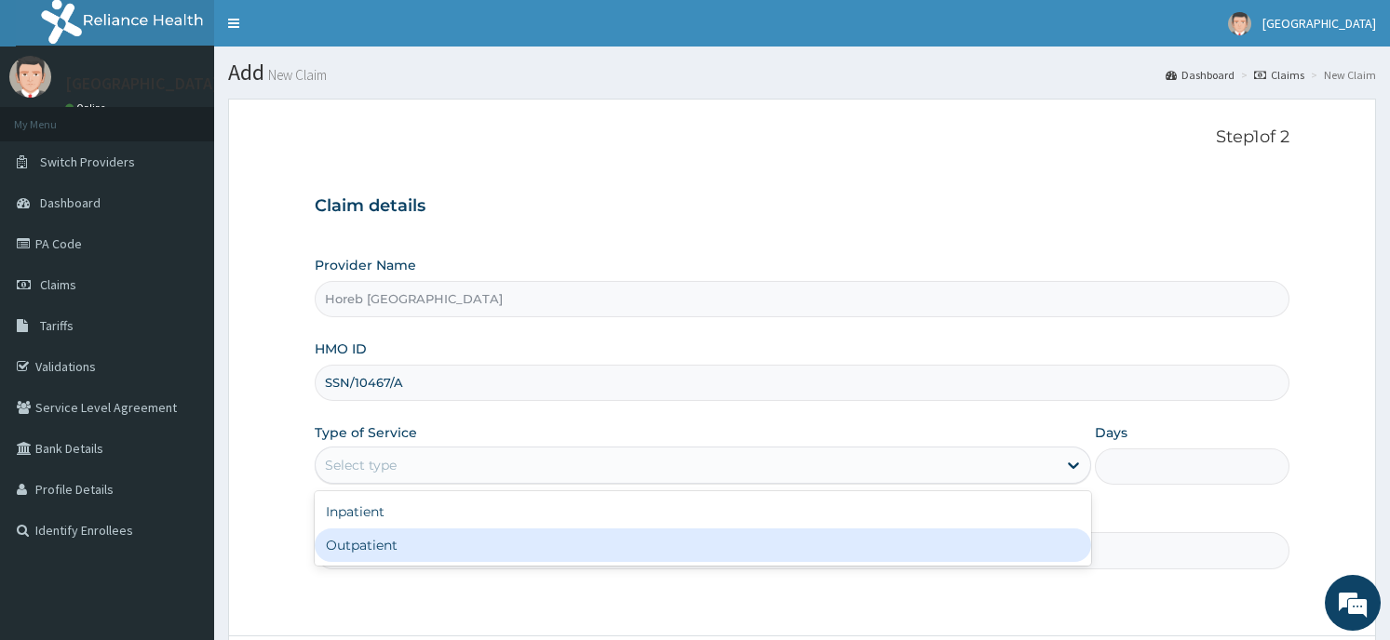
click at [514, 543] on div "Outpatient" at bounding box center [703, 546] width 776 height 34
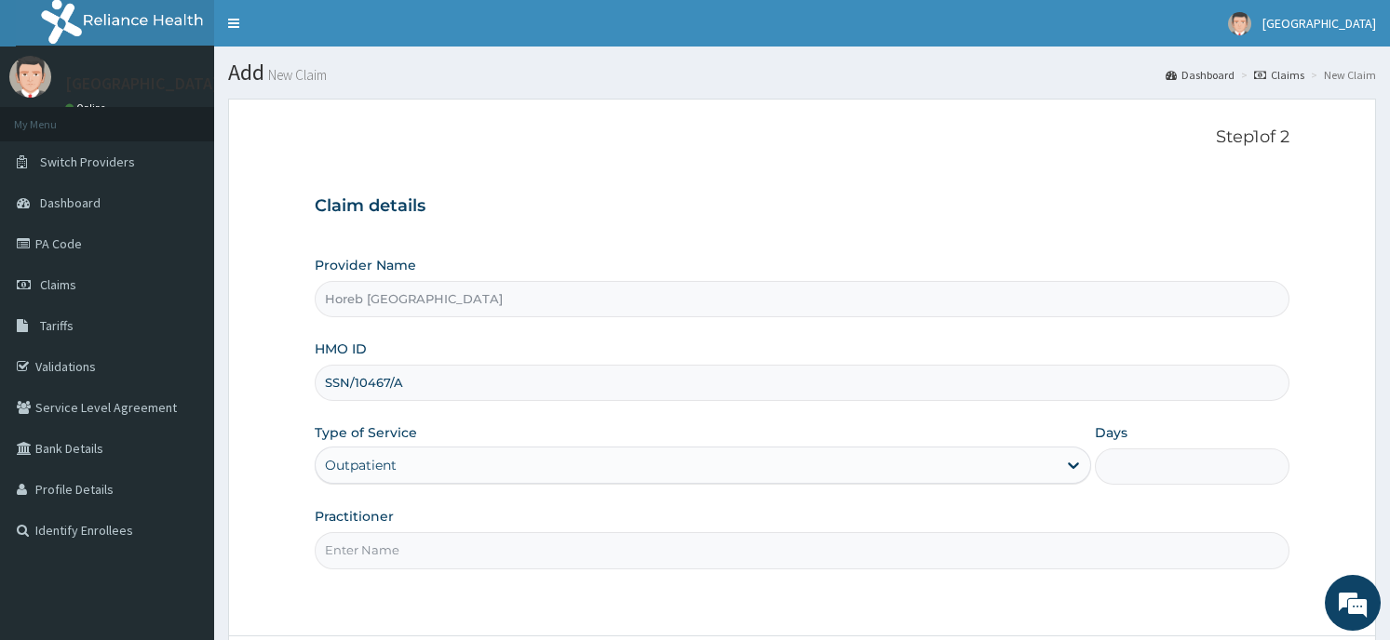
type input "1"
click at [454, 543] on input "Practitioner" at bounding box center [802, 550] width 974 height 36
type input "GENERAL"
click at [549, 575] on div "Step 1 of 2 Claim details Provider Name Horeb Consult Hospital HMO ID SSN/10467…" at bounding box center [802, 368] width 974 height 480
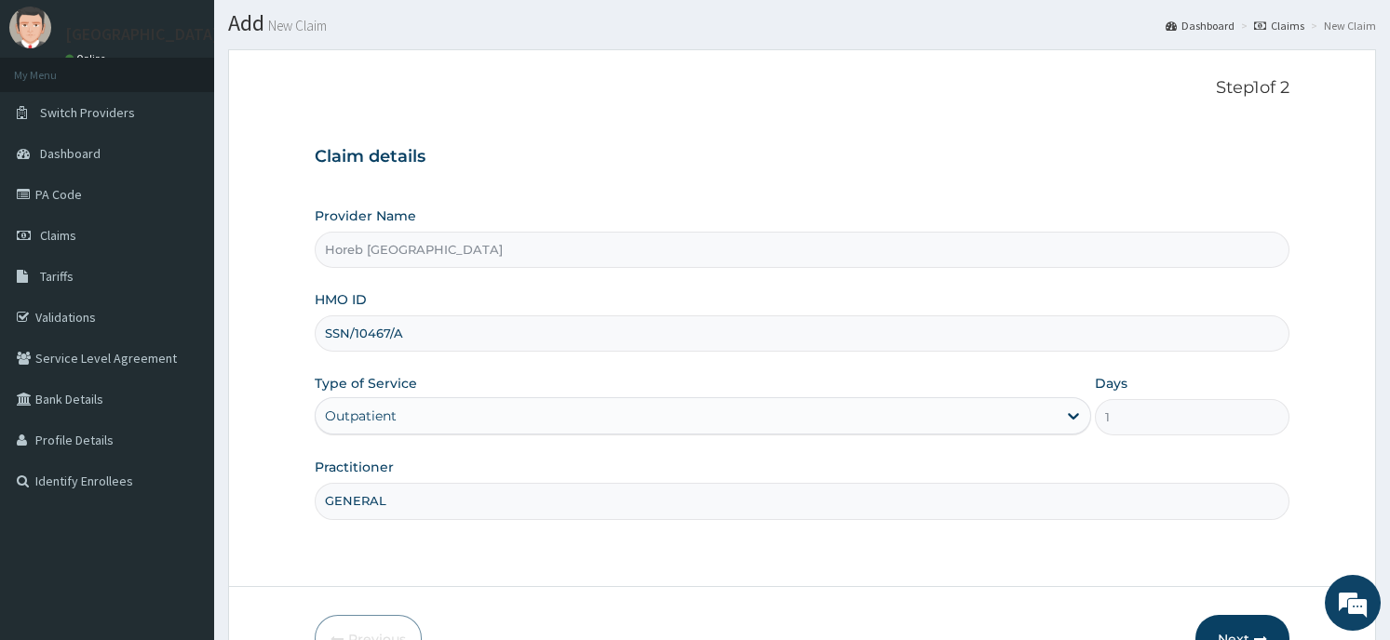
scroll to position [163, 0]
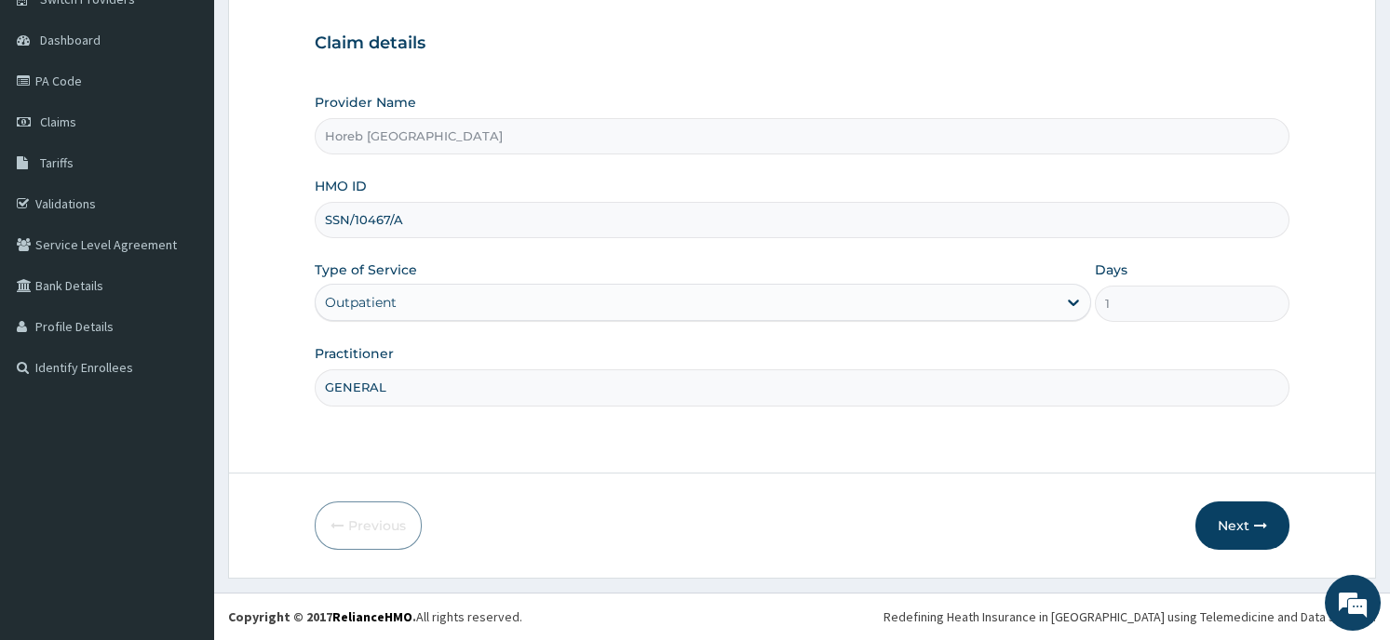
click at [1170, 492] on form "Step 1 of 2 Claim details Provider Name Horeb Consult Hospital HMO ID SSN/10467…" at bounding box center [802, 257] width 1148 height 643
click at [1231, 516] on button "Next" at bounding box center [1242, 526] width 94 height 48
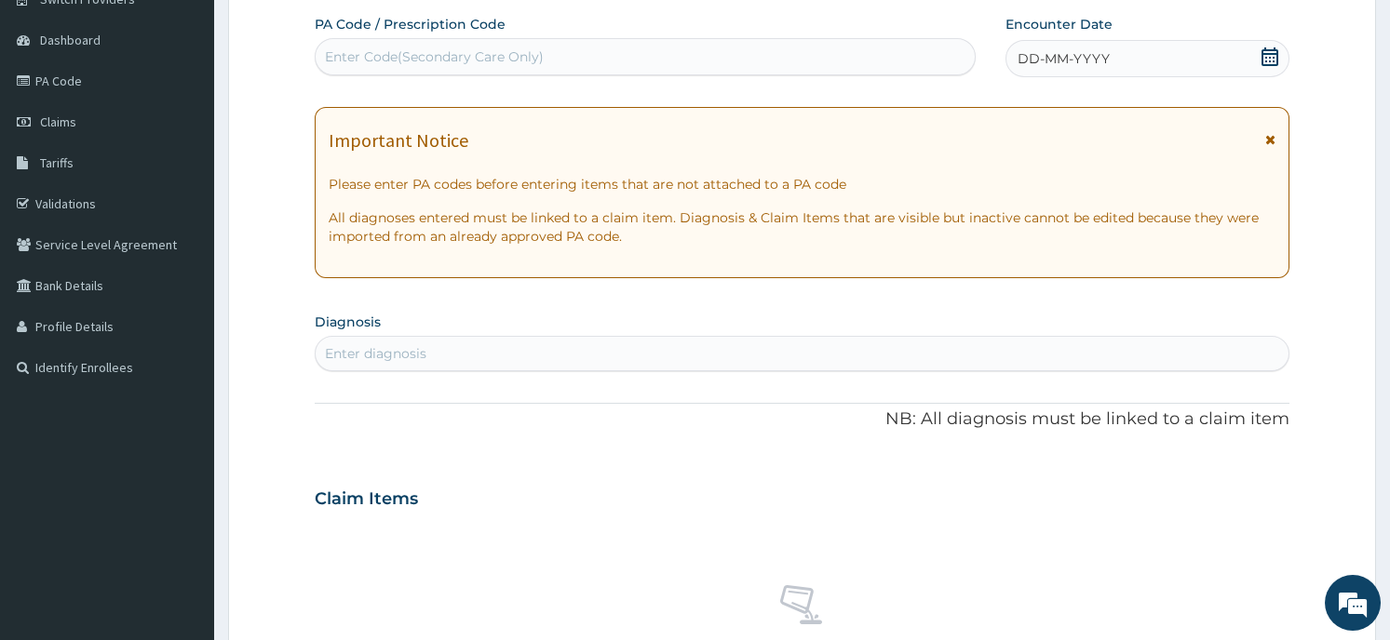
click at [528, 53] on div "Enter Code(Secondary Care Only)" at bounding box center [434, 56] width 219 height 19
click at [1264, 57] on icon at bounding box center [1269, 56] width 19 height 19
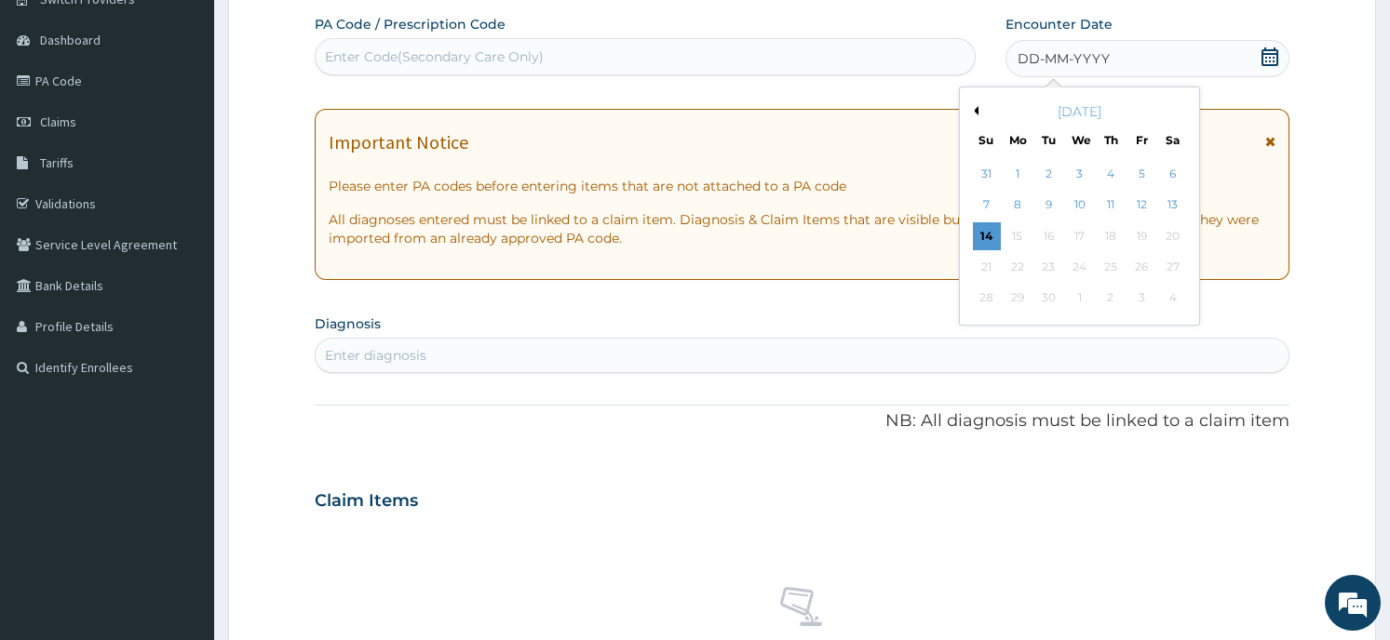
click at [971, 107] on button "Previous Month" at bounding box center [973, 110] width 9 height 9
click at [1139, 235] on div "15" at bounding box center [1142, 236] width 28 height 28
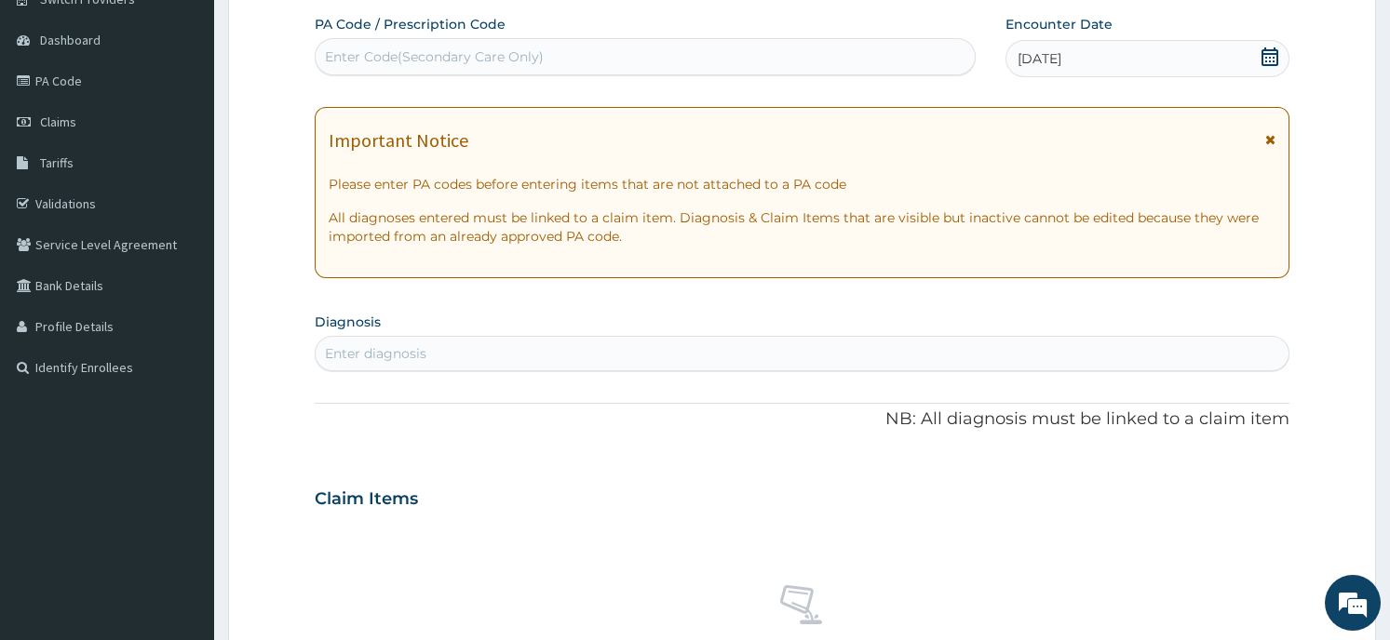
click at [562, 358] on div "Enter diagnosis" at bounding box center [802, 354] width 972 height 30
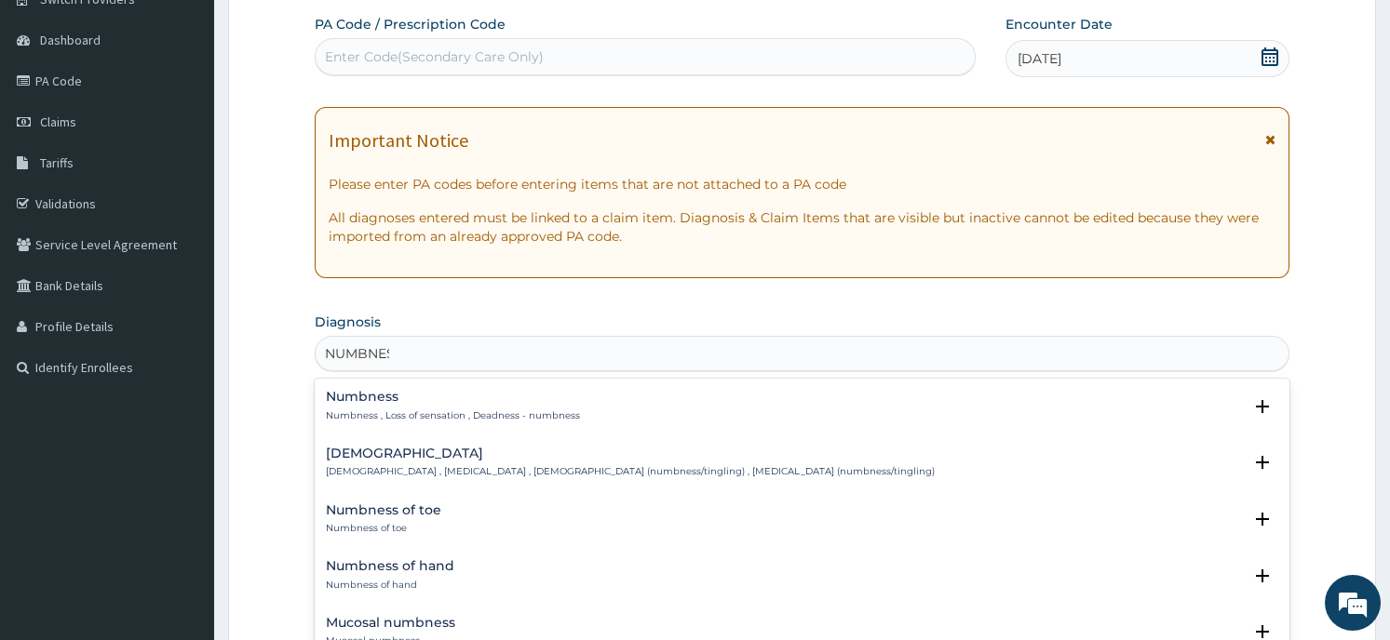
type input "NUMBNESS"
click at [538, 413] on p "Numbness , Loss of sensation , Deadness - numbness" at bounding box center [453, 416] width 254 height 13
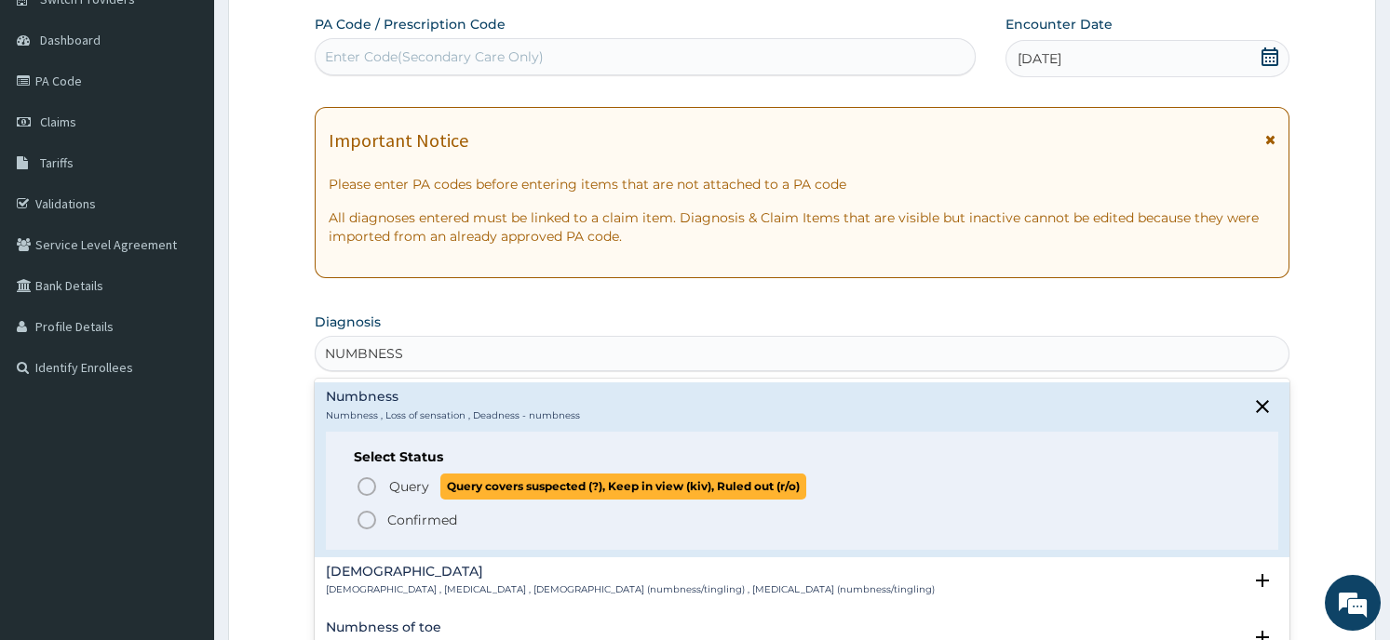
click at [466, 488] on span "Query covers suspected (?), Keep in view (kiv), Ruled out (r/o)" at bounding box center [623, 486] width 366 height 25
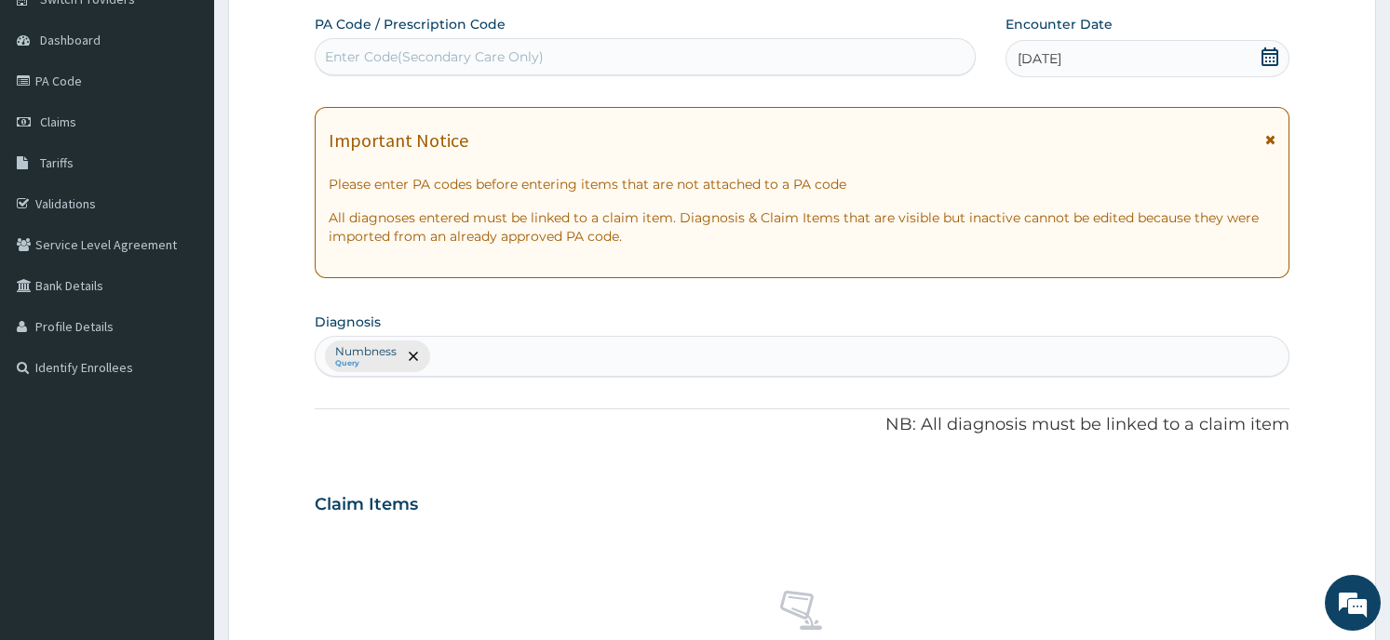
click at [491, 359] on div "Numbness Query" at bounding box center [802, 356] width 972 height 39
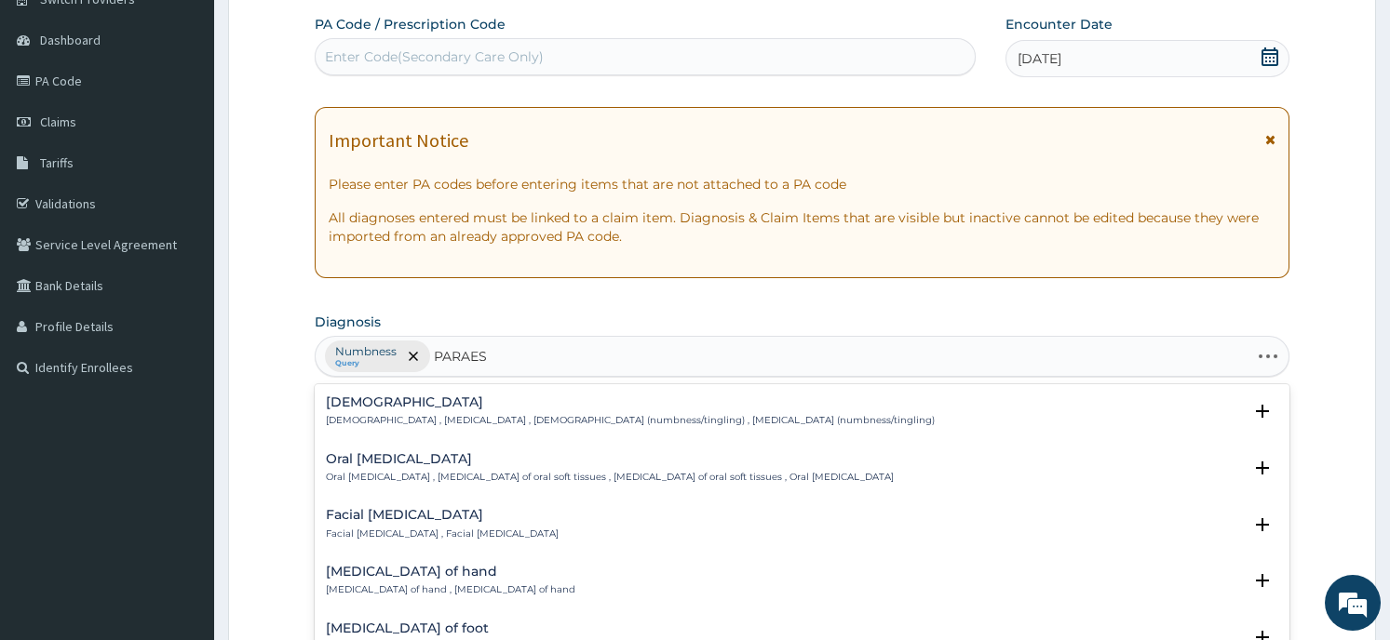
type input "PARAEST"
click at [559, 424] on p "[DEMOGRAPHIC_DATA] , [MEDICAL_DATA] , [DEMOGRAPHIC_DATA] (numbness/tingling) , …" at bounding box center [630, 420] width 609 height 13
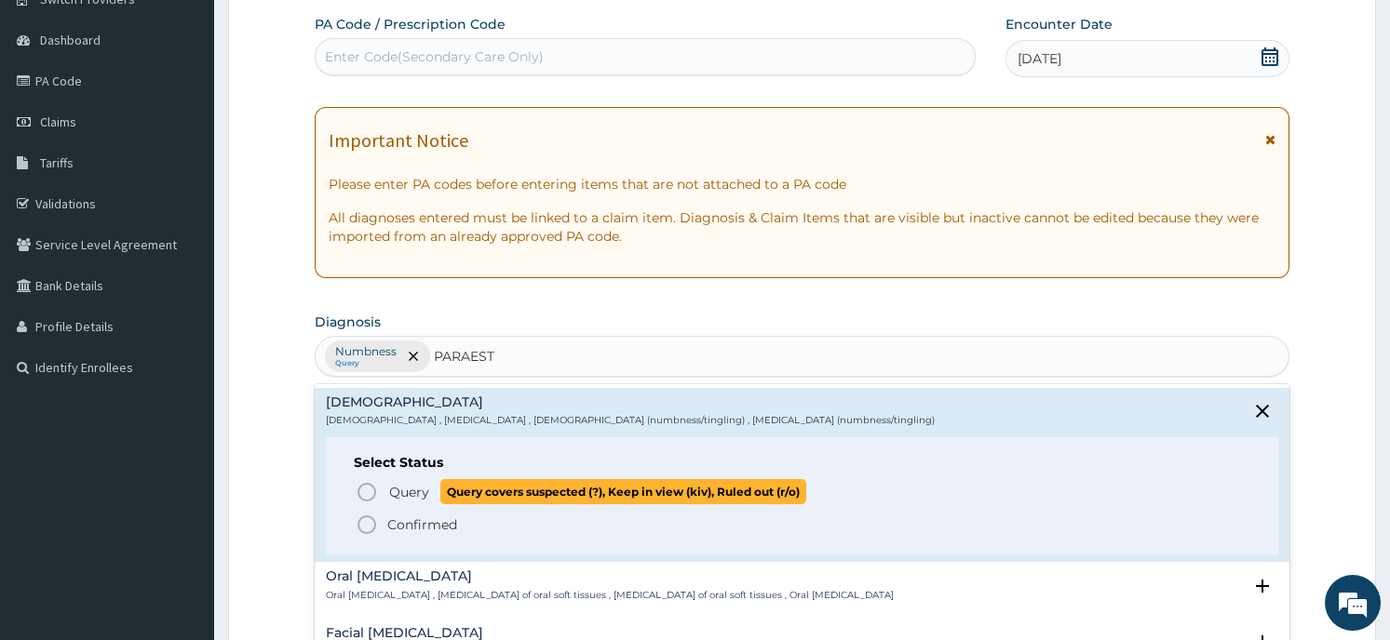
click at [437, 491] on p "Query Query covers suspected (?), Keep in view (kiv), Ruled out (r/o)" at bounding box center [596, 491] width 419 height 25
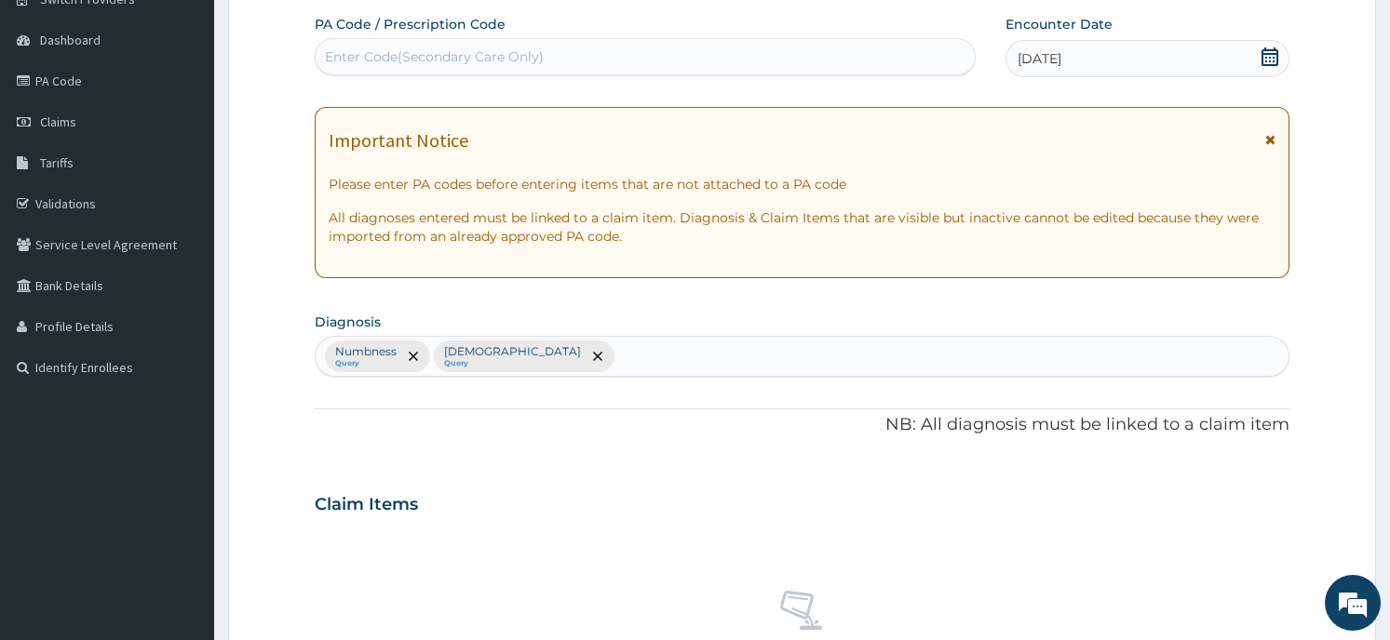
click at [523, 488] on div "Claim Items" at bounding box center [802, 501] width 974 height 48
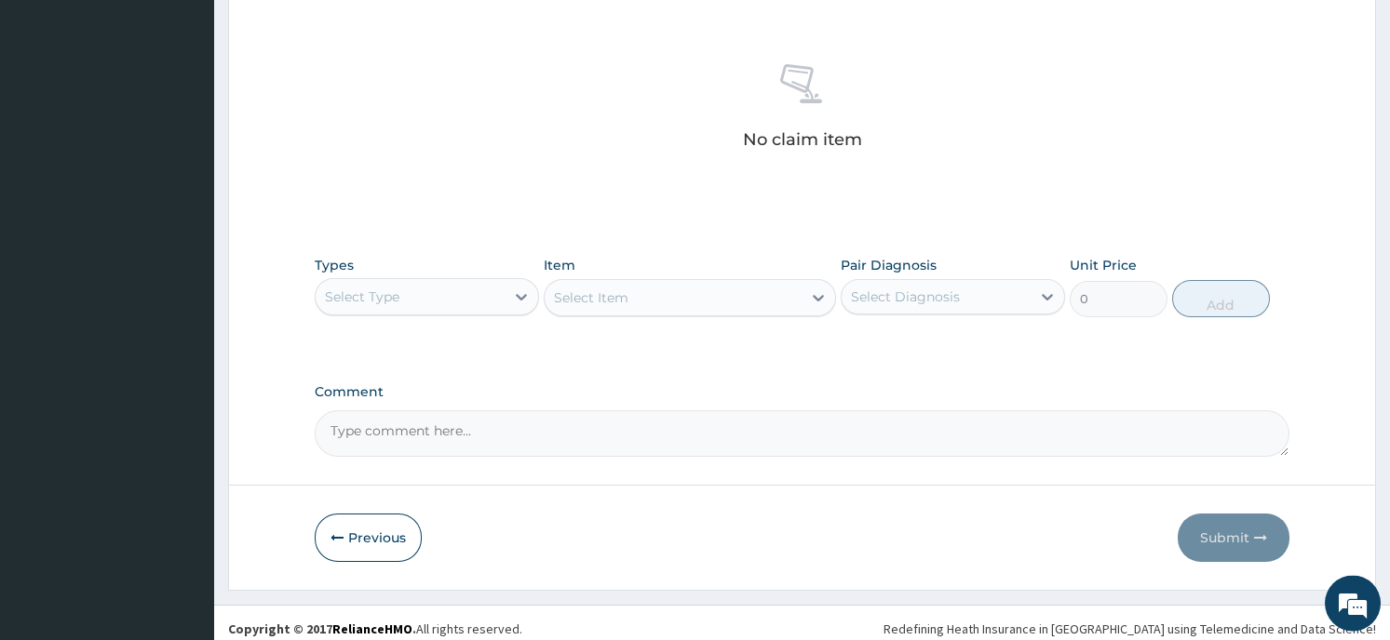
scroll to position [702, 0]
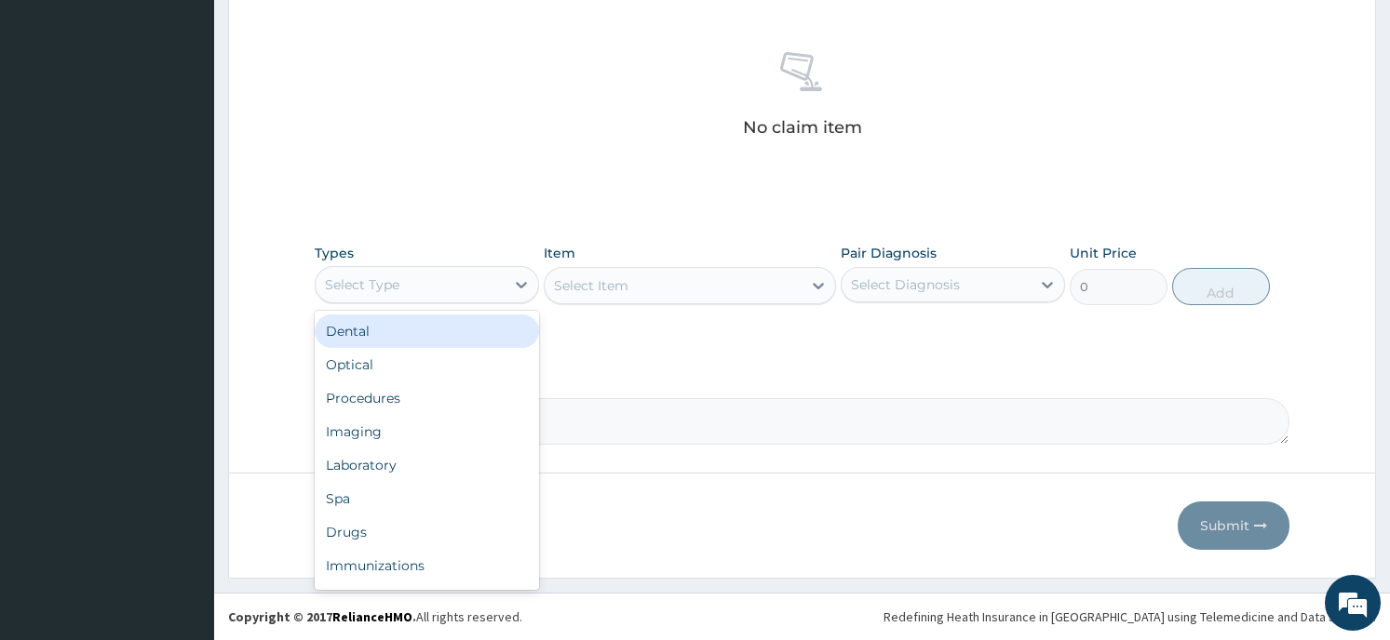
click at [401, 270] on div "Select Type" at bounding box center [410, 285] width 189 height 30
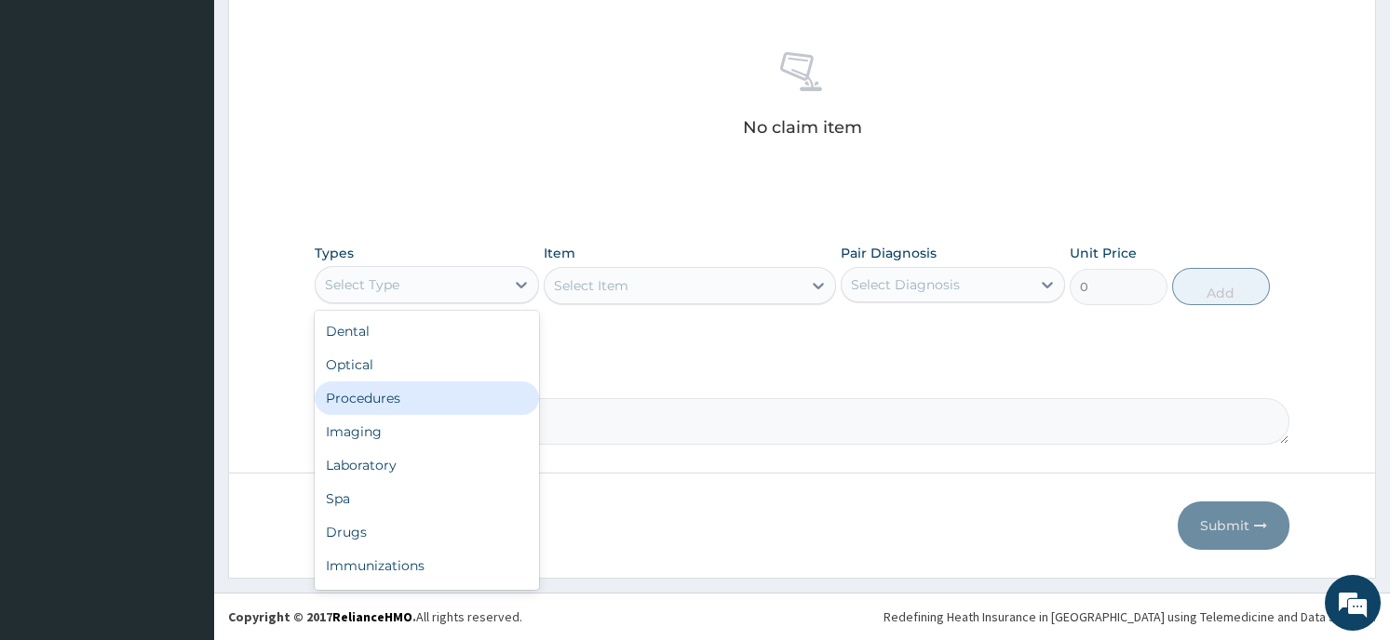
click at [419, 395] on div "Procedures" at bounding box center [427, 399] width 224 height 34
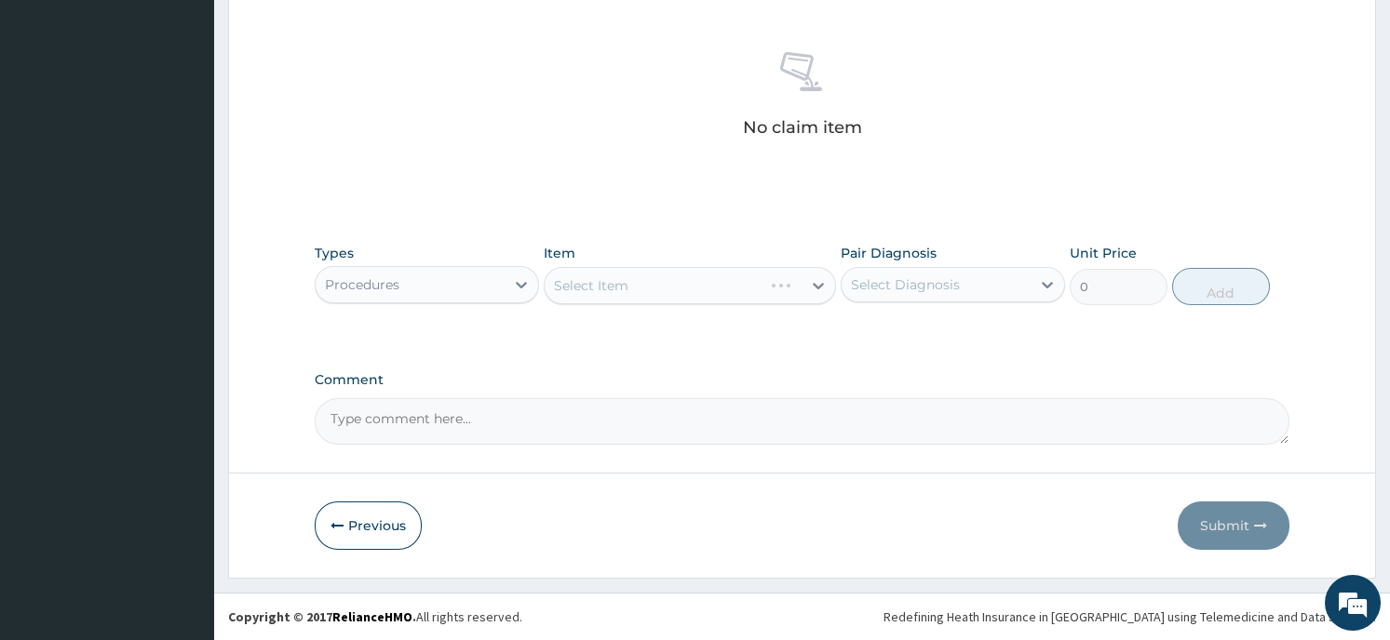
click at [576, 330] on div "Types Procedures Item Select Item Pair Diagnosis Select Diagnosis Unit Price 0 …" at bounding box center [802, 289] width 974 height 108
click at [643, 287] on div "Select Item" at bounding box center [690, 285] width 292 height 37
click at [791, 292] on div "Select Item" at bounding box center [690, 285] width 292 height 37
click at [813, 281] on icon at bounding box center [818, 285] width 19 height 19
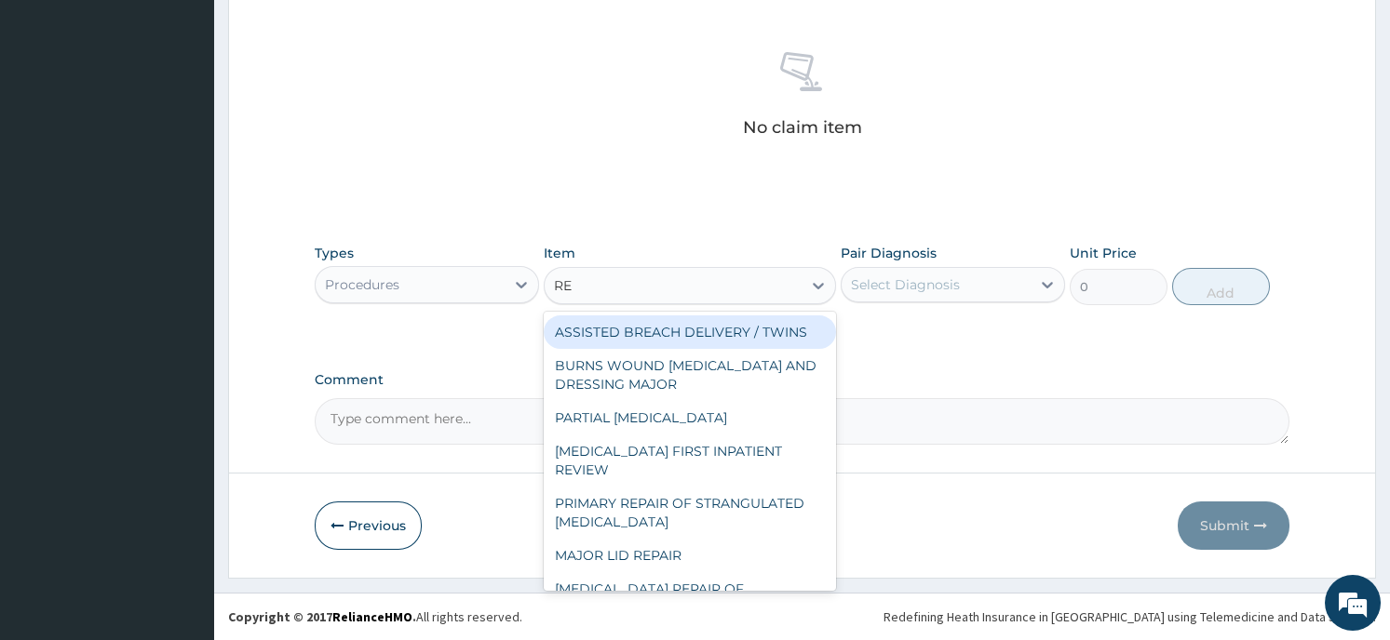
type input "REG"
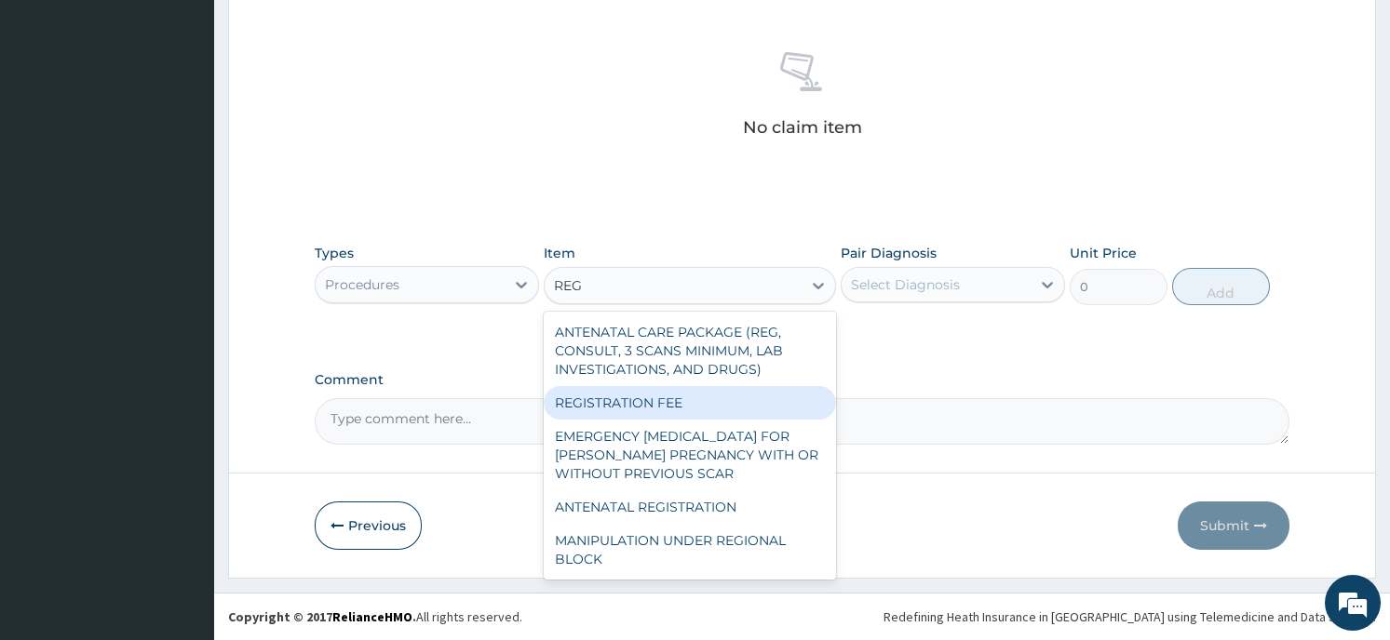
click at [752, 401] on div "REGISTRATION FEE" at bounding box center [690, 403] width 292 height 34
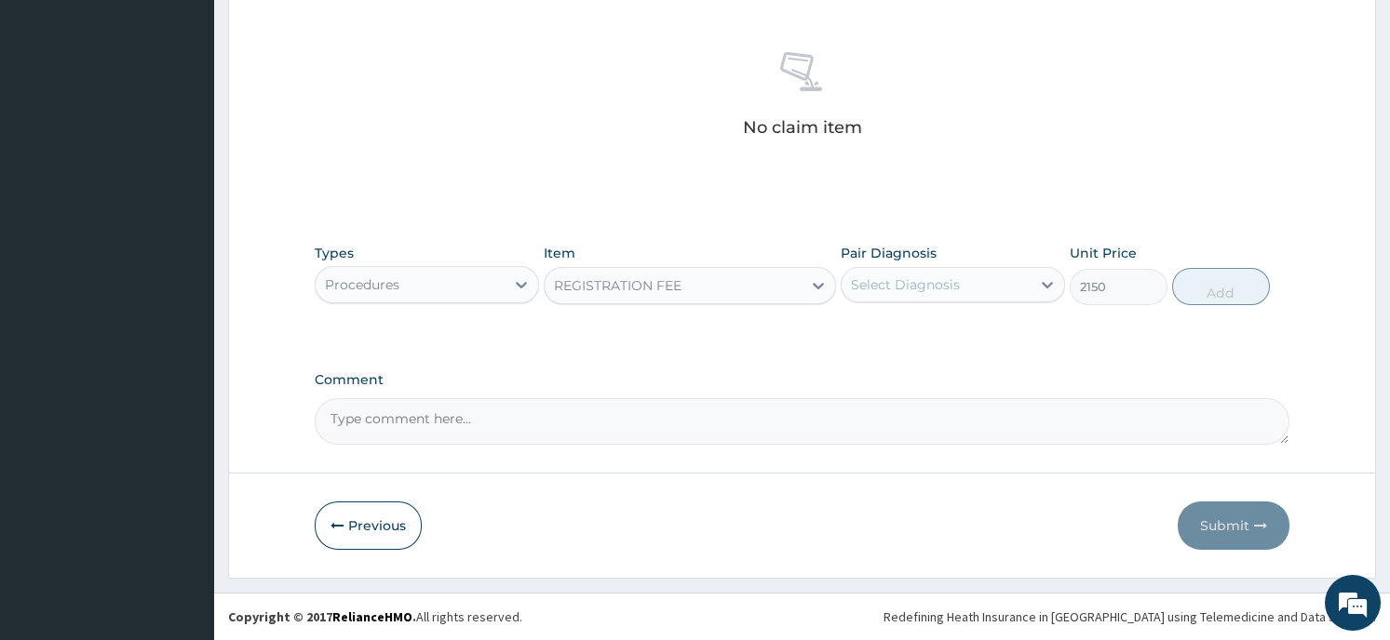
type input "2150"
click at [995, 288] on div "Select Diagnosis" at bounding box center [935, 285] width 189 height 30
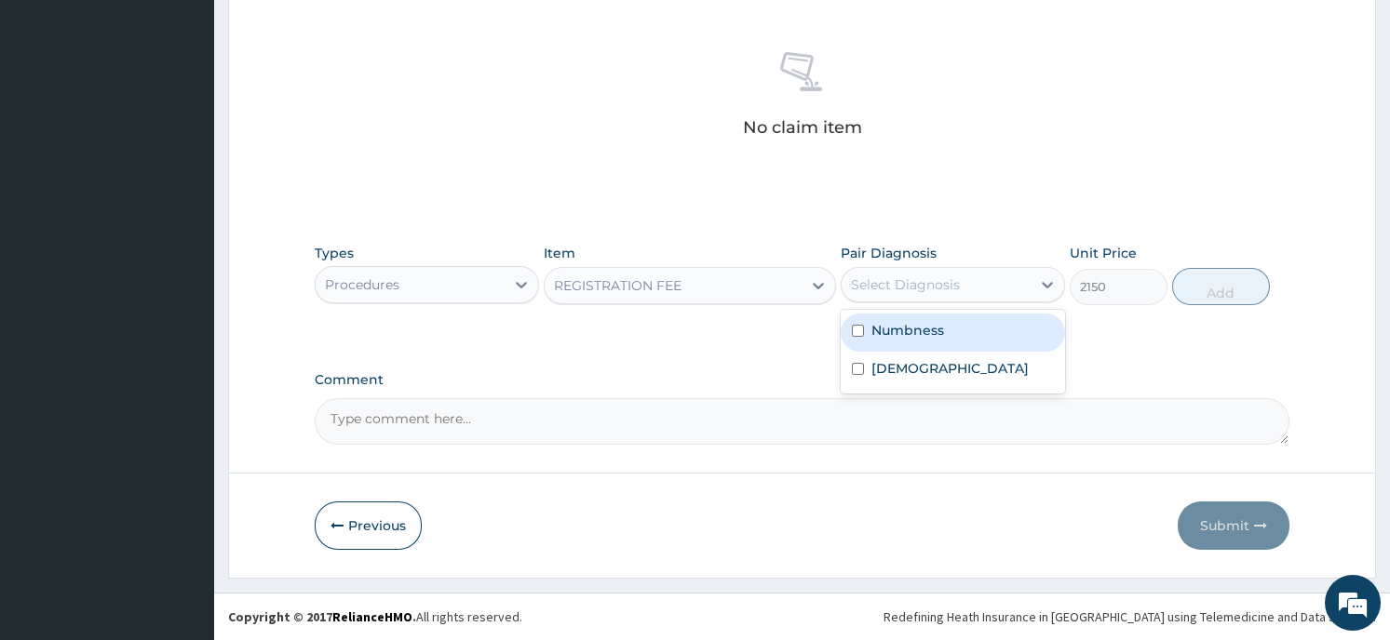
click at [992, 344] on div "Numbness" at bounding box center [952, 333] width 224 height 38
checkbox input "true"
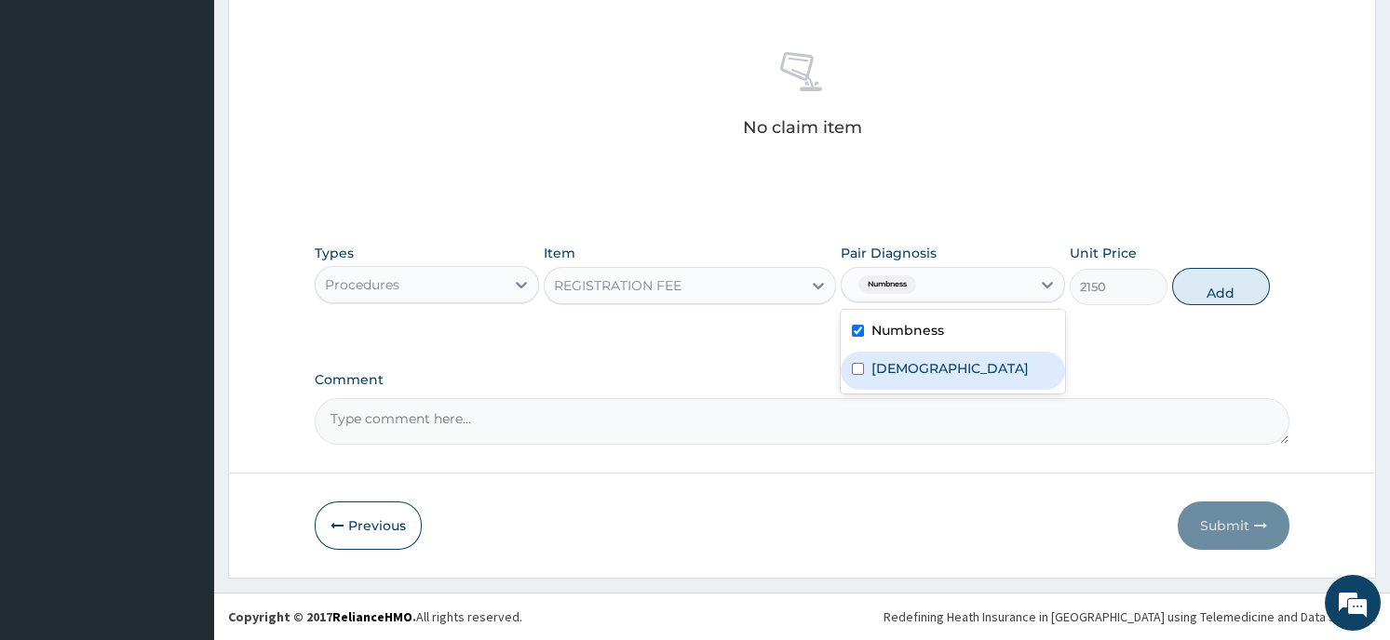
click at [862, 373] on input "checkbox" at bounding box center [858, 369] width 12 height 12
checkbox input "true"
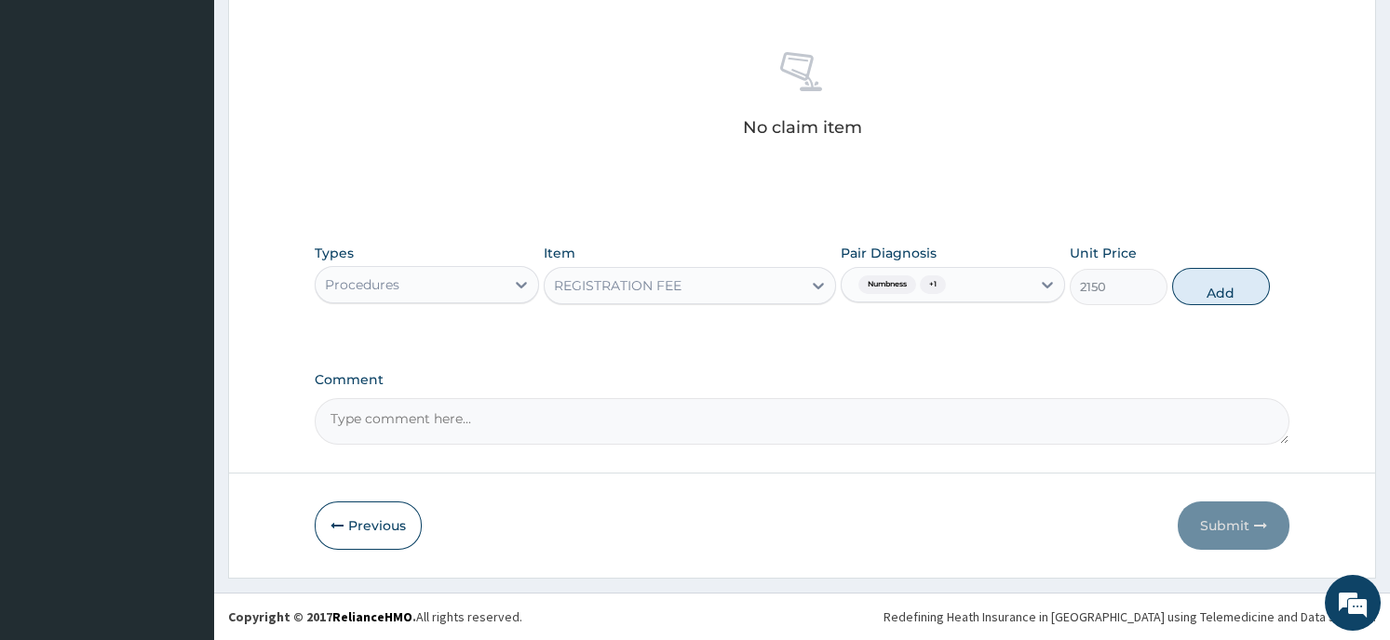
click at [1220, 287] on button "Add" at bounding box center [1221, 286] width 98 height 37
type input "0"
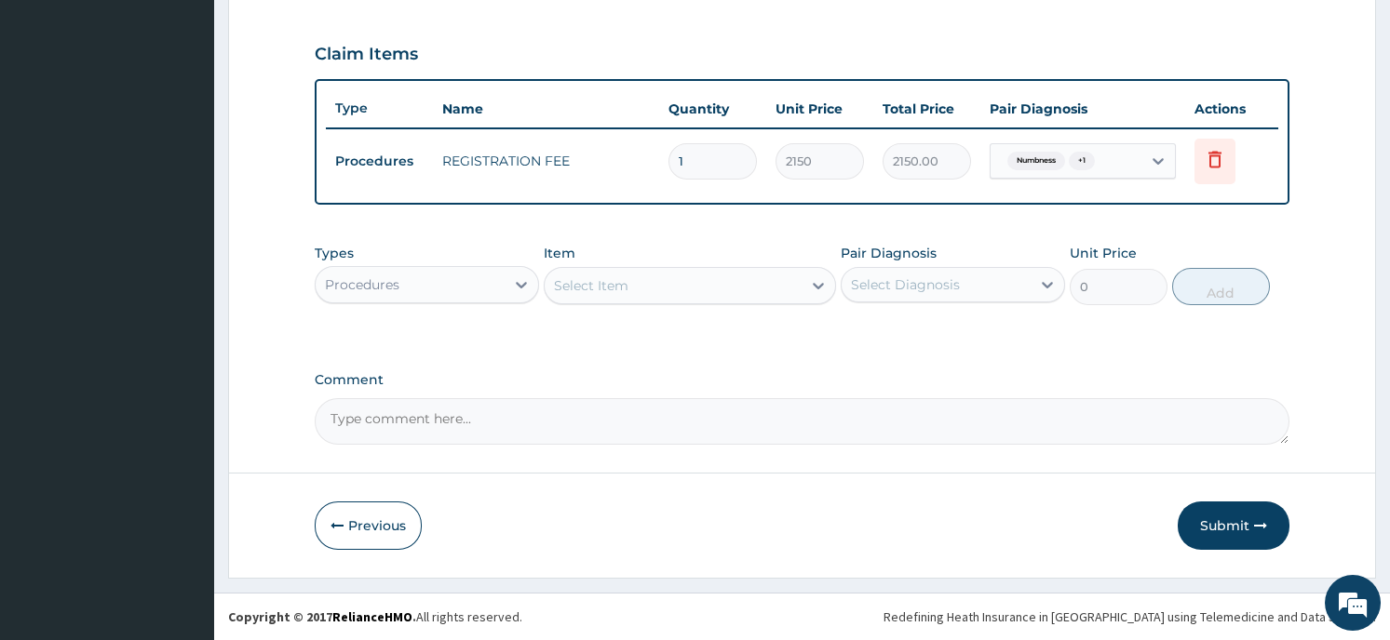
scroll to position [611, 0]
click at [629, 282] on div "Select Item" at bounding box center [672, 288] width 257 height 30
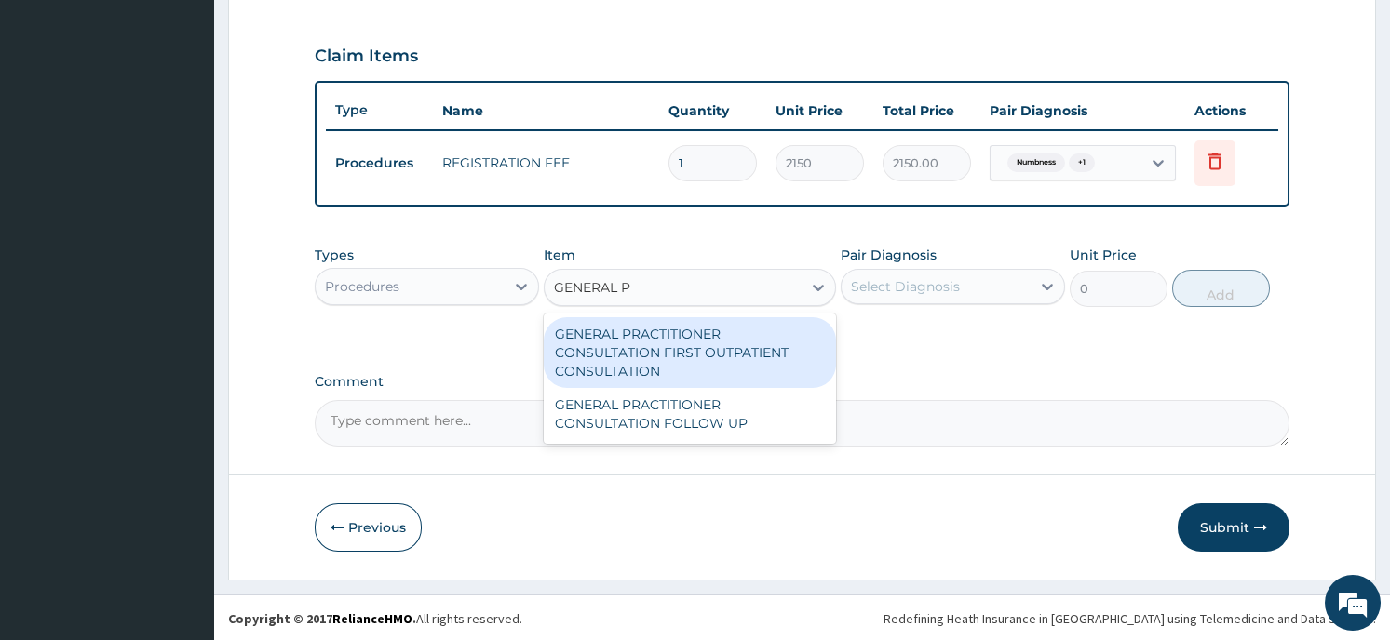
type input "GENERAL PR"
click at [606, 346] on div "GENERAL PRACTITIONER CONSULTATION FIRST OUTPATIENT CONSULTATION" at bounding box center [690, 352] width 292 height 71
type input "3547.5"
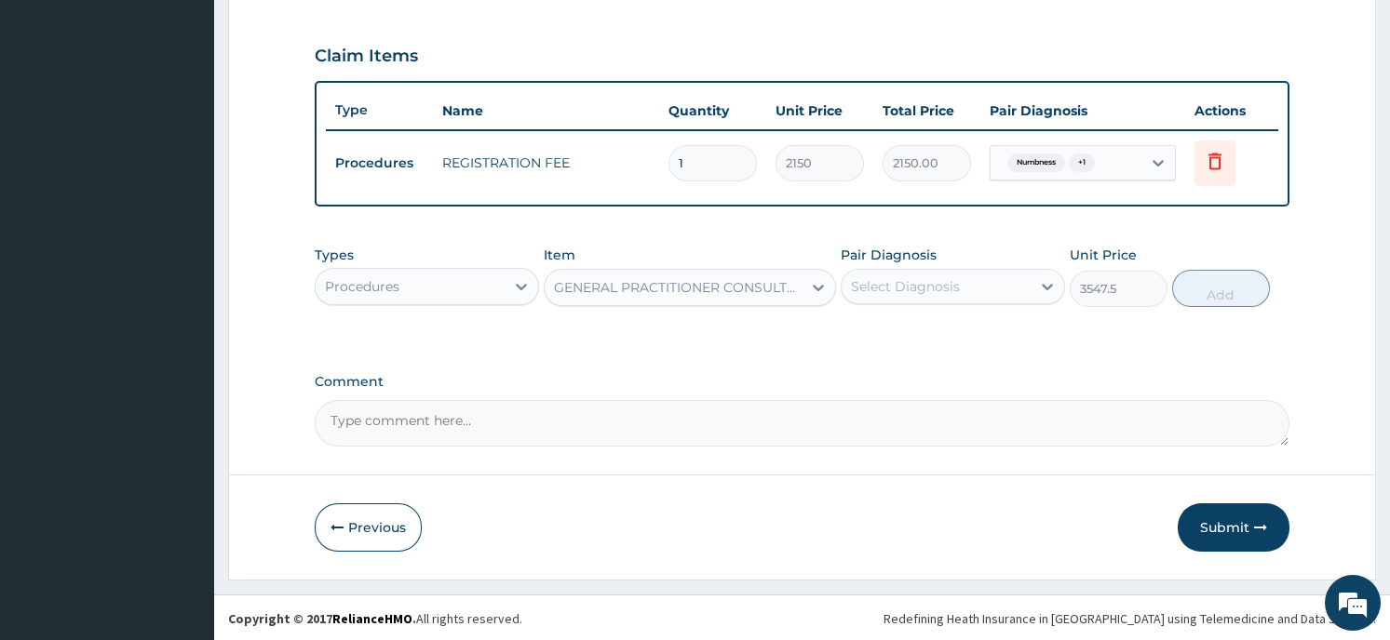
click at [1001, 288] on div "Select Diagnosis" at bounding box center [935, 287] width 189 height 30
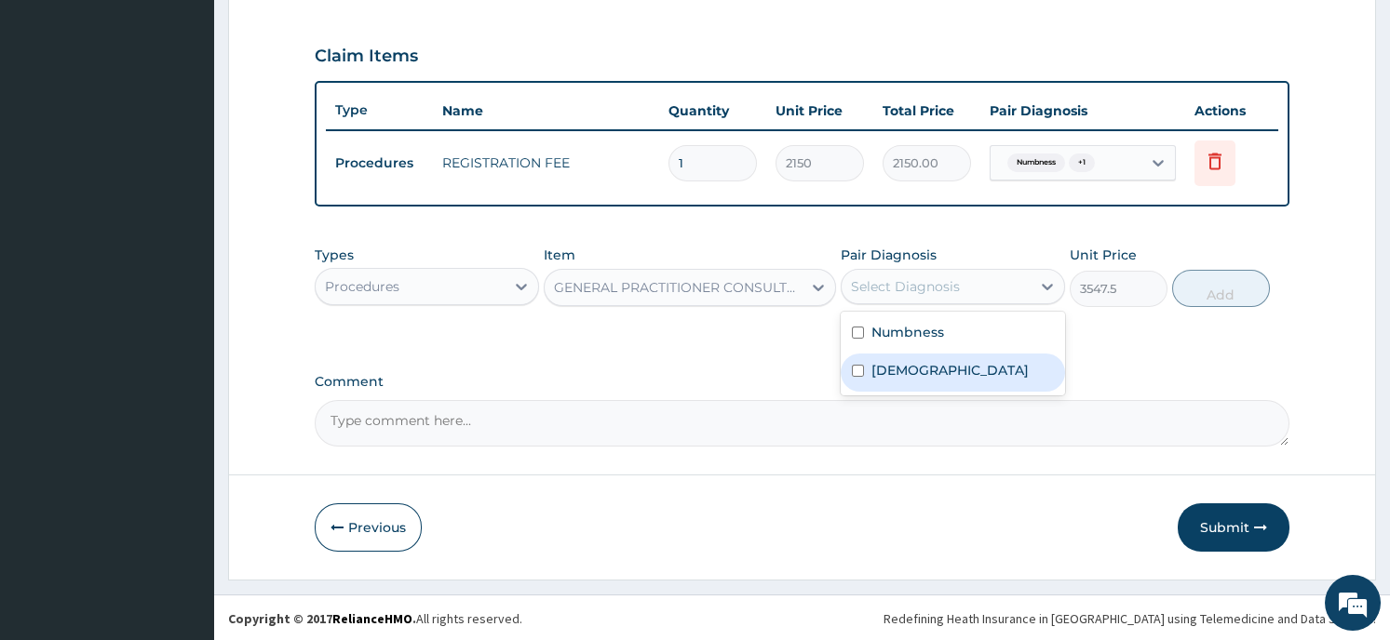
click at [971, 370] on div "Paresthesia" at bounding box center [952, 373] width 224 height 38
checkbox input "true"
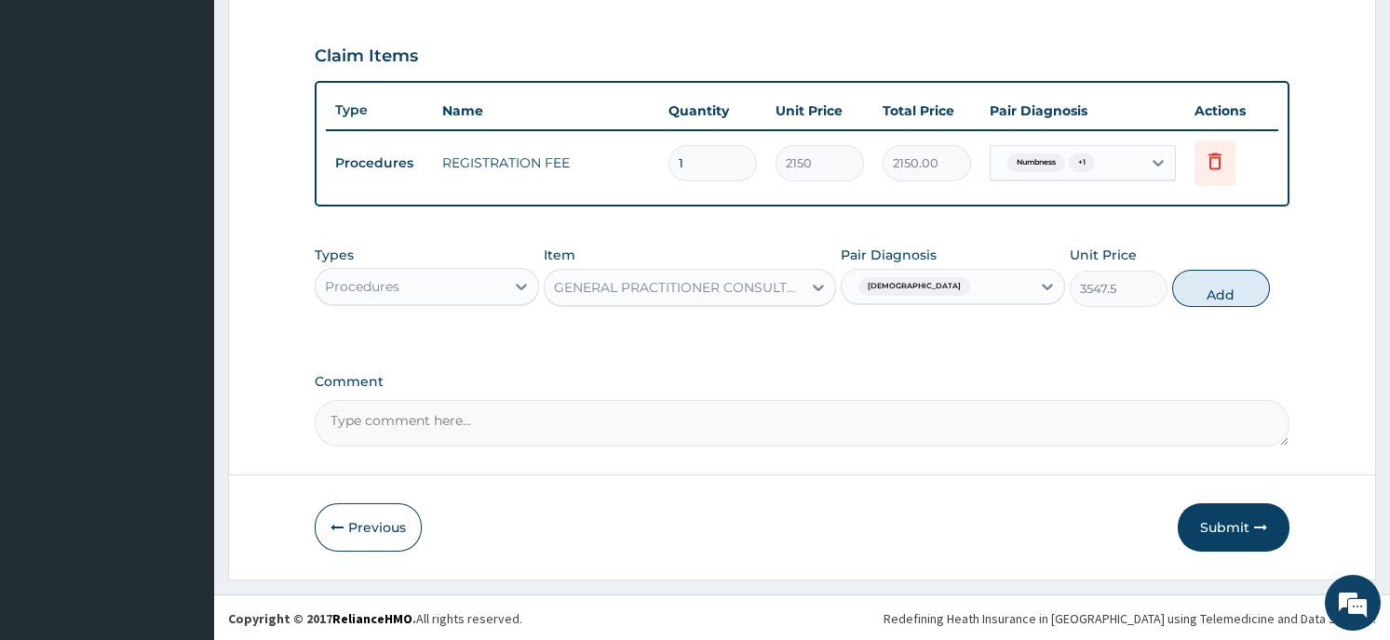
click at [1208, 287] on button "Add" at bounding box center [1221, 288] width 98 height 37
type input "0"
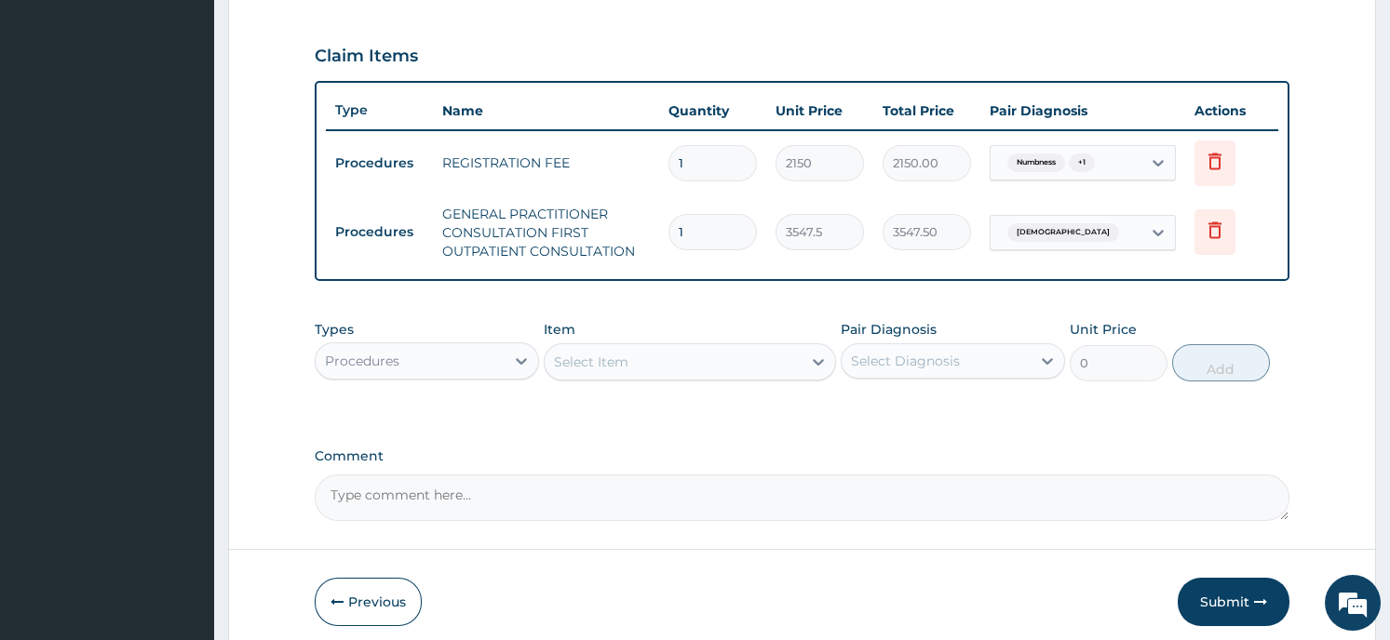
click at [437, 359] on div "Procedures" at bounding box center [410, 361] width 189 height 30
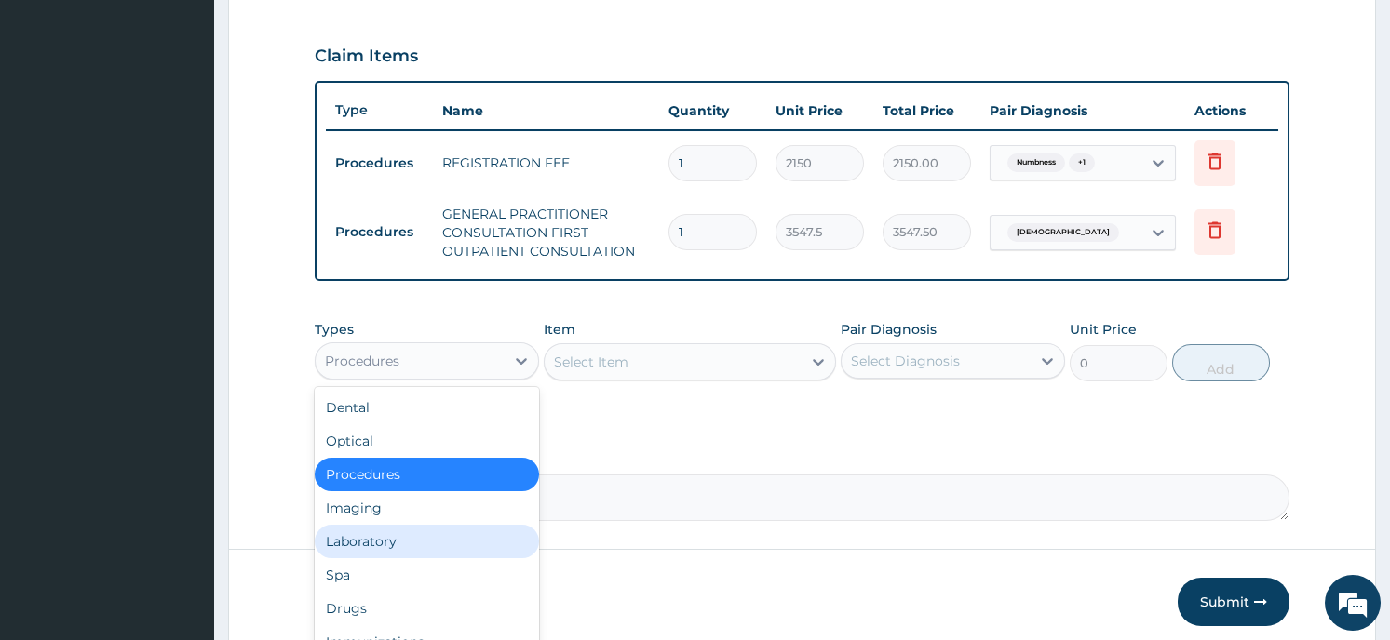
click at [398, 543] on div "Laboratory" at bounding box center [427, 542] width 224 height 34
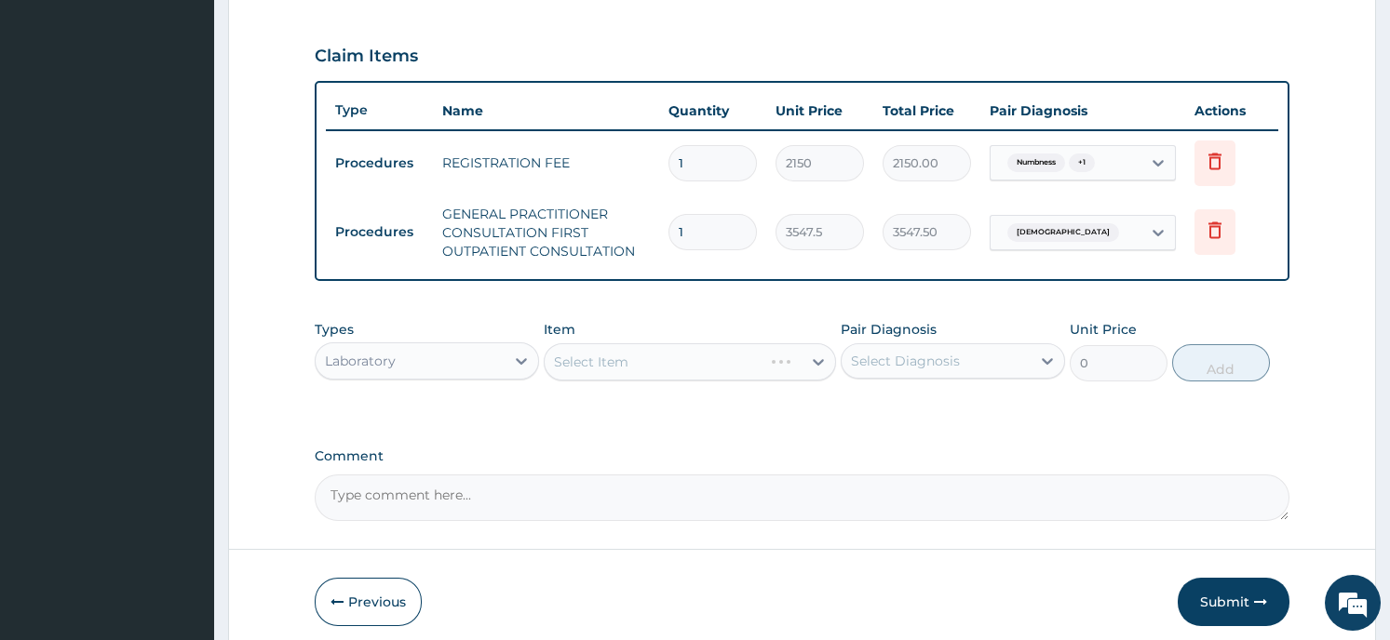
click at [647, 357] on div "Select Item" at bounding box center [690, 361] width 292 height 37
click at [812, 353] on icon at bounding box center [818, 362] width 19 height 19
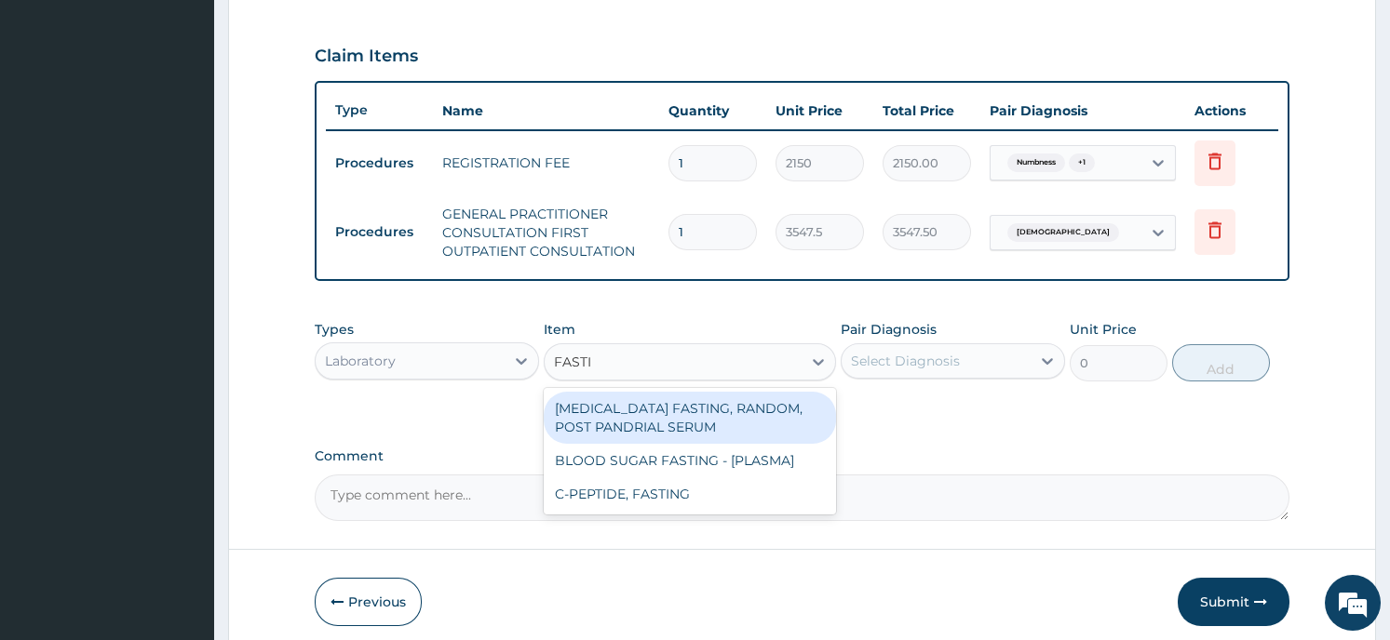
type input "FASTIN"
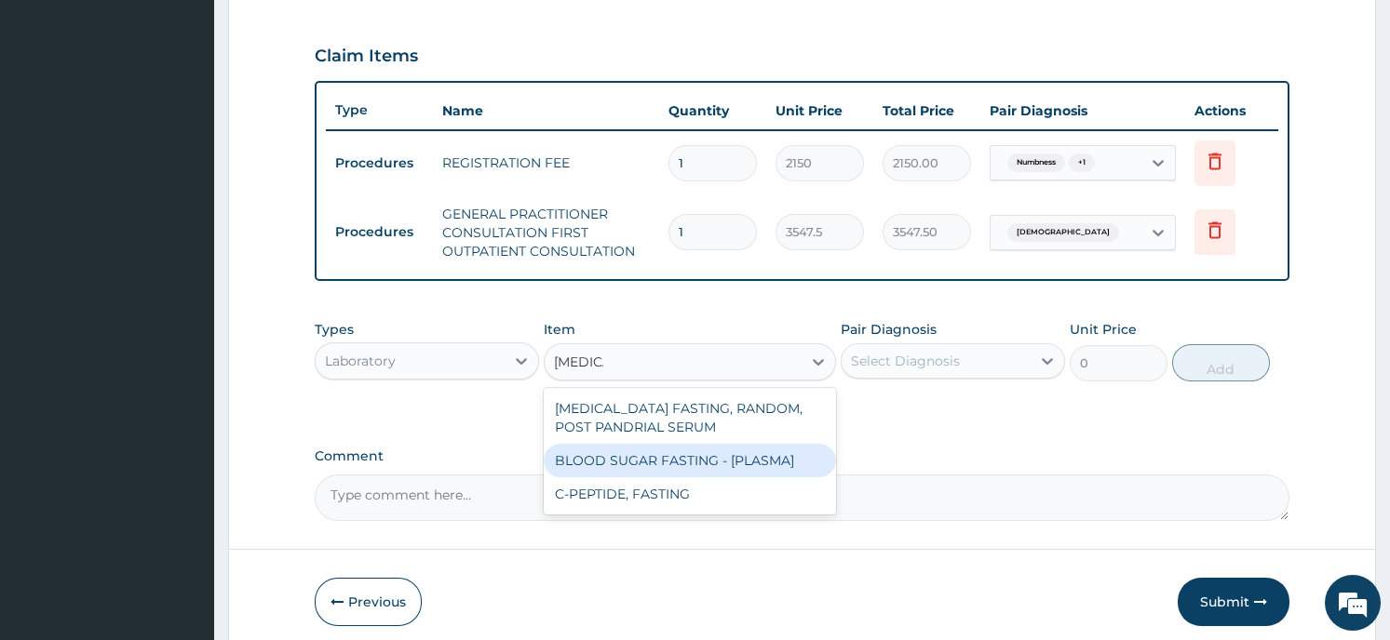
click at [725, 461] on div "BLOOD SUGAR FASTING - [PLASMA]" at bounding box center [690, 461] width 292 height 34
type input "1290"
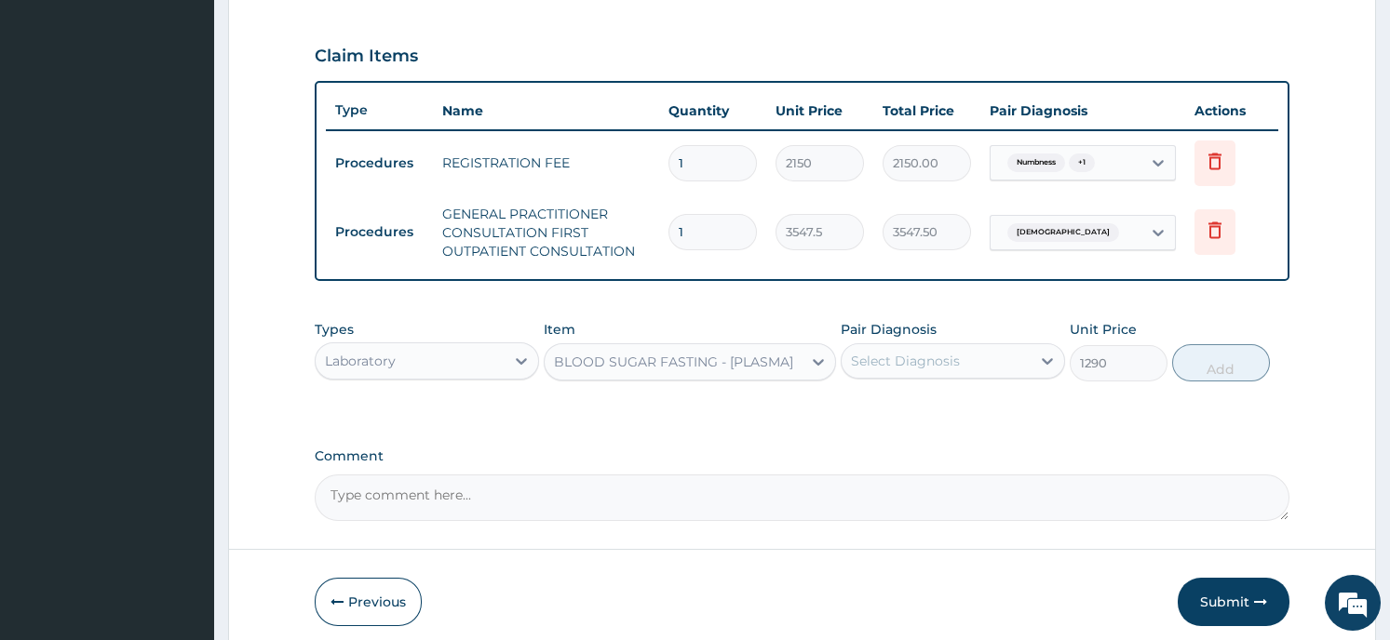
drag, startPoint x: 675, startPoint y: 427, endPoint x: 665, endPoint y: 406, distance: 23.3
click at [672, 425] on div "PA Code / Prescription Code Enter Code(Secondary Care Only) Encounter Date 15-0…" at bounding box center [802, 43] width 974 height 955
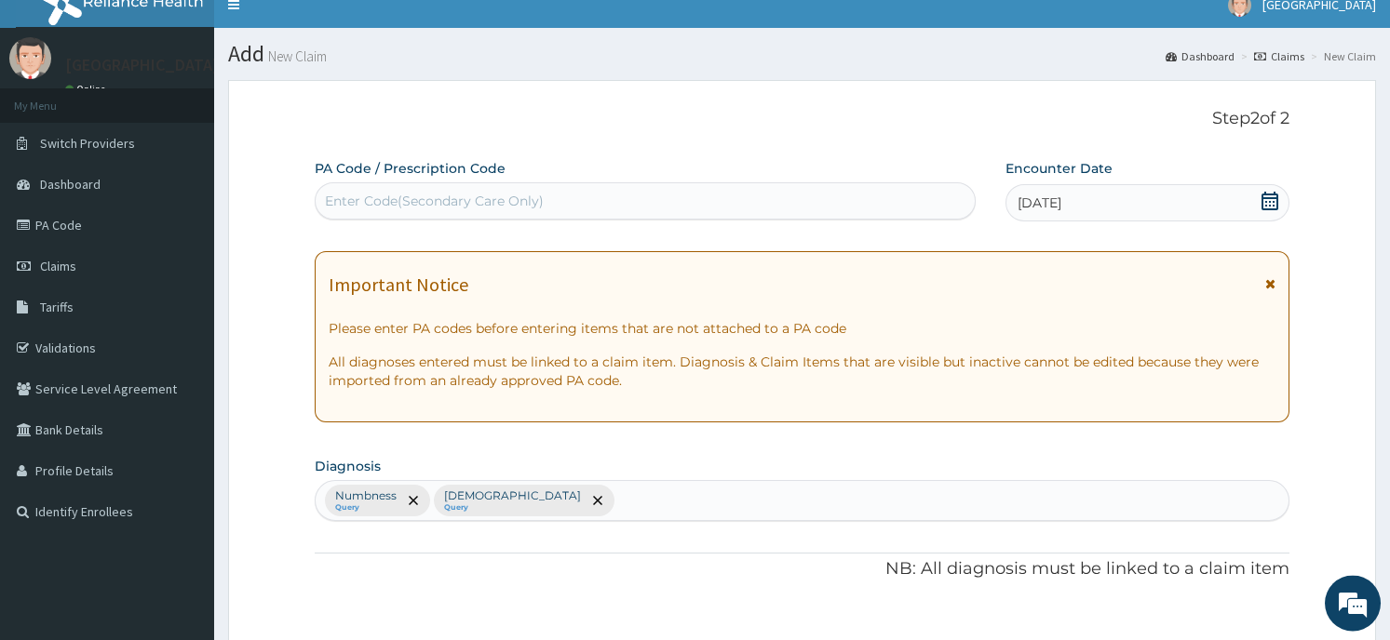
scroll to position [0, 0]
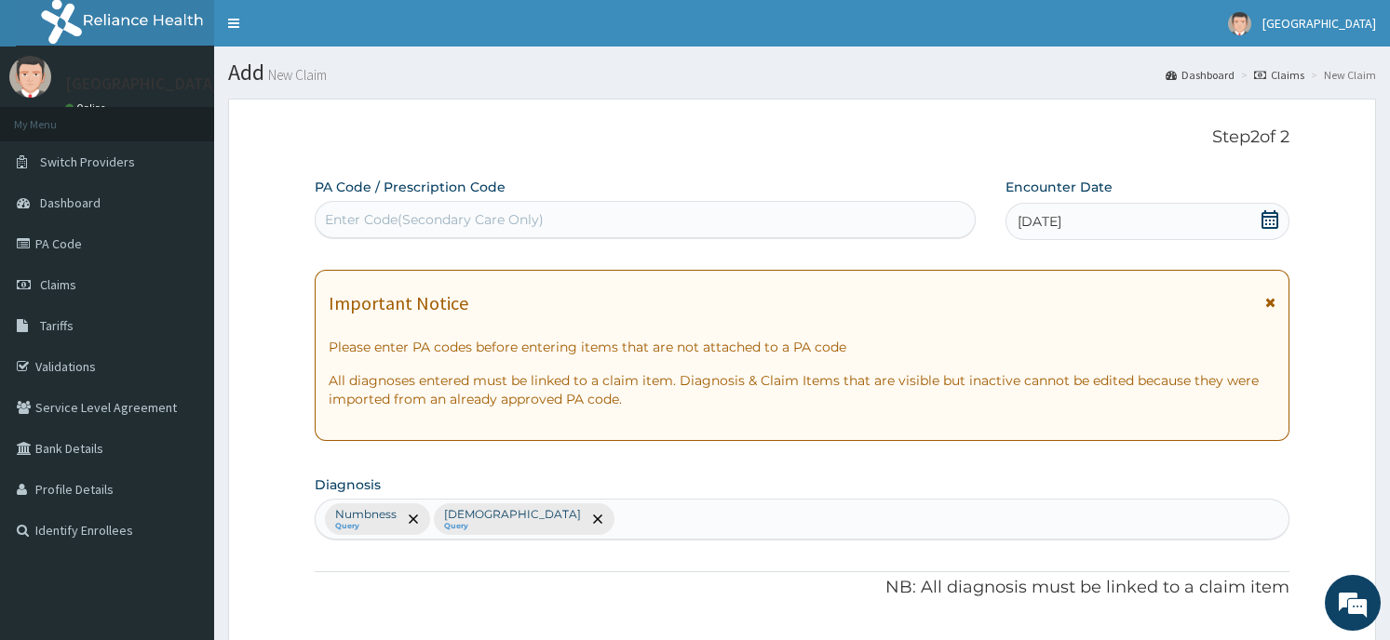
click at [563, 523] on div "Numbness Query Paresthesia Query" at bounding box center [802, 519] width 972 height 39
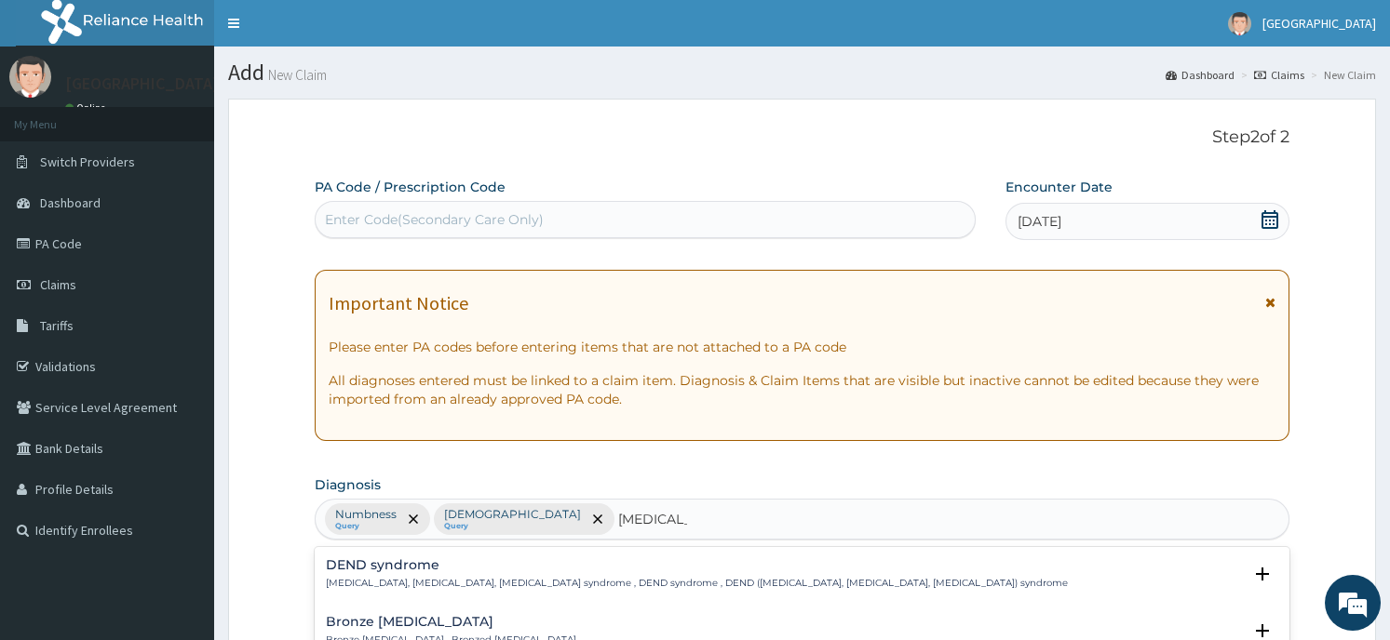
type input "DIABETES"
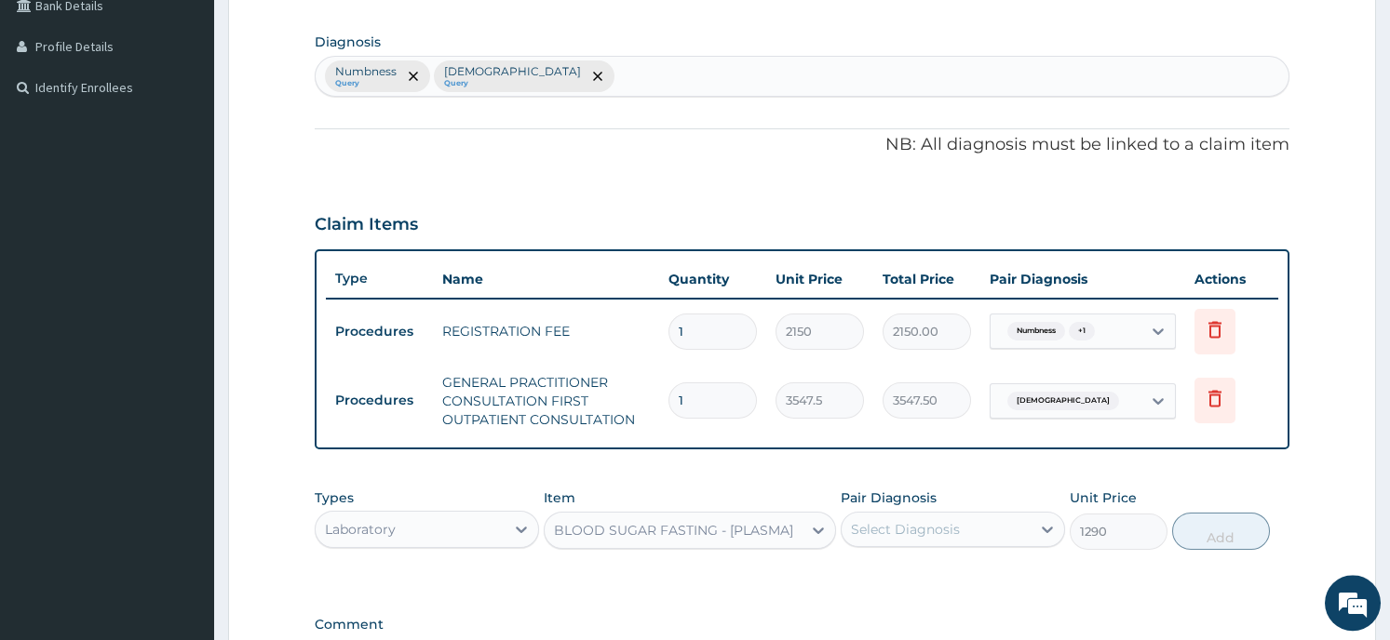
scroll to position [437, 0]
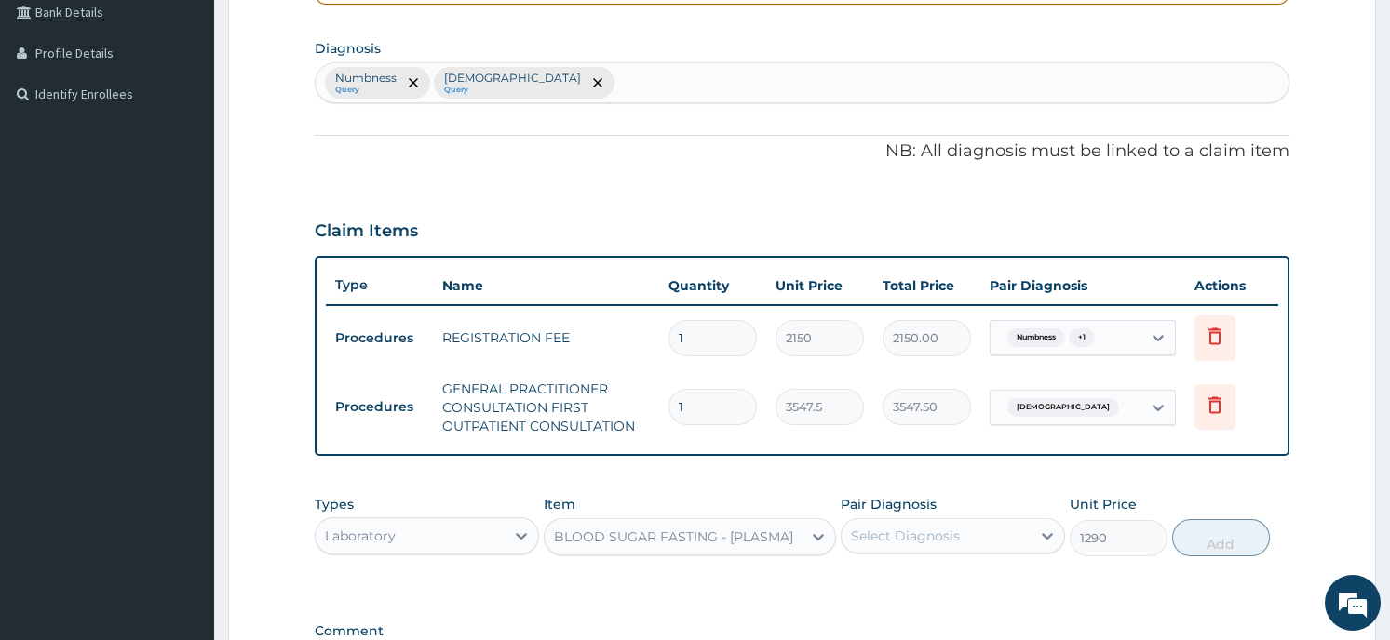
click at [556, 94] on div "Numbness Query Paresthesia Query" at bounding box center [802, 82] width 972 height 39
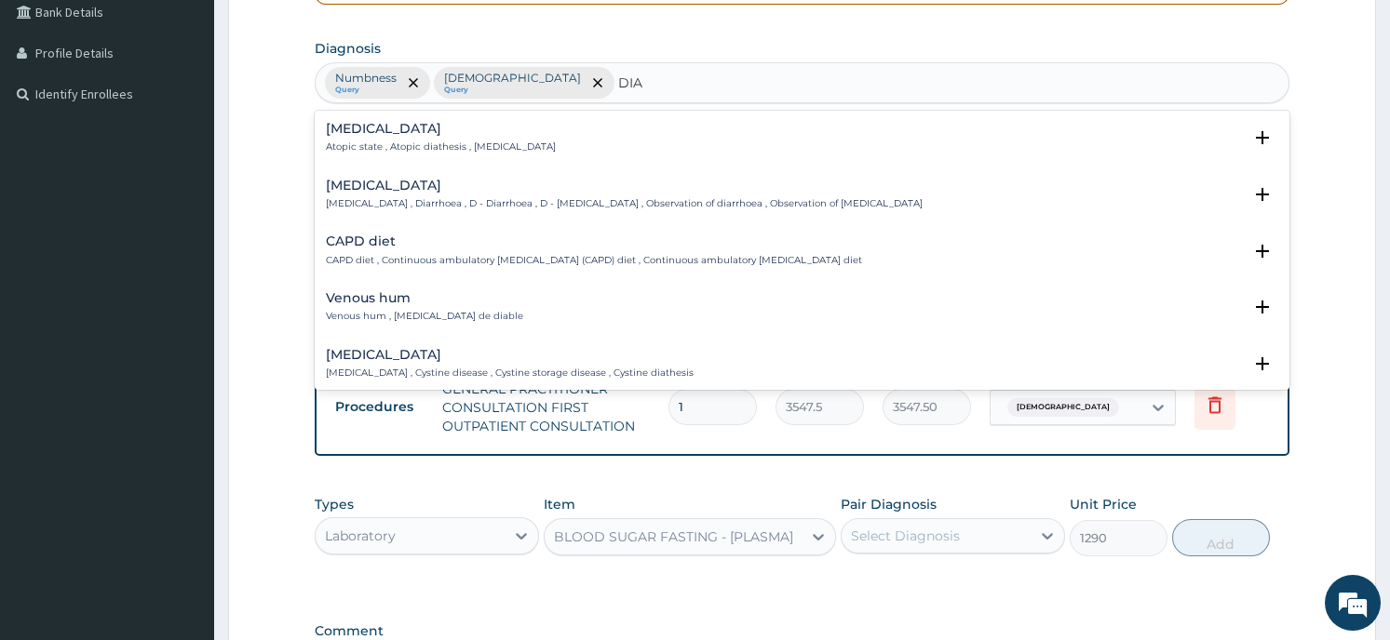
type input "DIAB"
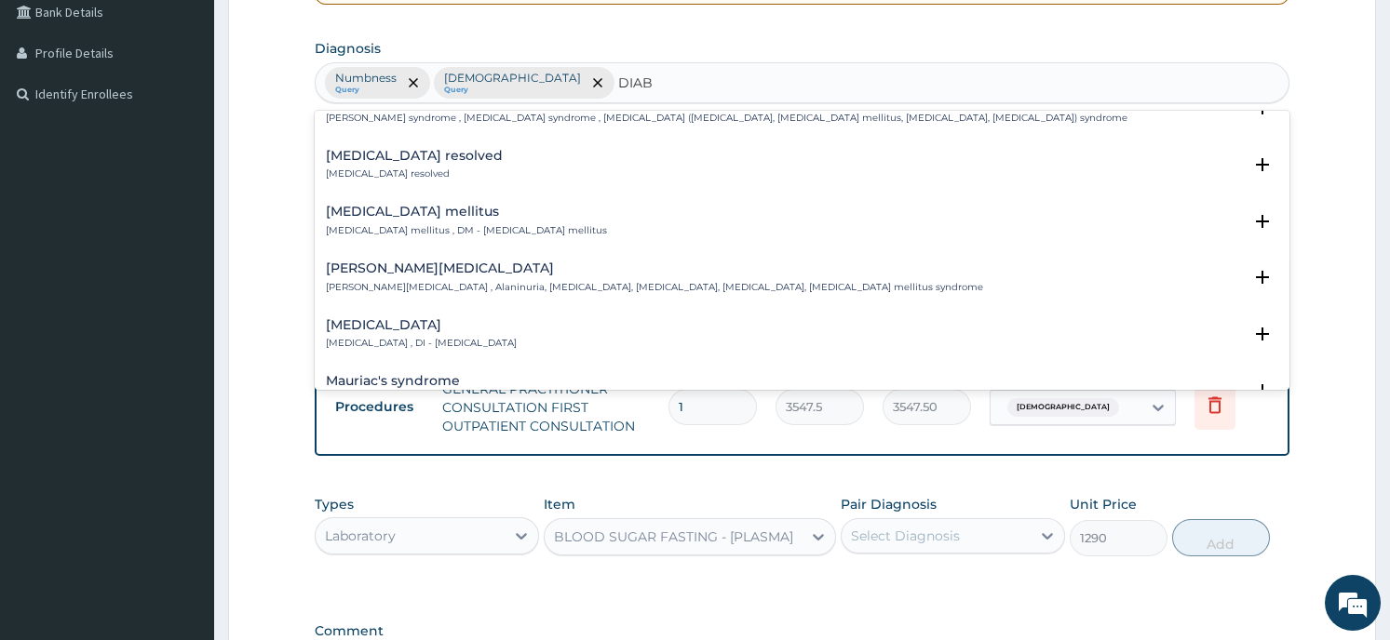
scroll to position [374, 0]
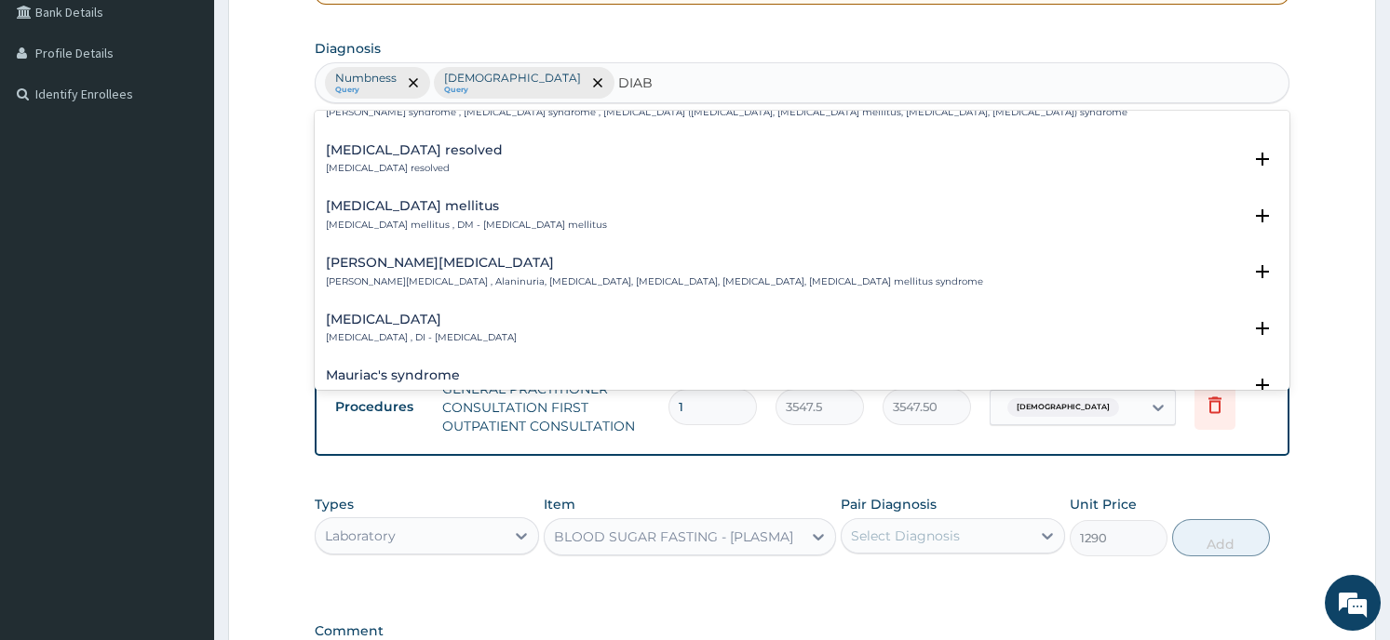
click at [516, 208] on h4 "Diabetes mellitus" at bounding box center [466, 206] width 281 height 14
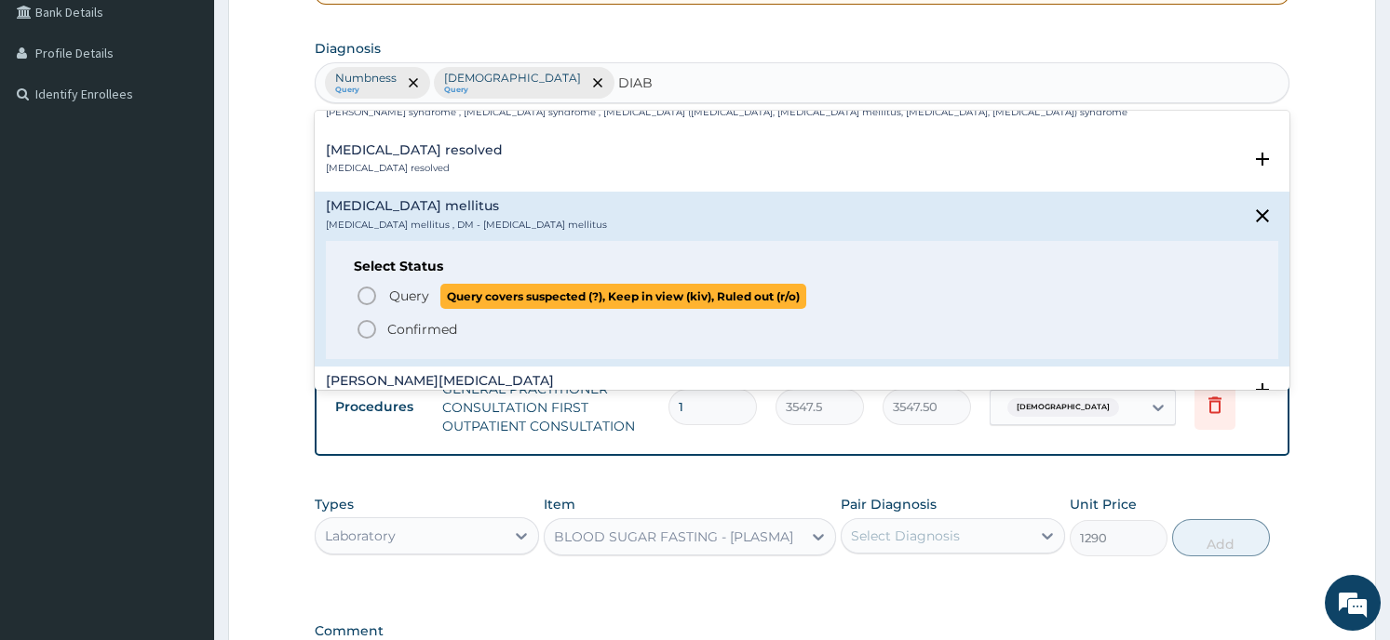
click at [496, 296] on span "Query covers suspected (?), Keep in view (kiv), Ruled out (r/o)" at bounding box center [623, 296] width 366 height 25
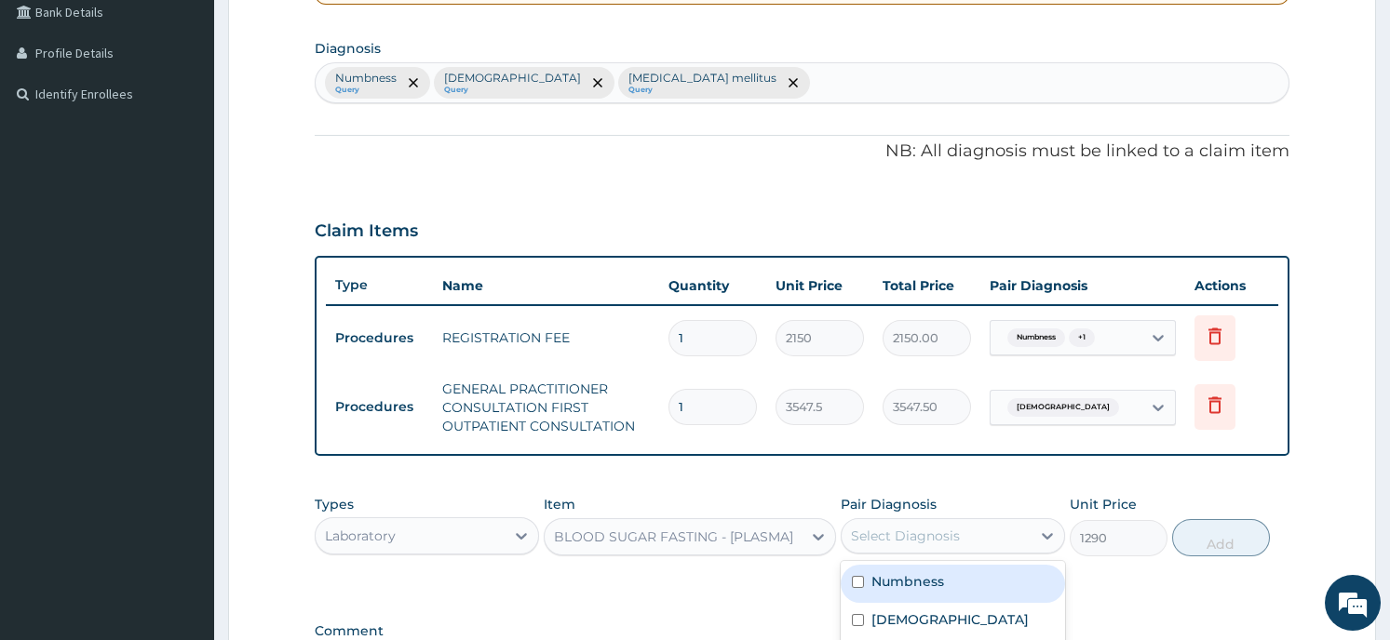
click at [957, 534] on div "Select Diagnosis" at bounding box center [905, 536] width 109 height 19
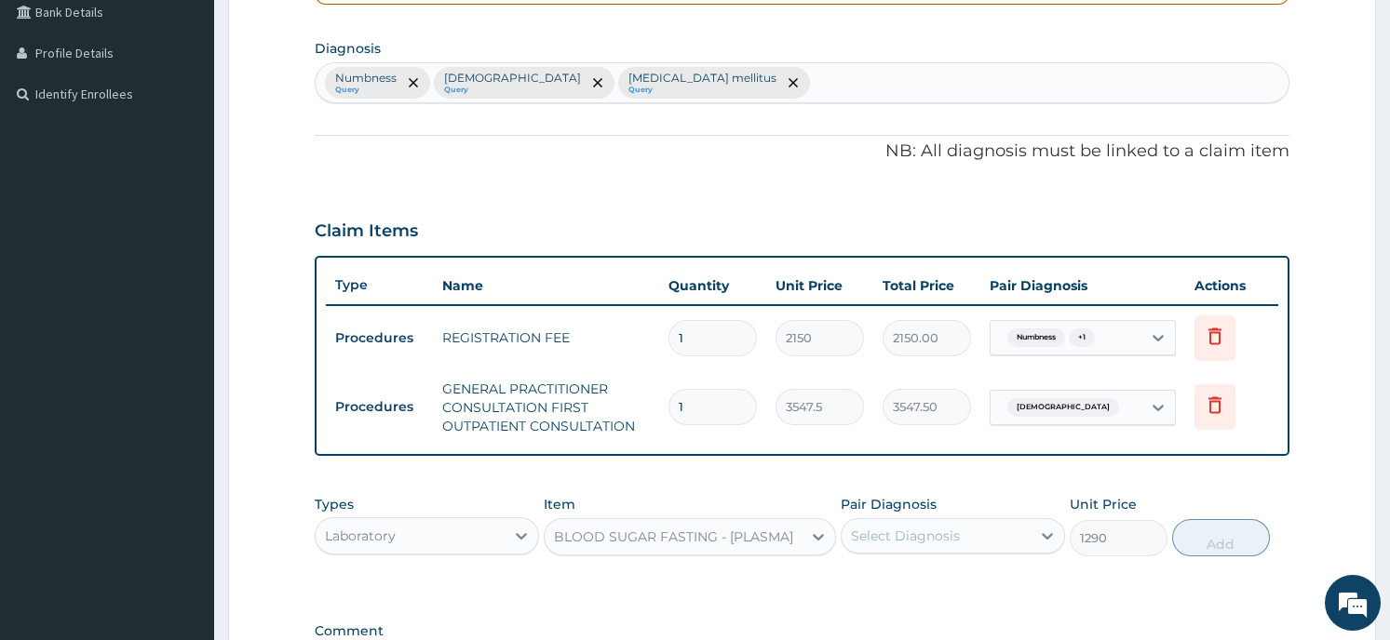
click at [794, 586] on div "Types Laboratory Item BLOOD SUGAR FASTING - [PLASMA] Pair Diagnosis Select Diag…" at bounding box center [802, 540] width 974 height 108
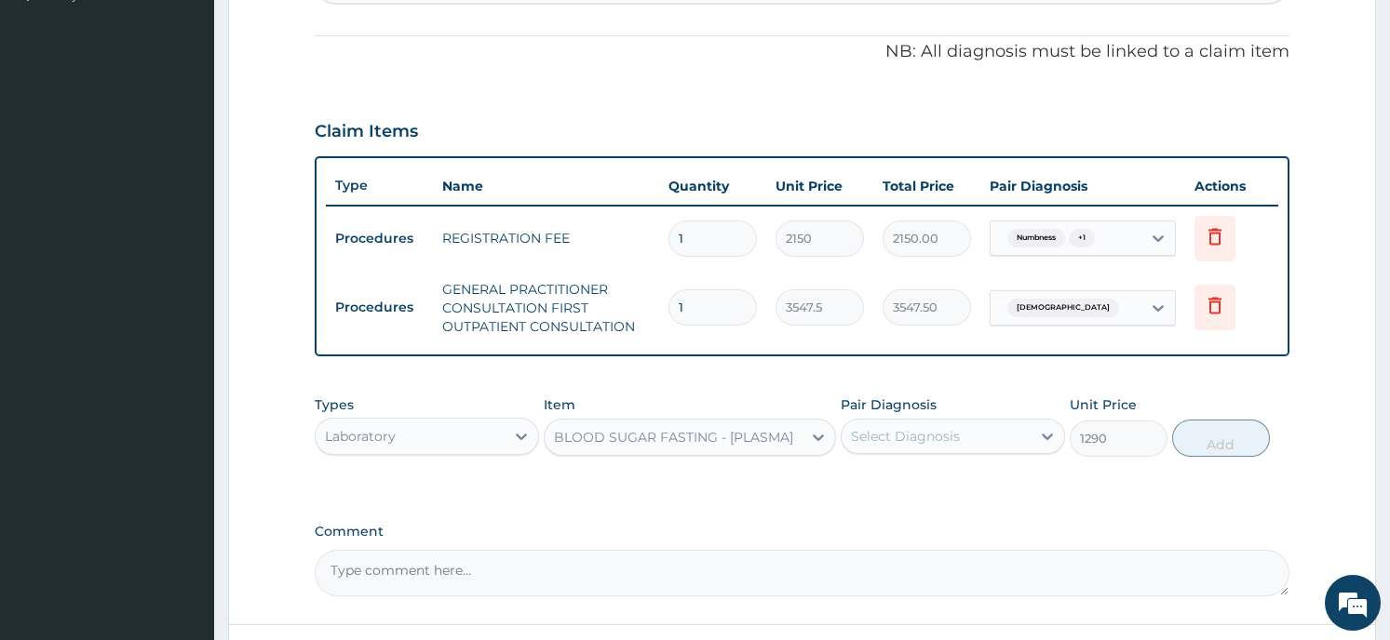
scroll to position [585, 0]
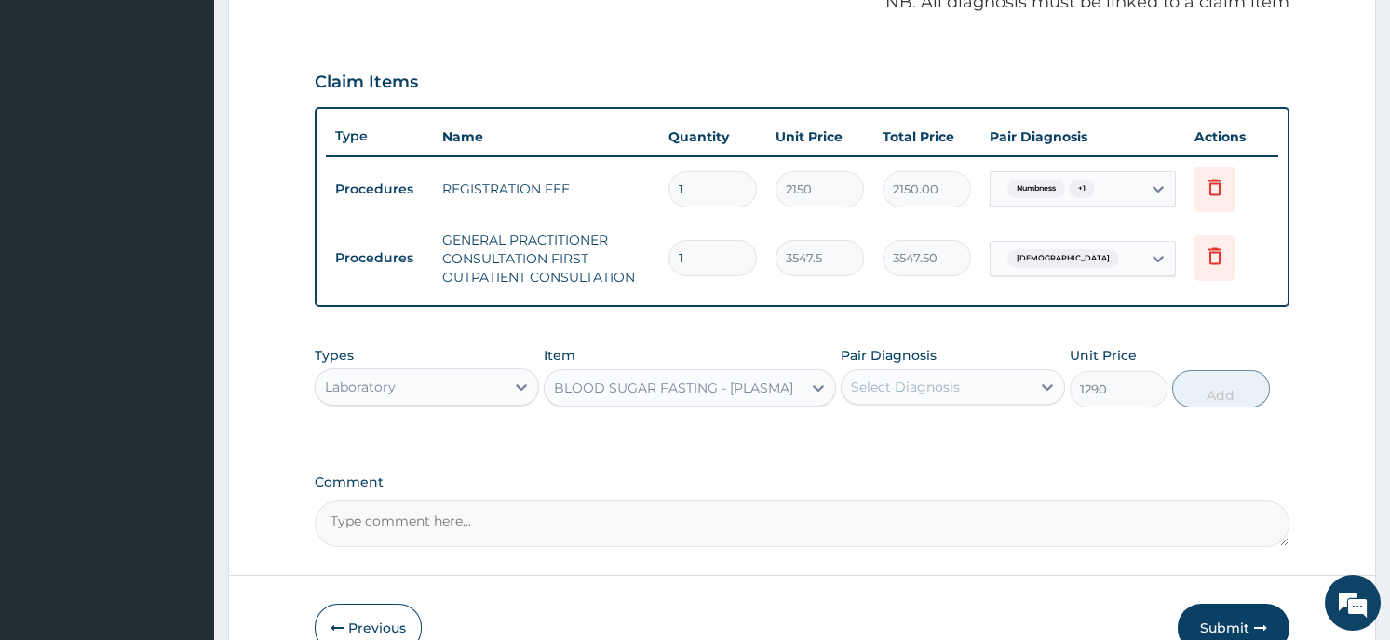
click at [977, 377] on div "Select Diagnosis" at bounding box center [935, 387] width 189 height 30
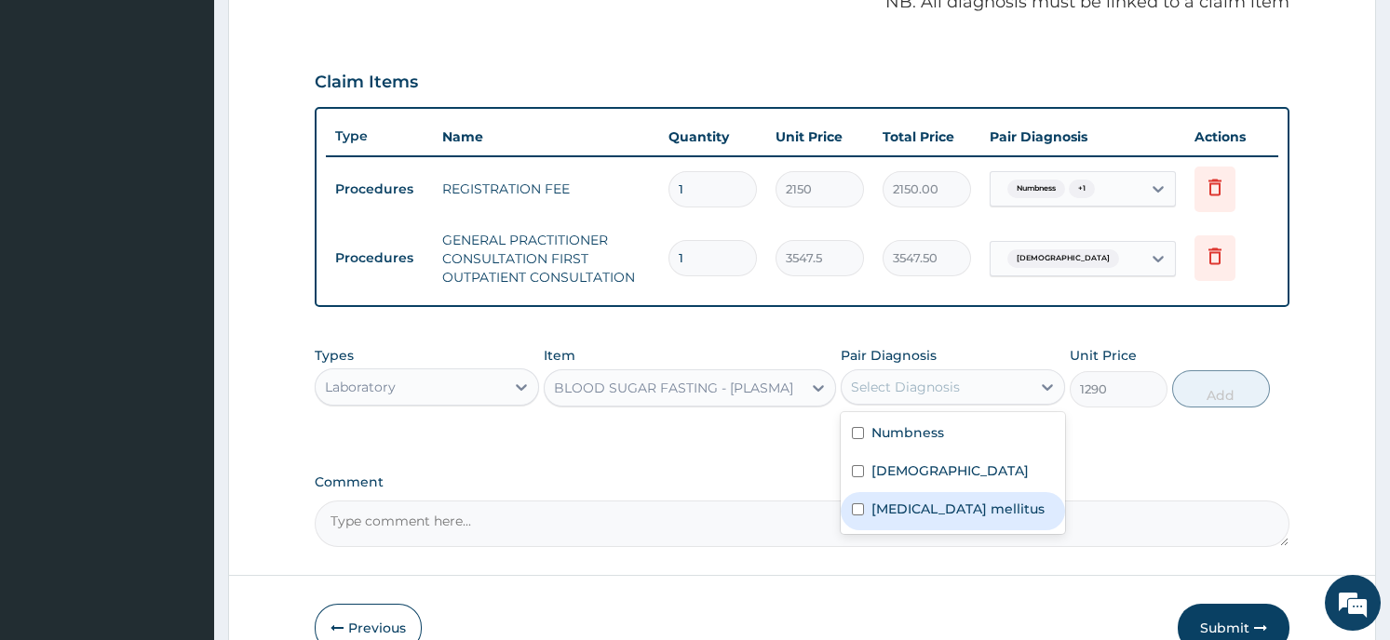
click at [974, 503] on label "Diabetes mellitus" at bounding box center [957, 509] width 173 height 19
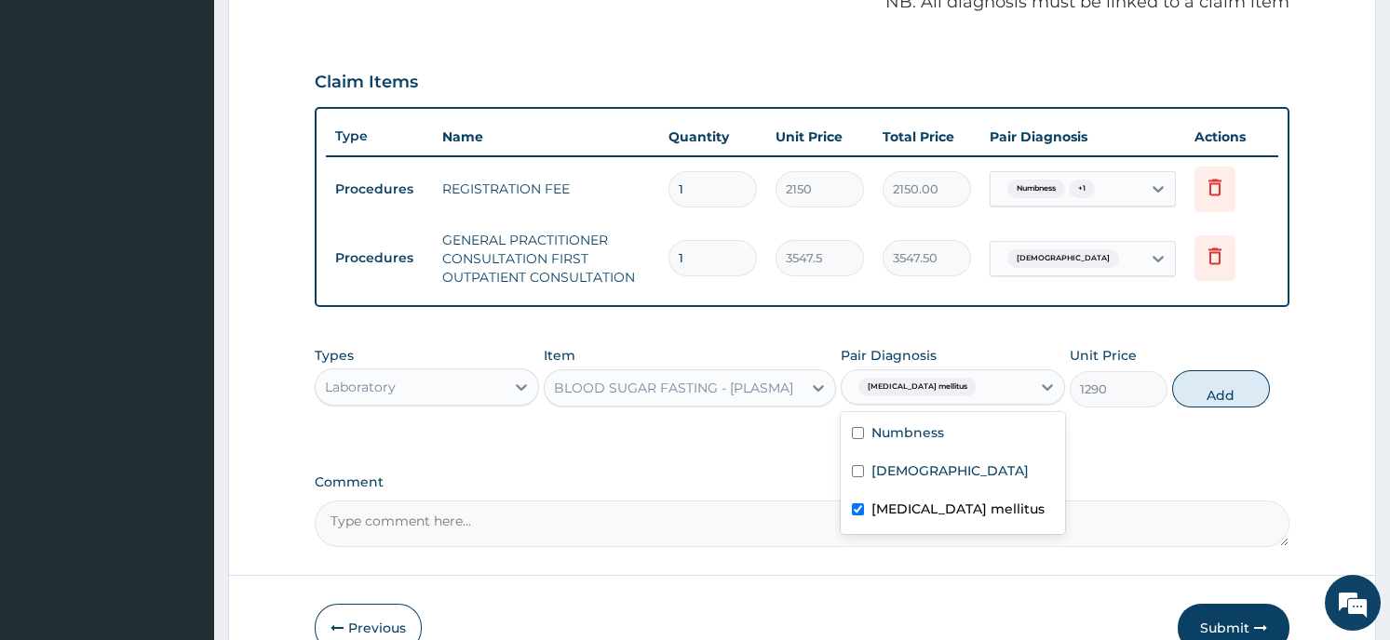
checkbox input "true"
click at [1182, 382] on button "Add" at bounding box center [1221, 388] width 98 height 37
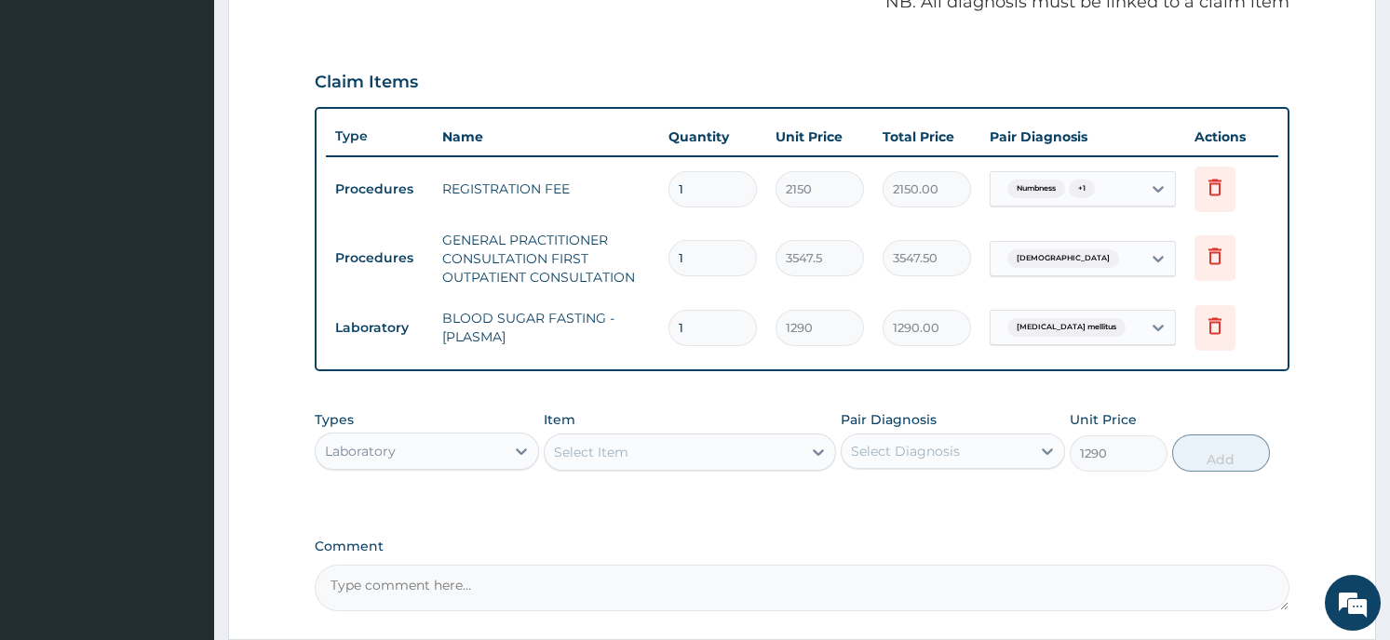
type input "0"
click at [604, 582] on textarea "Comment" at bounding box center [802, 588] width 974 height 47
click at [1174, 526] on div "PA Code / Prescription Code Enter Code(Secondary Care Only) Encounter Date 15-0…" at bounding box center [802, 101] width 974 height 1019
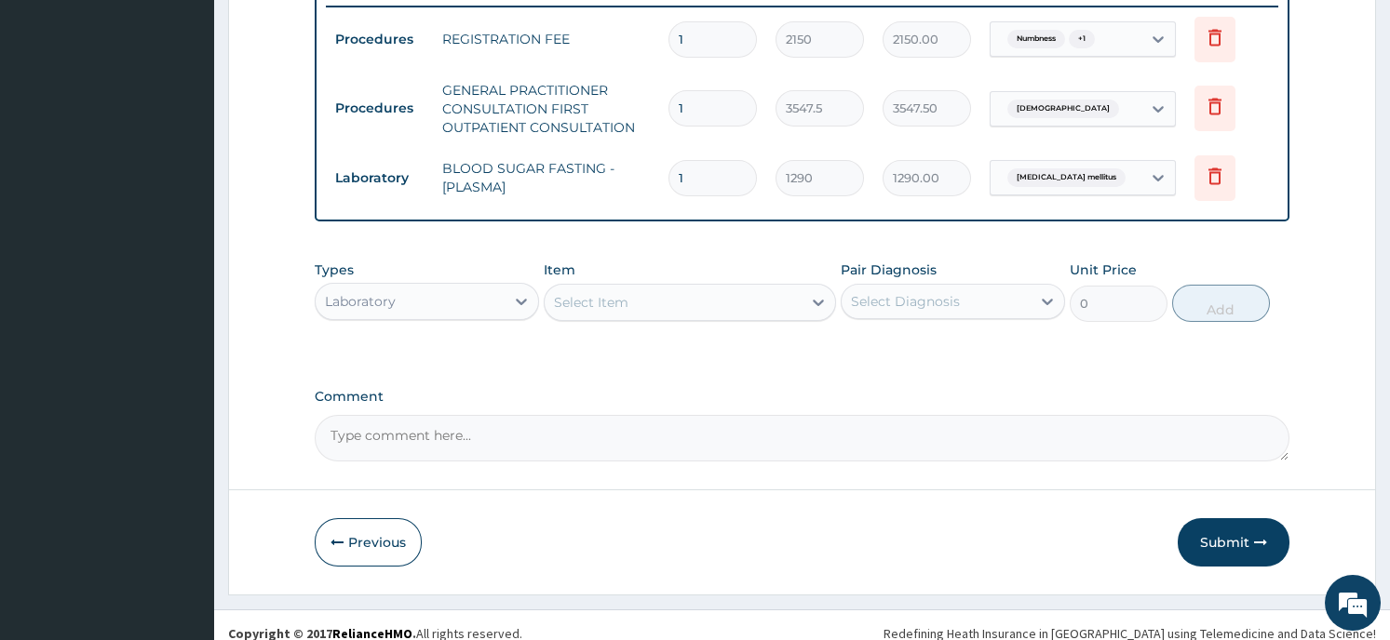
scroll to position [750, 0]
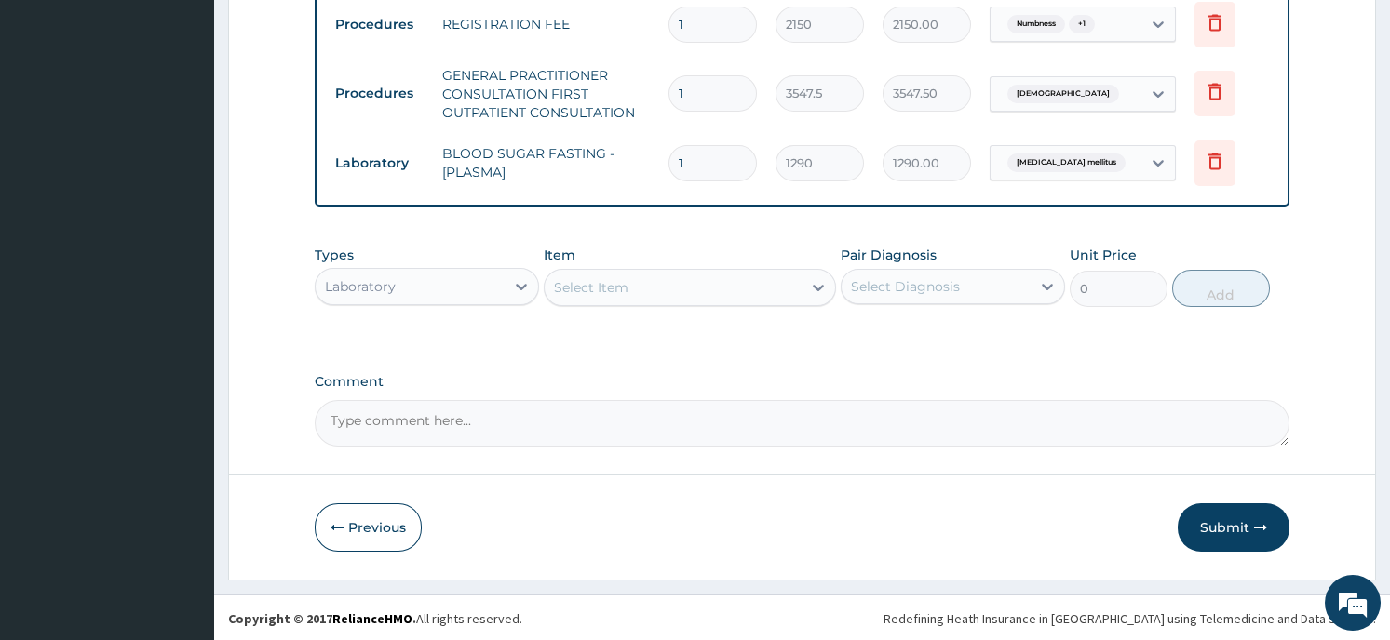
click at [464, 287] on div "Laboratory" at bounding box center [410, 287] width 189 height 30
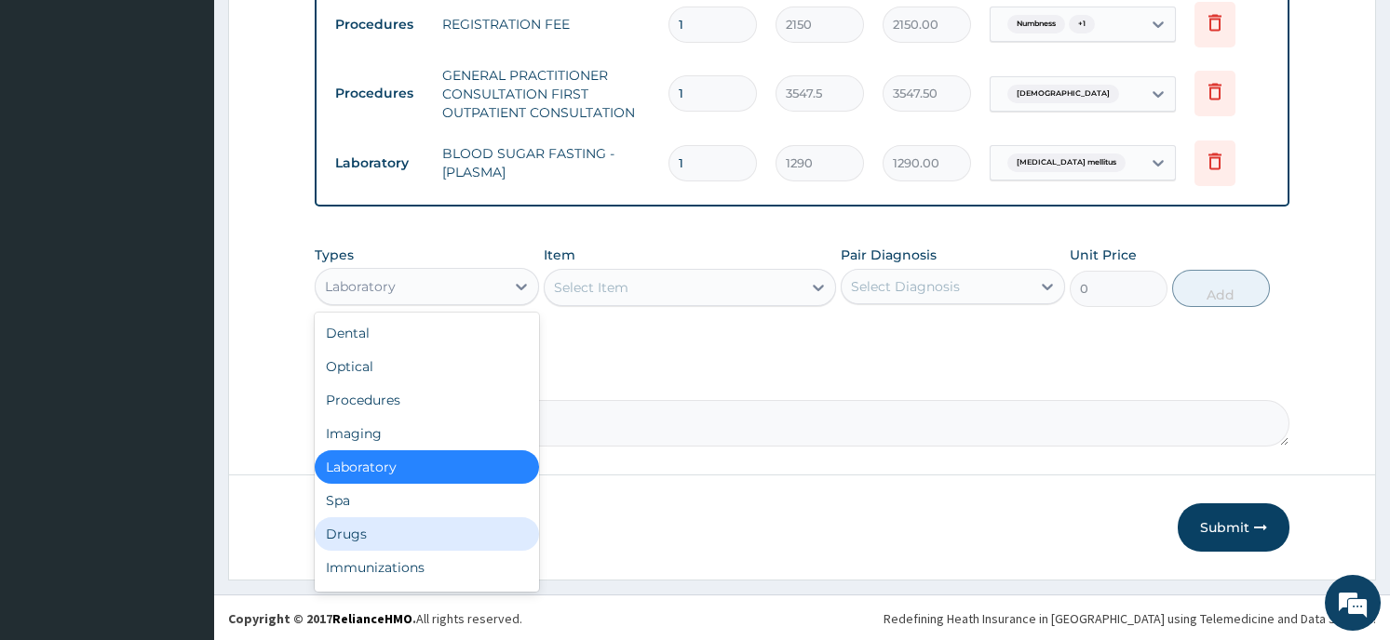
click at [448, 525] on div "Drugs" at bounding box center [427, 534] width 224 height 34
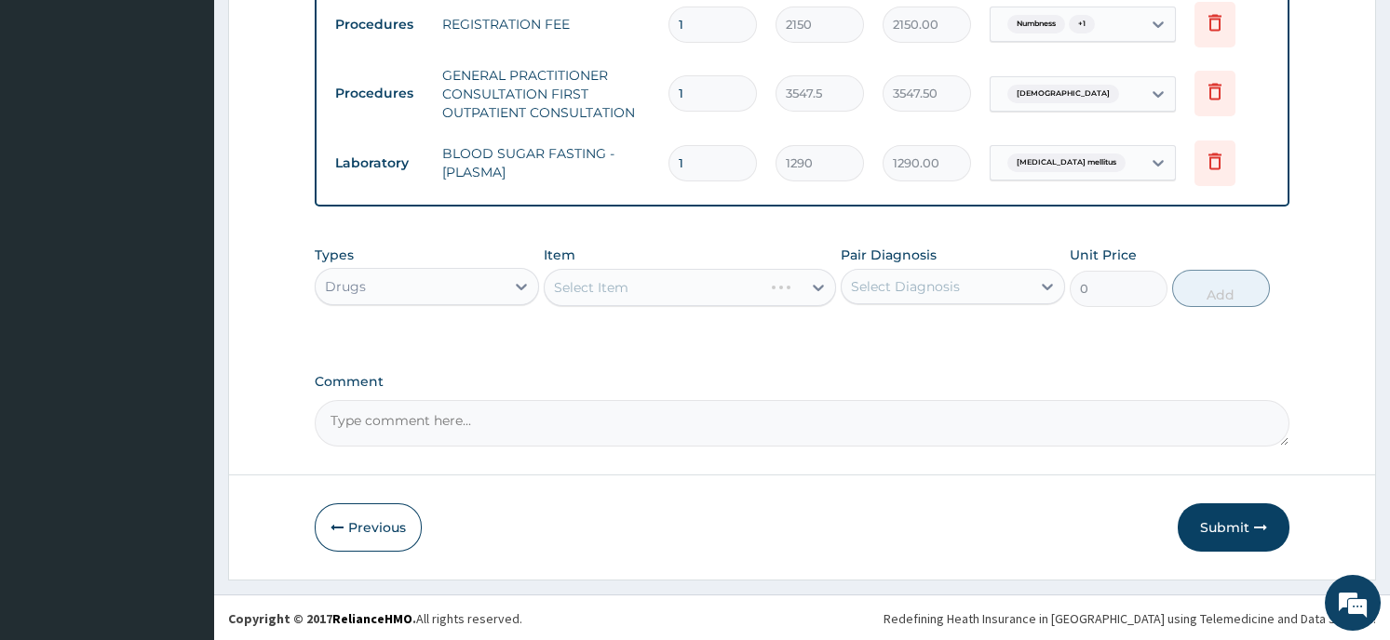
click at [644, 290] on div "Select Item" at bounding box center [690, 287] width 292 height 37
click at [809, 277] on div "Select Item" at bounding box center [690, 287] width 292 height 37
click at [809, 287] on div "Select Item" at bounding box center [690, 287] width 292 height 37
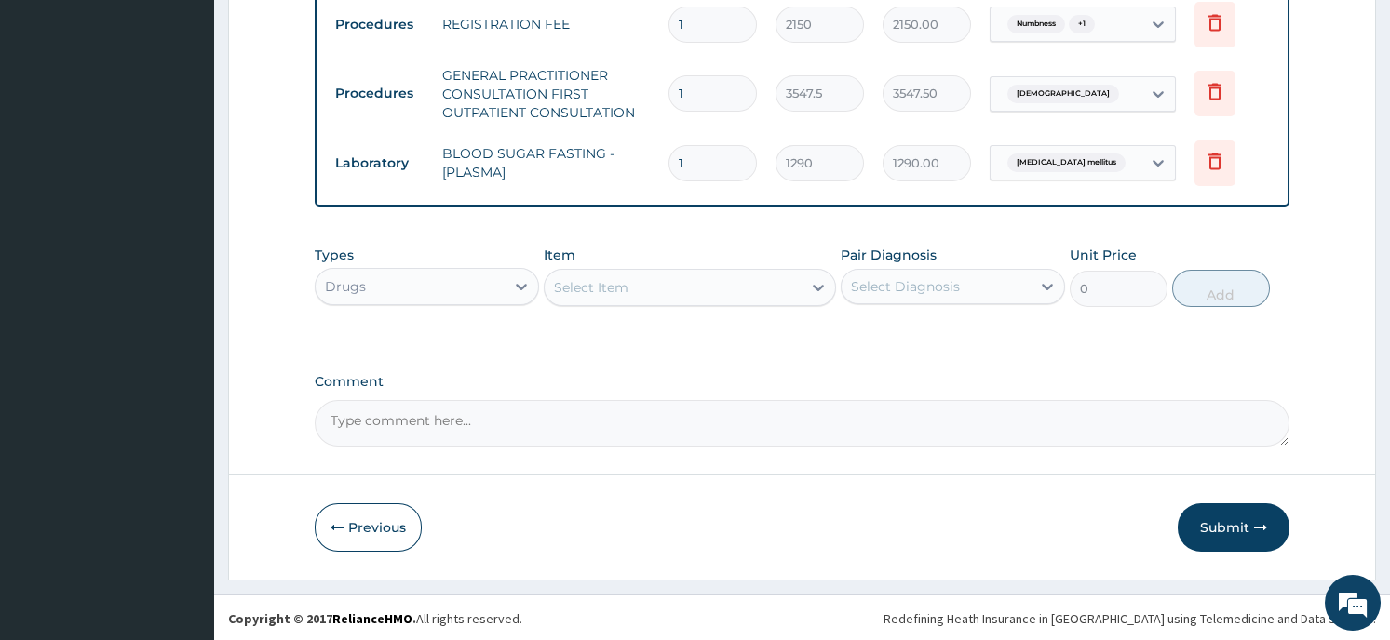
click at [745, 289] on div "Select Item" at bounding box center [672, 288] width 257 height 30
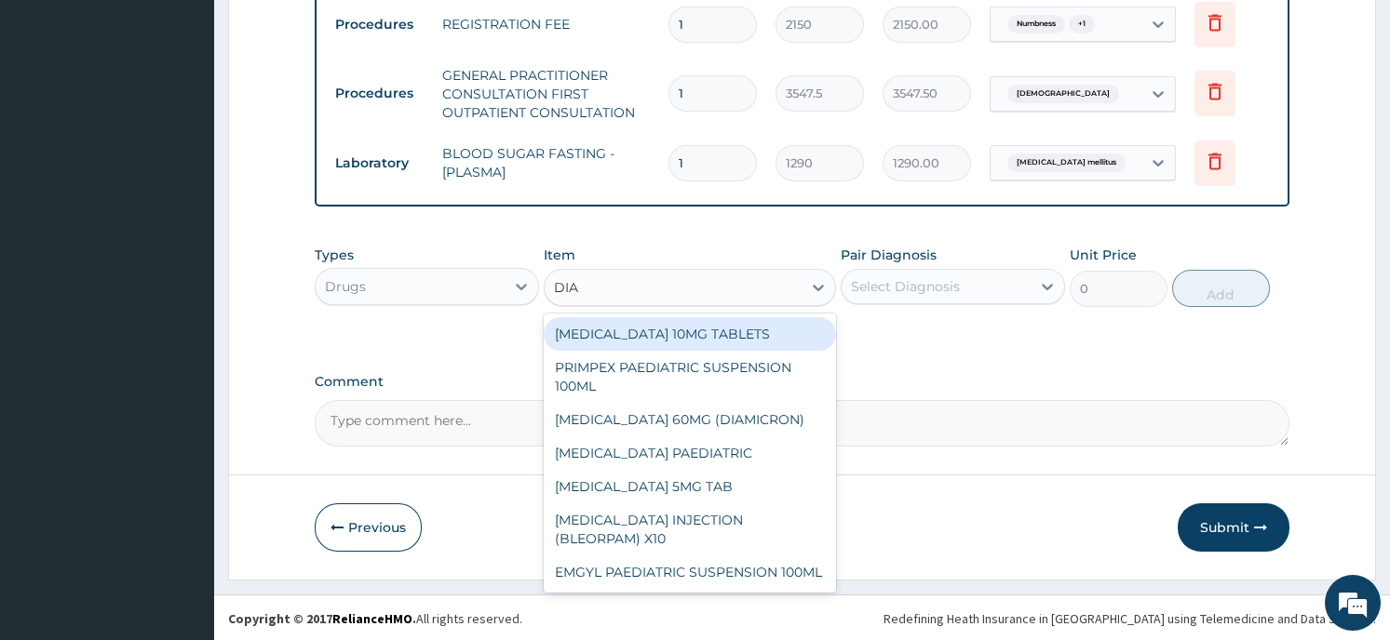
type input "DIAZ"
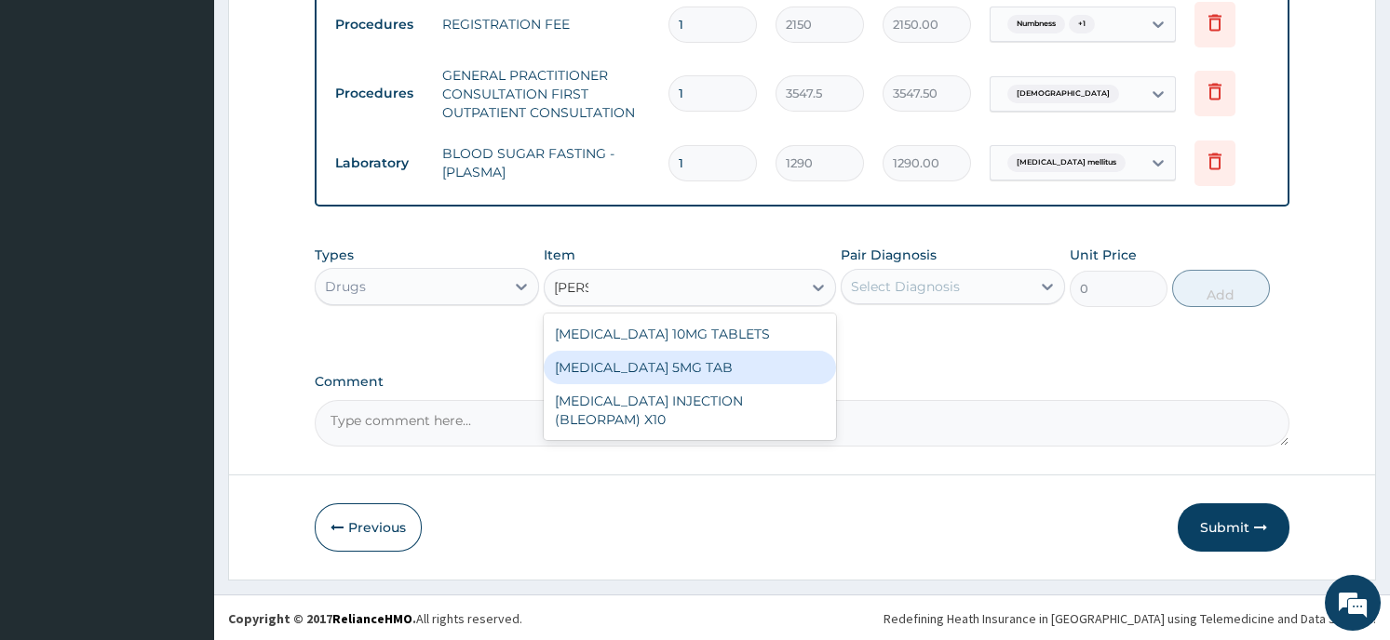
click at [705, 364] on div "[MEDICAL_DATA] 5MG TAB" at bounding box center [690, 368] width 292 height 34
type input "21.5"
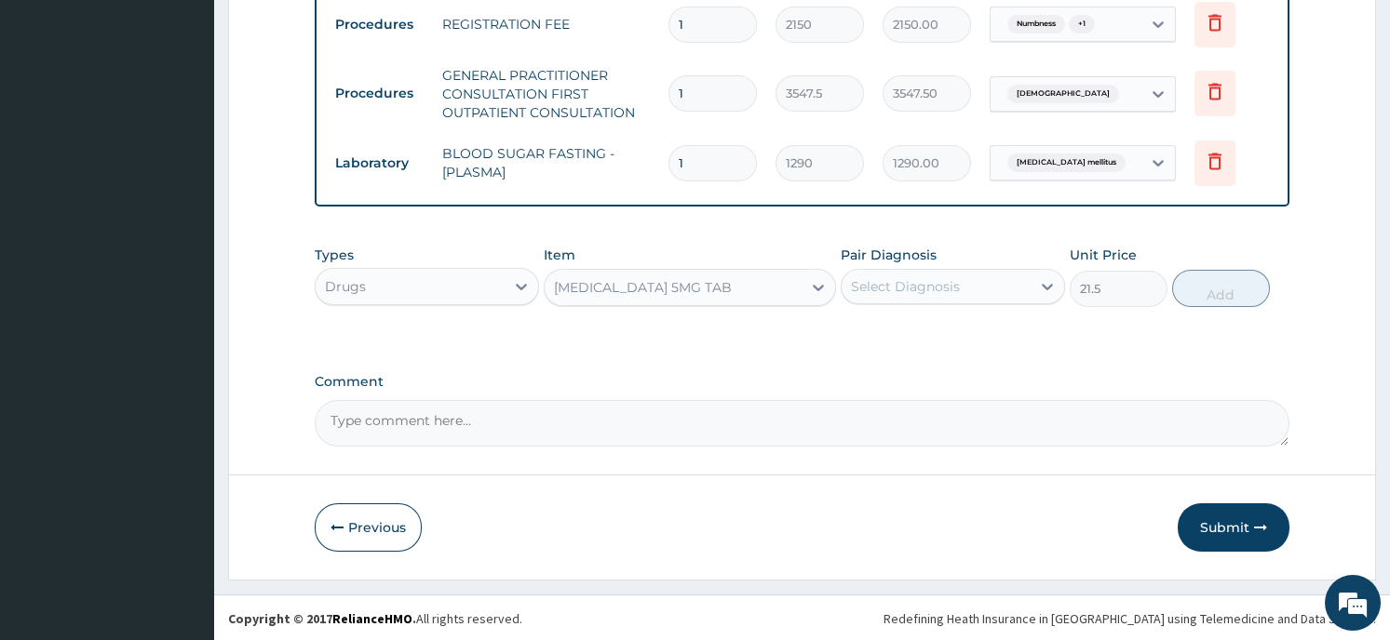
click at [919, 272] on div "Select Diagnosis" at bounding box center [935, 287] width 189 height 30
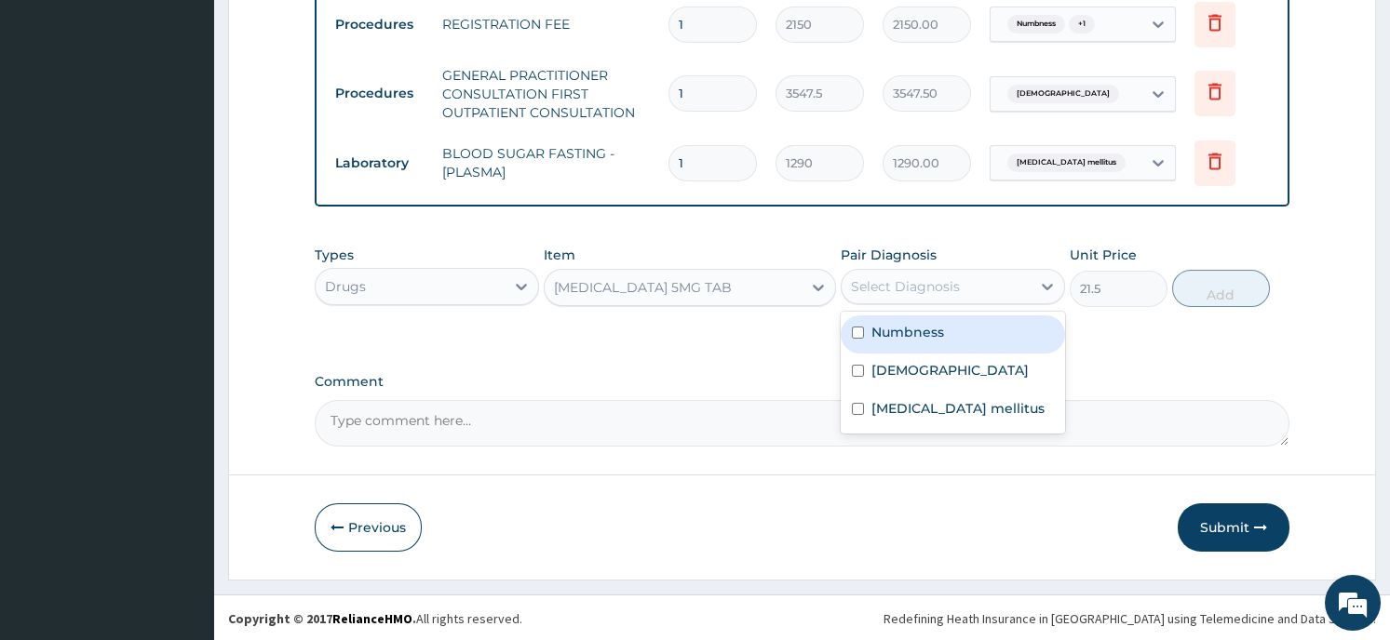
click at [924, 283] on div "Select Diagnosis" at bounding box center [905, 286] width 109 height 19
click at [855, 331] on input "checkbox" at bounding box center [858, 333] width 12 height 12
checkbox input "true"
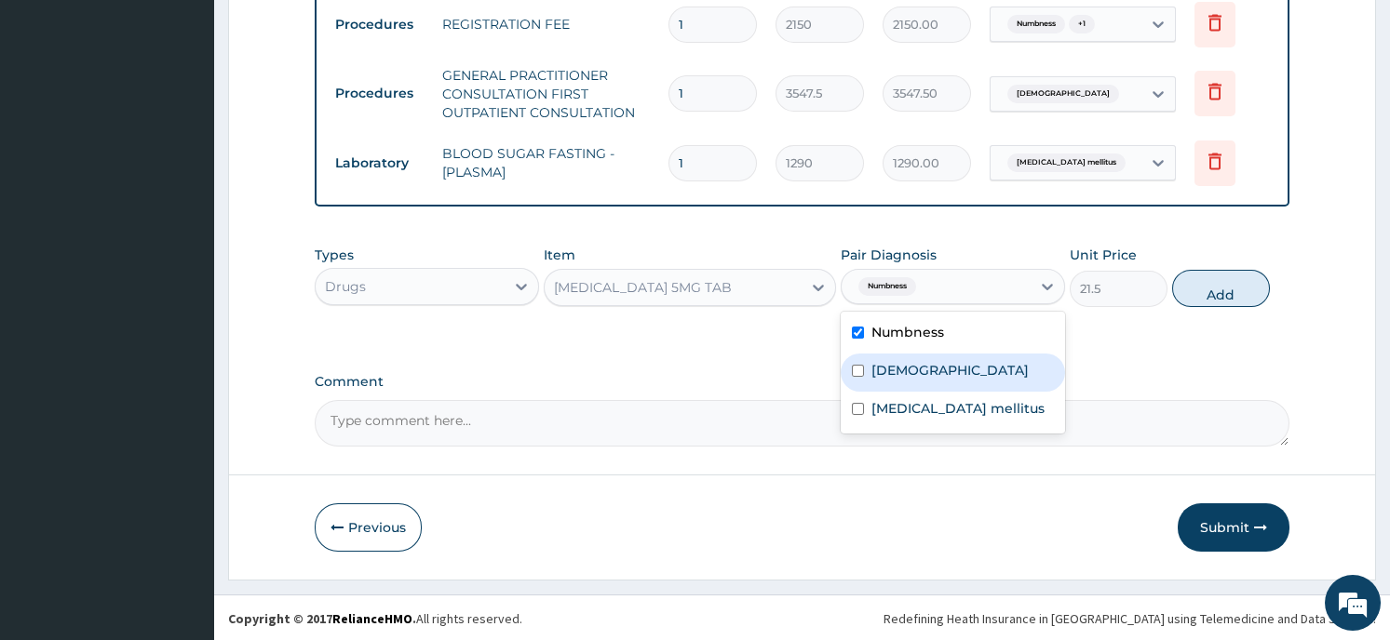
click at [857, 371] on input "checkbox" at bounding box center [858, 371] width 12 height 12
checkbox input "true"
click at [1229, 279] on button "Add" at bounding box center [1221, 288] width 98 height 37
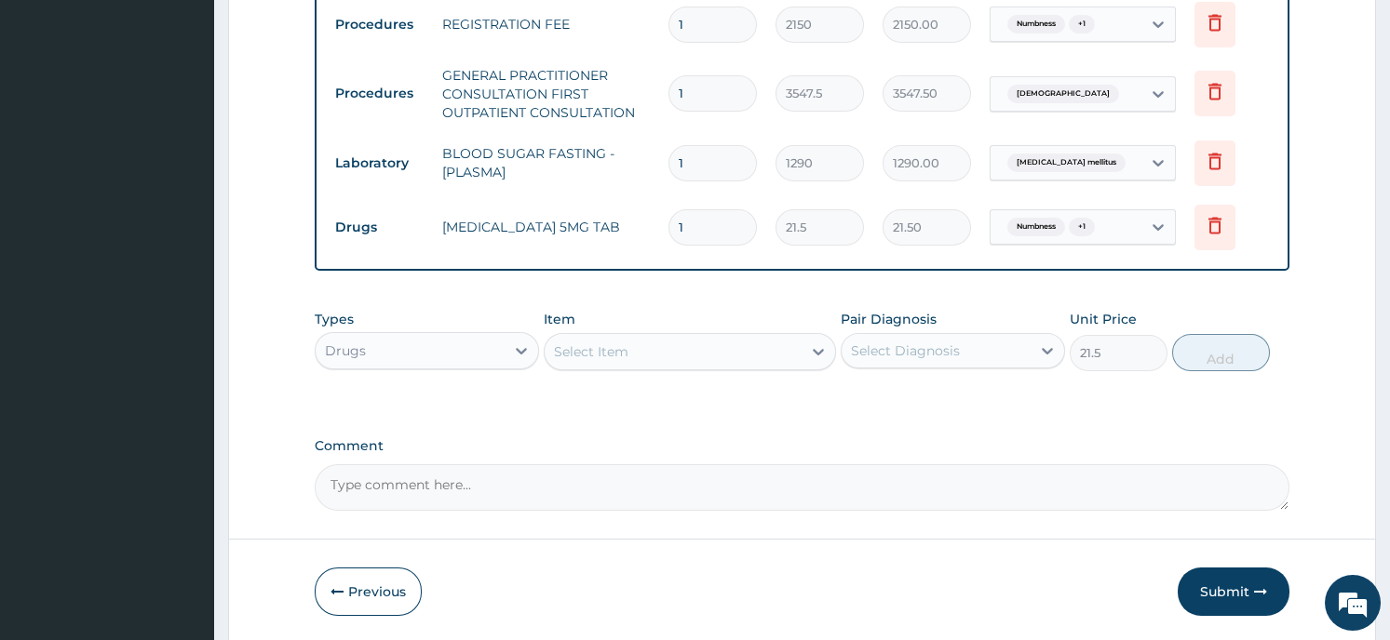
type input "0"
type input "10"
type input "215.00"
type input "10"
click at [648, 345] on div "Select Item" at bounding box center [672, 352] width 257 height 30
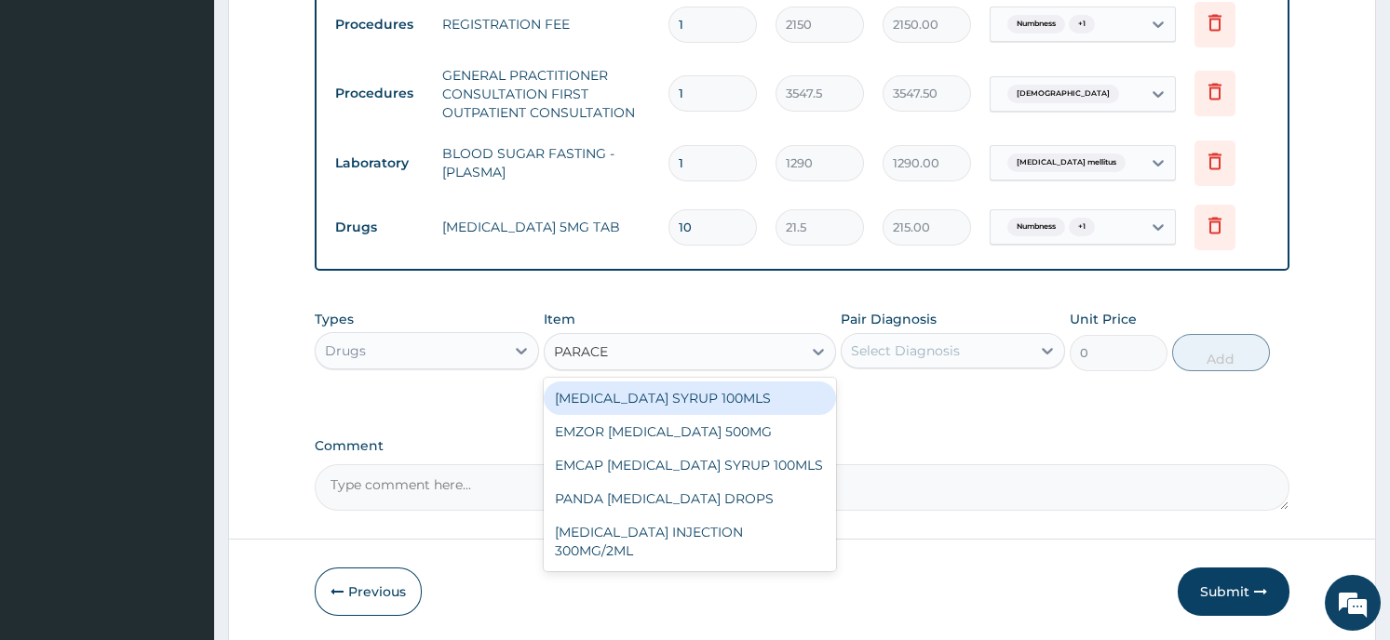
type input "PARACET"
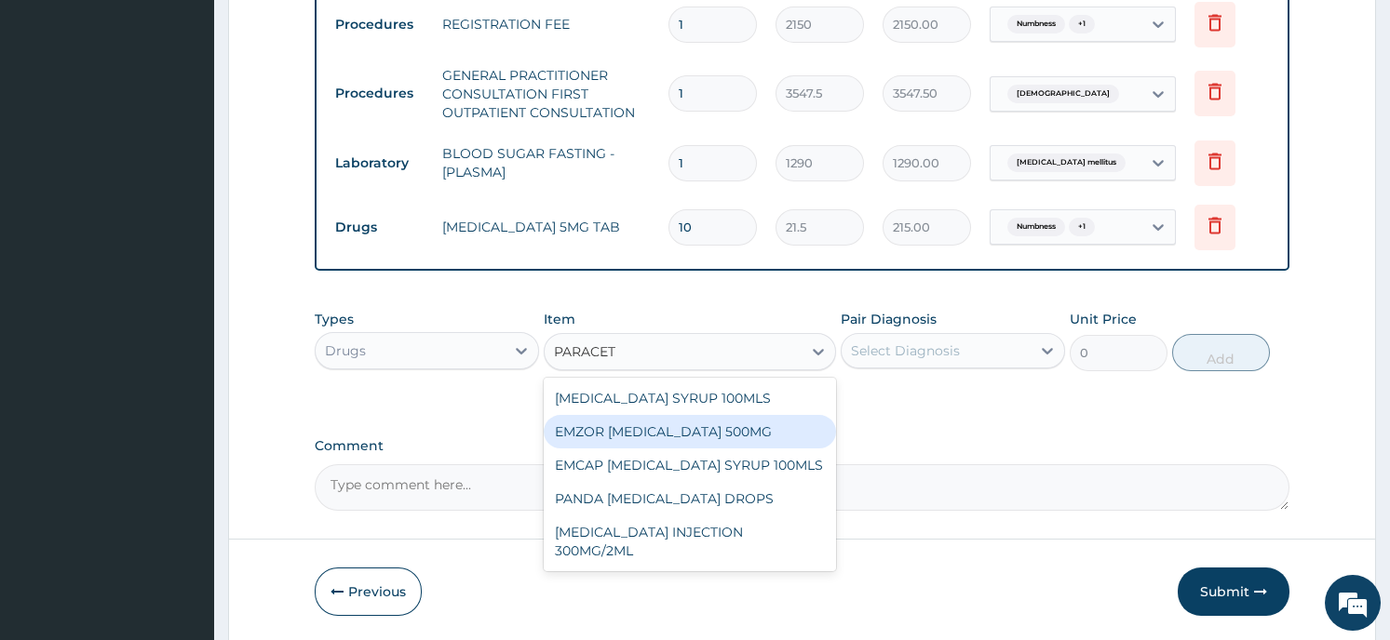
click at [658, 431] on div "EMZOR [MEDICAL_DATA] 500MG" at bounding box center [690, 432] width 292 height 34
type input "21.5"
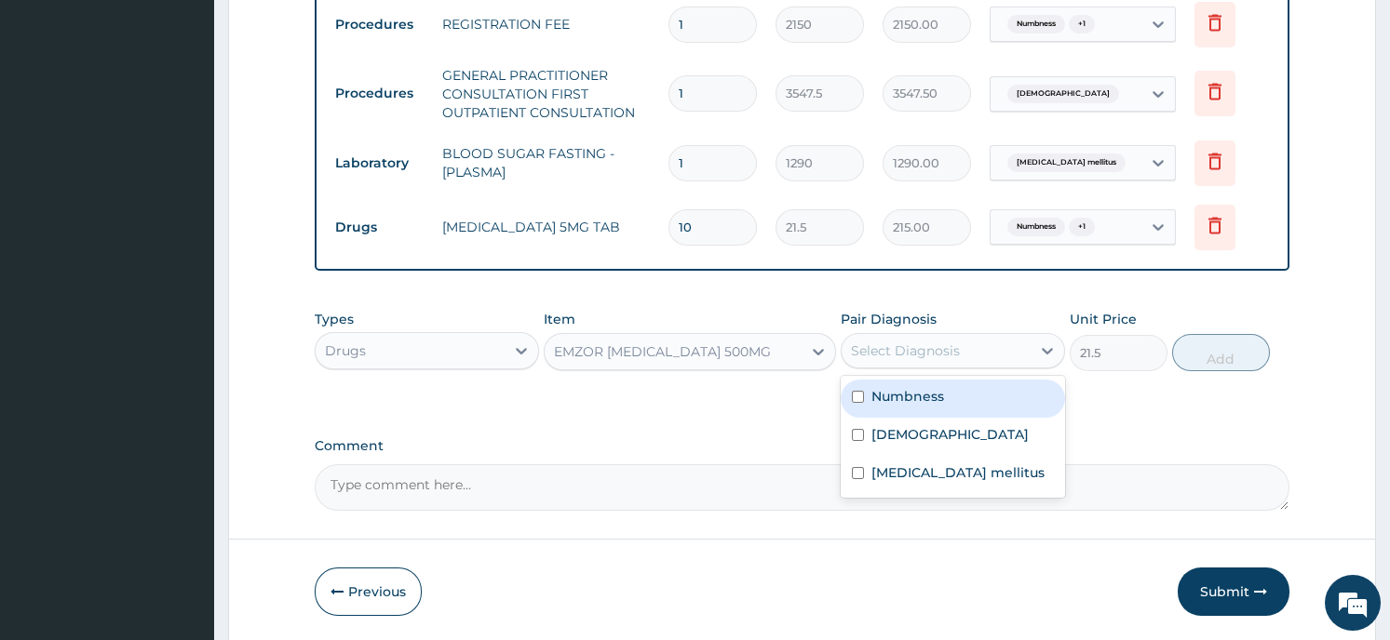
click at [970, 355] on div "Select Diagnosis" at bounding box center [935, 351] width 189 height 30
click at [858, 396] on input "checkbox" at bounding box center [858, 397] width 12 height 12
checkbox input "true"
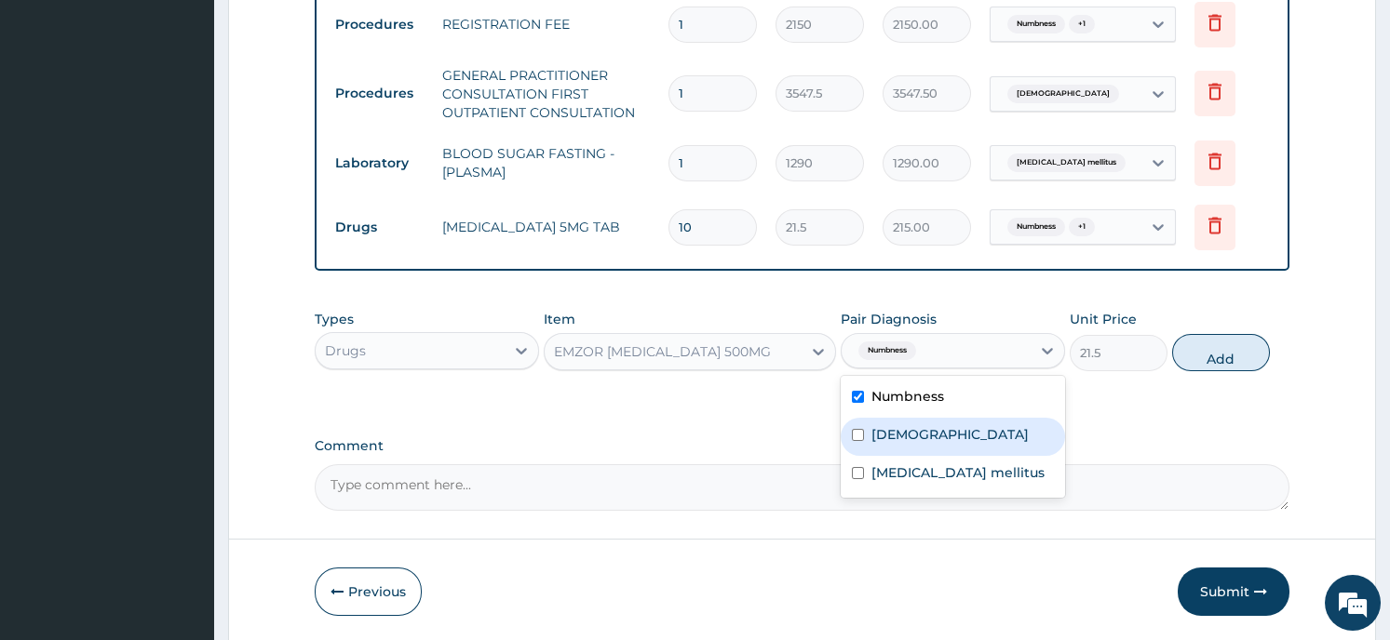
click at [859, 438] on input "checkbox" at bounding box center [858, 435] width 12 height 12
checkbox input "true"
click at [1250, 340] on button "Add" at bounding box center [1221, 352] width 98 height 37
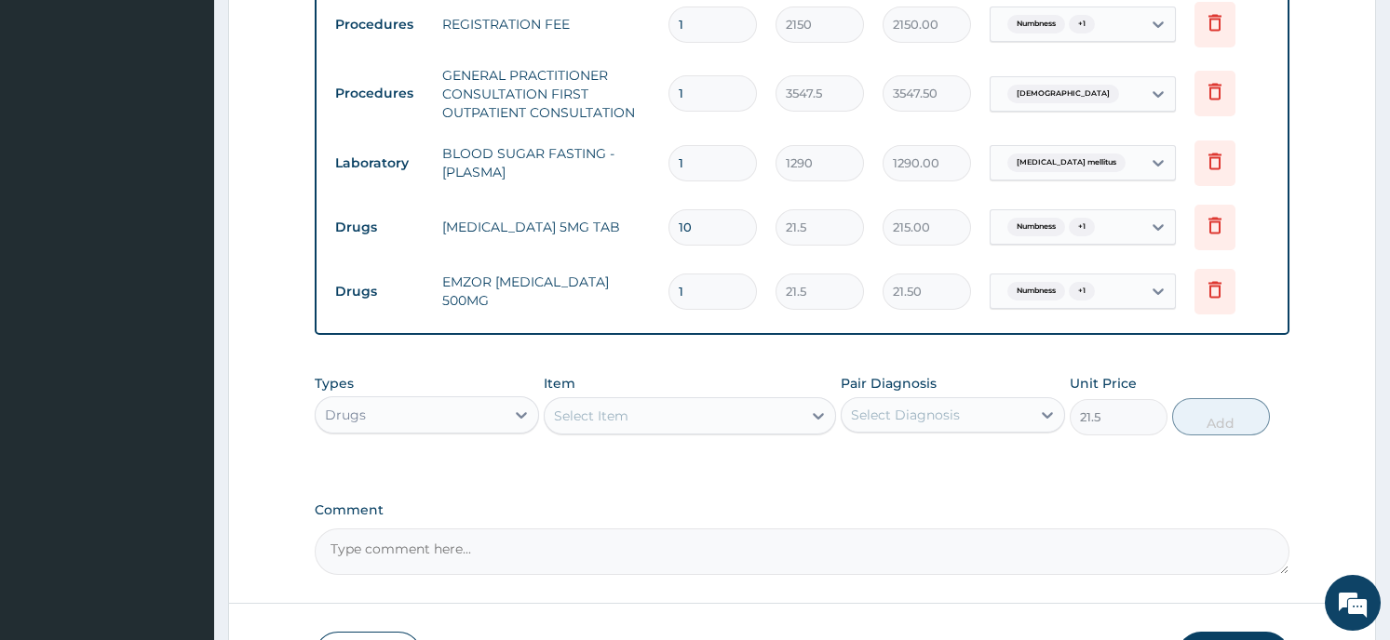
type input "0"
type input "0.00"
type input "2"
type input "43.00"
type input "20"
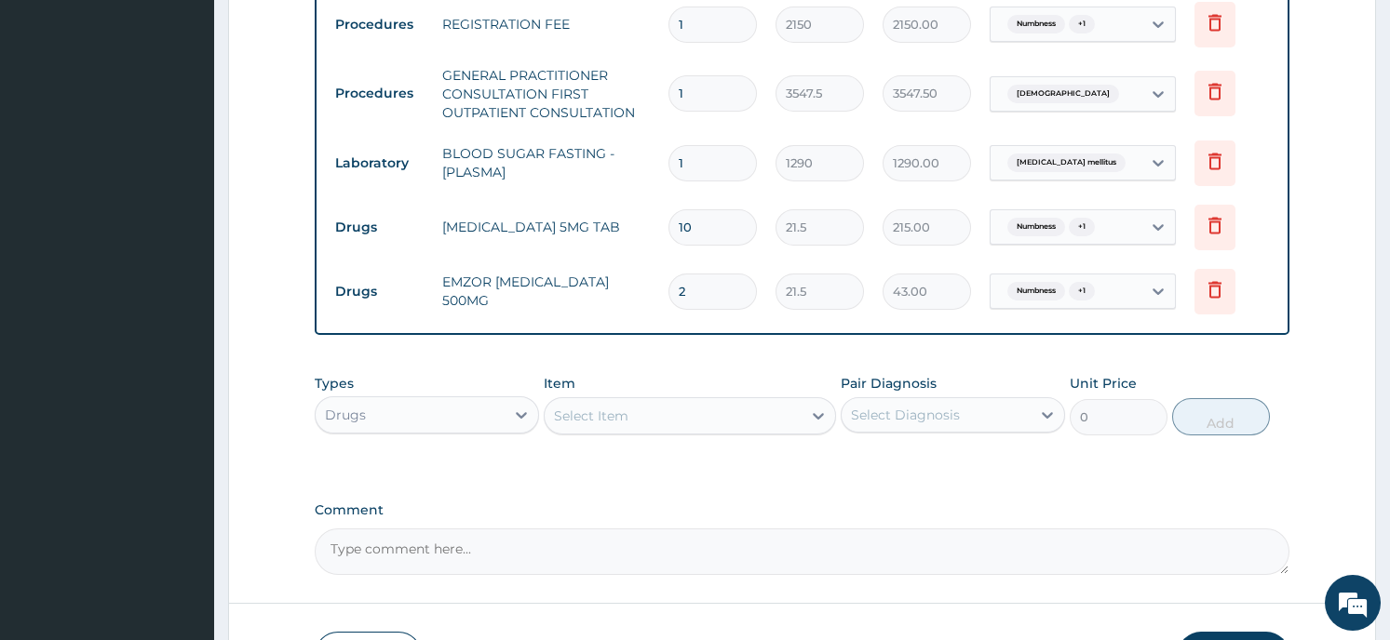
type input "430.00"
type input "19"
type input "408.50"
type input "18"
type input "387.00"
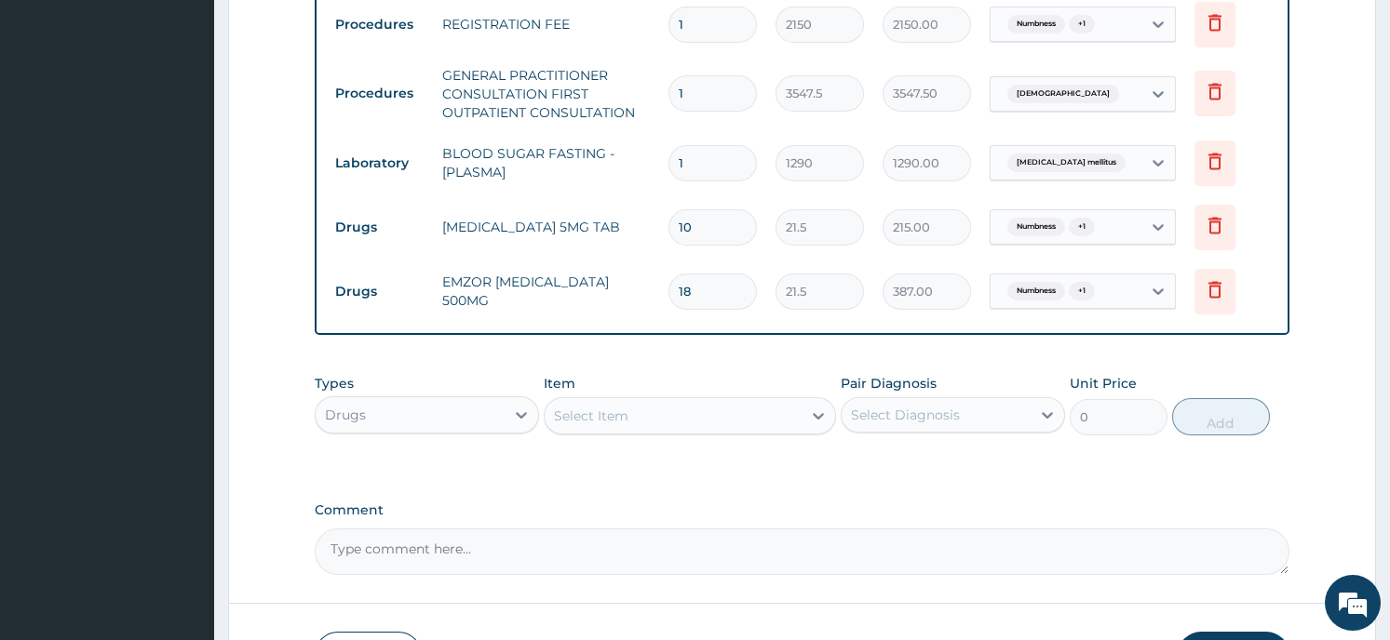
type input "17"
type input "365.50"
click at [1349, 357] on form "Step 2 of 2 PA Code / Prescription Code Enter Code(Secondary Care Only) Encount…" at bounding box center [802, 28] width 1148 height 1360
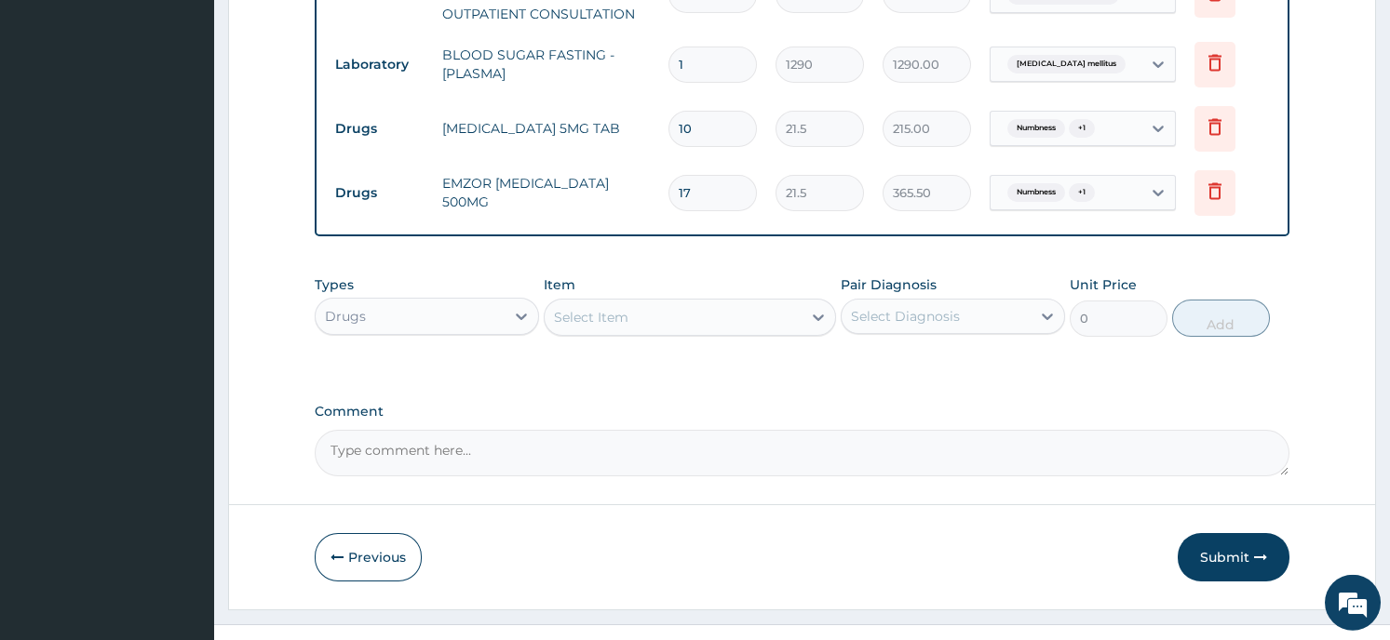
scroll to position [879, 0]
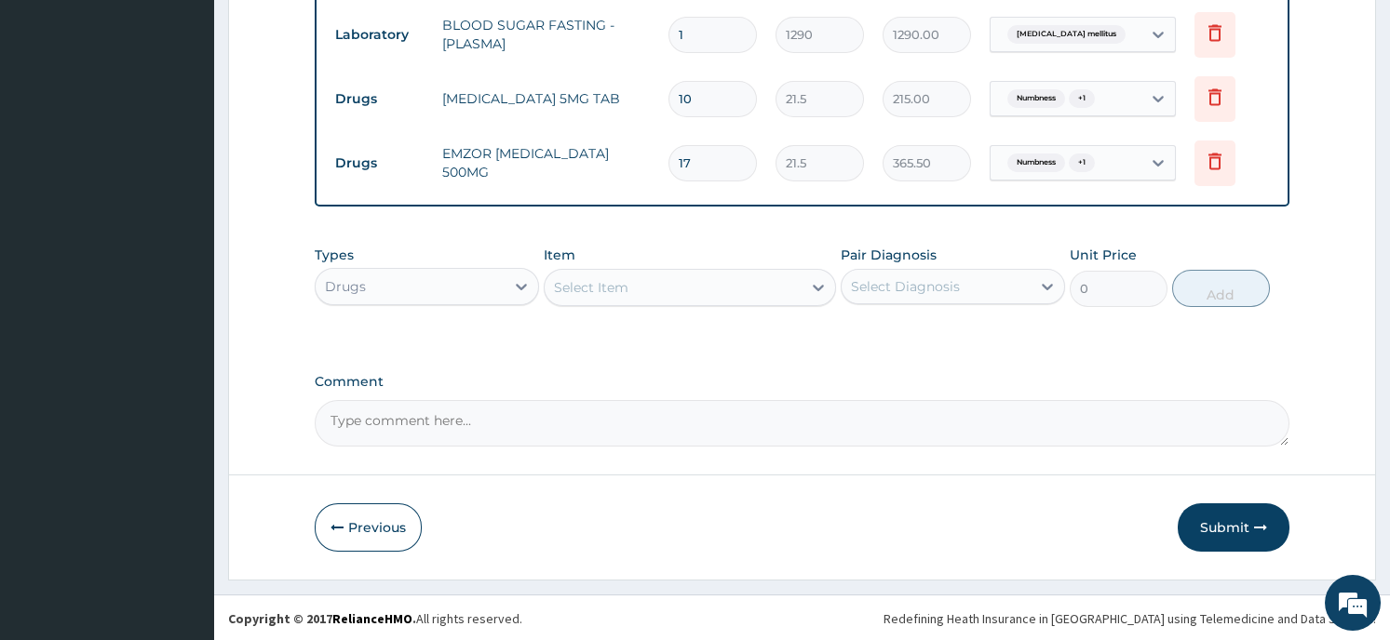
click at [1205, 518] on button "Submit" at bounding box center [1233, 528] width 112 height 48
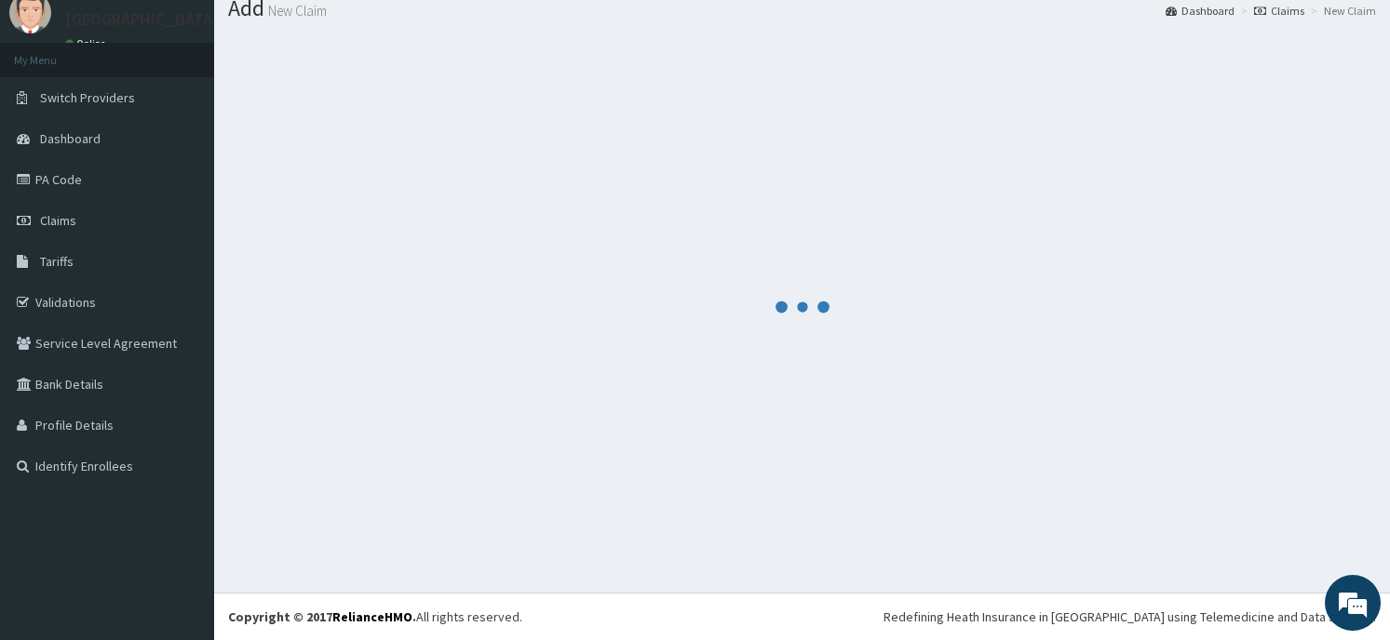
scroll to position [64, 0]
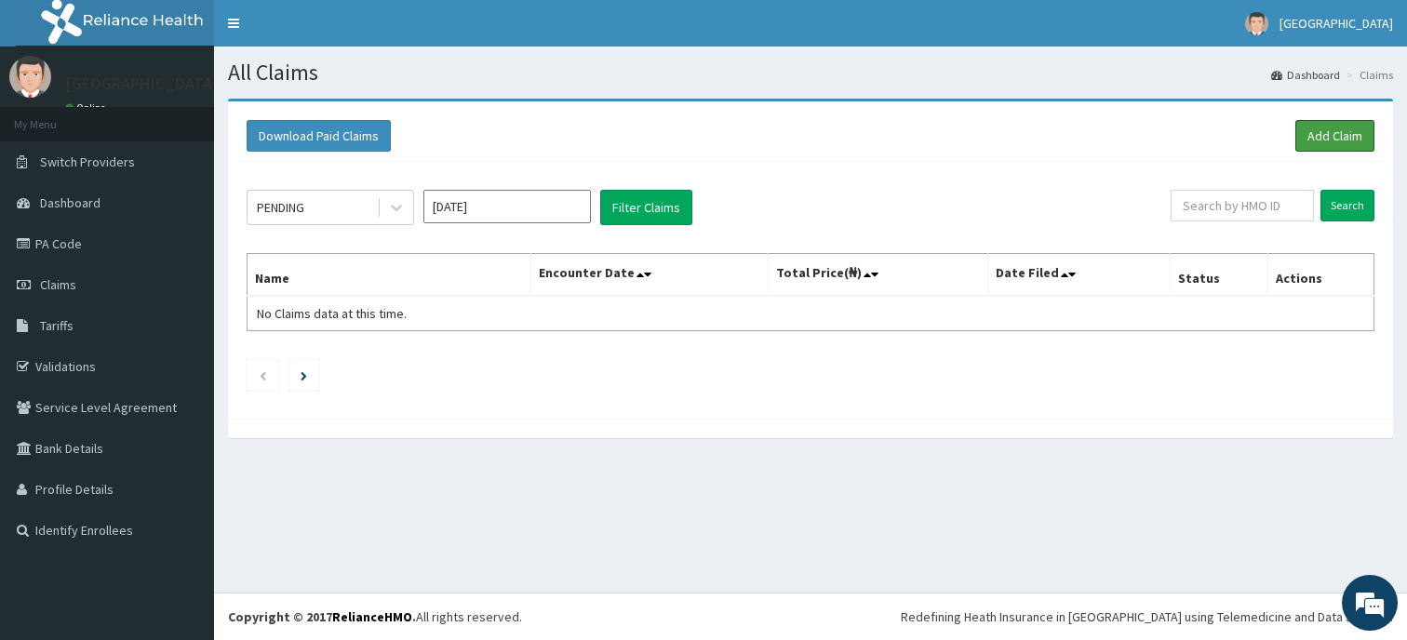
click at [1325, 136] on link "Add Claim" at bounding box center [1335, 136] width 79 height 32
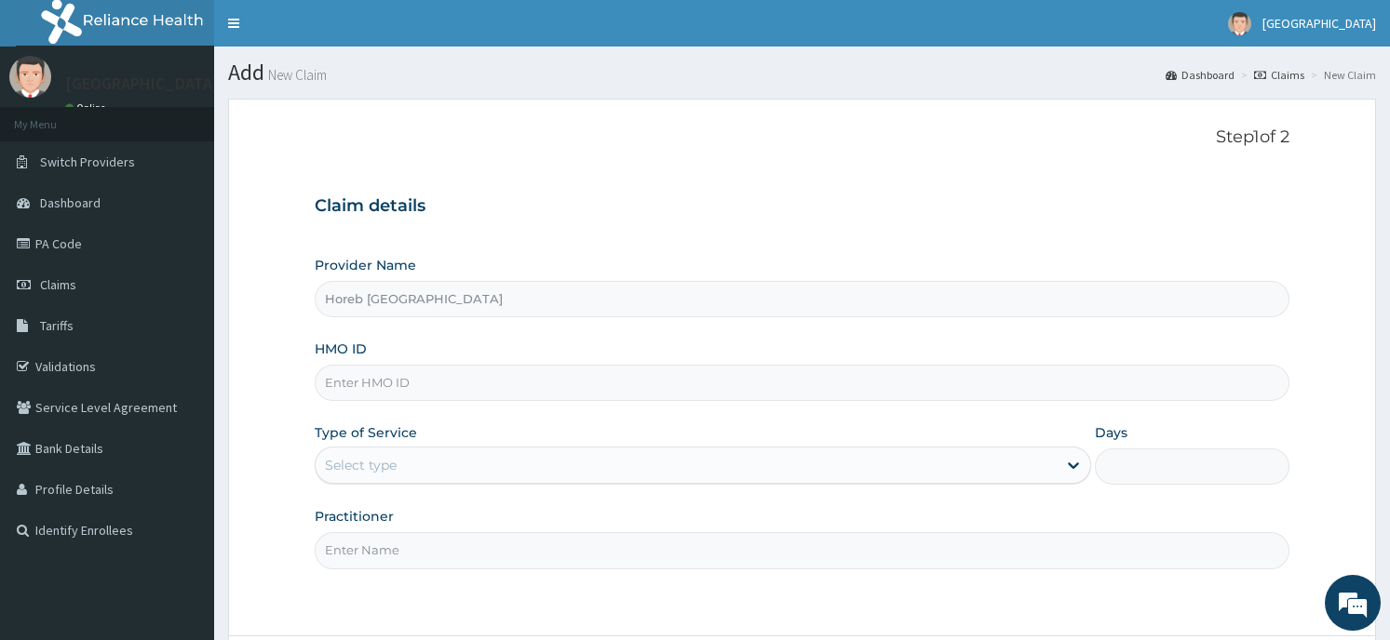
click at [479, 393] on input "HMO ID" at bounding box center [802, 383] width 974 height 36
type input "SSN/10467/A"
click at [439, 453] on div "Select type" at bounding box center [686, 465] width 741 height 30
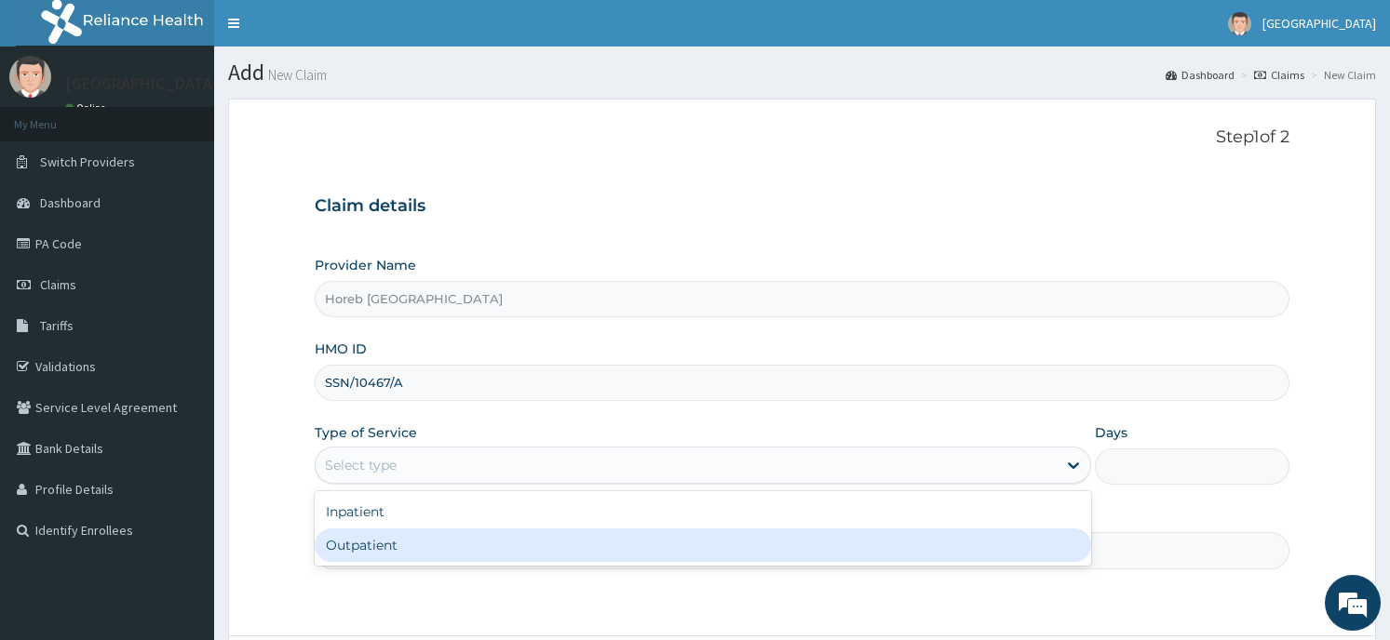
click at [413, 534] on div "Outpatient" at bounding box center [703, 546] width 776 height 34
type input "1"
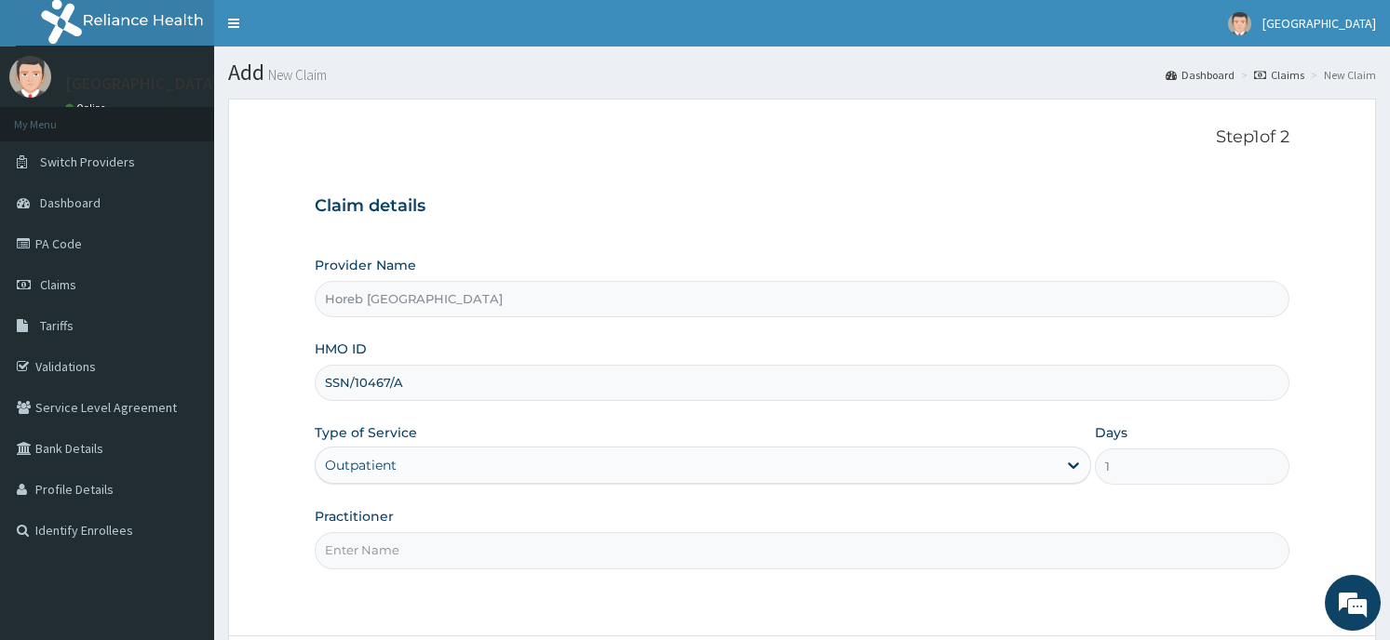
click at [399, 546] on input "Practitioner" at bounding box center [802, 550] width 974 height 36
type input "GENERAL"
click at [1097, 608] on div "Step 1 of 2 Claim details Provider Name Horeb Consult Hospital HMO ID SSN/10467…" at bounding box center [802, 368] width 974 height 480
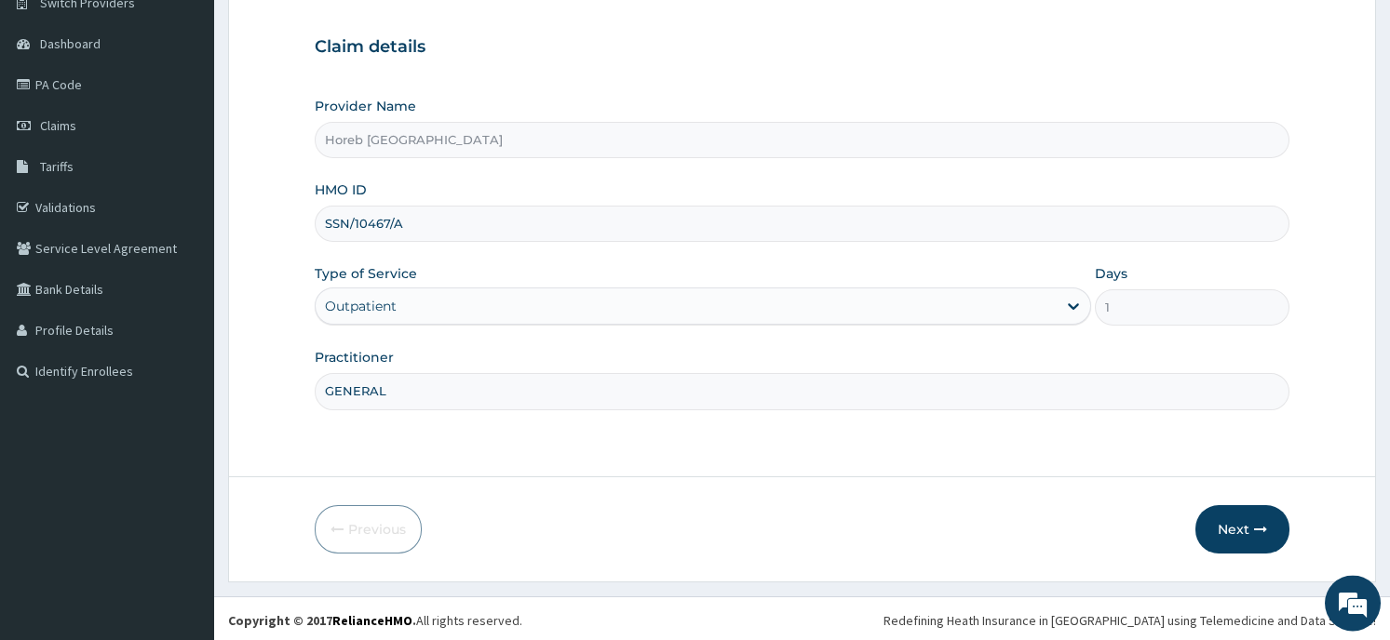
scroll to position [163, 0]
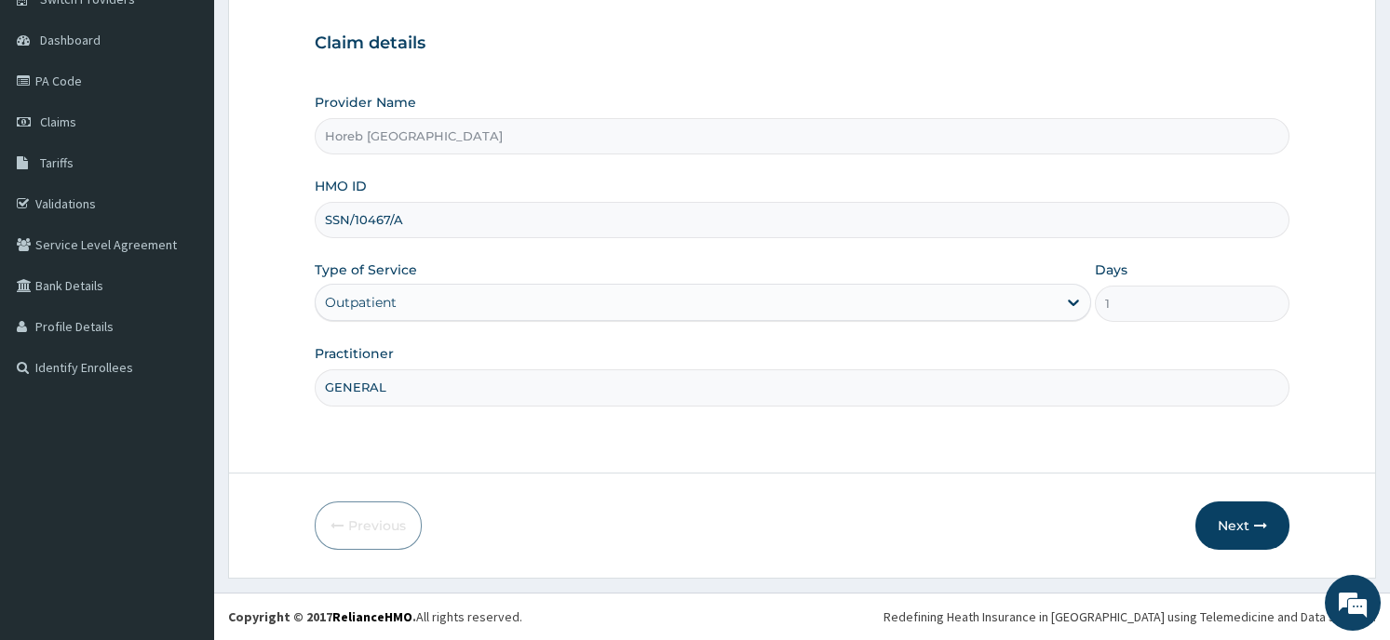
click at [1232, 520] on button "Next" at bounding box center [1242, 526] width 94 height 48
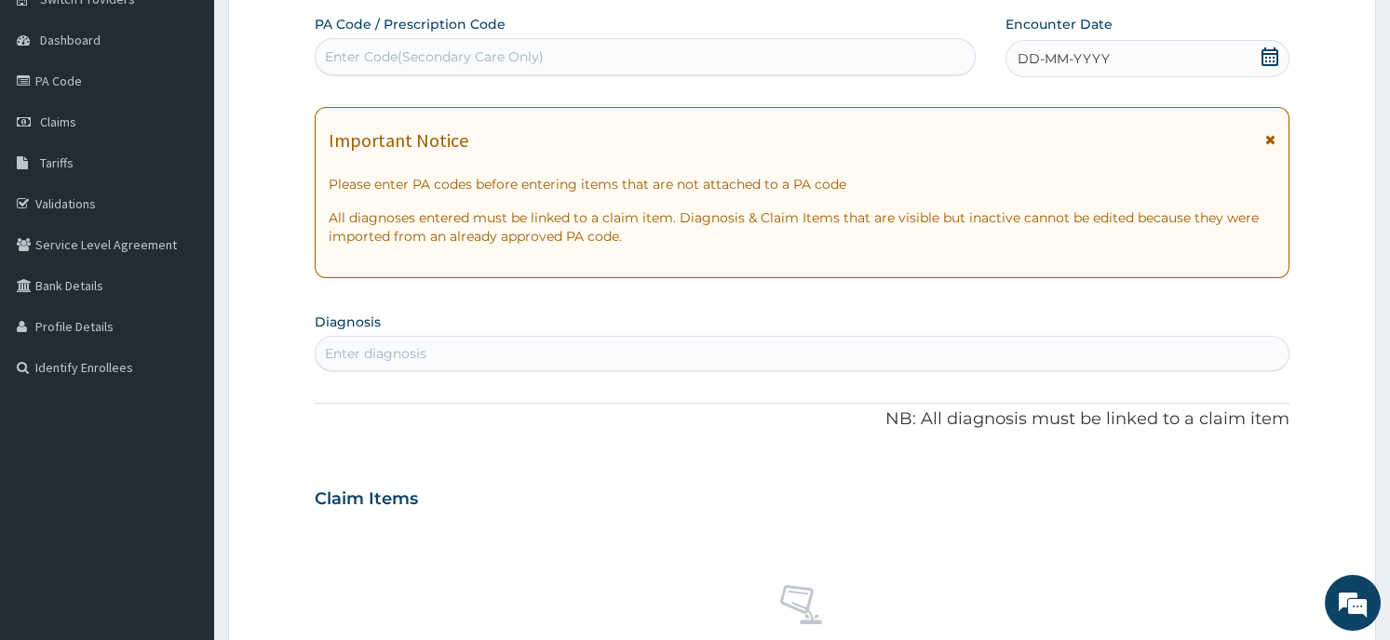
click at [1265, 59] on icon at bounding box center [1269, 56] width 19 height 19
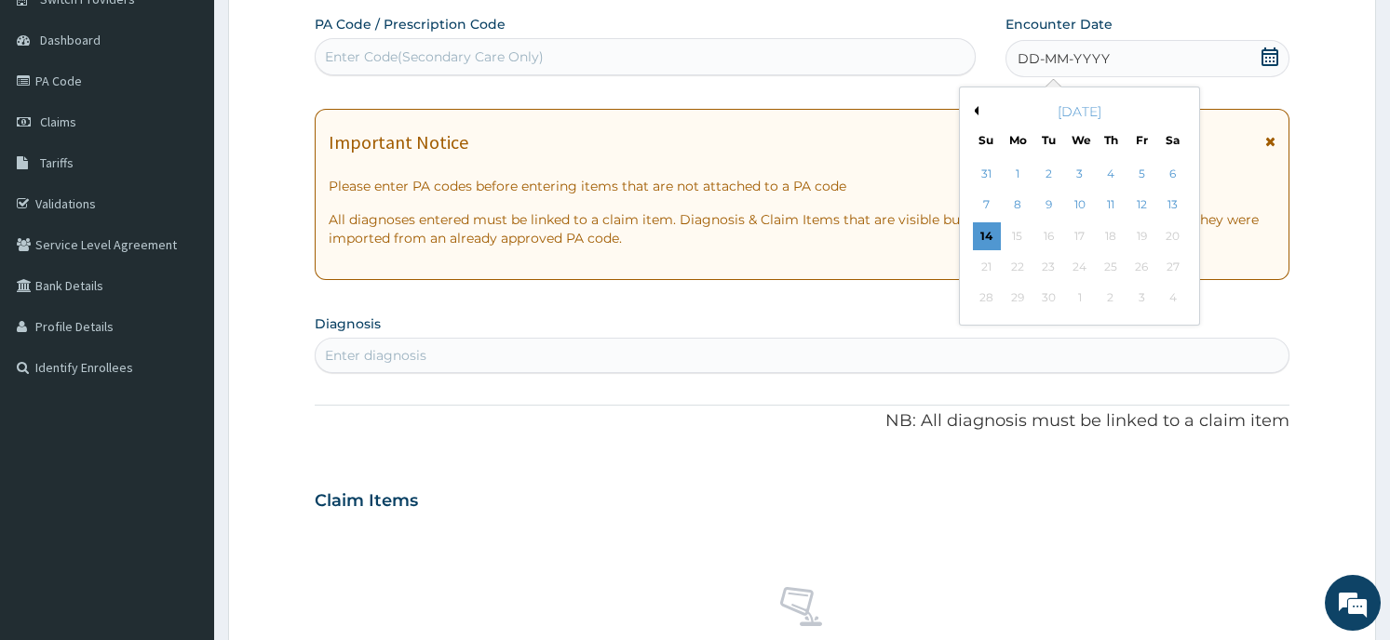
click at [972, 113] on button "Previous Month" at bounding box center [973, 110] width 9 height 9
click at [1170, 235] on div "16" at bounding box center [1173, 236] width 28 height 28
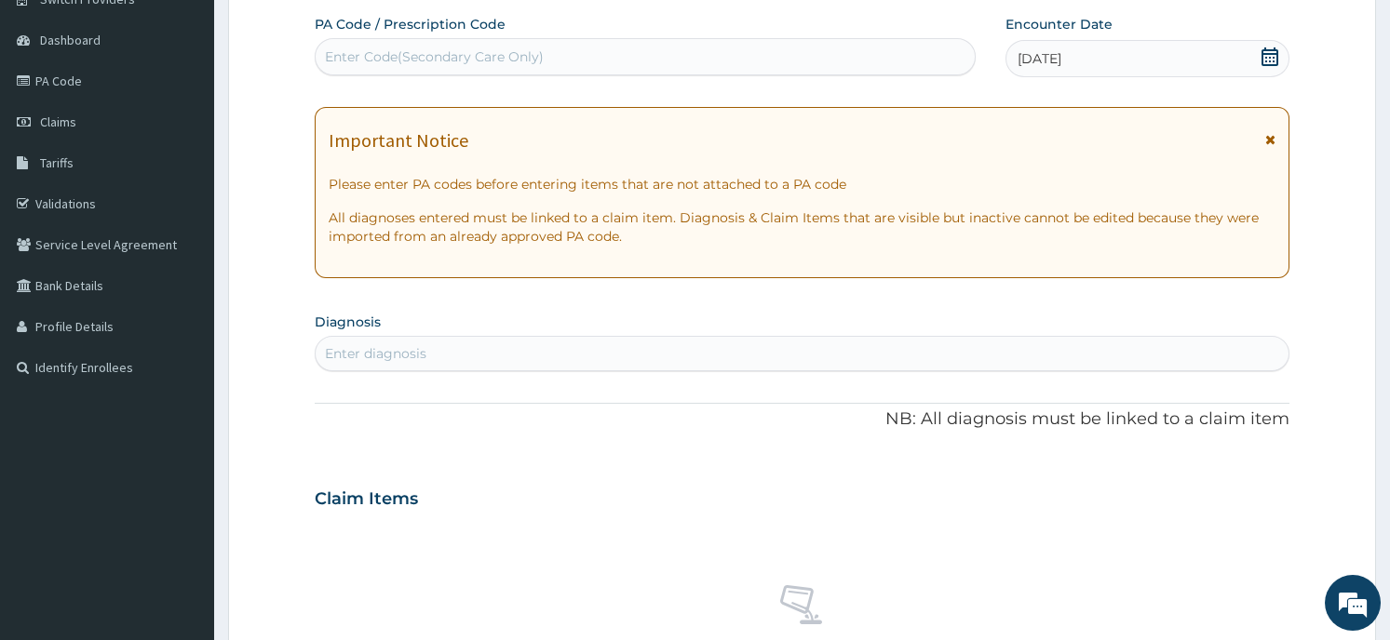
click at [354, 48] on div "Enter Code(Secondary Care Only)" at bounding box center [434, 56] width 219 height 19
click at [363, 351] on div "Enter diagnosis" at bounding box center [375, 353] width 101 height 19
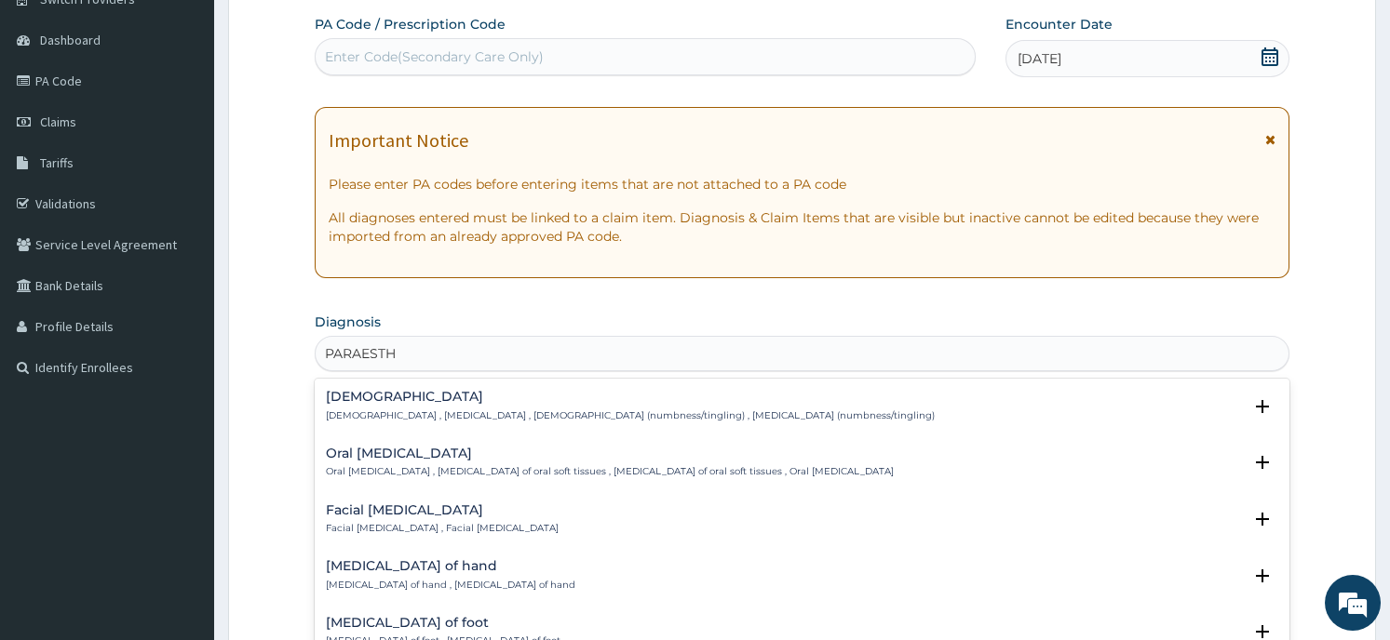
type input "PARAESTHE"
click at [356, 406] on div "Paresthesia Paresthesia , Paraesthesia , Paraesthesia (numbness/tingling) , Par…" at bounding box center [630, 406] width 609 height 33
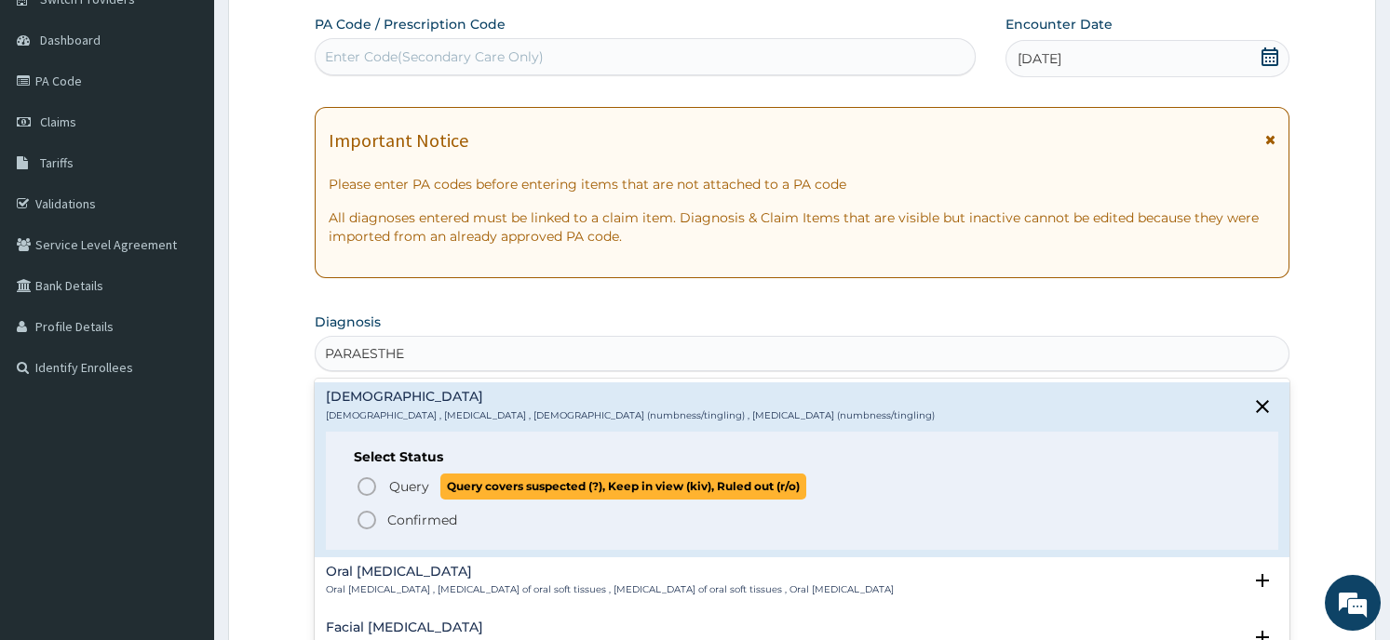
click at [386, 483] on span "Query Query covers suspected (?), Keep in view (kiv), Ruled out (r/o)" at bounding box center [803, 486] width 894 height 25
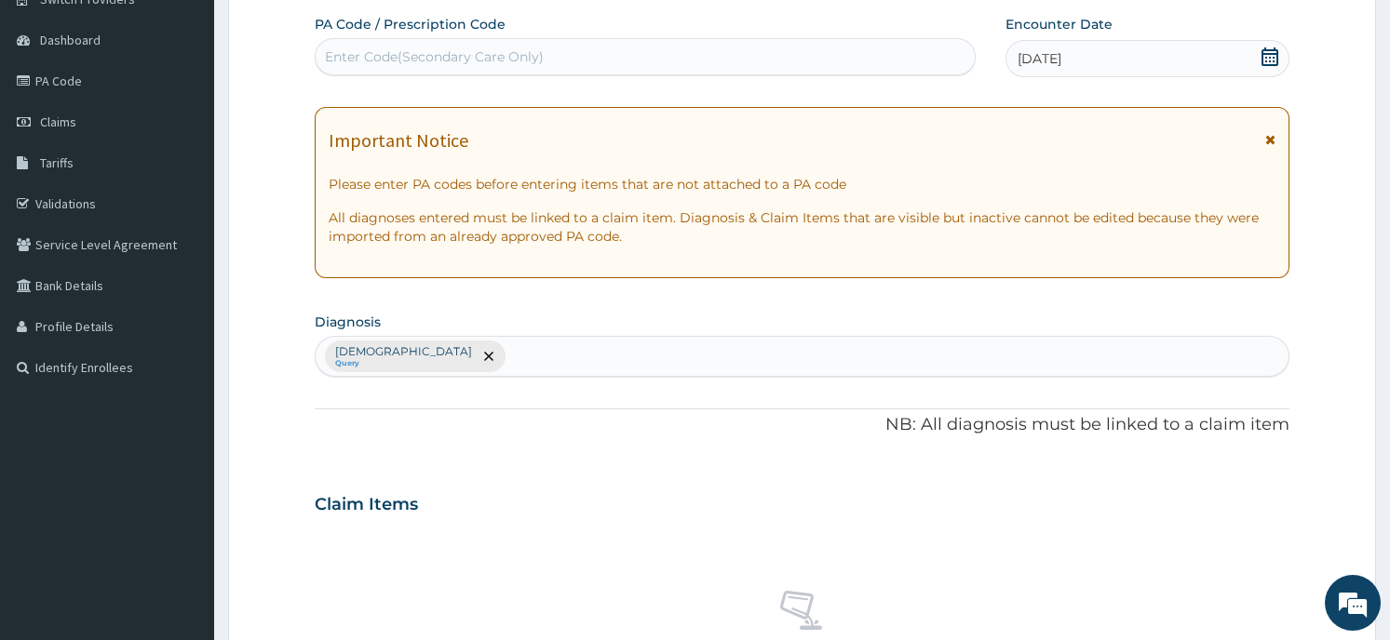
click at [615, 464] on div "PA Code / Prescription Code Enter Code(Secondary Care Only) Encounter Date 16-0…" at bounding box center [802, 499] width 974 height 969
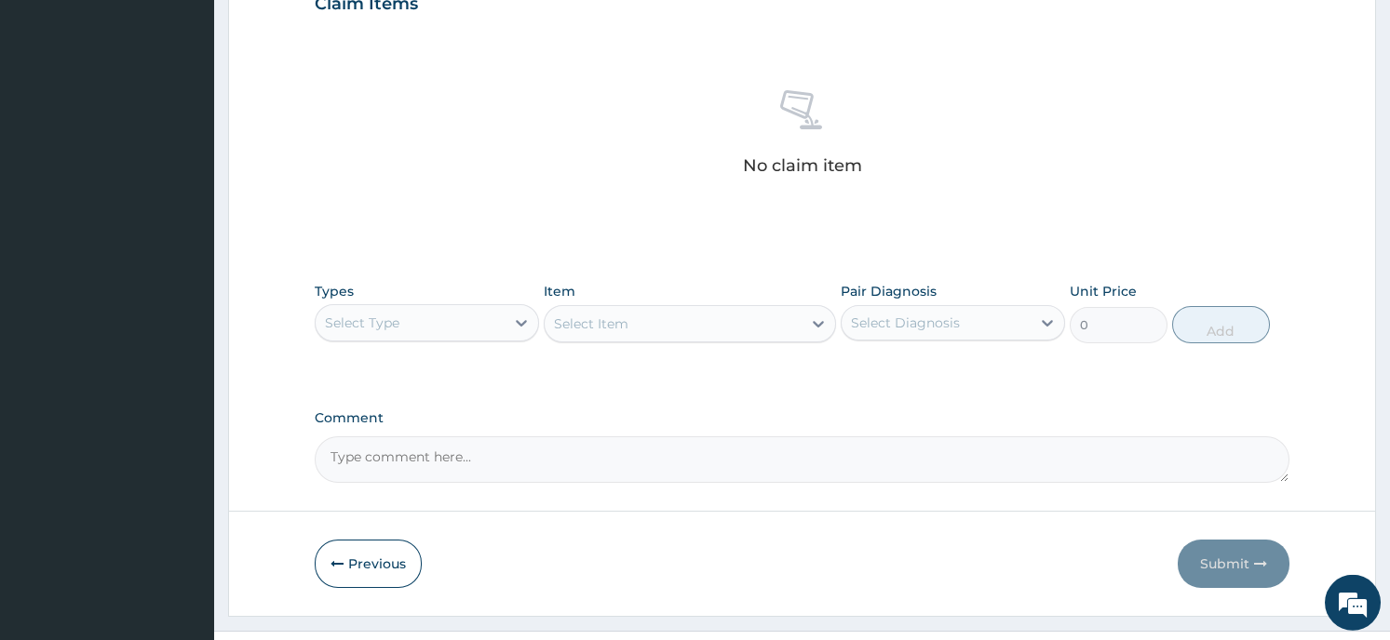
scroll to position [702, 0]
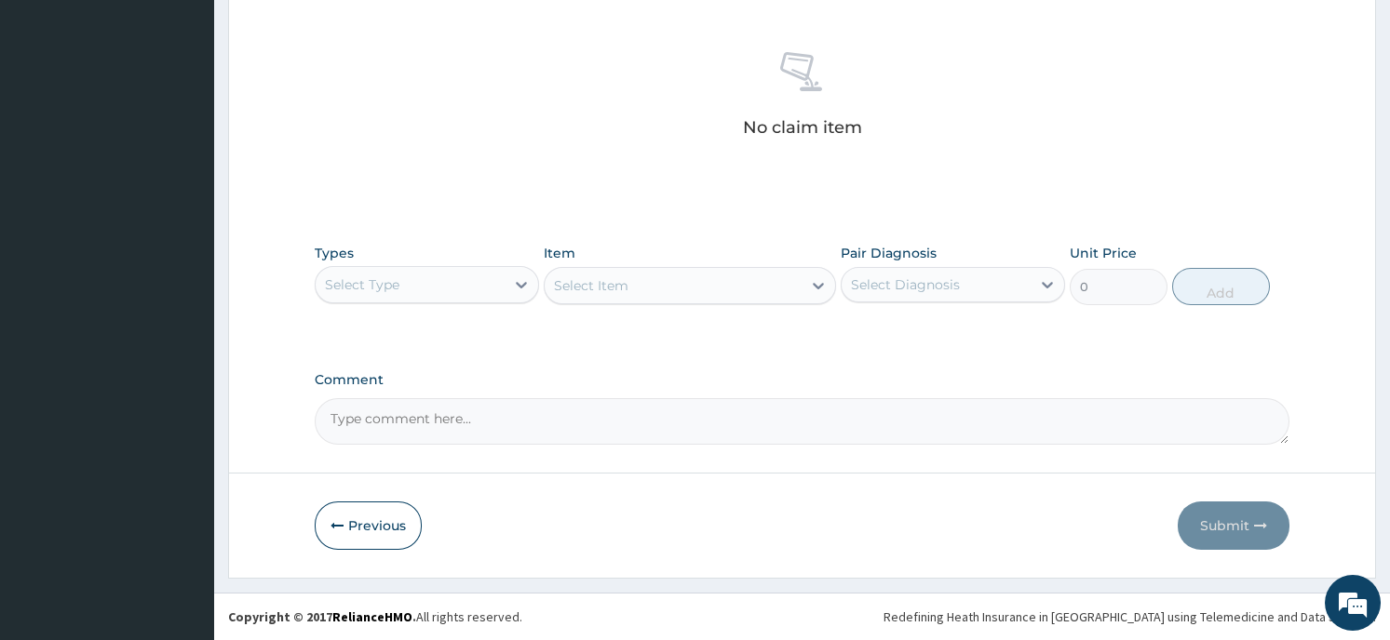
click at [435, 282] on div "Select Type" at bounding box center [410, 285] width 189 height 30
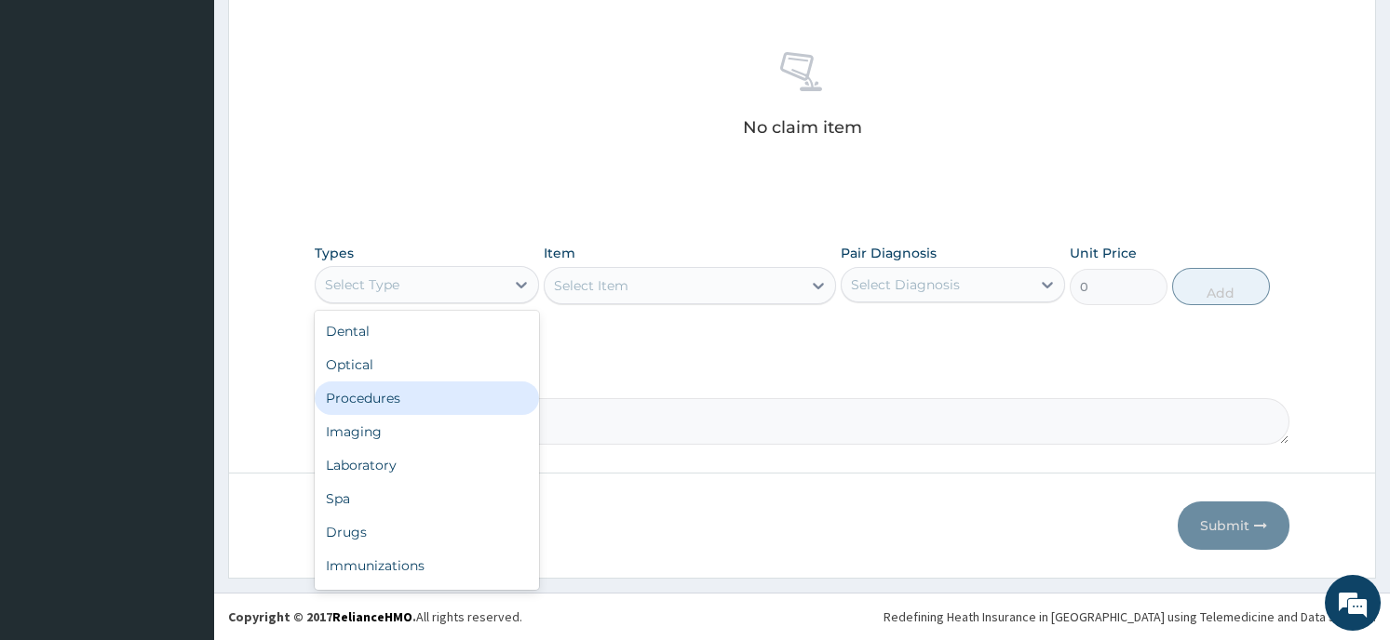
click at [412, 396] on div "Procedures" at bounding box center [427, 399] width 224 height 34
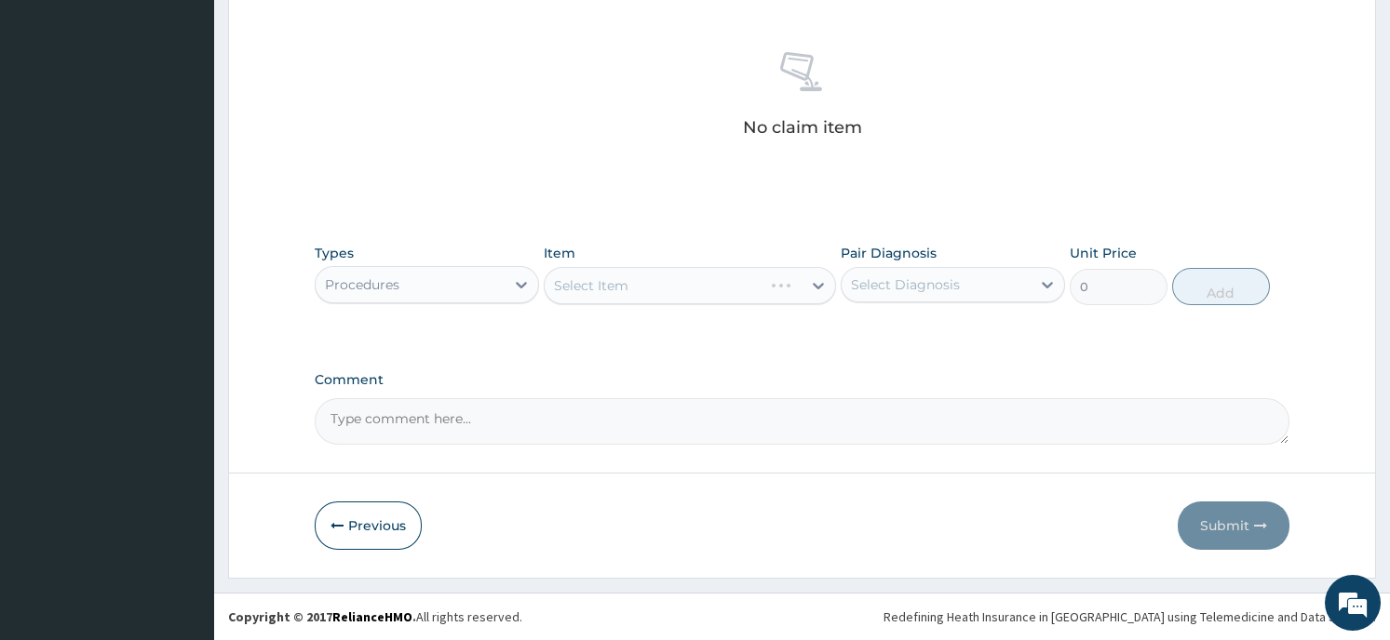
click at [639, 285] on div "Select Item" at bounding box center [690, 285] width 292 height 37
click at [805, 279] on div "Select Item" at bounding box center [690, 285] width 292 height 37
click at [802, 292] on div at bounding box center [818, 286] width 34 height 34
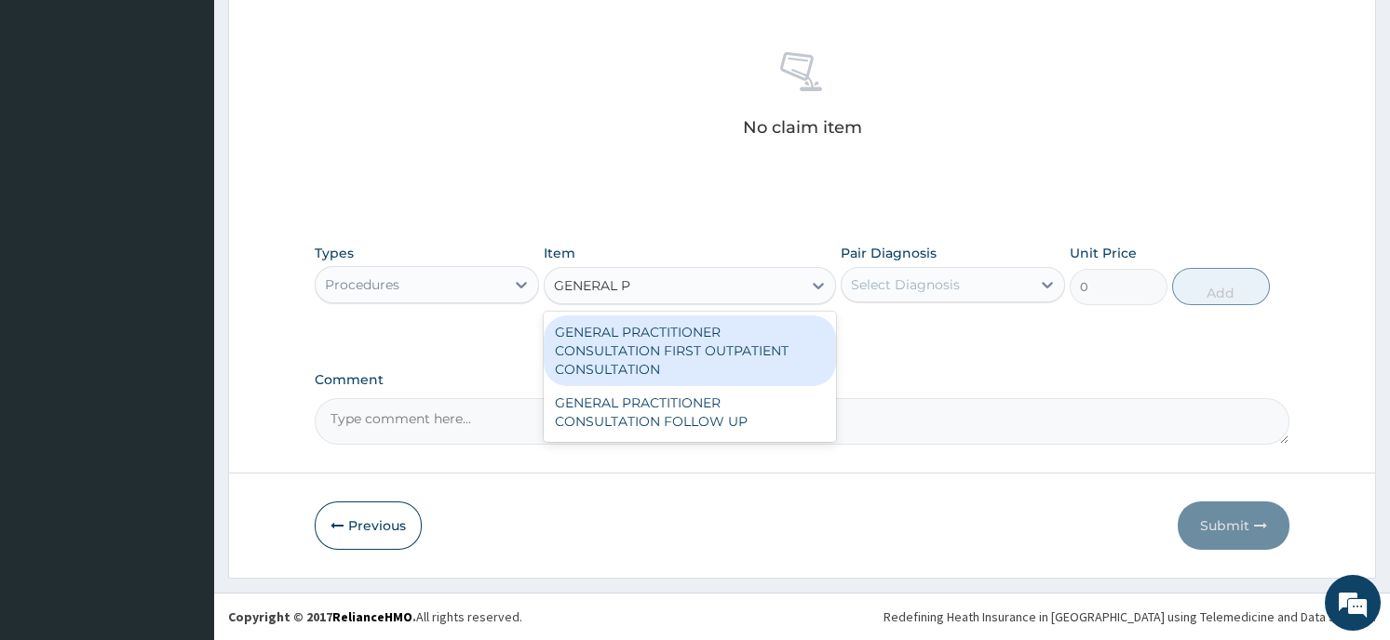
type input "GENERAL PR"
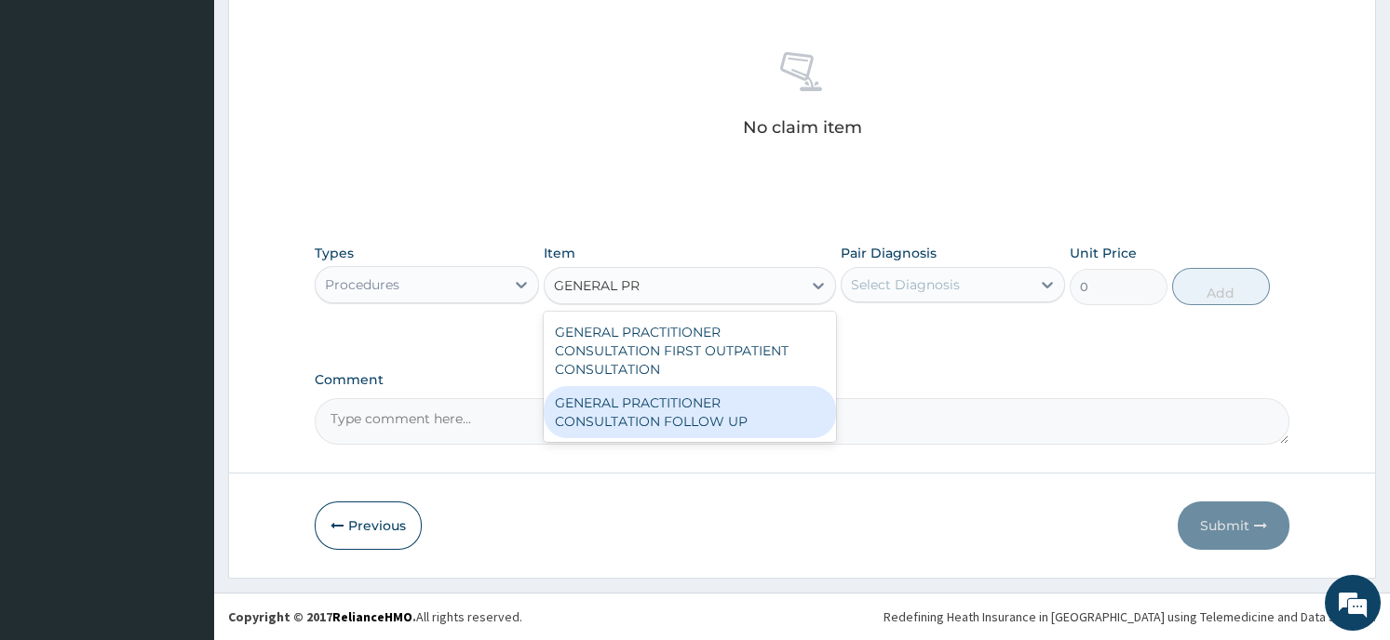
click at [752, 410] on div "GENERAL PRACTITIONER CONSULTATION FOLLOW UP" at bounding box center [690, 412] width 292 height 52
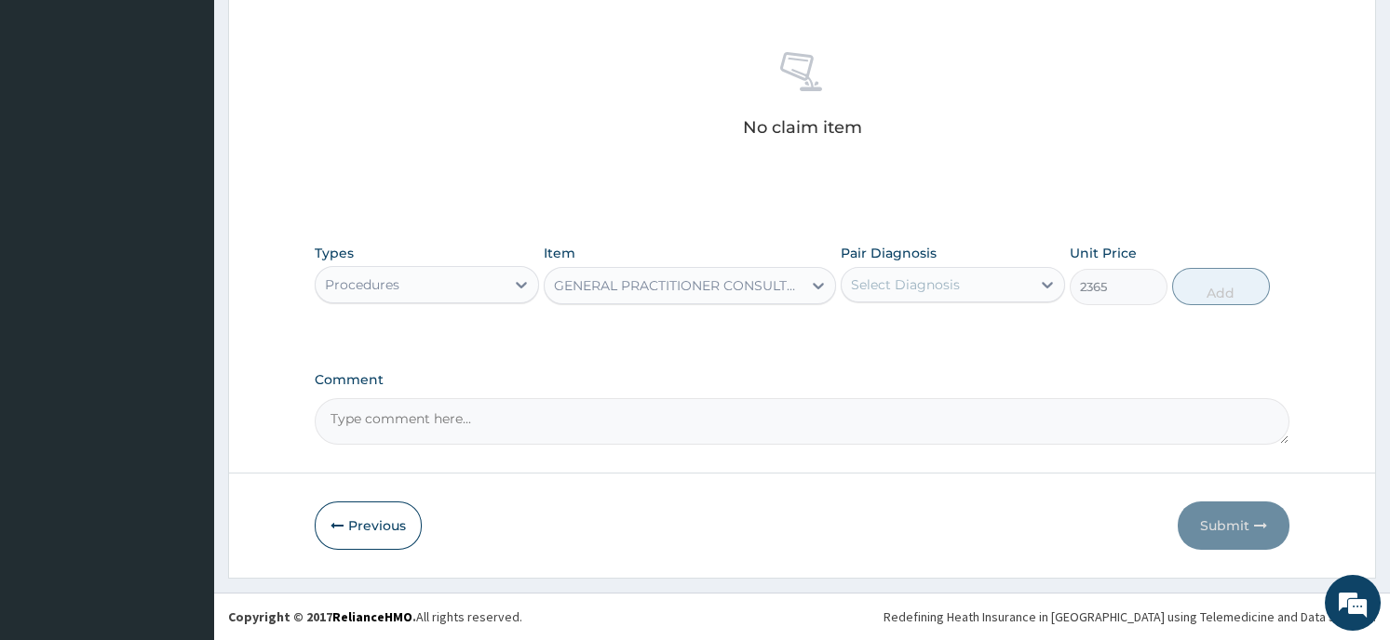
type input "2365"
click at [979, 283] on div "Select Diagnosis" at bounding box center [935, 285] width 189 height 30
click at [961, 338] on div "Paresthesia" at bounding box center [952, 333] width 224 height 38
checkbox input "true"
click at [1221, 283] on button "Add" at bounding box center [1221, 286] width 98 height 37
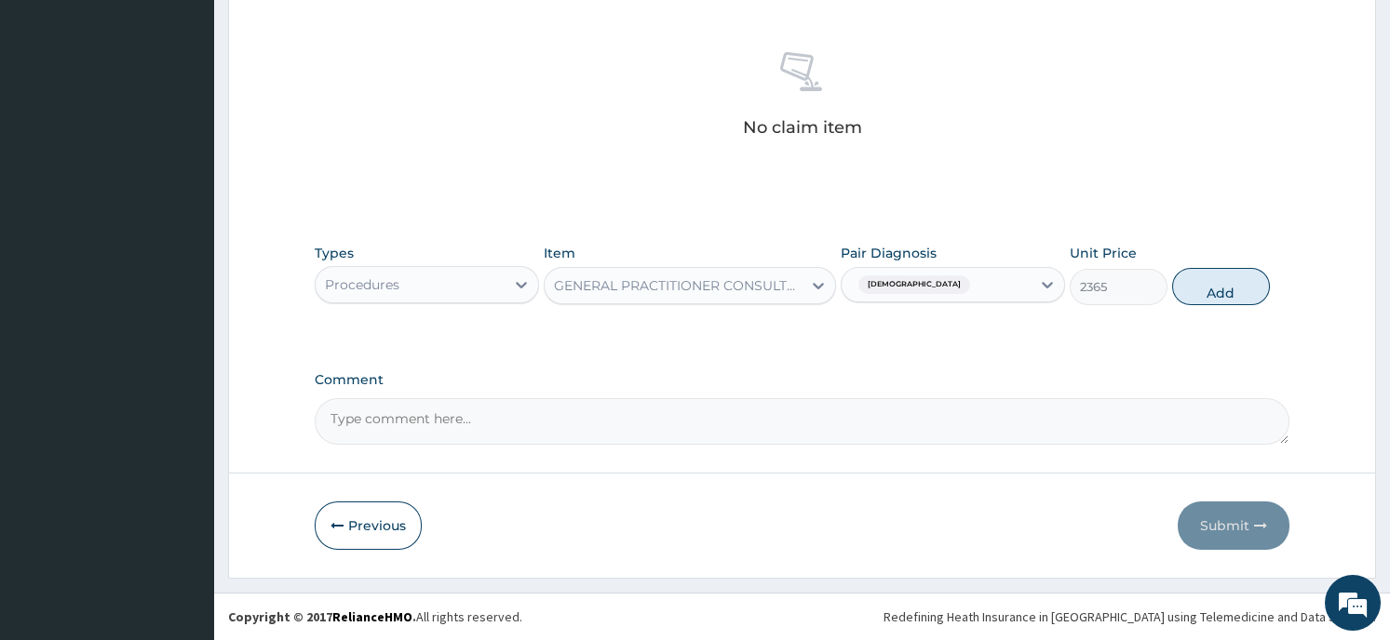
scroll to position [611, 0]
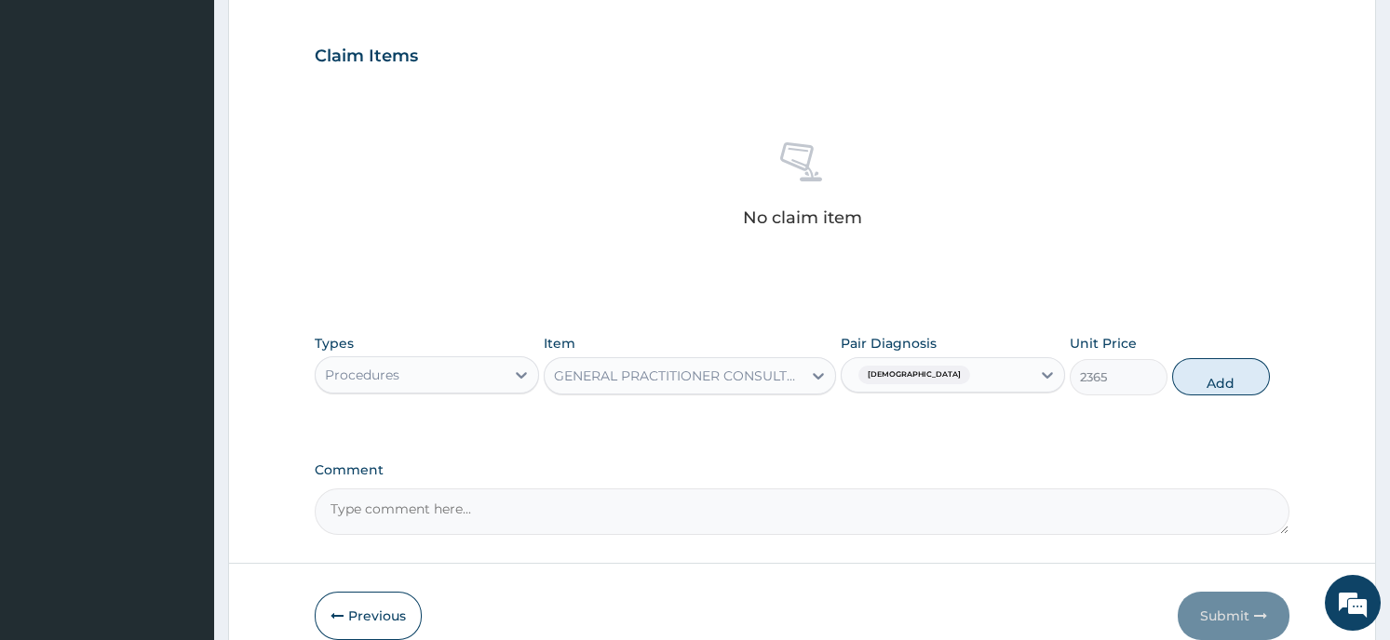
type input "0"
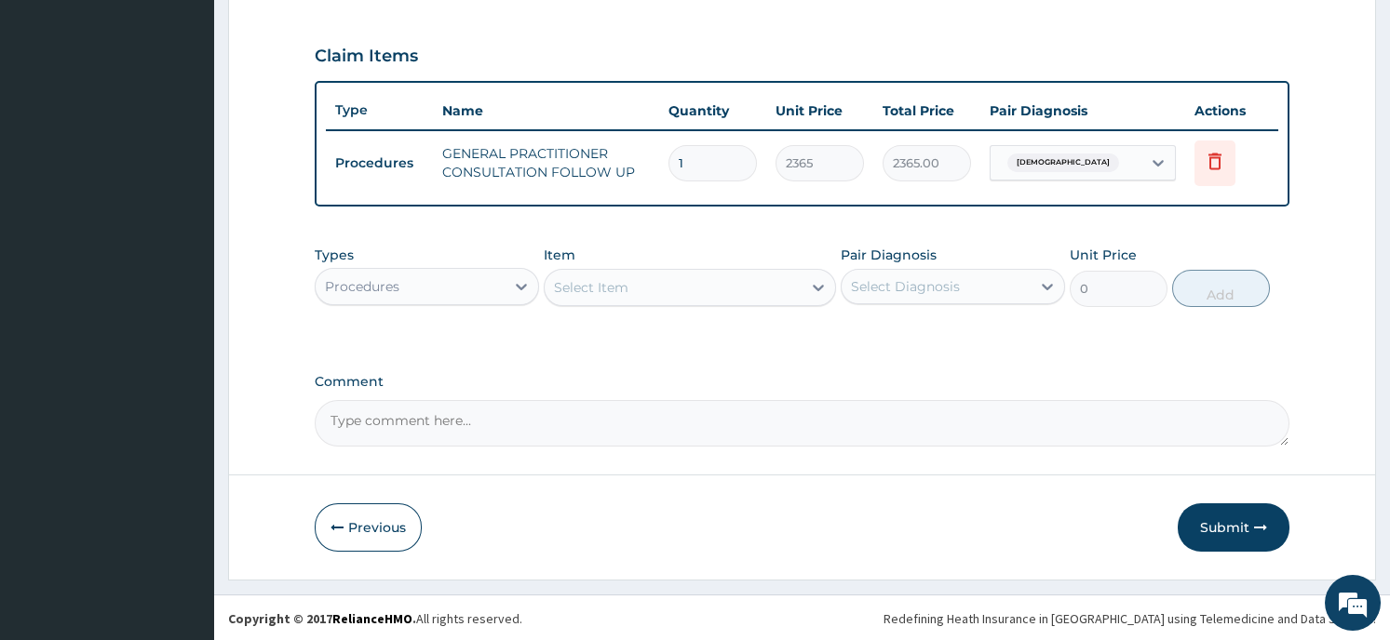
click at [497, 286] on div "Procedures" at bounding box center [410, 287] width 189 height 30
click at [706, 27] on div "PA Code / Prescription Code Enter Code(Secondary Care Only) Encounter Date 16-0…" at bounding box center [802, 6] width 974 height 880
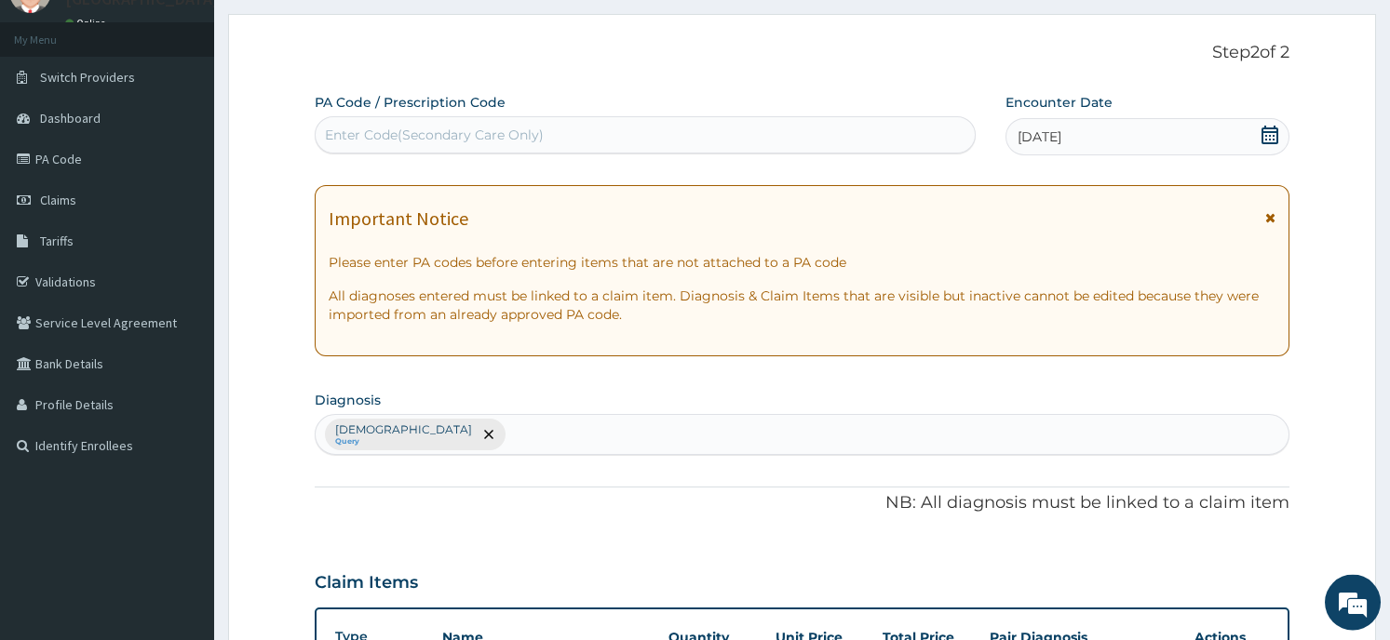
scroll to position [13, 0]
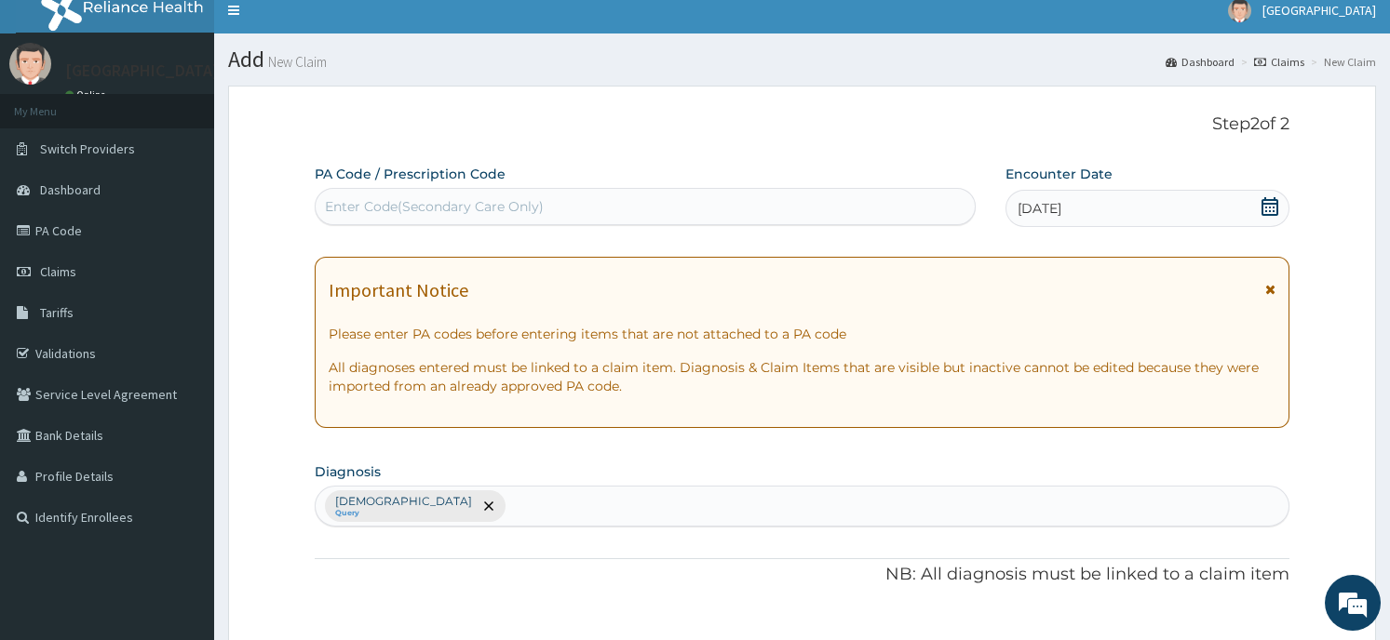
click at [455, 504] on div "Paresthesia Query" at bounding box center [802, 506] width 972 height 39
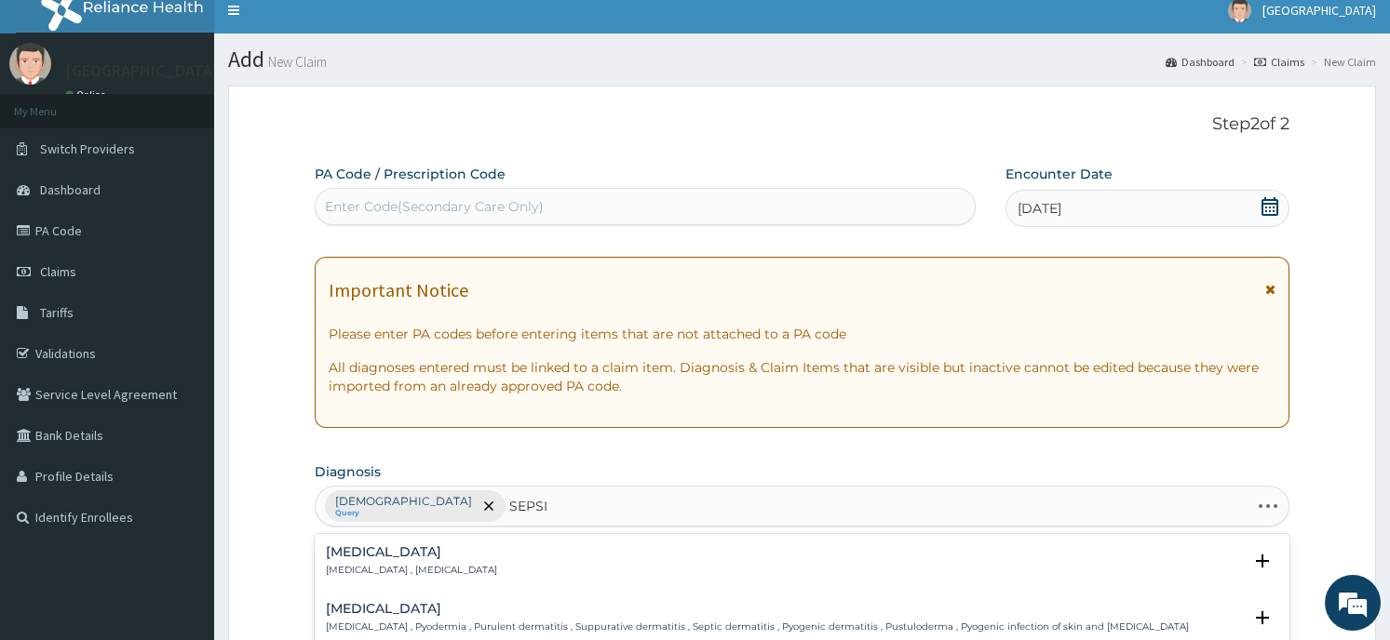
type input "SEPSIS"
click at [394, 560] on div "Sepsis Systemic infection , Sepsis" at bounding box center [411, 561] width 171 height 33
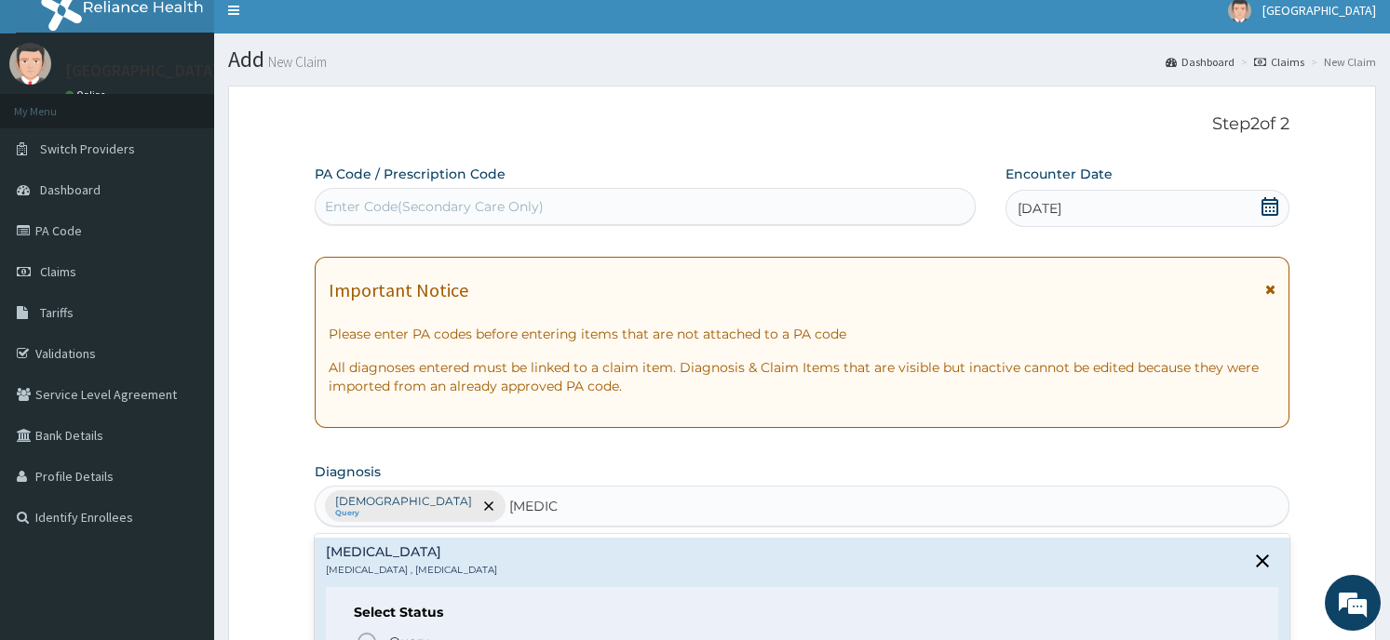
click at [399, 623] on div "Select Status Query Query covers suspected (?), Keep in view (kiv), Ruled out (…" at bounding box center [801, 646] width 951 height 118
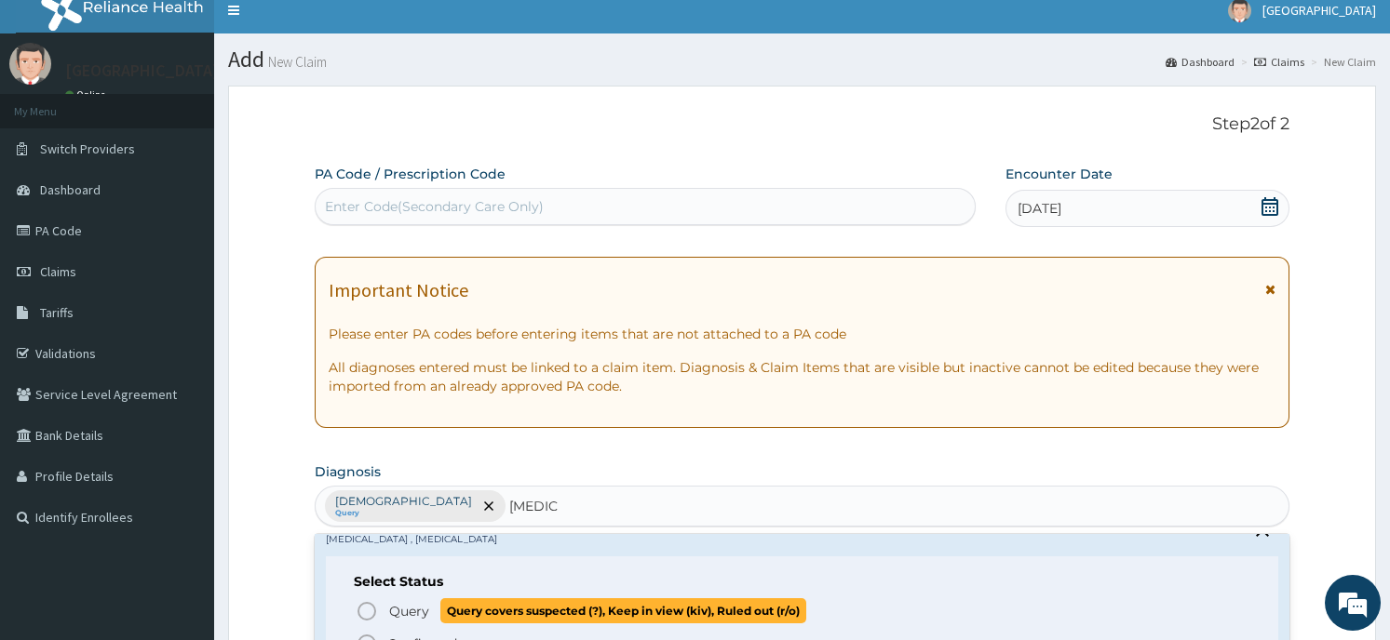
click at [436, 610] on p "Query Query covers suspected (?), Keep in view (kiv), Ruled out (r/o)" at bounding box center [596, 610] width 419 height 25
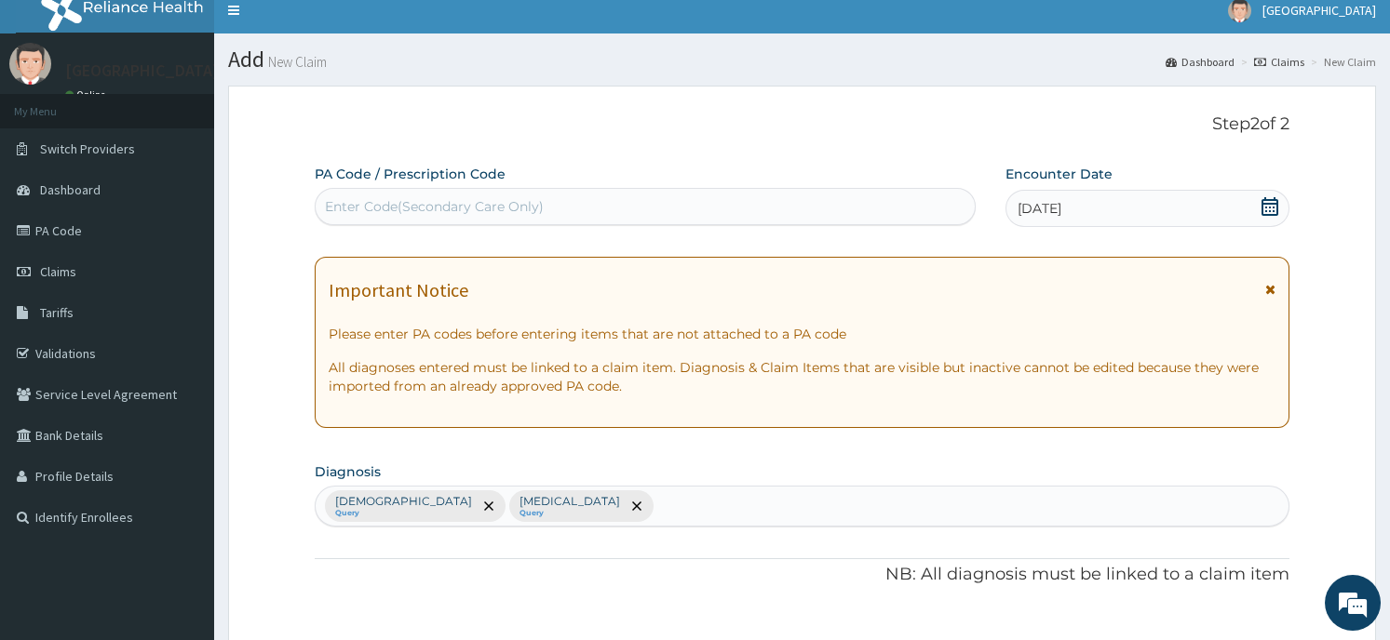
click at [728, 458] on section "Diagnosis option Sepsis, selected. Select is focused ,type to refine list, pres…" at bounding box center [802, 492] width 974 height 69
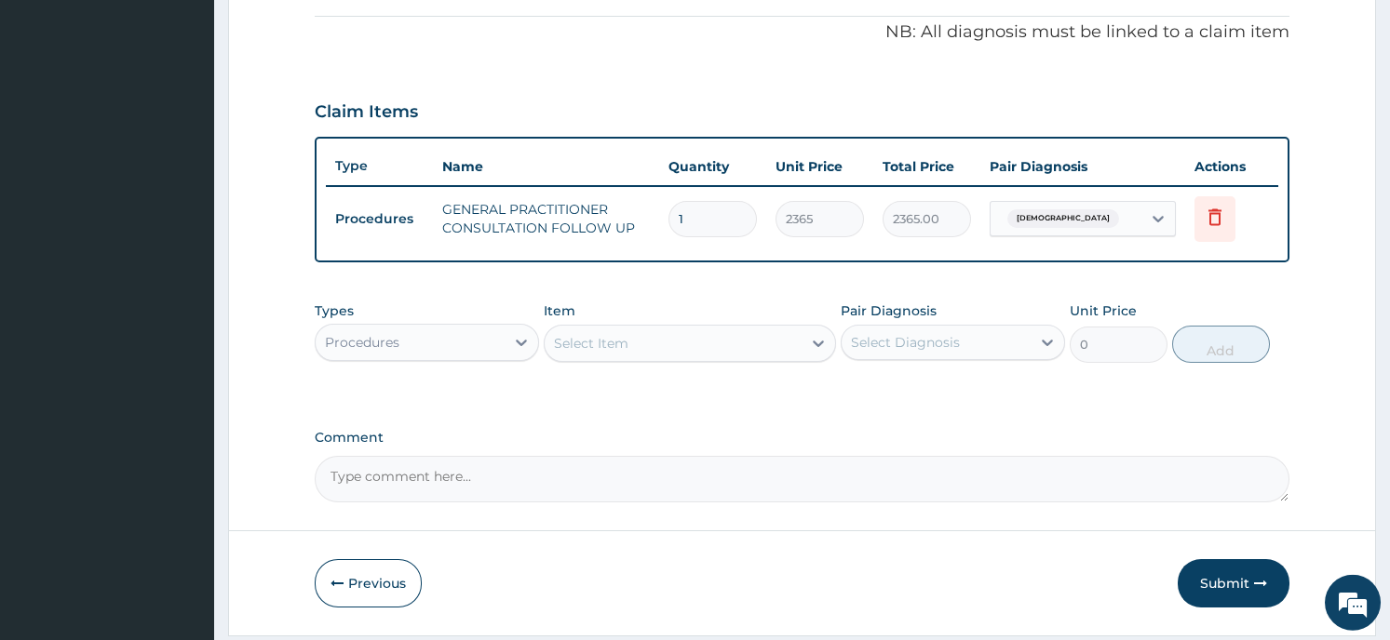
scroll to position [611, 0]
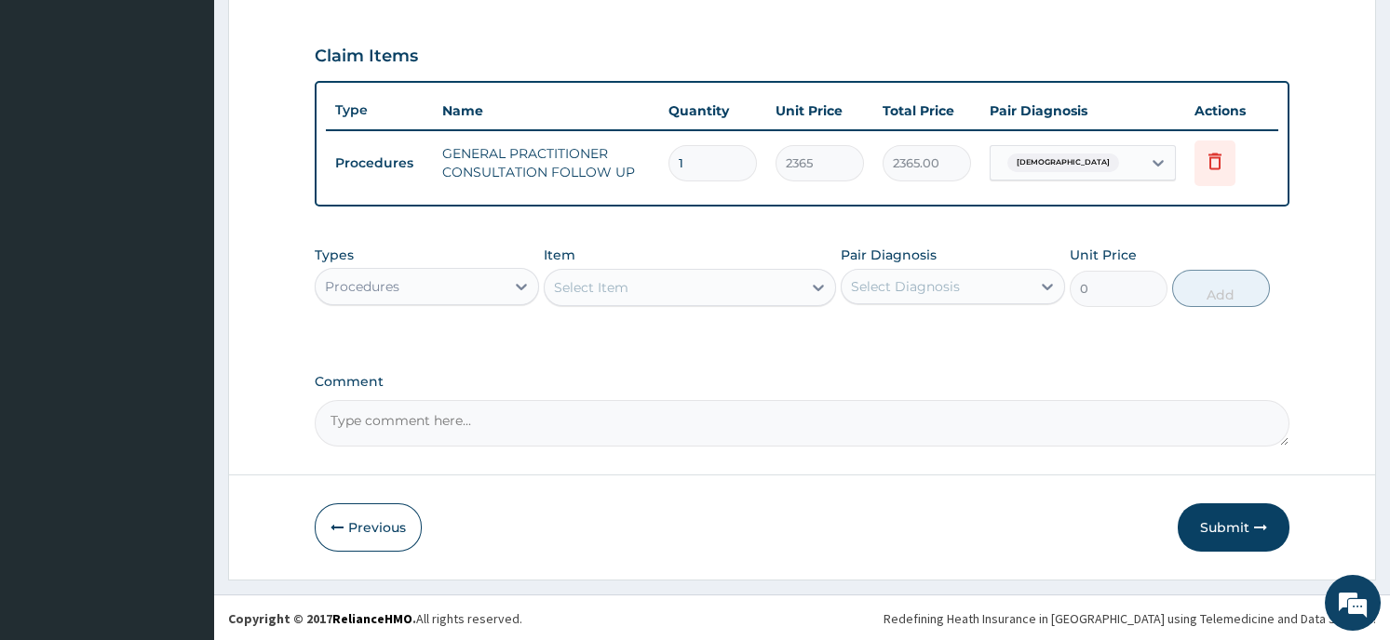
click at [463, 286] on div "Procedures" at bounding box center [410, 287] width 189 height 30
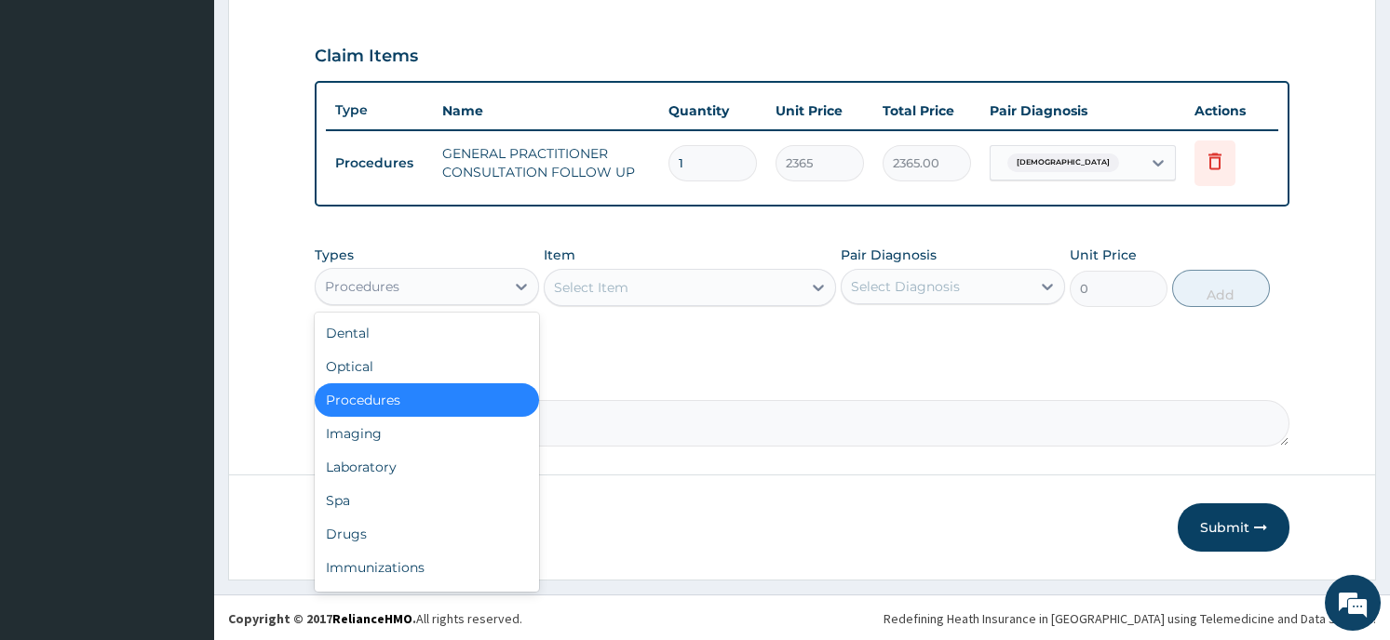
click at [679, 288] on div "Select Item" at bounding box center [672, 288] width 257 height 30
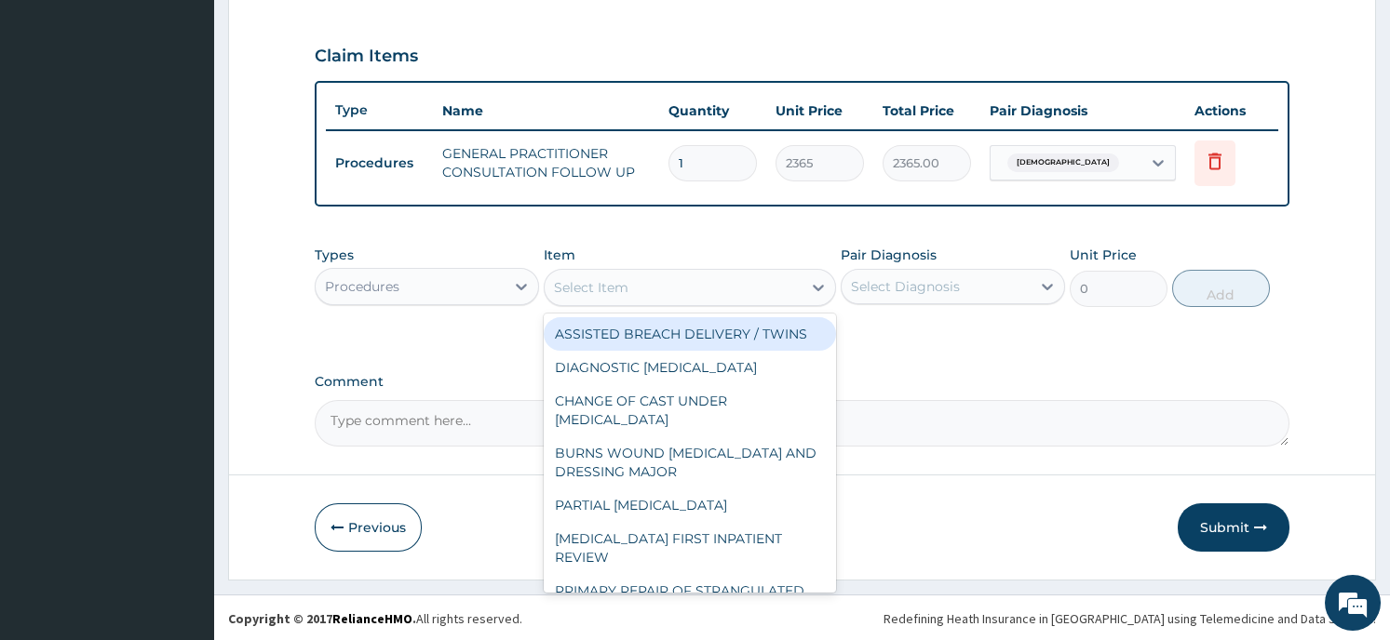
click at [468, 283] on div "Procedures" at bounding box center [410, 287] width 189 height 30
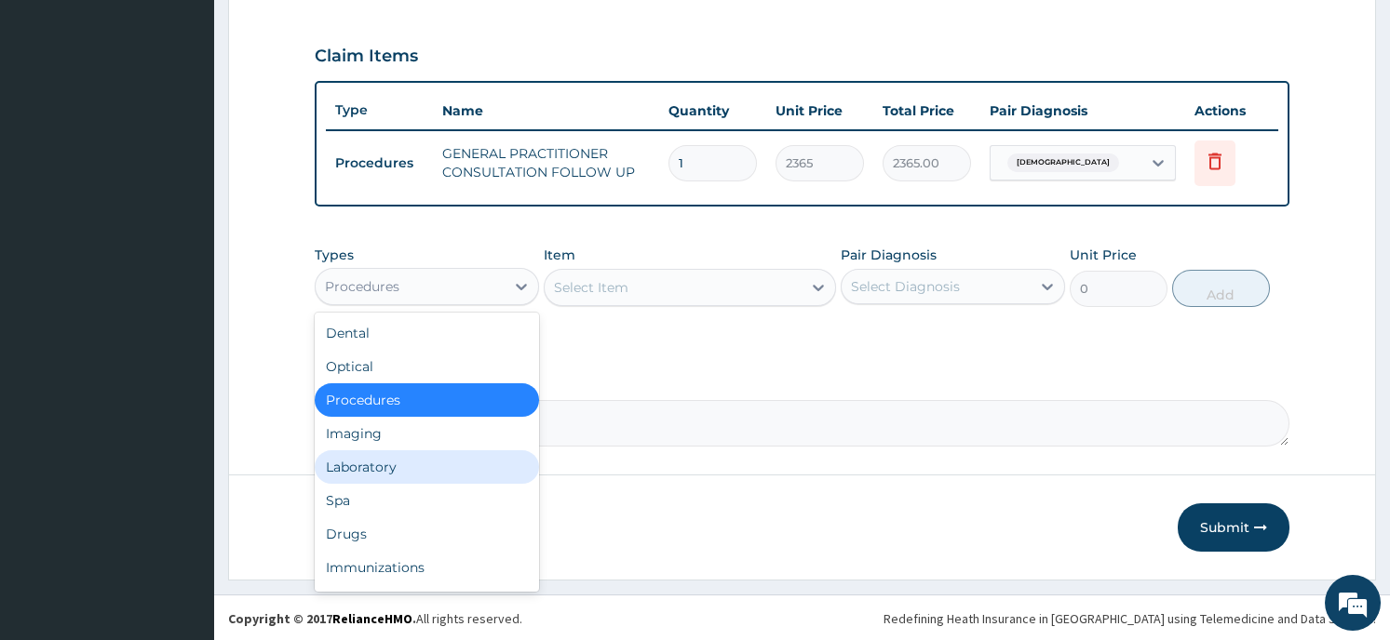
click at [439, 465] on div "Laboratory" at bounding box center [427, 467] width 224 height 34
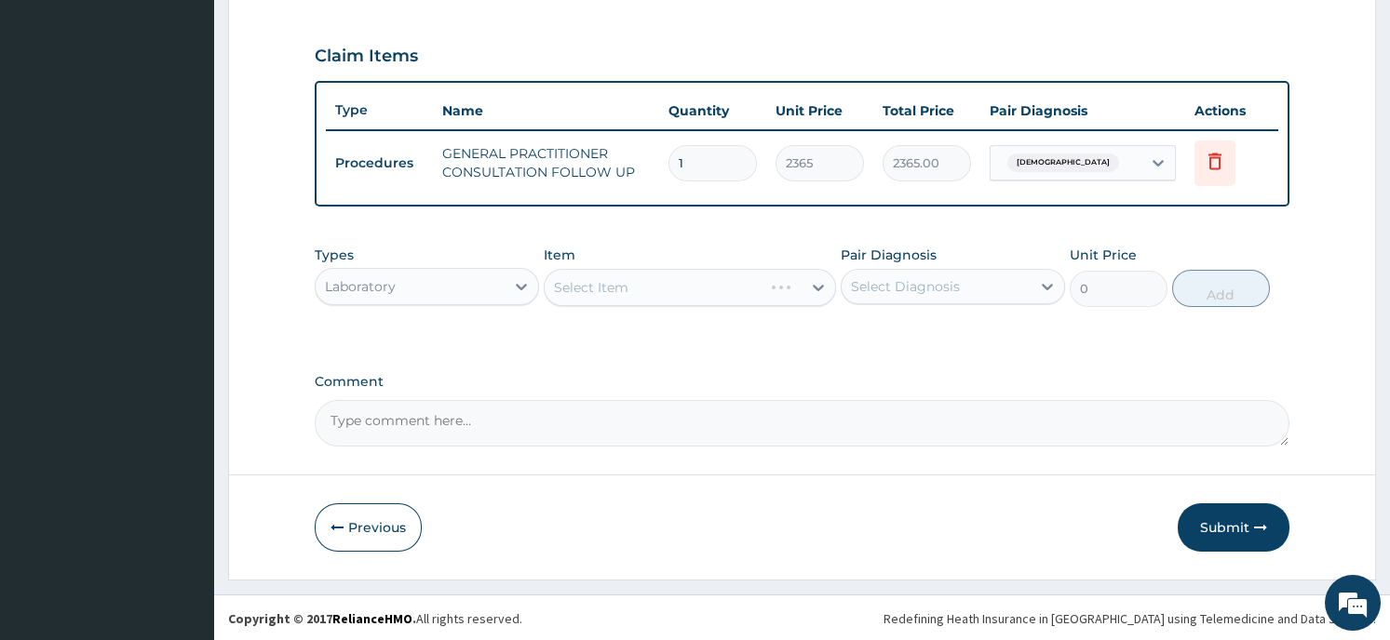
click at [807, 270] on div "Select Item" at bounding box center [690, 287] width 292 height 37
click at [805, 292] on div "Select Item" at bounding box center [690, 287] width 292 height 37
click at [805, 284] on div "Select Item" at bounding box center [690, 287] width 292 height 37
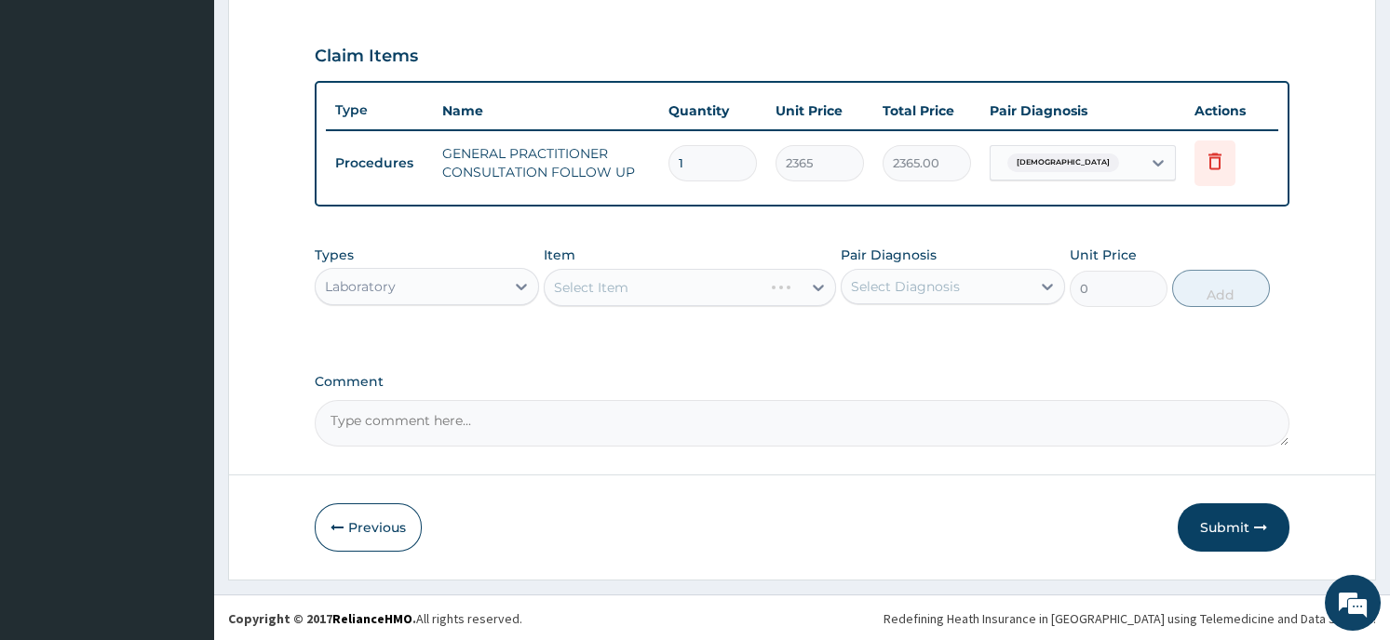
click at [805, 284] on div "Select Item" at bounding box center [690, 287] width 292 height 37
click at [813, 285] on icon at bounding box center [818, 288] width 11 height 7
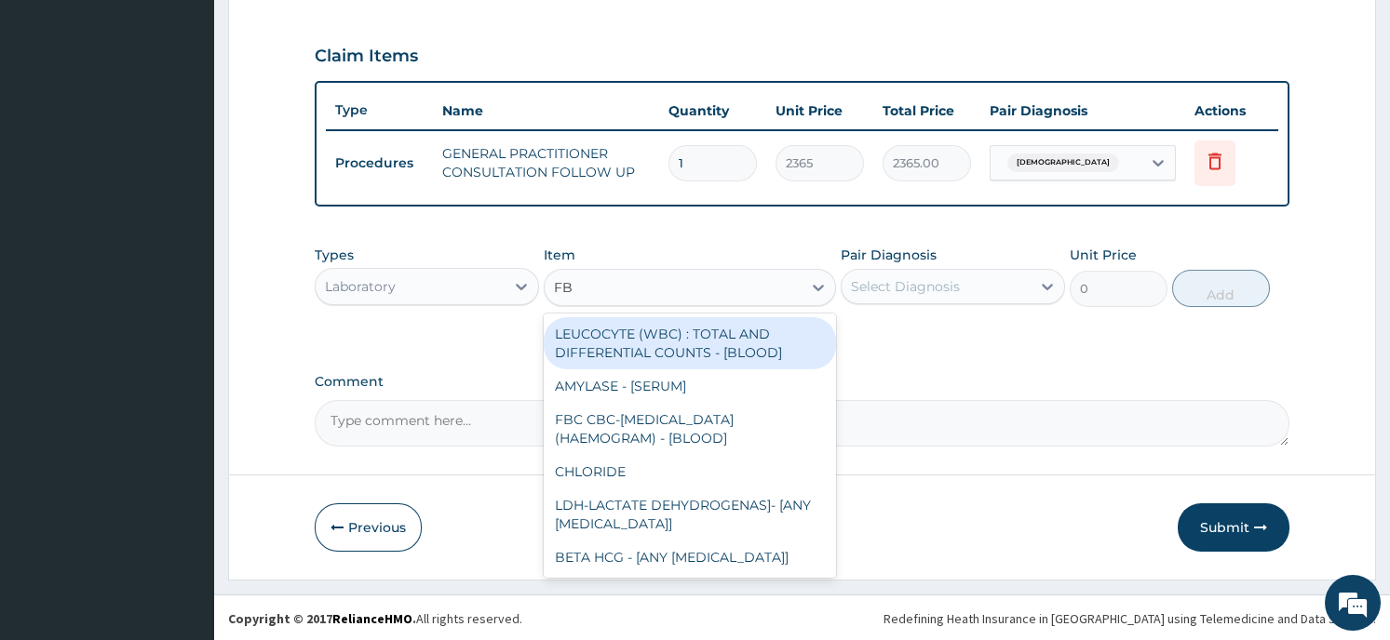
type input "FBC"
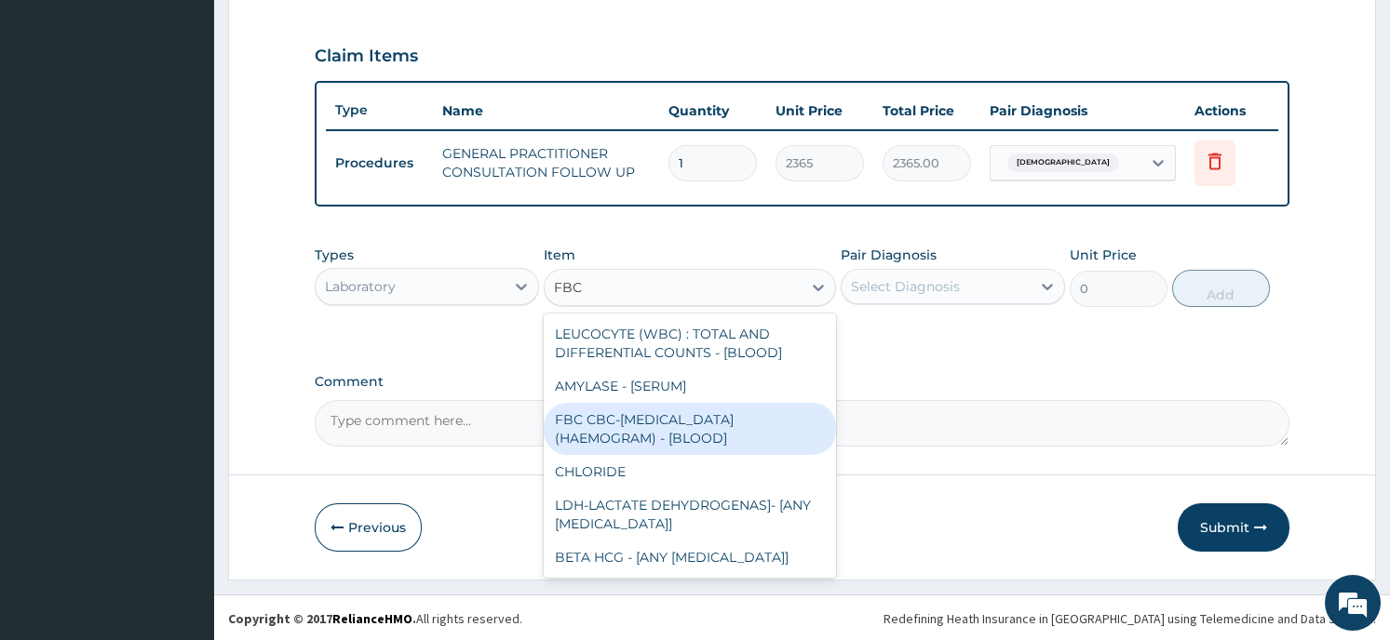
click at [740, 416] on div "FBC CBC-COMPLETE BLOOD COUNT (HAEMOGRAM) - [BLOOD]" at bounding box center [690, 429] width 292 height 52
type input "4300"
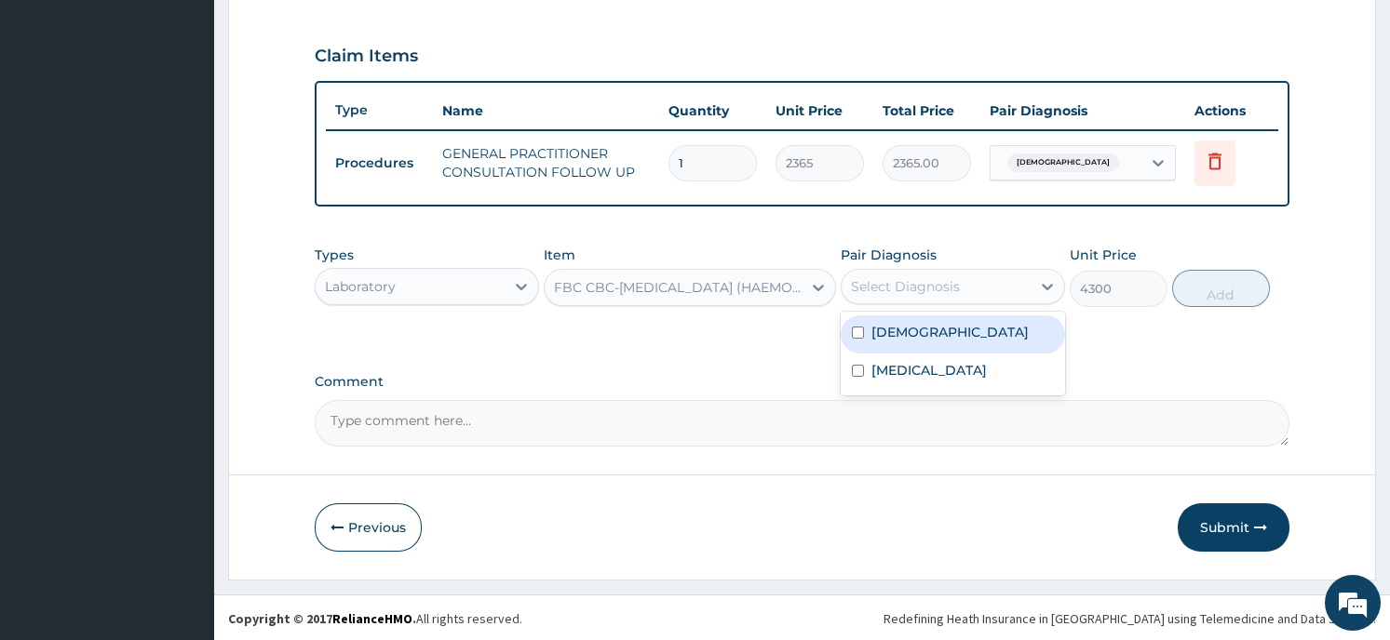
click at [934, 287] on div "Select Diagnosis" at bounding box center [905, 286] width 109 height 19
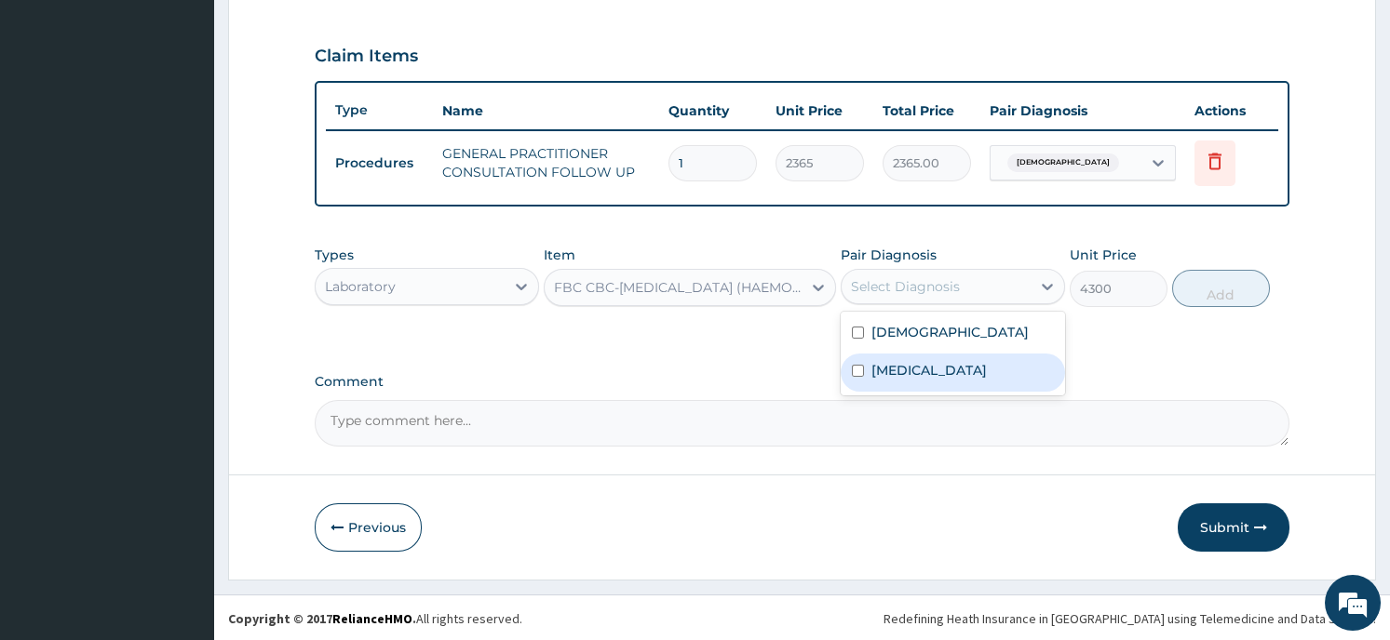
click at [925, 370] on div "Sepsis" at bounding box center [952, 373] width 224 height 38
checkbox input "true"
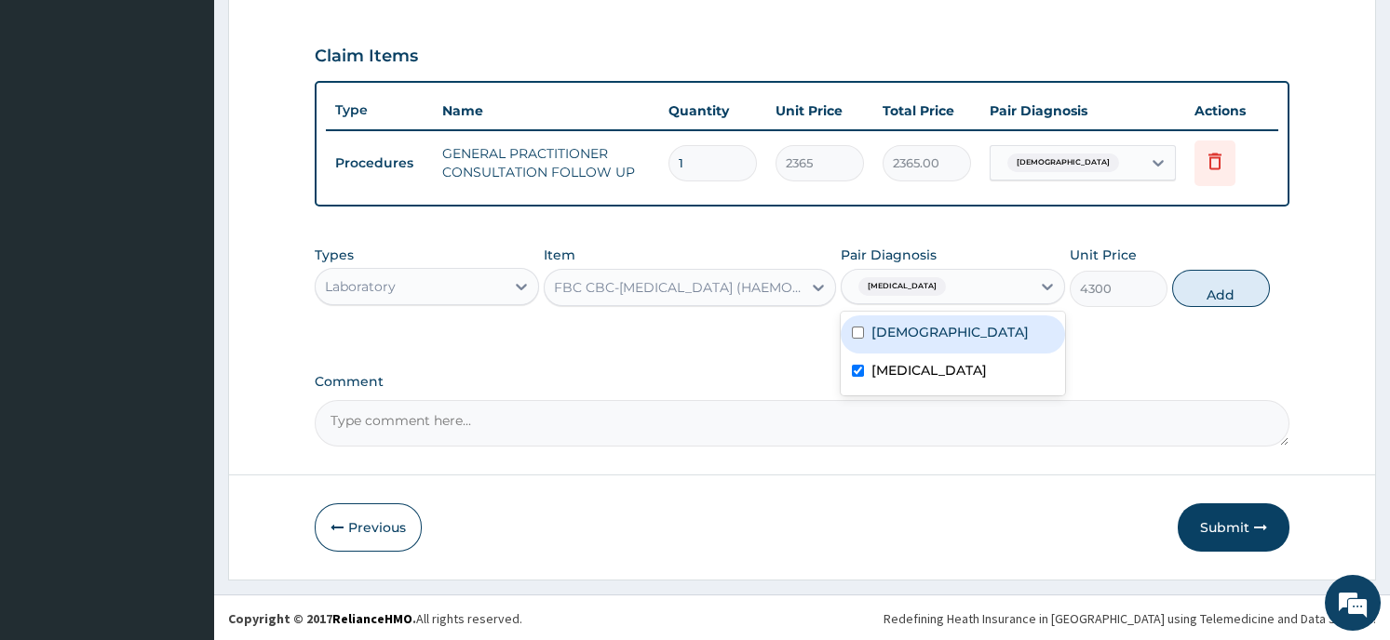
click at [854, 335] on input "checkbox" at bounding box center [858, 333] width 12 height 12
checkbox input "true"
click at [1201, 281] on button "Add" at bounding box center [1221, 288] width 98 height 37
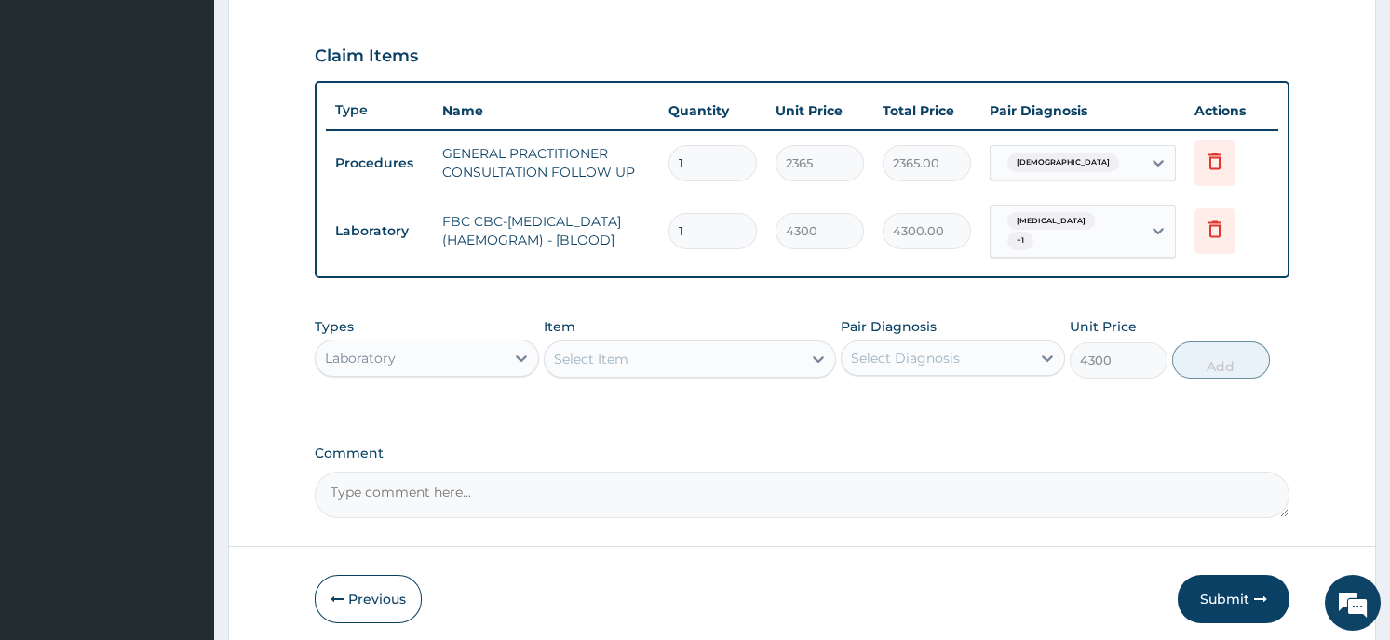
type input "0"
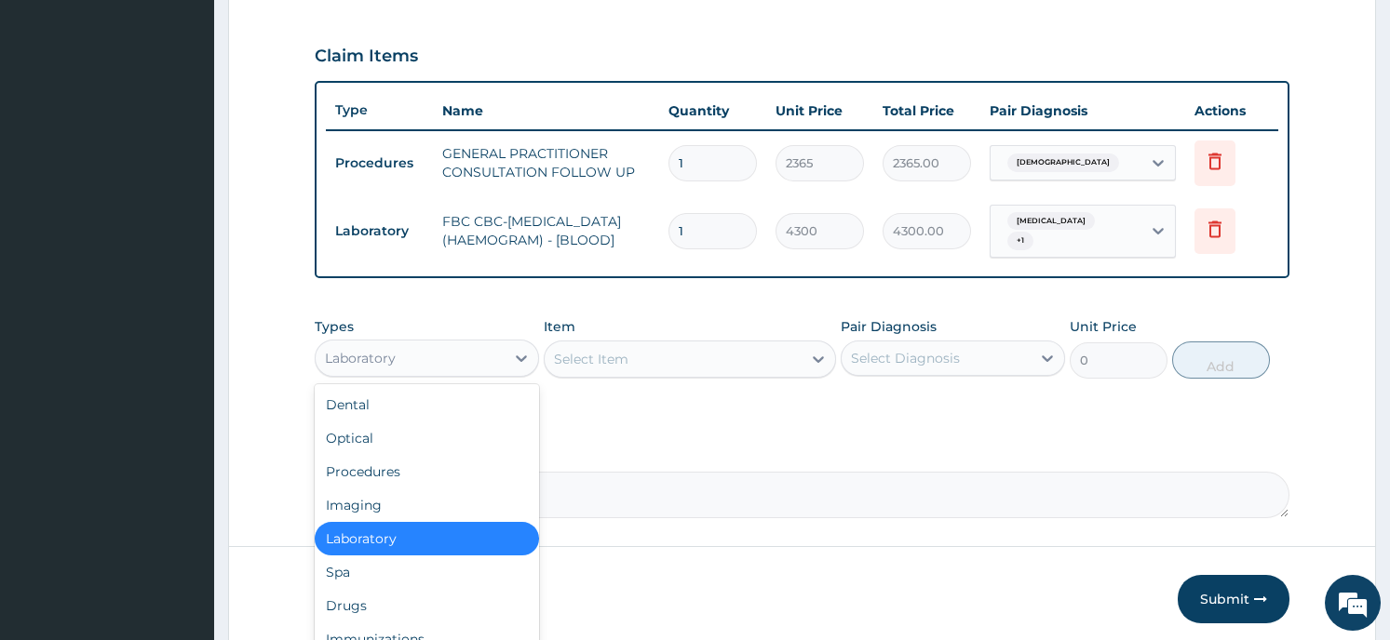
click at [485, 357] on div "Laboratory" at bounding box center [410, 358] width 189 height 30
click at [406, 603] on div "Drugs" at bounding box center [427, 606] width 224 height 34
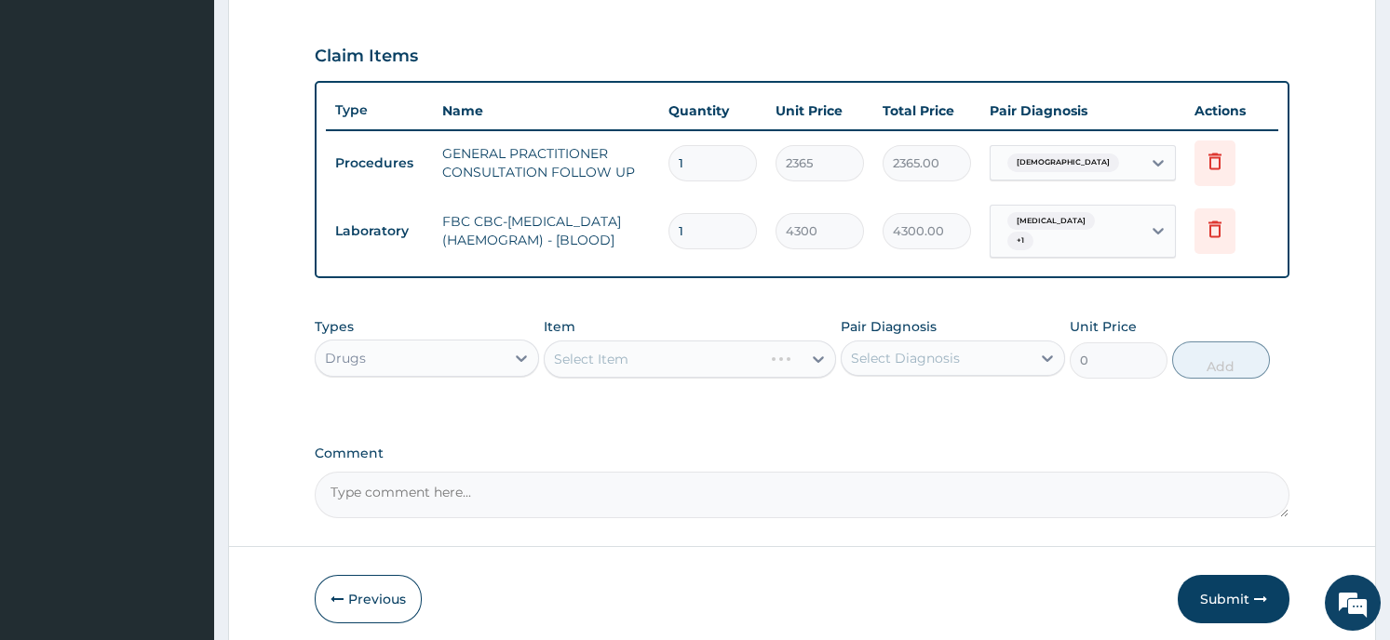
click at [702, 360] on div "Select Item" at bounding box center [690, 359] width 292 height 37
click at [807, 360] on div "Select Item" at bounding box center [690, 359] width 292 height 37
click at [803, 360] on div at bounding box center [818, 360] width 34 height 34
click at [804, 363] on div at bounding box center [818, 360] width 34 height 34
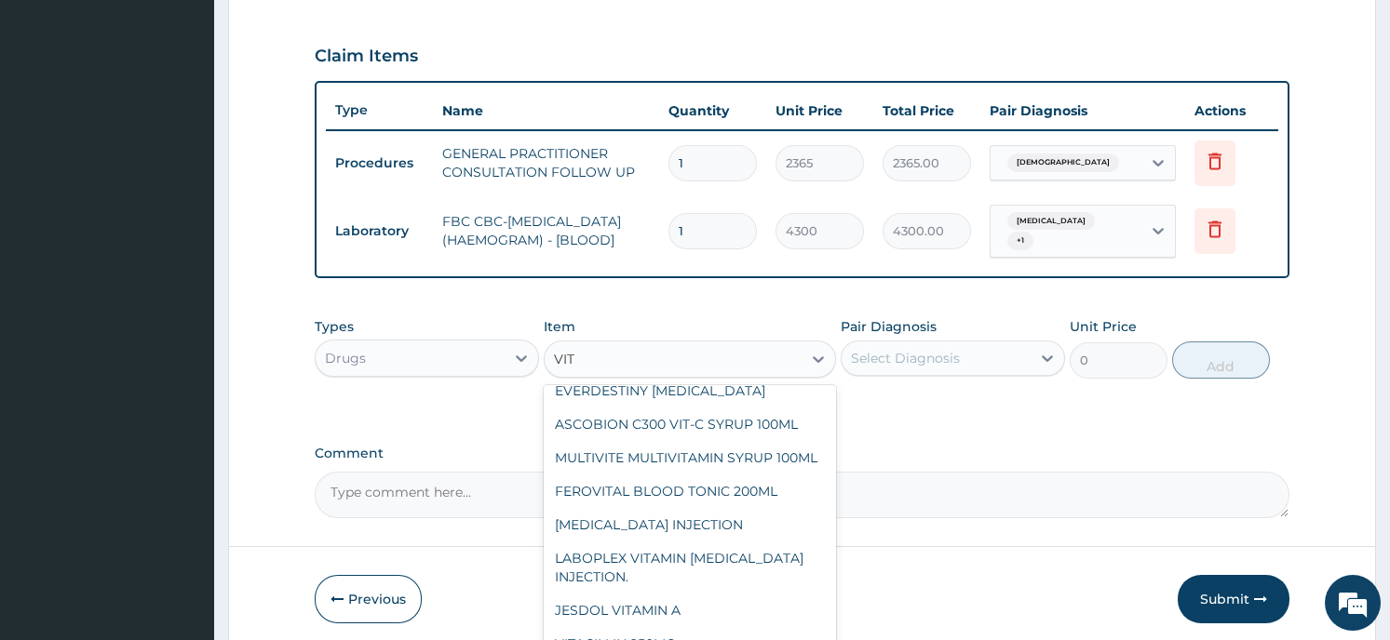
scroll to position [336, 0]
type input "VIT"
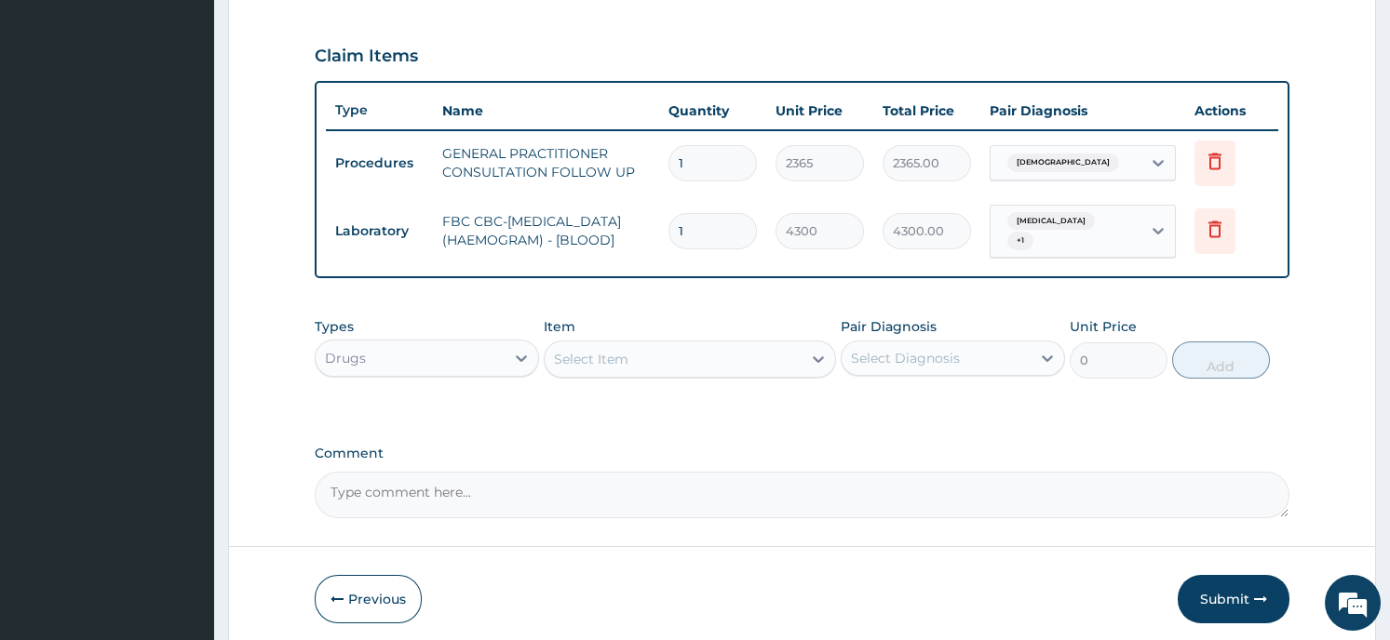
click at [822, 383] on div "Types Drugs Item Select Item Pair Diagnosis Select Diagnosis Unit Price 0 Add" at bounding box center [802, 348] width 974 height 80
click at [757, 362] on div "Select Item" at bounding box center [672, 359] width 257 height 30
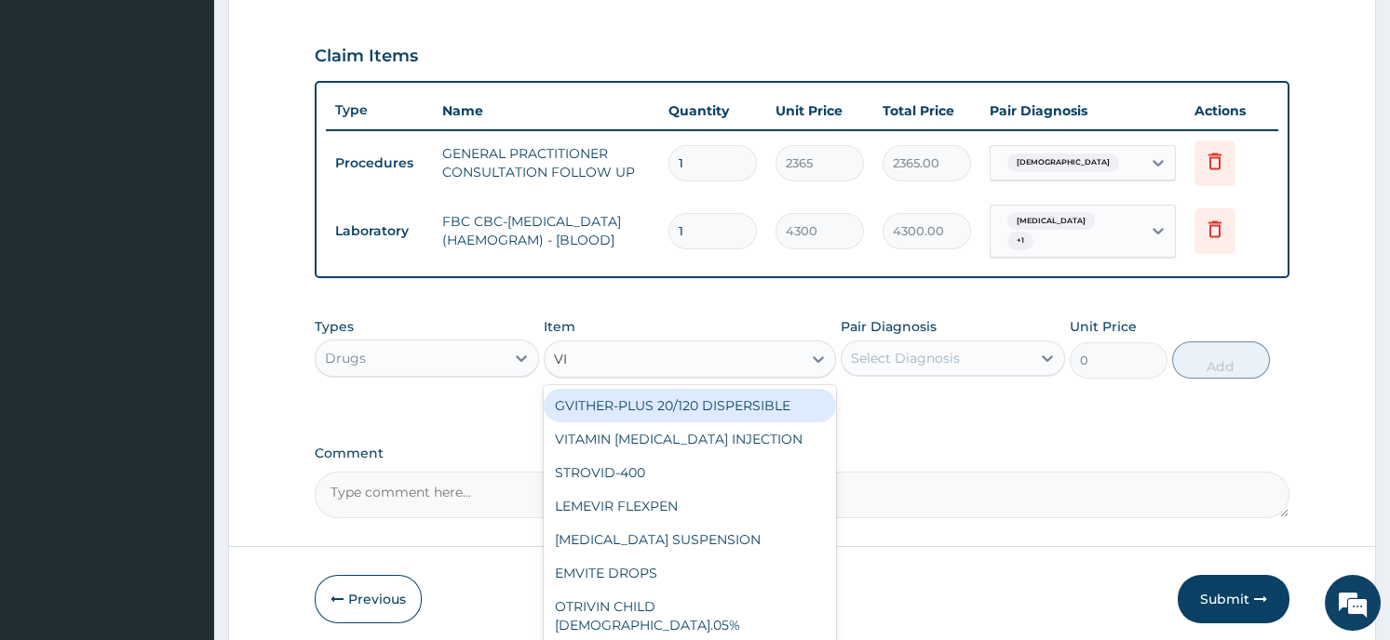
type input "VIT"
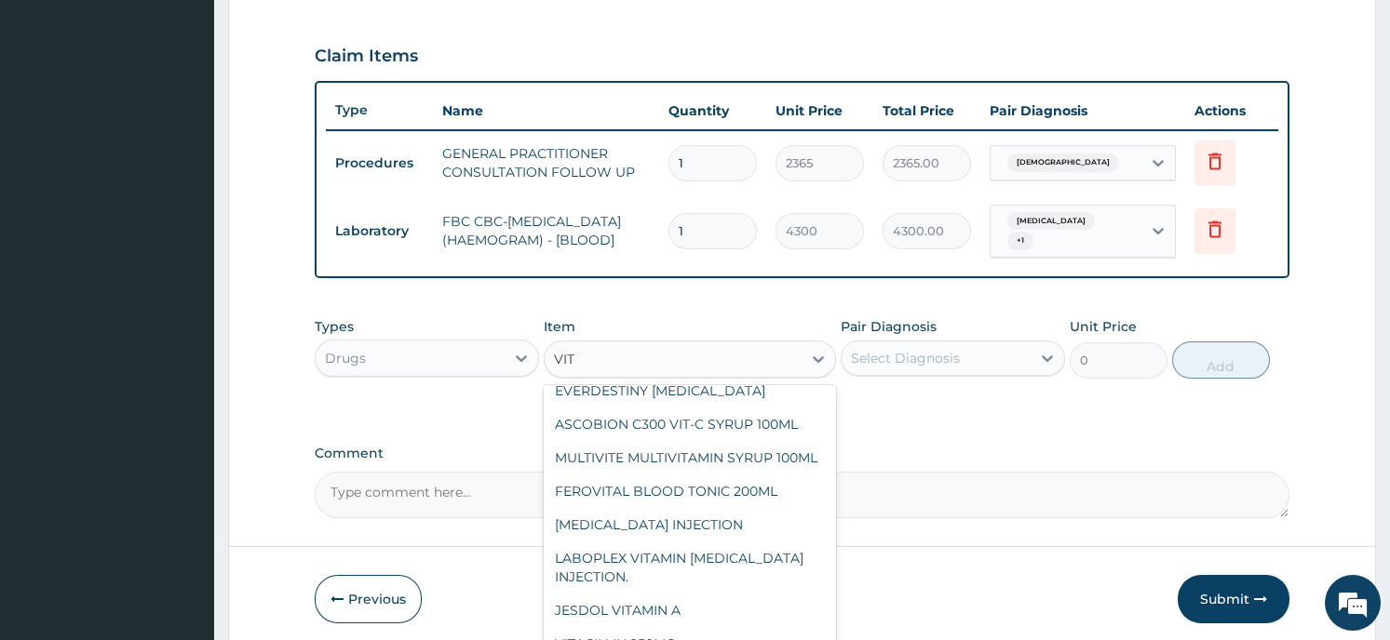
scroll to position [0, 0]
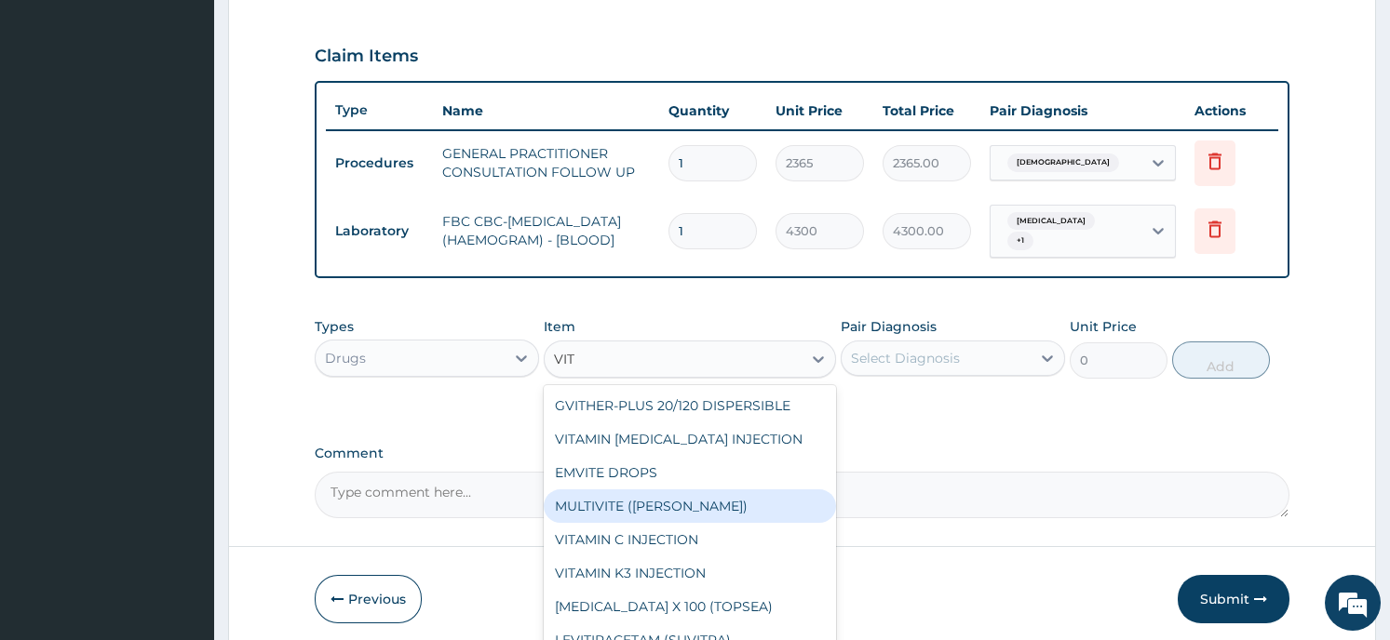
click at [714, 503] on div "MULTIVITE (EVANS)" at bounding box center [690, 507] width 292 height 34
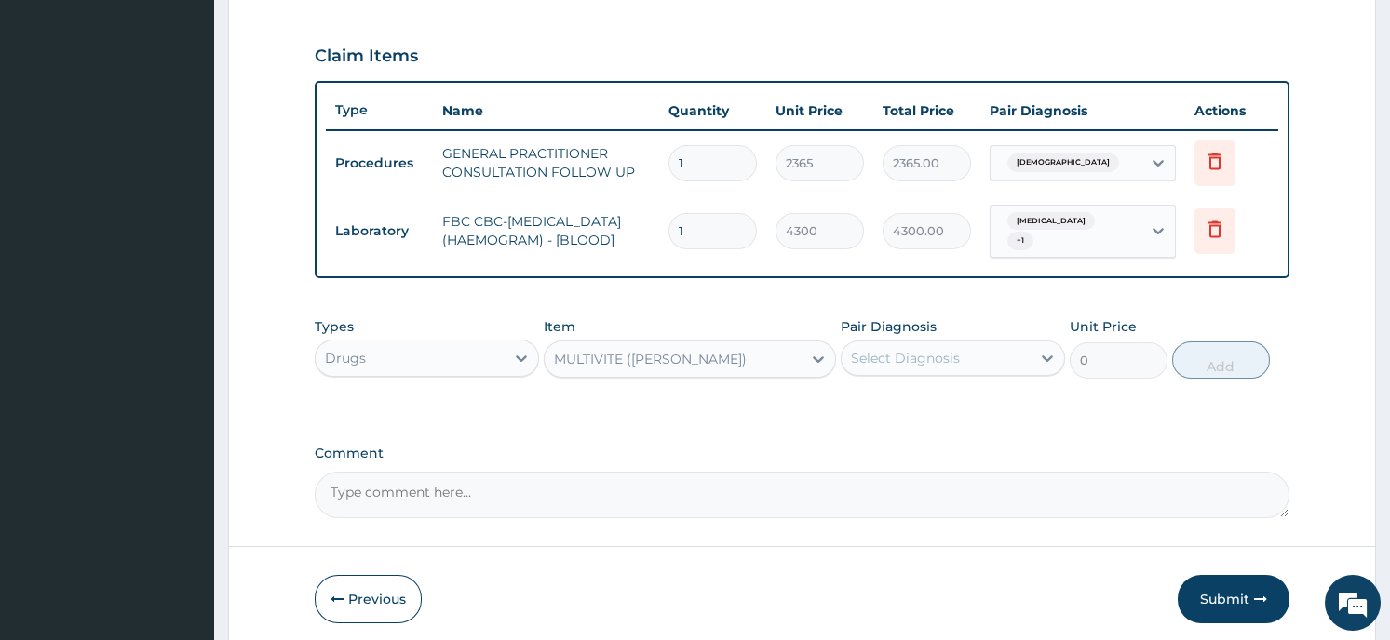
type input "21.5"
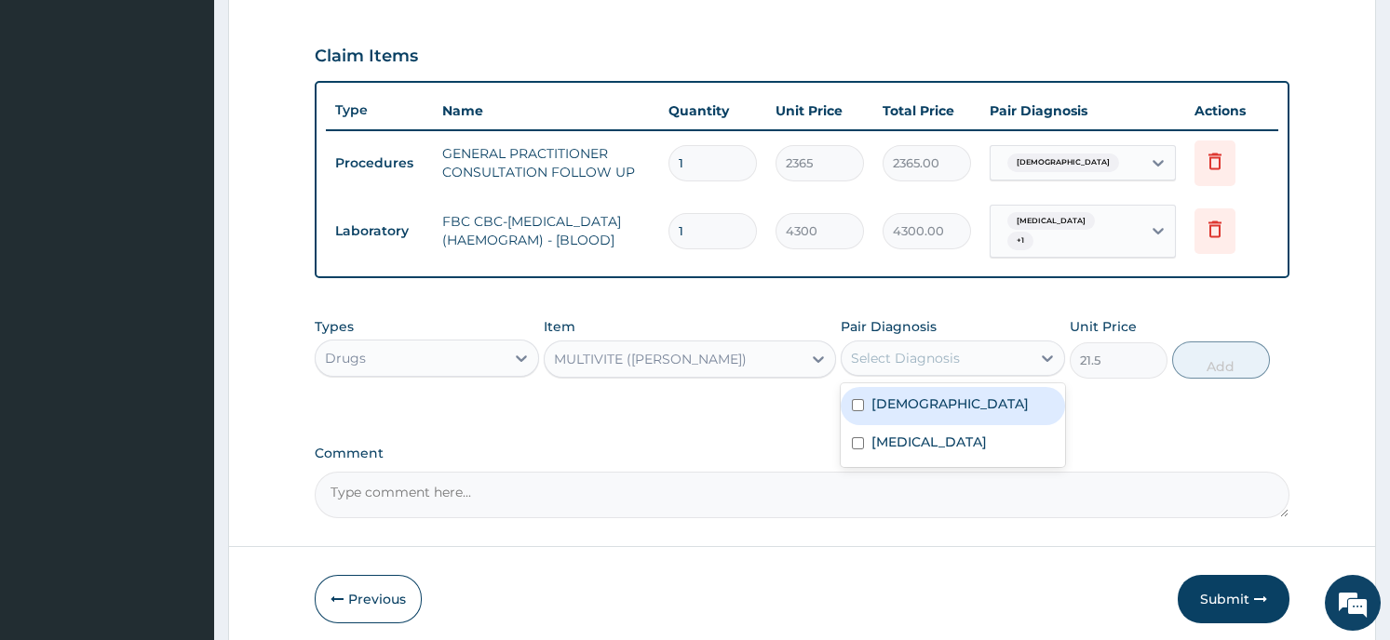
click at [979, 356] on div "Select Diagnosis" at bounding box center [935, 358] width 189 height 30
click at [720, 359] on div "MULTIVITE (EVANS)" at bounding box center [672, 359] width 257 height 30
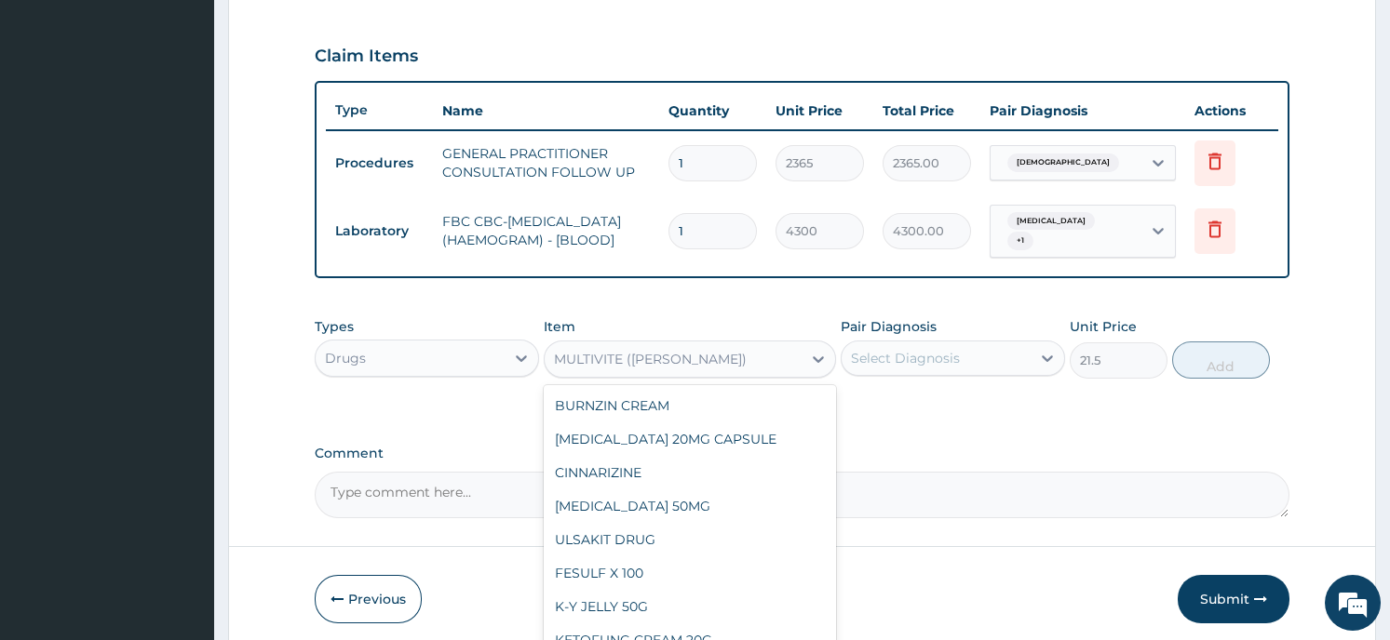
scroll to position [11210, 0]
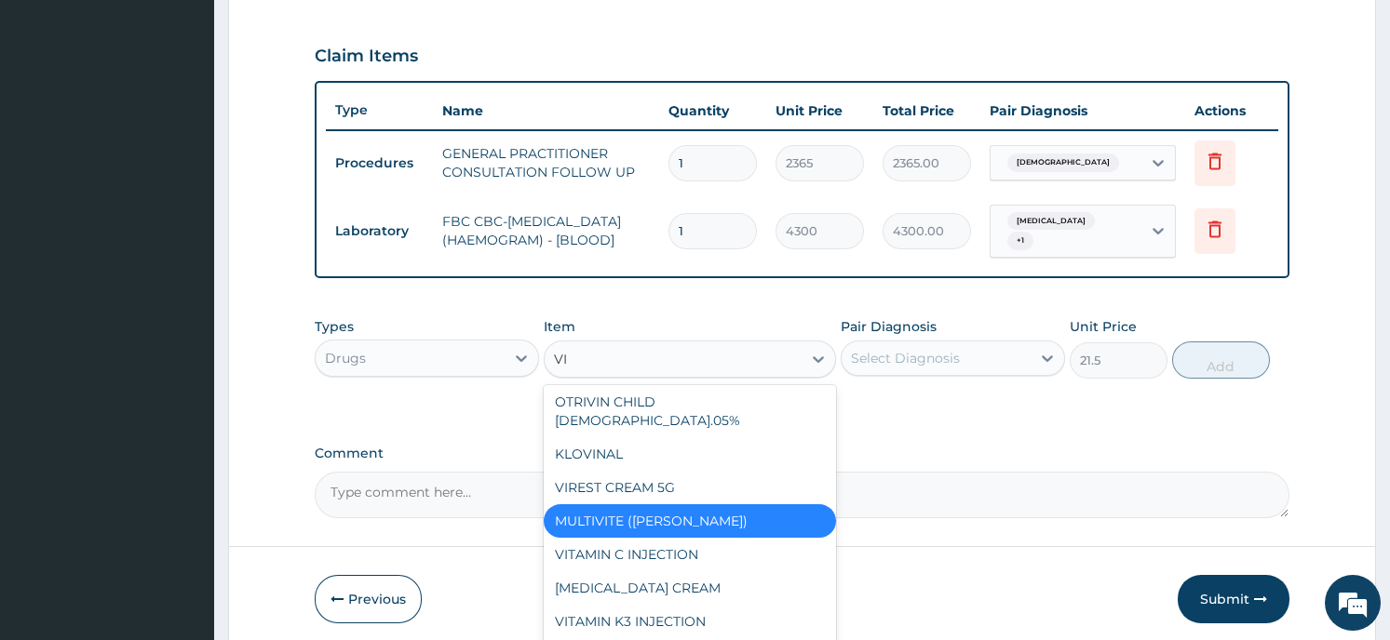
type input "VIT"
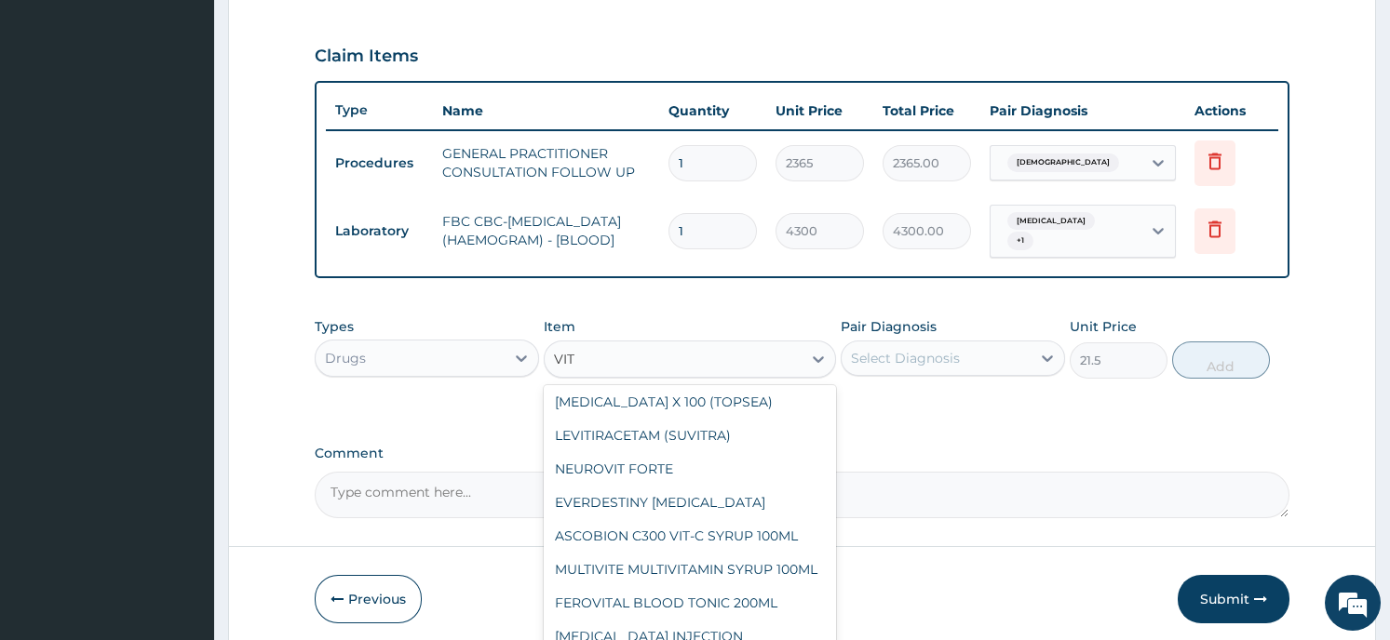
scroll to position [4, 0]
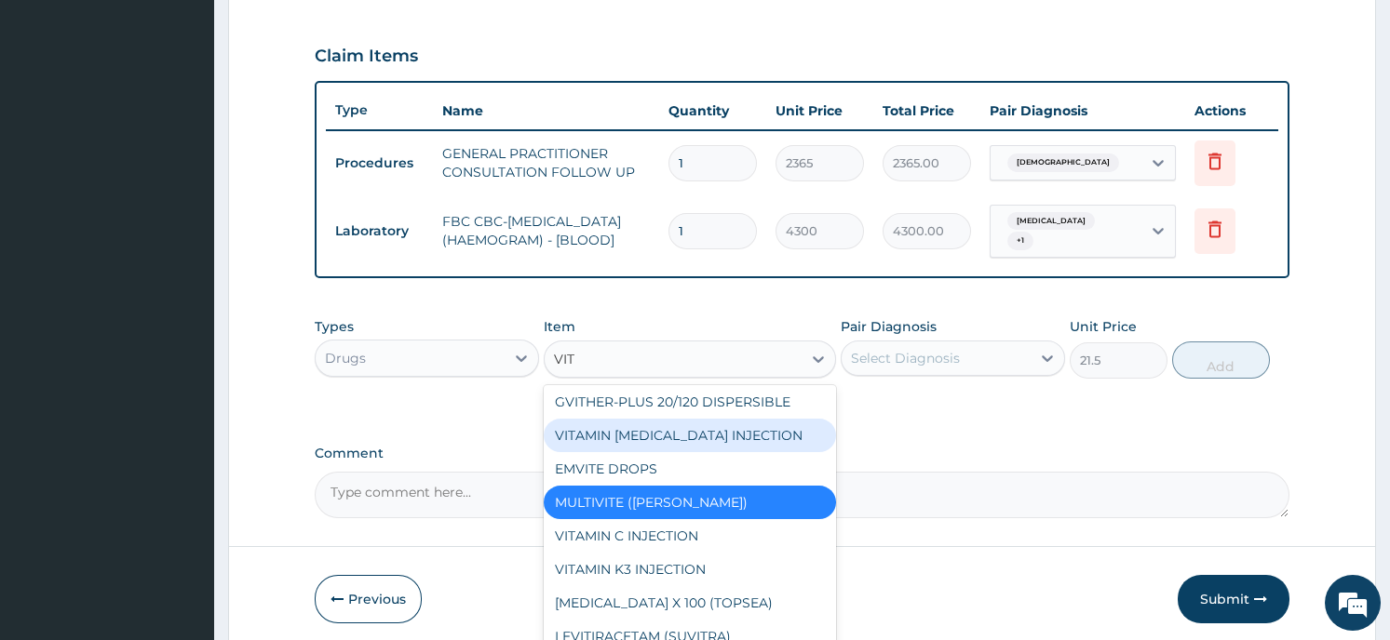
click at [737, 435] on div "VITAMIN B COMPLEX INJECTION" at bounding box center [690, 436] width 292 height 34
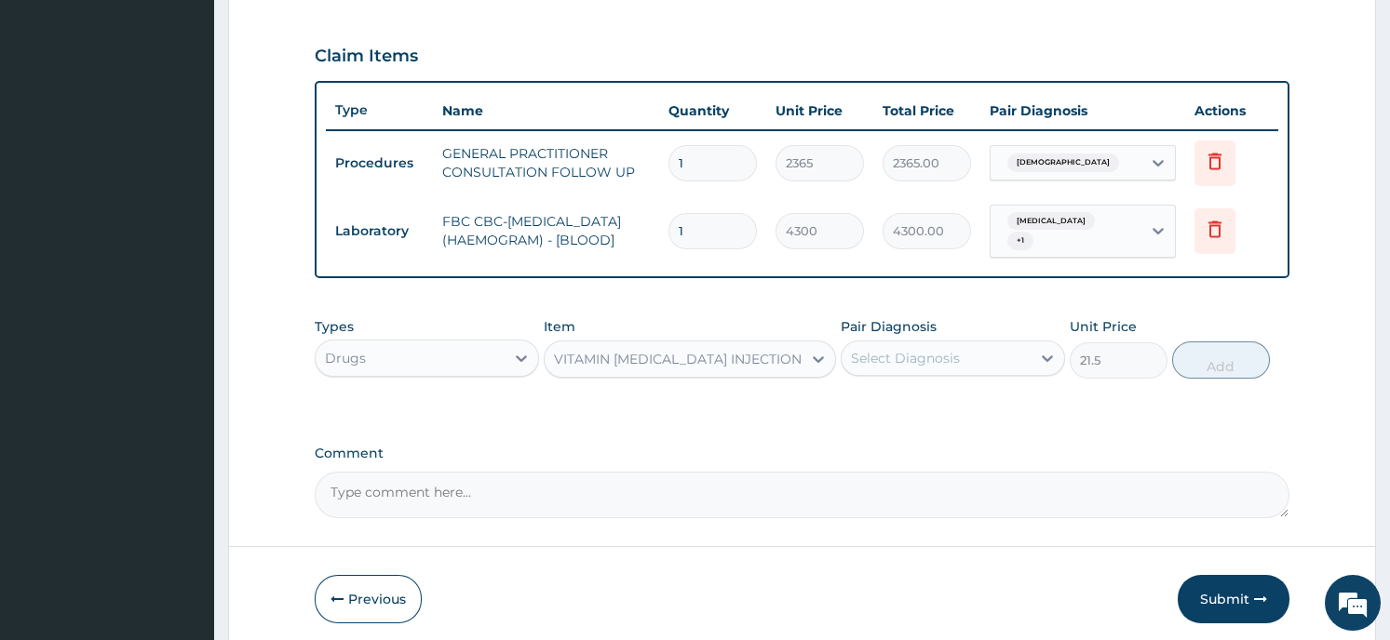
type input "129"
click at [1016, 359] on div "Select Diagnosis" at bounding box center [935, 358] width 189 height 30
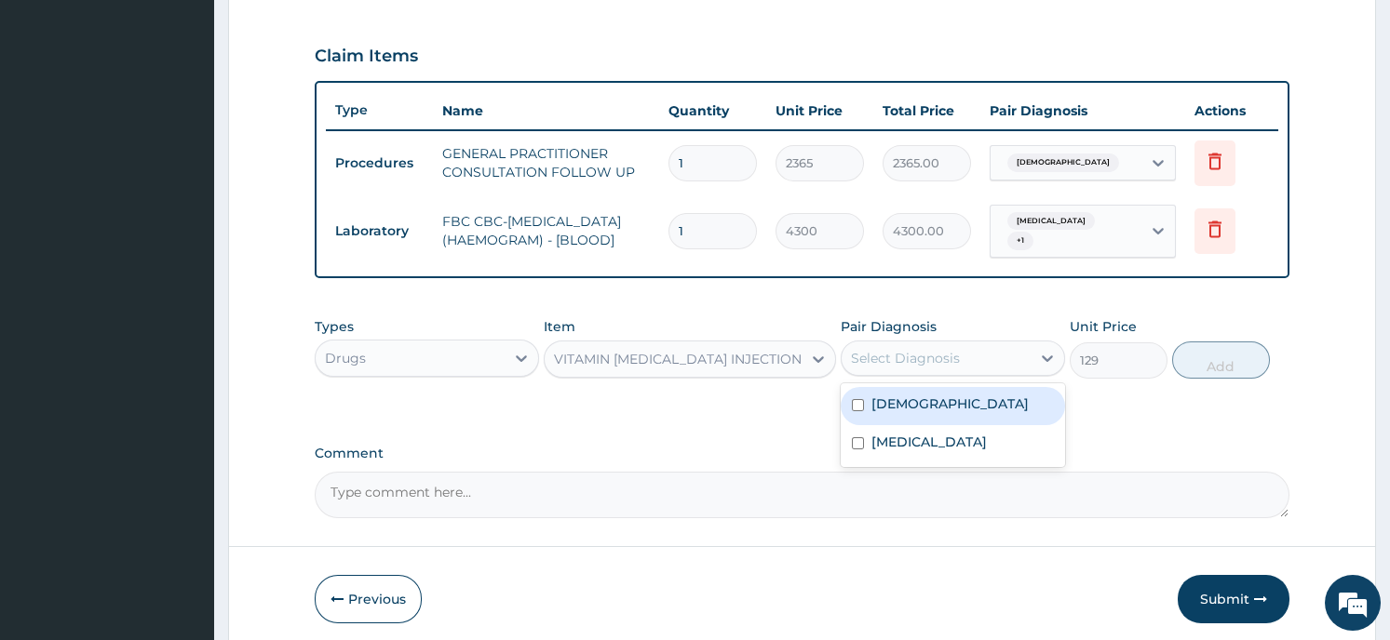
click at [988, 410] on div "Paresthesia" at bounding box center [952, 406] width 224 height 38
checkbox input "true"
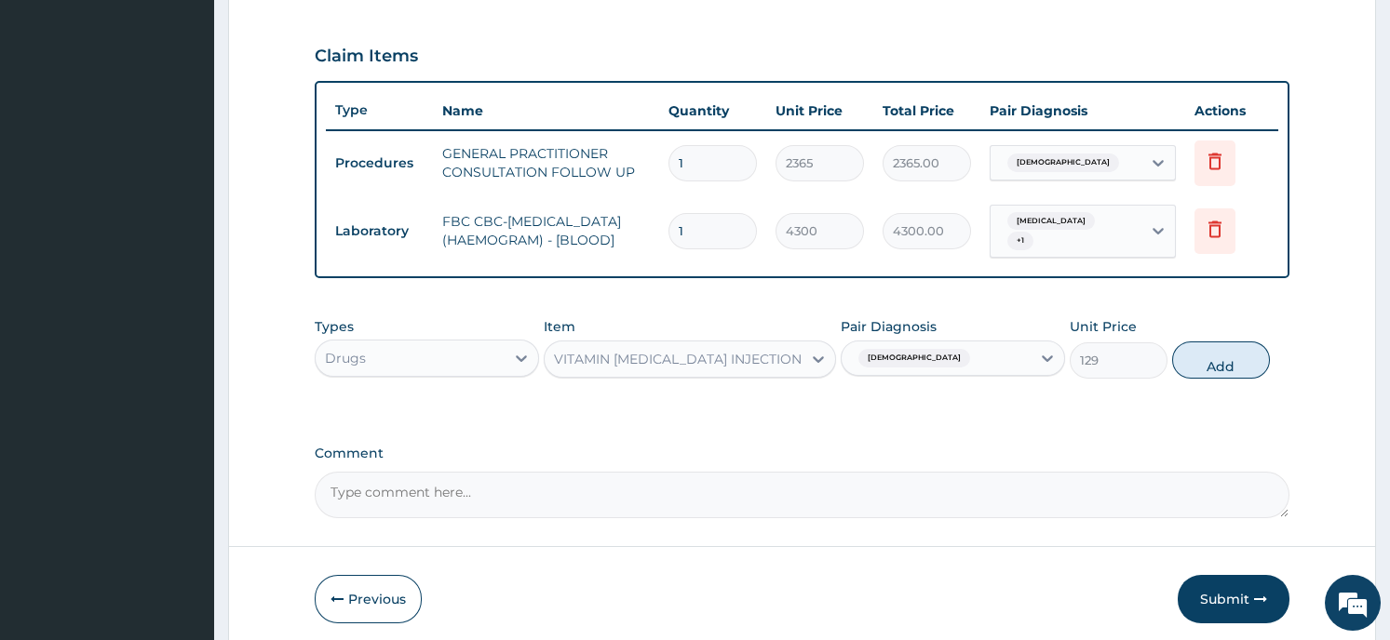
click at [1214, 363] on button "Add" at bounding box center [1221, 360] width 98 height 37
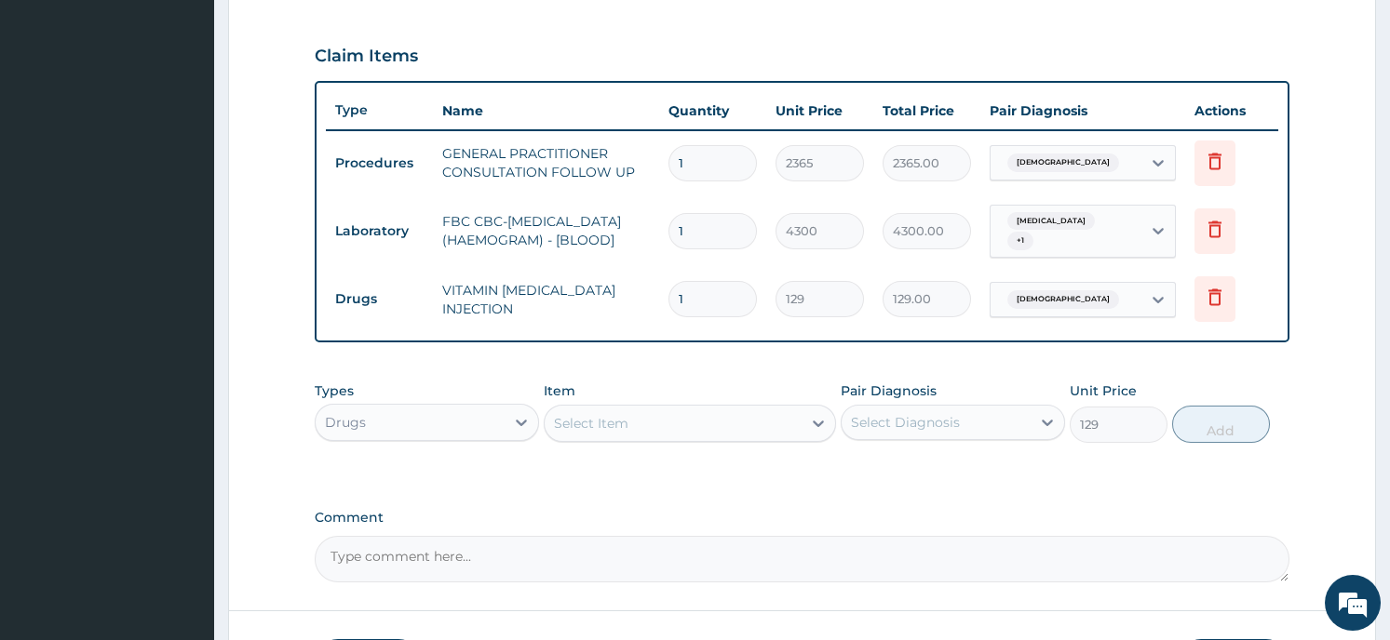
type input "0"
type input "0.00"
type input "5"
type input "645.00"
type input "5"
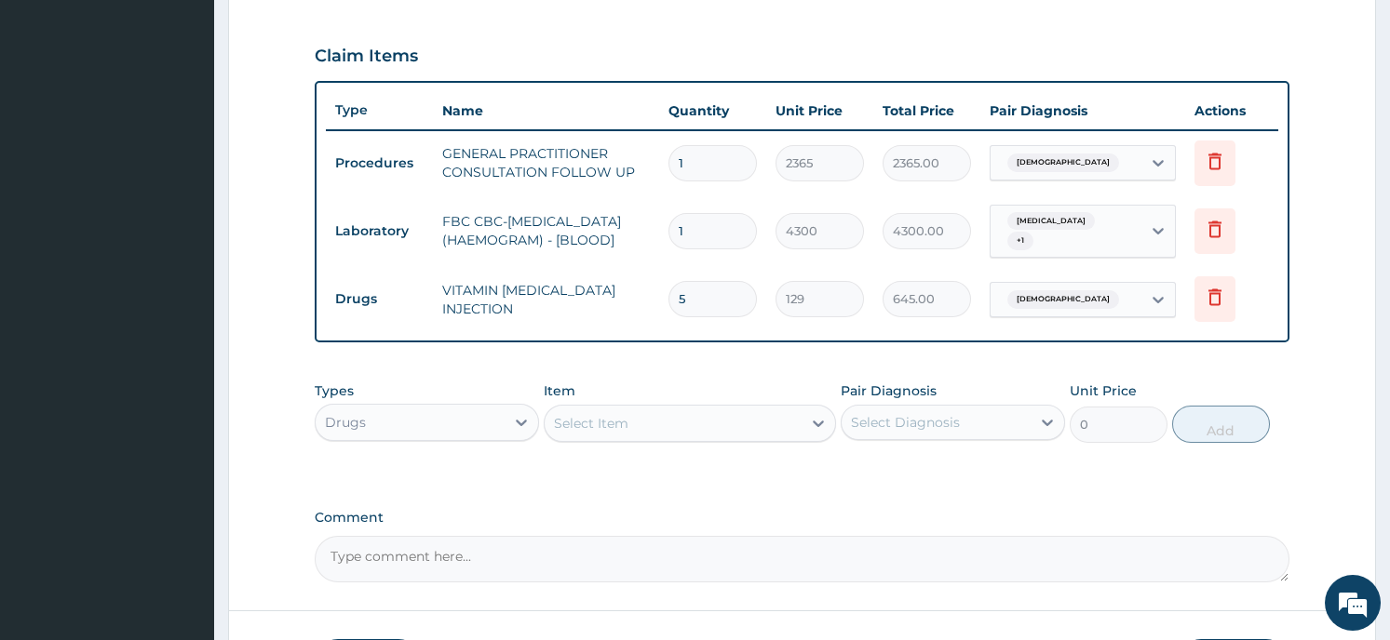
click at [745, 490] on div "PA Code / Prescription Code Enter Code(Secondary Care Only) Encounter Date 16-0…" at bounding box center [802, 74] width 974 height 1016
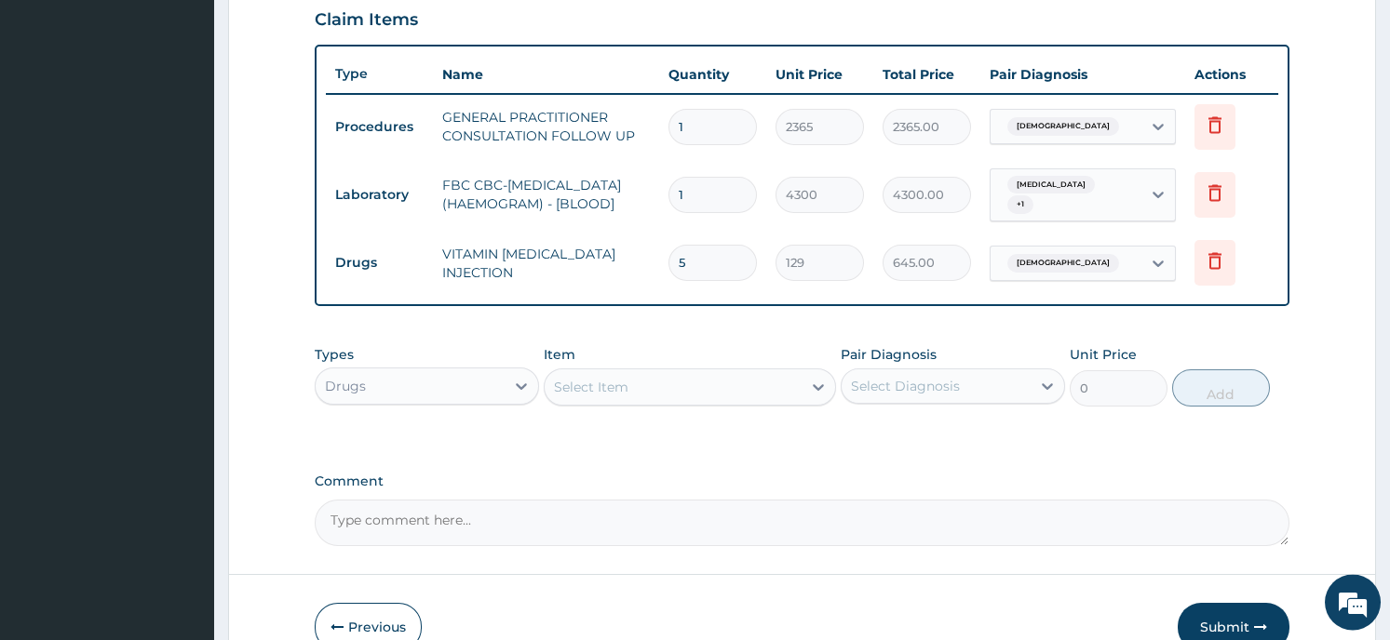
scroll to position [600, 0]
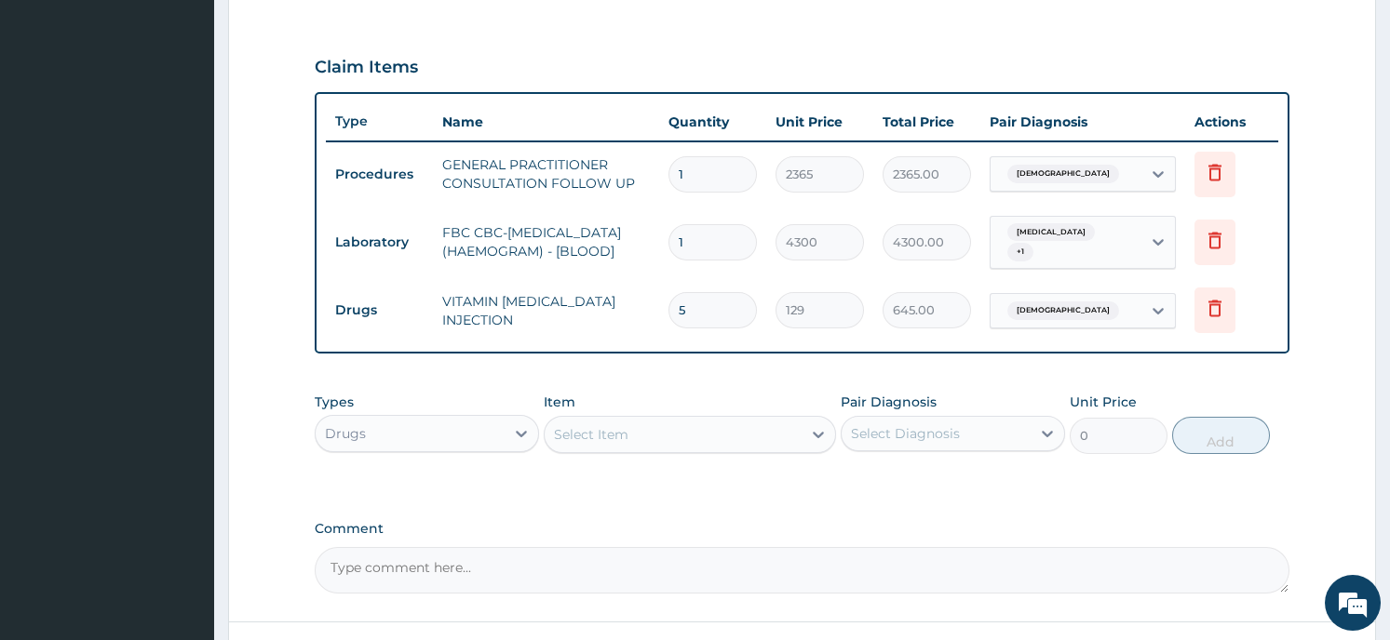
click at [1146, 505] on div "PA Code / Prescription Code Enter Code(Secondary Care Only) Encounter Date 16-0…" at bounding box center [802, 85] width 974 height 1016
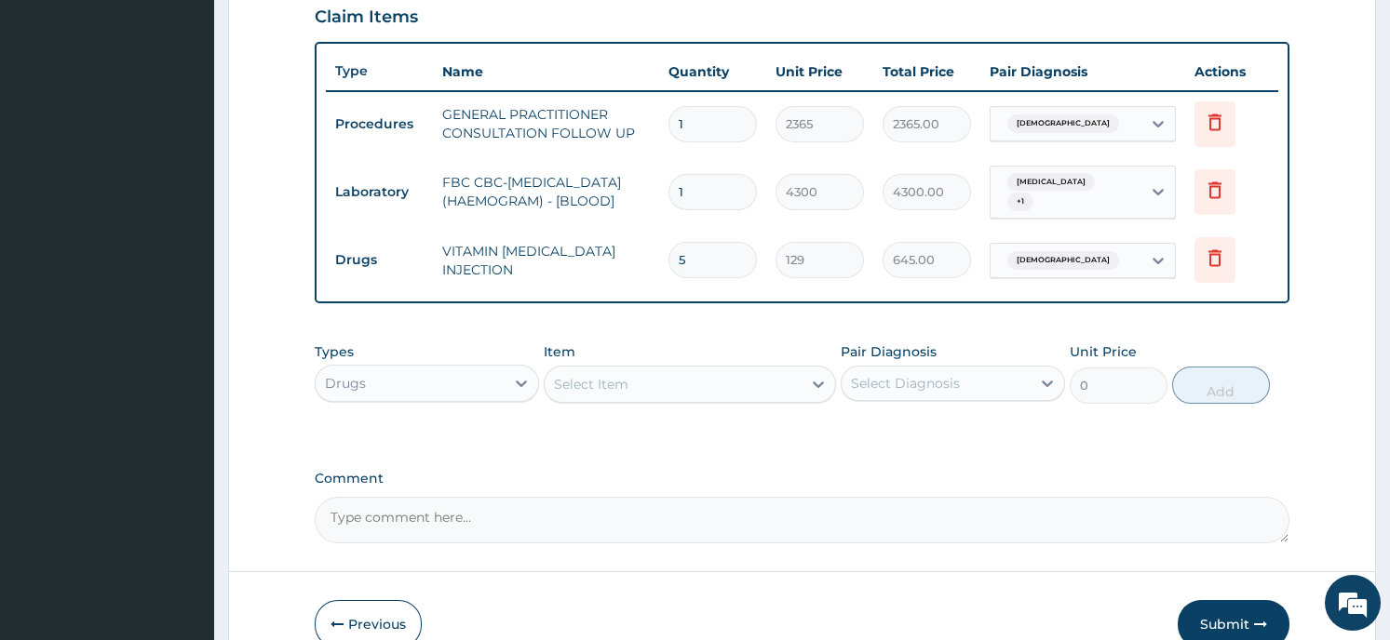
scroll to position [750, 0]
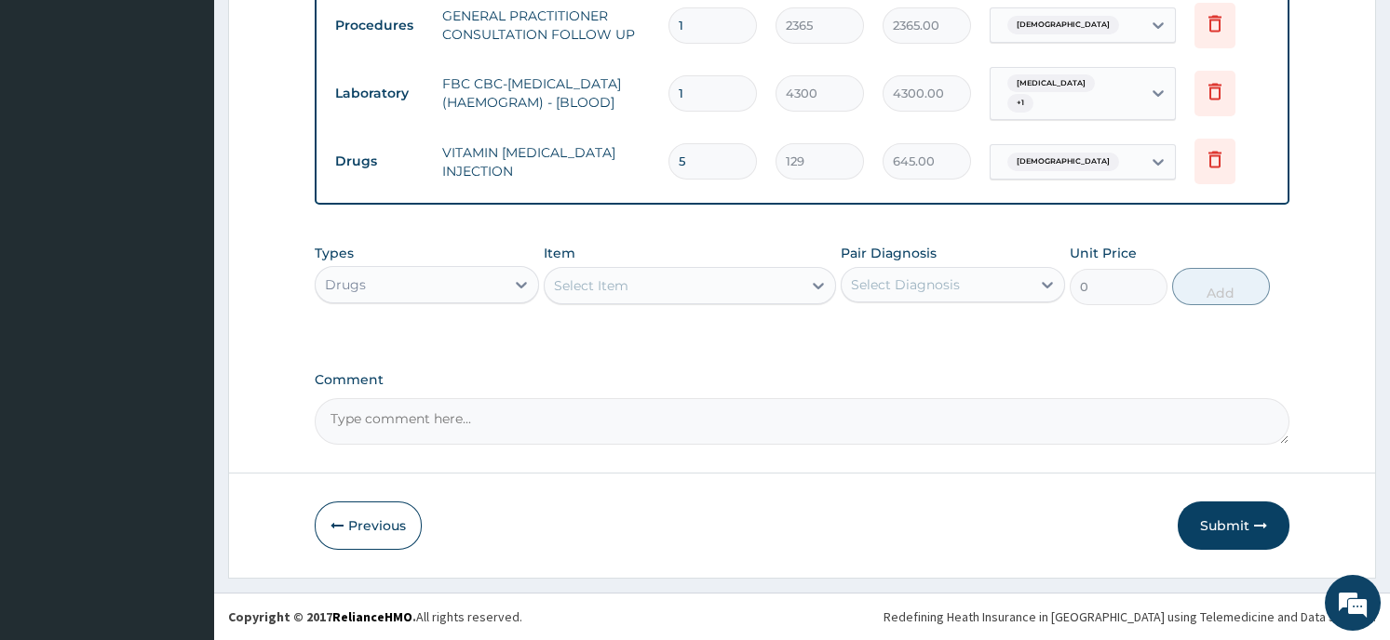
click at [1238, 523] on button "Submit" at bounding box center [1233, 526] width 112 height 48
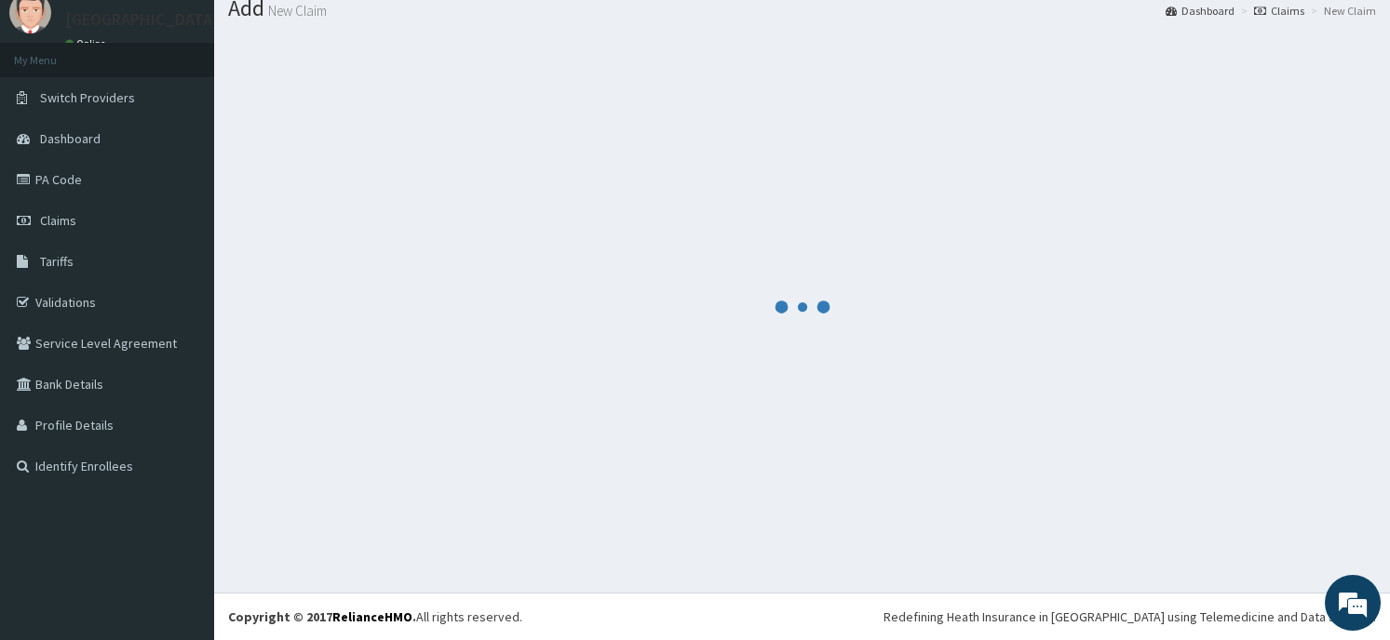
scroll to position [64, 0]
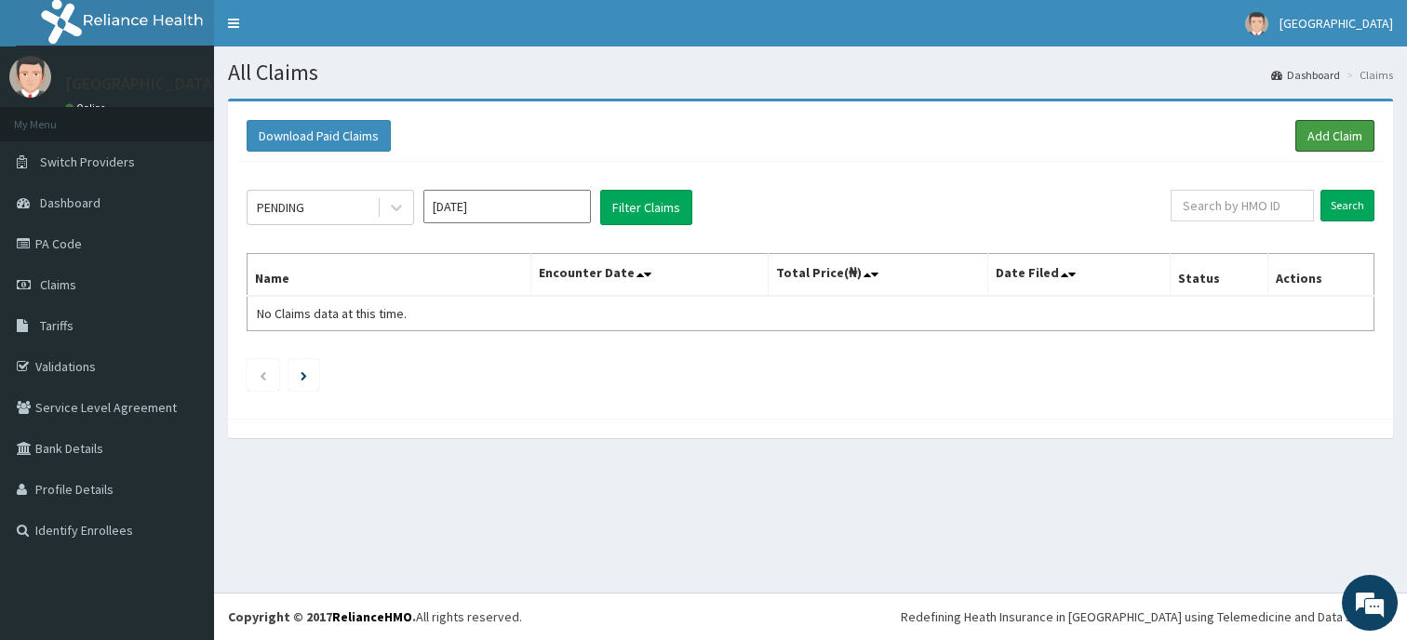
click at [1329, 125] on link "Add Claim" at bounding box center [1335, 136] width 79 height 32
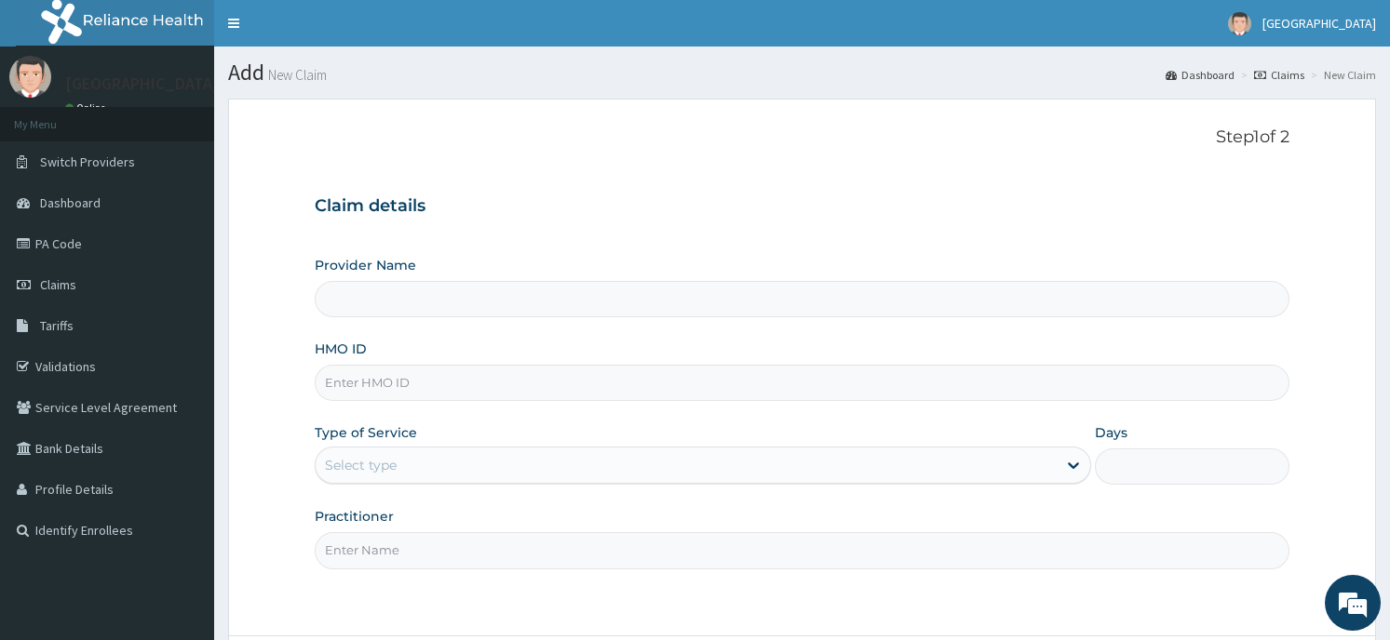
type input "Horeb [GEOGRAPHIC_DATA]"
click at [618, 378] on input "HMO ID" at bounding box center [802, 383] width 974 height 36
type input "GCS/10133/A"
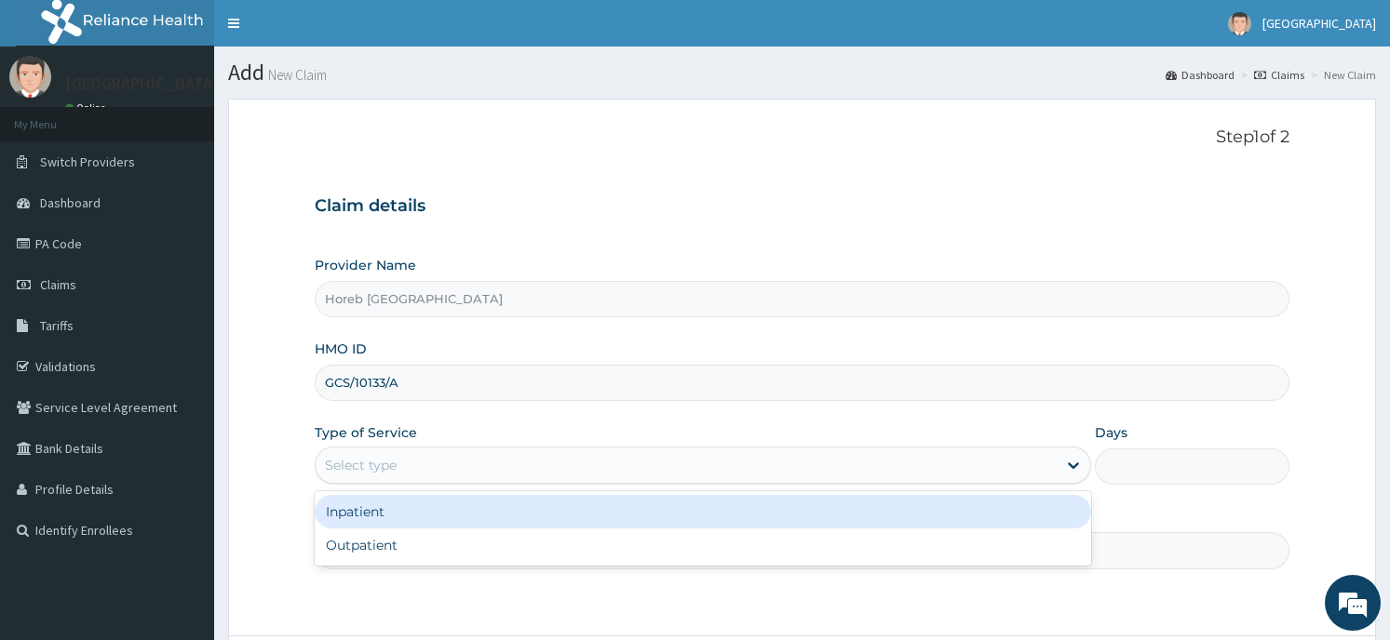
click at [395, 460] on div "Select type" at bounding box center [361, 465] width 72 height 19
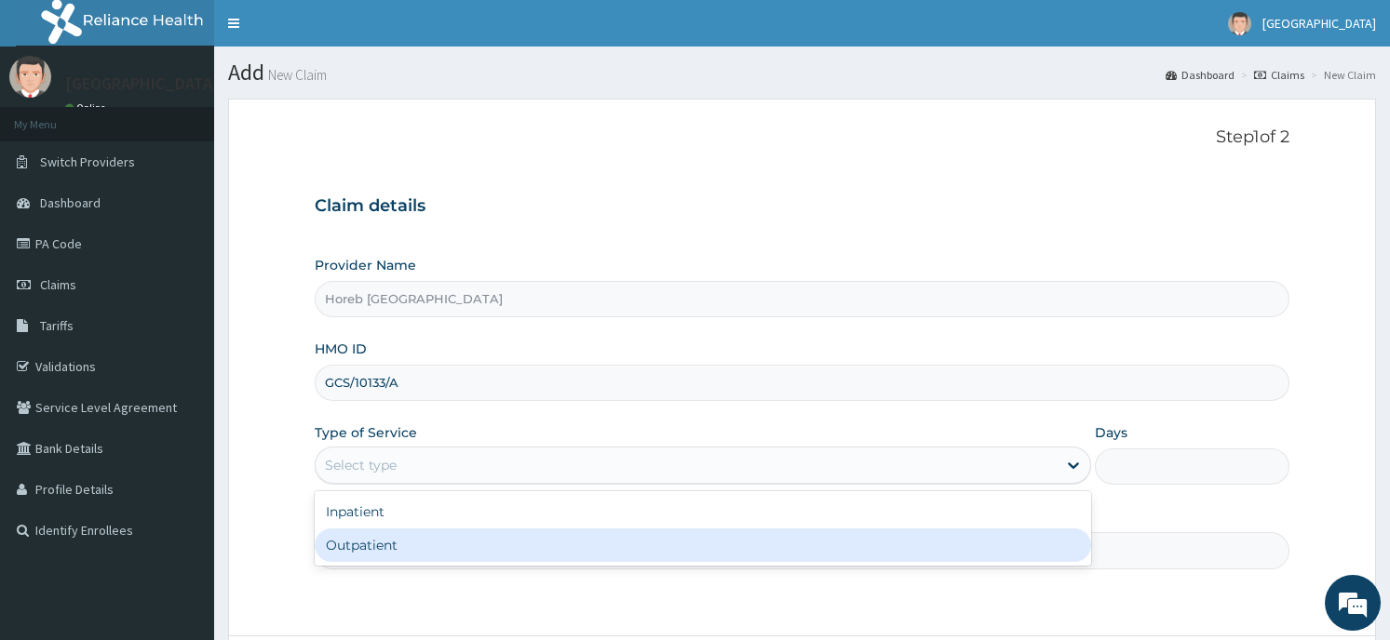
click at [396, 546] on div "Outpatient" at bounding box center [703, 546] width 776 height 34
type input "1"
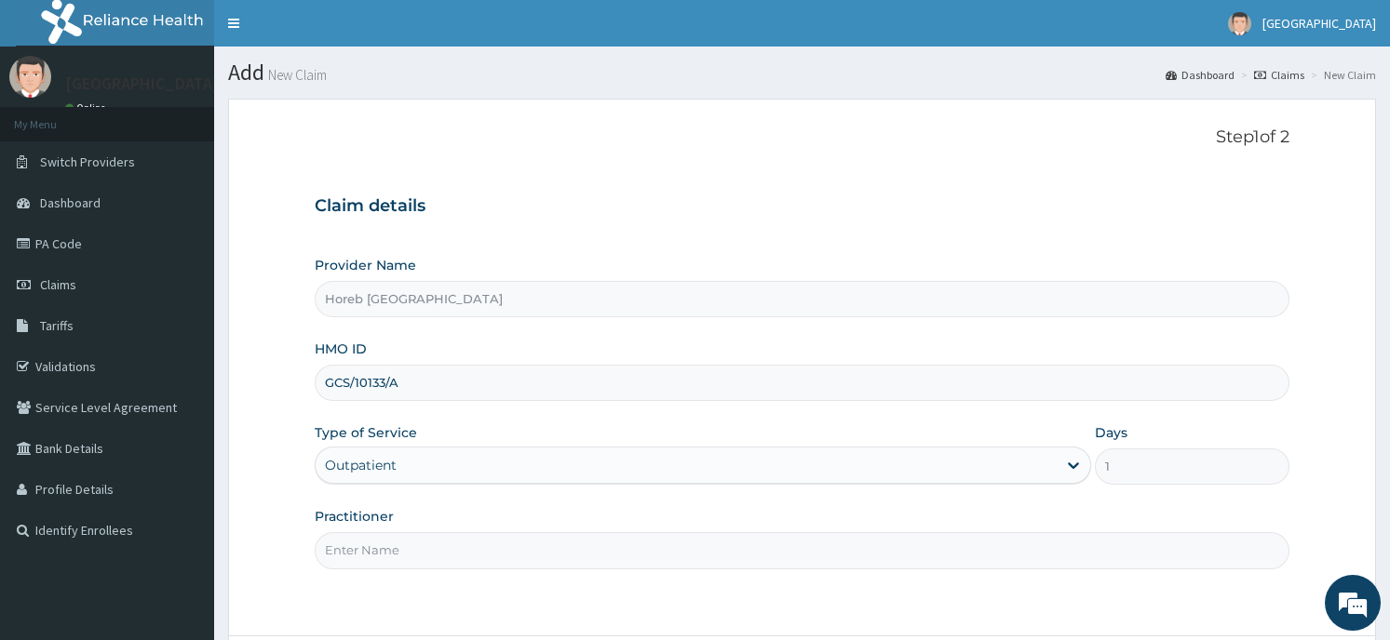
click at [446, 544] on input "Practitioner" at bounding box center [802, 550] width 974 height 36
type input "GENERAL"
click at [1196, 605] on div "Step 1 of 2 Claim details Provider Name Horeb Consult Hospital HMO ID GCS/10133…" at bounding box center [802, 368] width 974 height 480
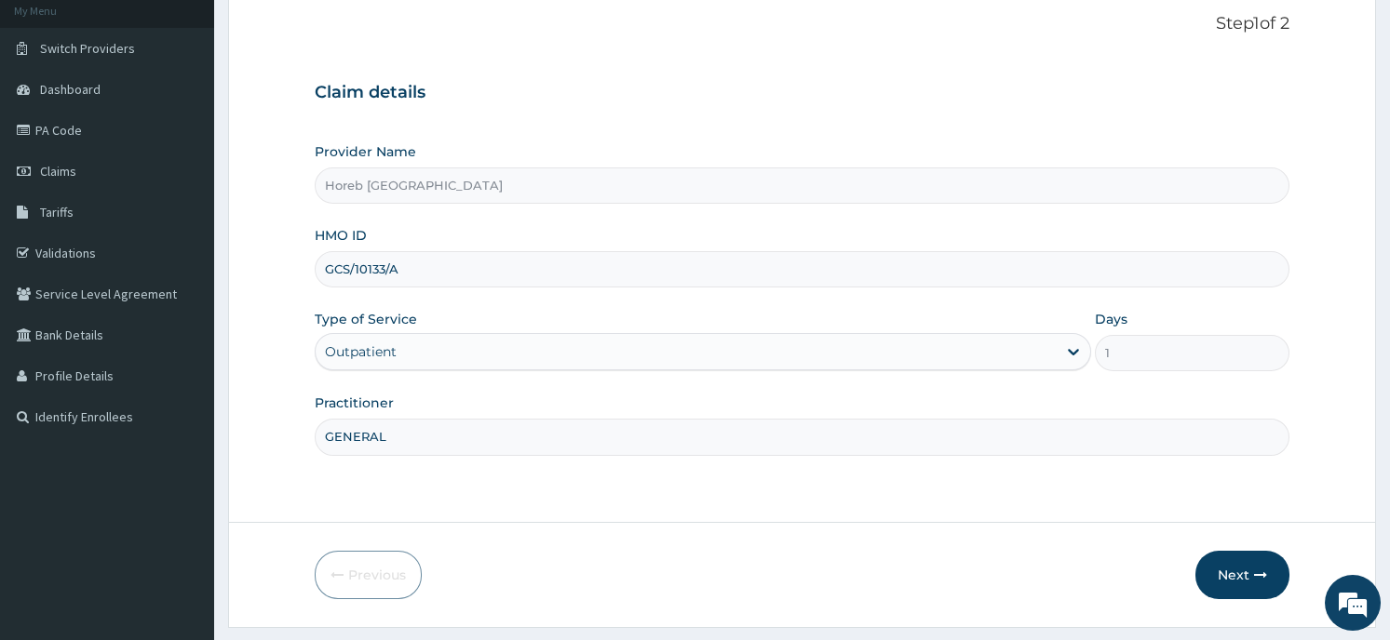
scroll to position [163, 0]
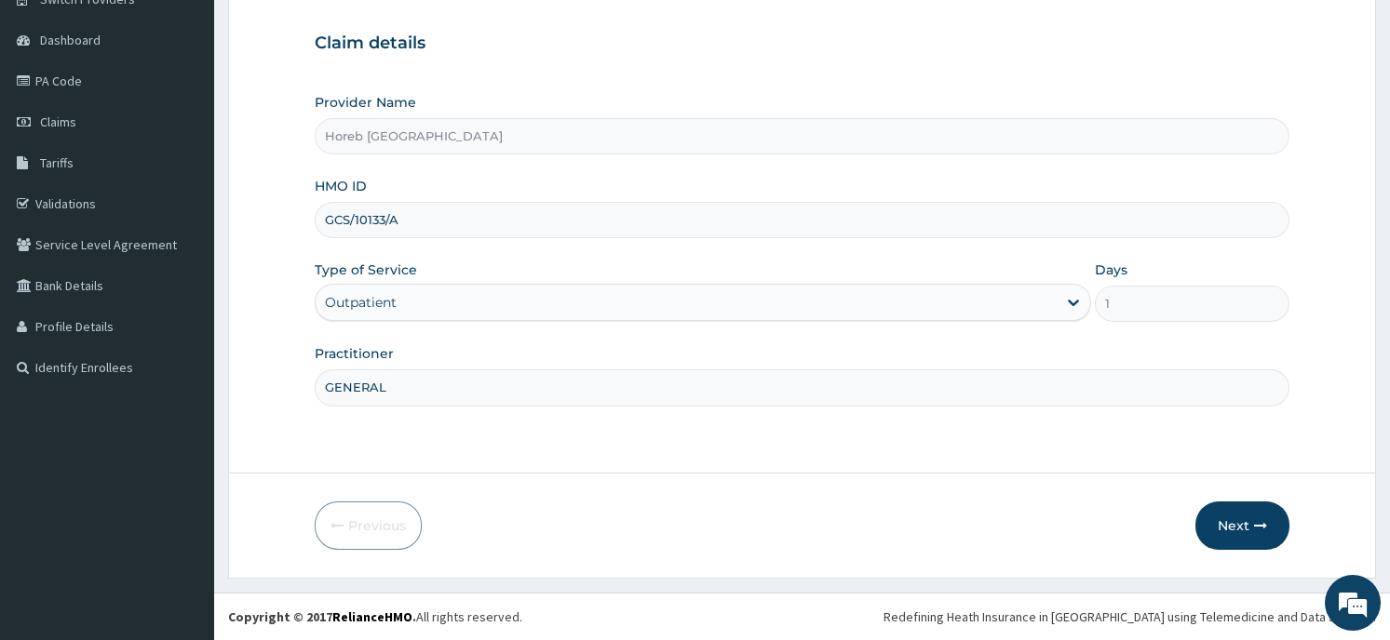
click at [1239, 518] on button "Next" at bounding box center [1242, 526] width 94 height 48
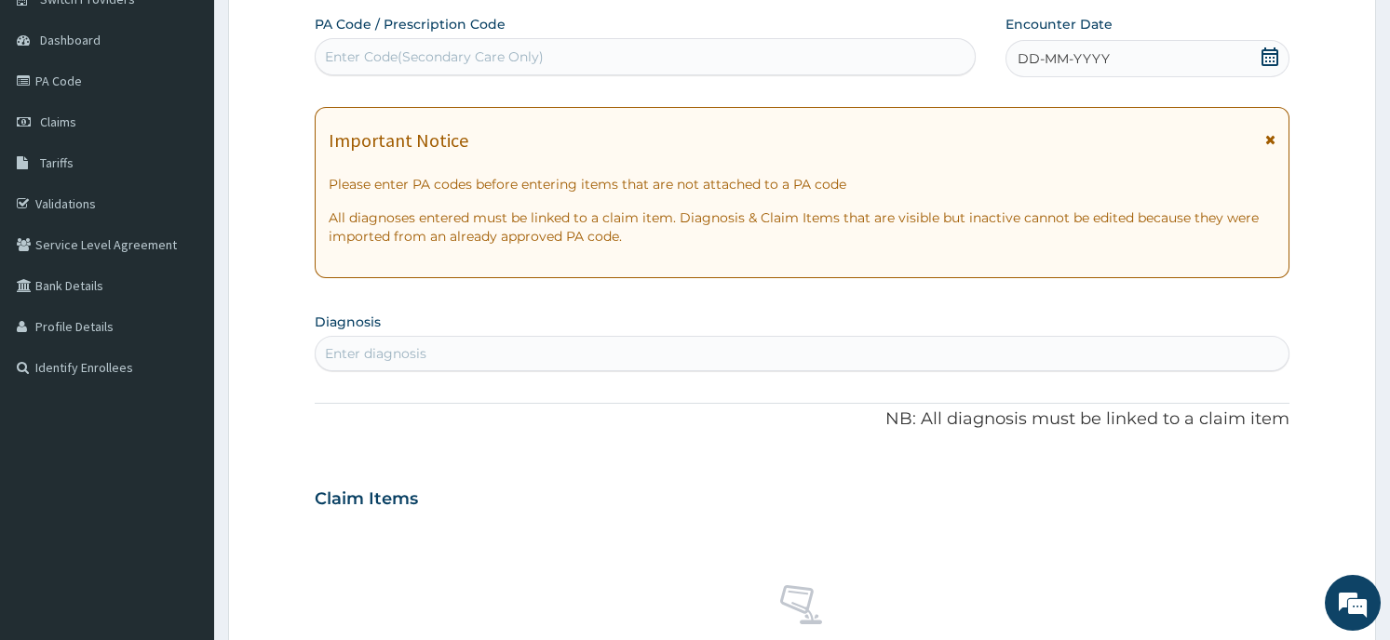
click at [1129, 54] on div "DD-MM-YYYY" at bounding box center [1146, 58] width 283 height 37
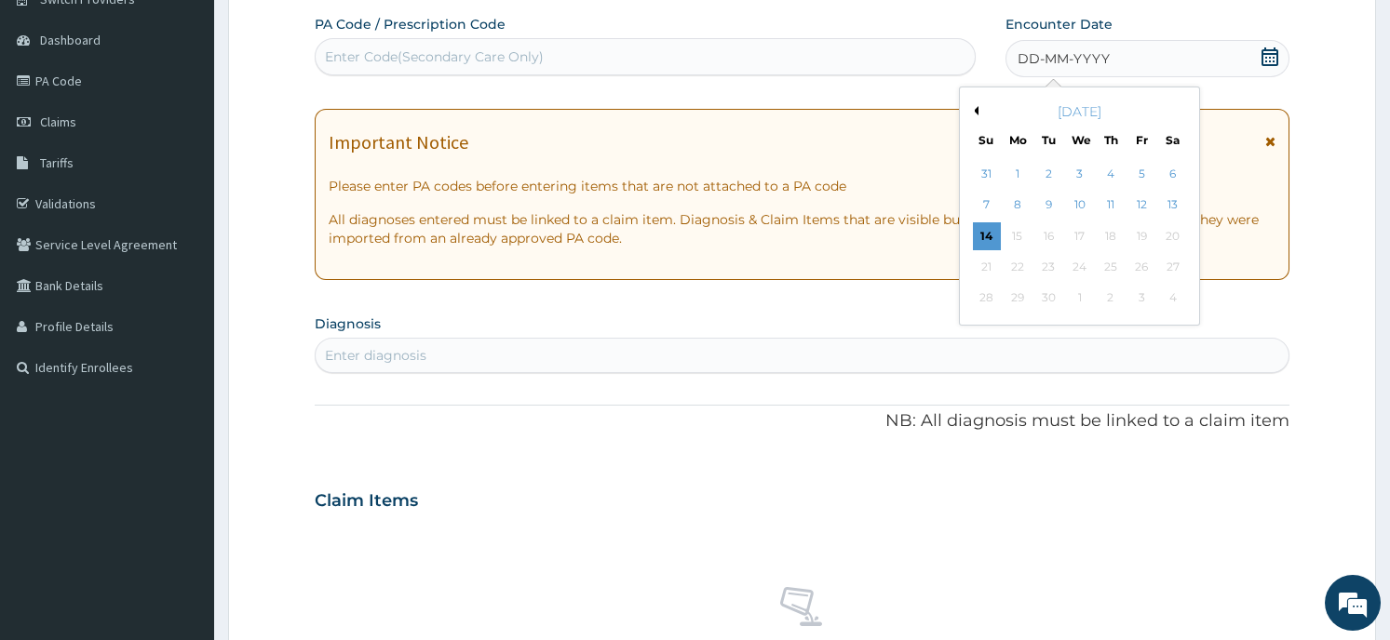
click at [969, 111] on div "[DATE]" at bounding box center [1079, 111] width 224 height 19
click at [971, 105] on div "[DATE]" at bounding box center [1079, 111] width 224 height 19
click at [971, 109] on button "Previous Month" at bounding box center [973, 110] width 9 height 9
click at [1173, 232] on div "16" at bounding box center [1173, 236] width 28 height 28
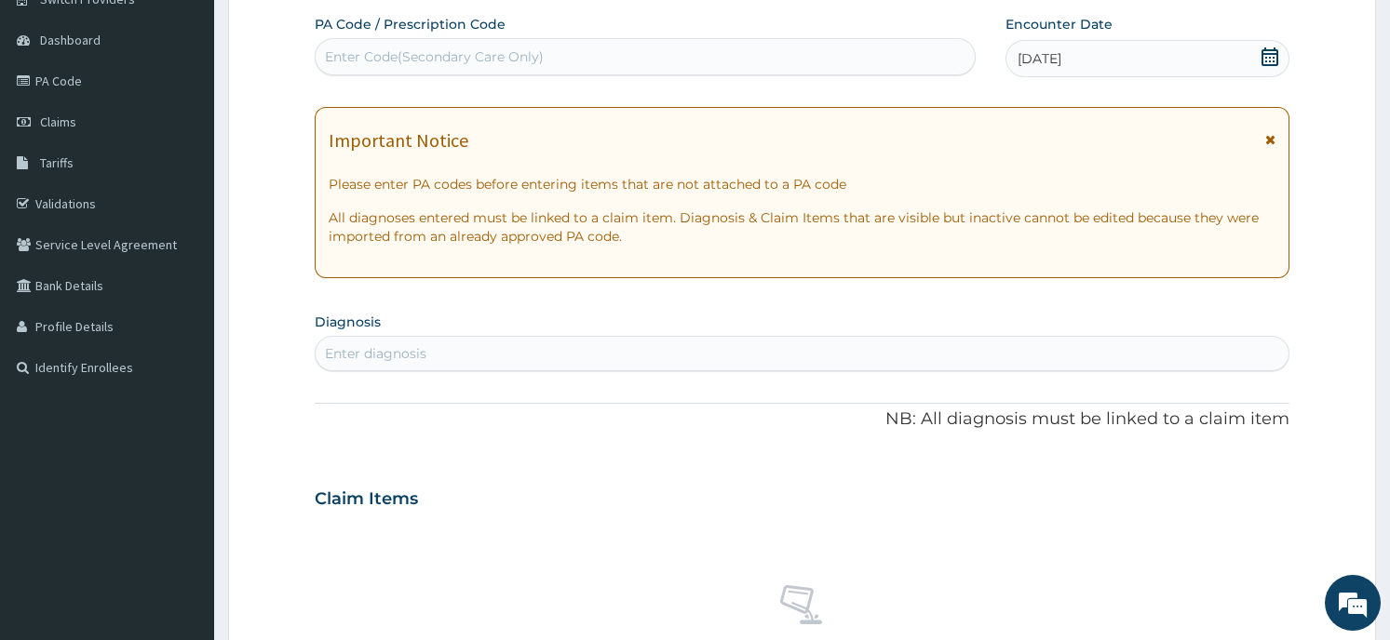
click at [472, 347] on div "Enter diagnosis" at bounding box center [802, 354] width 972 height 30
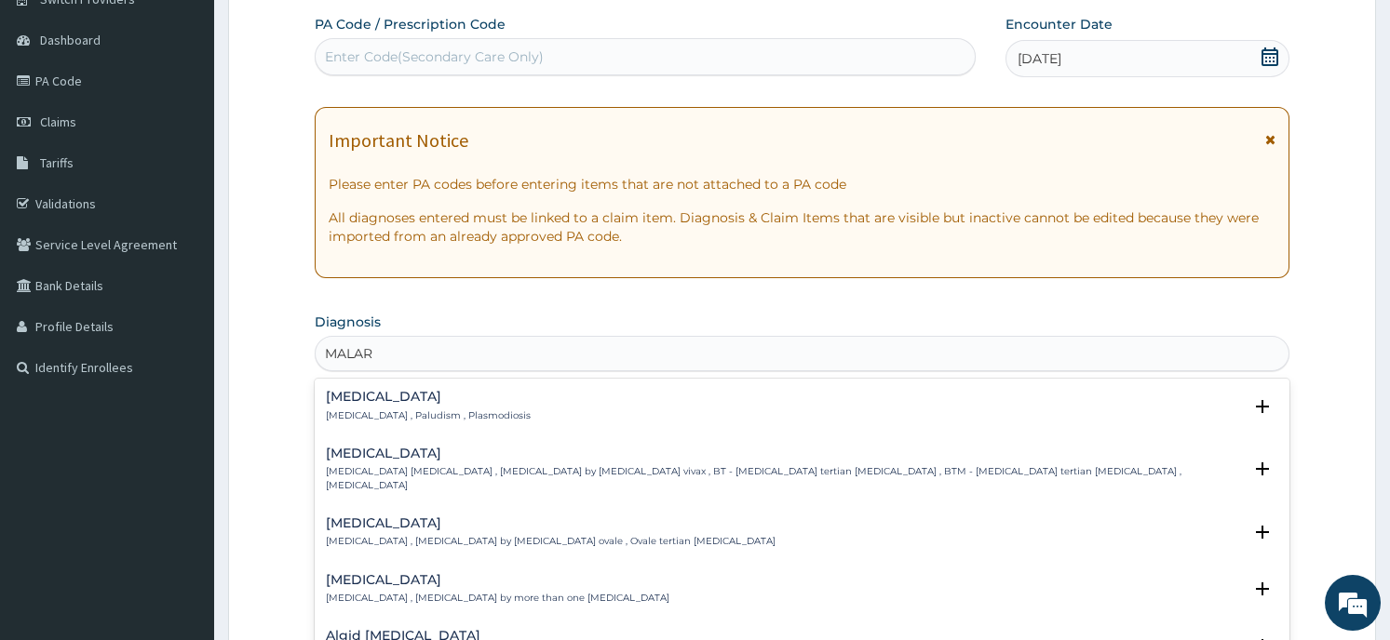
type input "MALARI"
click at [439, 404] on h4 "[MEDICAL_DATA]" at bounding box center [428, 397] width 205 height 14
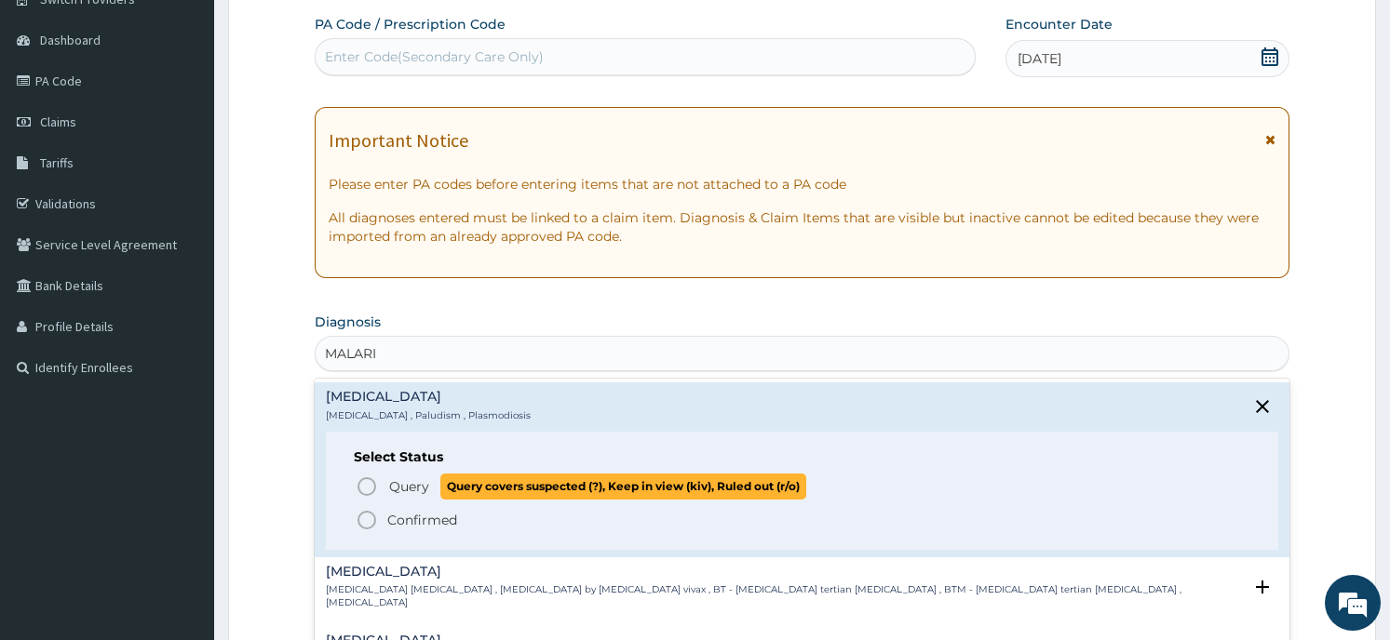
click at [463, 487] on span "Query covers suspected (?), Keep in view (kiv), Ruled out (r/o)" at bounding box center [623, 486] width 366 height 25
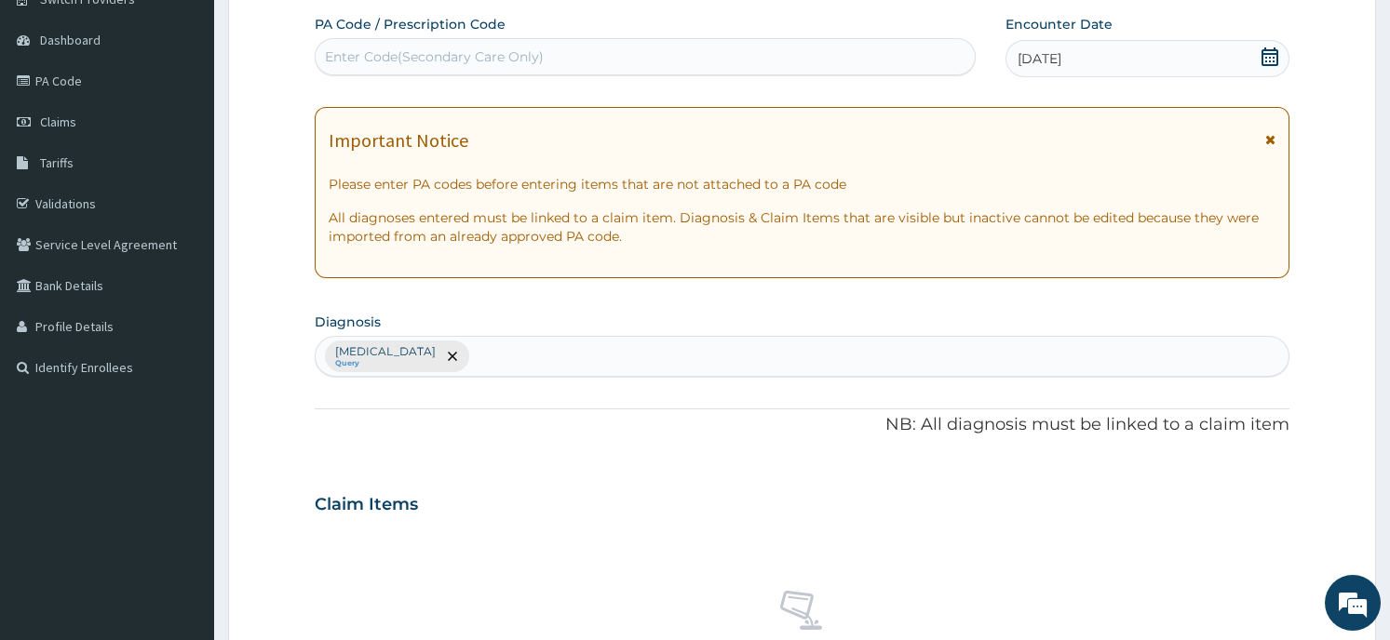
click at [442, 358] on div "[MEDICAL_DATA] Query" at bounding box center [802, 356] width 972 height 39
click at [440, 344] on div "[MEDICAL_DATA] Query" at bounding box center [802, 356] width 972 height 39
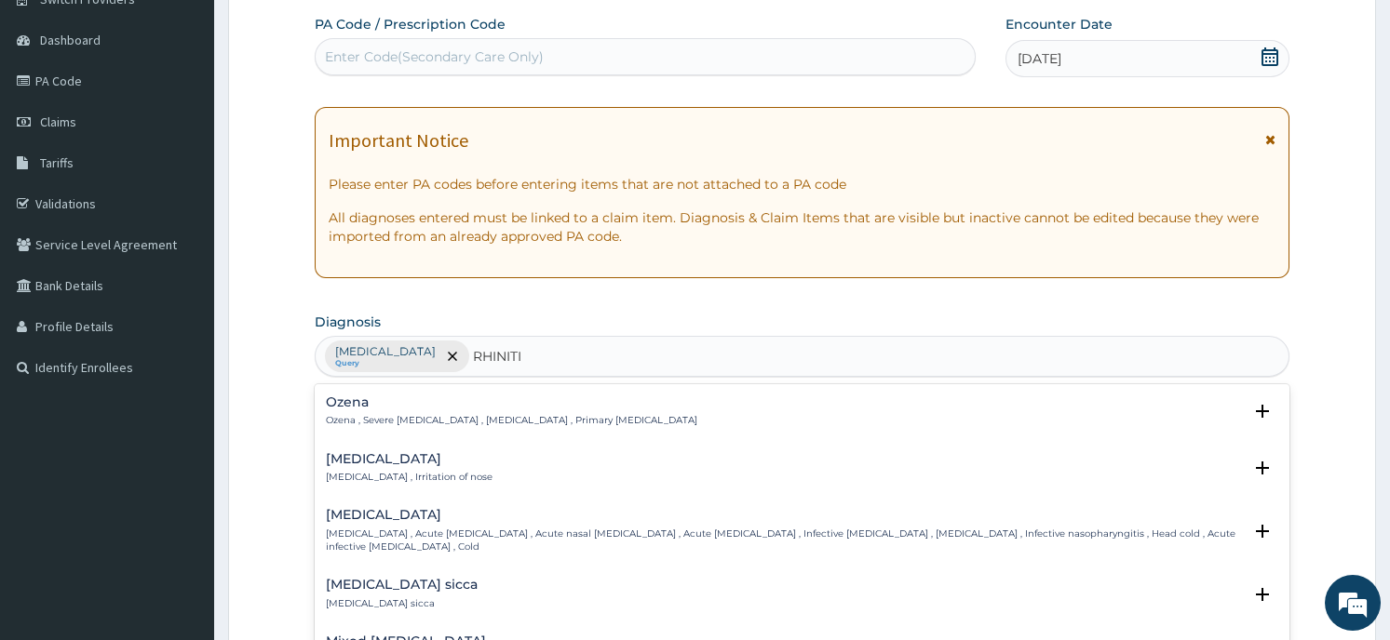
type input "[MEDICAL_DATA]"
click at [433, 472] on p "[MEDICAL_DATA] , Irritation of nose" at bounding box center [409, 477] width 167 height 13
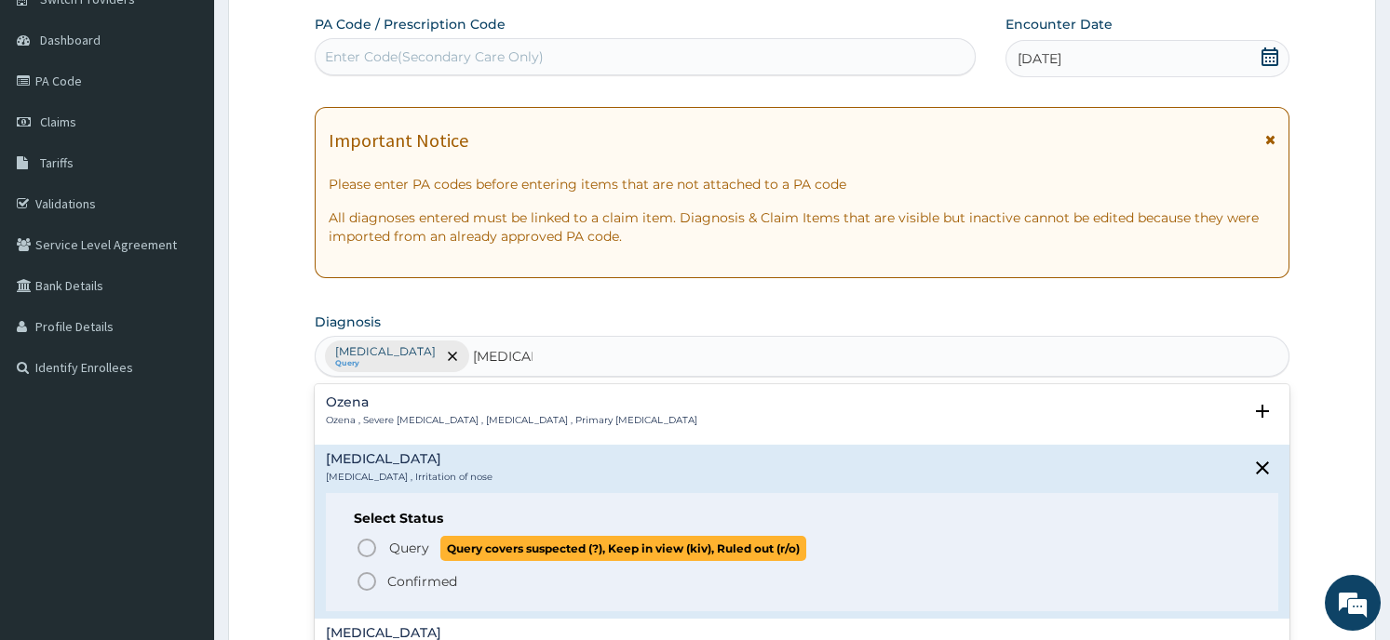
click at [434, 549] on p "Query Query covers suspected (?), Keep in view (kiv), Ruled out (r/o)" at bounding box center [596, 548] width 419 height 25
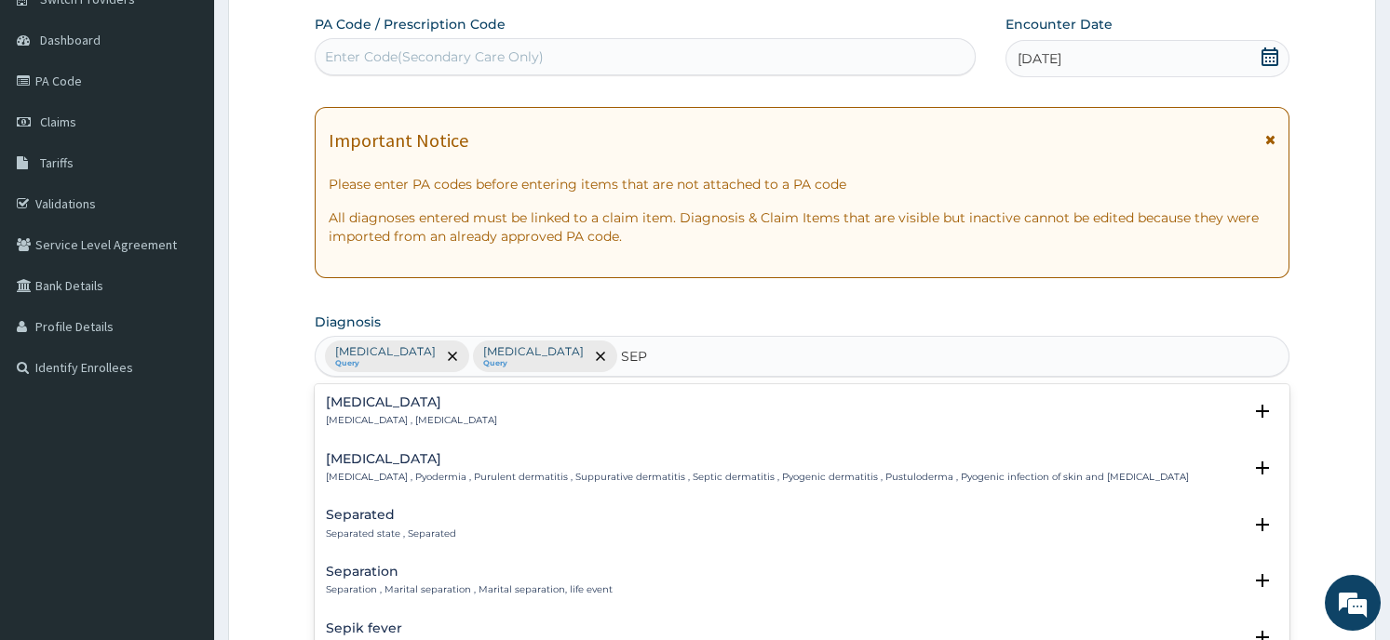
type input "SEPS"
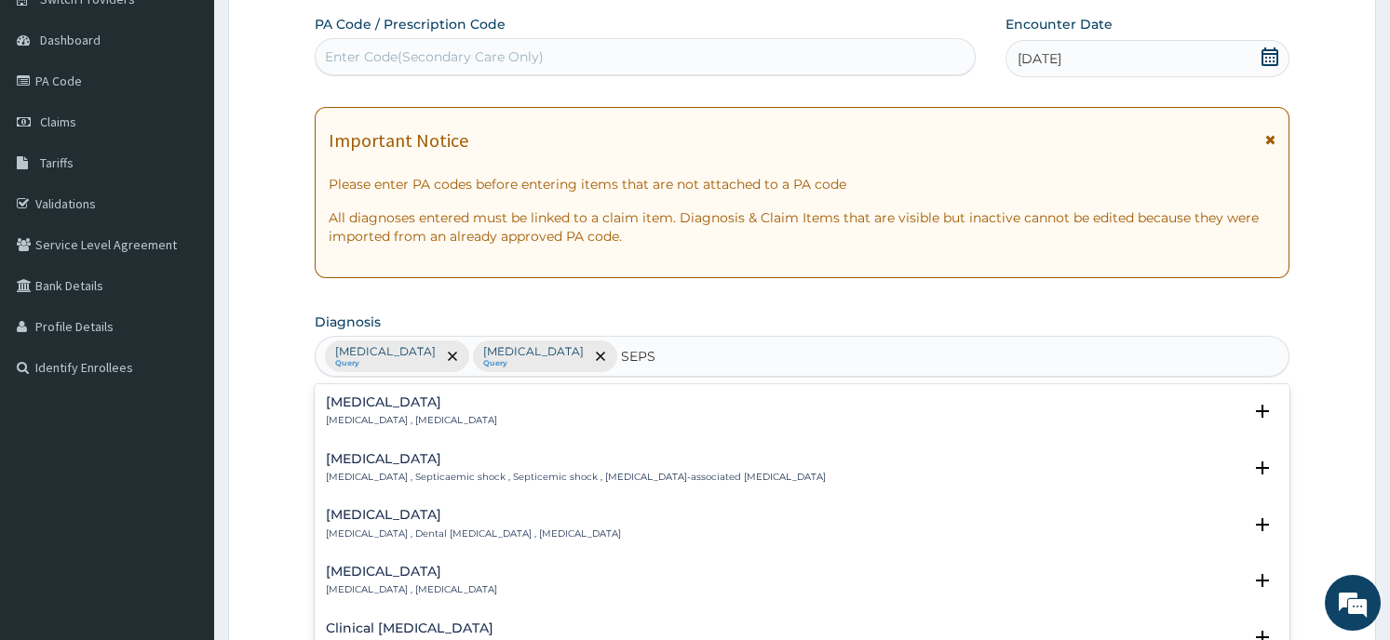
click at [515, 408] on div "[MEDICAL_DATA] [MEDICAL_DATA] , [MEDICAL_DATA]" at bounding box center [801, 412] width 951 height 33
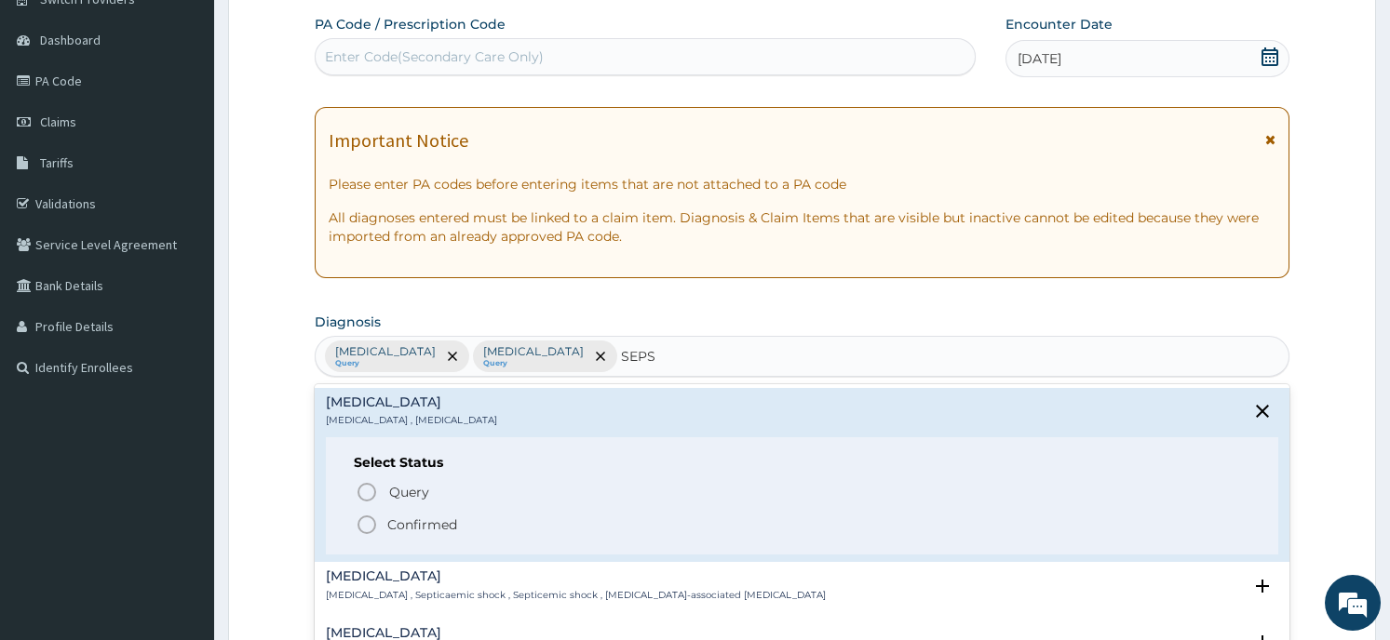
click at [495, 479] on div "Select Status Query Query covers suspected (?), Keep in view (kiv), Ruled out (…" at bounding box center [801, 496] width 951 height 118
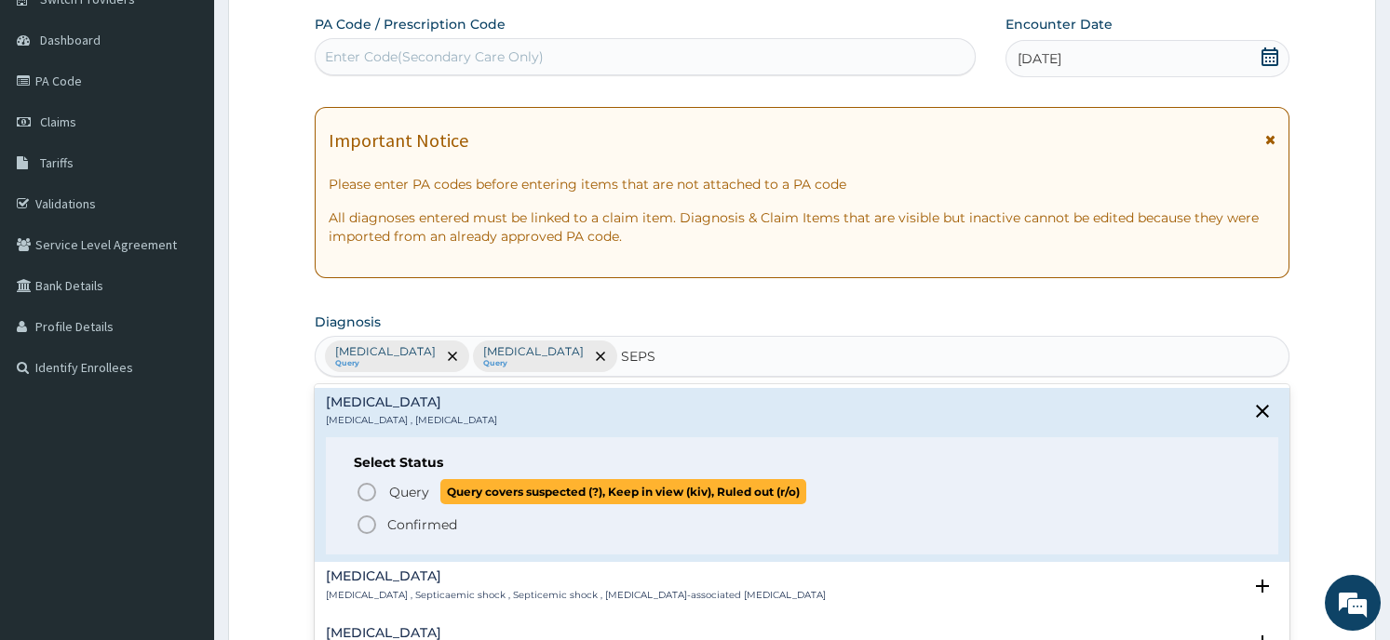
click at [513, 485] on span "Query covers suspected (?), Keep in view (kiv), Ruled out (r/o)" at bounding box center [623, 491] width 366 height 25
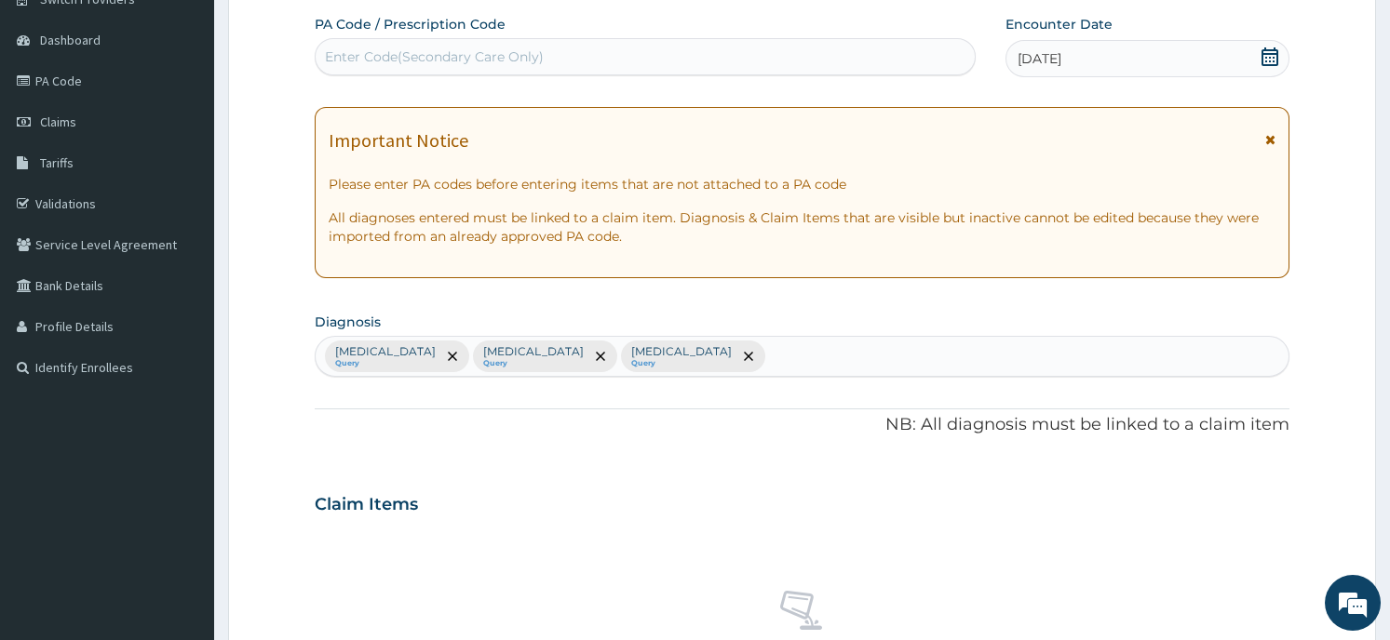
click at [517, 517] on div "Claim Items" at bounding box center [802, 501] width 974 height 48
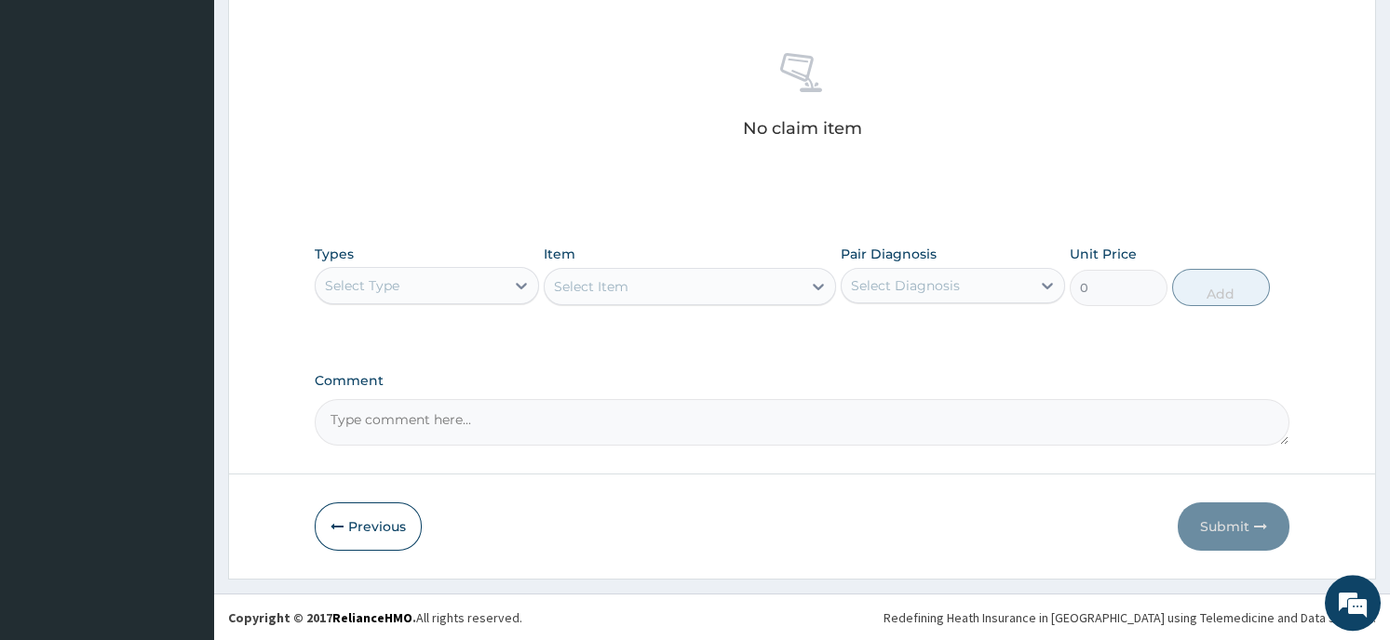
scroll to position [702, 0]
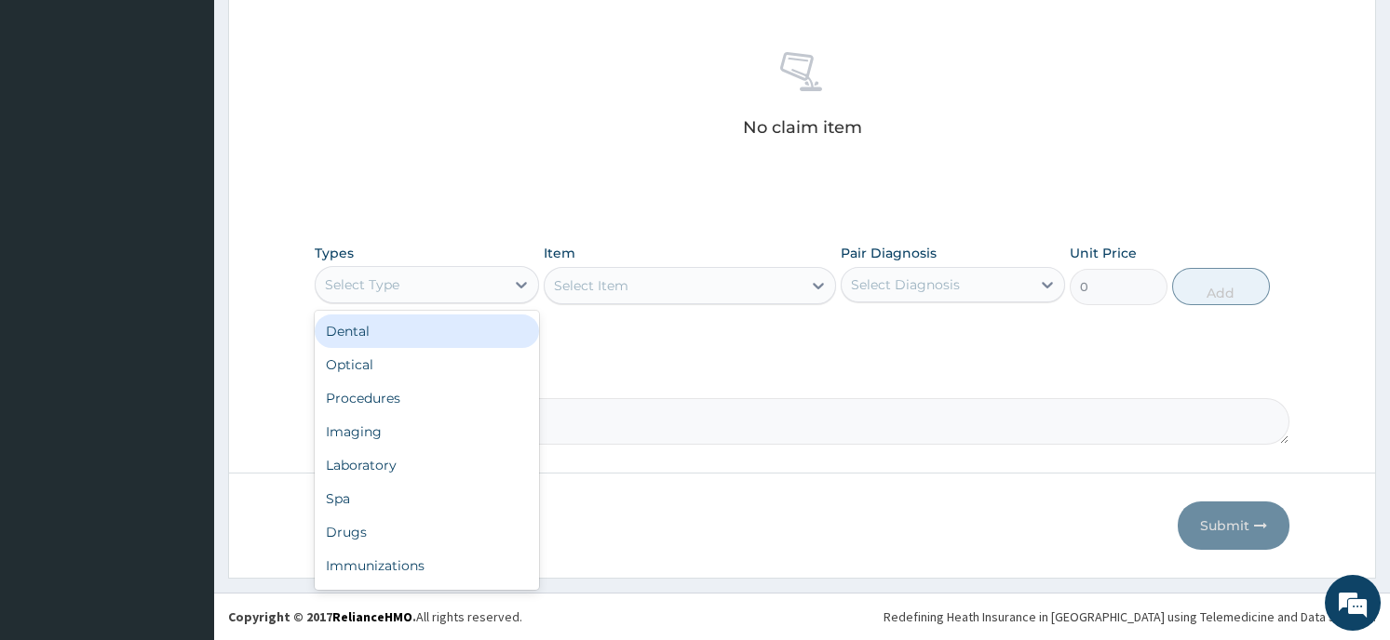
click at [429, 288] on div "Select Type" at bounding box center [410, 285] width 189 height 30
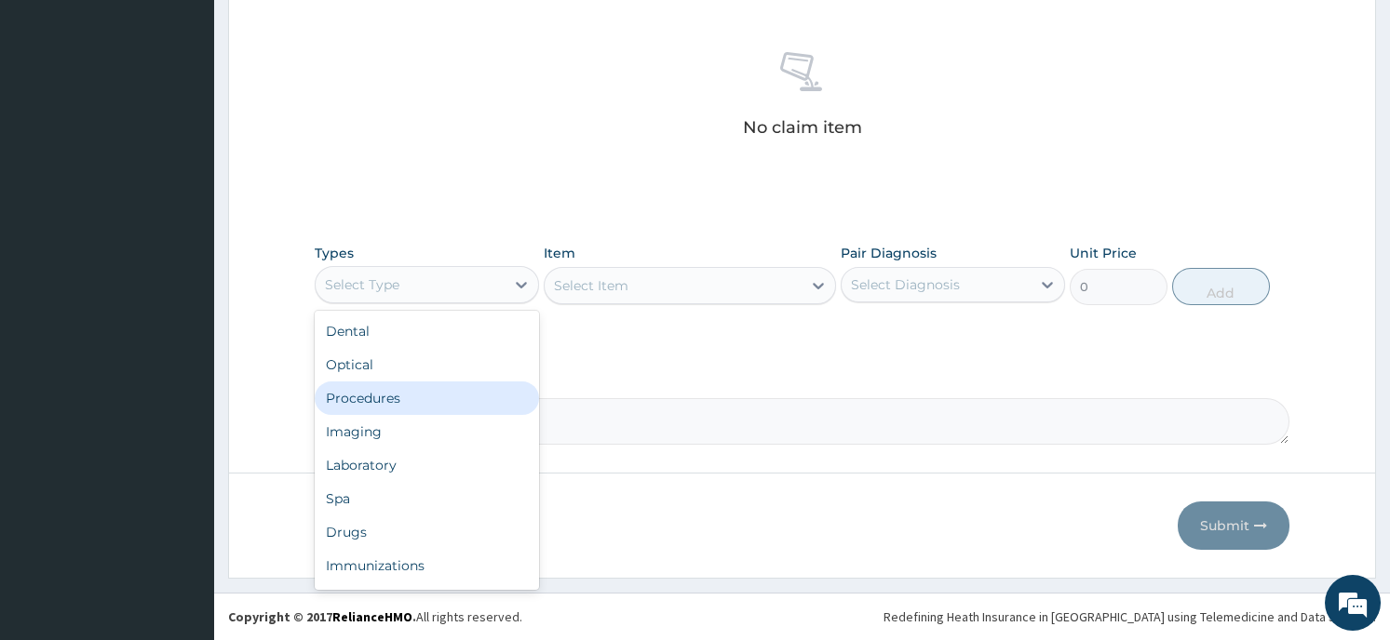
click at [426, 396] on div "Procedures" at bounding box center [427, 399] width 224 height 34
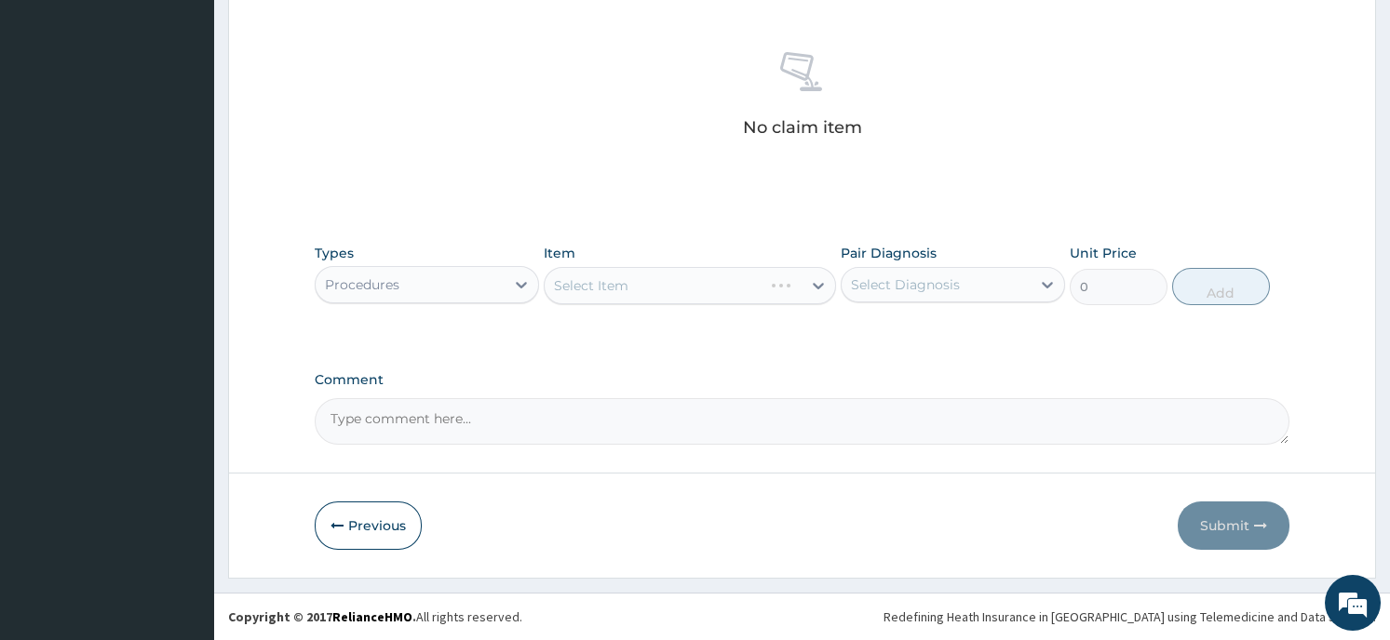
click at [647, 291] on div "Select Item" at bounding box center [690, 285] width 292 height 37
click at [801, 282] on div "Select Item" at bounding box center [690, 285] width 292 height 37
click at [814, 285] on icon at bounding box center [818, 286] width 11 height 7
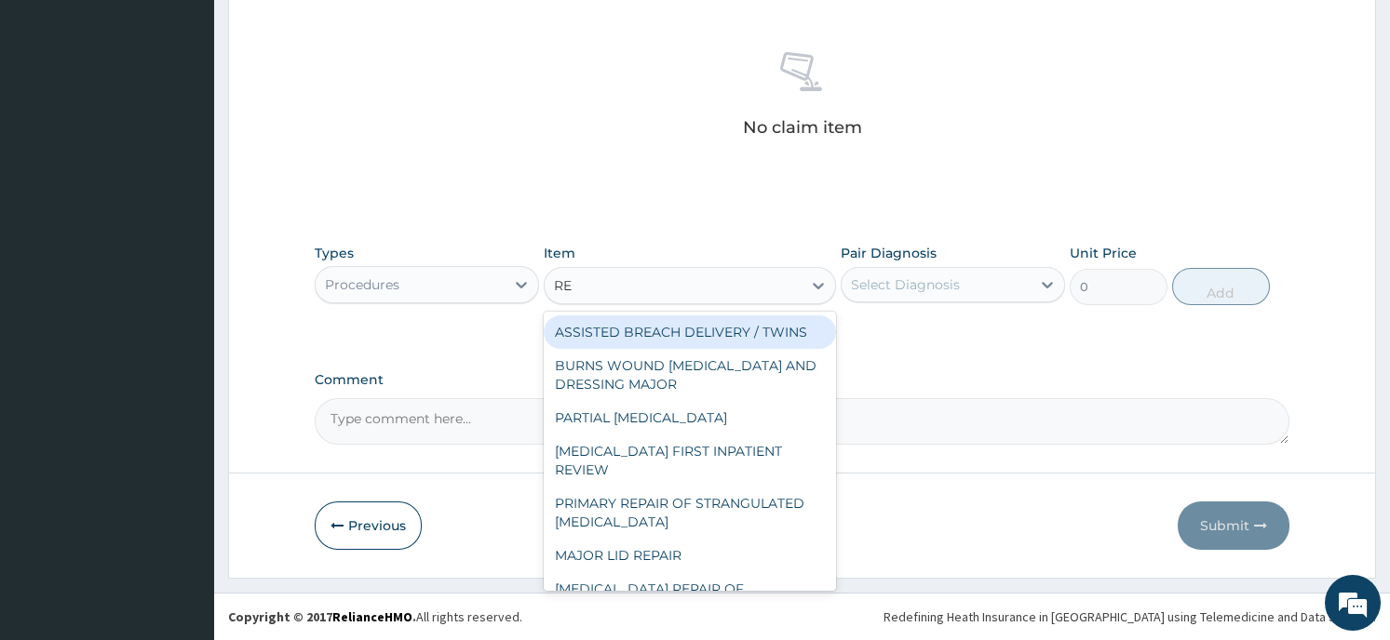
type input "REG"
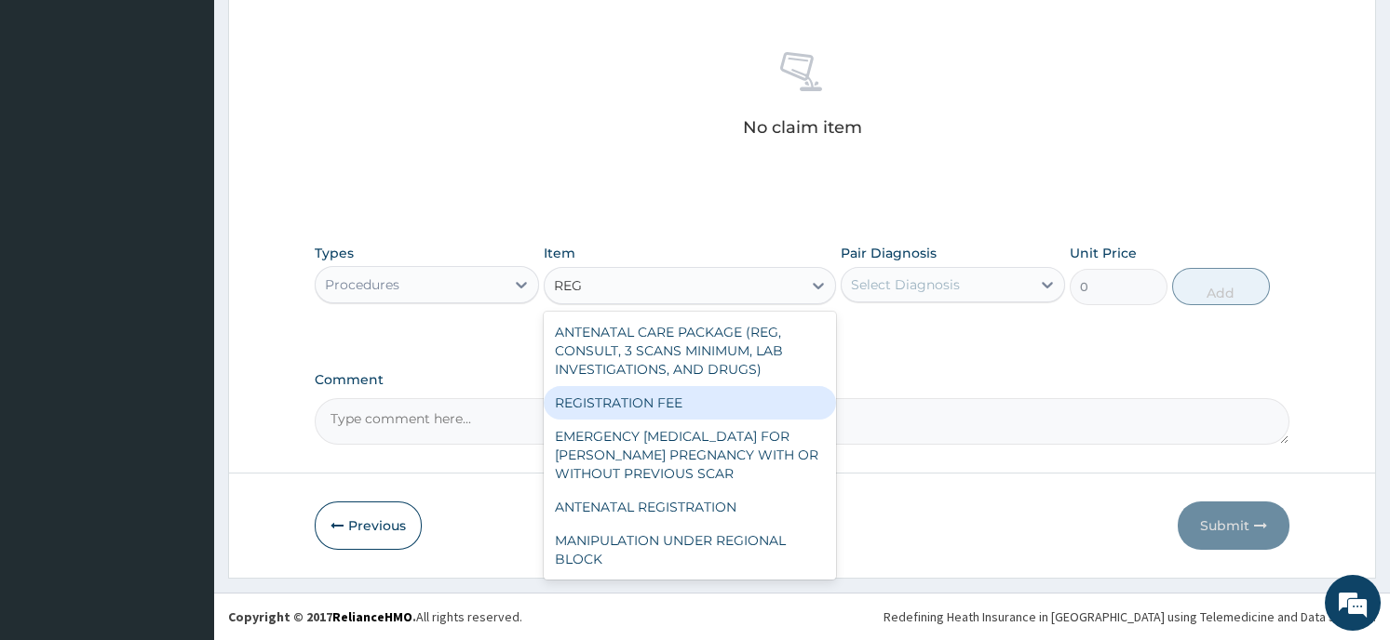
click at [741, 397] on div "REGISTRATION FEE" at bounding box center [690, 403] width 292 height 34
type input "2150"
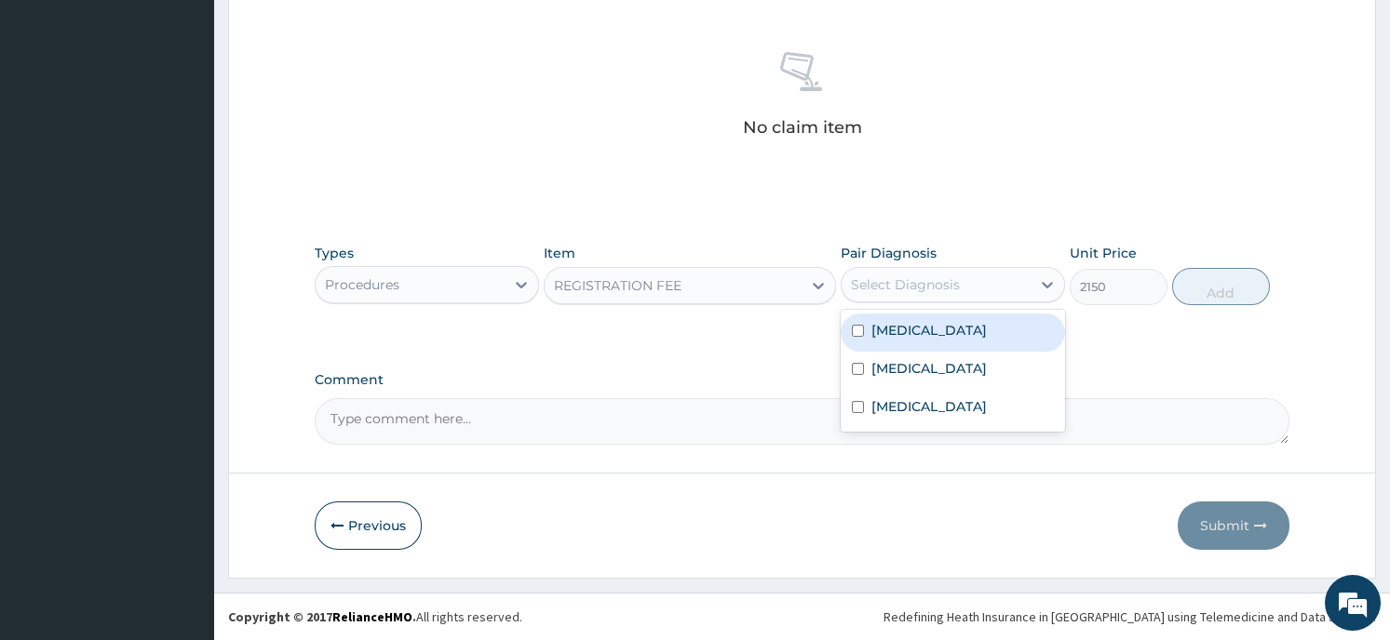
click at [901, 291] on div "Select Diagnosis" at bounding box center [905, 284] width 109 height 19
click at [856, 330] on input "checkbox" at bounding box center [858, 331] width 12 height 12
checkbox input "true"
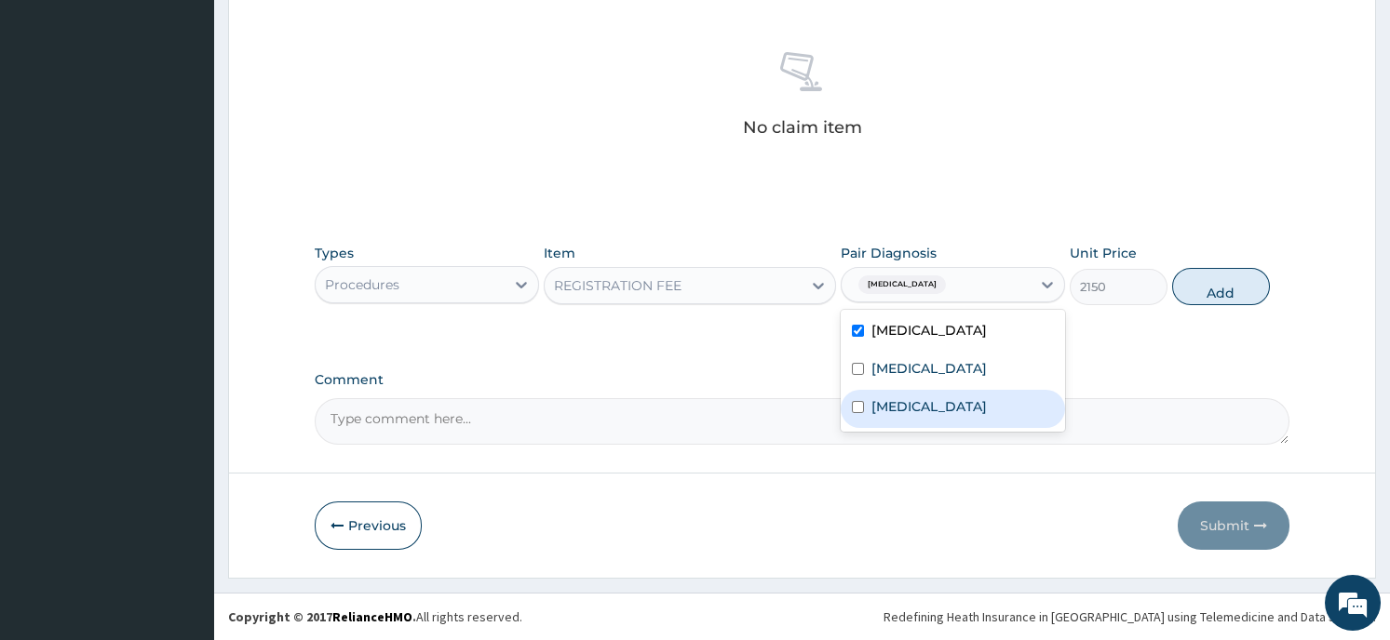
click at [856, 407] on input "checkbox" at bounding box center [858, 407] width 12 height 12
checkbox input "true"
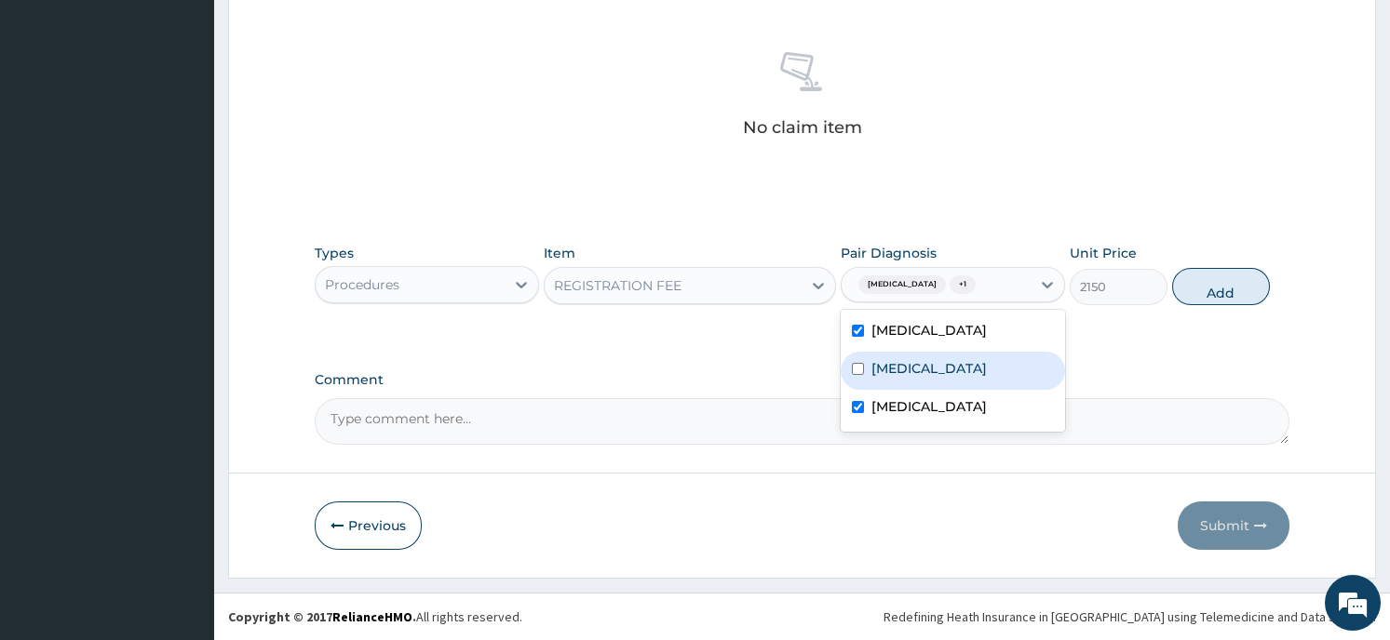
click at [861, 369] on input "checkbox" at bounding box center [858, 369] width 12 height 12
checkbox input "true"
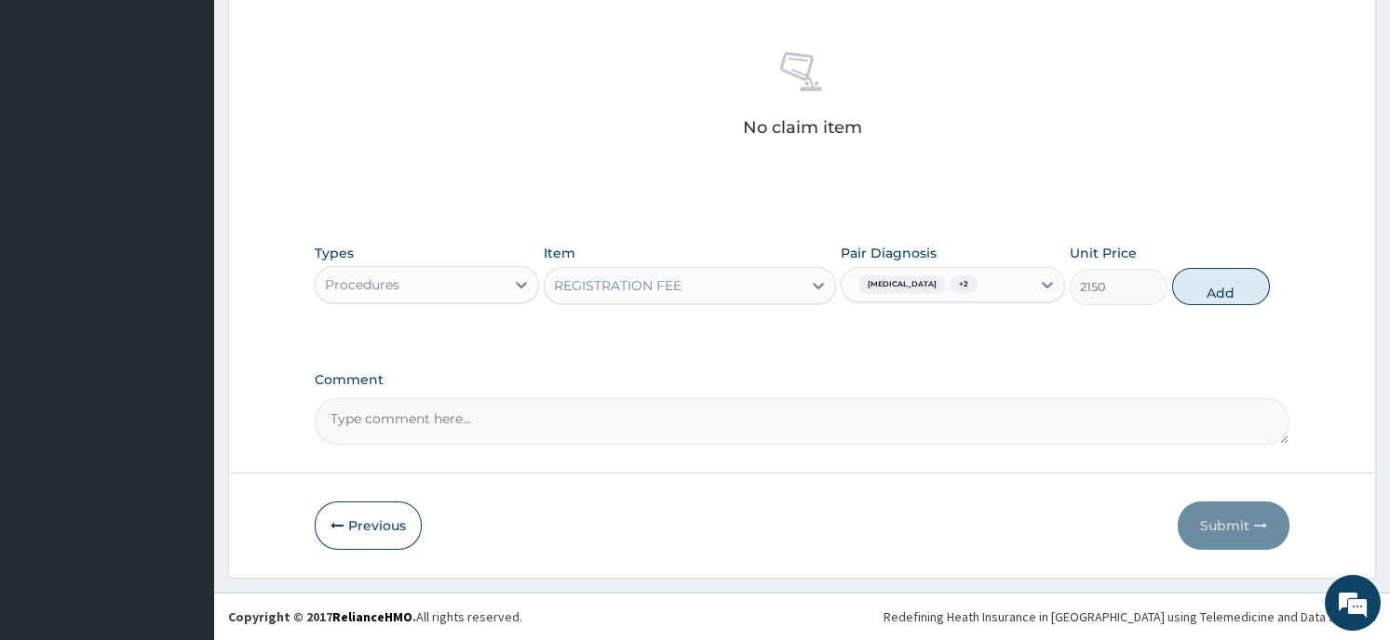
click at [1206, 297] on button "Add" at bounding box center [1221, 286] width 98 height 37
type input "0"
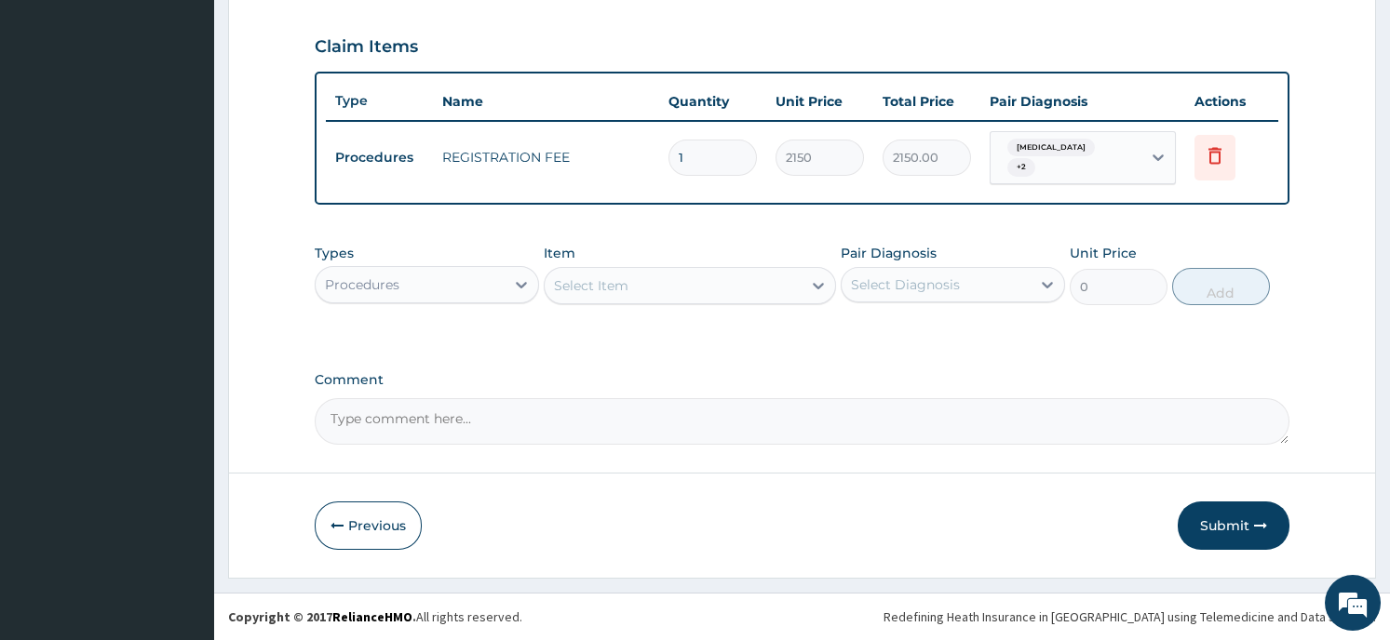
scroll to position [611, 0]
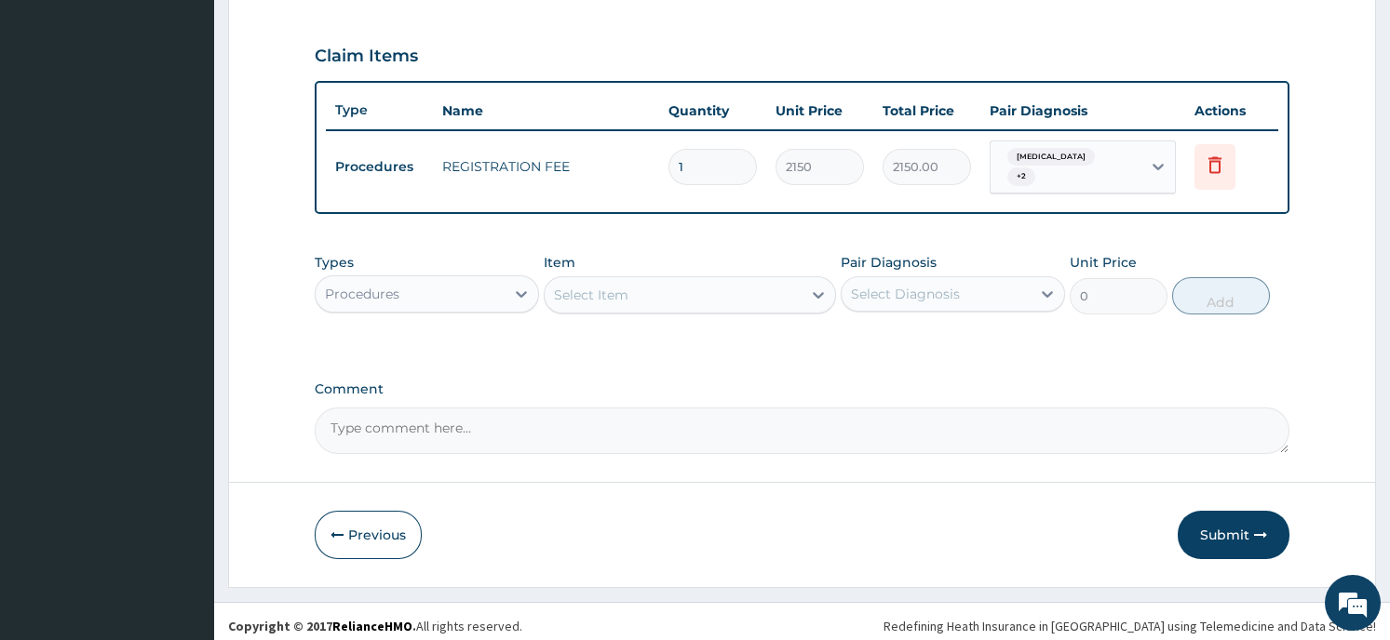
click at [682, 286] on div "Select Item" at bounding box center [672, 295] width 257 height 30
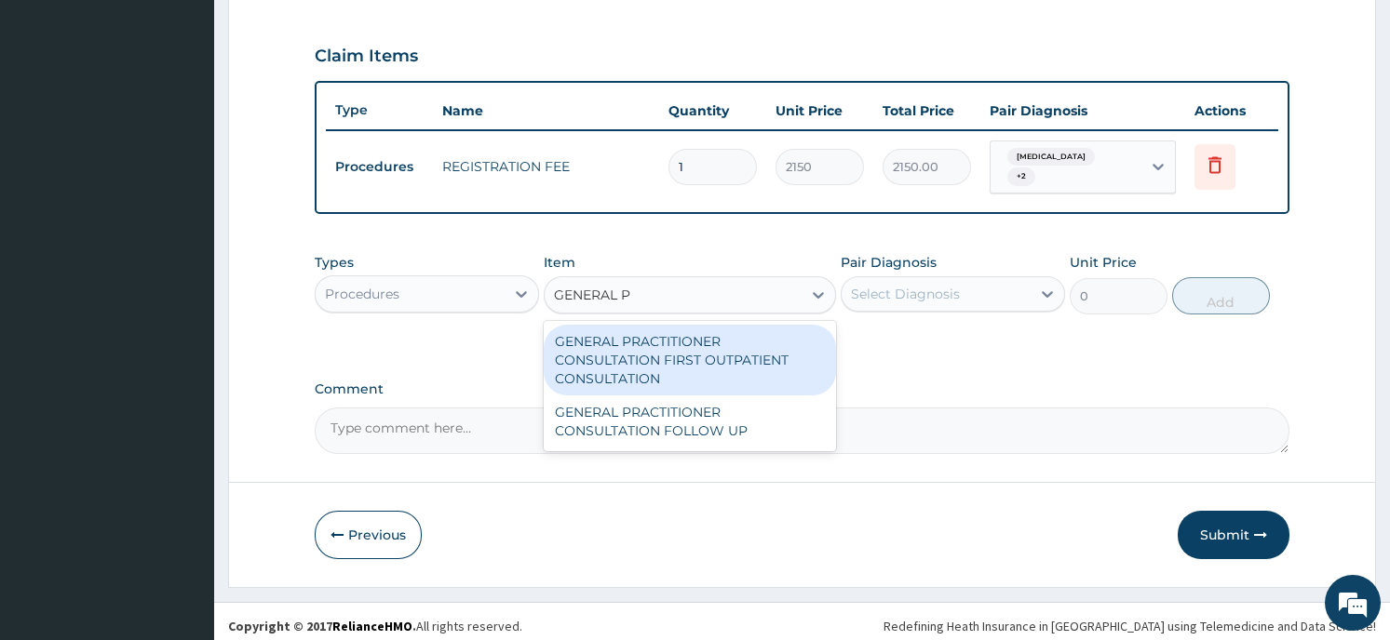
type input "GENERAL PR"
click at [680, 365] on div "GENERAL PRACTITIONER CONSULTATION FIRST OUTPATIENT CONSULTATION" at bounding box center [690, 360] width 292 height 71
type input "3547.5"
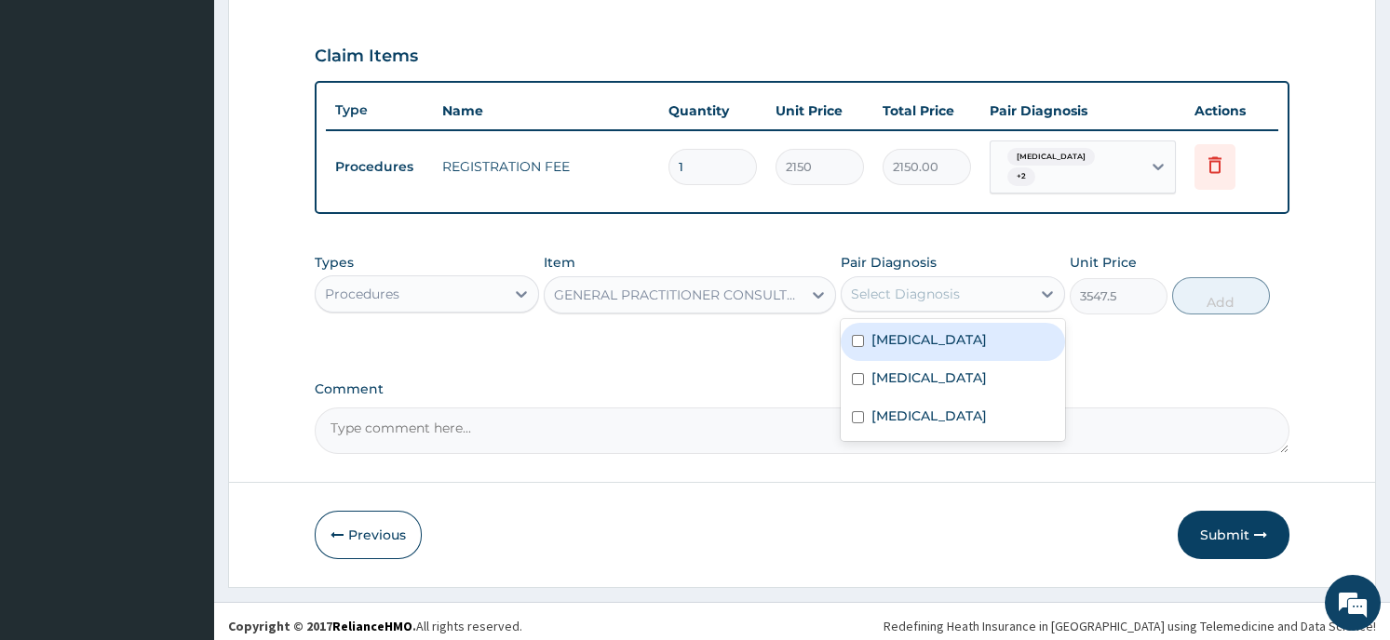
click at [912, 290] on div "Select Diagnosis" at bounding box center [905, 294] width 109 height 19
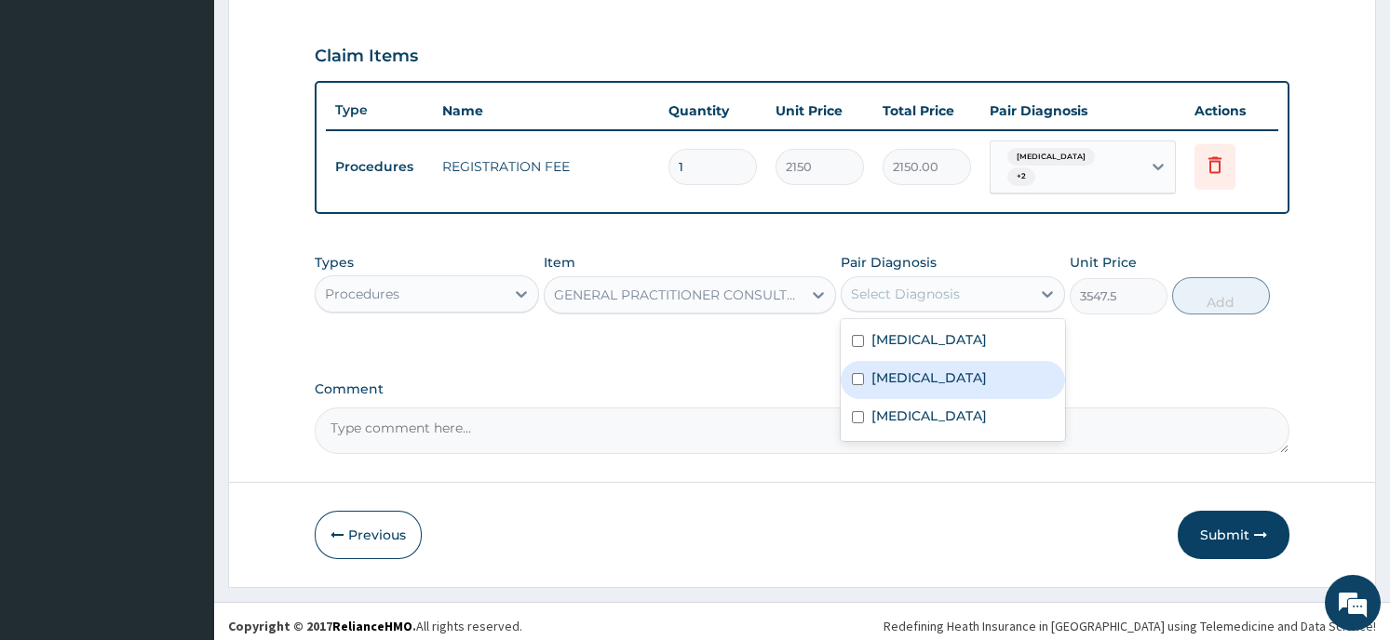
click at [855, 373] on input "checkbox" at bounding box center [858, 379] width 12 height 12
checkbox input "true"
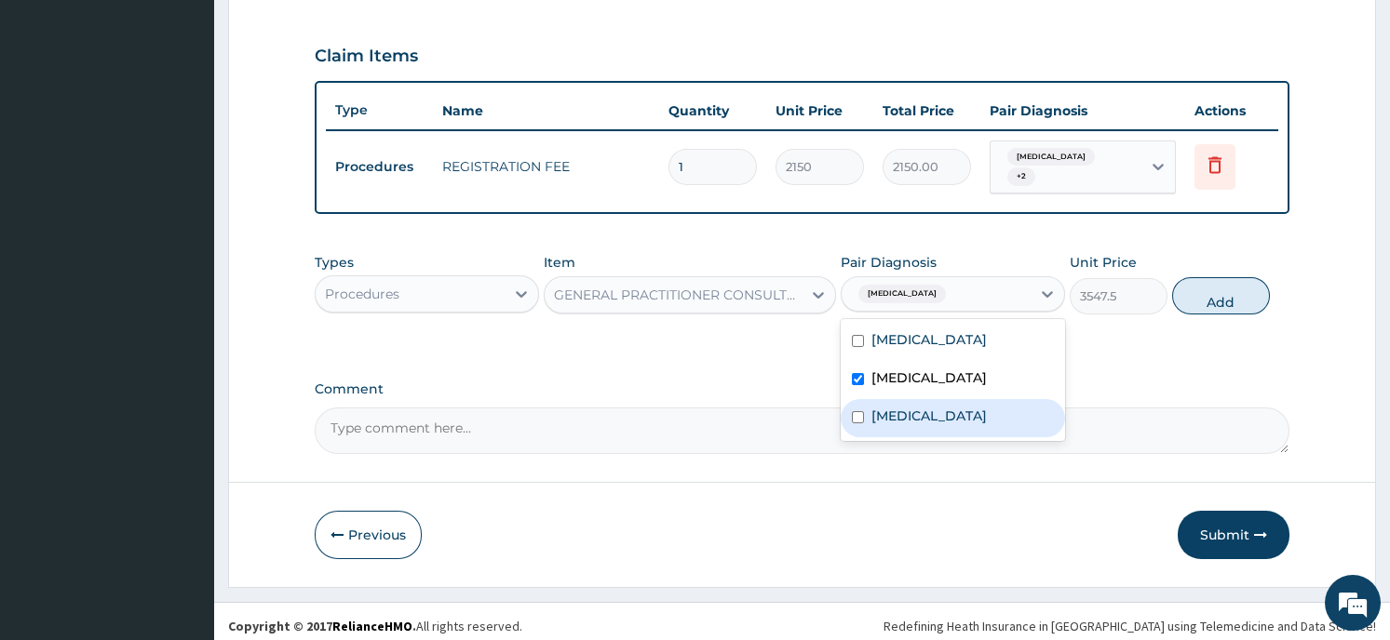
click at [855, 411] on input "checkbox" at bounding box center [858, 417] width 12 height 12
checkbox input "true"
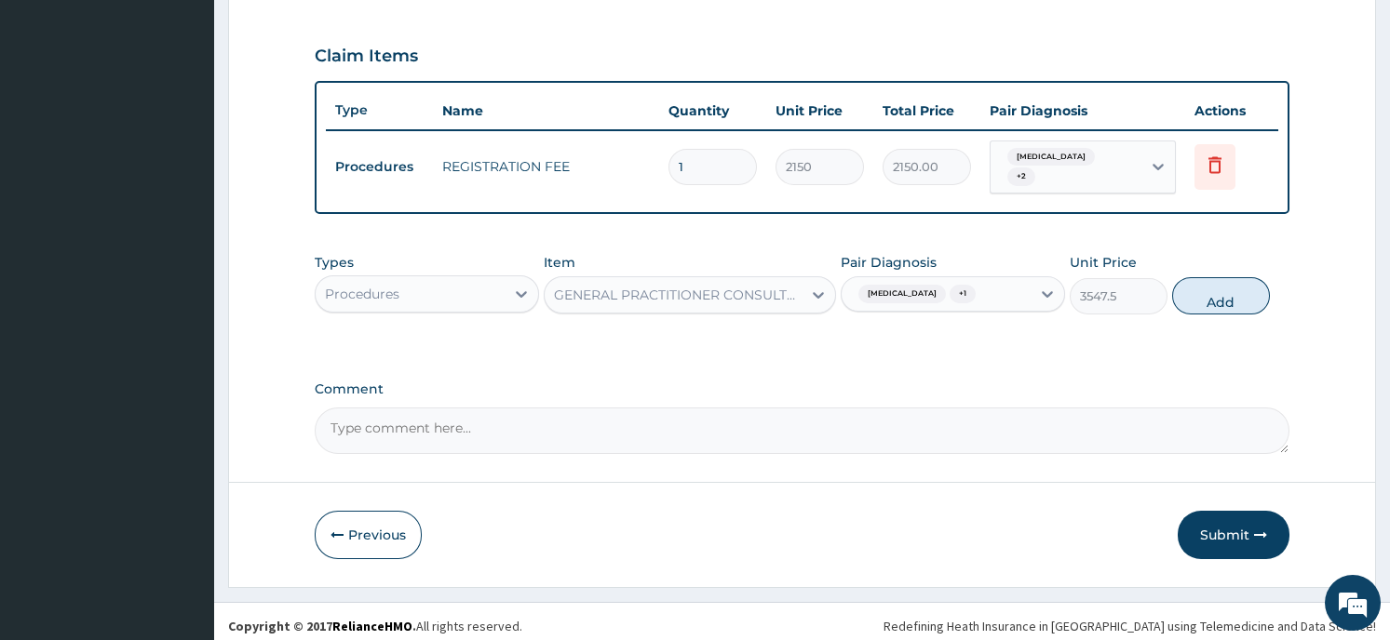
click at [1206, 292] on button "Add" at bounding box center [1221, 295] width 98 height 37
type input "0"
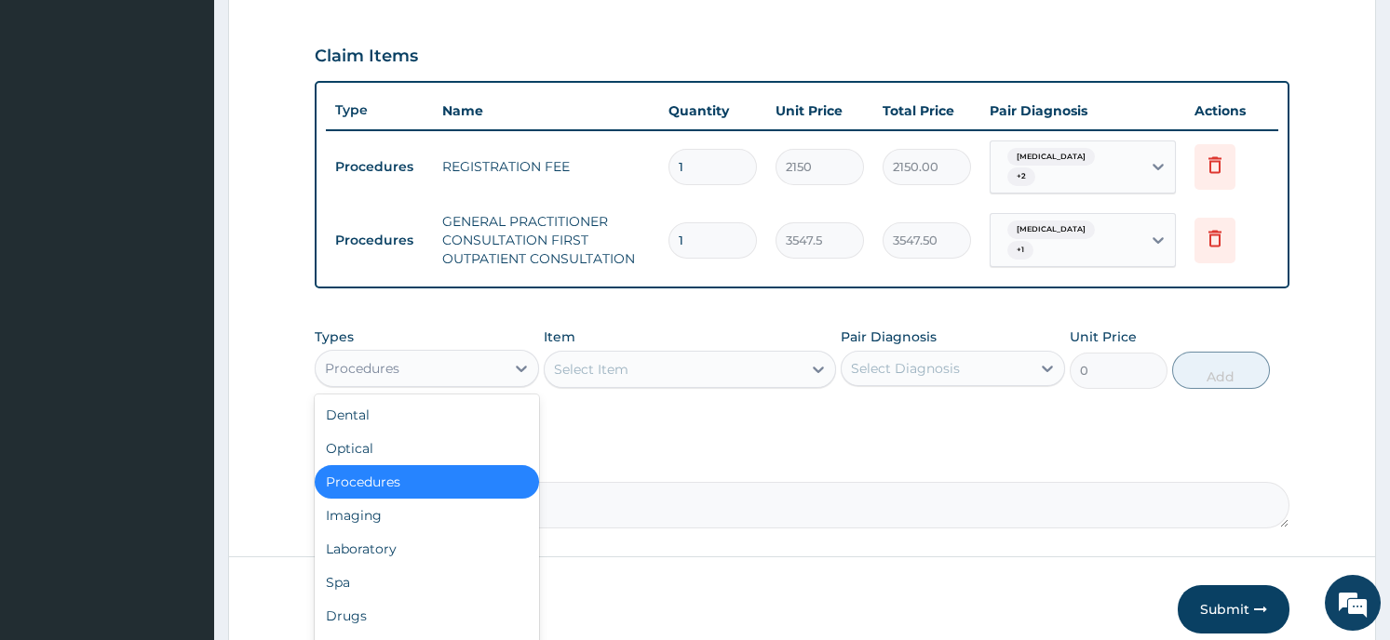
click at [417, 358] on div "Procedures" at bounding box center [410, 369] width 189 height 30
click at [388, 537] on div "Laboratory" at bounding box center [427, 549] width 224 height 34
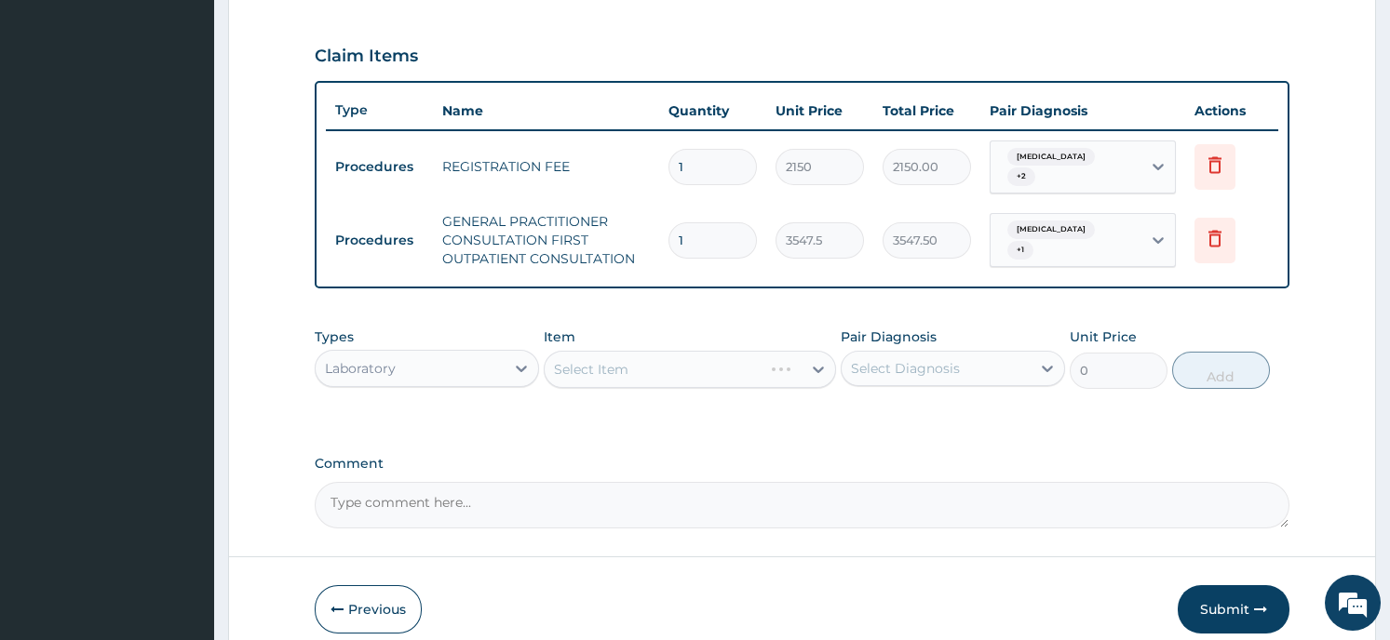
click at [665, 356] on div "Select Item" at bounding box center [690, 369] width 292 height 37
click at [817, 367] on icon at bounding box center [818, 370] width 11 height 7
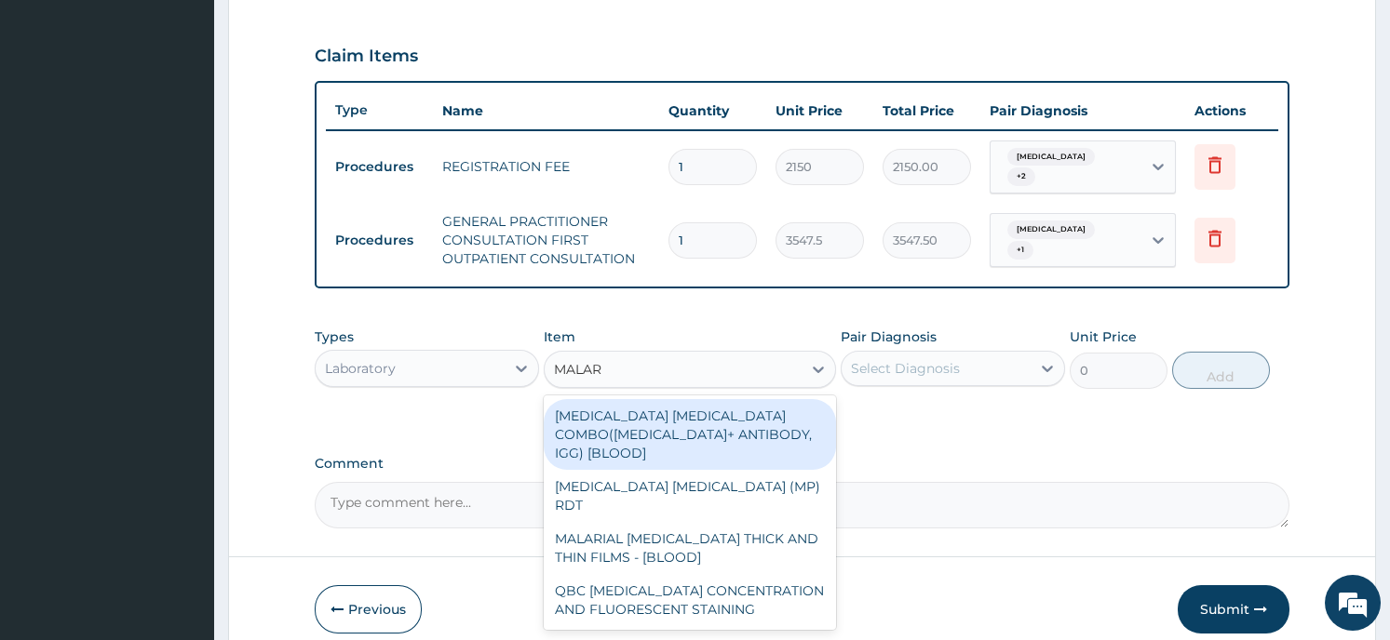
type input "MALARI"
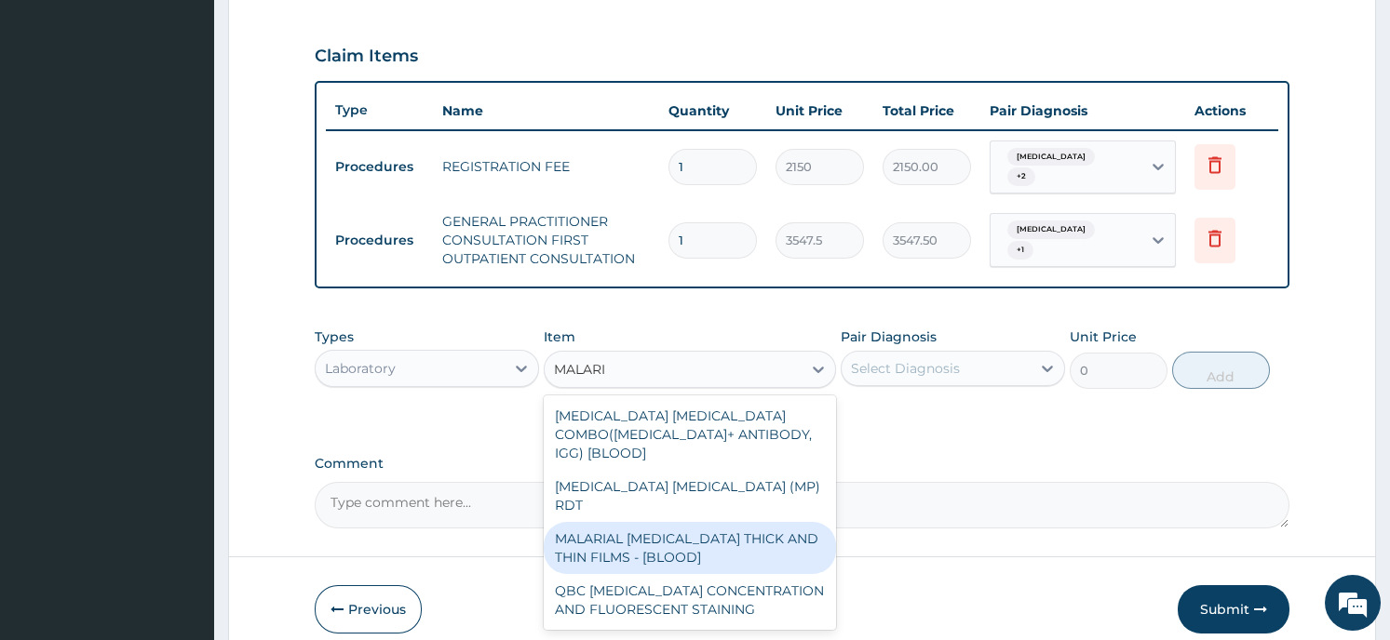
click at [709, 522] on div "MALARIAL [MEDICAL_DATA] THICK AND THIN FILMS - [BLOOD]" at bounding box center [690, 548] width 292 height 52
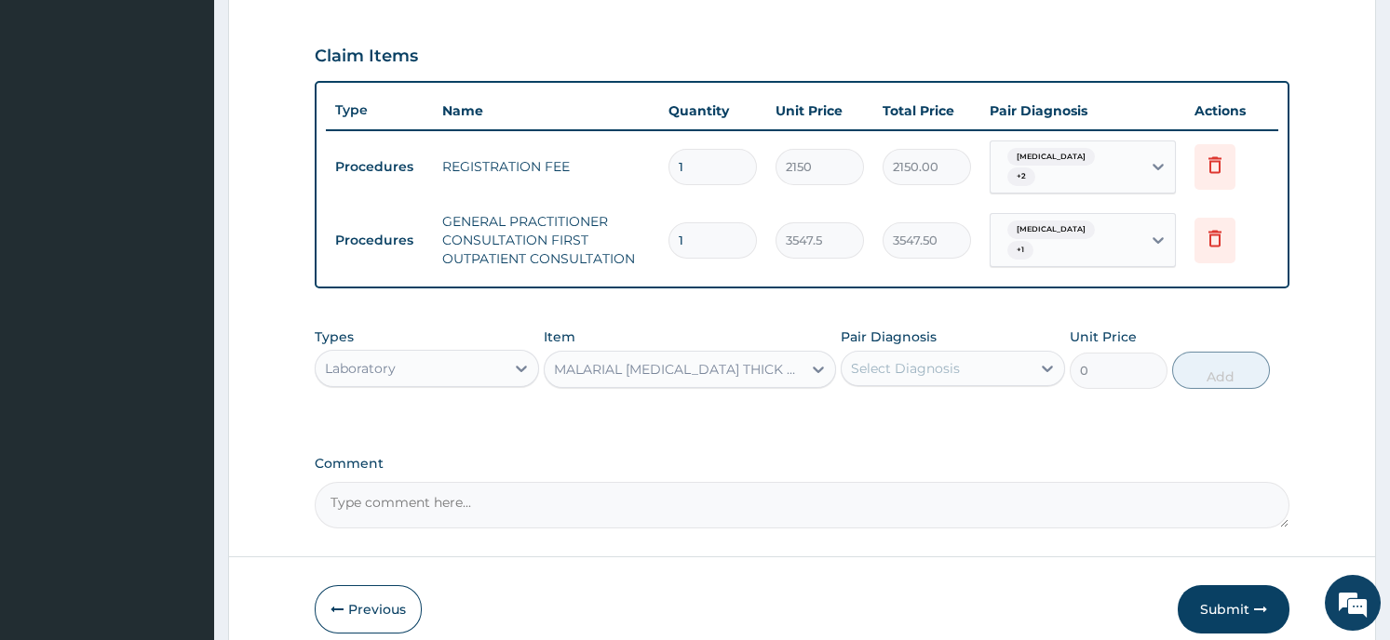
type input "1612.5"
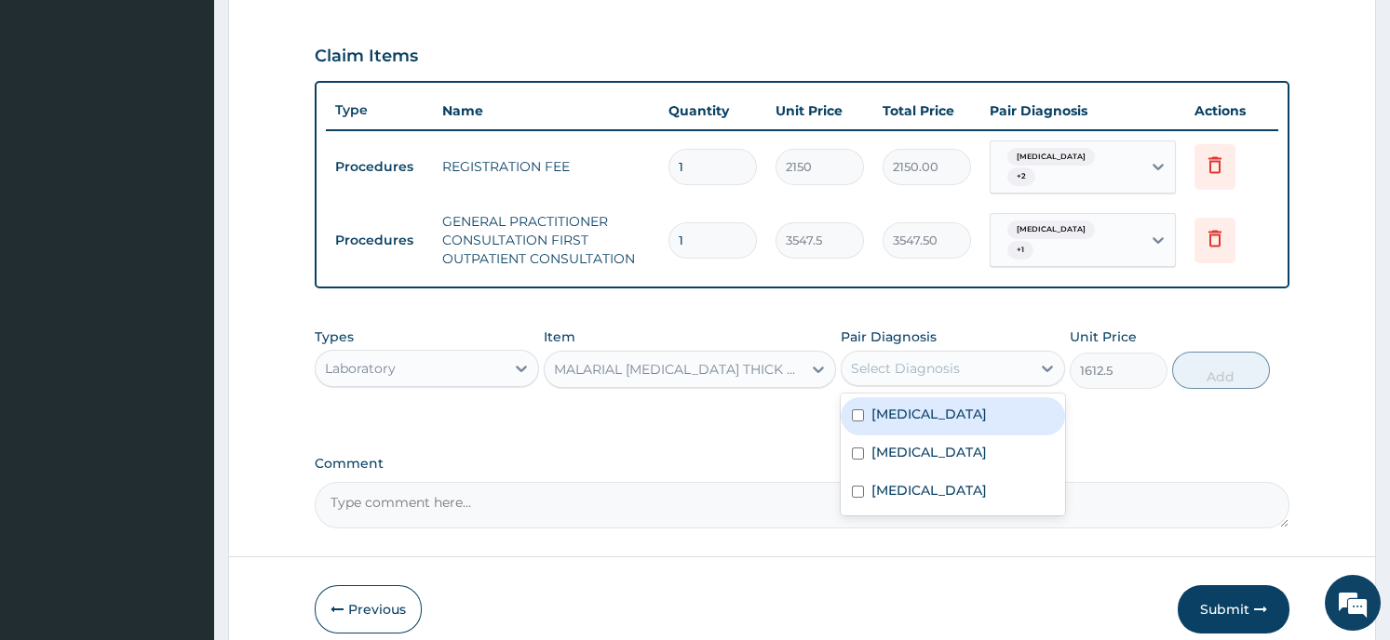
click at [1024, 358] on div "Select Diagnosis" at bounding box center [935, 369] width 189 height 30
click at [969, 404] on div "[MEDICAL_DATA]" at bounding box center [952, 416] width 224 height 38
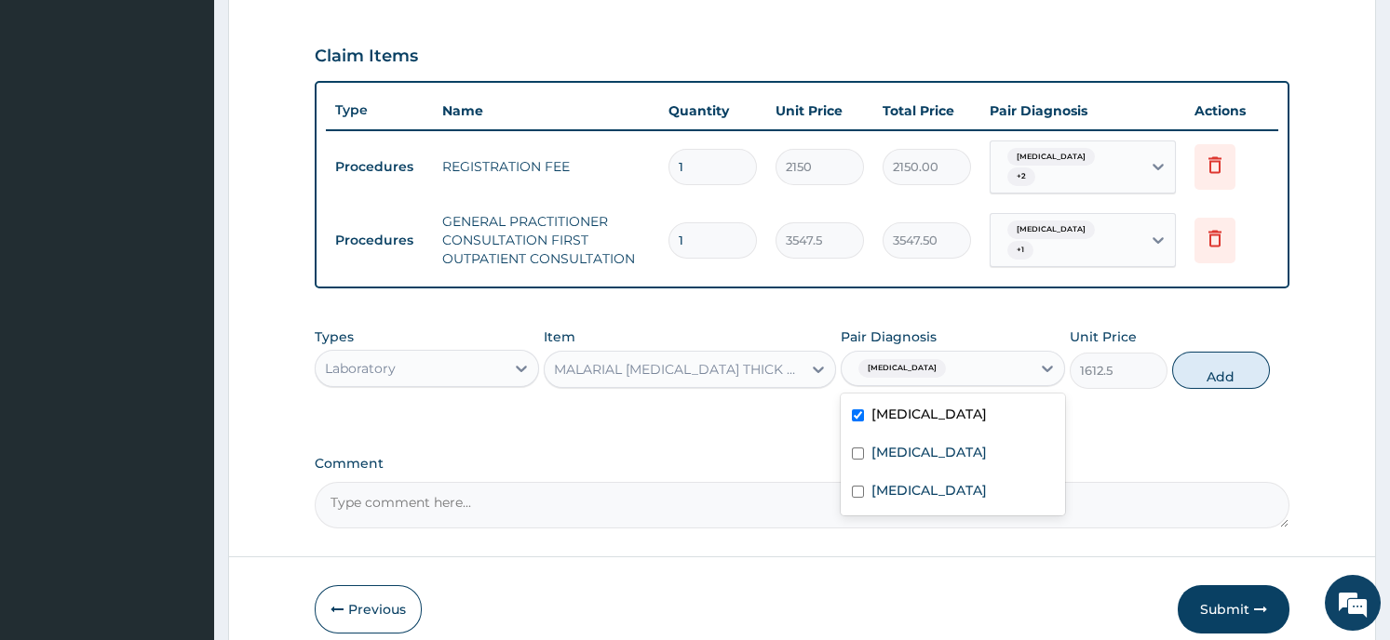
checkbox input "true"
click at [1231, 362] on button "Add" at bounding box center [1221, 370] width 98 height 37
type input "0"
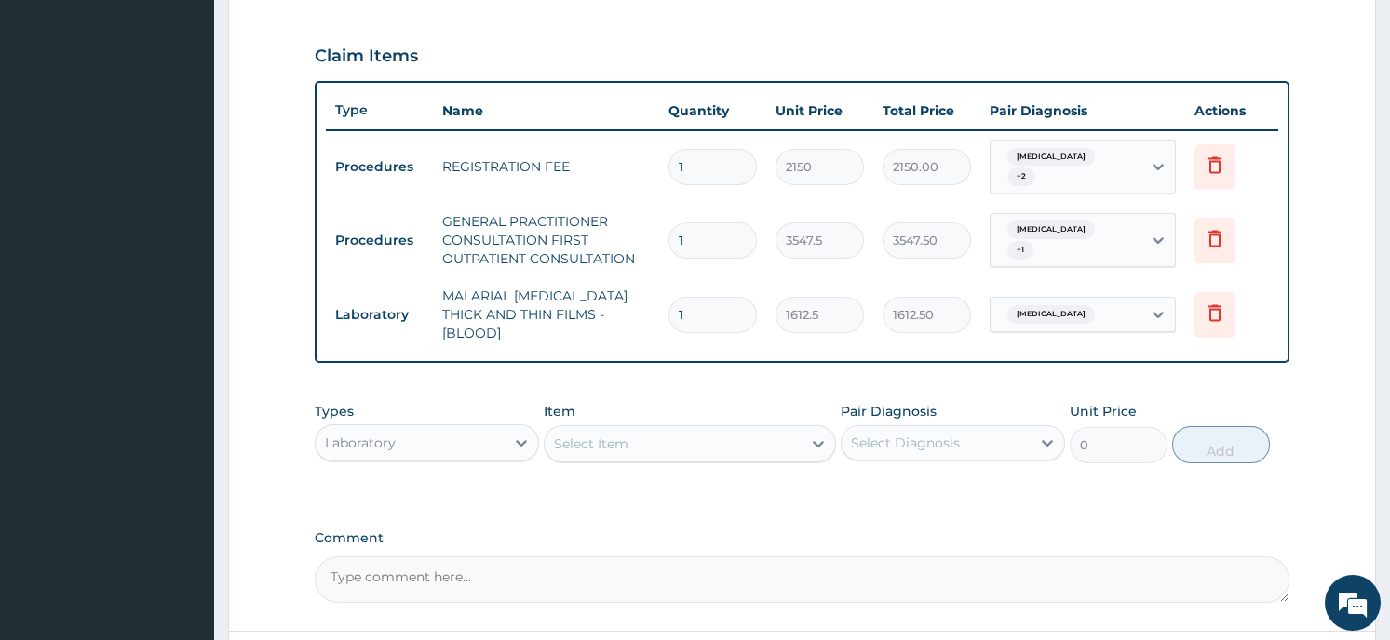
click at [657, 429] on div "Select Item" at bounding box center [672, 444] width 257 height 30
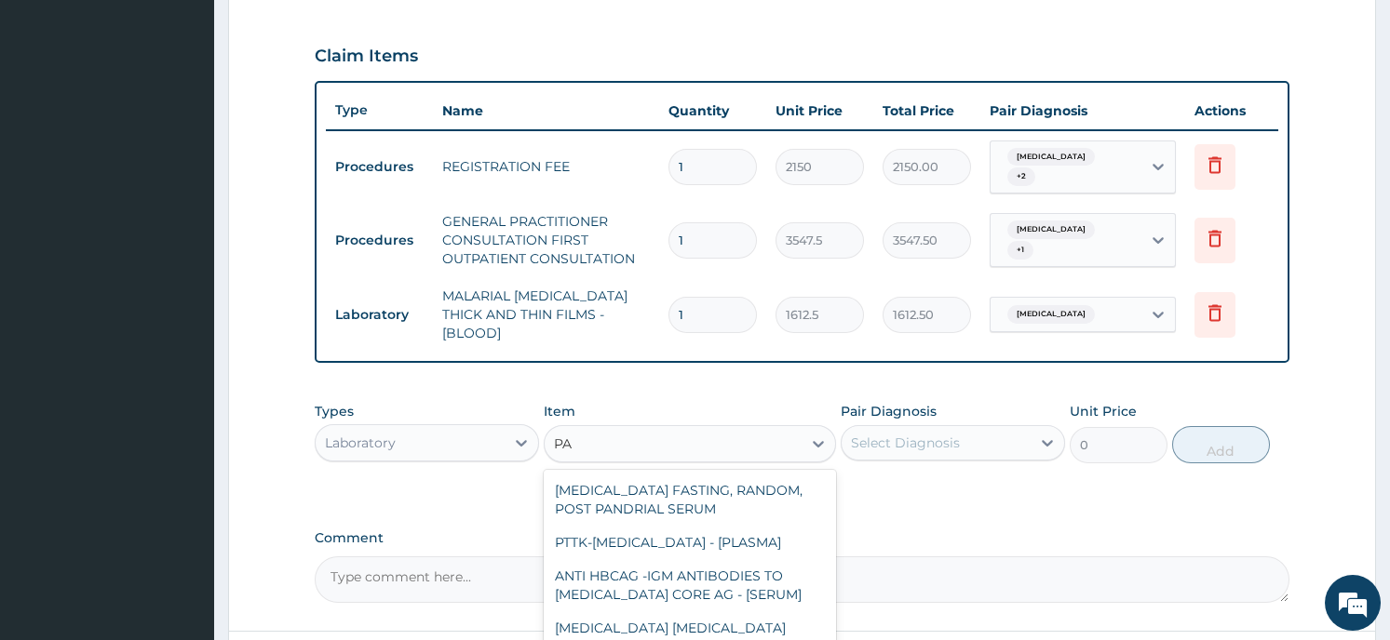
type input "P"
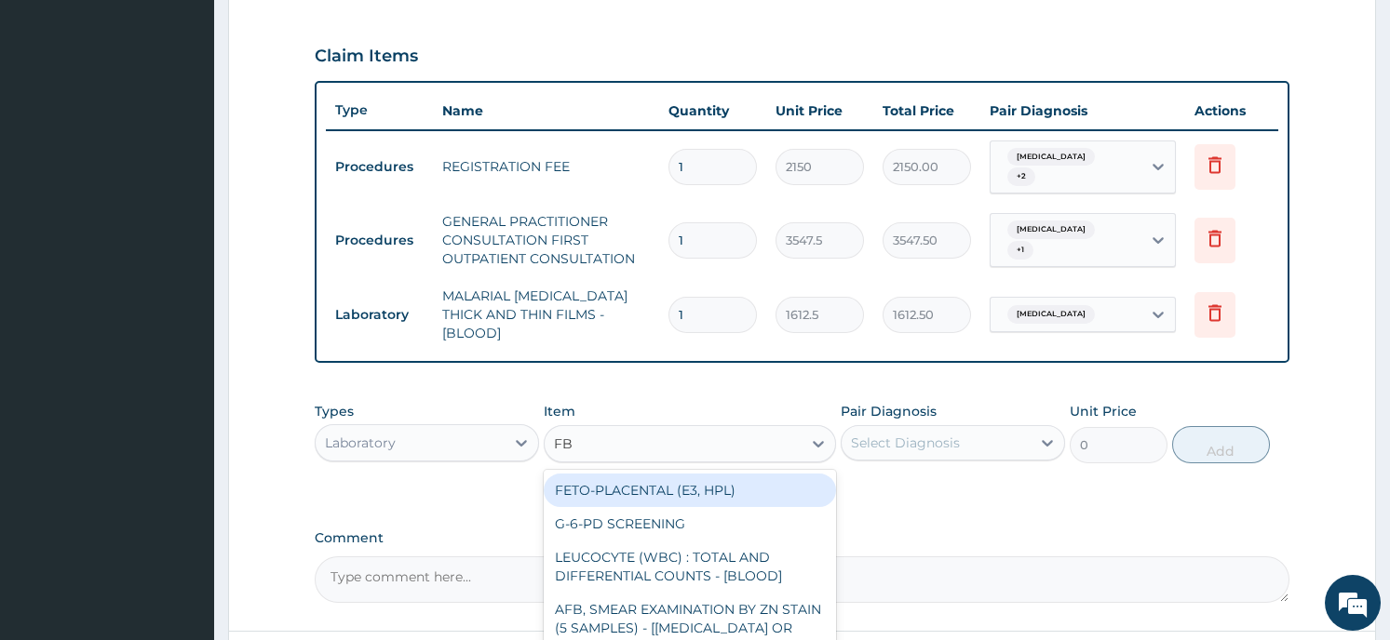
type input "FBC"
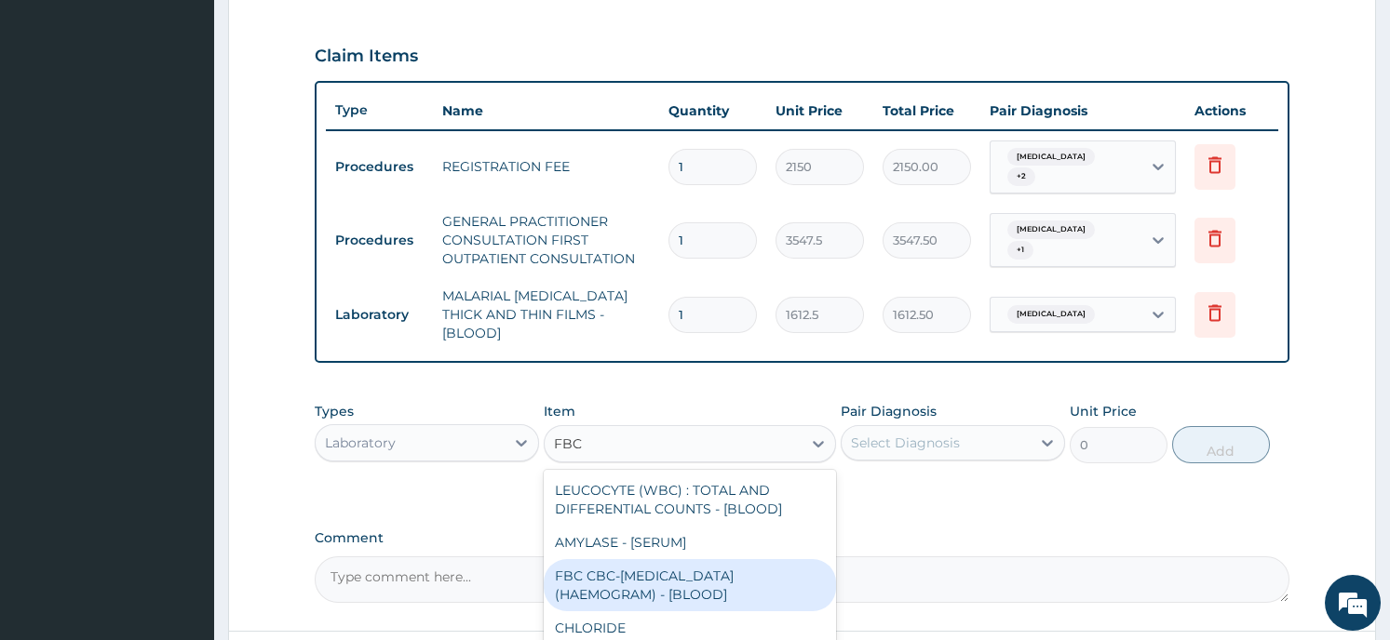
click at [697, 562] on div "FBC CBC-[MEDICAL_DATA] (HAEMOGRAM) - [BLOOD]" at bounding box center [690, 585] width 292 height 52
type input "4300"
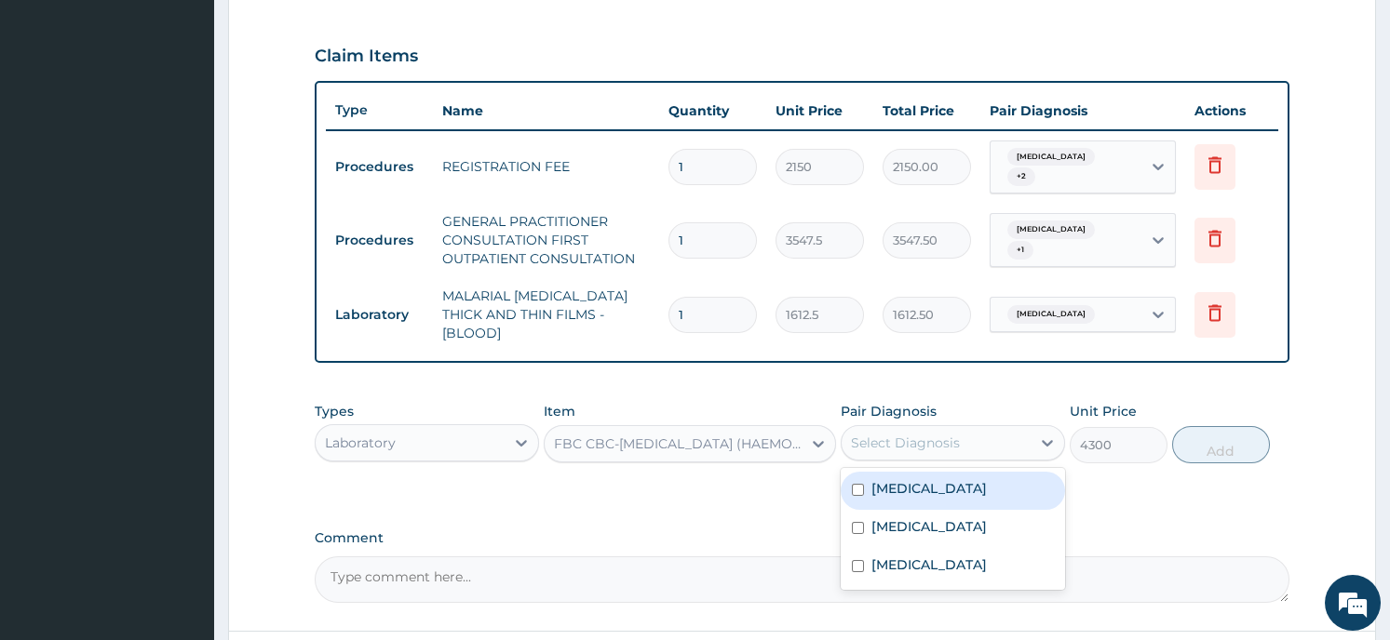
click at [976, 428] on div "Select Diagnosis" at bounding box center [935, 443] width 189 height 30
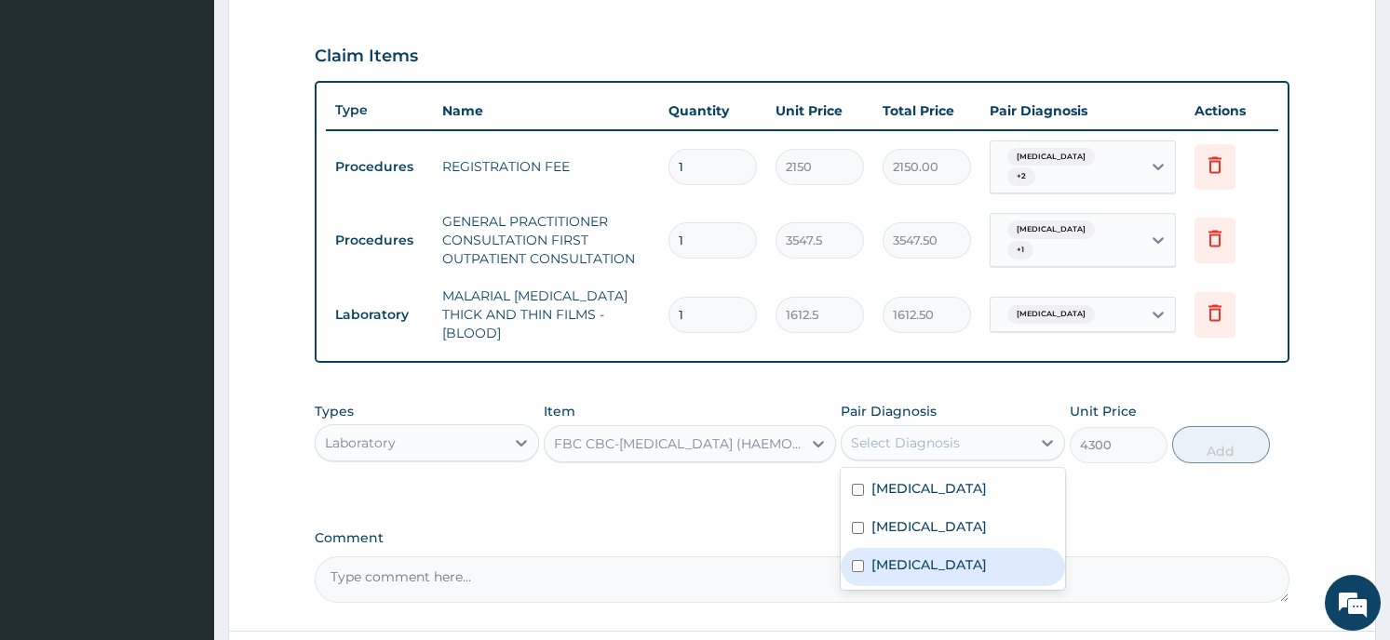
click at [928, 548] on div "[MEDICAL_DATA]" at bounding box center [952, 567] width 224 height 38
checkbox input "true"
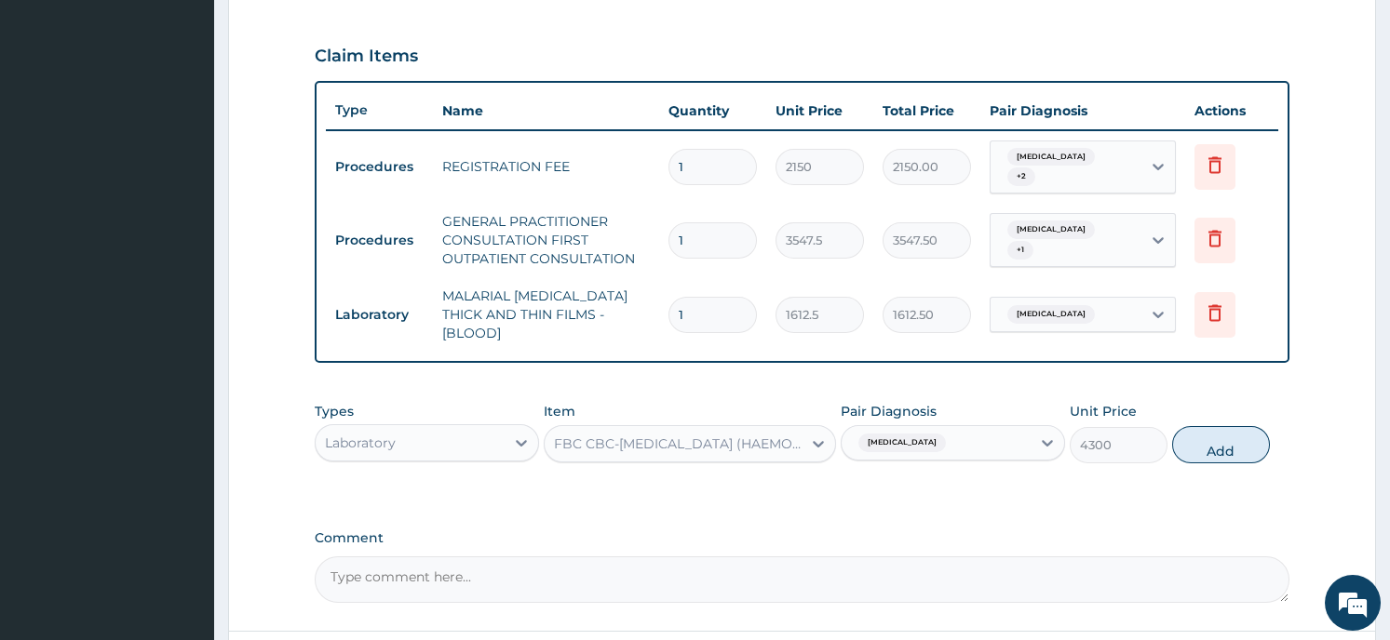
click at [1222, 429] on button "Add" at bounding box center [1221, 444] width 98 height 37
type input "0"
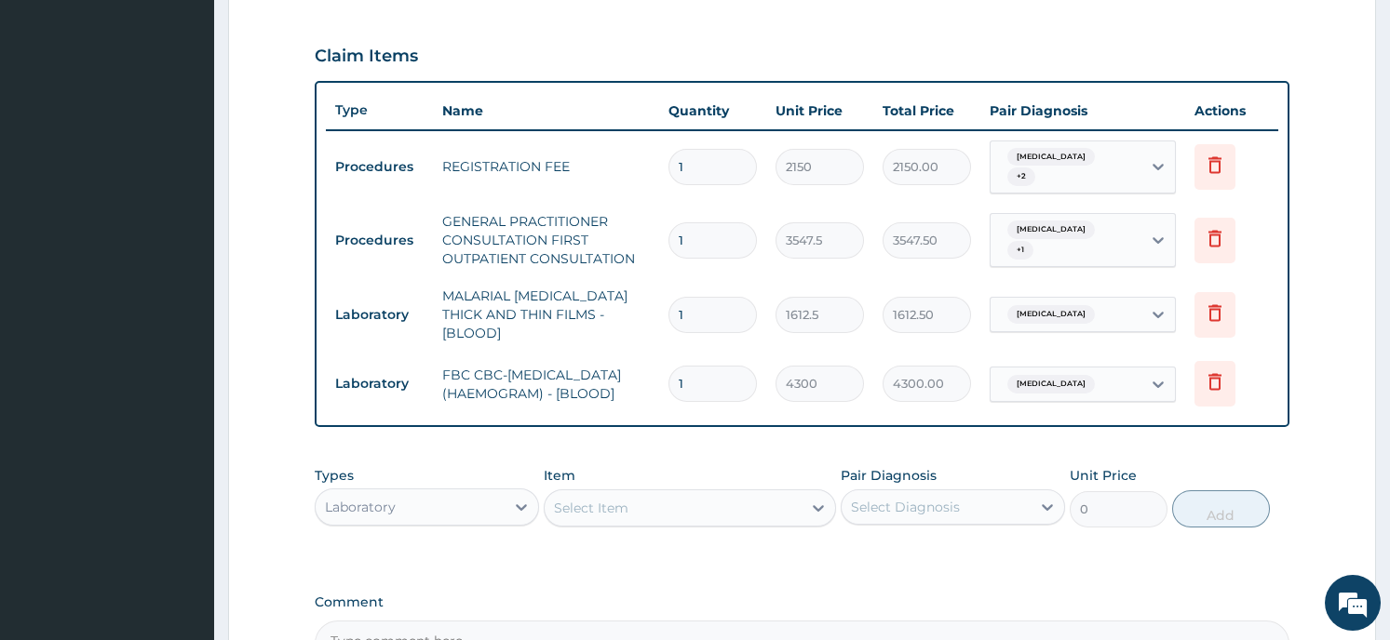
click at [660, 495] on div "Select Item" at bounding box center [672, 508] width 257 height 30
drag, startPoint x: 660, startPoint y: 495, endPoint x: 481, endPoint y: 513, distance: 179.6
click at [475, 515] on div "Types Laboratory Item option FBC CBC-[MEDICAL_DATA] (HAEMOGRAM) - [BLOOD], sele…" at bounding box center [802, 497] width 974 height 80
click at [476, 499] on div "Laboratory" at bounding box center [410, 507] width 189 height 30
click at [250, 323] on form "Step 2 of 2 PA Code / Prescription Code Enter Code(Secondary Care Only) Encount…" at bounding box center [802, 144] width 1148 height 1314
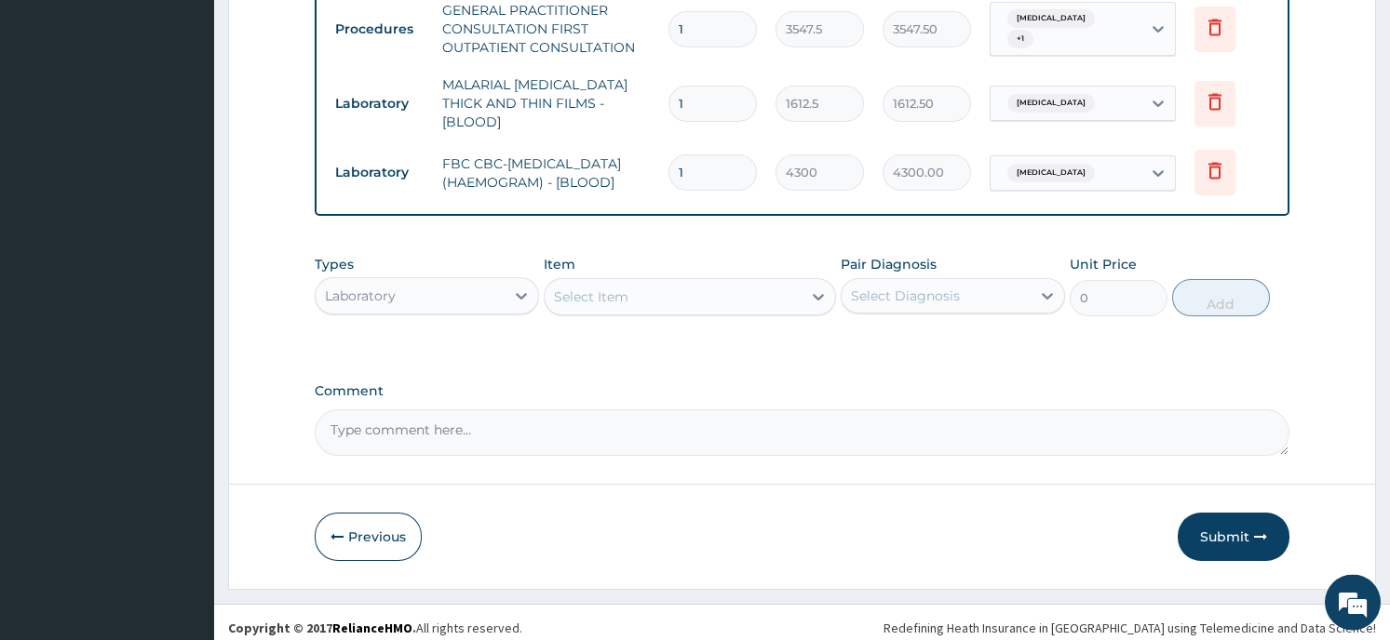
scroll to position [825, 0]
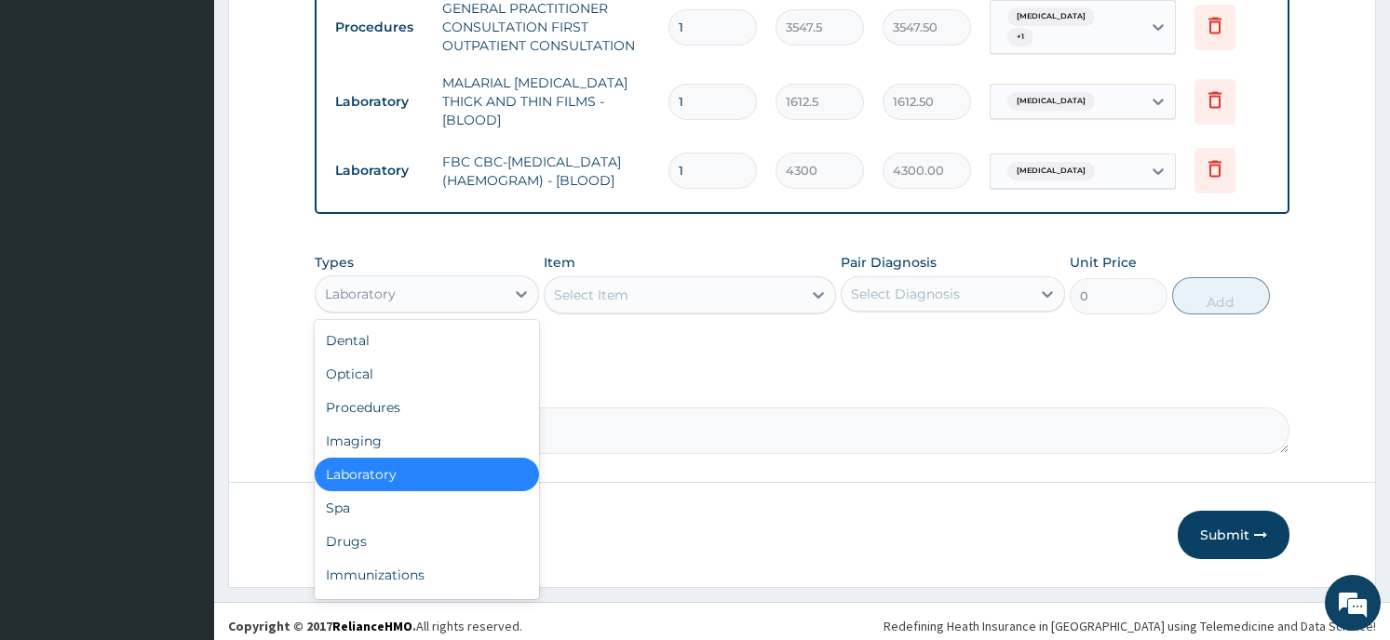
click at [437, 284] on div "Laboratory" at bounding box center [410, 294] width 189 height 30
click at [400, 527] on div "Drugs" at bounding box center [427, 542] width 224 height 34
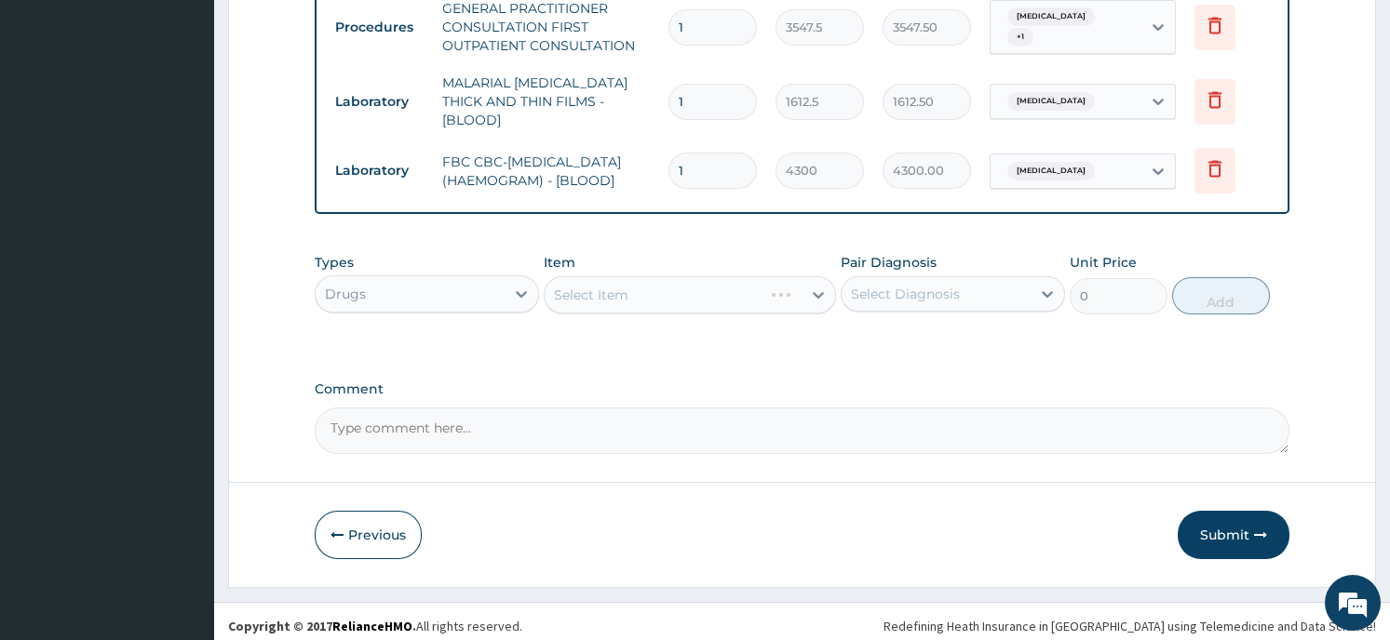
click at [678, 276] on div "Select Item" at bounding box center [690, 294] width 292 height 37
click at [810, 282] on div "Select Item" at bounding box center [690, 294] width 292 height 37
click at [803, 282] on div at bounding box center [818, 295] width 34 height 34
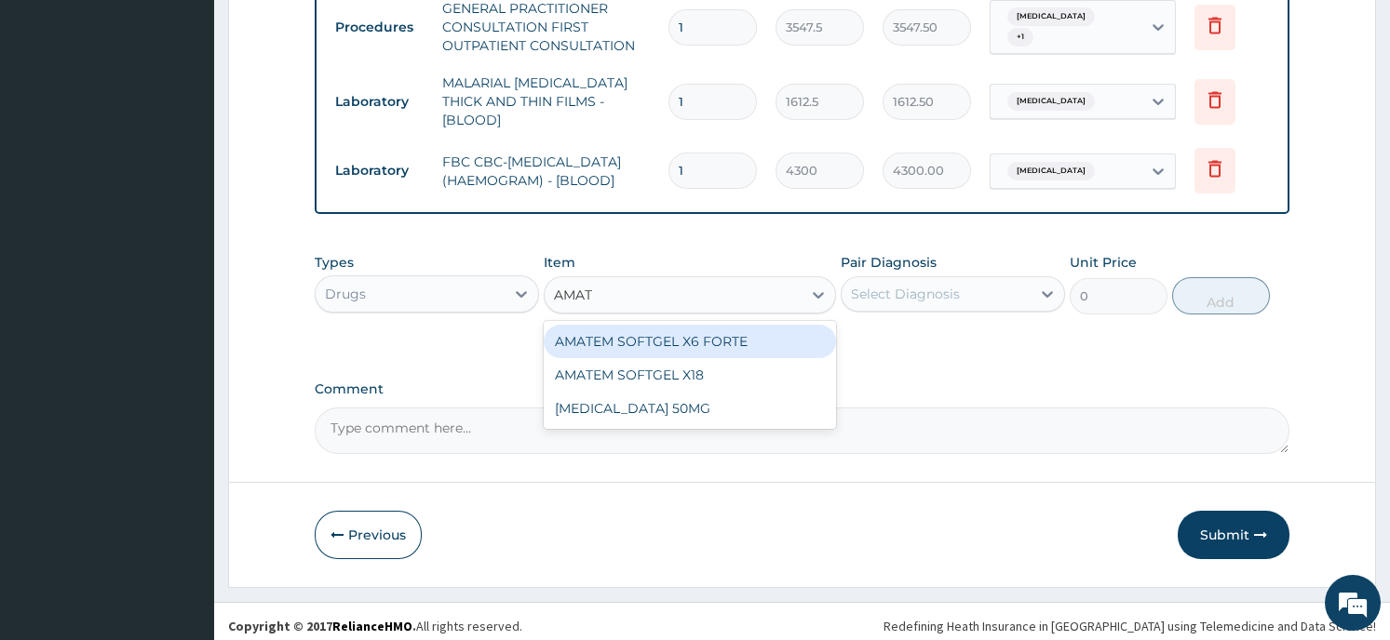
type input "AMATE"
click at [794, 328] on div "AMATEM SOFTGEL X6 FORTE" at bounding box center [690, 342] width 292 height 34
type input "430"
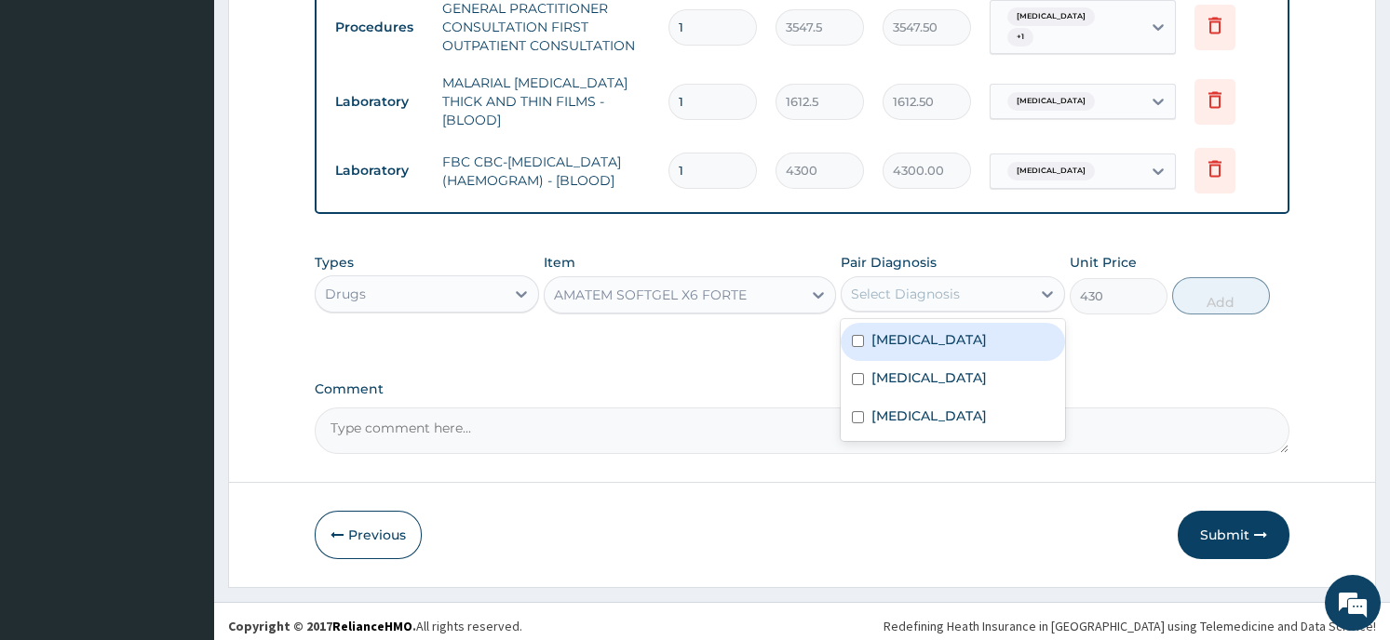
click at [1001, 286] on div "Select Diagnosis" at bounding box center [935, 294] width 189 height 30
click at [969, 330] on div "[MEDICAL_DATA]" at bounding box center [952, 342] width 224 height 38
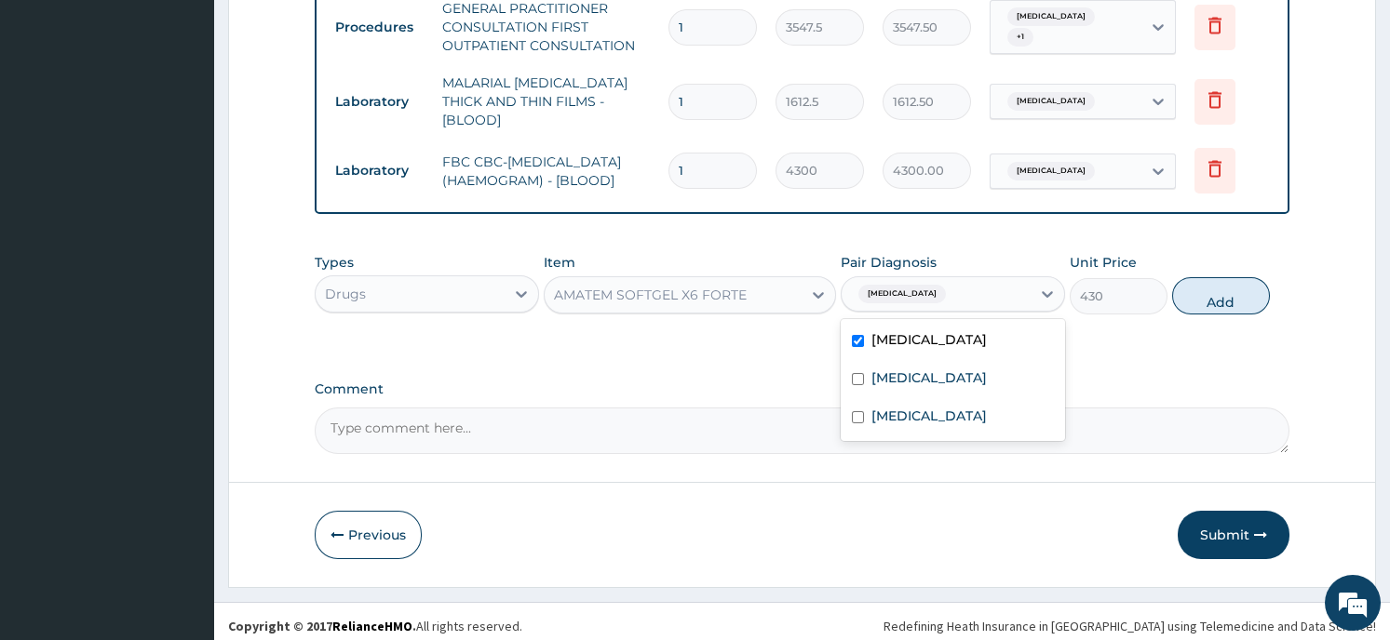
checkbox input "true"
click at [1212, 287] on button "Add" at bounding box center [1221, 295] width 98 height 37
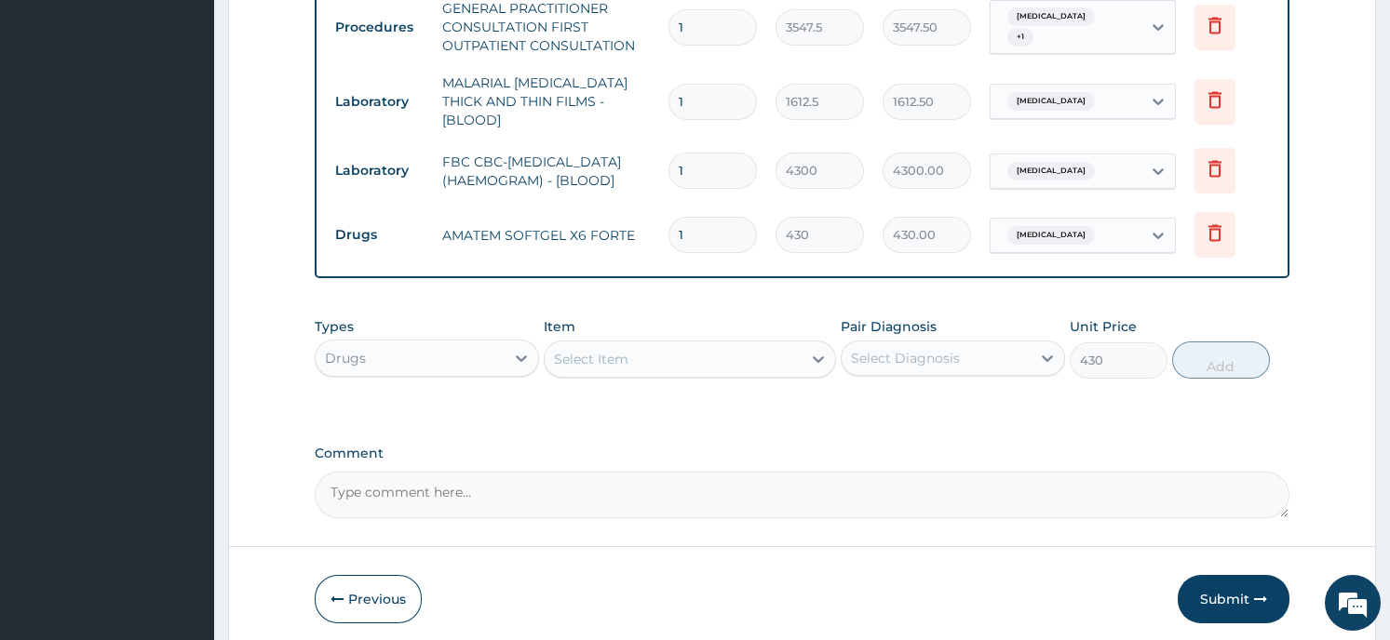
type input "0"
click at [669, 356] on div "Select Item" at bounding box center [672, 359] width 257 height 30
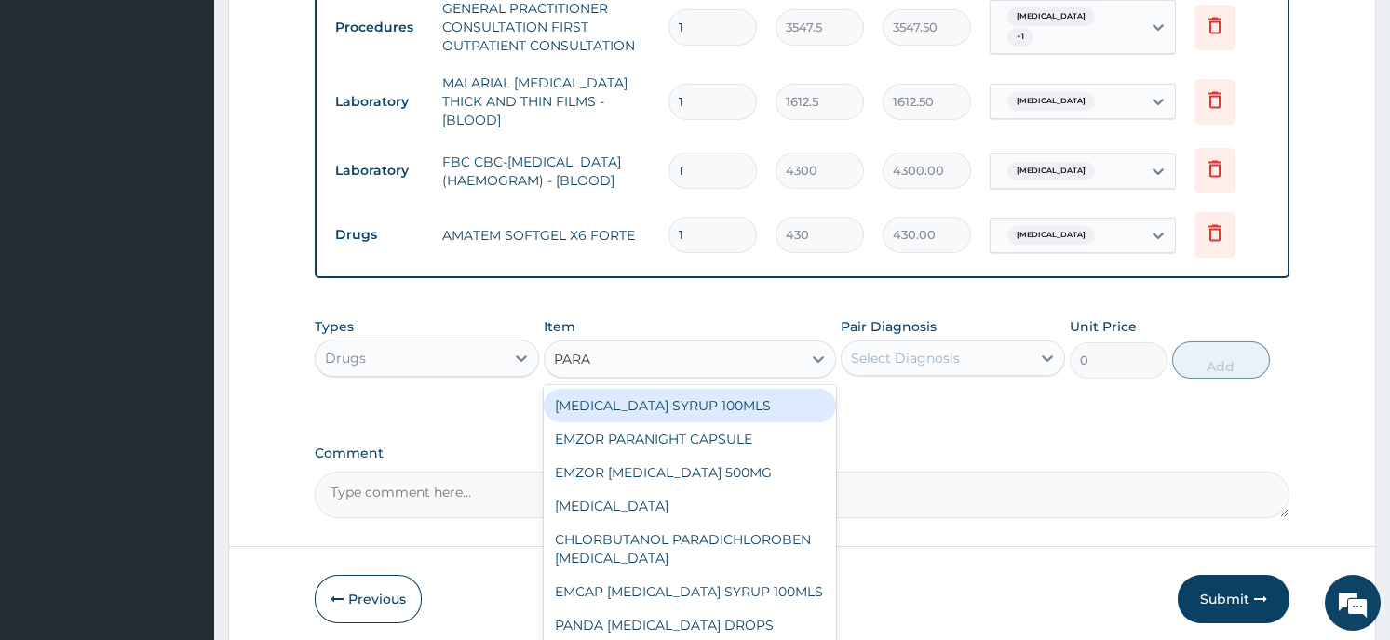
type input "PARAC"
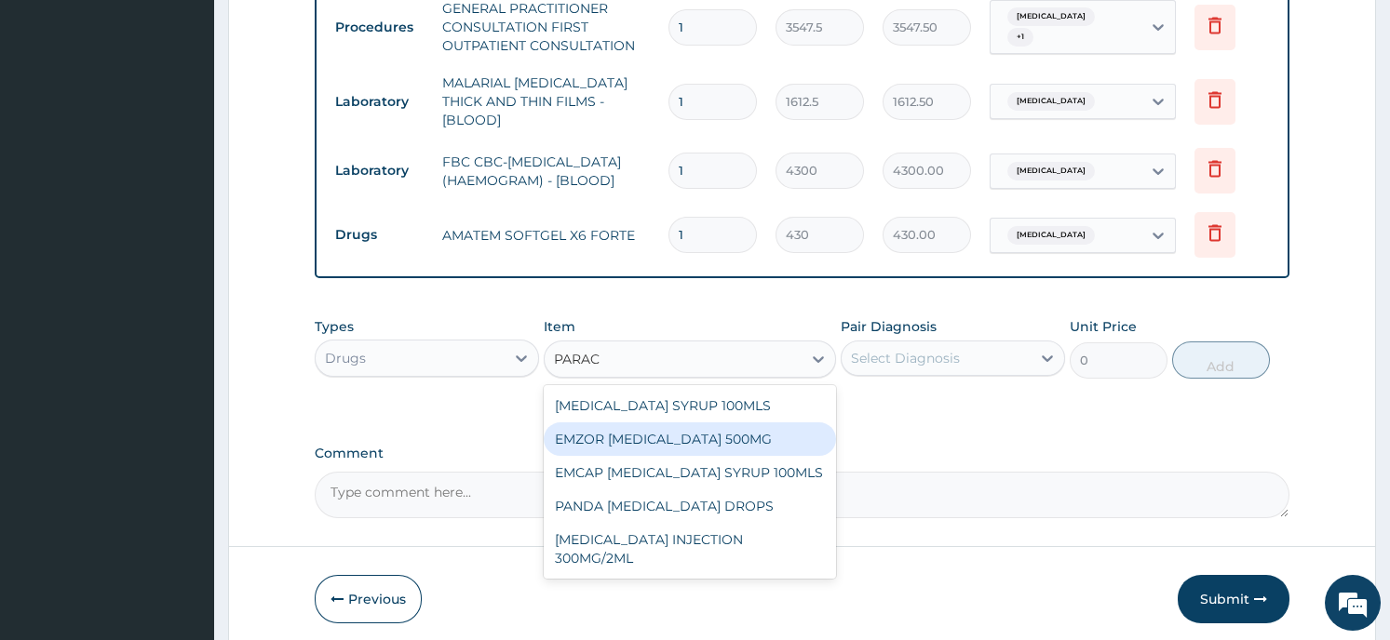
click at [657, 431] on div "EMZOR [MEDICAL_DATA] 500MG" at bounding box center [690, 440] width 292 height 34
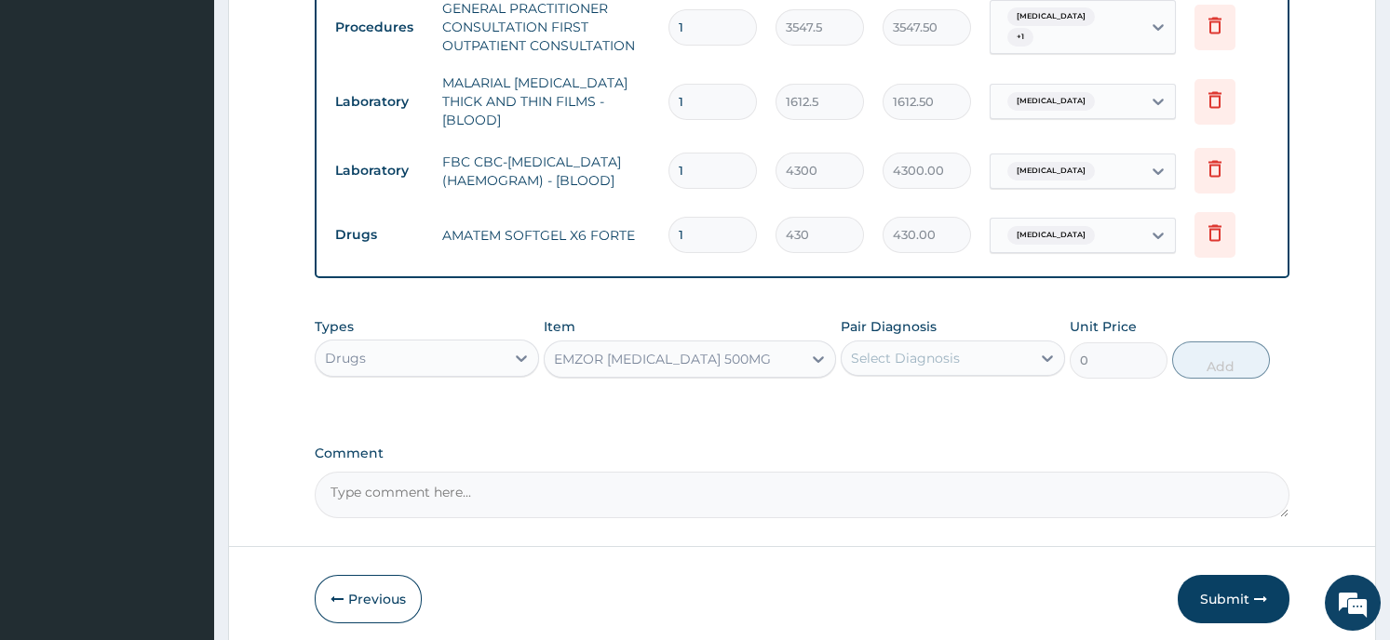
type input "21.5"
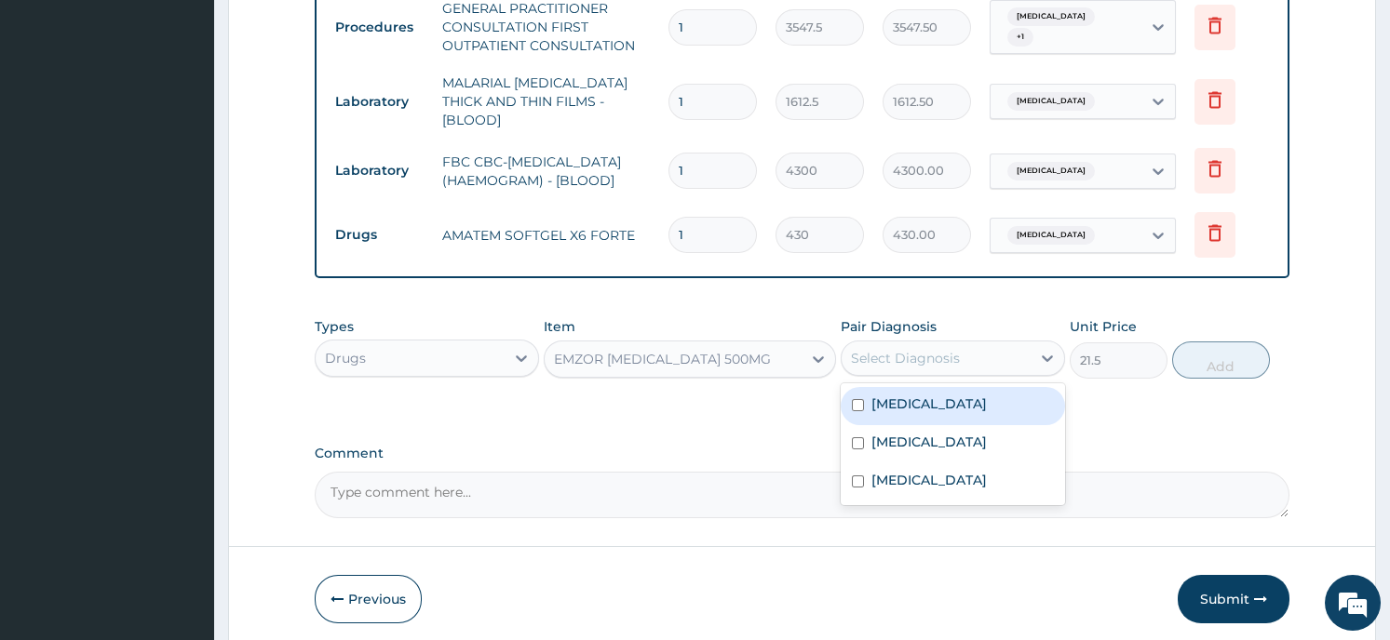
click at [945, 349] on div "Select Diagnosis" at bounding box center [905, 358] width 109 height 19
click at [945, 392] on div "[MEDICAL_DATA]" at bounding box center [952, 406] width 224 height 38
checkbox input "true"
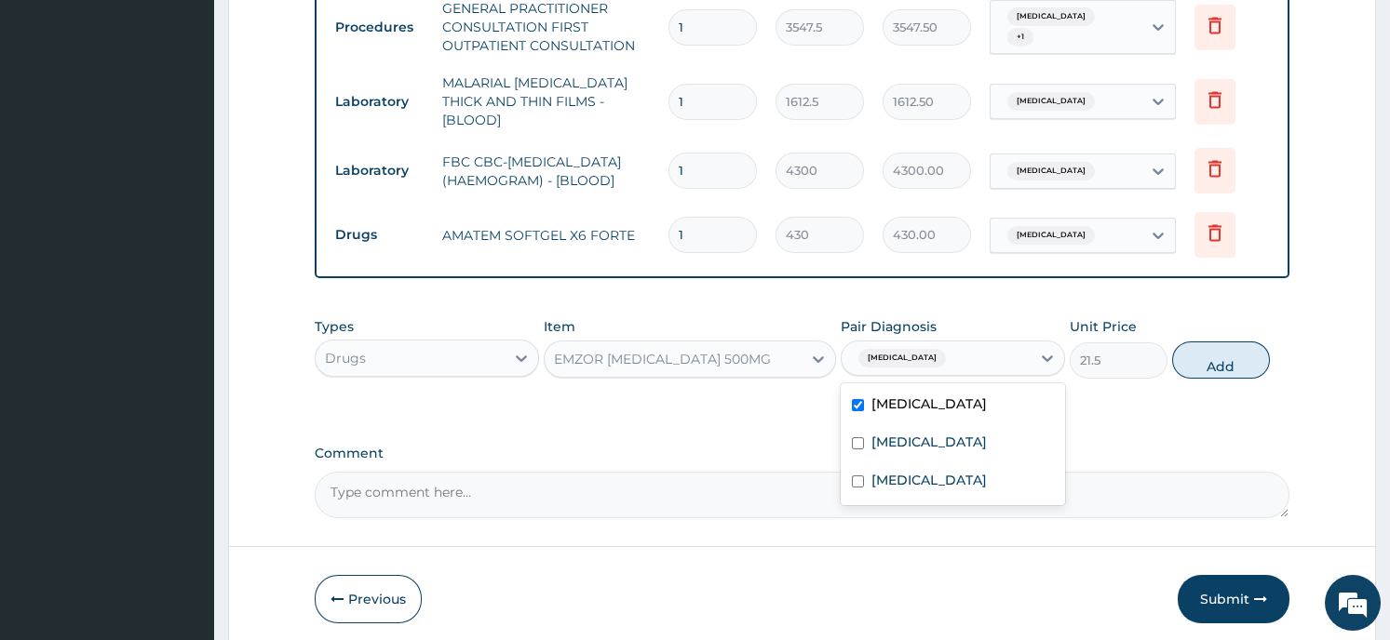
click at [1211, 353] on button "Add" at bounding box center [1221, 360] width 98 height 37
type input "0"
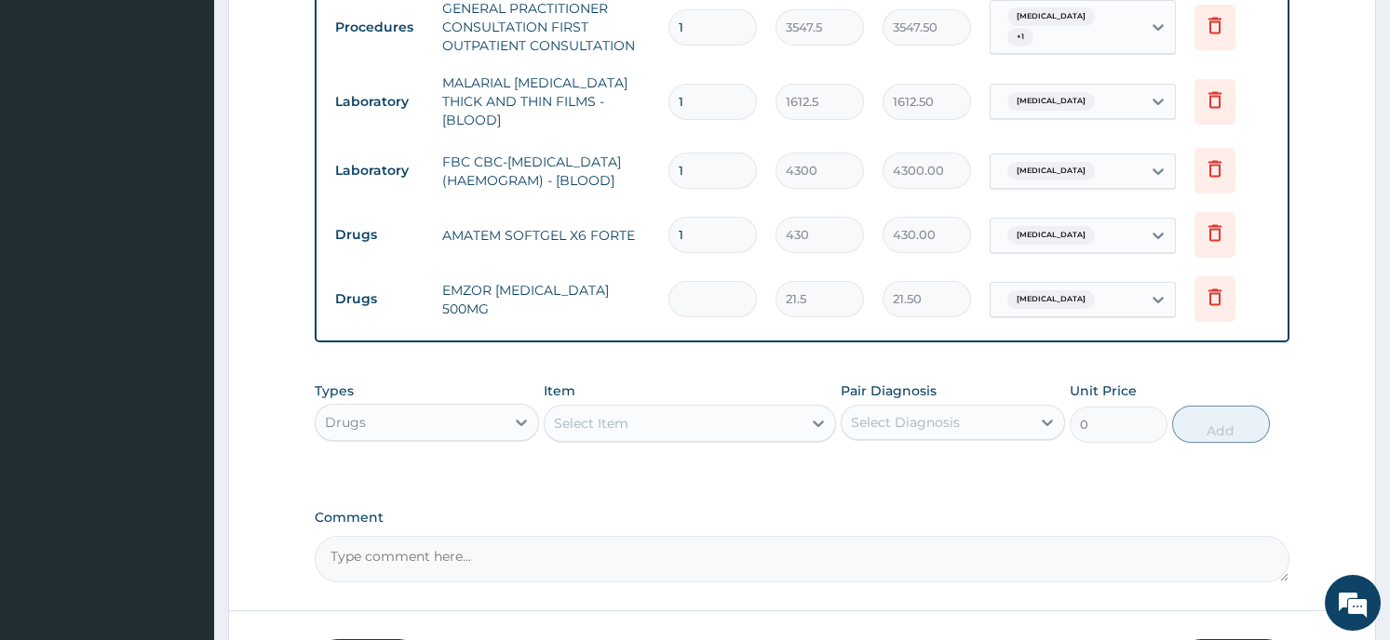
type input "0.00"
type input "2"
type input "43.00"
type input "20"
type input "430.00"
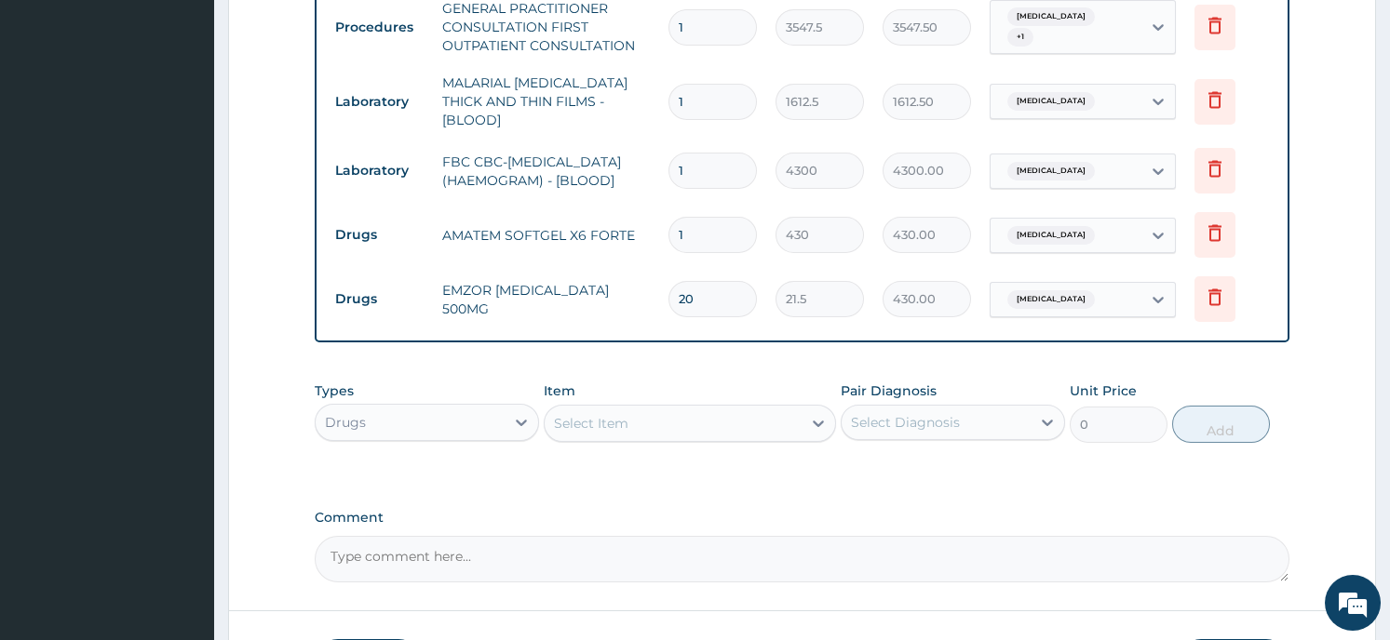
type input "20"
click at [692, 418] on div "Select Item" at bounding box center [672, 424] width 257 height 30
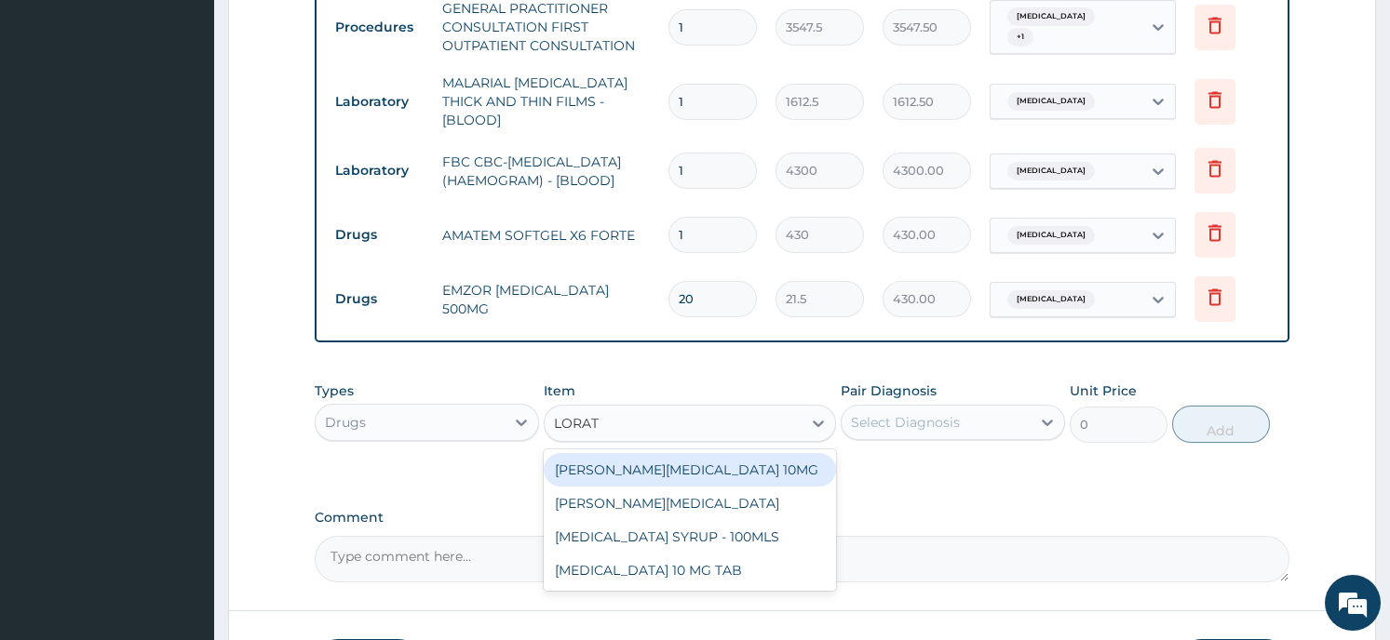
type input "LORATY"
click at [665, 466] on div "[PERSON_NAME][MEDICAL_DATA] 10MG" at bounding box center [690, 470] width 292 height 34
type input "80.625"
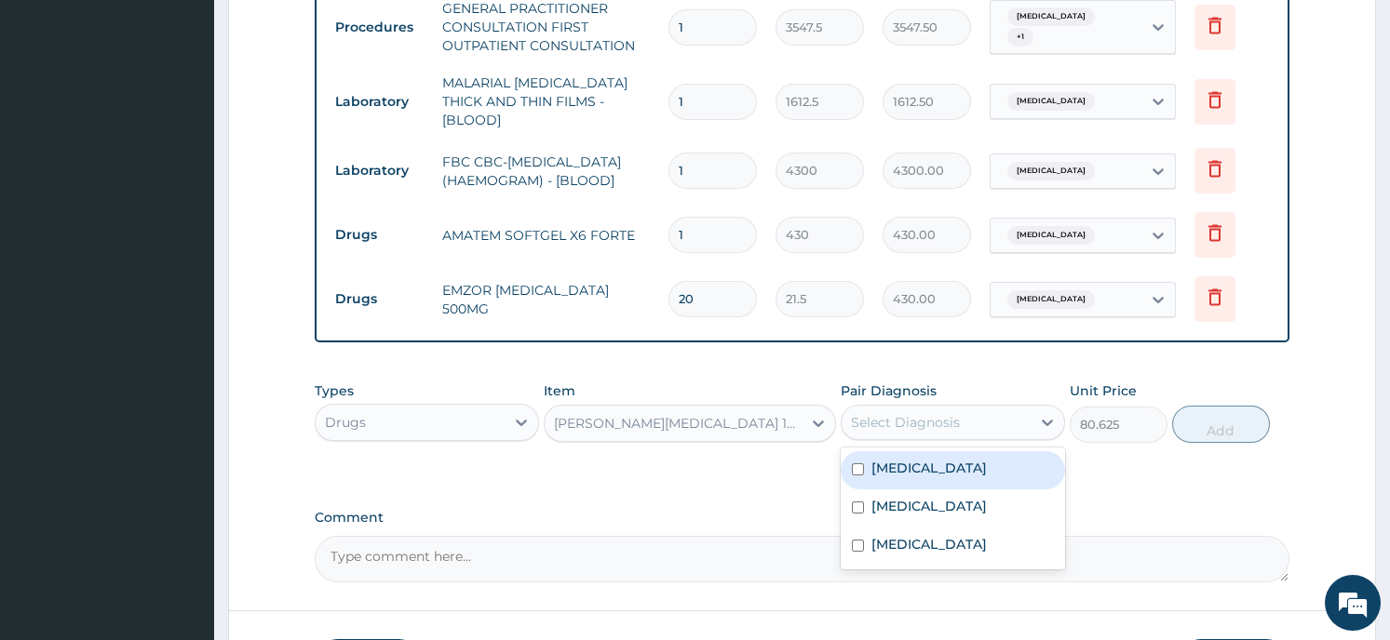
click at [974, 409] on div "Select Diagnosis" at bounding box center [935, 423] width 189 height 30
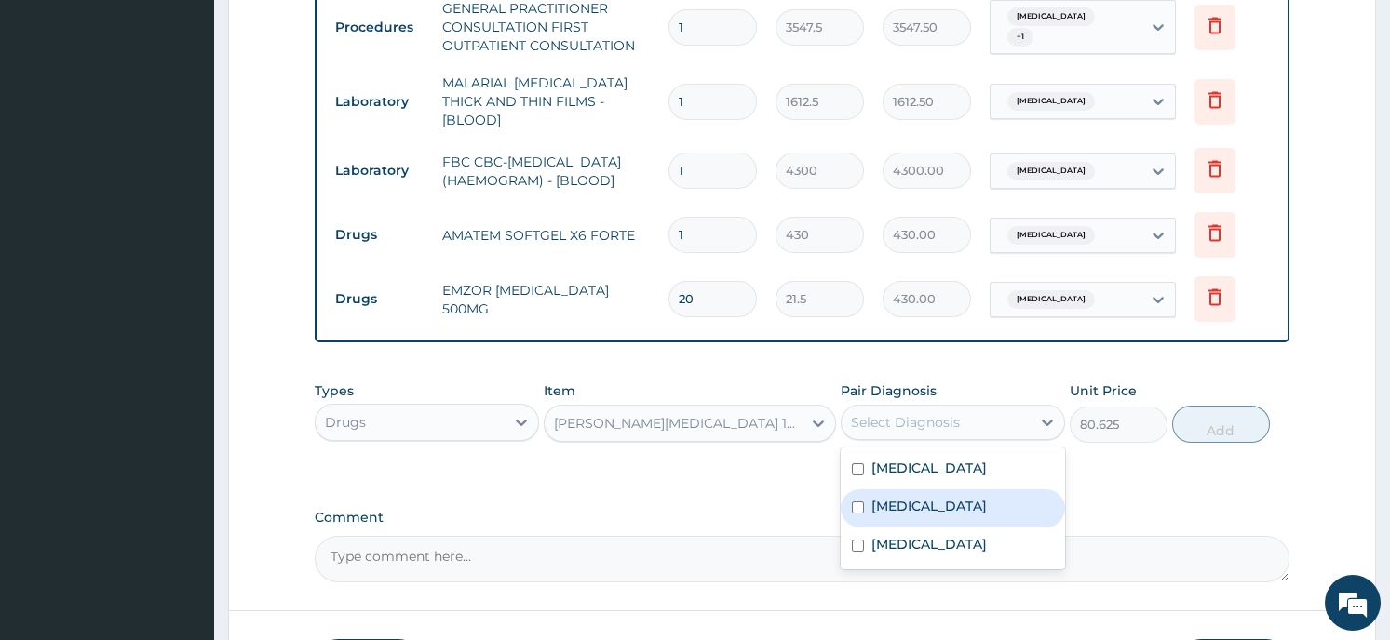
click at [939, 498] on div "[MEDICAL_DATA]" at bounding box center [952, 509] width 224 height 38
checkbox input "true"
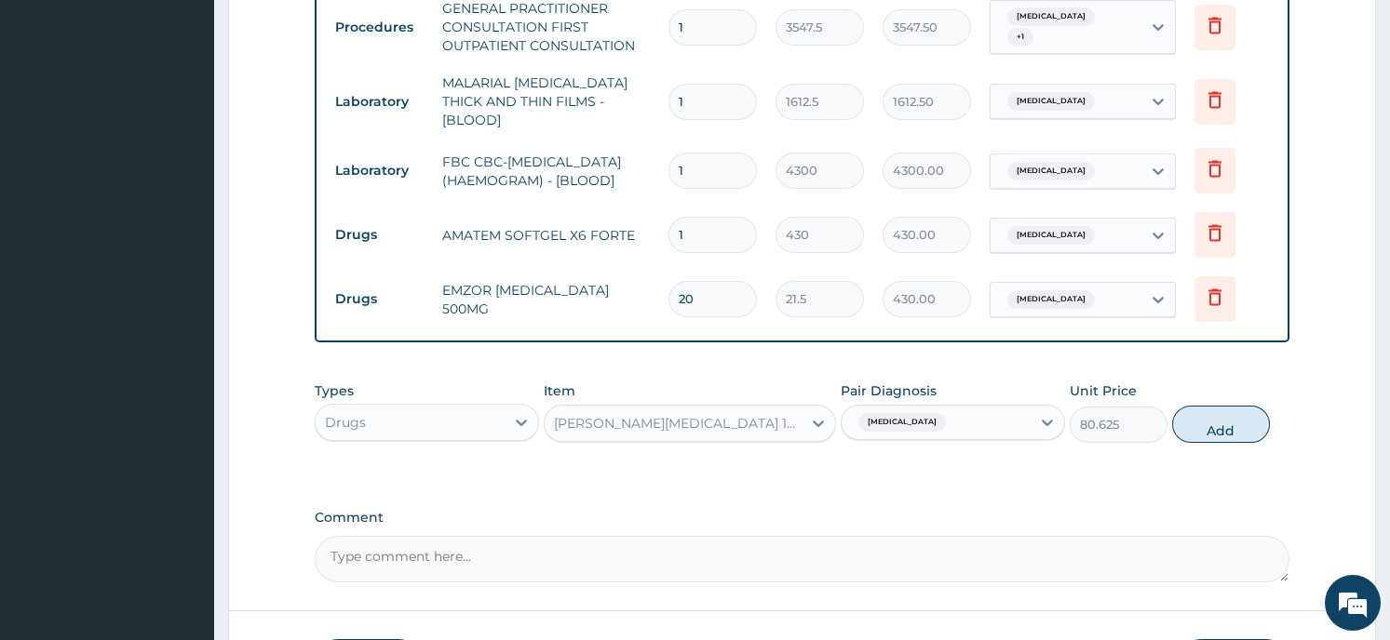
click at [1209, 418] on button "Add" at bounding box center [1221, 424] width 98 height 37
type input "0"
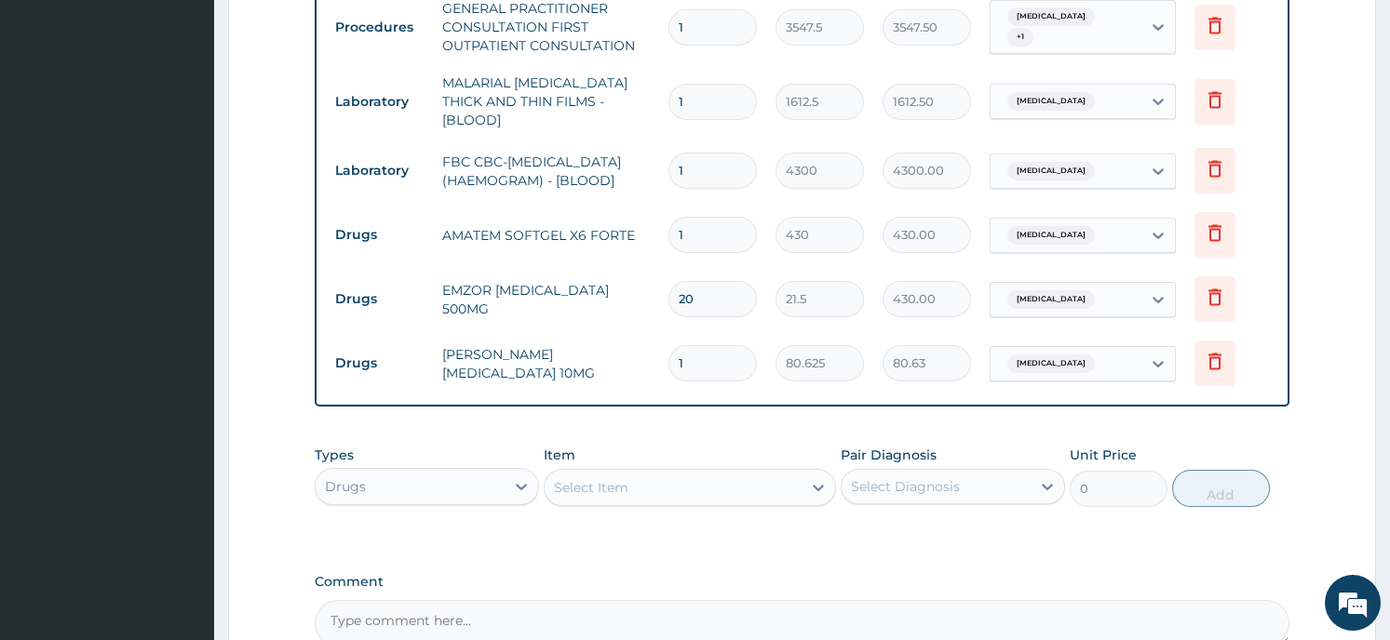
type input "10"
type input "806.25"
type input "10"
click at [720, 479] on div "Select Item" at bounding box center [672, 488] width 257 height 30
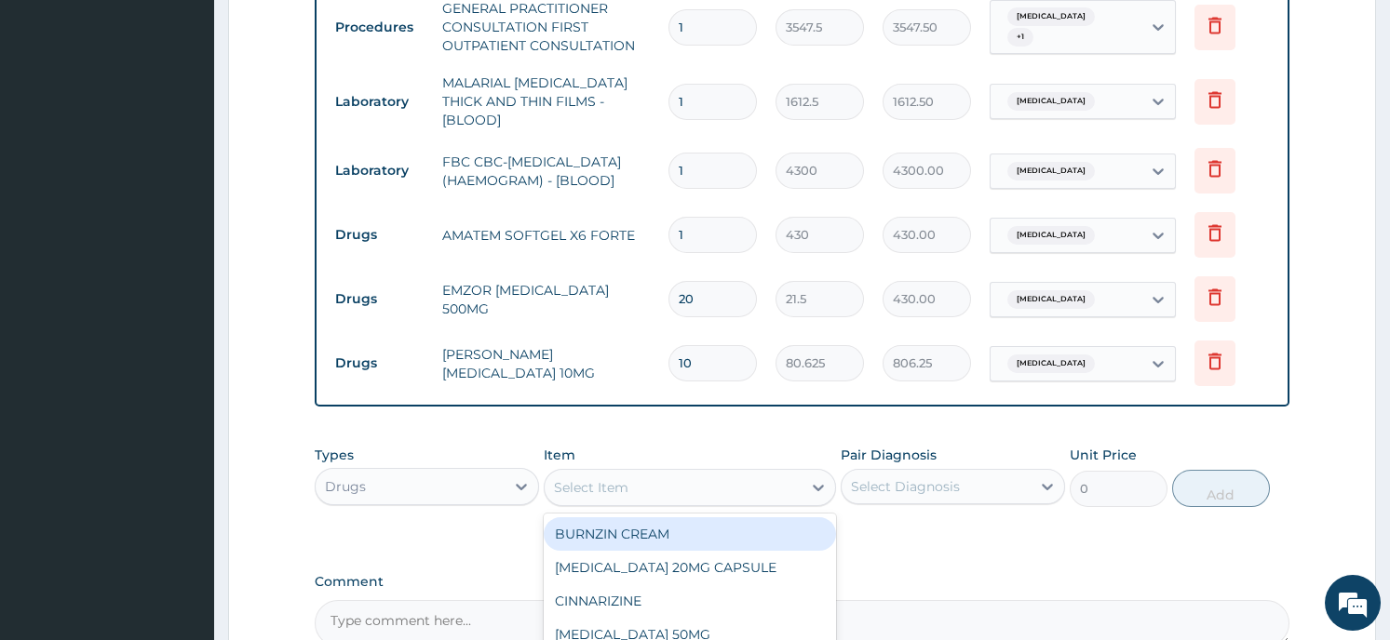
click at [1311, 374] on form "Step 2 of 2 PA Code / Prescription Code Enter Code(Secondary Care Only) Encount…" at bounding box center [802, 27] width 1148 height 1507
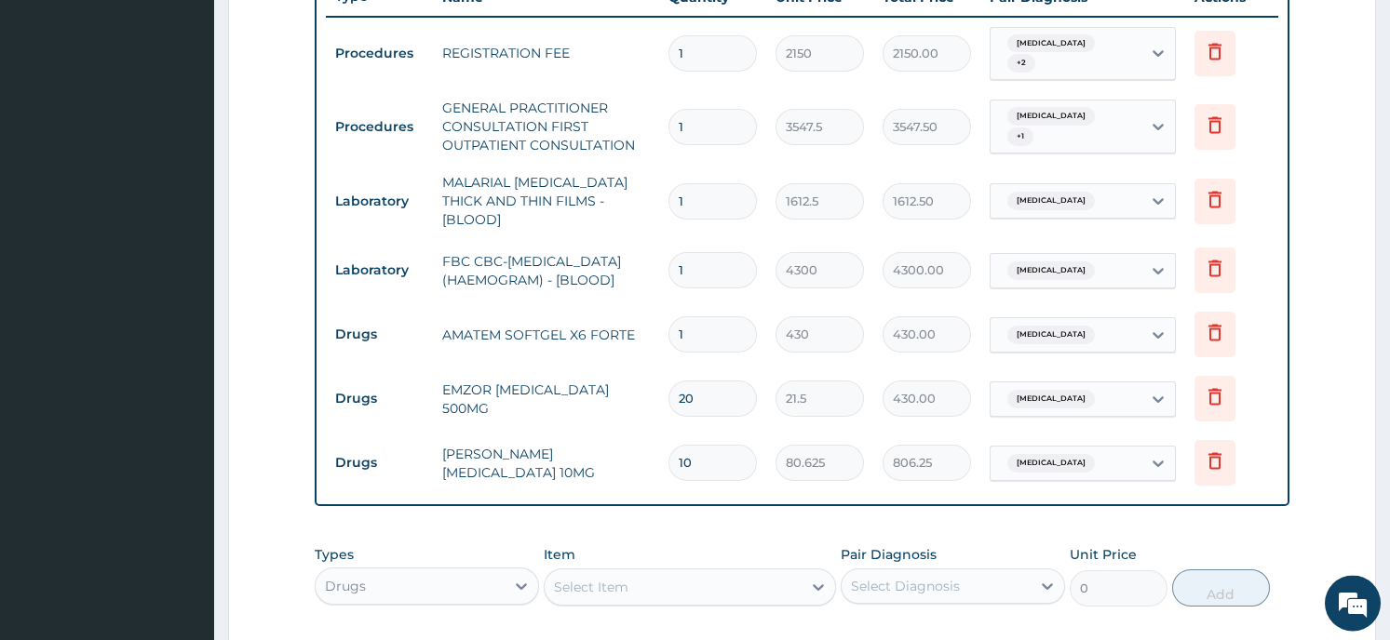
scroll to position [718, 0]
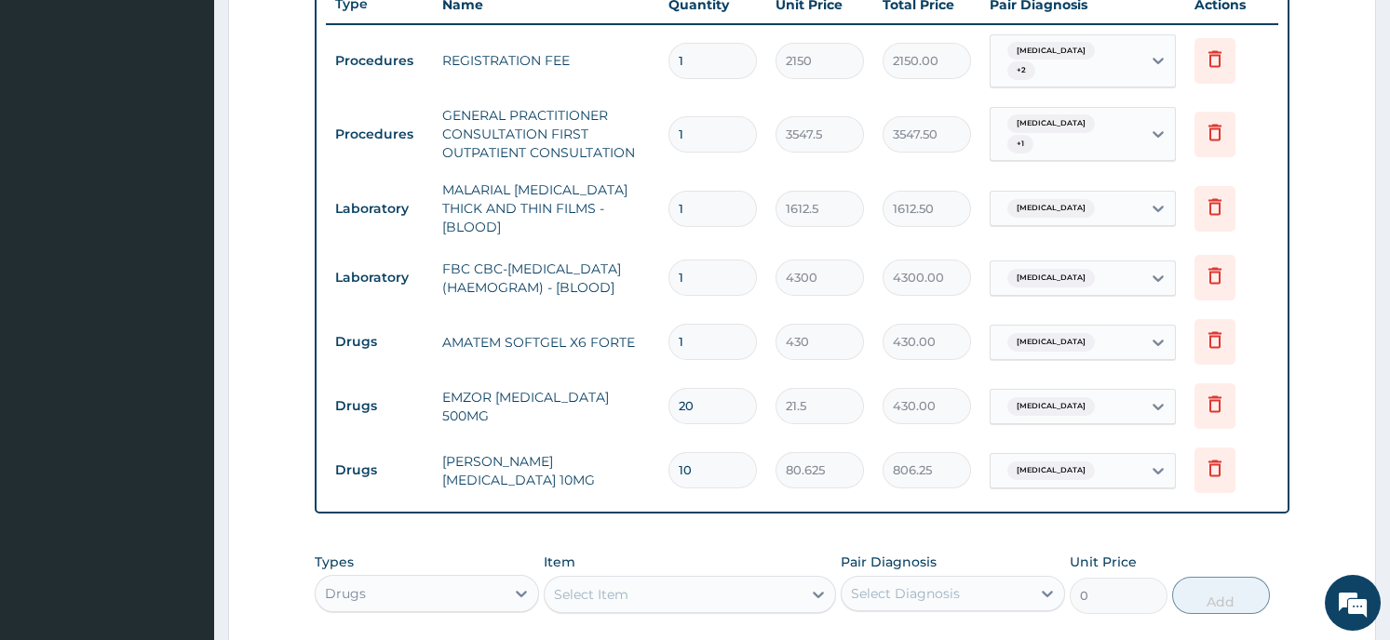
click at [687, 331] on input "1" at bounding box center [712, 342] width 88 height 36
type input "0.00"
type input "6"
type input "2580.00"
type input "5"
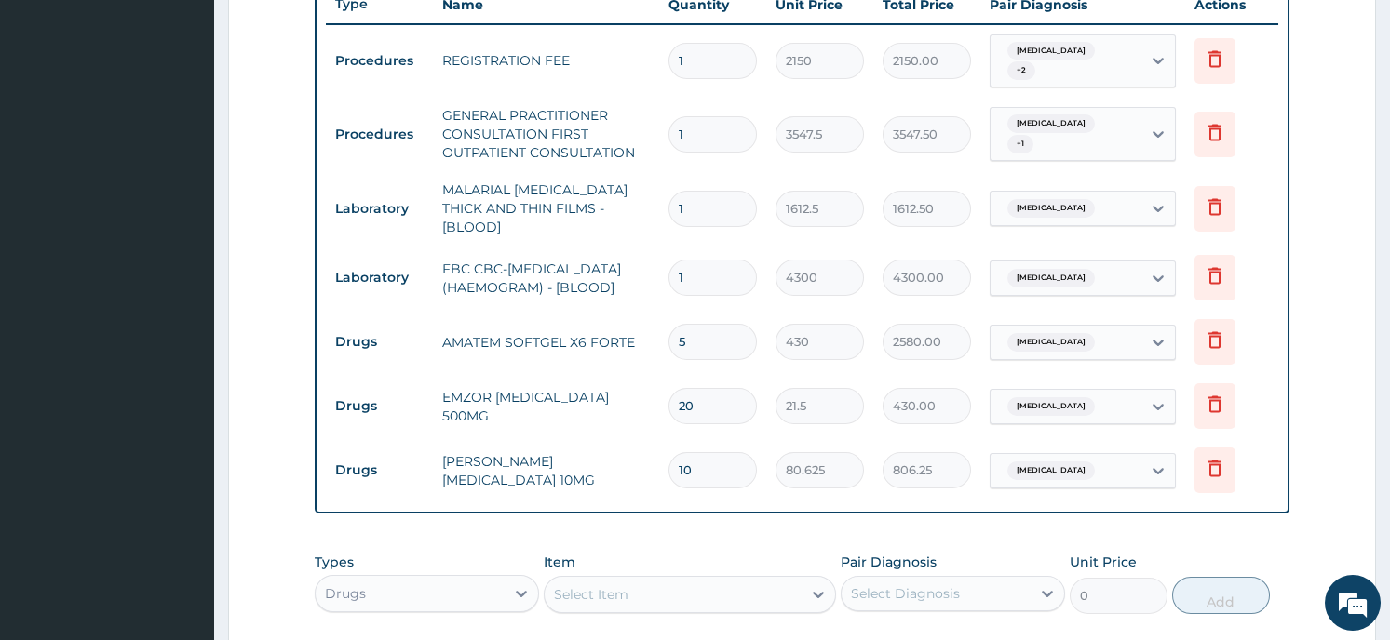
type input "2150.00"
type input "4"
type input "1720.00"
click at [1315, 411] on form "Step 2 of 2 PA Code / Prescription Code Enter Code(Secondary Care Only) Encount…" at bounding box center [802, 134] width 1148 height 1507
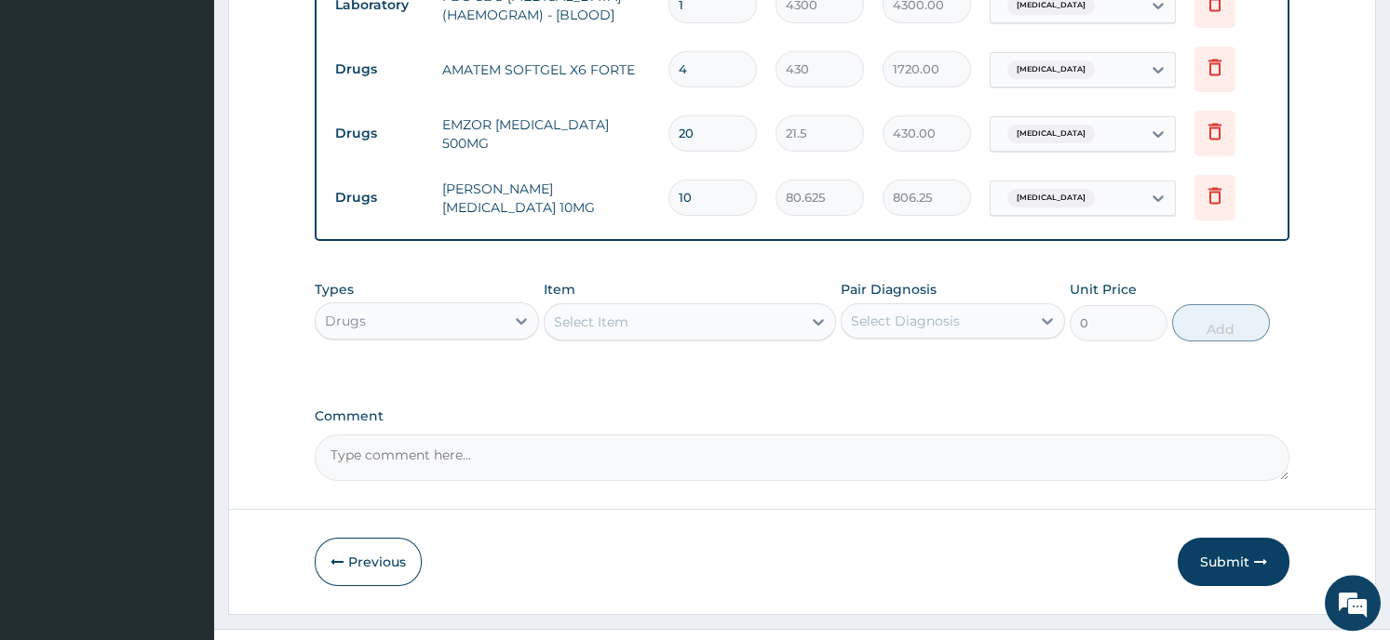
scroll to position [1017, 0]
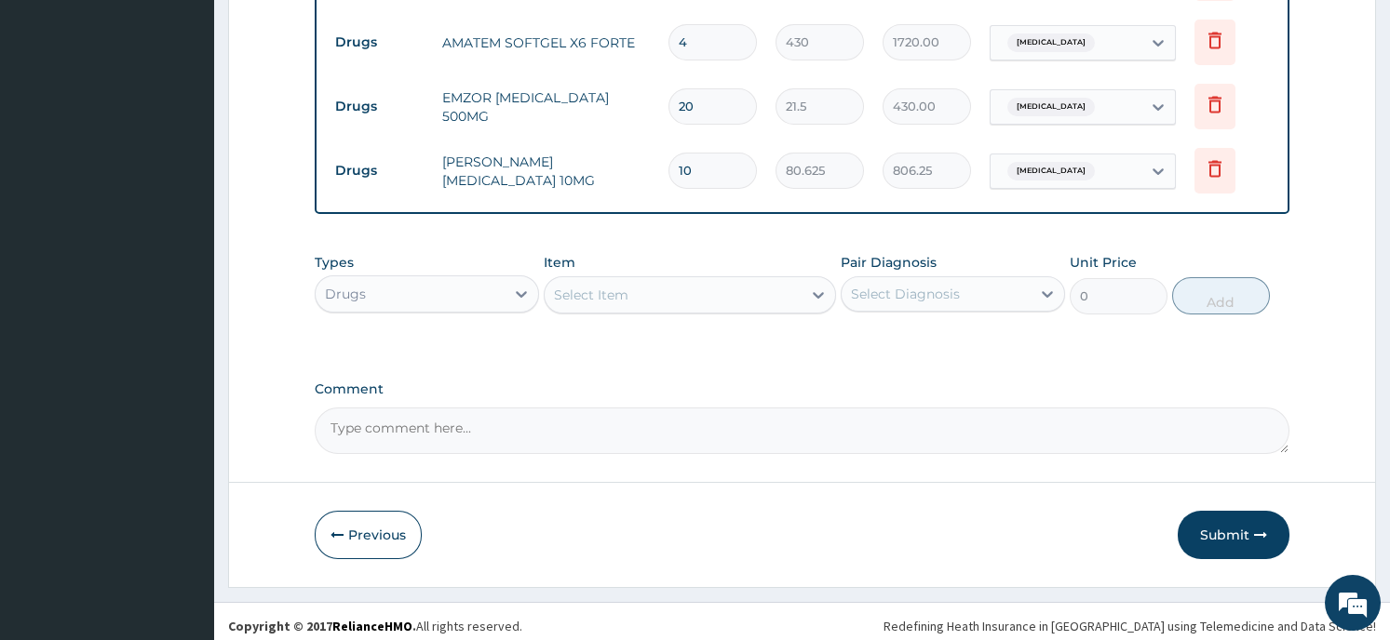
click at [1235, 517] on button "Submit" at bounding box center [1233, 535] width 112 height 48
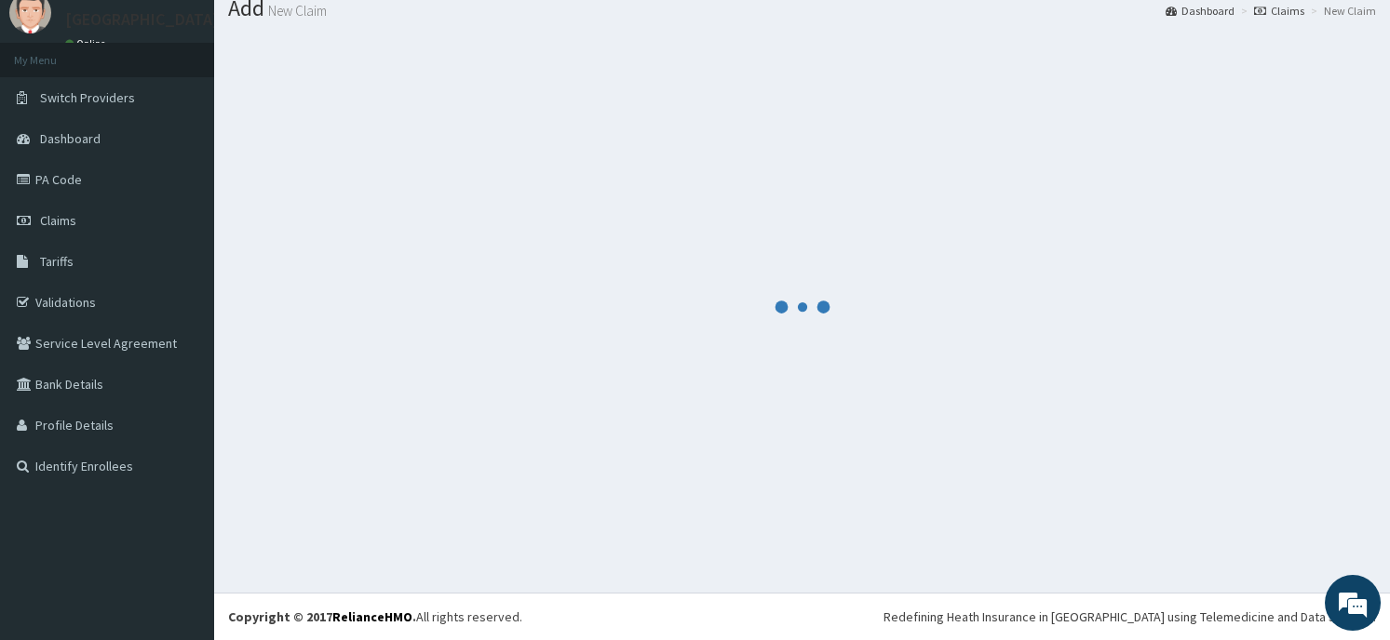
scroll to position [64, 0]
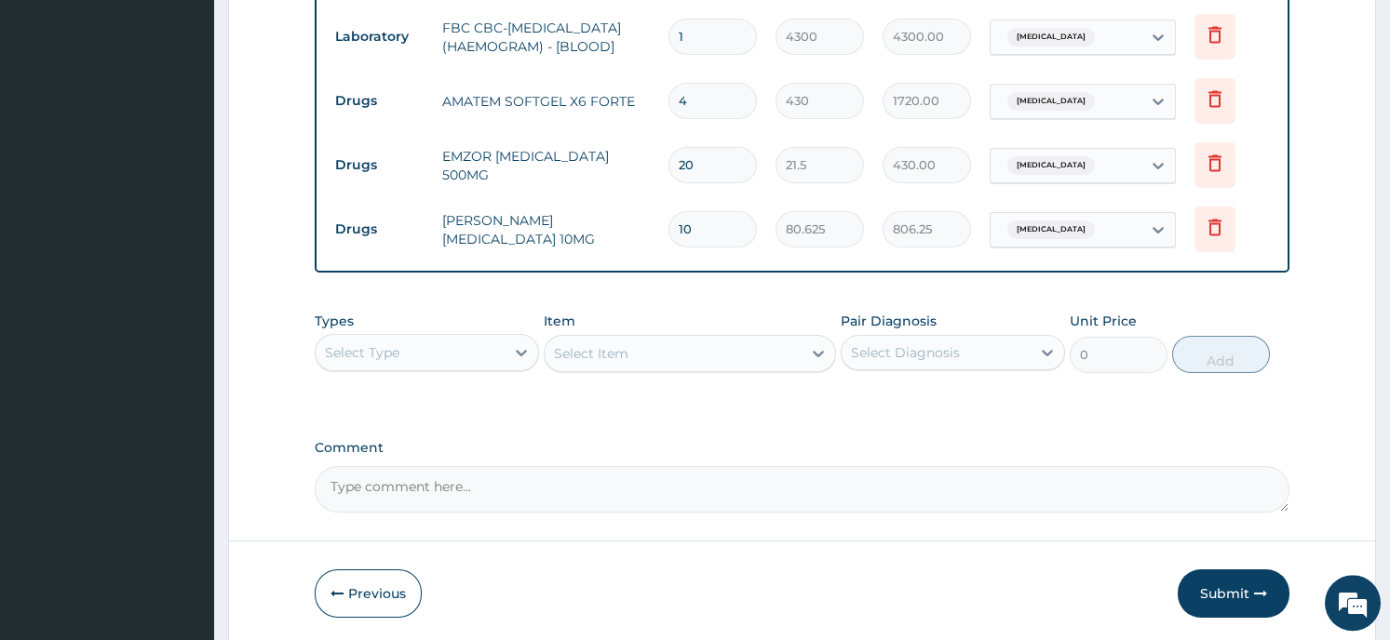
scroll to position [1017, 0]
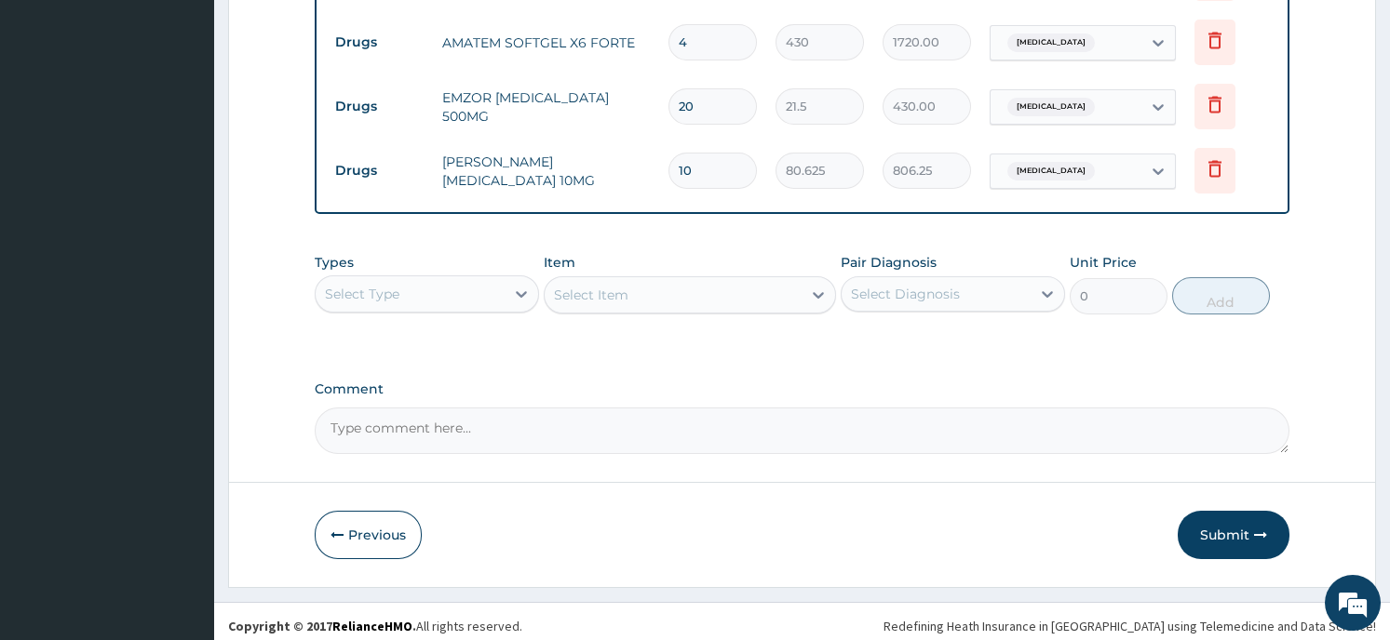
click at [384, 515] on button "Previous" at bounding box center [368, 535] width 107 height 48
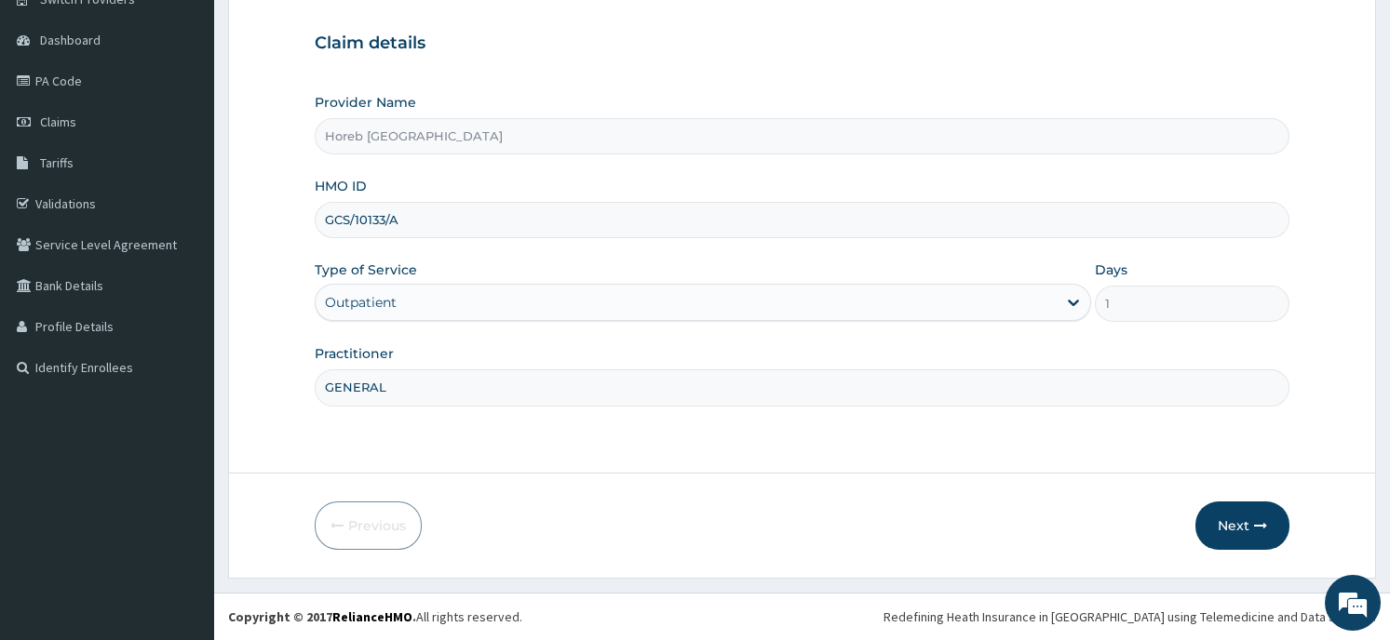
scroll to position [163, 0]
click at [1244, 519] on button "Next" at bounding box center [1242, 526] width 94 height 48
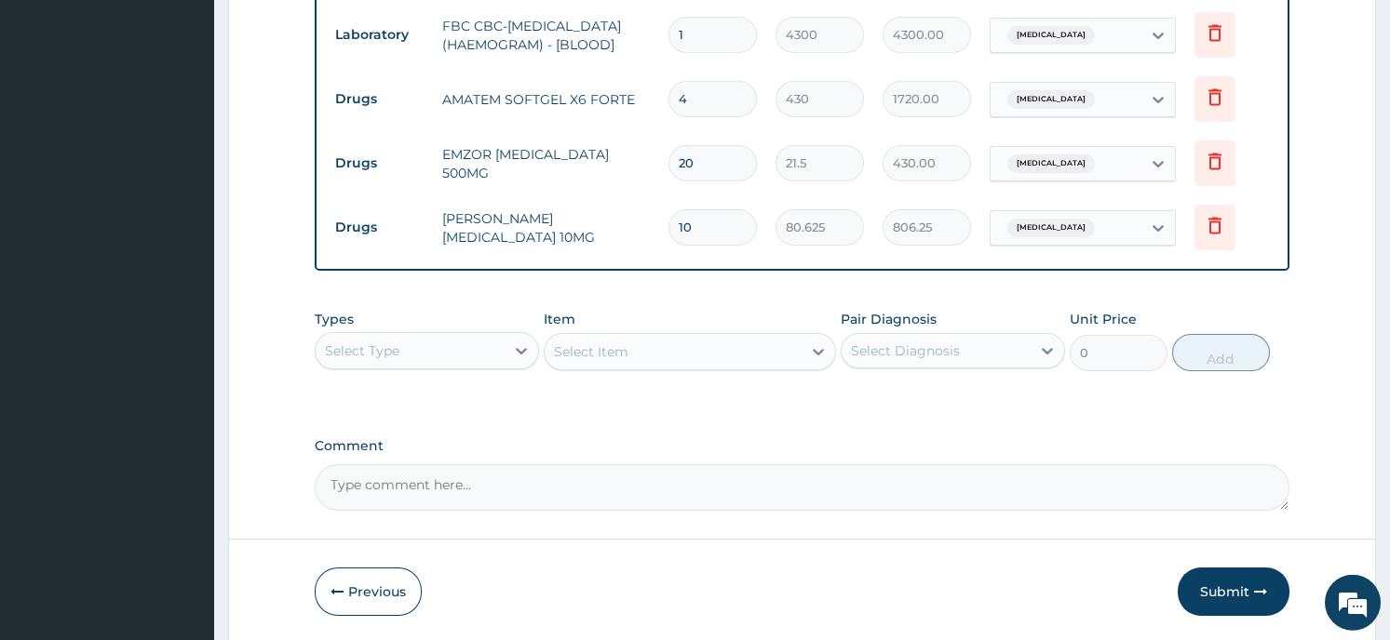
scroll to position [1017, 0]
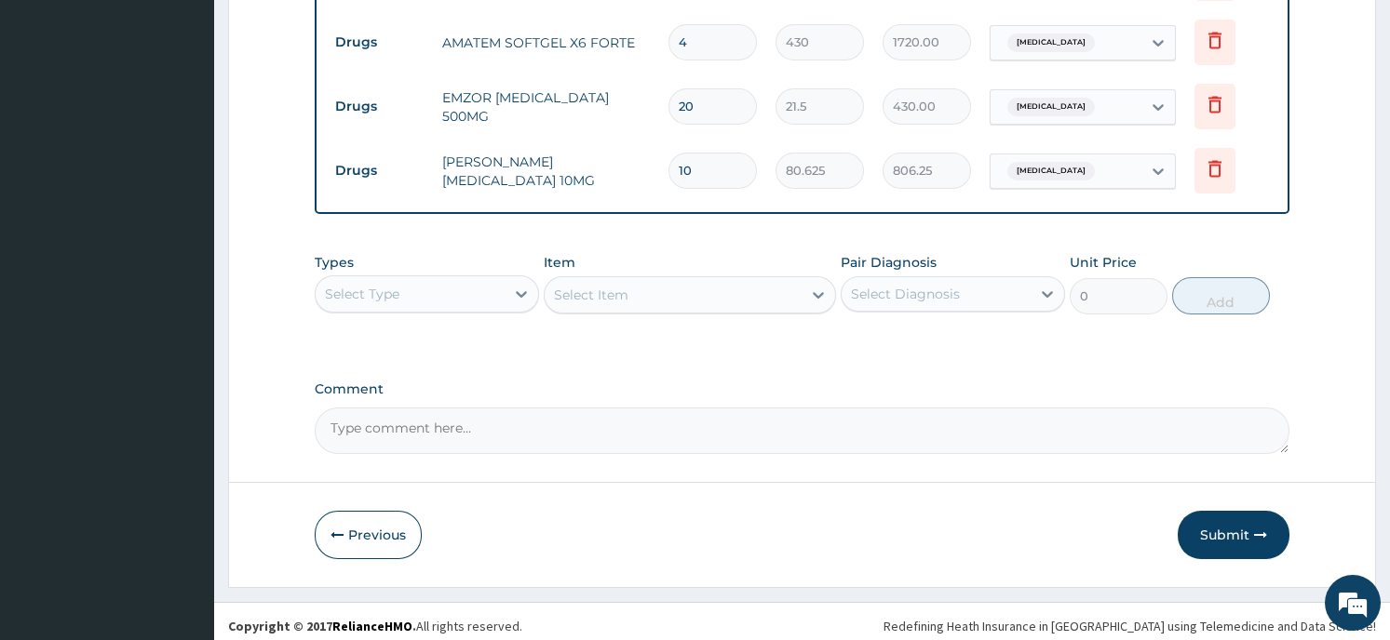
click at [1230, 520] on button "Submit" at bounding box center [1233, 535] width 112 height 48
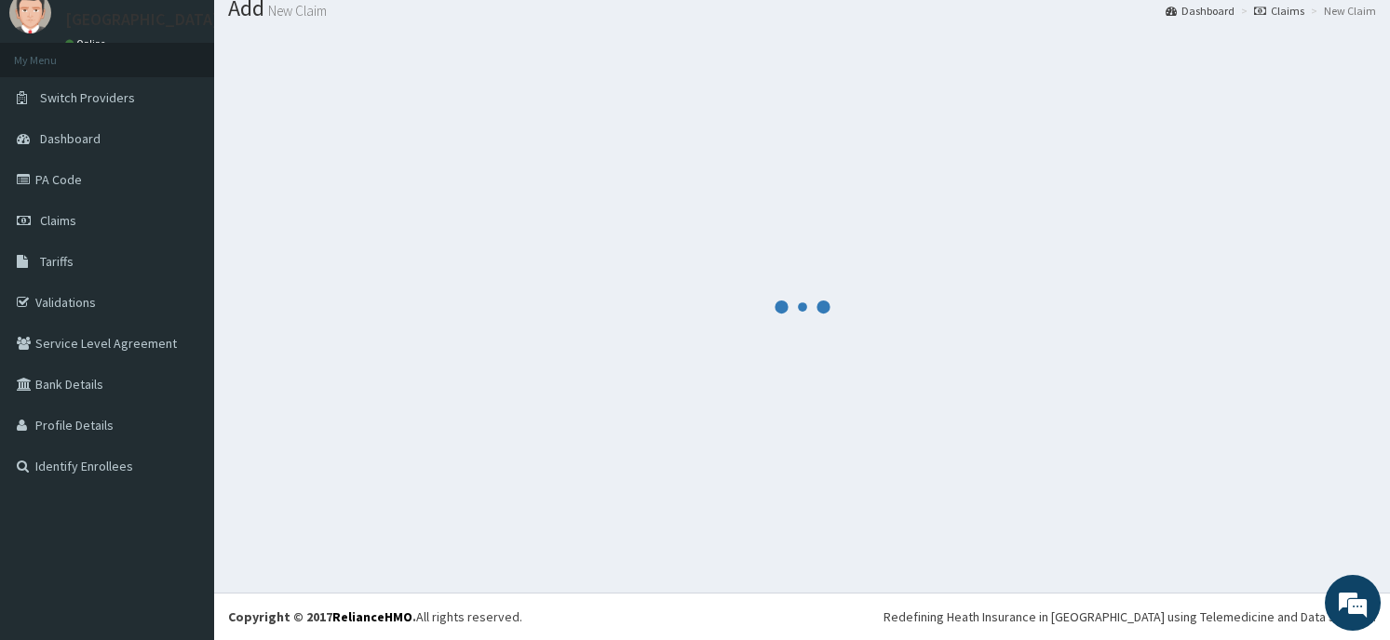
scroll to position [64, 0]
